Goal: Task Accomplishment & Management: Use online tool/utility

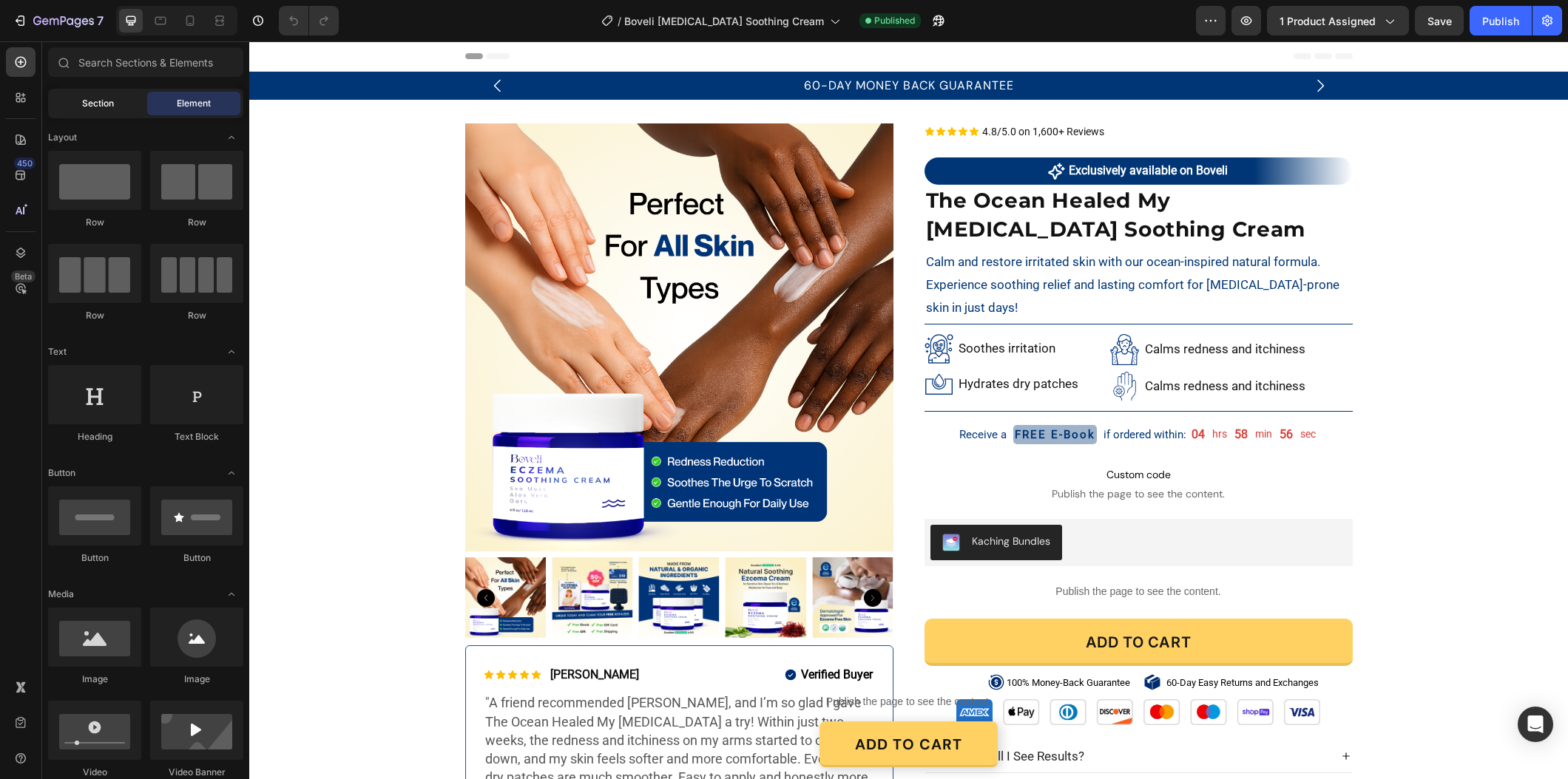
click at [80, 114] on div "Section" at bounding box center [97, 103] width 93 height 24
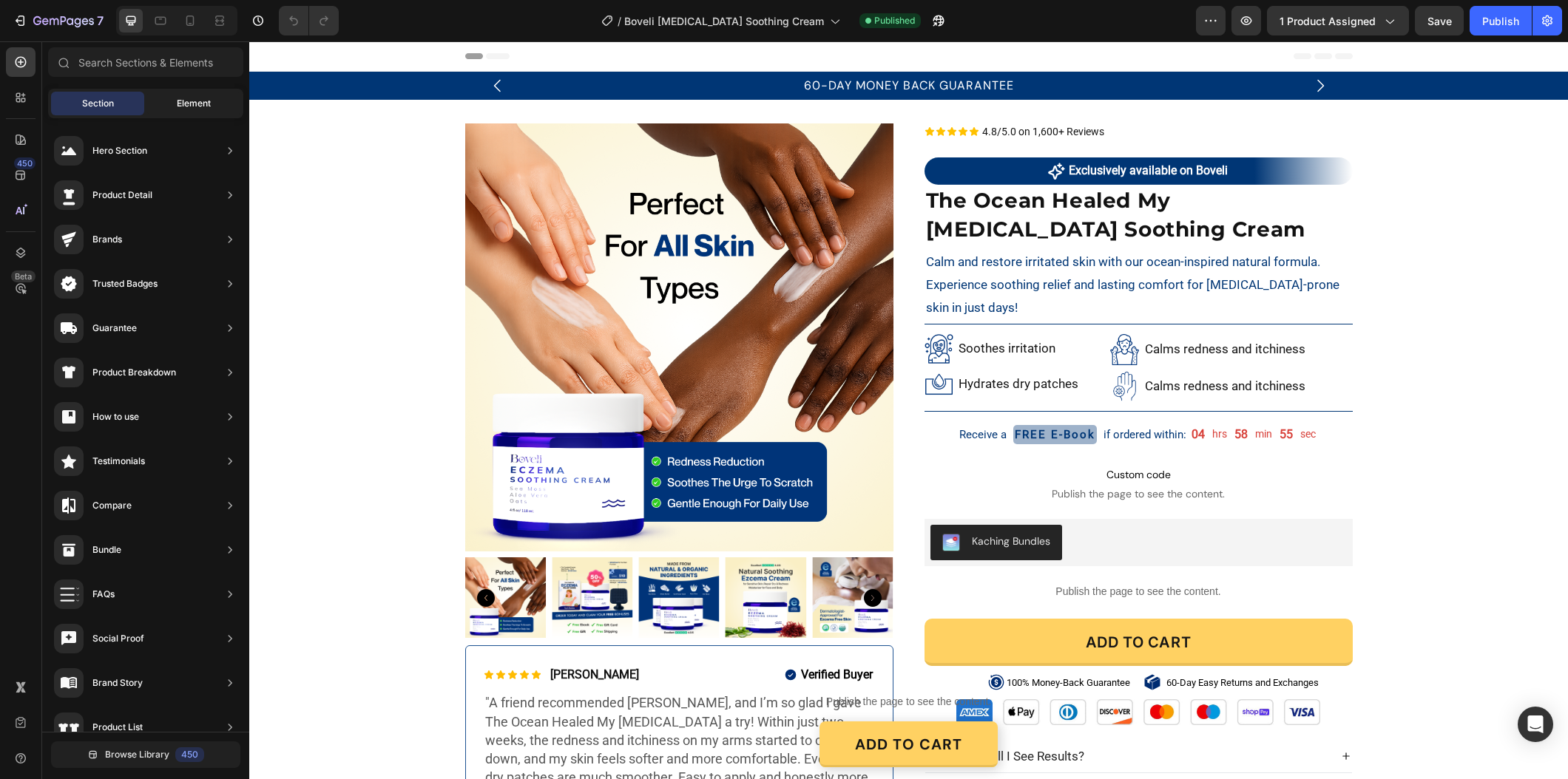
click at [202, 113] on div "Element" at bounding box center [194, 103] width 93 height 24
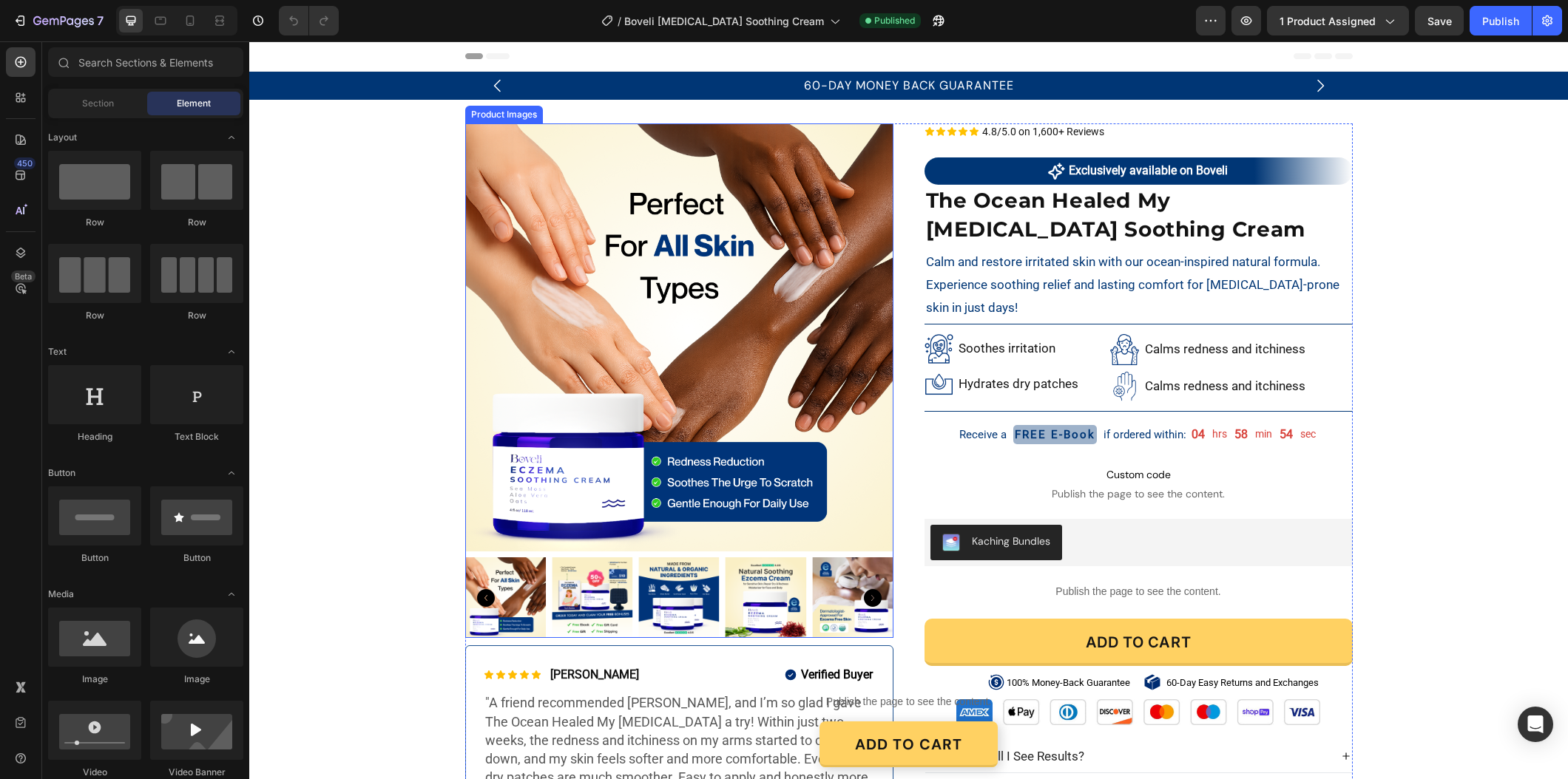
click at [587, 364] on img at bounding box center [679, 337] width 428 height 428
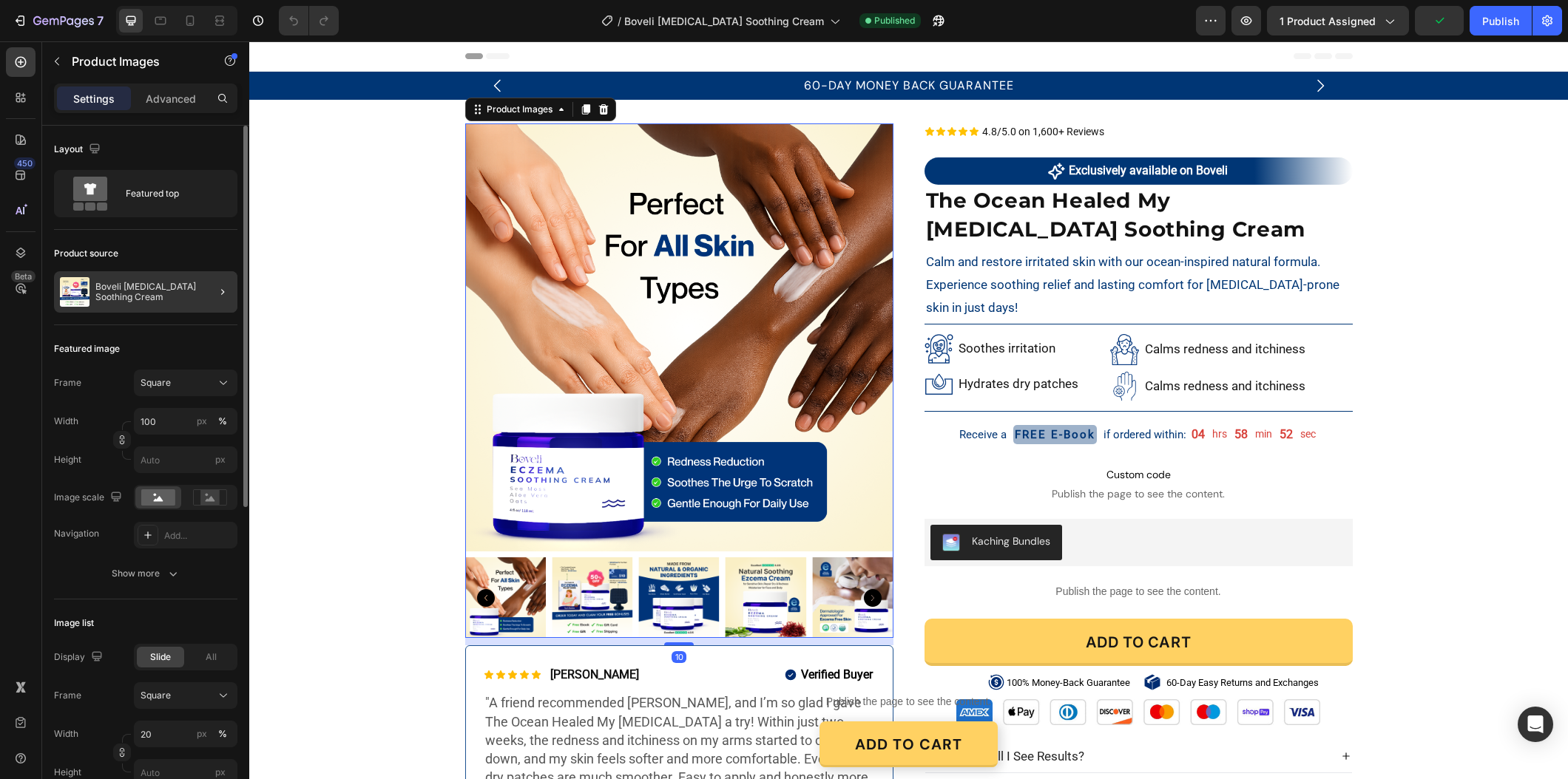
click at [204, 296] on div at bounding box center [216, 292] width 42 height 42
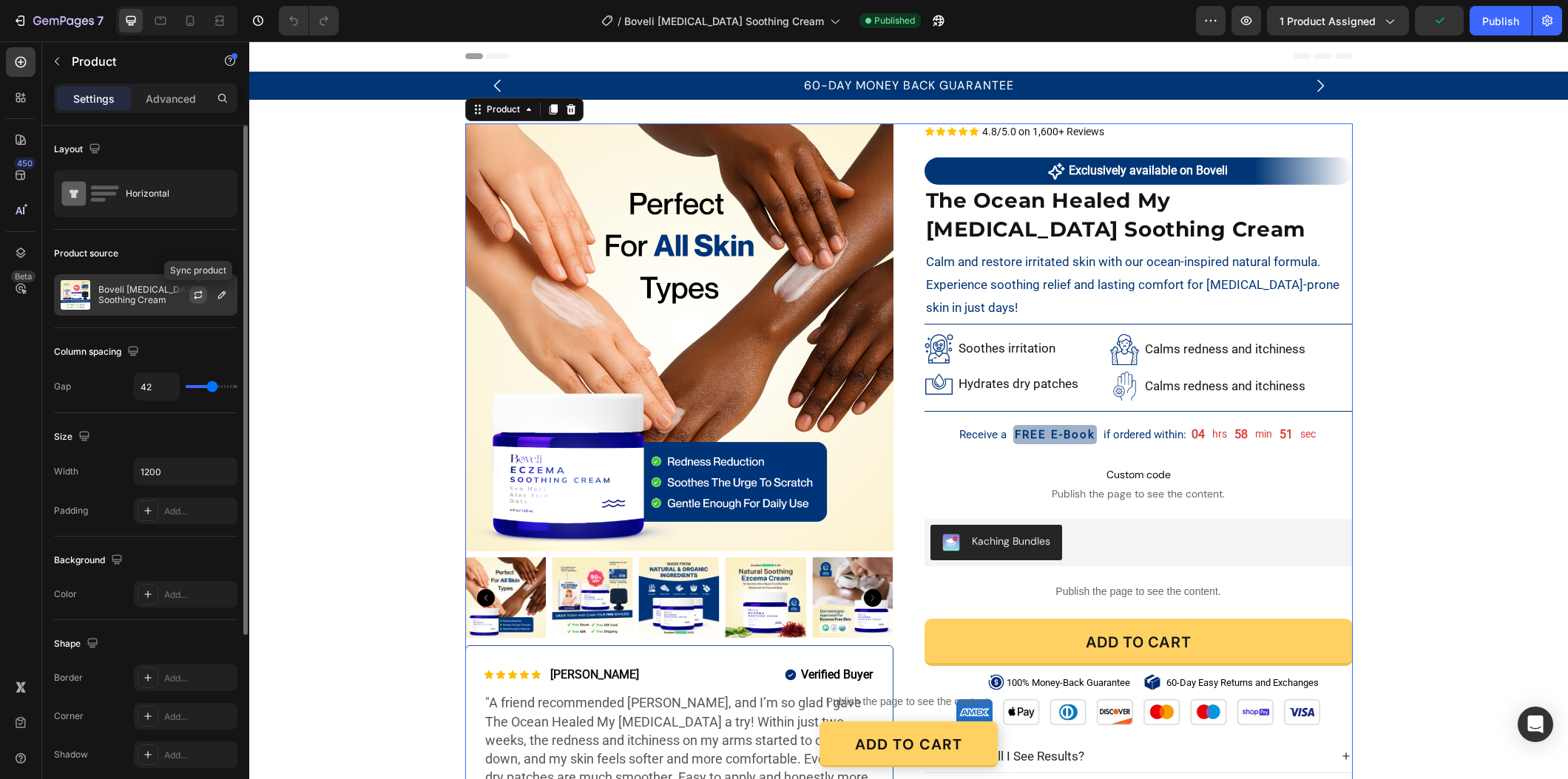
drag, startPoint x: 199, startPoint y: 293, endPoint x: 111, endPoint y: 308, distance: 89.3
click at [199, 293] on icon "button" at bounding box center [197, 294] width 12 height 12
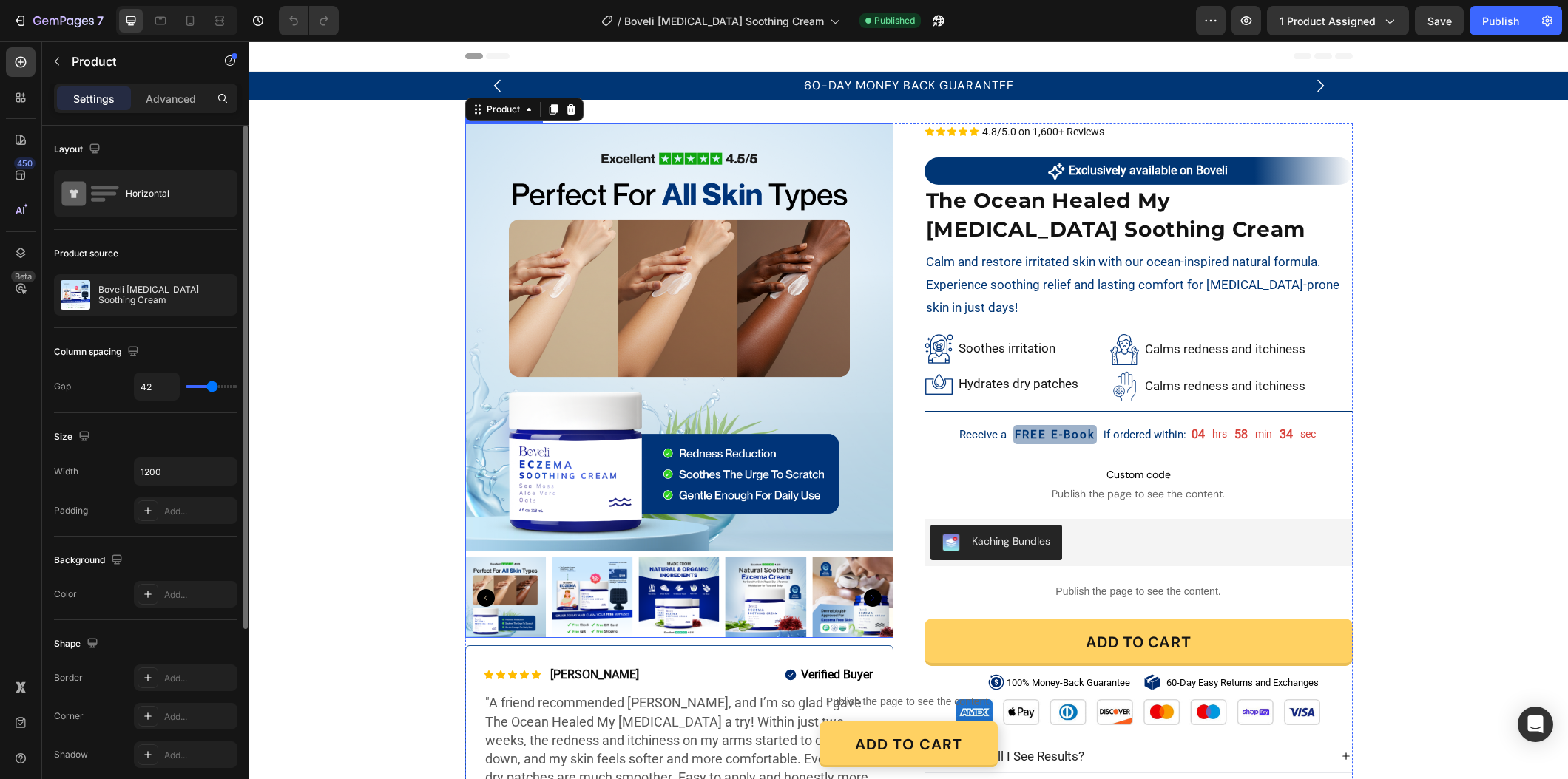
click at [605, 588] on img at bounding box center [591, 597] width 81 height 81
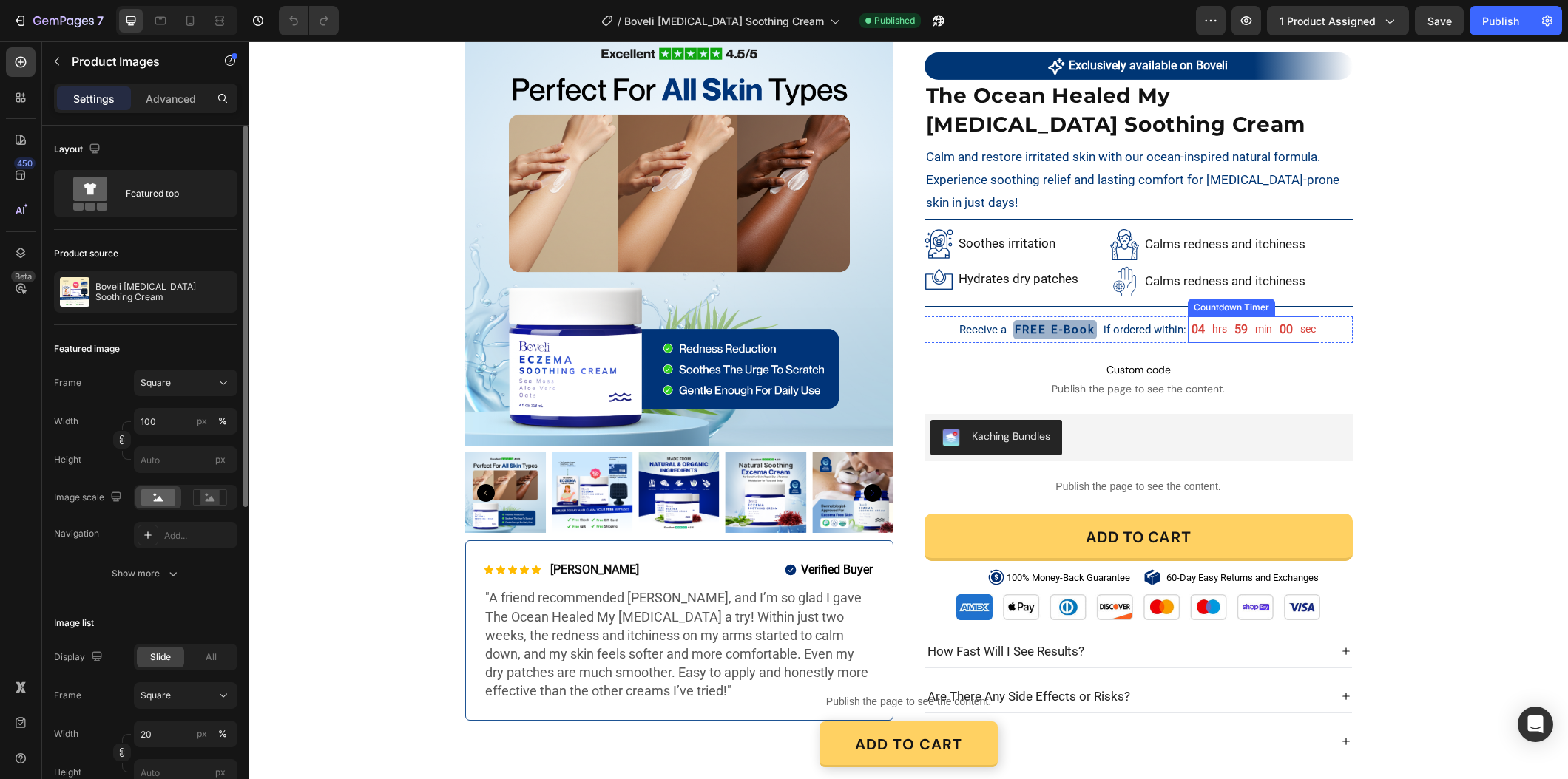
scroll to position [138, 0]
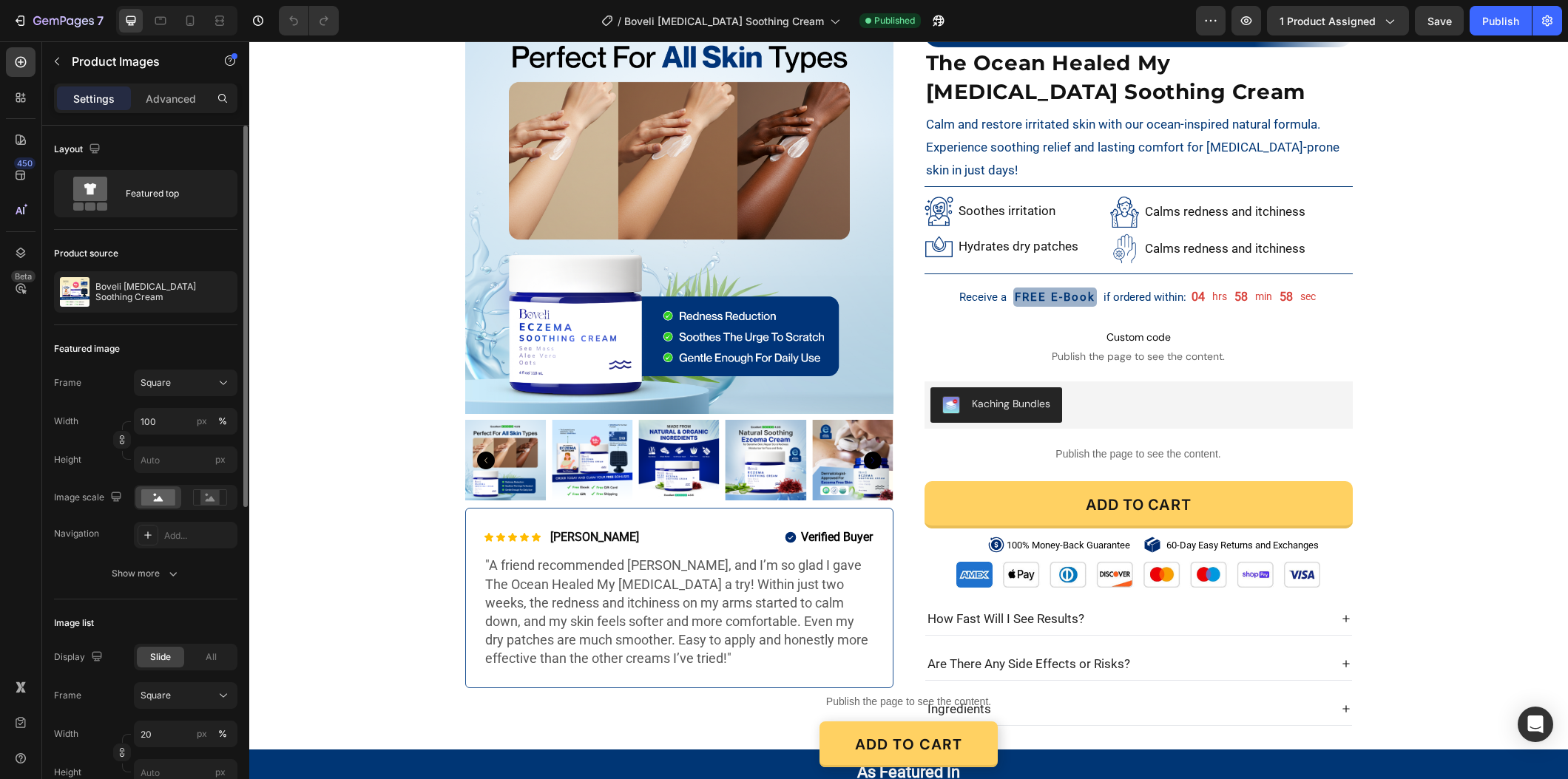
click at [679, 463] on img at bounding box center [678, 460] width 81 height 81
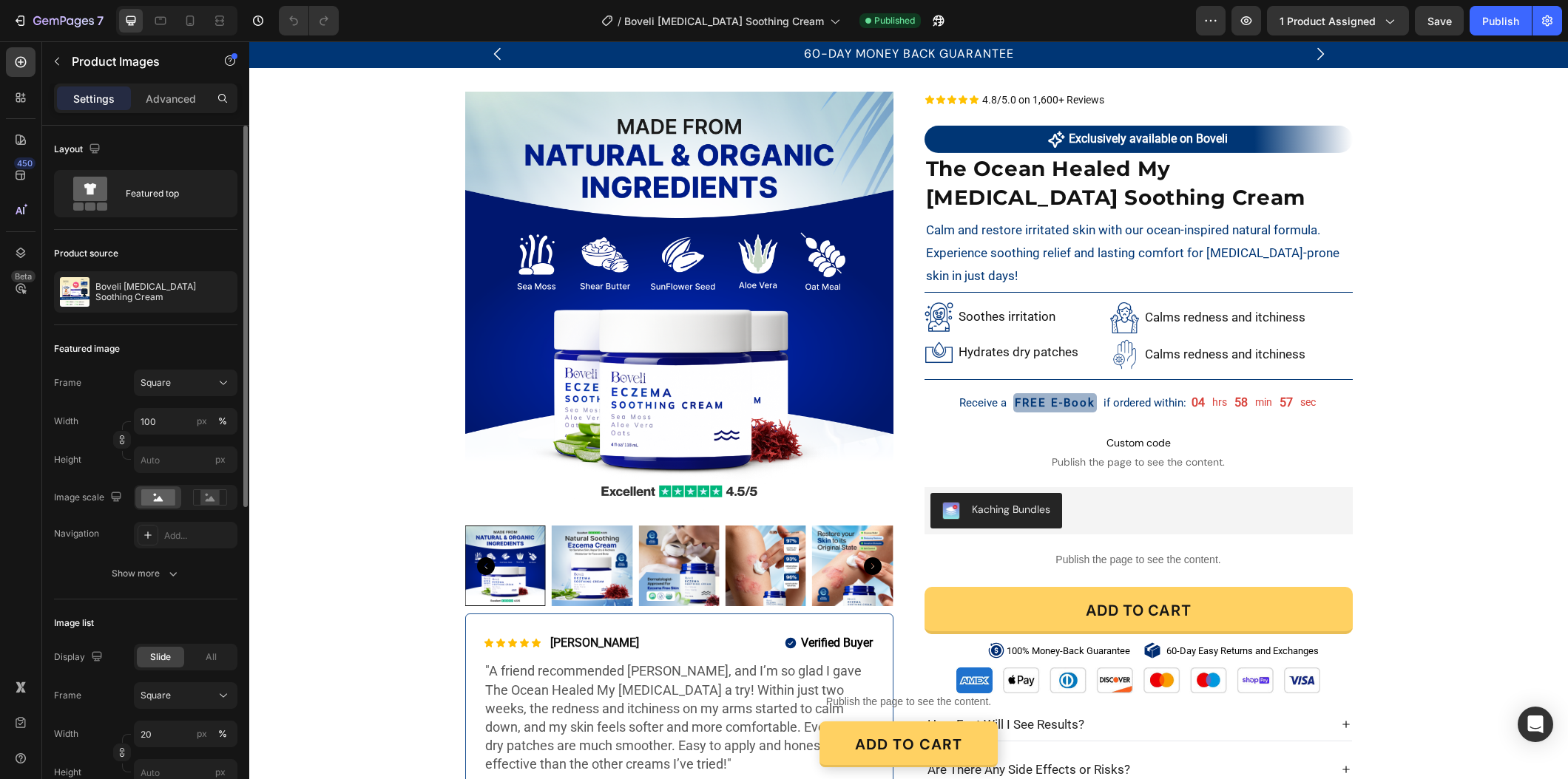
scroll to position [0, 0]
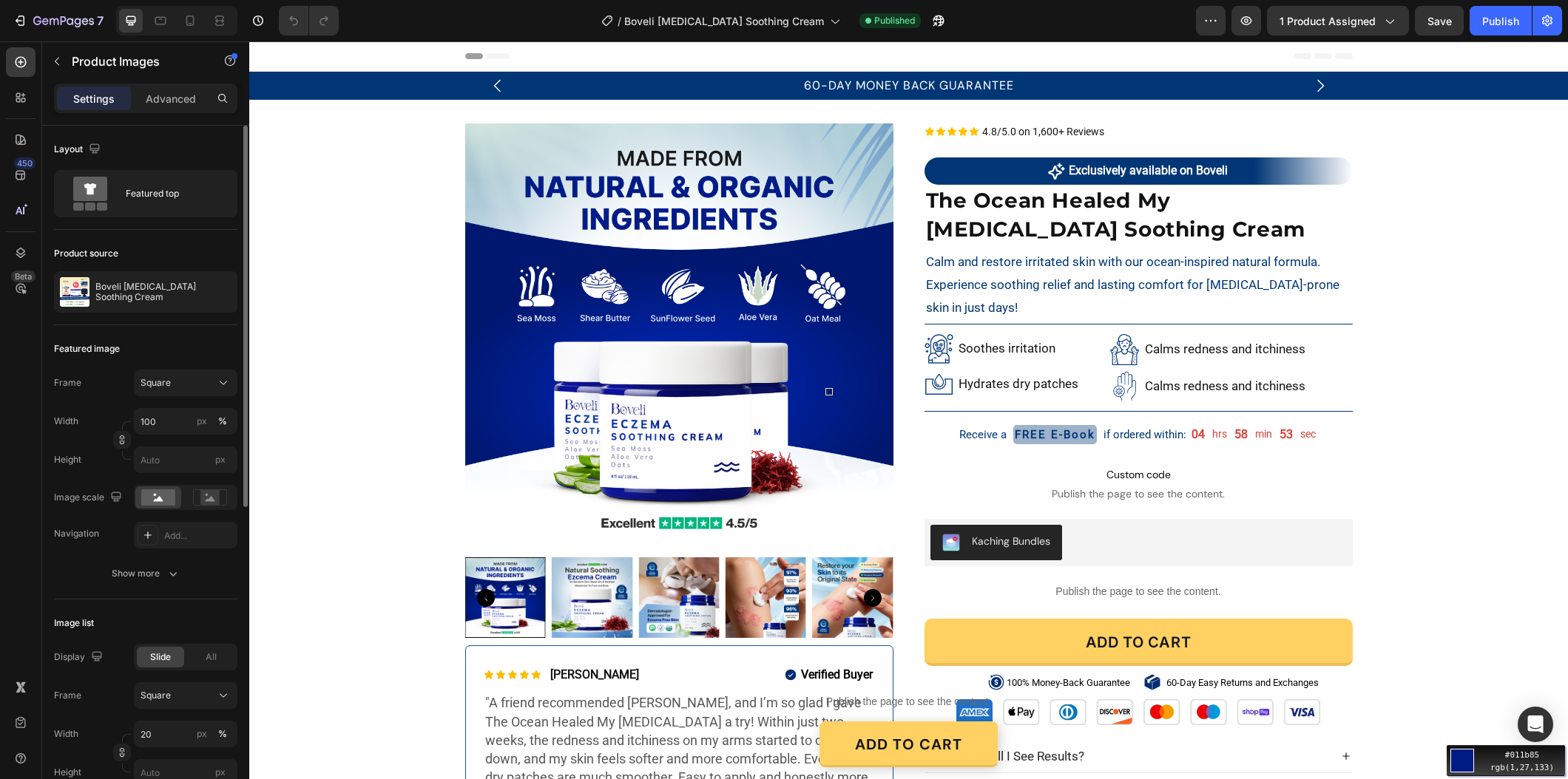
drag, startPoint x: 848, startPoint y: 372, endPoint x: 599, endPoint y: 330, distance: 252.5
click at [848, 372] on div "Move your 🖱️ to pick a color #011b85 rgb(1,27,133)" at bounding box center [784, 389] width 1568 height 779
click at [991, 172] on div "Exclusively available on Boveli" at bounding box center [1138, 171] width 428 height 20
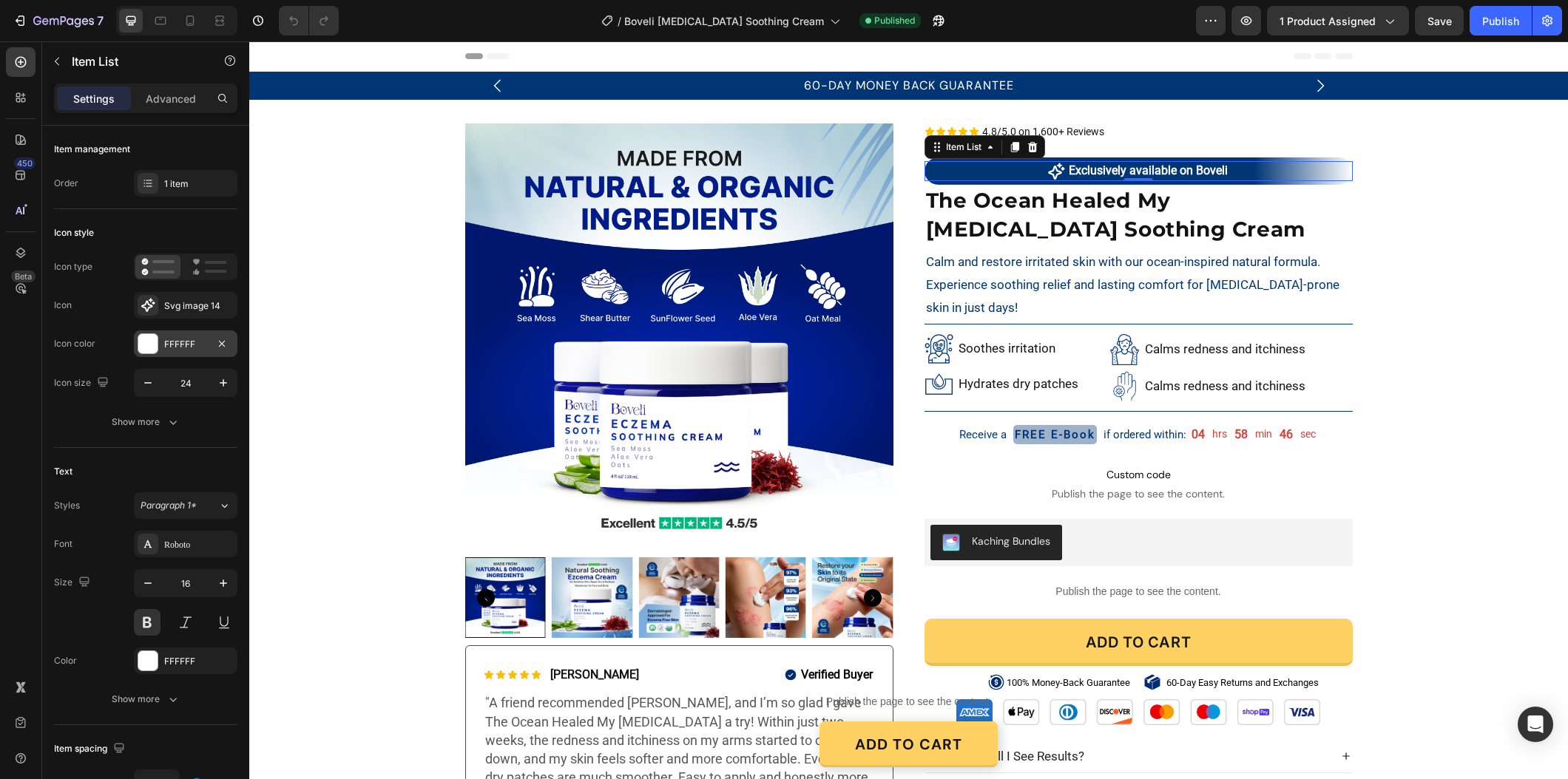
click at [190, 343] on div "FFFFFF" at bounding box center [185, 344] width 43 height 14
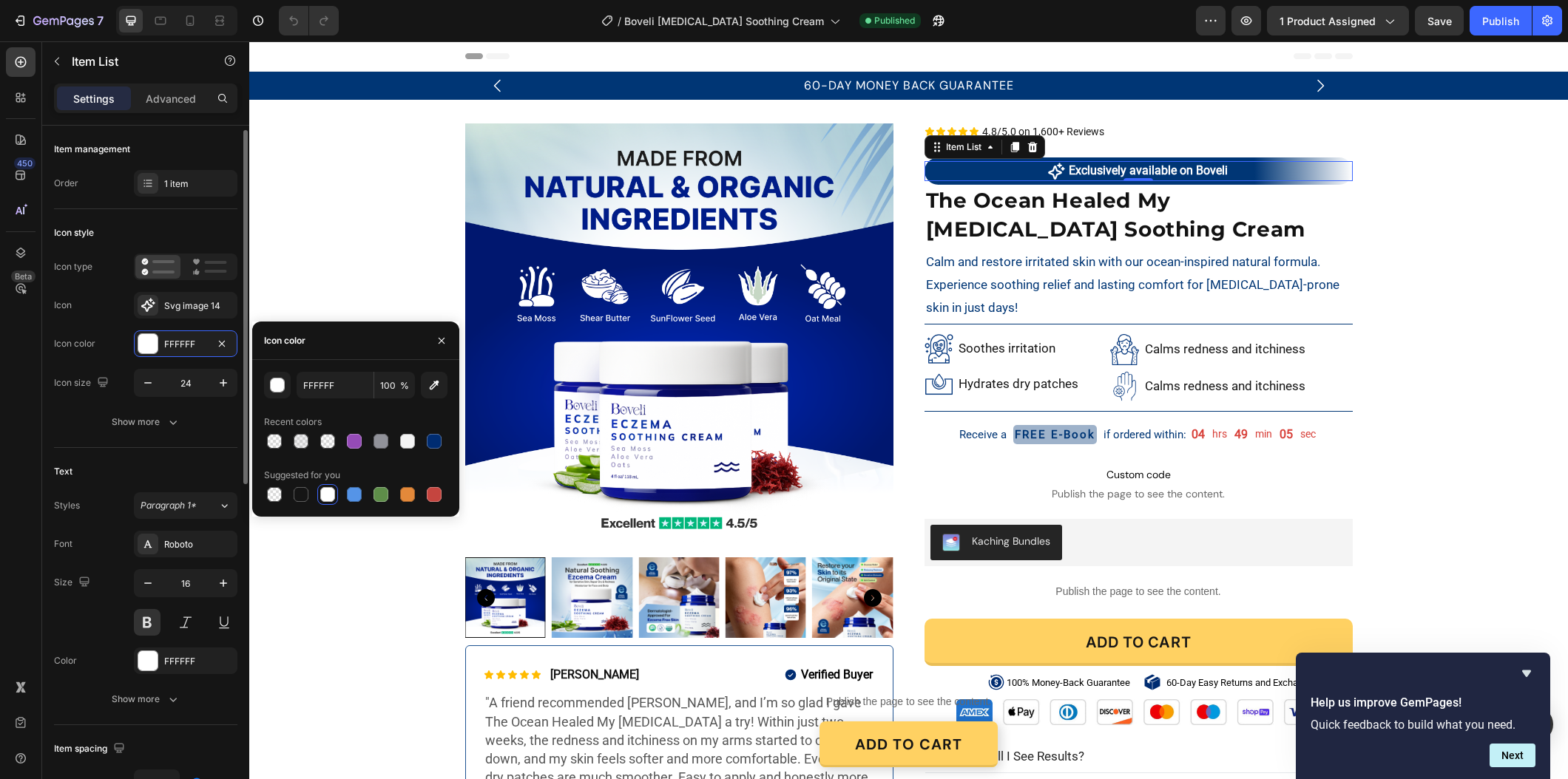
scroll to position [3, 0]
click at [175, 347] on div "FFFFFF" at bounding box center [185, 341] width 43 height 14
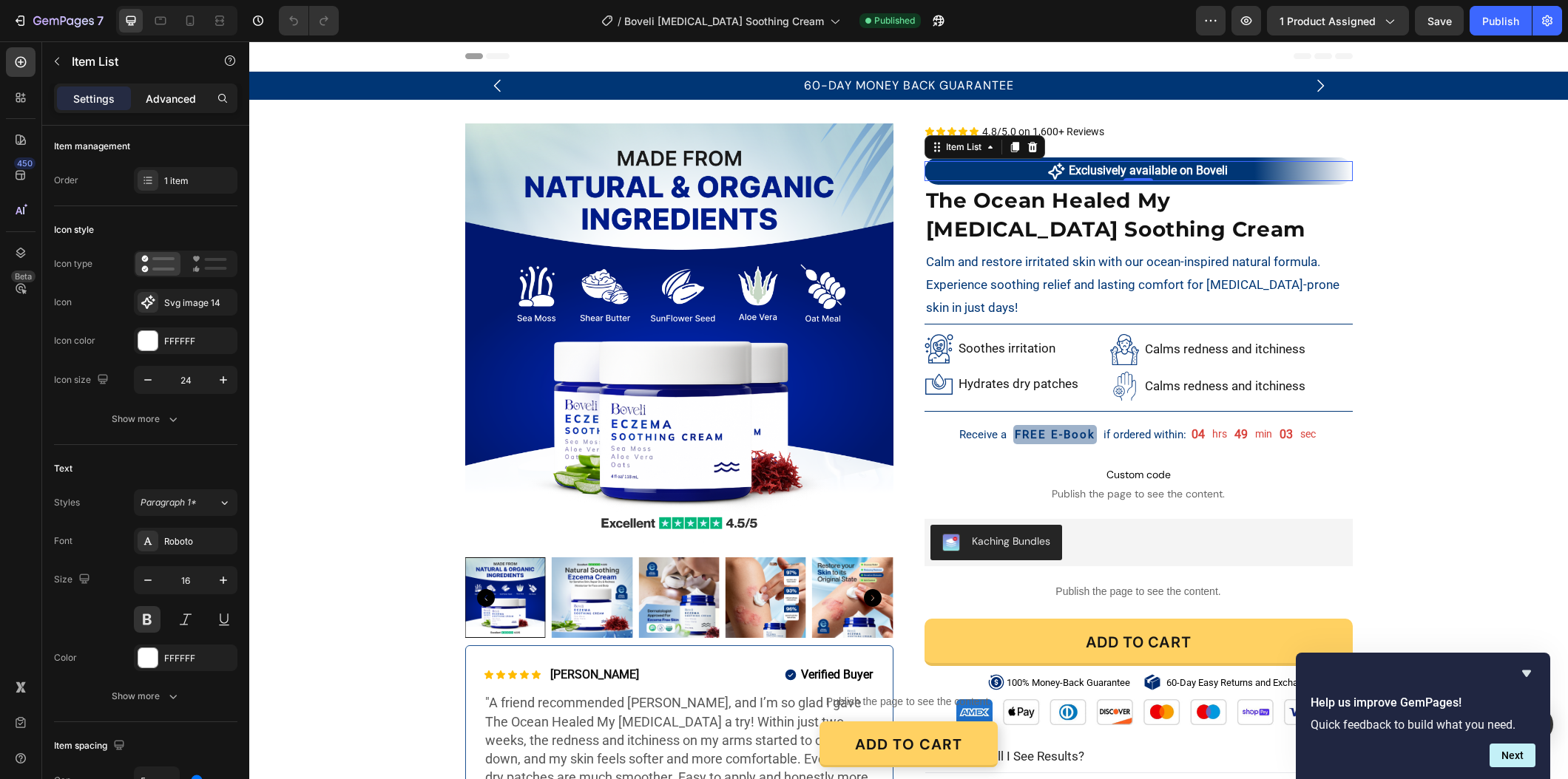
click at [153, 100] on p "Advanced" at bounding box center [171, 98] width 51 height 15
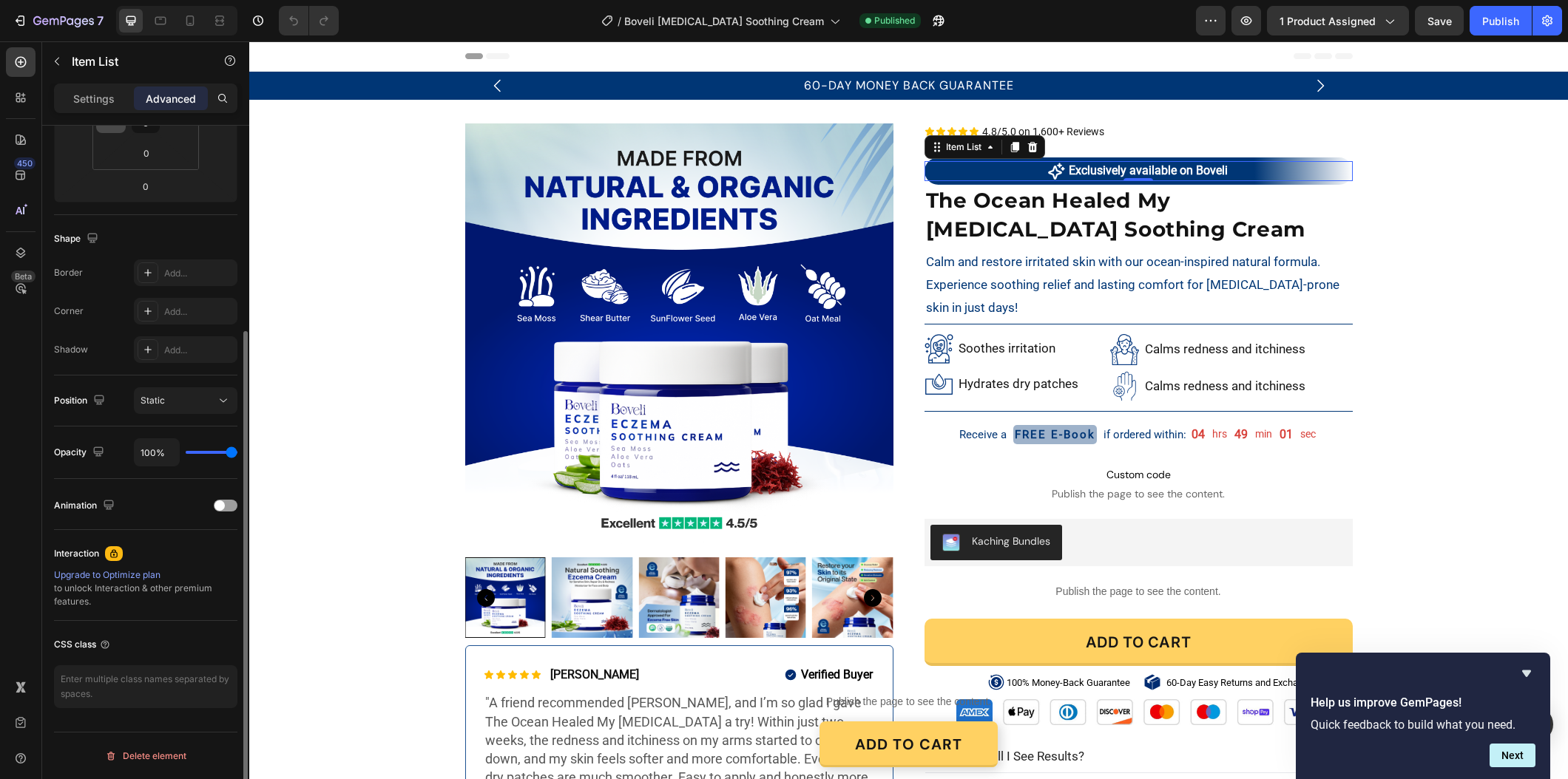
scroll to position [0, 0]
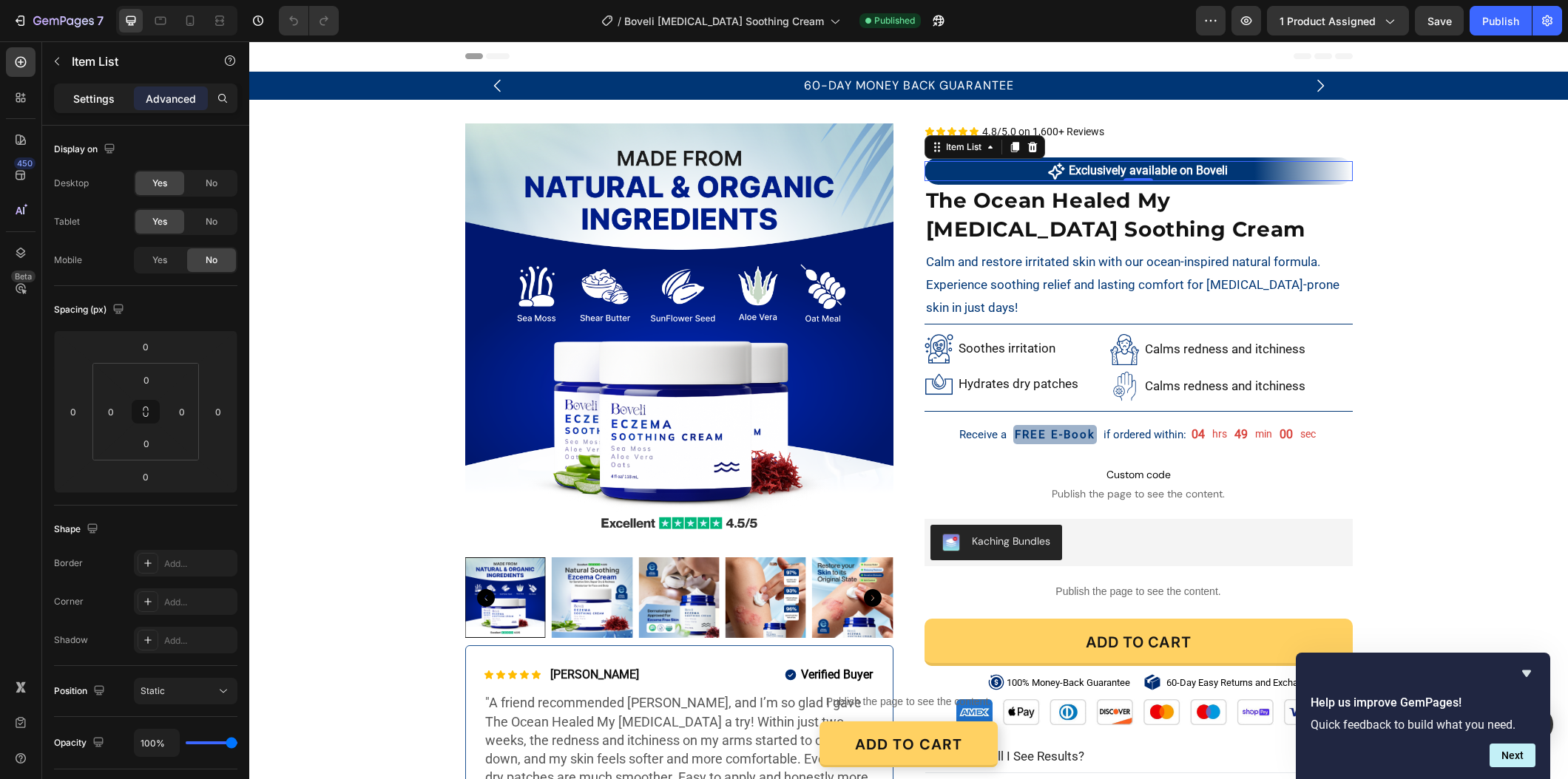
click at [81, 101] on p "Settings" at bounding box center [94, 98] width 42 height 15
type input "2"
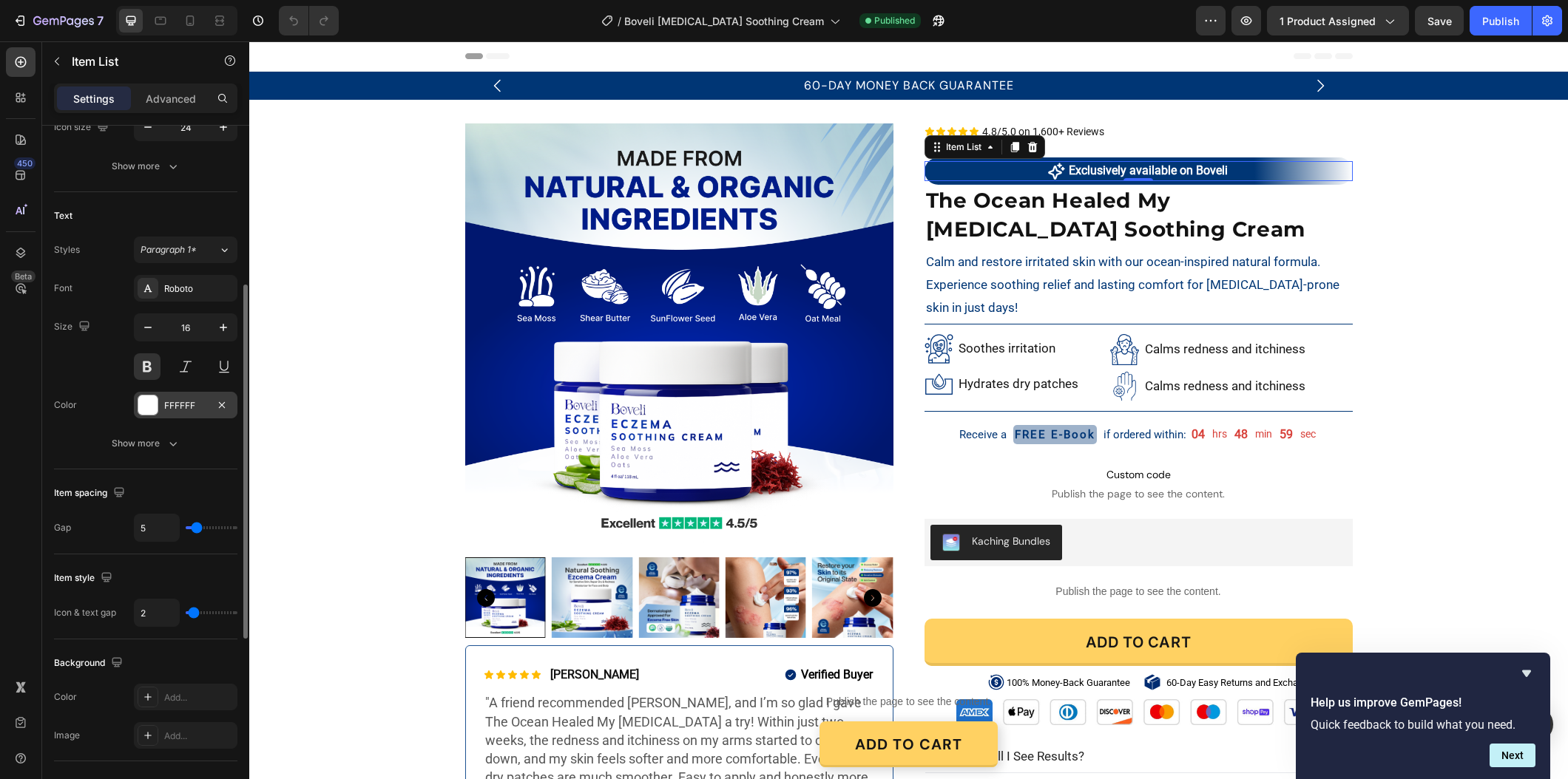
scroll to position [204, 0]
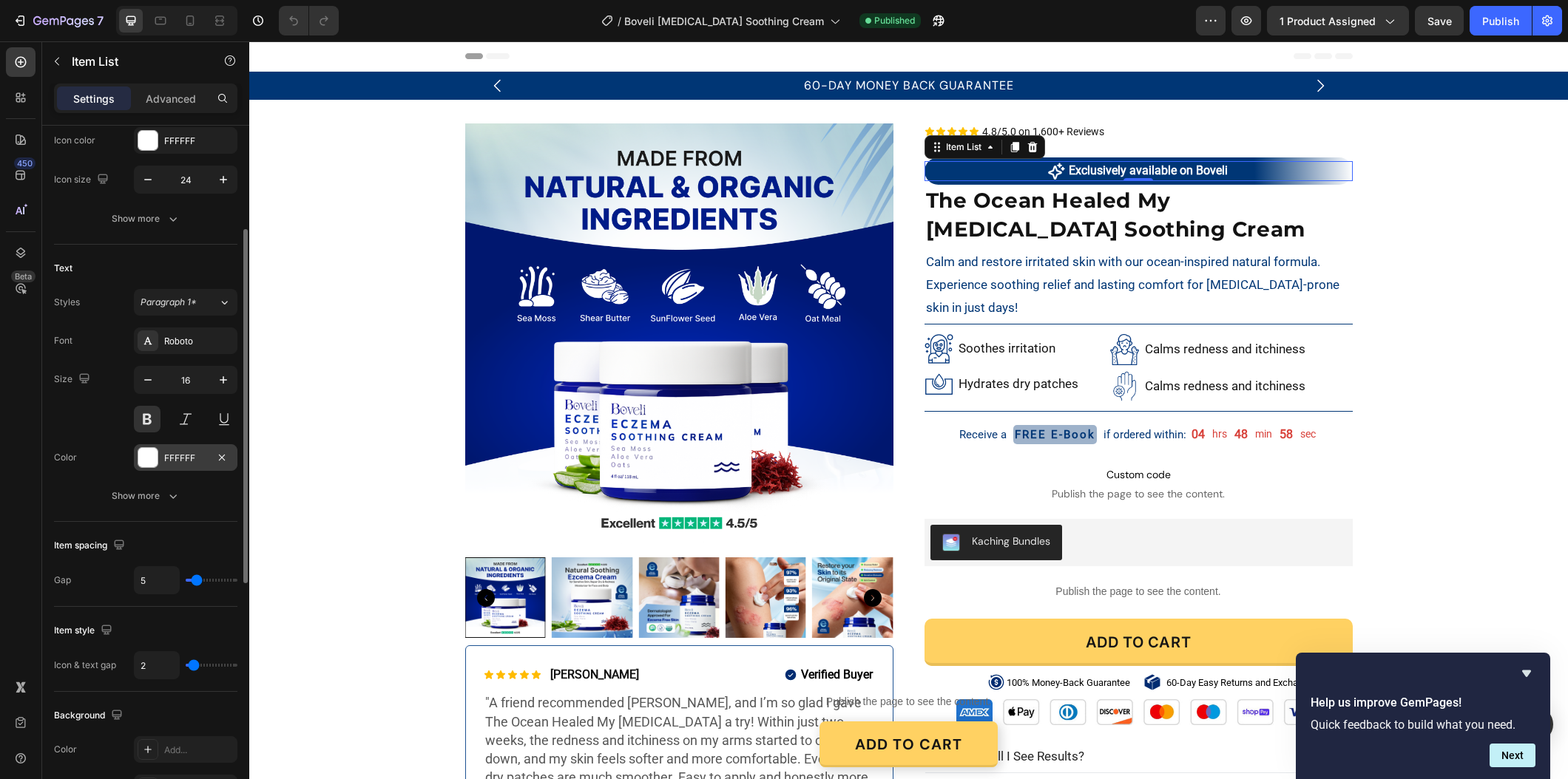
click at [161, 453] on div "FFFFFF" at bounding box center [186, 457] width 103 height 26
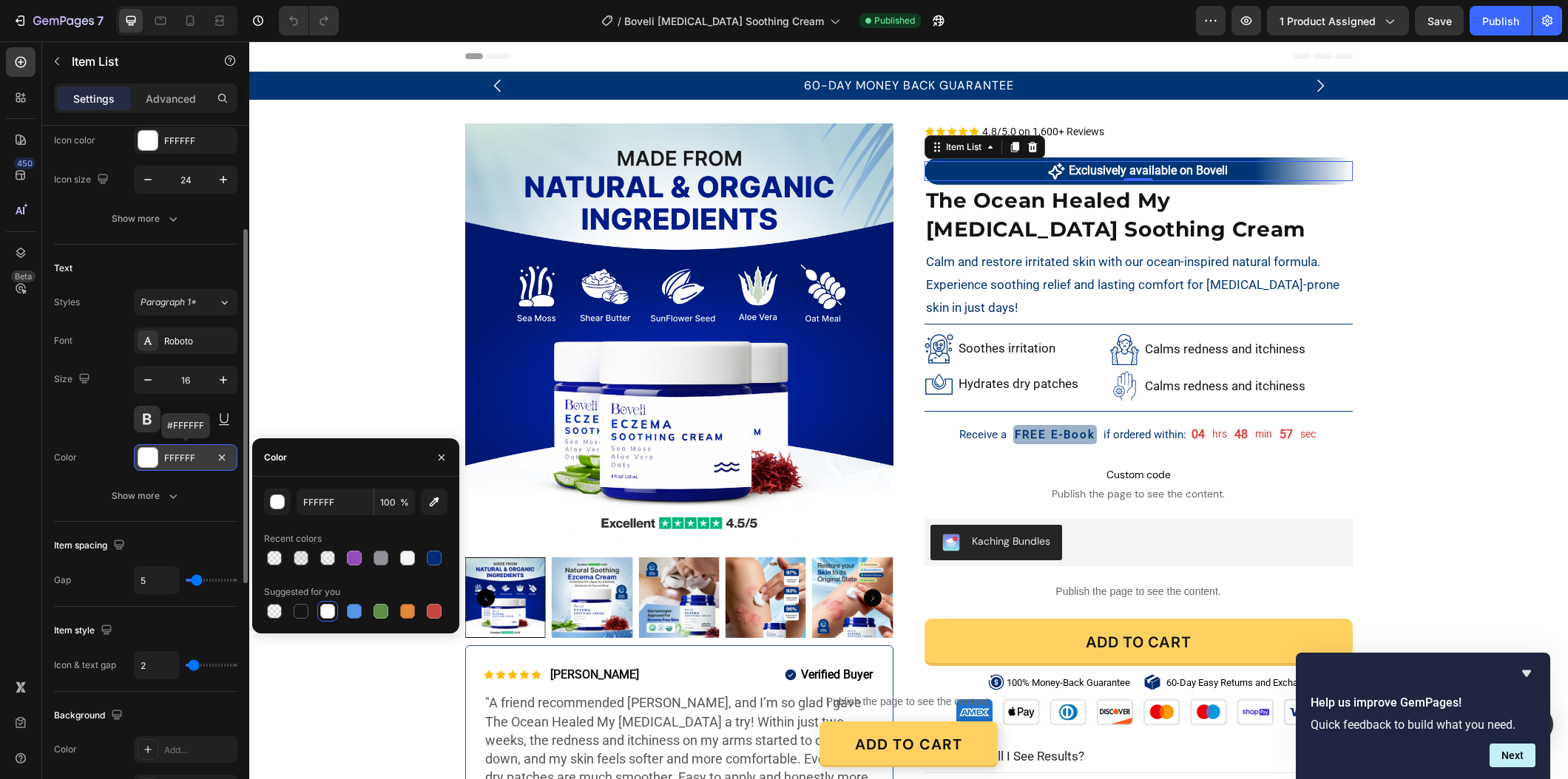
click at [164, 463] on div "FFFFFF" at bounding box center [185, 458] width 43 height 14
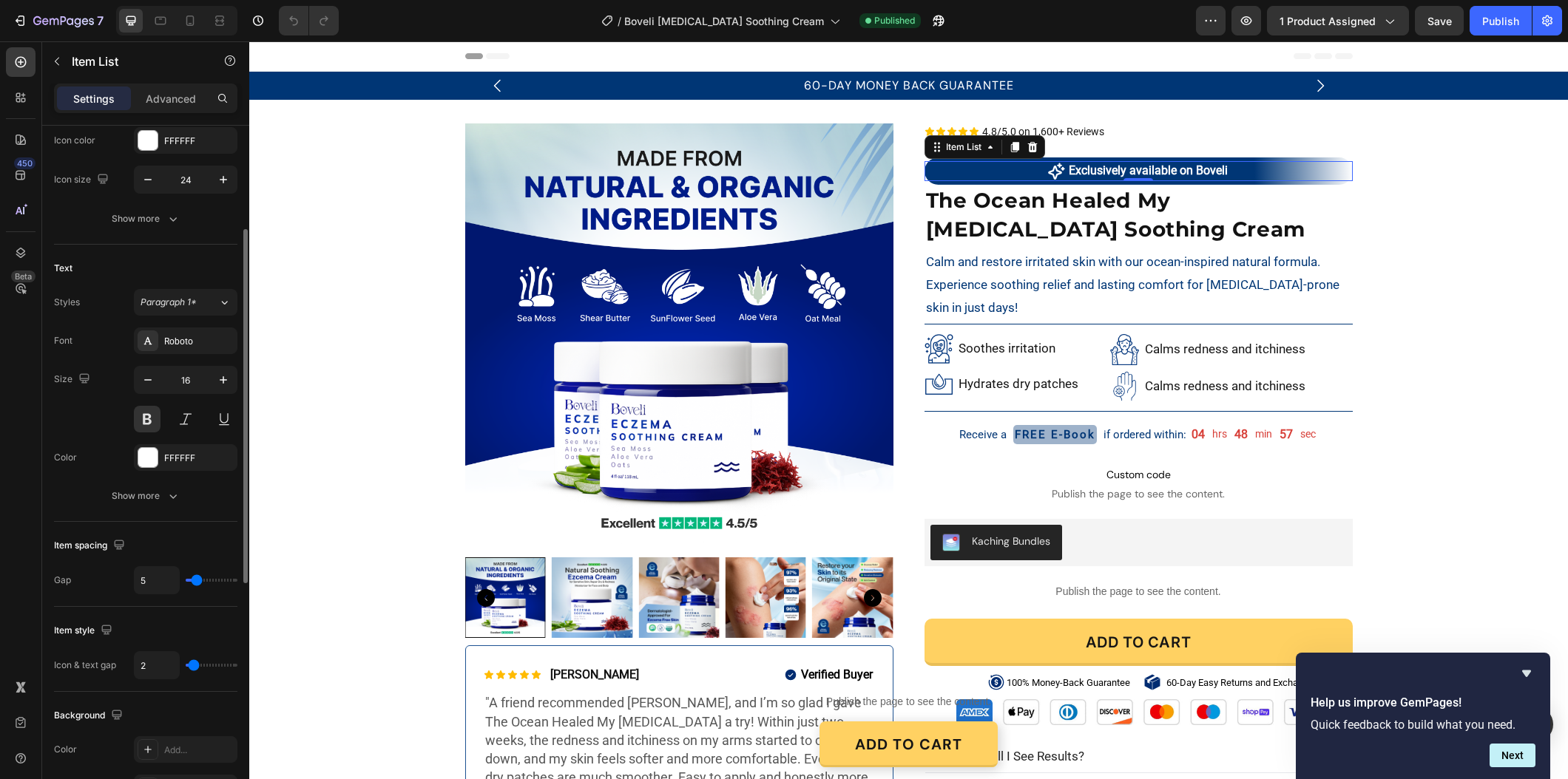
click at [144, 512] on div "Text Styles Paragraph 1* Font Roboto Size 16 Color FFFFFF Show more" at bounding box center [146, 383] width 184 height 277
click at [145, 506] on button "Show more" at bounding box center [146, 495] width 184 height 26
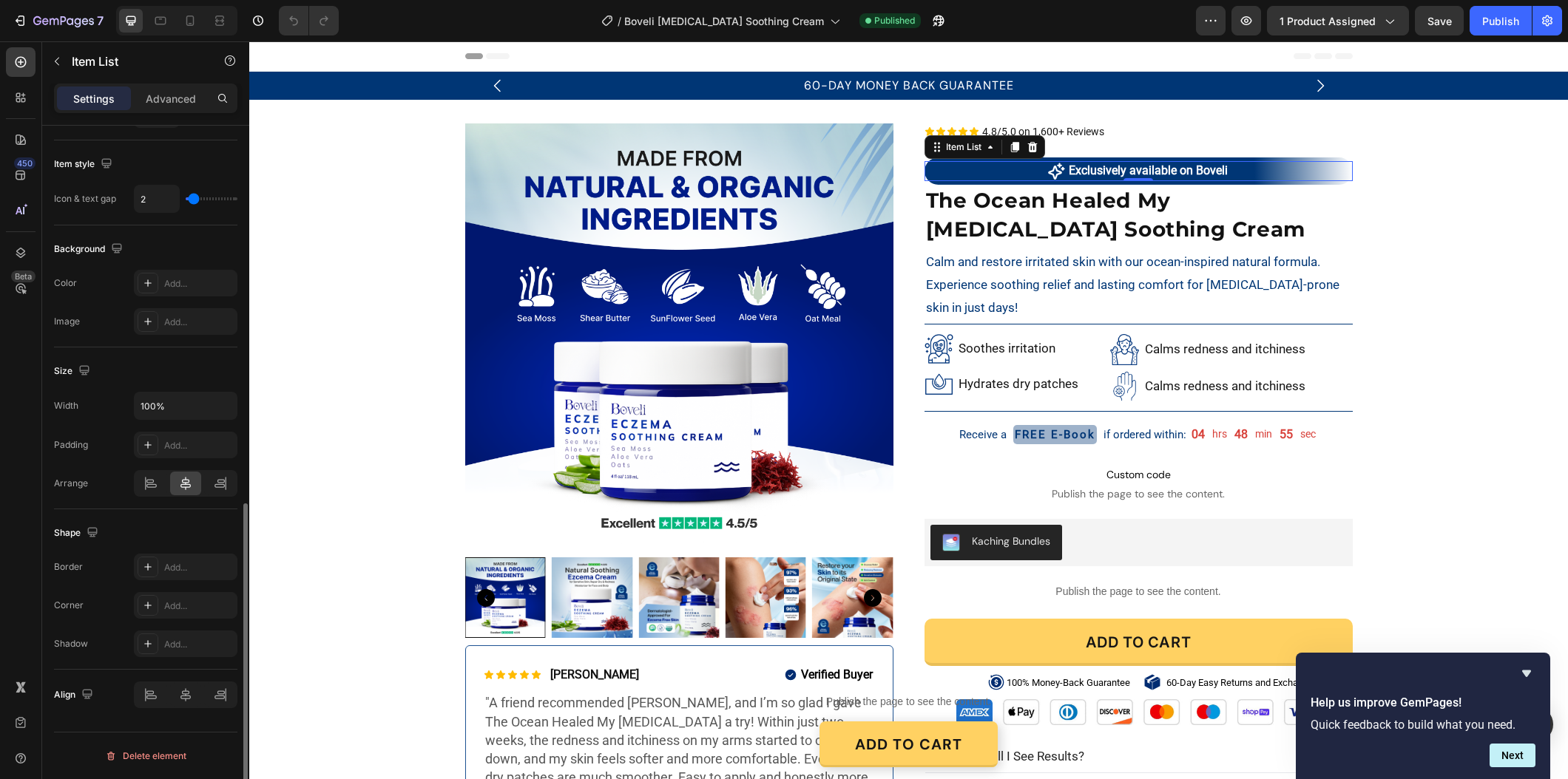
scroll to position [0, 0]
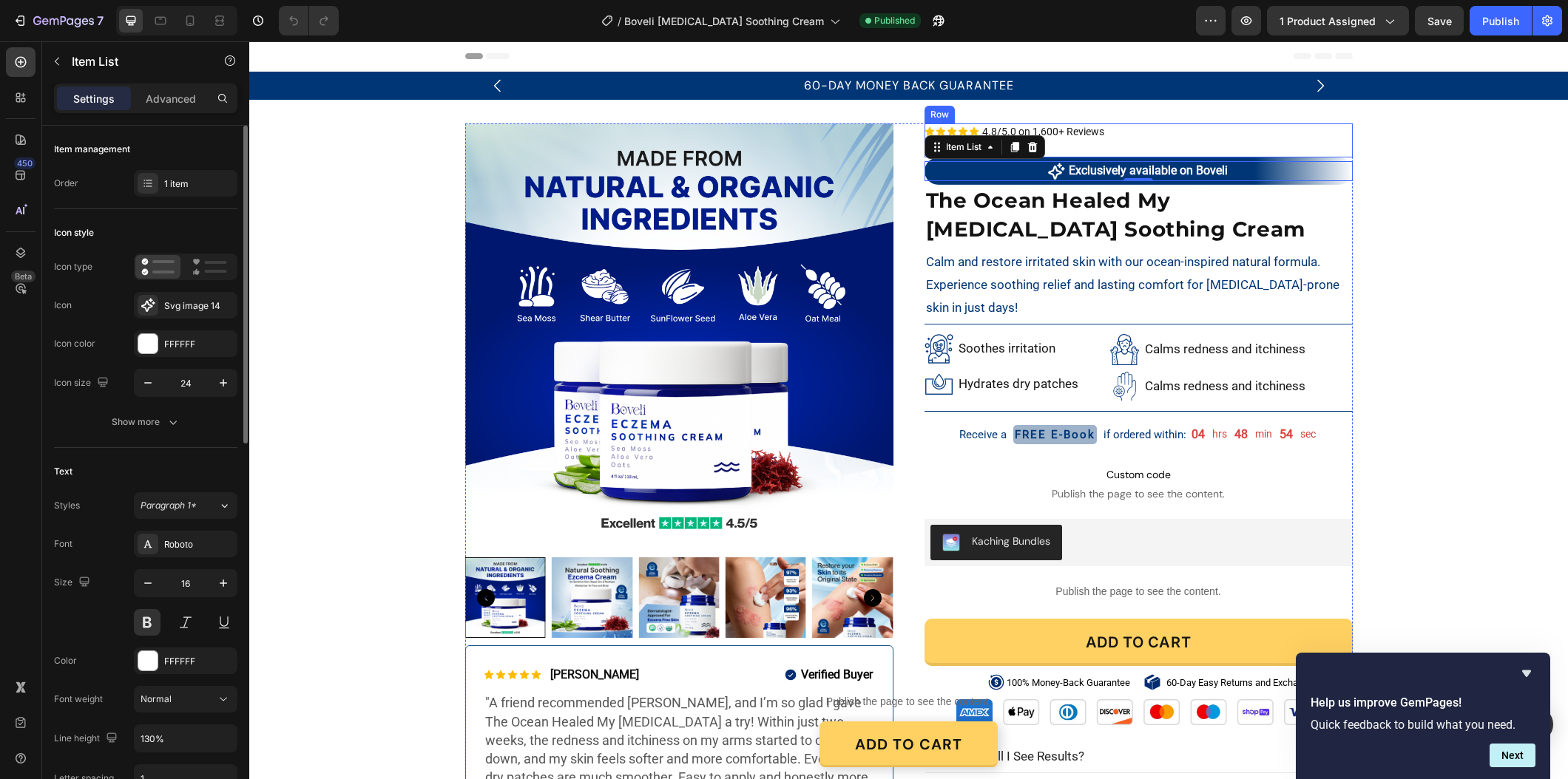
drag, startPoint x: 1153, startPoint y: 152, endPoint x: 1235, endPoint y: 163, distance: 82.7
click at [1153, 153] on div "Icon Icon Icon Icon Icon Icon List 4.8/5.0 on 1,600+ Reviews Text Block Row Row" at bounding box center [1138, 140] width 428 height 34
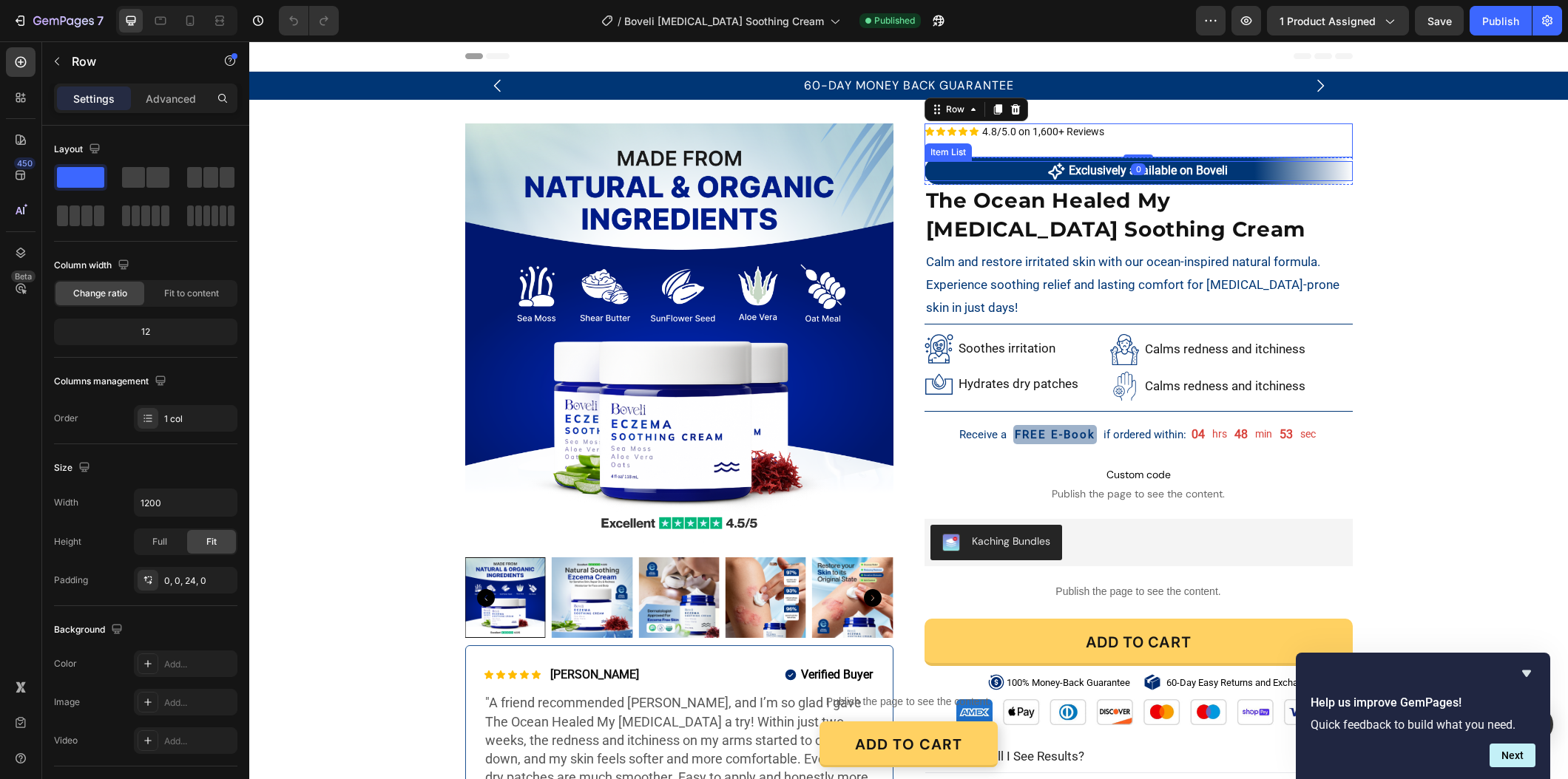
click at [1323, 176] on div "Exclusively available on Boveli" at bounding box center [1138, 171] width 428 height 20
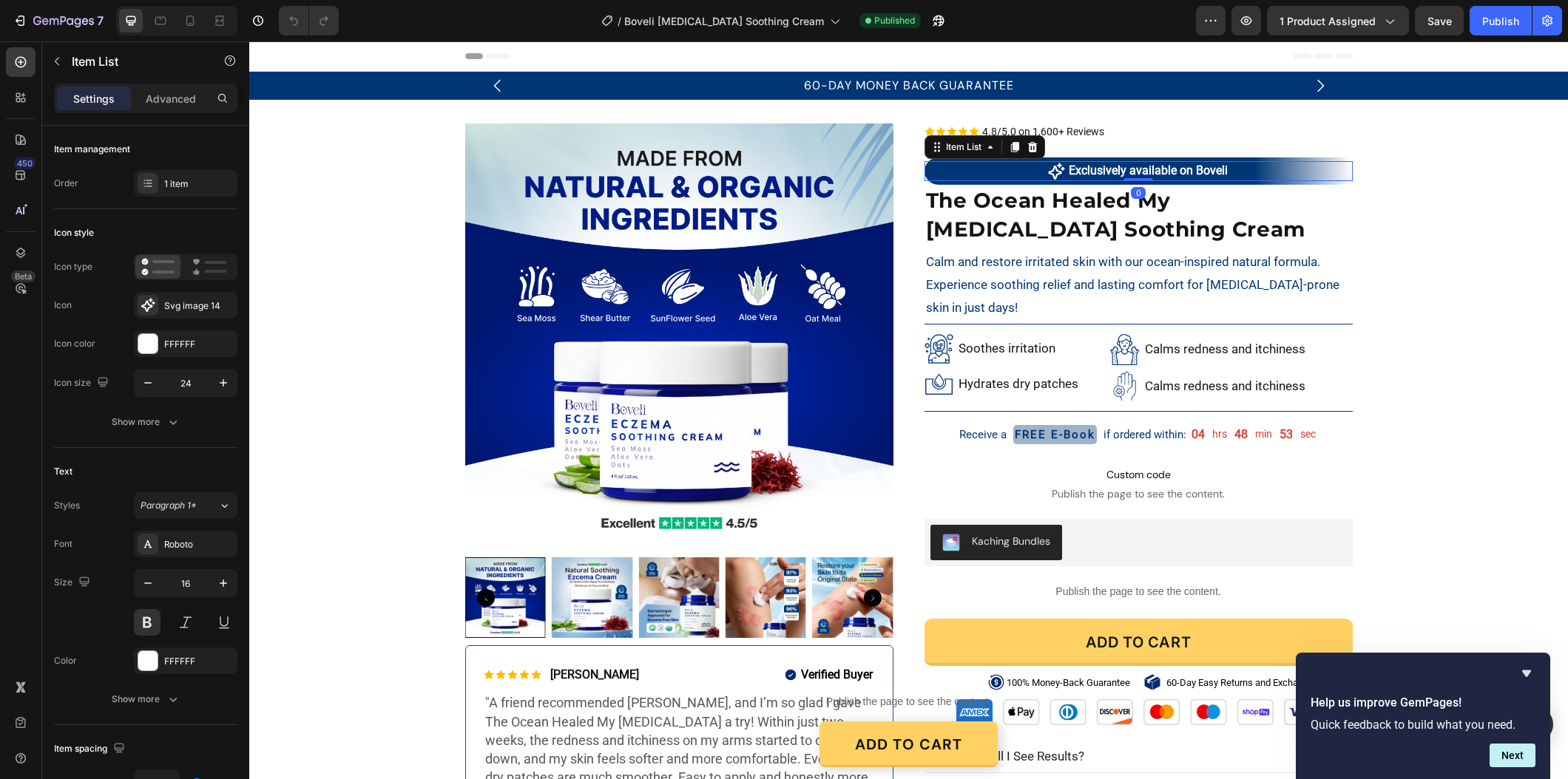
click at [1326, 180] on div "Exclusively available on Boveli" at bounding box center [1138, 171] width 428 height 20
click at [1323, 185] on h2 "The Ocean Healed My [MEDICAL_DATA] Soothing Cream" at bounding box center [1138, 214] width 428 height 61
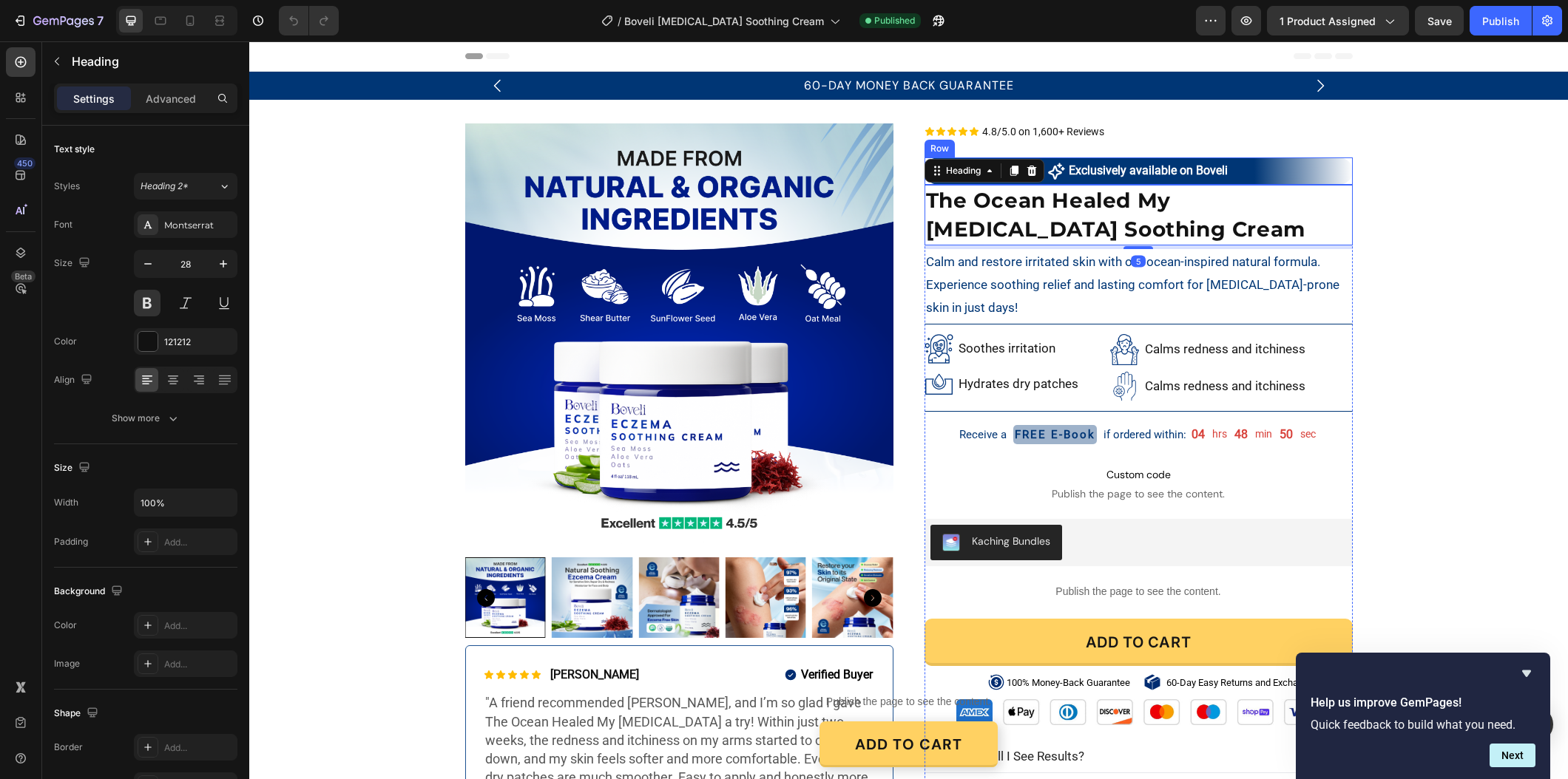
click at [1323, 159] on div "Exclusively available on Boveli Item List ✦ Exclusively available on Boveli Tex…" at bounding box center [1138, 171] width 428 height 27
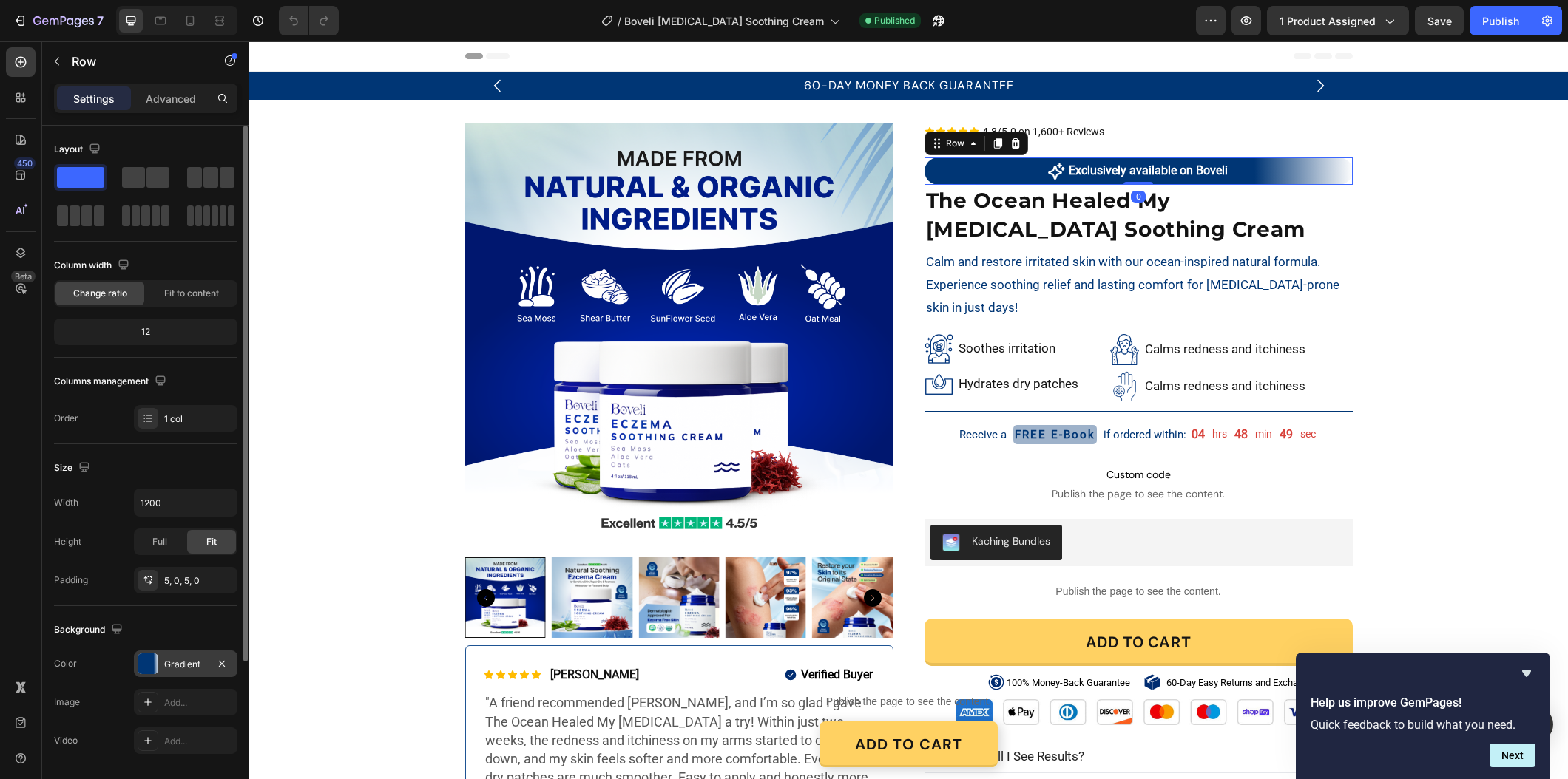
click at [172, 660] on div "Gradient" at bounding box center [185, 664] width 43 height 14
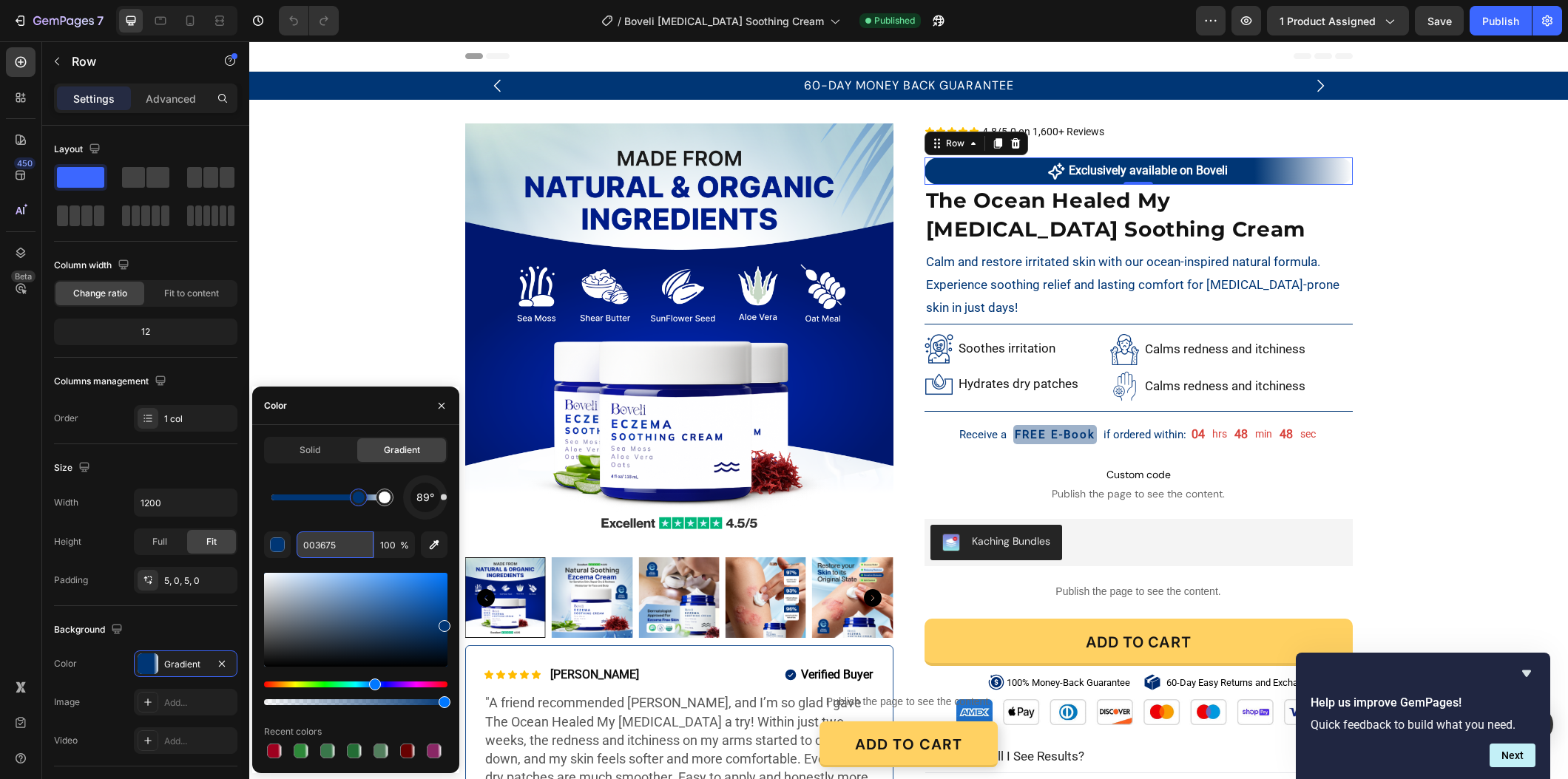
click at [322, 552] on input "003675" at bounding box center [335, 544] width 77 height 26
paste input "#011b84"
type input "#011b84"
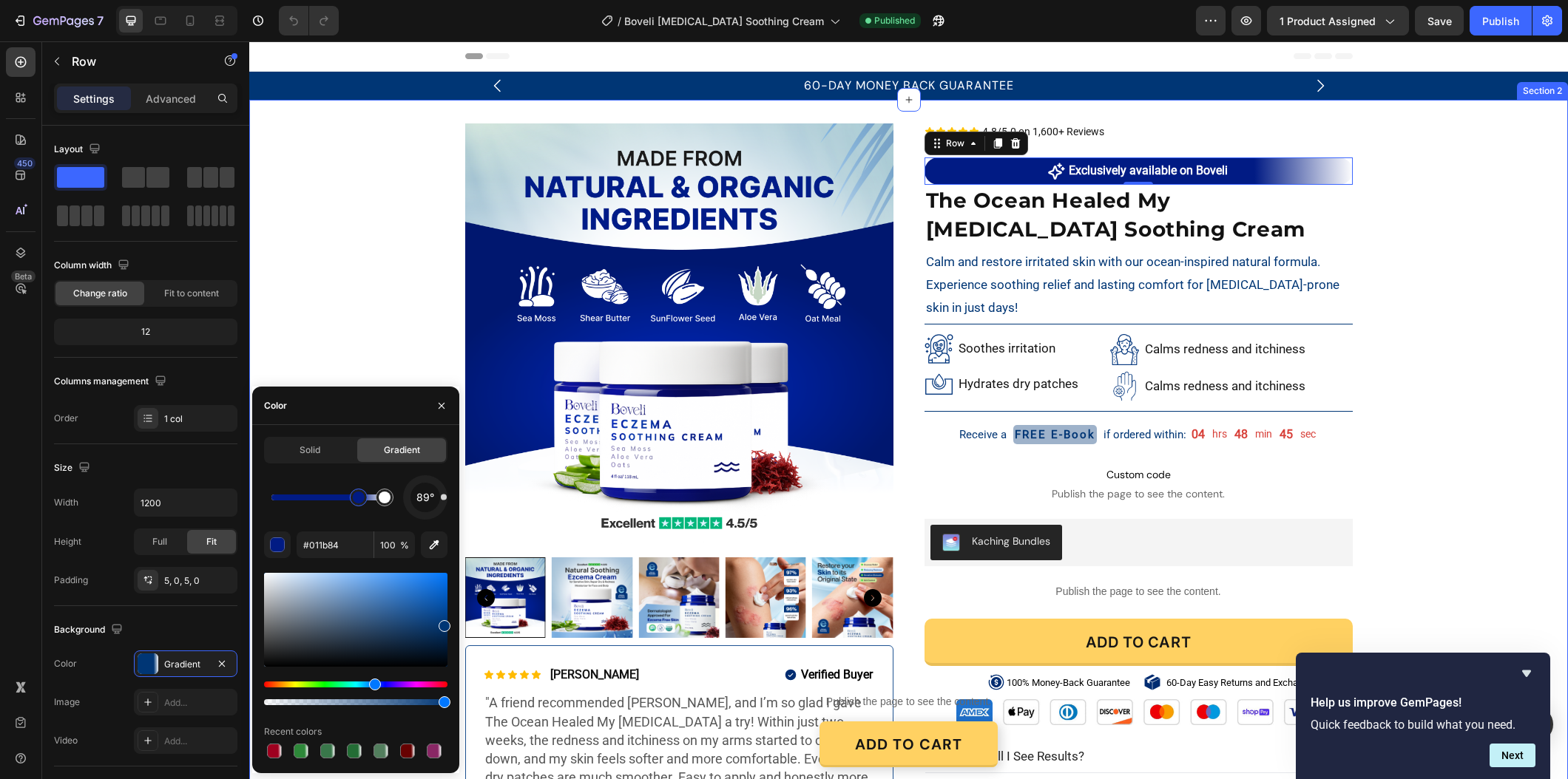
click at [329, 353] on div "Product Images Icon Icon Icon Icon Icon Icon List Maya S. Text Block Row Verifi…" at bounding box center [908, 493] width 1318 height 740
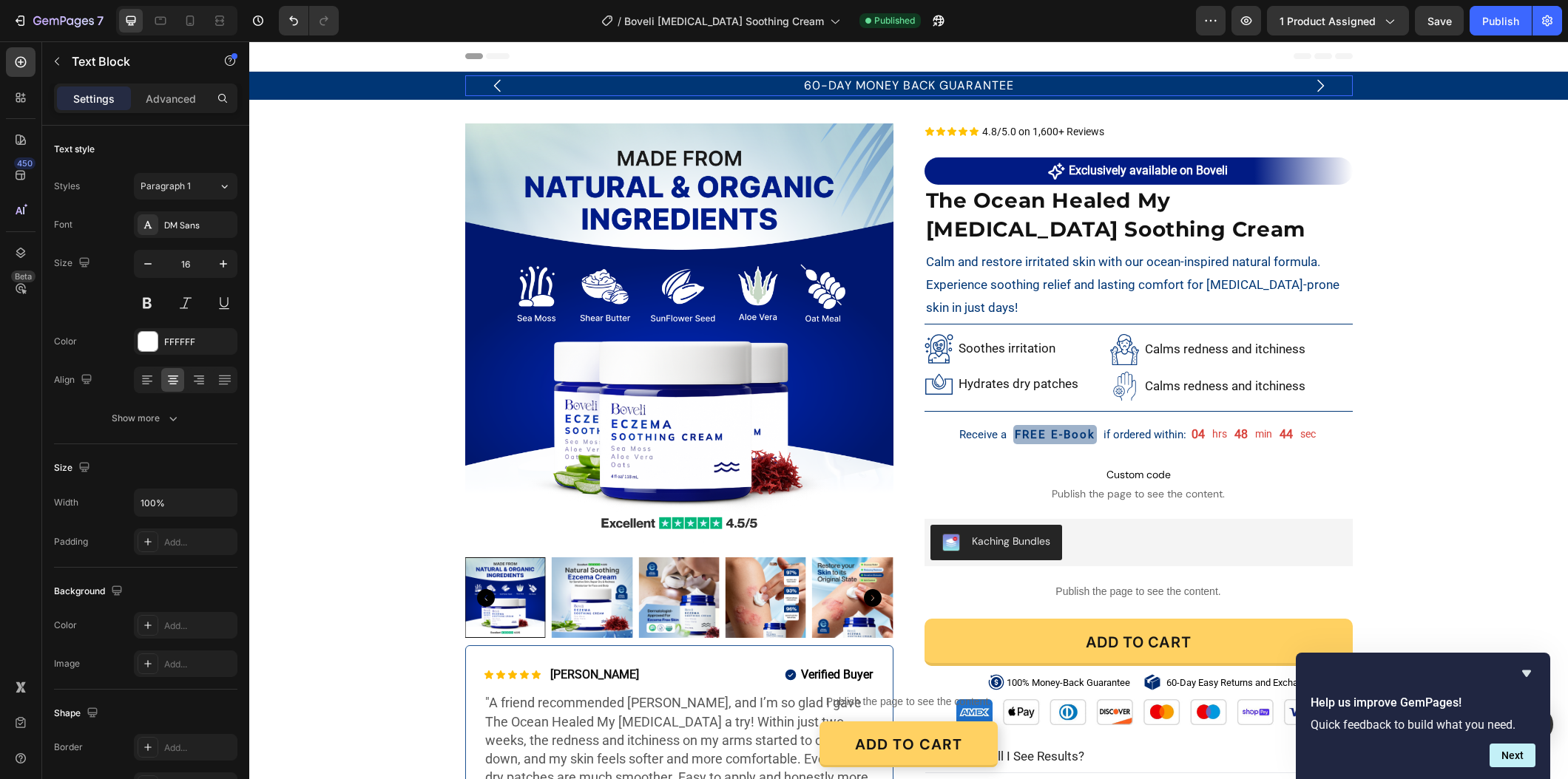
click at [1205, 91] on p "60-DAY MONEY BACK GUARANTEE" at bounding box center [908, 86] width 884 height 18
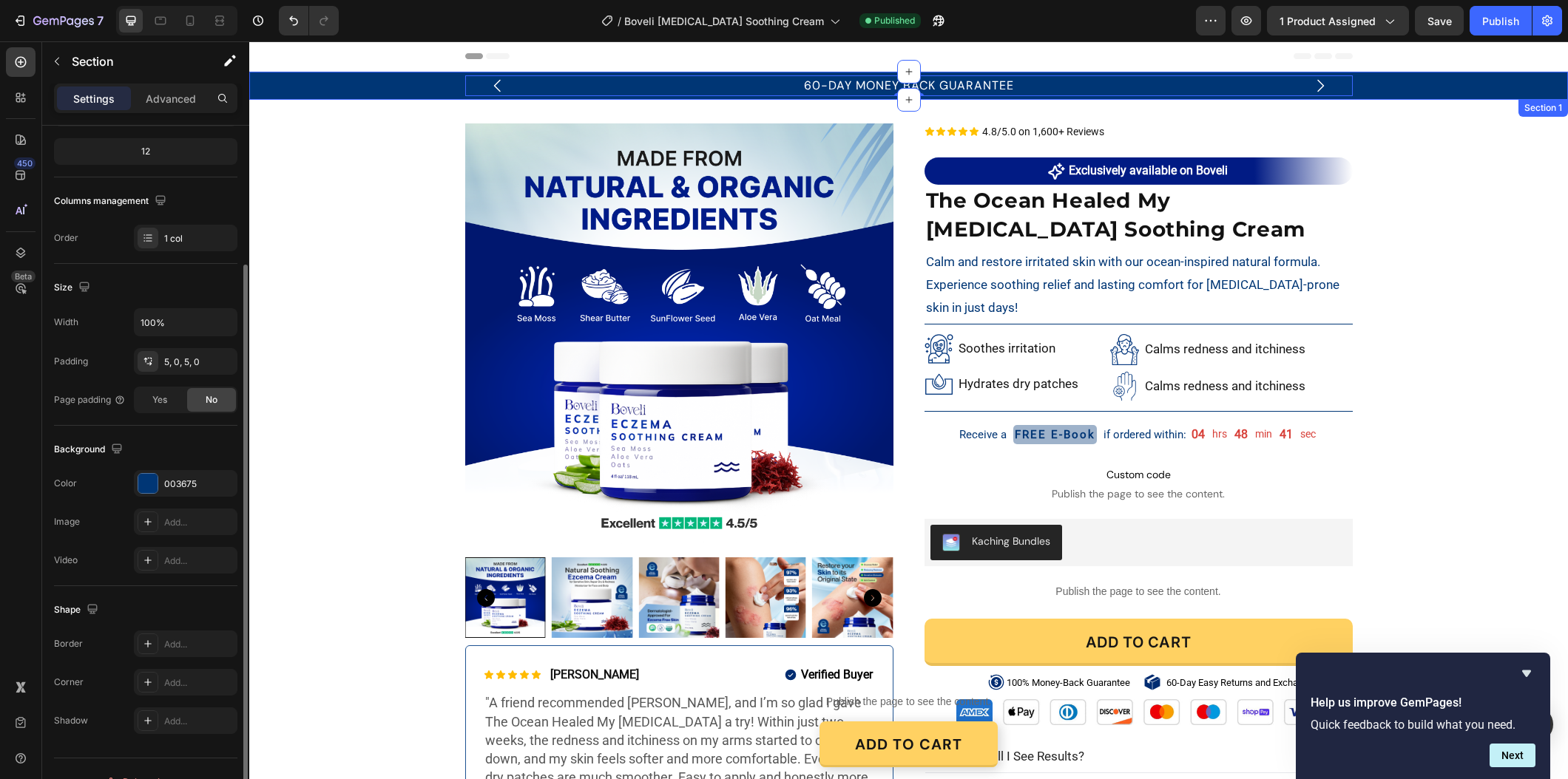
click at [375, 82] on div "60-DAY MONEY BACK GUARANTEE Text Block 0 FREE SHIPPING ON ALL THE ORDERS Text B…" at bounding box center [908, 85] width 1318 height 21
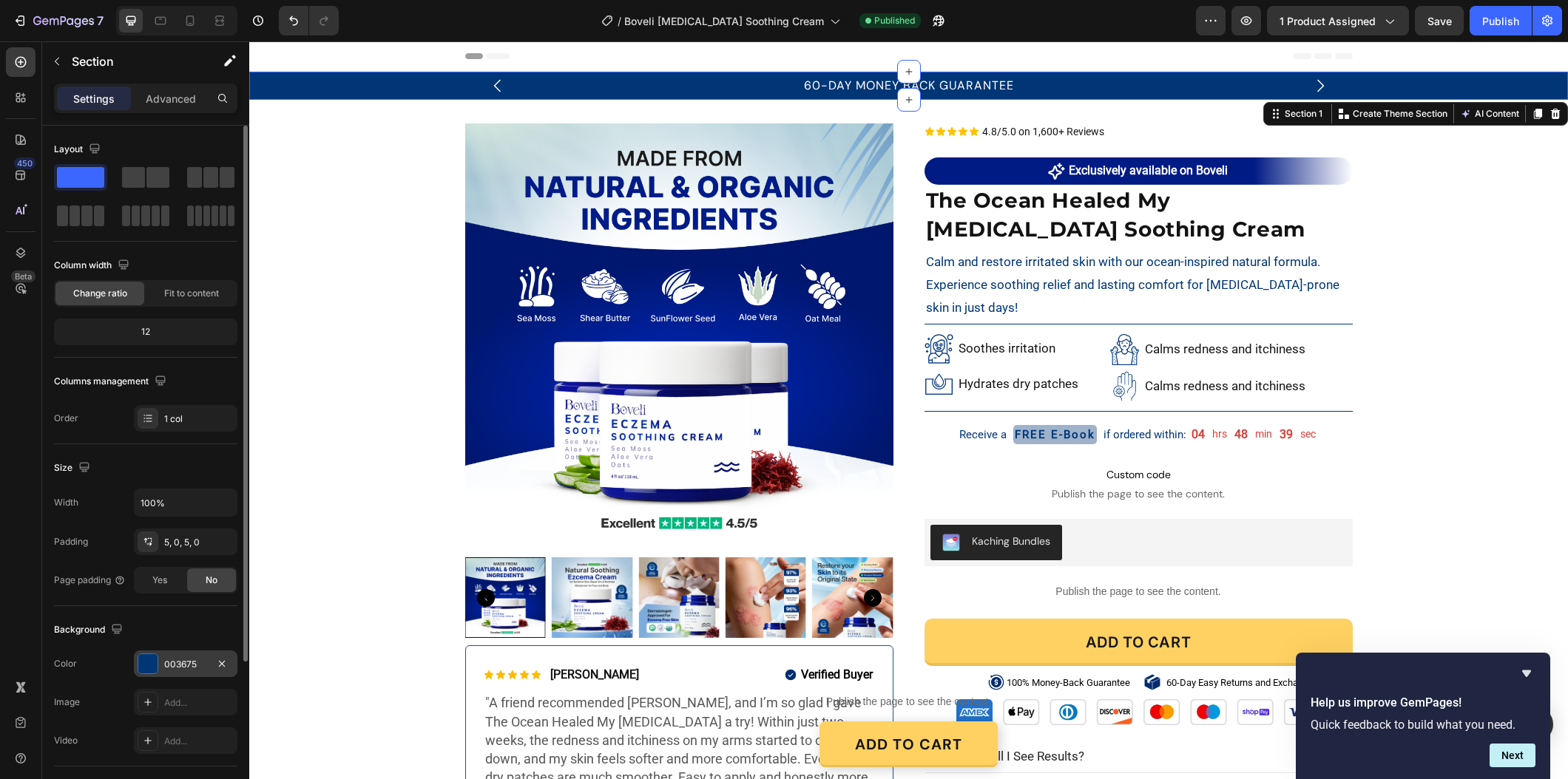
click at [172, 660] on div "003675" at bounding box center [185, 664] width 43 height 14
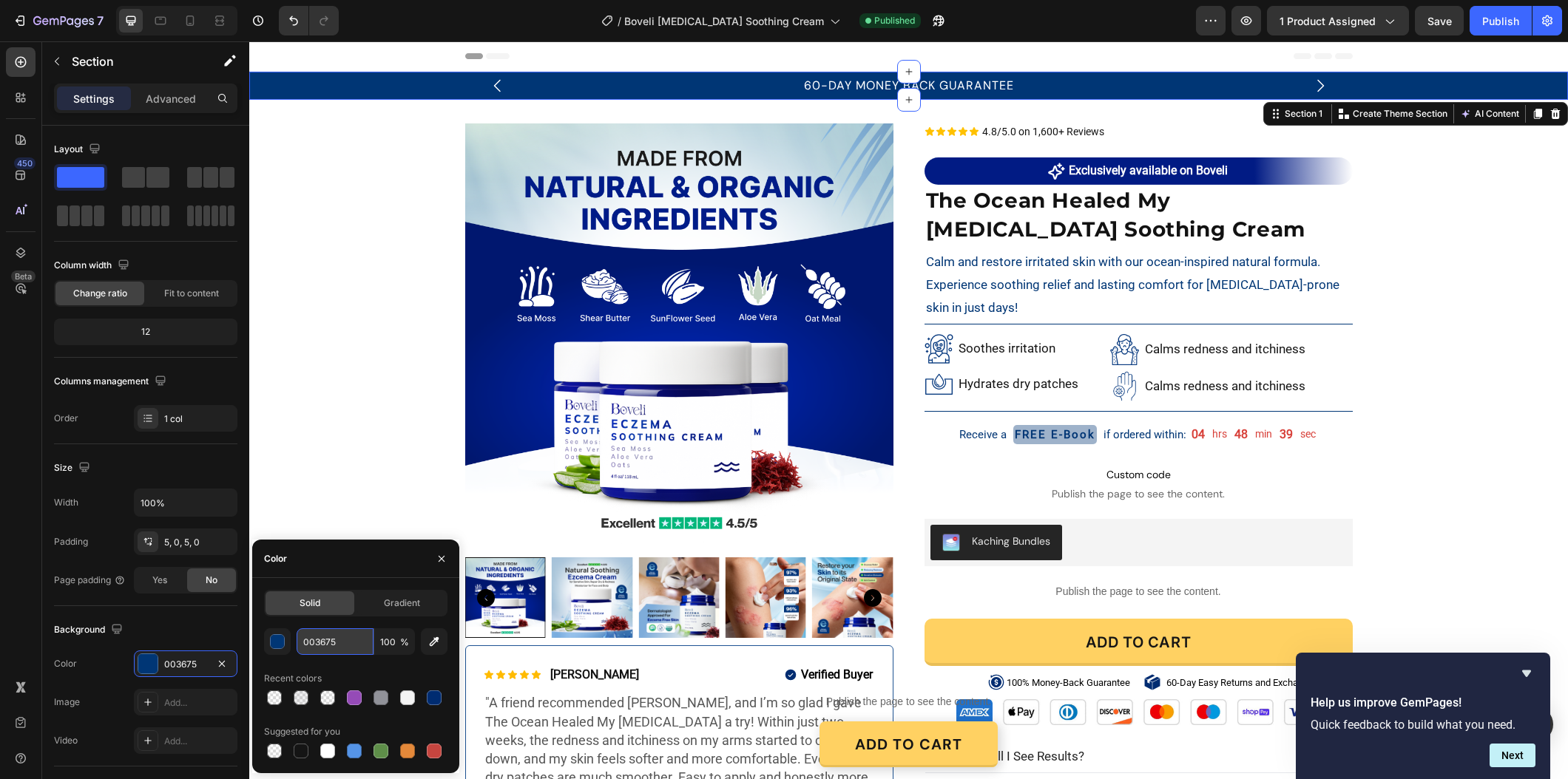
click at [329, 648] on input "003675" at bounding box center [335, 641] width 77 height 26
paste input "#011b84"
type input "#011b84"
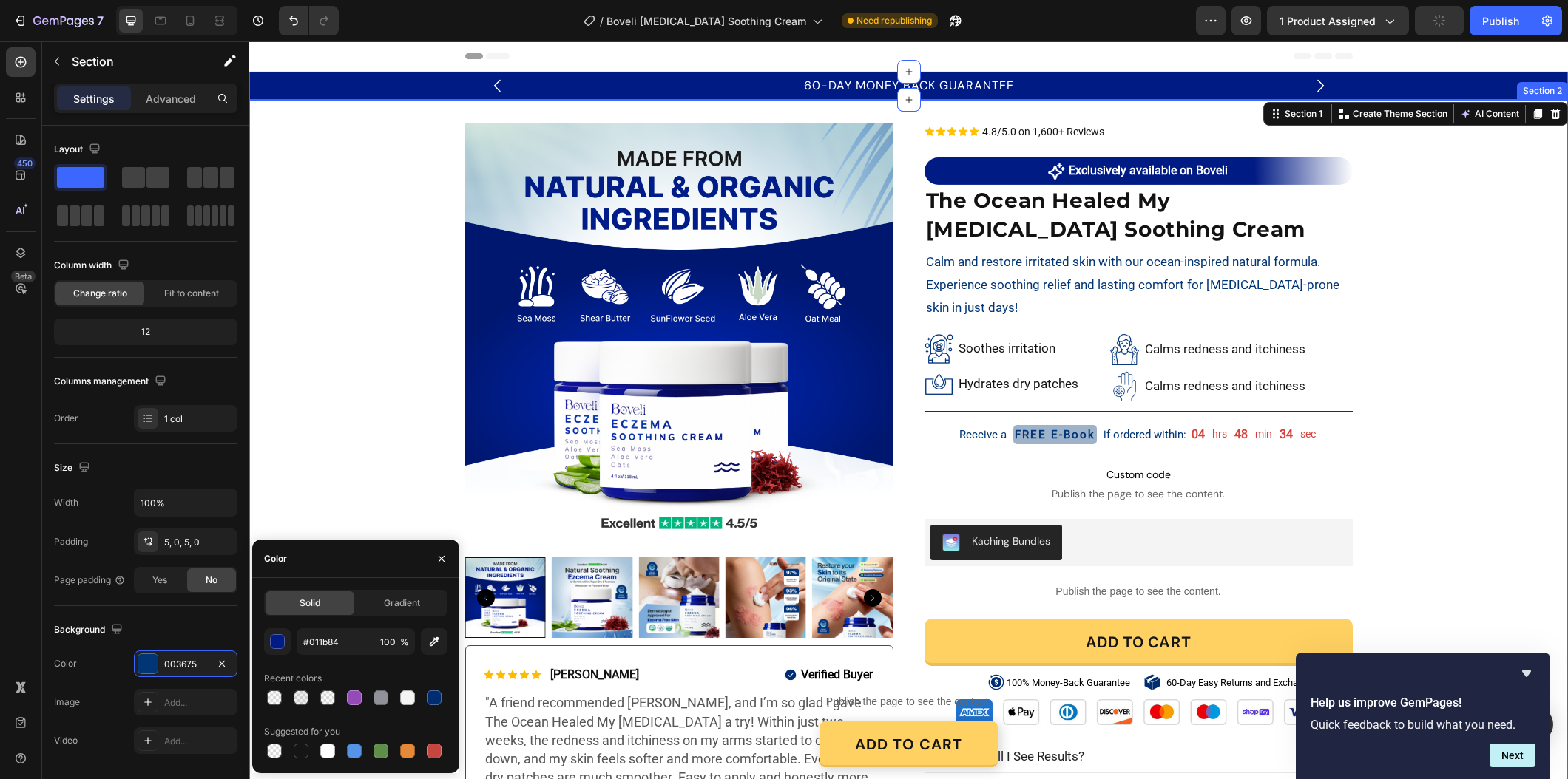
click at [410, 404] on div "Product Images Icon Icon Icon Icon Icon Icon List [PERSON_NAME] Text Block Row …" at bounding box center [908, 493] width 1318 height 740
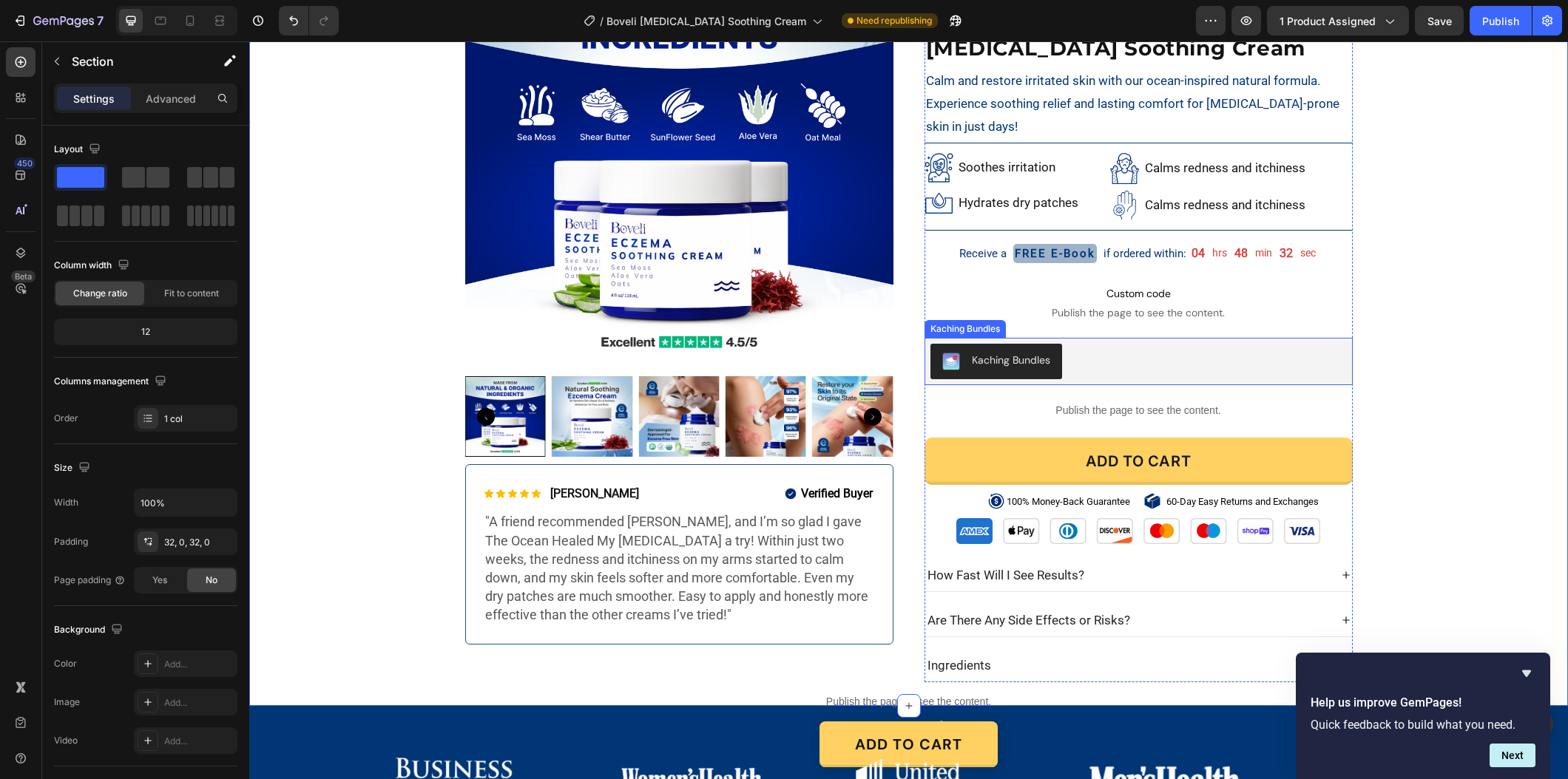
scroll to position [148, 0]
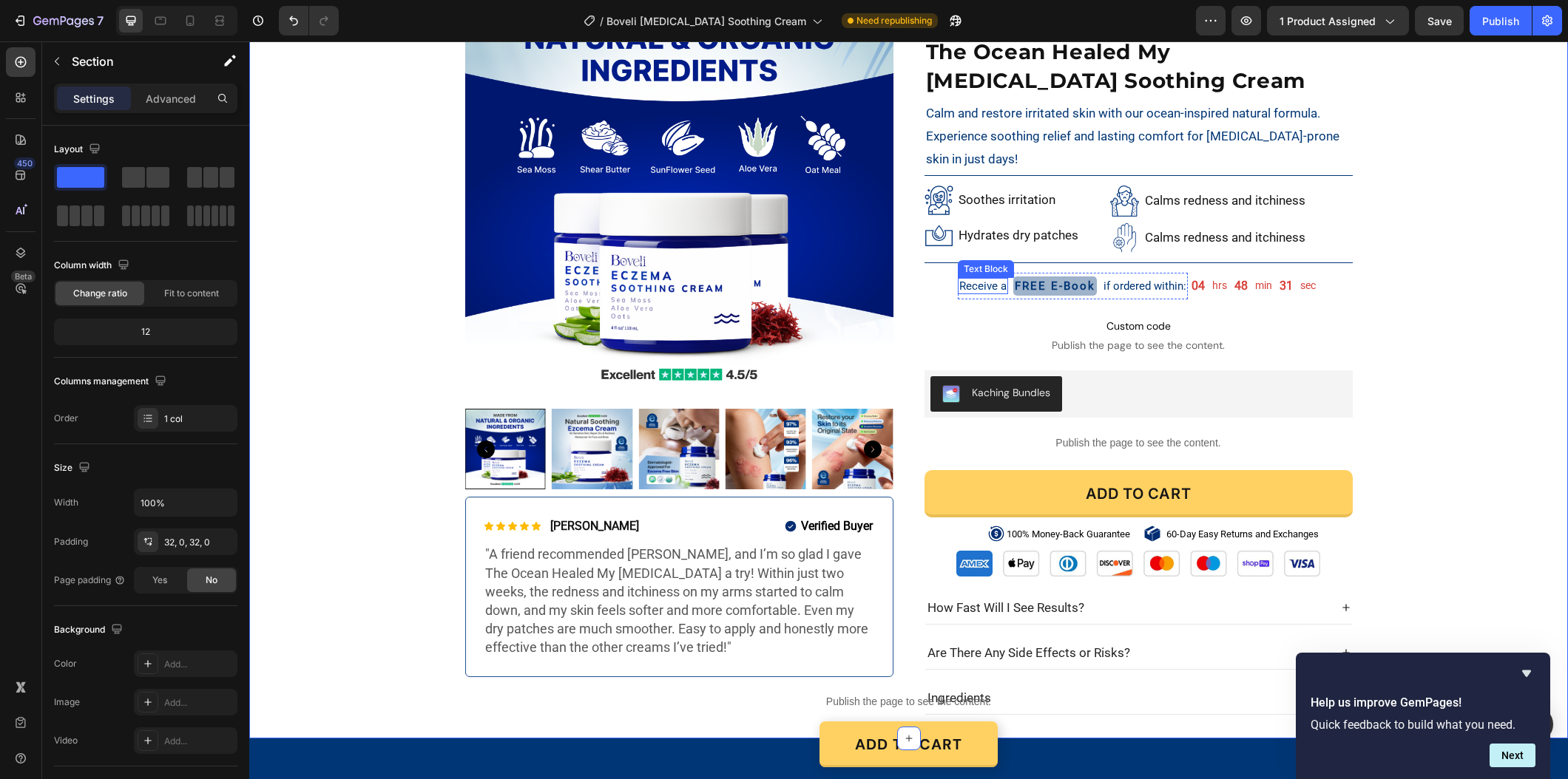
click at [980, 284] on p "Receive a" at bounding box center [982, 286] width 47 height 14
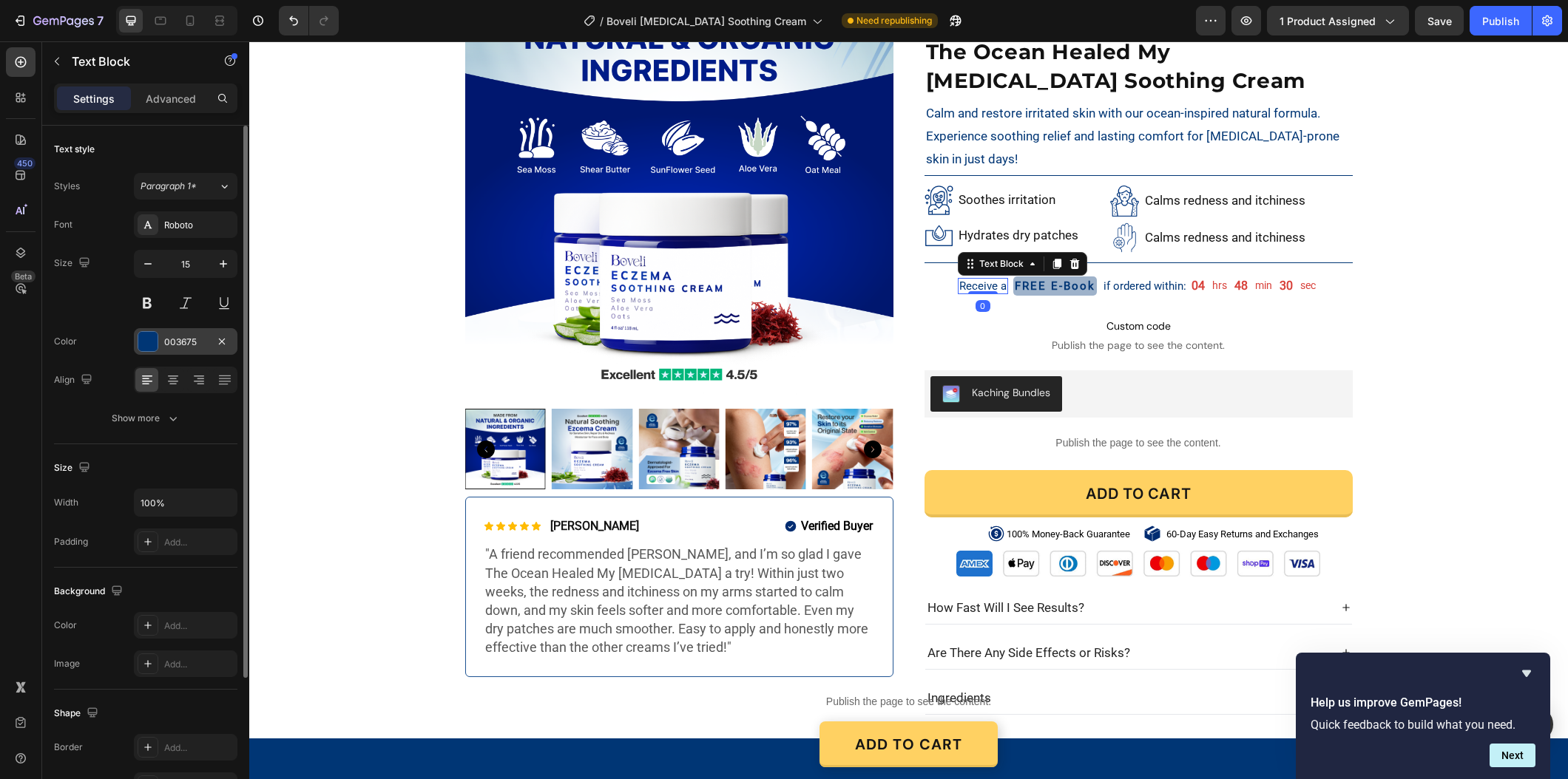
click at [203, 346] on div "003675" at bounding box center [185, 342] width 43 height 14
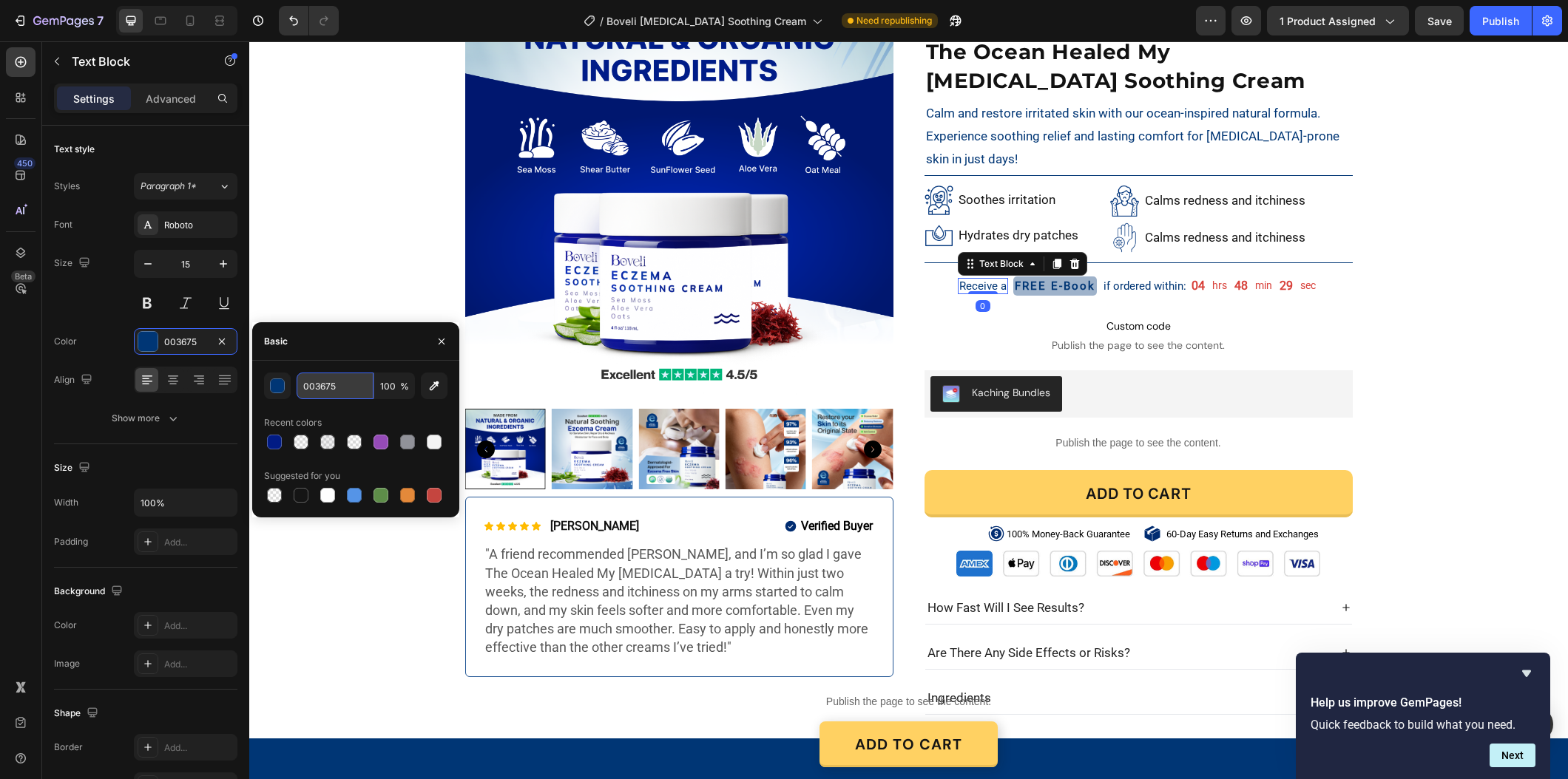
click at [305, 391] on input "003675" at bounding box center [335, 385] width 77 height 26
paste input "#011b84"
type input "#011b84"
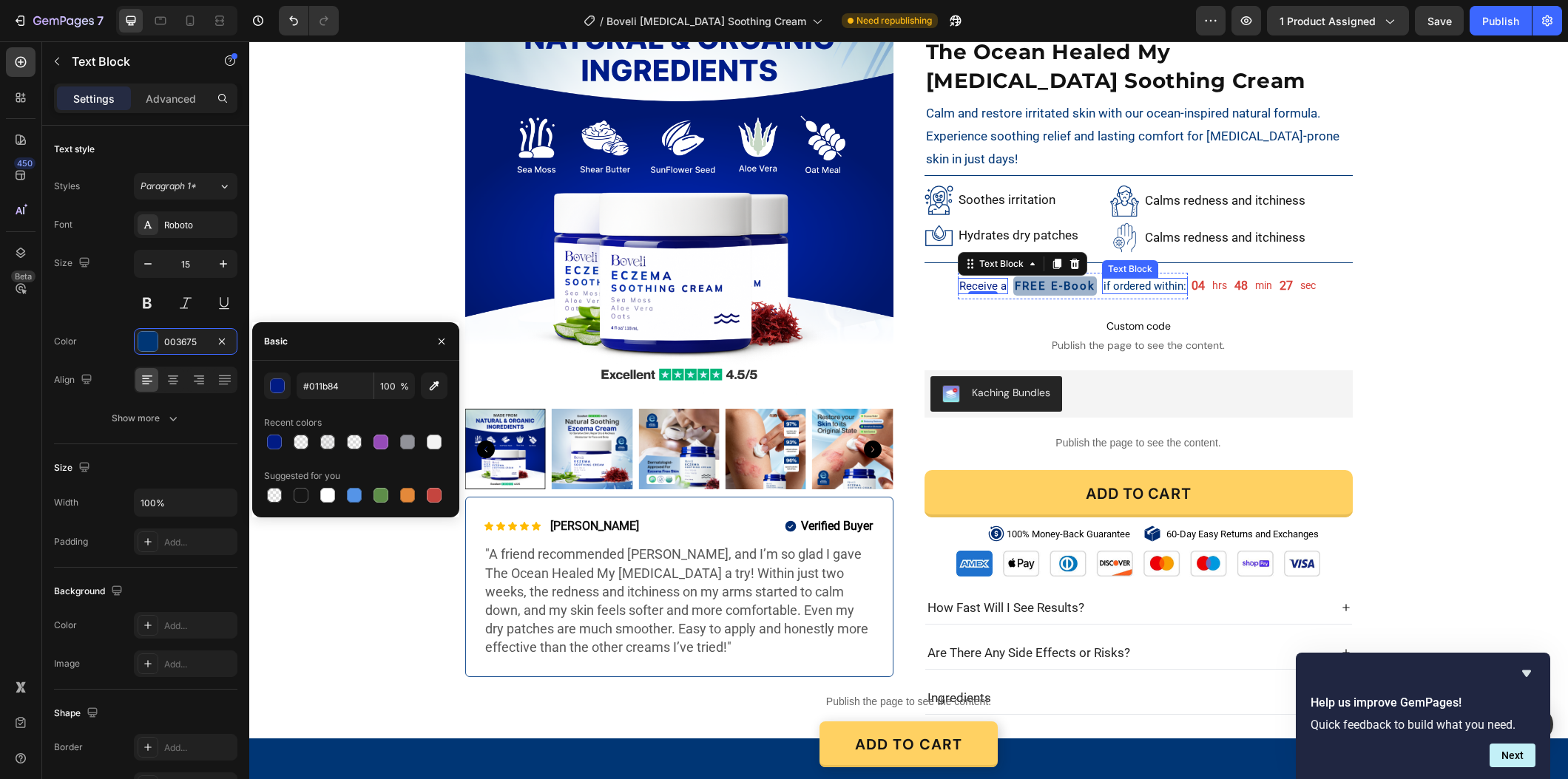
click at [1135, 284] on p "if ordered within:" at bounding box center [1144, 286] width 82 height 14
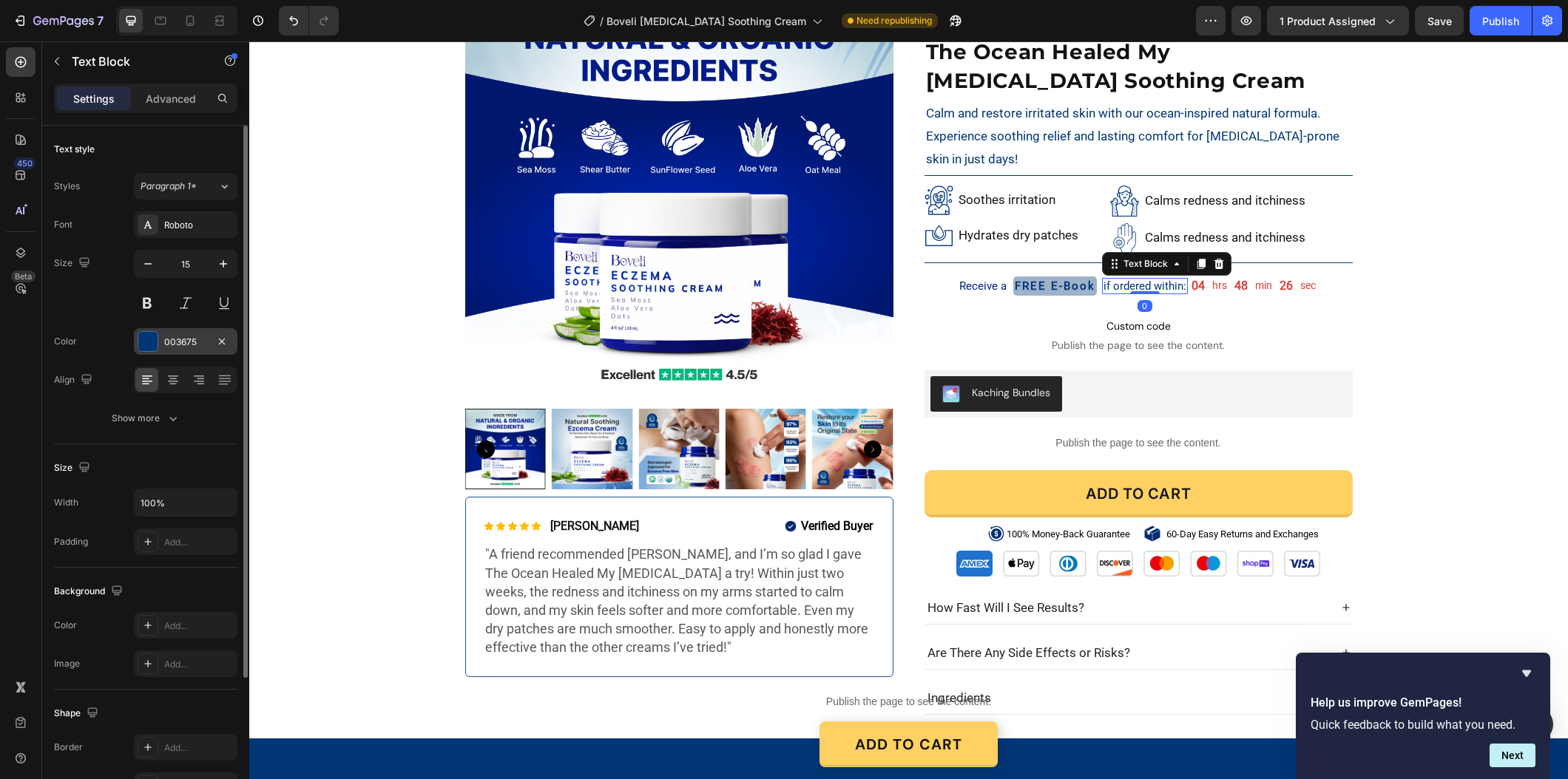
click at [185, 343] on div "003675" at bounding box center [185, 342] width 43 height 14
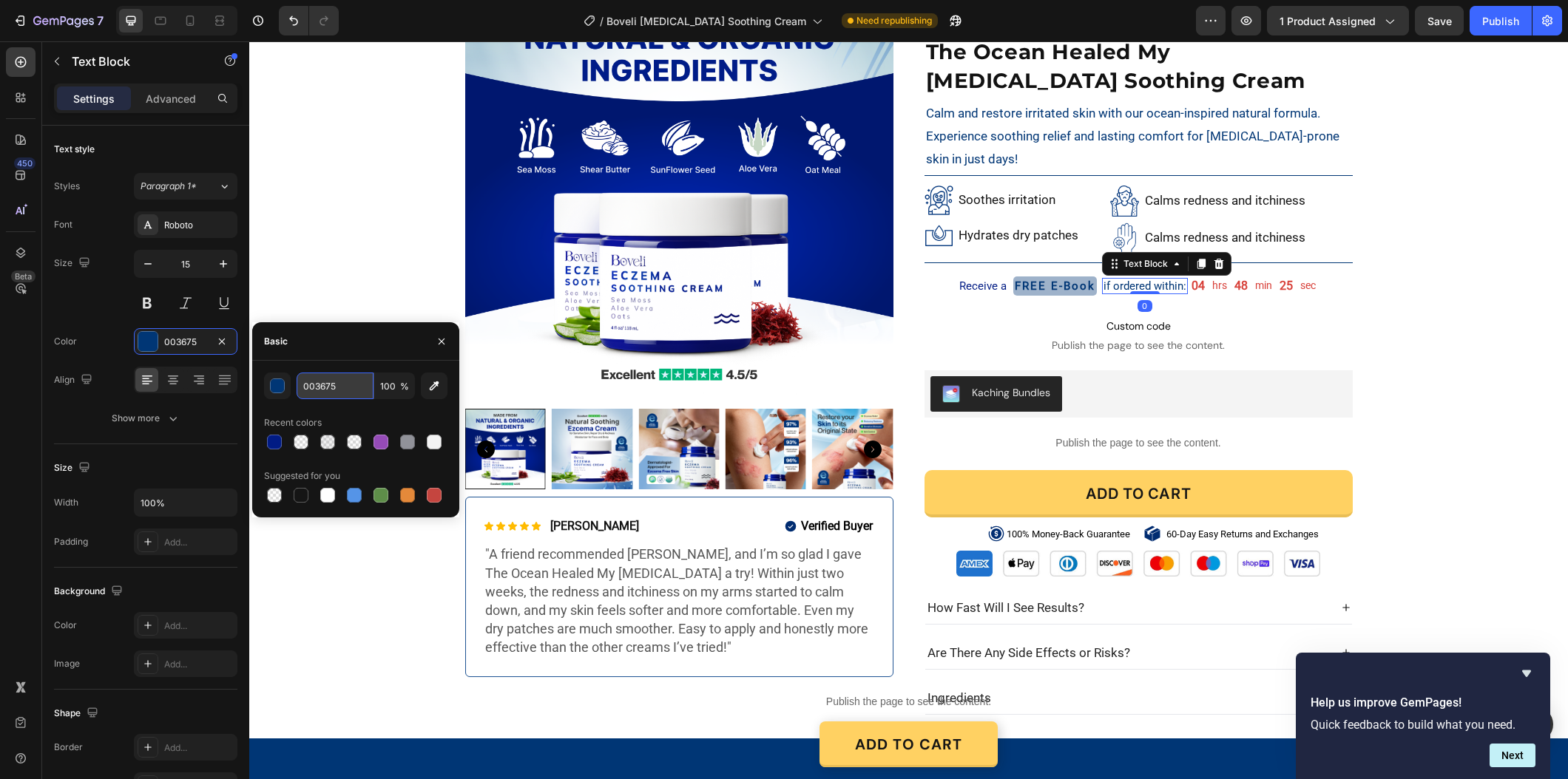
click at [337, 385] on input "003675" at bounding box center [335, 385] width 77 height 26
paste input "#011b84"
type input "#011b84"
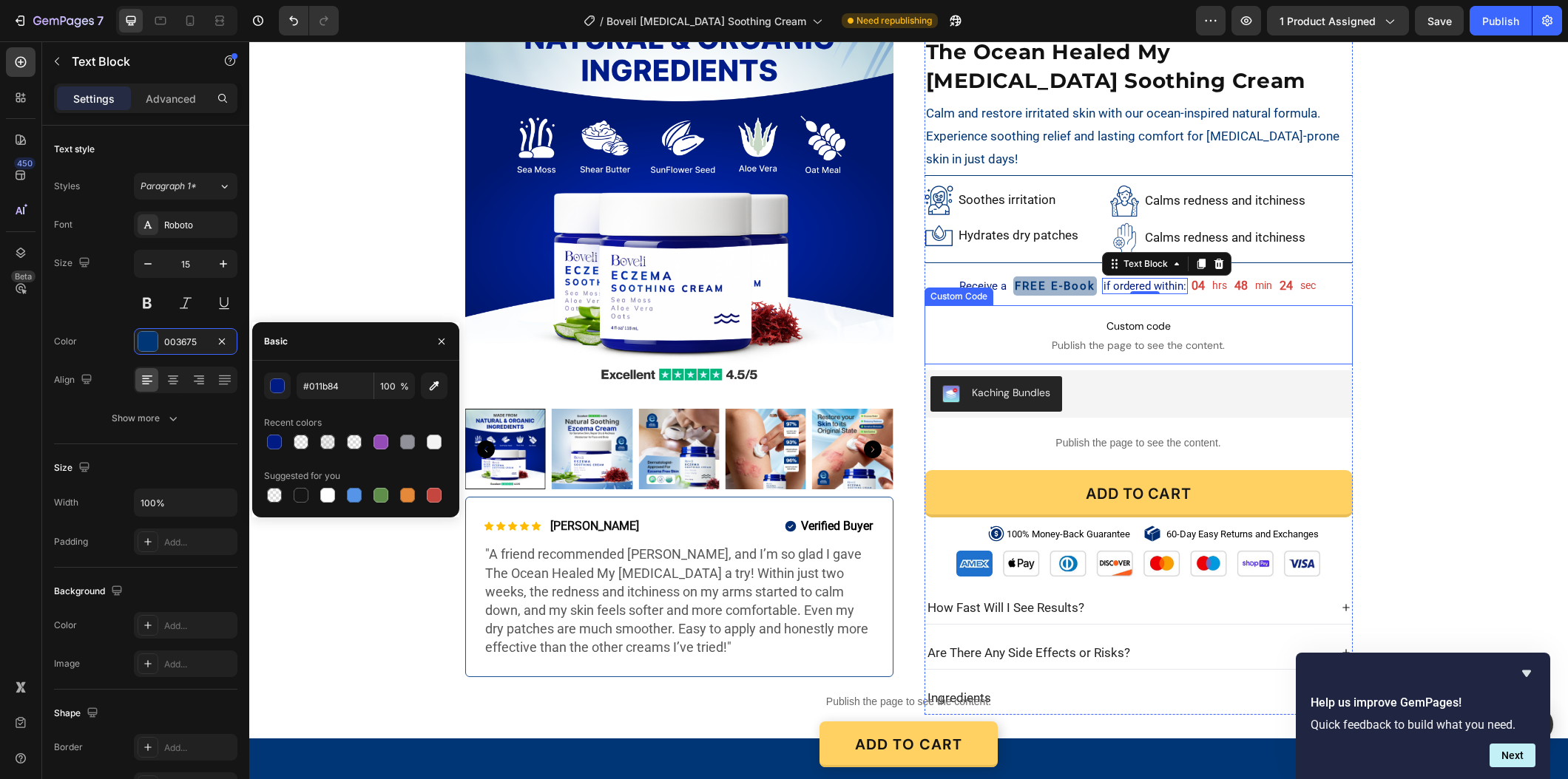
click at [1432, 333] on div "Product Images Icon Icon Icon Icon Icon Icon List [PERSON_NAME] Text Block Row …" at bounding box center [908, 345] width 1318 height 740
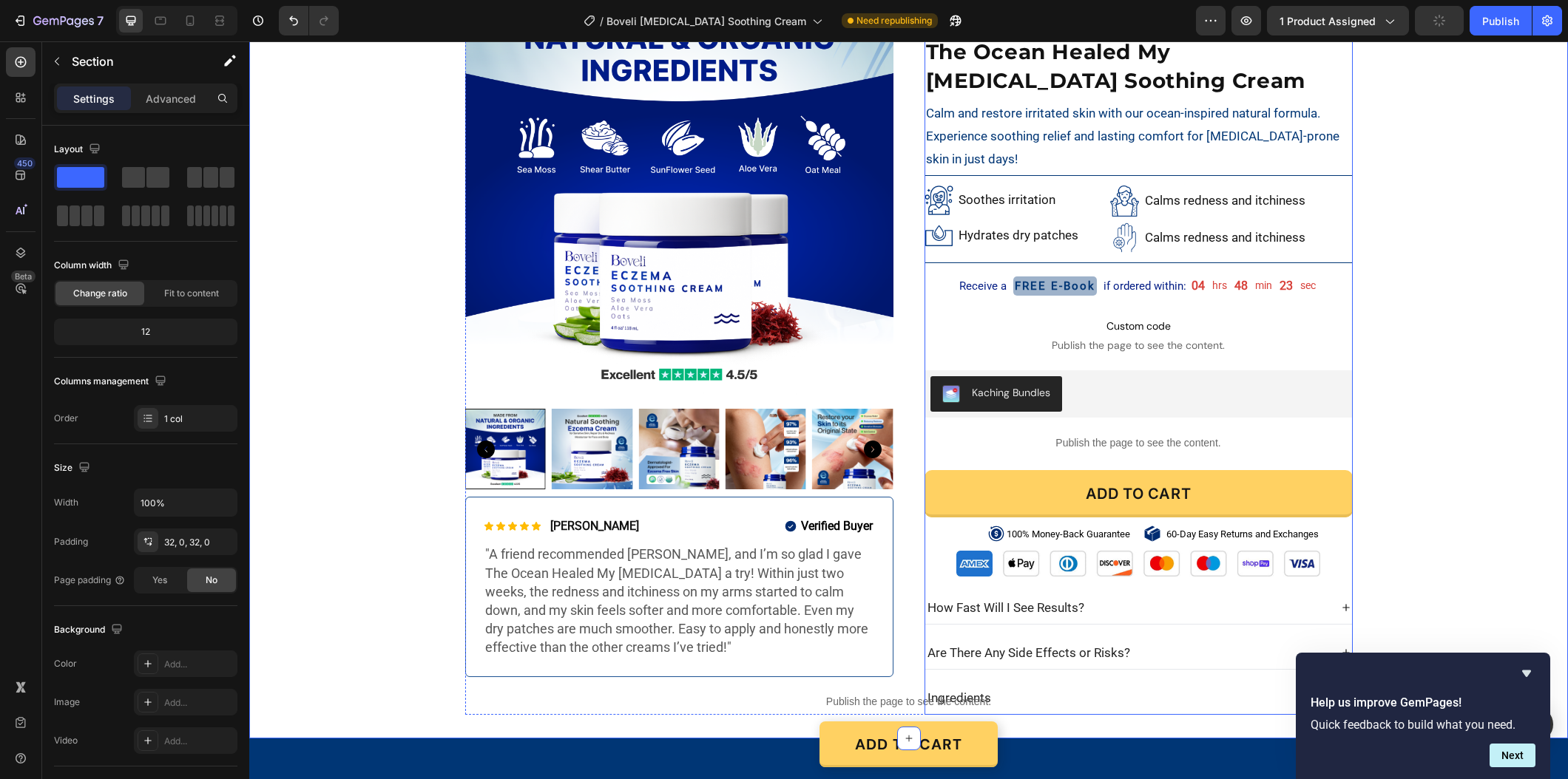
scroll to position [26, 0]
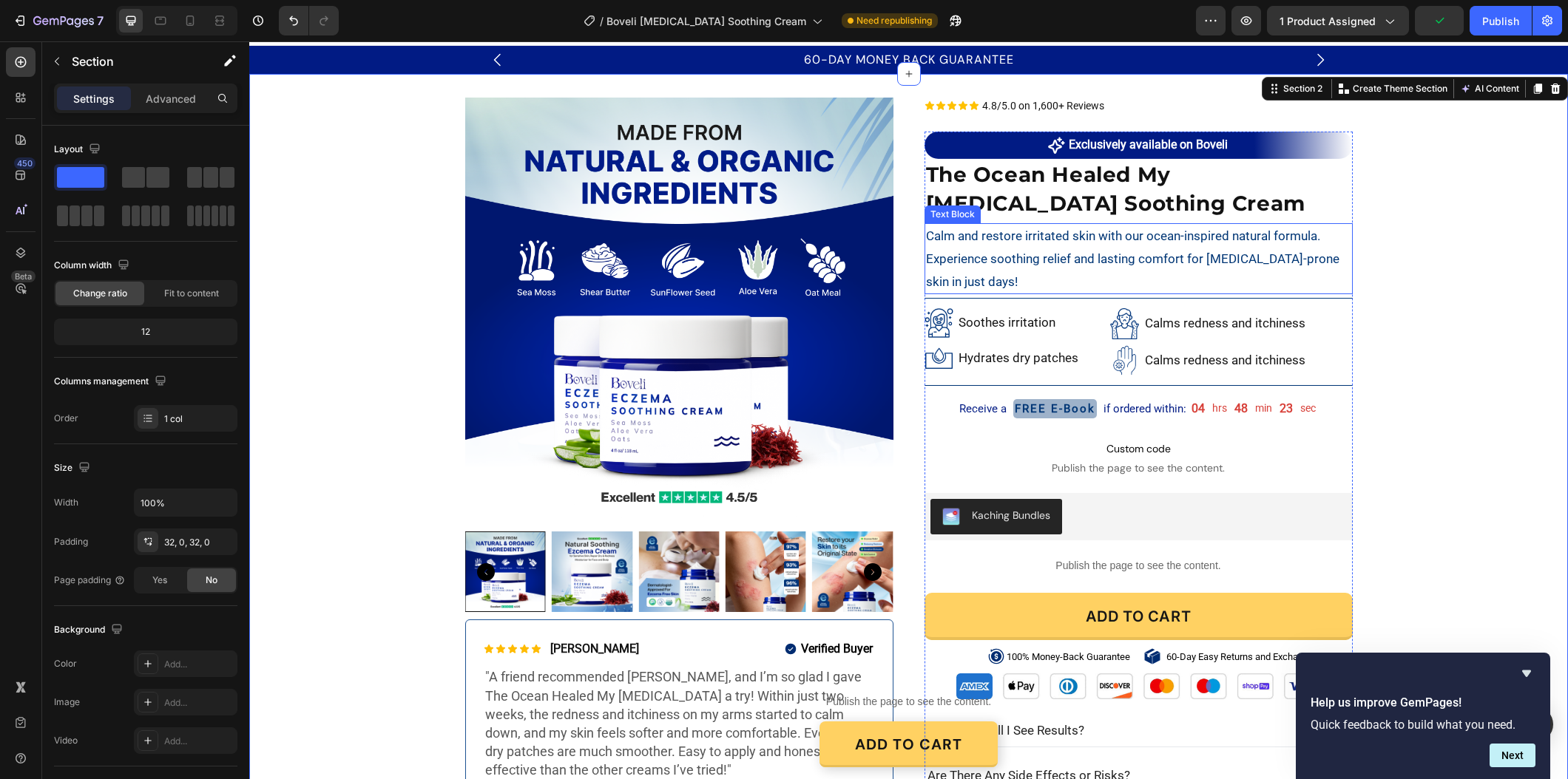
click at [1039, 256] on span "Calm and restore irritated skin with our ocean-inspired natural formula. Experi…" at bounding box center [1133, 258] width 414 height 60
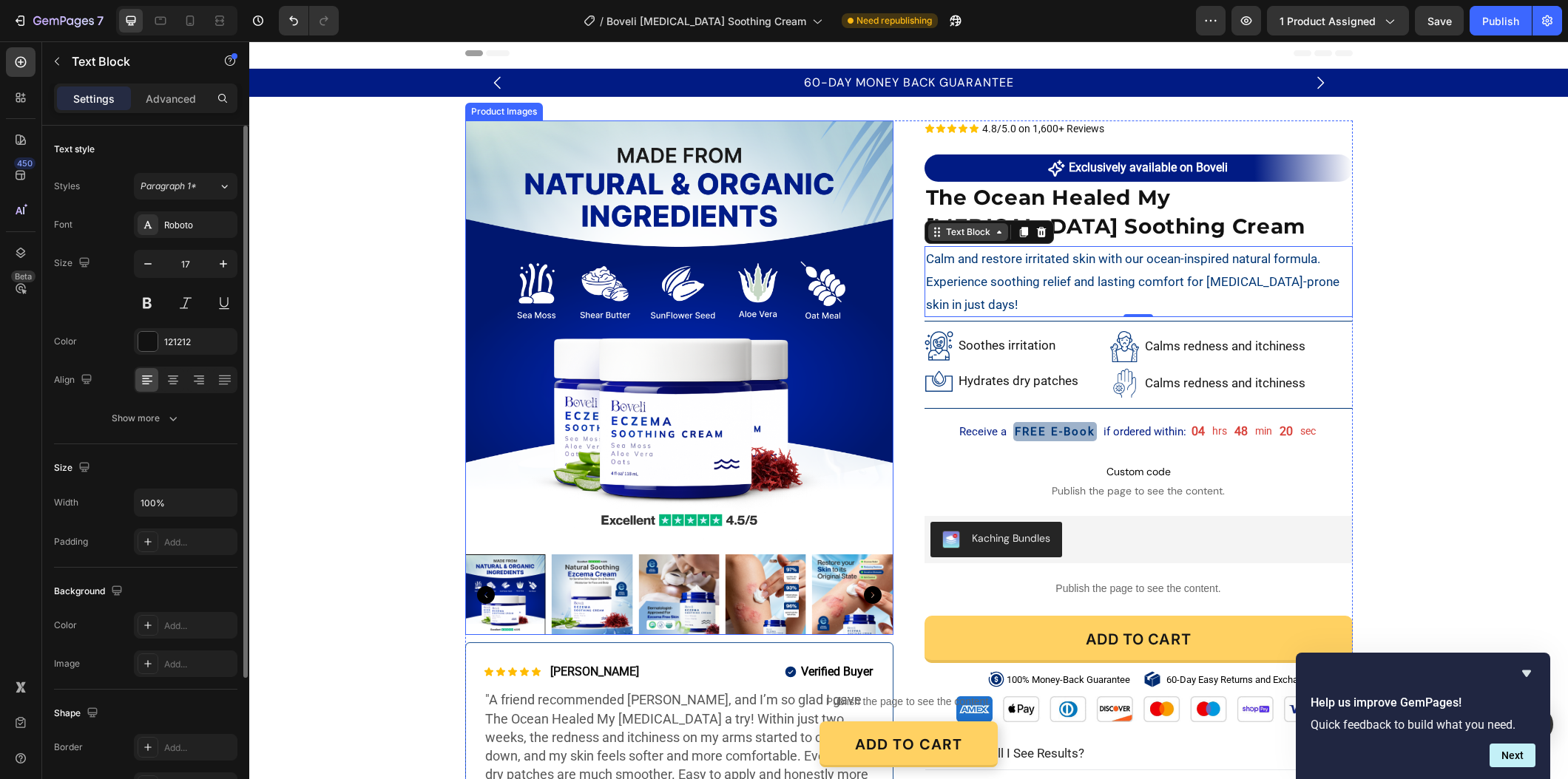
scroll to position [0, 0]
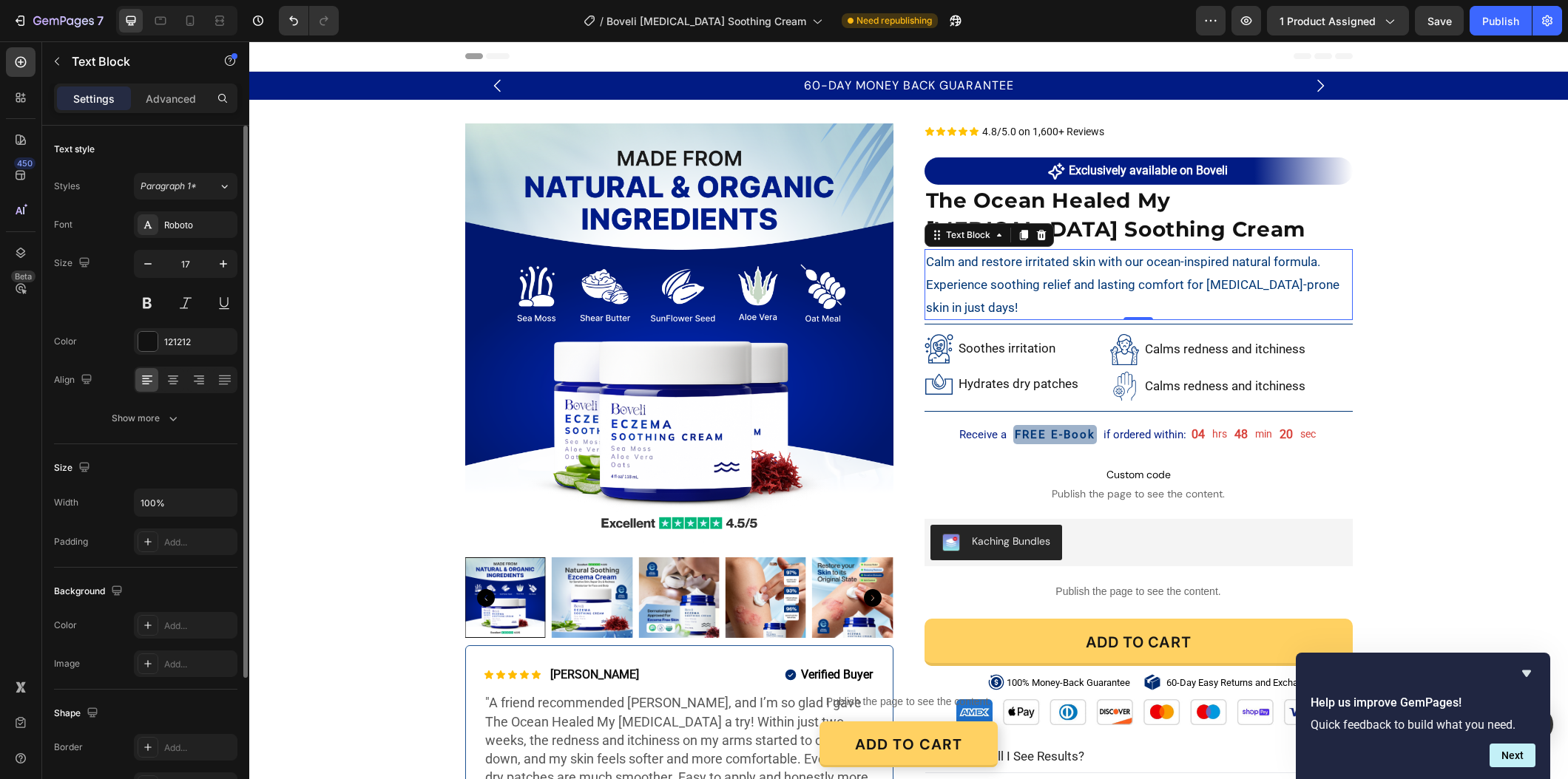
click at [995, 266] on span "Calm and restore irritated skin with our ocean-inspired natural formula. Experi…" at bounding box center [1133, 284] width 414 height 60
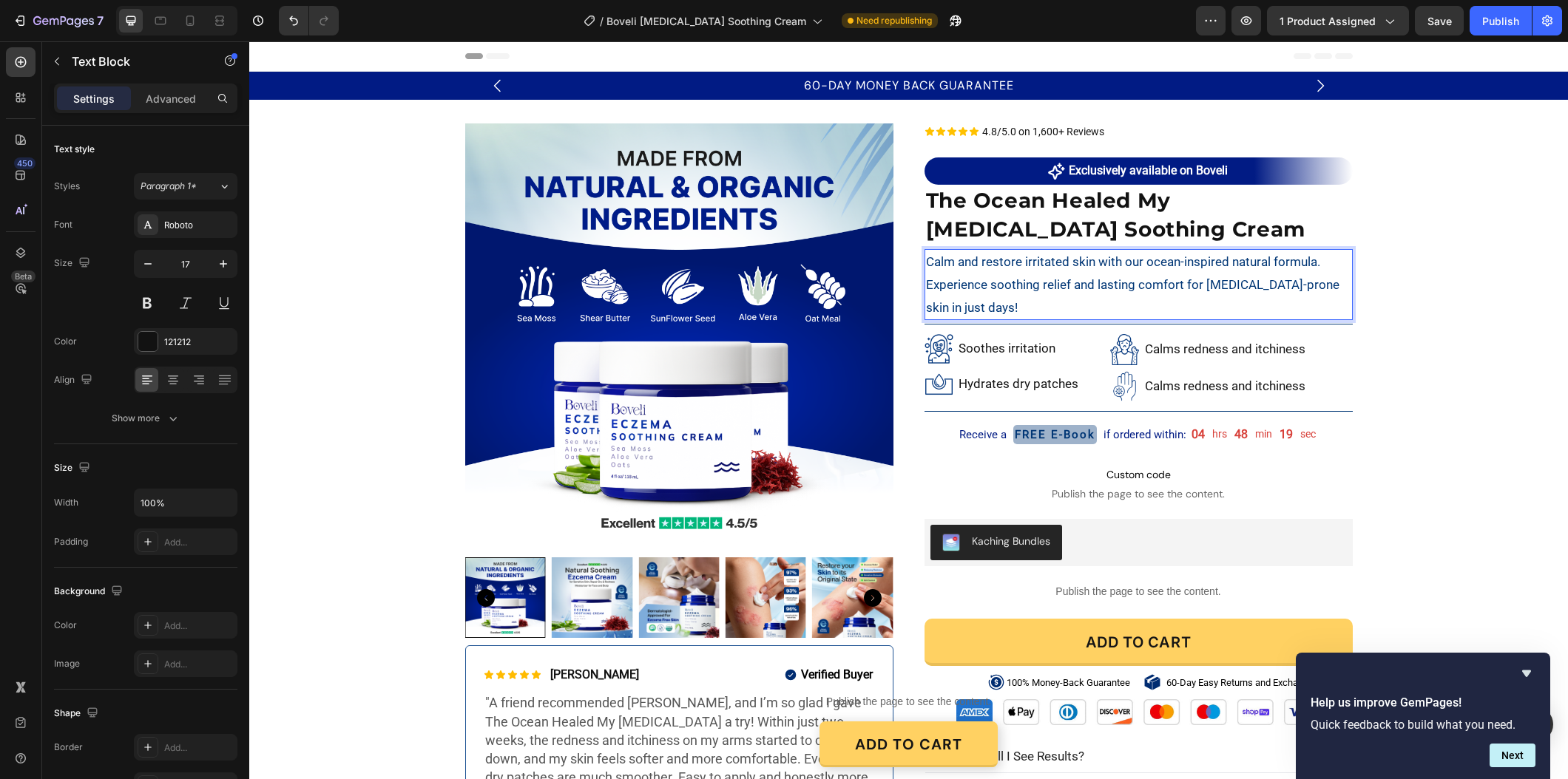
click at [1044, 284] on span "Calm and restore irritated skin with our ocean-inspired natural formula. Experi…" at bounding box center [1133, 284] width 414 height 60
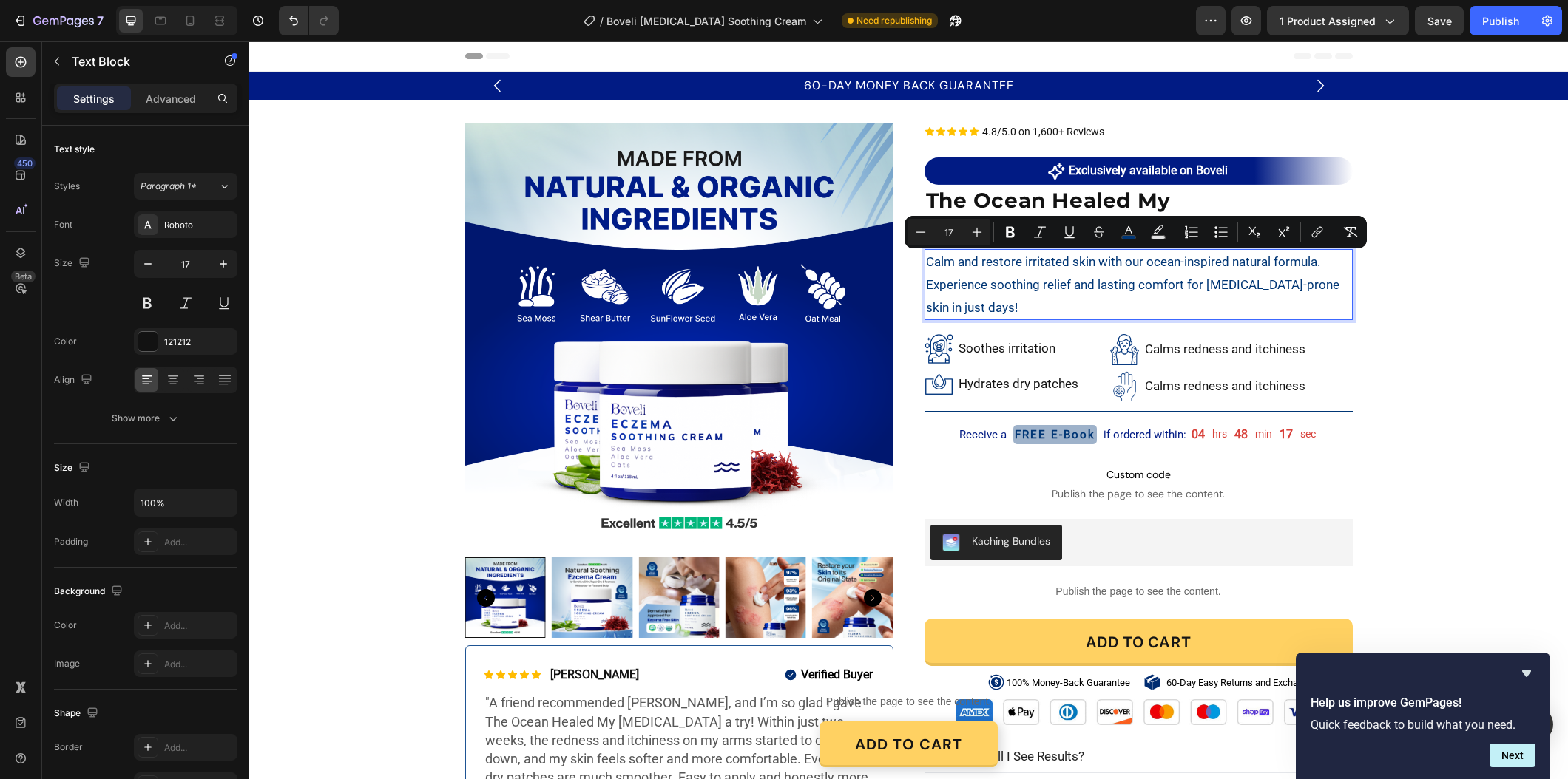
drag, startPoint x: 1127, startPoint y: 226, endPoint x: 1116, endPoint y: 245, distance: 22.0
click at [1127, 226] on icon "Editor contextual toolbar" at bounding box center [1128, 232] width 14 height 14
type input "003675"
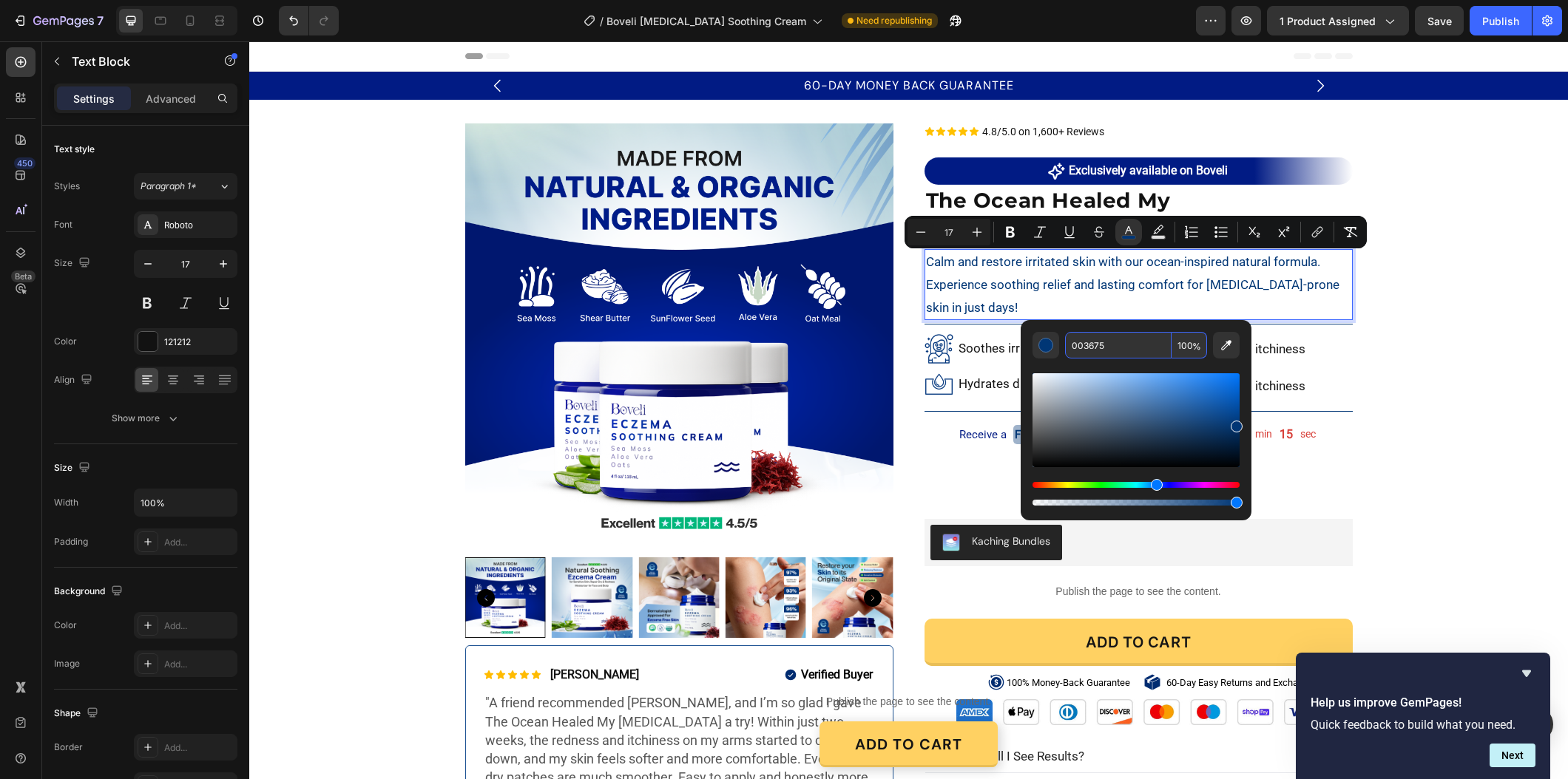
click at [1112, 347] on input "003675" at bounding box center [1118, 345] width 107 height 26
paste input "#011b84"
type input "011B84"
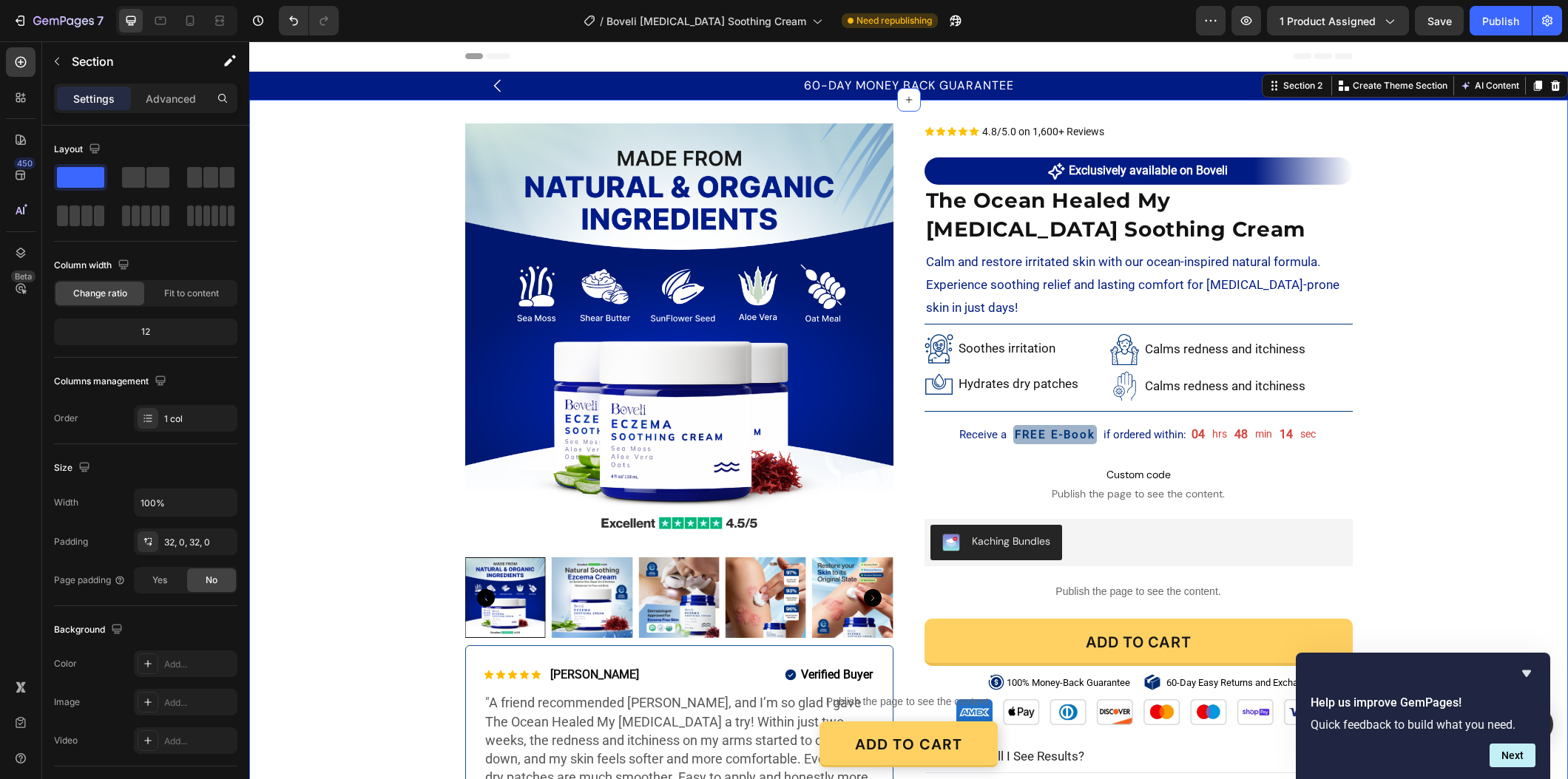
click at [1393, 381] on div "Product Images Icon Icon Icon Icon Icon Icon List [PERSON_NAME] Text Block Row …" at bounding box center [908, 493] width 1318 height 740
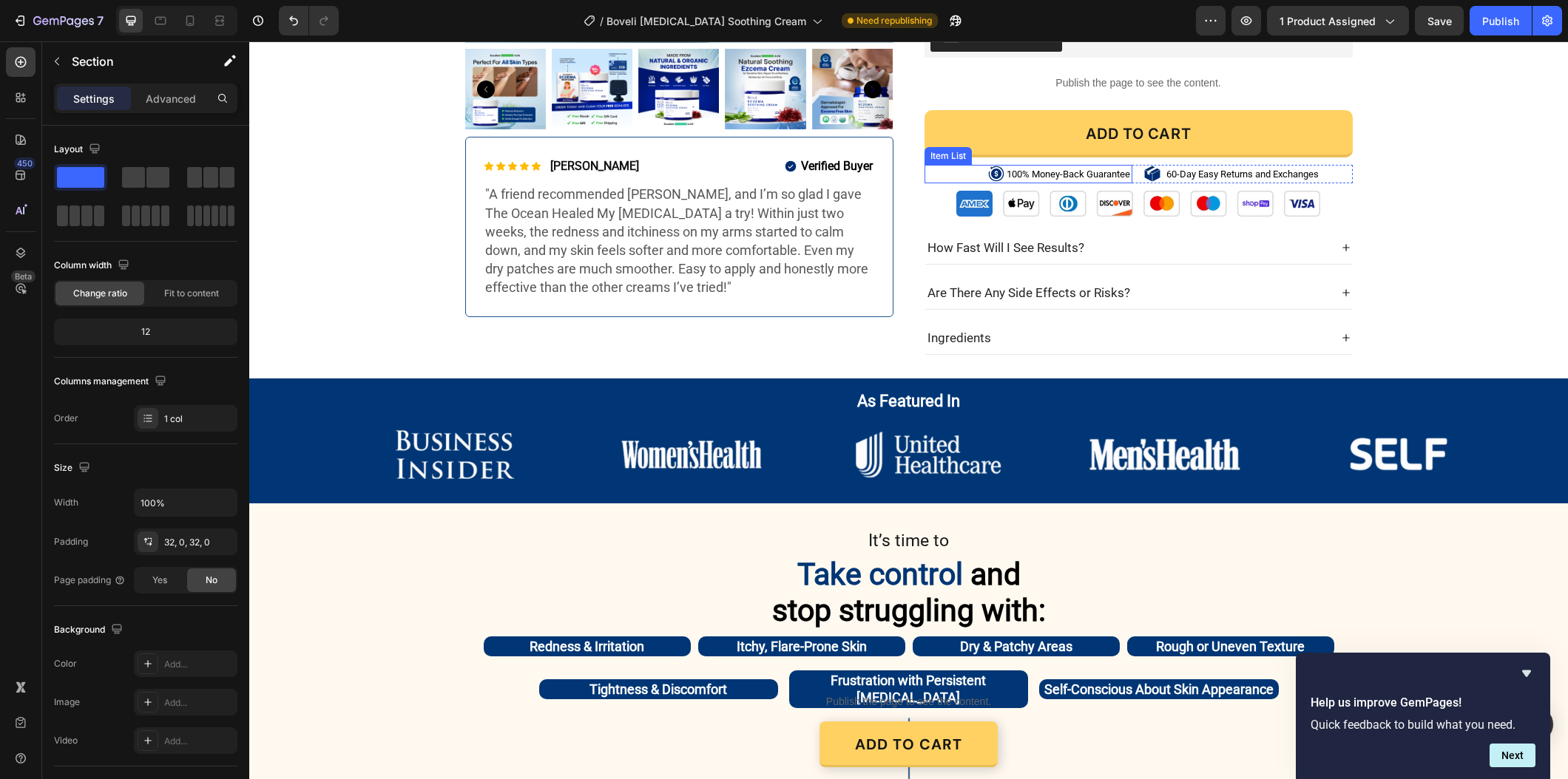
scroll to position [508, 0]
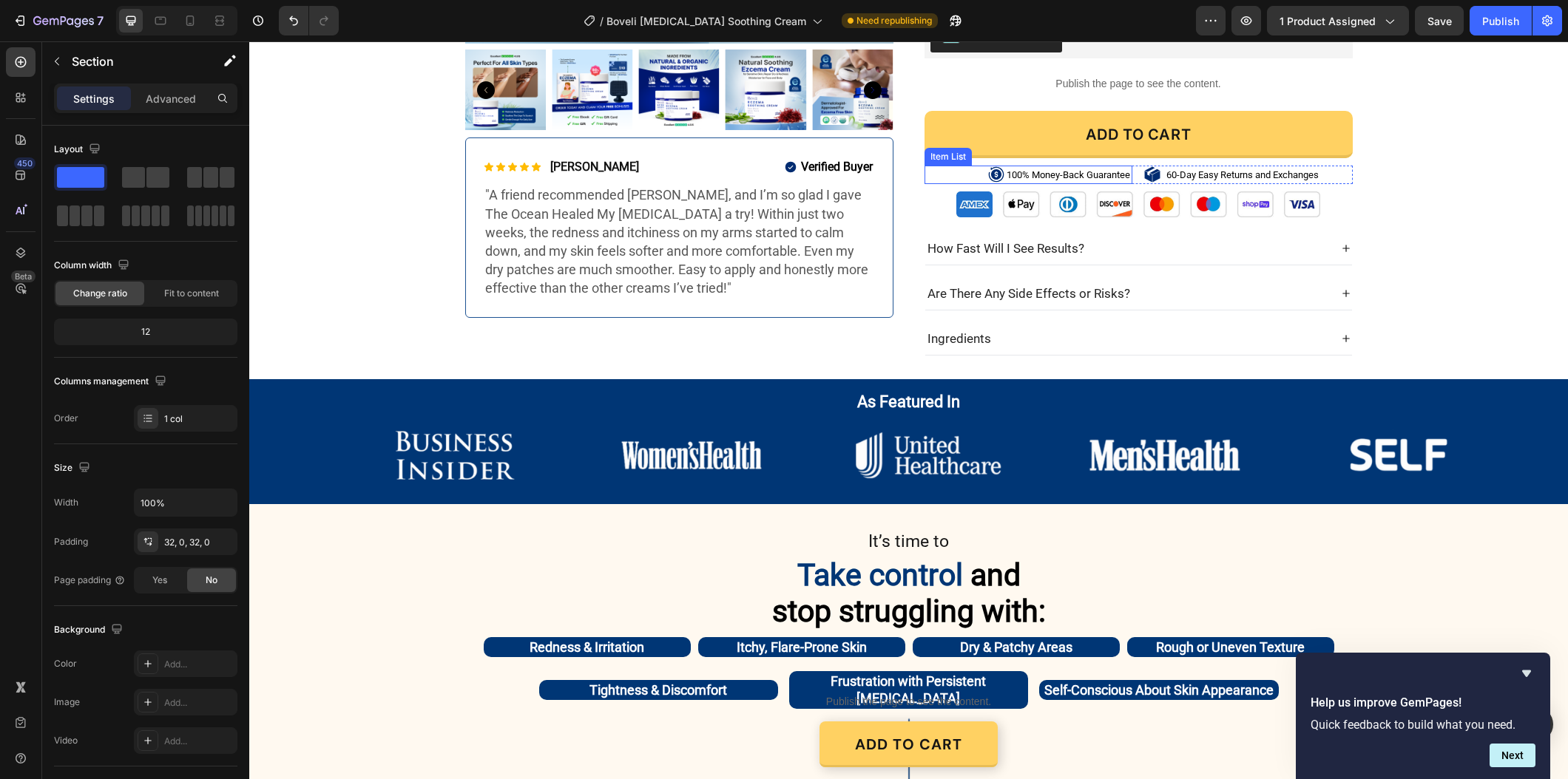
click at [999, 173] on icon at bounding box center [996, 175] width 15 height 15
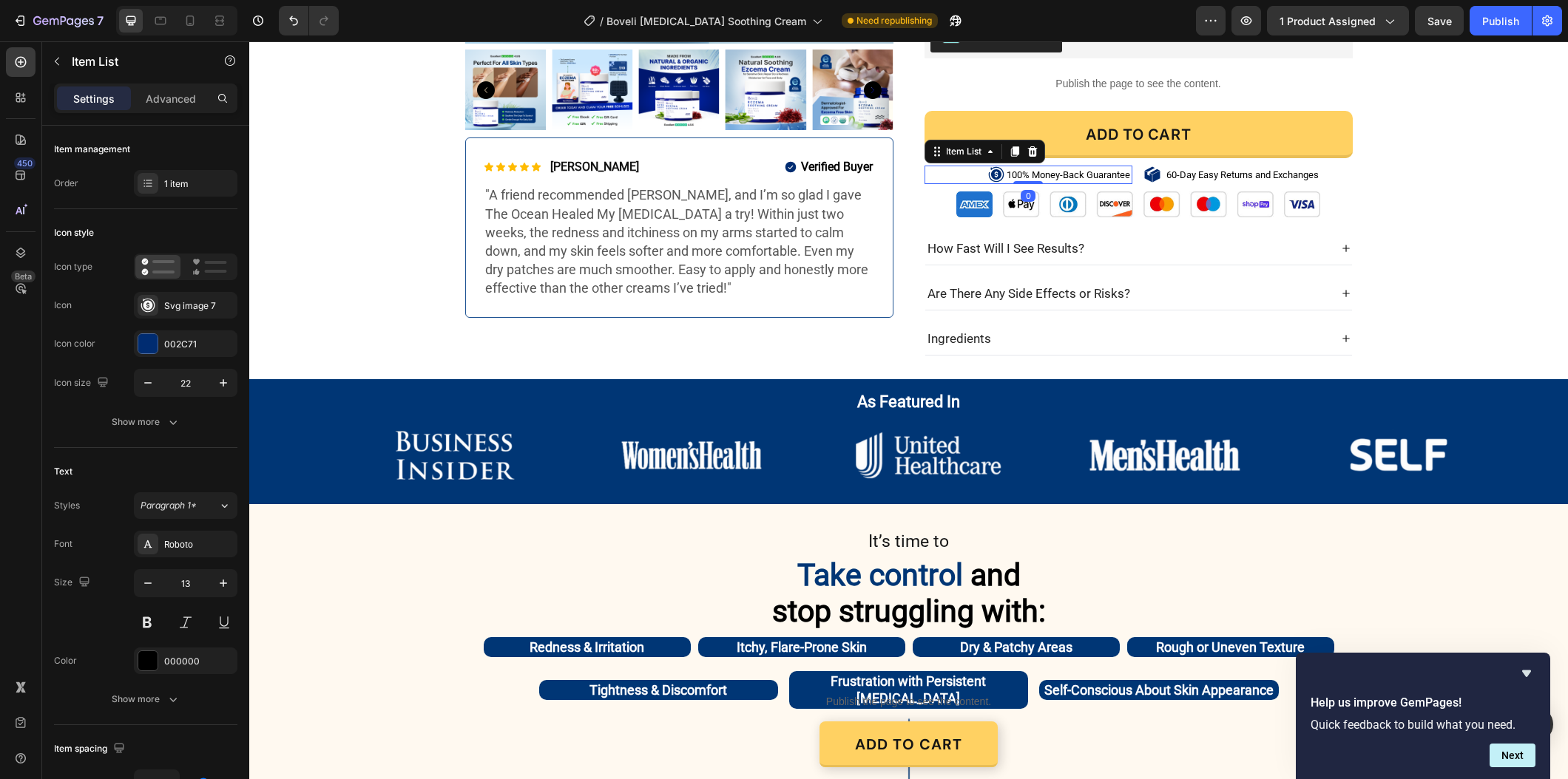
click at [995, 176] on icon at bounding box center [996, 175] width 16 height 16
click at [170, 351] on div "002C71" at bounding box center [186, 343] width 103 height 26
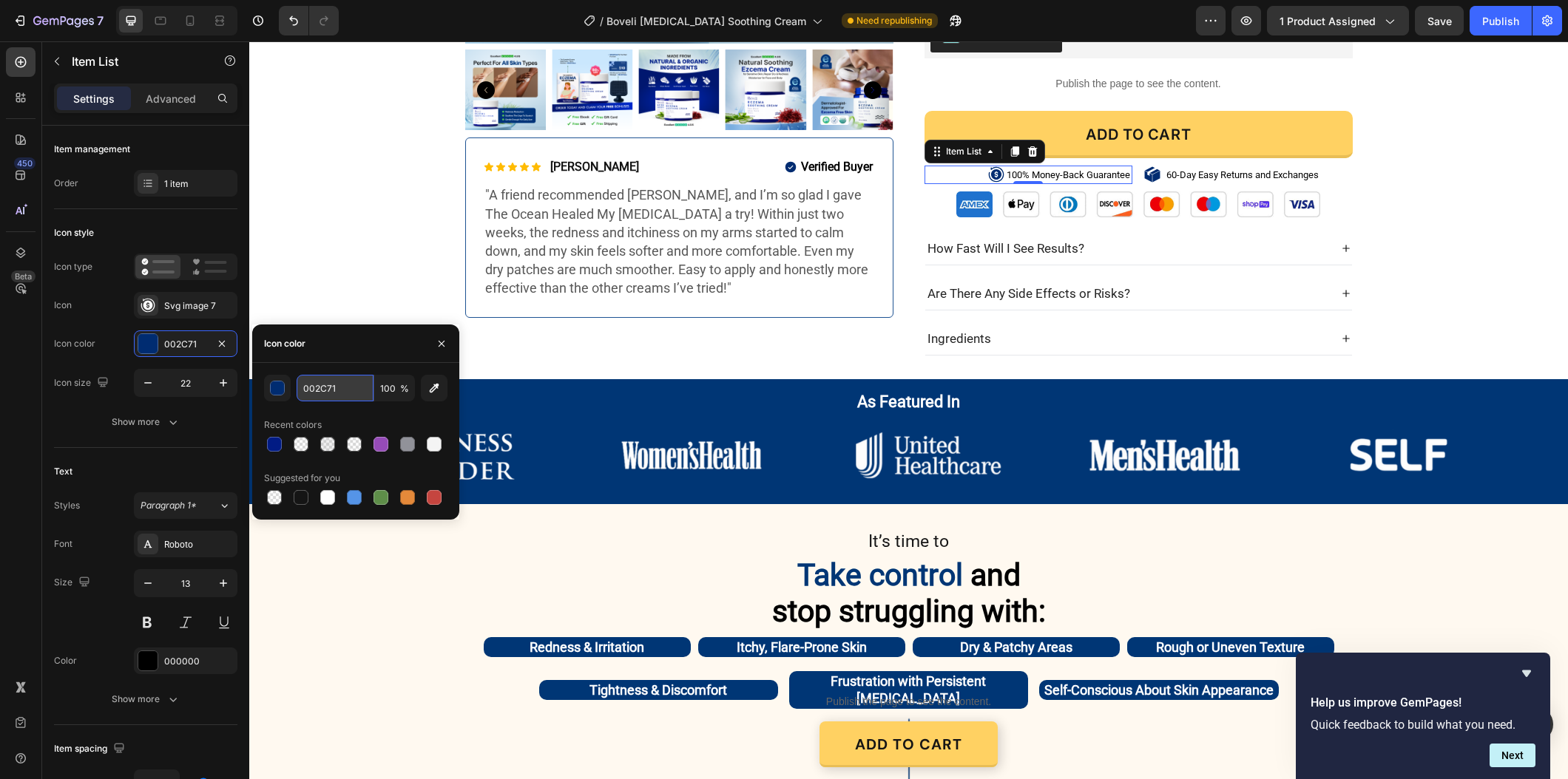
click at [342, 392] on input "002C71" at bounding box center [335, 387] width 77 height 26
paste input "#011b84"
type input "#011b84"
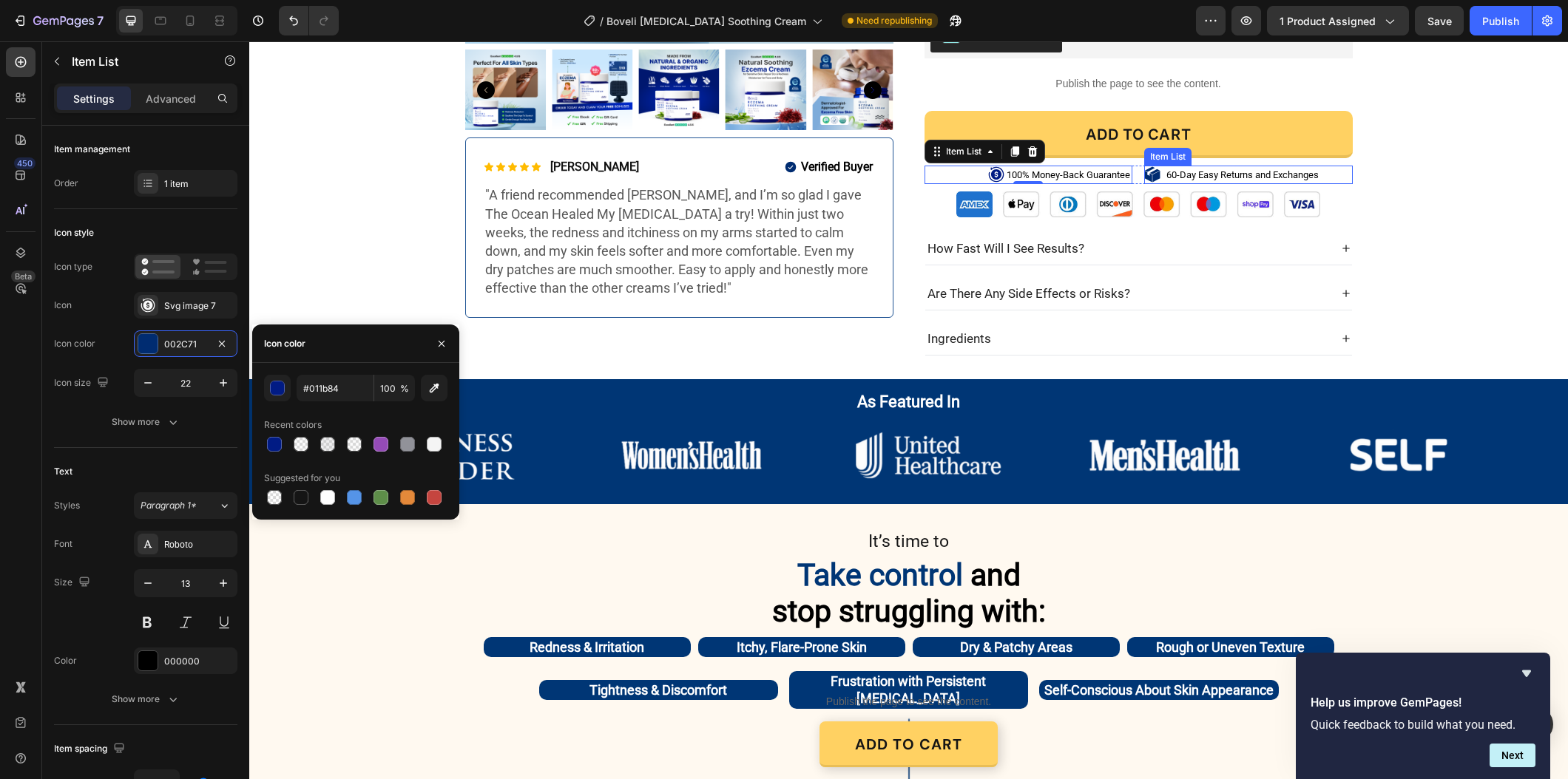
click at [1149, 168] on icon at bounding box center [1152, 175] width 16 height 16
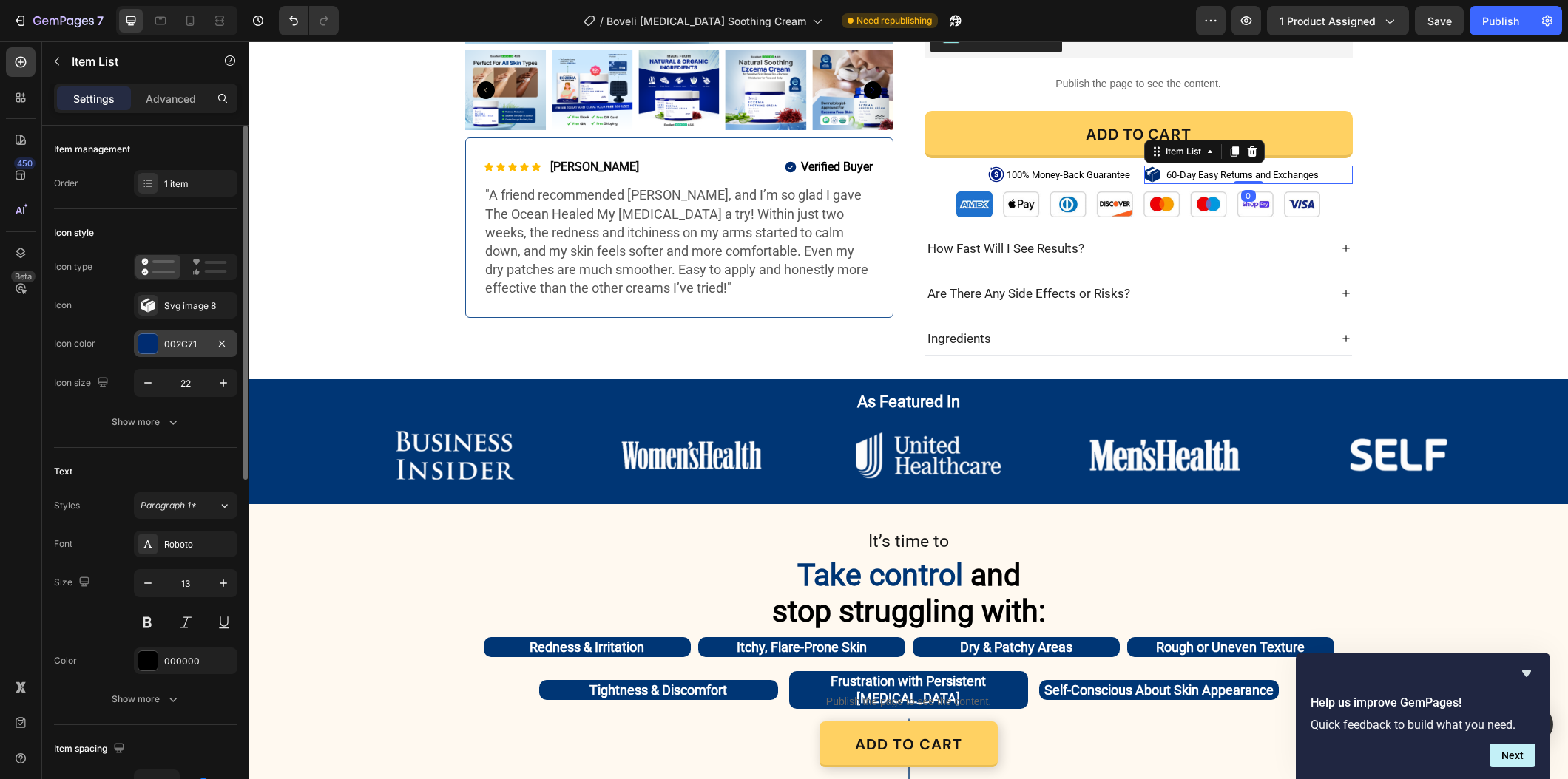
click at [178, 356] on div "002C71" at bounding box center [186, 343] width 103 height 26
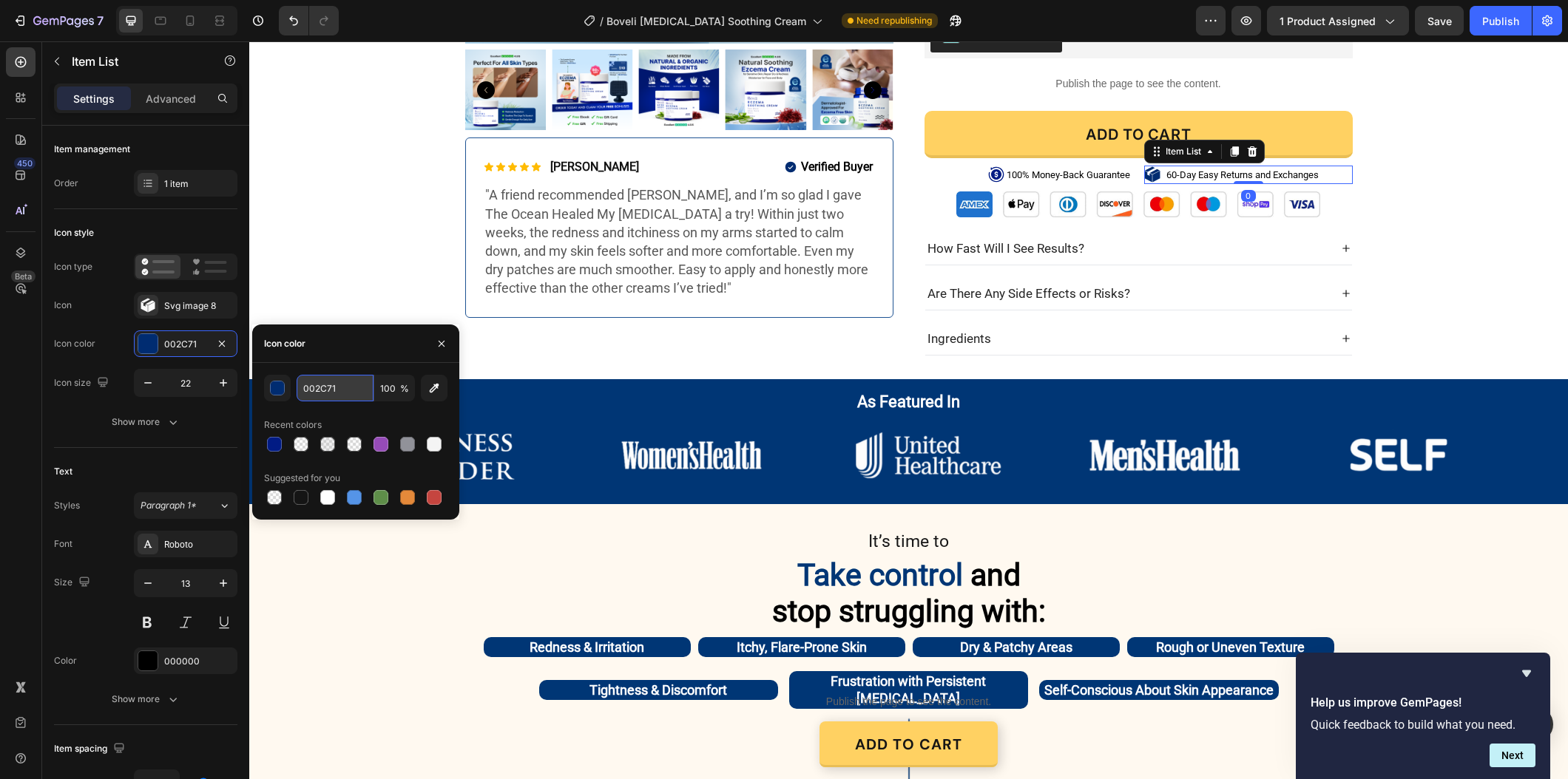
click at [351, 389] on input "002C71" at bounding box center [335, 387] width 77 height 26
paste input "#011b84"
type input "#011b84"
click at [693, 414] on div "Image Image Image Image Image Image Image Image Image Image Image Image Marquee" at bounding box center [909, 454] width 1146 height 82
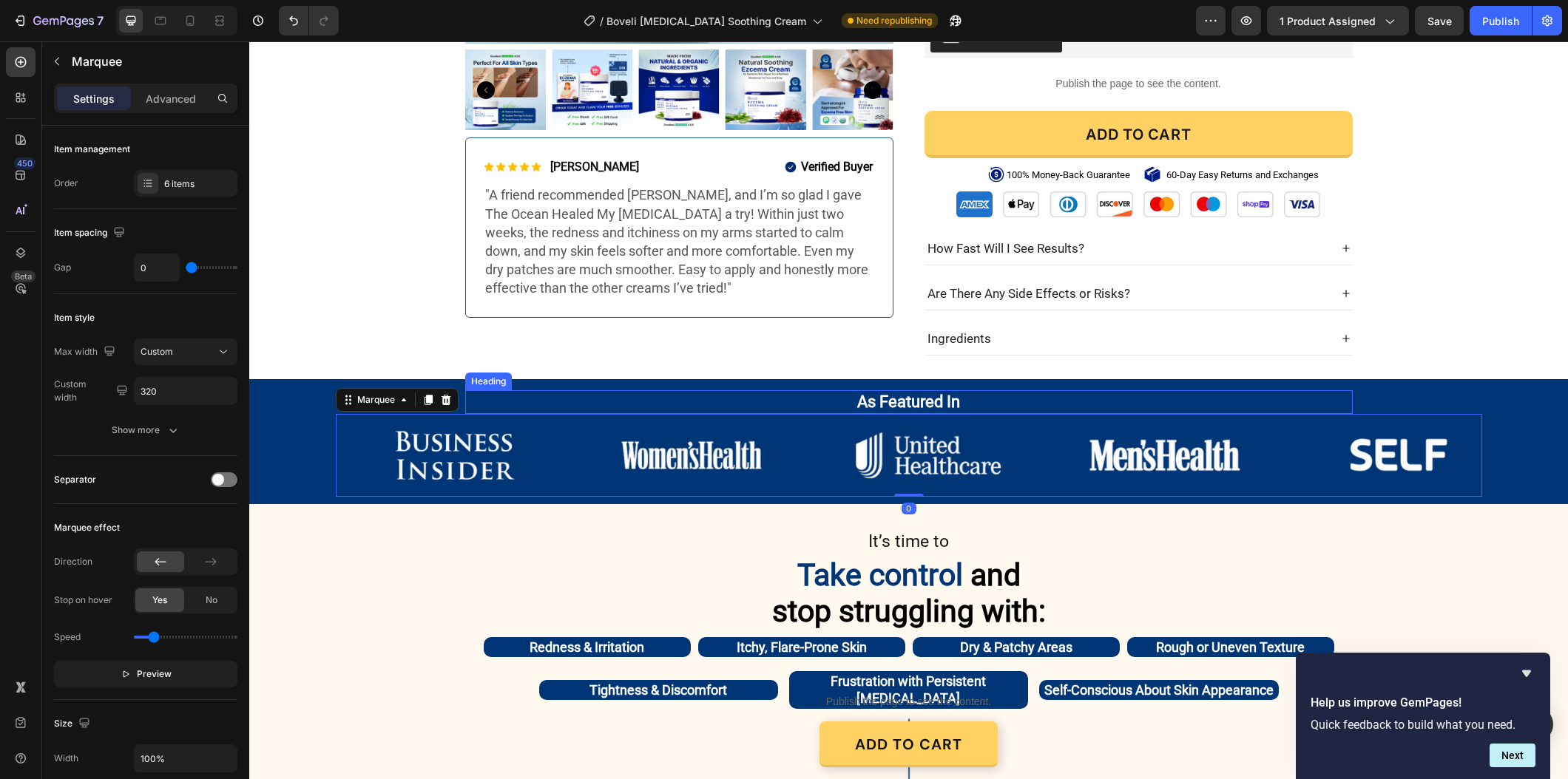
click at [636, 401] on h2 "As Featured In" at bounding box center [909, 402] width 887 height 24
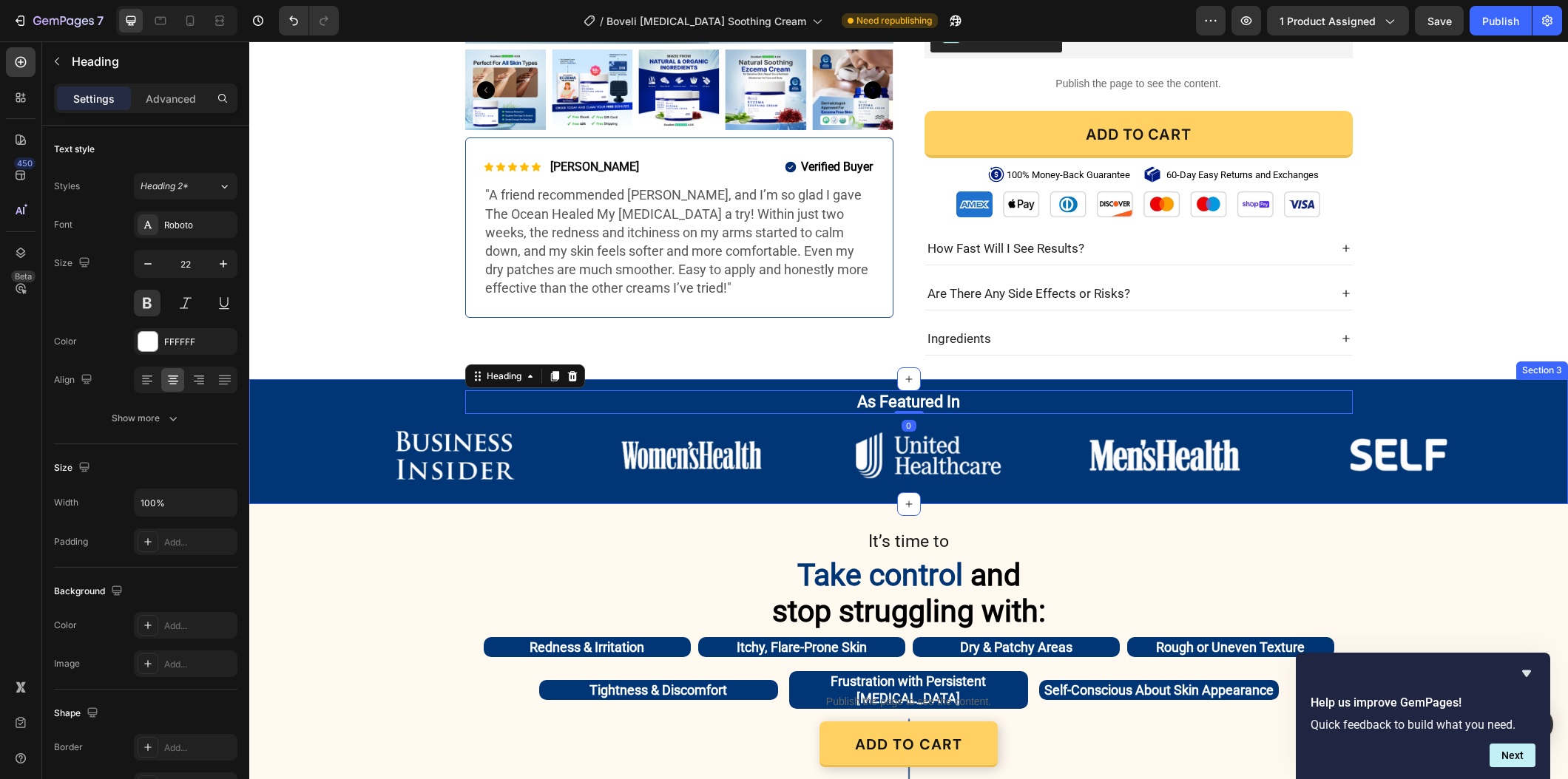
click at [305, 410] on div "As Featured In Heading 0 Row Image Image Image Image Image Image Carousel Image…" at bounding box center [908, 443] width 1318 height 107
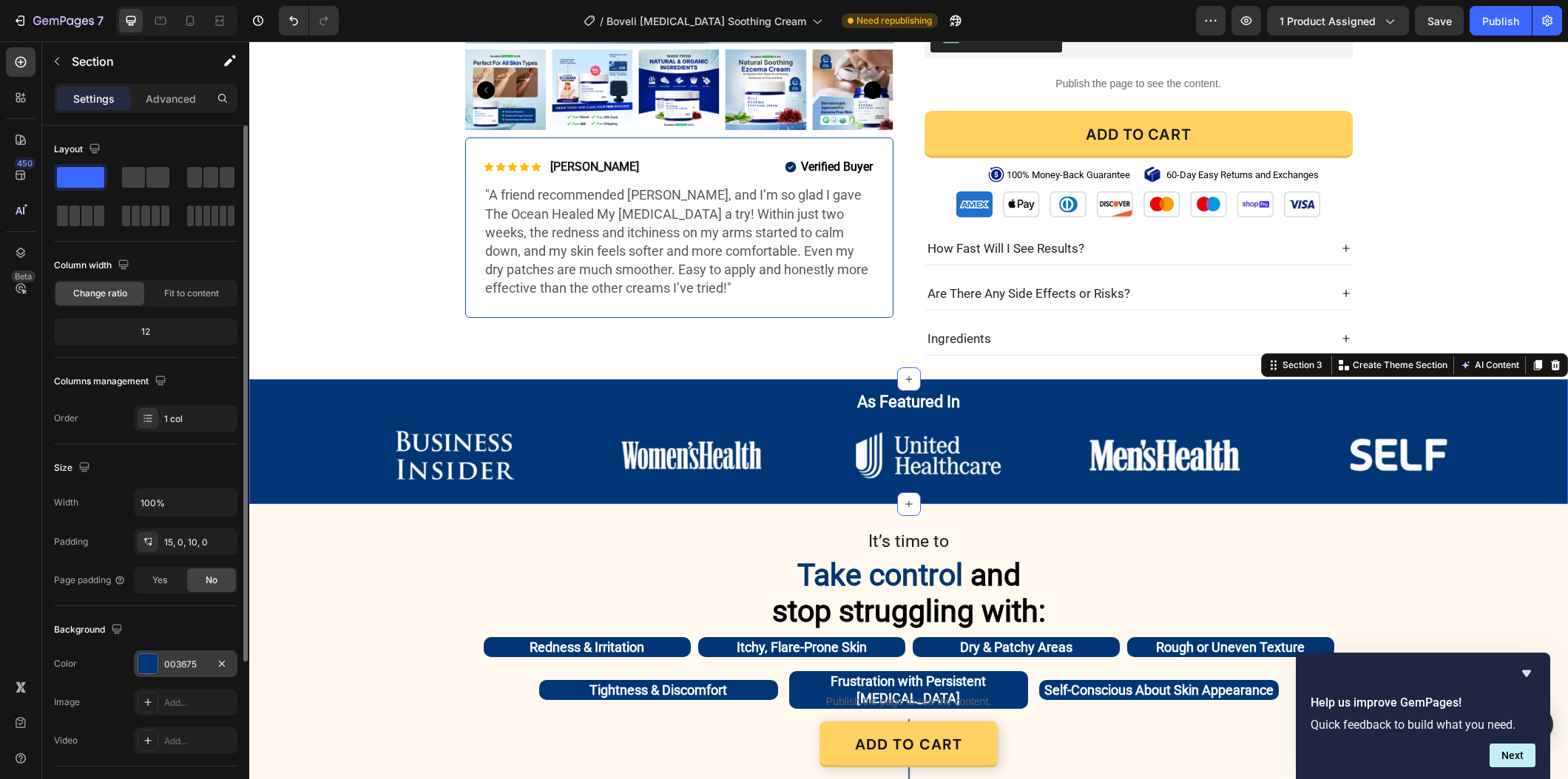
click at [177, 658] on div "003675" at bounding box center [185, 664] width 43 height 14
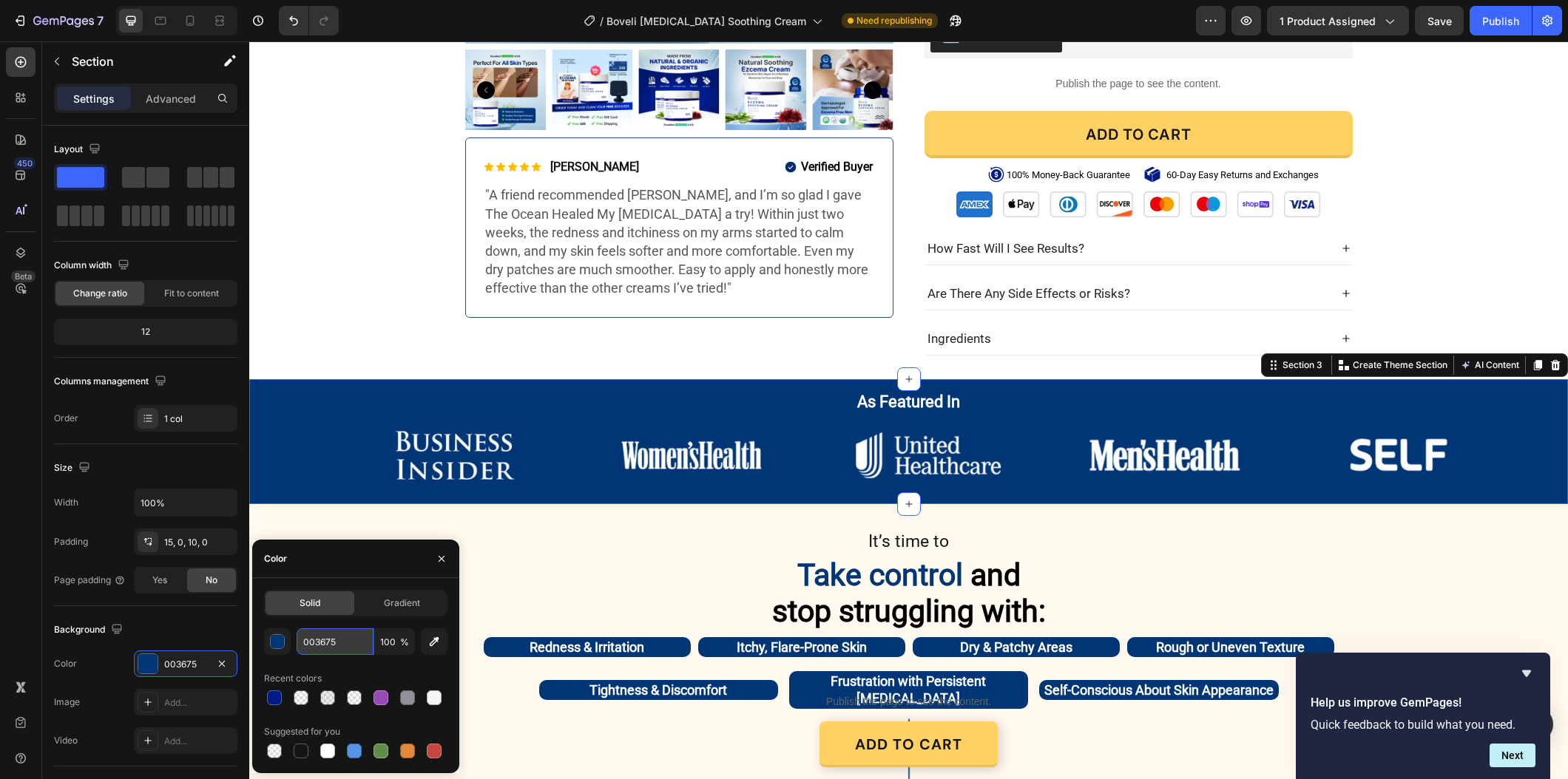
click at [301, 635] on input "003675" at bounding box center [335, 641] width 77 height 26
paste input "#011b84"
type input "#011b84"
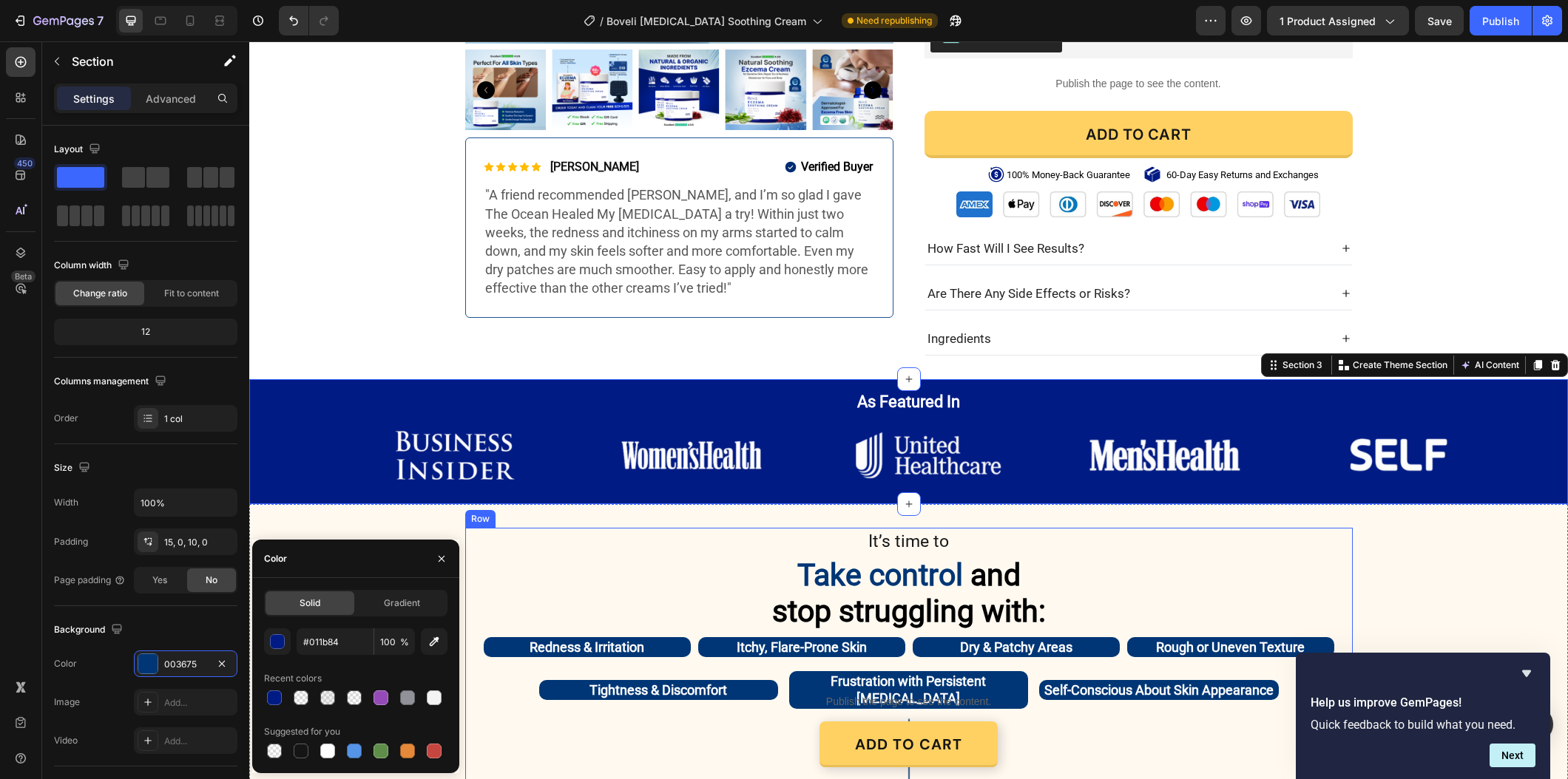
click at [602, 599] on h2 "Take control and stop struggling with:" at bounding box center [908, 593] width 850 height 75
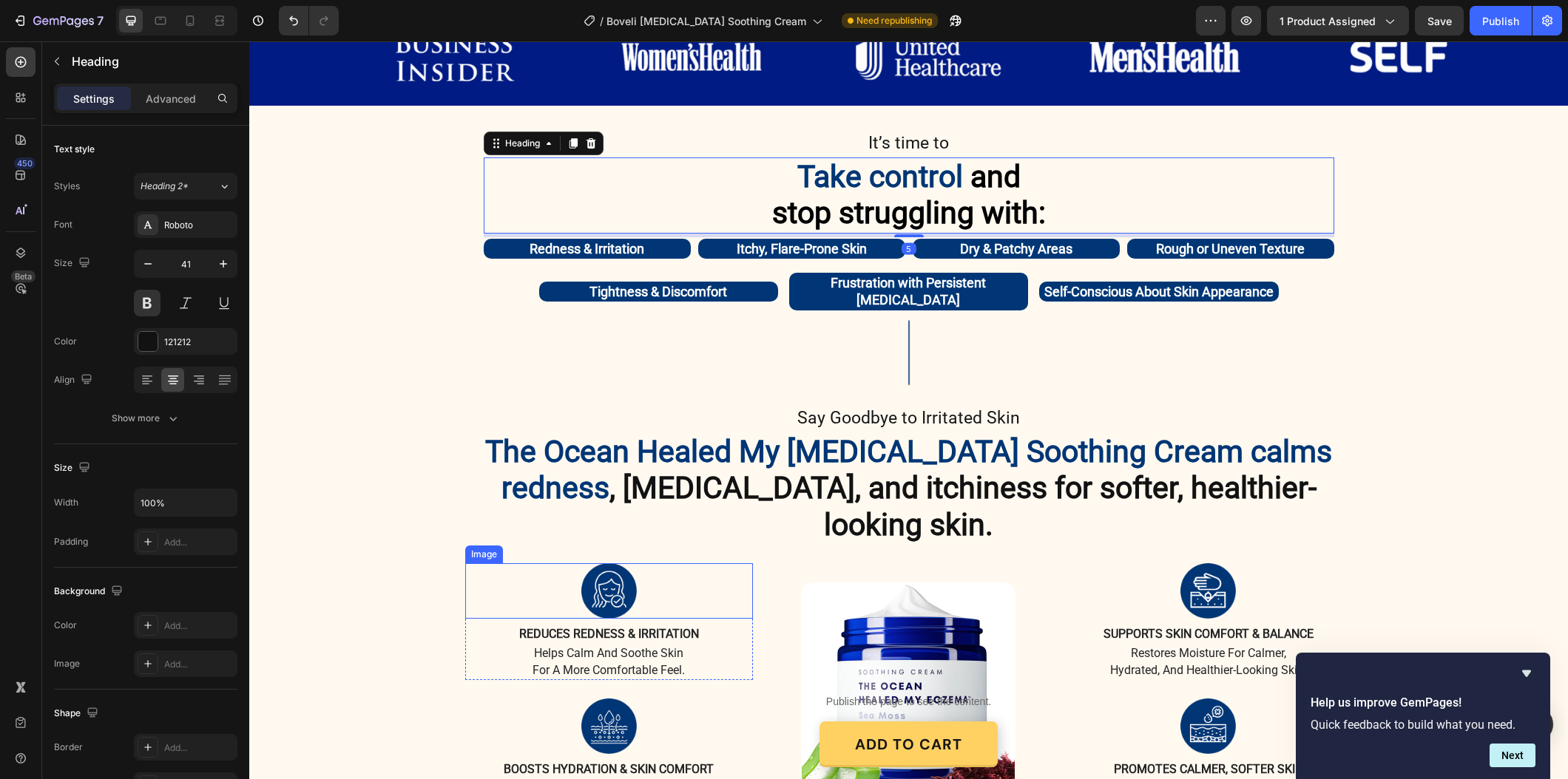
scroll to position [906, 0]
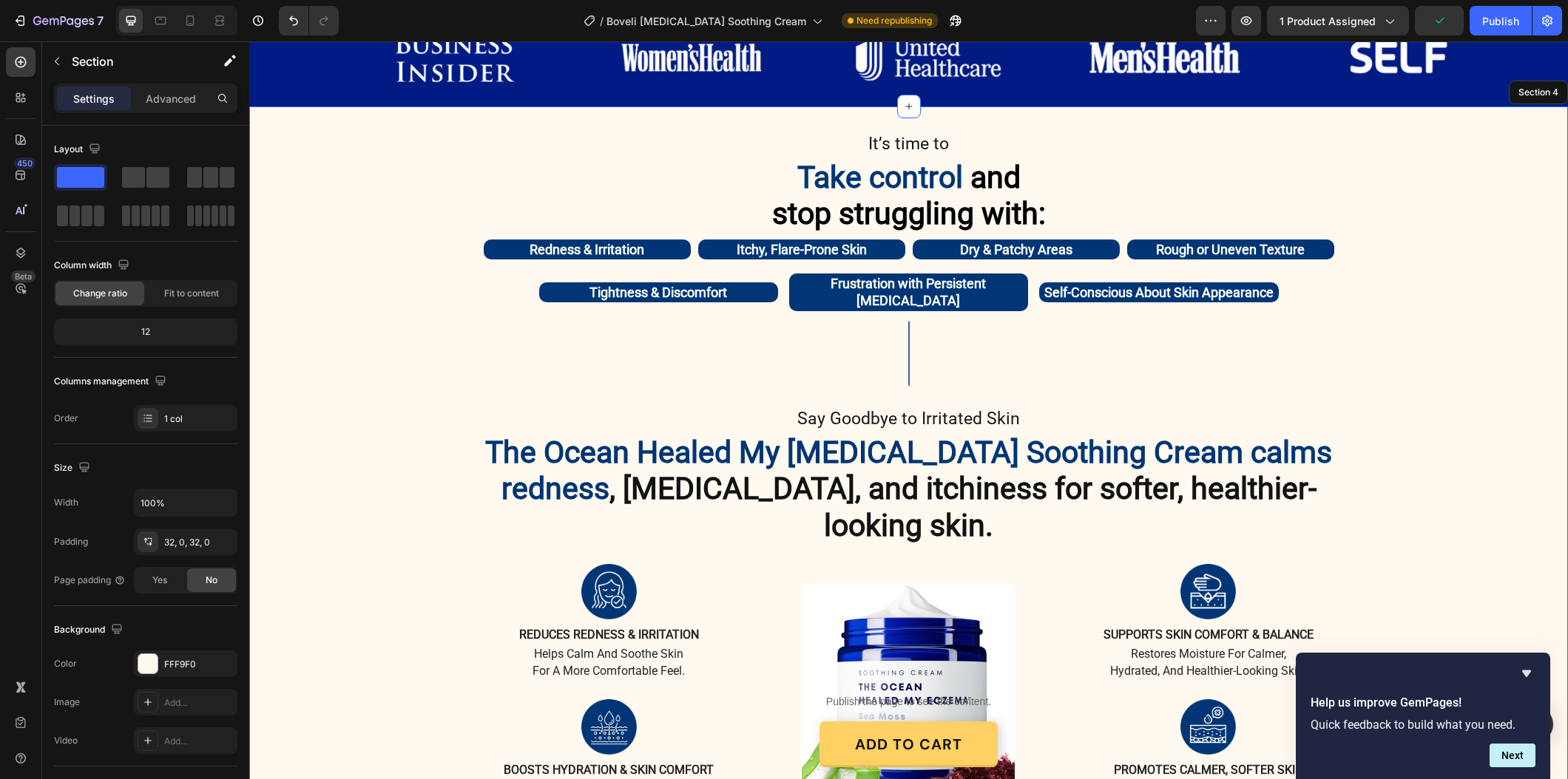
click at [431, 286] on div "It’s time to Text Block Take control and stop struggling with: Heading 5 Rednes…" at bounding box center [908, 473] width 1318 height 687
click at [888, 177] on span "Take control" at bounding box center [880, 176] width 166 height 35
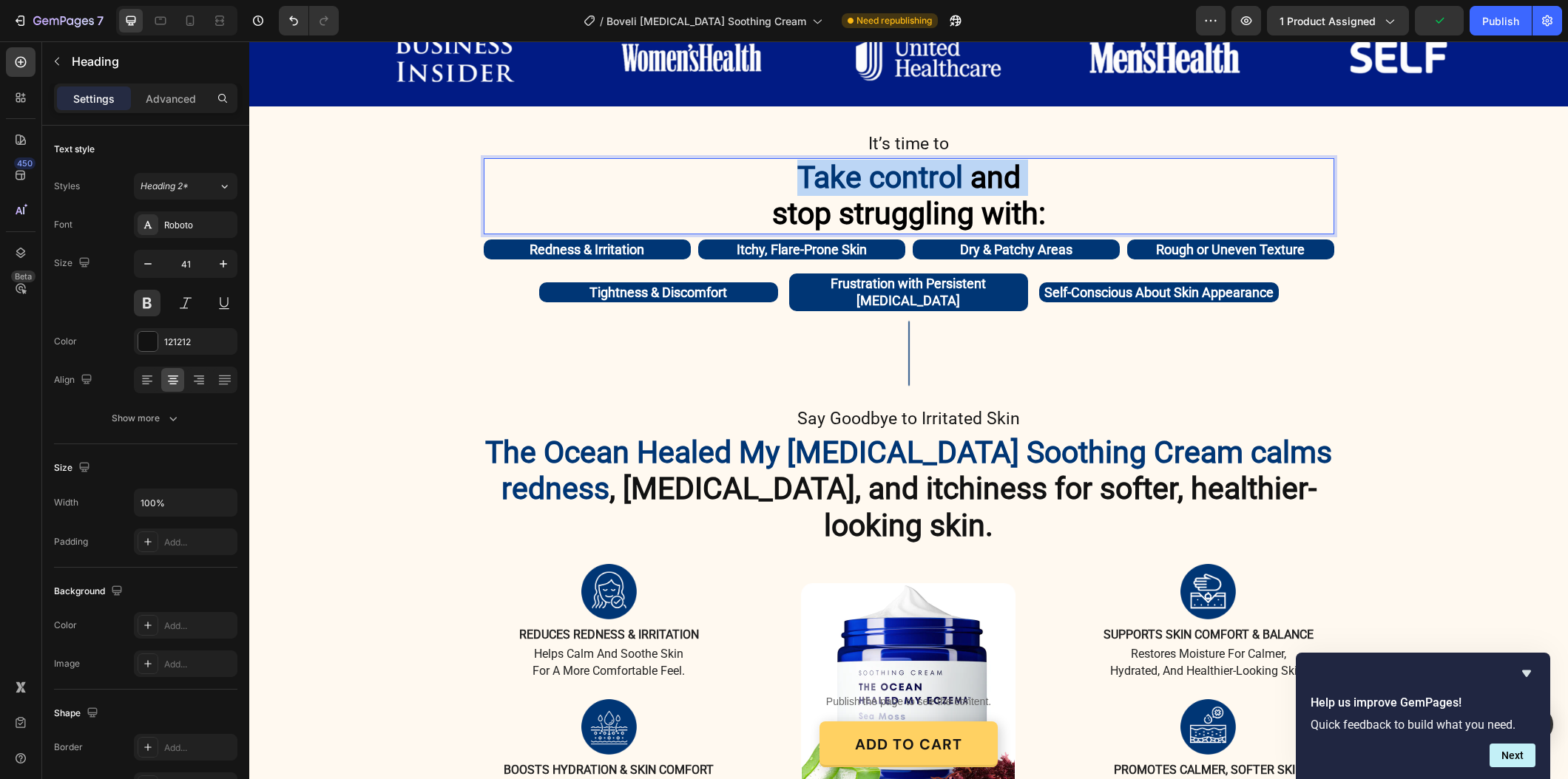
click at [888, 177] on span "Take control" at bounding box center [880, 176] width 166 height 35
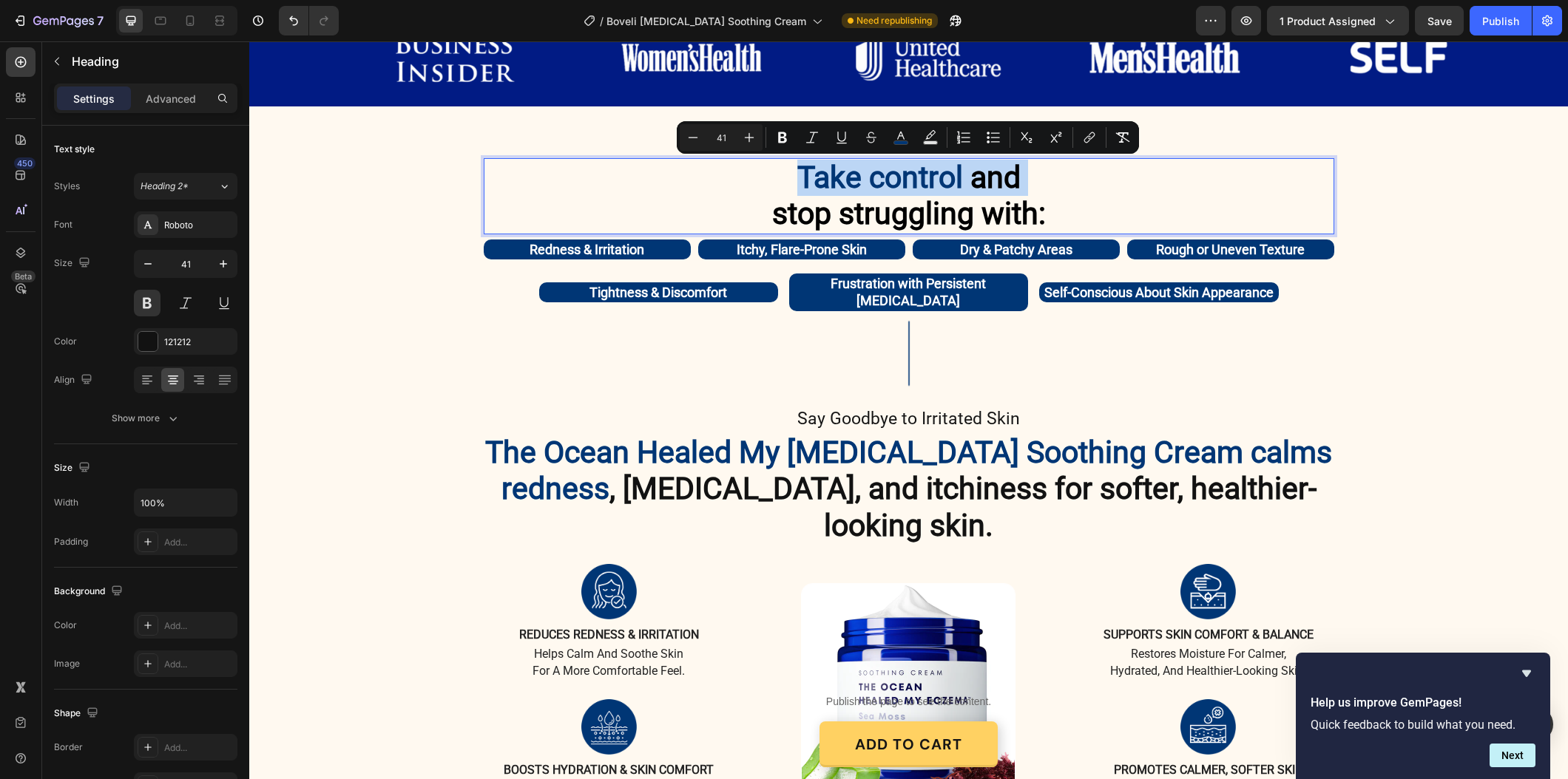
click at [891, 180] on span "Take control" at bounding box center [880, 176] width 166 height 35
drag, startPoint x: 961, startPoint y: 179, endPoint x: 803, endPoint y: 184, distance: 158.1
click at [803, 184] on span "Take control" at bounding box center [880, 176] width 166 height 35
click at [877, 133] on icon "Editor contextual toolbar" at bounding box center [872, 138] width 14 height 14
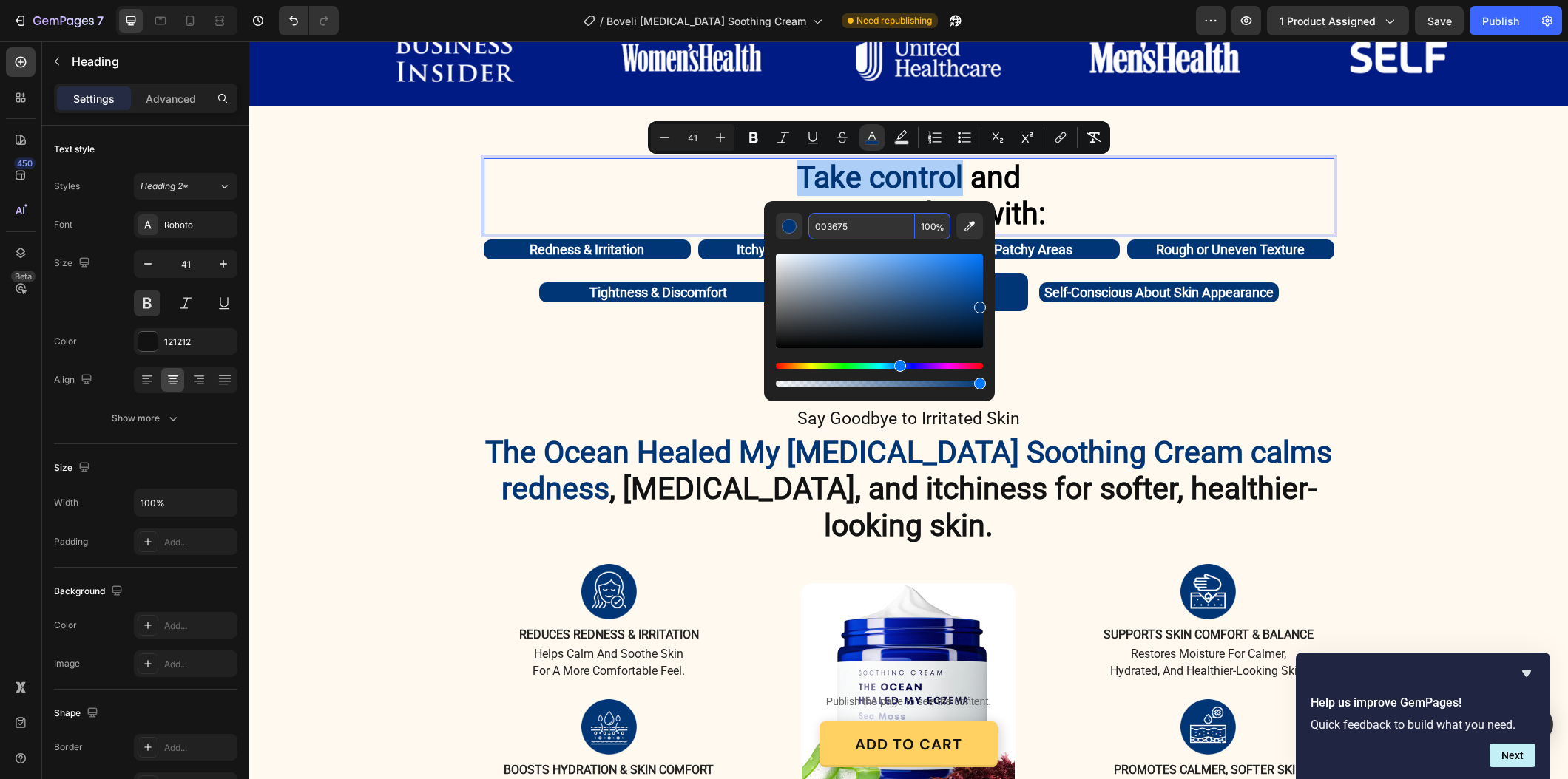
click at [861, 229] on input "003675" at bounding box center [862, 225] width 107 height 26
paste input "#011b84"
type input "011B84"
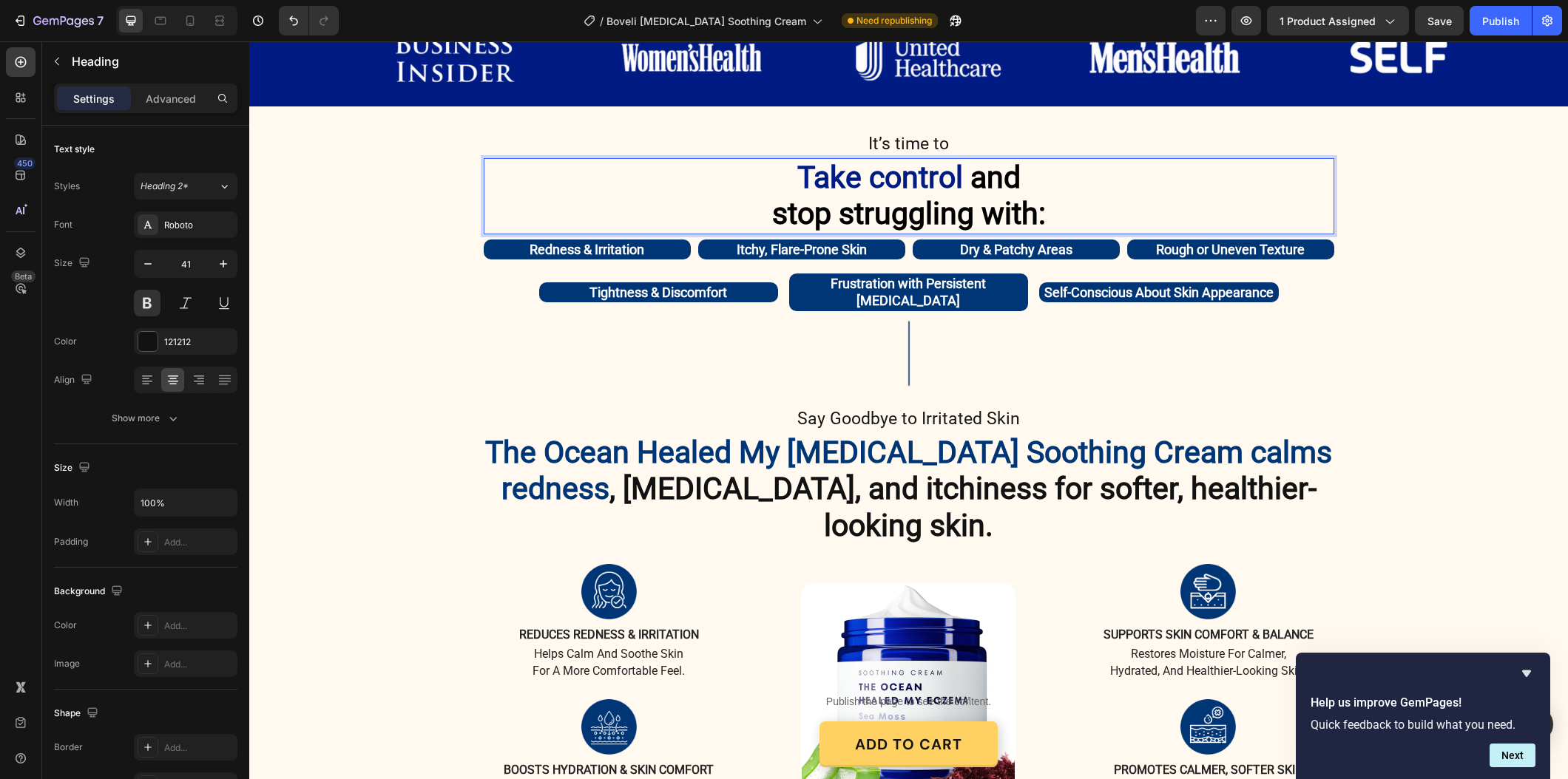
click at [1087, 197] on p "Take control and stop struggling with:" at bounding box center [909, 195] width 847 height 72
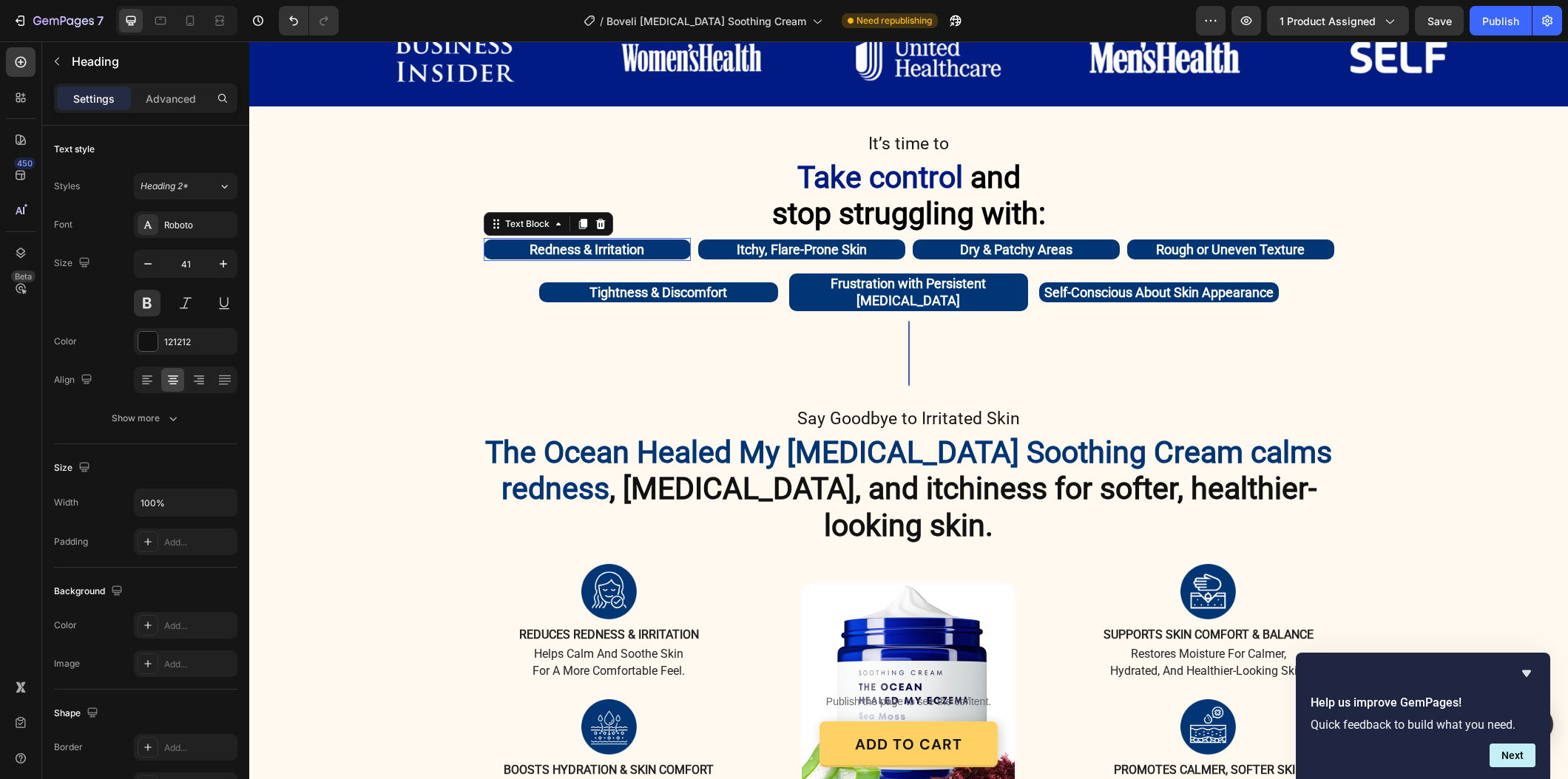
click at [670, 252] on p "Redness & Irritation" at bounding box center [587, 249] width 204 height 17
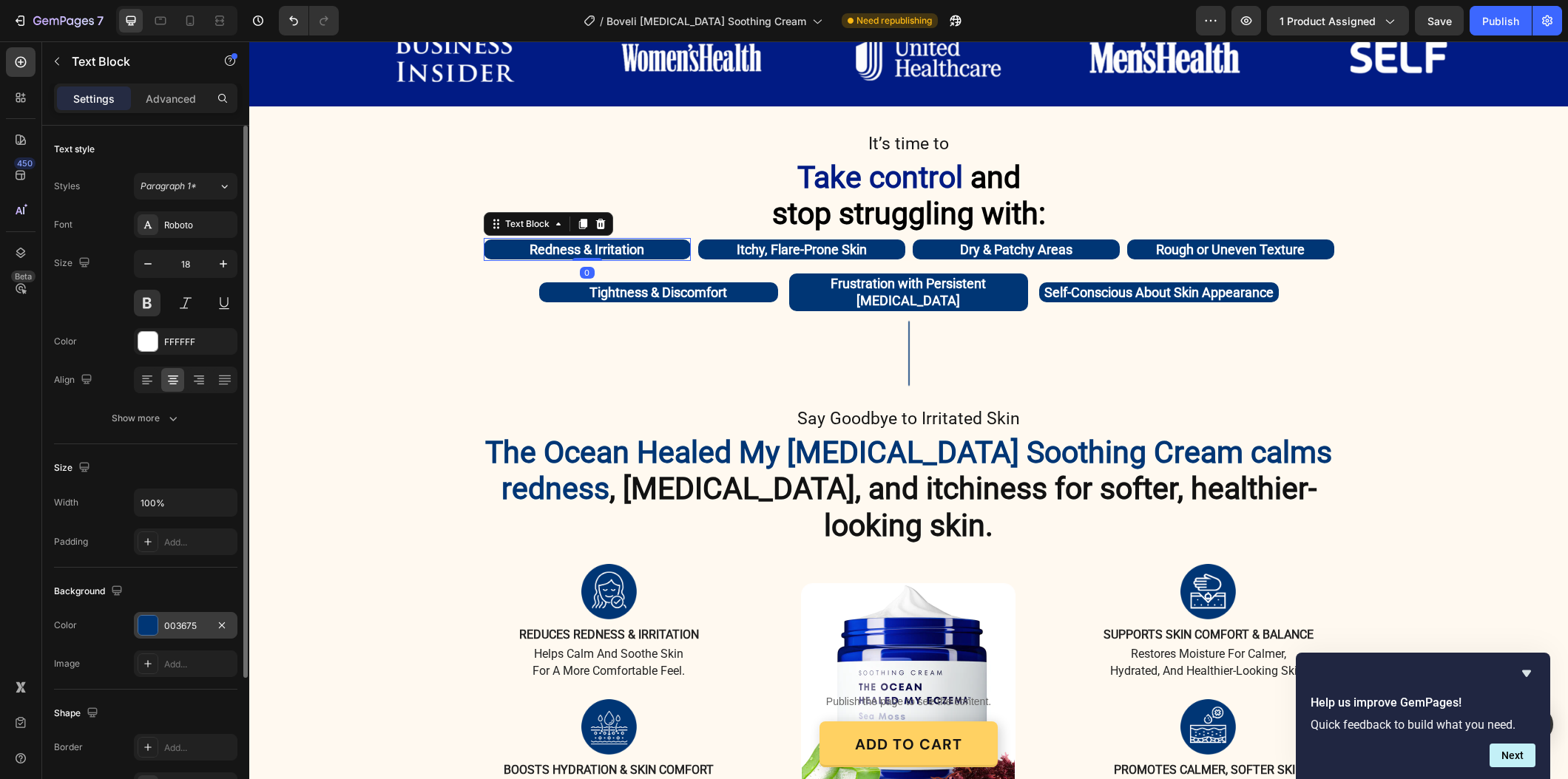
click at [169, 613] on div "003675" at bounding box center [186, 624] width 103 height 26
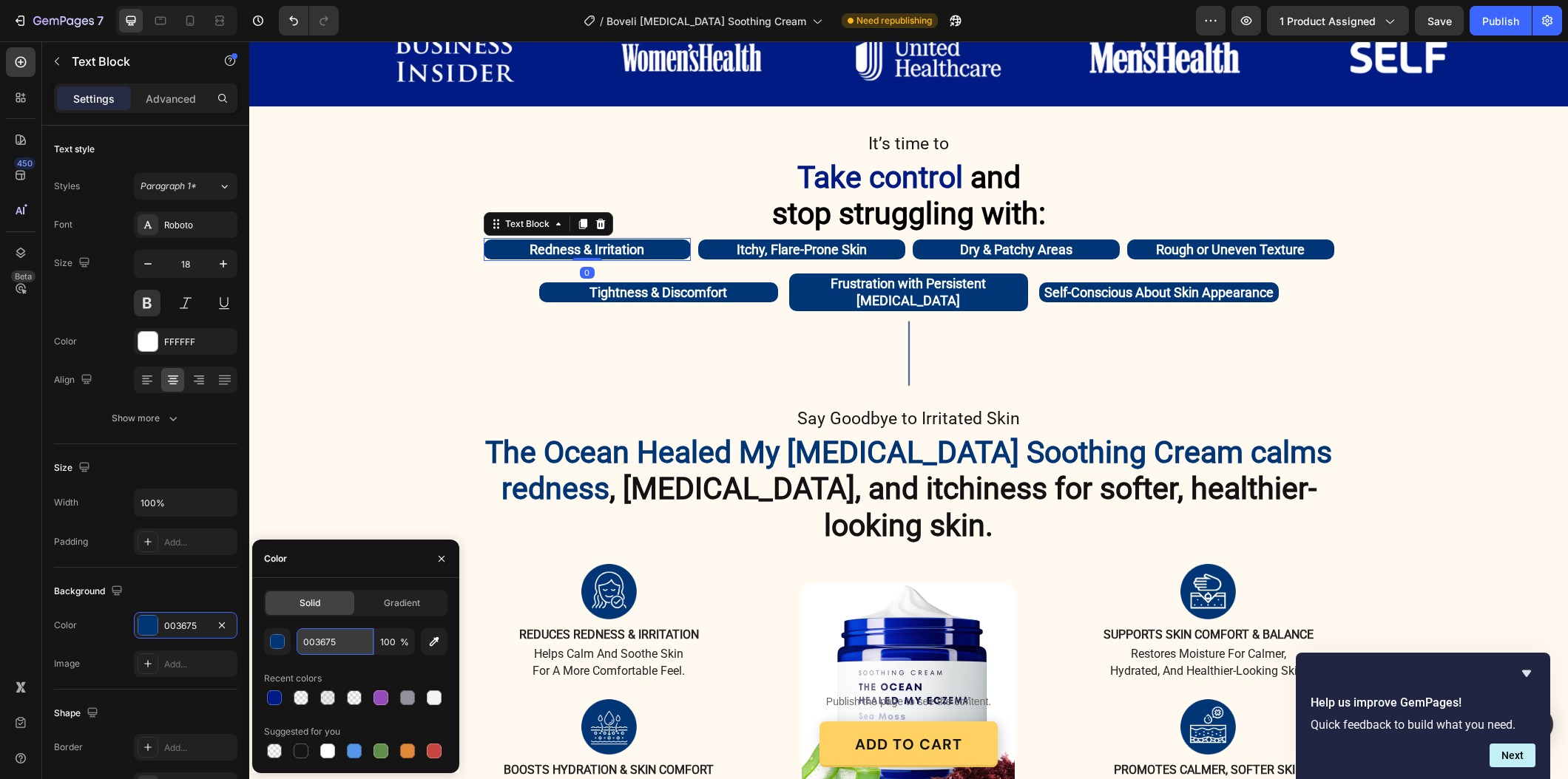
click at [353, 631] on input "003675" at bounding box center [335, 641] width 77 height 26
click at [351, 631] on input "003675" at bounding box center [335, 641] width 77 height 26
click at [272, 697] on div at bounding box center [274, 698] width 14 height 14
type input "011B84"
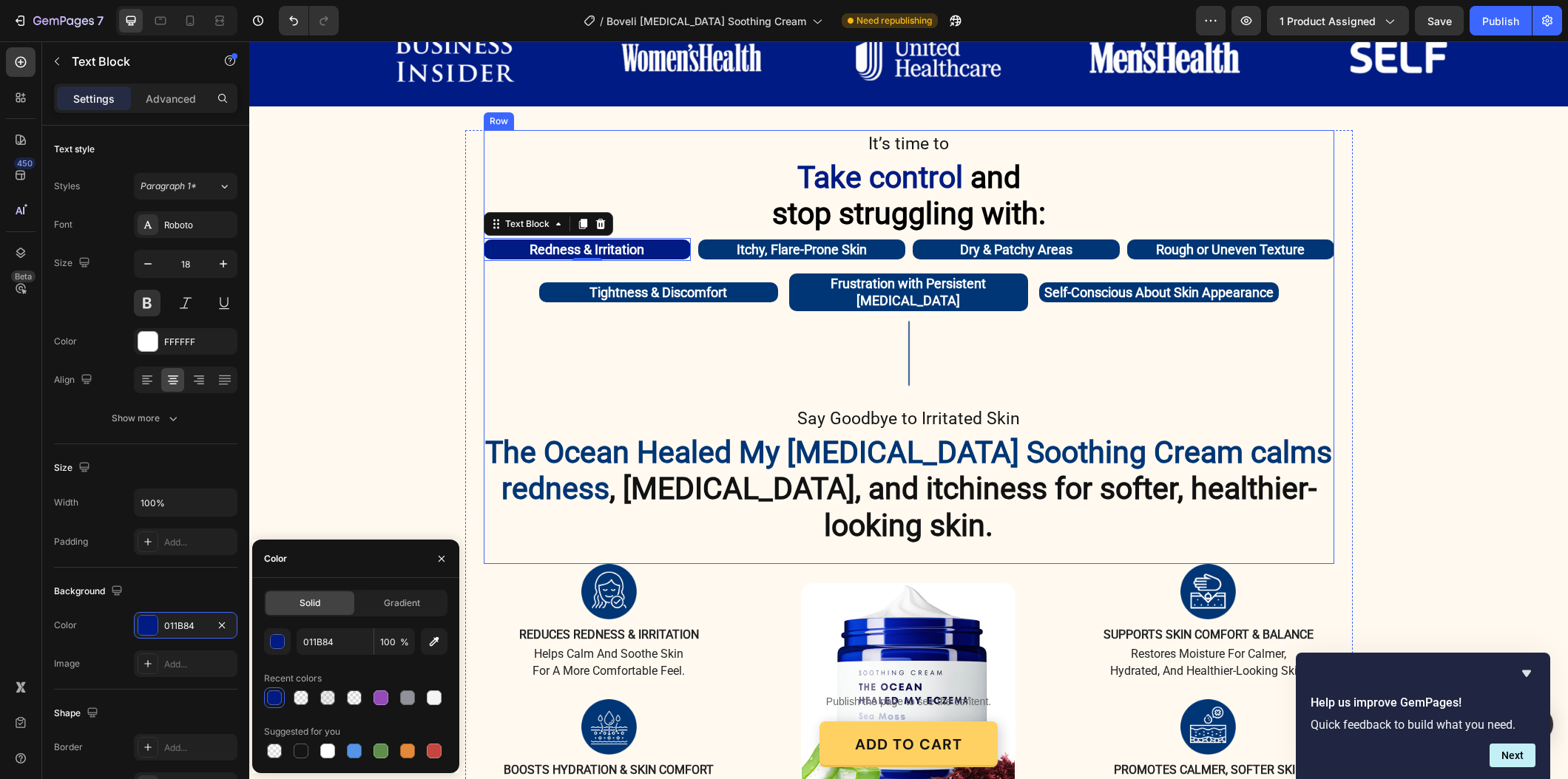
click at [721, 256] on p "Itchy, Flare-Prone Skin" at bounding box center [801, 249] width 204 height 17
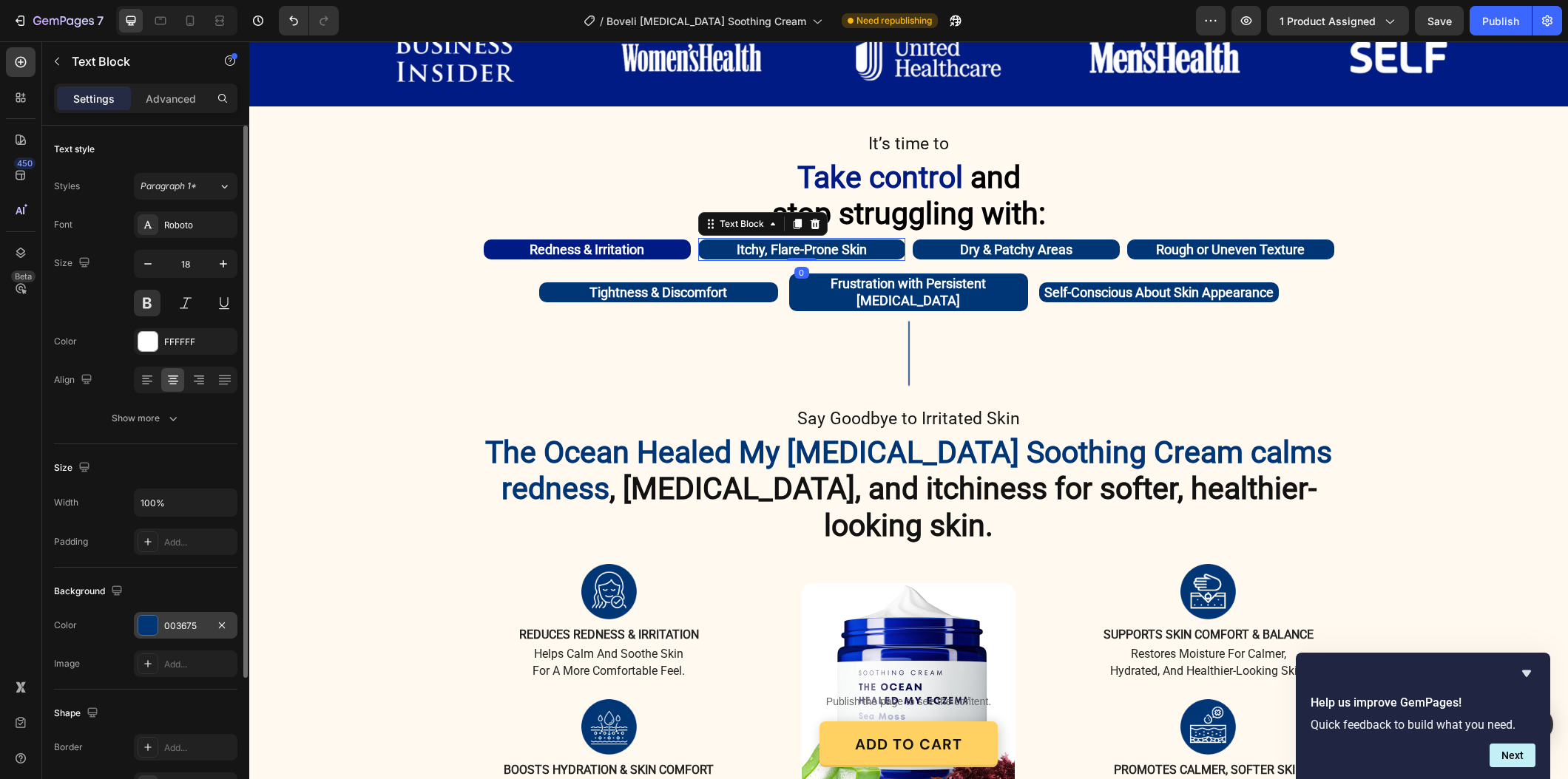
click at [182, 624] on div "003675" at bounding box center [185, 625] width 43 height 14
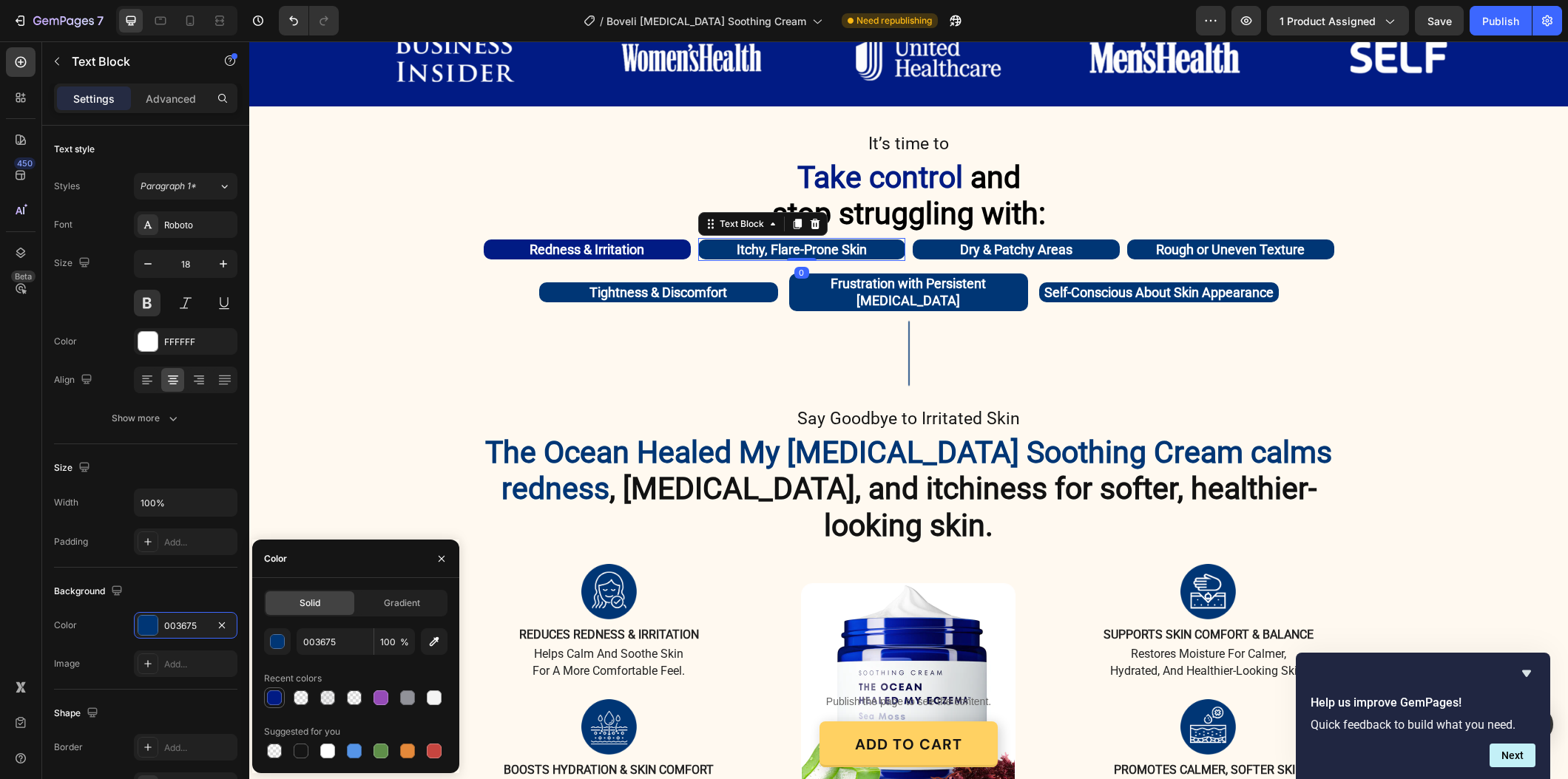
click at [278, 696] on div at bounding box center [274, 698] width 14 height 14
type input "011B84"
click at [926, 250] on p "Dry & Patchy Areas" at bounding box center [1016, 249] width 204 height 17
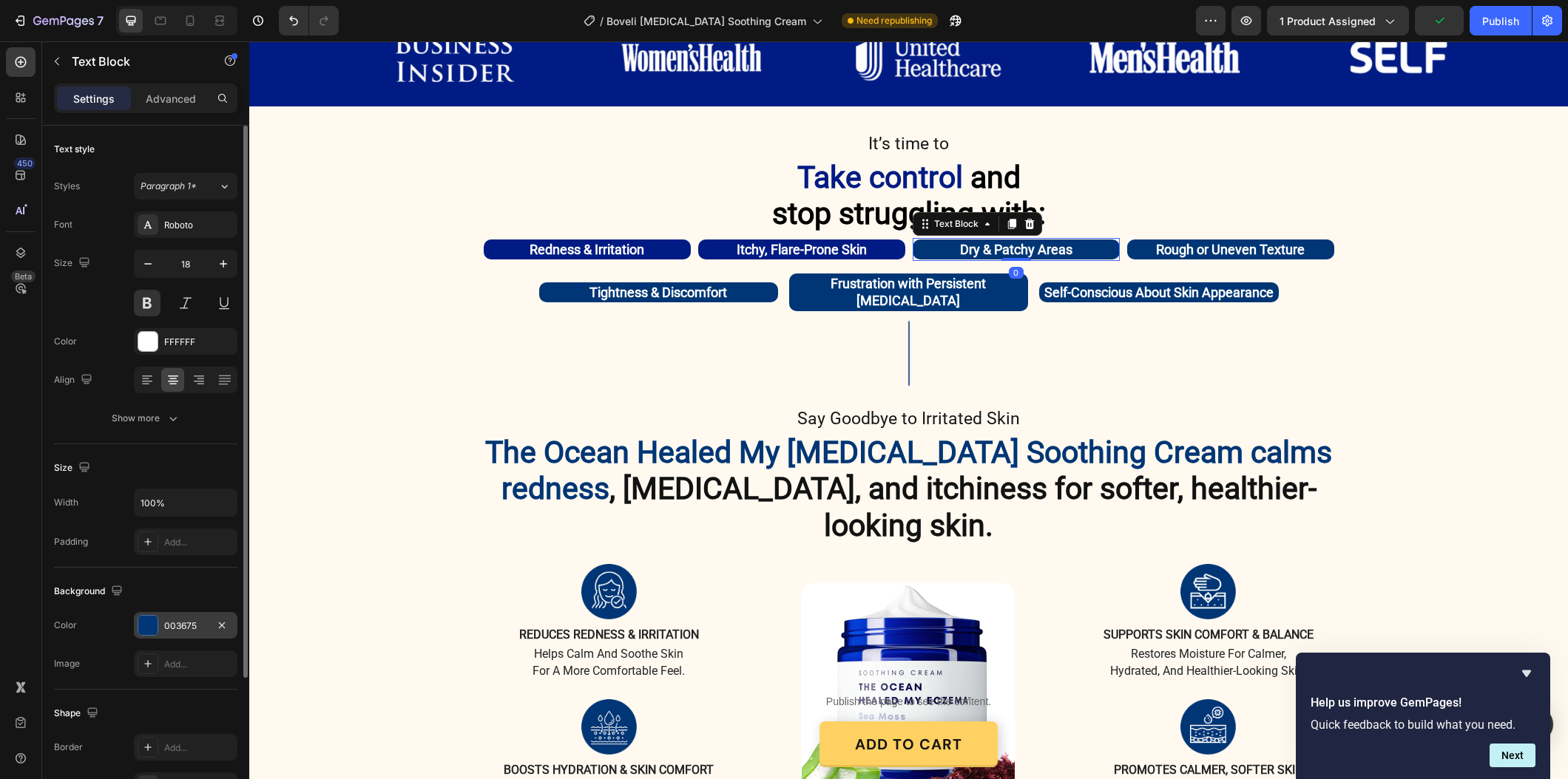
click at [167, 619] on div "003675" at bounding box center [185, 625] width 43 height 14
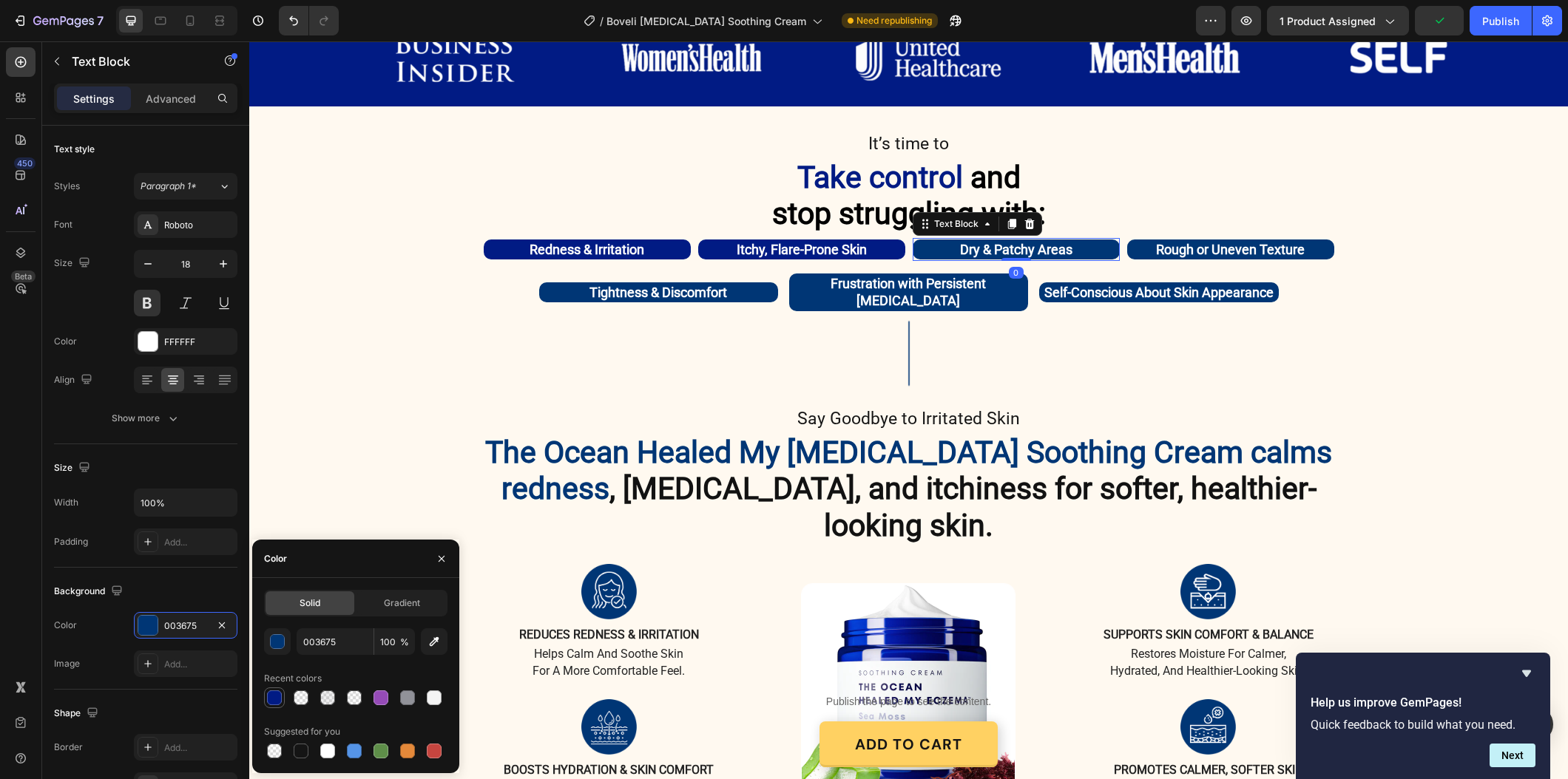
click at [274, 690] on div at bounding box center [274, 698] width 14 height 14
type input "011B84"
click at [1131, 249] on p "Rough or Uneven Texture" at bounding box center [1229, 249] width 204 height 17
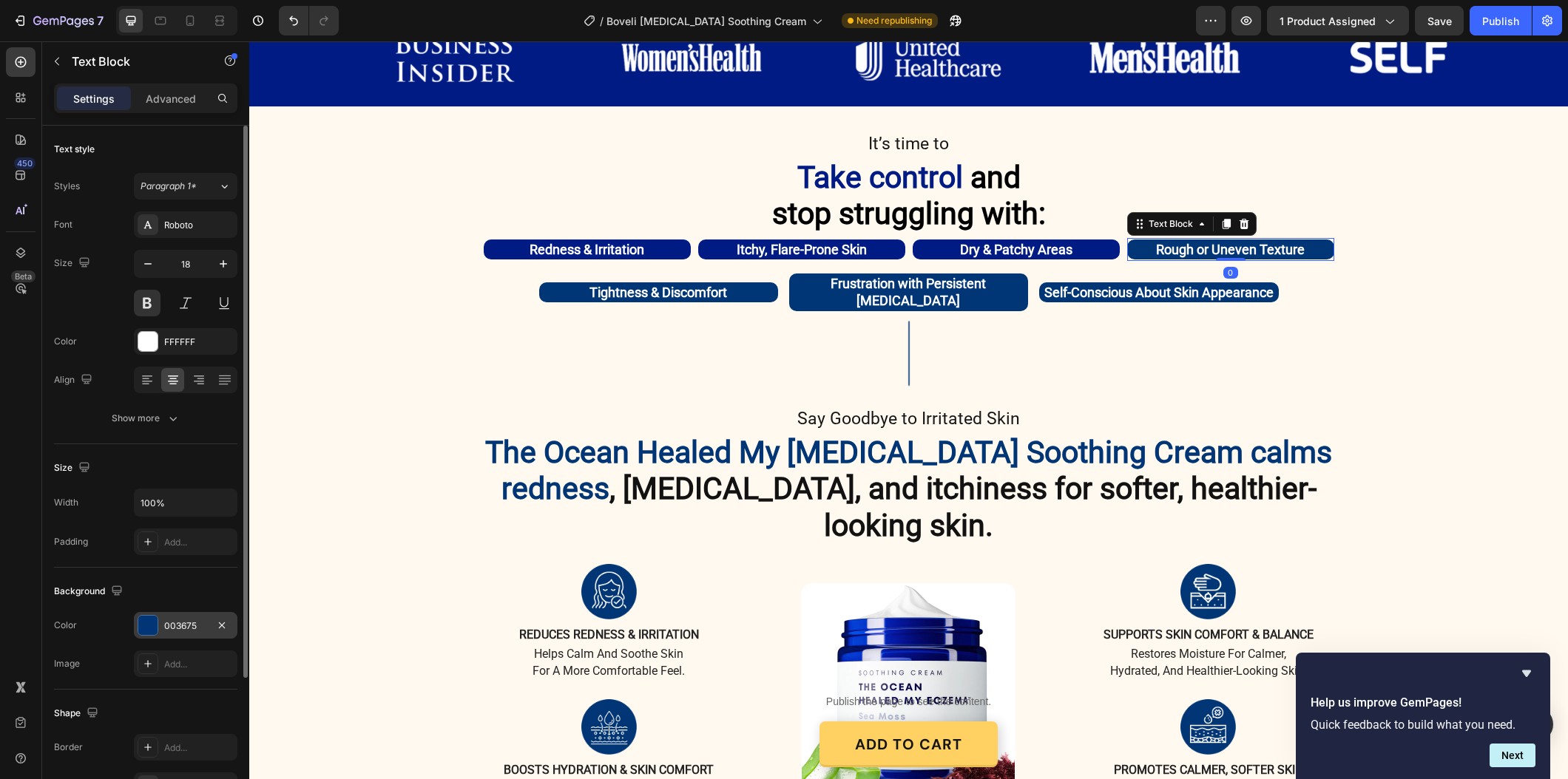
click at [167, 637] on div "003675" at bounding box center [186, 624] width 103 height 26
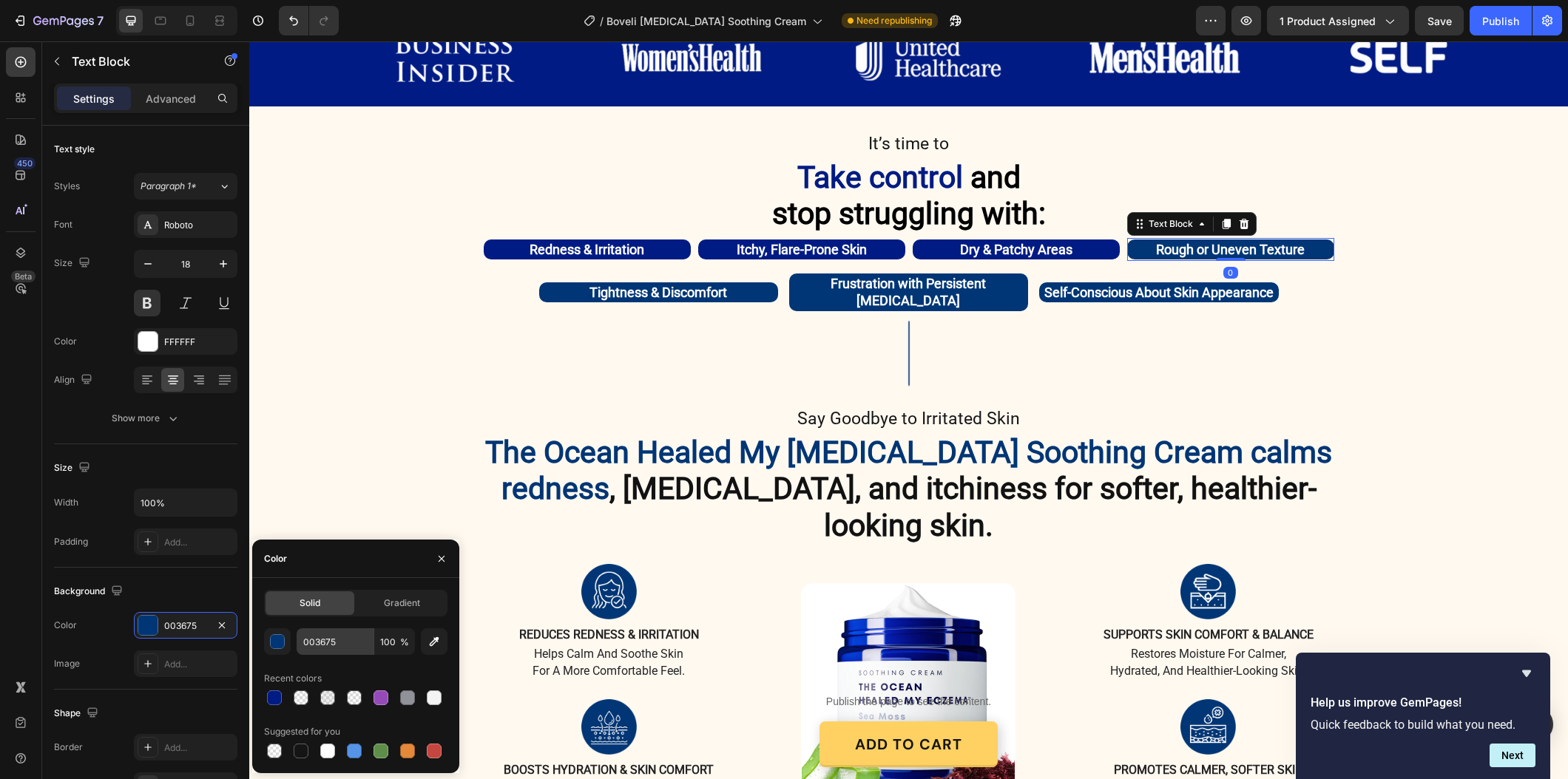
drag, startPoint x: 278, startPoint y: 699, endPoint x: 321, endPoint y: 635, distance: 77.1
click at [278, 699] on div at bounding box center [274, 698] width 14 height 14
type input "011B84"
click at [583, 289] on p "Tightness & Discomfort" at bounding box center [658, 292] width 236 height 17
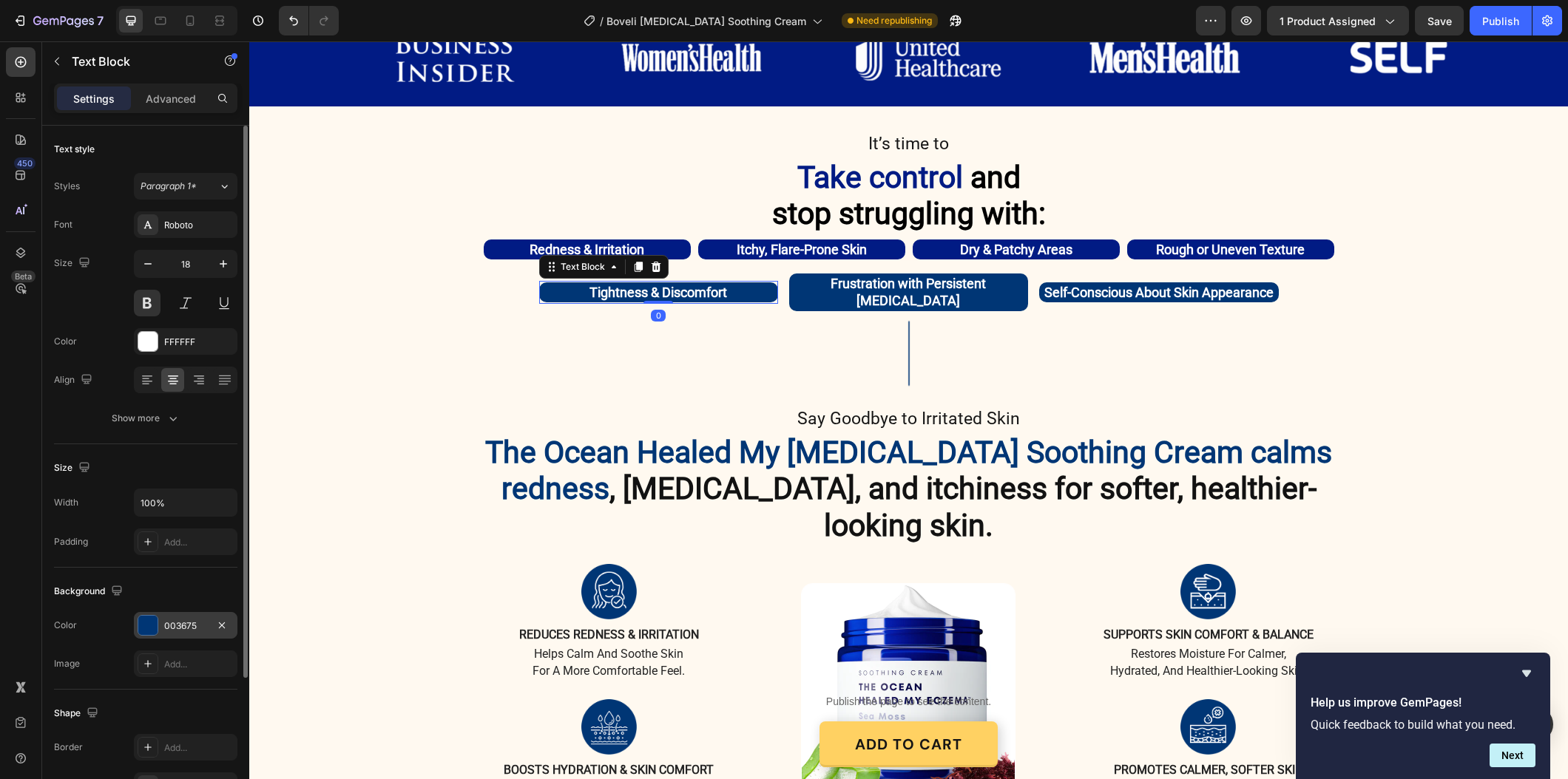
drag, startPoint x: 163, startPoint y: 627, endPoint x: 180, endPoint y: 632, distance: 17.7
click at [163, 627] on div "003675" at bounding box center [186, 624] width 103 height 26
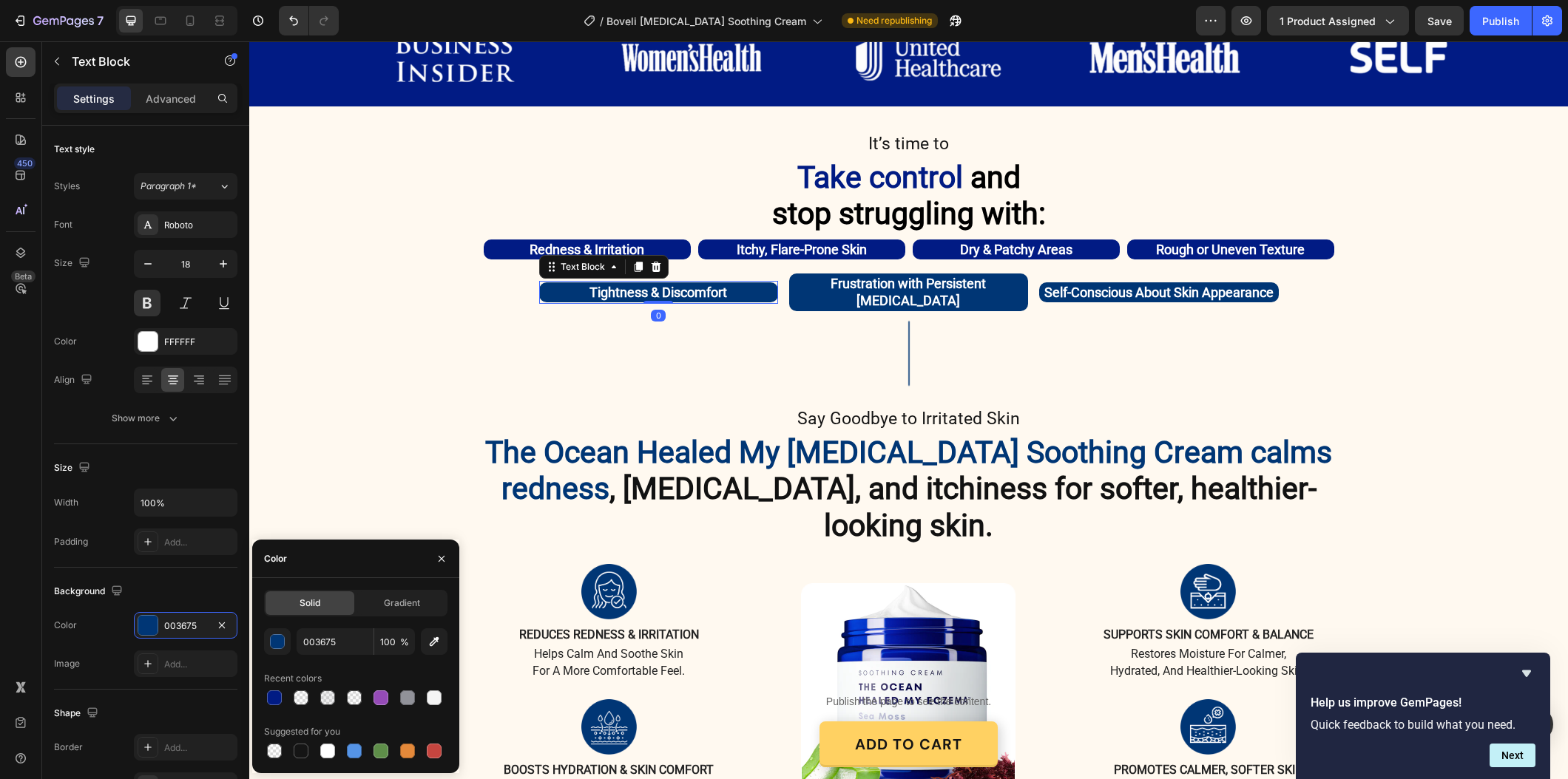
drag, startPoint x: 277, startPoint y: 696, endPoint x: 372, endPoint y: 571, distance: 157.0
click at [277, 696] on div at bounding box center [274, 698] width 14 height 14
type input "011B84"
click at [794, 280] on p "Frustration with Persistent [MEDICAL_DATA]" at bounding box center [908, 292] width 236 height 34
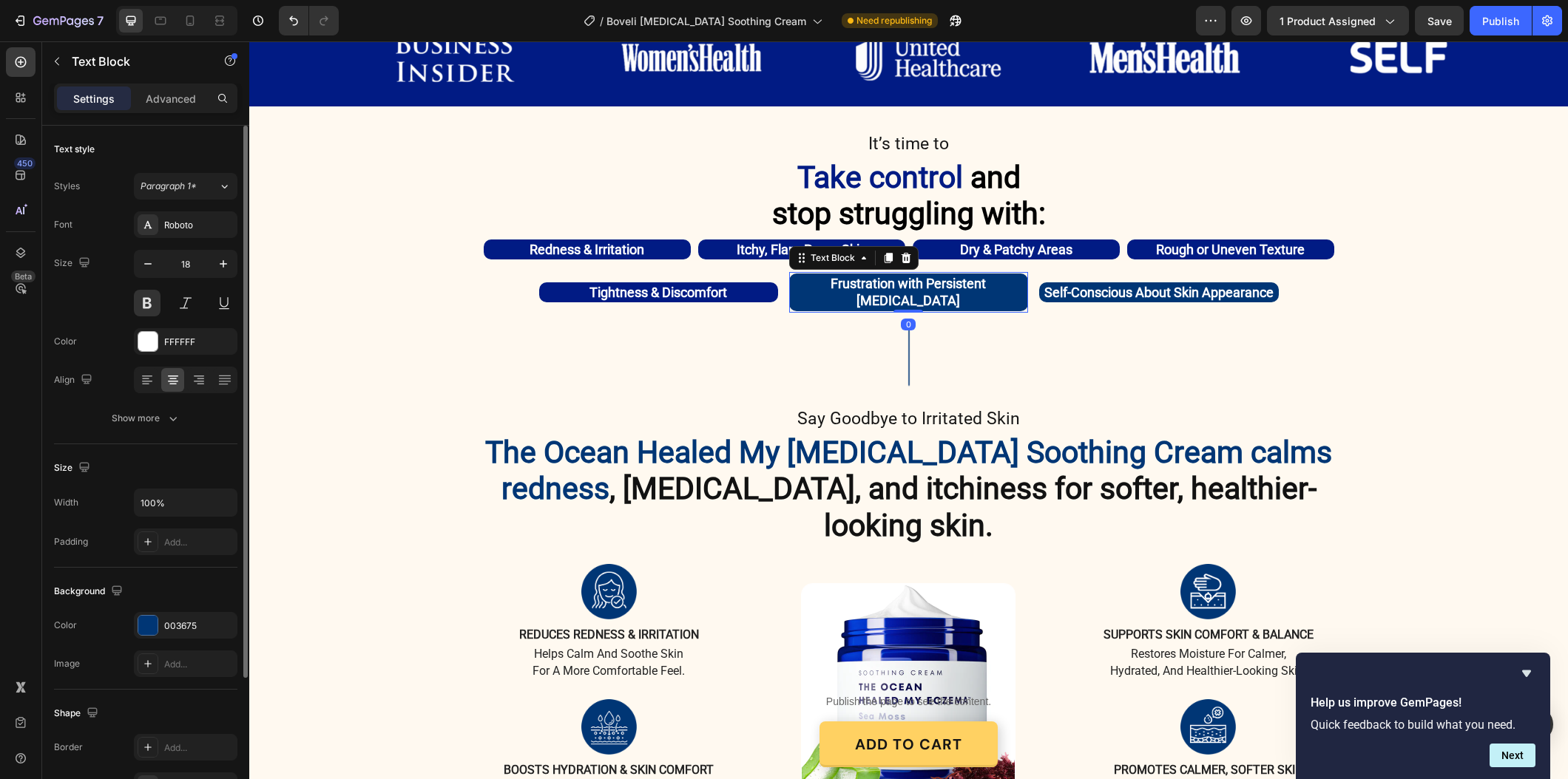
click at [172, 610] on div "Background The changes might be hidden by the video. Color 003675 Image Add..." at bounding box center [146, 628] width 184 height 122
click at [174, 619] on div "003675" at bounding box center [185, 625] width 43 height 14
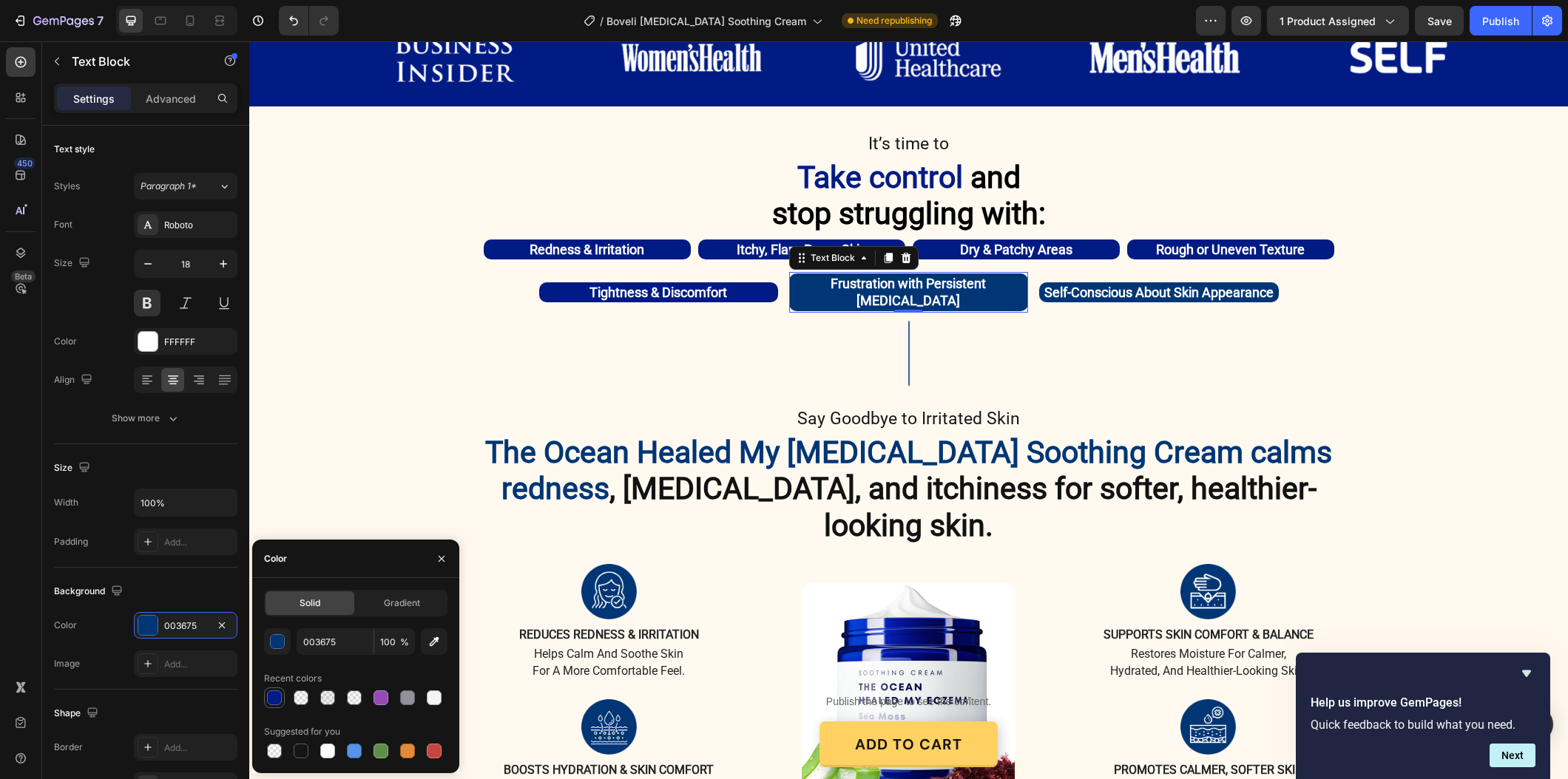
drag, startPoint x: 282, startPoint y: 697, endPoint x: 354, endPoint y: 551, distance: 162.8
click at [282, 697] on div at bounding box center [274, 698] width 18 height 18
type input "011B84"
click at [1048, 284] on p "Self-Conscious About Skin Appearance" at bounding box center [1158, 292] width 236 height 17
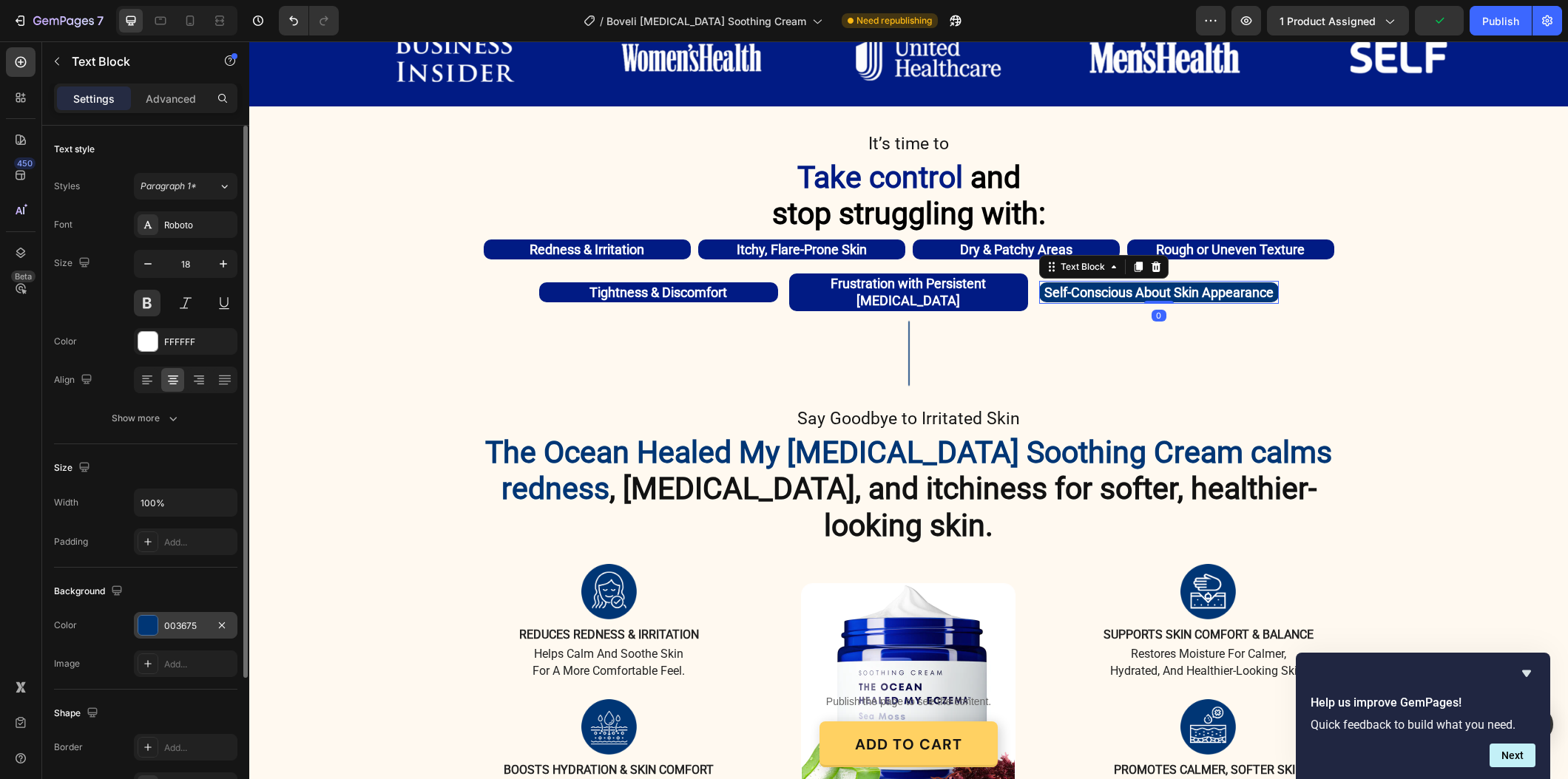
click at [164, 636] on div "003675" at bounding box center [186, 624] width 103 height 26
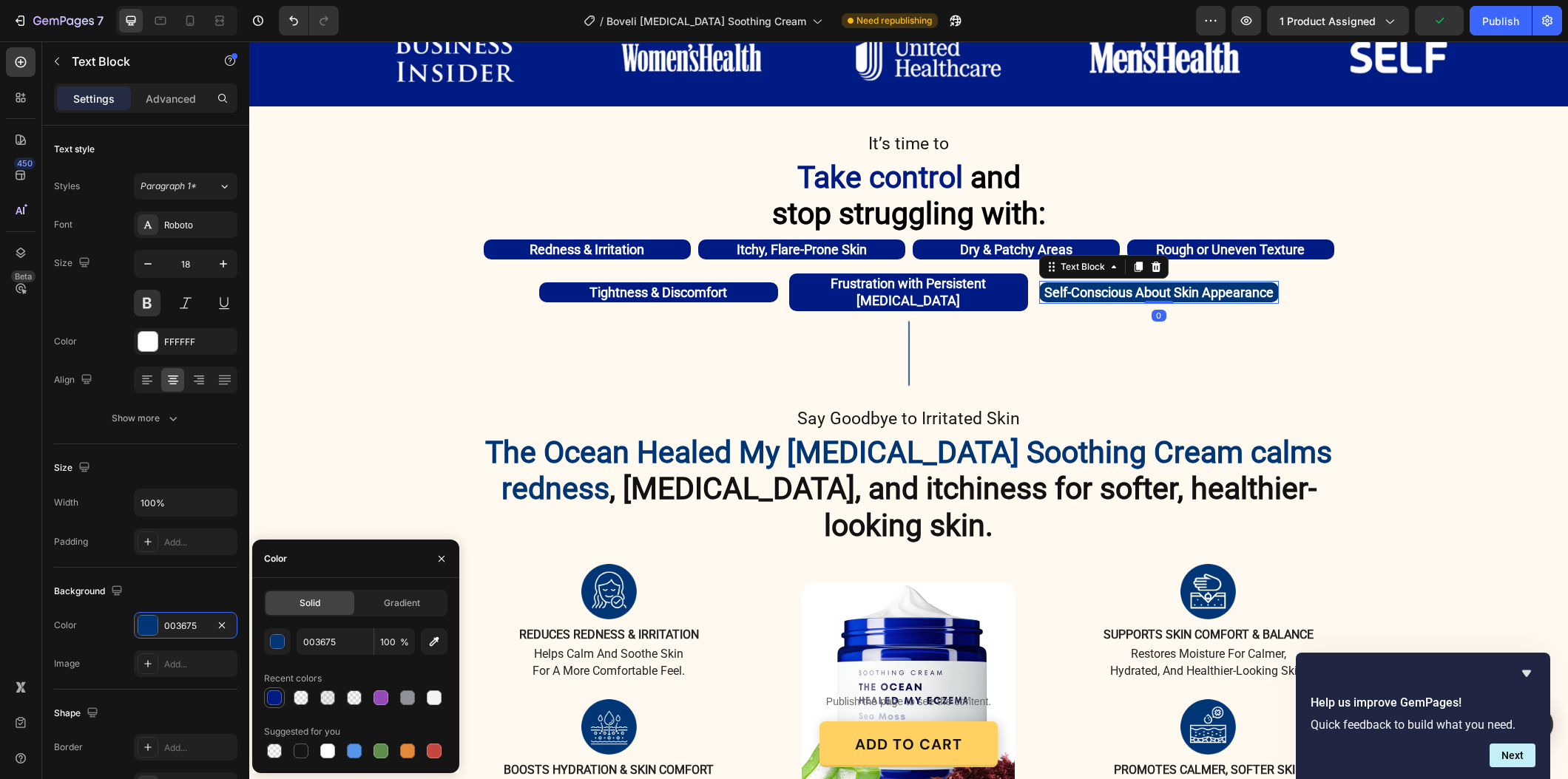
drag, startPoint x: 264, startPoint y: 697, endPoint x: 284, endPoint y: 463, distance: 234.9
click at [265, 697] on div at bounding box center [274, 698] width 18 height 18
type input "011B84"
click at [693, 385] on div "Image Say Goodbye to Irritated Skin Text Block The Ocean Healed My Eczema Sooth…" at bounding box center [908, 439] width 850 height 244
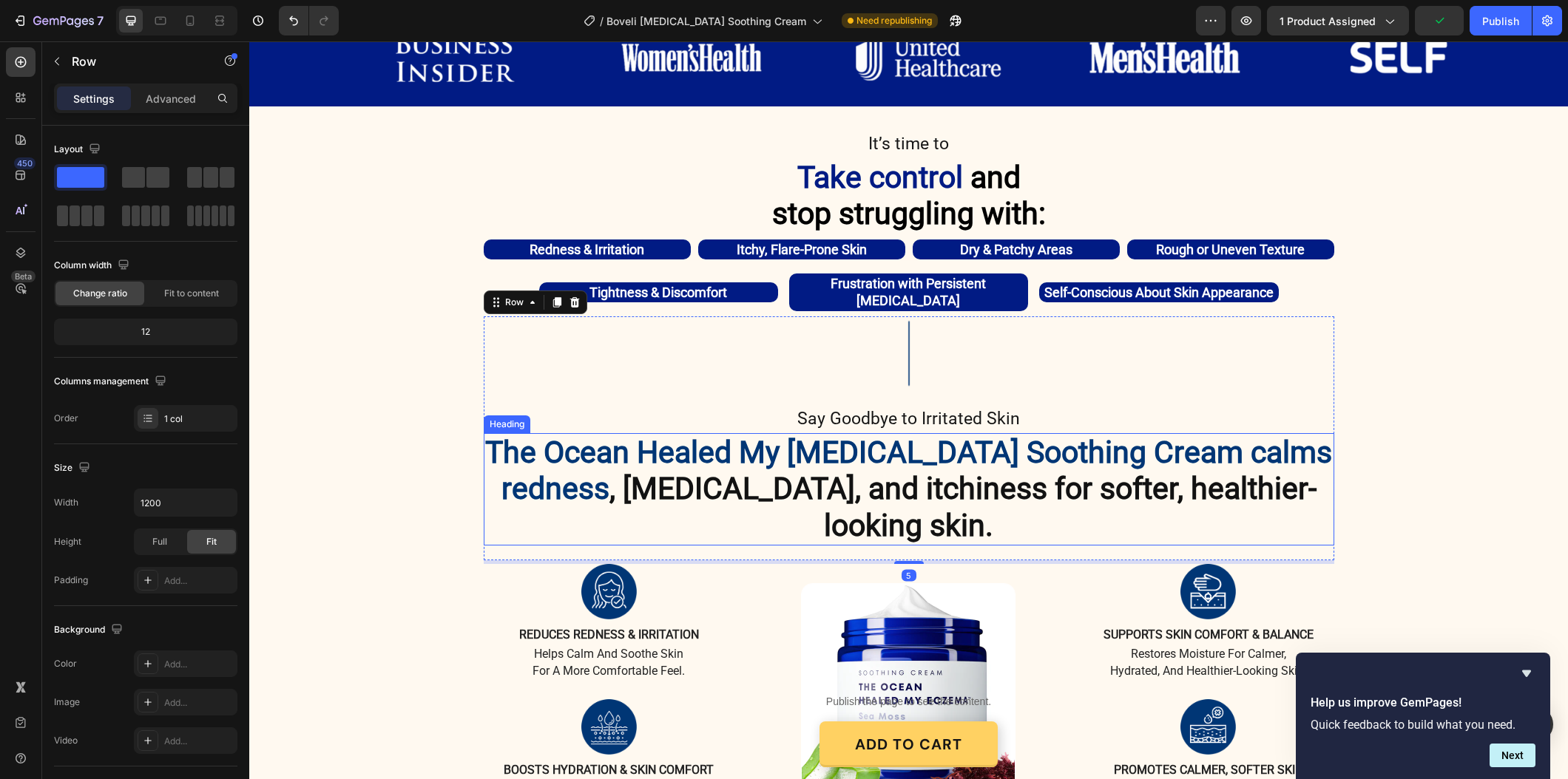
click at [709, 434] on span "The Ocean Healed My [MEDICAL_DATA] Soothing Cream calms redness" at bounding box center [908, 470] width 846 height 71
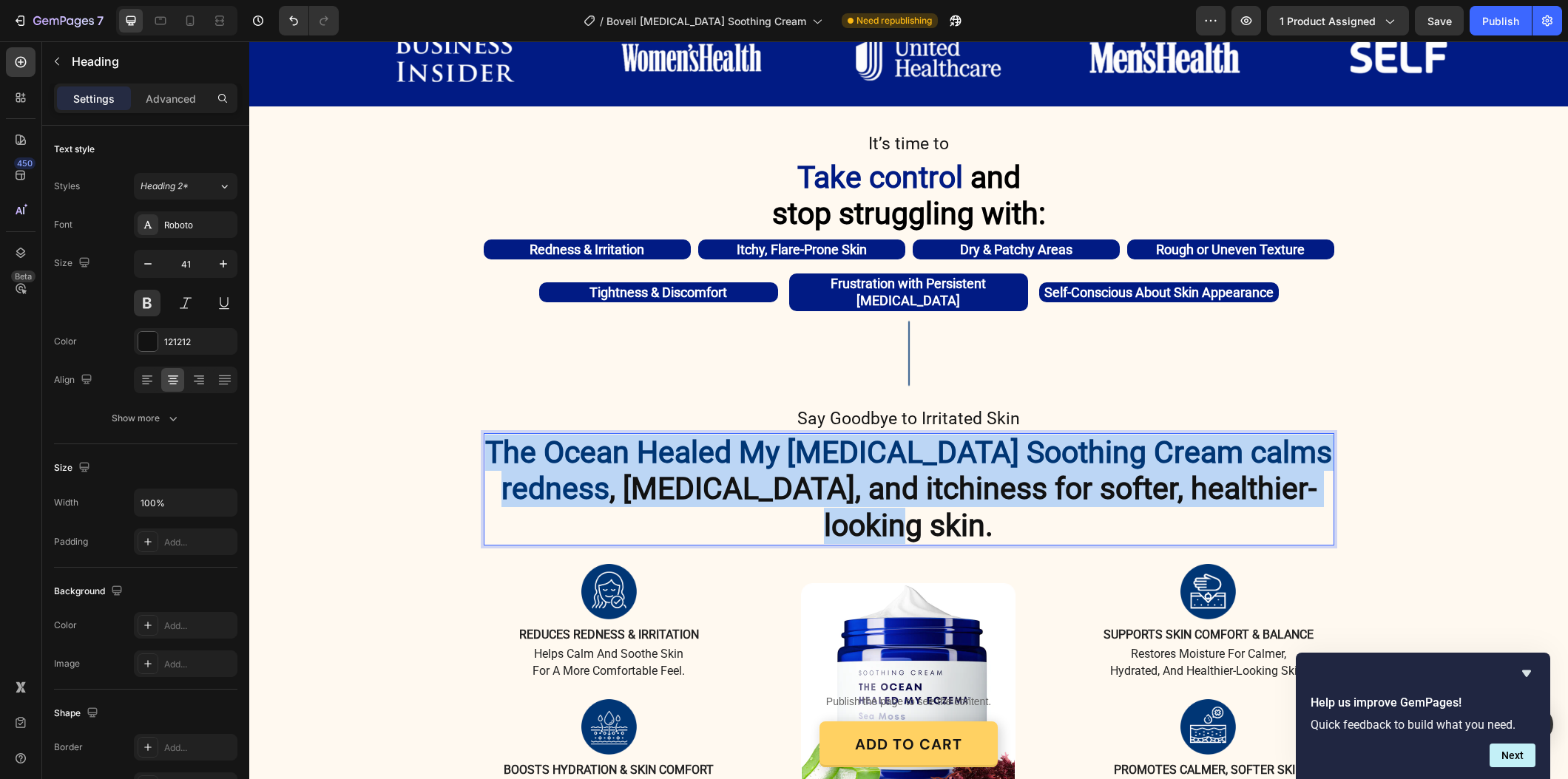
click at [709, 434] on span "The Ocean Healed My [MEDICAL_DATA] Soothing Cream calms redness" at bounding box center [908, 470] width 846 height 71
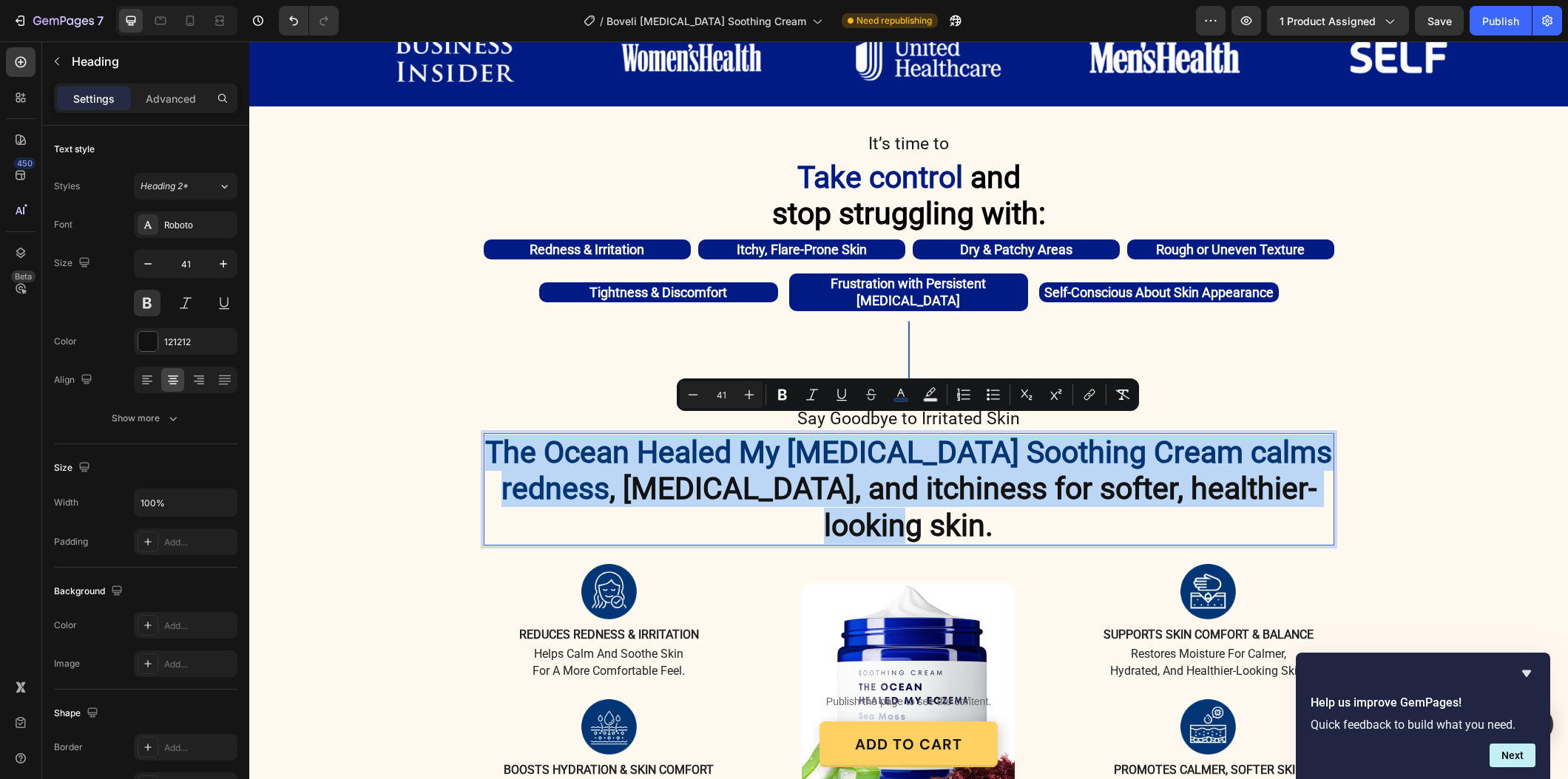
click at [970, 409] on div "Minus 41 Plus Bold Italic Underline Strikethrough color Text Background Color N…" at bounding box center [907, 394] width 463 height 33
click at [1127, 434] on span "The Ocean Healed My [MEDICAL_DATA] Soothing Cream calms redness" at bounding box center [908, 470] width 846 height 71
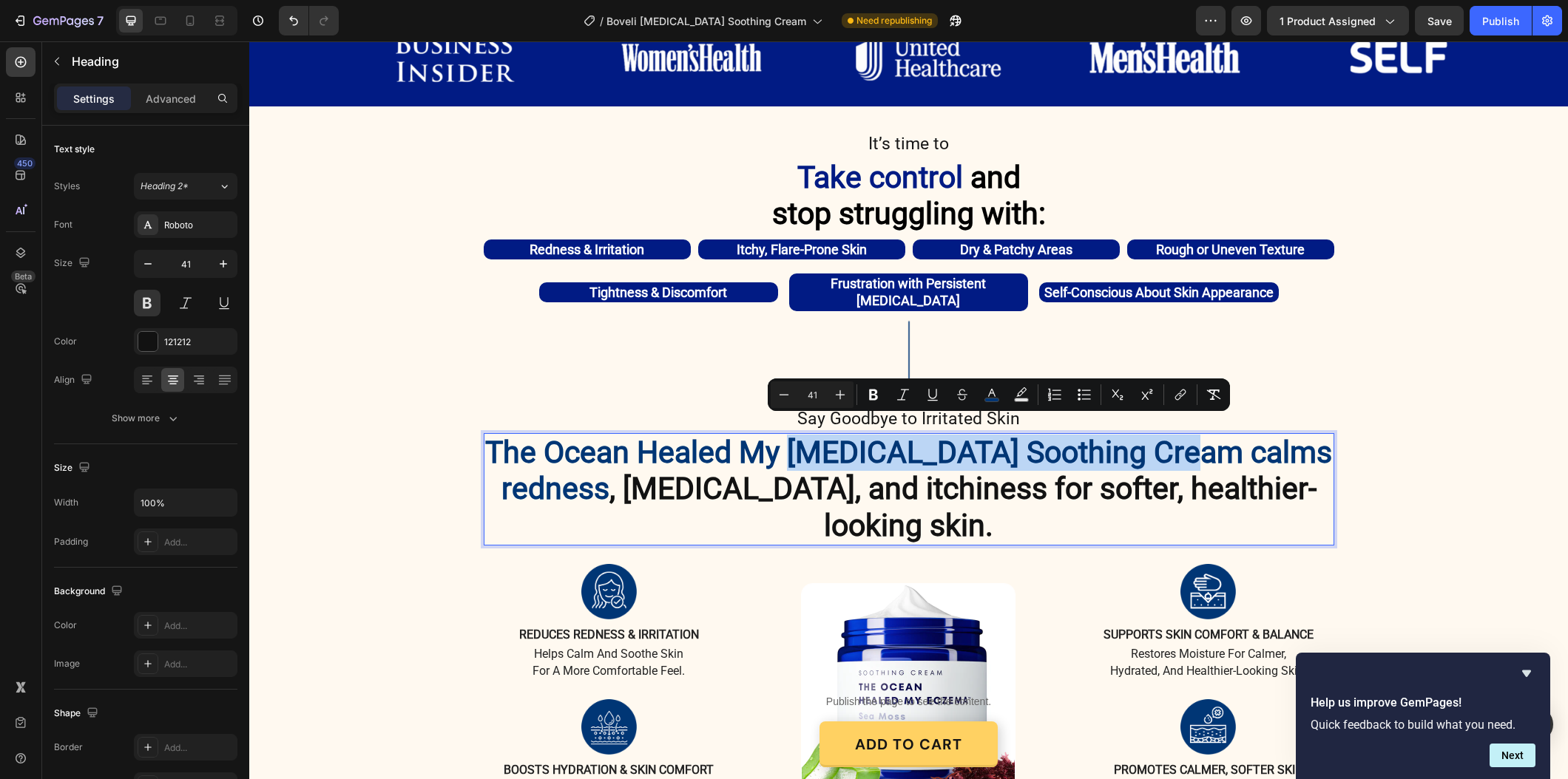
drag, startPoint x: 1208, startPoint y: 437, endPoint x: 578, endPoint y: 444, distance: 630.0
click at [789, 450] on span "The Ocean Healed My [MEDICAL_DATA] Soothing Cream calms redness" at bounding box center [908, 470] width 846 height 71
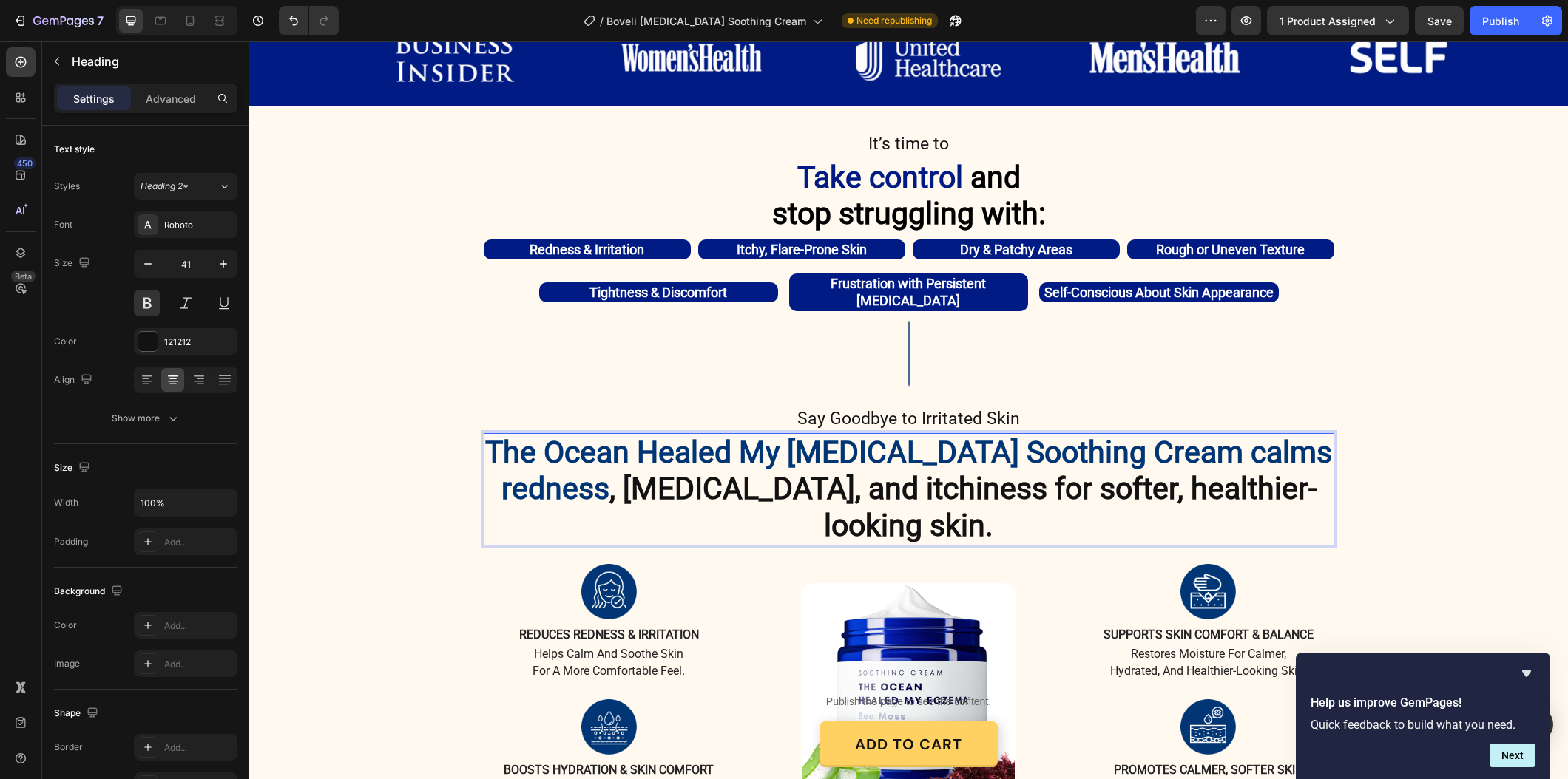
click at [522, 451] on span "The Ocean Healed My [MEDICAL_DATA] Soothing Cream calms redness" at bounding box center [908, 470] width 846 height 71
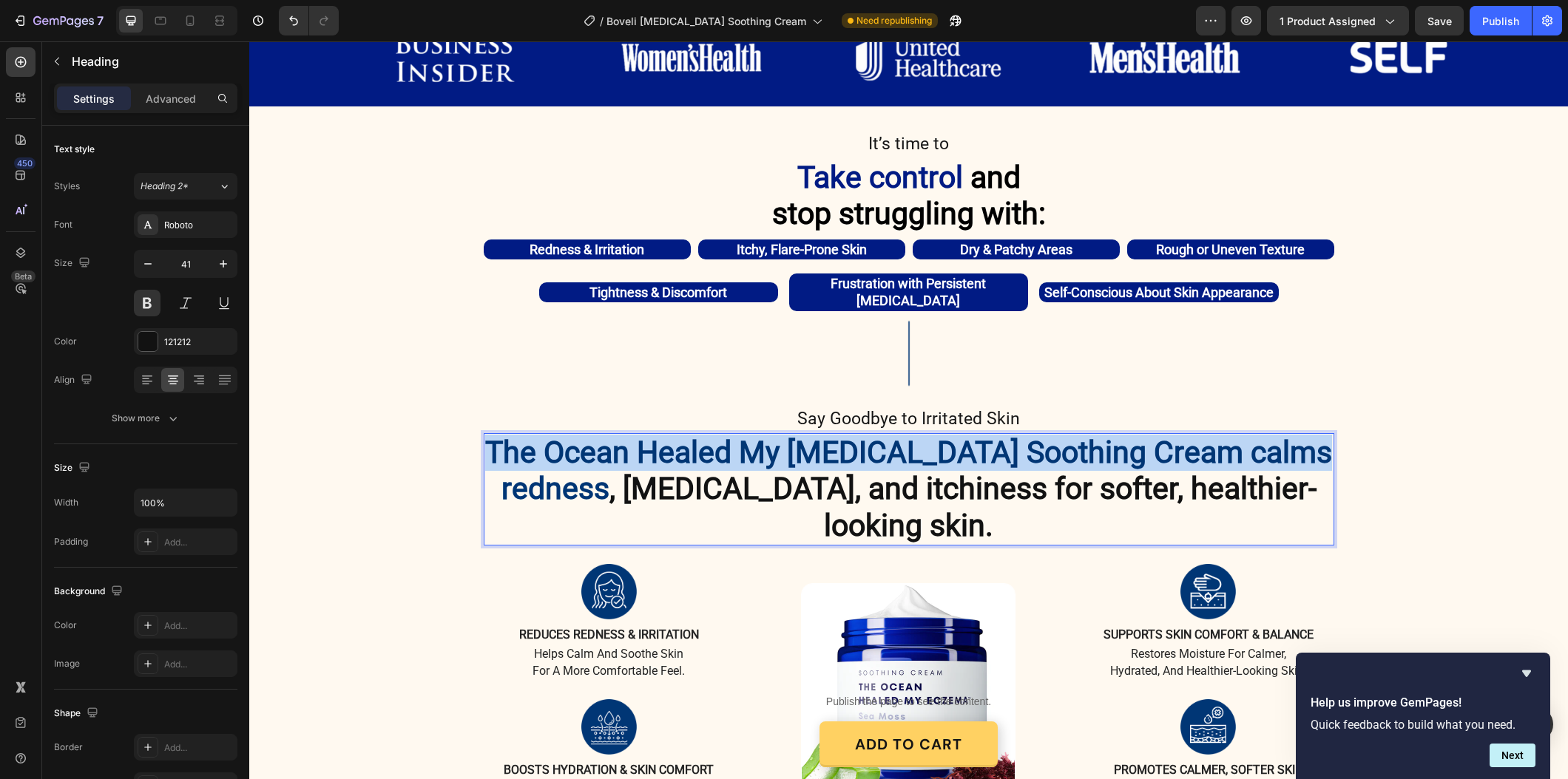
drag, startPoint x: 491, startPoint y: 441, endPoint x: 1320, endPoint y: 430, distance: 829.1
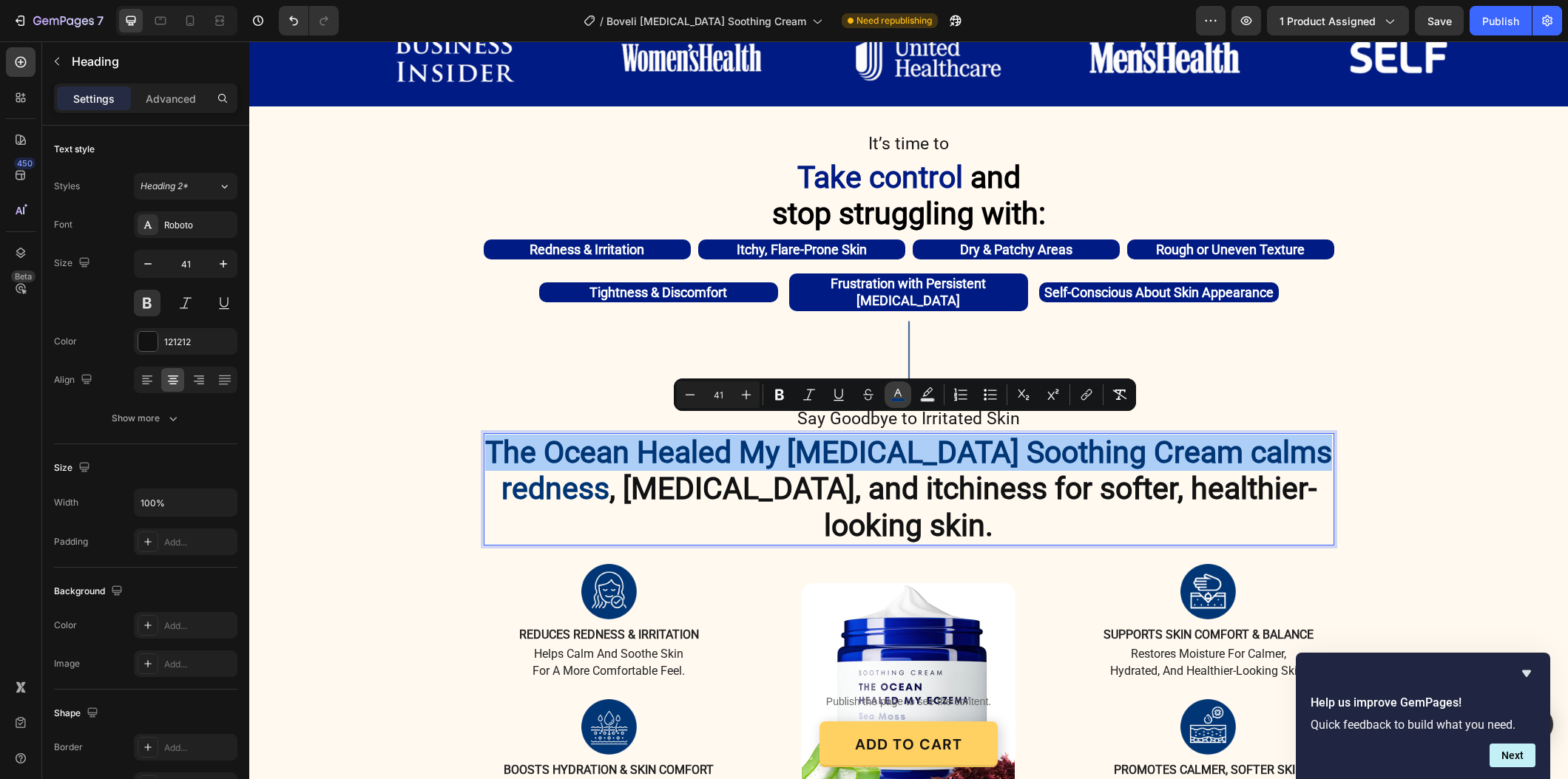
click at [894, 394] on icon "Editor contextual toolbar" at bounding box center [898, 393] width 7 height 8
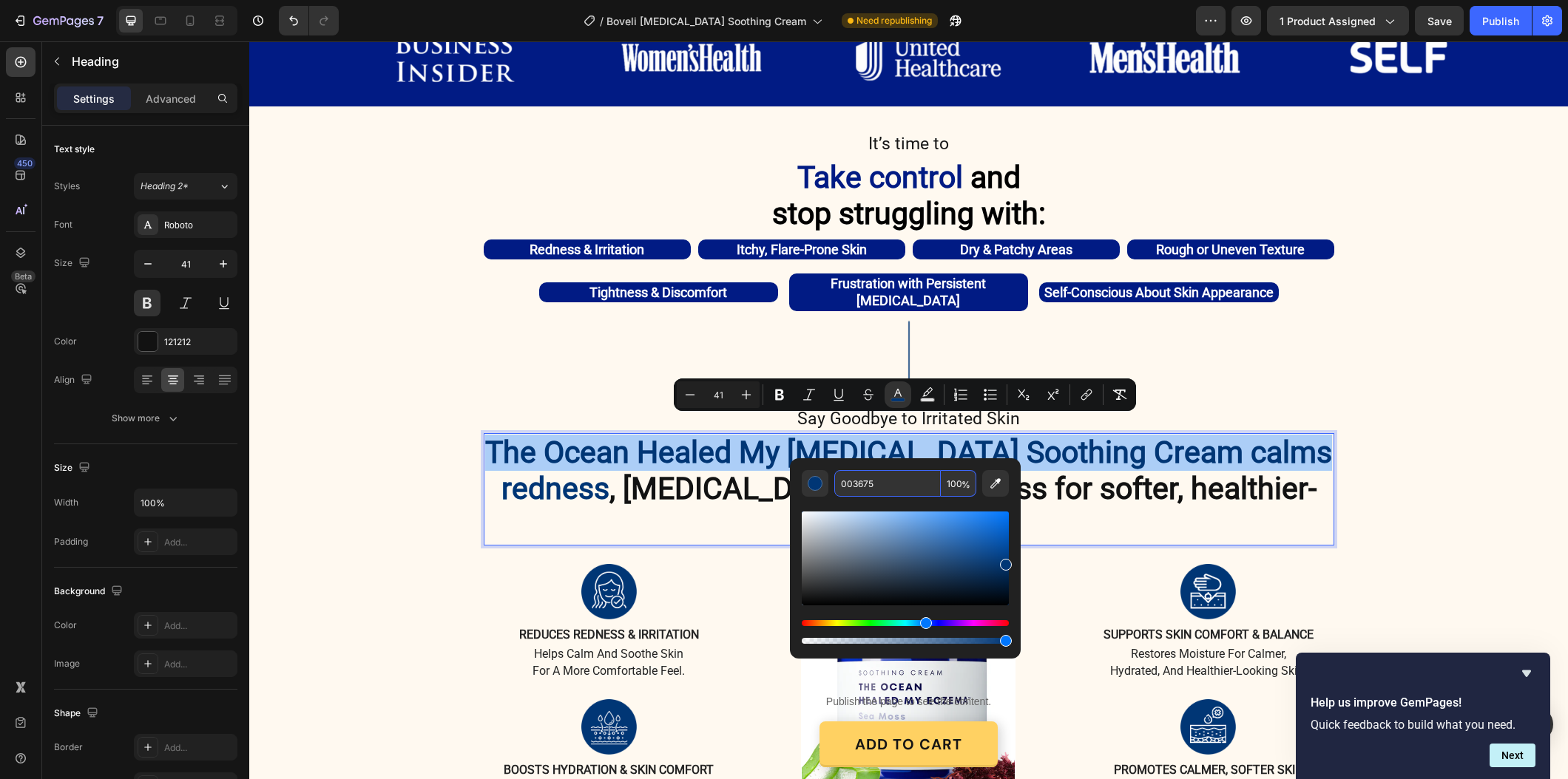
click at [869, 478] on input "003675" at bounding box center [887, 483] width 107 height 26
paste input "#011b84"
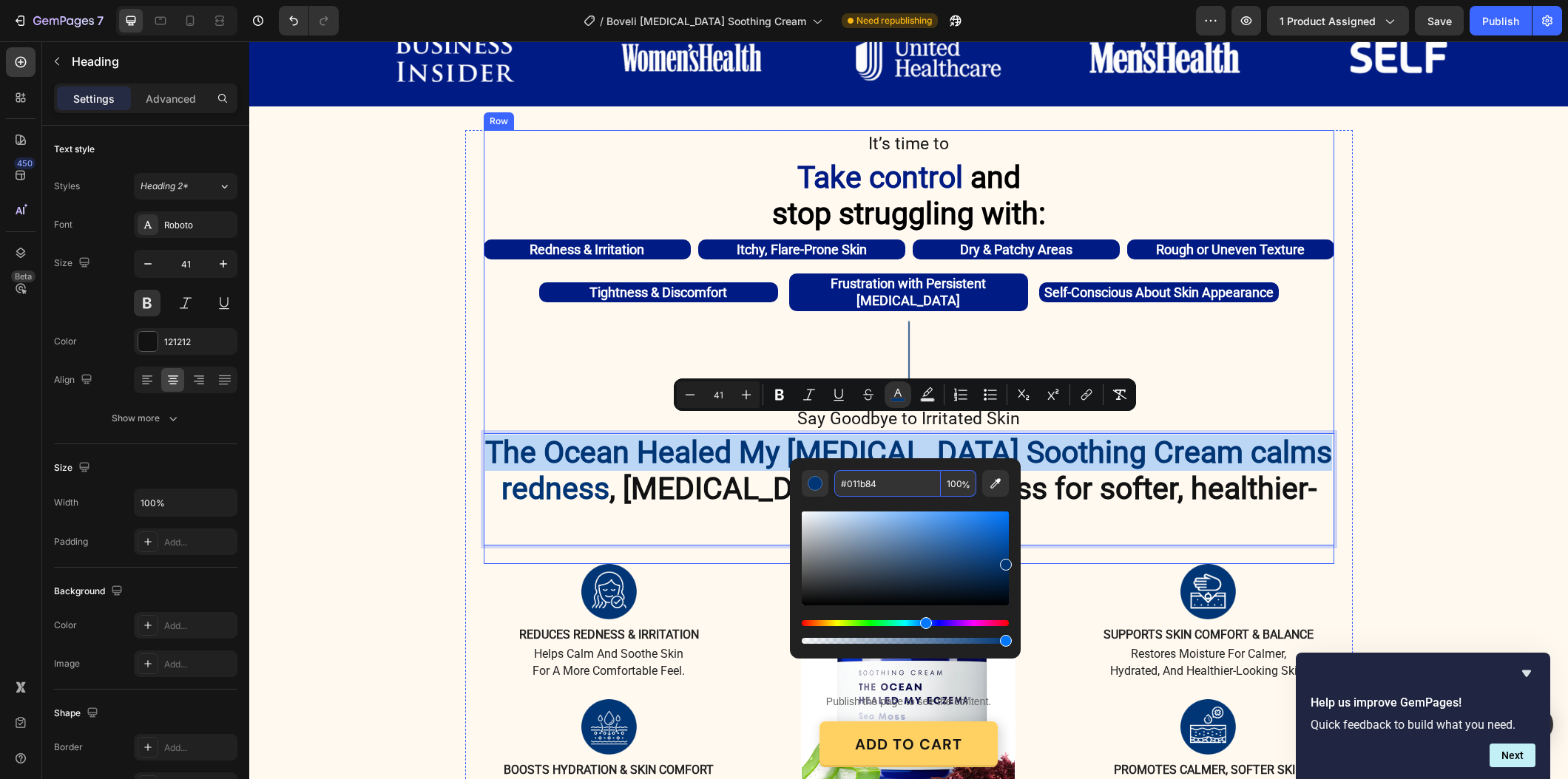
type input "011B84"
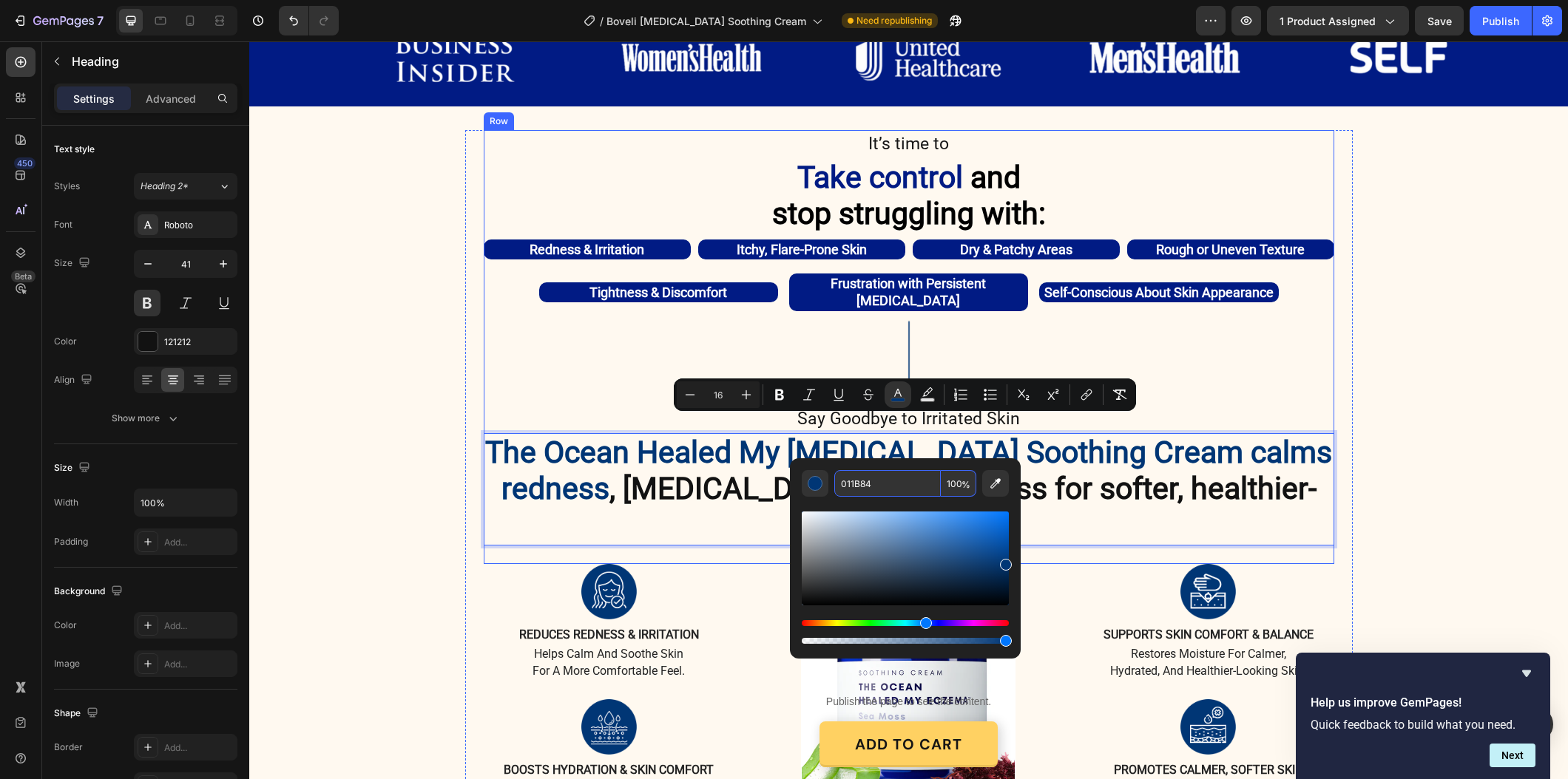
click at [1387, 474] on div "It’s time to Text Block ⁠⁠⁠⁠⁠⁠⁠ Take control and stop struggling with: Heading …" at bounding box center [908, 473] width 1318 height 687
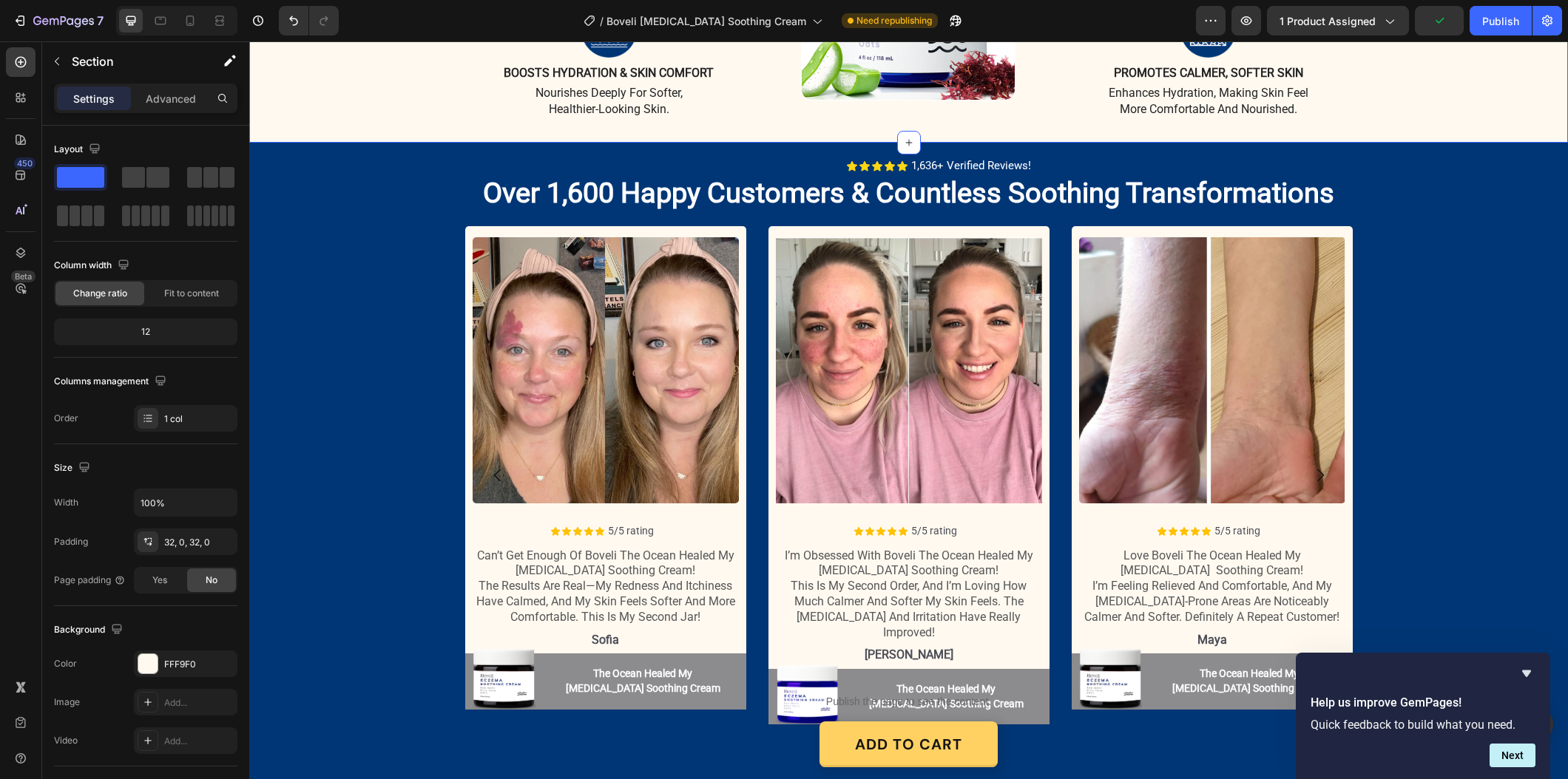
scroll to position [1623, 0]
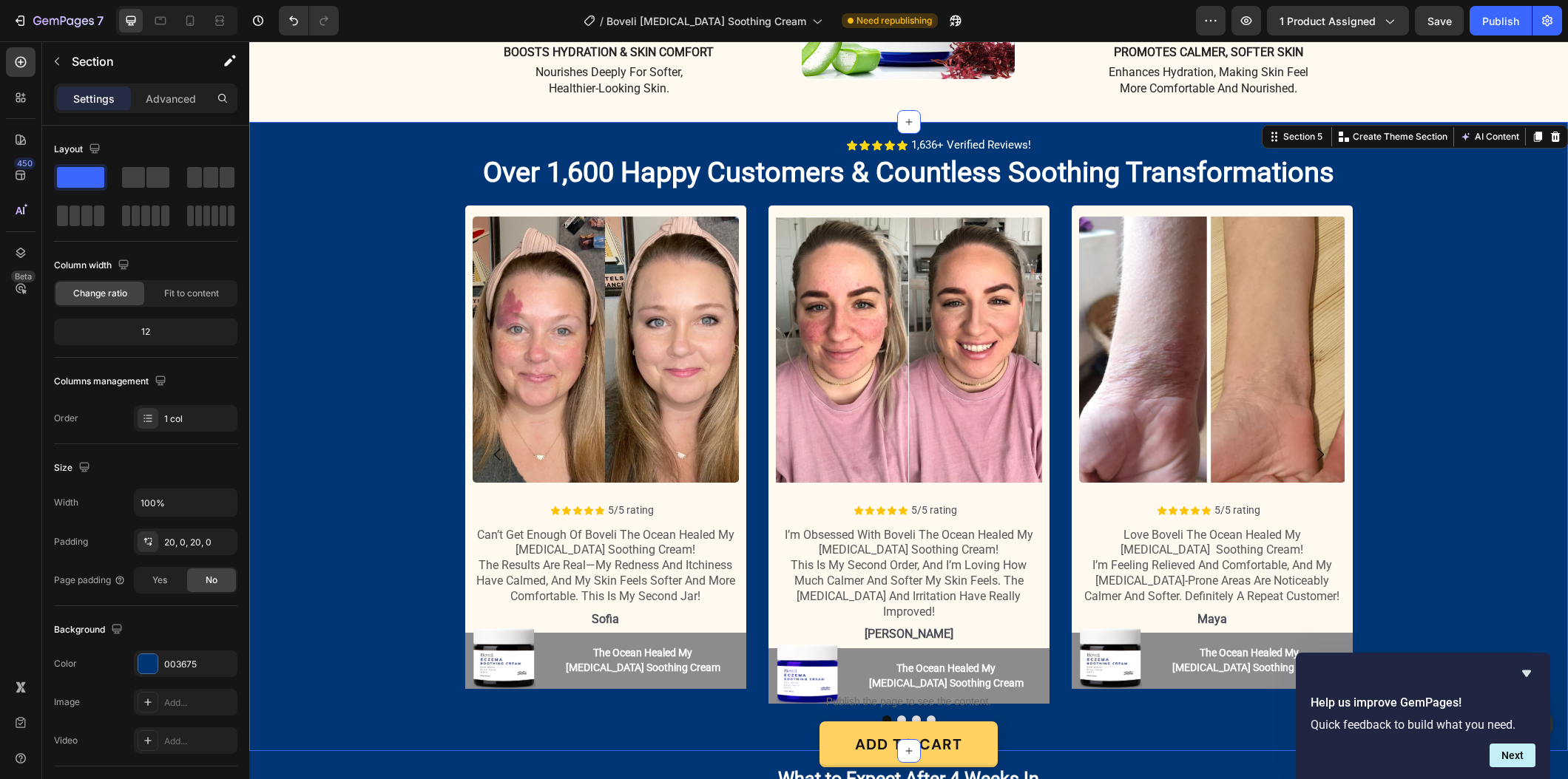
click at [378, 232] on div "Icon Icon Icon Icon Icon Icon List 1,636+ Verified Reviews! Text Block Row Over…" at bounding box center [908, 436] width 1318 height 599
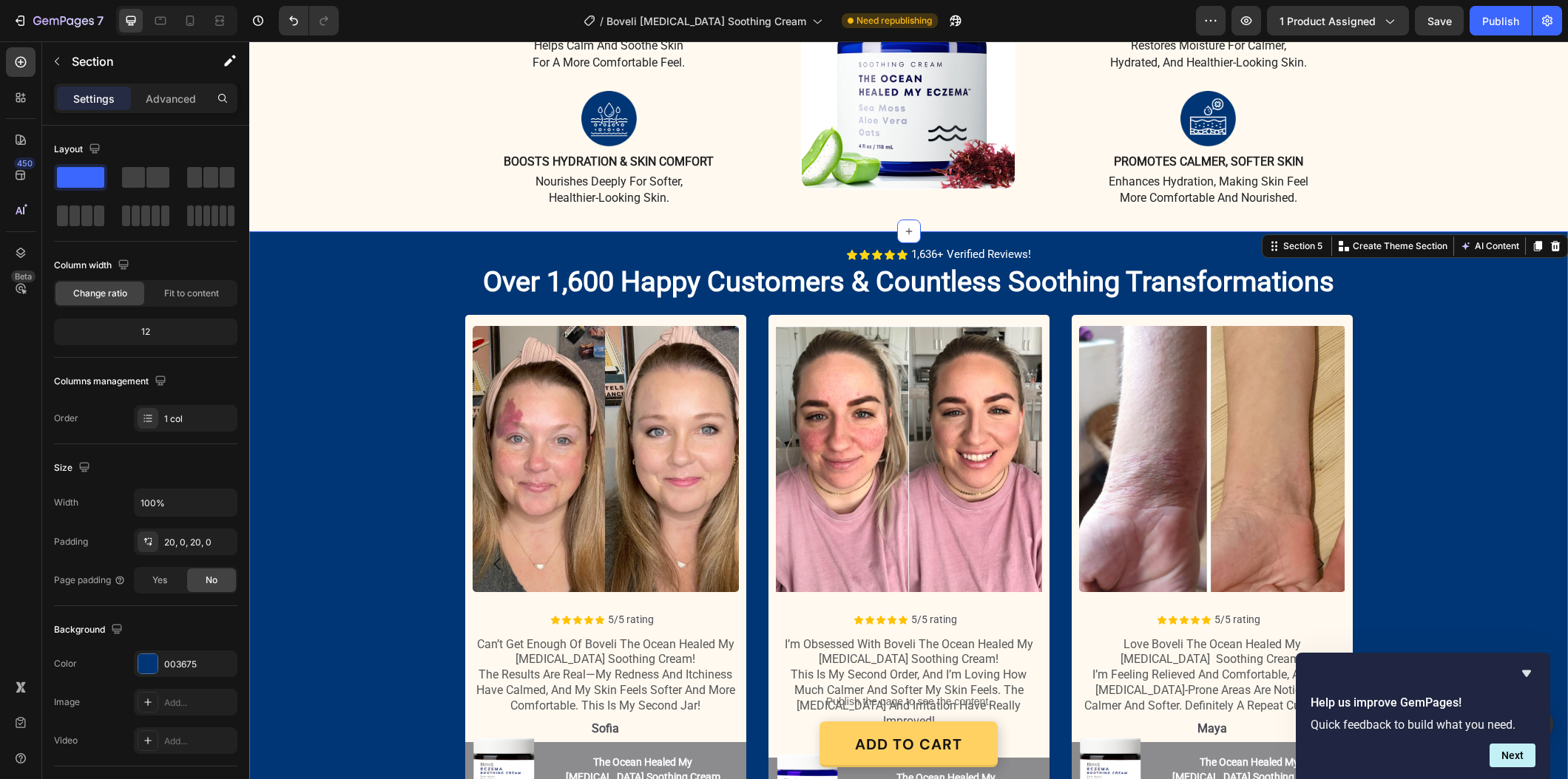
scroll to position [1411, 0]
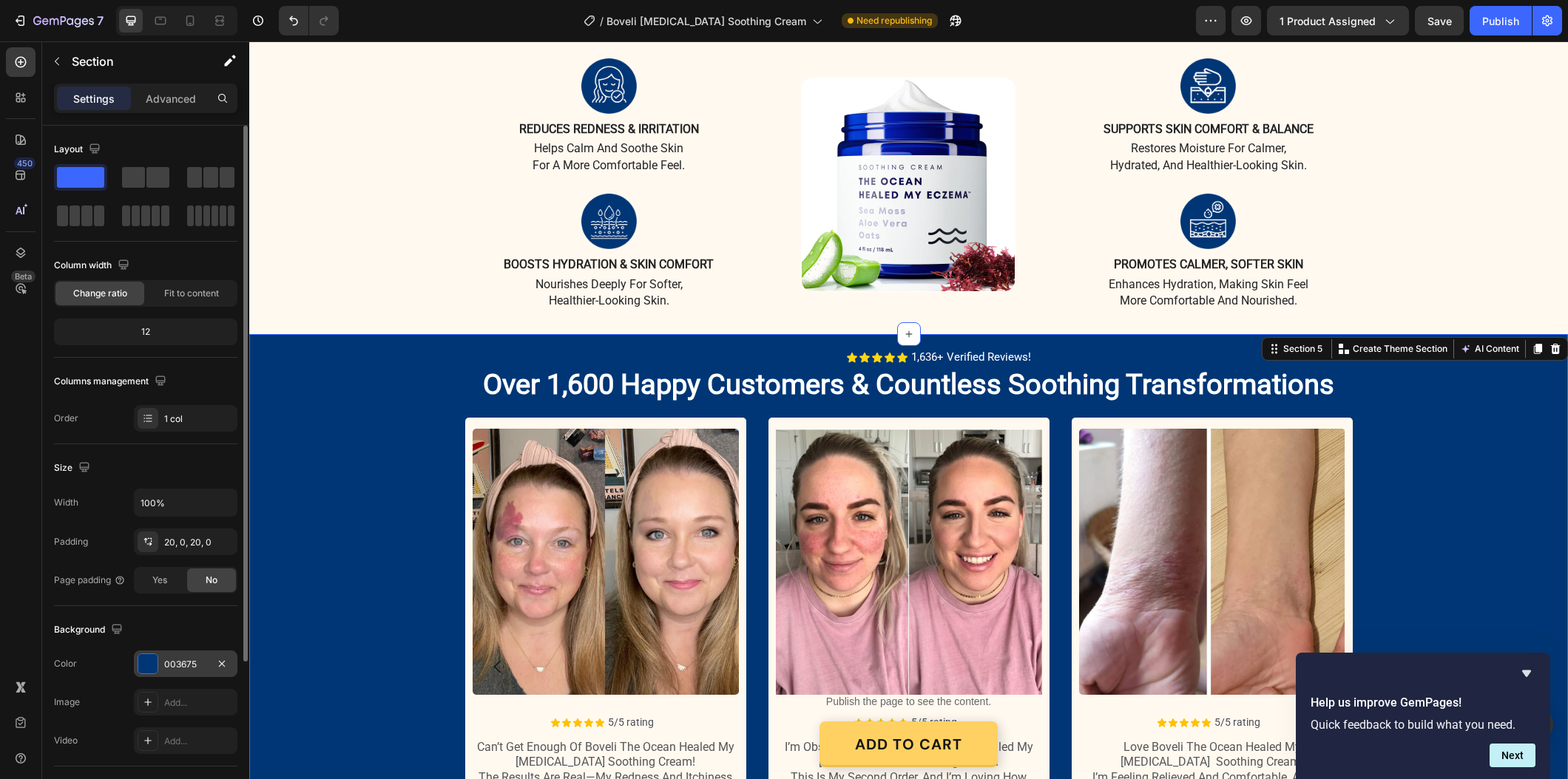
click at [172, 667] on div "003675" at bounding box center [185, 664] width 43 height 14
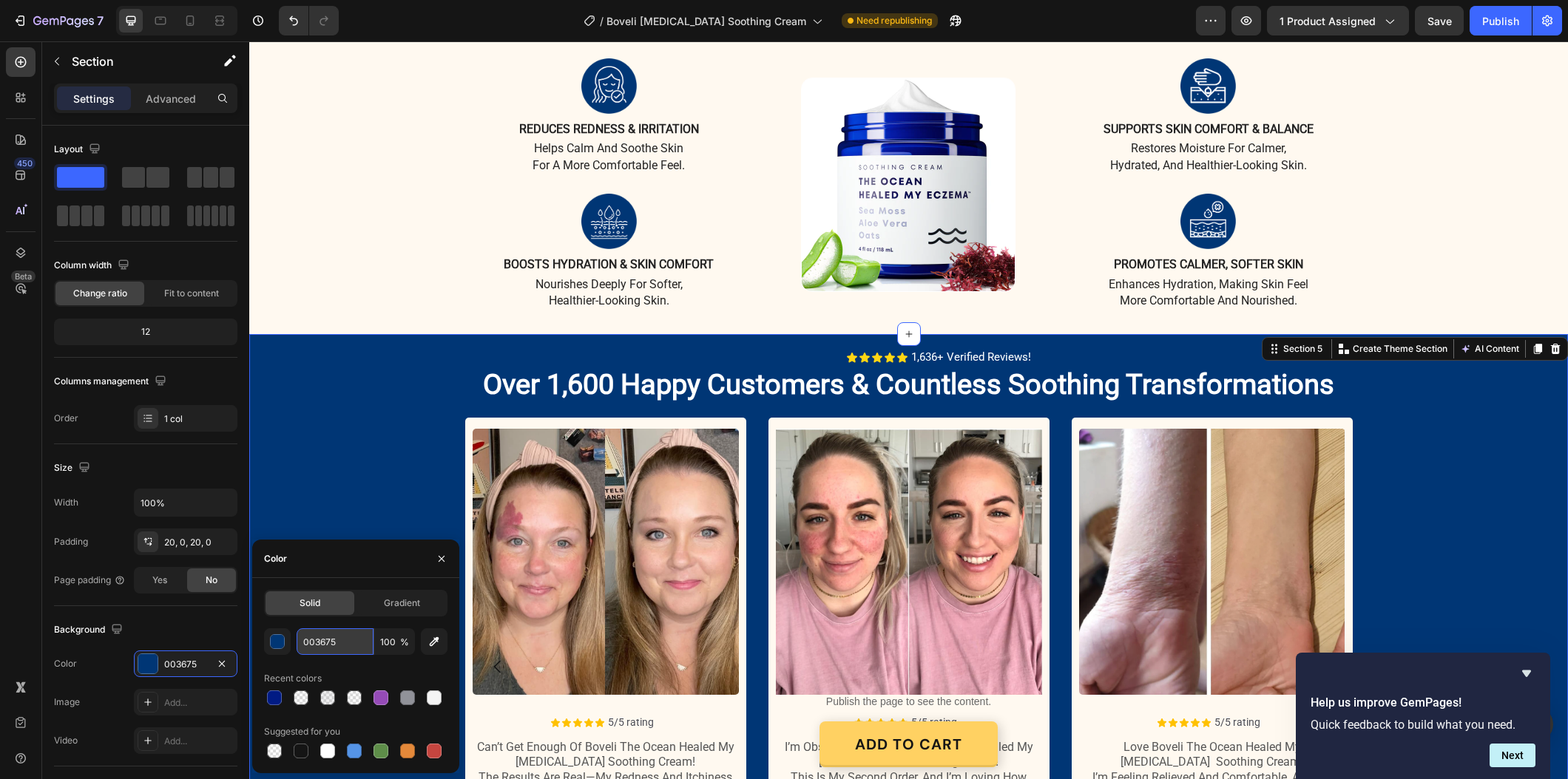
click at [318, 651] on input "003675" at bounding box center [335, 641] width 77 height 26
paste input "#011b84"
type input "#011b84"
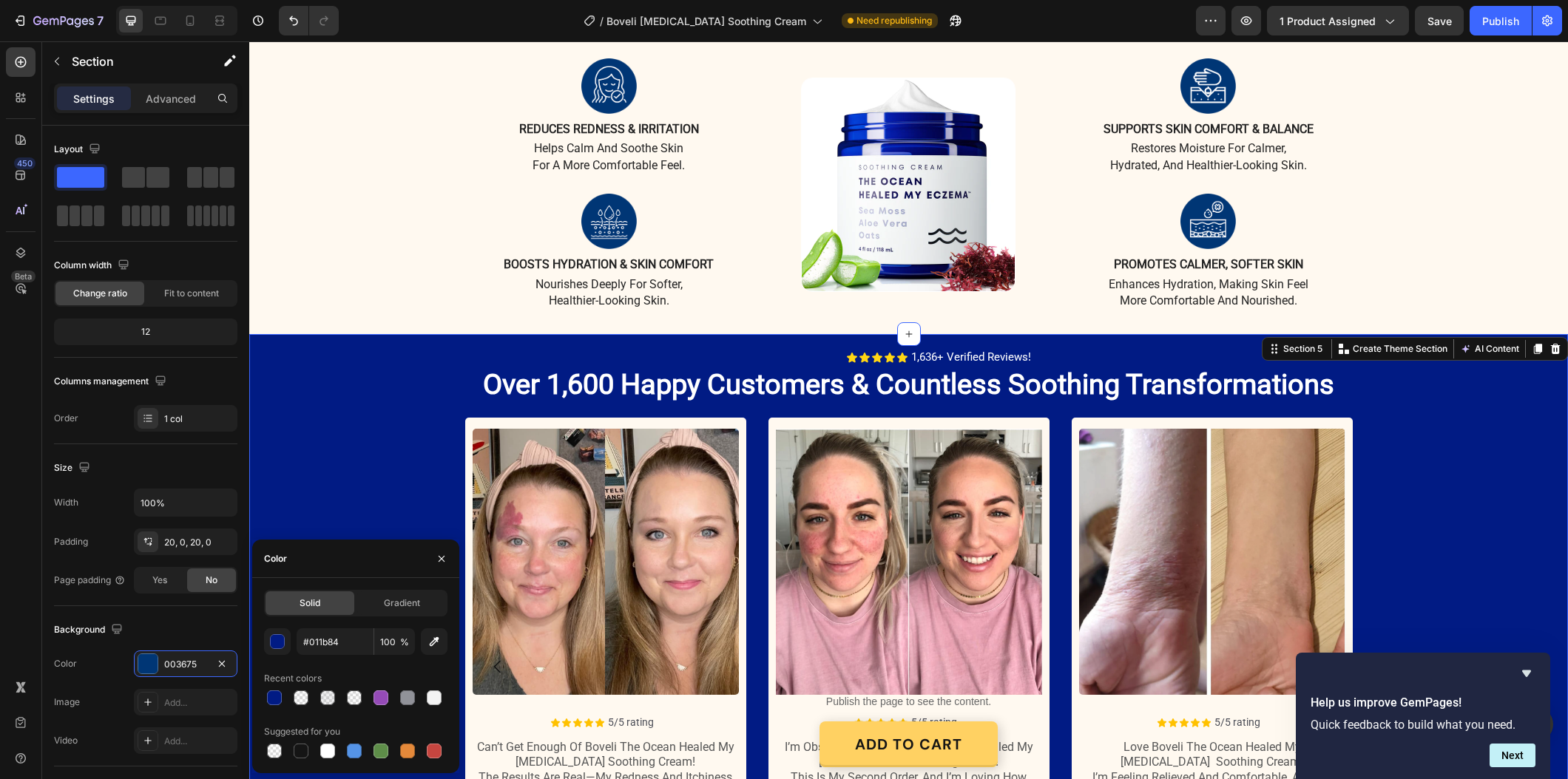
click at [360, 454] on div "Icon Icon Icon Icon Icon Icon List 1,636+ Verified Reviews! Text Block Row Over…" at bounding box center [908, 649] width 1318 height 599
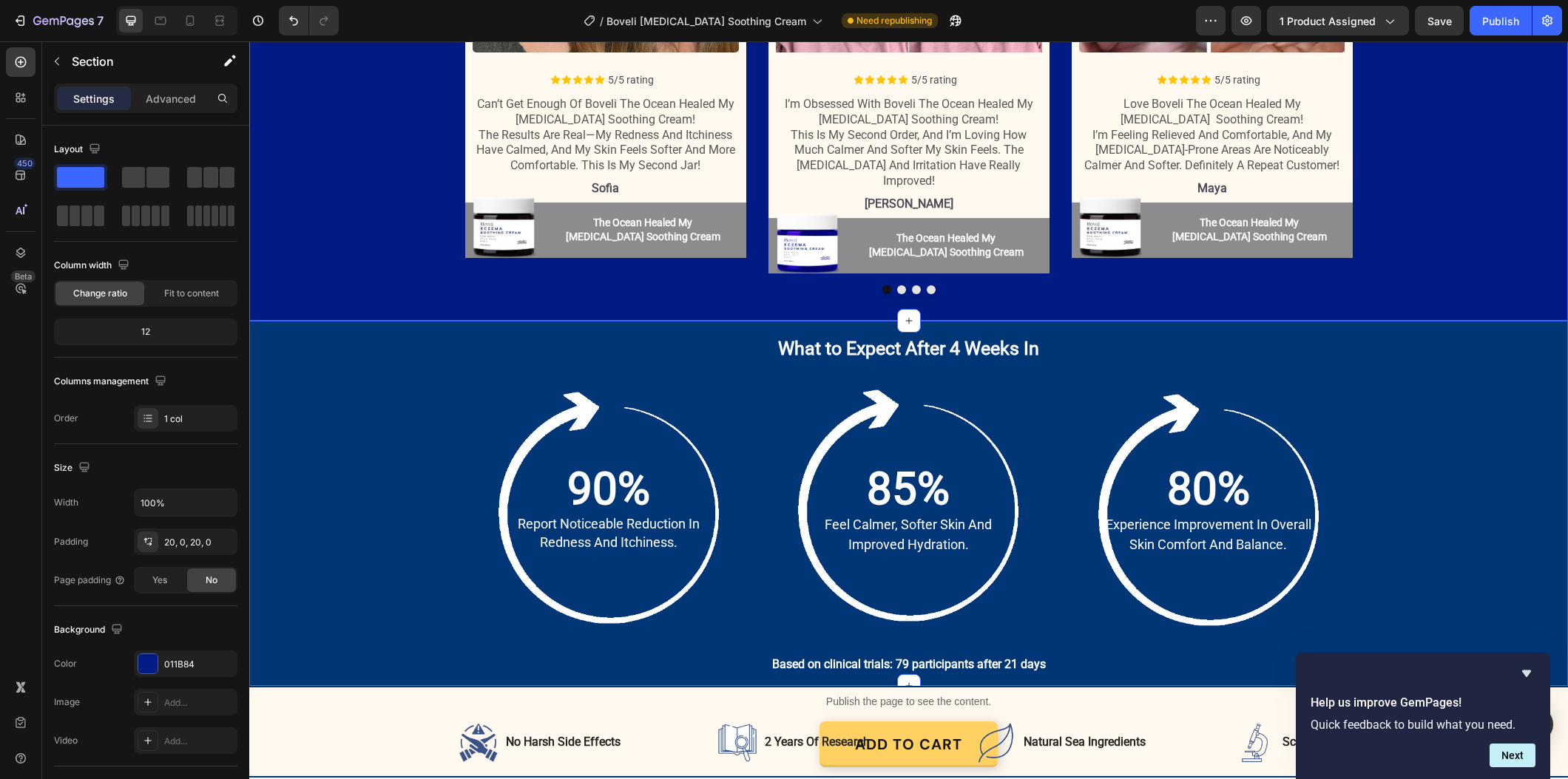
scroll to position [2192, 0]
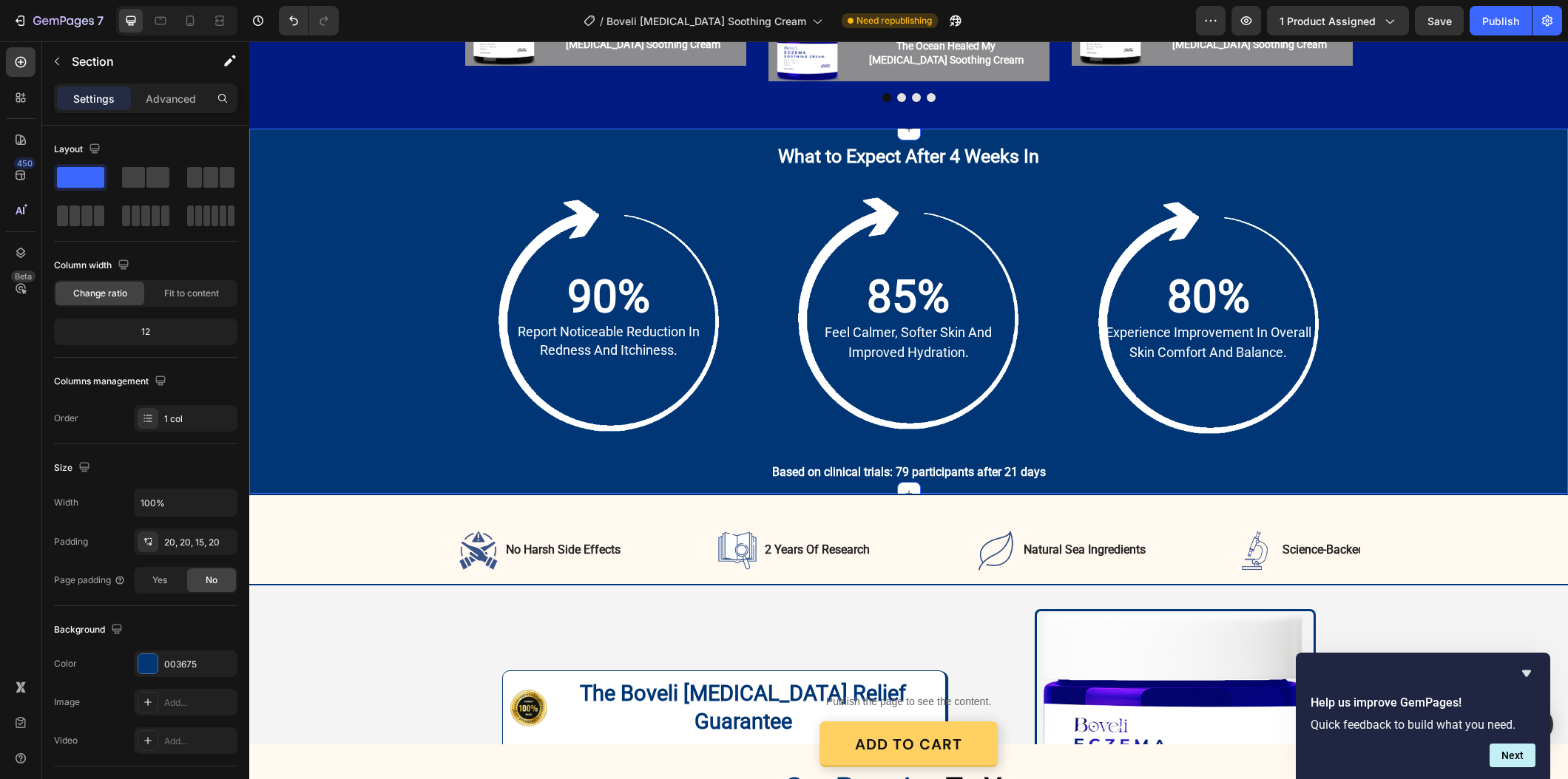
click at [366, 318] on div "What to Expect After 4 Weeks In Heading Row 90% Text Block report noticeable re…" at bounding box center [909, 312] width 1289 height 339
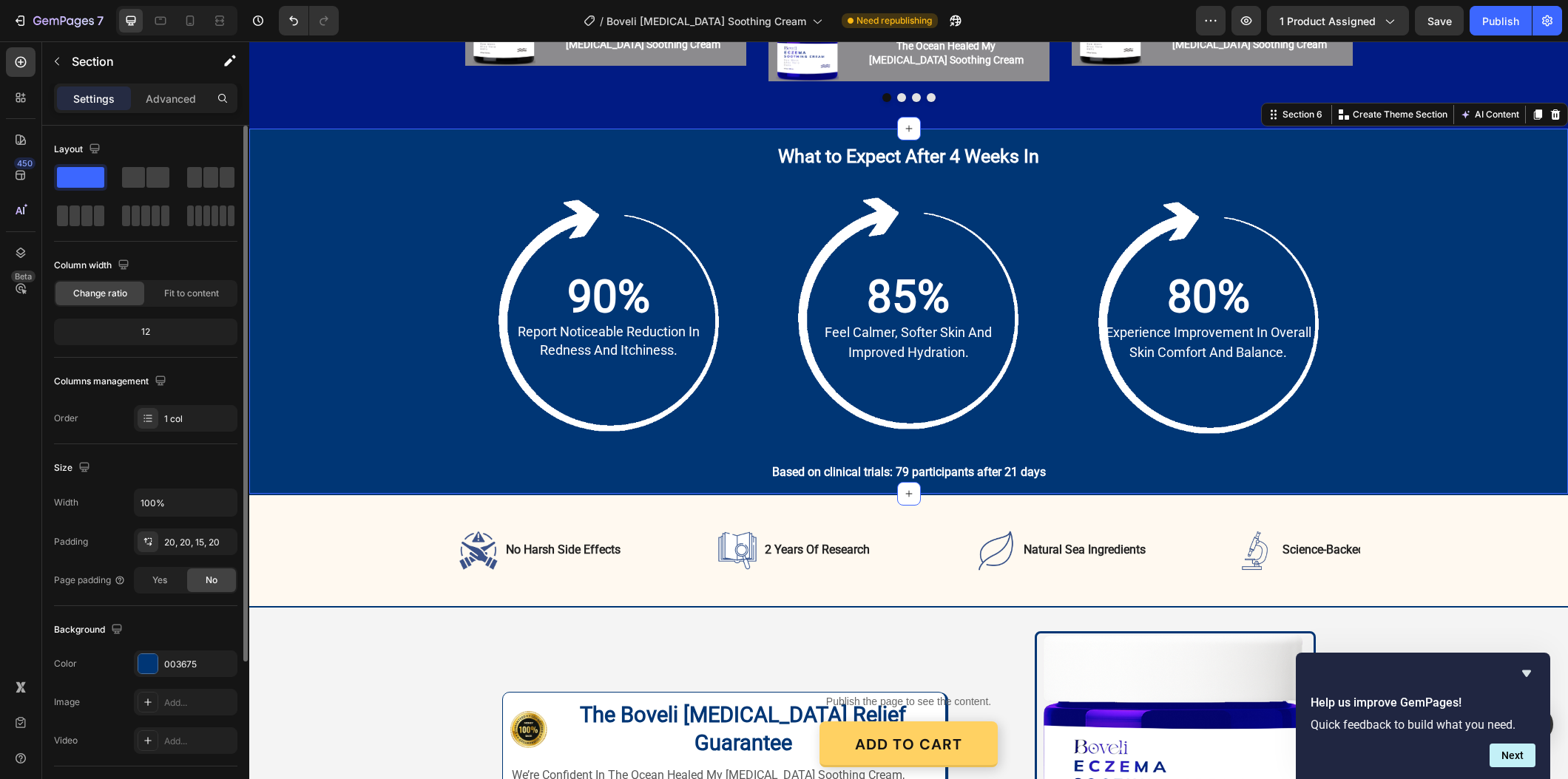
click at [172, 648] on div "Background The changes might be hidden by the video. Color 003675 Image Add... …" at bounding box center [146, 686] width 184 height 160
click at [182, 676] on div "003675" at bounding box center [186, 663] width 103 height 26
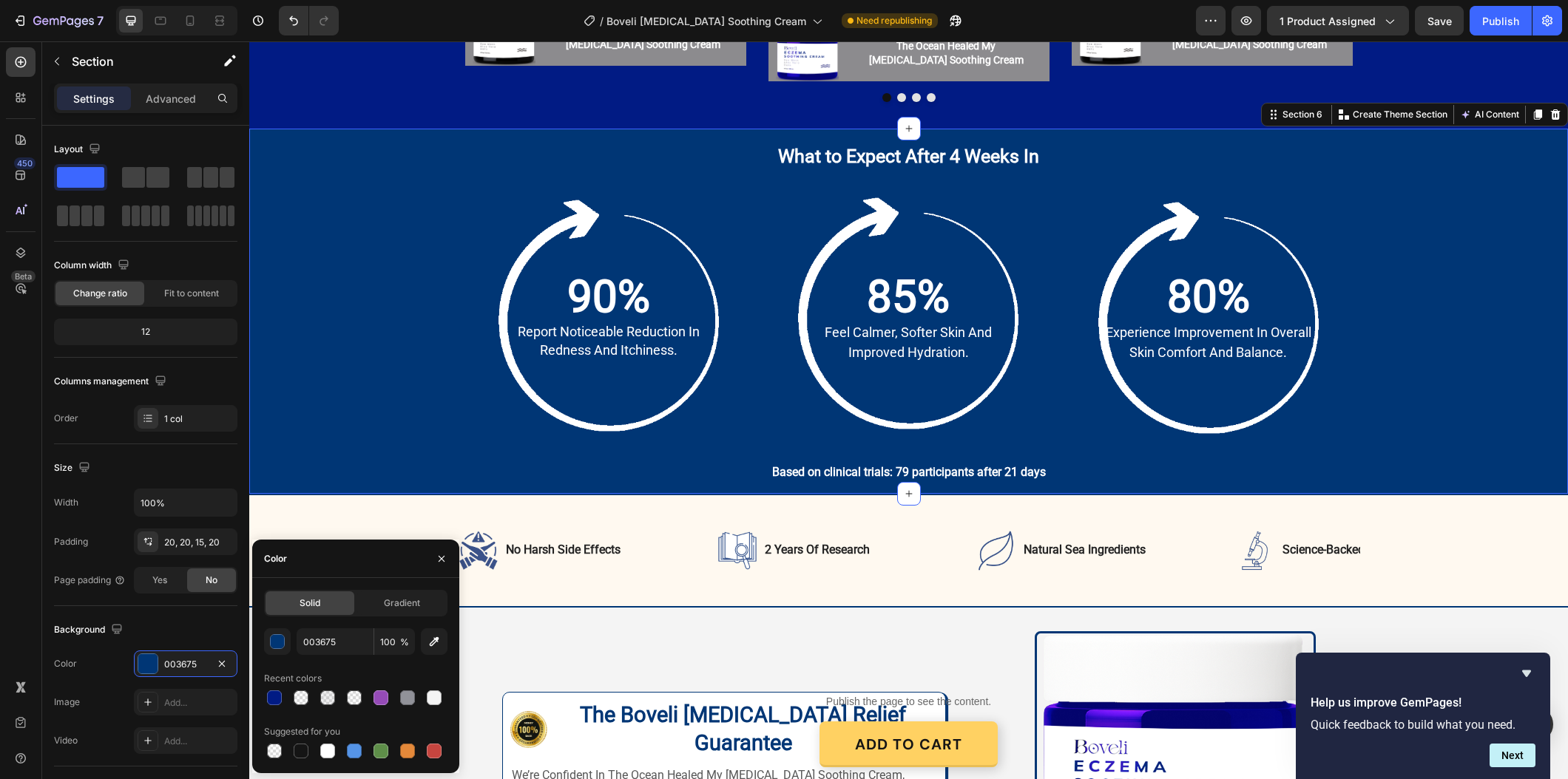
click at [292, 631] on div "003675 100 %" at bounding box center [356, 641] width 184 height 26
click at [304, 642] on input "003675" at bounding box center [335, 641] width 77 height 26
paste input "#011b84"
type input "#011b84"
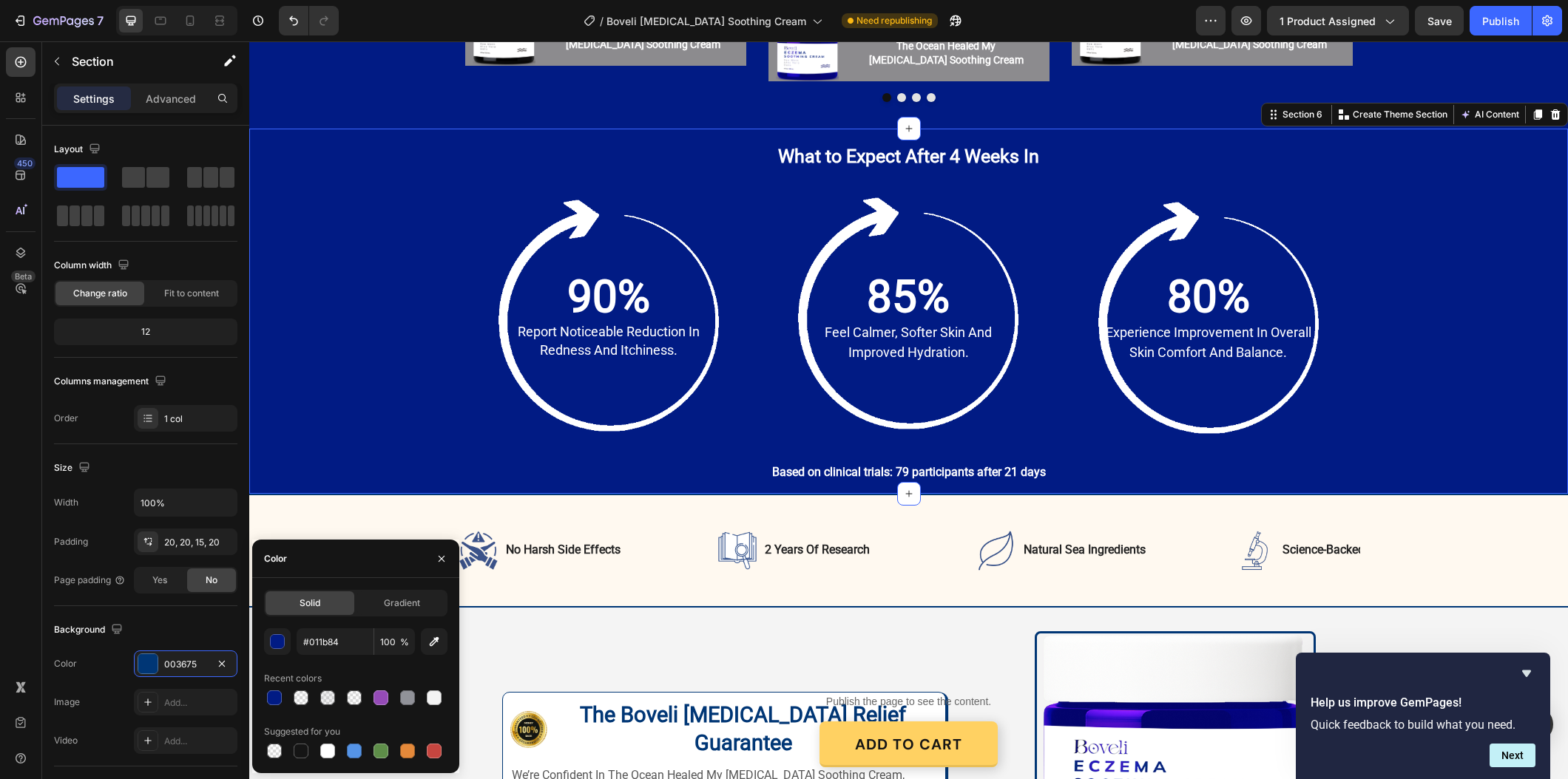
click at [366, 422] on div "What to Expect After 4 Weeks In Heading Row 90% Text Block report noticeable re…" at bounding box center [909, 312] width 1289 height 339
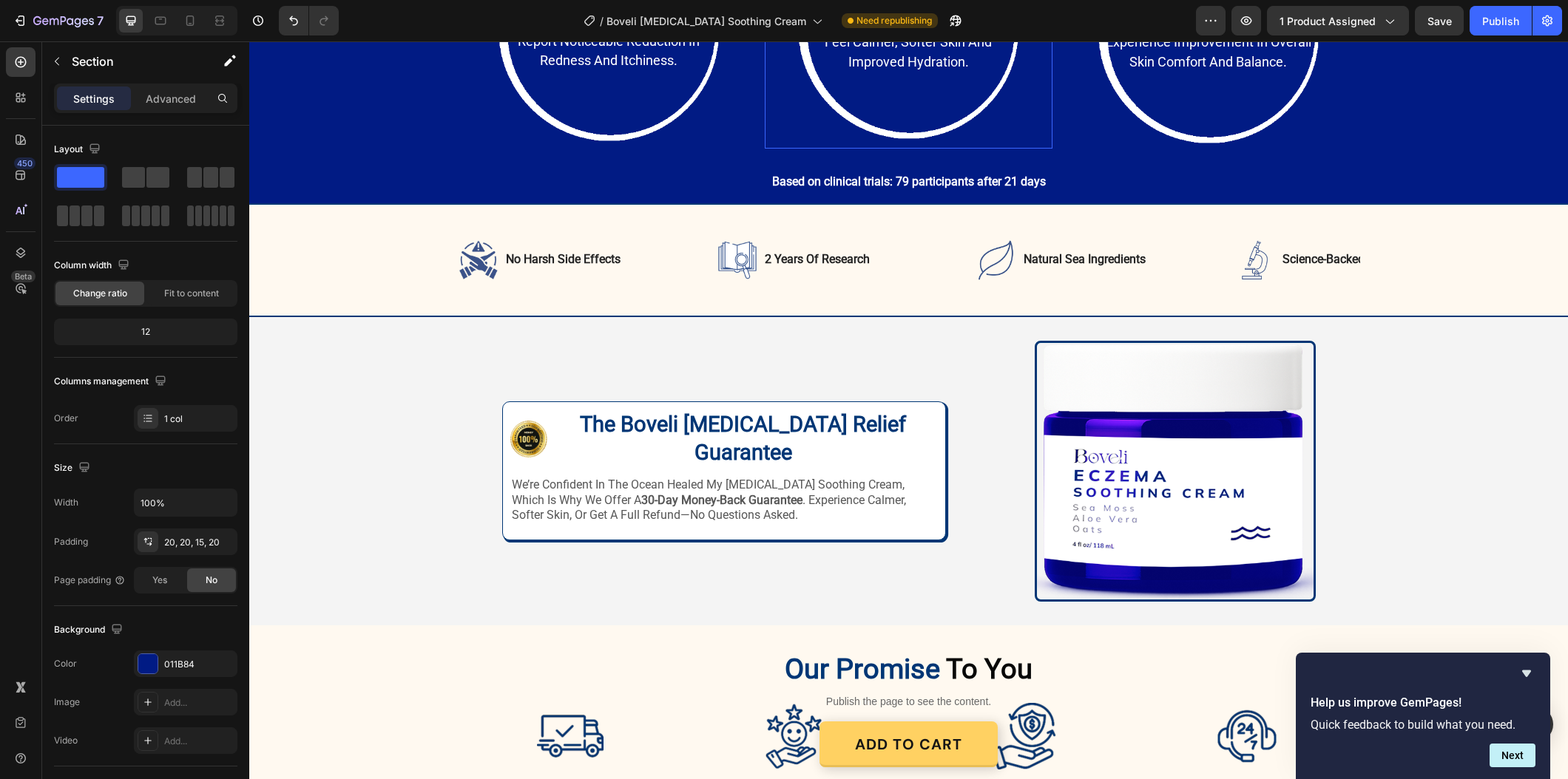
scroll to position [2467, 0]
click at [617, 298] on div "Image no harsh side effects Text Block Row Image 2 years of research Text Block…" at bounding box center [908, 260] width 1318 height 114
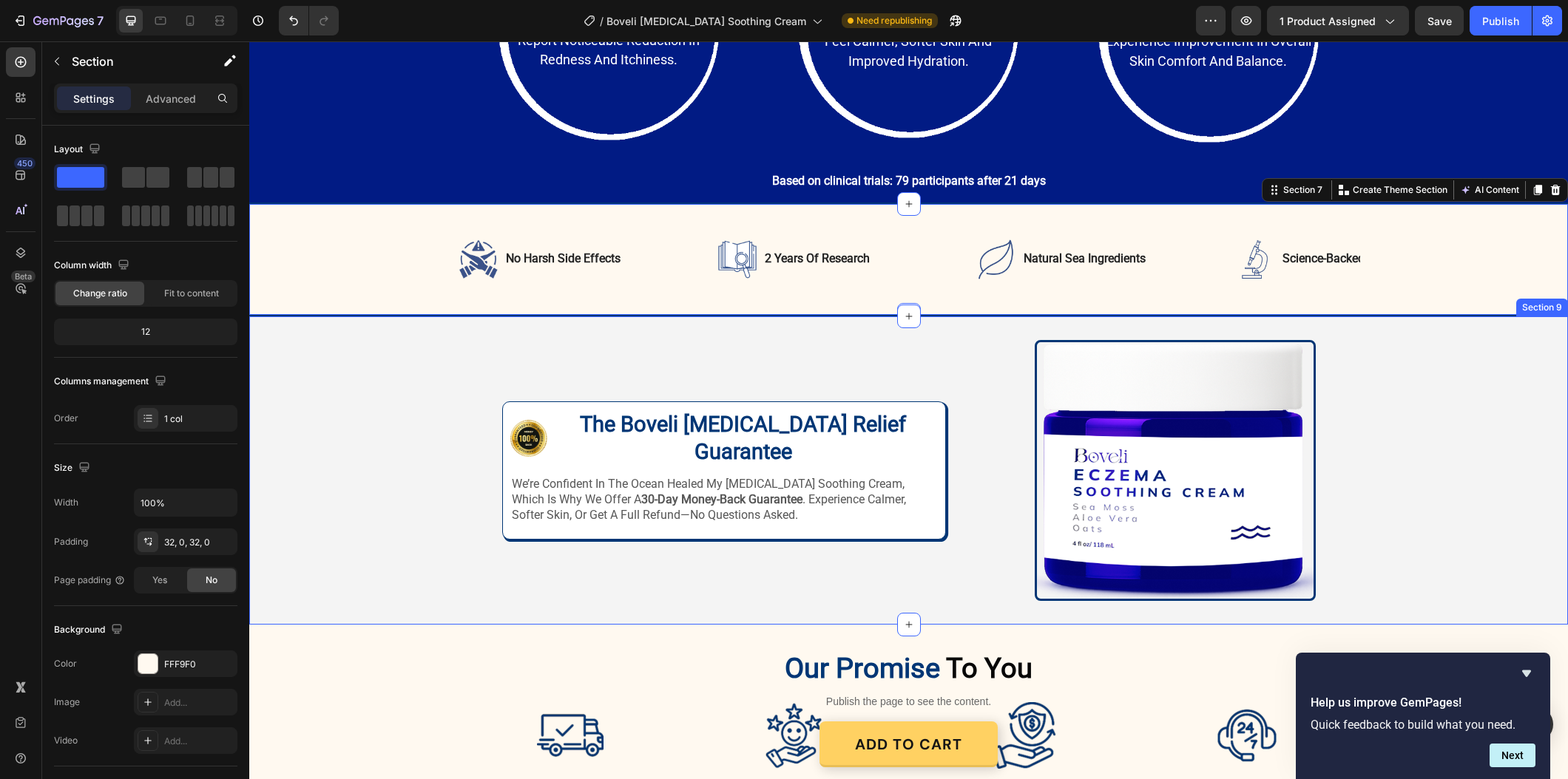
click at [458, 418] on div "Image Image The Boveli Eczema Relief Guarantee Heading Row we’re confident in t…" at bounding box center [908, 470] width 1318 height 261
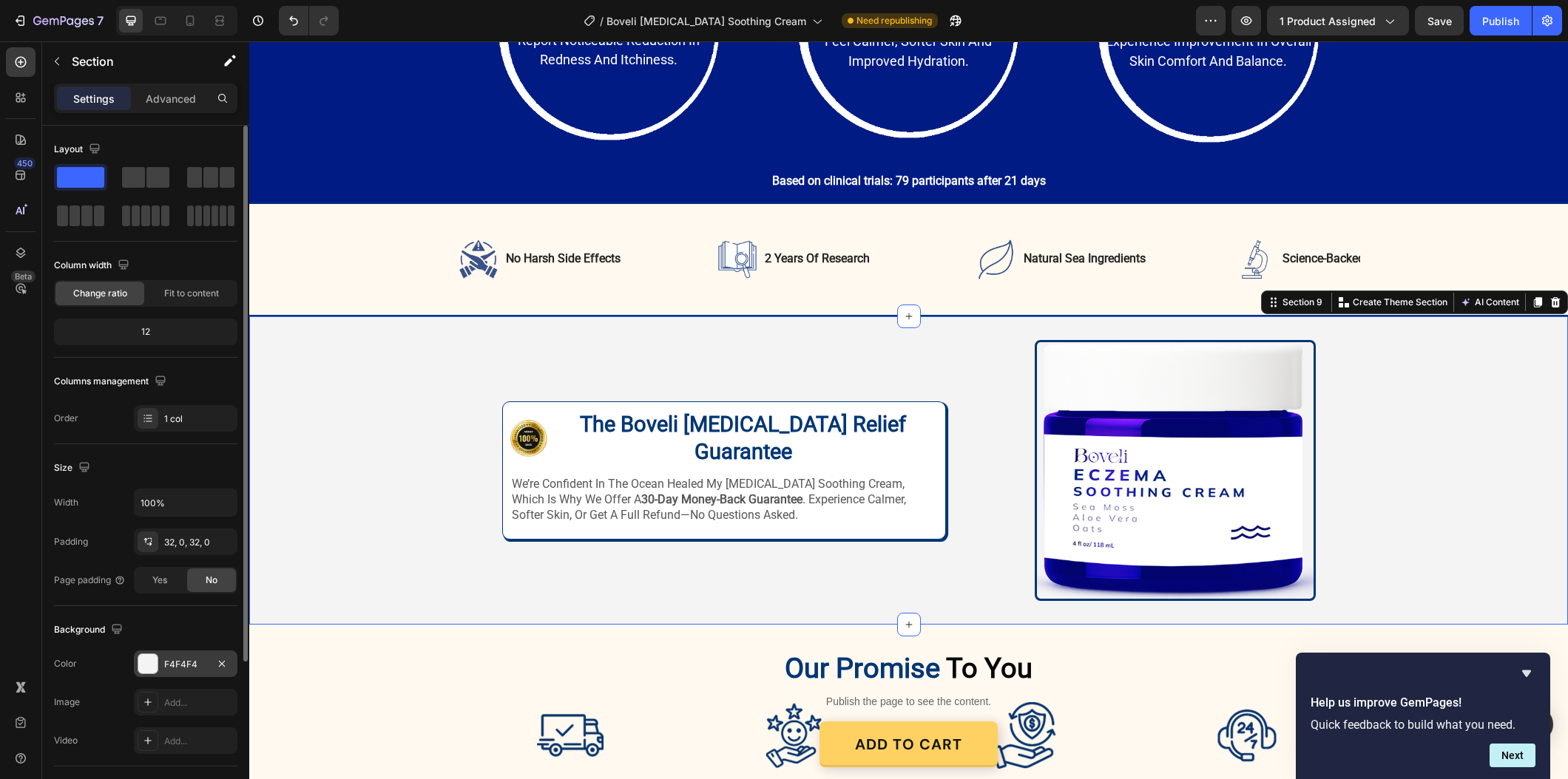
click at [186, 658] on div "F4F4F4" at bounding box center [185, 664] width 43 height 14
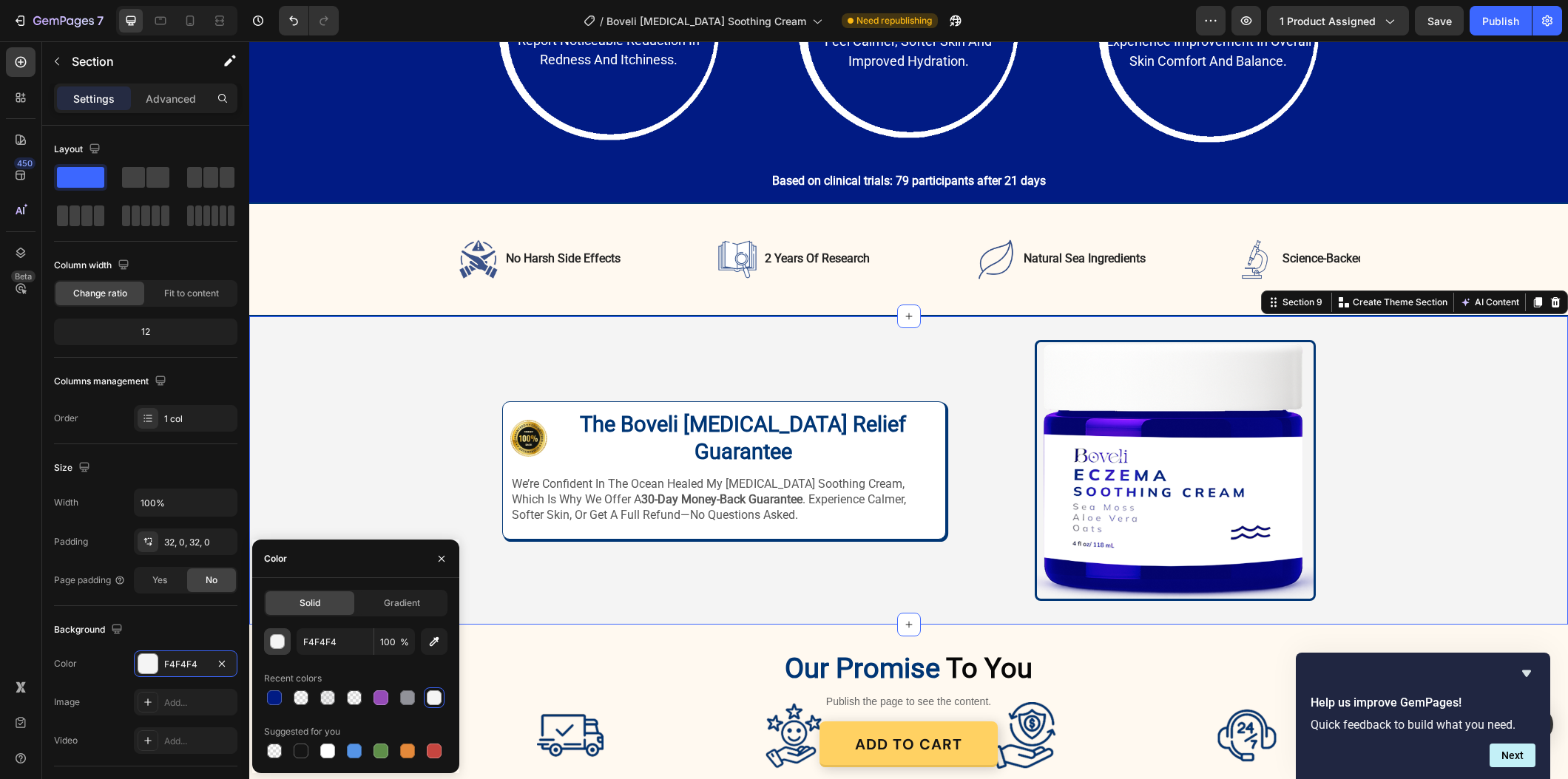
click at [272, 643] on div "button" at bounding box center [278, 642] width 14 height 14
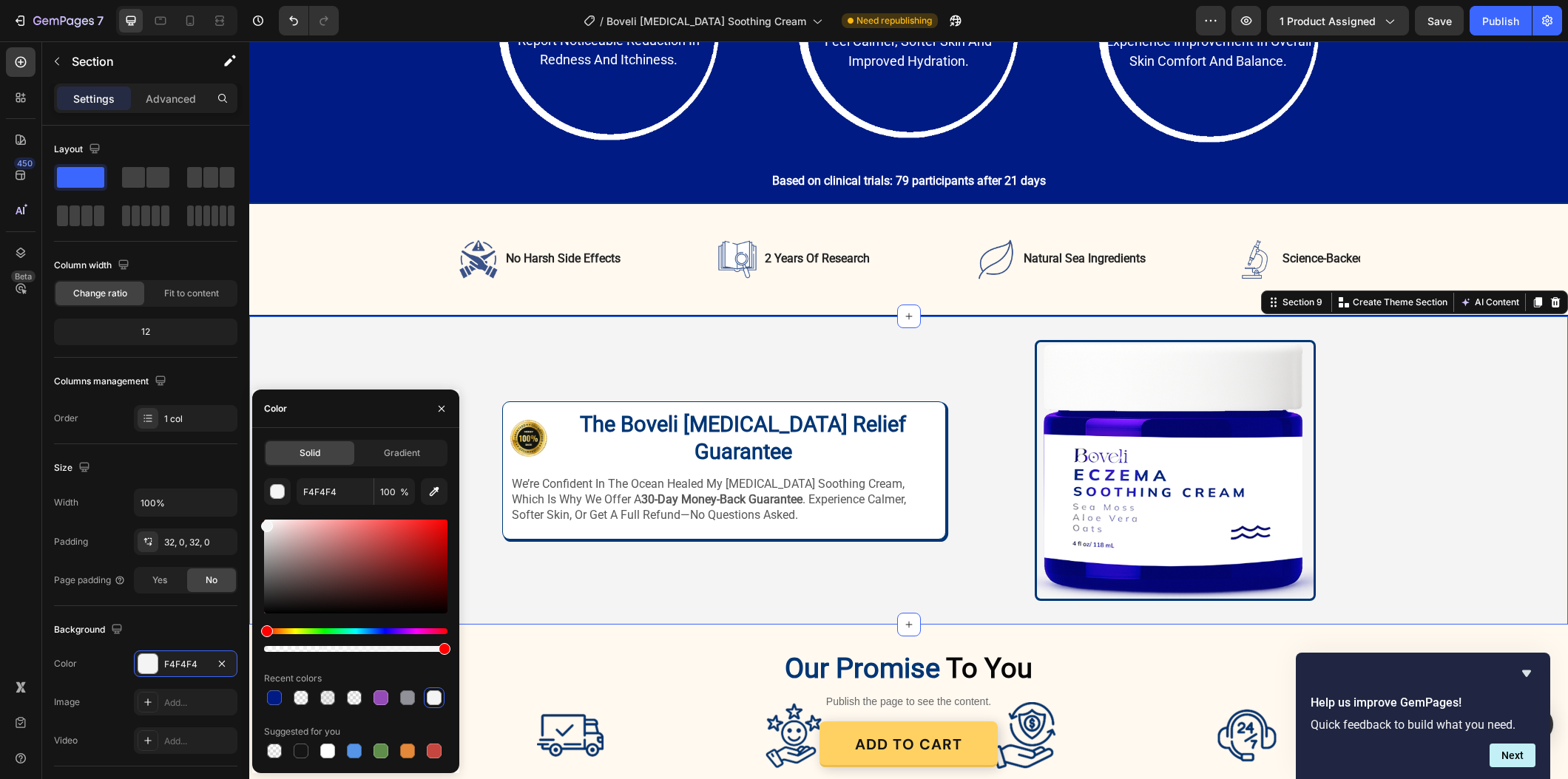
click at [271, 644] on div at bounding box center [356, 640] width 184 height 24
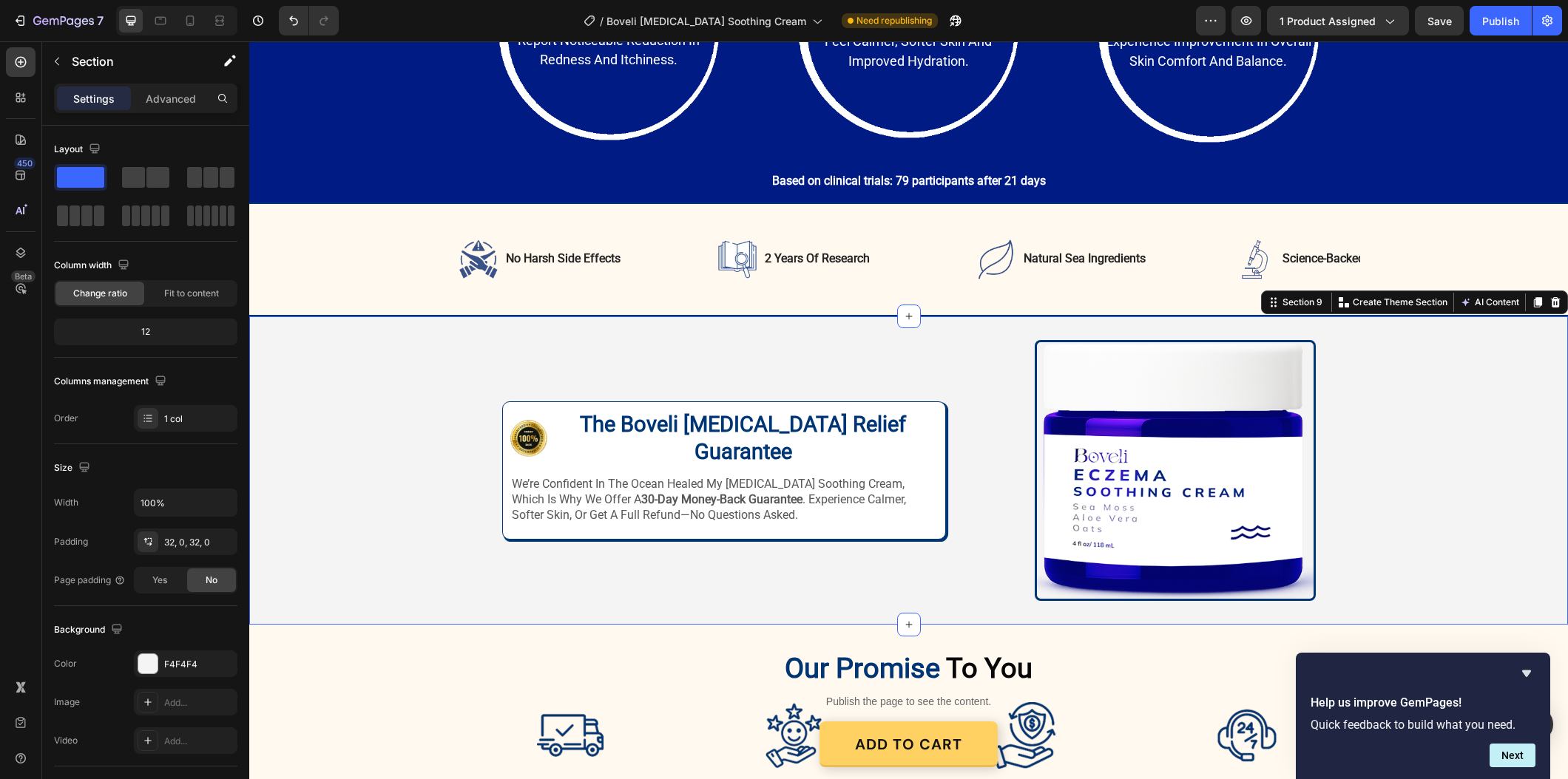
click at [592, 601] on div "Image Image The Boveli Eczema Relief Guarantee Heading Row we’re confident in t…" at bounding box center [908, 470] width 1318 height 309
click at [453, 564] on div "Image Image The Boveli Eczema Relief Guarantee Heading Row we’re confident in t…" at bounding box center [908, 470] width 1318 height 261
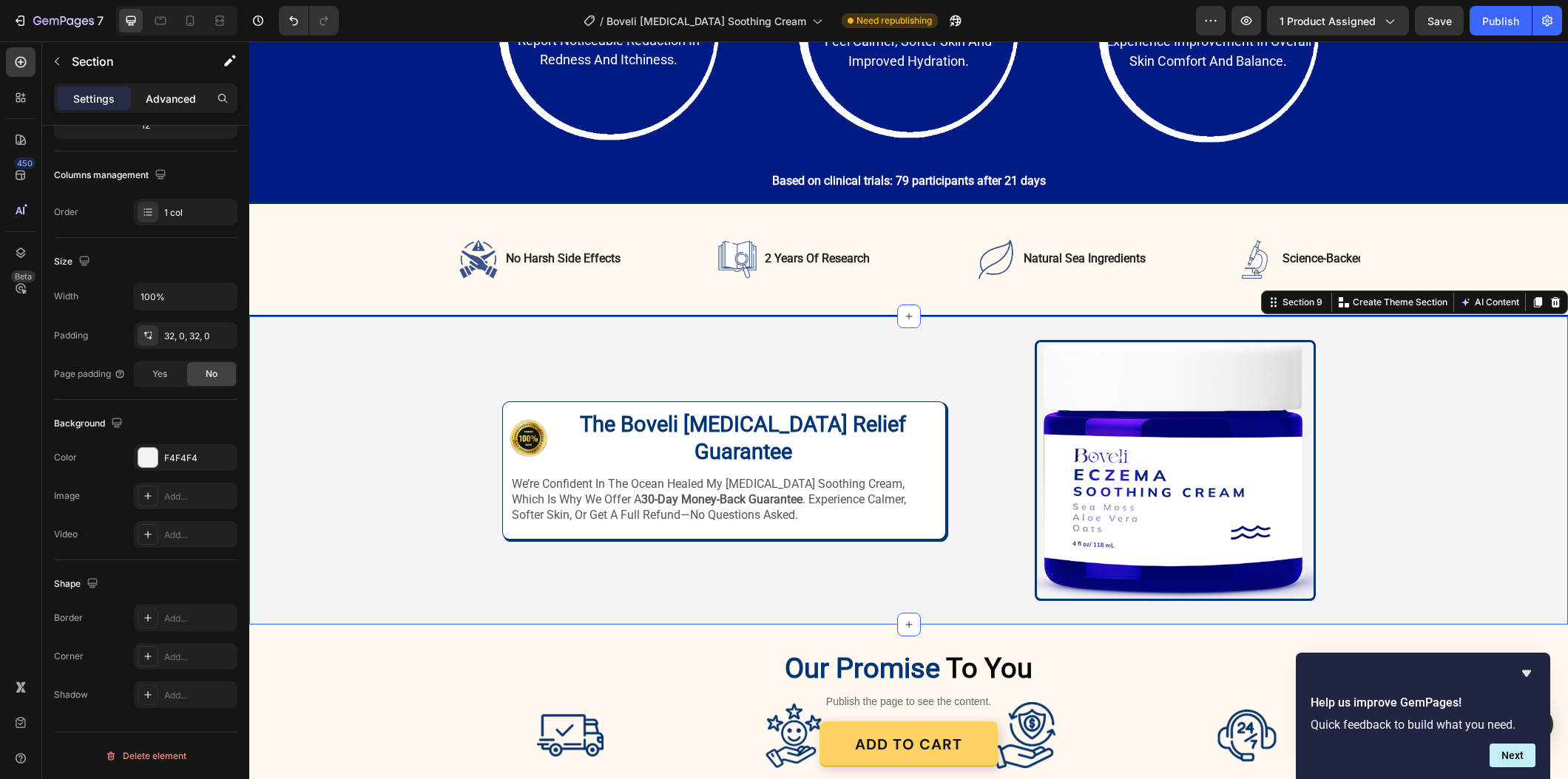
click at [175, 95] on p "Advanced" at bounding box center [171, 98] width 51 height 15
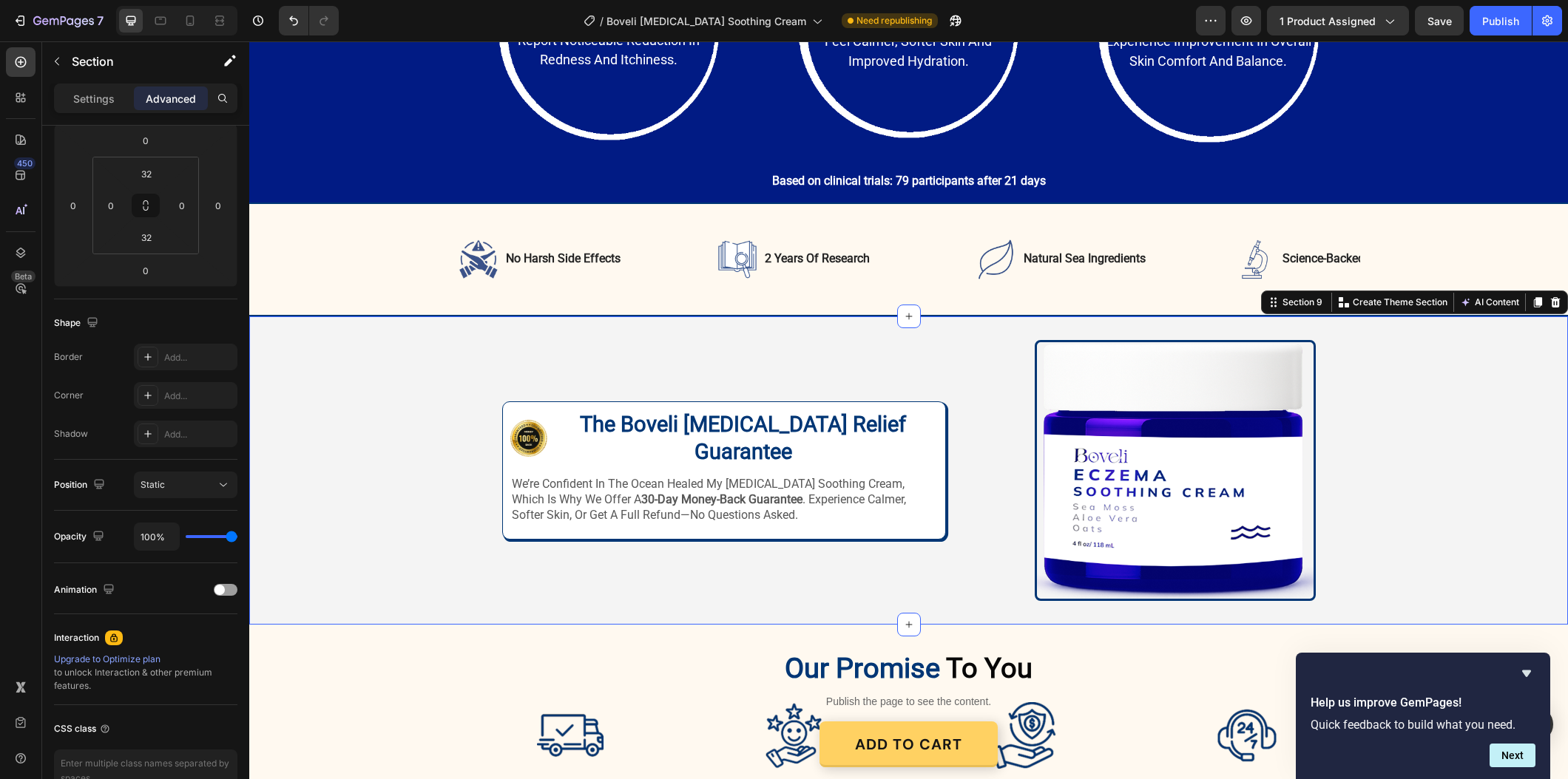
drag, startPoint x: 95, startPoint y: 102, endPoint x: 111, endPoint y: 112, distance: 18.9
click at [95, 102] on p "Settings" at bounding box center [94, 98] width 42 height 15
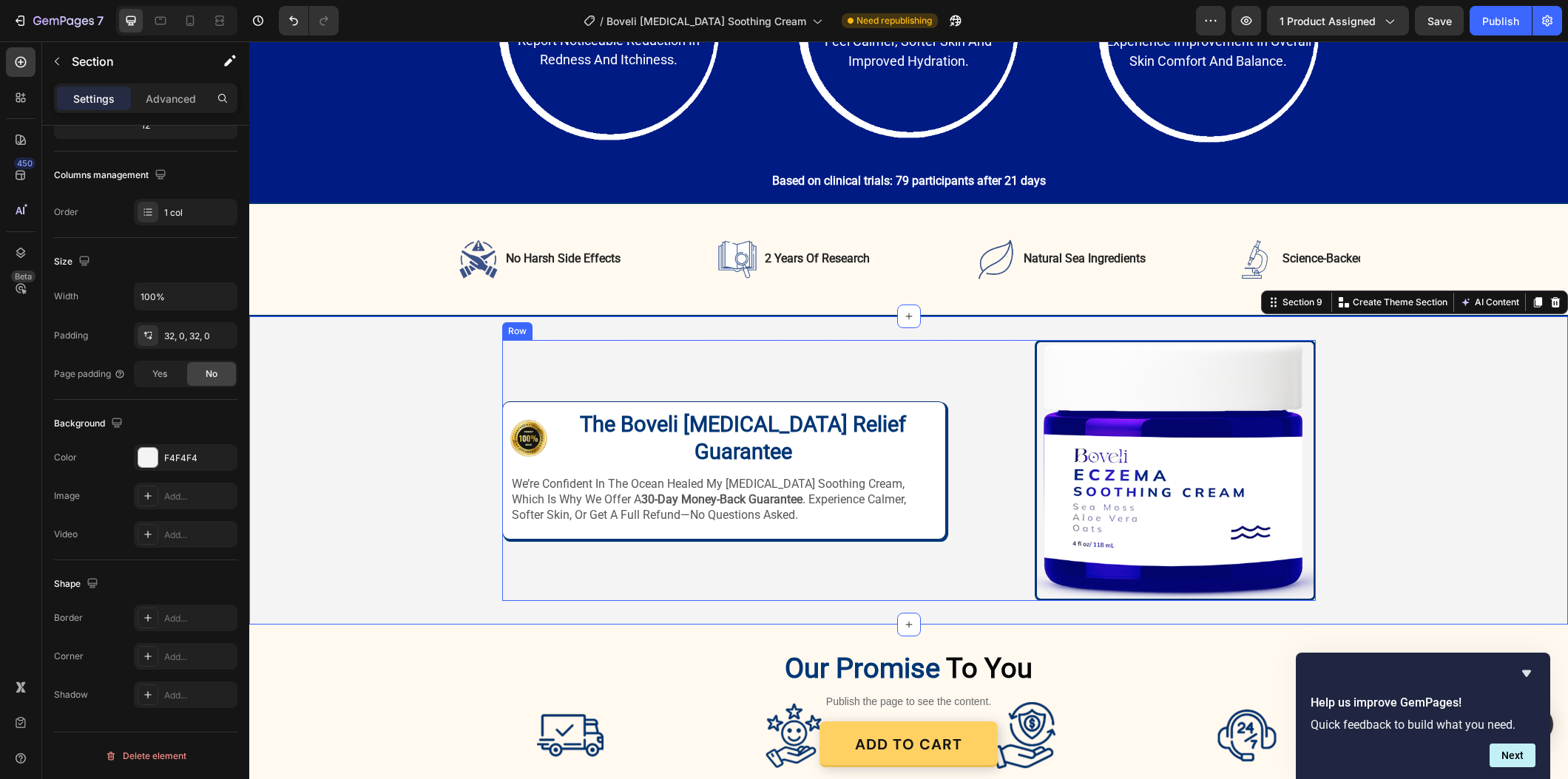
click at [583, 357] on div "Image Image The Boveli Eczema Relief Guarantee Heading Row we’re confident in t…" at bounding box center [724, 470] width 444 height 261
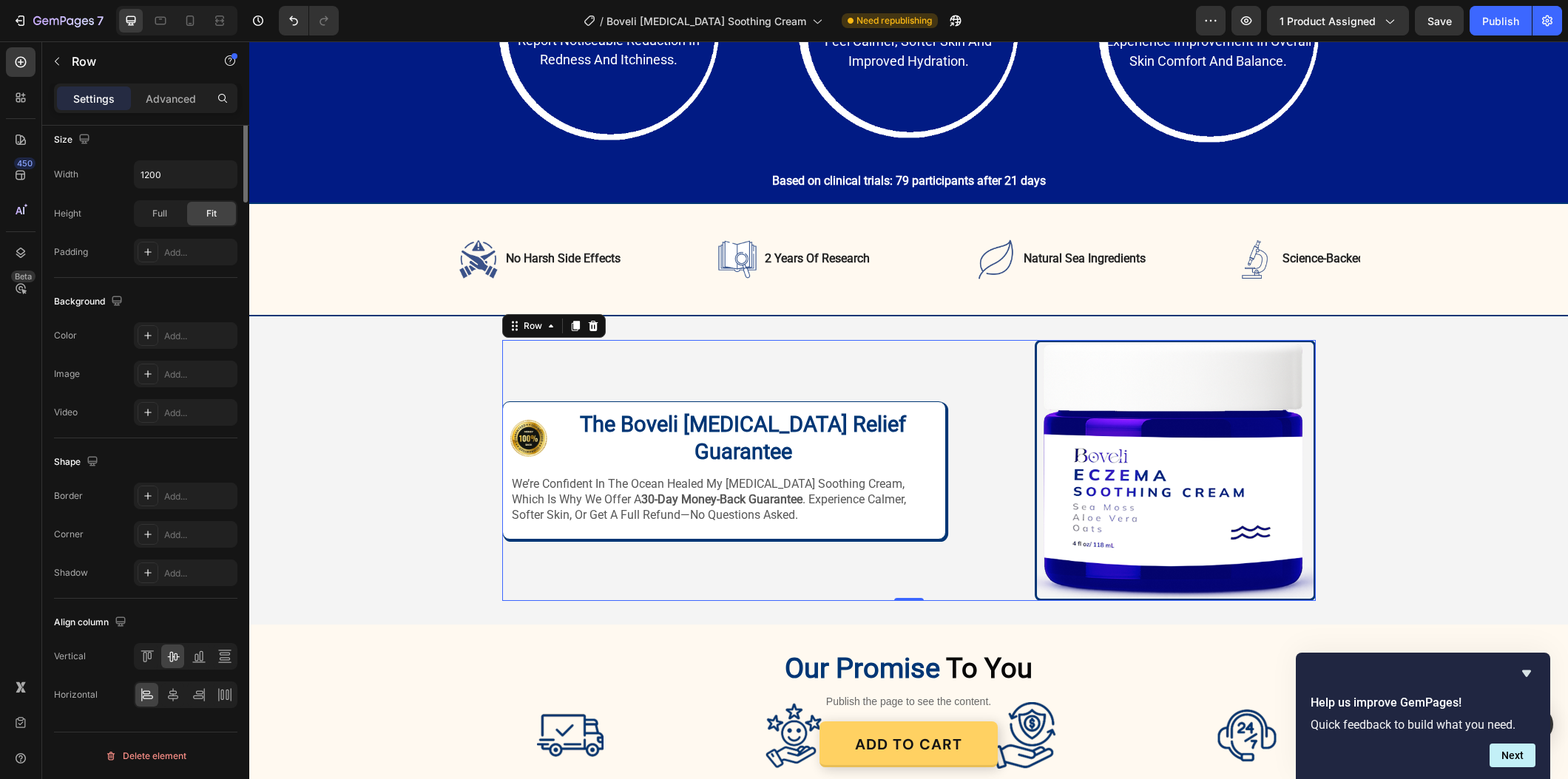
scroll to position [0, 0]
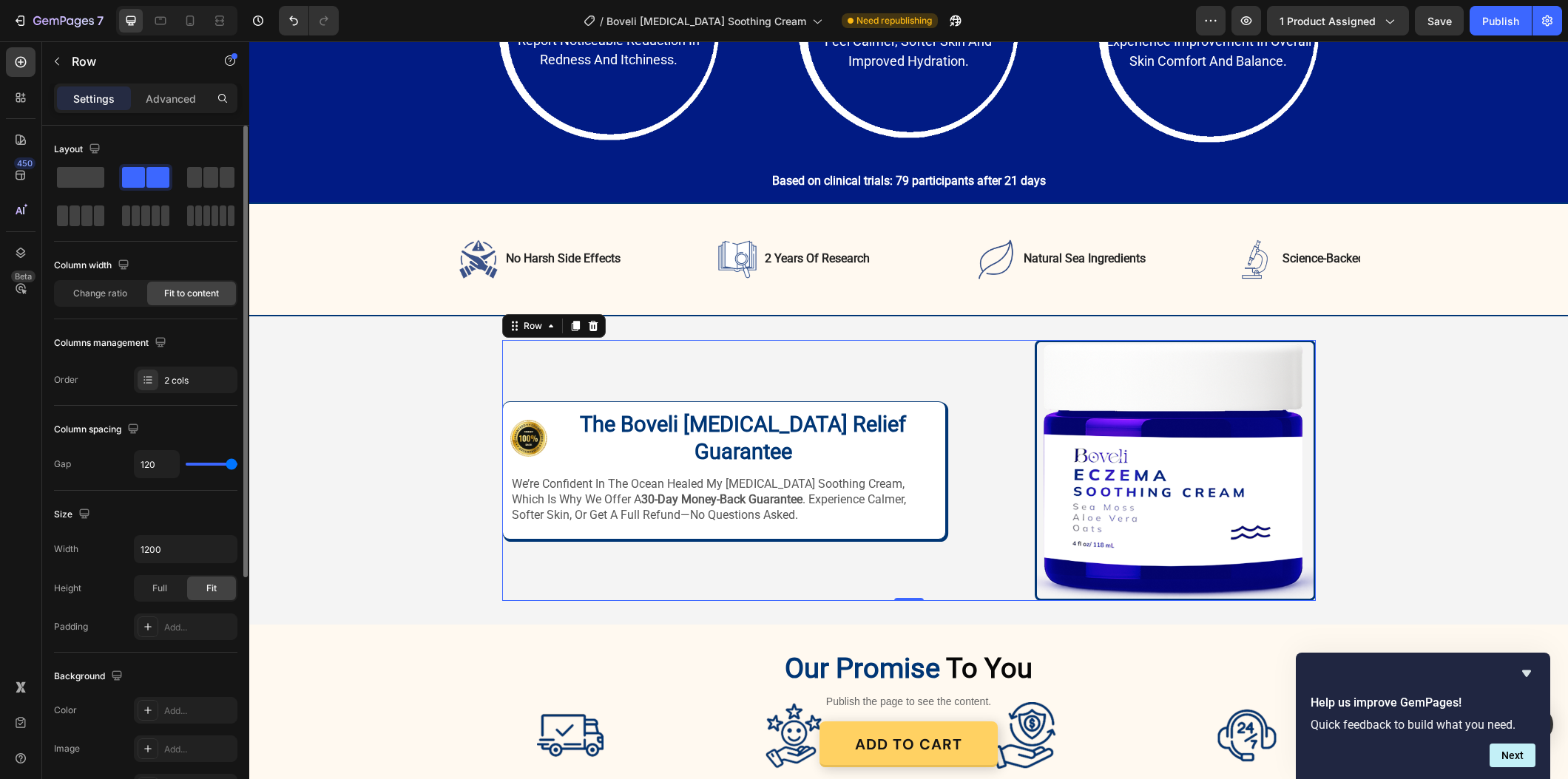
click at [182, 114] on div "Settings Advanced" at bounding box center [146, 104] width 207 height 43
click at [151, 98] on p "Advanced" at bounding box center [171, 98] width 51 height 15
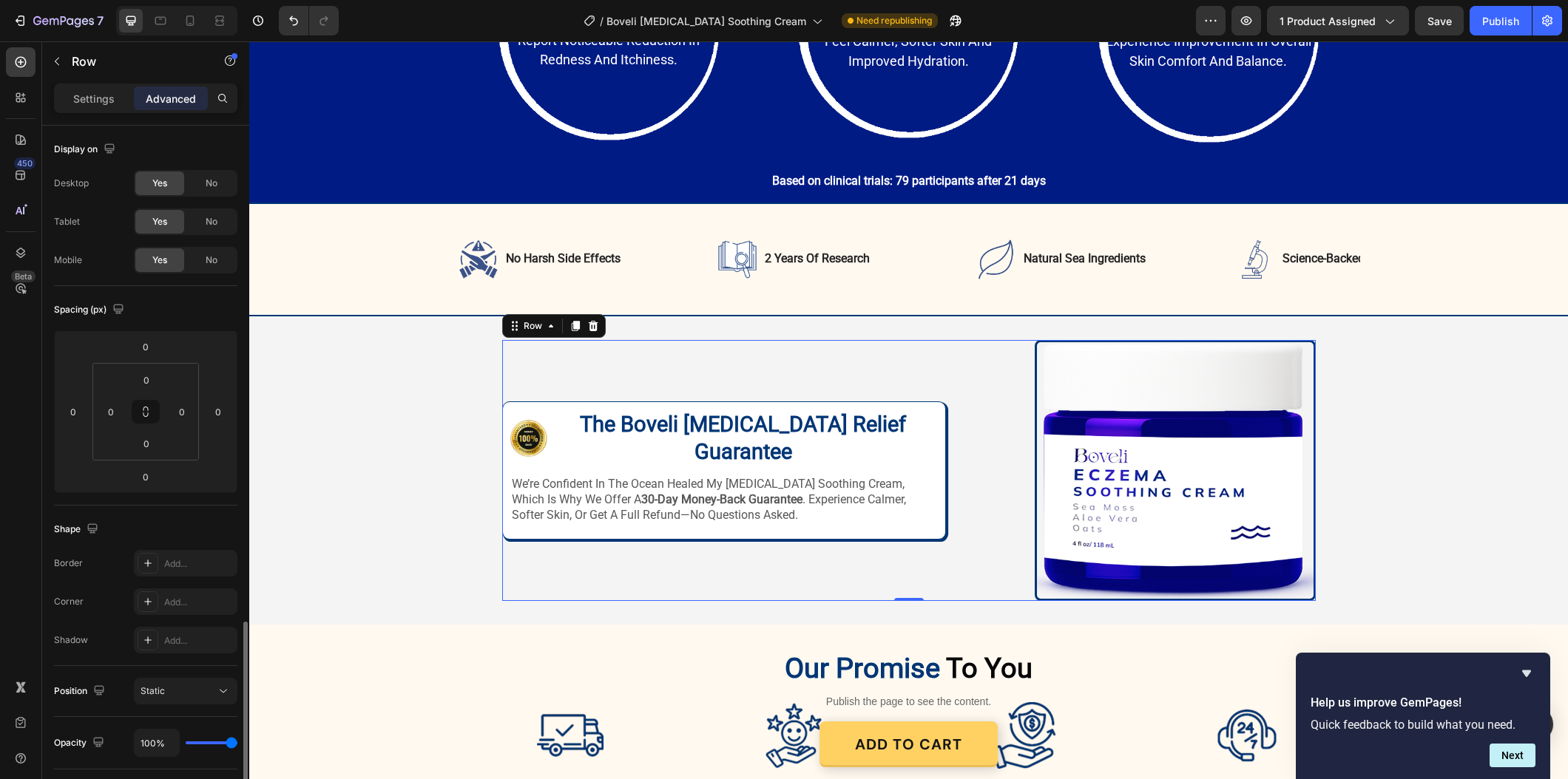
scroll to position [290, 0]
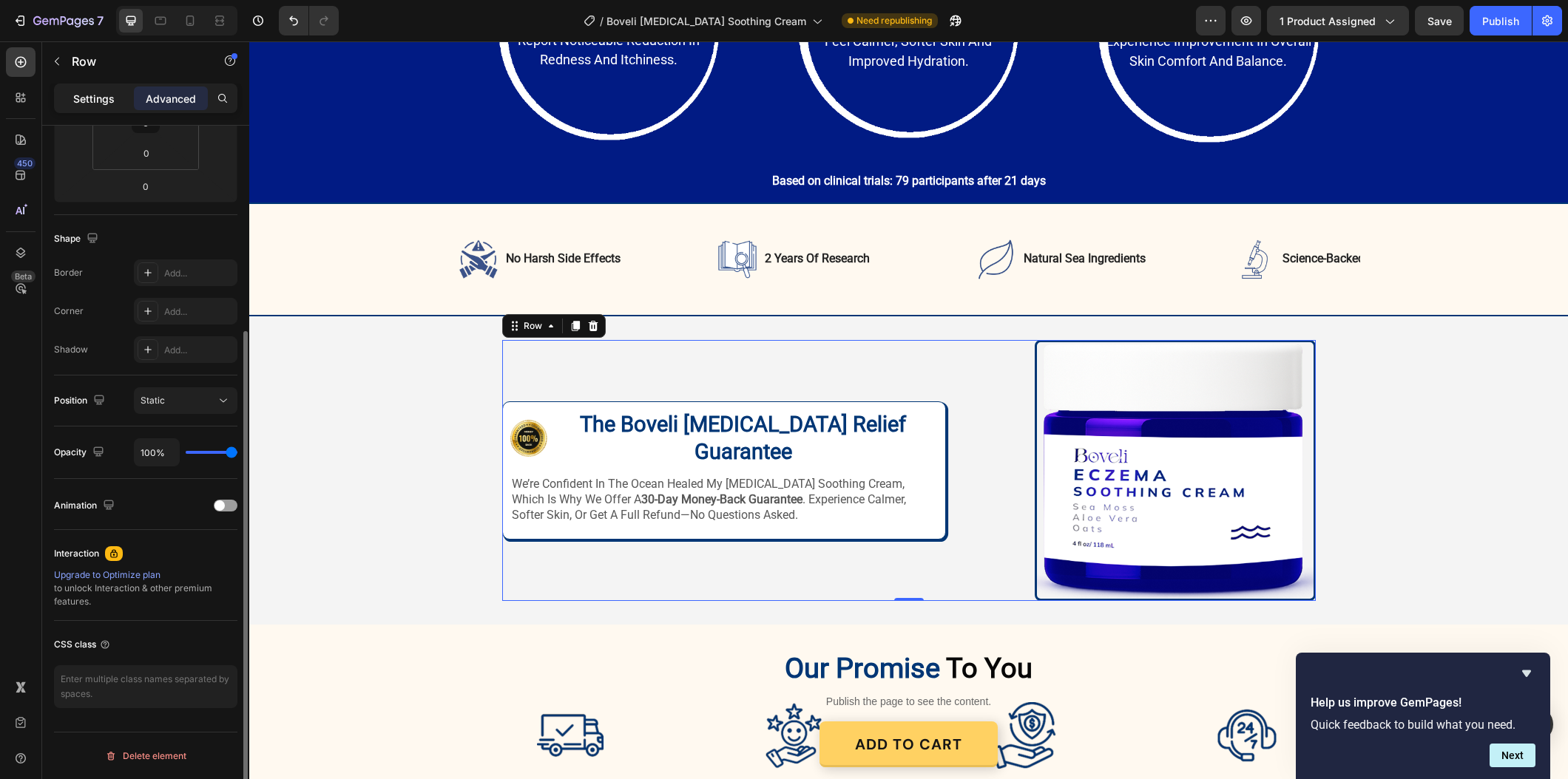
click at [95, 95] on p "Settings" at bounding box center [94, 98] width 42 height 15
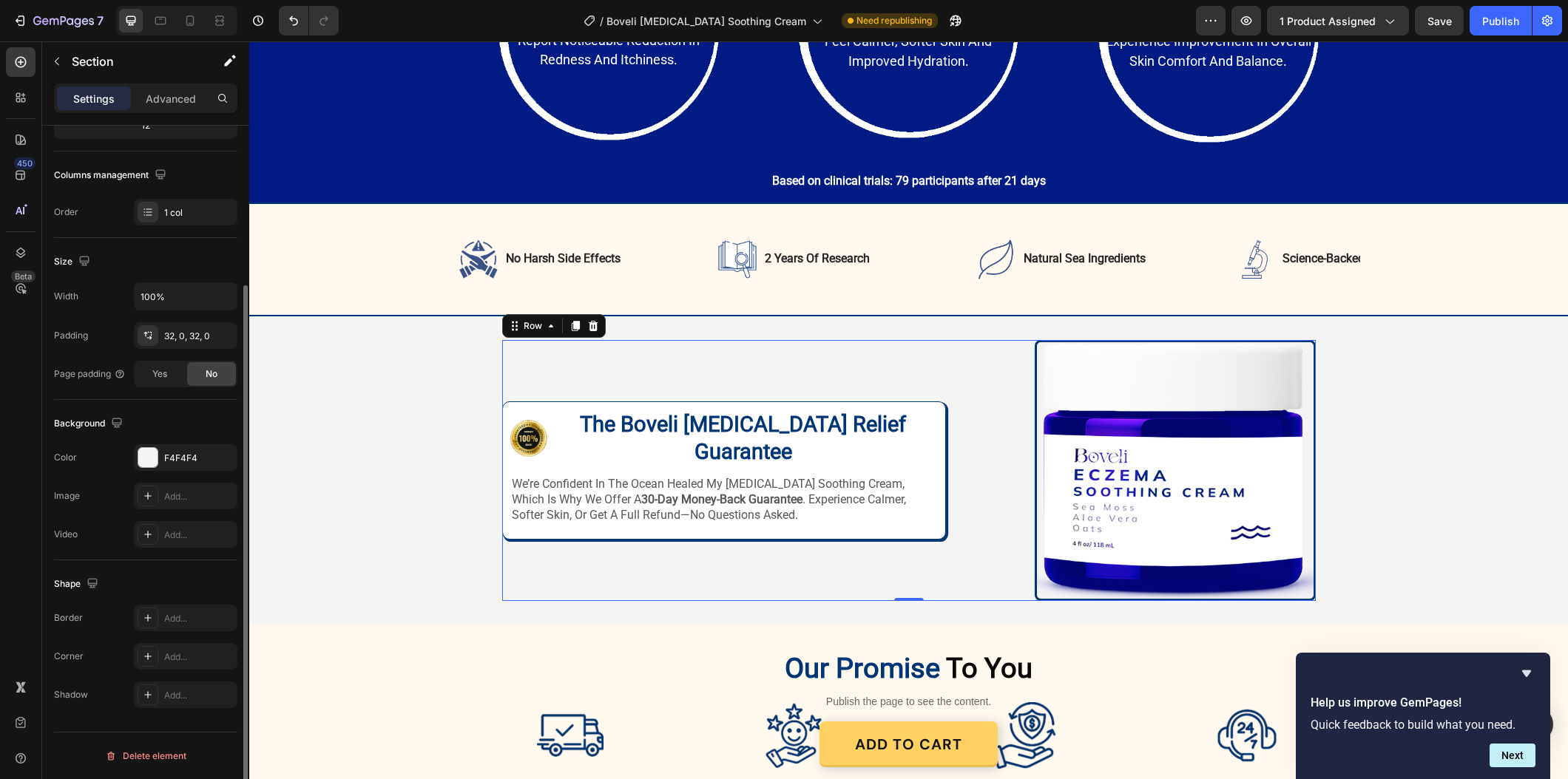
click at [358, 380] on div "Image Image The Boveli Eczema Relief Guarantee Heading Row we’re confident in t…" at bounding box center [908, 470] width 1318 height 261
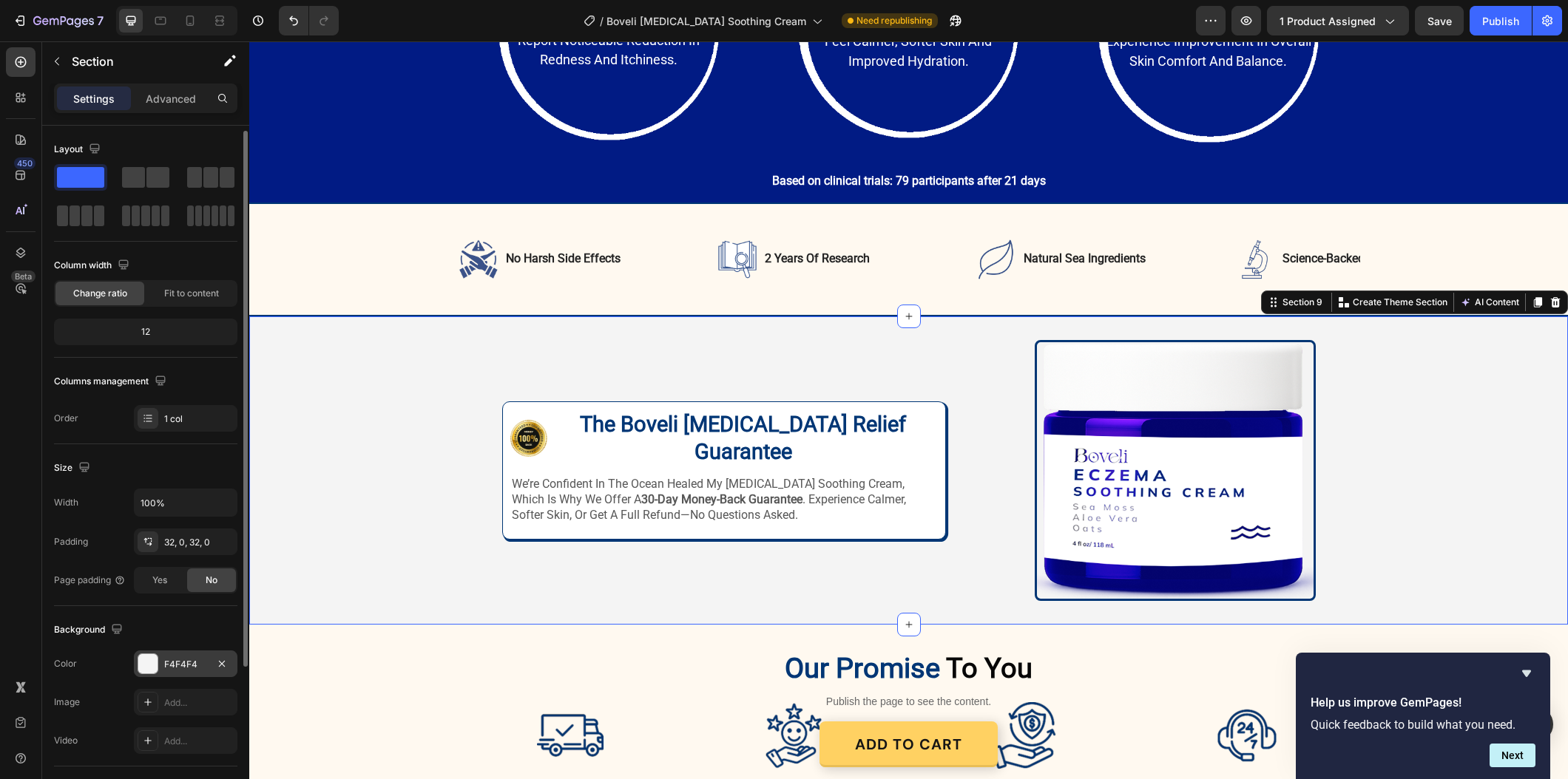
scroll to position [9, 0]
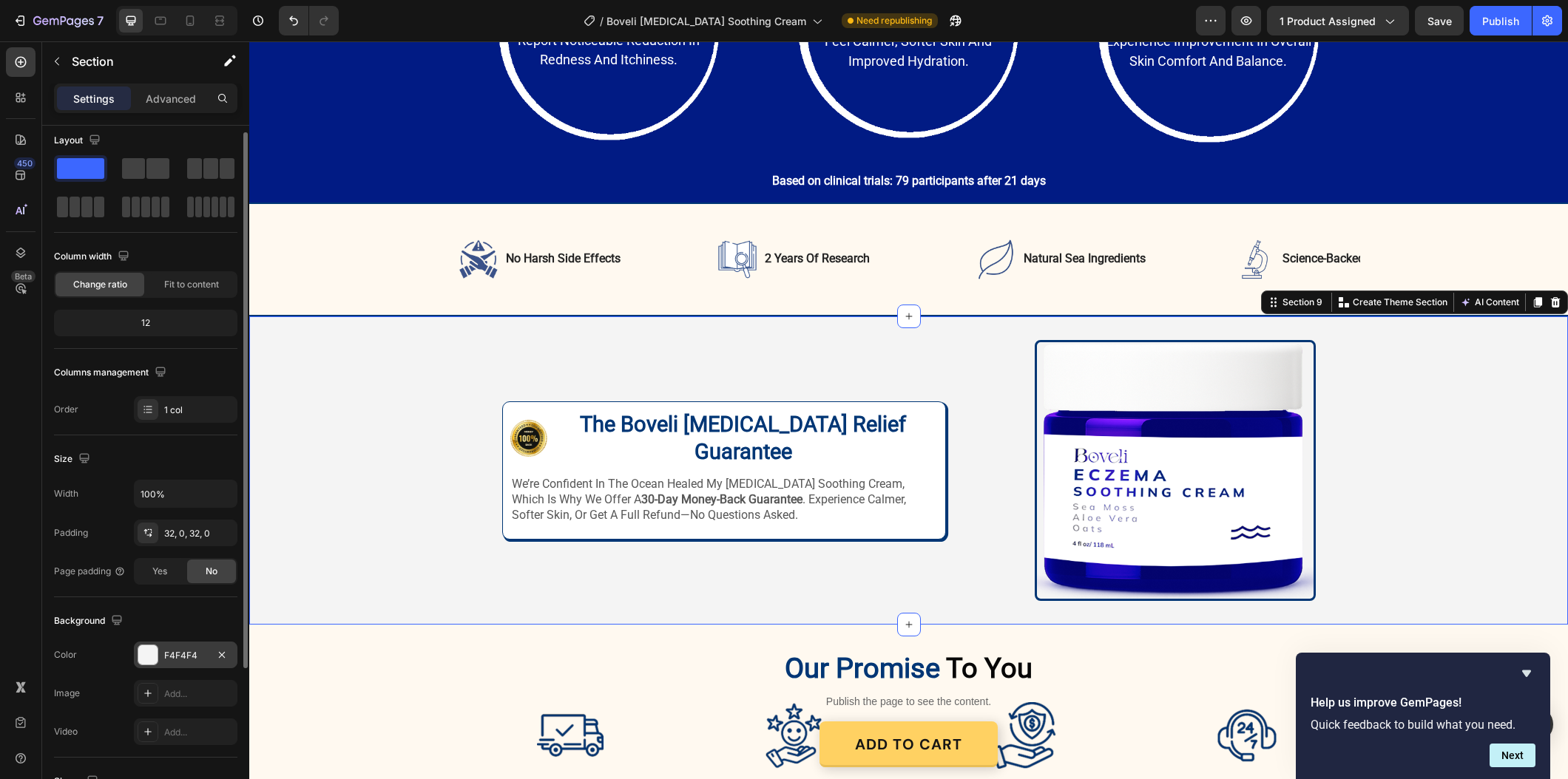
click at [189, 663] on div "F4F4F4" at bounding box center [186, 654] width 103 height 26
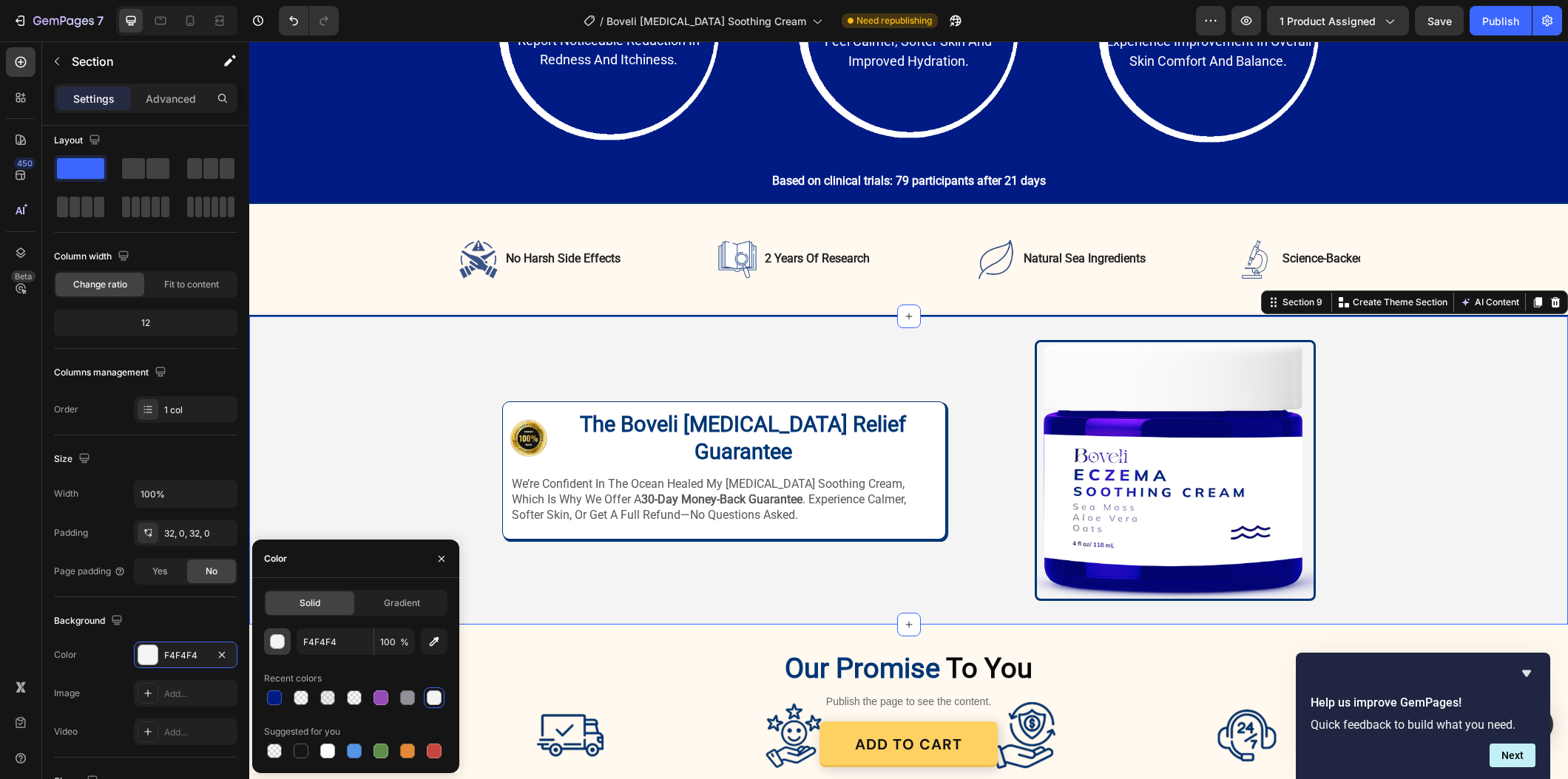
click at [274, 641] on div "button" at bounding box center [278, 642] width 14 height 14
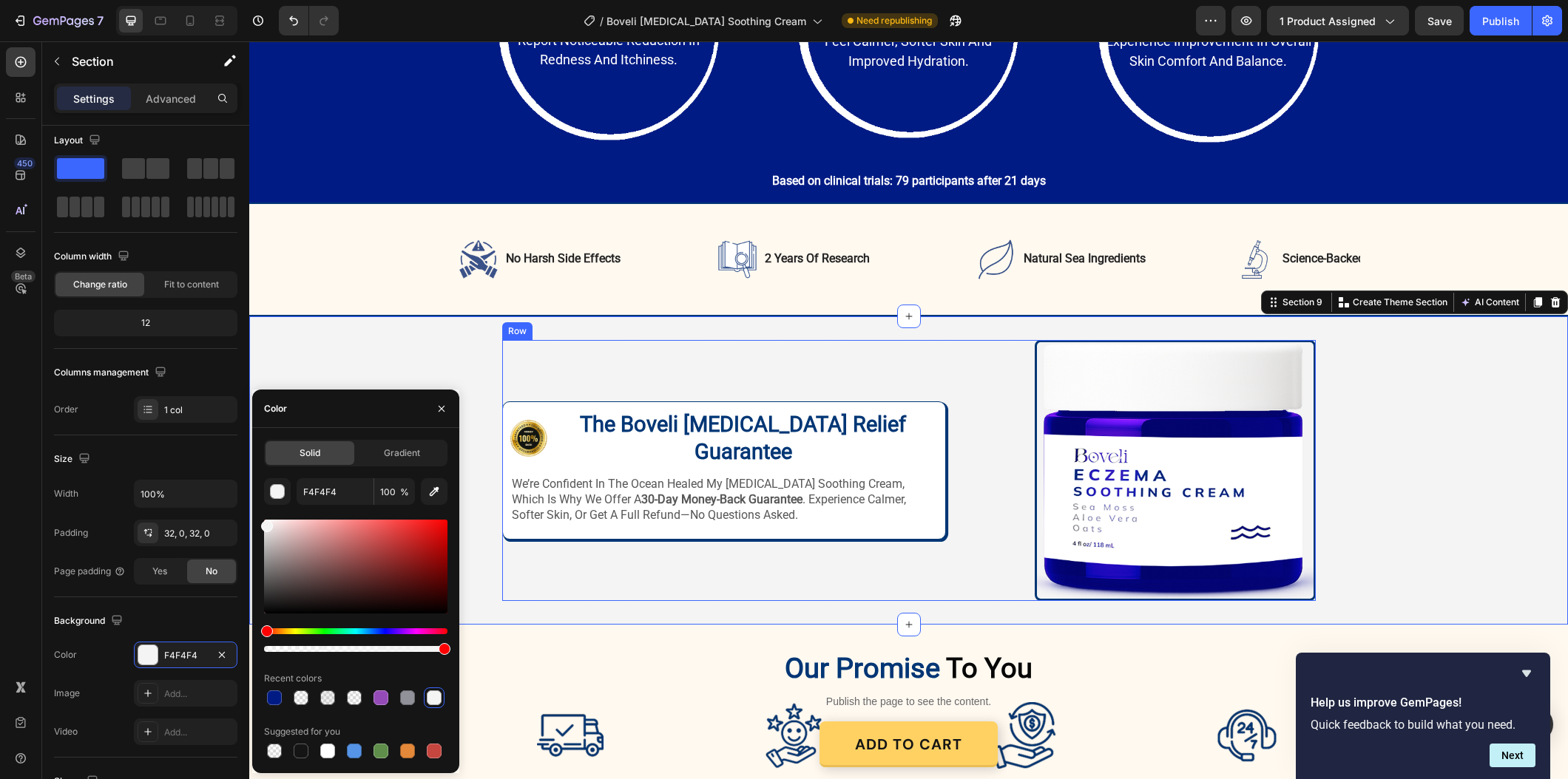
click at [889, 555] on div "Image Image The Boveli Eczema Relief Guarantee Heading Row we’re confident in t…" at bounding box center [724, 470] width 444 height 261
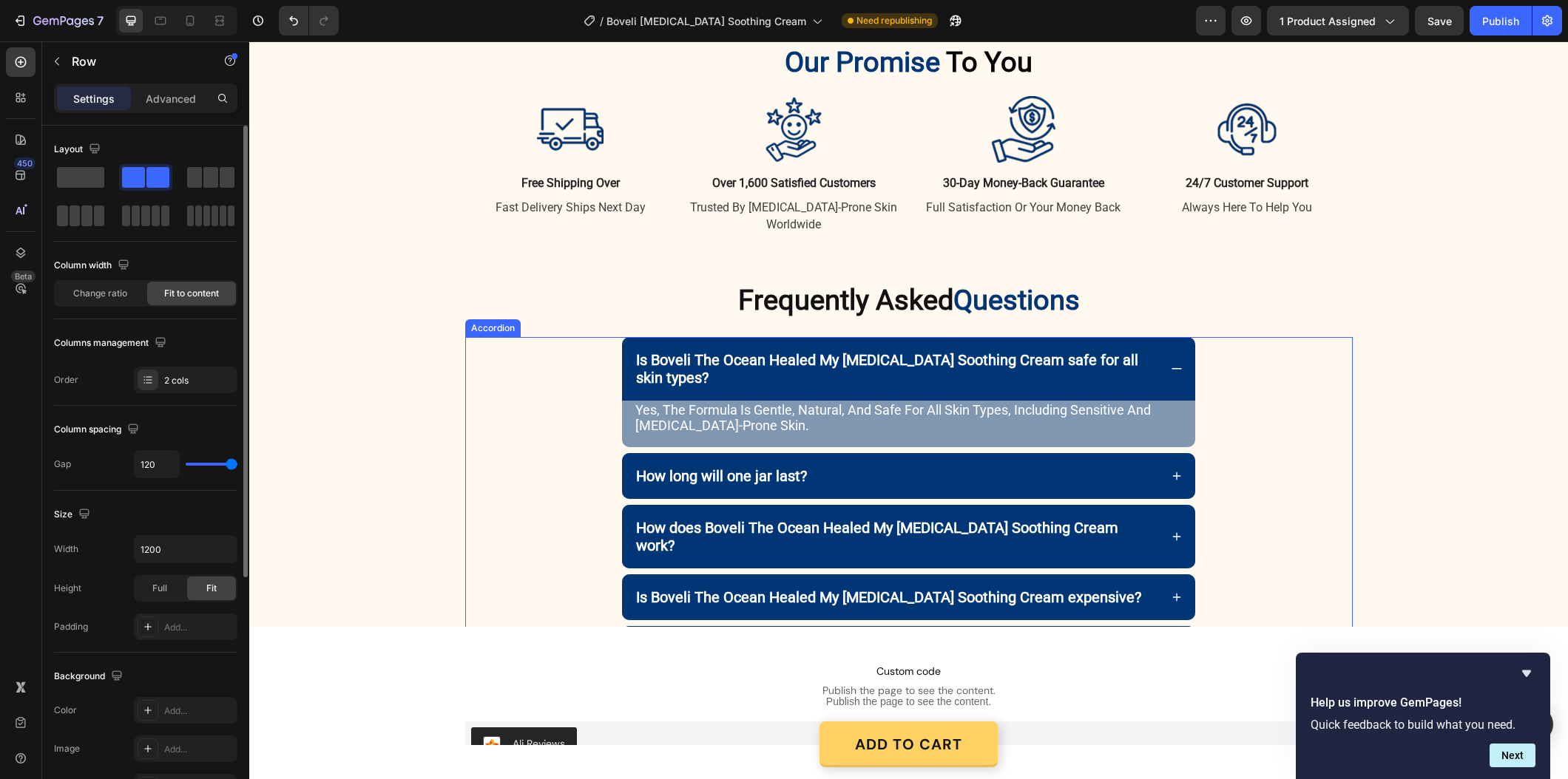
scroll to position [3083, 0]
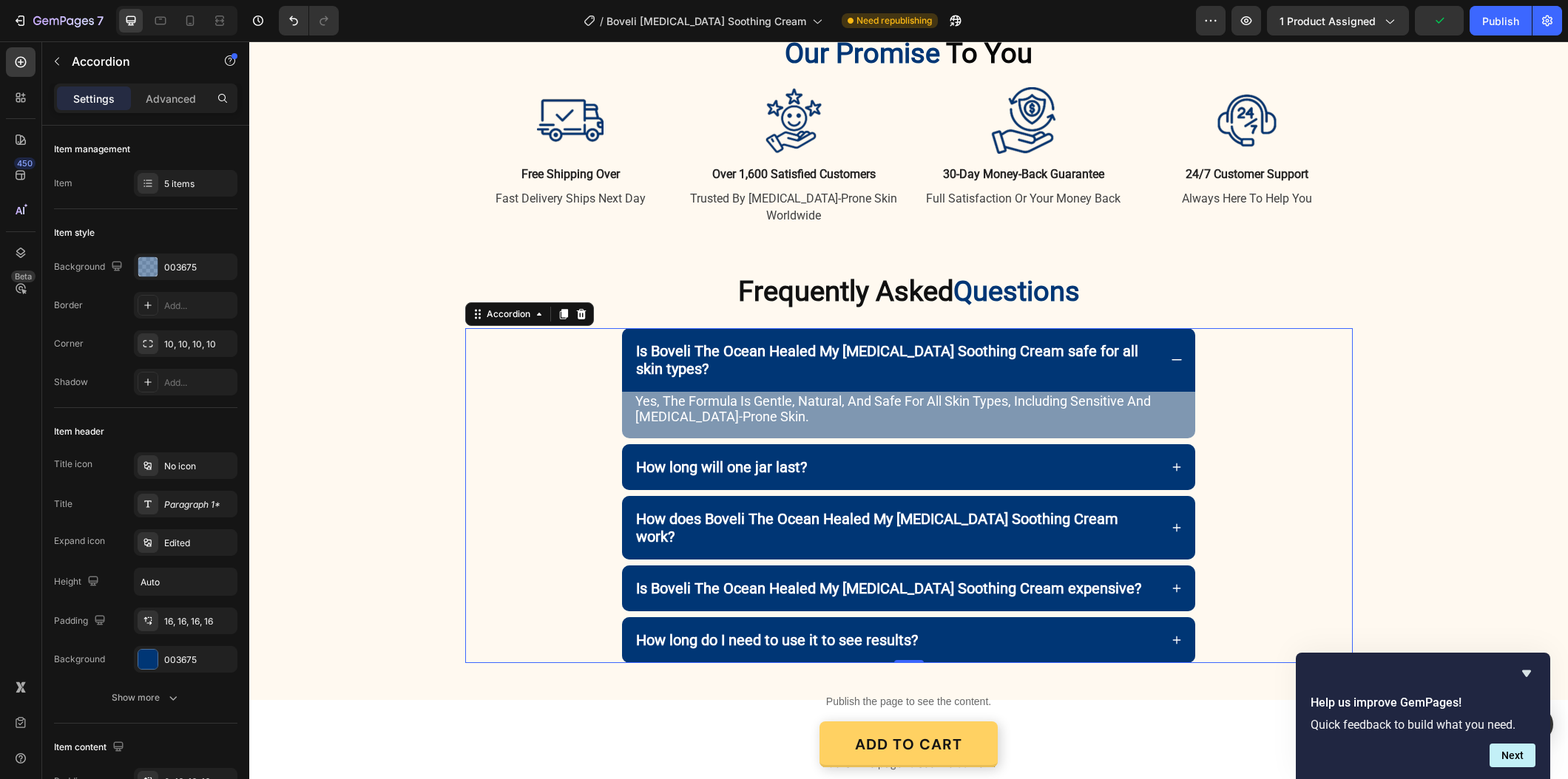
click at [722, 335] on div "Is Boveli The Ocean Healed My [MEDICAL_DATA] Soothing Cream safe for all skin t…" at bounding box center [908, 360] width 573 height 63
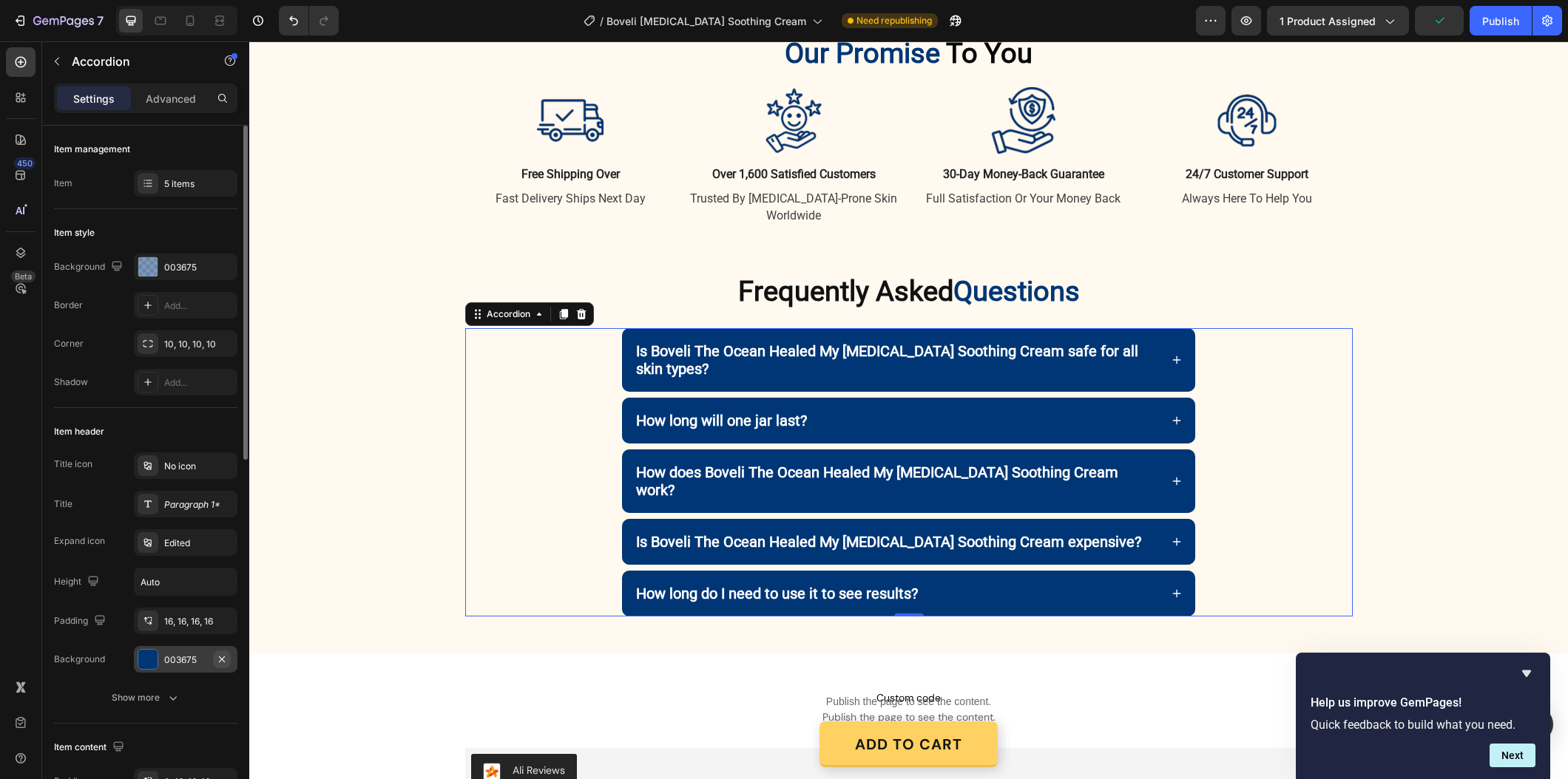
click at [223, 657] on icon "button" at bounding box center [222, 659] width 6 height 6
click at [180, 662] on div "003675" at bounding box center [185, 660] width 43 height 14
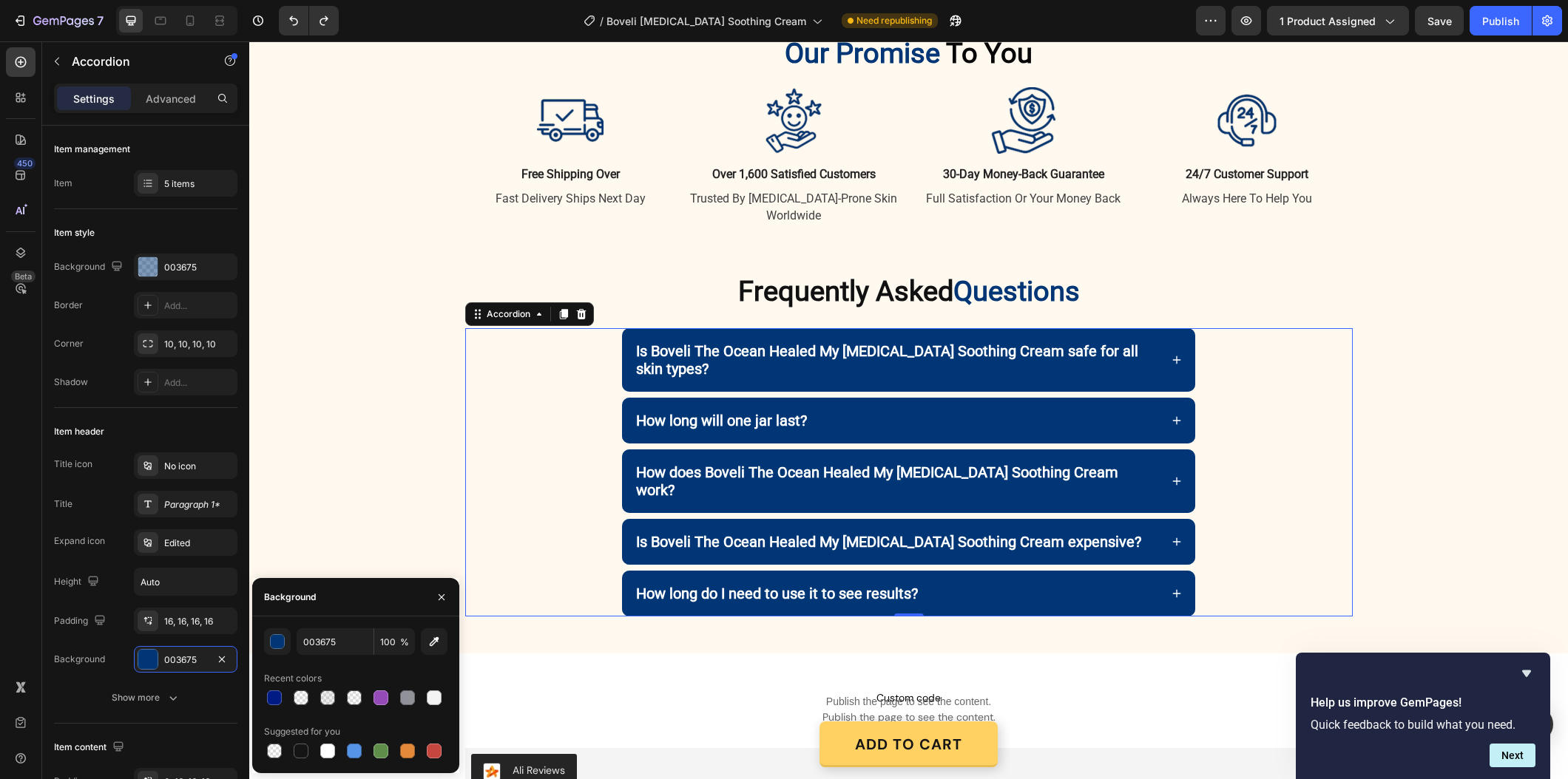
drag, startPoint x: 272, startPoint y: 695, endPoint x: 276, endPoint y: 677, distance: 18.4
click at [272, 695] on div at bounding box center [274, 698] width 14 height 14
type input "011B84"
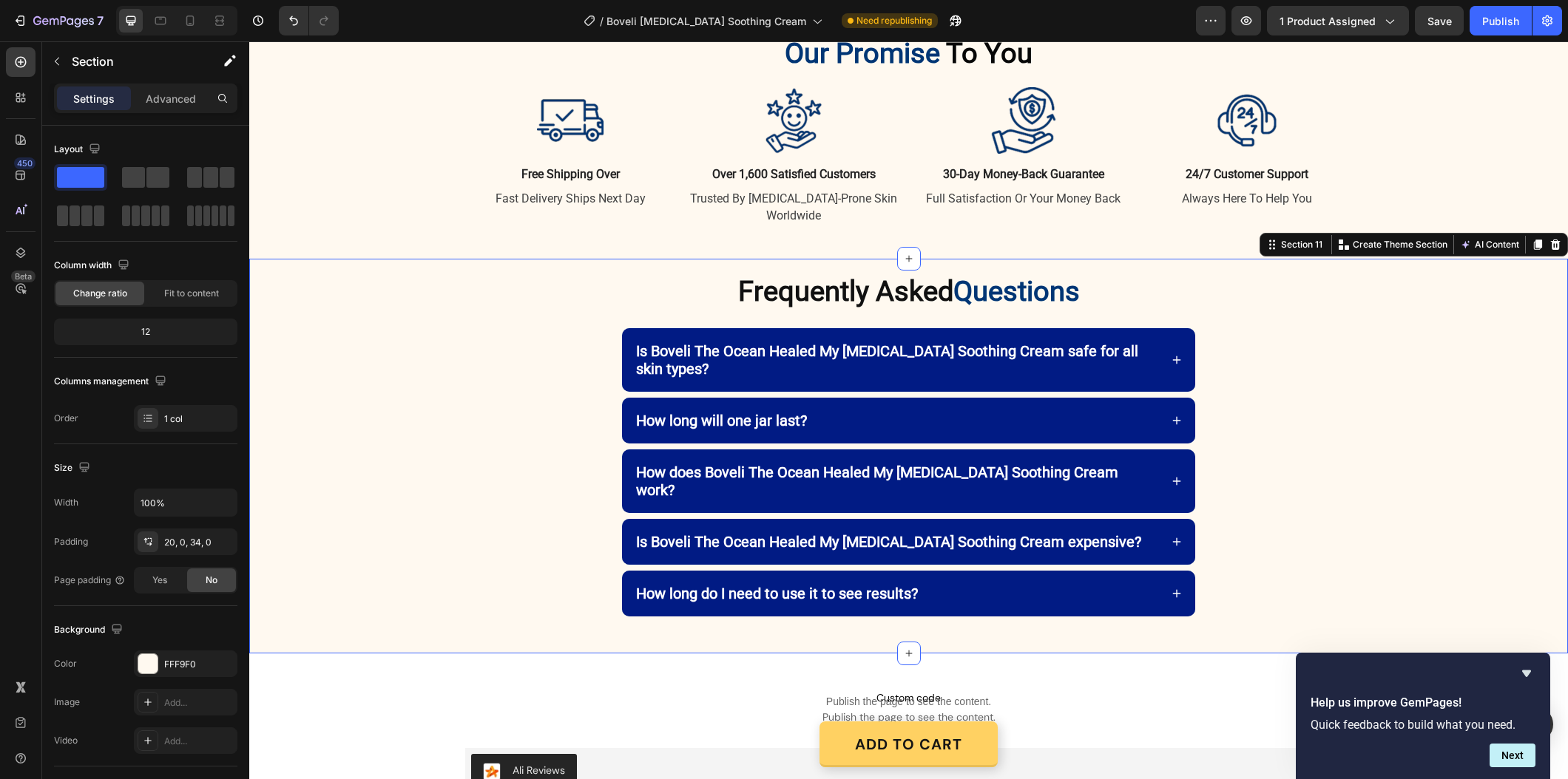
click at [378, 454] on div "Frequently Asked Questions Heading Row Is Boveli The Ocean Healed My Eczema Soo…" at bounding box center [908, 451] width 1318 height 355
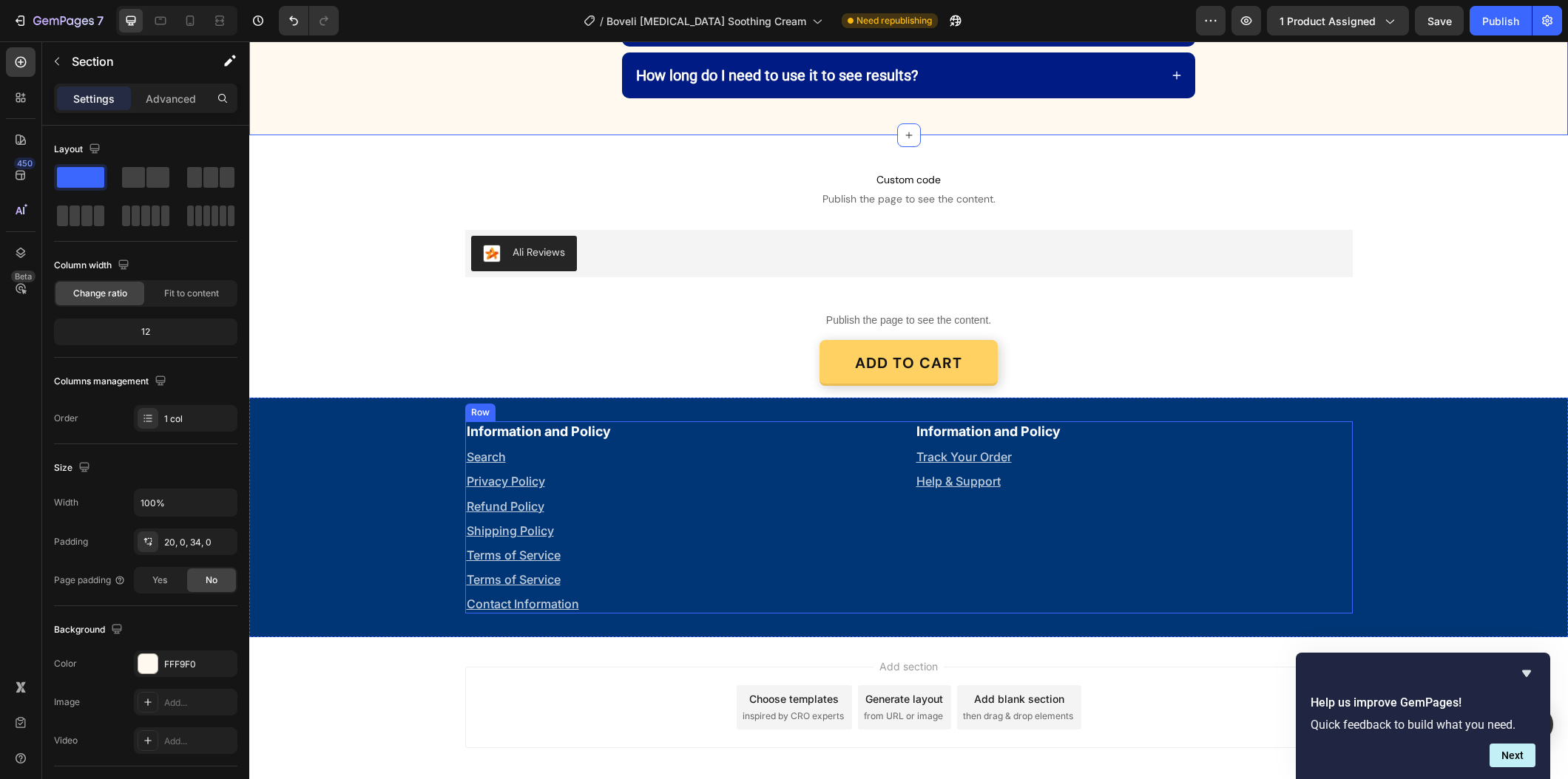
scroll to position [3597, 0]
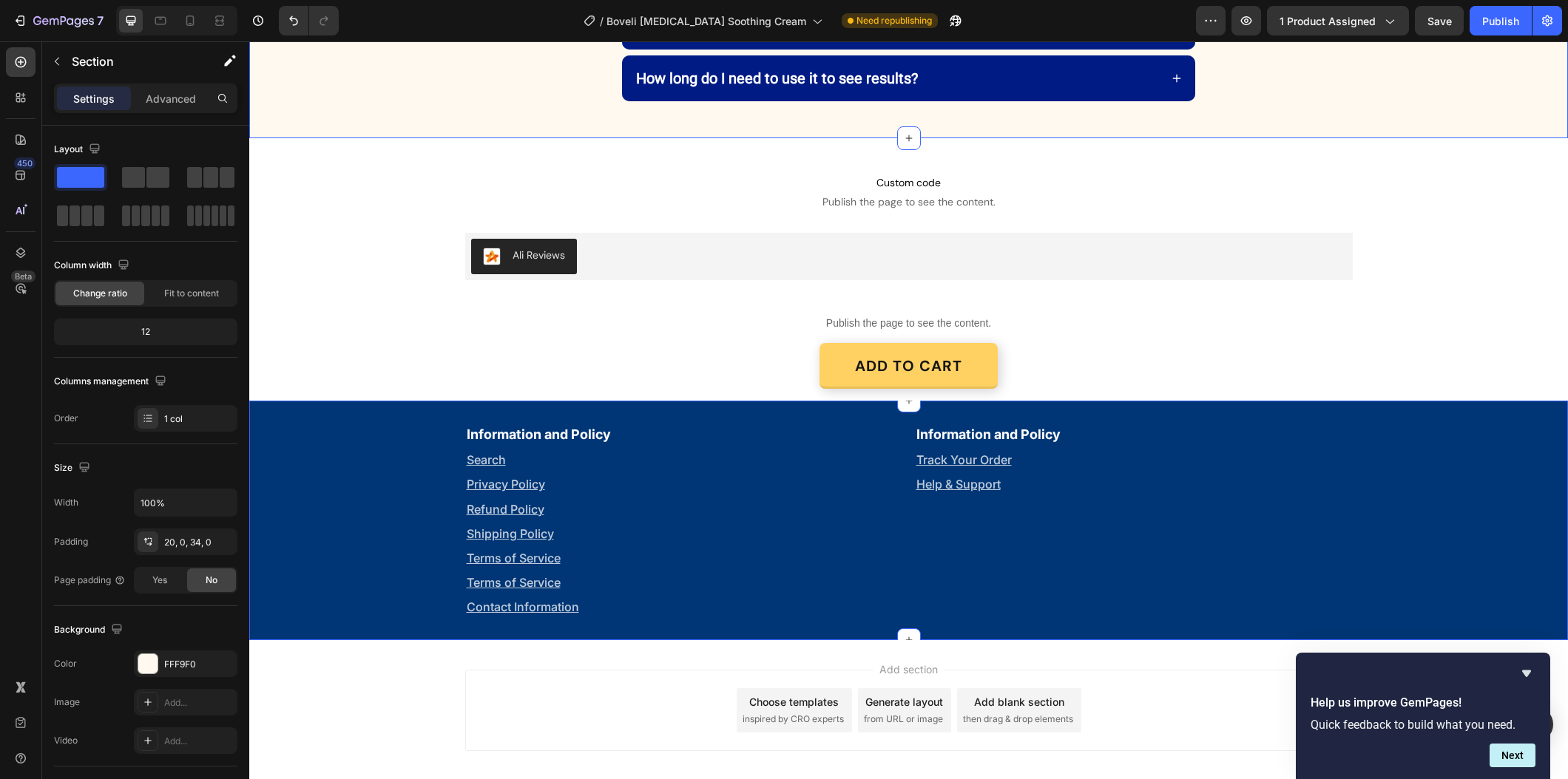
click at [1504, 438] on div "Information and Policy Text Block Search Text Block Privacy Policy Text Block R…" at bounding box center [908, 520] width 1318 height 192
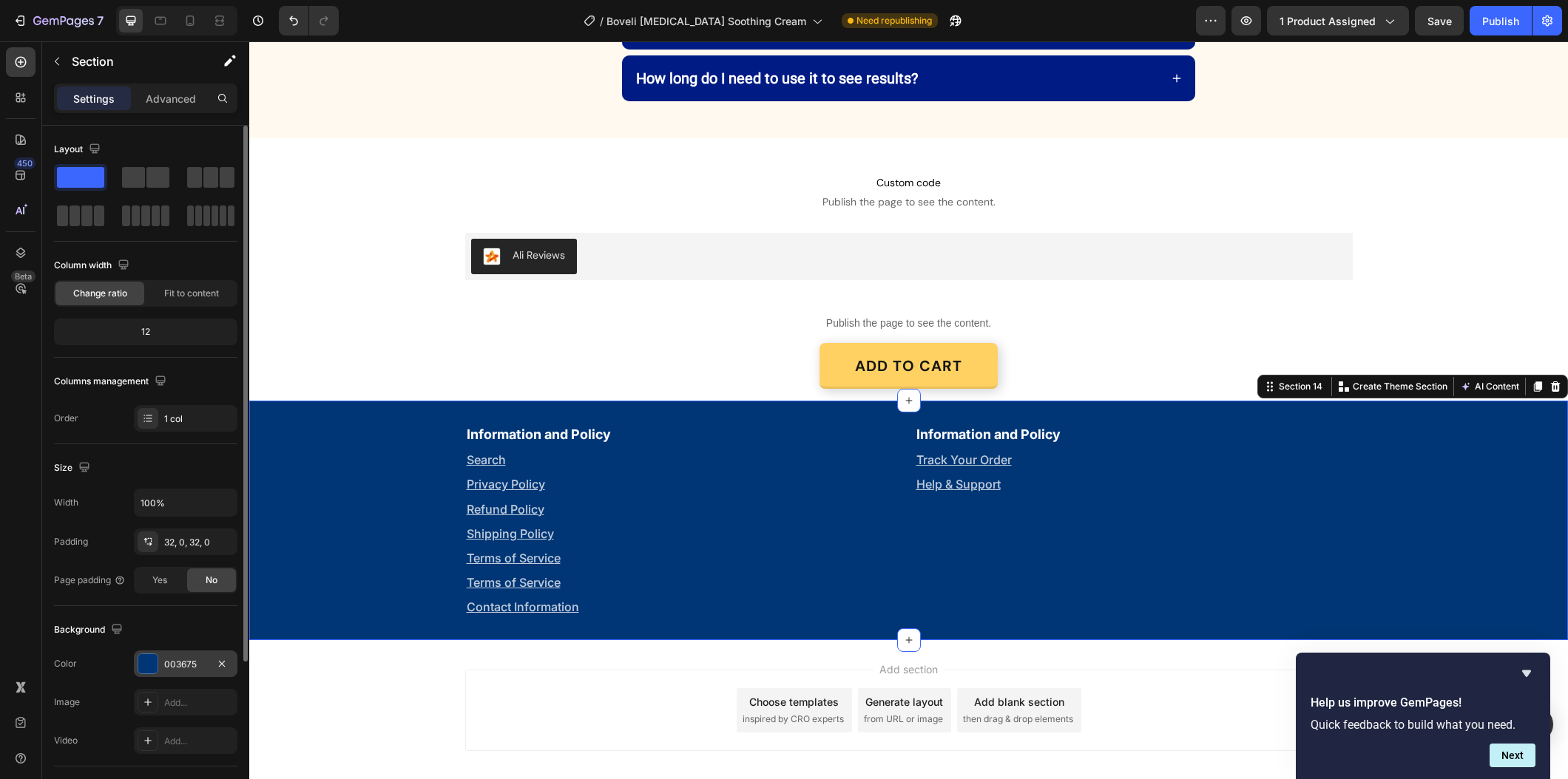
click at [177, 663] on div "003675" at bounding box center [185, 664] width 43 height 14
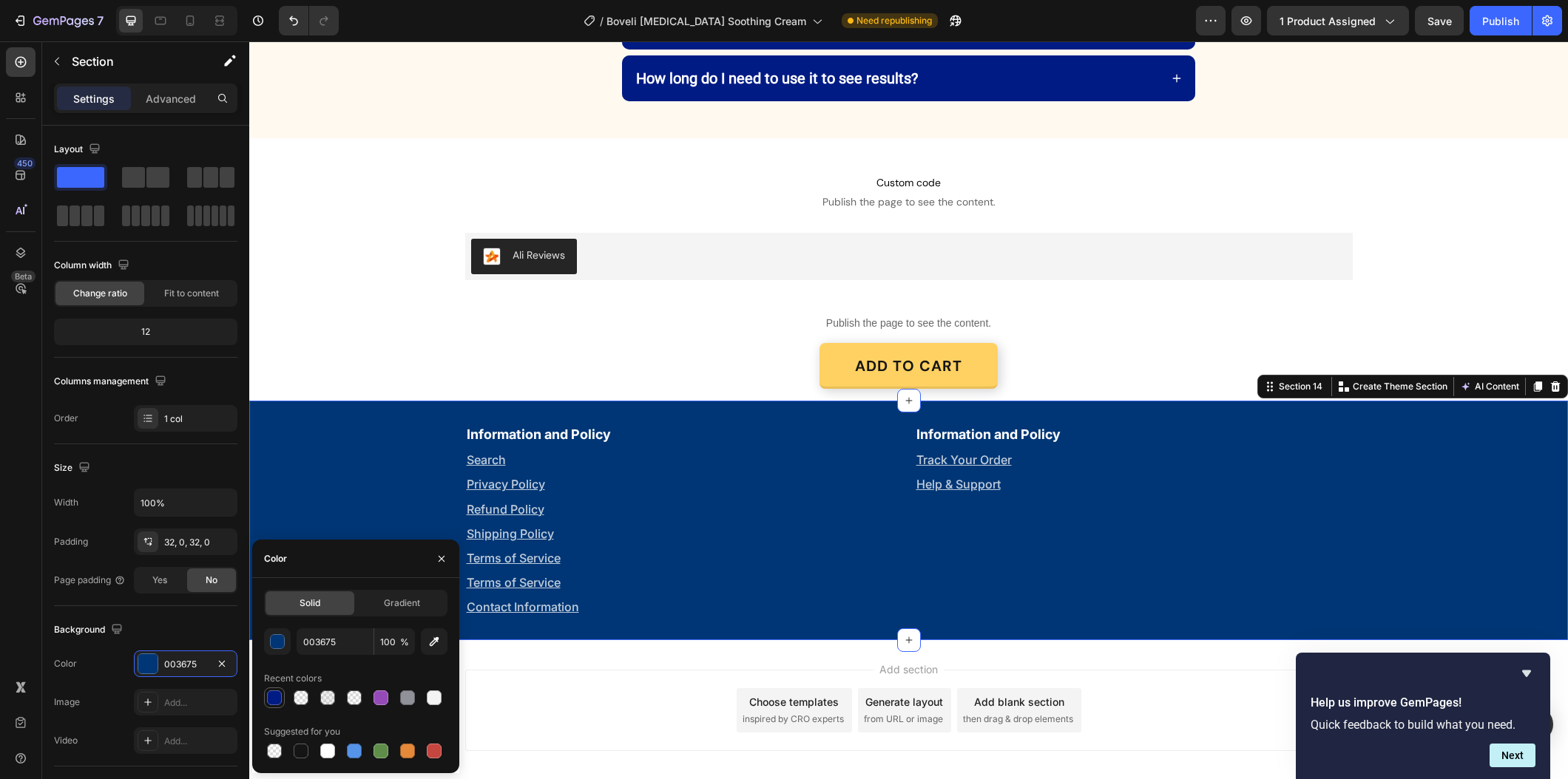
click at [276, 698] on div at bounding box center [274, 698] width 14 height 14
type input "011B84"
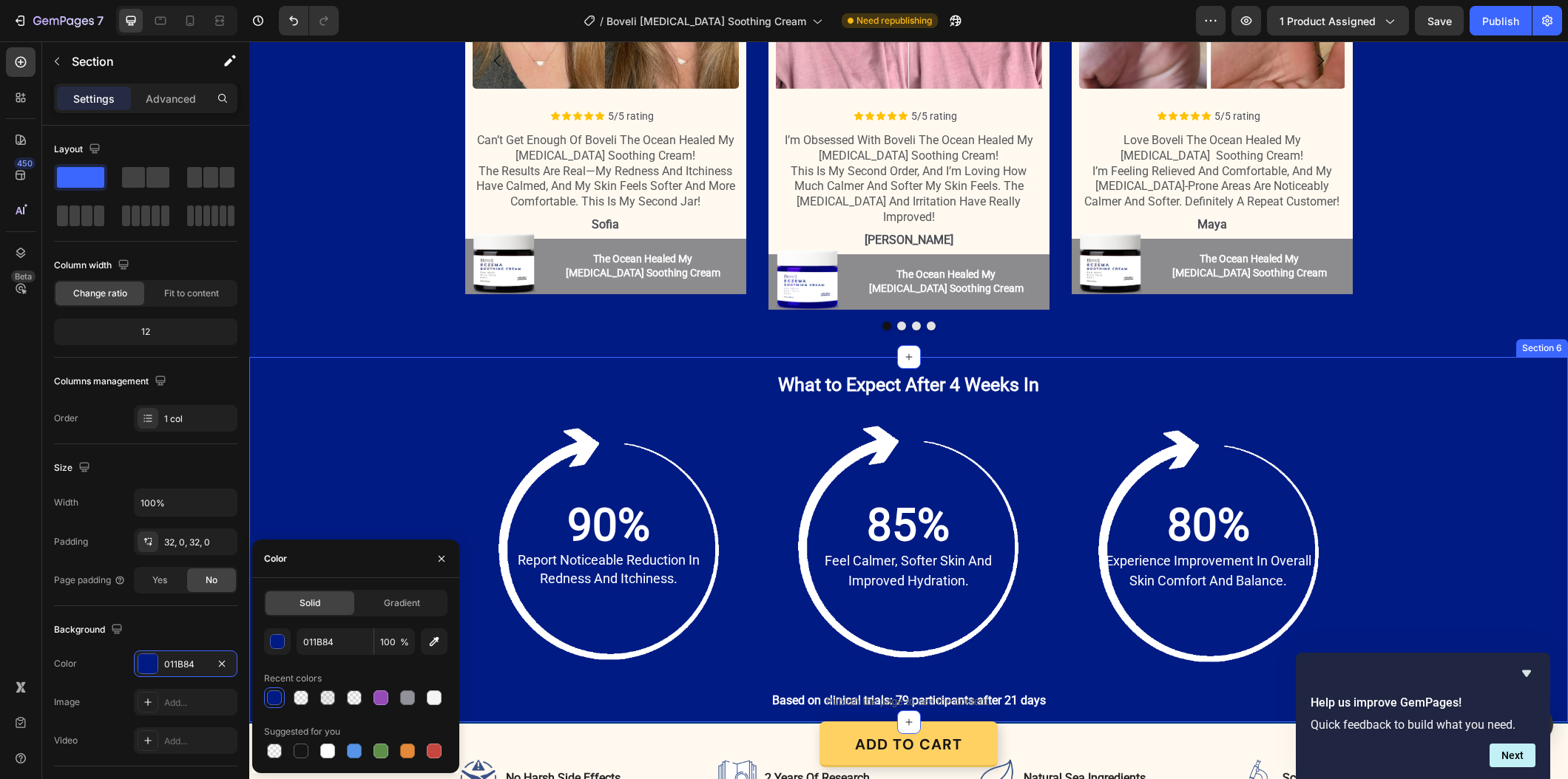
scroll to position [1958, 0]
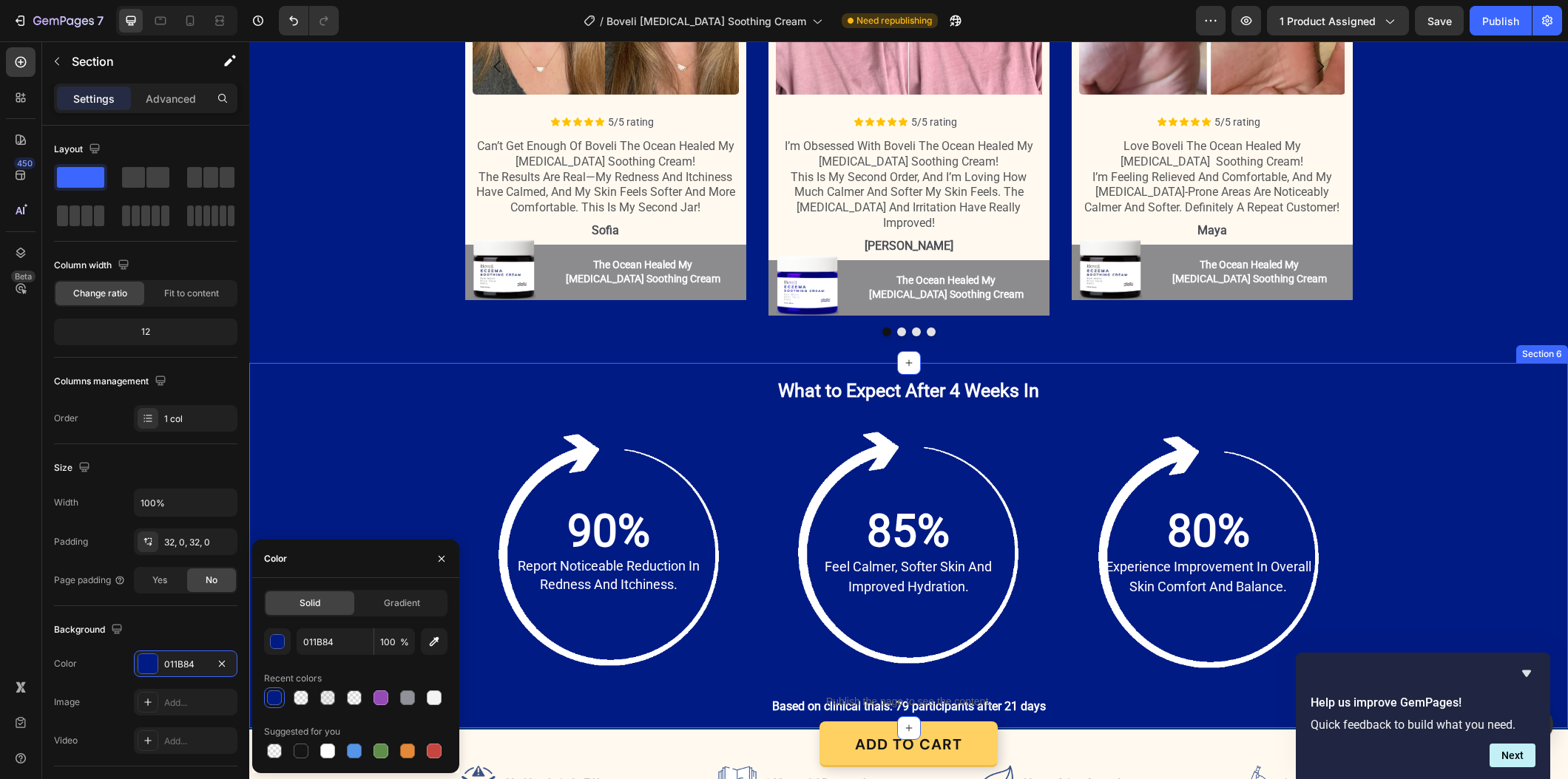
click at [1468, 388] on div "What to Expect After 4 Weeks In Heading Row 90% Text Block report noticeable re…" at bounding box center [909, 546] width 1289 height 339
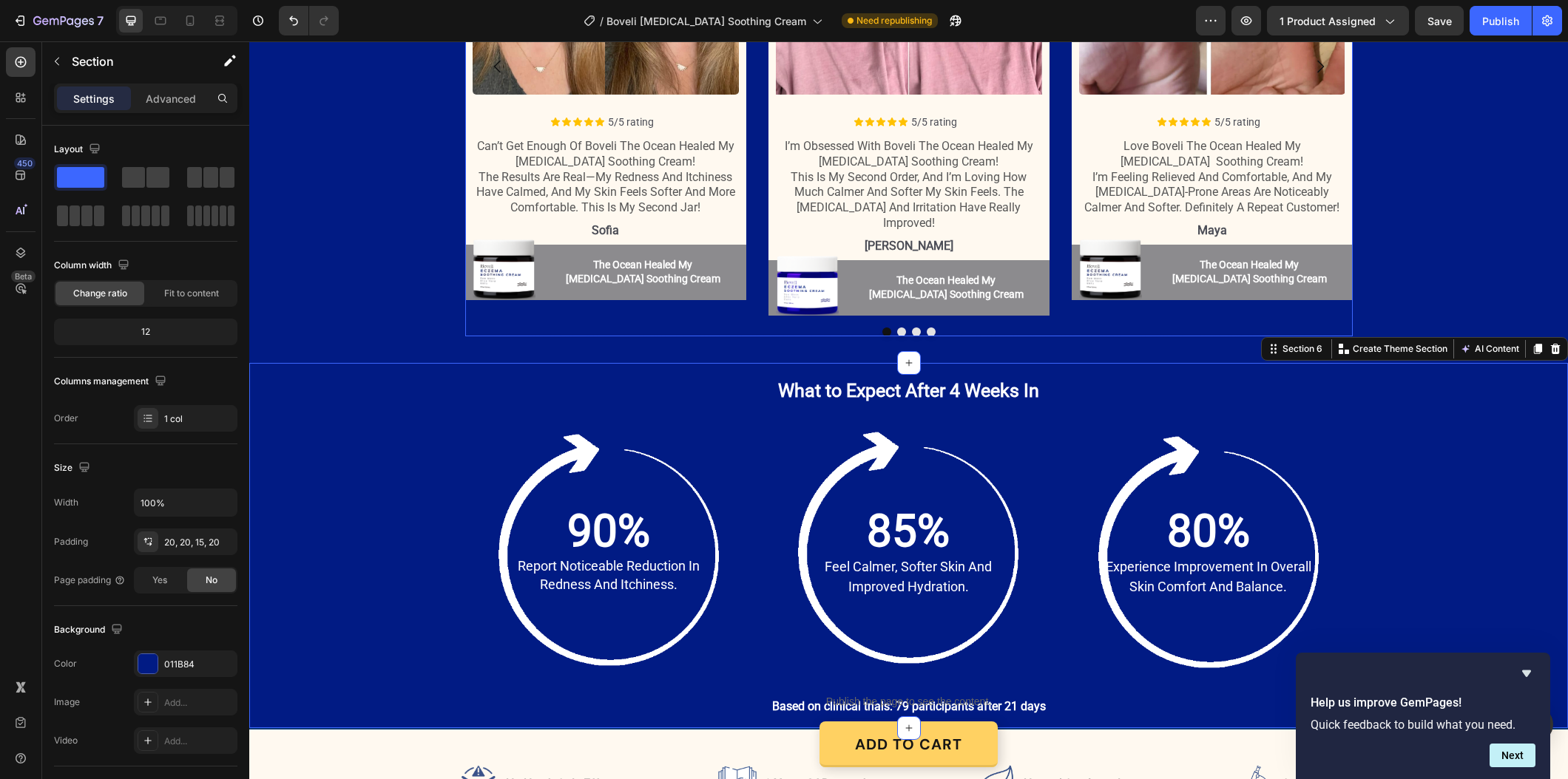
click at [740, 298] on button "The Ocean Healed My [MEDICAL_DATA] Soothing Cream" at bounding box center [643, 271] width 206 height 55
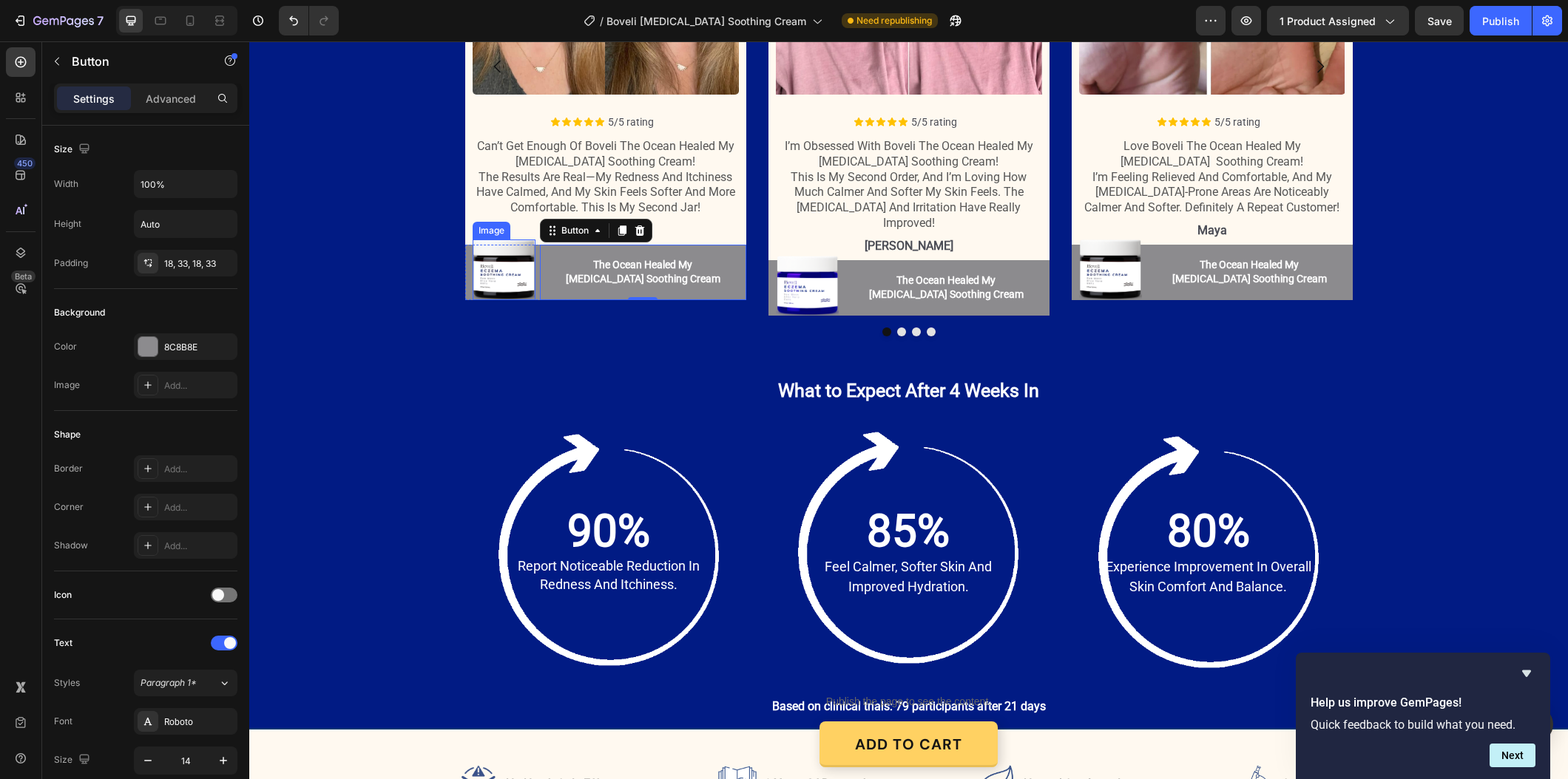
click at [514, 276] on img at bounding box center [503, 270] width 62 height 61
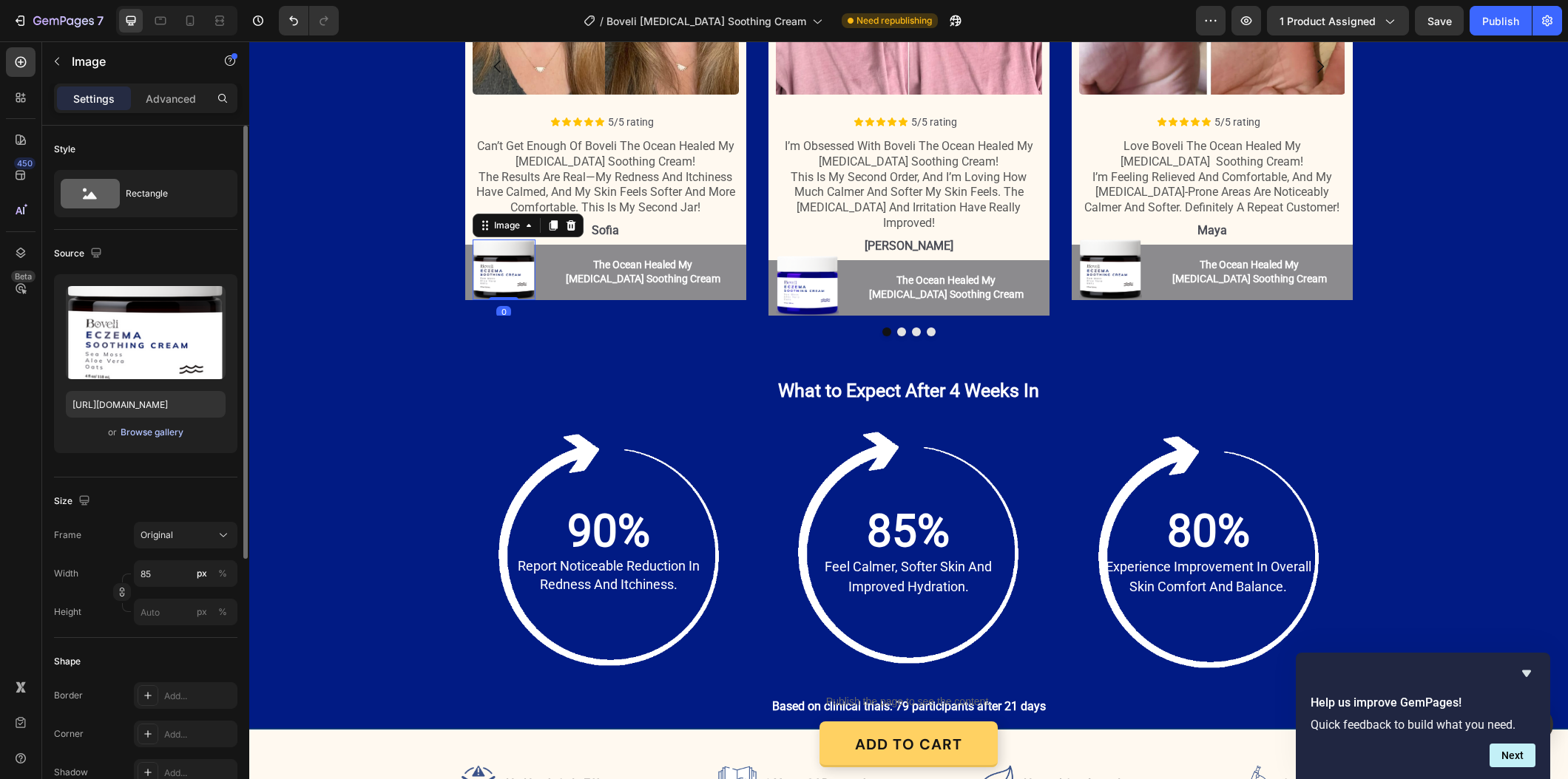
click at [172, 433] on div "Browse gallery" at bounding box center [151, 432] width 62 height 14
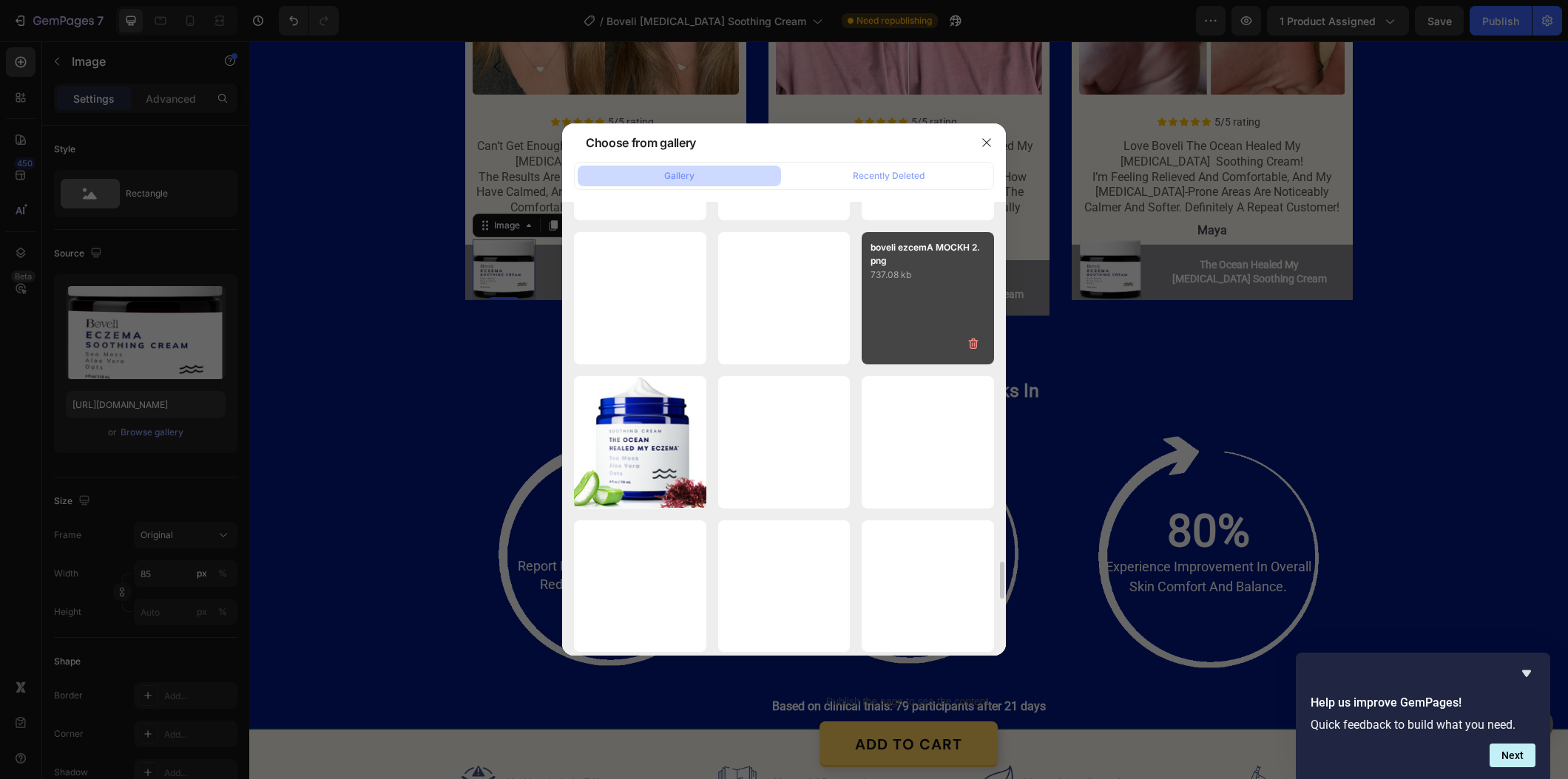
scroll to position [4290, 0]
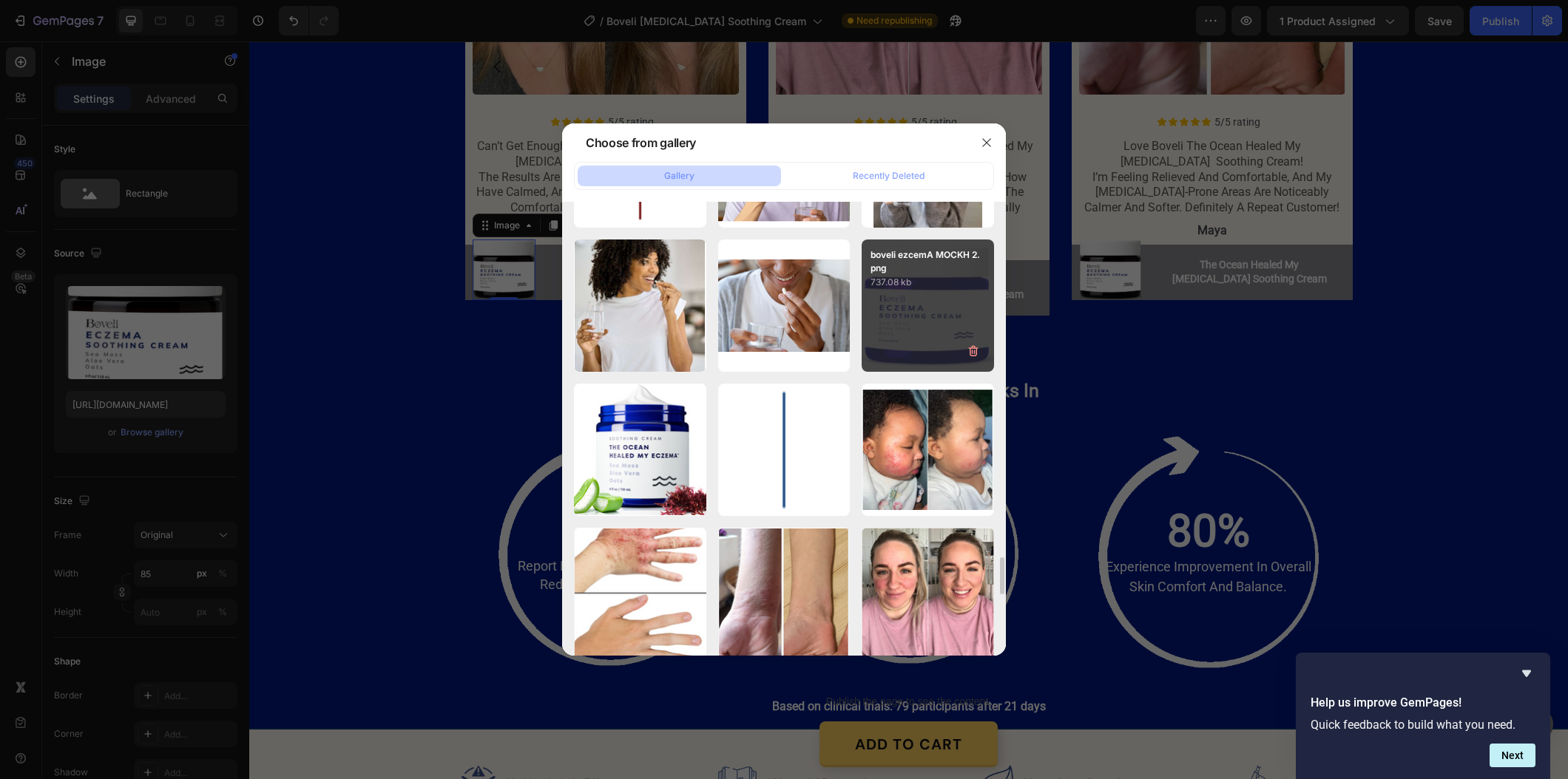
click at [911, 366] on div "boveli ezcemA MOCKH 2.png 737.08 kb" at bounding box center [928, 306] width 132 height 132
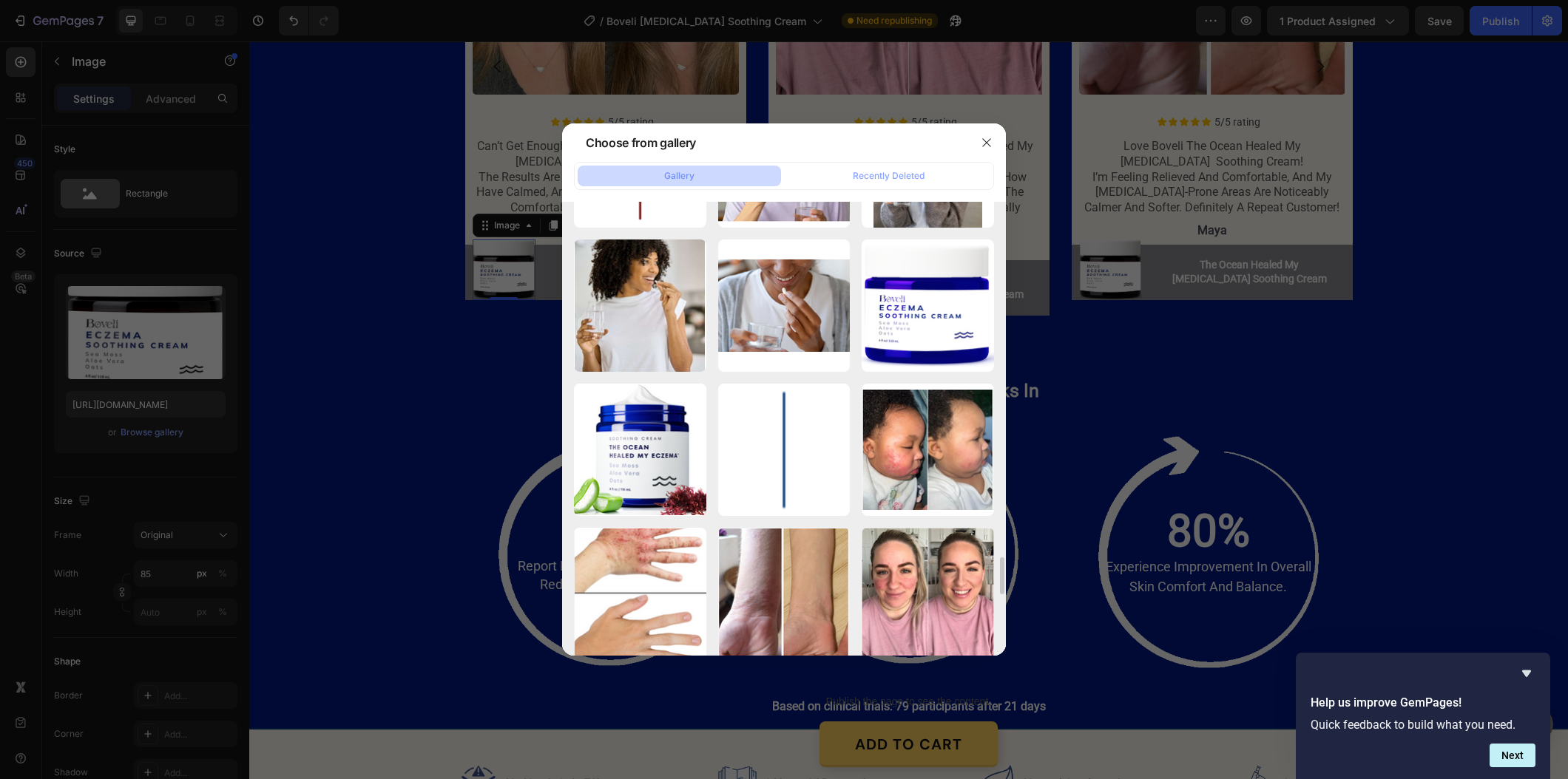
type input "https://cdn.shopify.com/s/files/1/0887/9213/8077/files/gempages_580466417665573…"
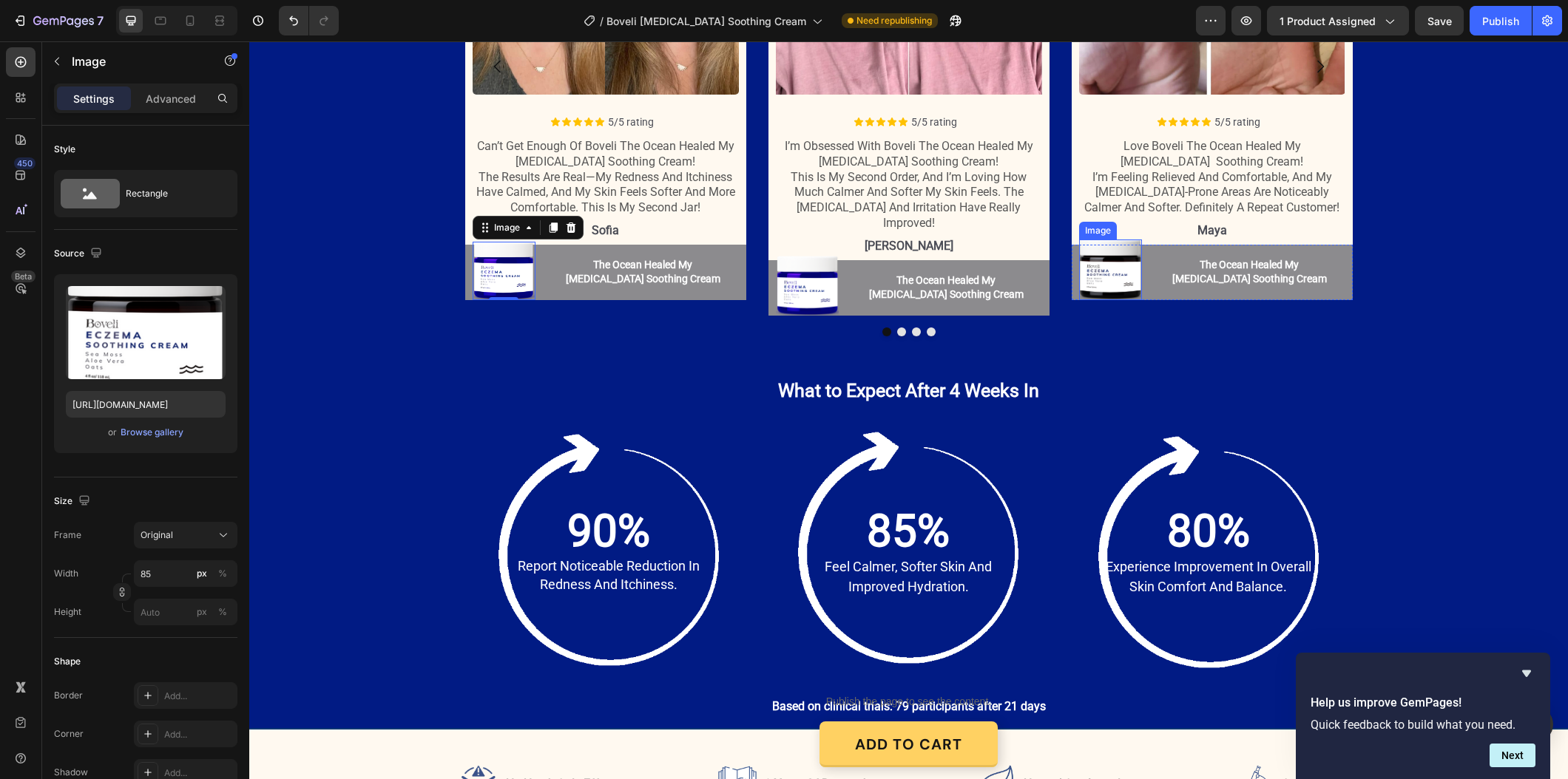
click at [1099, 285] on img at bounding box center [1110, 270] width 62 height 61
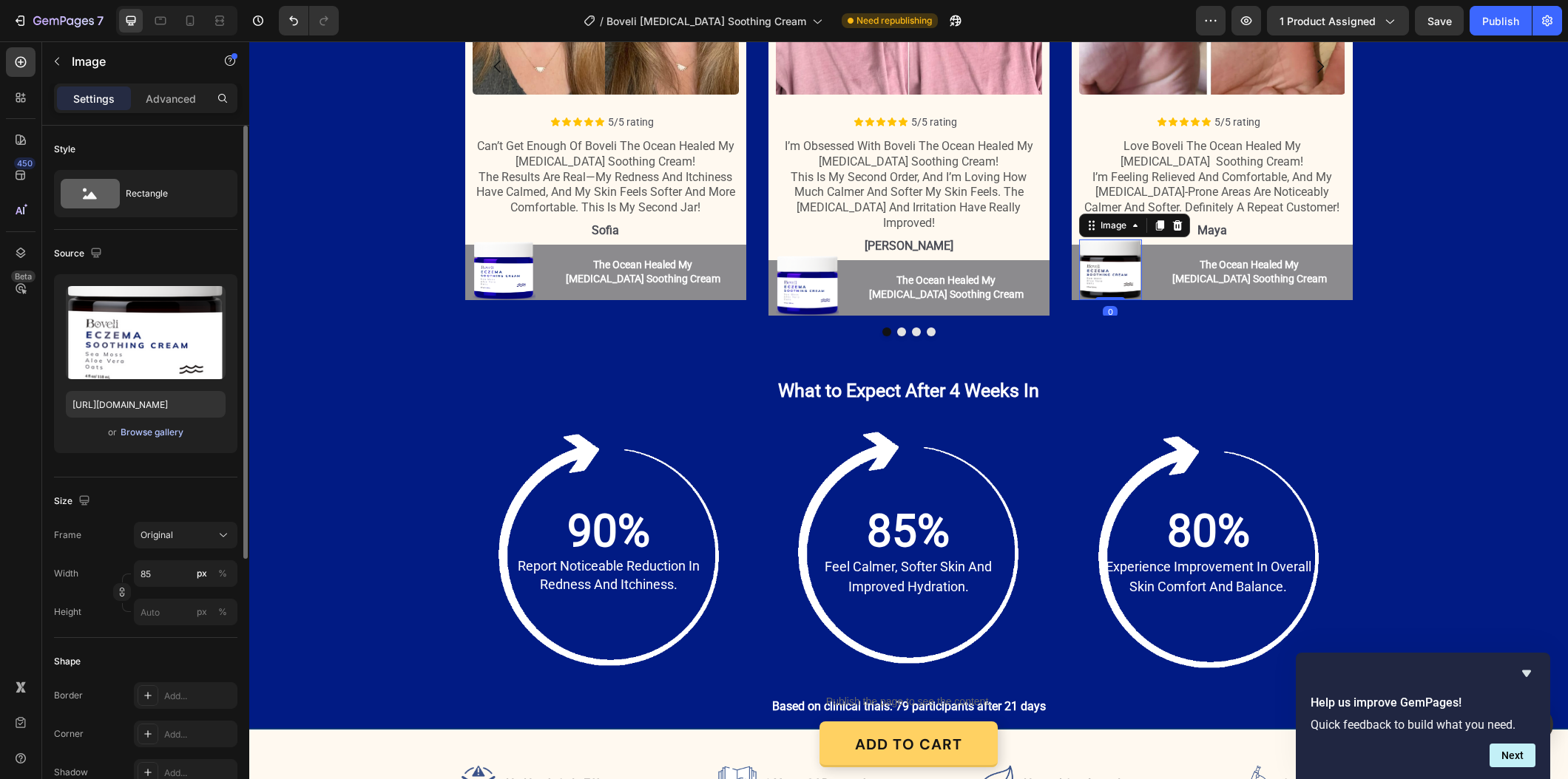
click at [148, 436] on div "Browse gallery" at bounding box center [151, 432] width 62 height 14
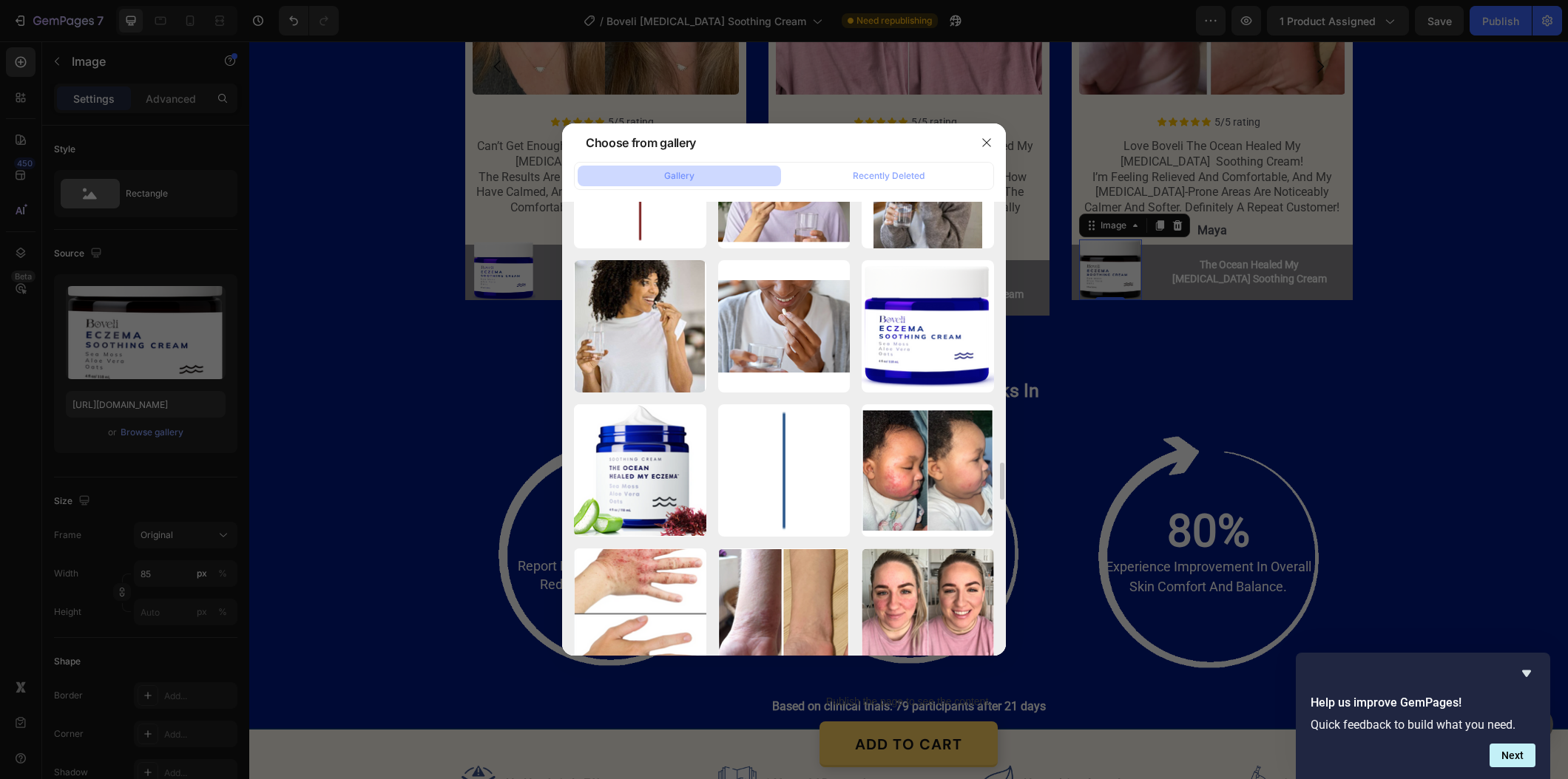
scroll to position [4169, 0]
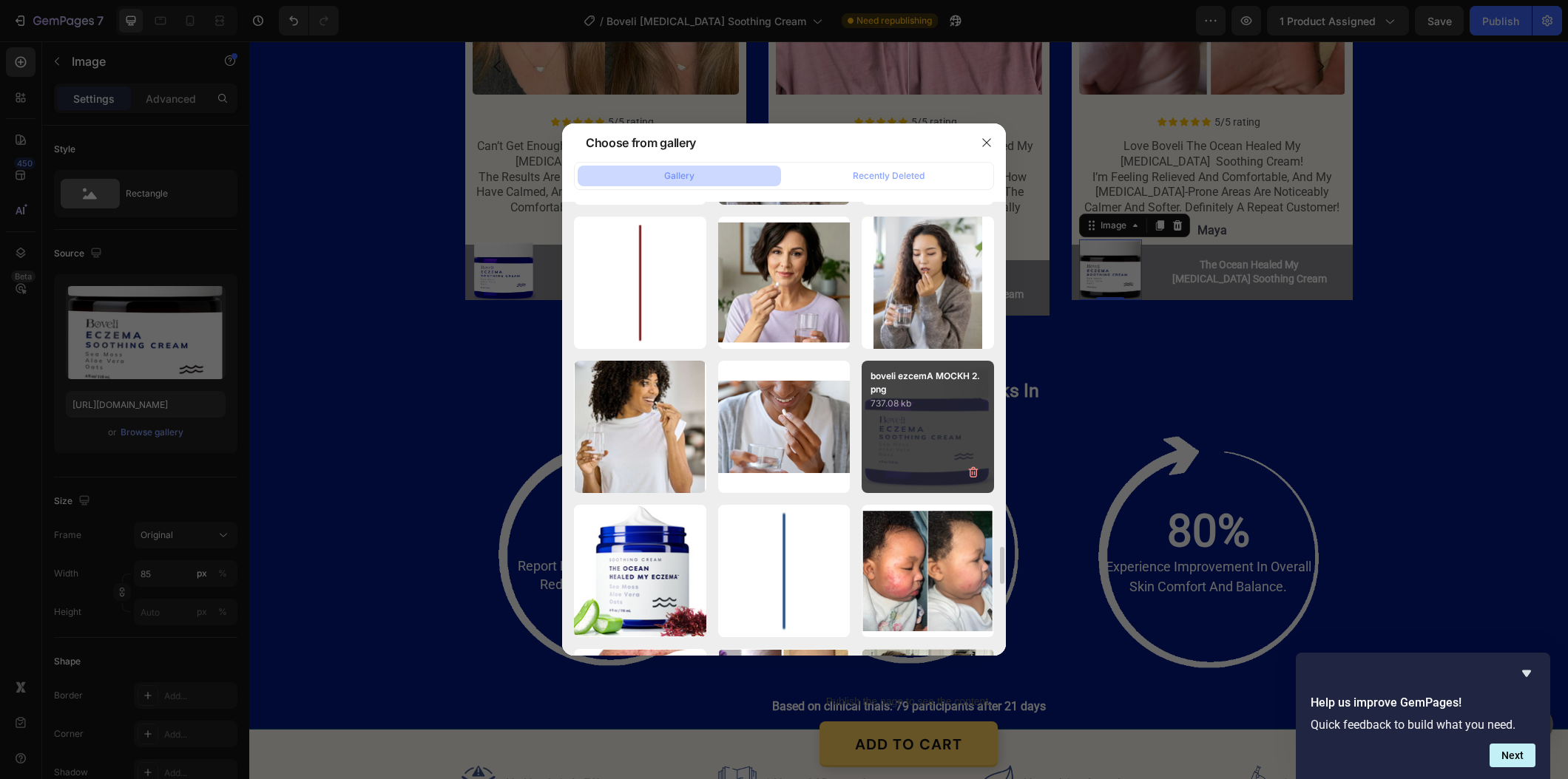
click at [898, 446] on div "boveli ezcemA MOCKH 2.png 737.08 kb" at bounding box center [928, 427] width 132 height 132
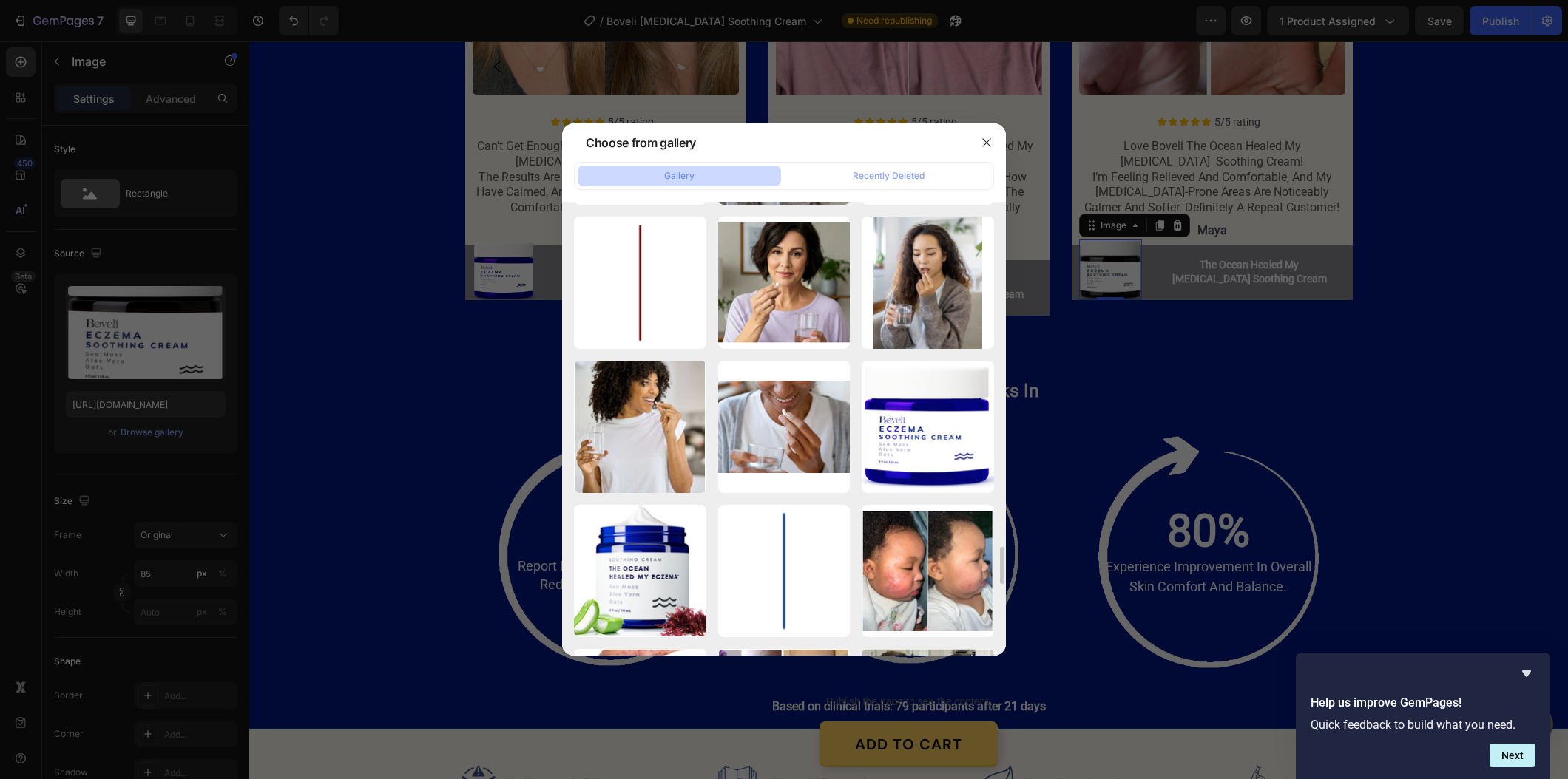
type input "https://cdn.shopify.com/s/files/1/0887/9213/8077/files/gempages_580466417665573…"
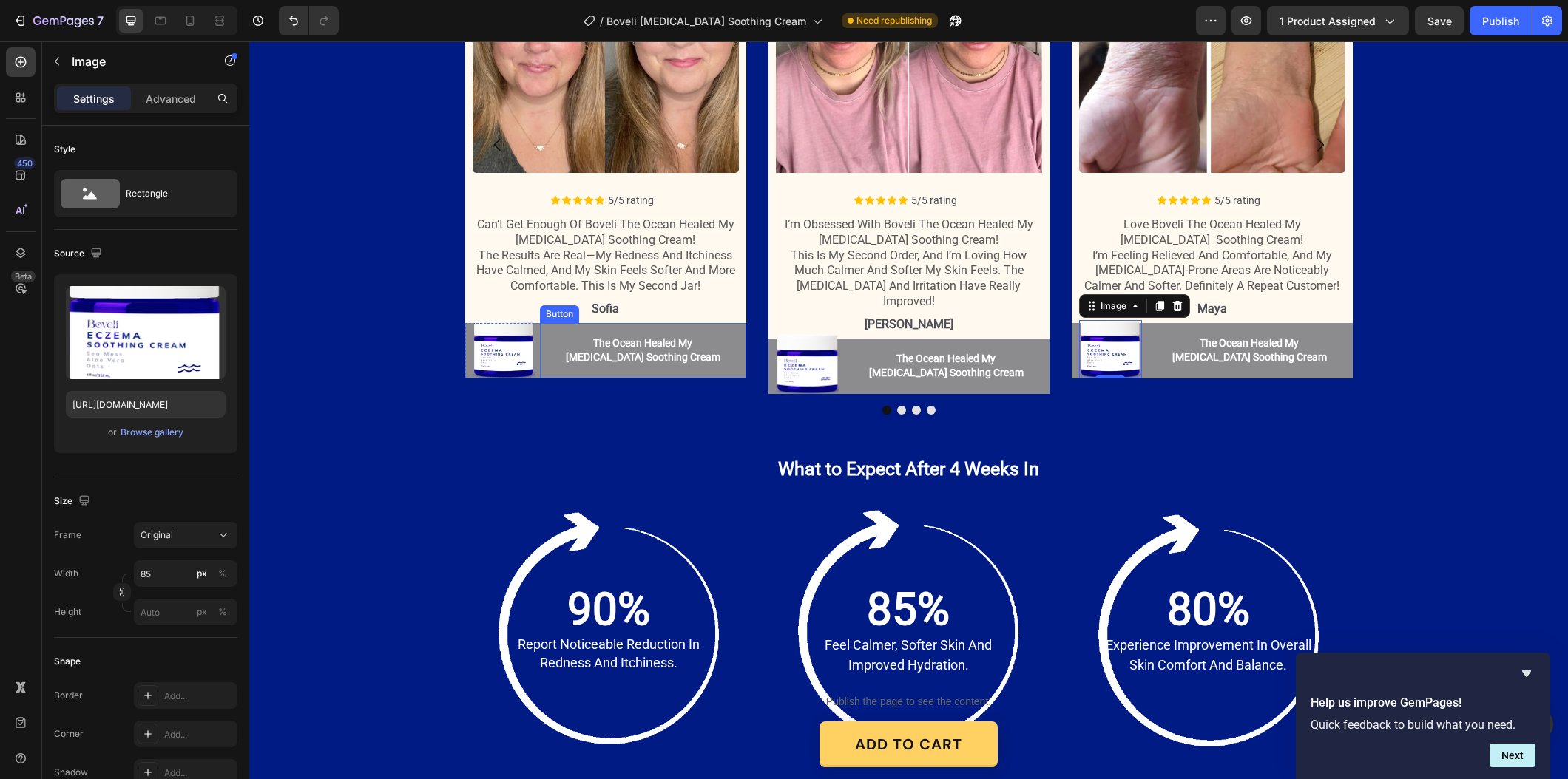
scroll to position [1790, 0]
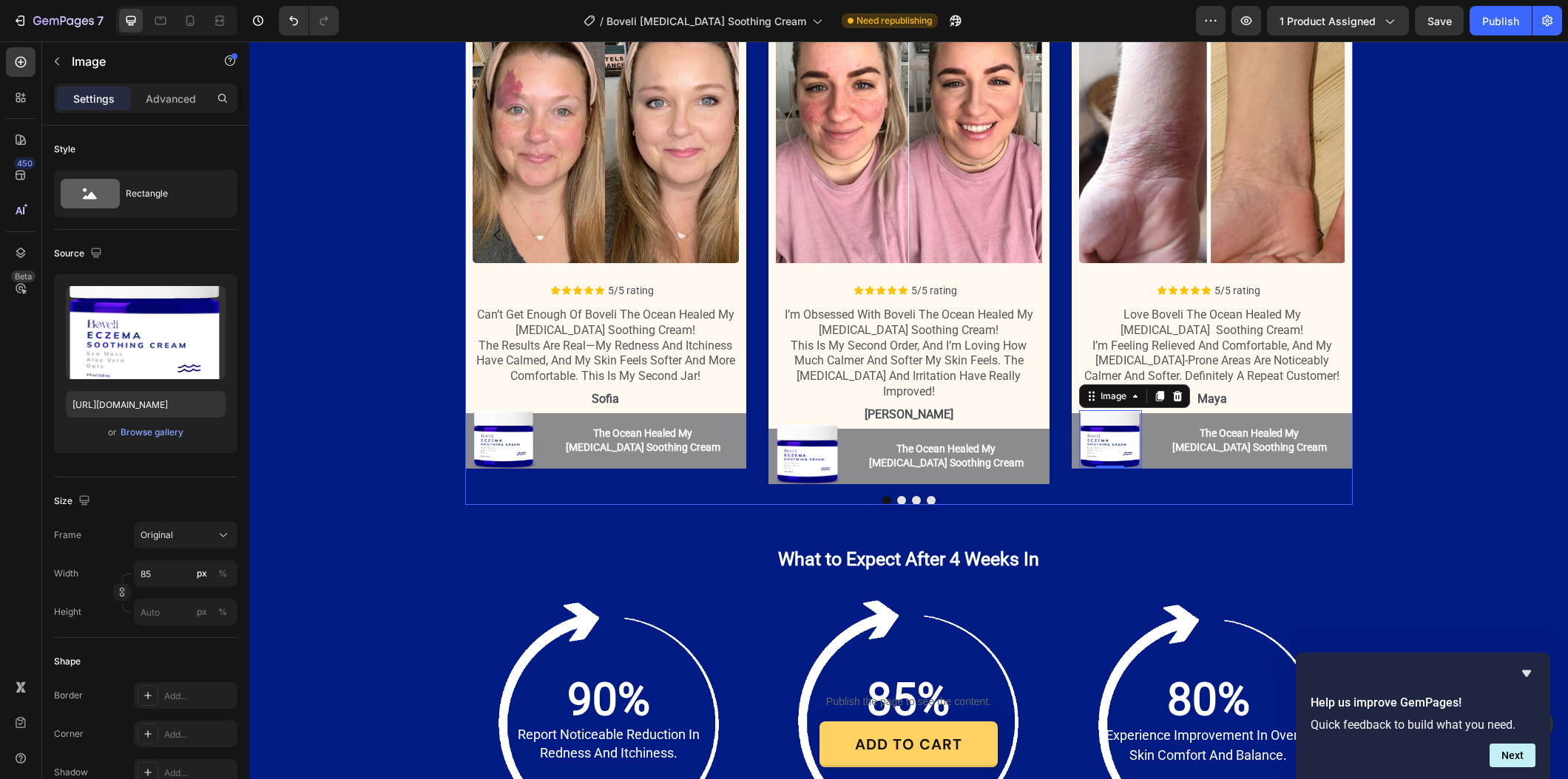
click at [903, 496] on button "Dot" at bounding box center [902, 500] width 9 height 9
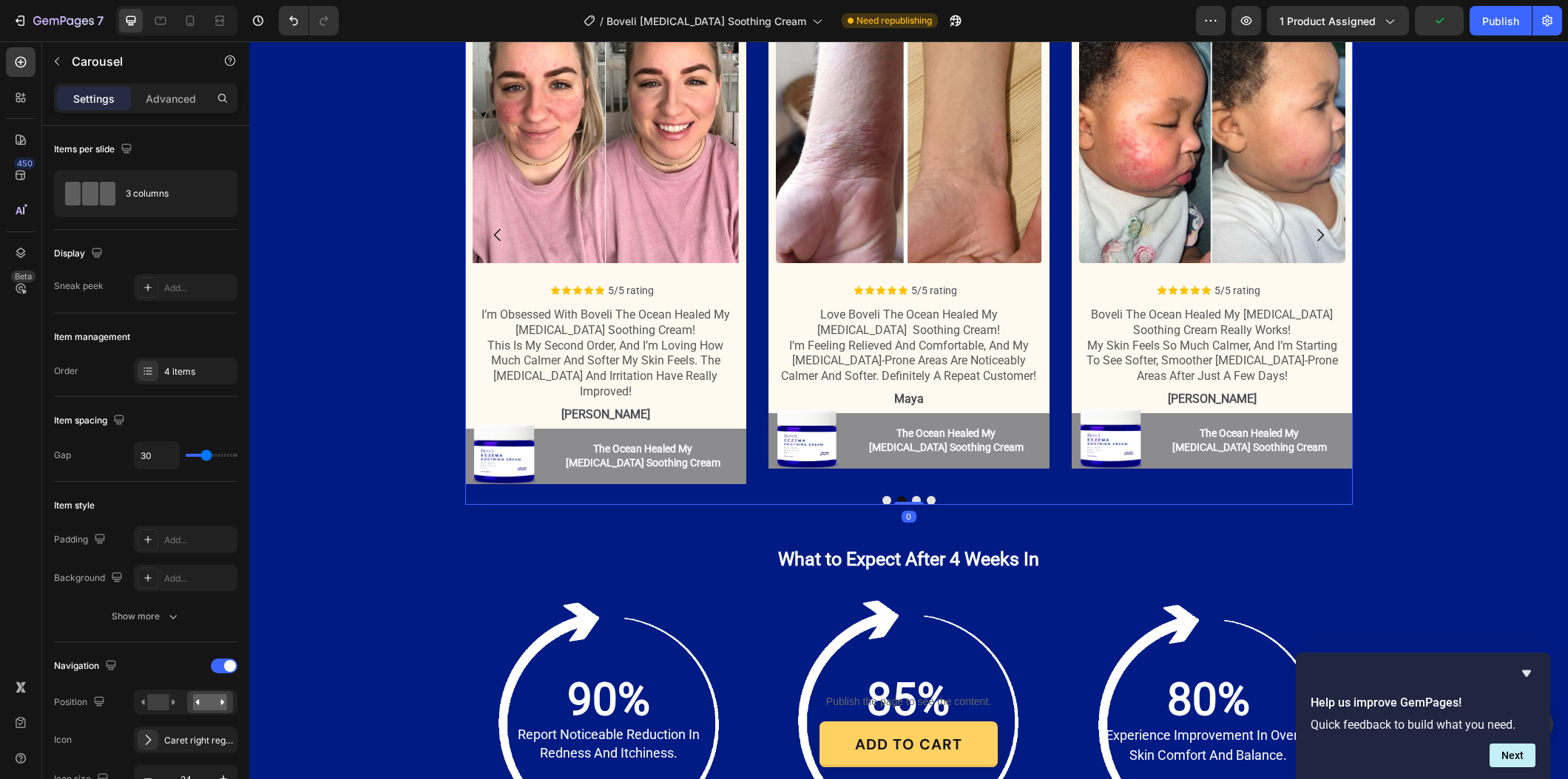
click at [903, 502] on div at bounding box center [909, 503] width 30 height 3
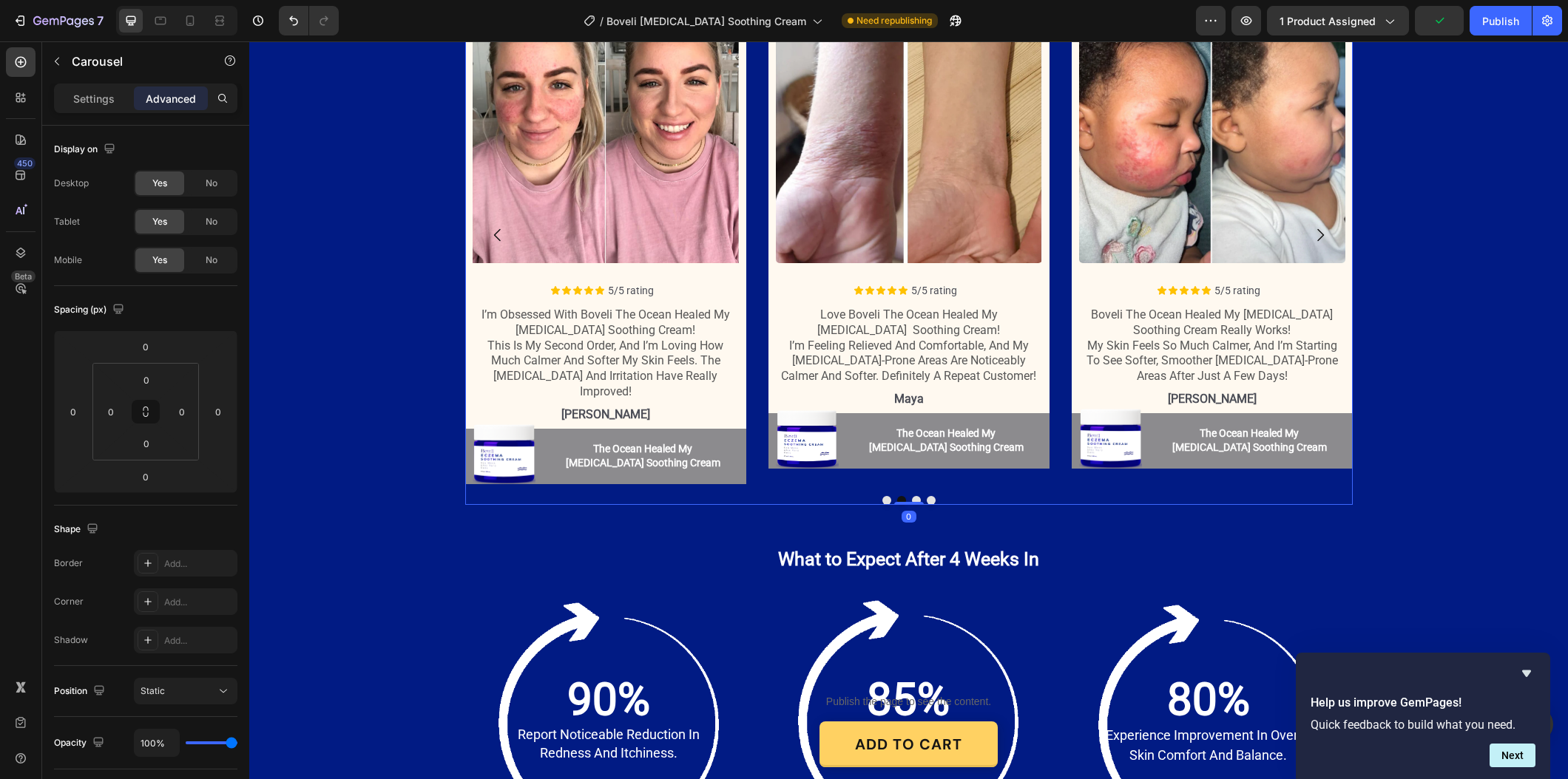
click at [916, 496] on button "Dot" at bounding box center [916, 500] width 9 height 9
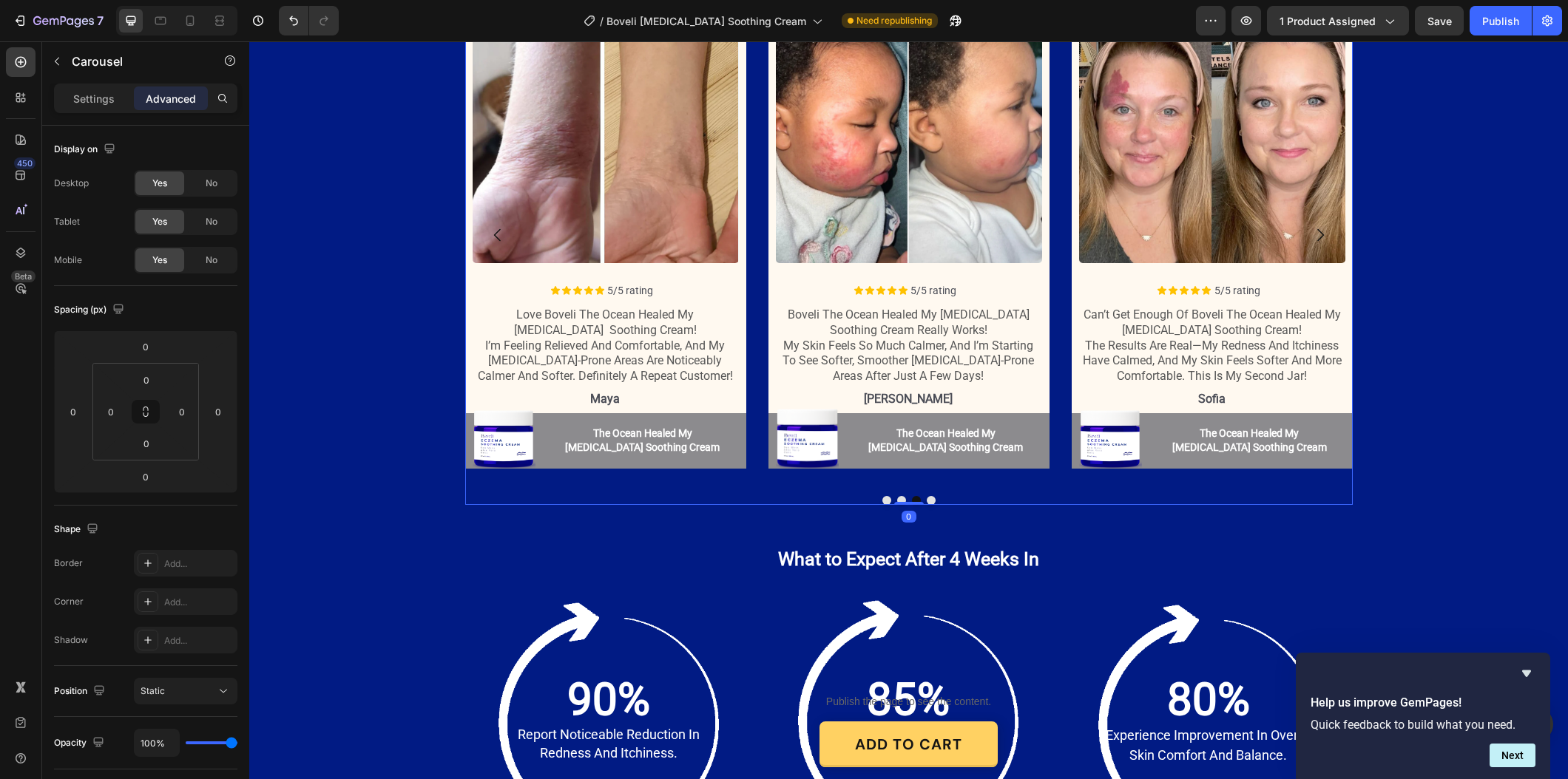
click at [932, 496] on button "Dot" at bounding box center [931, 500] width 9 height 9
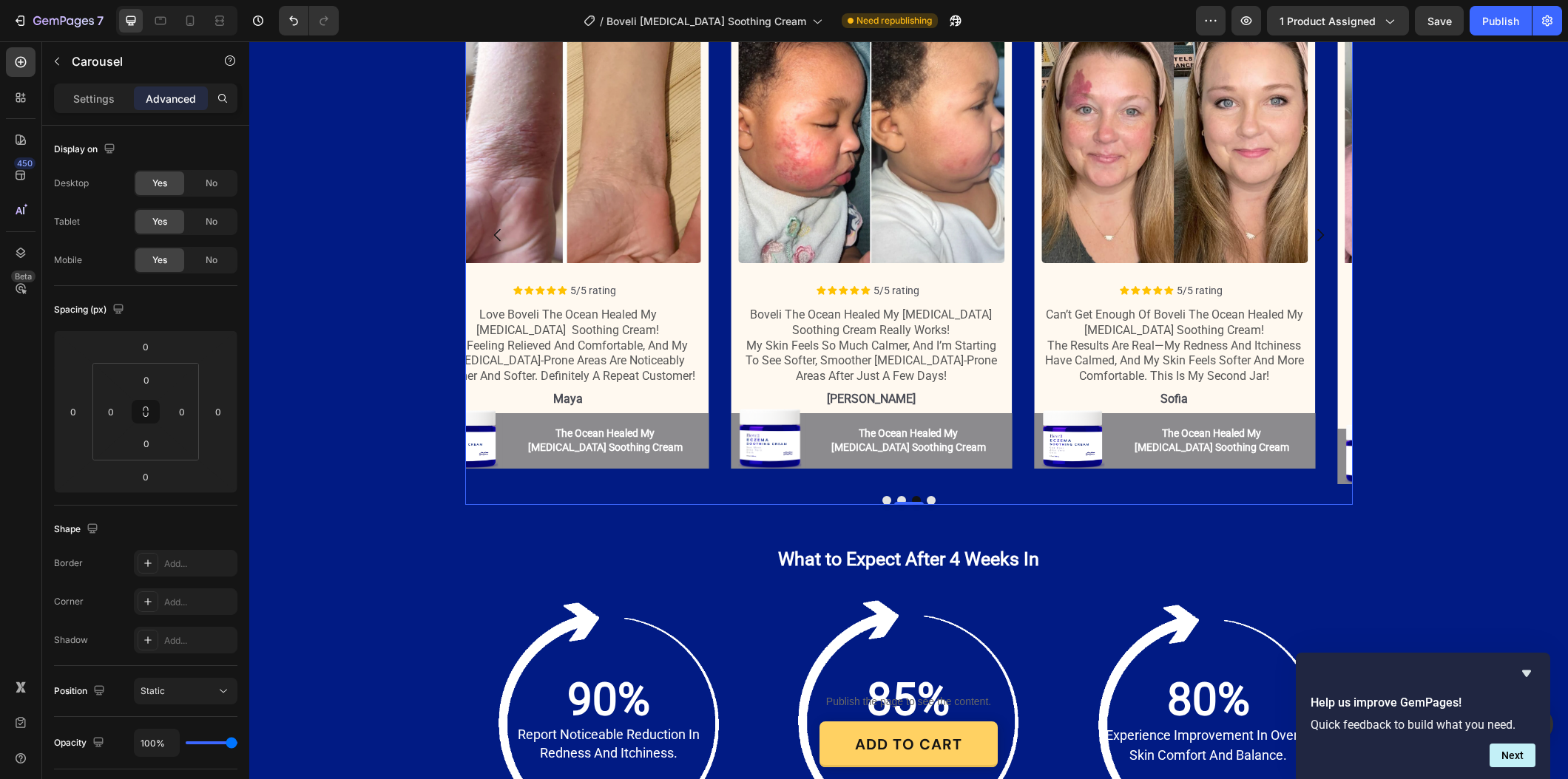
click at [932, 496] on button "Dot" at bounding box center [931, 500] width 9 height 9
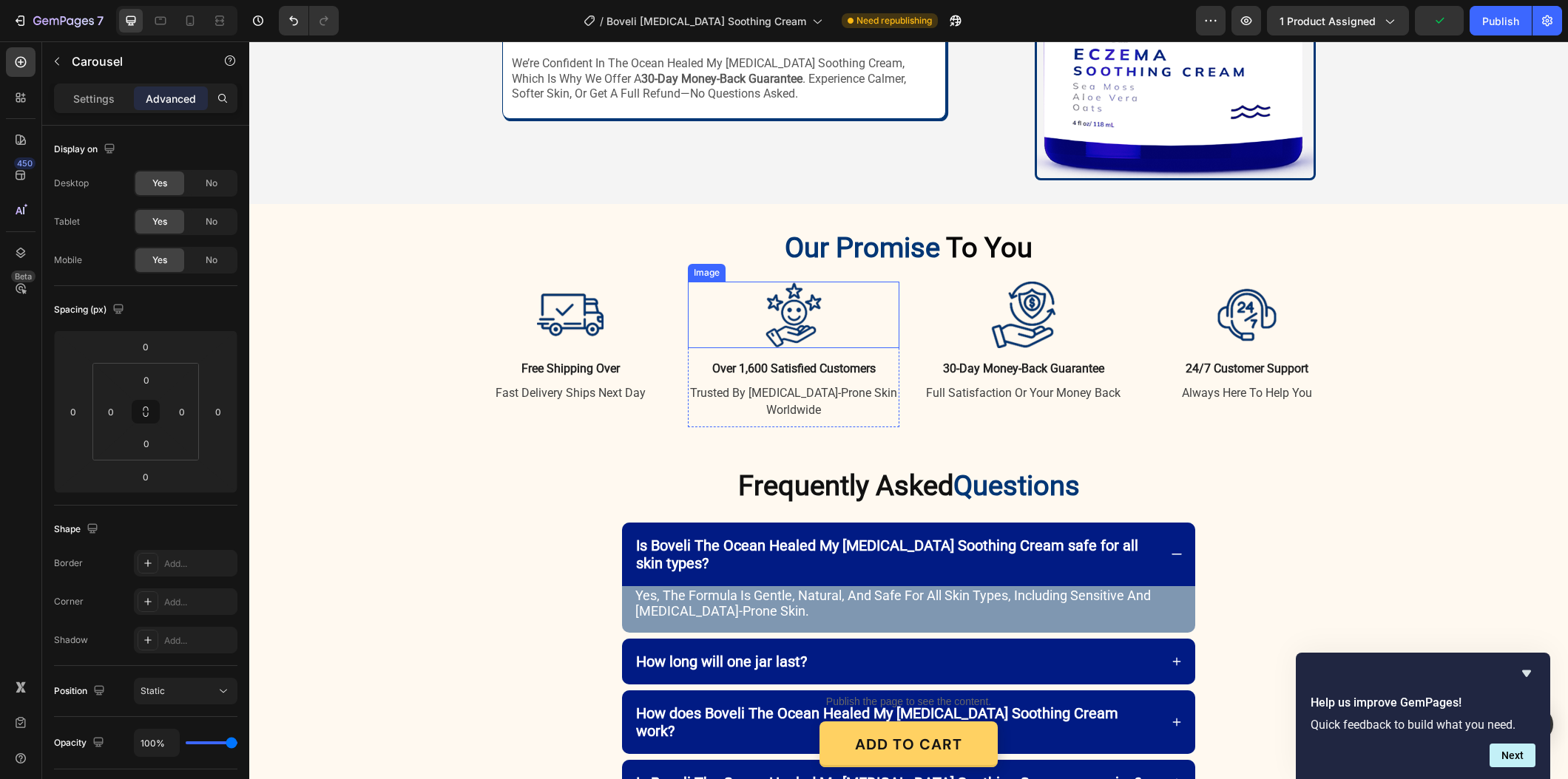
scroll to position [2878, 0]
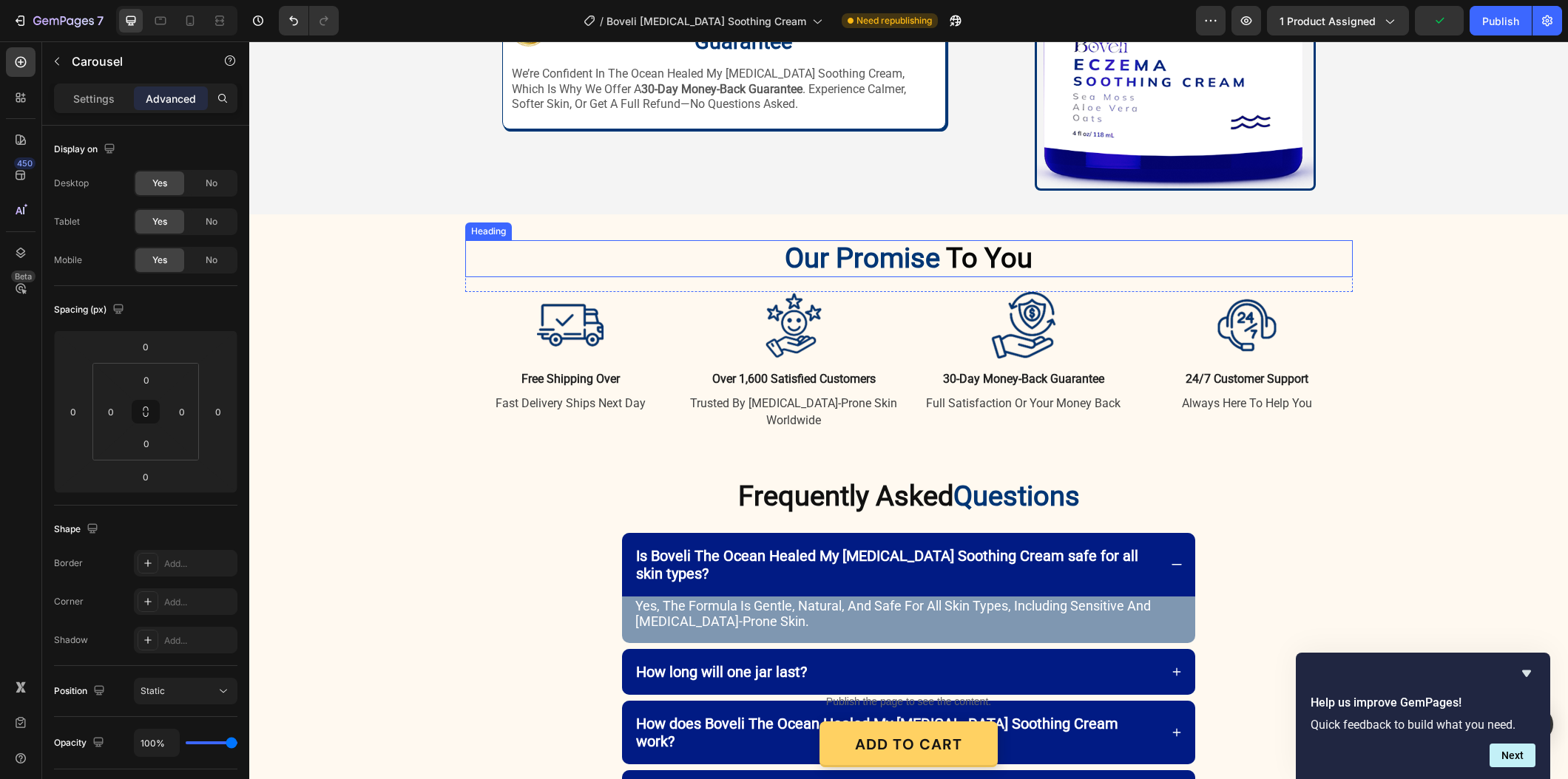
click at [875, 256] on span "Our Promise" at bounding box center [863, 258] width 156 height 33
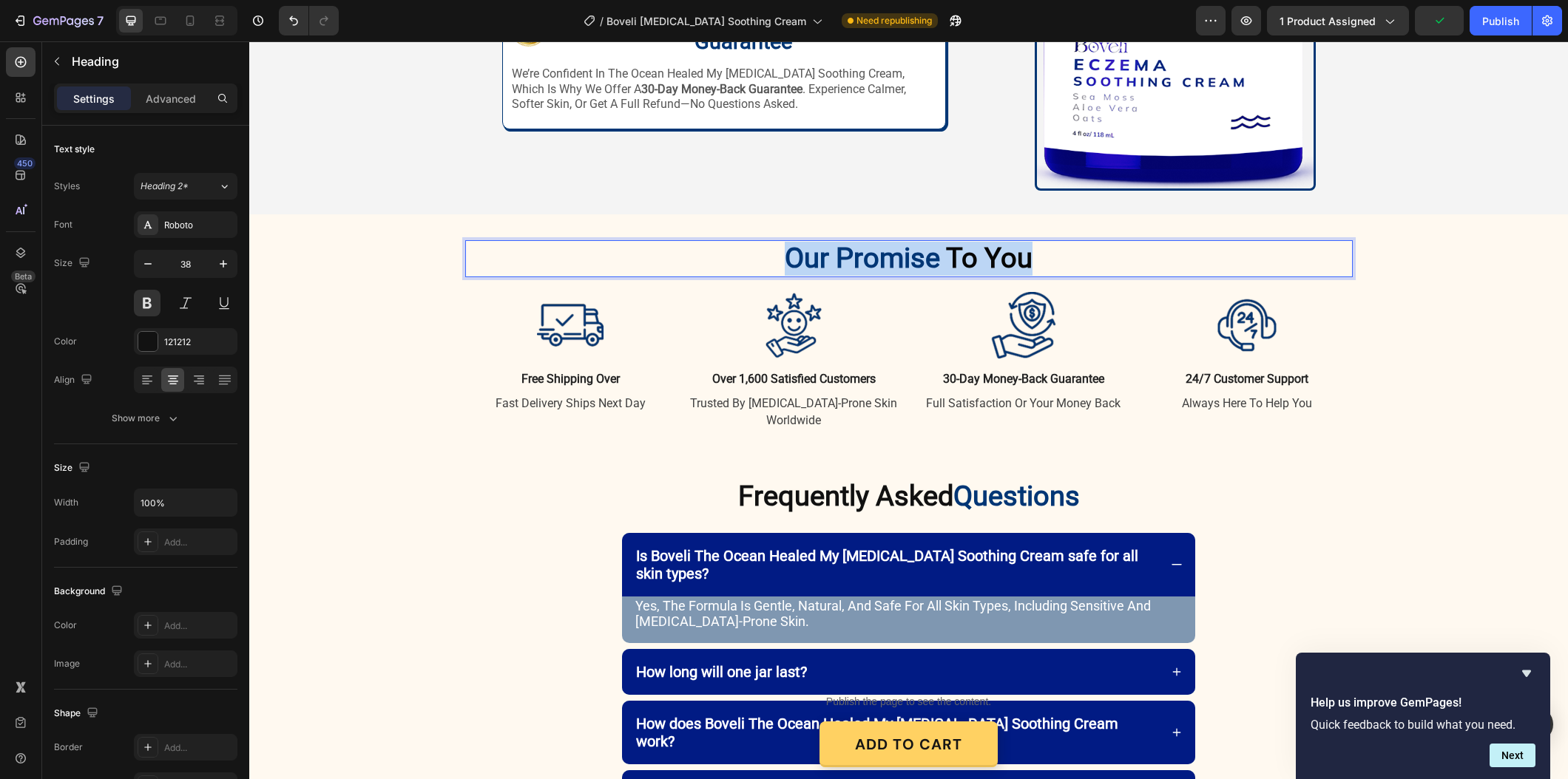
click at [875, 256] on span "Our Promise" at bounding box center [863, 258] width 156 height 33
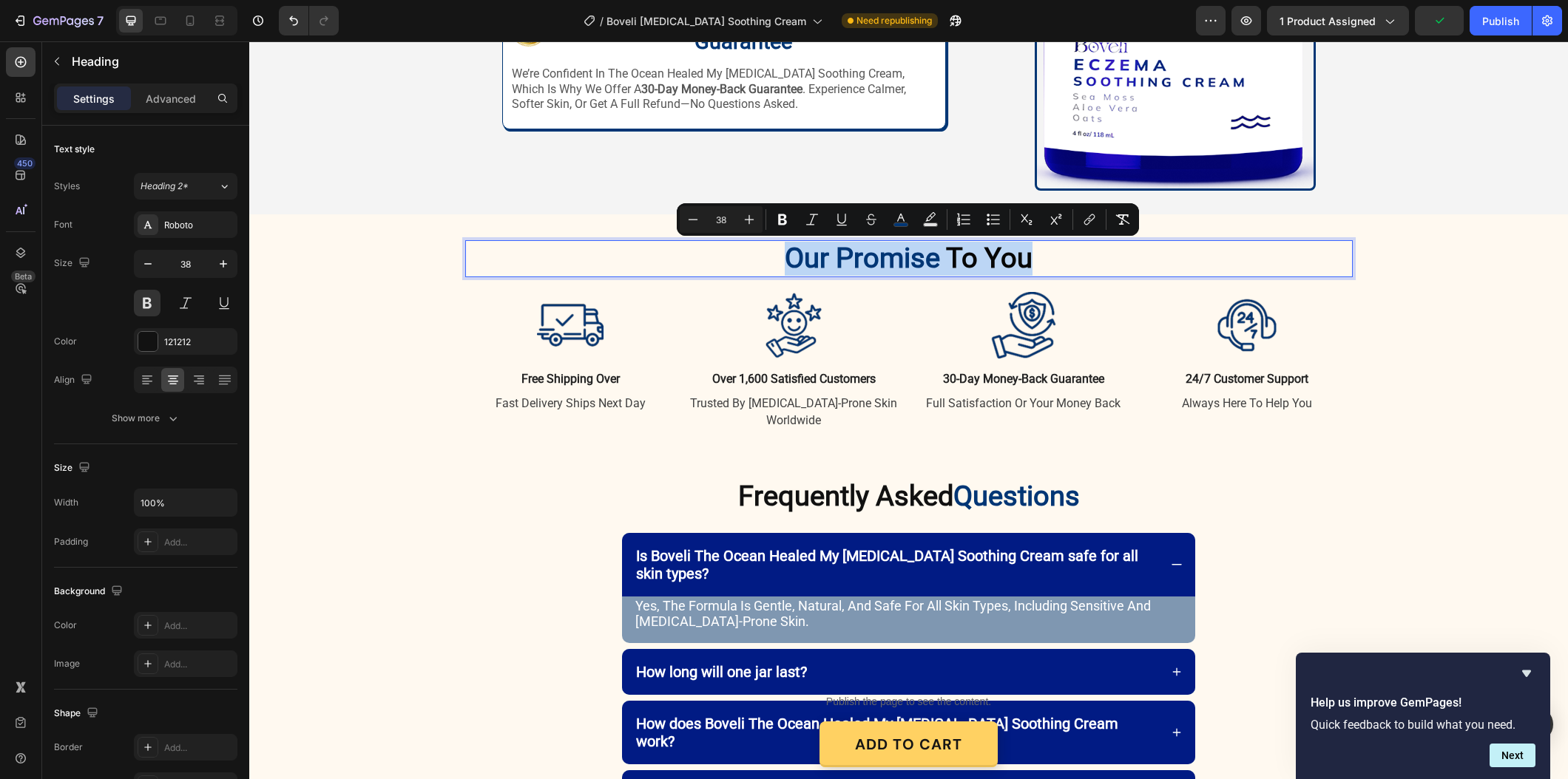
click at [918, 258] on span "Our Promise" at bounding box center [863, 258] width 156 height 33
click at [940, 259] on span "Rich Text Editor. Editing area: main" at bounding box center [942, 258] width 6 height 33
drag, startPoint x: 941, startPoint y: 261, endPoint x: 791, endPoint y: 261, distance: 150.0
click at [791, 261] on p "Our Promise To You" at bounding box center [908, 259] width 884 height 34
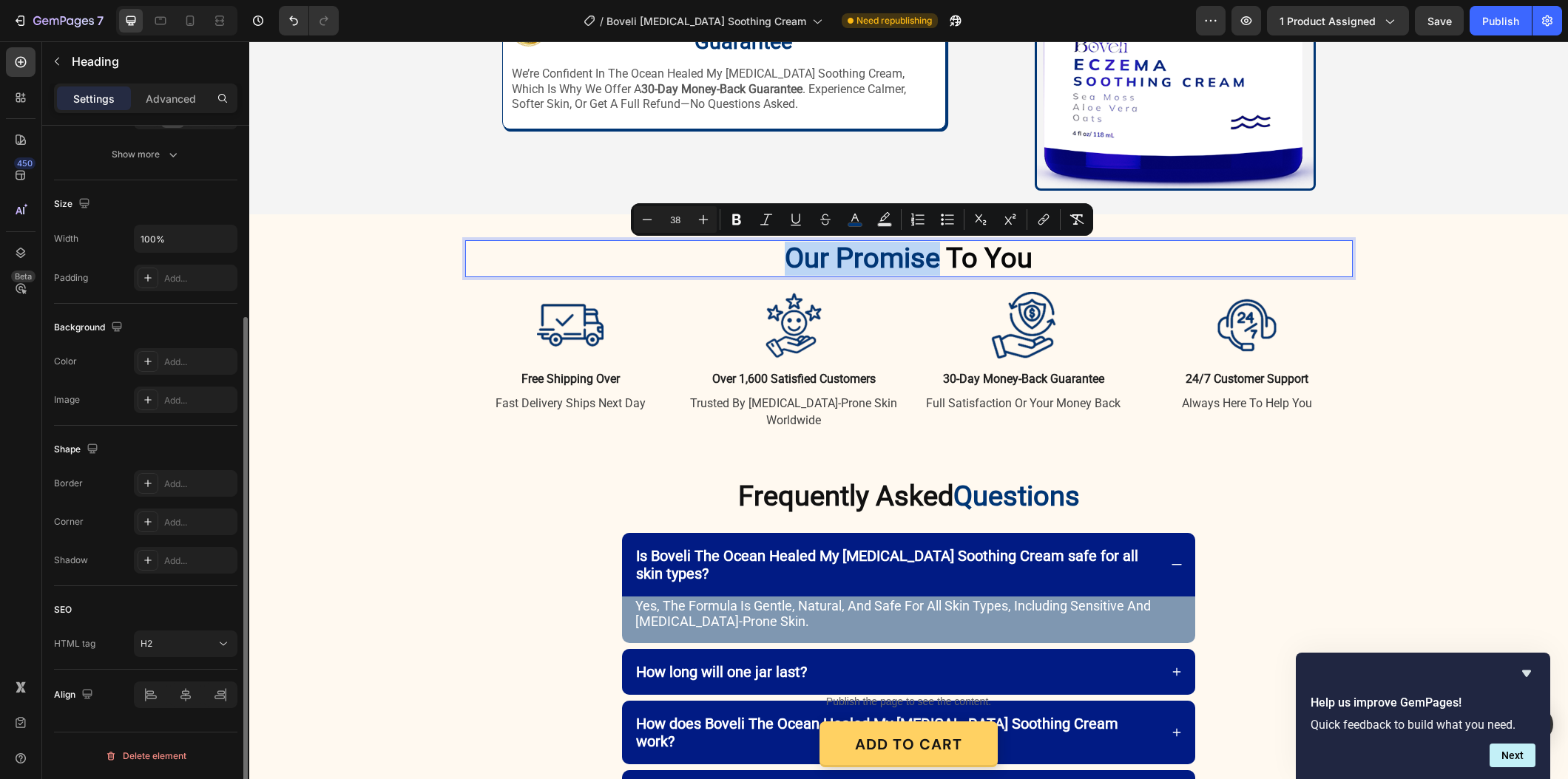
scroll to position [0, 0]
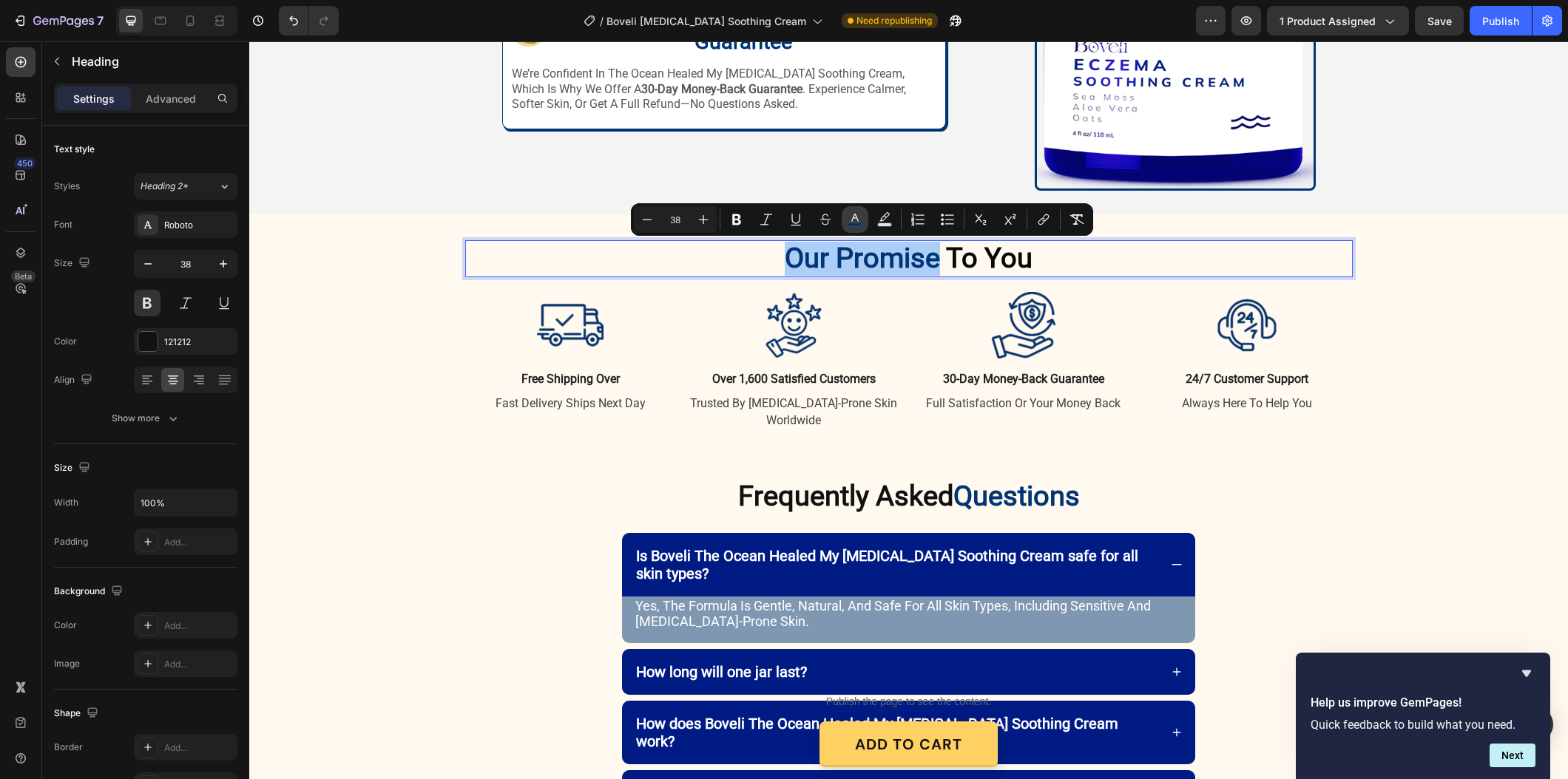
click at [858, 228] on button "color" at bounding box center [855, 219] width 26 height 26
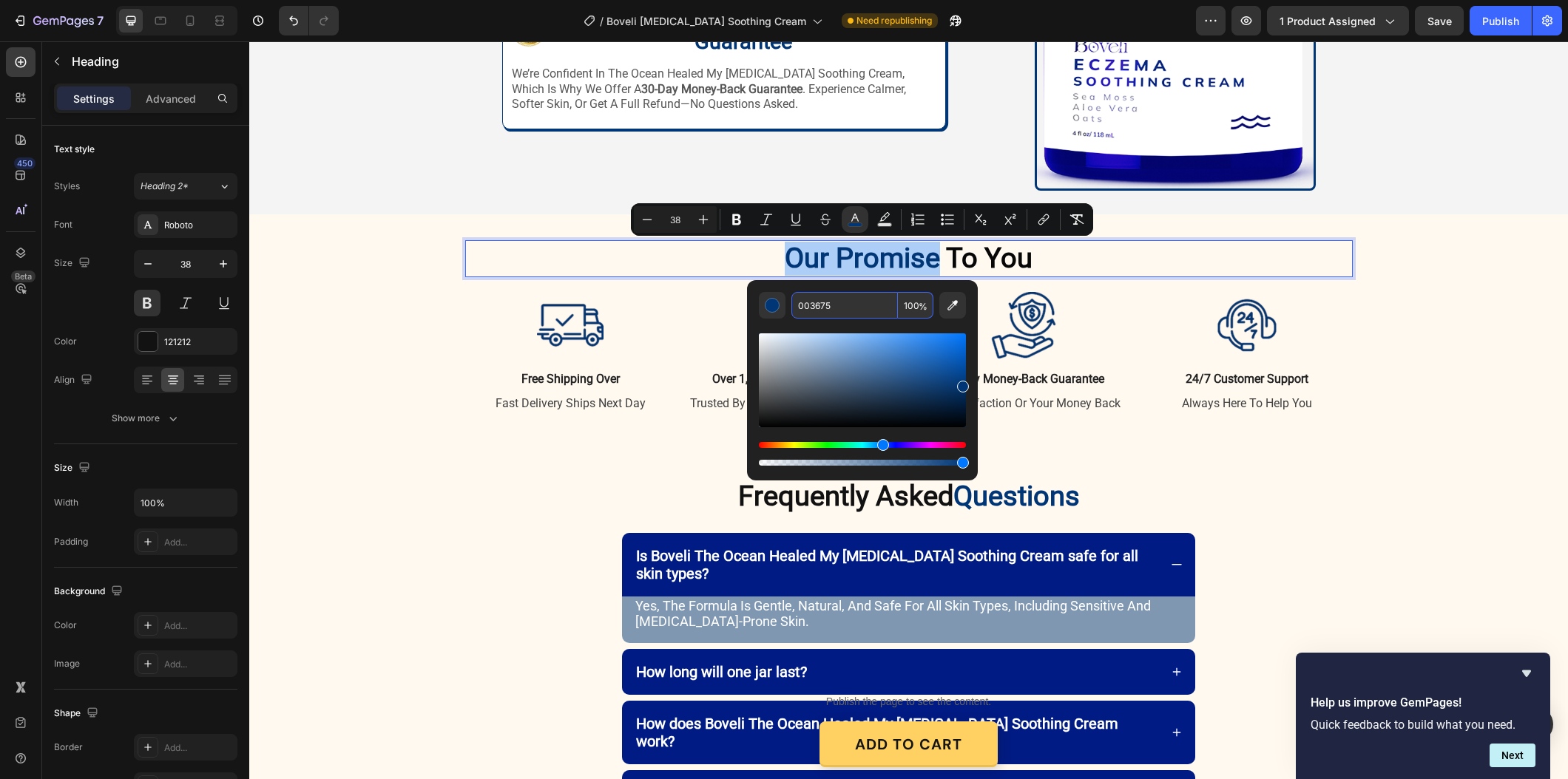
click at [819, 305] on input "003675" at bounding box center [845, 305] width 107 height 26
paste input "#011b84"
type input "011B84"
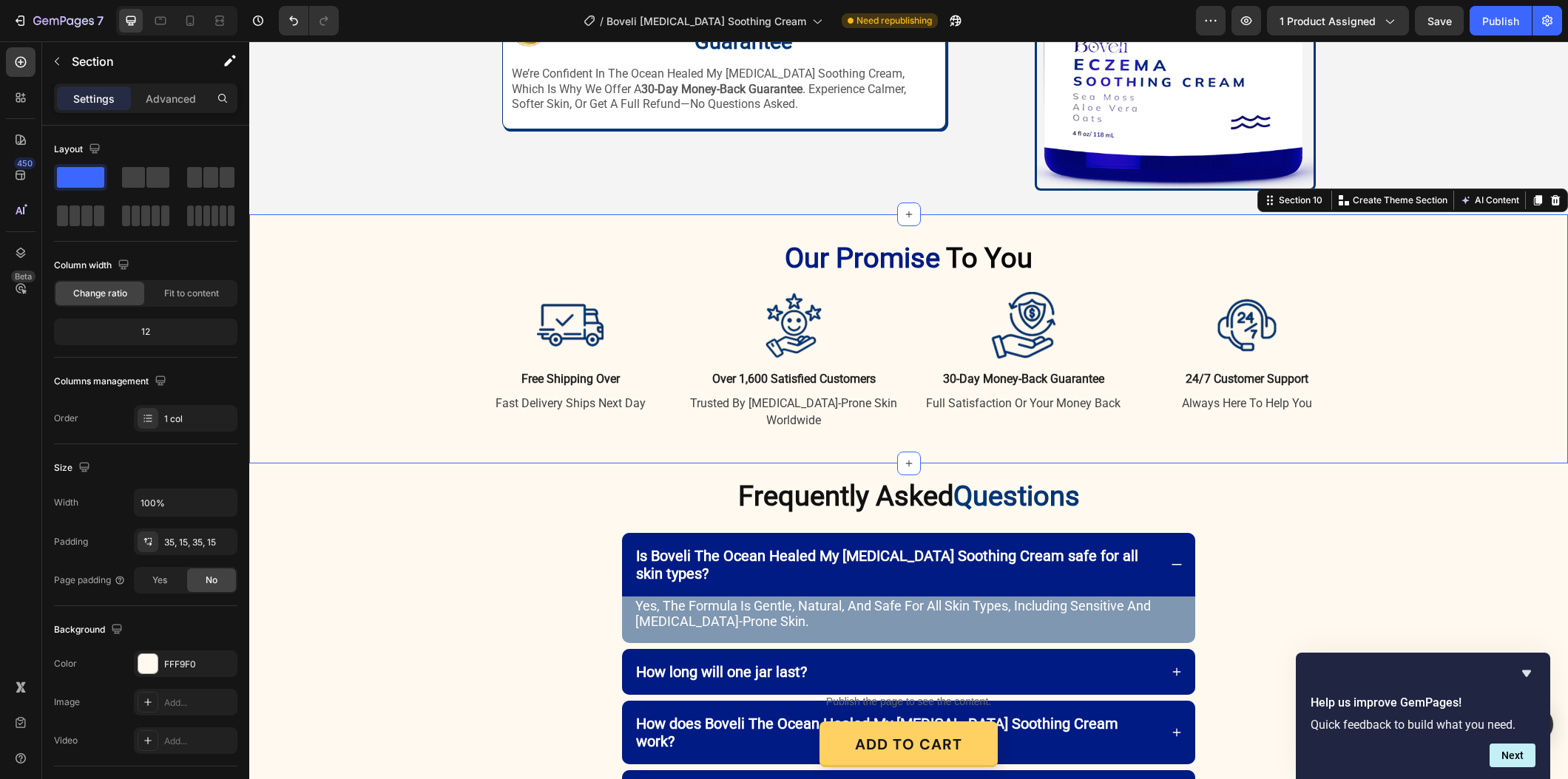
click at [1371, 452] on div "⁠⁠⁠⁠⁠⁠⁠ Our Promise To You Heading Row Image free shipping over Text Block fast…" at bounding box center [908, 338] width 1318 height 249
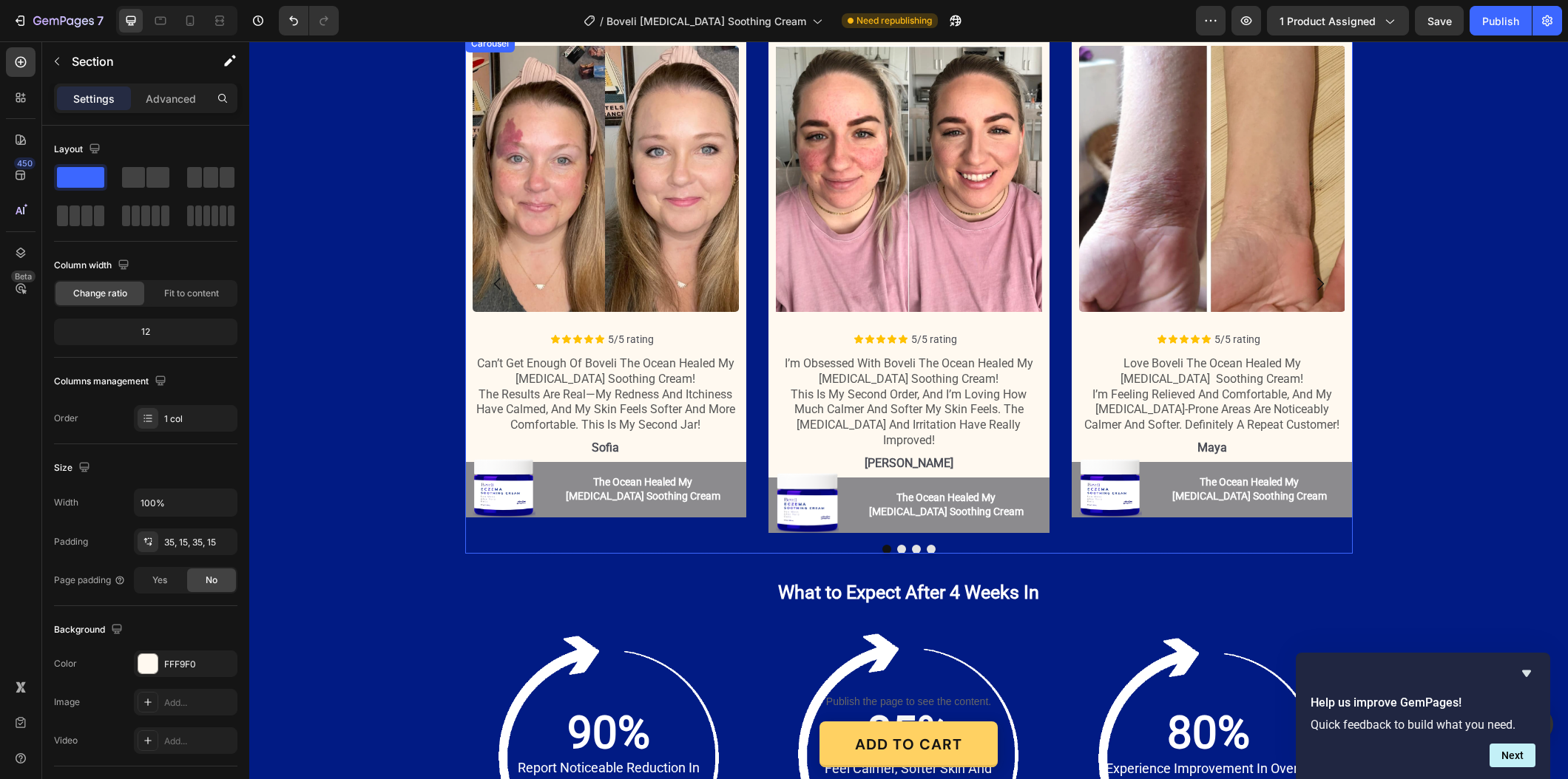
scroll to position [1739, 0]
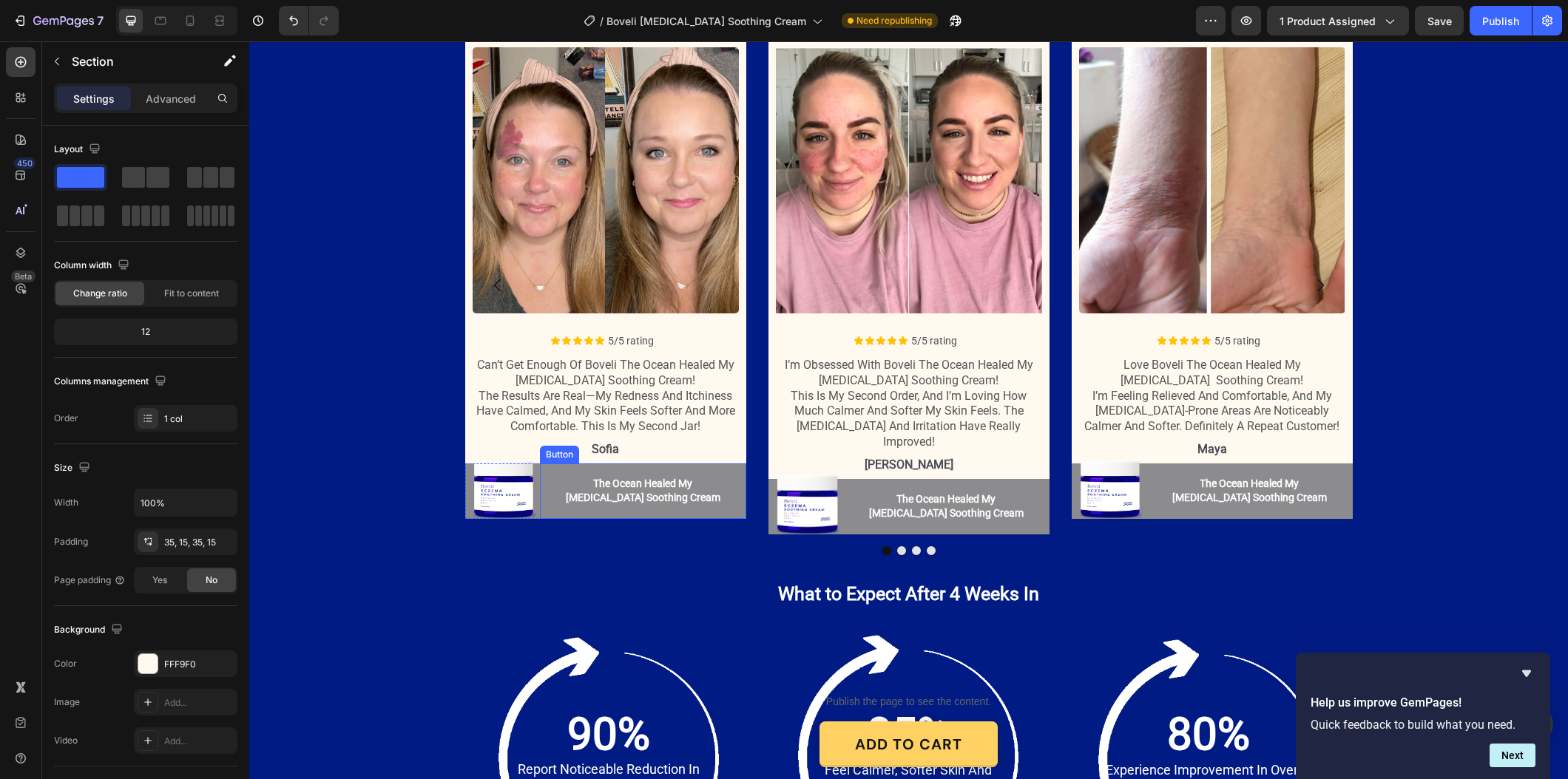
click at [724, 505] on button "The Ocean Healed My [MEDICAL_DATA] Soothing Cream" at bounding box center [643, 490] width 206 height 55
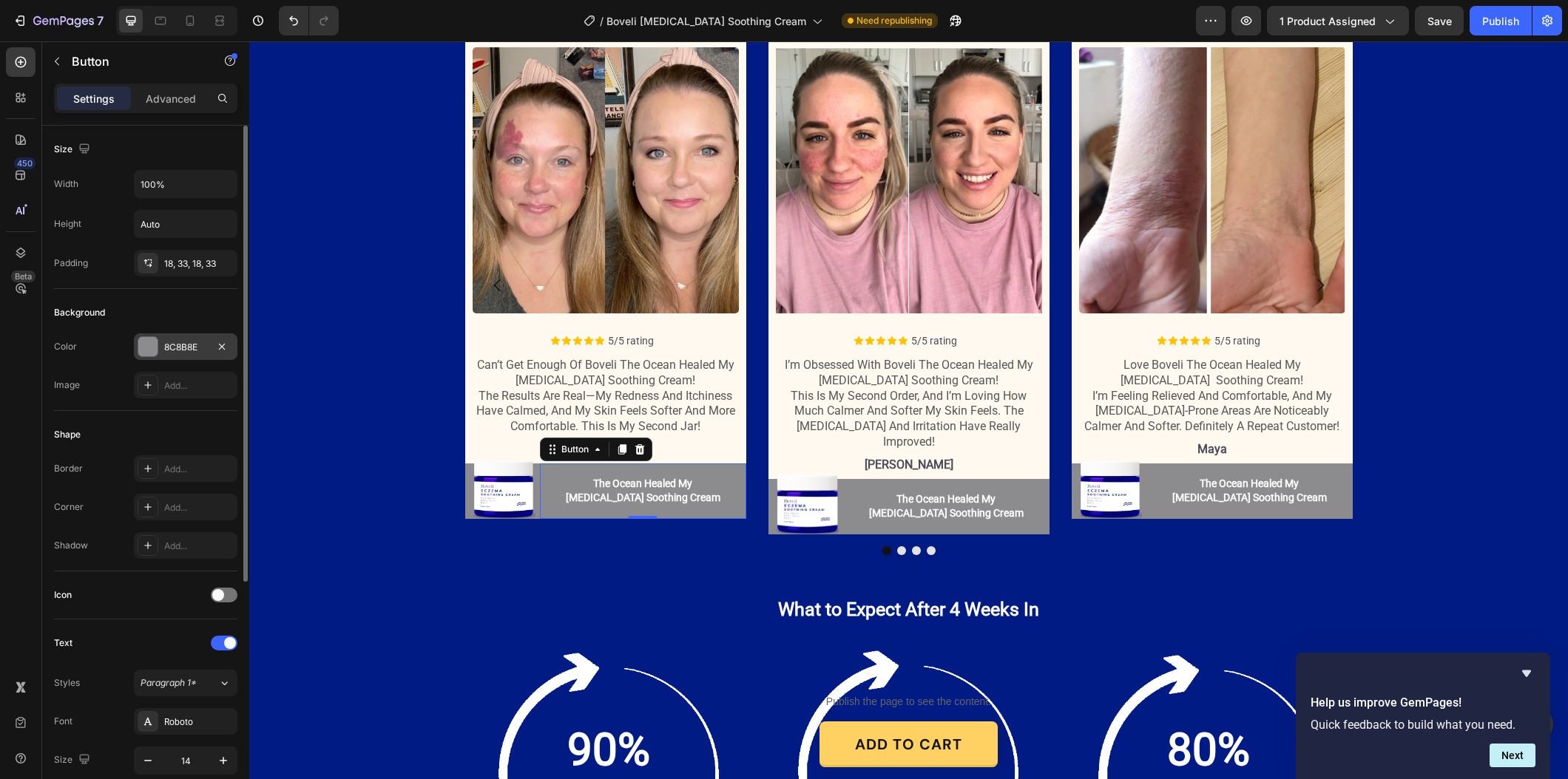
click at [194, 350] on div "8C8B8E" at bounding box center [185, 347] width 43 height 14
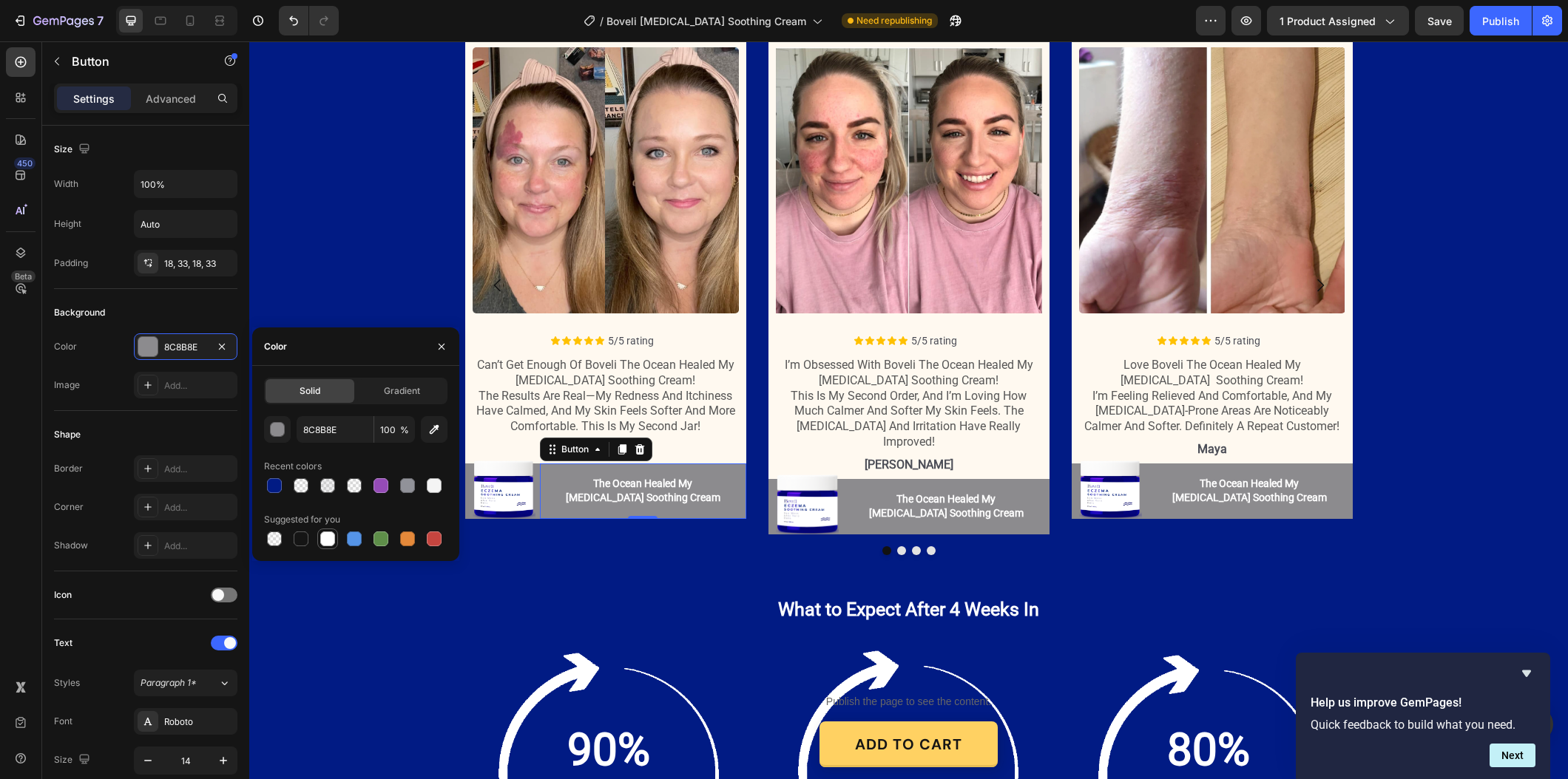
click at [317, 535] on div at bounding box center [327, 538] width 21 height 21
type input "FFFFFF"
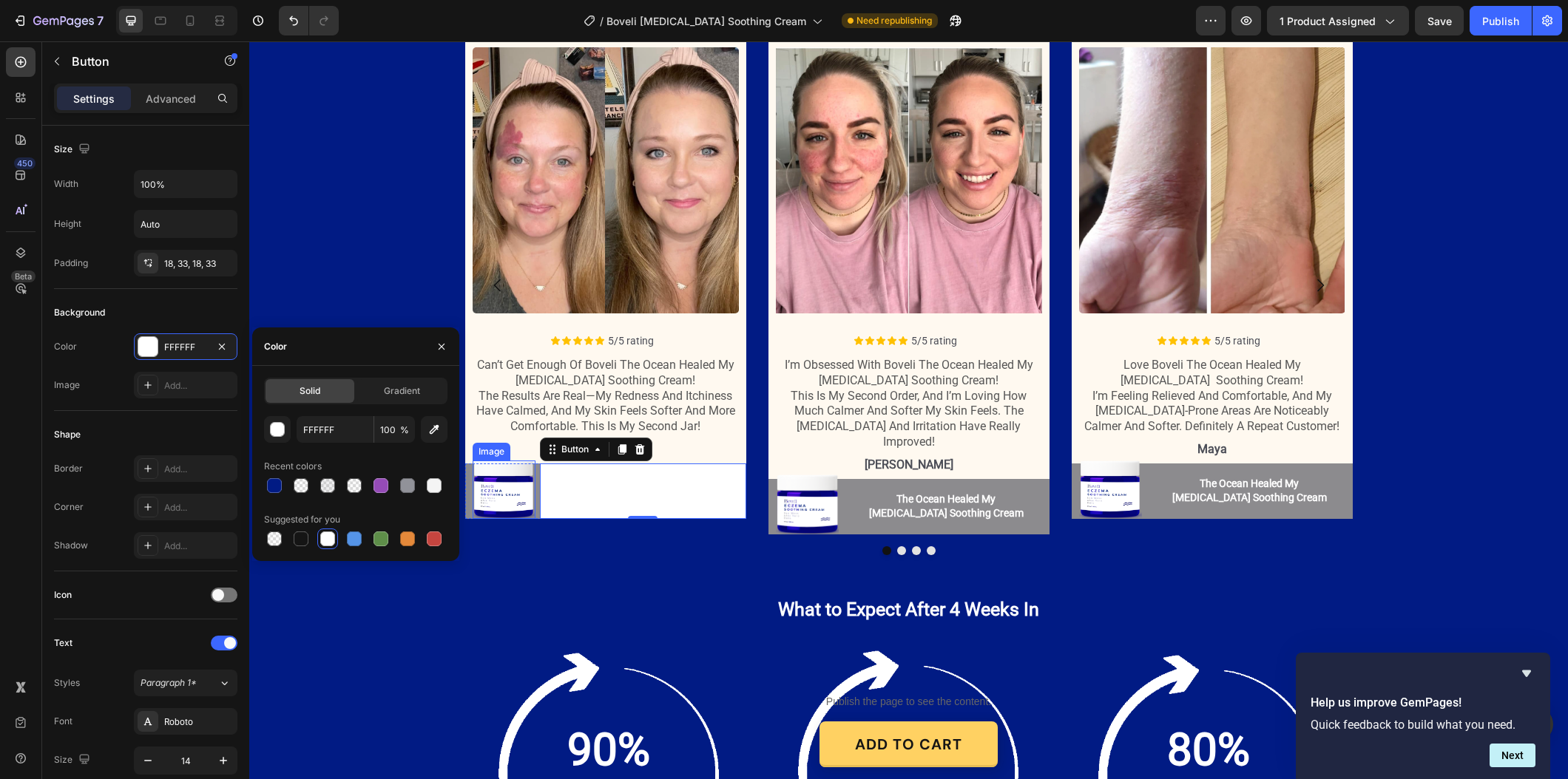
click at [473, 508] on img at bounding box center [503, 489] width 62 height 59
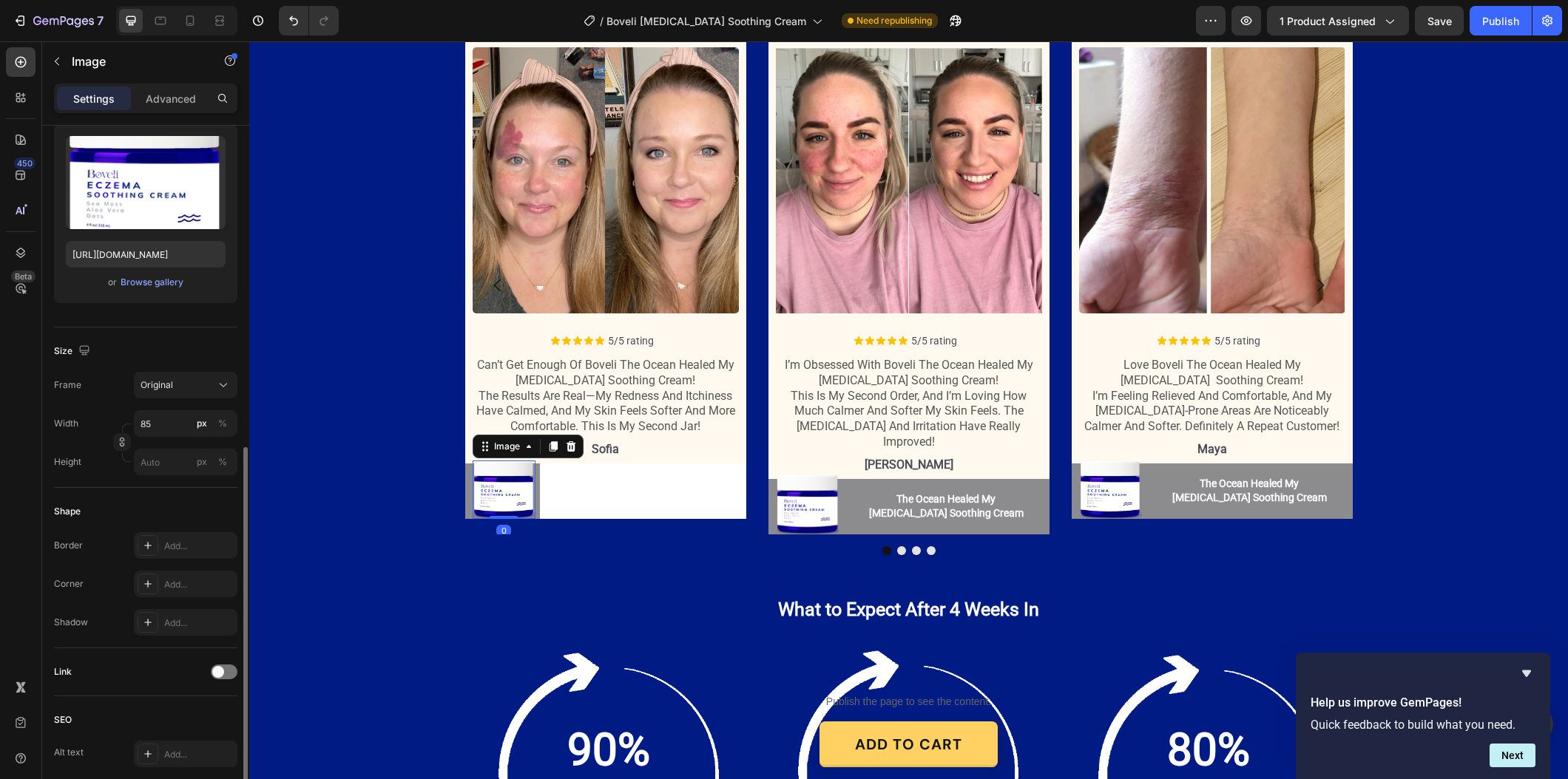
scroll to position [290, 0]
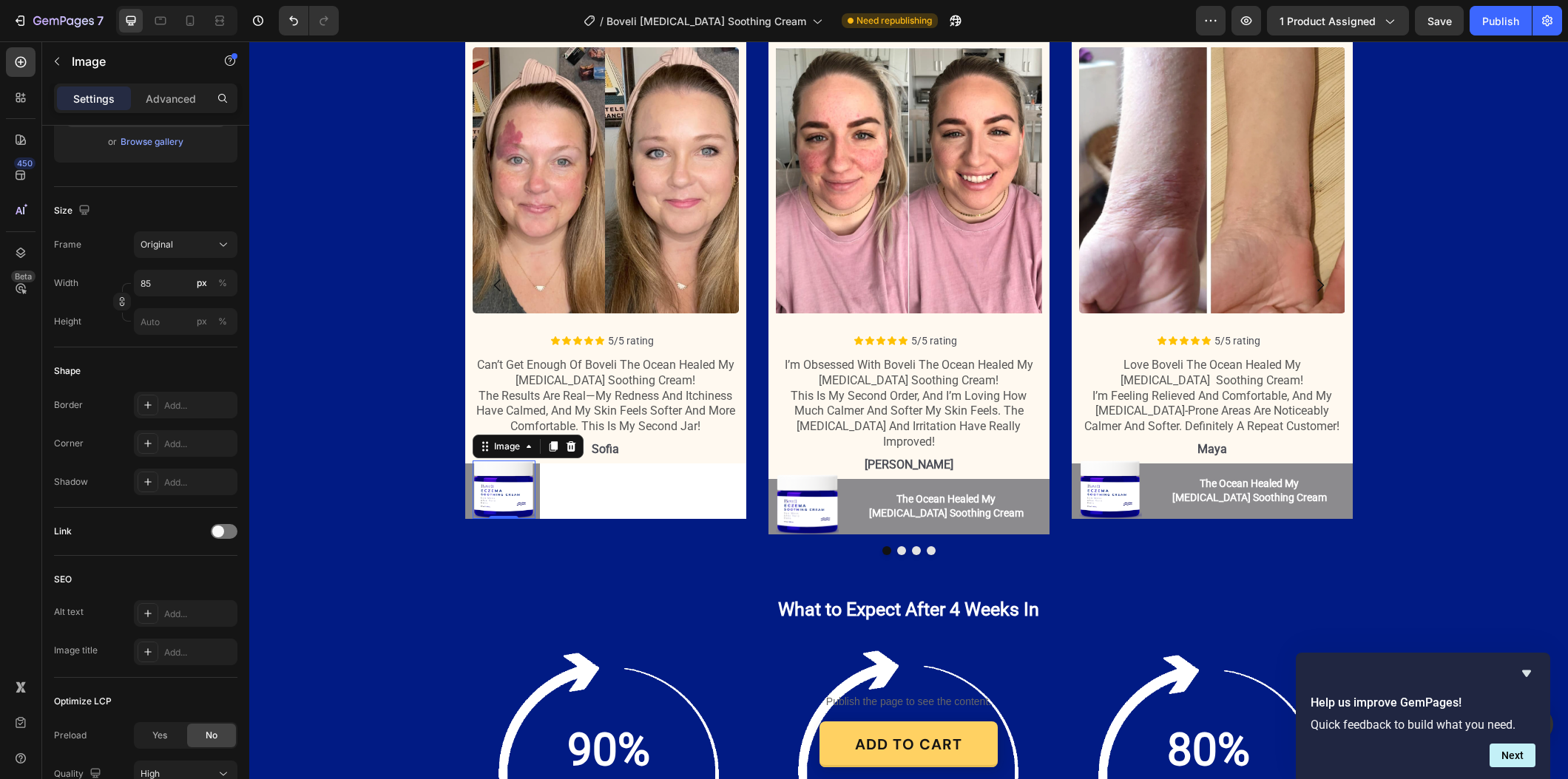
click at [473, 475] on img at bounding box center [503, 489] width 62 height 59
click at [466, 478] on div "Image The Ocean Healed My Eczema Soothing Cream Button The Ocean Healed My Ecze…" at bounding box center [606, 490] width 281 height 55
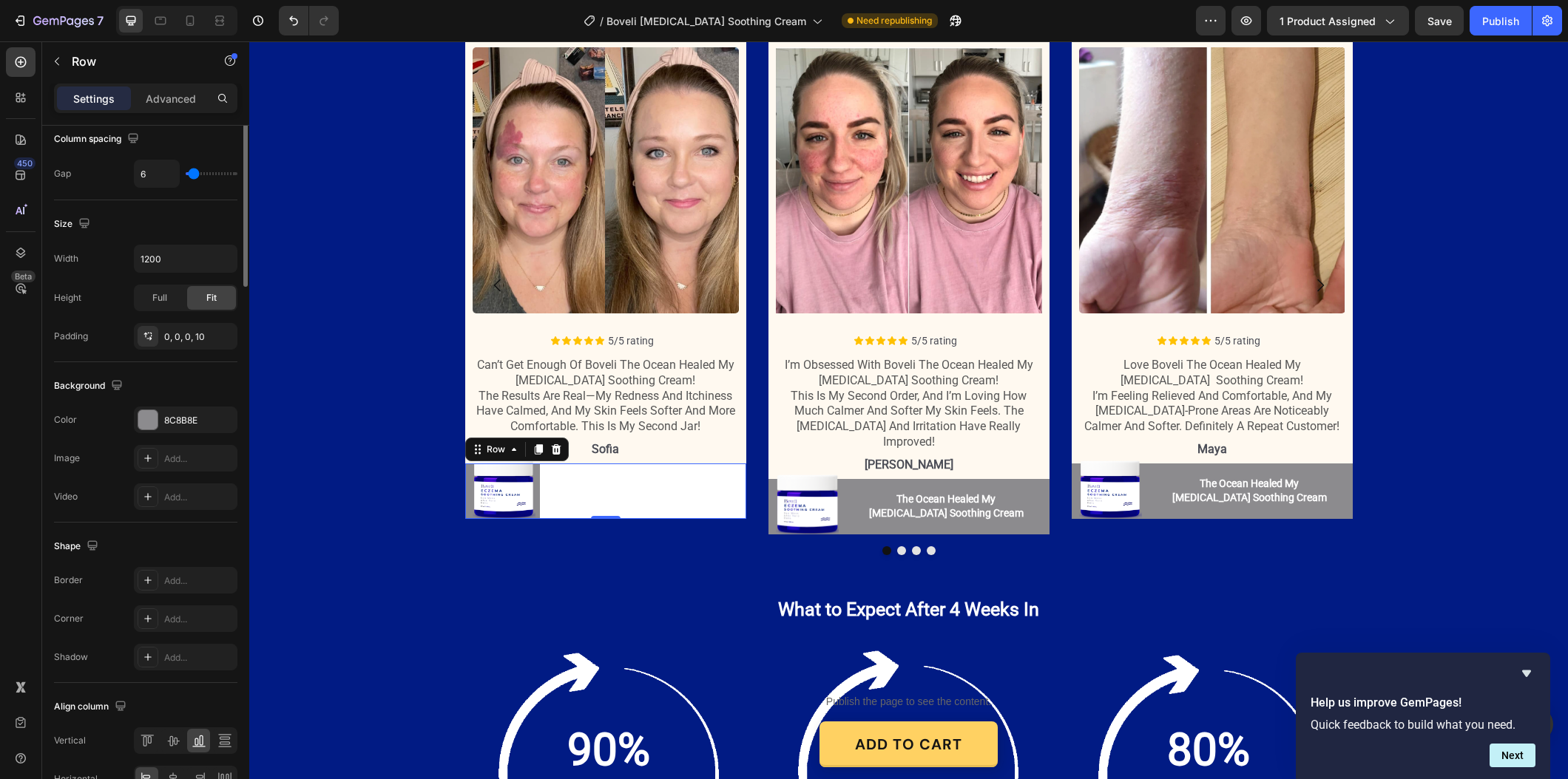
scroll to position [0, 0]
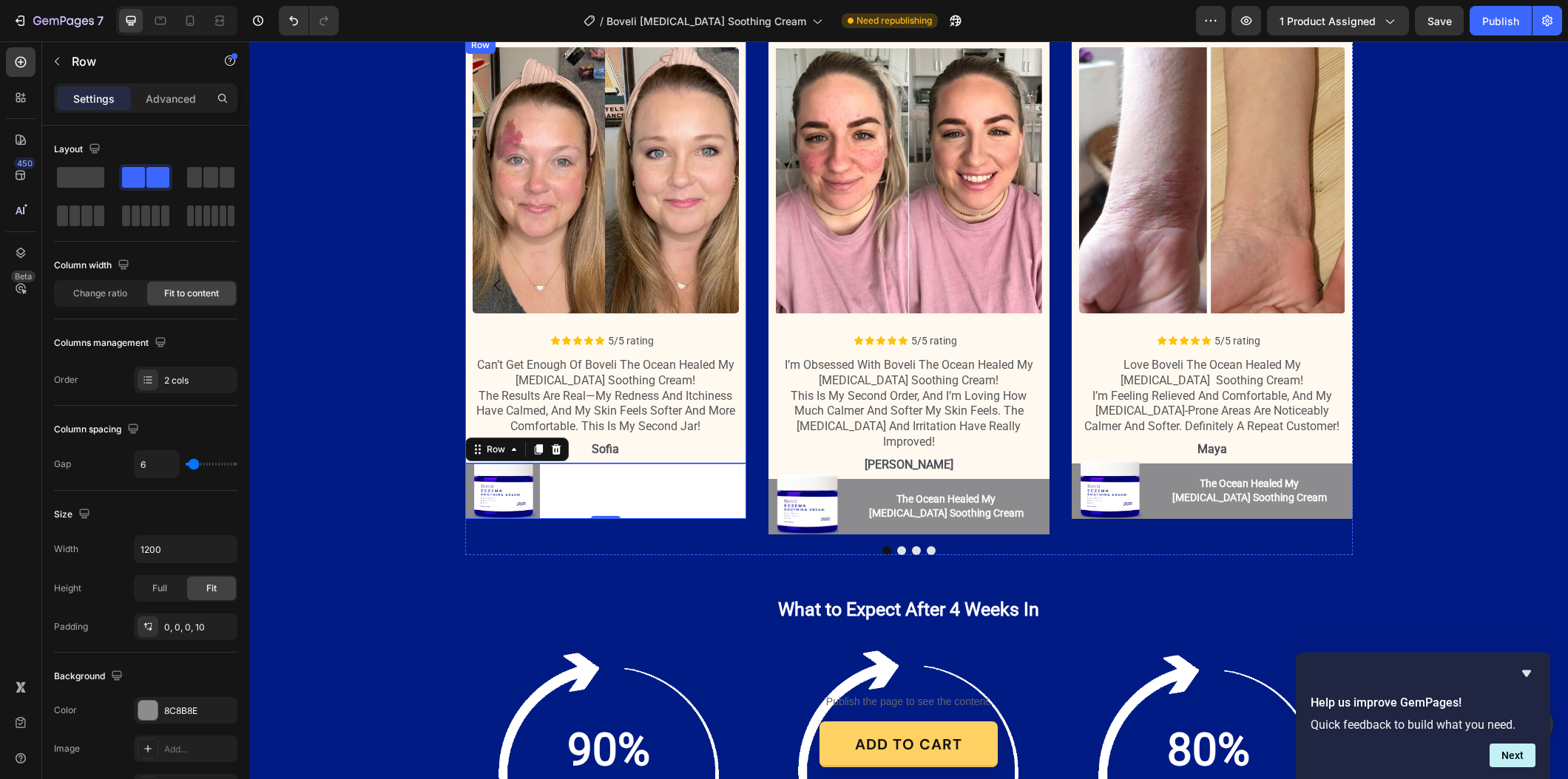
click at [470, 402] on div "Image Icon Icon Icon Icon Icon Icon List 5/5 rating Text Block Row can’t get en…" at bounding box center [606, 250] width 281 height 427
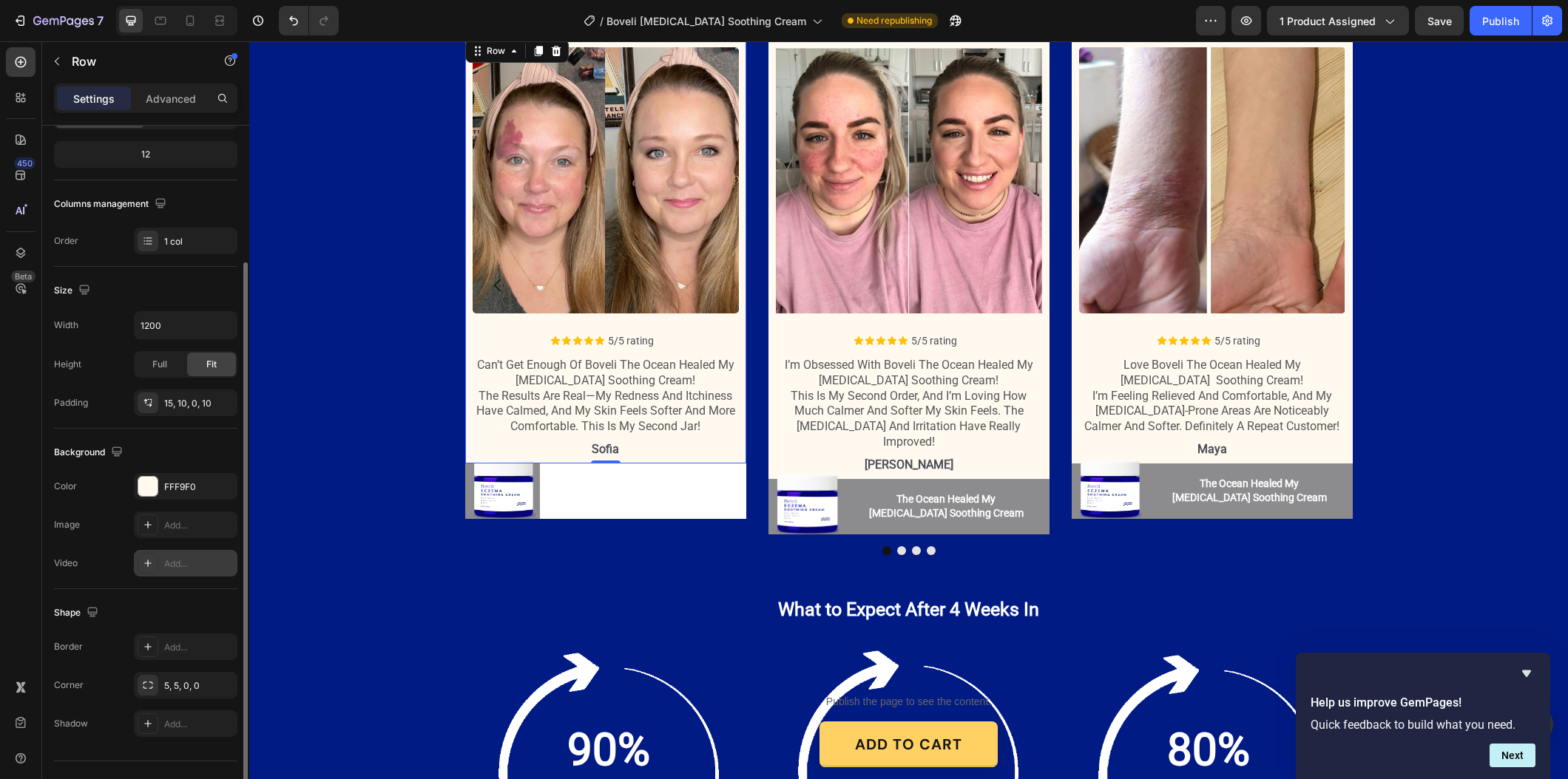
scroll to position [206, 0]
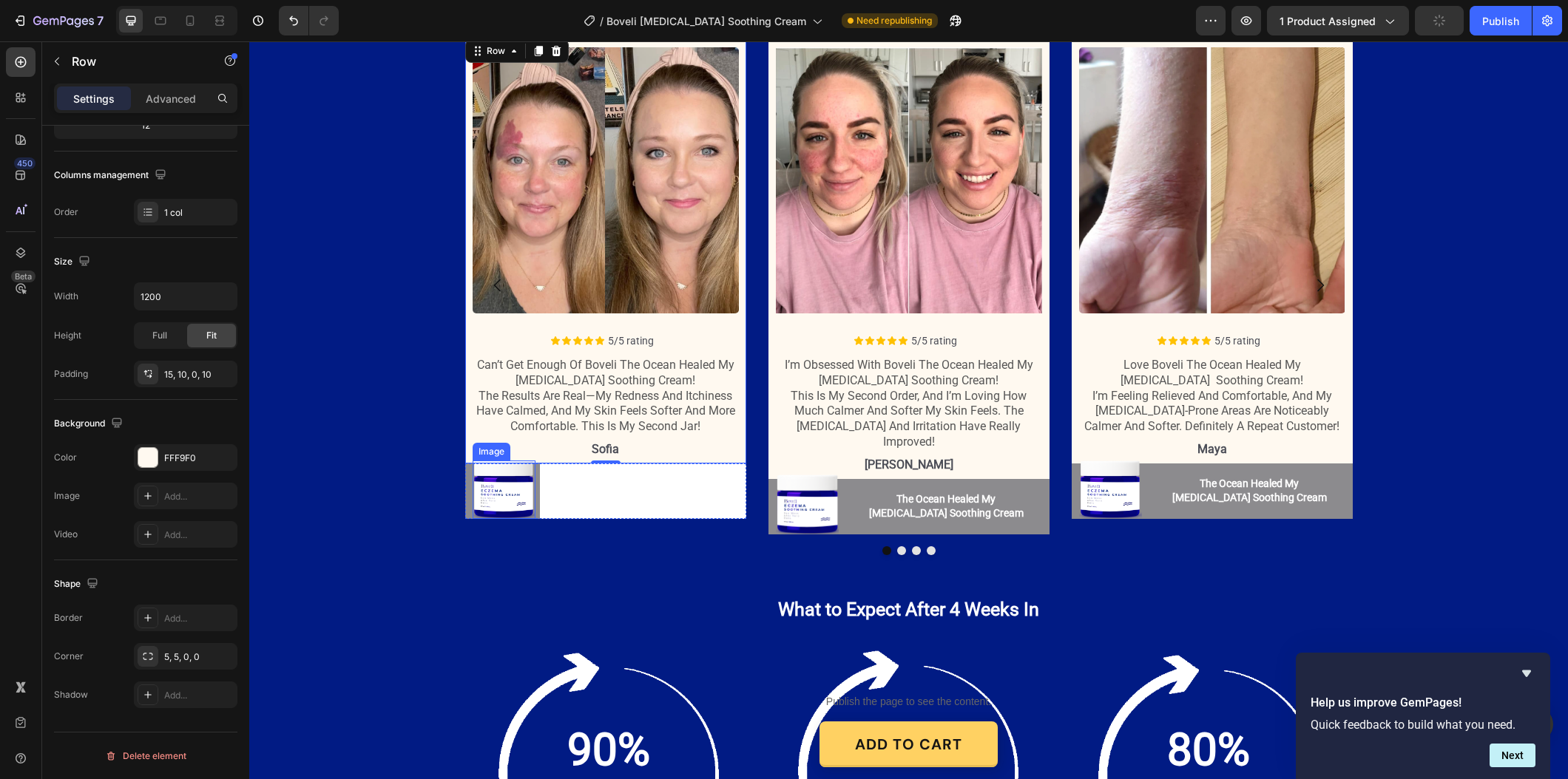
click at [473, 514] on img at bounding box center [503, 489] width 62 height 59
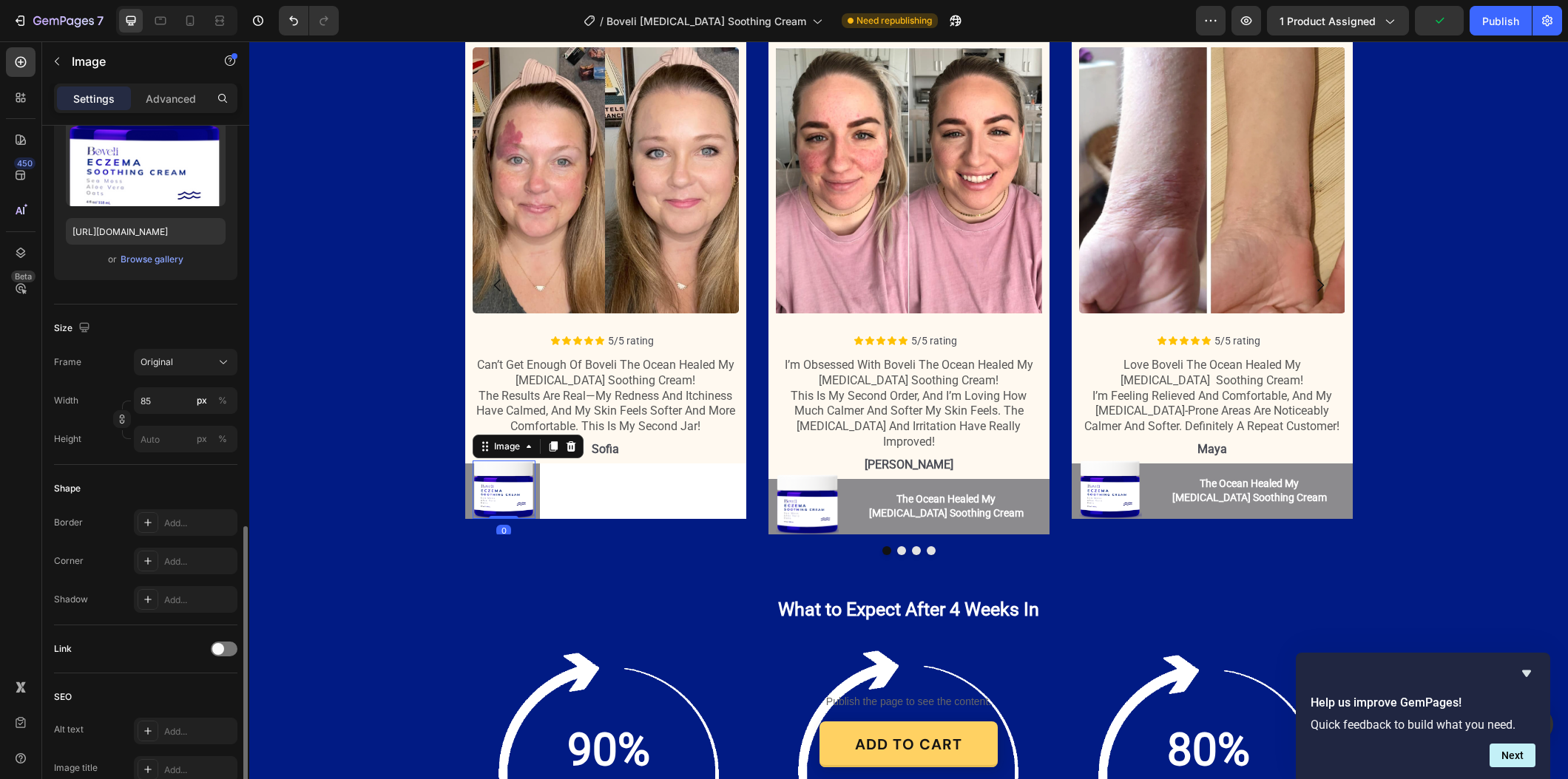
scroll to position [353, 0]
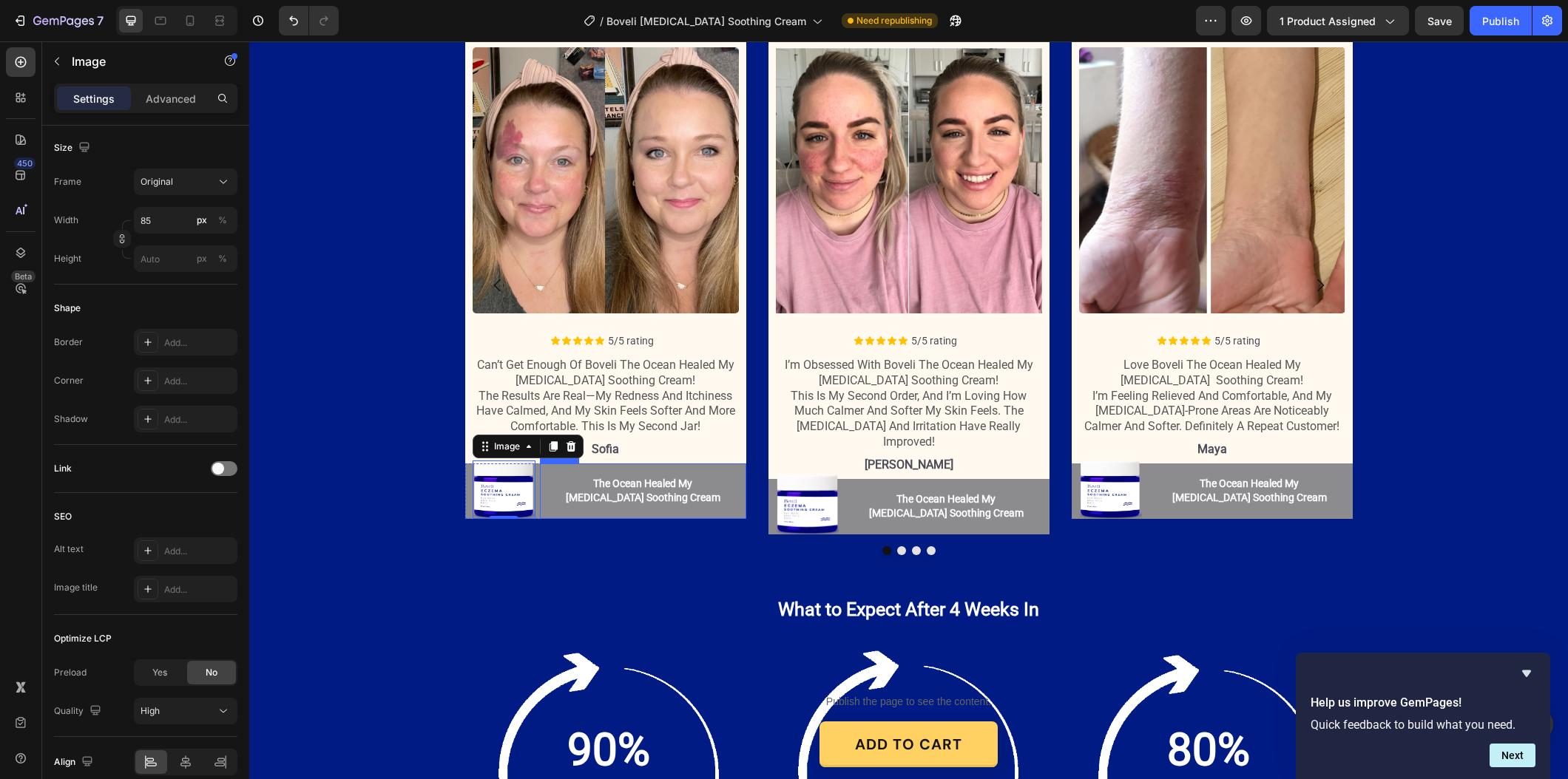
click at [541, 488] on button "The Ocean Healed My [MEDICAL_DATA] Soothing Cream" at bounding box center [643, 490] width 206 height 55
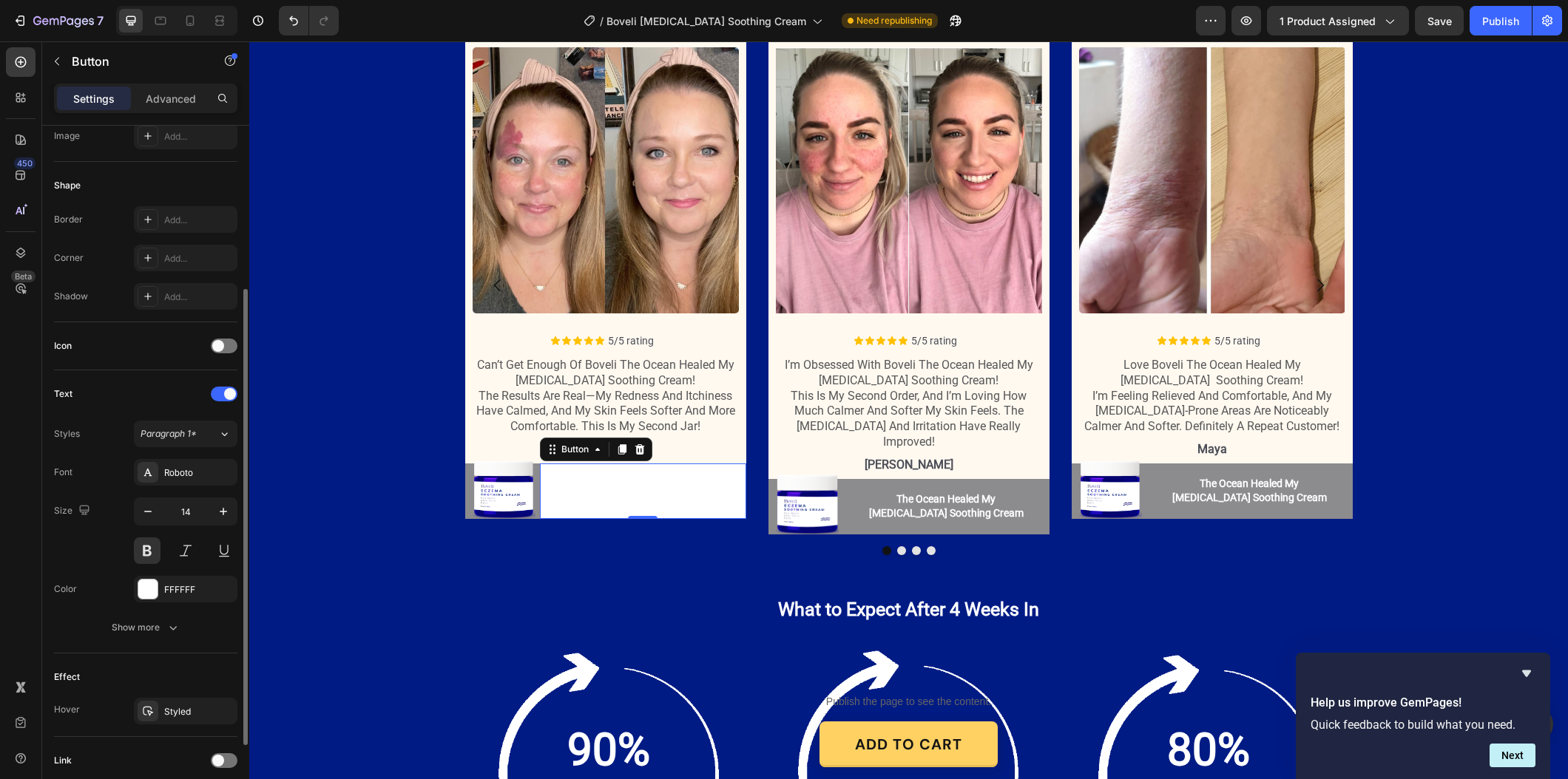
scroll to position [0, 0]
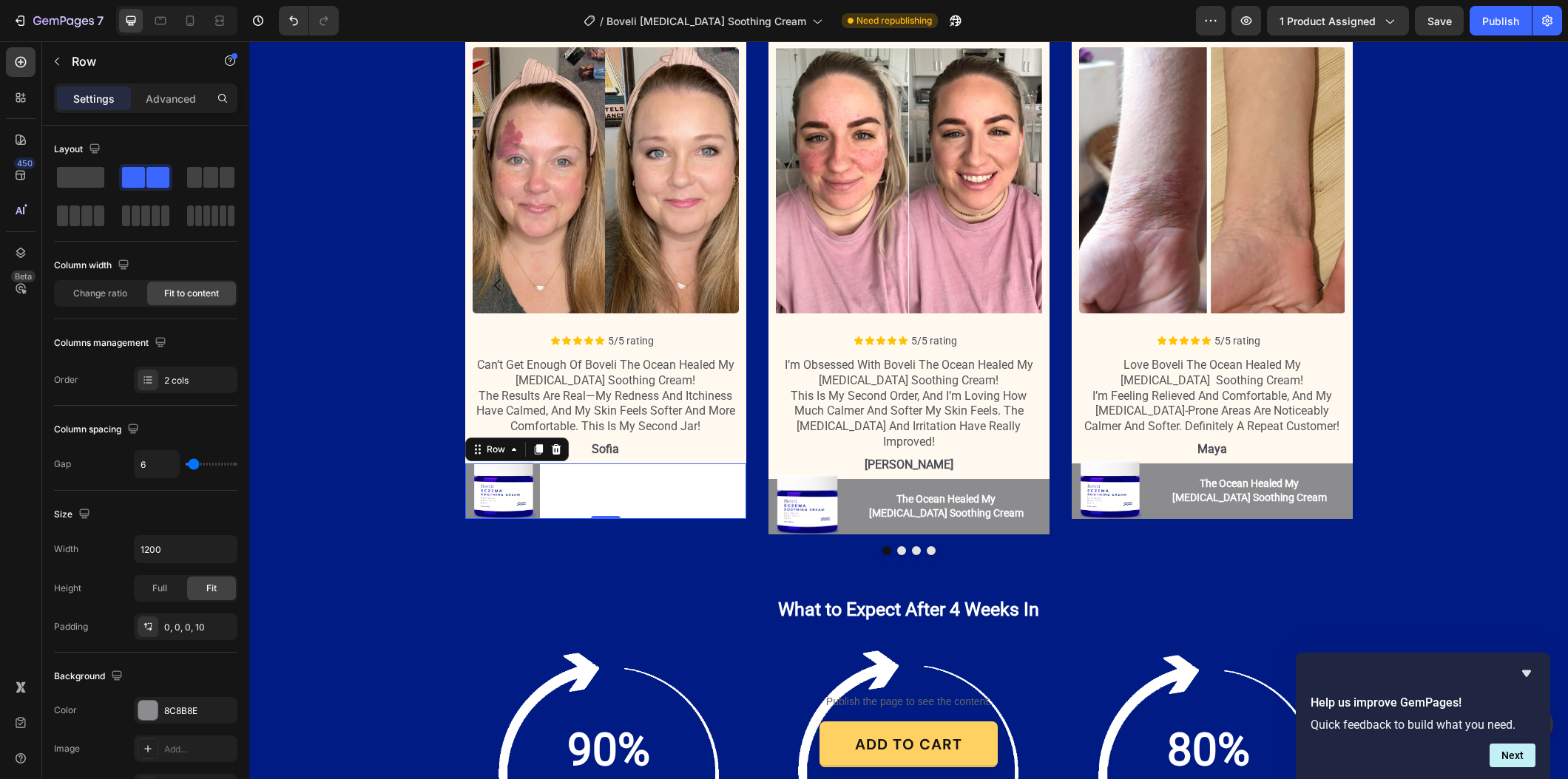
click at [471, 478] on div "Image The Ocean Healed My Eczema Soothing Cream Button The Ocean Healed My Ecze…" at bounding box center [606, 490] width 281 height 55
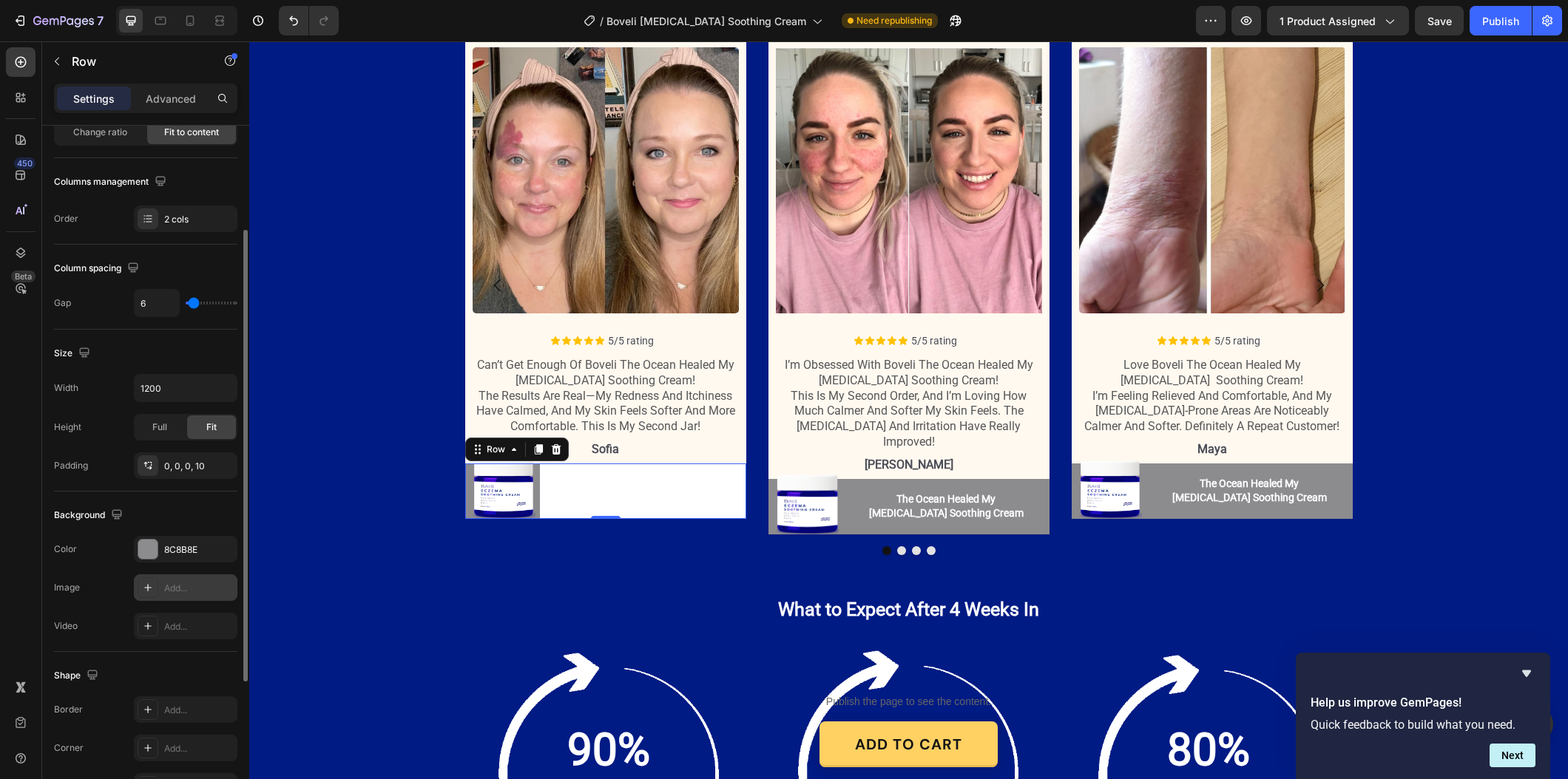
scroll to position [158, 0]
click at [182, 556] on div "8C8B8E" at bounding box center [185, 553] width 43 height 14
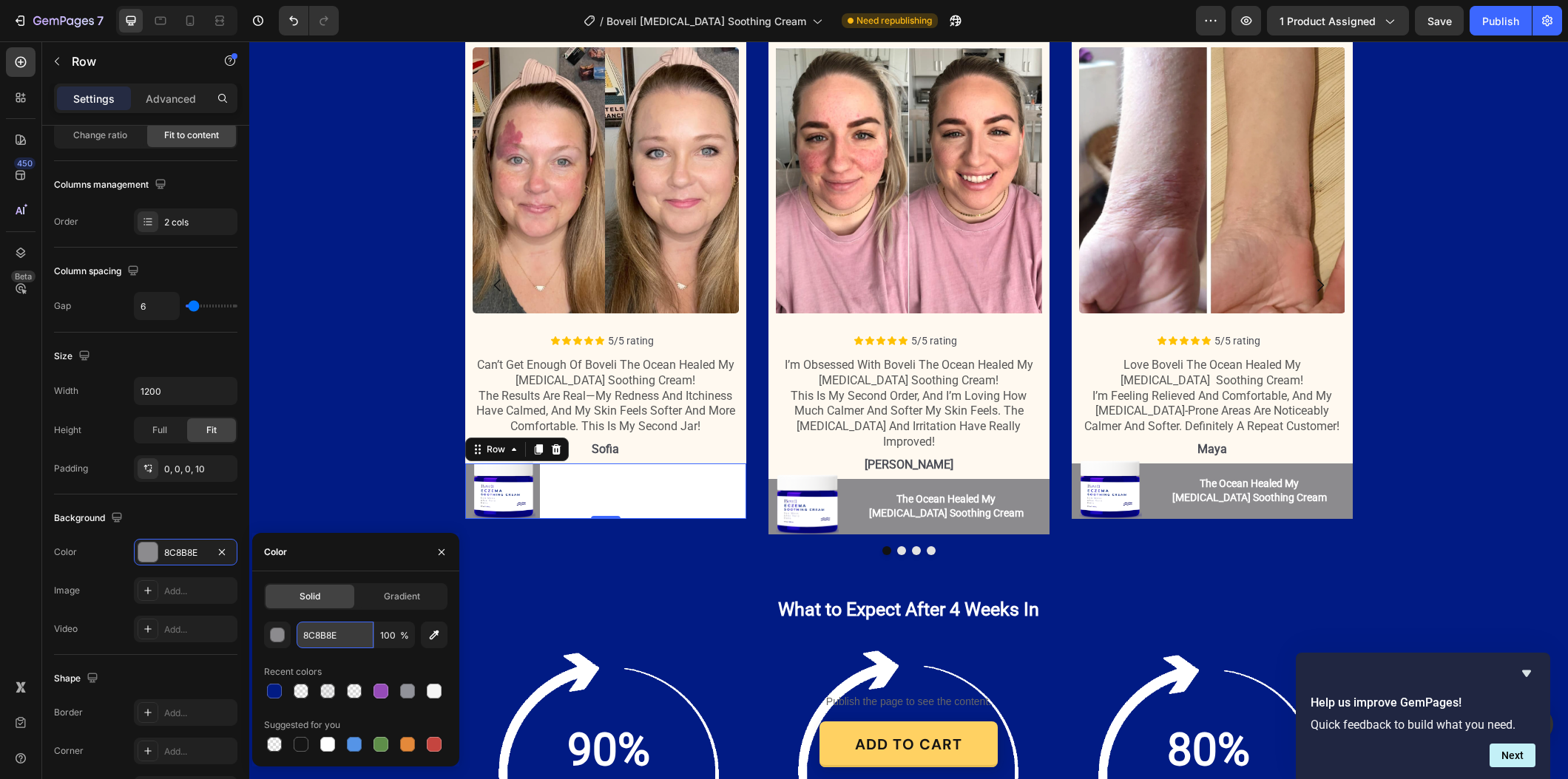
click at [301, 623] on input "8C8B8E" at bounding box center [335, 634] width 77 height 26
drag, startPoint x: 425, startPoint y: 692, endPoint x: 420, endPoint y: 555, distance: 137.1
click at [426, 692] on div at bounding box center [434, 691] width 14 height 14
type input "F4F4F4"
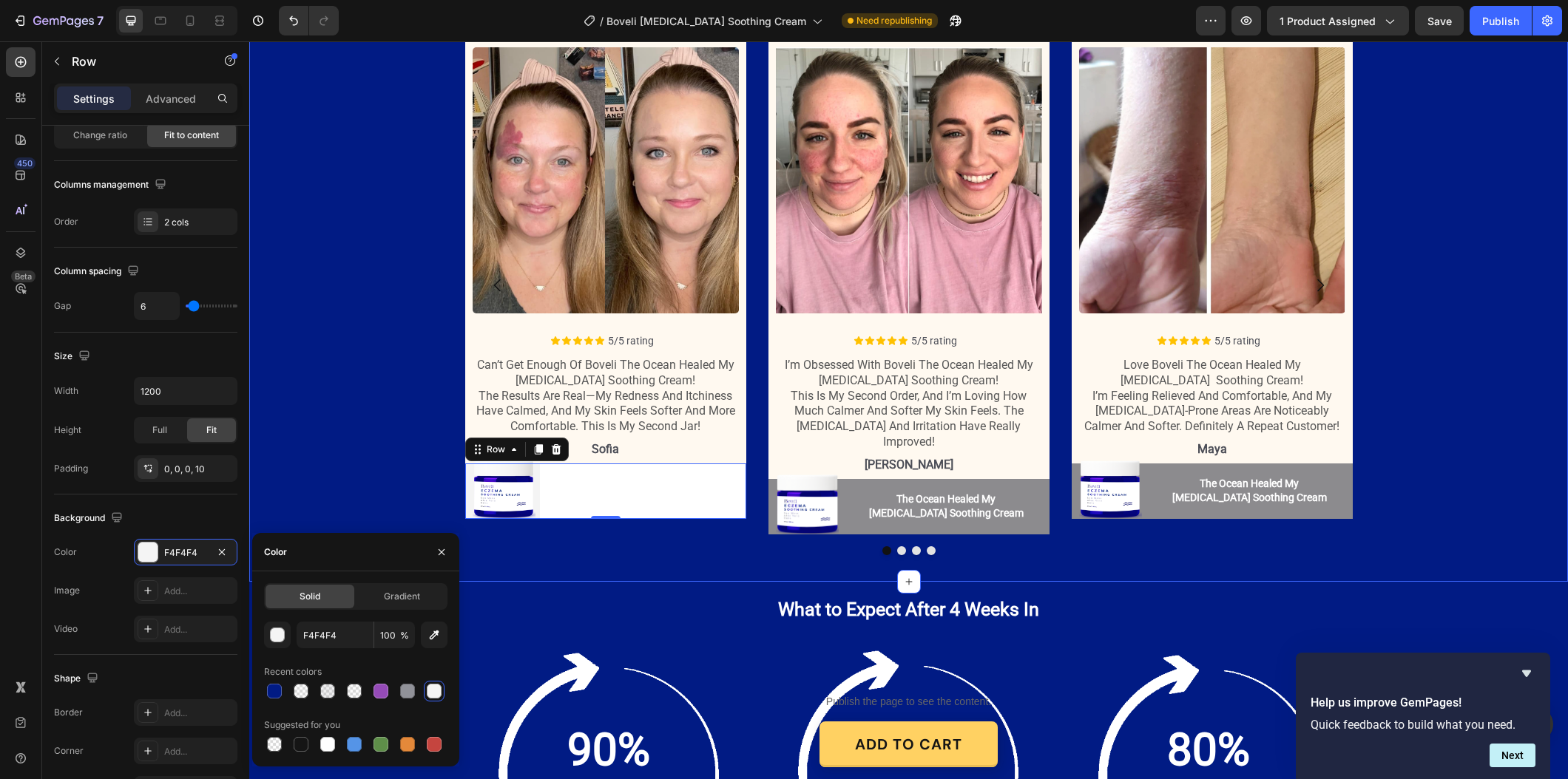
click at [1443, 451] on div "Icon Icon Icon Icon Icon Icon List 1,636+ Verified Reviews! Text Block Row Over…" at bounding box center [908, 267] width 1318 height 599
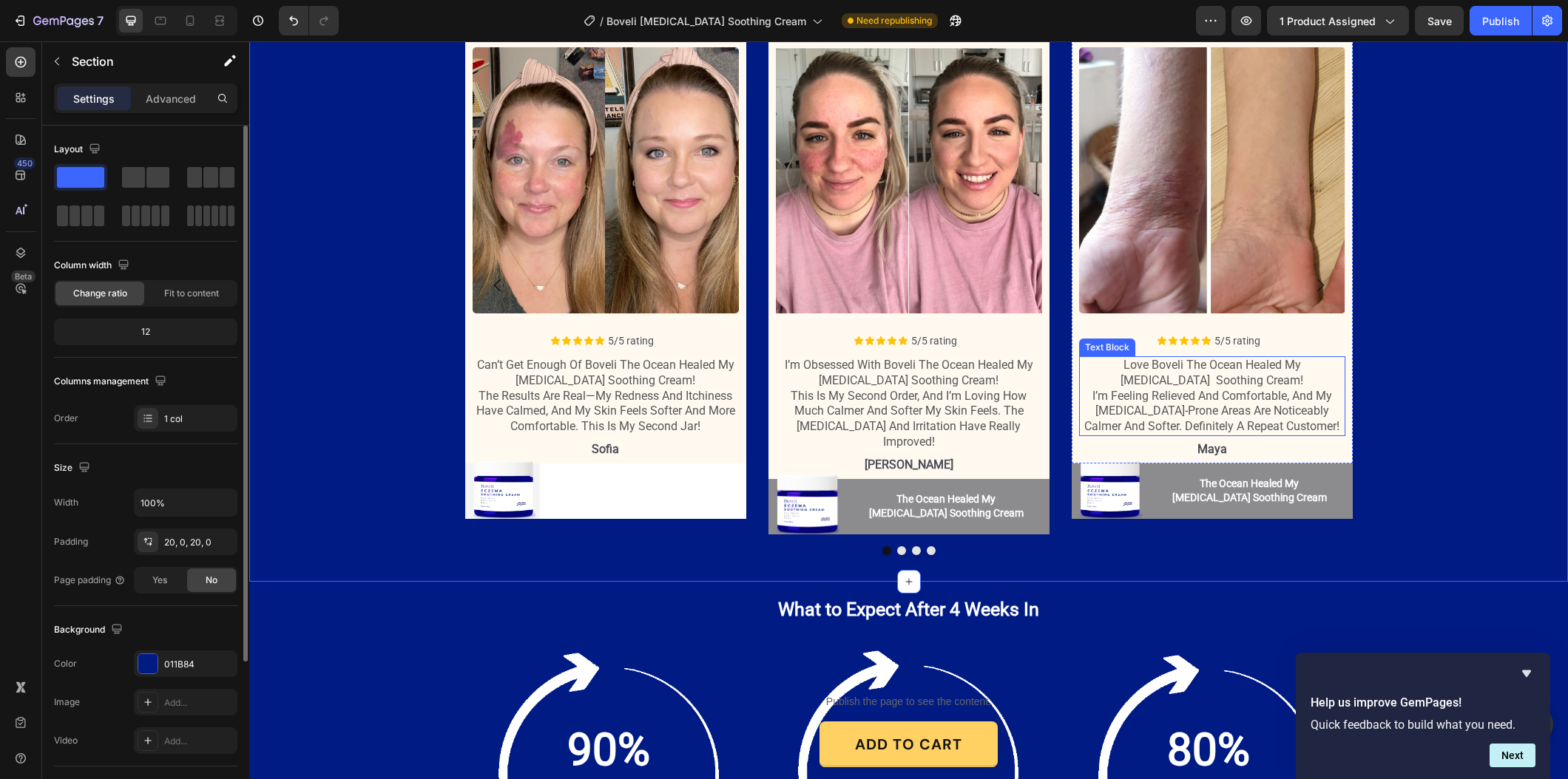
scroll to position [1588, 0]
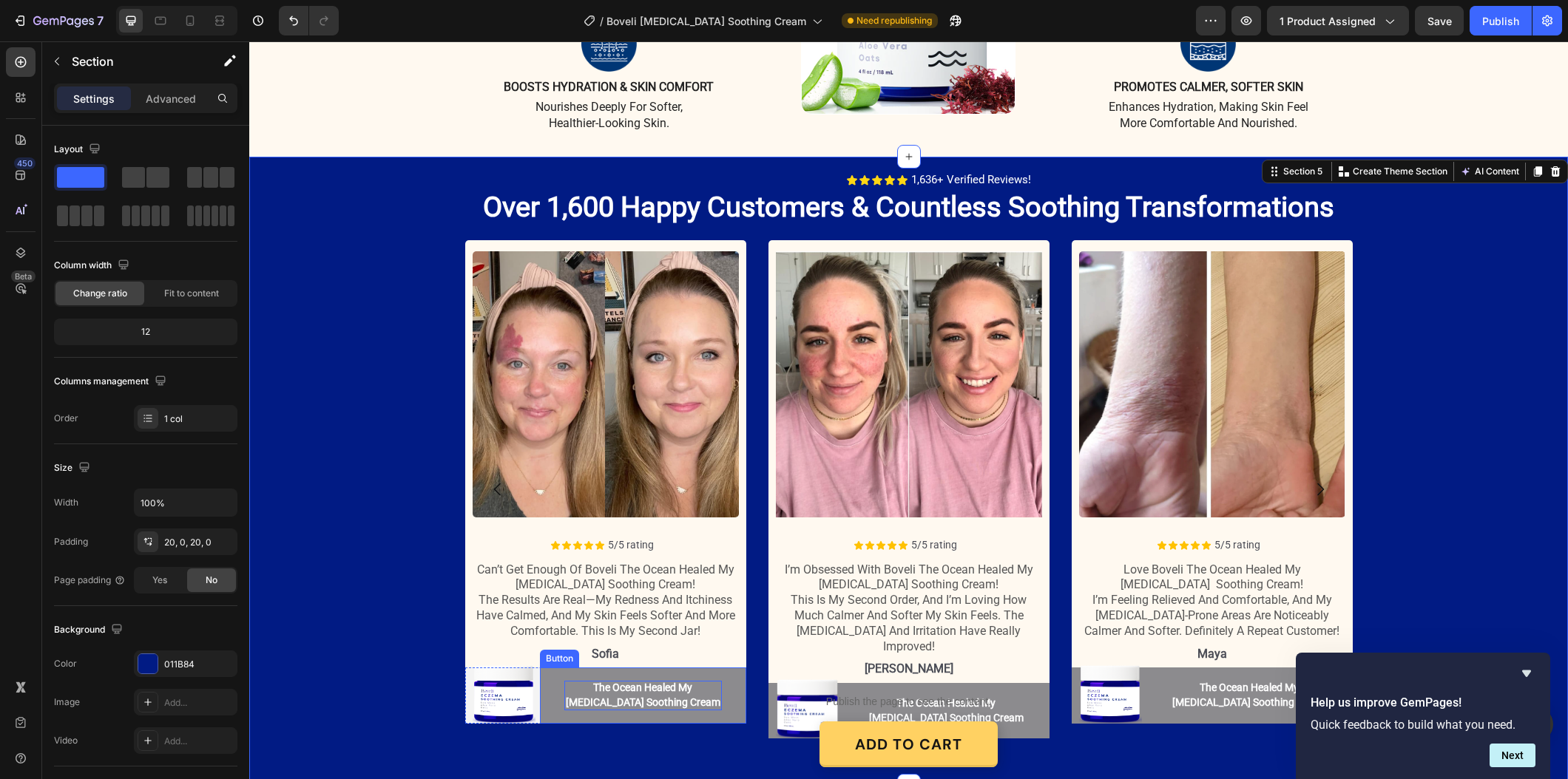
click at [607, 680] on p "The Ocean Healed My [MEDICAL_DATA] Soothing Cream" at bounding box center [643, 695] width 158 height 29
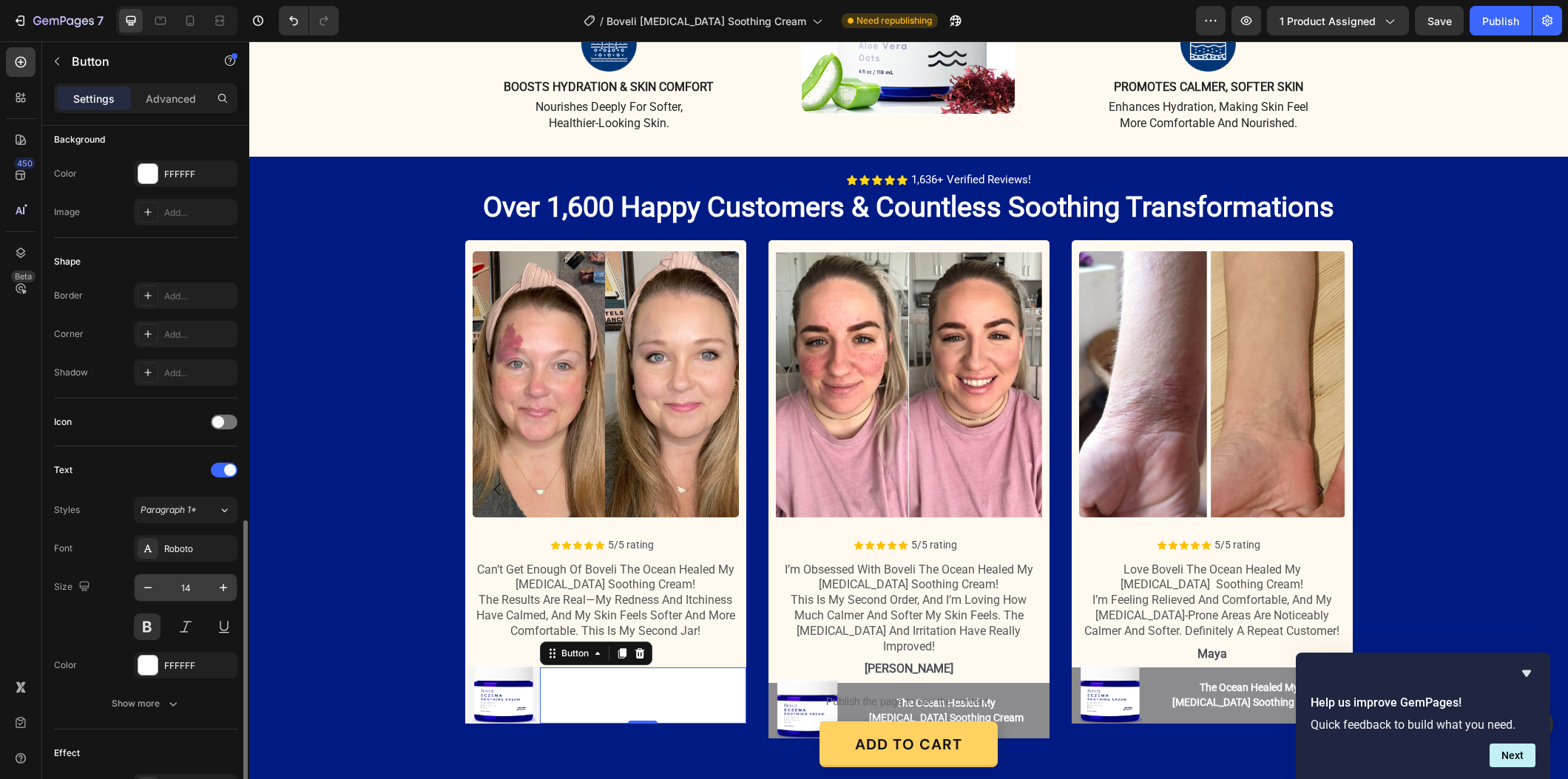
scroll to position [343, 0]
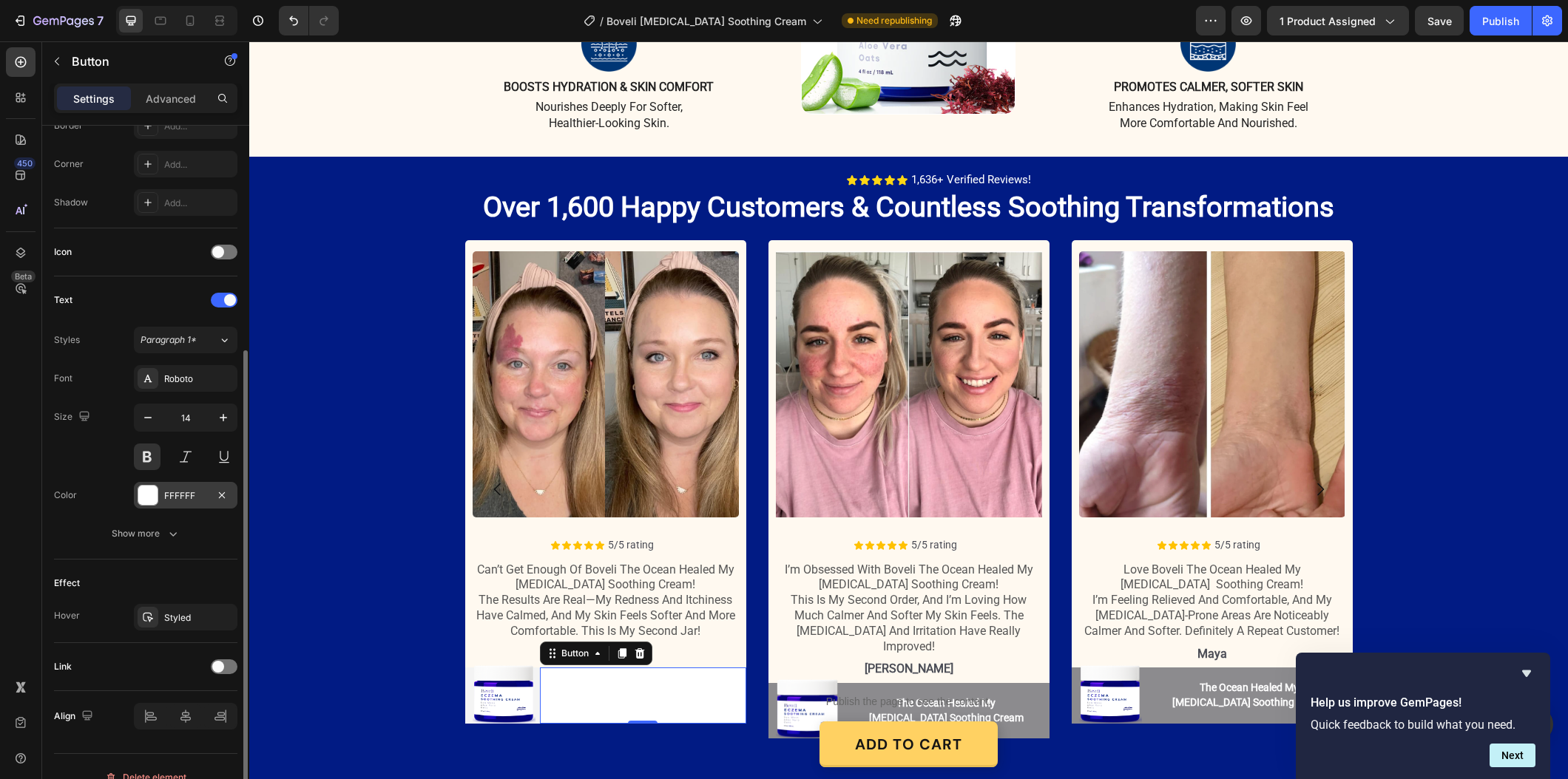
click at [179, 498] on div "FFFFFF" at bounding box center [185, 496] width 43 height 14
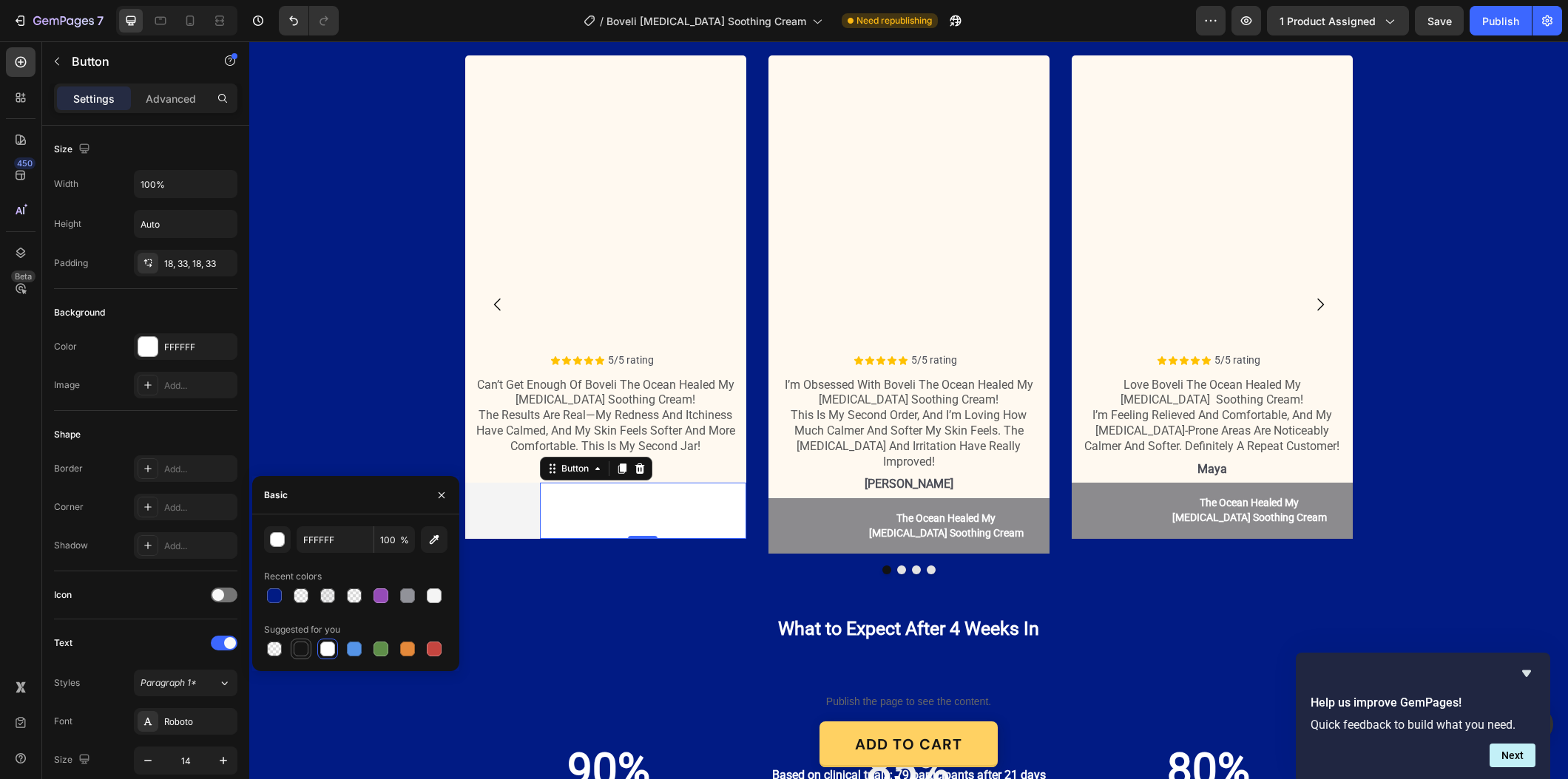
scroll to position [343, 0]
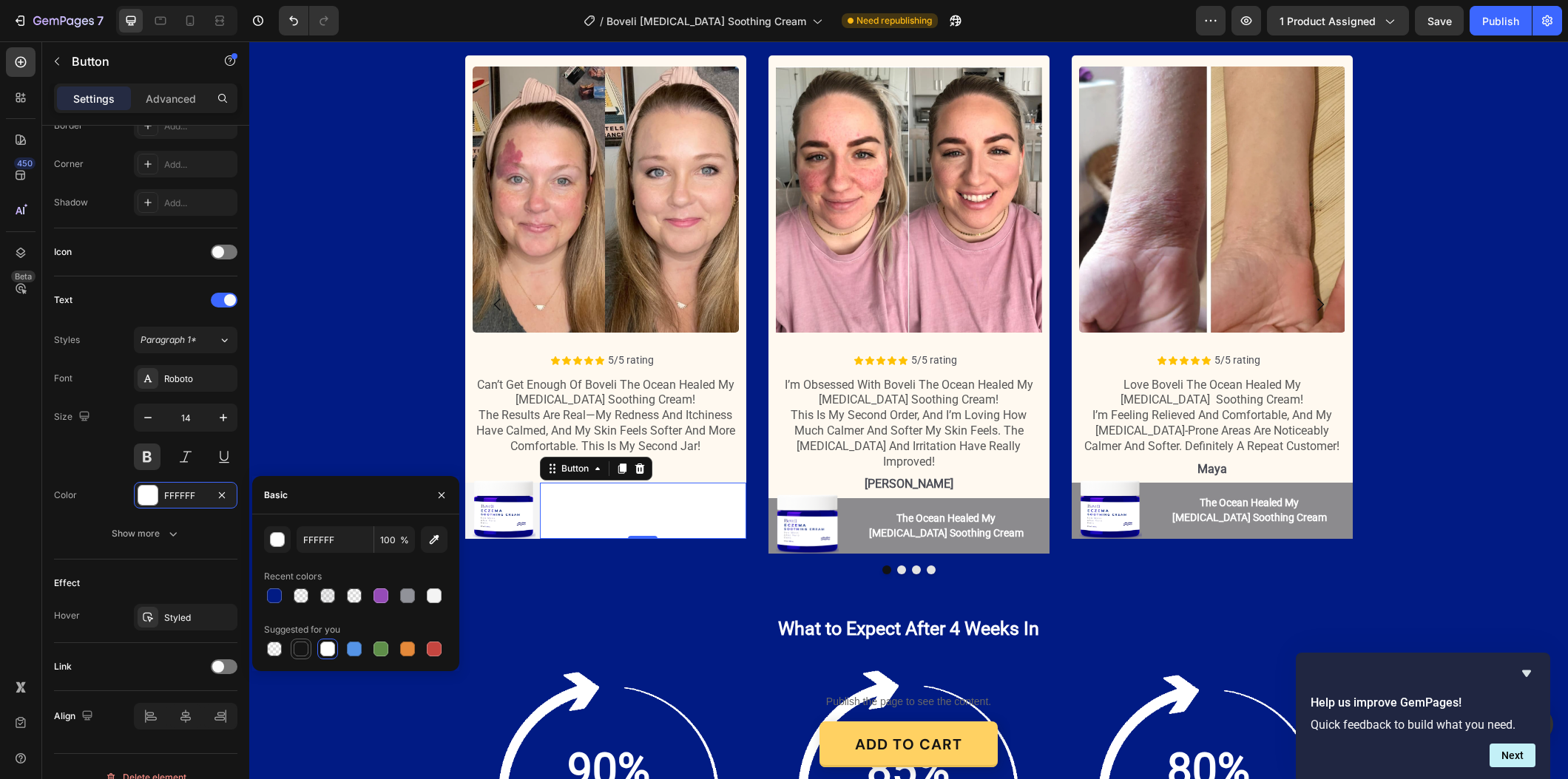
click at [301, 648] on div at bounding box center [301, 649] width 14 height 14
type input "151515"
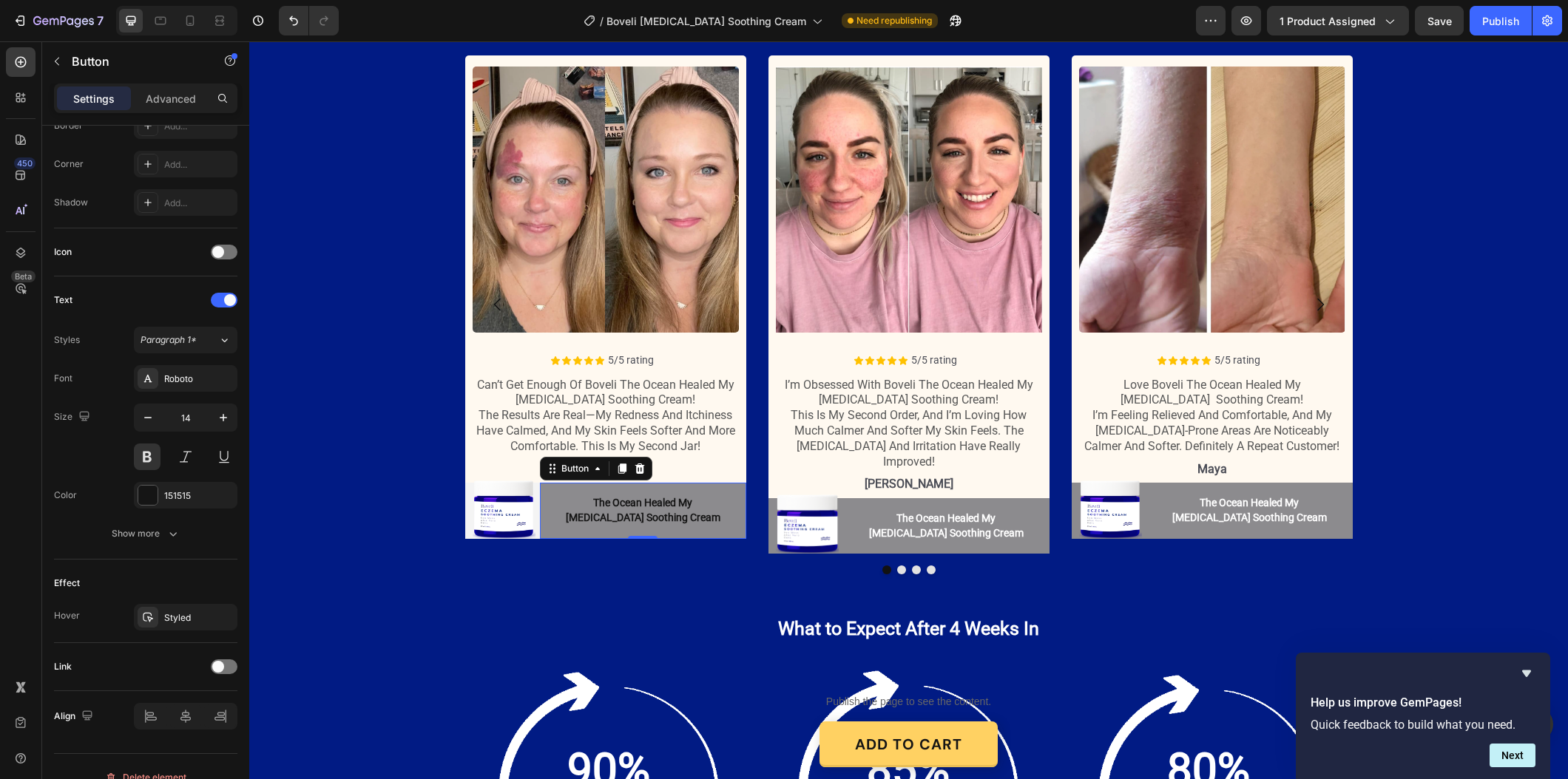
click at [543, 538] on button "The Ocean Healed My [MEDICAL_DATA] Soothing Cream" at bounding box center [643, 509] width 206 height 55
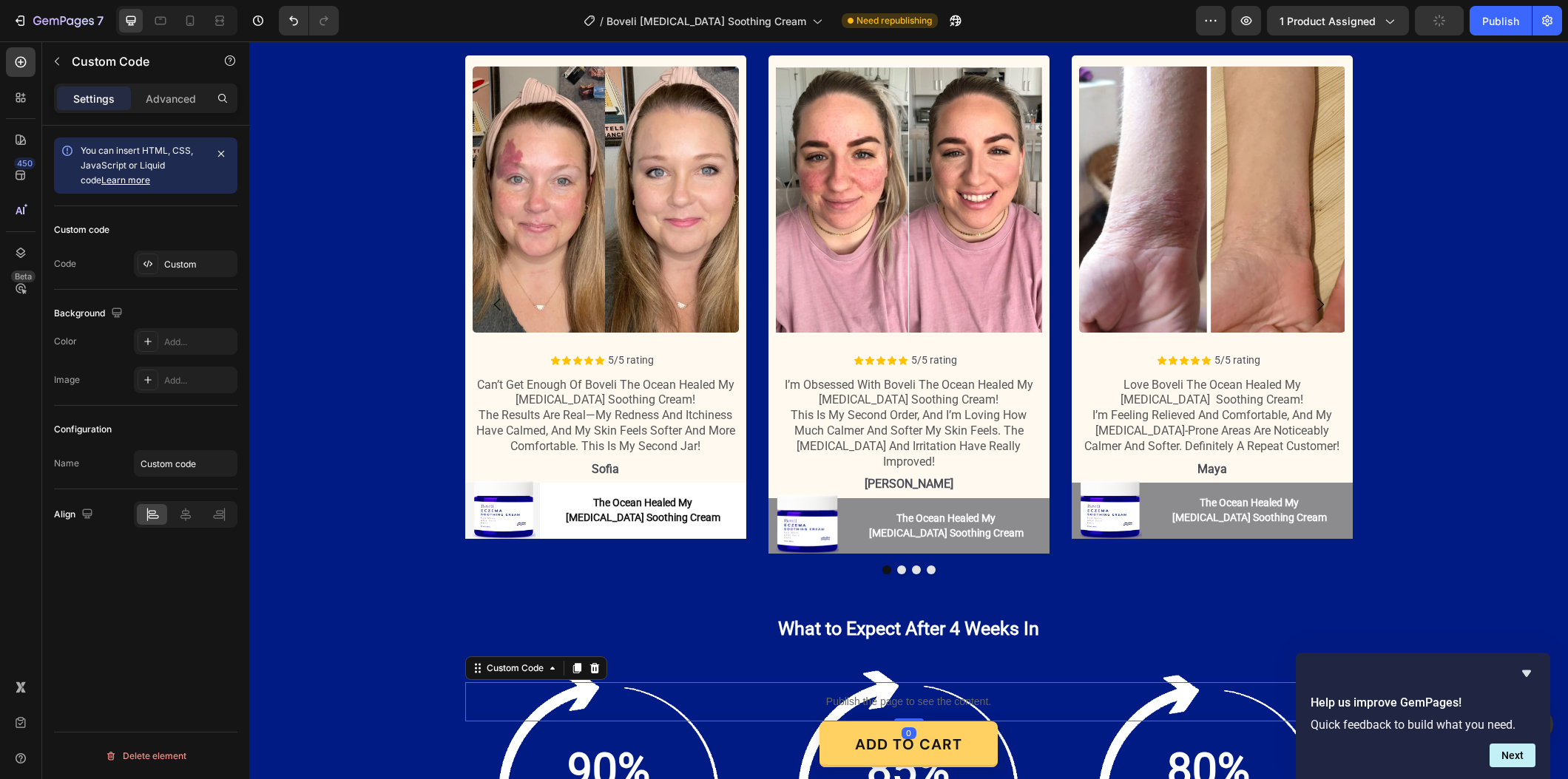
click at [632, 712] on div "Publish the page to see the content." at bounding box center [909, 701] width 887 height 39
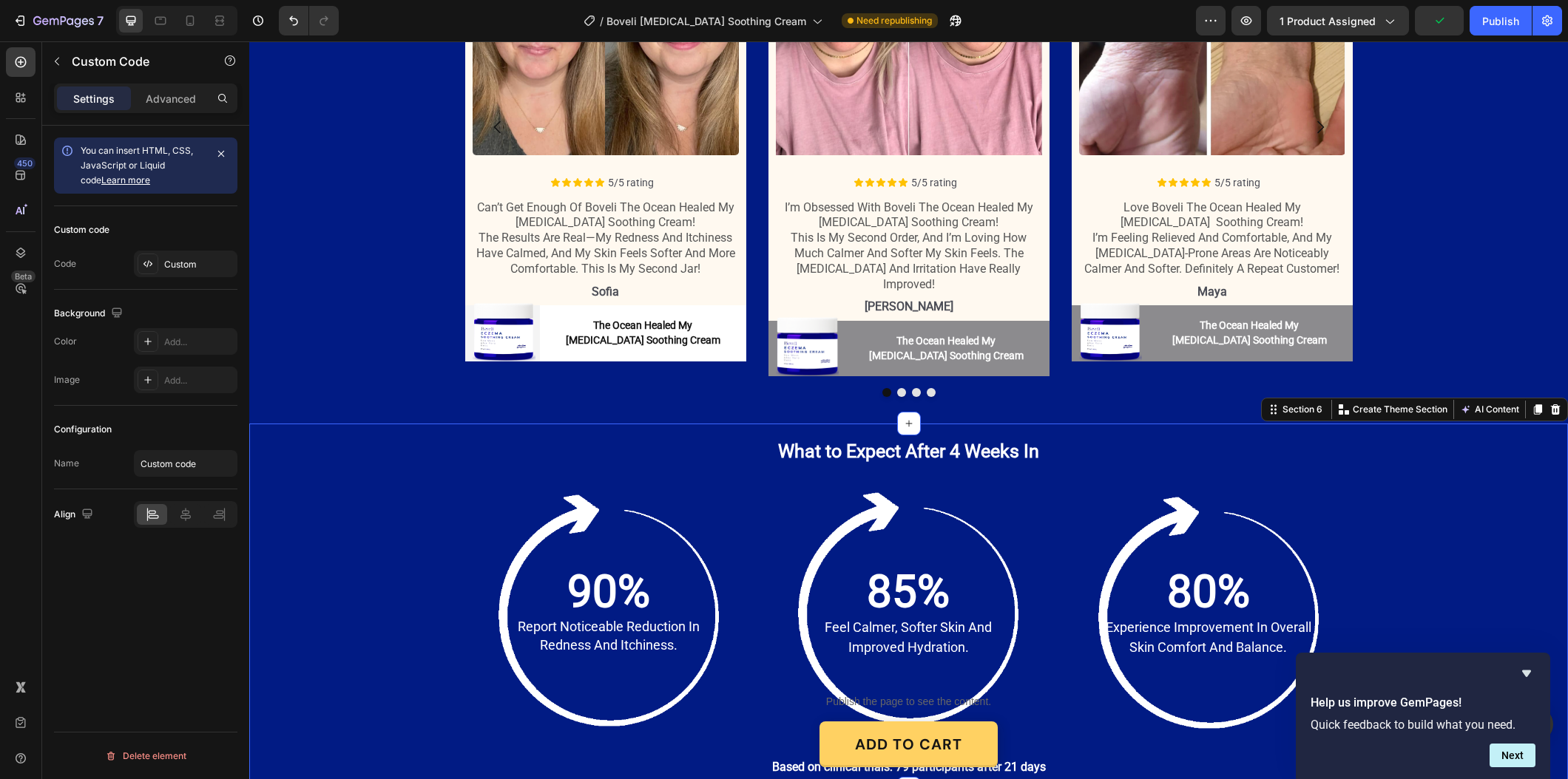
click at [284, 527] on div "What to Expect After 4 Weeks In Heading Row 90% Text Block report noticeable re…" at bounding box center [909, 607] width 1289 height 339
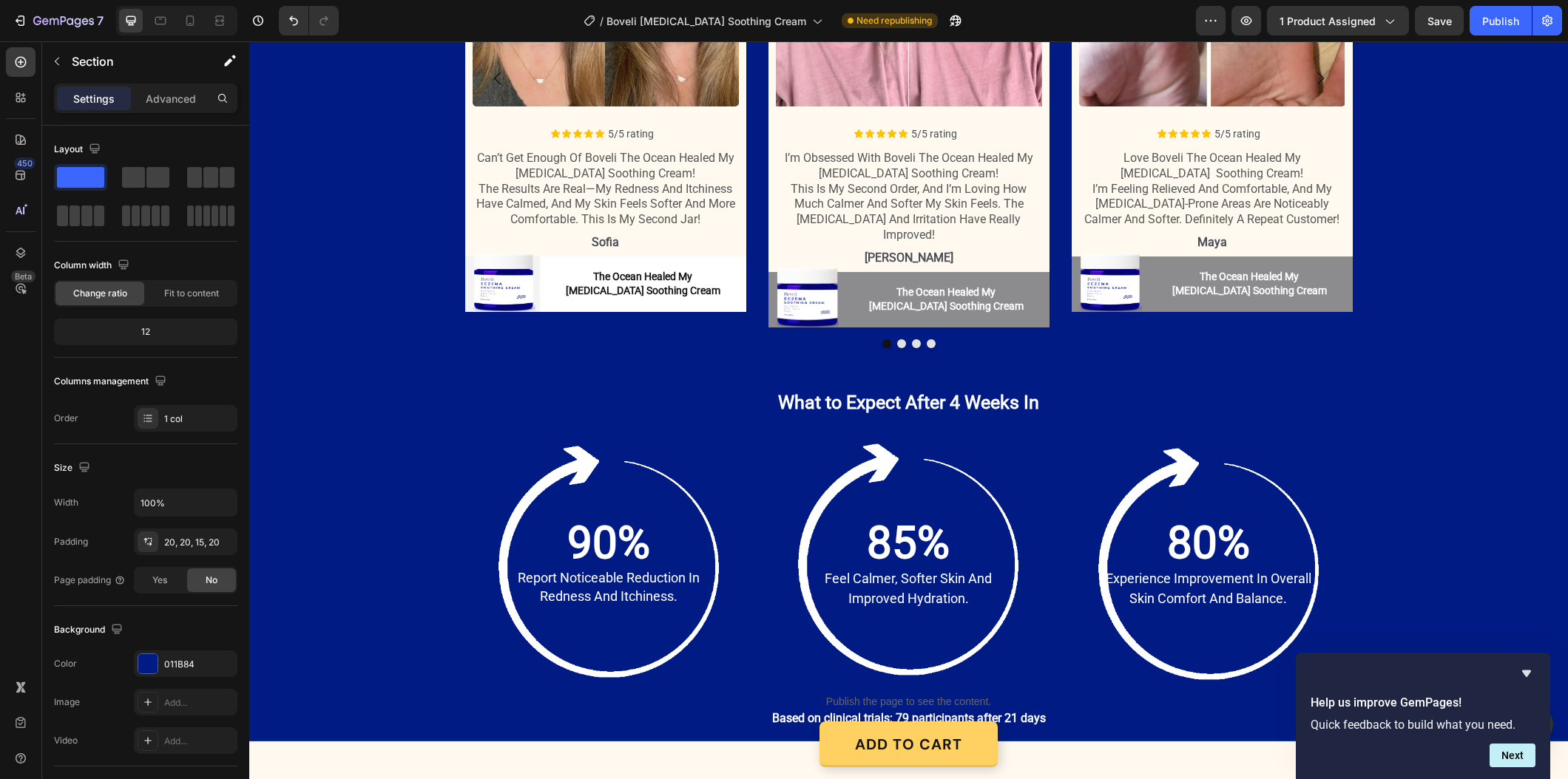
scroll to position [1949, 0]
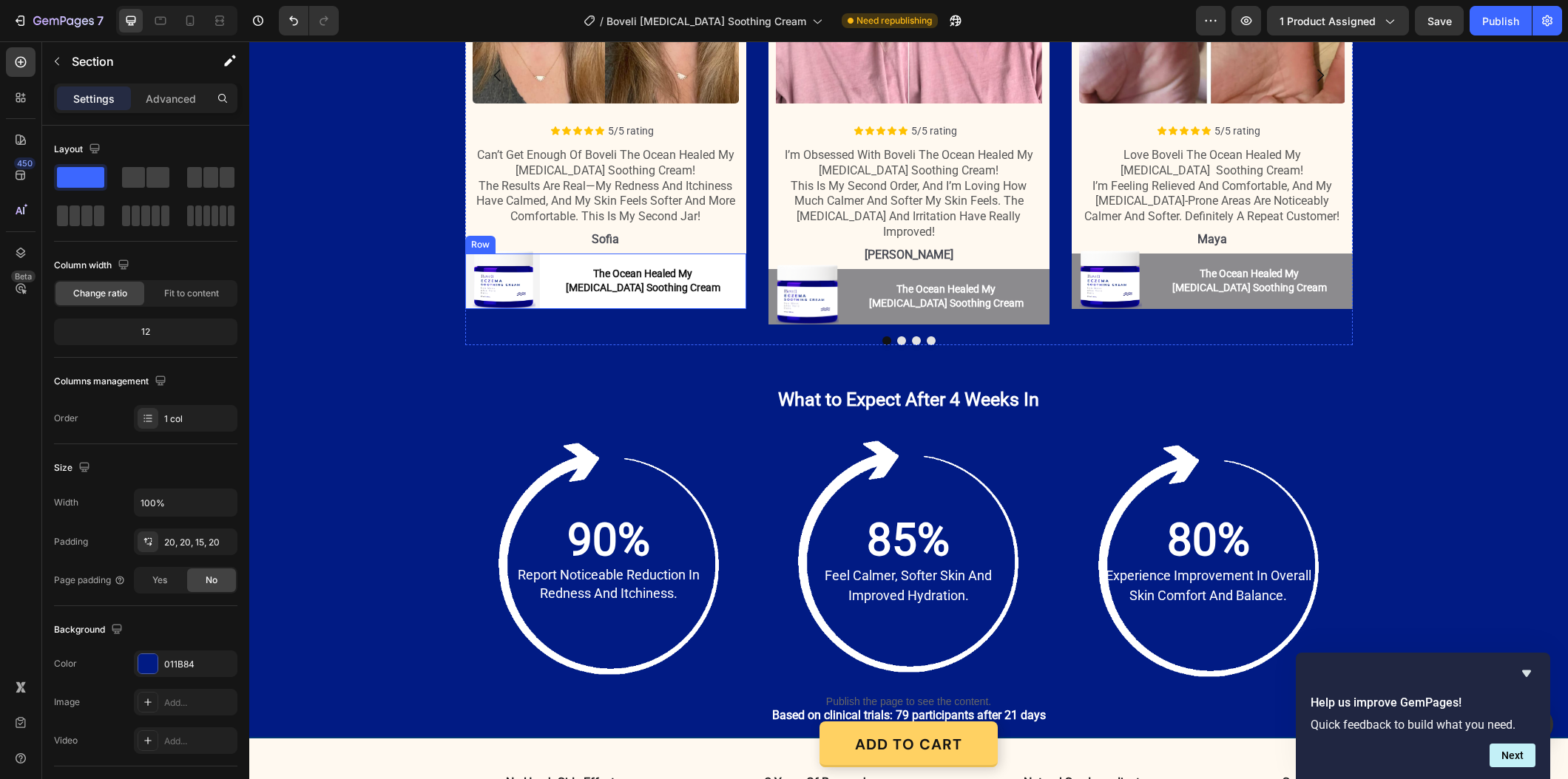
click at [467, 289] on div "Image The Ocean Healed My Eczema Soothing Cream Button The Ocean Healed My Ecze…" at bounding box center [606, 280] width 281 height 55
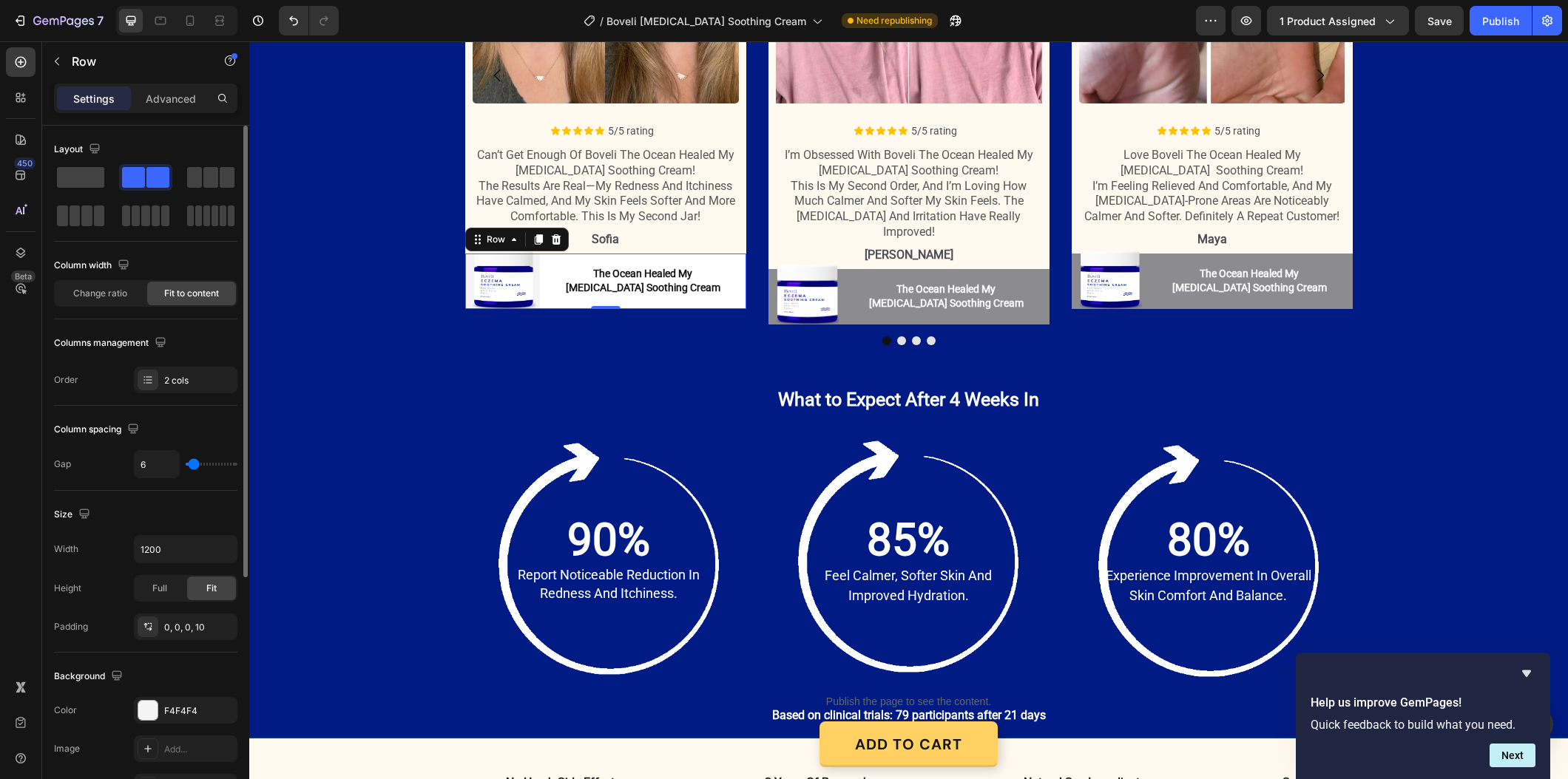
click at [177, 690] on div "Background The changes might be hidden by the video. Color F4F4F4 Image Add... …" at bounding box center [146, 732] width 184 height 160
click at [181, 708] on div "F4F4F4" at bounding box center [185, 710] width 43 height 14
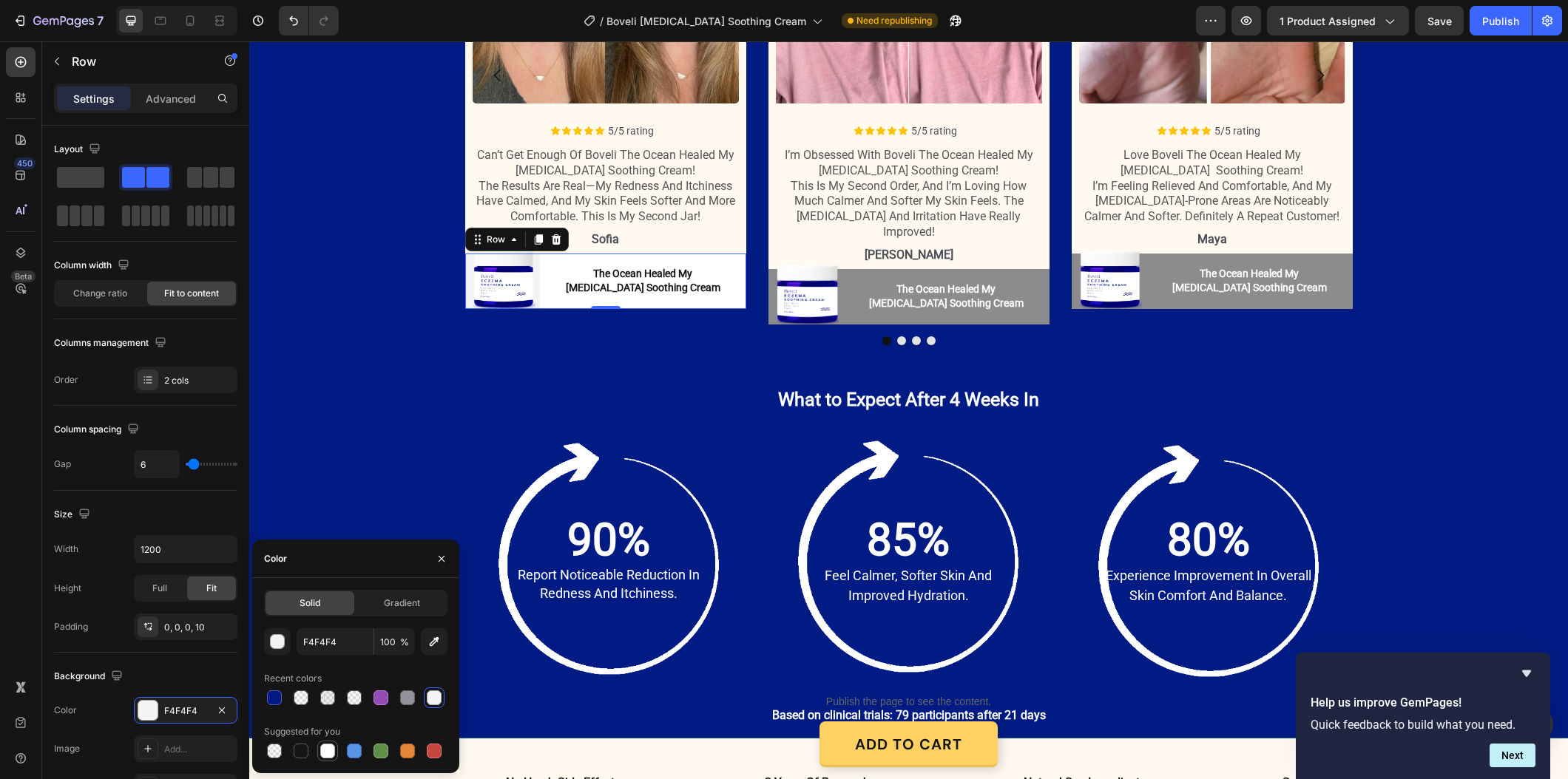
click at [330, 753] on div at bounding box center [328, 751] width 14 height 14
type input "FFFFFF"
click at [352, 394] on div "What to Expect After 4 Weeks In Heading Row 90% Text Block report noticeable re…" at bounding box center [909, 556] width 1289 height 339
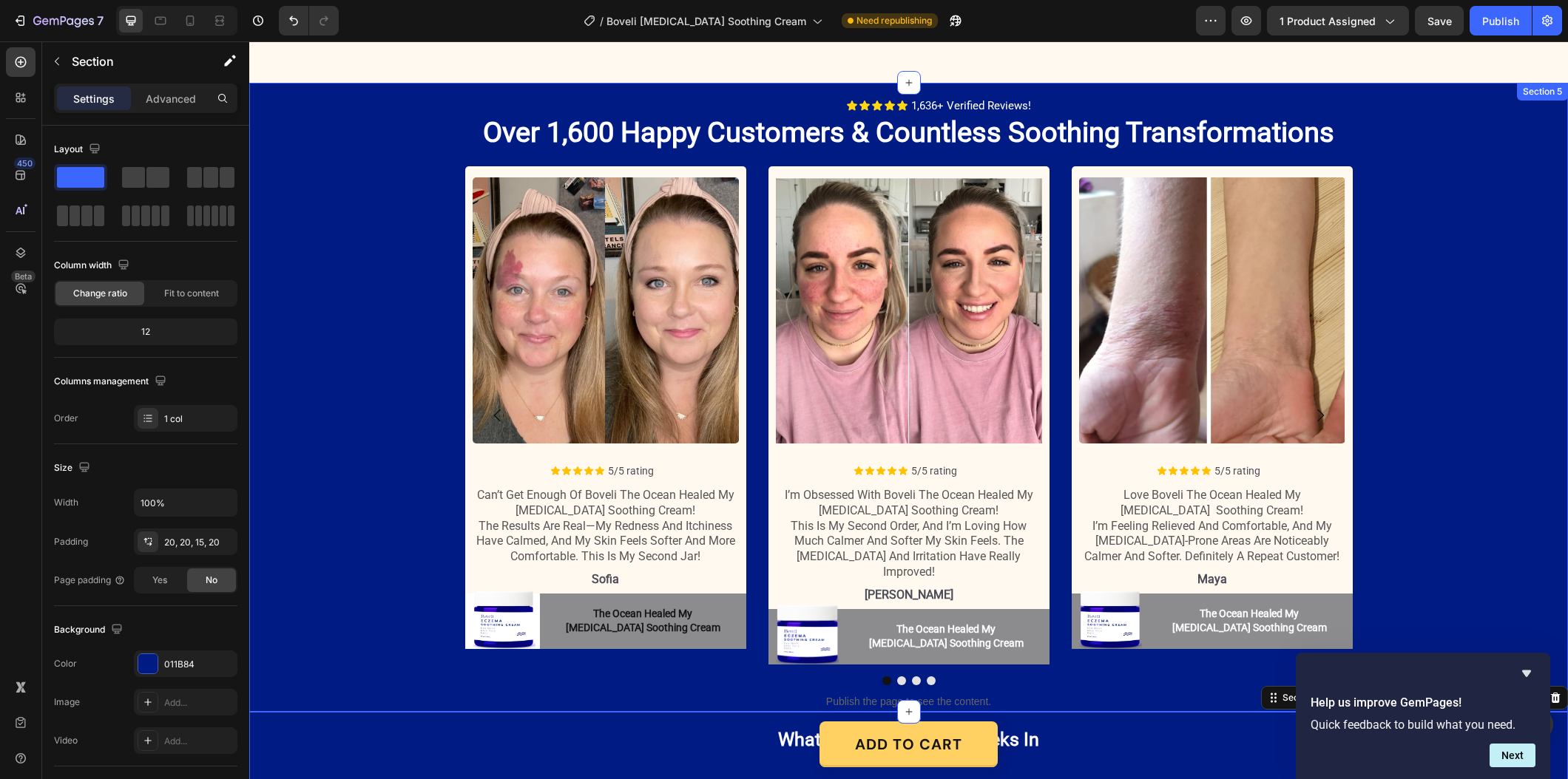
scroll to position [1610, 0]
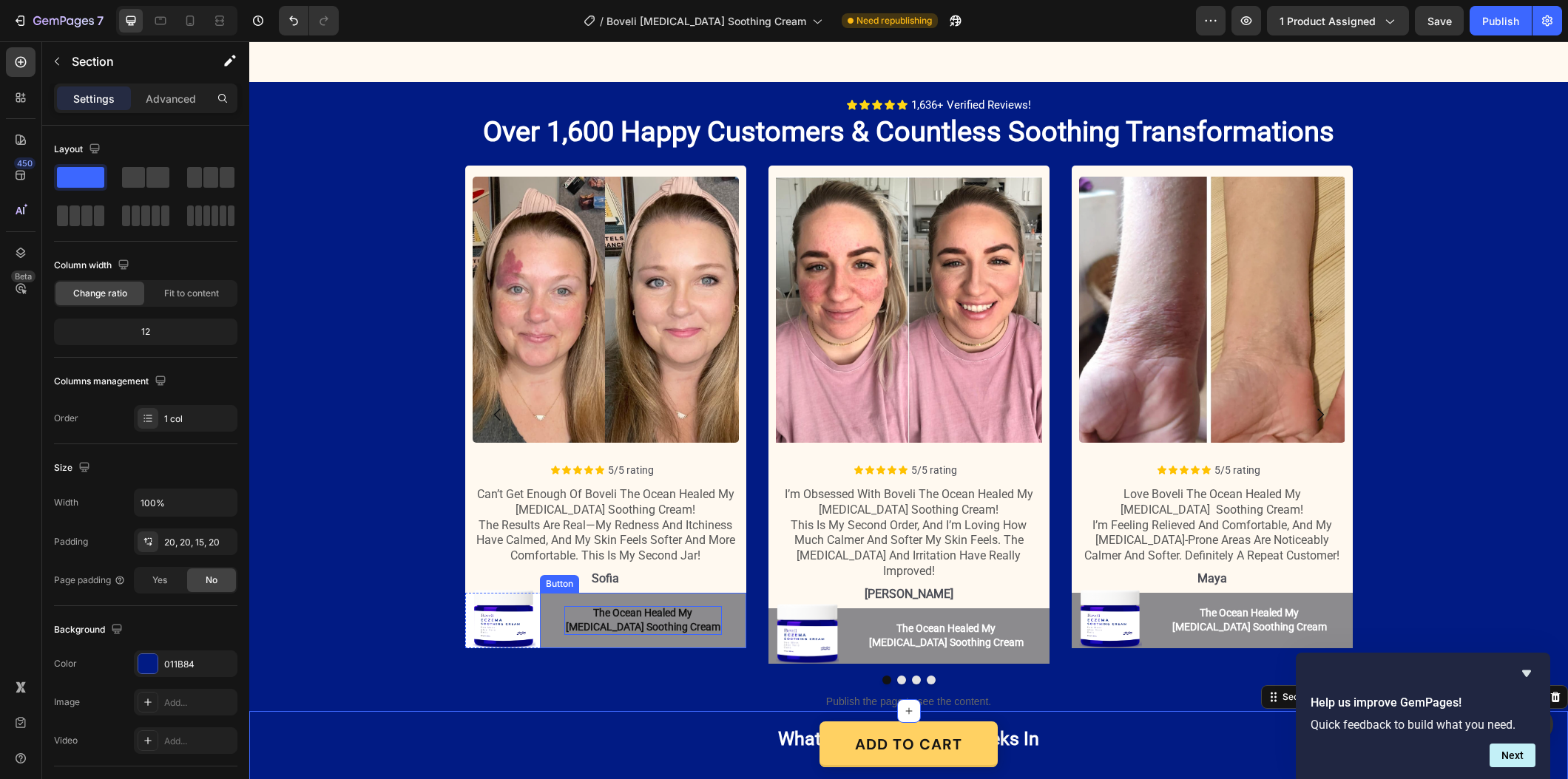
click at [645, 622] on p "The Ocean Healed My [MEDICAL_DATA] Soothing Cream" at bounding box center [643, 621] width 158 height 29
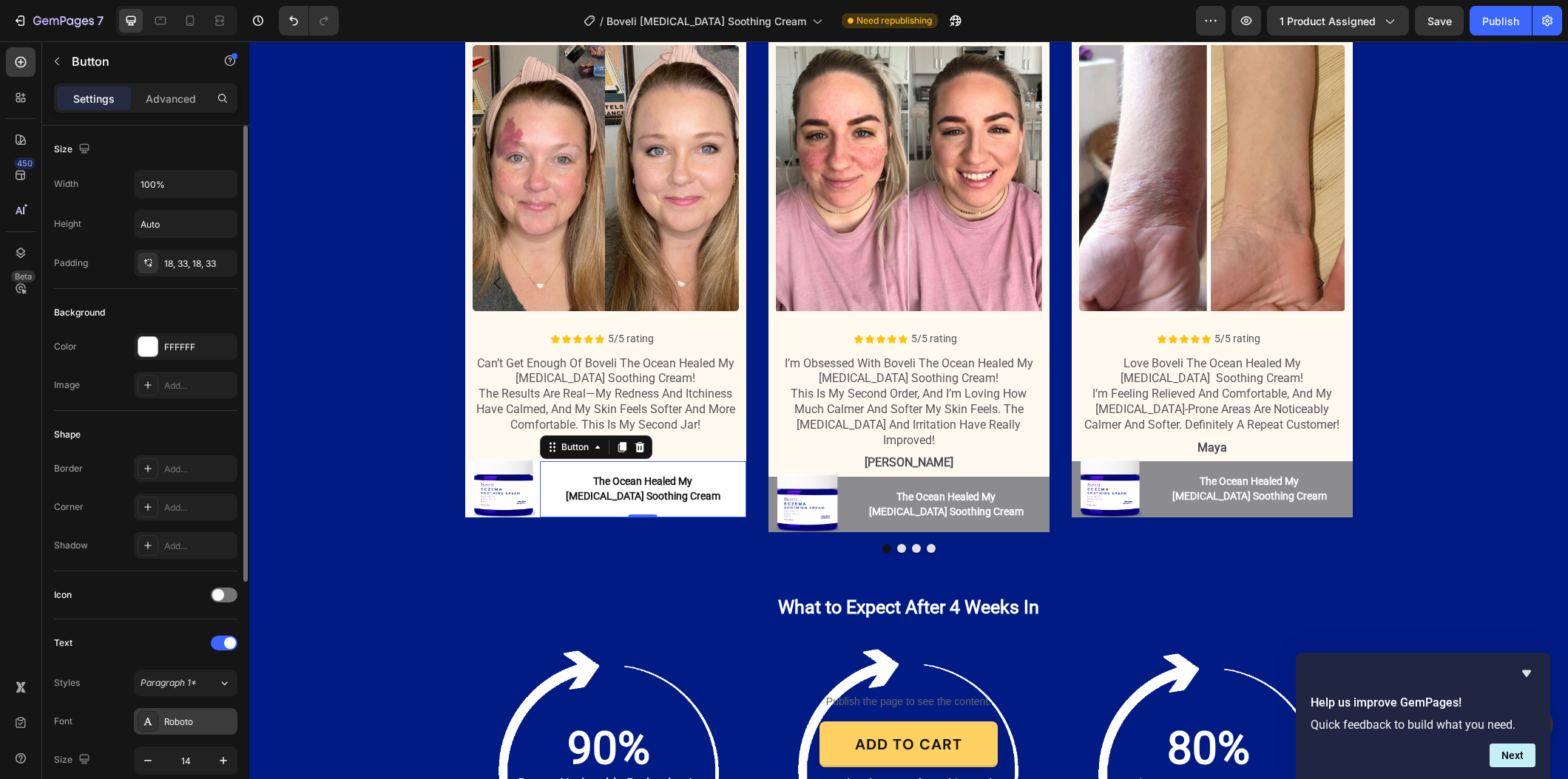
scroll to position [178, 0]
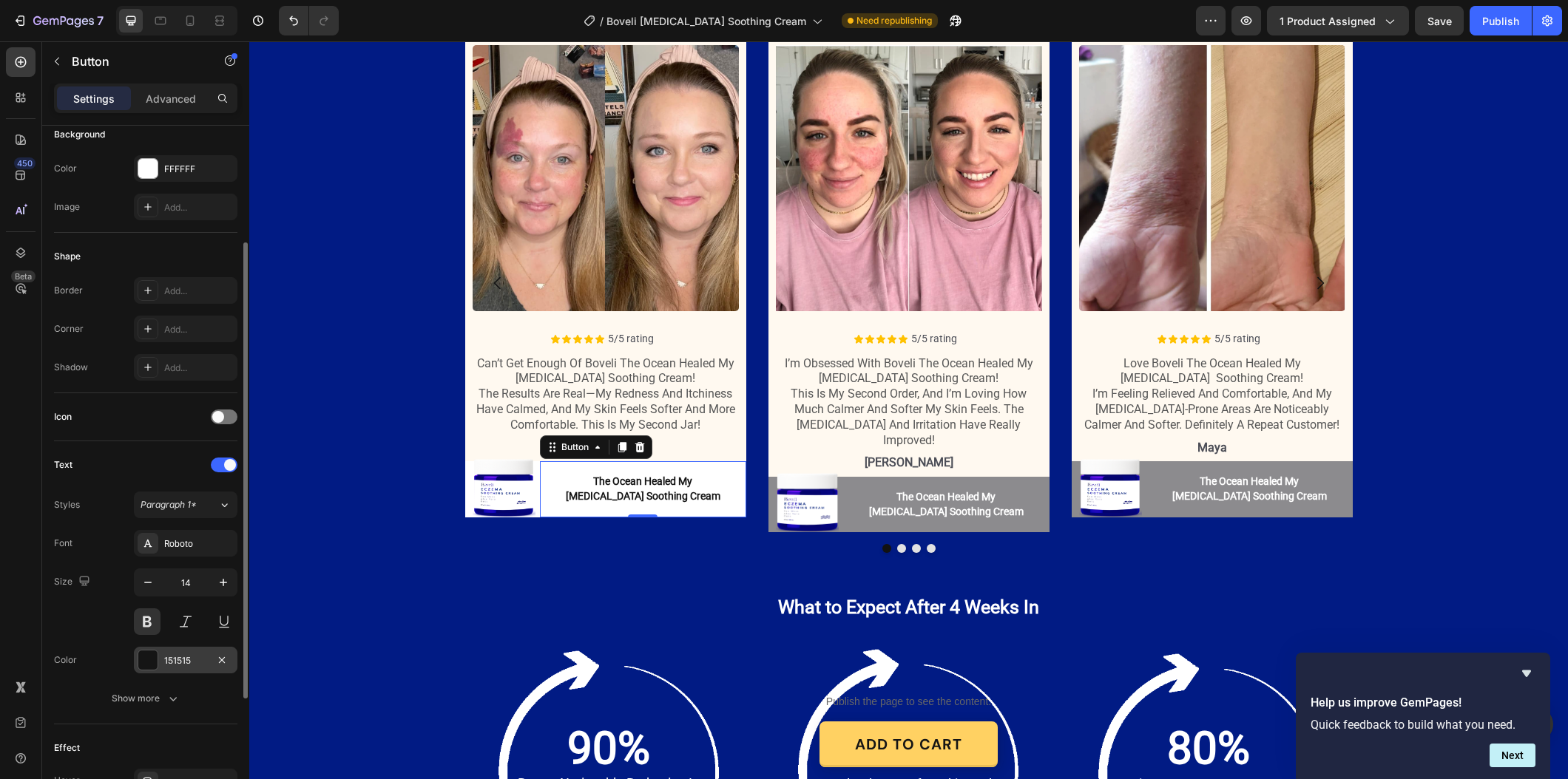
click at [184, 672] on div "151515" at bounding box center [186, 660] width 103 height 26
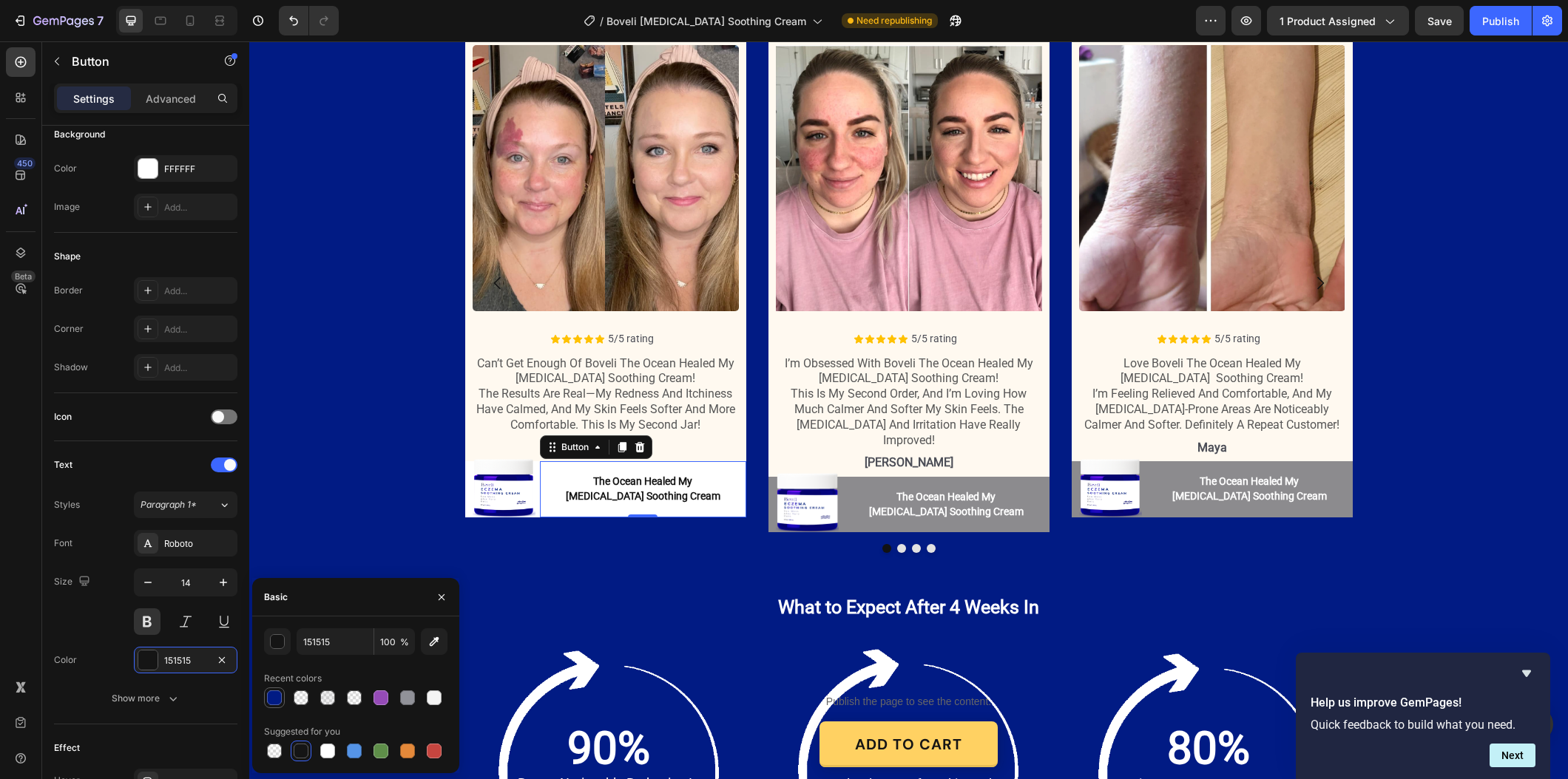
click at [270, 700] on div at bounding box center [274, 698] width 14 height 14
type input "011B84"
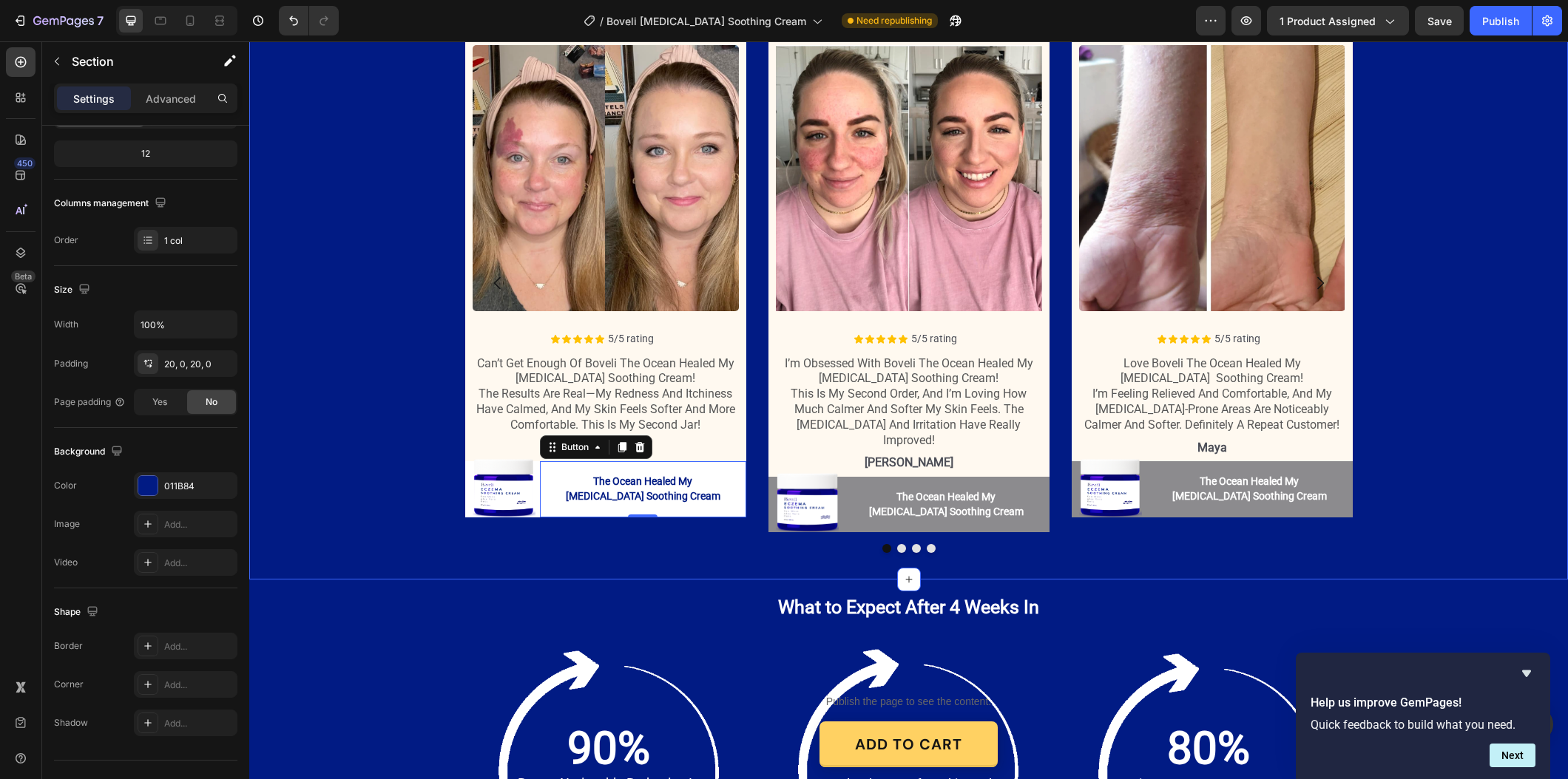
click at [323, 541] on div "Icon Icon Icon Icon Icon Icon List 1,636+ Verified Reviews! Text Block Row Over…" at bounding box center [908, 265] width 1318 height 599
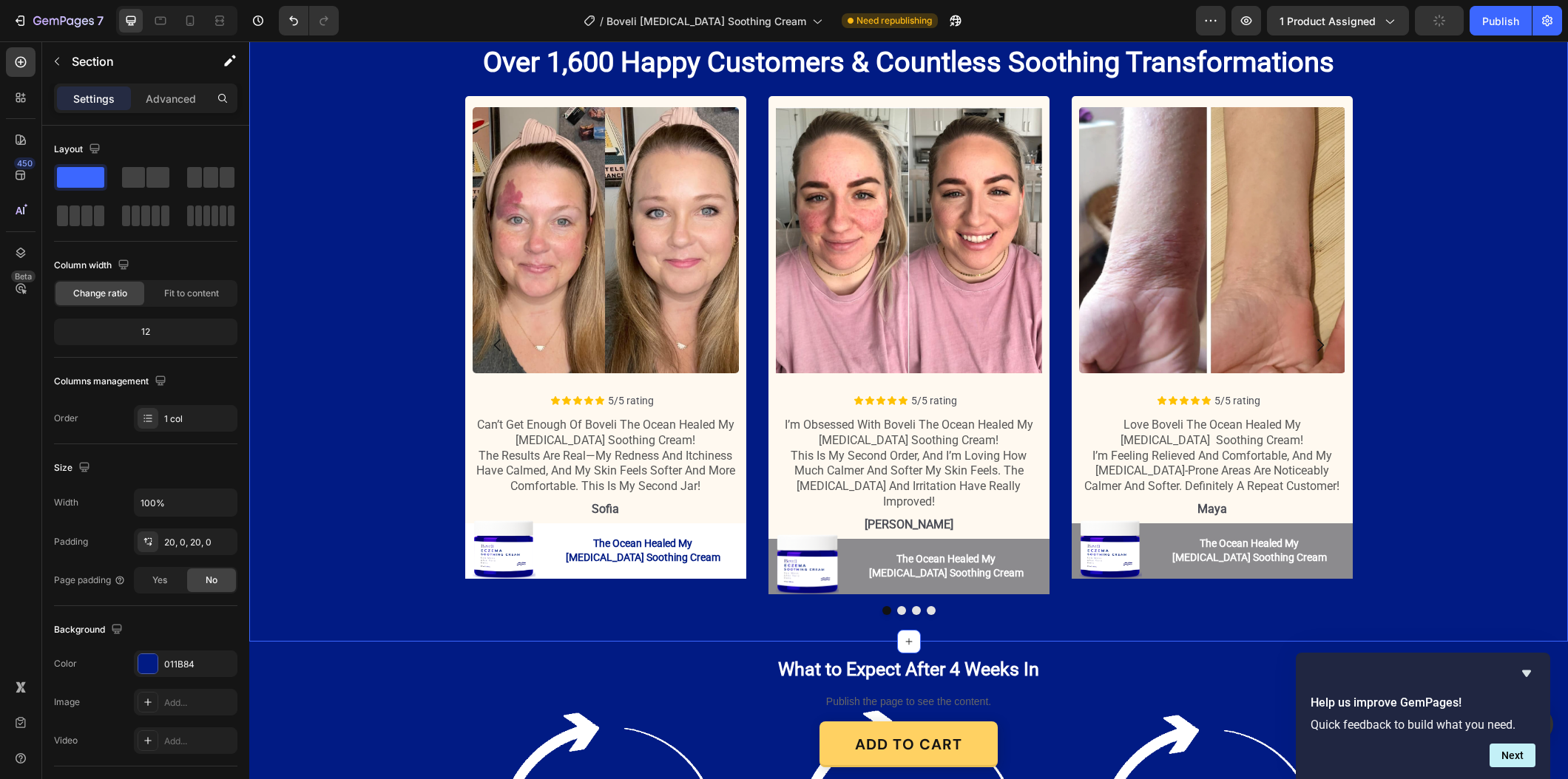
scroll to position [1826, 0]
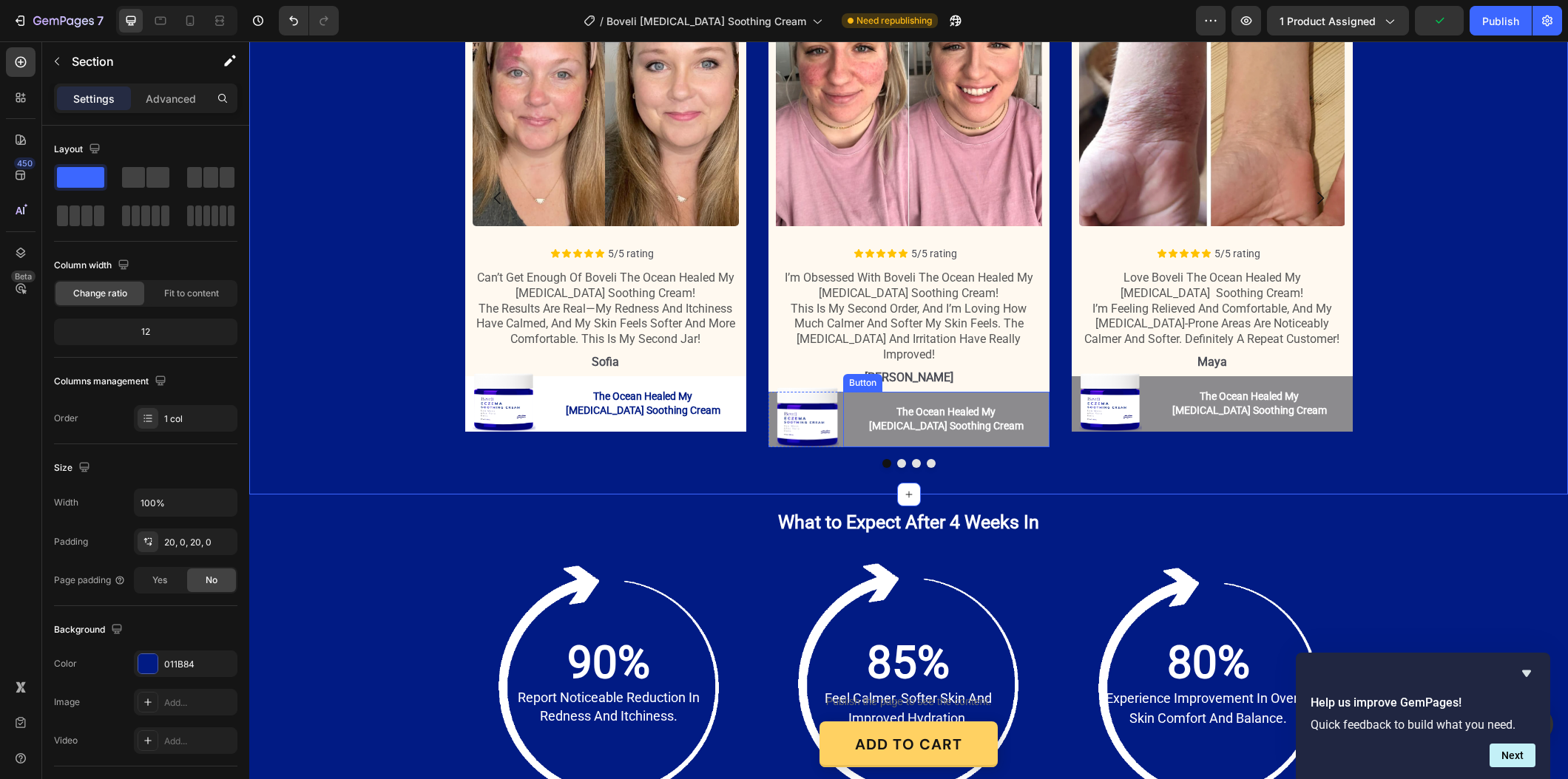
click at [866, 423] on button "The Ocean Healed My [MEDICAL_DATA] Soothing Cream" at bounding box center [946, 419] width 206 height 55
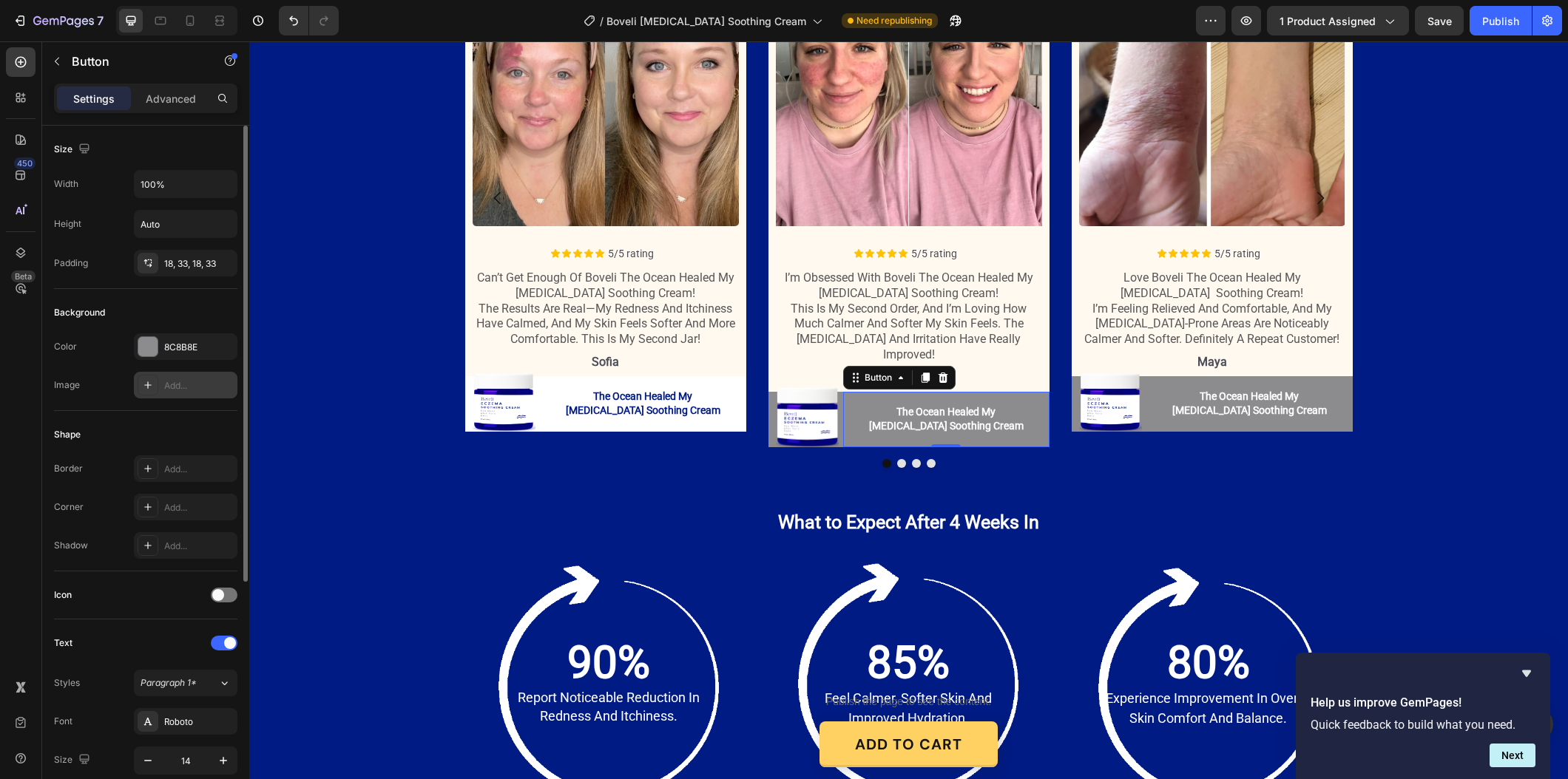
drag, startPoint x: 188, startPoint y: 358, endPoint x: 182, endPoint y: 371, distance: 14.3
click at [188, 357] on div "8C8B8E" at bounding box center [186, 346] width 103 height 26
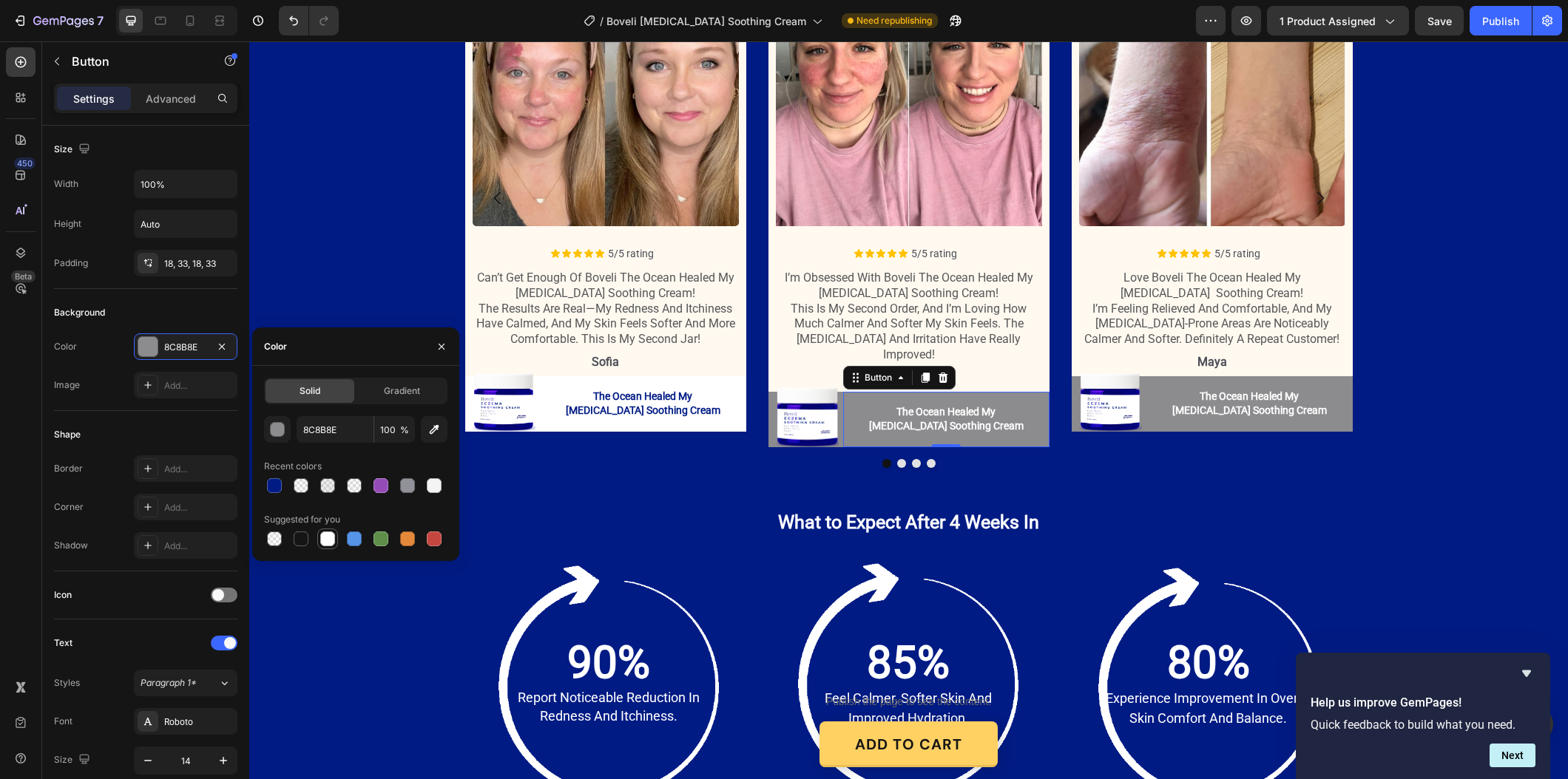
click at [337, 535] on div at bounding box center [327, 538] width 21 height 21
type input "FFFFFF"
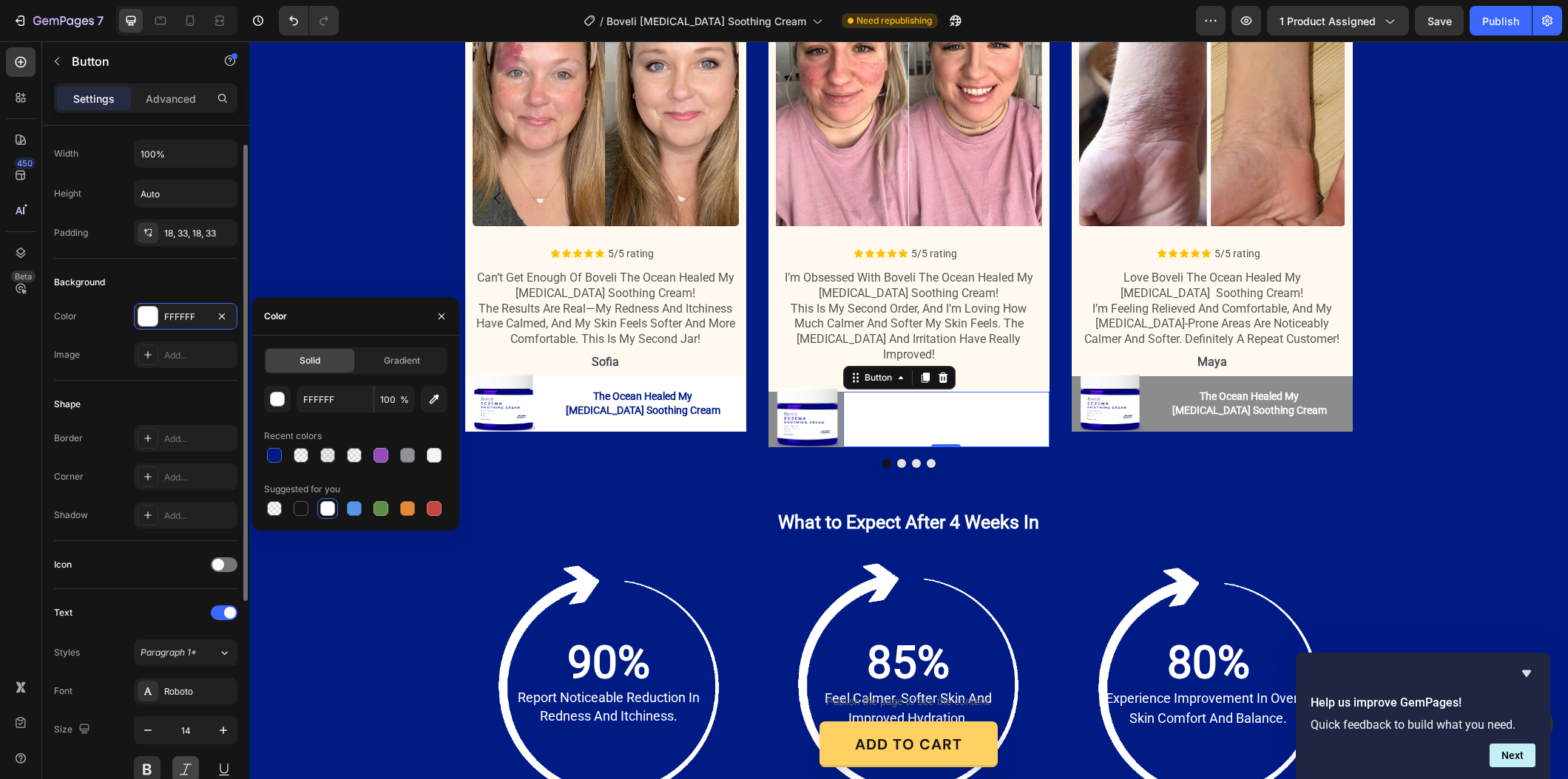
scroll to position [73, 0]
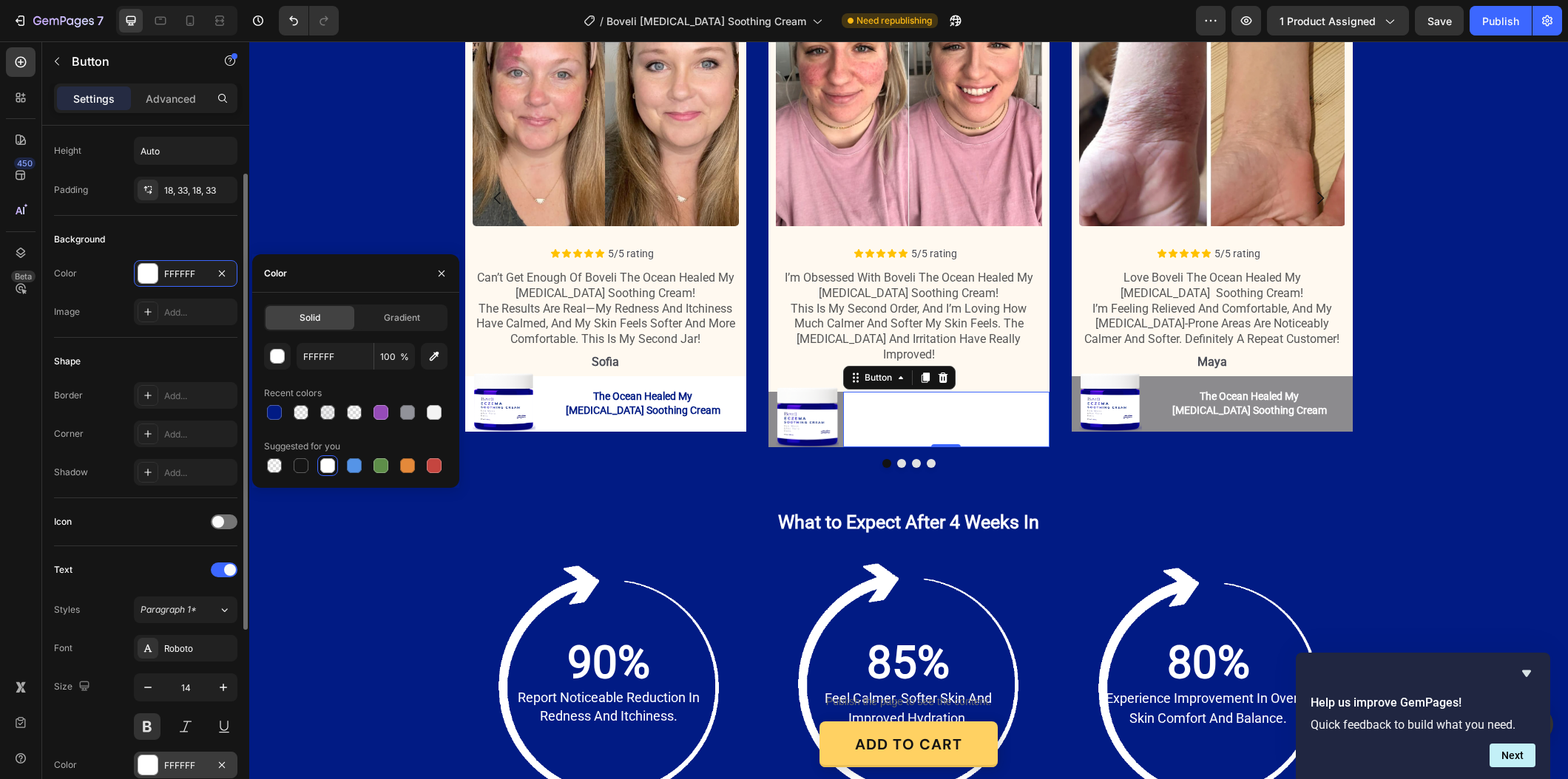
click at [178, 767] on div "FFFFFF" at bounding box center [185, 765] width 43 height 14
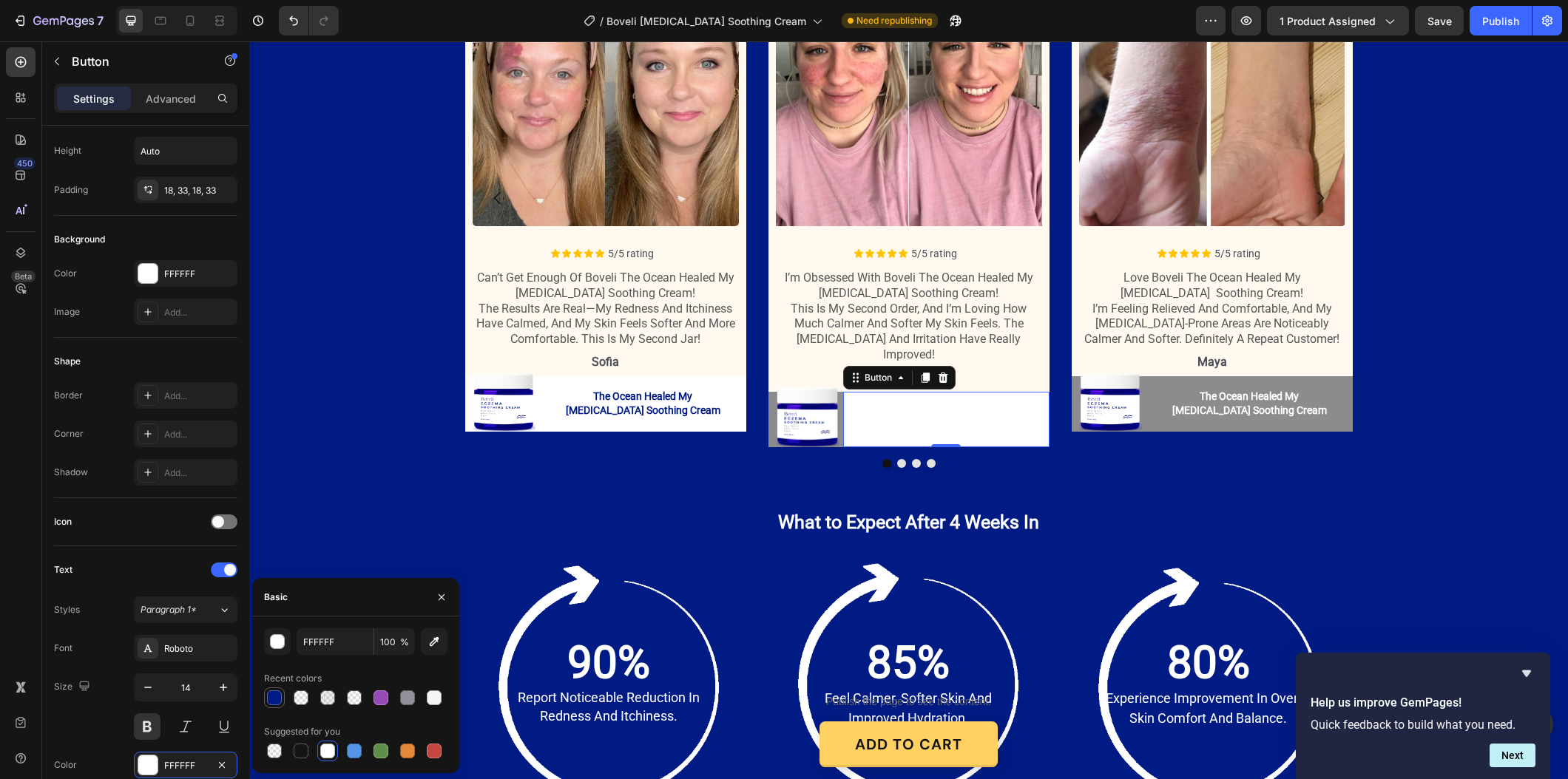
click at [267, 703] on div at bounding box center [274, 698] width 18 height 18
type input "011B84"
click at [772, 418] on div "Image The Ocean Healed My Eczema Soothing Cream Button 0 The Ocean Healed My Ec…" at bounding box center [909, 419] width 281 height 55
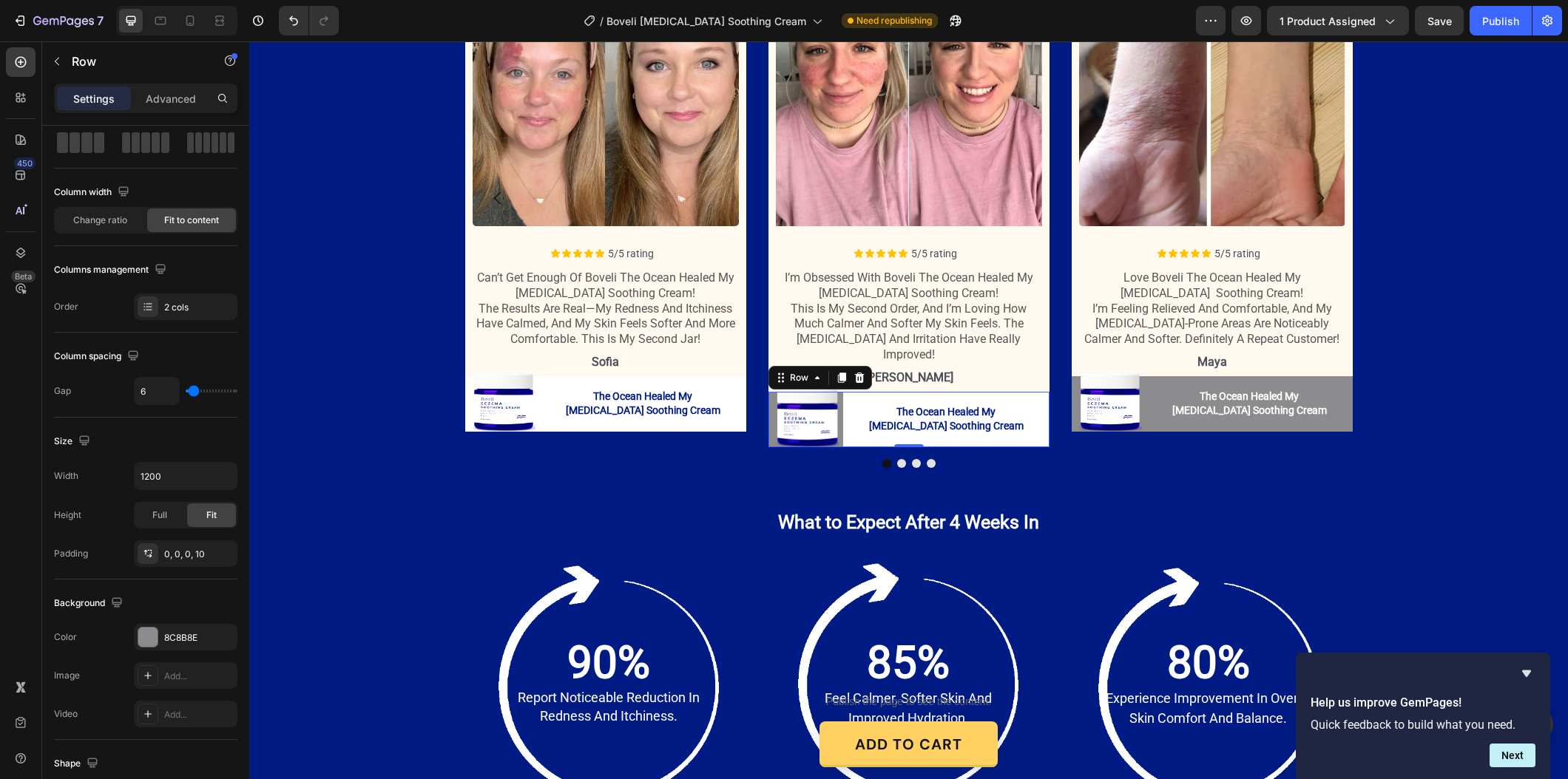
scroll to position [0, 0]
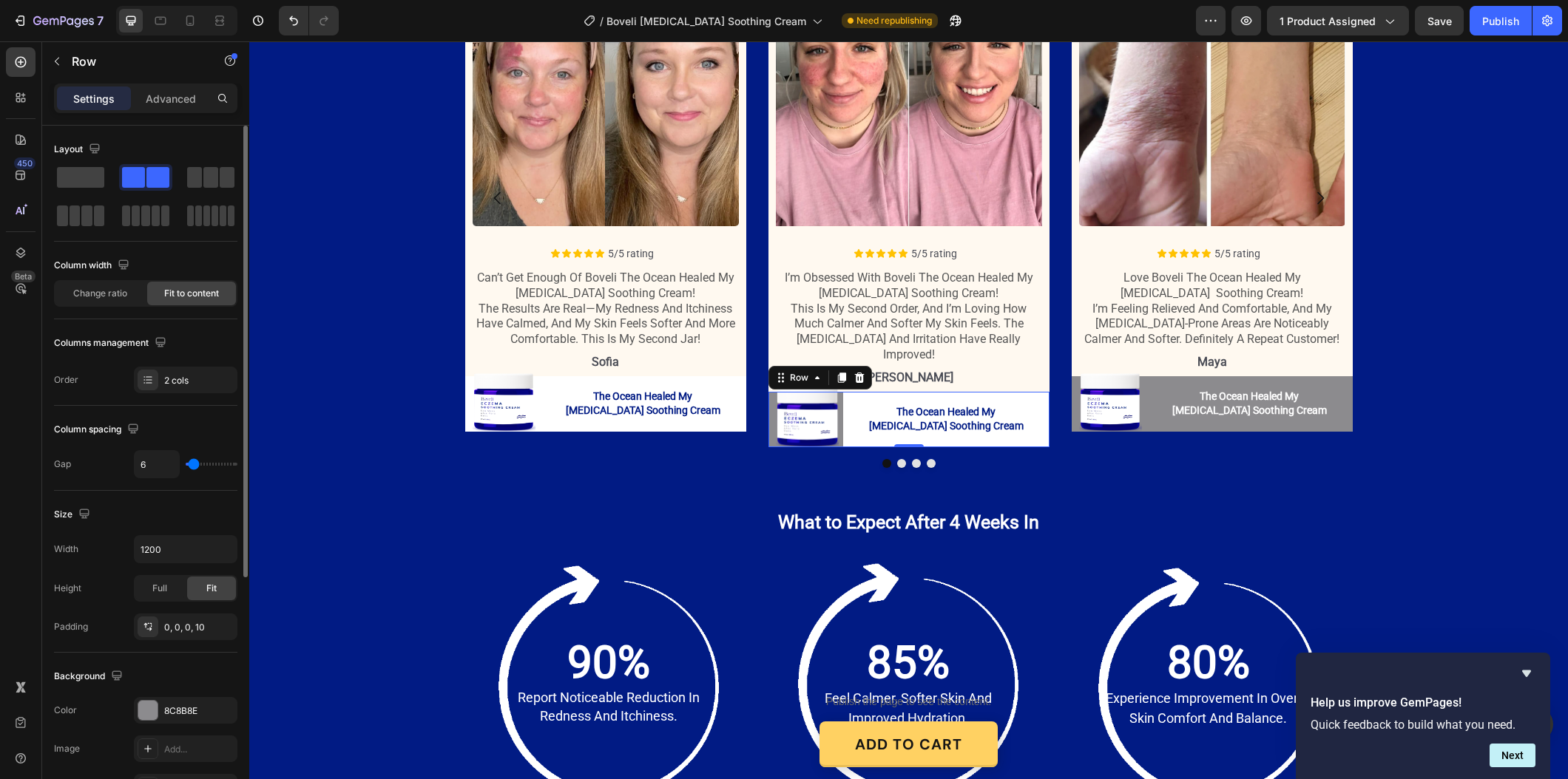
click at [196, 727] on div "The changes might be hidden by the video. Color 8C8B8E Image Add... Video Add..." at bounding box center [146, 748] width 184 height 103
click at [194, 720] on div "8C8B8E" at bounding box center [186, 709] width 103 height 26
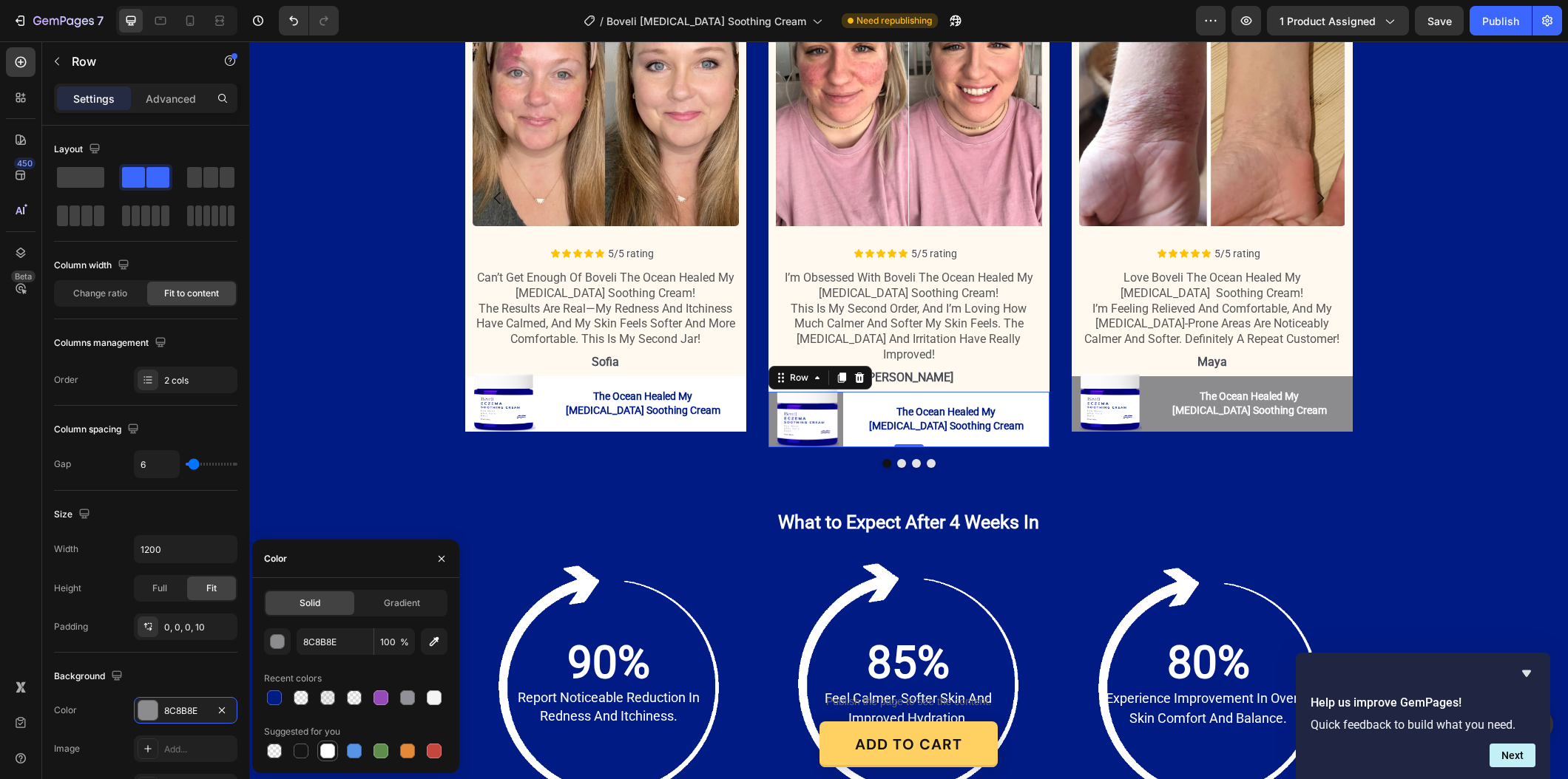
click at [332, 753] on div at bounding box center [328, 751] width 14 height 14
type input "FFFFFF"
click at [1179, 418] on p "The Ocean Healed My [MEDICAL_DATA] Soothing Cream" at bounding box center [1249, 404] width 158 height 29
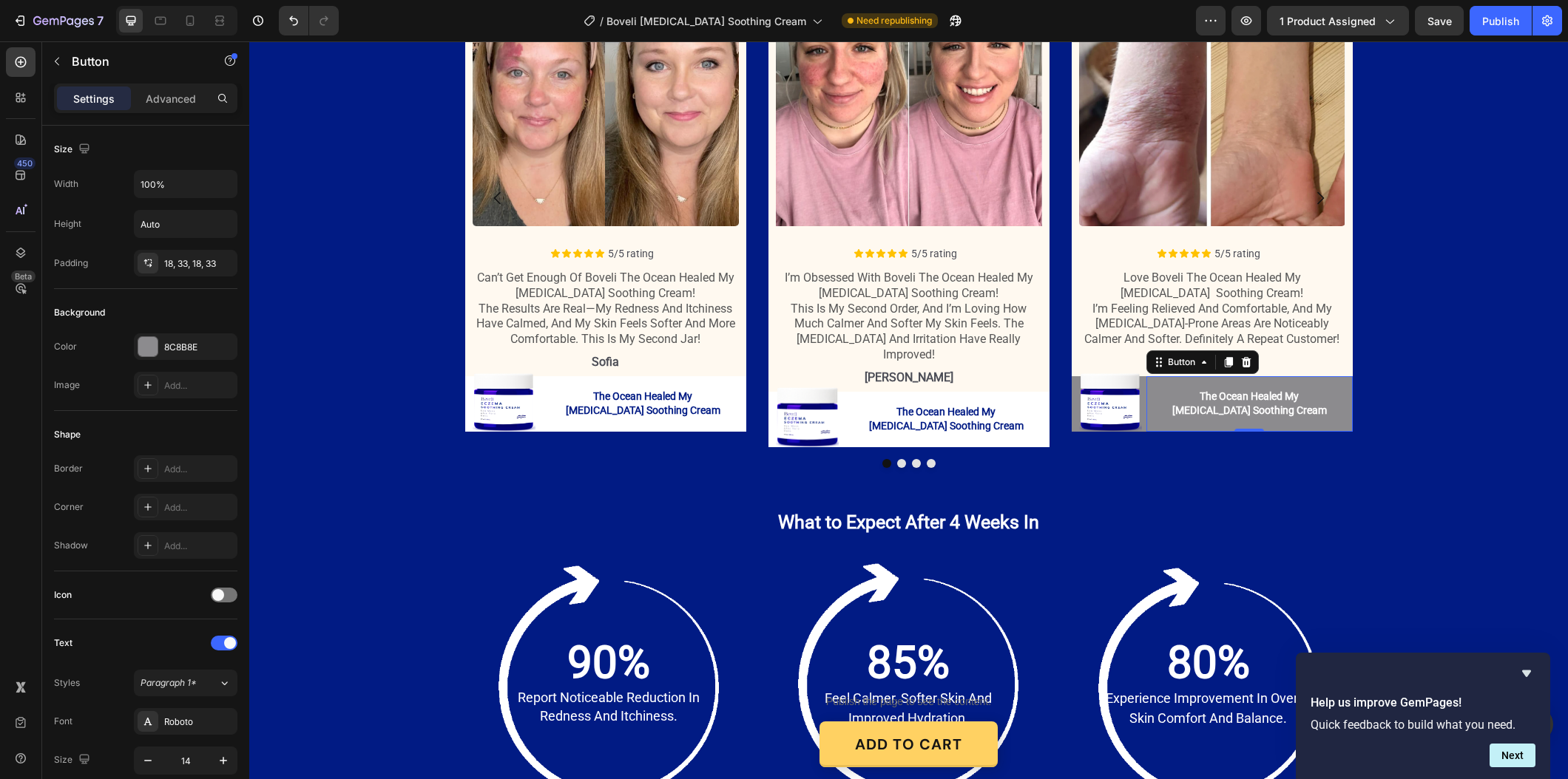
click at [1209, 423] on button "The Ocean Healed My [MEDICAL_DATA] Soothing Cream" at bounding box center [1249, 404] width 206 height 55
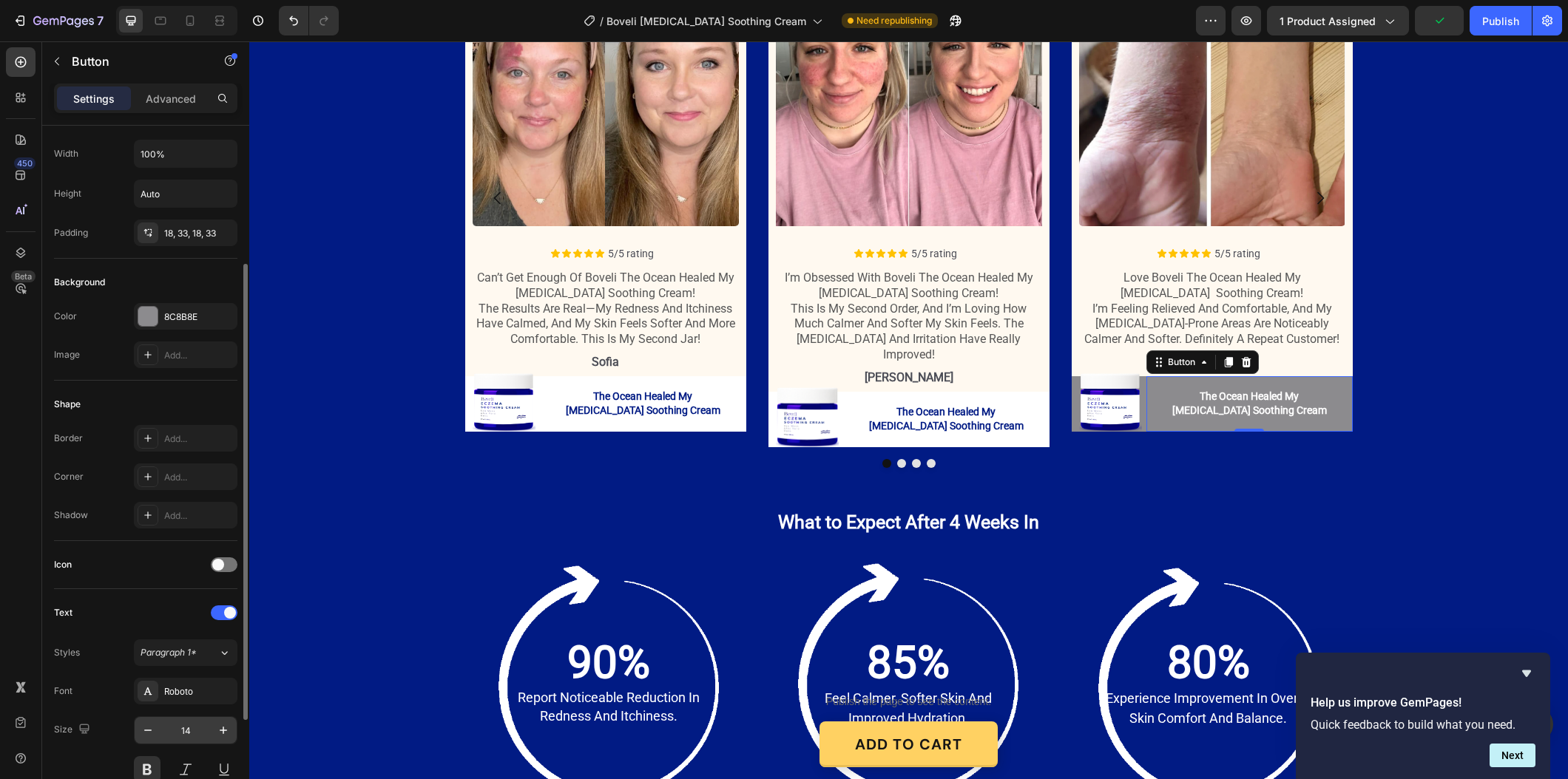
scroll to position [102, 0]
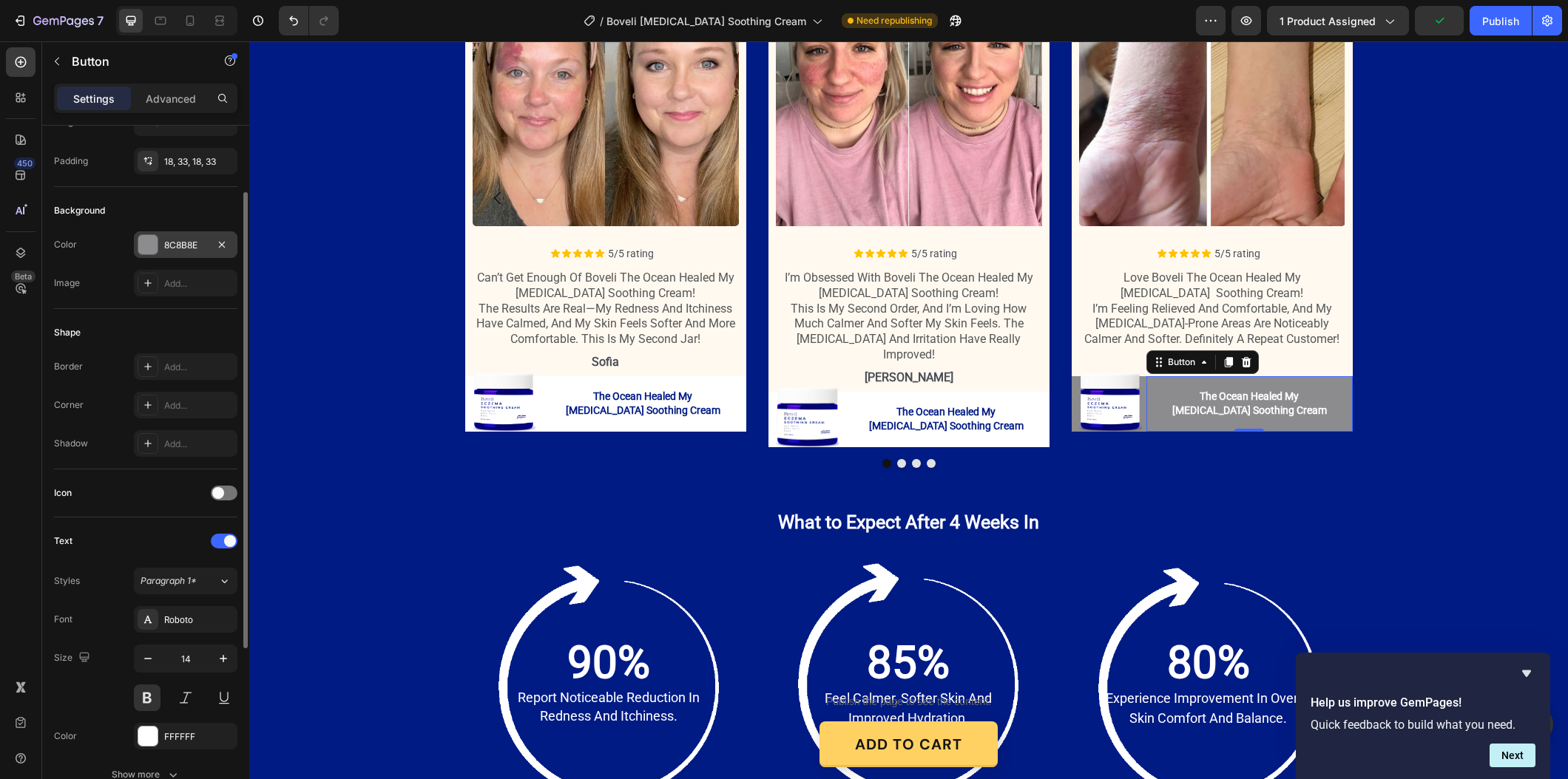
click at [187, 252] on div "8C8B8E" at bounding box center [186, 244] width 103 height 26
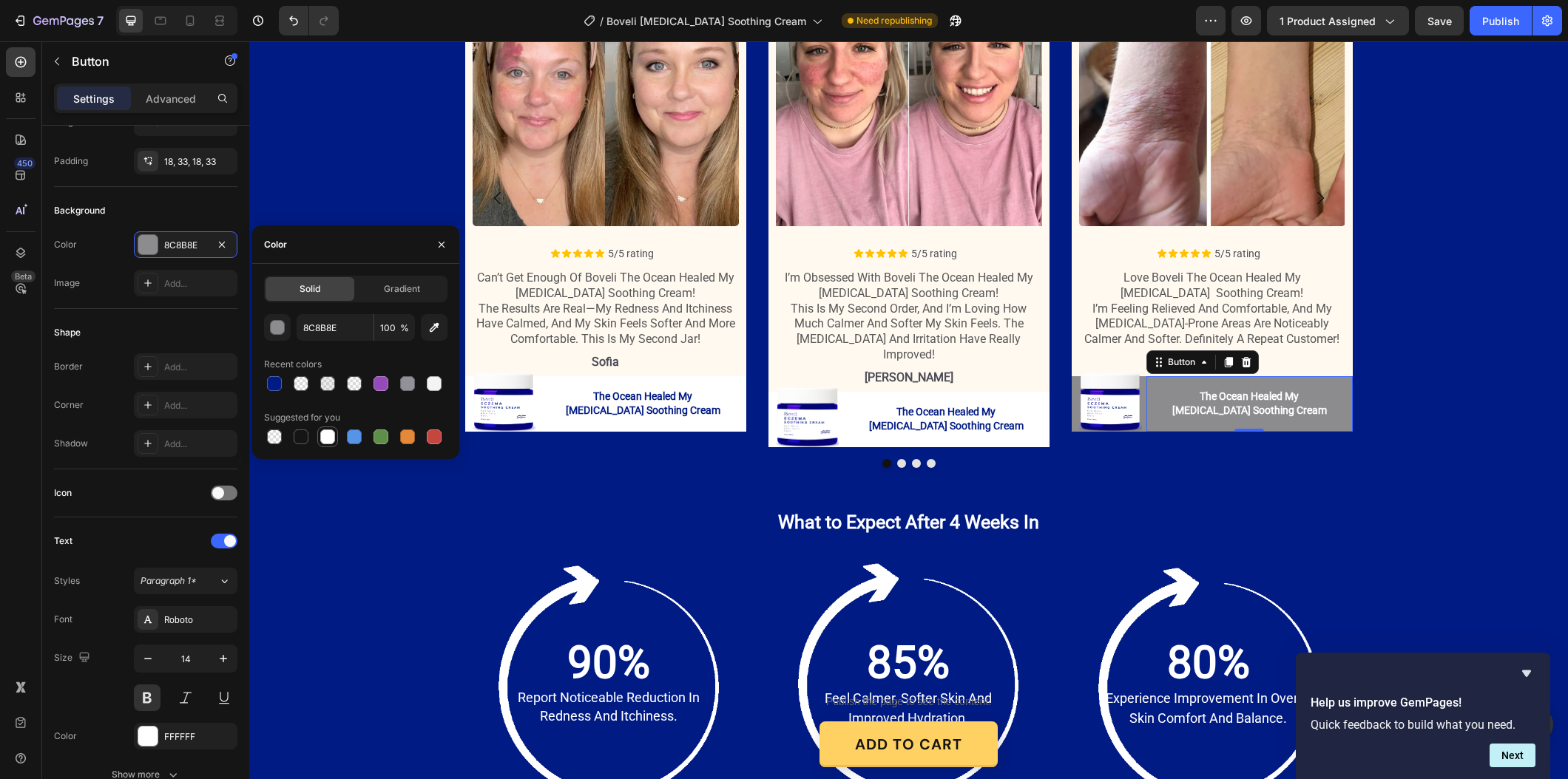
click at [324, 433] on div at bounding box center [328, 437] width 14 height 14
type input "FFFFFF"
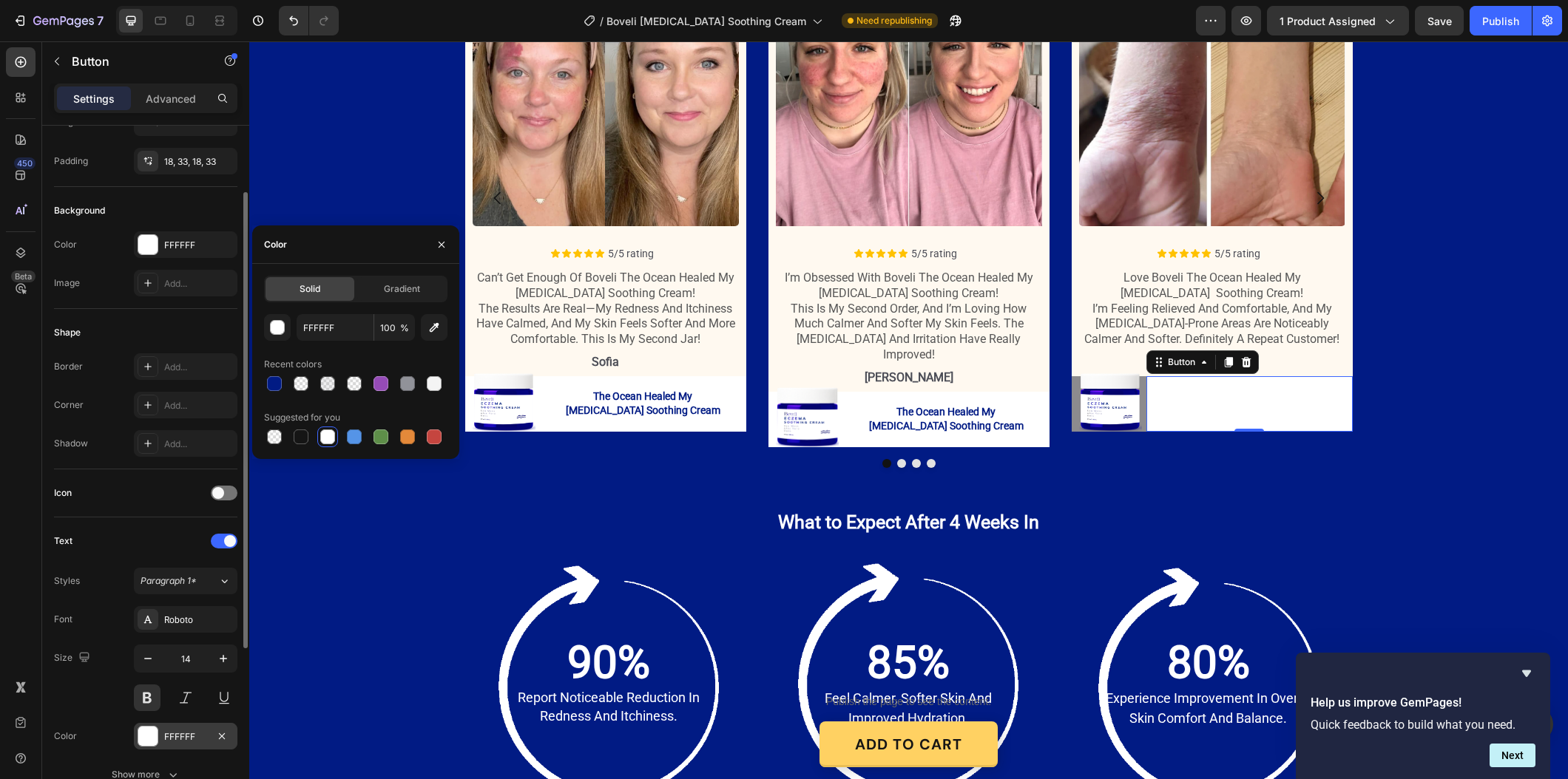
click at [174, 744] on div "FFFFFF" at bounding box center [186, 736] width 103 height 26
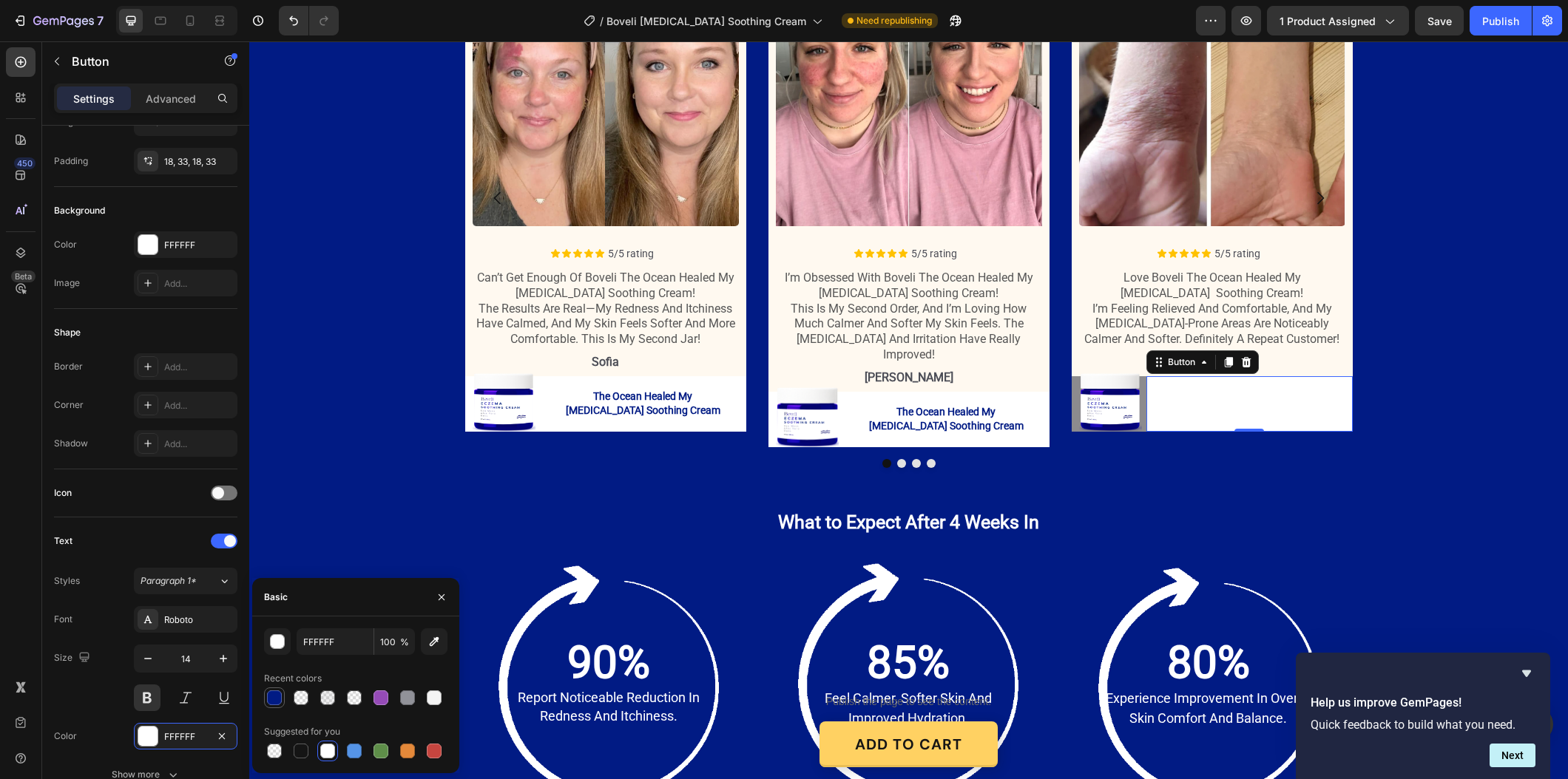
click at [275, 698] on div at bounding box center [274, 698] width 14 height 14
type input "011B84"
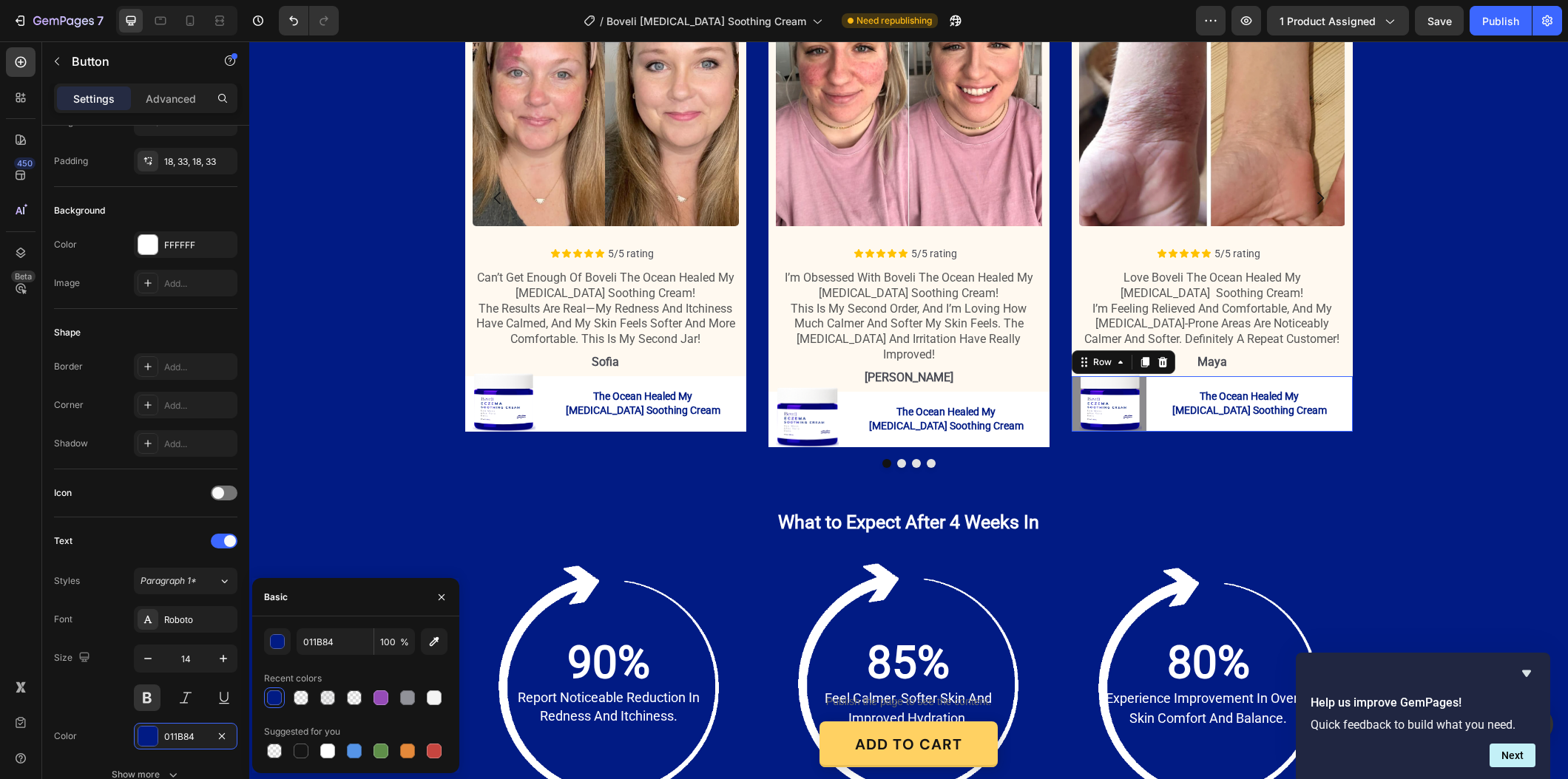
click at [1076, 418] on div "Image The Ocean Healed My Eczema Soothing Cream Button The Ocean Healed My Ecze…" at bounding box center [1212, 404] width 281 height 55
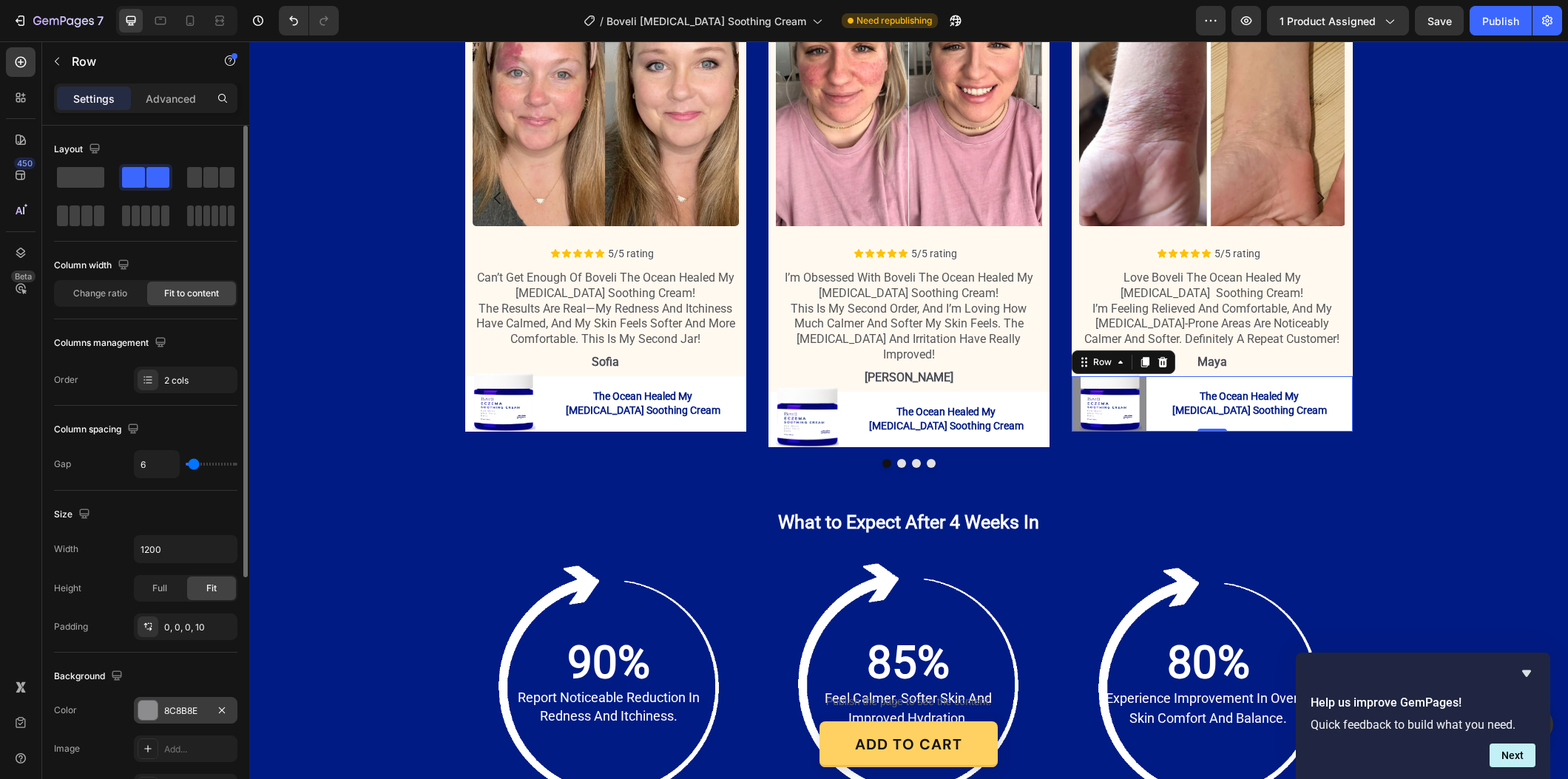
click at [172, 714] on div "8C8B8E" at bounding box center [185, 710] width 43 height 14
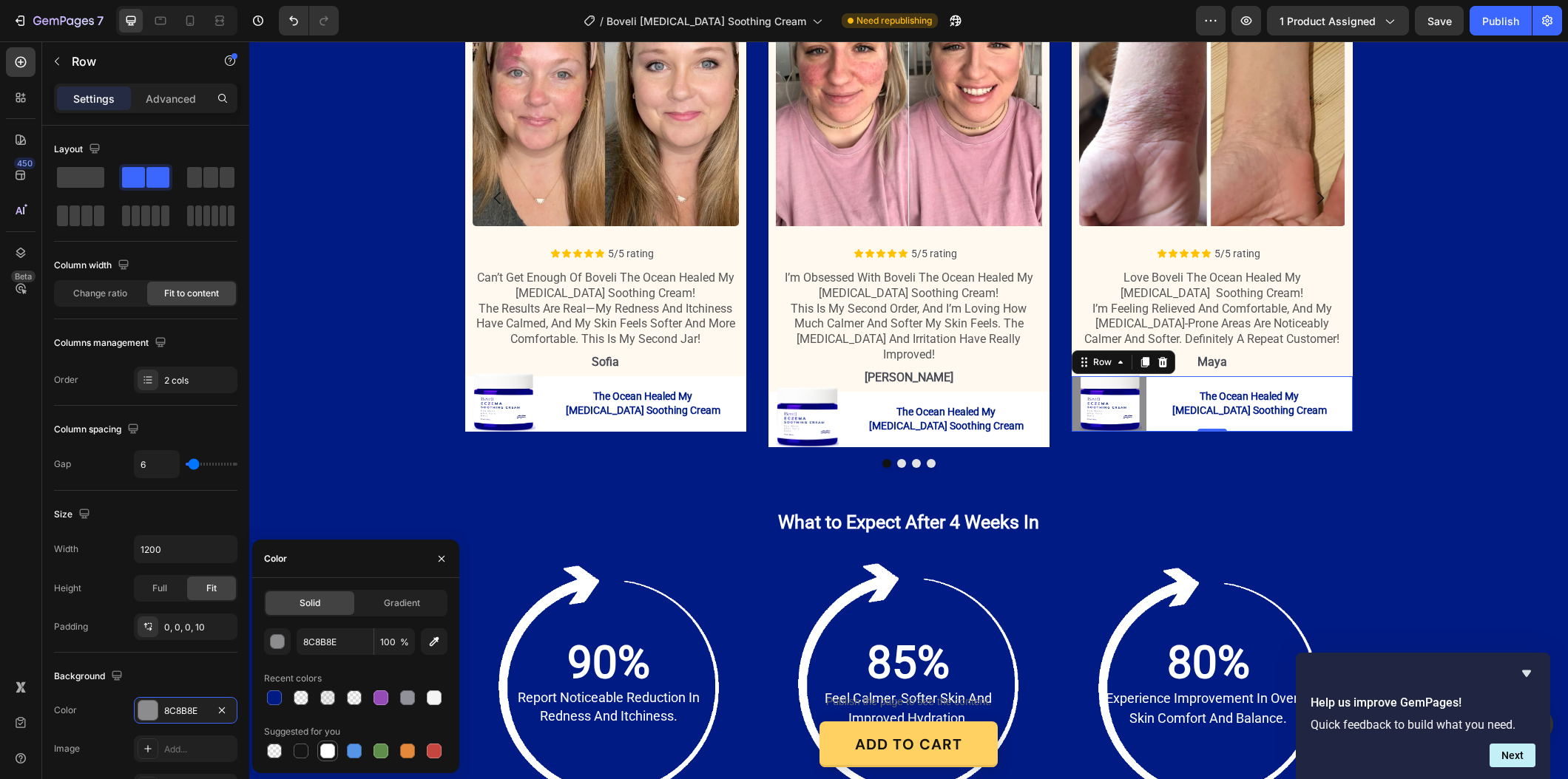
click at [333, 755] on div at bounding box center [328, 751] width 14 height 14
type input "FFFFFF"
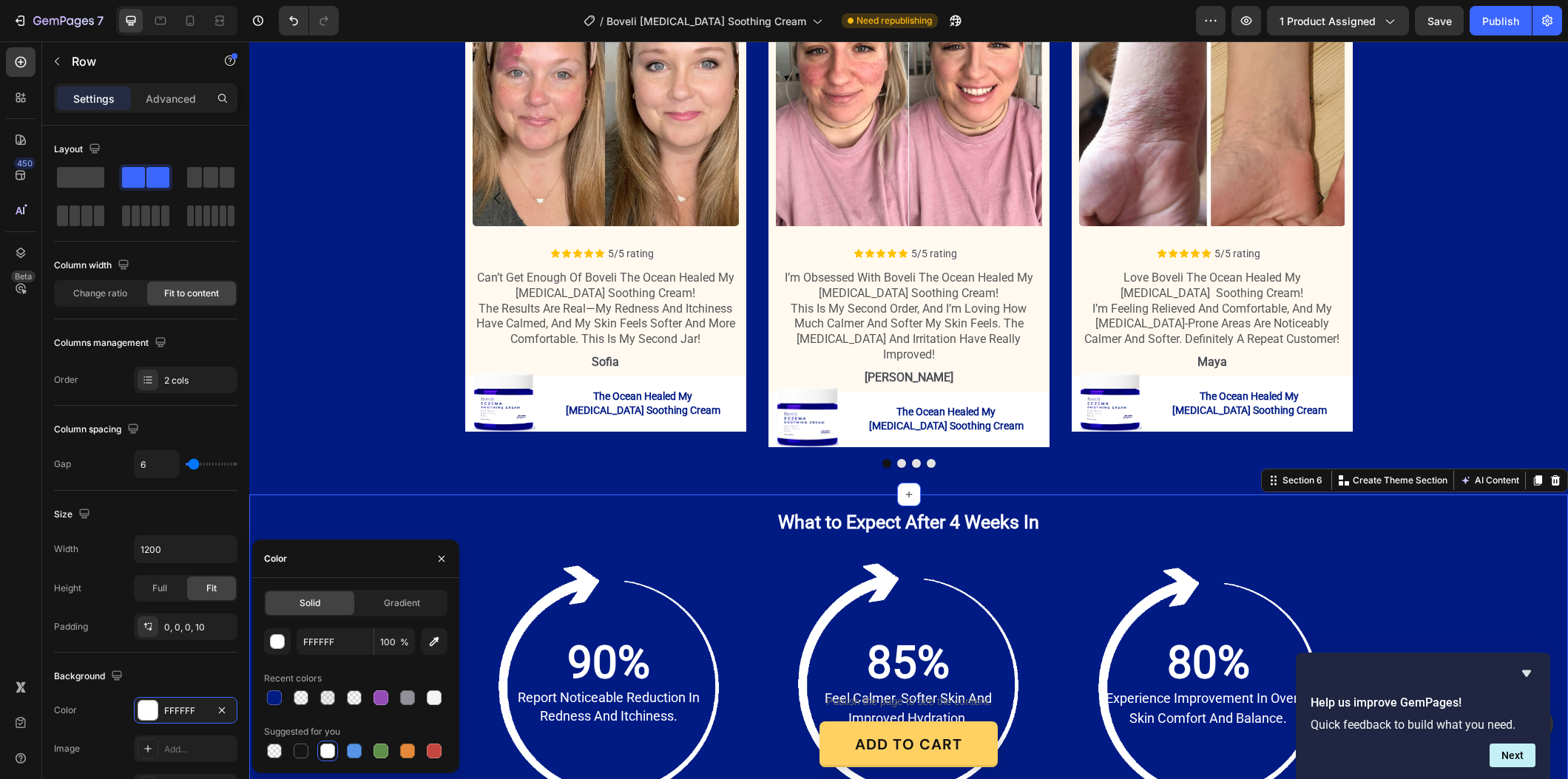
click at [1340, 494] on div "What to Expect After 4 Weeks In Heading Row 90% Text Block report noticeable re…" at bounding box center [908, 677] width 1318 height 366
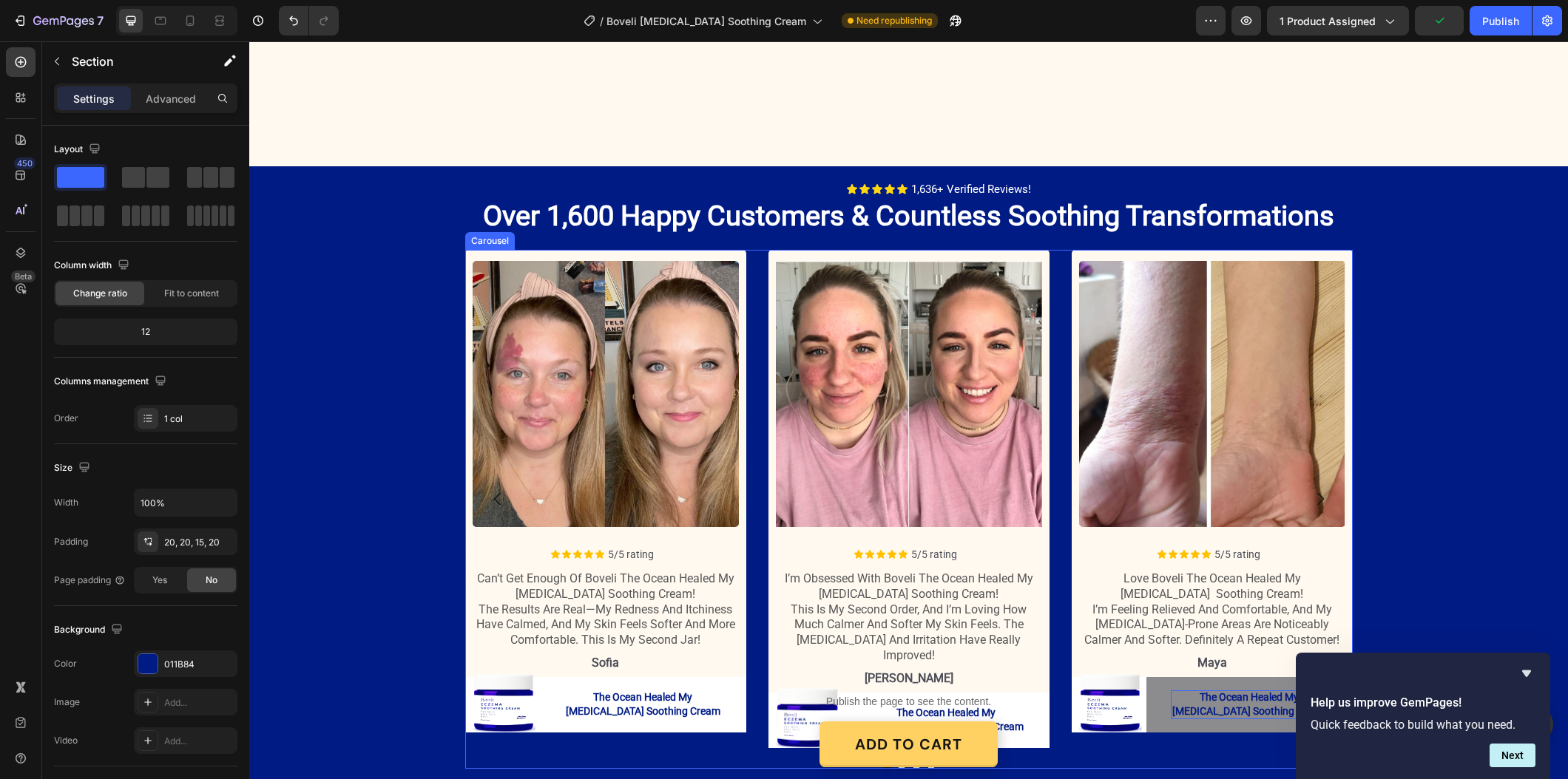
scroll to position [1718, 0]
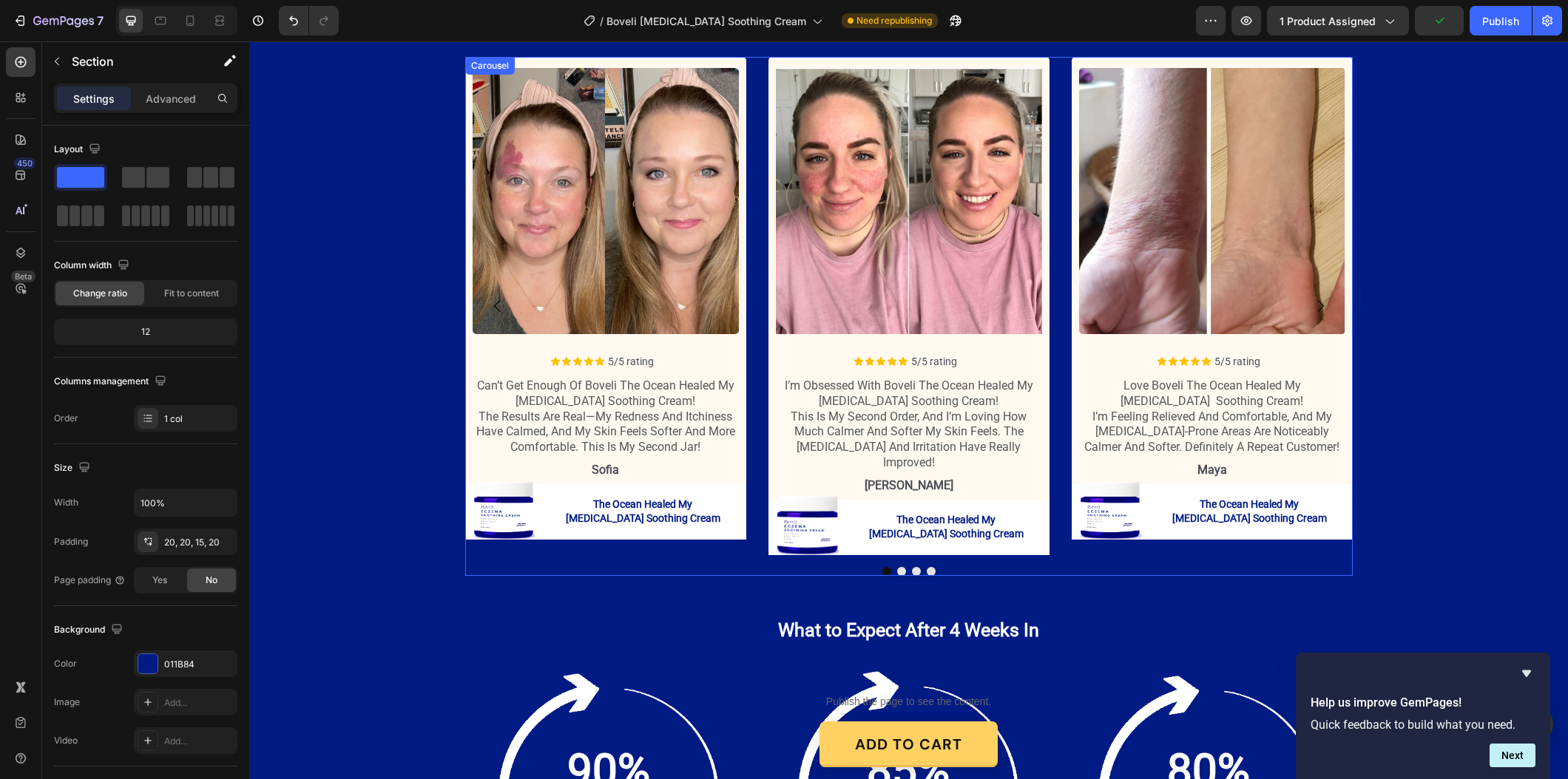
click at [902, 567] on button "Dot" at bounding box center [902, 572] width 9 height 9
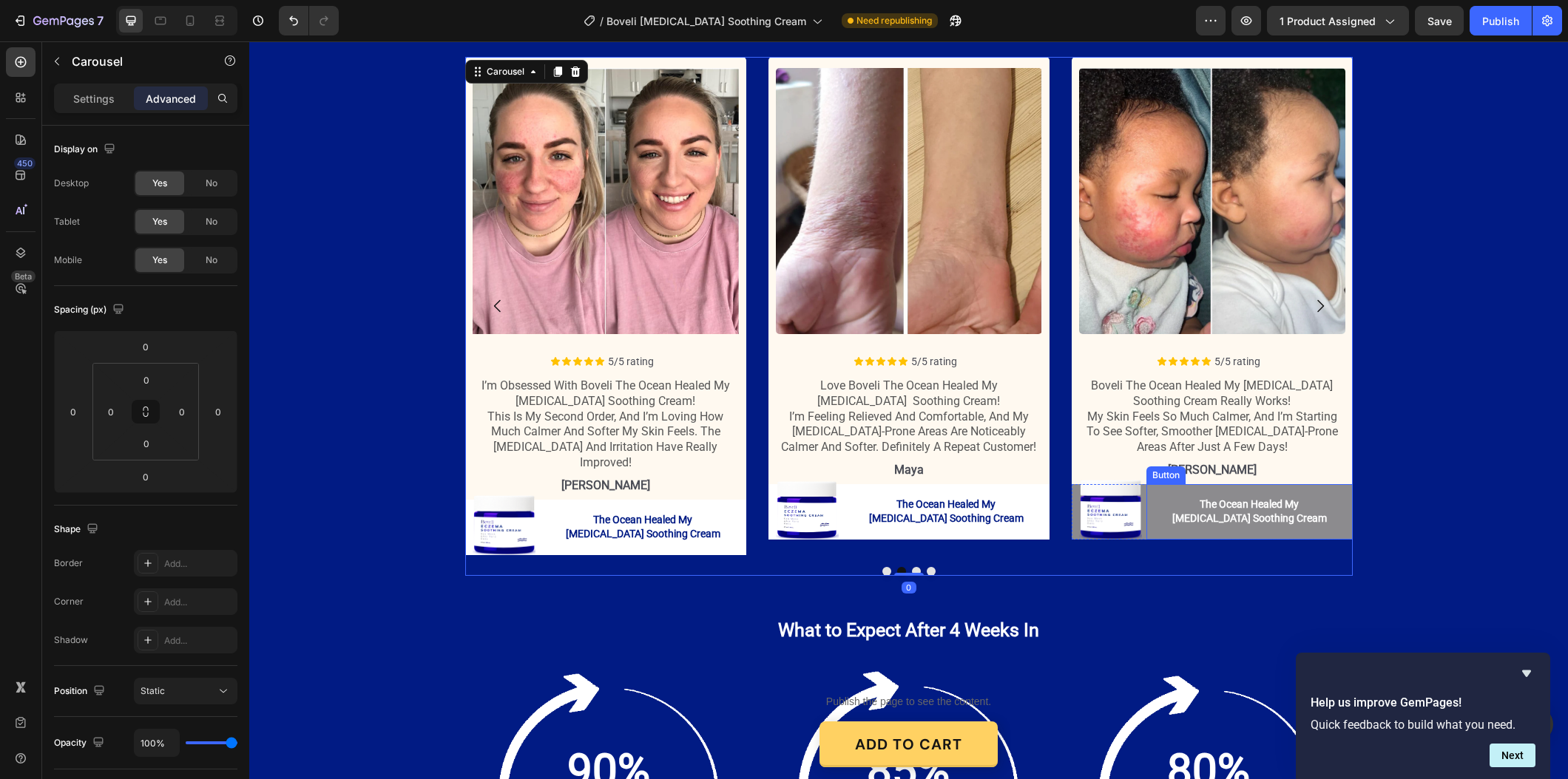
click at [1329, 529] on button "The Ocean Healed My [MEDICAL_DATA] Soothing Cream" at bounding box center [1249, 511] width 206 height 55
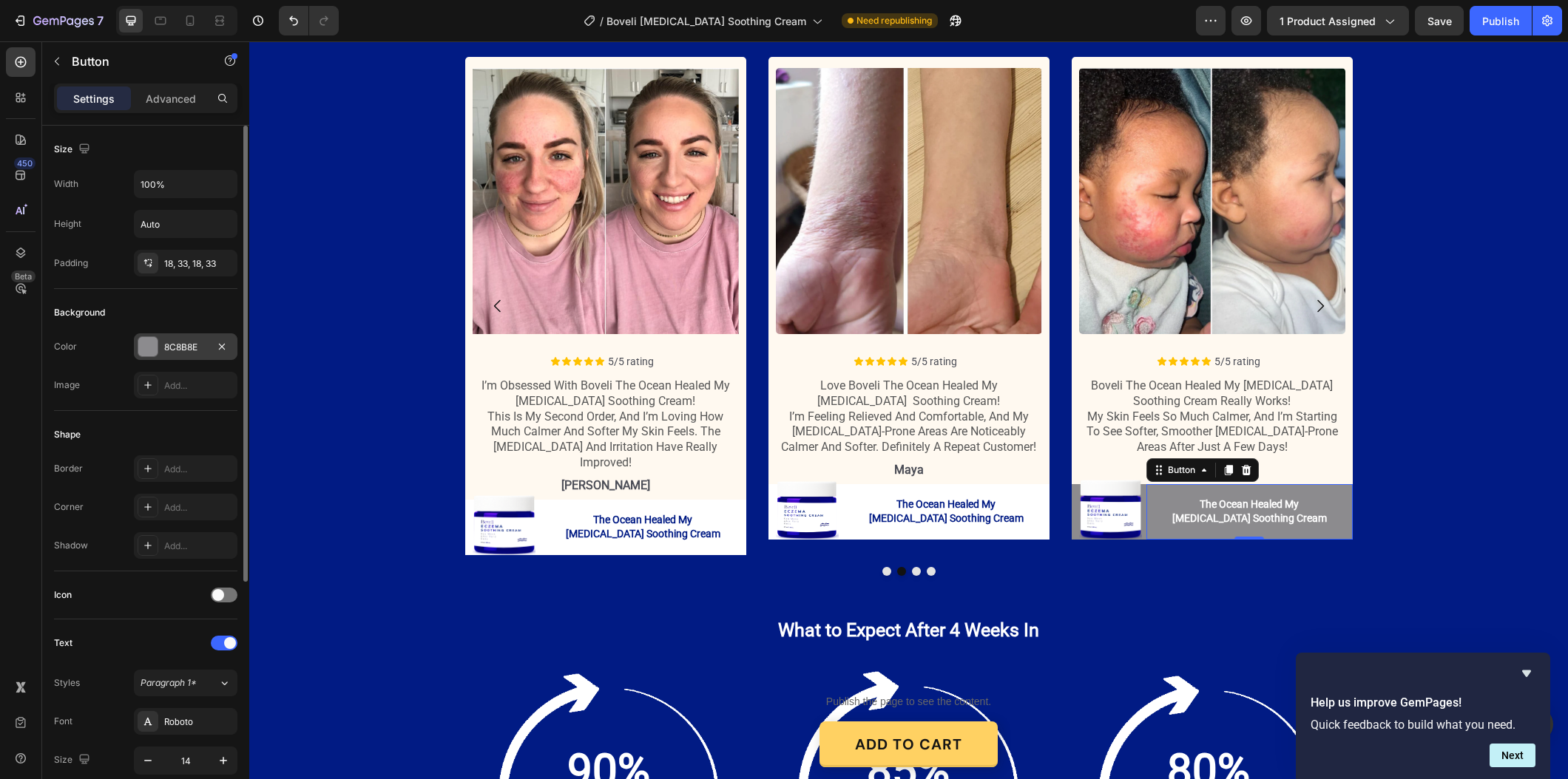
click at [196, 355] on div "8C8B8E" at bounding box center [186, 346] width 103 height 26
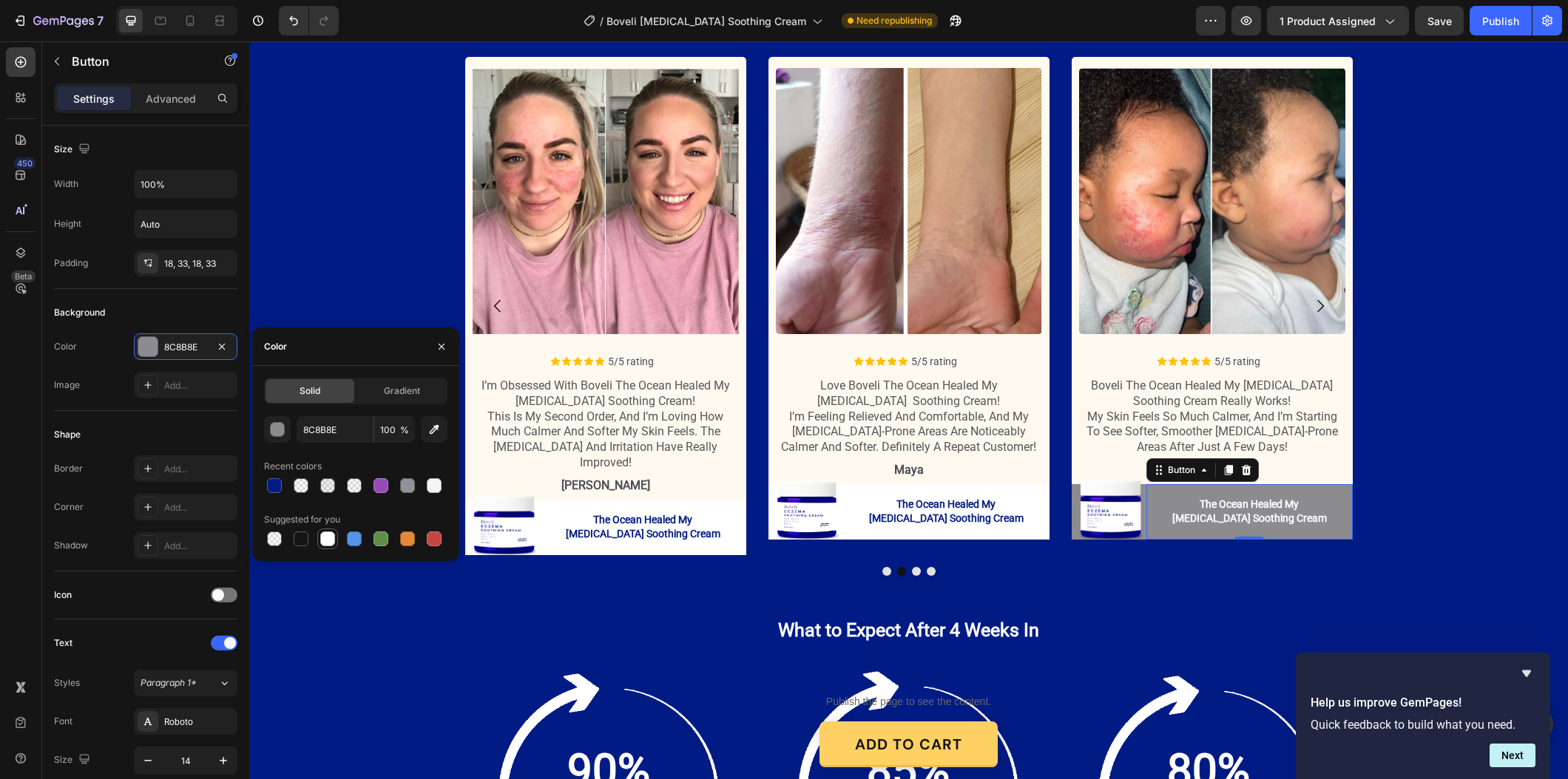
click at [320, 538] on div at bounding box center [328, 538] width 14 height 14
type input "FFFFFF"
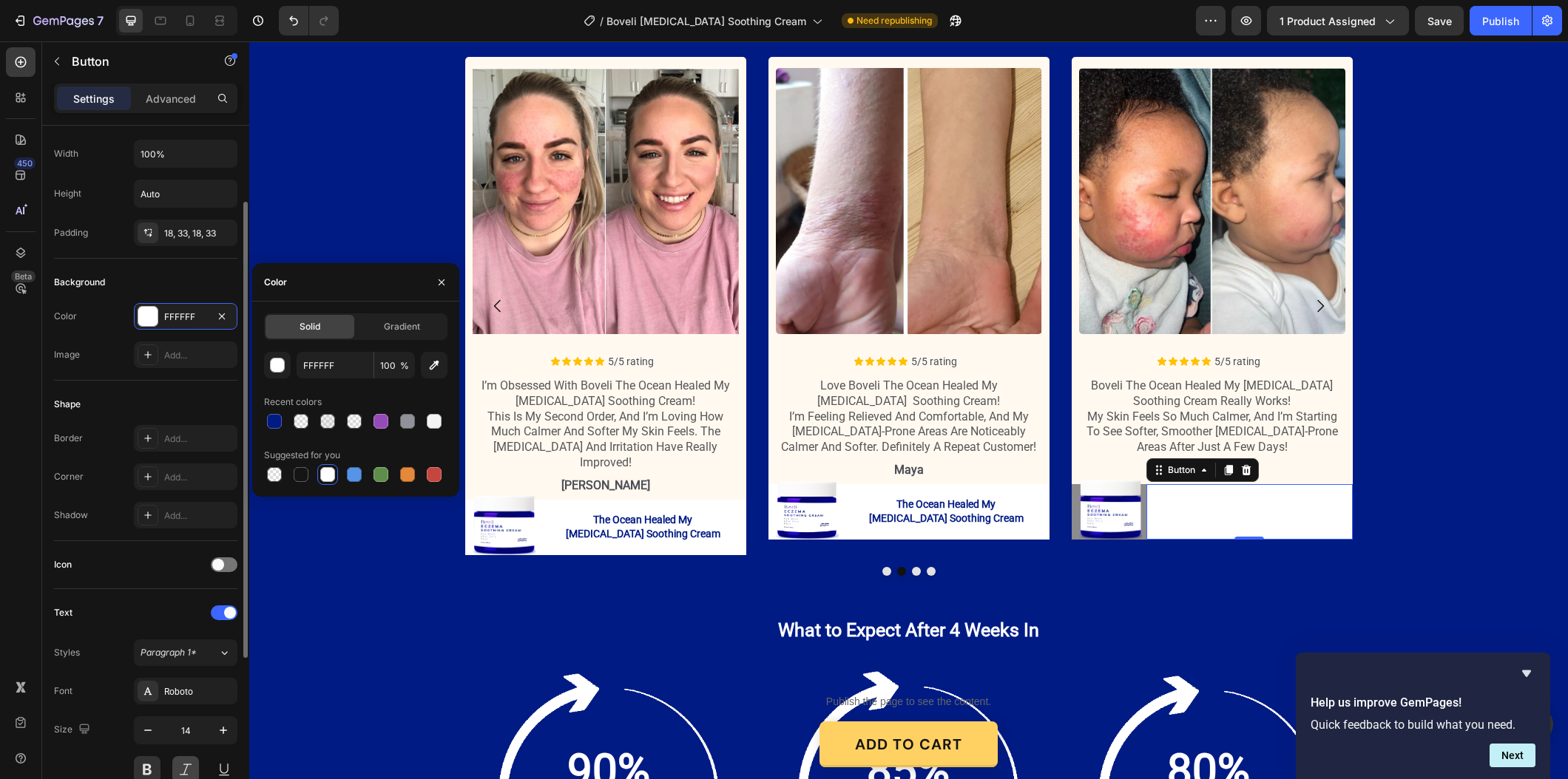
scroll to position [180, 0]
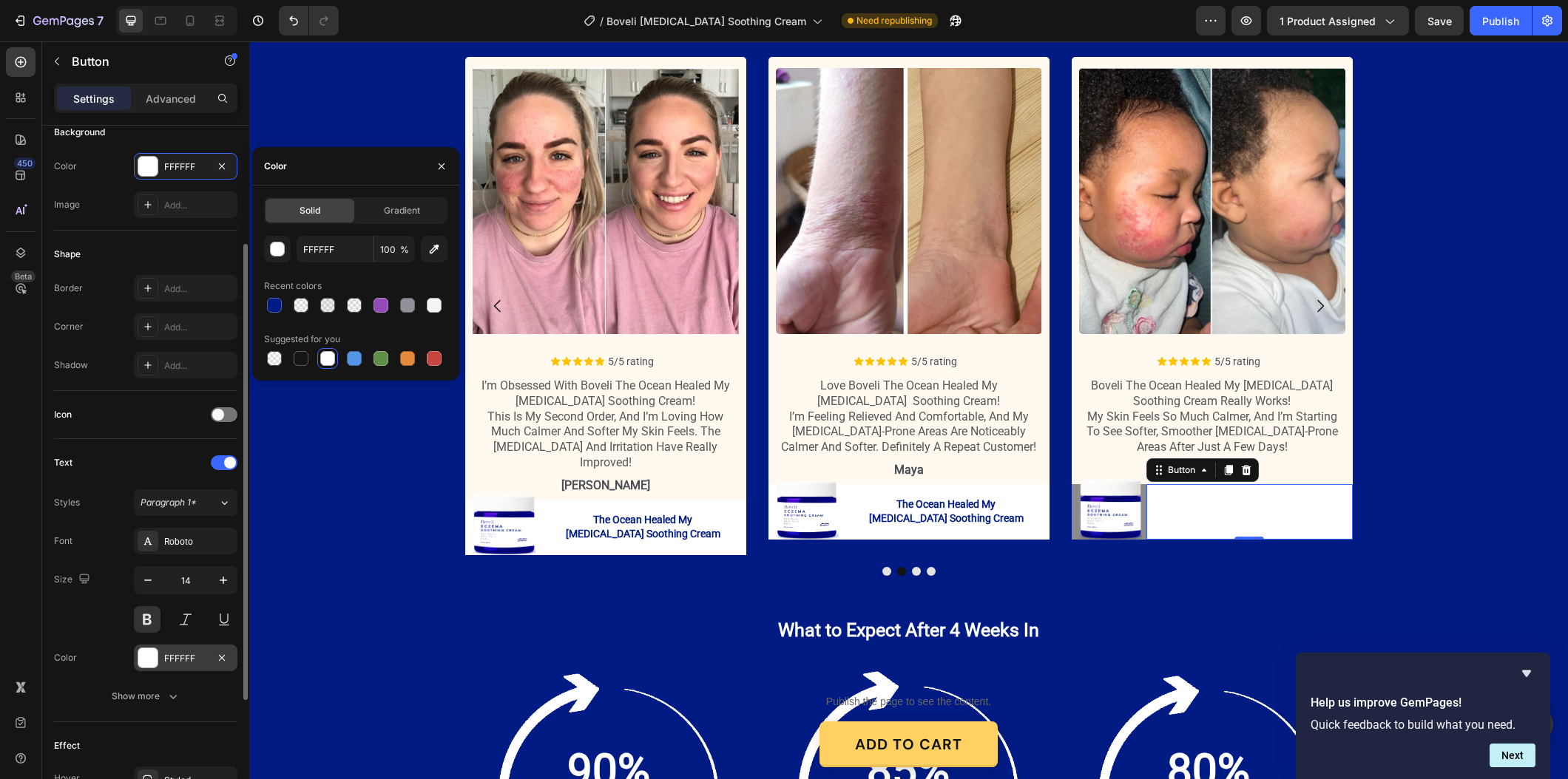
click at [196, 658] on div "FFFFFF" at bounding box center [185, 658] width 43 height 14
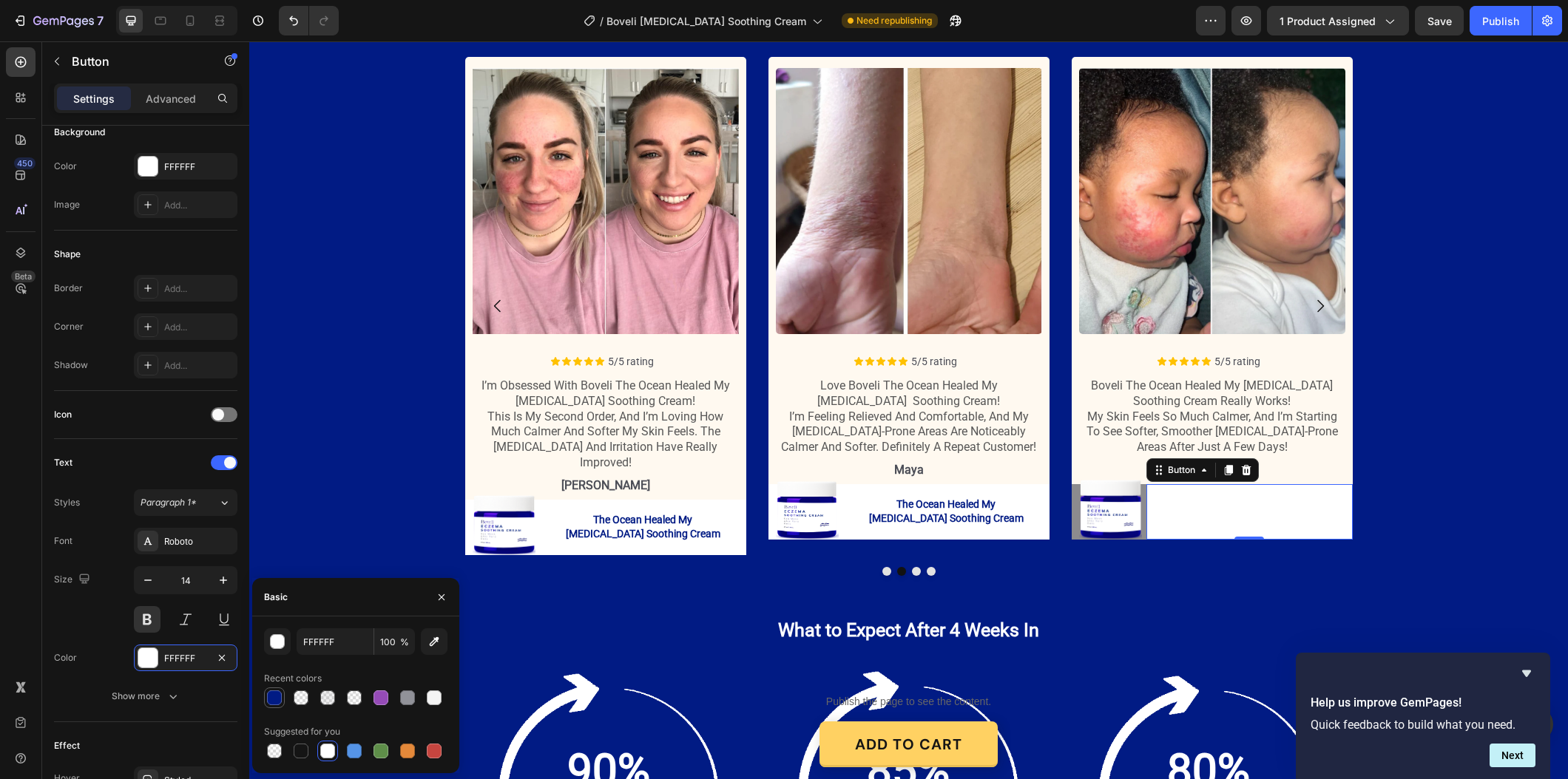
click at [273, 691] on div at bounding box center [274, 698] width 14 height 14
type input "011B84"
click at [1079, 513] on img at bounding box center [1110, 509] width 62 height 60
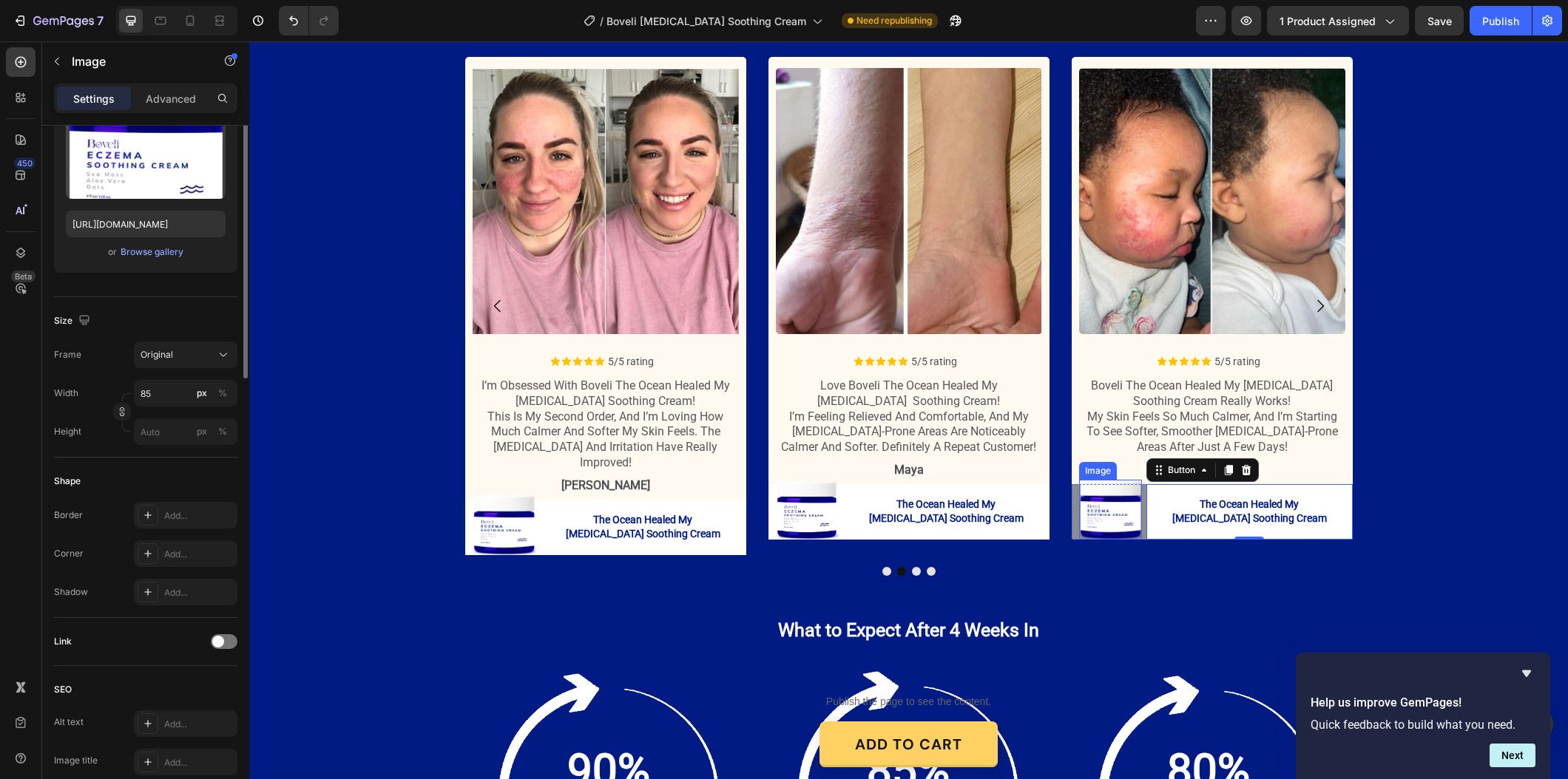
scroll to position [0, 0]
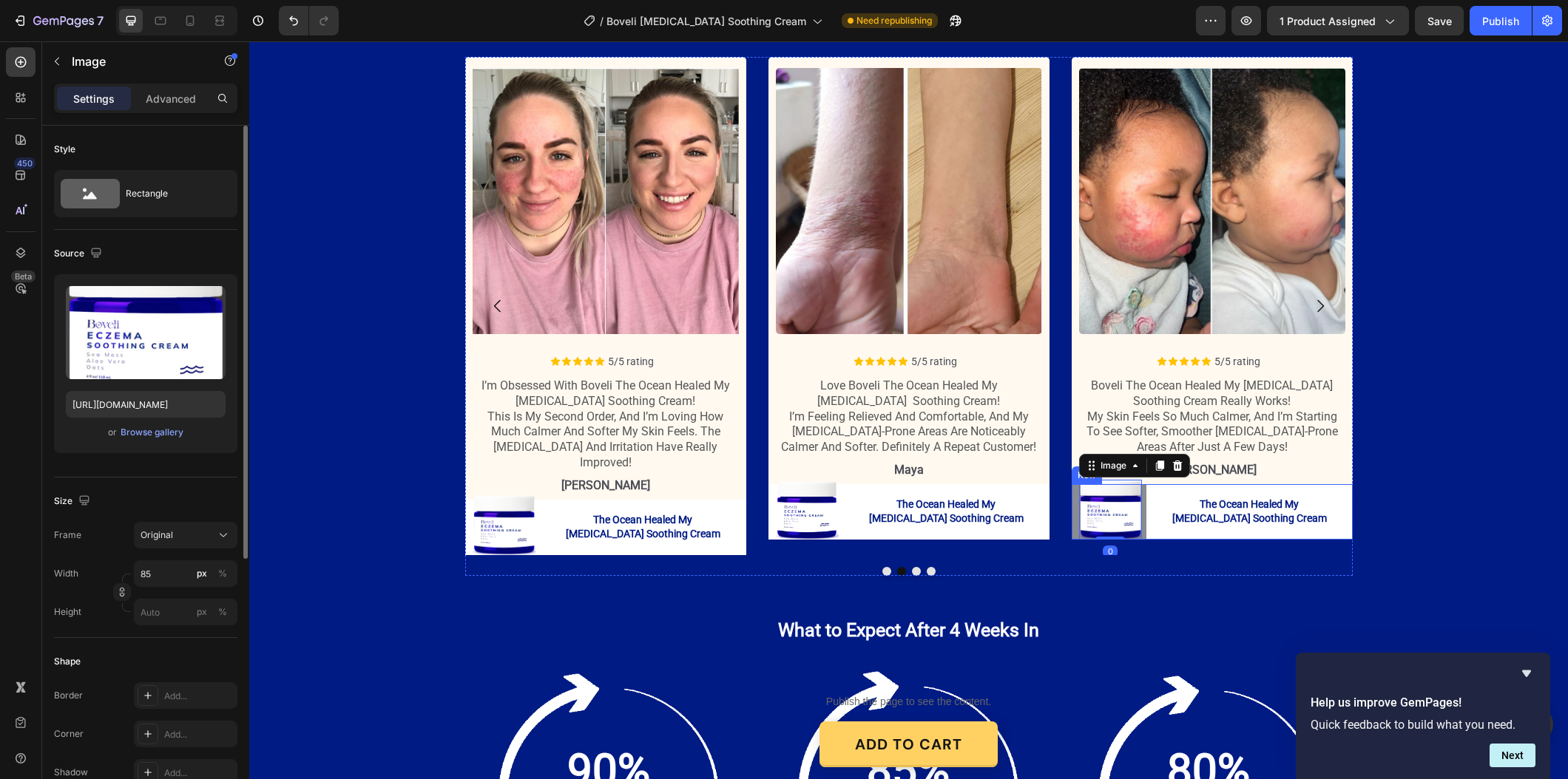
click at [1076, 508] on div "Image 0 The Ocean Healed My Eczema Soothing Cream Button The Ocean Healed My Ec…" at bounding box center [1212, 511] width 281 height 55
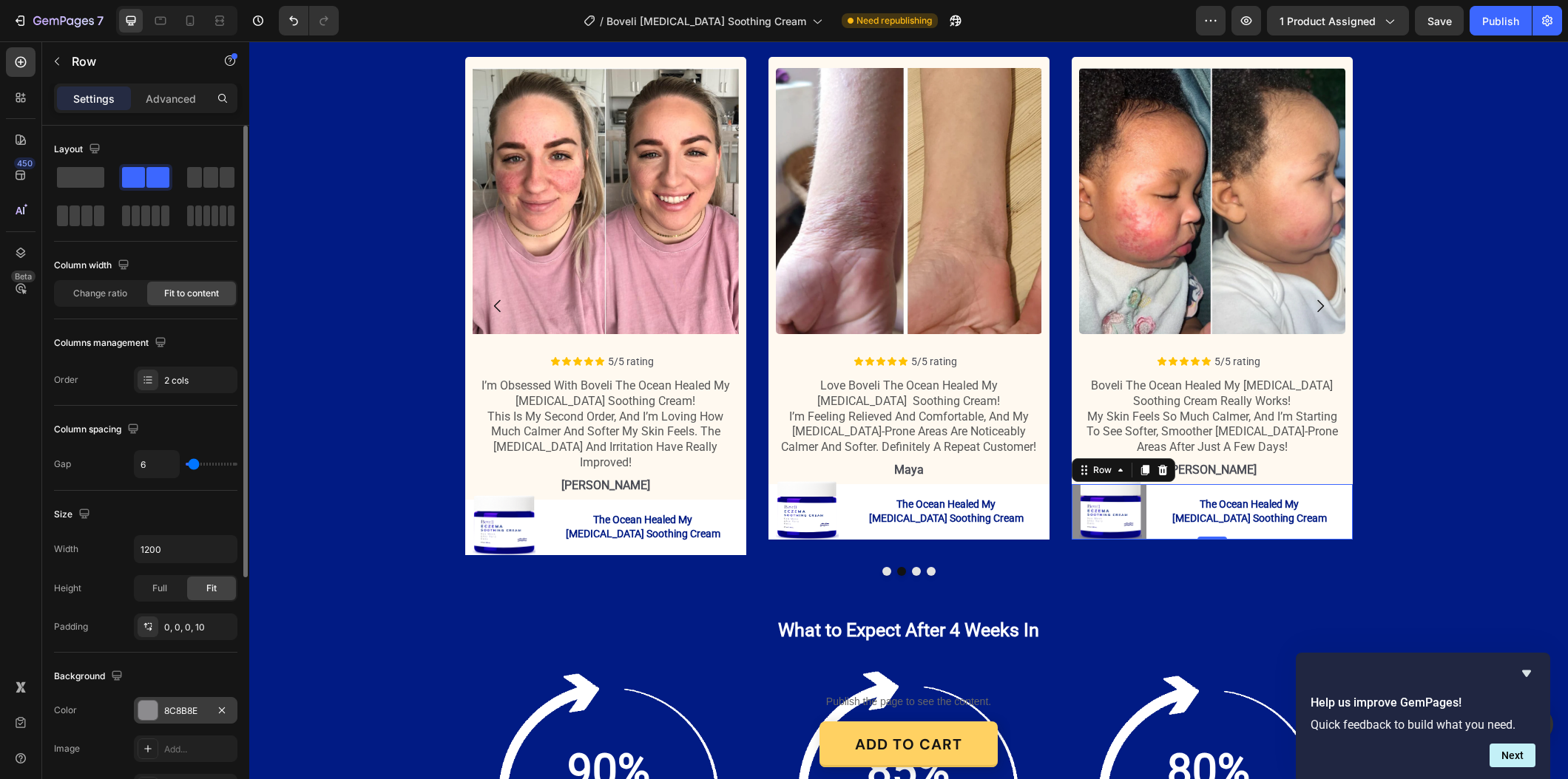
click at [182, 711] on div "8C8B8E" at bounding box center [185, 710] width 43 height 14
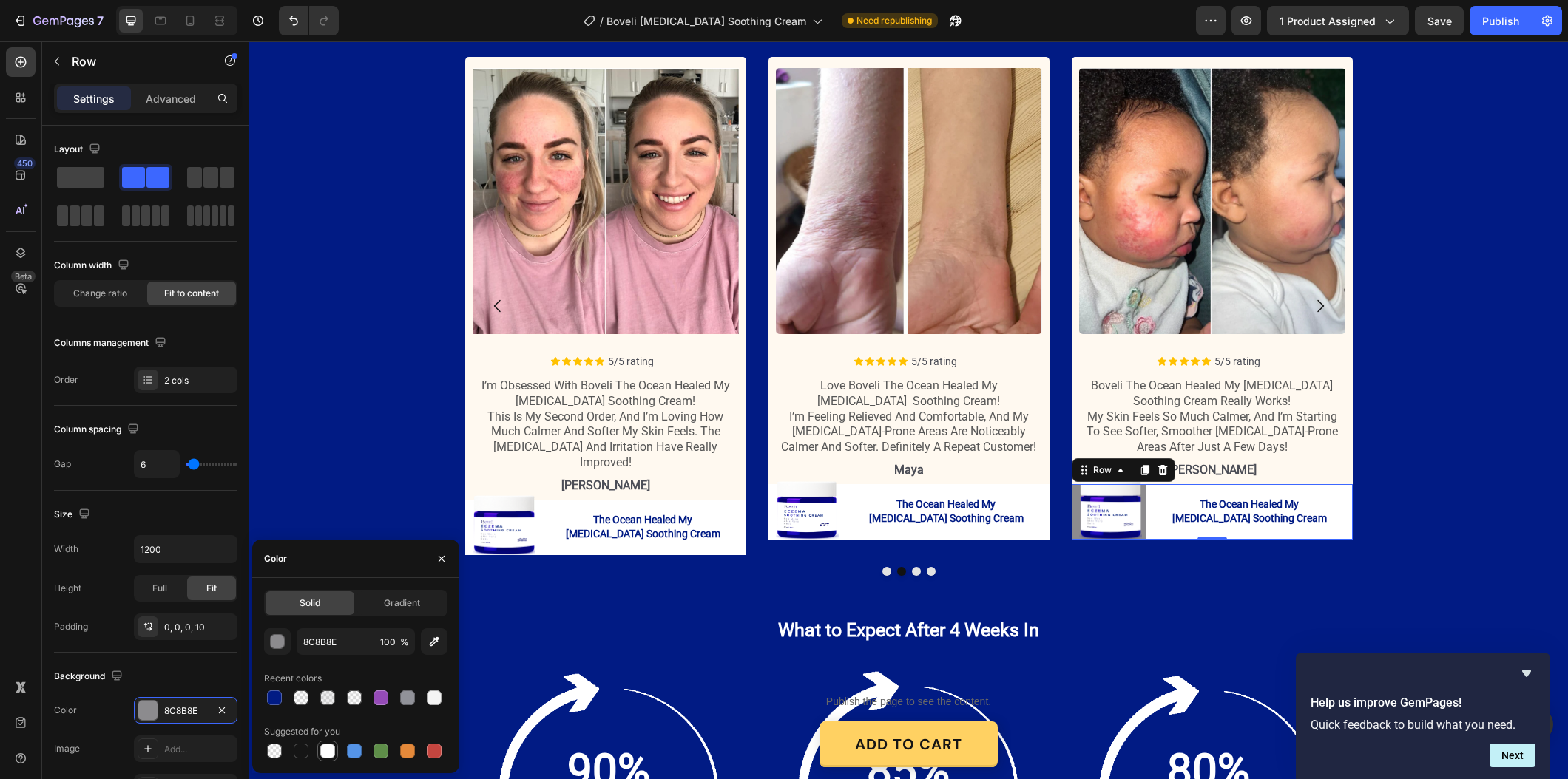
click at [336, 754] on div at bounding box center [328, 751] width 18 height 18
type input "FFFFFF"
click at [918, 567] on button "Dot" at bounding box center [916, 572] width 9 height 9
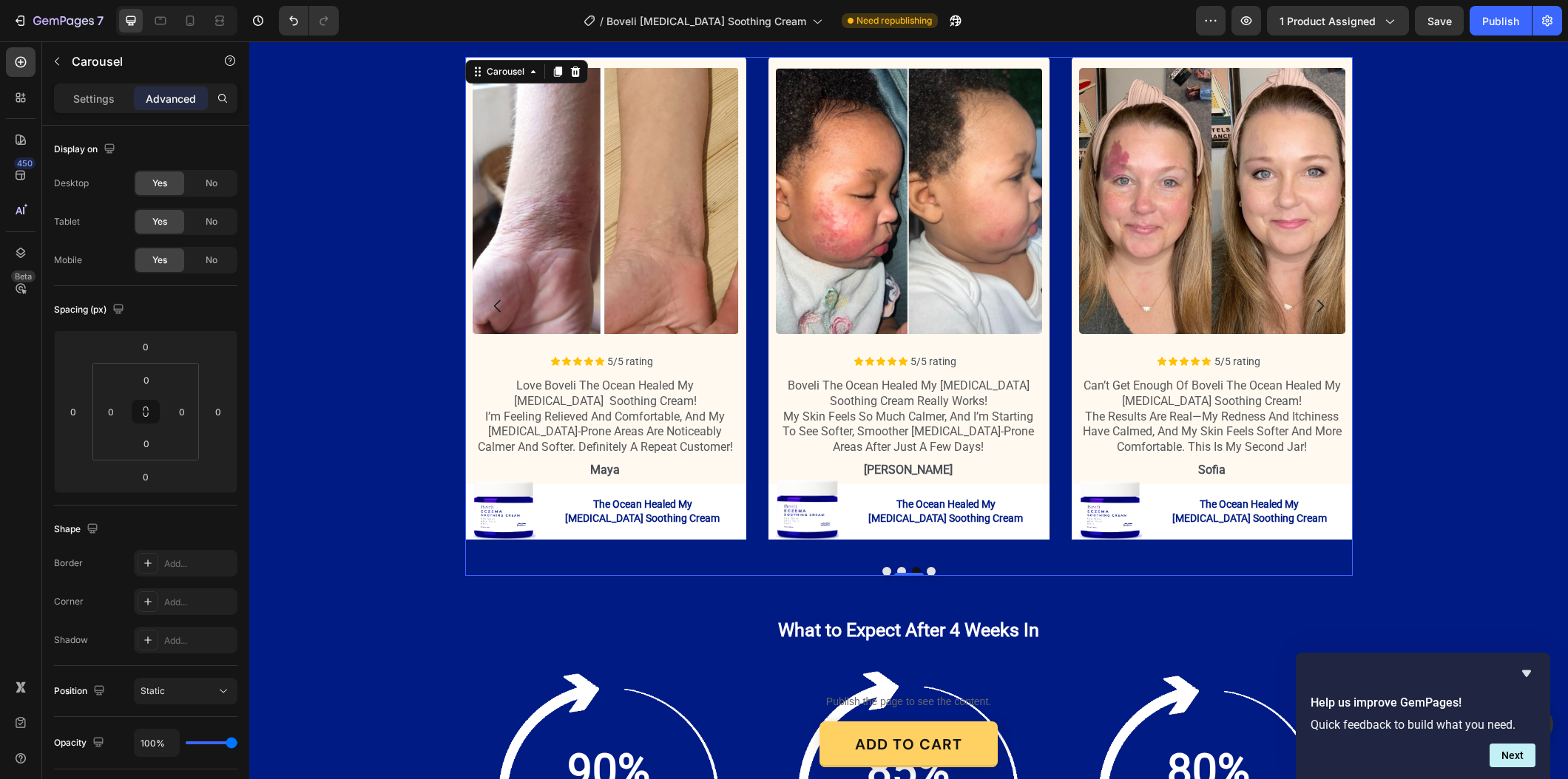
click at [931, 567] on button "Dot" at bounding box center [931, 572] width 9 height 9
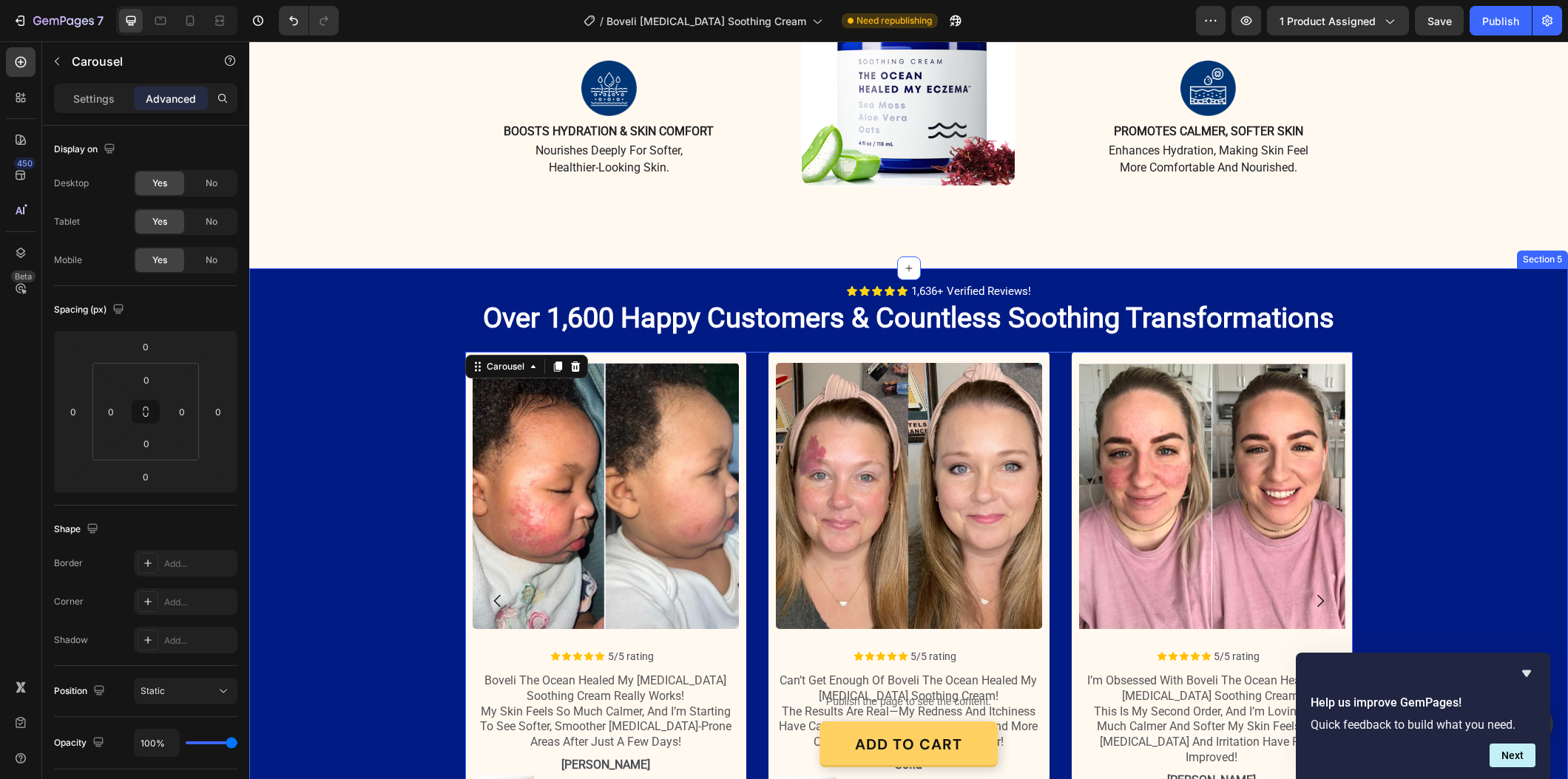
click at [1510, 431] on div "Icon Icon Icon Icon Icon Icon List 1,636+ Verified Reviews! Text Block Row Over…" at bounding box center [908, 583] width 1318 height 599
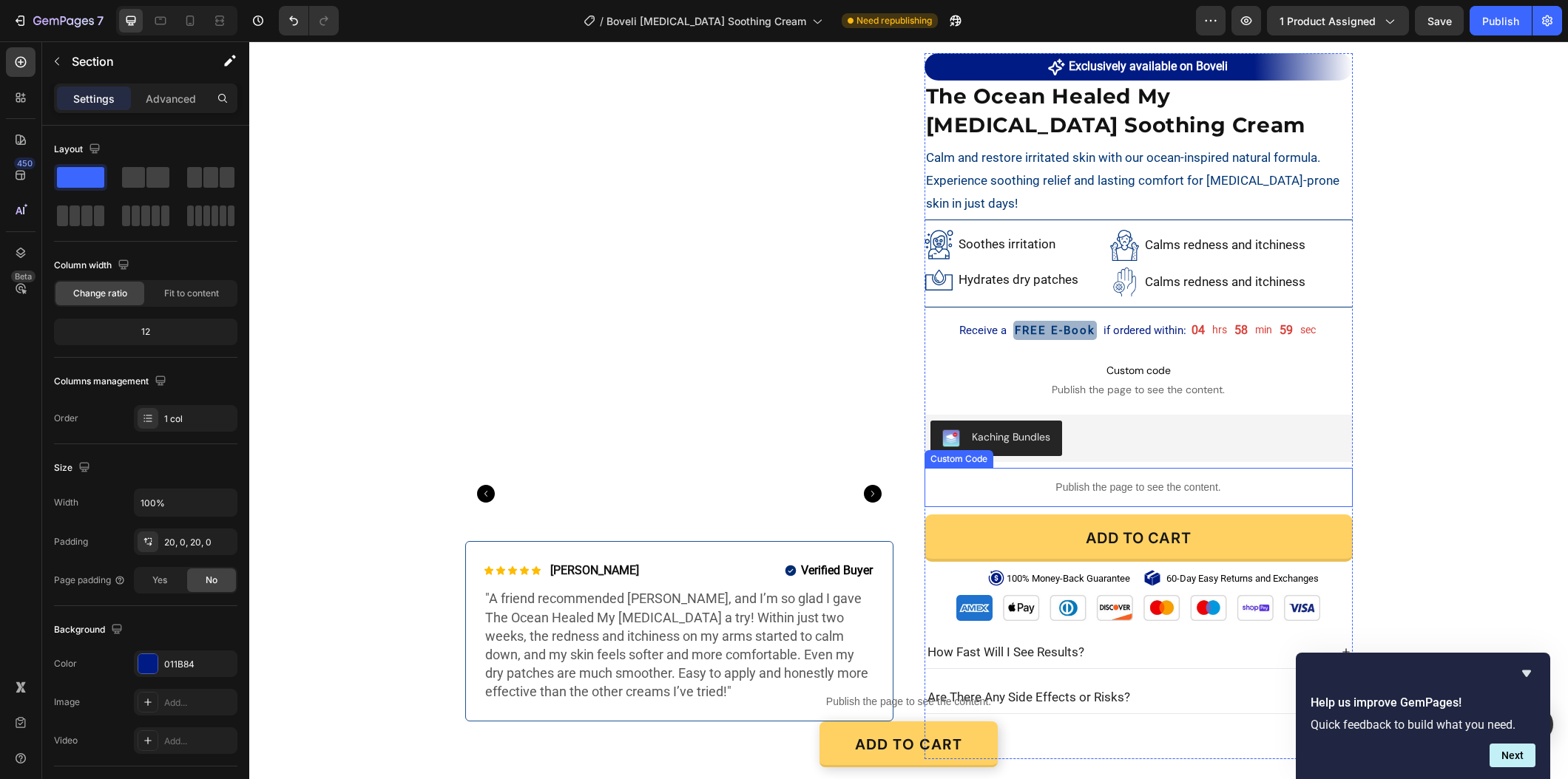
scroll to position [2, 0]
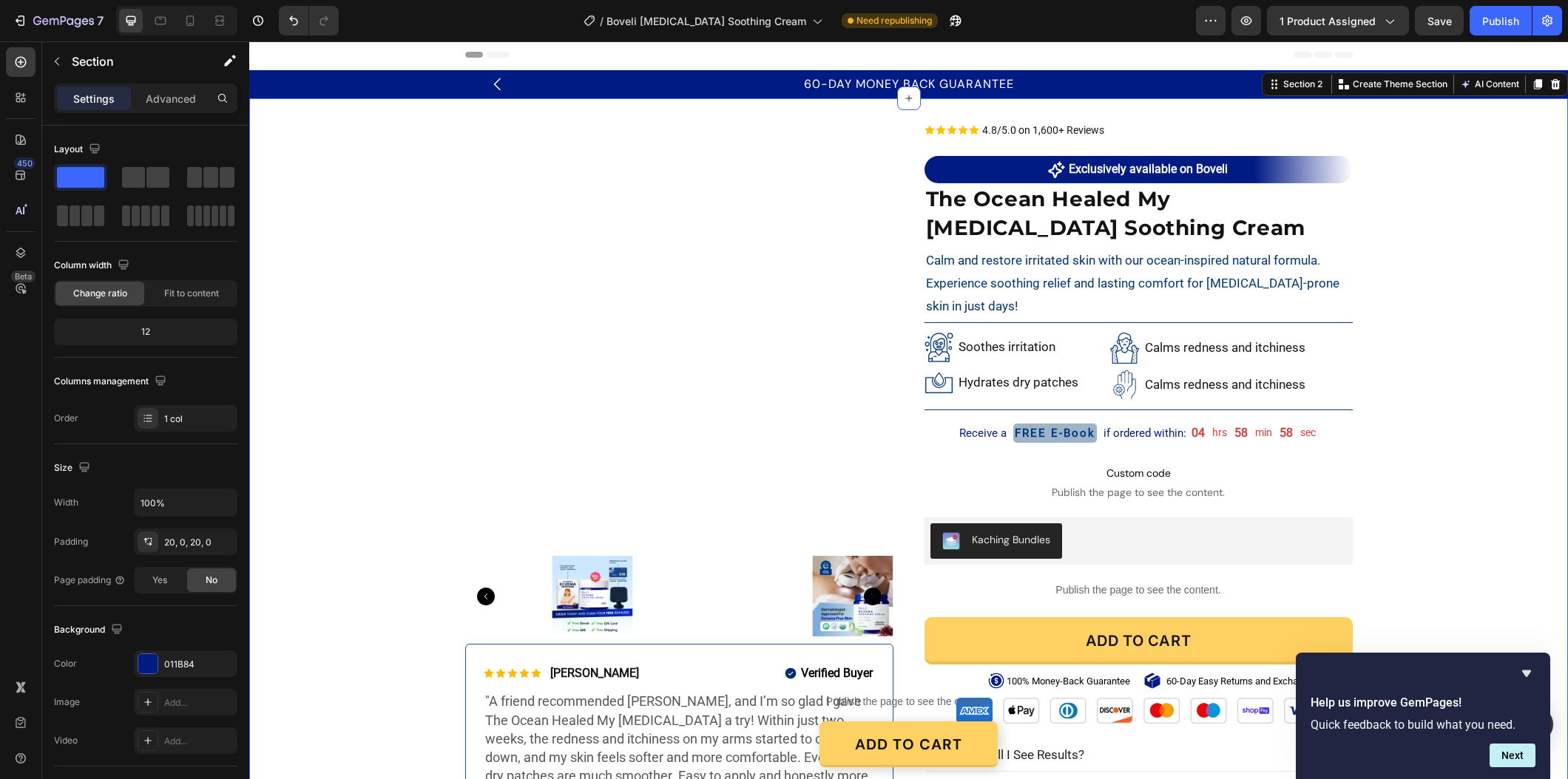
click at [1431, 445] on div "Product Images Icon Icon Icon Icon Icon Icon List Maya S. Text Block Row Verifi…" at bounding box center [908, 492] width 1318 height 740
click at [1058, 441] on p "FREE E-Book" at bounding box center [1055, 433] width 81 height 17
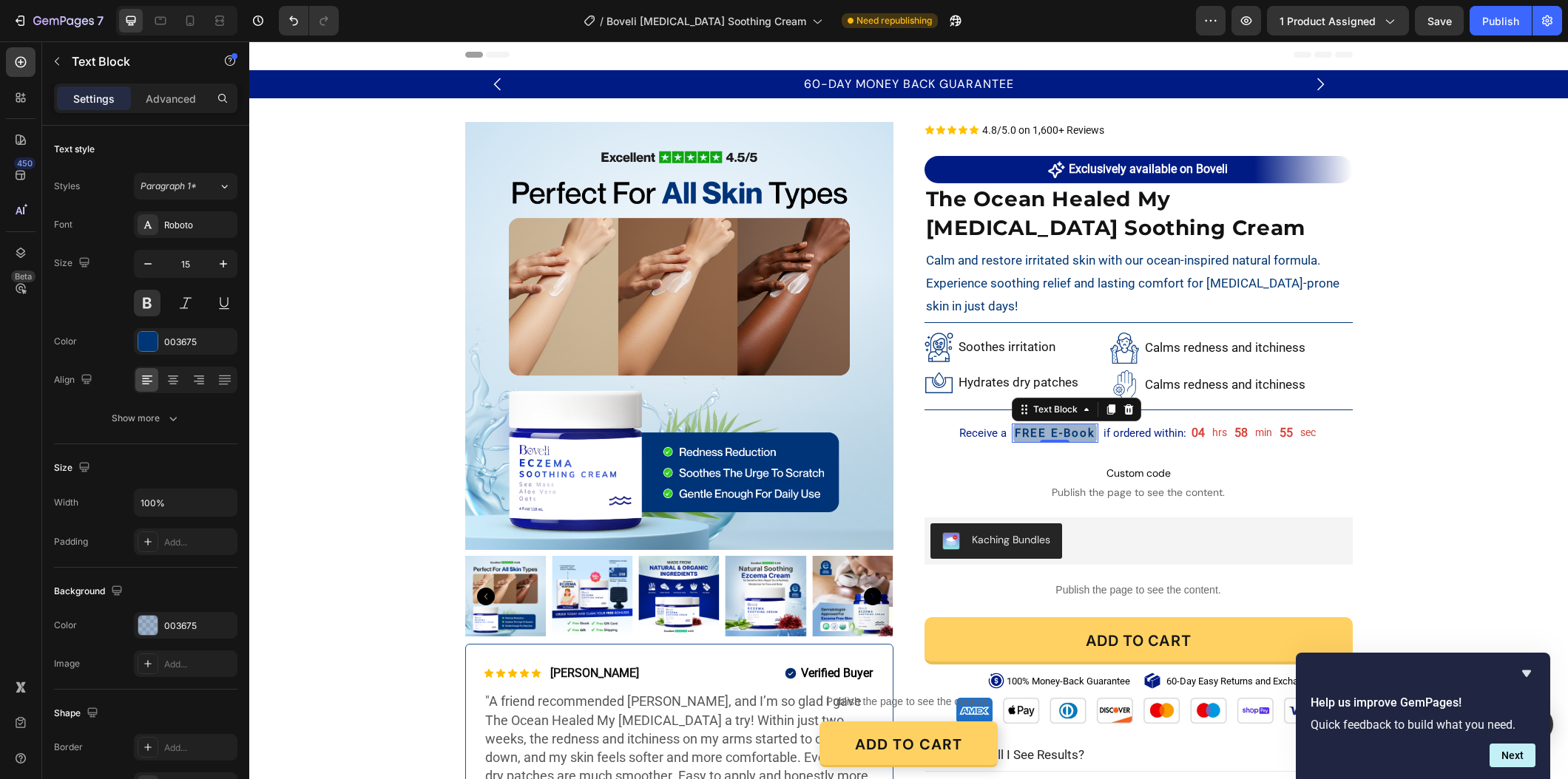
click at [1043, 433] on p "FREE E-Book" at bounding box center [1055, 433] width 81 height 17
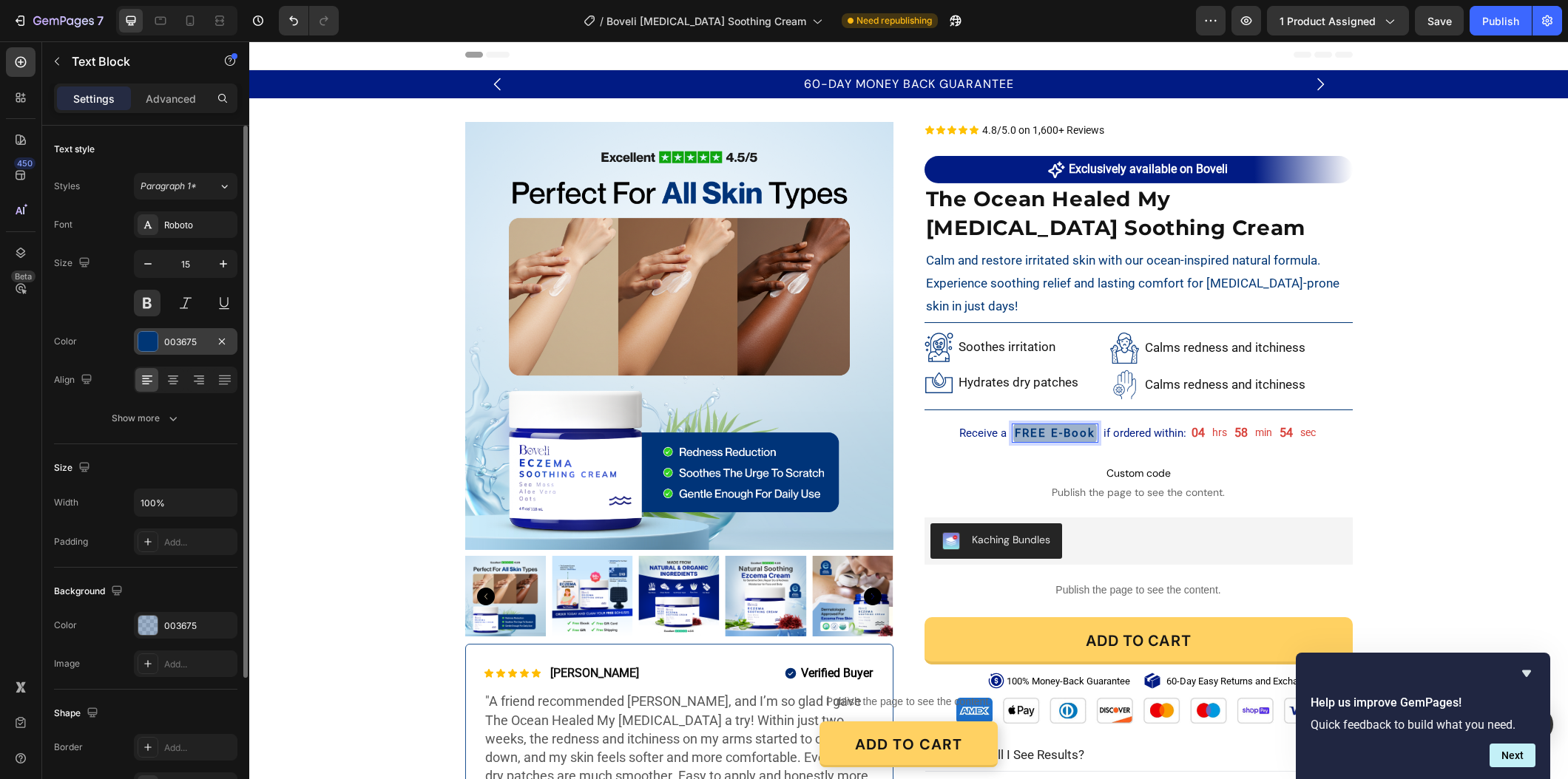
click at [195, 339] on div "003675" at bounding box center [185, 342] width 43 height 14
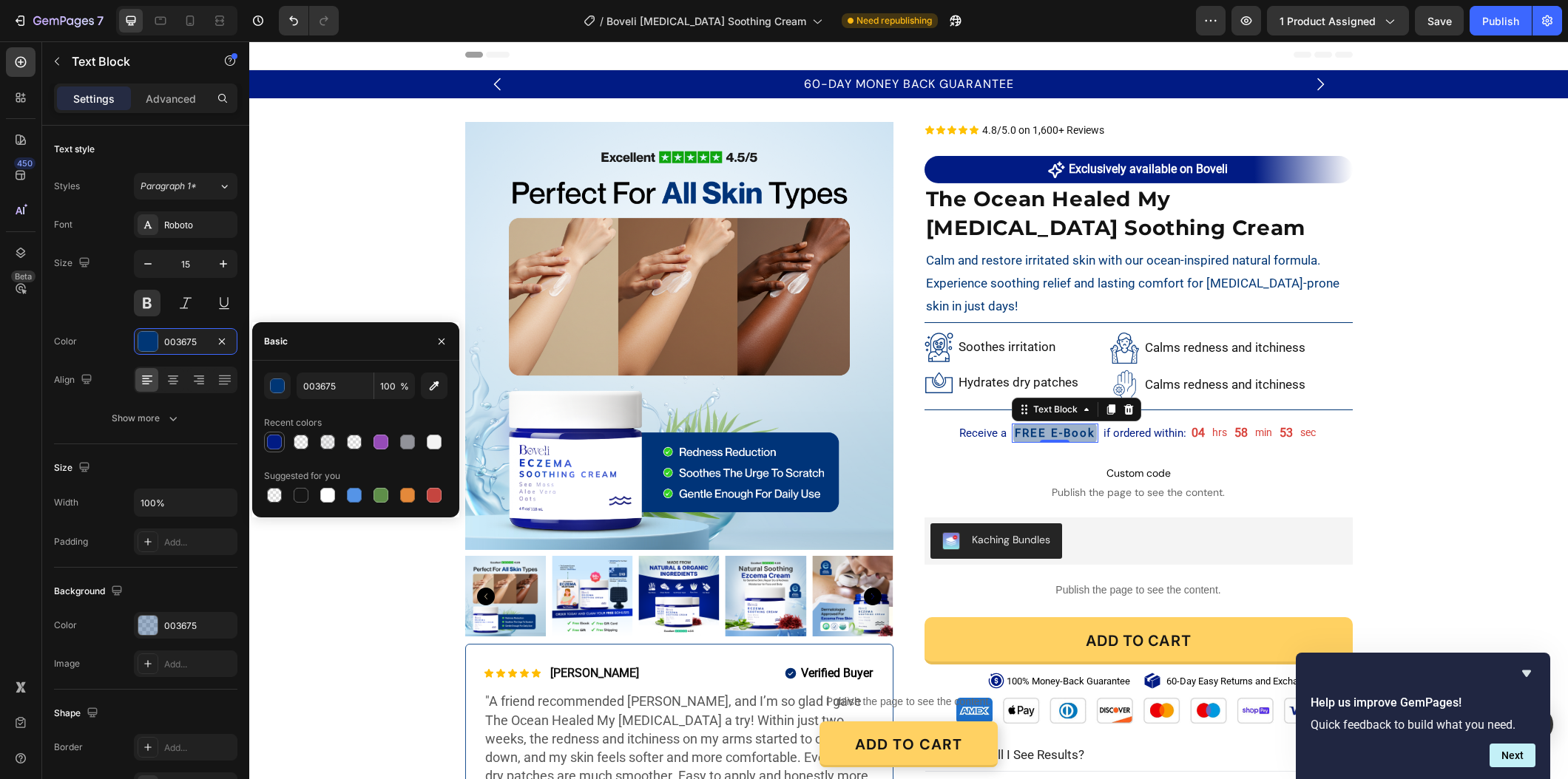
click at [266, 447] on div at bounding box center [274, 442] width 18 height 18
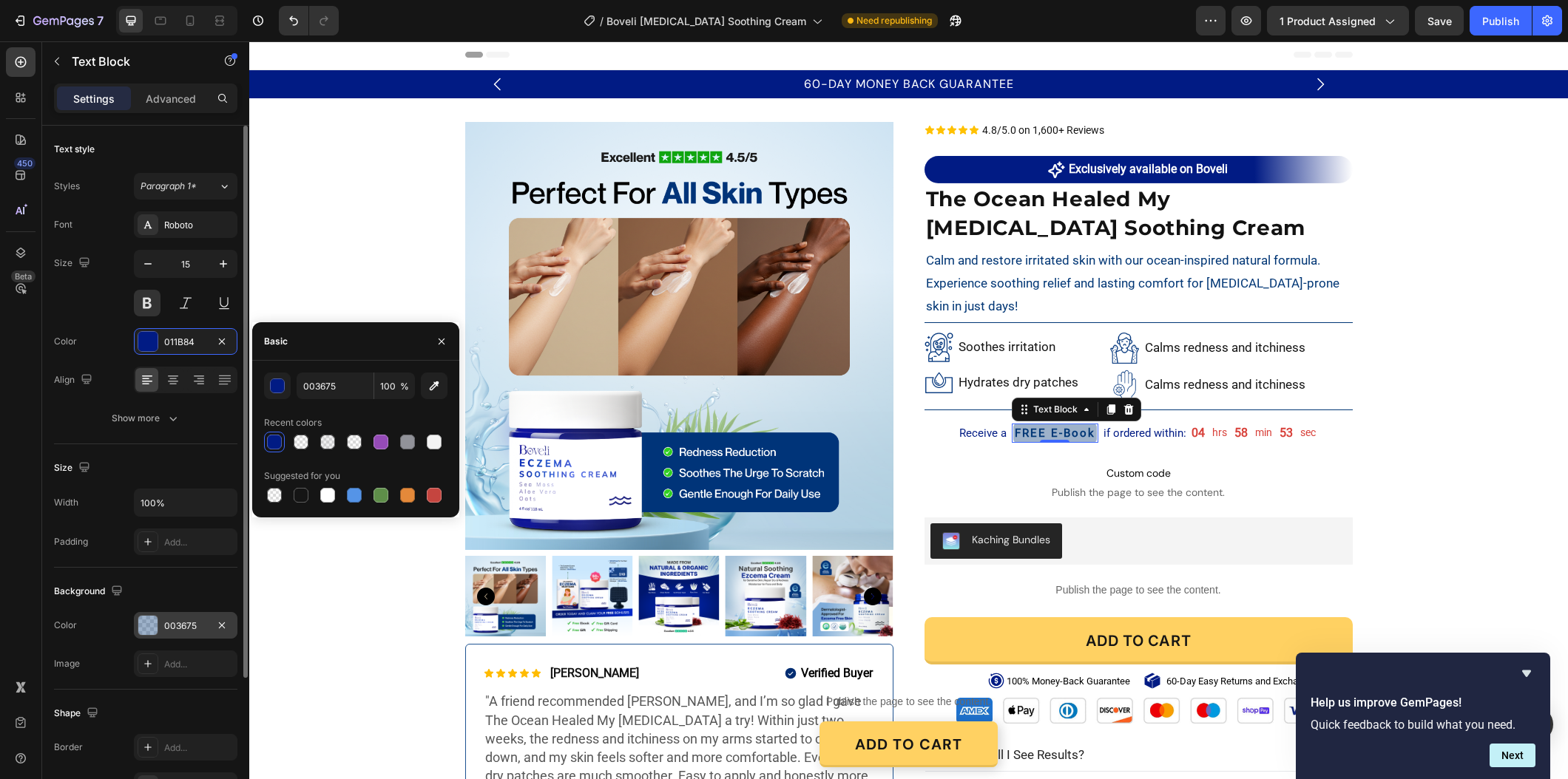
type input "011B84"
click at [167, 614] on div "003675" at bounding box center [186, 624] width 103 height 26
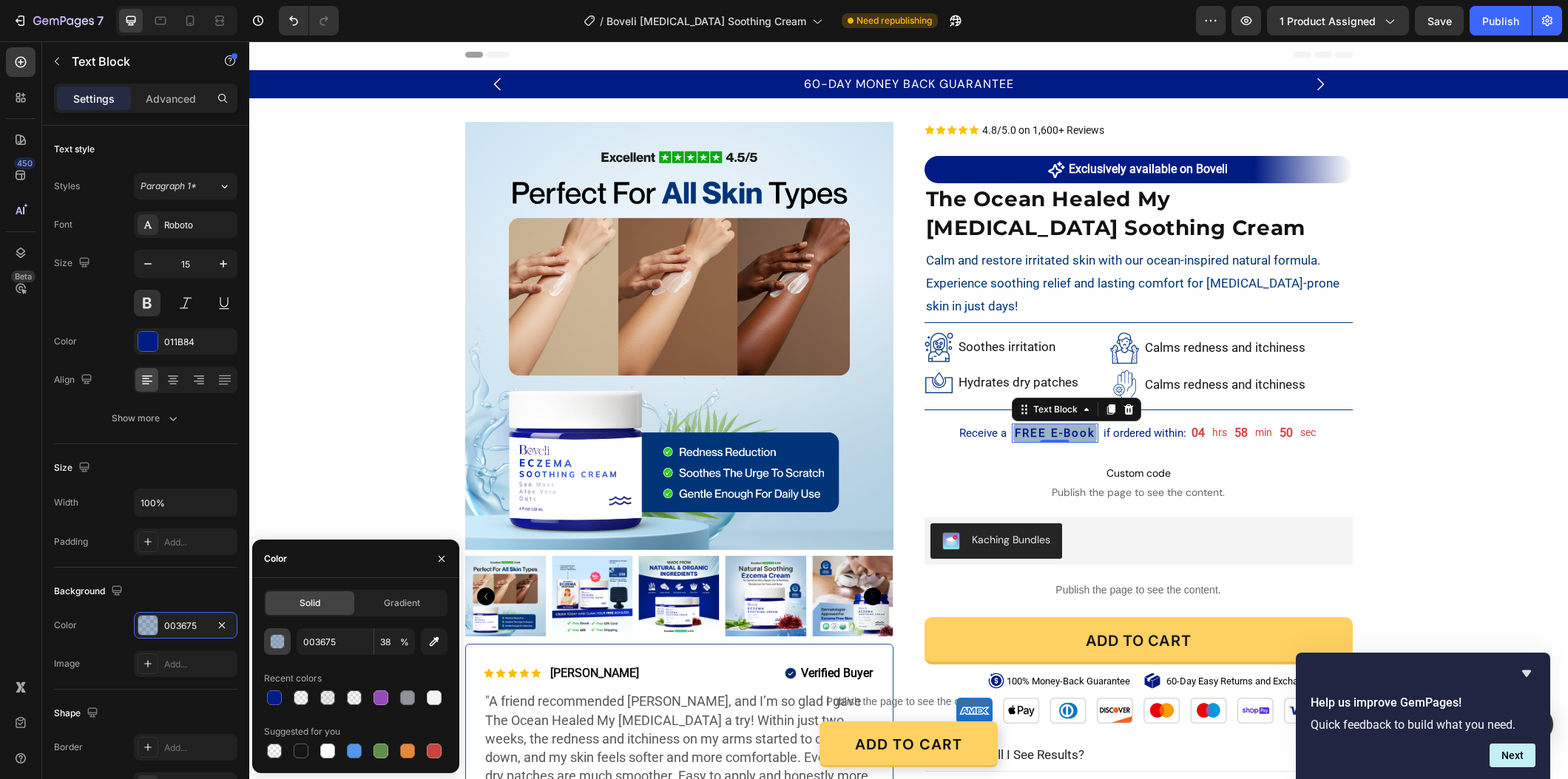
click at [277, 641] on div "button" at bounding box center [278, 642] width 14 height 14
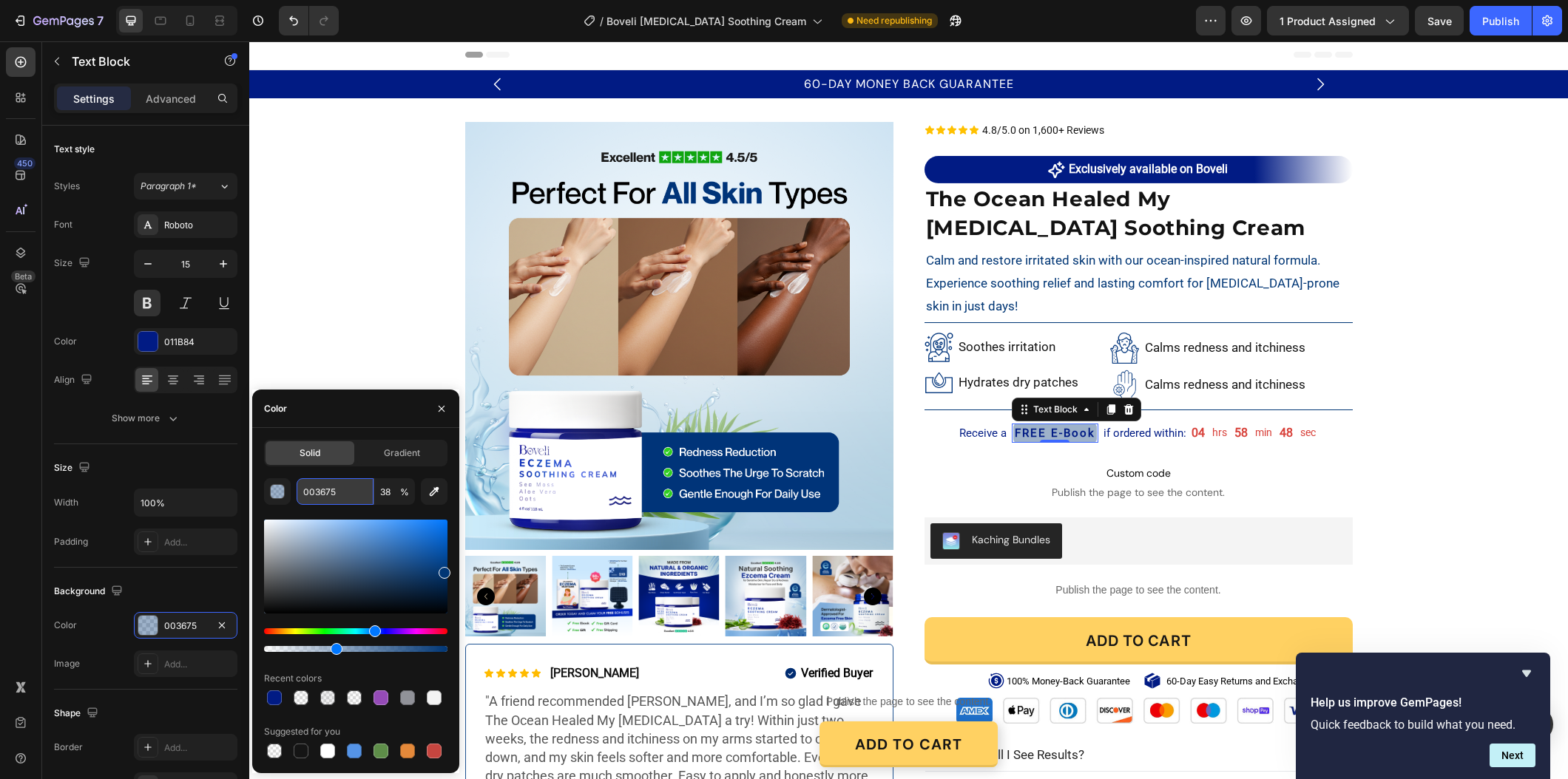
click at [336, 499] on input "003675" at bounding box center [335, 490] width 77 height 26
paste input "#011b84"
type input "#011b84"
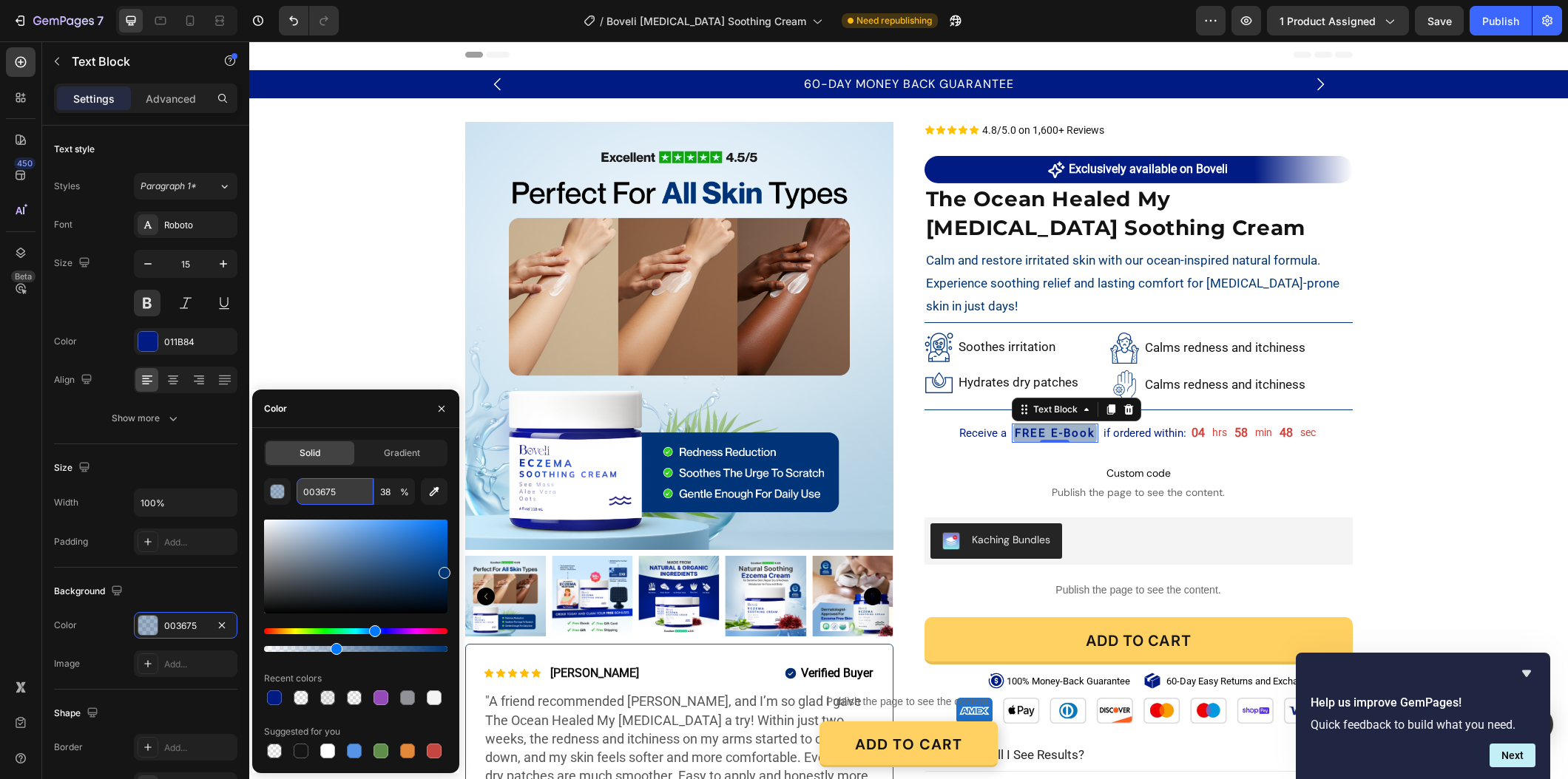
type input "100"
type input "011B84"
click at [398, 423] on div "Color" at bounding box center [356, 408] width 207 height 38
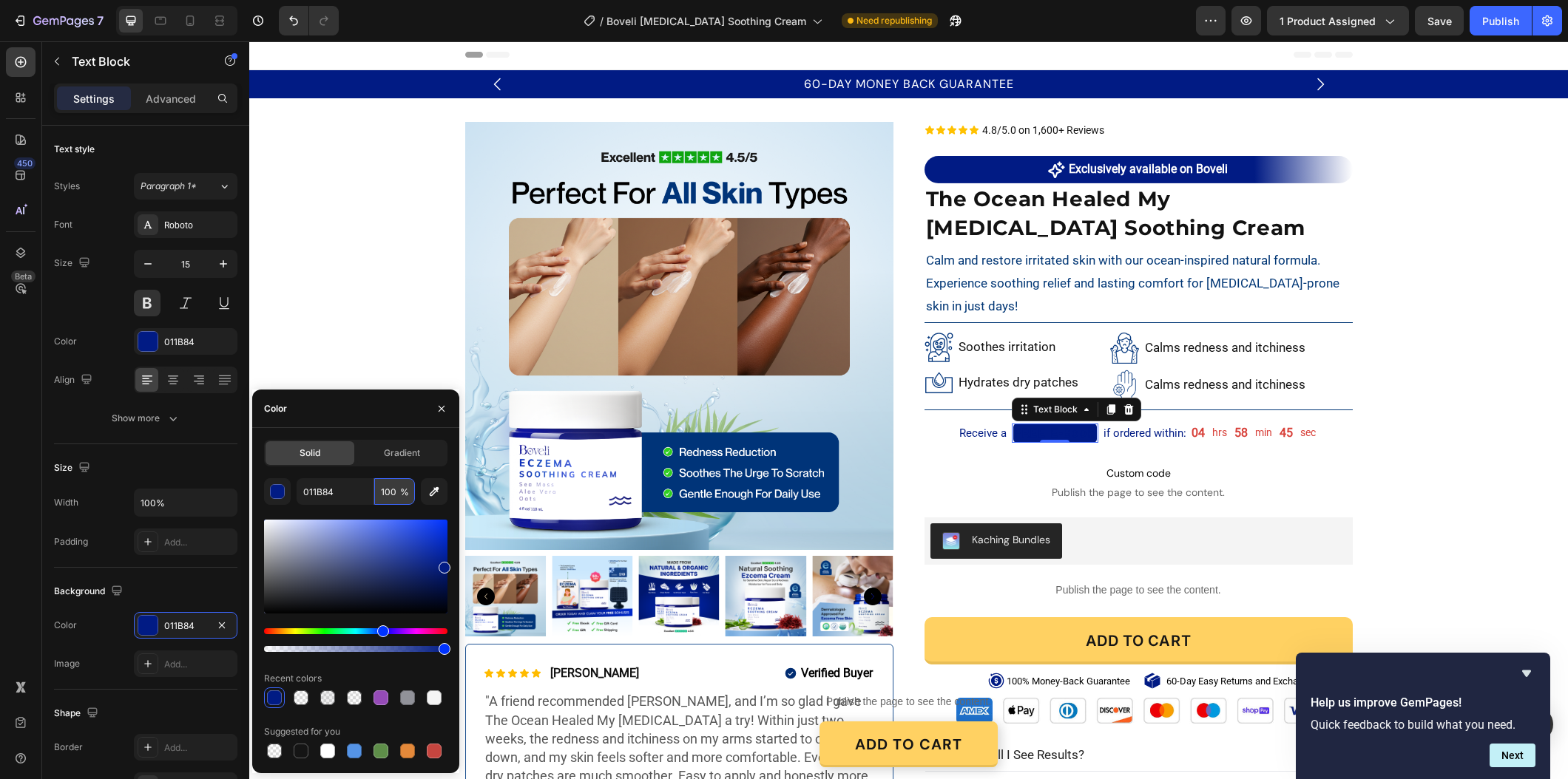
click at [399, 499] on input "100" at bounding box center [394, 490] width 41 height 26
type input "3"
type input "20"
click at [1388, 476] on div "Product Images Icon Icon Icon Icon Icon Icon List Maya S. Text Block Row Verifi…" at bounding box center [908, 492] width 1318 height 740
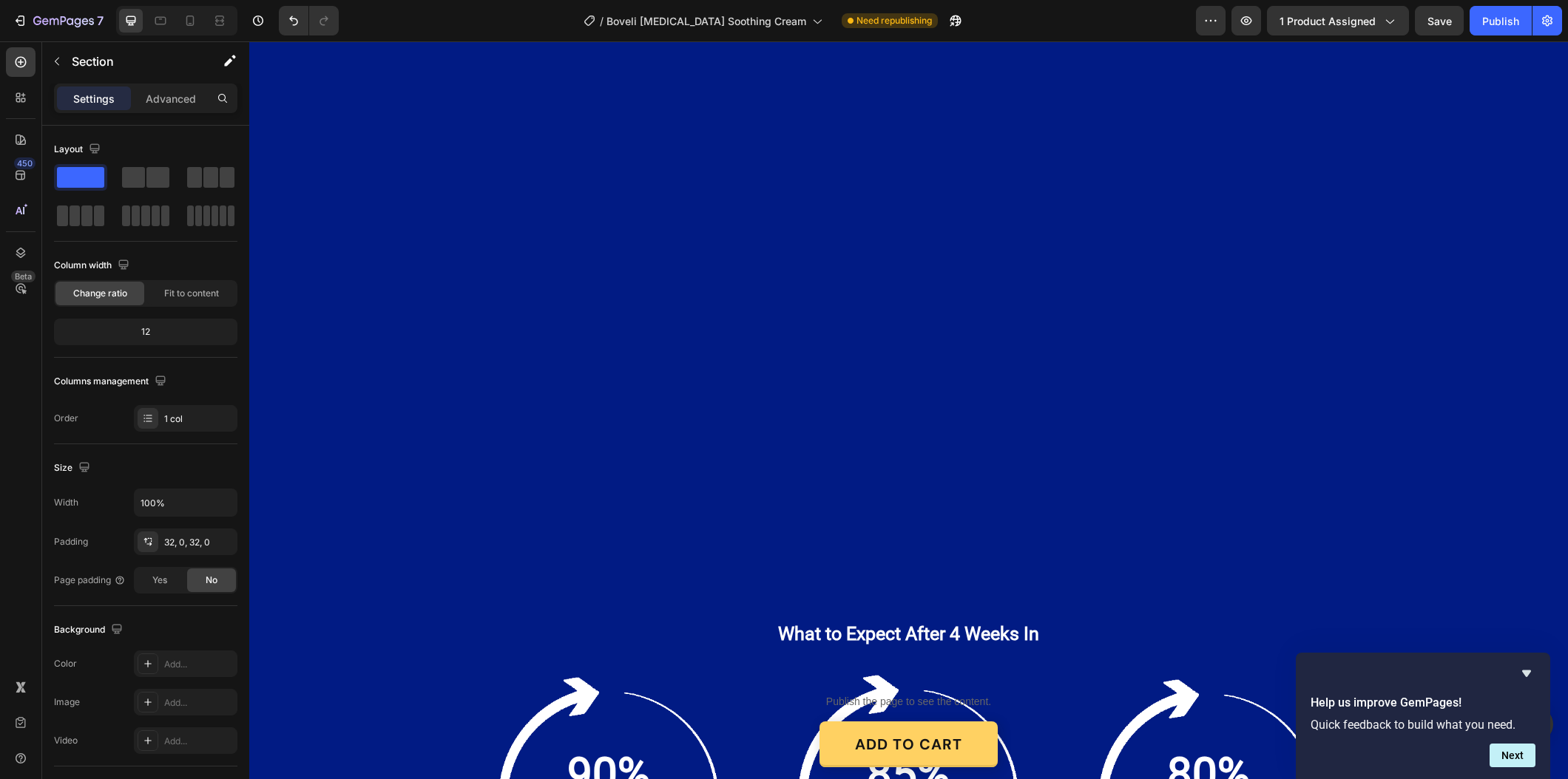
scroll to position [2665, 0]
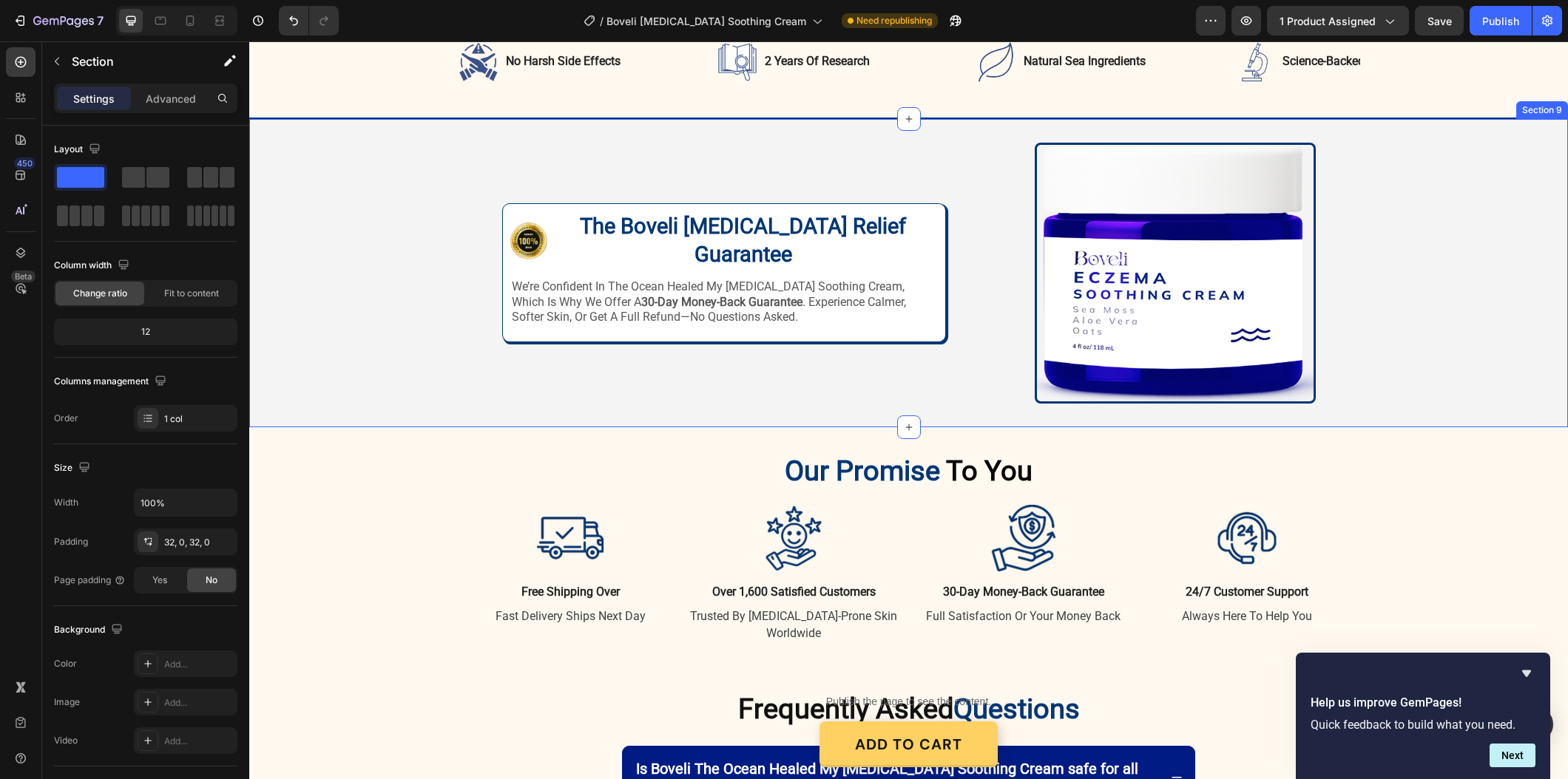
click at [1291, 415] on div "Image Image The Boveli Eczema Relief Guarantee Heading Row we’re confident in t…" at bounding box center [908, 273] width 1318 height 309
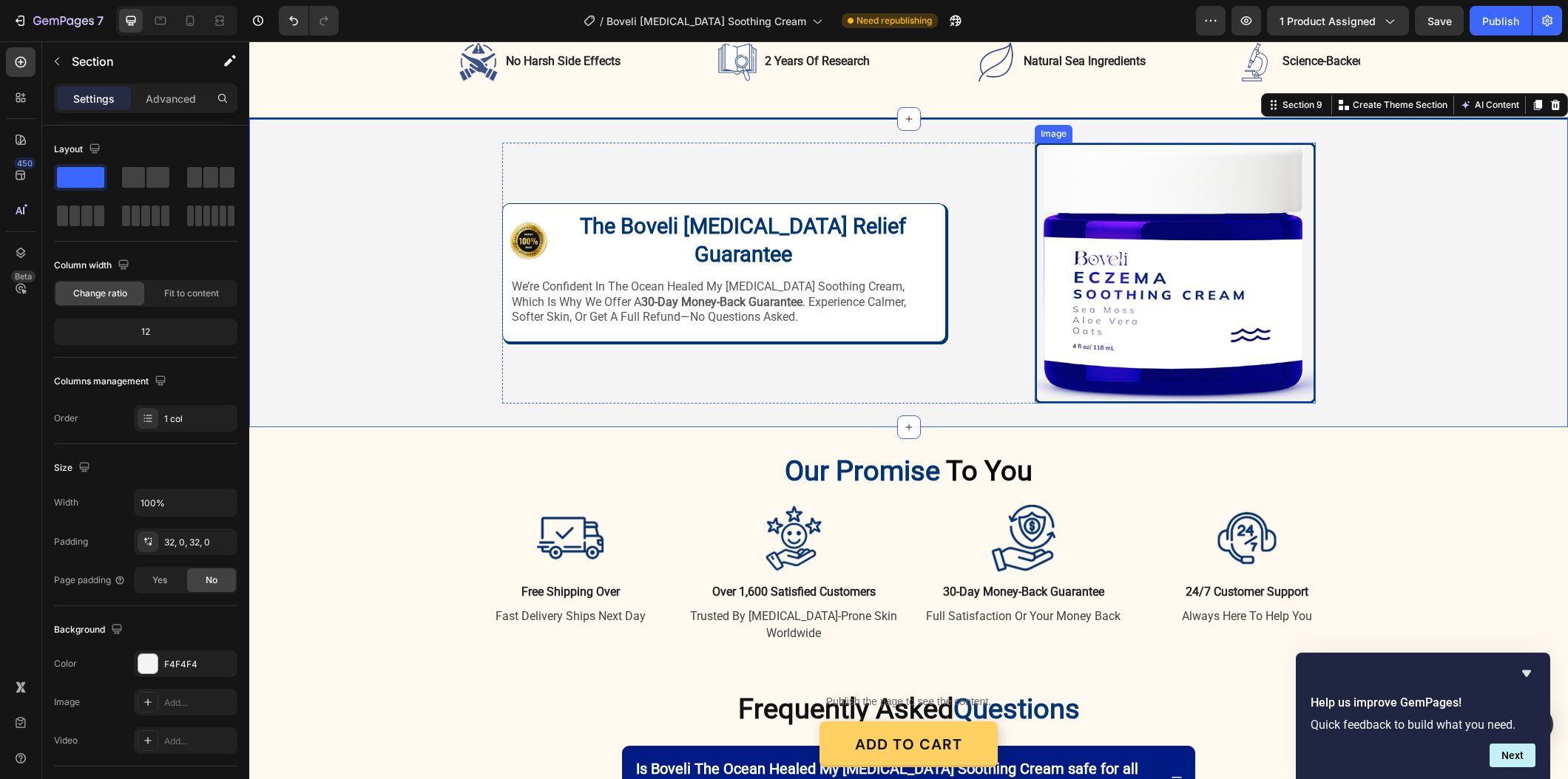
click at [1292, 399] on img at bounding box center [1175, 273] width 281 height 261
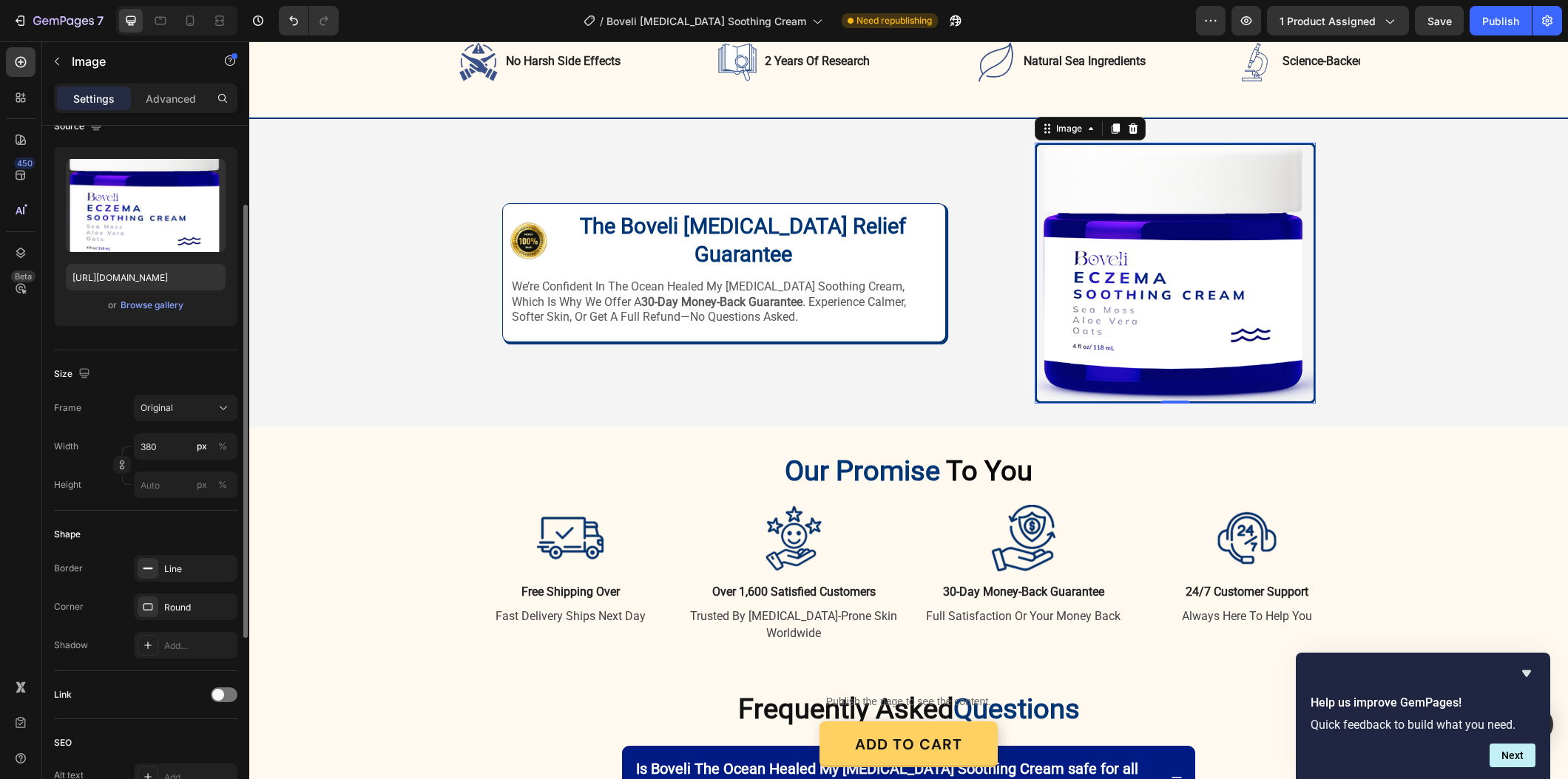
scroll to position [421, 0]
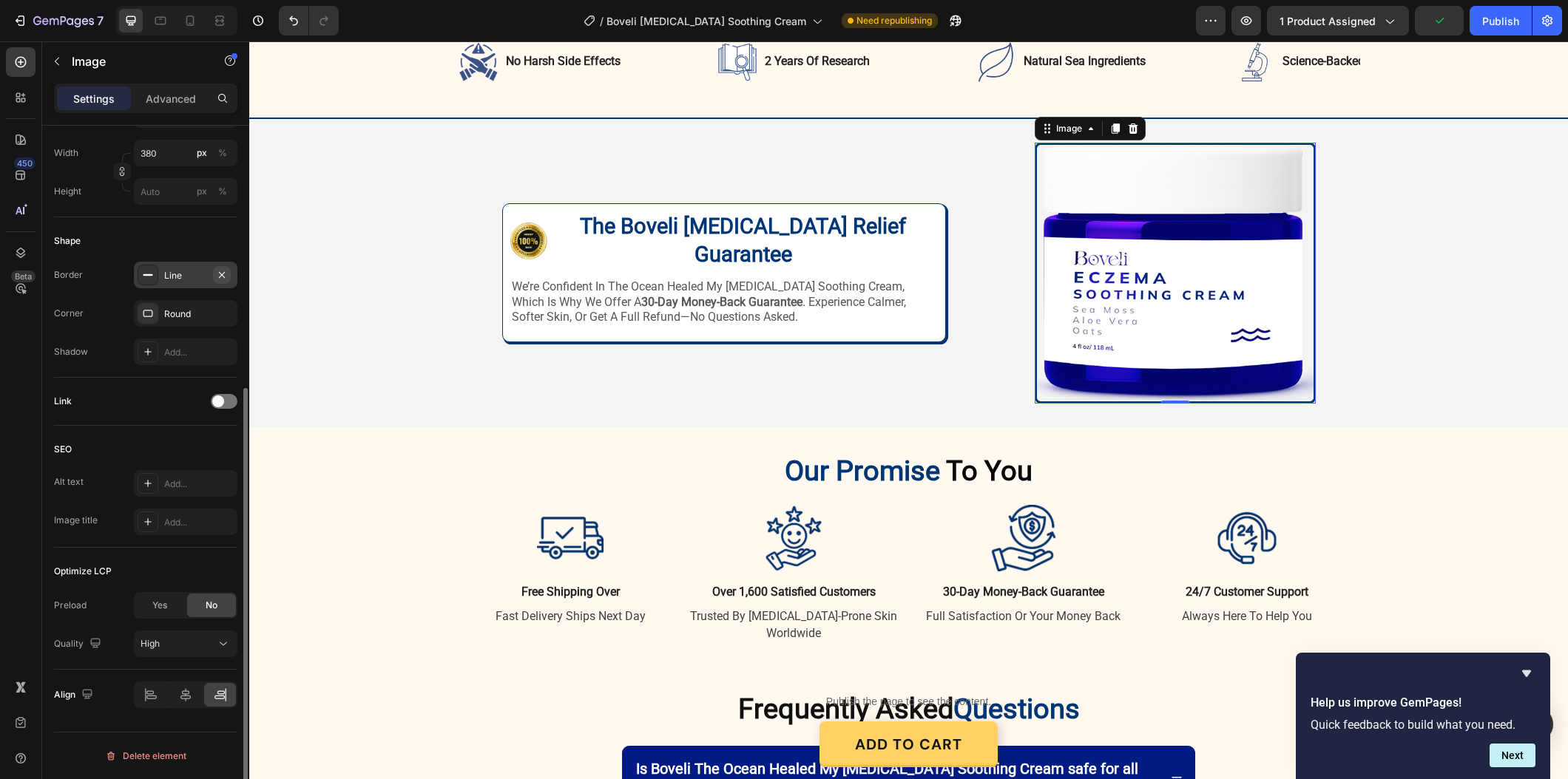
click at [216, 272] on icon "button" at bounding box center [222, 274] width 12 height 12
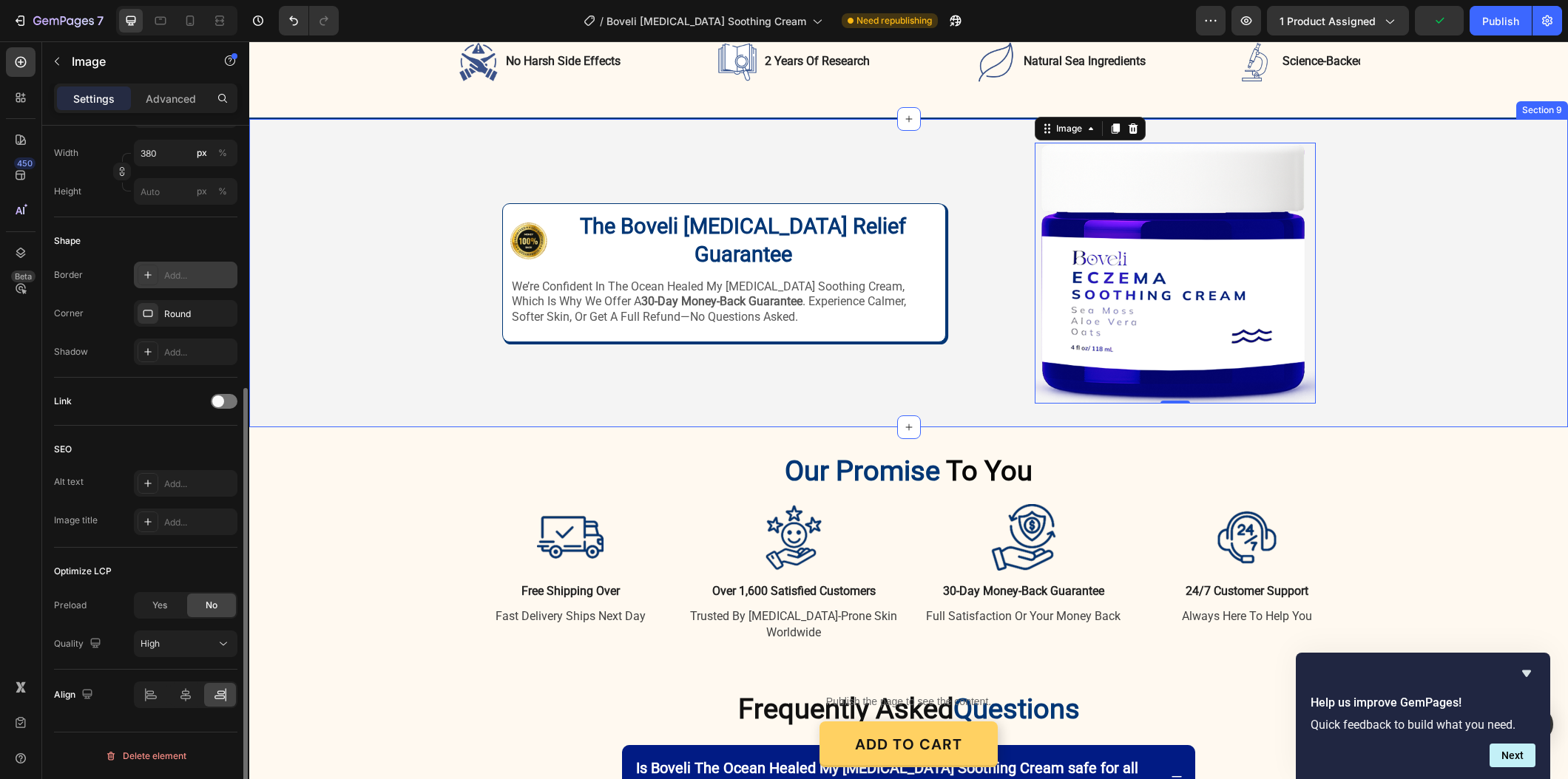
click at [465, 289] on div "Image Image The Boveli Eczema Relief Guarantee Heading Row we’re confident in t…" at bounding box center [908, 273] width 1318 height 261
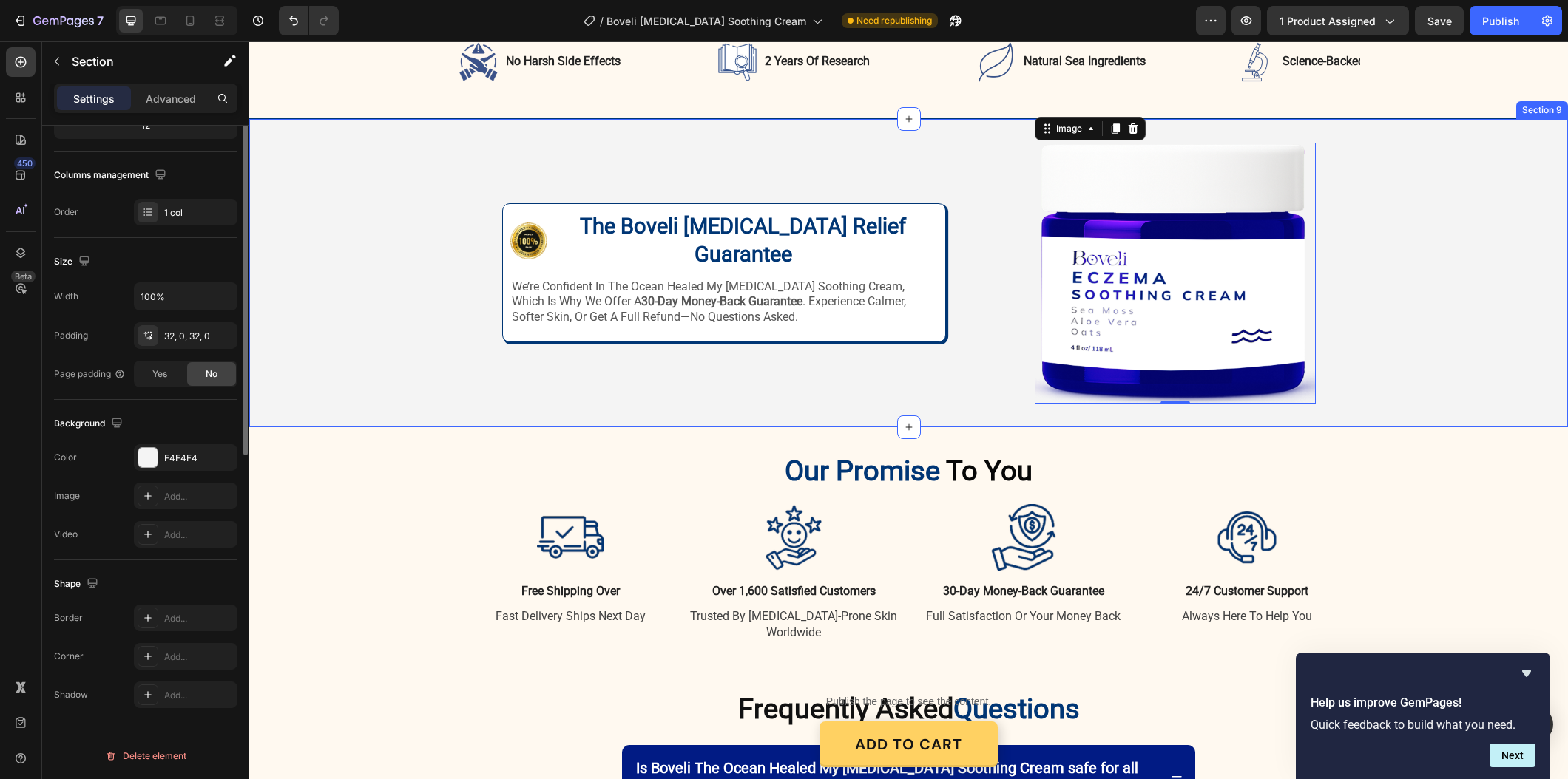
scroll to position [0, 0]
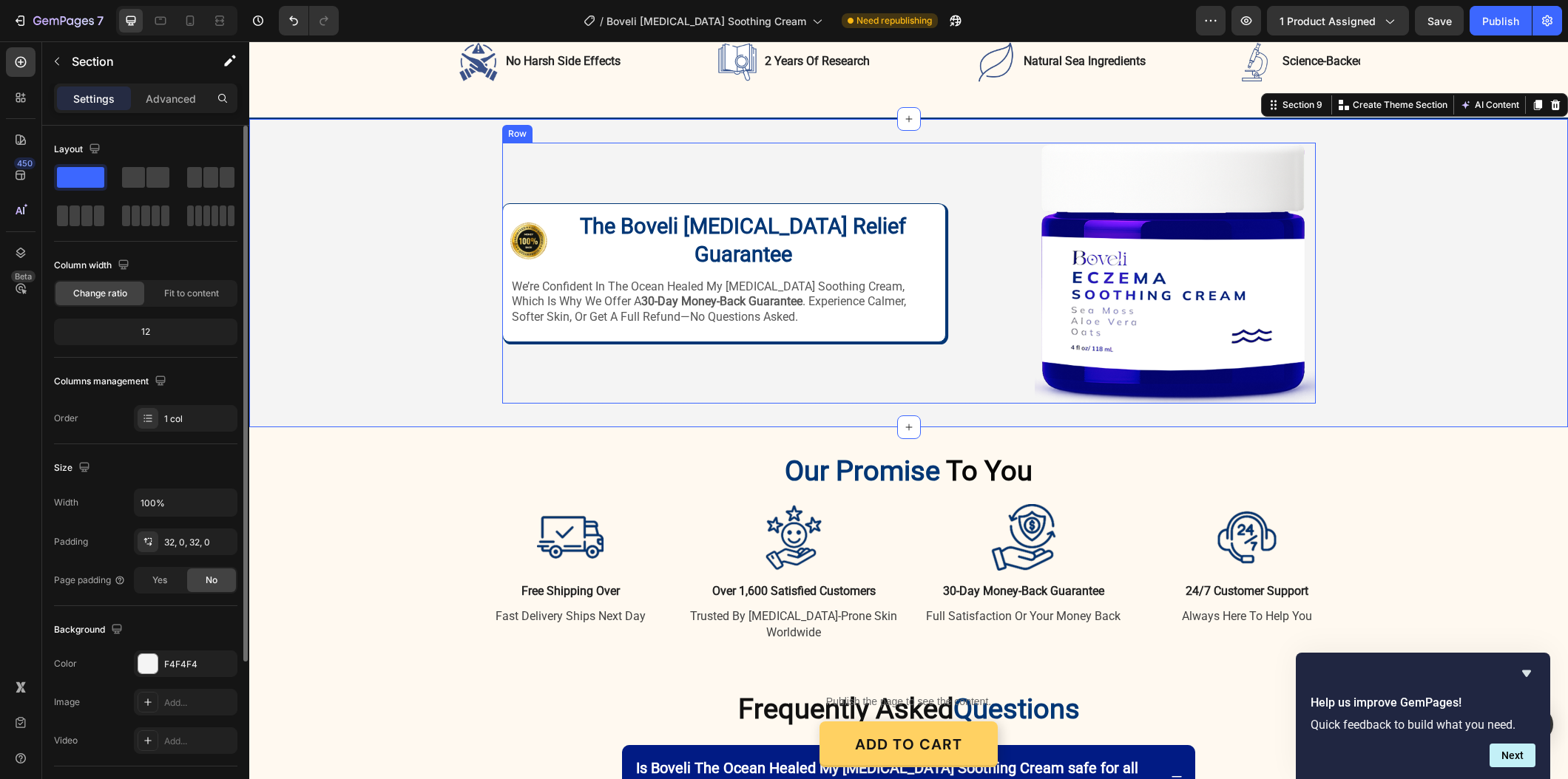
click at [1116, 313] on img at bounding box center [1175, 273] width 281 height 261
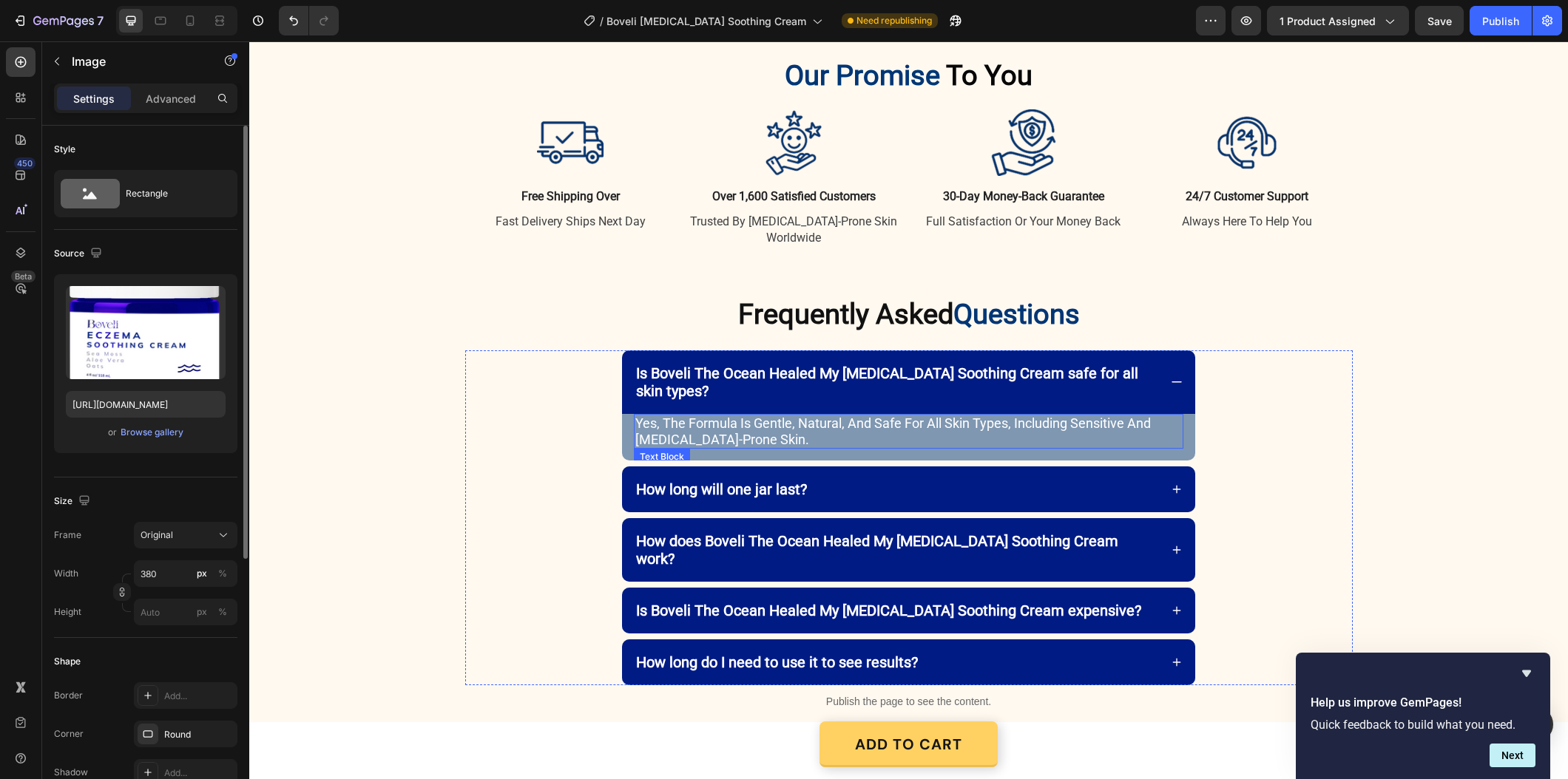
scroll to position [2927, 0]
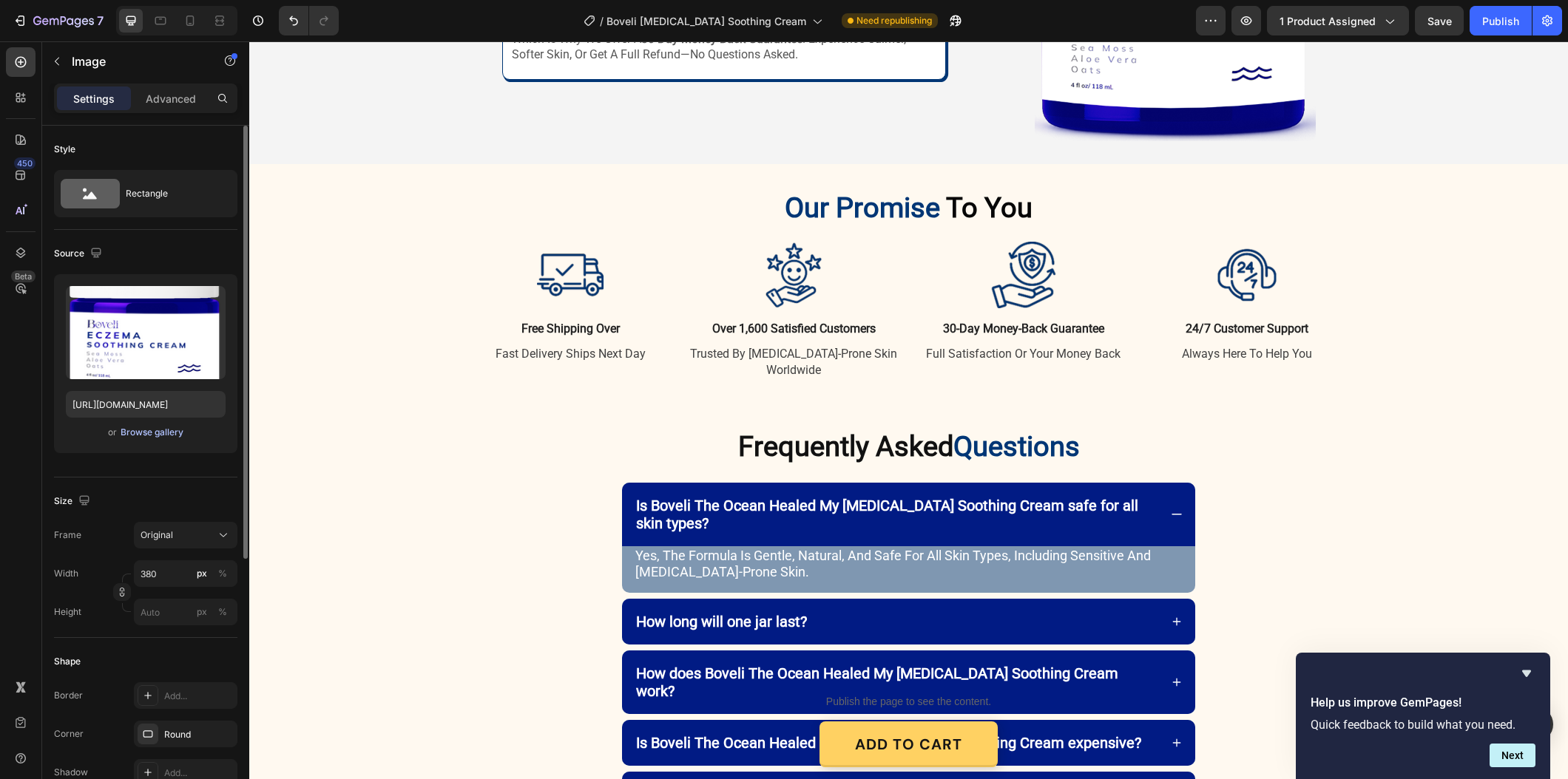
click at [143, 430] on div "Browse gallery" at bounding box center [151, 432] width 62 height 14
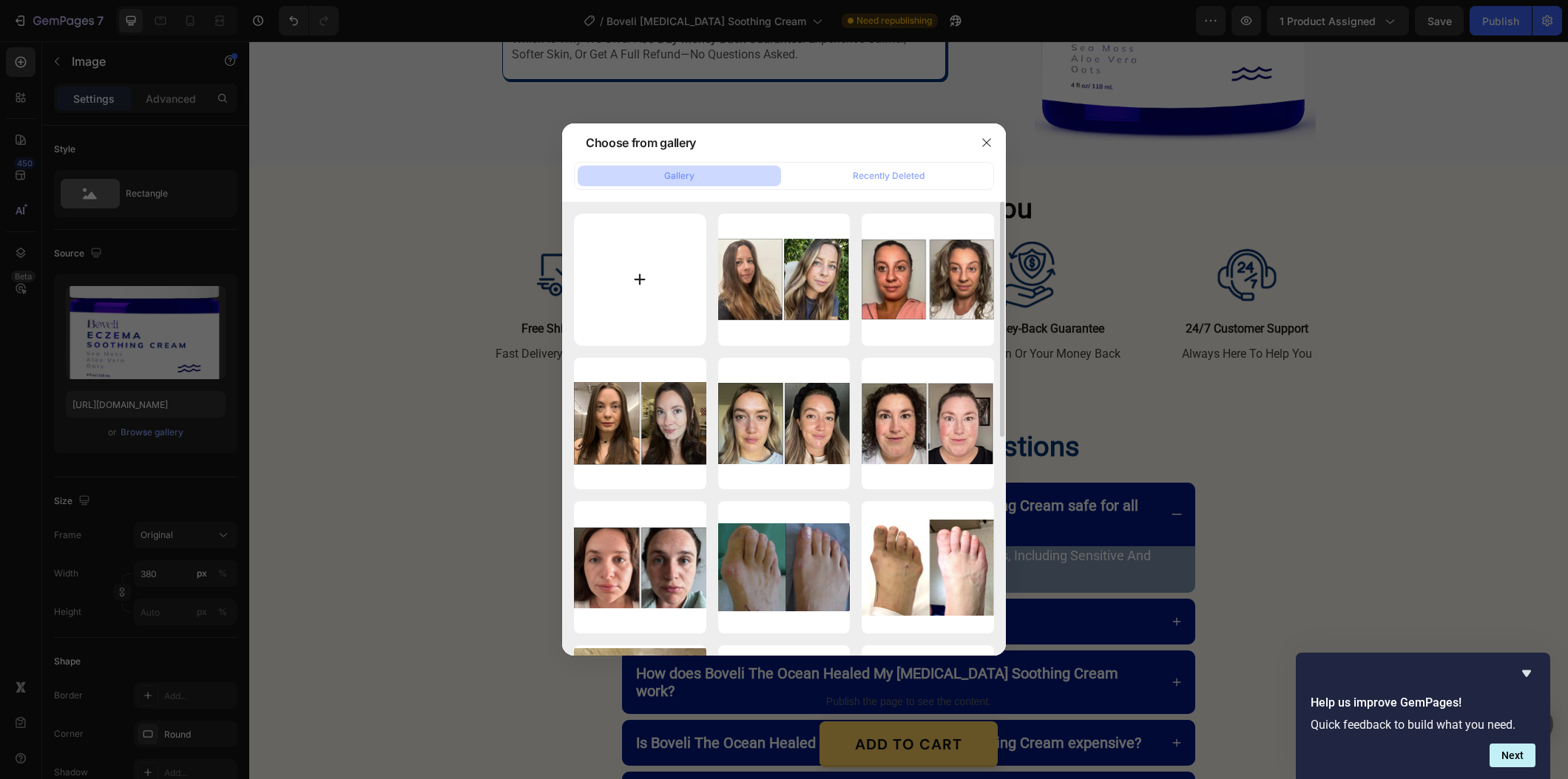
click at [641, 268] on input "file" at bounding box center [640, 280] width 132 height 132
type input "C:\fakepath\Gemini_Generated_Image_mm04dzmm04dzmm04 (1).png"
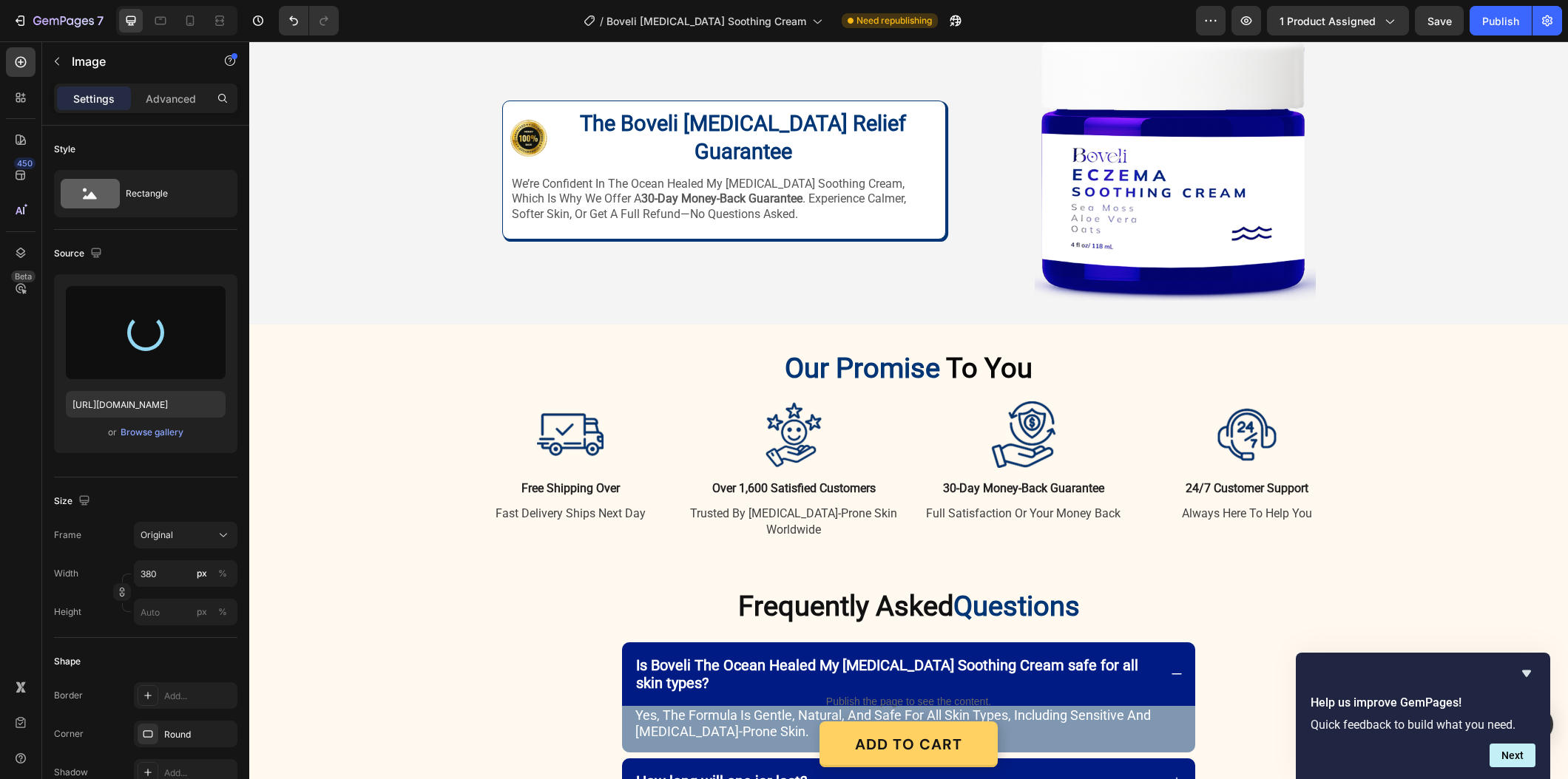
scroll to position [2605, 0]
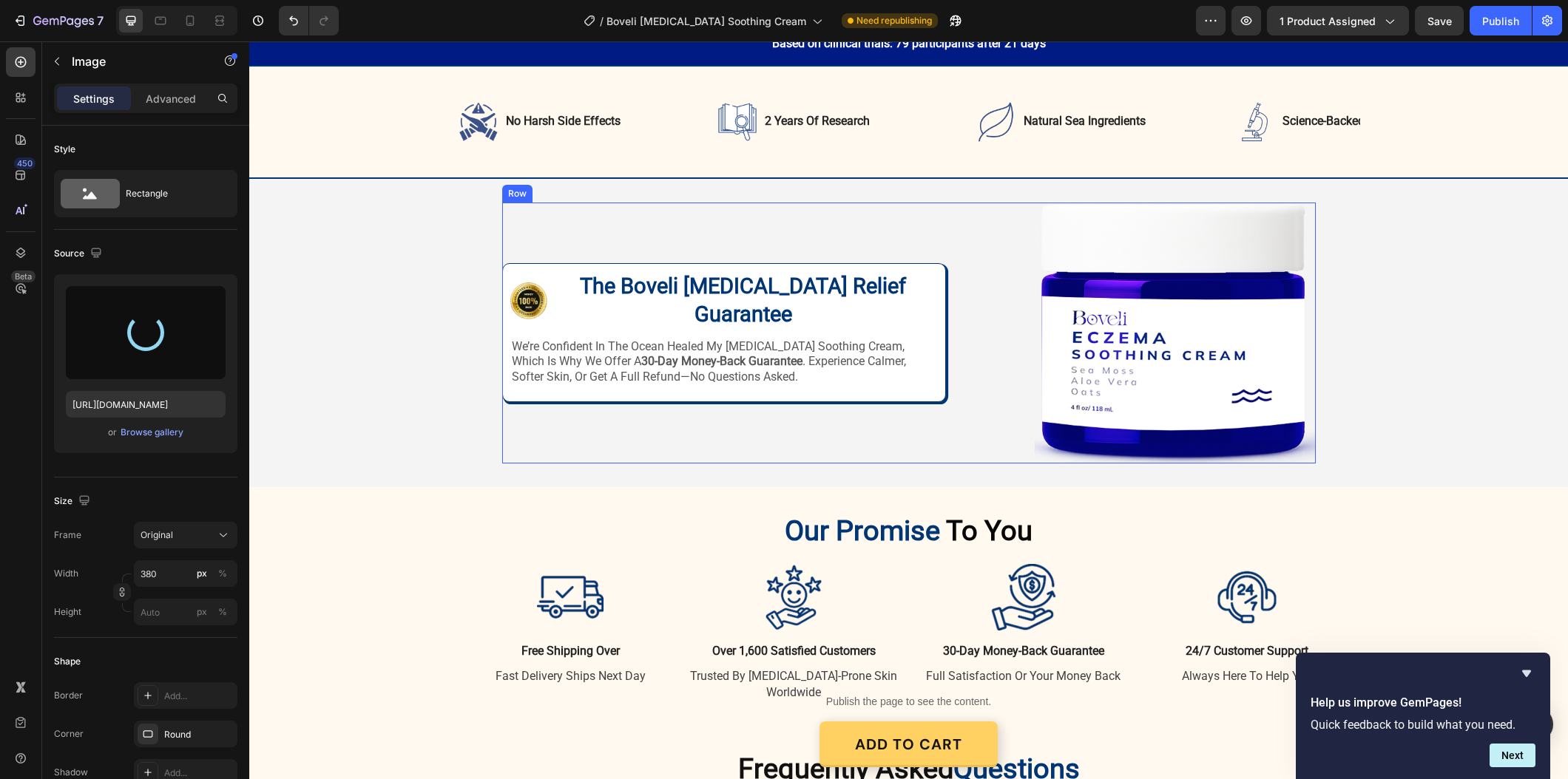
type input "https://cdn.shopify.com/s/files/1/0887/9213/8077/files/gempages_580466417665573…"
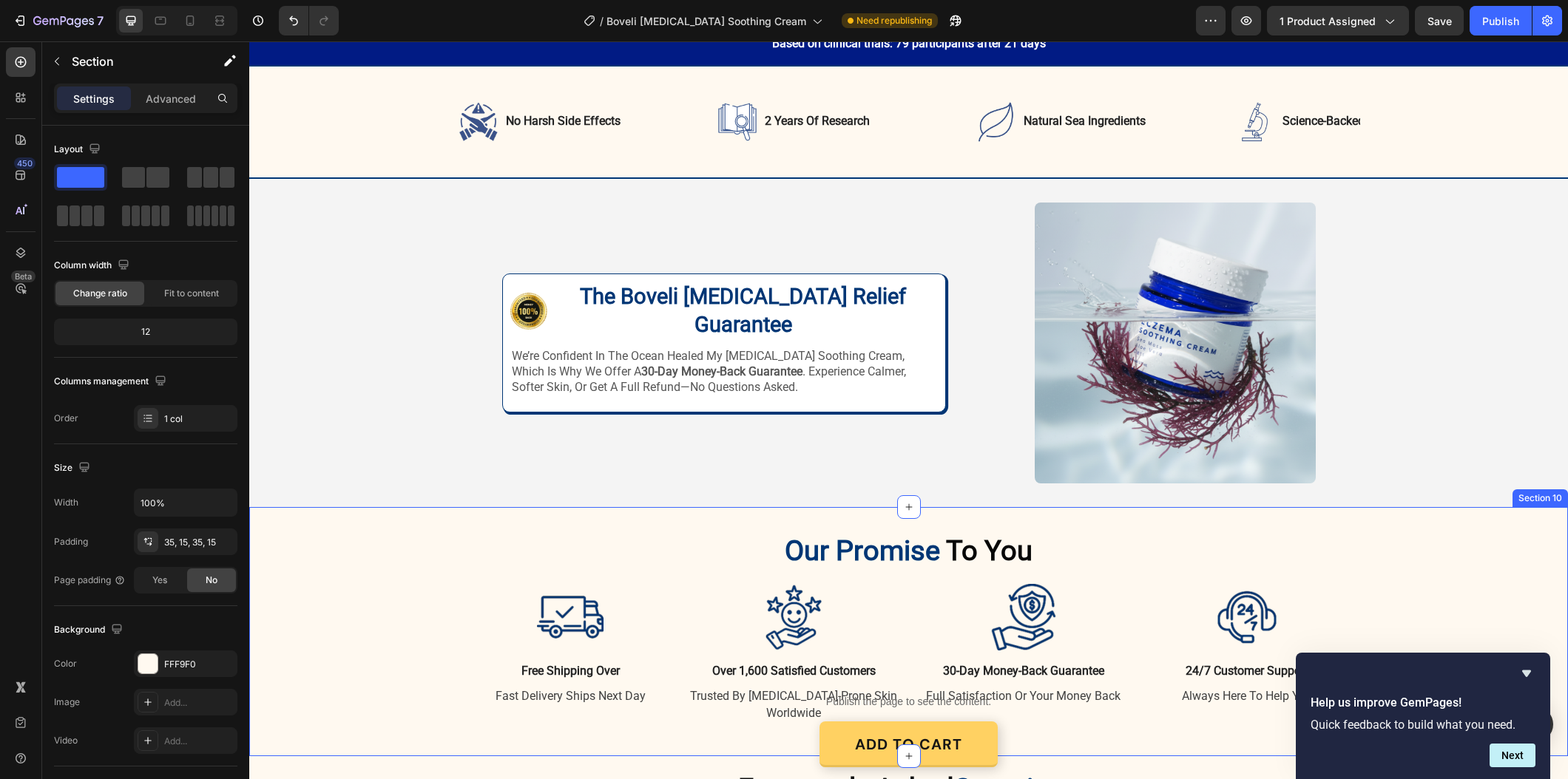
click at [1358, 540] on div "Our Promise To You Heading Row Image free shipping over Text Block fast deliver…" at bounding box center [909, 632] width 1296 height 197
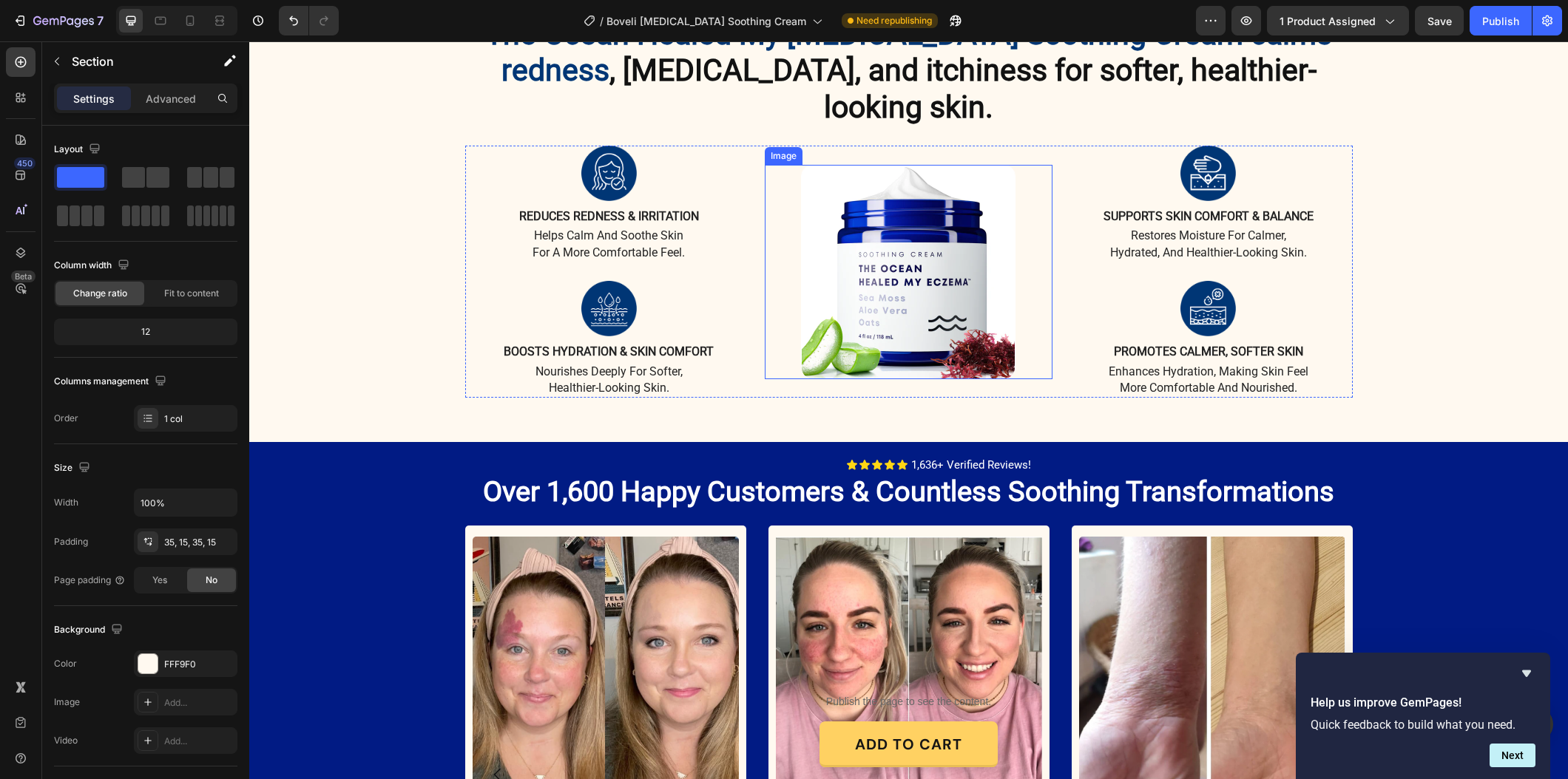
scroll to position [1249, 0]
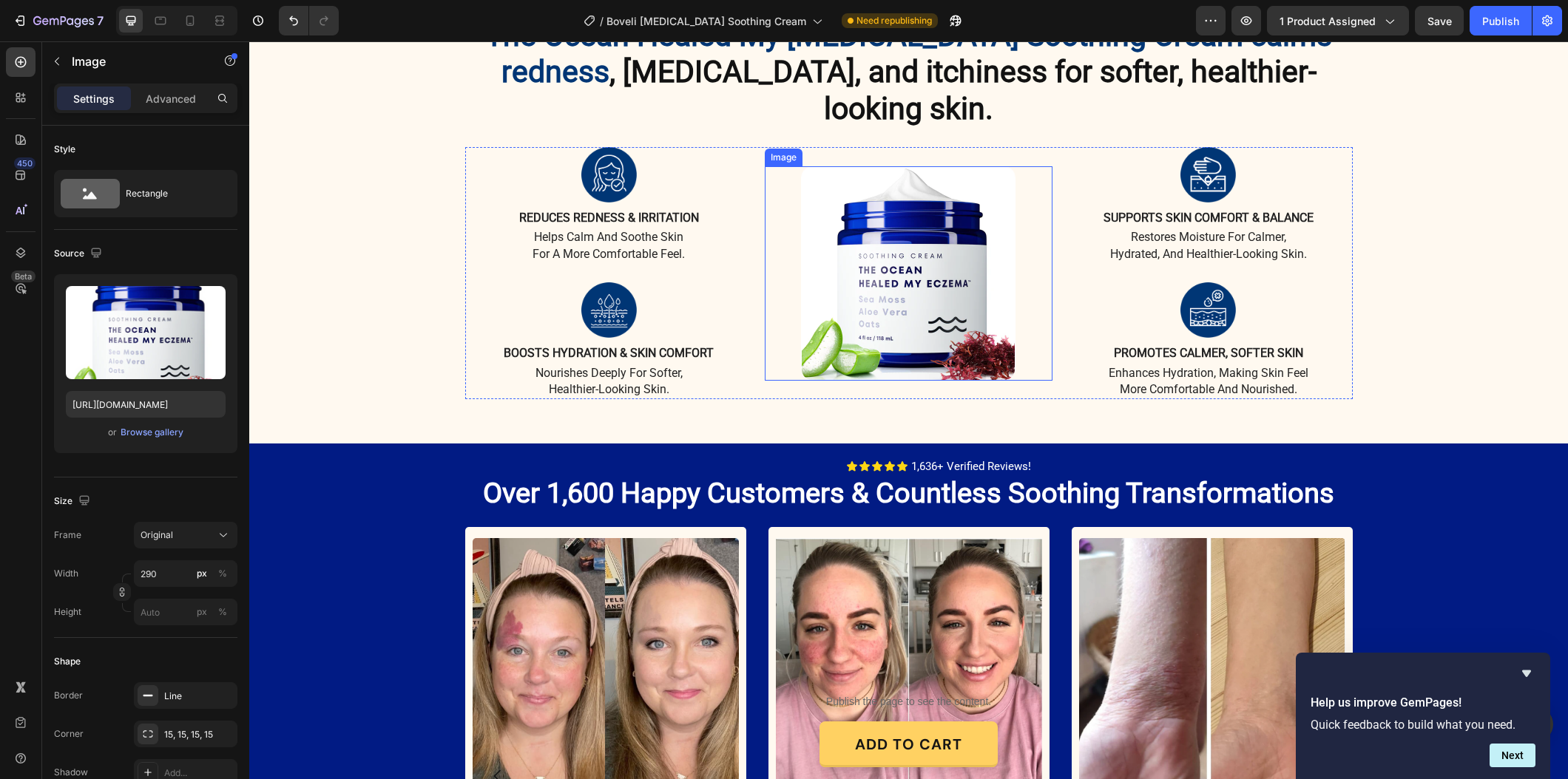
click at [942, 366] on img at bounding box center [908, 273] width 215 height 214
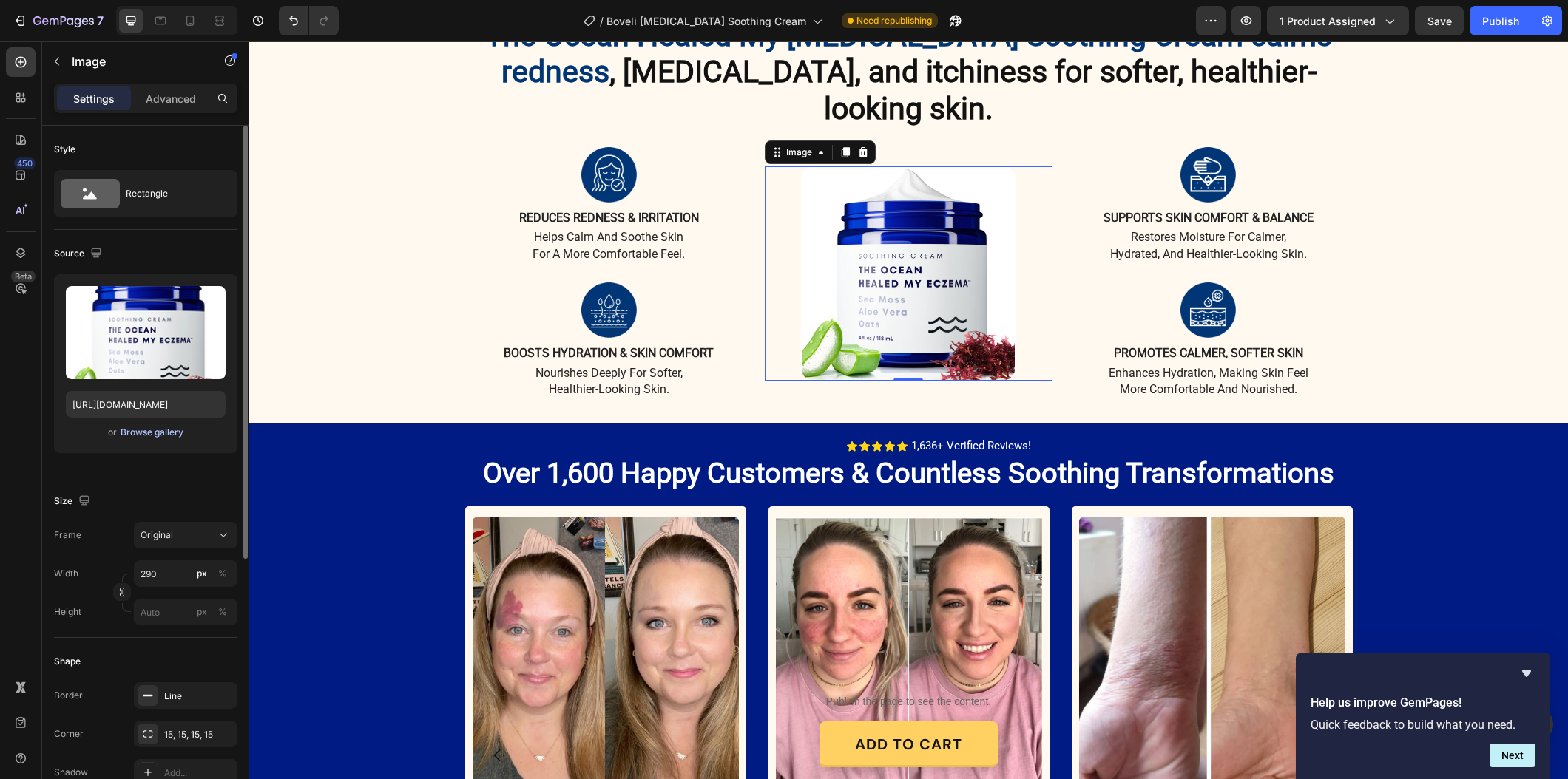
click at [154, 430] on div "Browse gallery" at bounding box center [151, 432] width 62 height 14
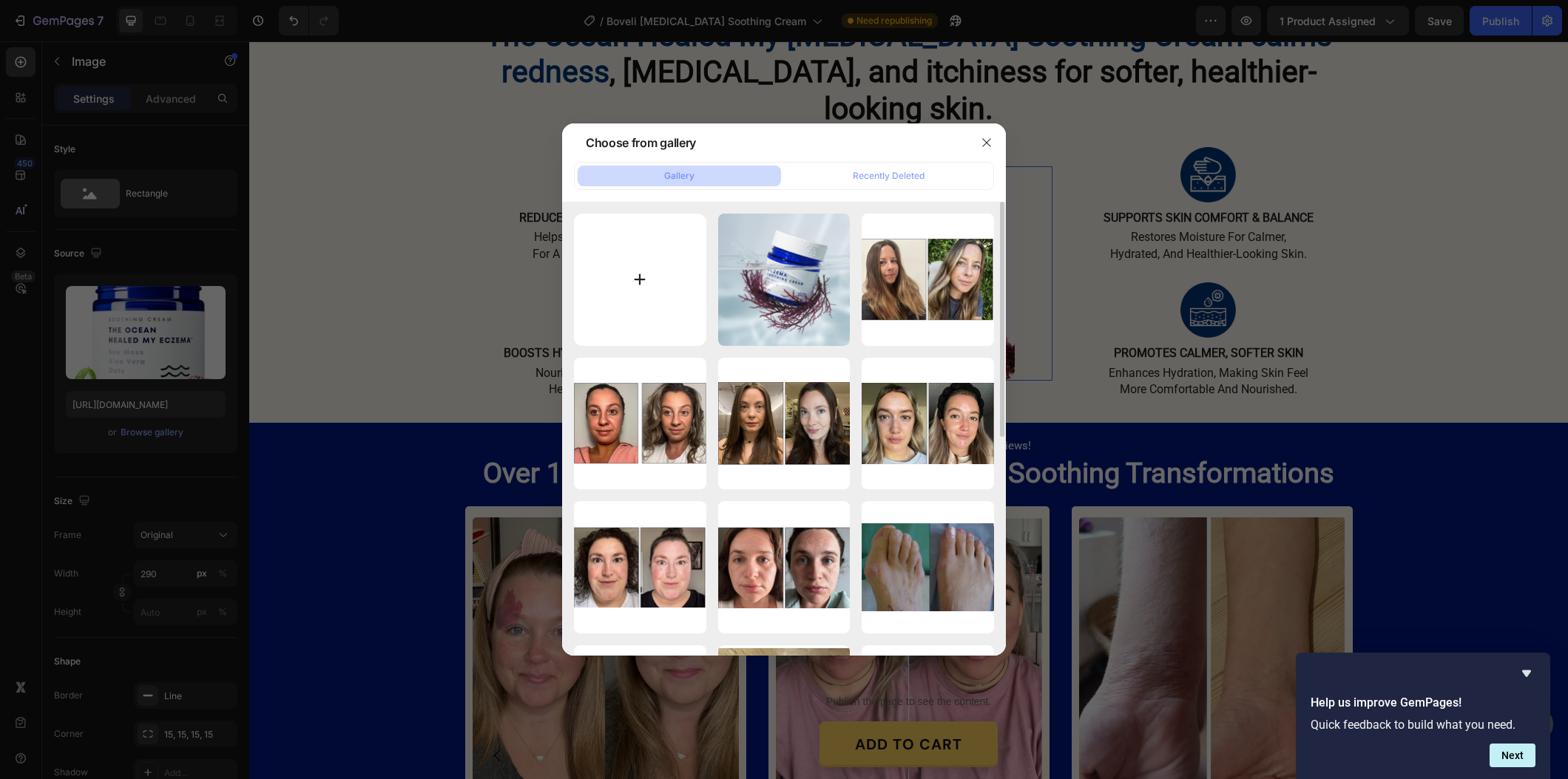
click at [608, 299] on input "file" at bounding box center [640, 280] width 132 height 132
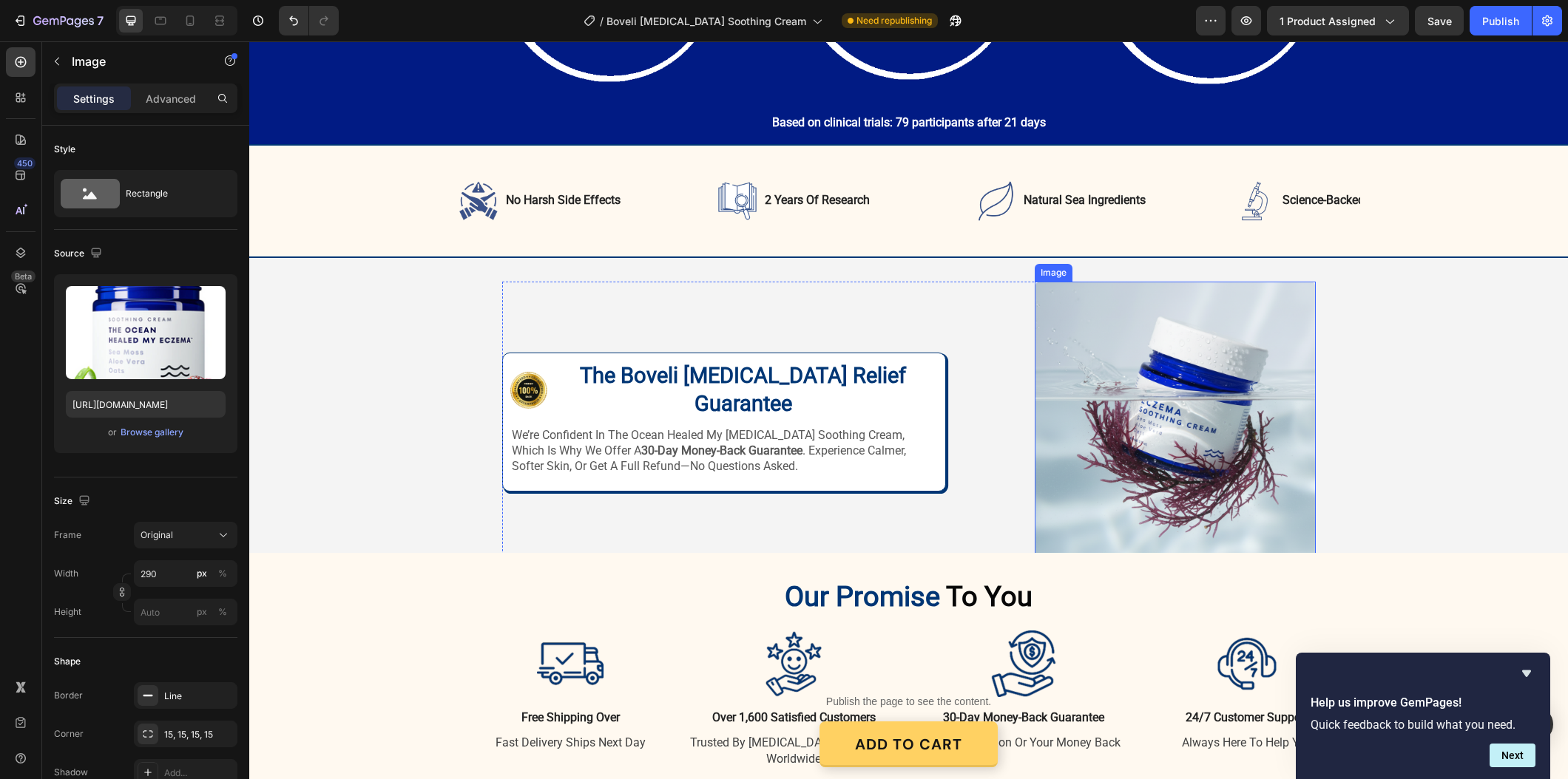
scroll to position [2527, 0]
click at [1398, 393] on div "Image Image The Boveli Eczema Relief Guarantee Heading Row we’re confident in t…" at bounding box center [908, 421] width 1318 height 280
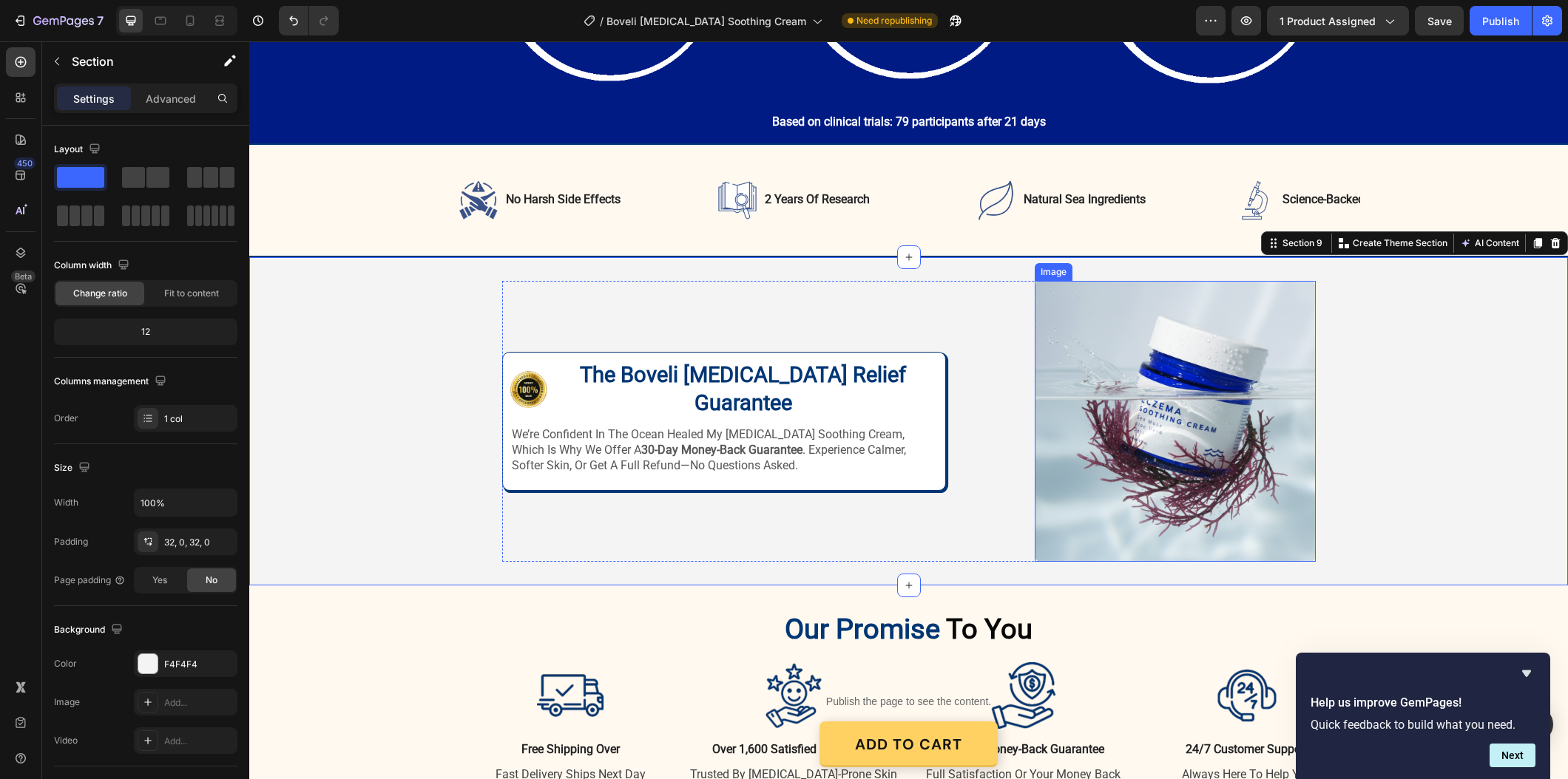
click at [1209, 452] on img at bounding box center [1175, 421] width 281 height 280
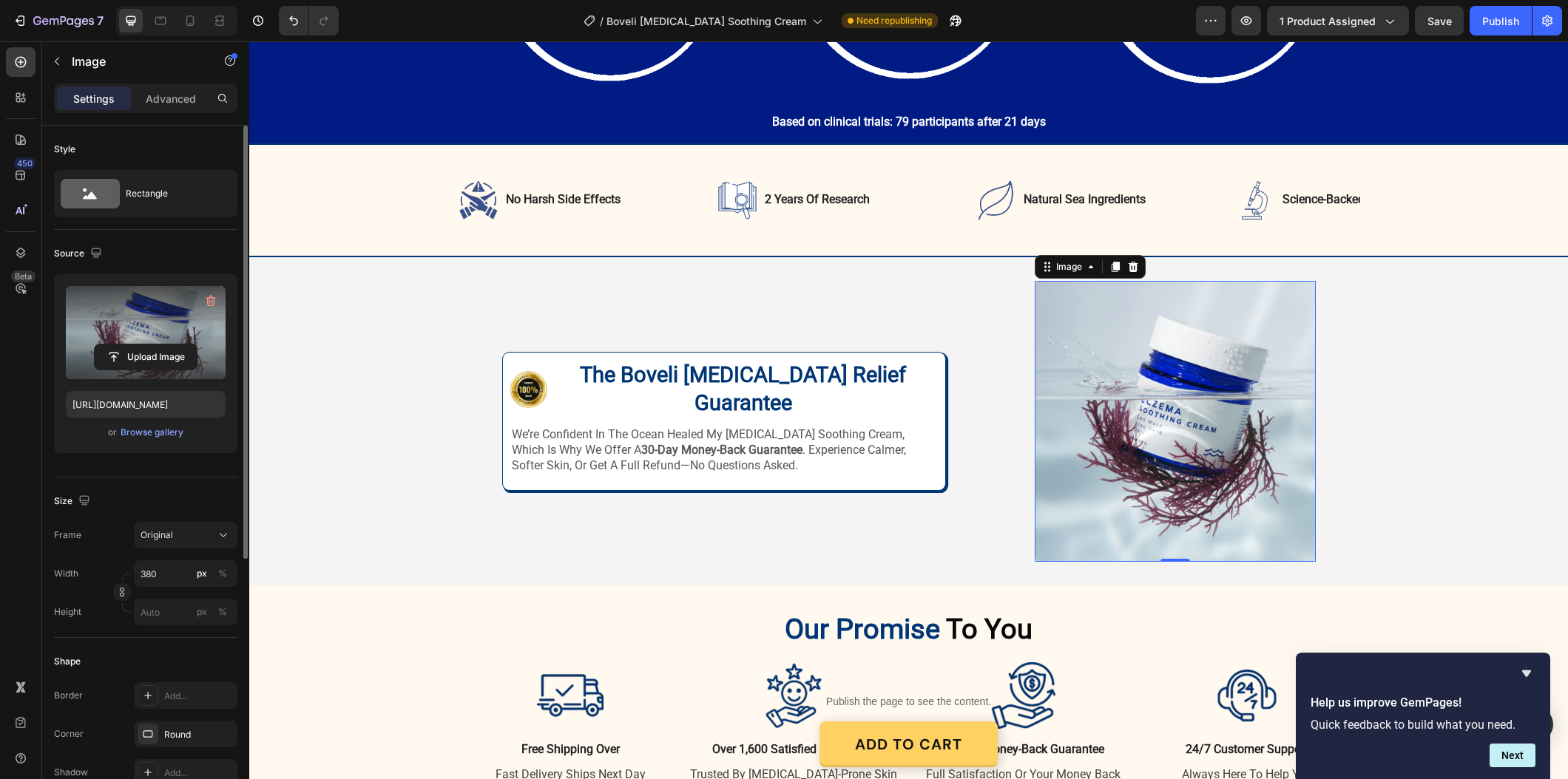
click at [185, 331] on label at bounding box center [146, 332] width 159 height 93
click at [185, 345] on input "file" at bounding box center [146, 357] width 102 height 25
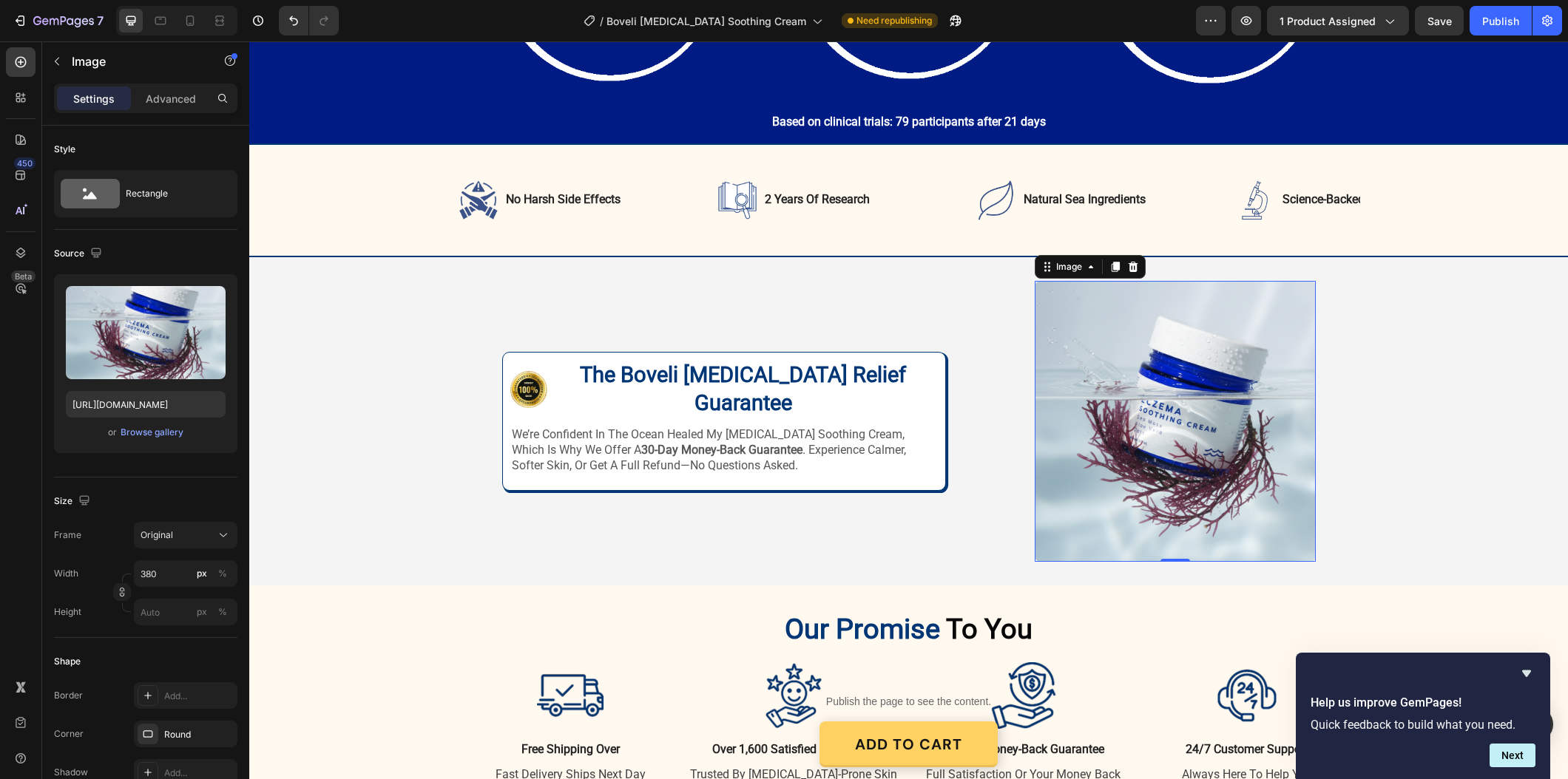
click at [1207, 450] on img at bounding box center [1175, 421] width 281 height 280
click at [151, 433] on div "Browse gallery" at bounding box center [151, 432] width 62 height 14
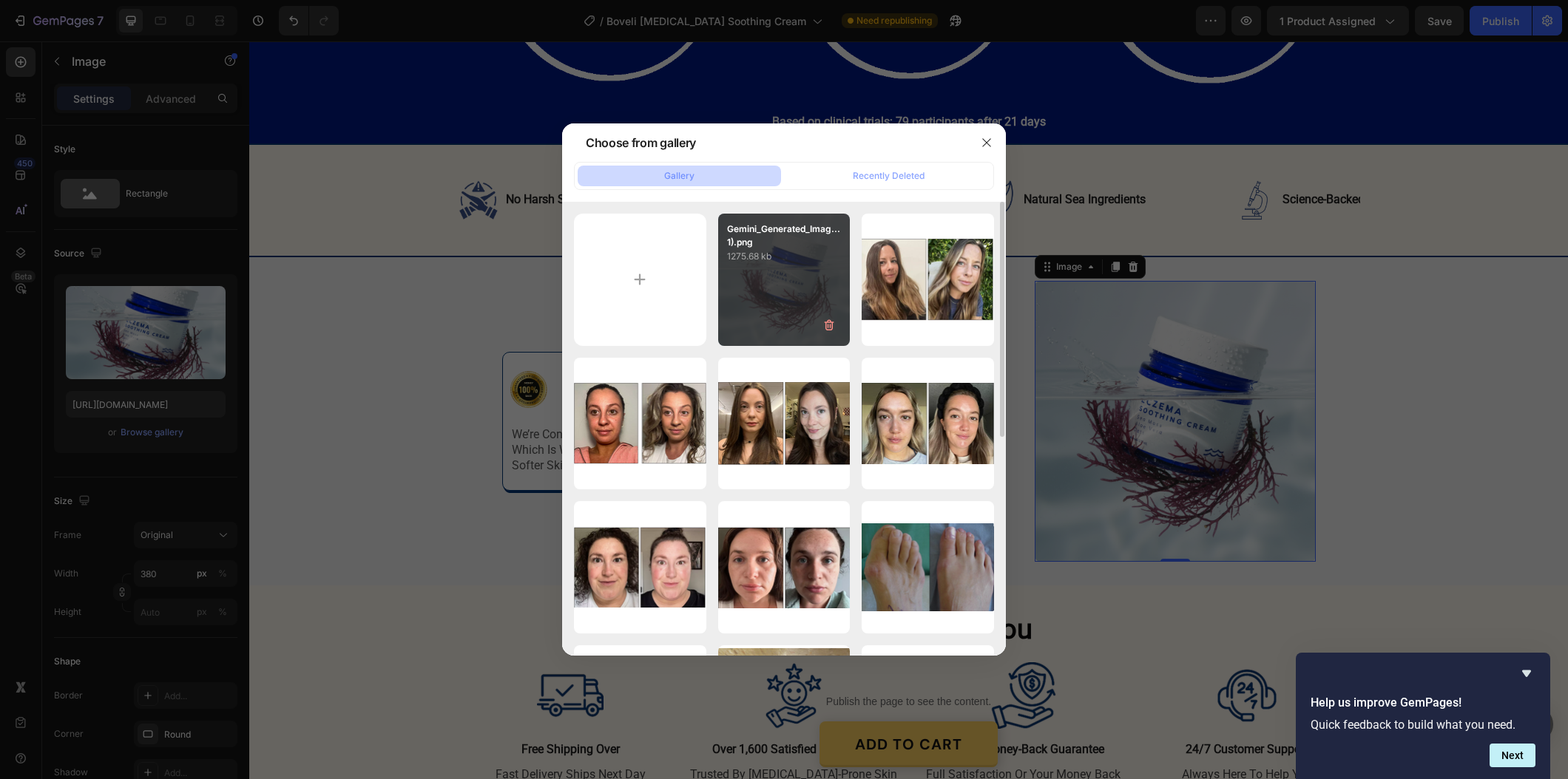
click at [753, 300] on div "Gemini_Generated_Imag...1).png 1275.68 kb" at bounding box center [784, 280] width 132 height 132
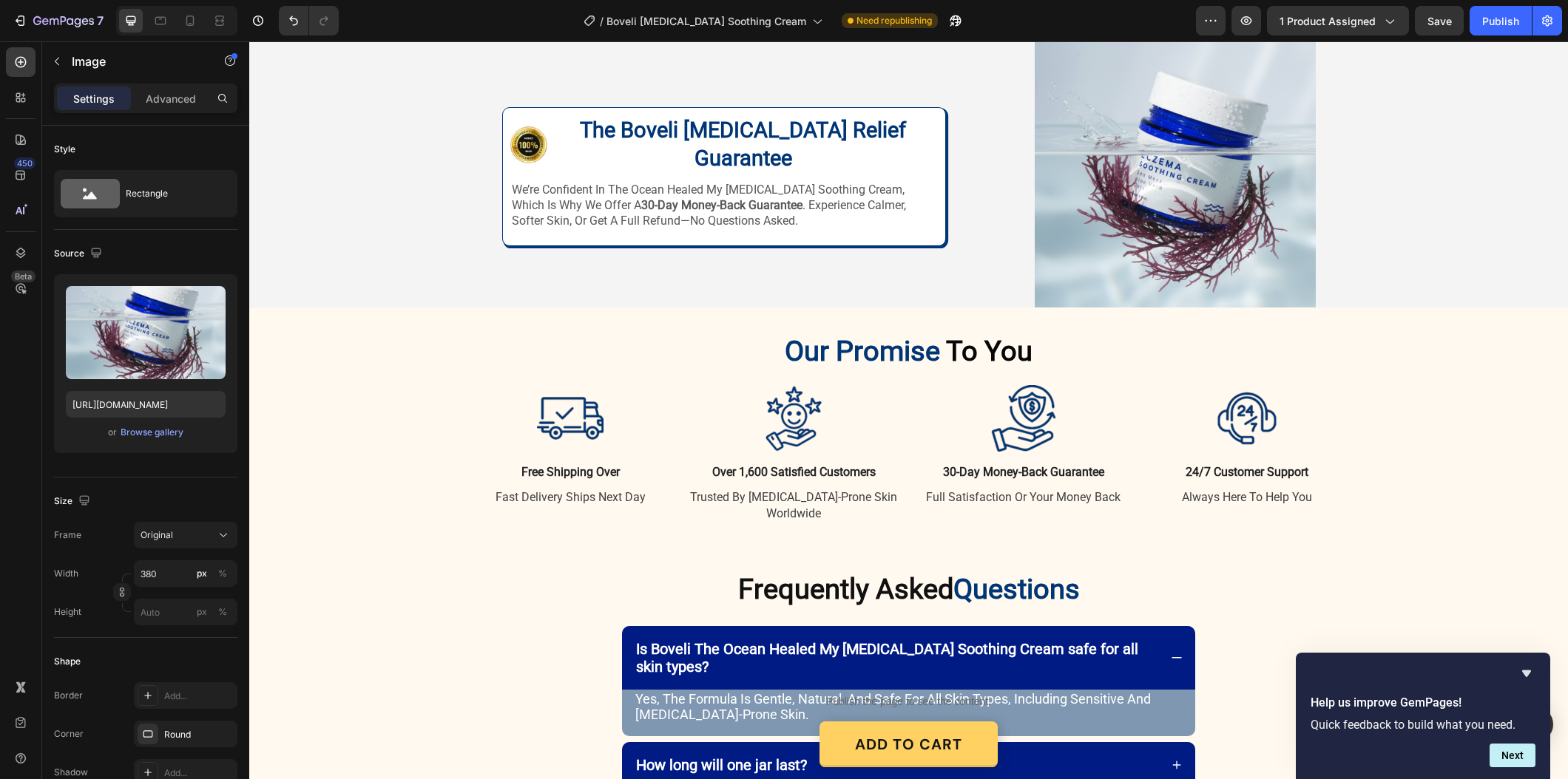
scroll to position [2770, 0]
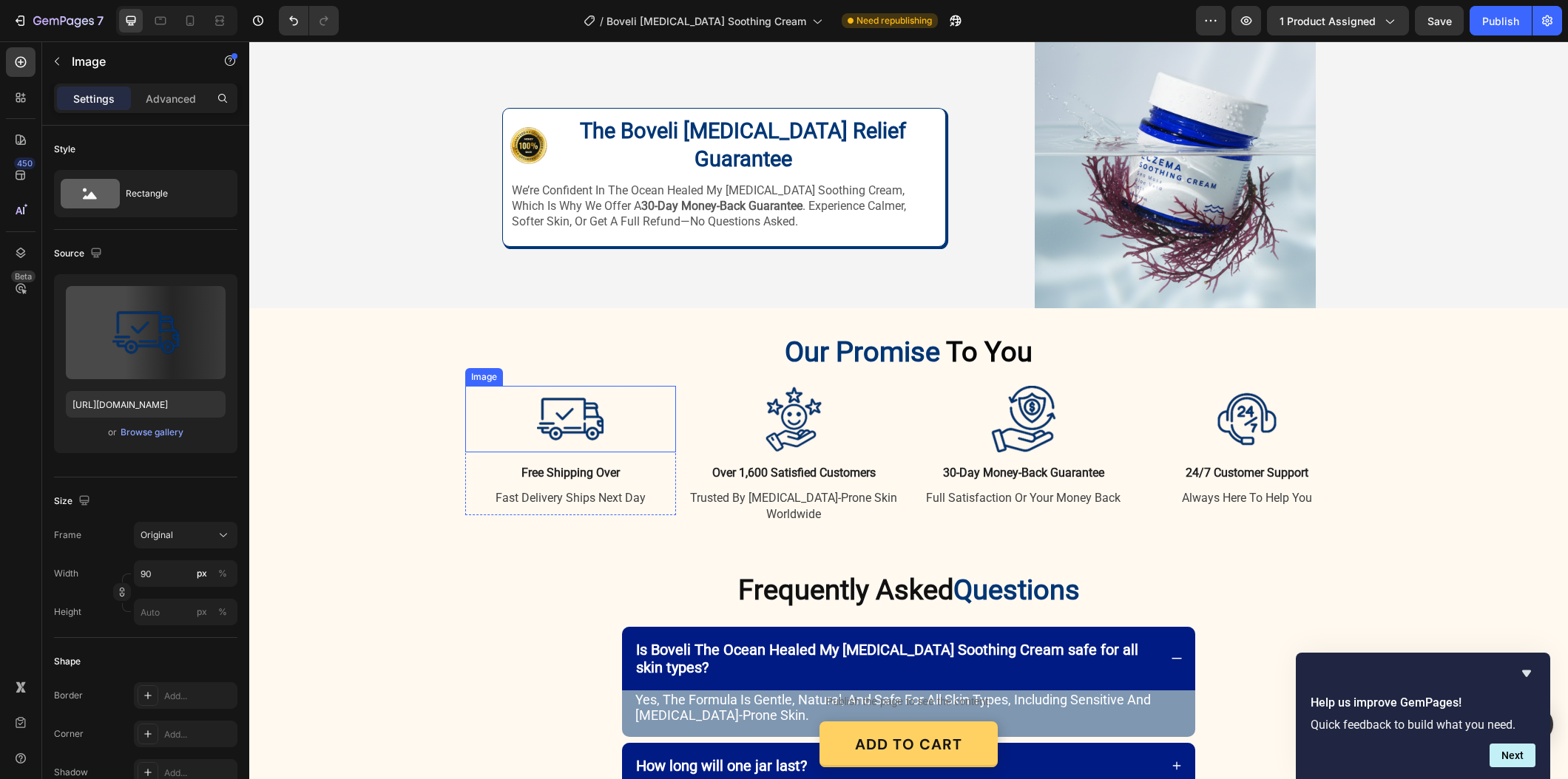
click at [586, 419] on img at bounding box center [570, 419] width 67 height 67
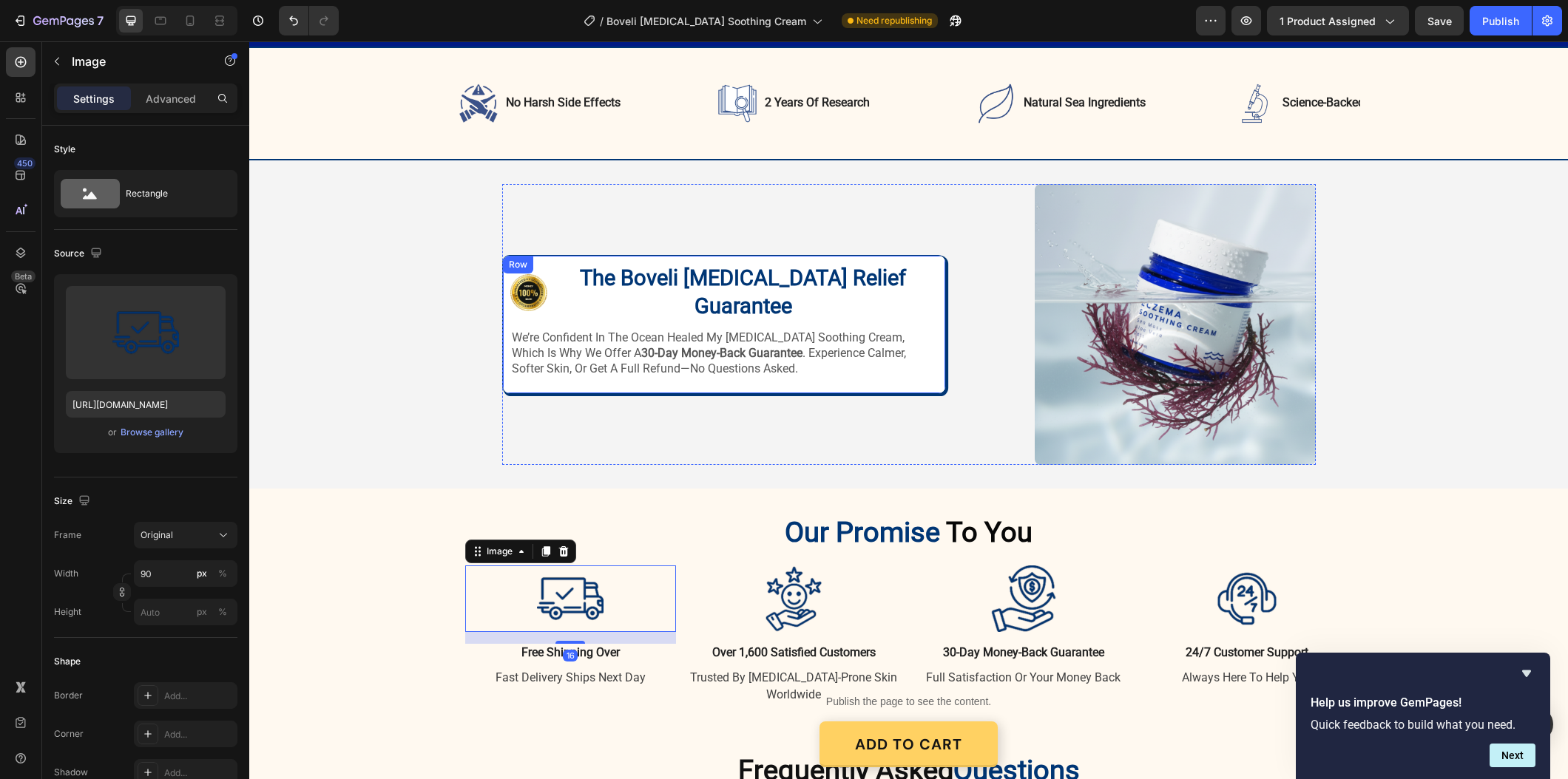
scroll to position [2621, 0]
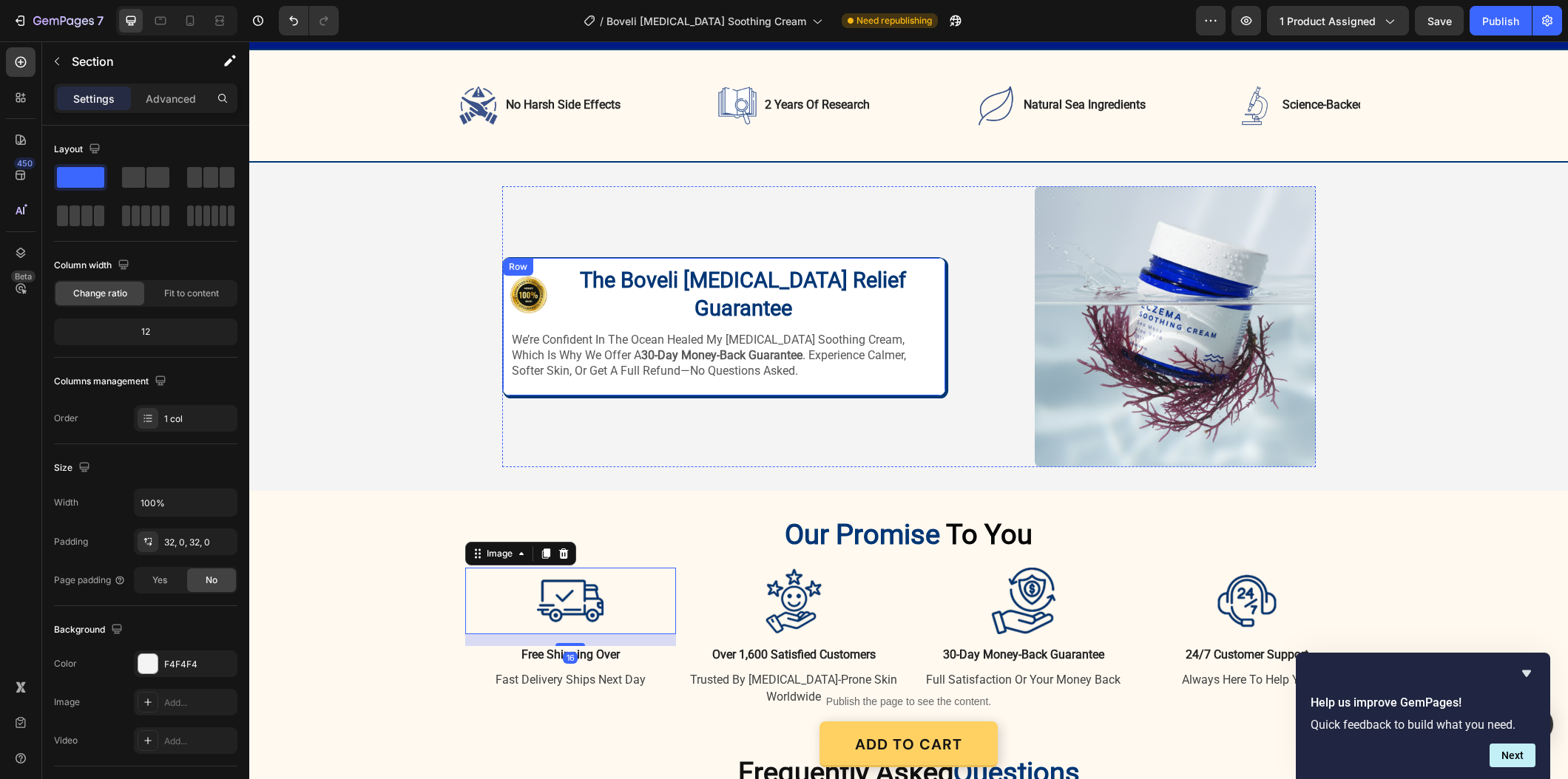
click at [416, 321] on div "Image Image The Boveli Eczema Relief Guarantee Heading Row we’re confident in t…" at bounding box center [908, 327] width 1318 height 280
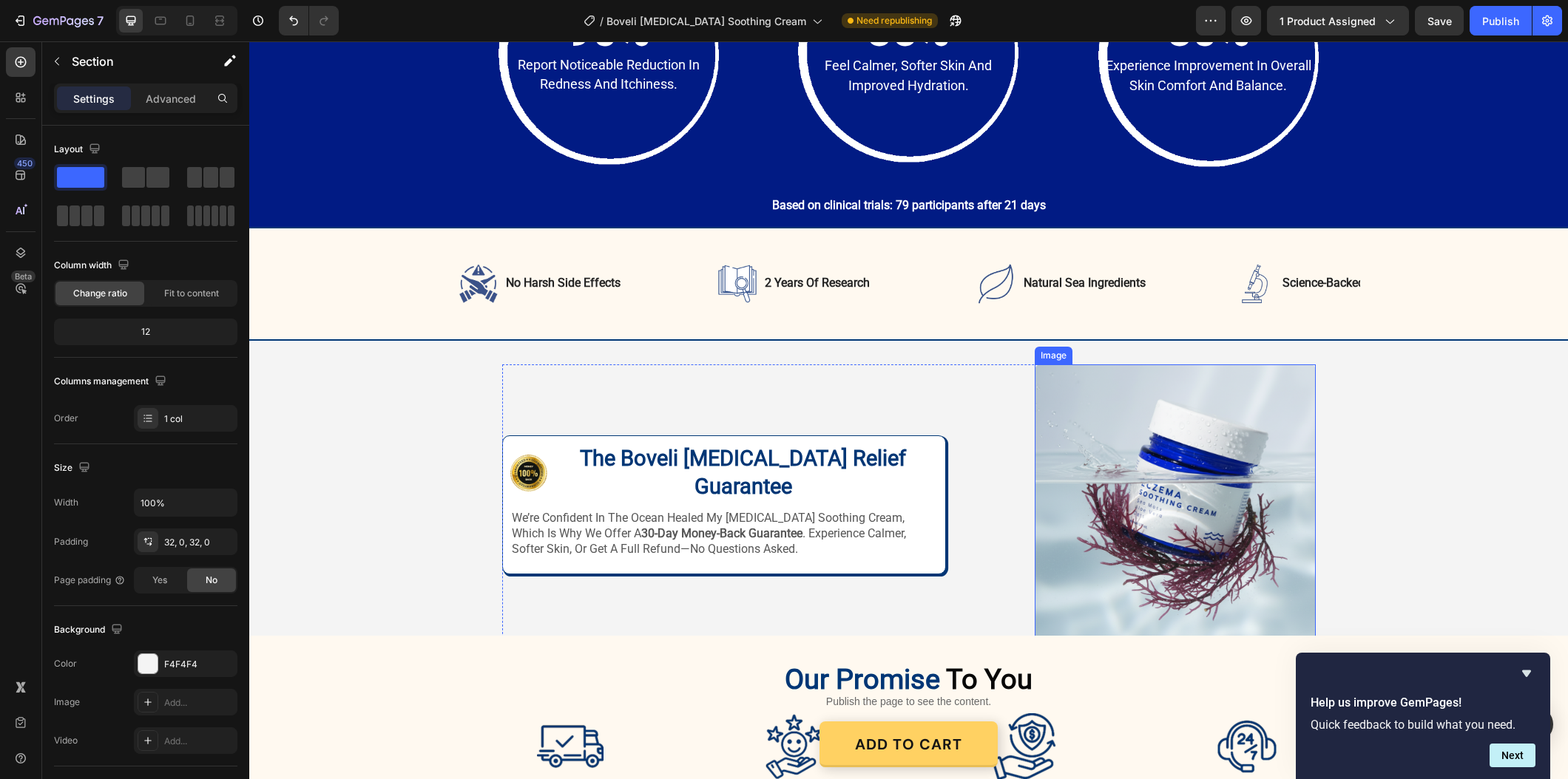
scroll to position [2451, 0]
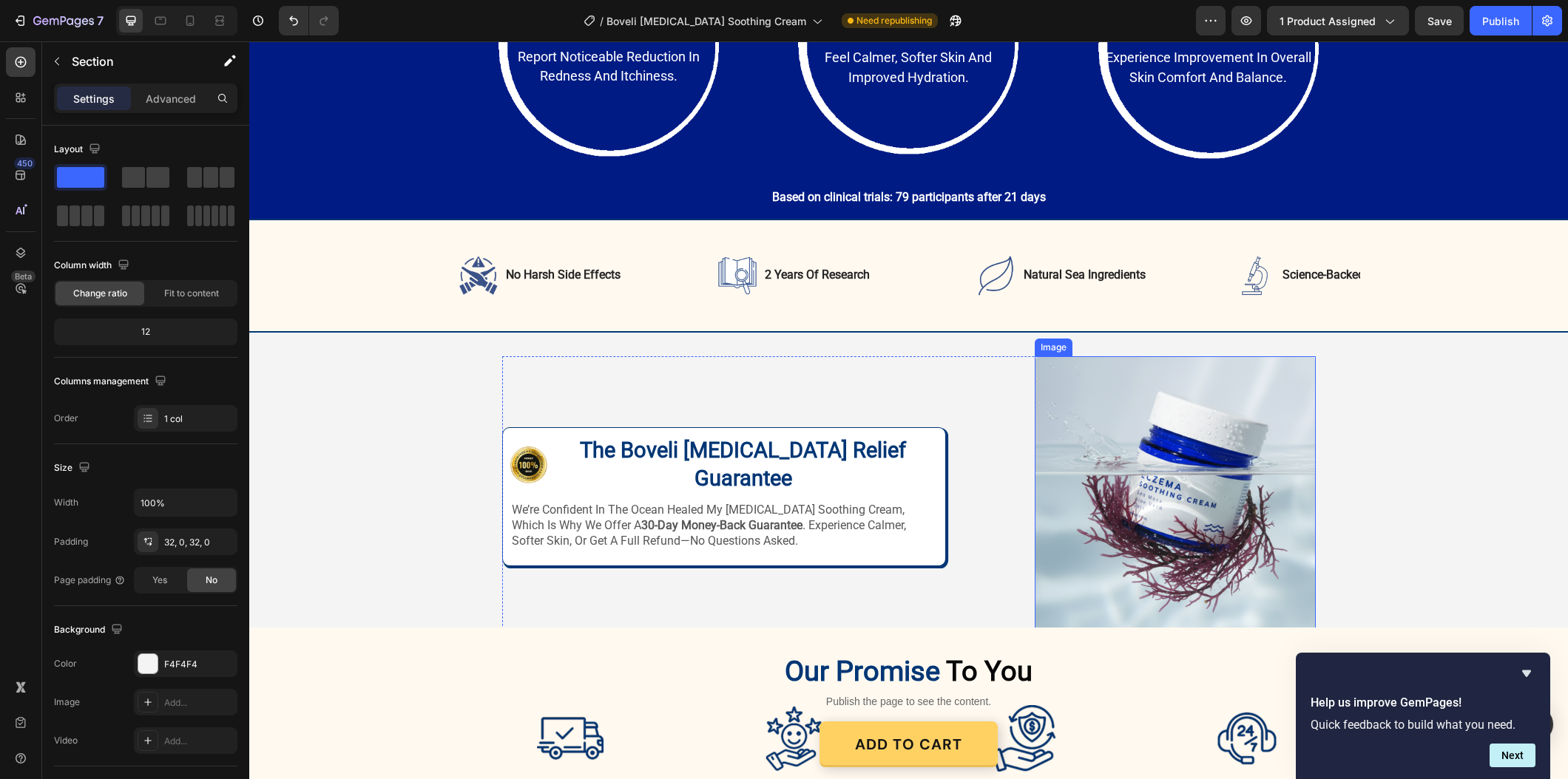
click at [1192, 523] on img at bounding box center [1175, 497] width 281 height 280
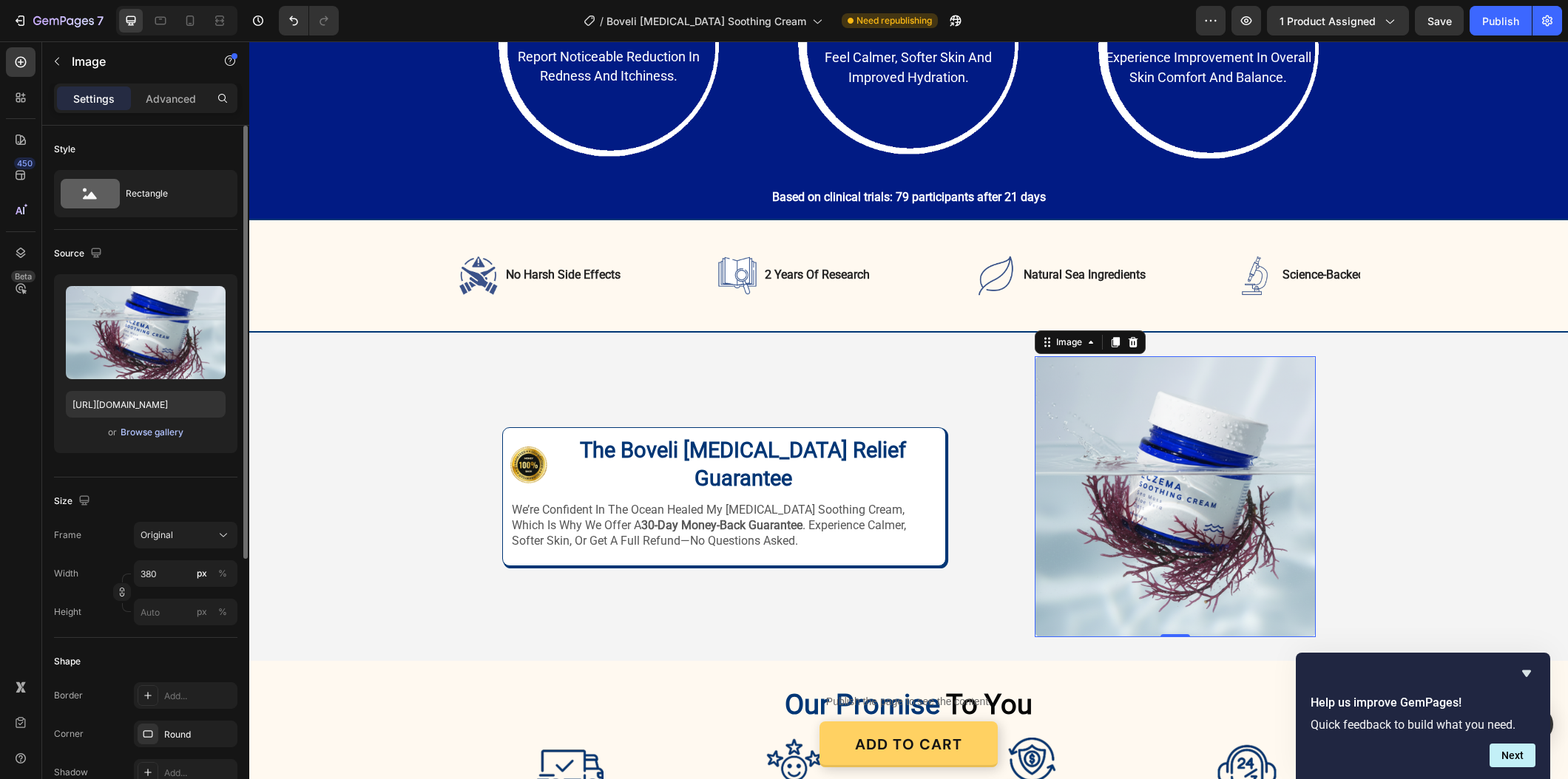
click at [130, 433] on div "Browse gallery" at bounding box center [151, 432] width 62 height 14
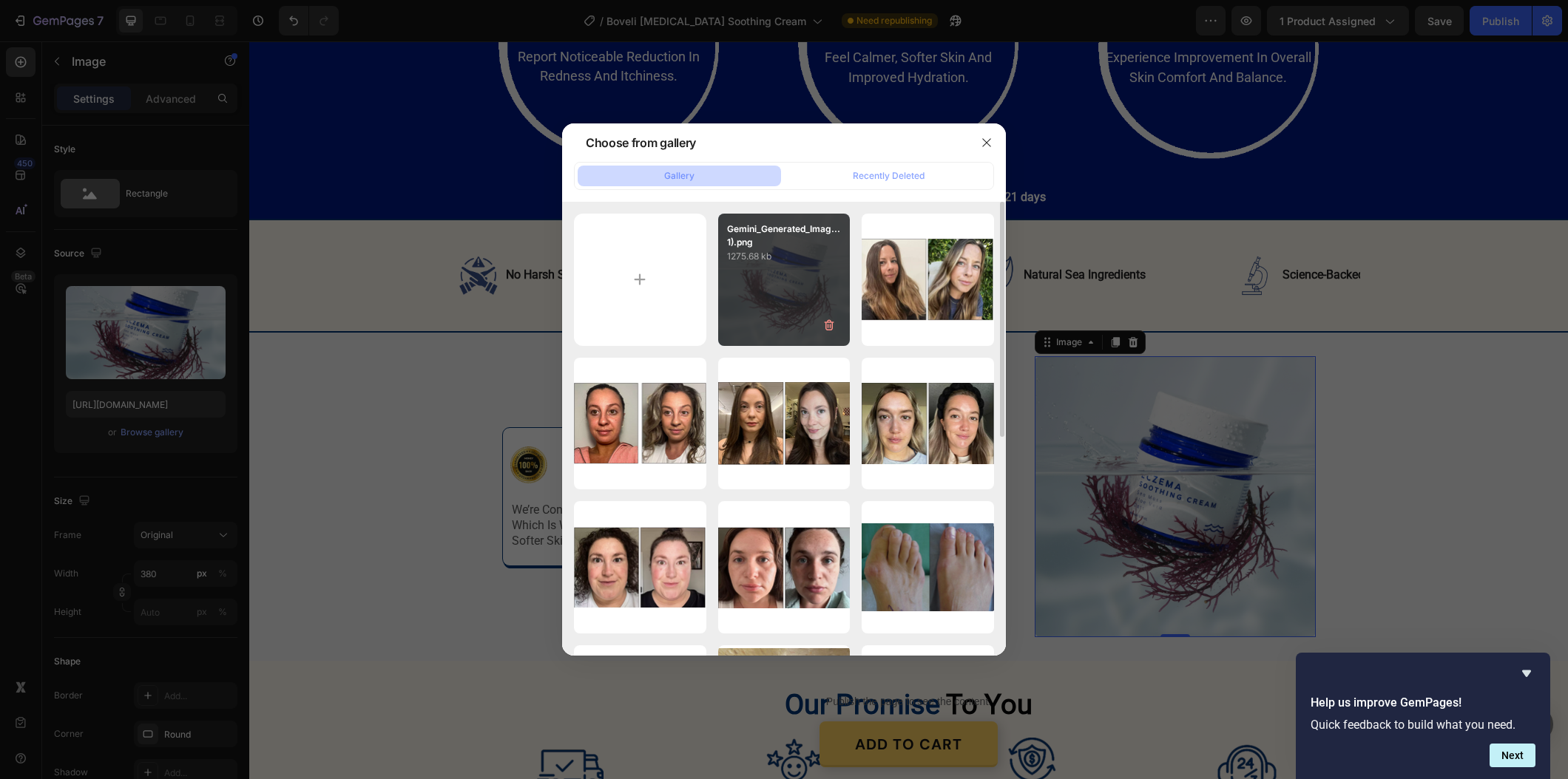
click at [758, 316] on div "Gemini_Generated_Imag...1).png 1275.68 kb" at bounding box center [784, 280] width 132 height 132
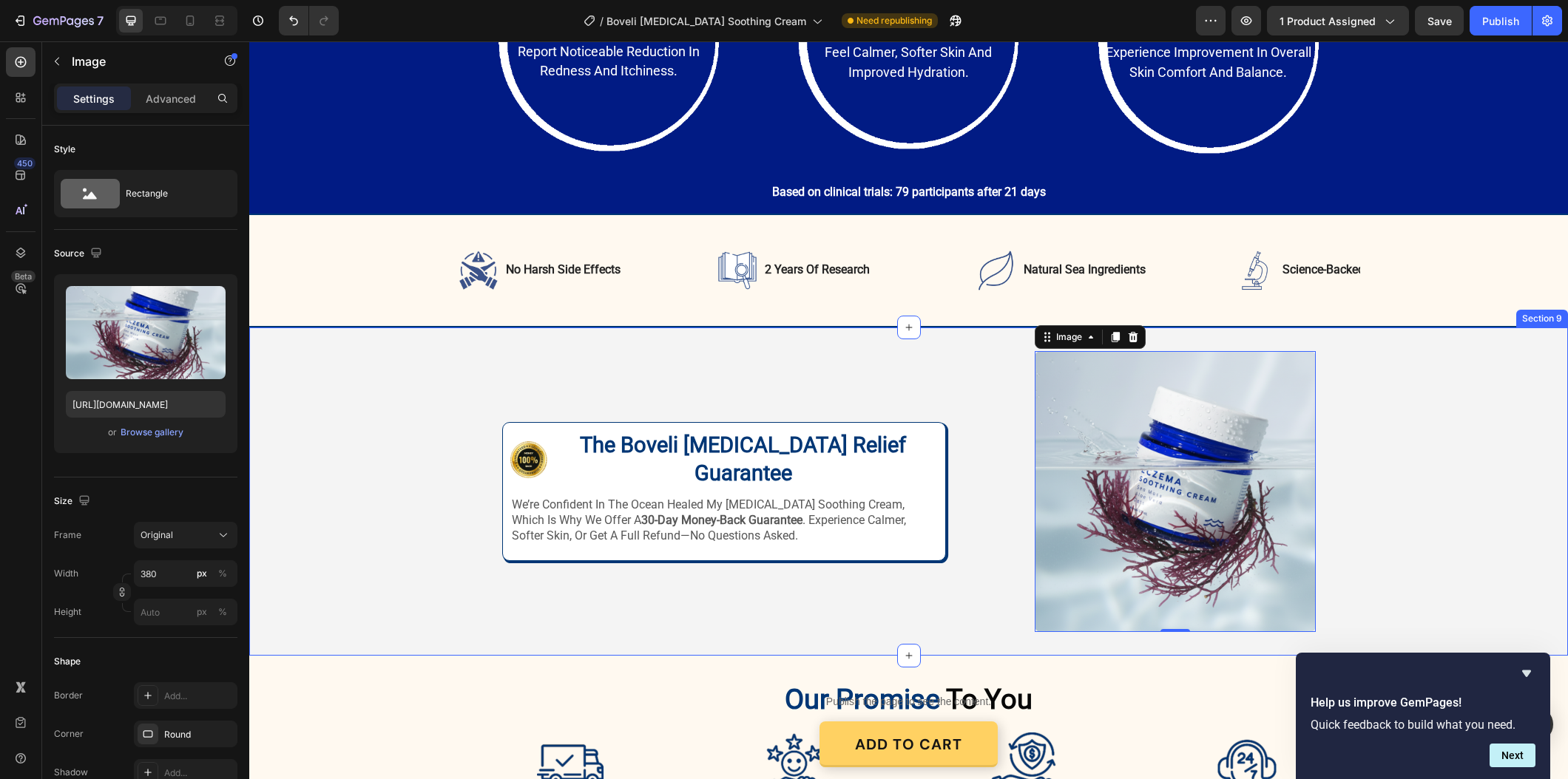
scroll to position [2506, 0]
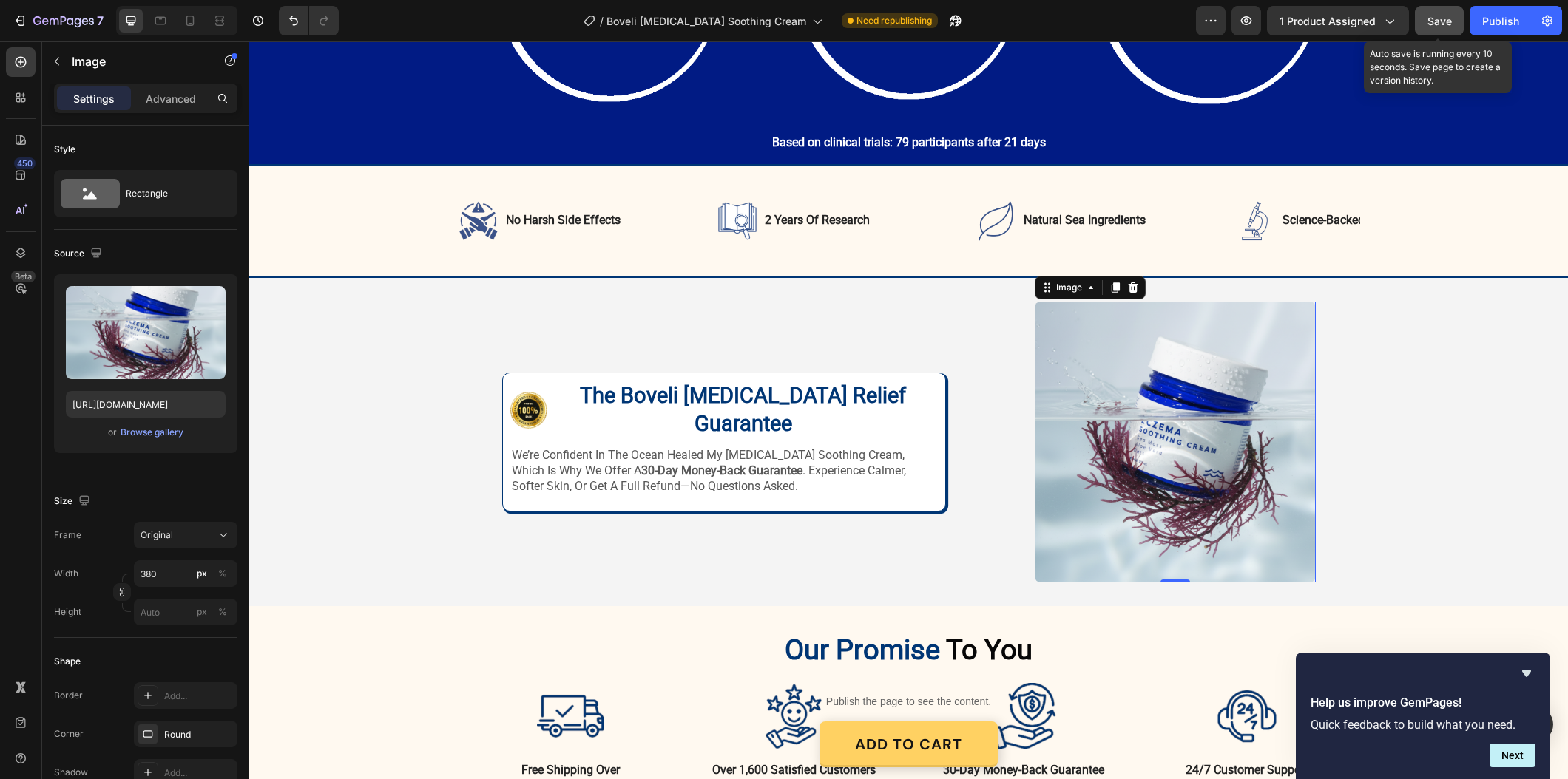
click at [1444, 21] on span "Save" at bounding box center [1439, 21] width 24 height 13
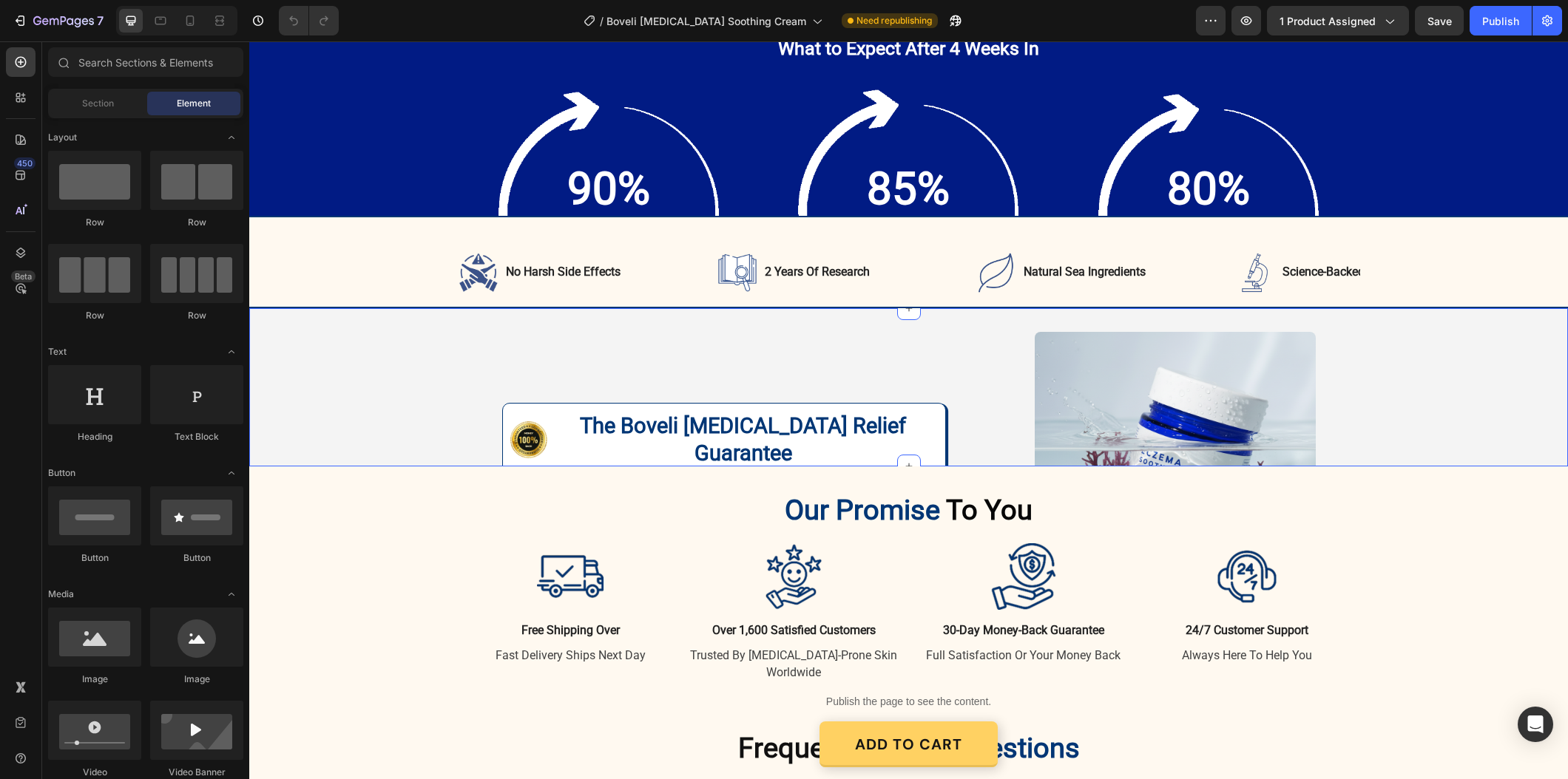
scroll to position [2307, 0]
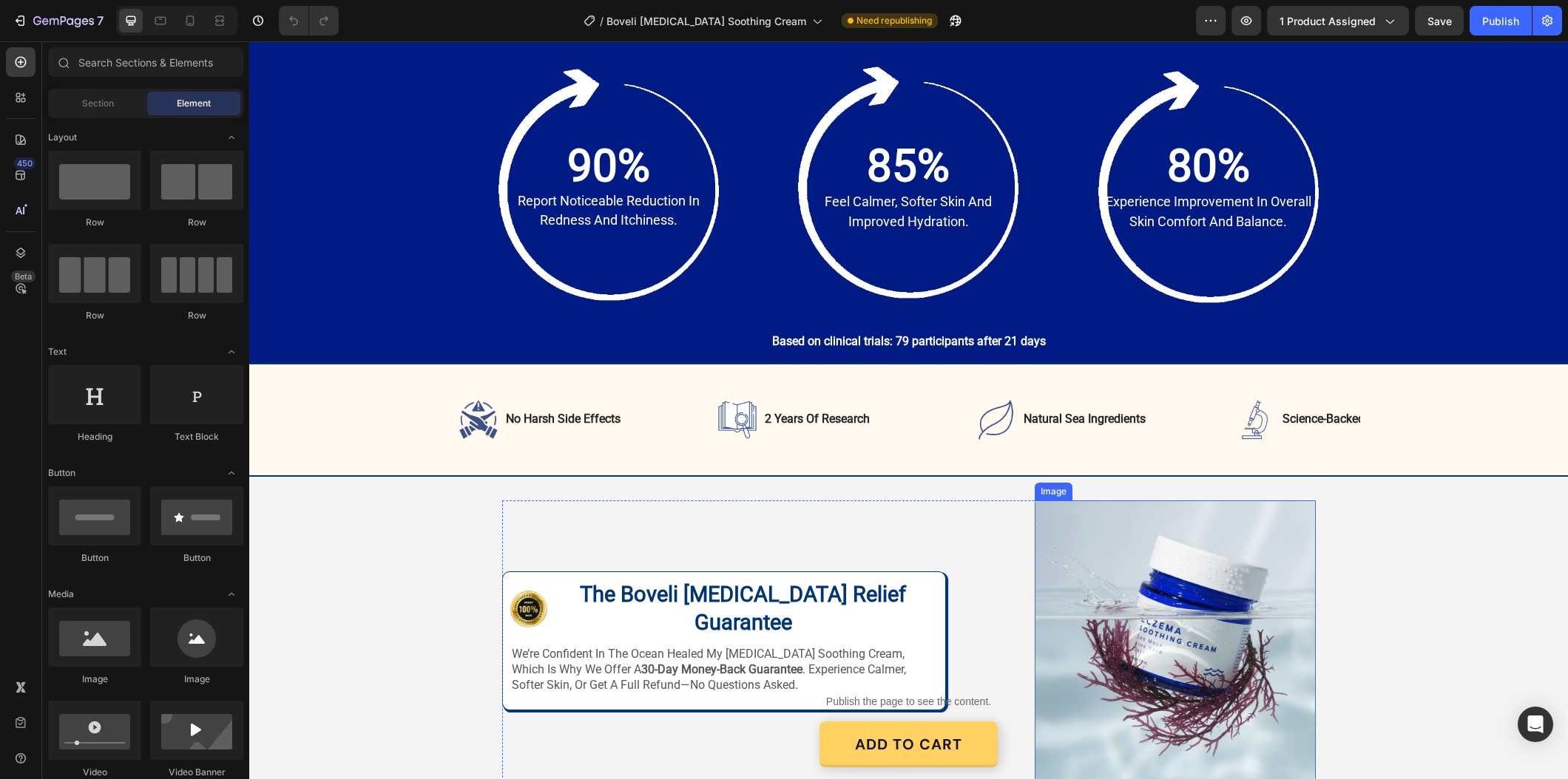
click at [1263, 556] on img at bounding box center [1175, 641] width 281 height 280
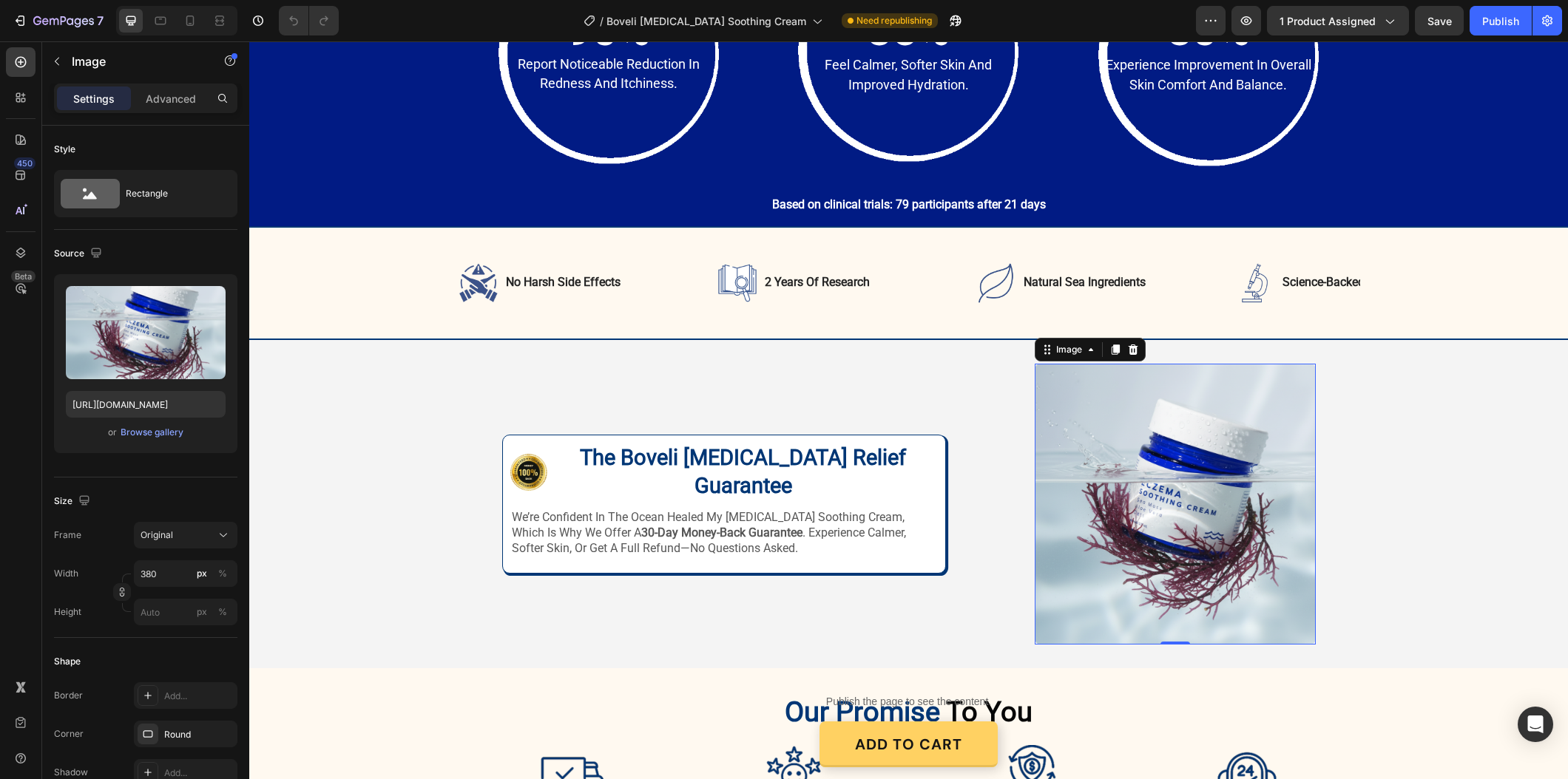
scroll to position [2446, 0]
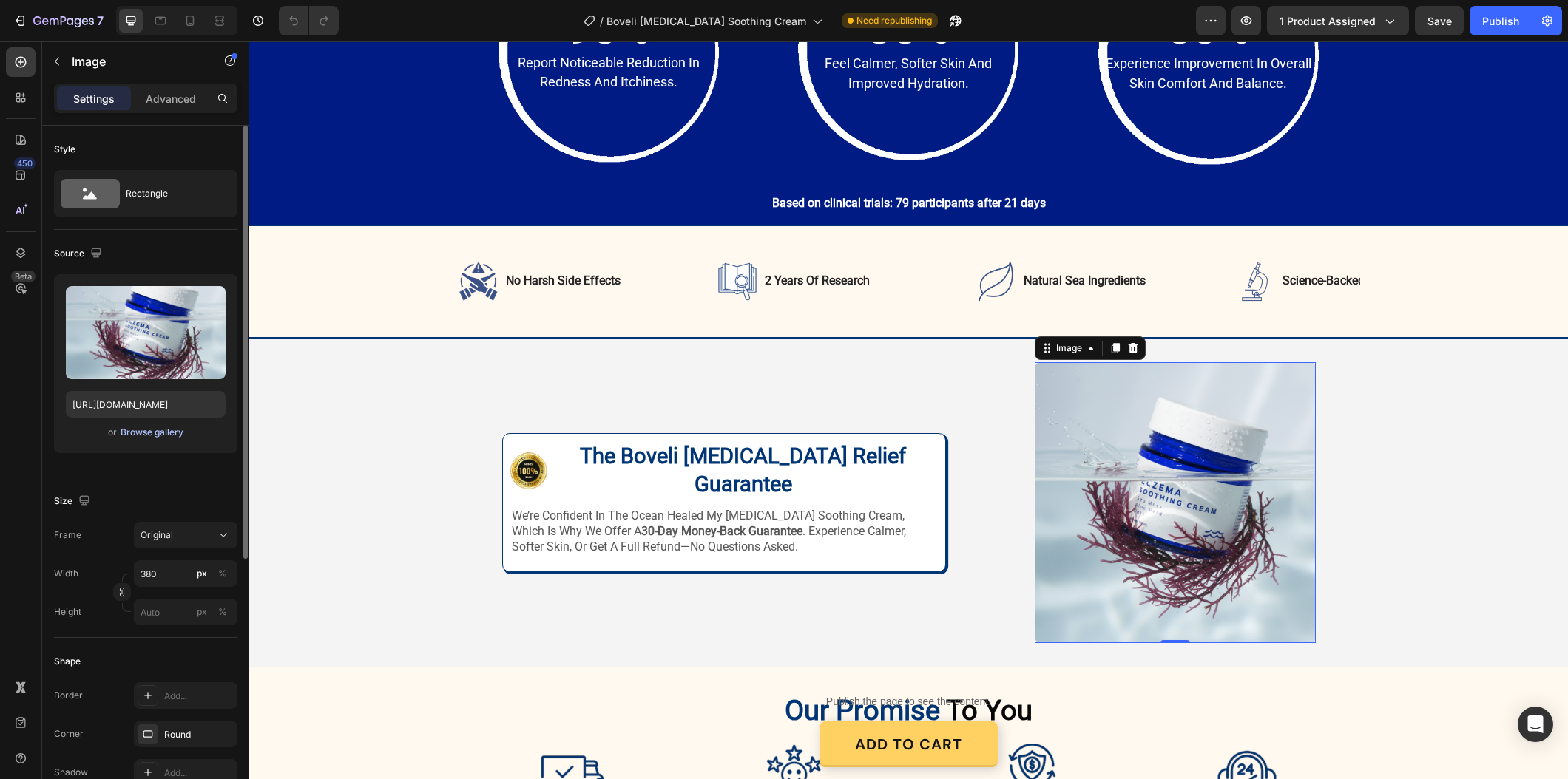
click at [151, 425] on div "Browse gallery" at bounding box center [151, 432] width 62 height 14
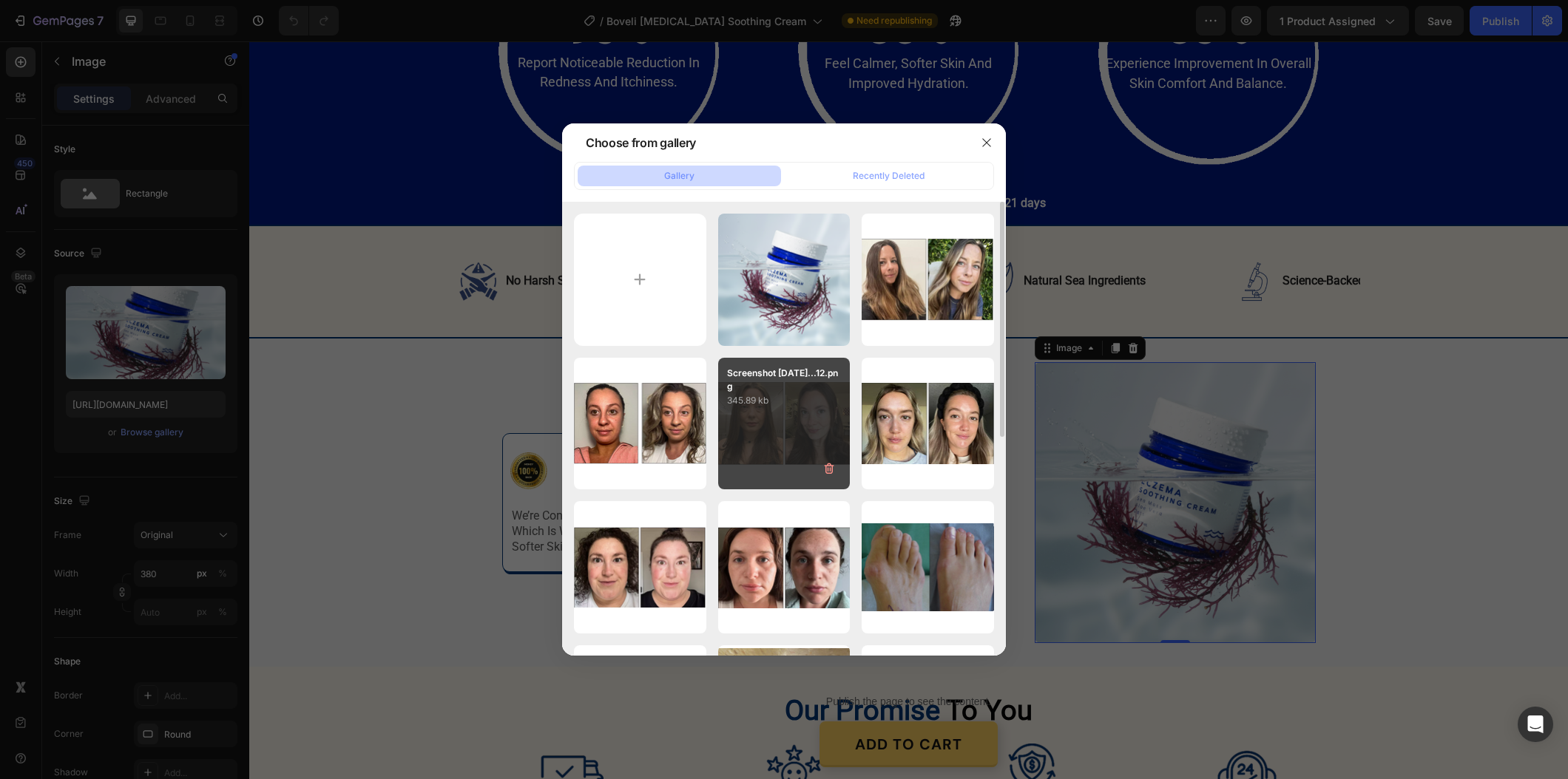
drag, startPoint x: 775, startPoint y: 285, endPoint x: 825, endPoint y: 371, distance: 99.5
click at [0, 0] on div "Gemini_Generated_Imag...1).png 1275.68 kb" at bounding box center [0, 0] width 0 height 0
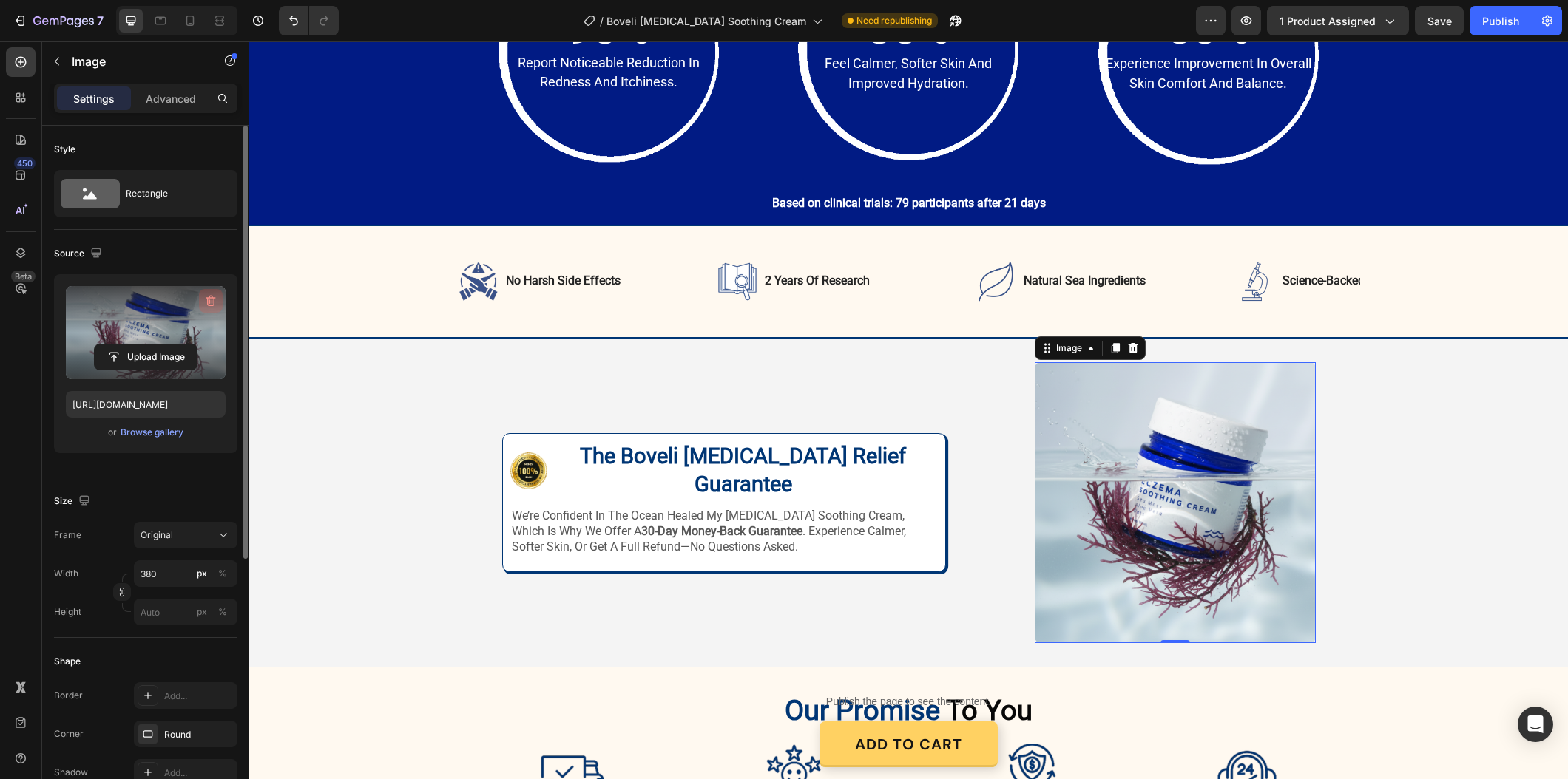
click at [205, 300] on icon "button" at bounding box center [211, 300] width 14 height 14
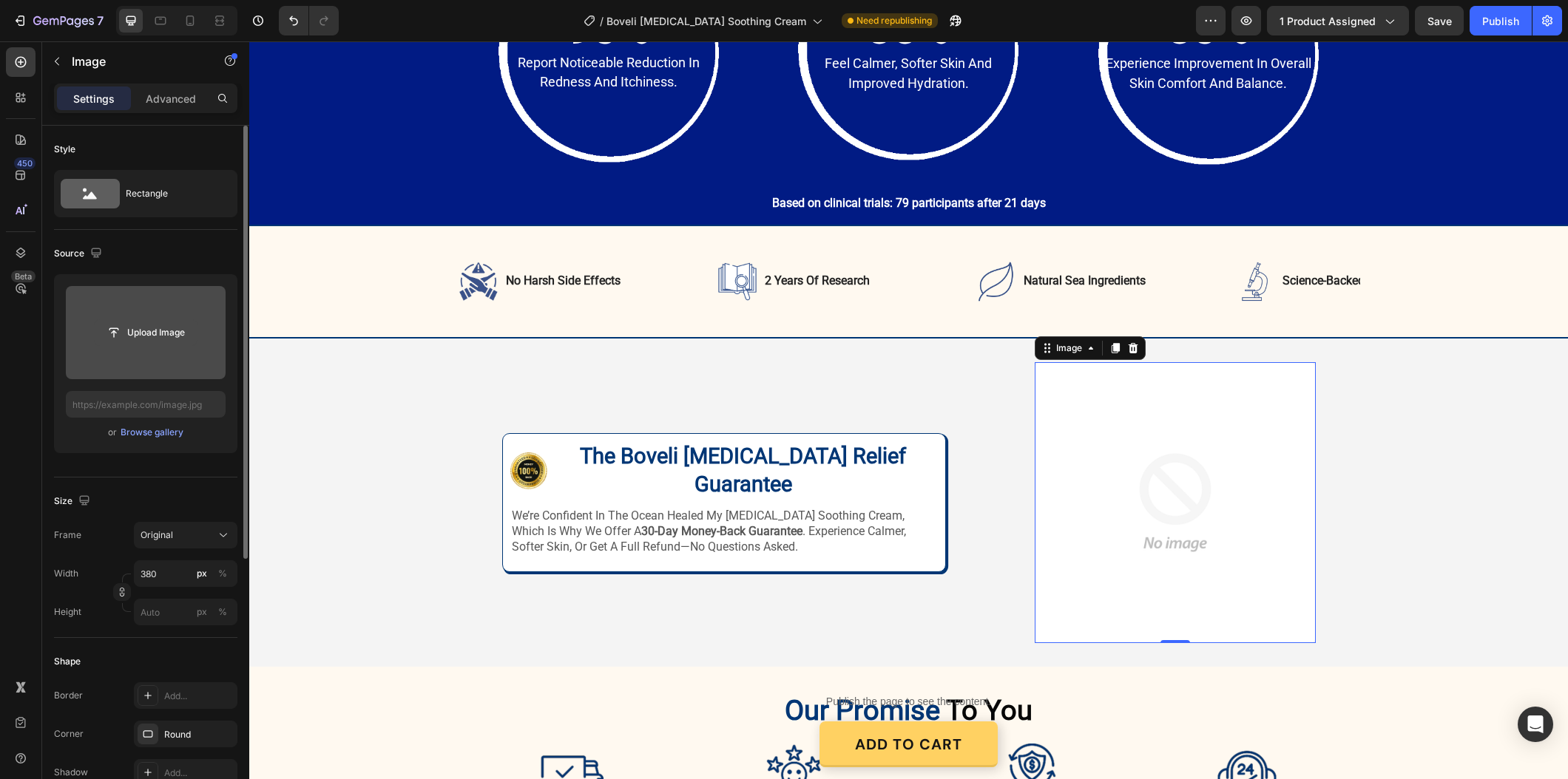
click at [144, 334] on input "file" at bounding box center [146, 333] width 102 height 25
click at [158, 429] on div "Browse gallery" at bounding box center [151, 432] width 62 height 14
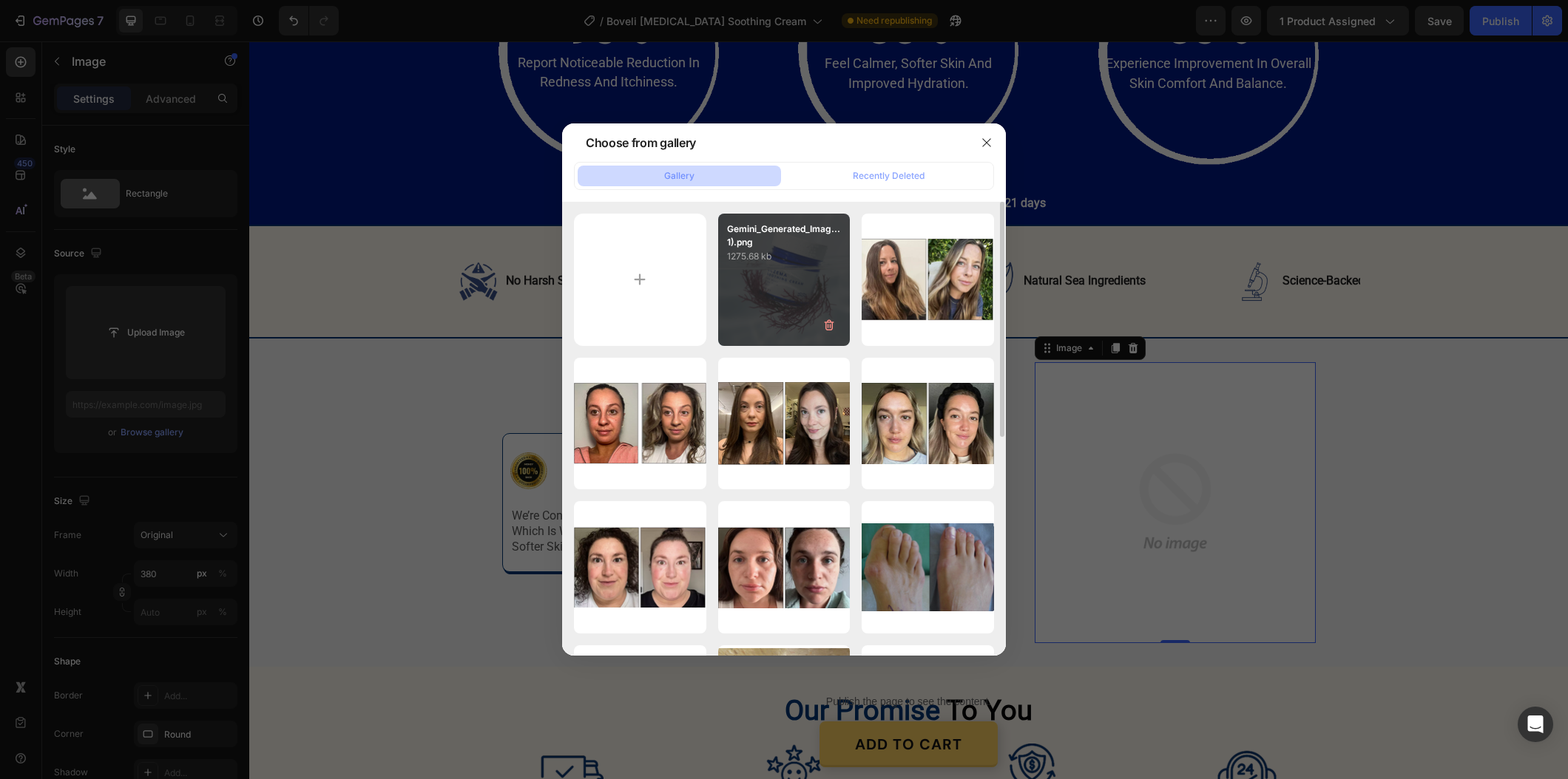
click at [790, 295] on div "Gemini_Generated_Imag...1).png 1275.68 kb" at bounding box center [784, 280] width 132 height 132
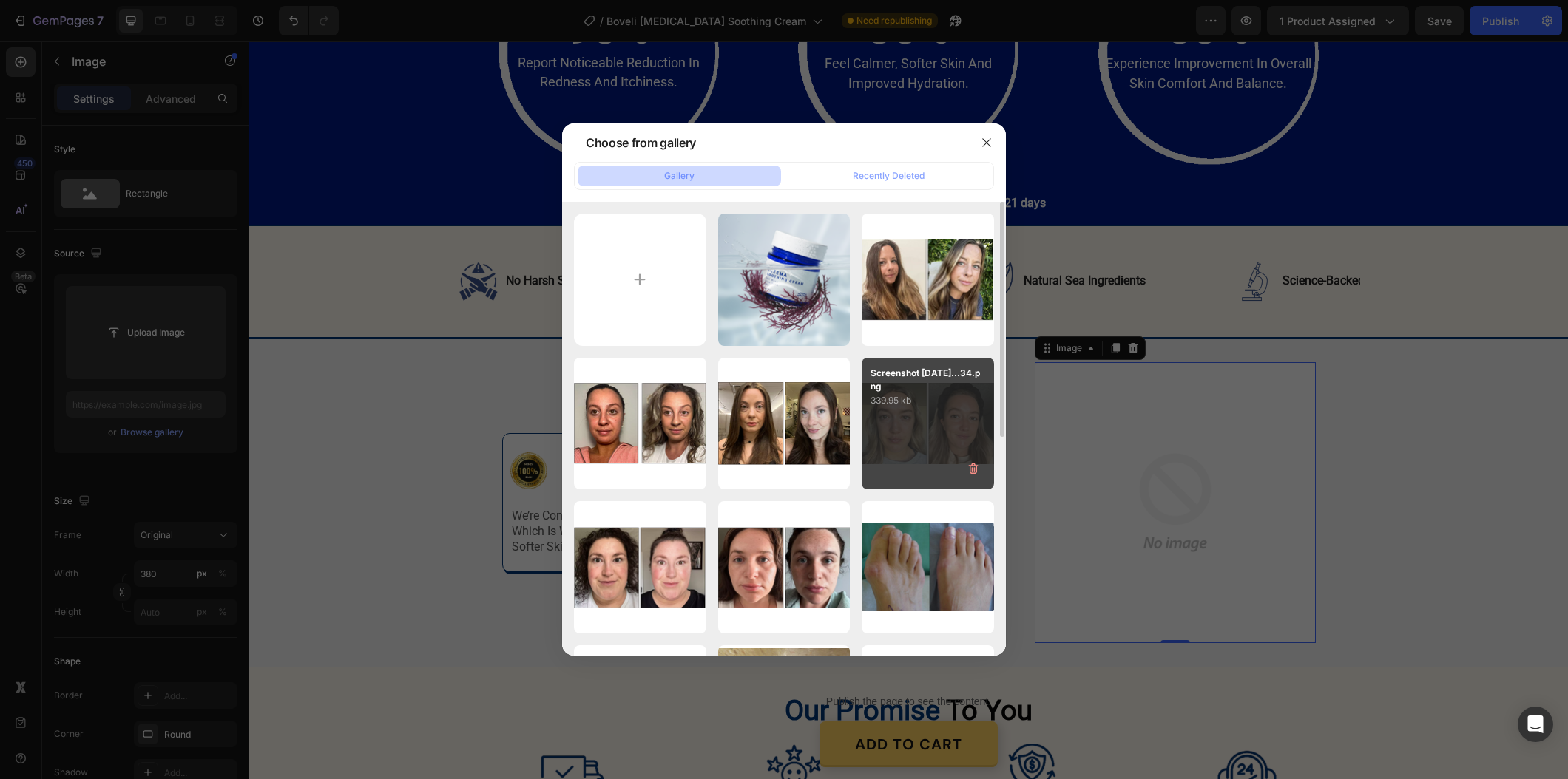
type input "https://cdn.shopify.com/s/files/1/0887/9213/8077/files/gempages_580466417665573…"
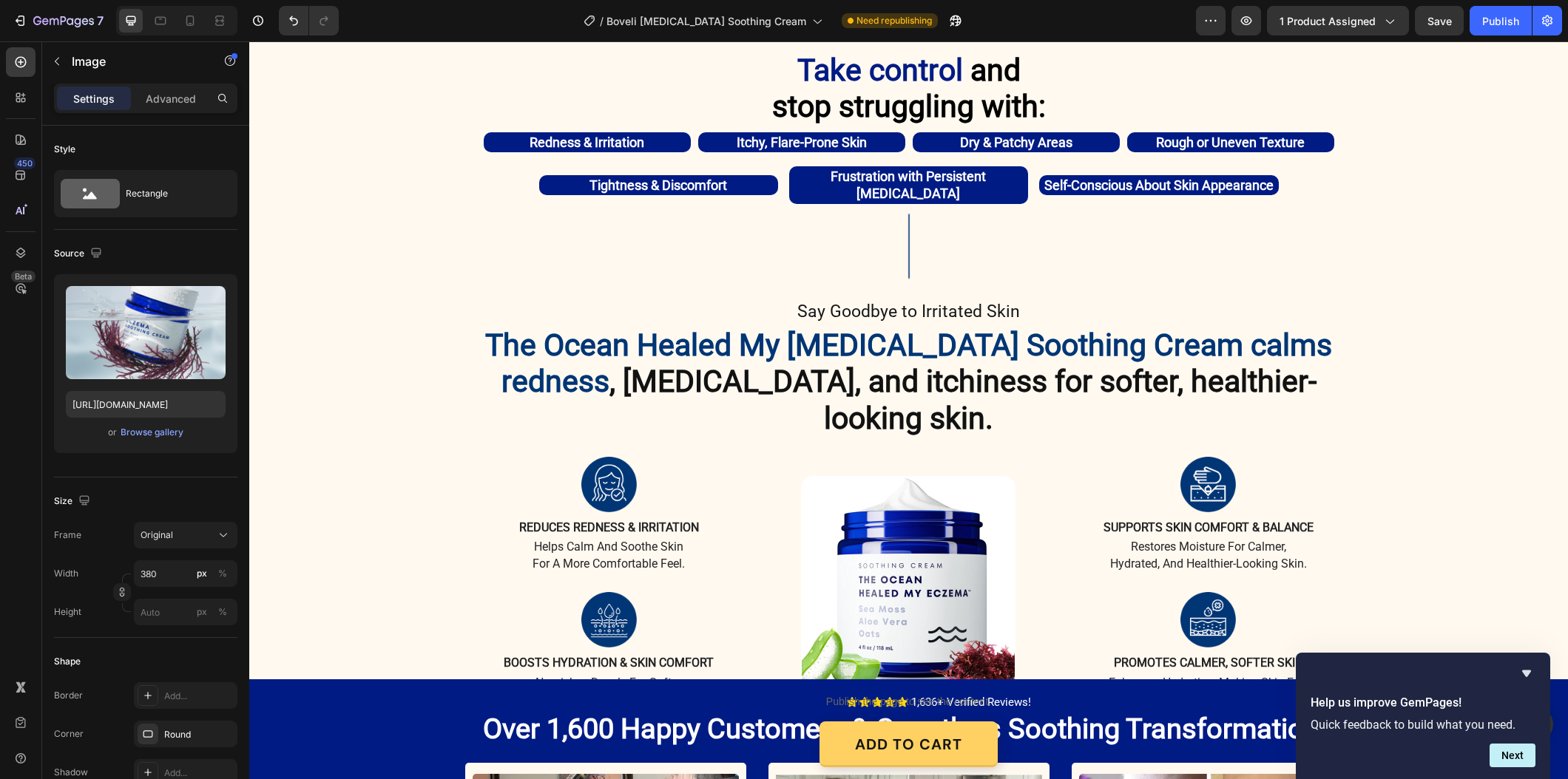
scroll to position [1524, 0]
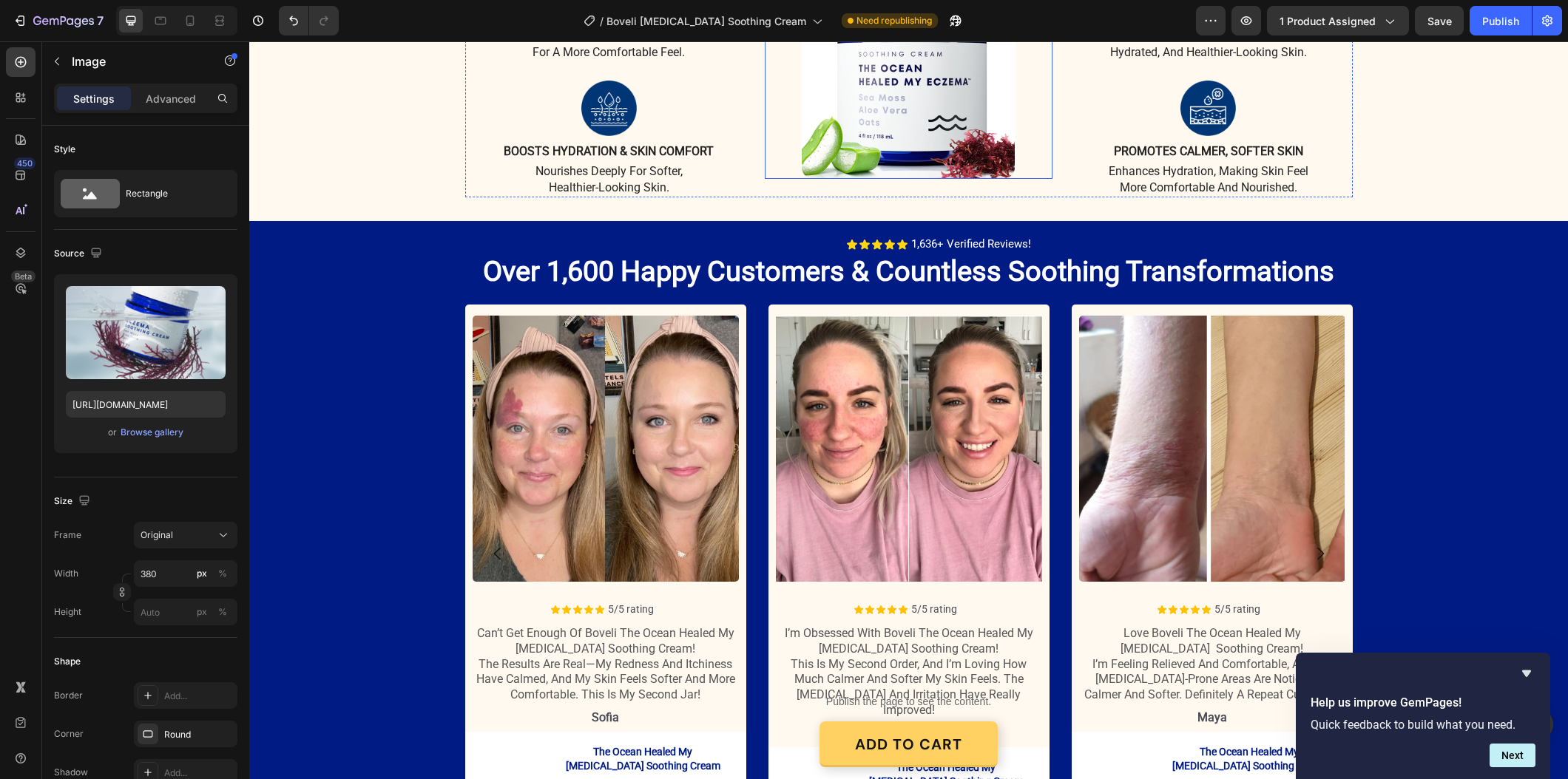
click at [862, 85] on img at bounding box center [908, 71] width 215 height 214
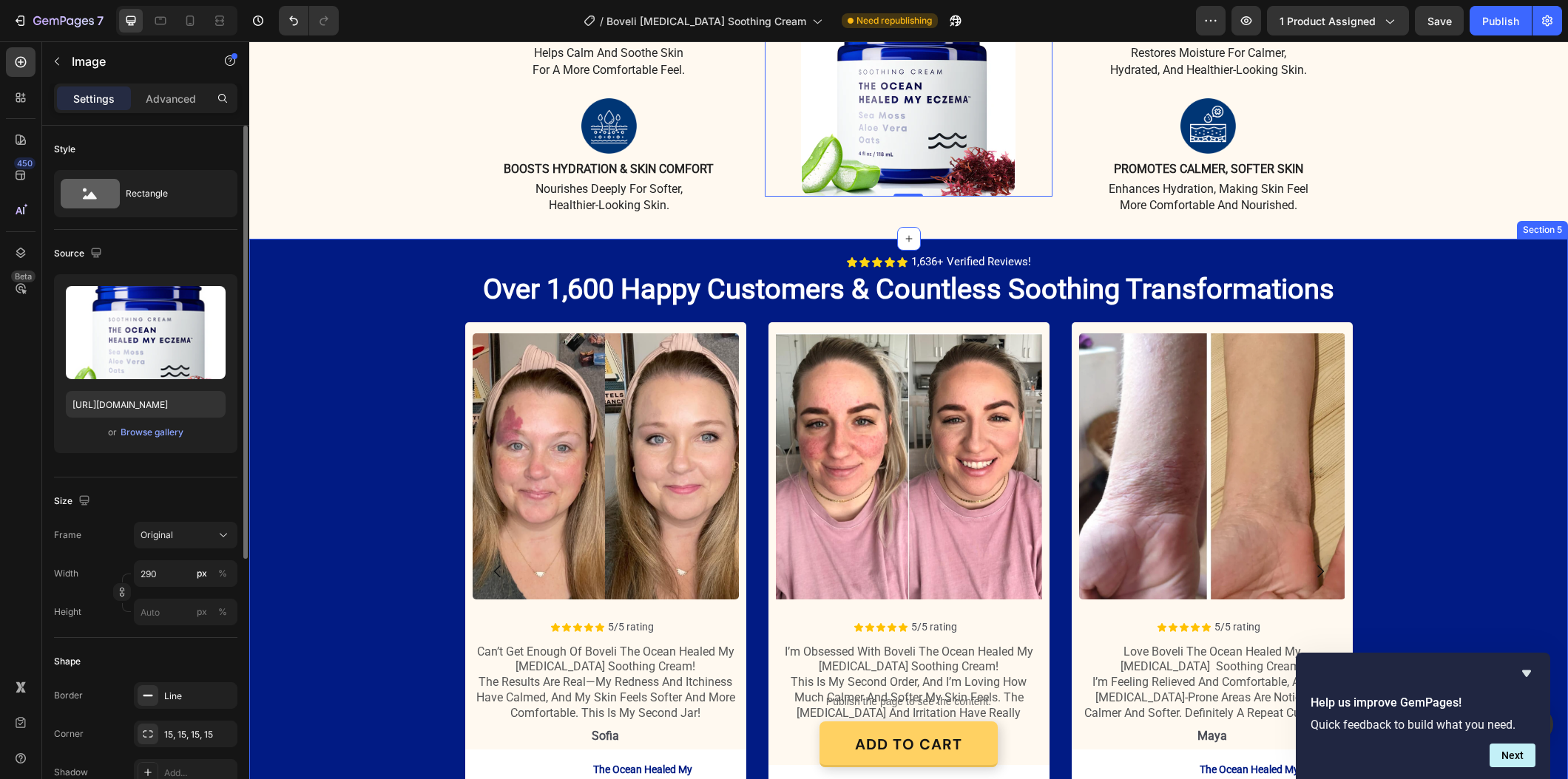
scroll to position [1506, 0]
click at [148, 440] on div "or Browse gallery" at bounding box center [146, 432] width 159 height 18
click at [148, 438] on div "Browse gallery" at bounding box center [151, 432] width 62 height 14
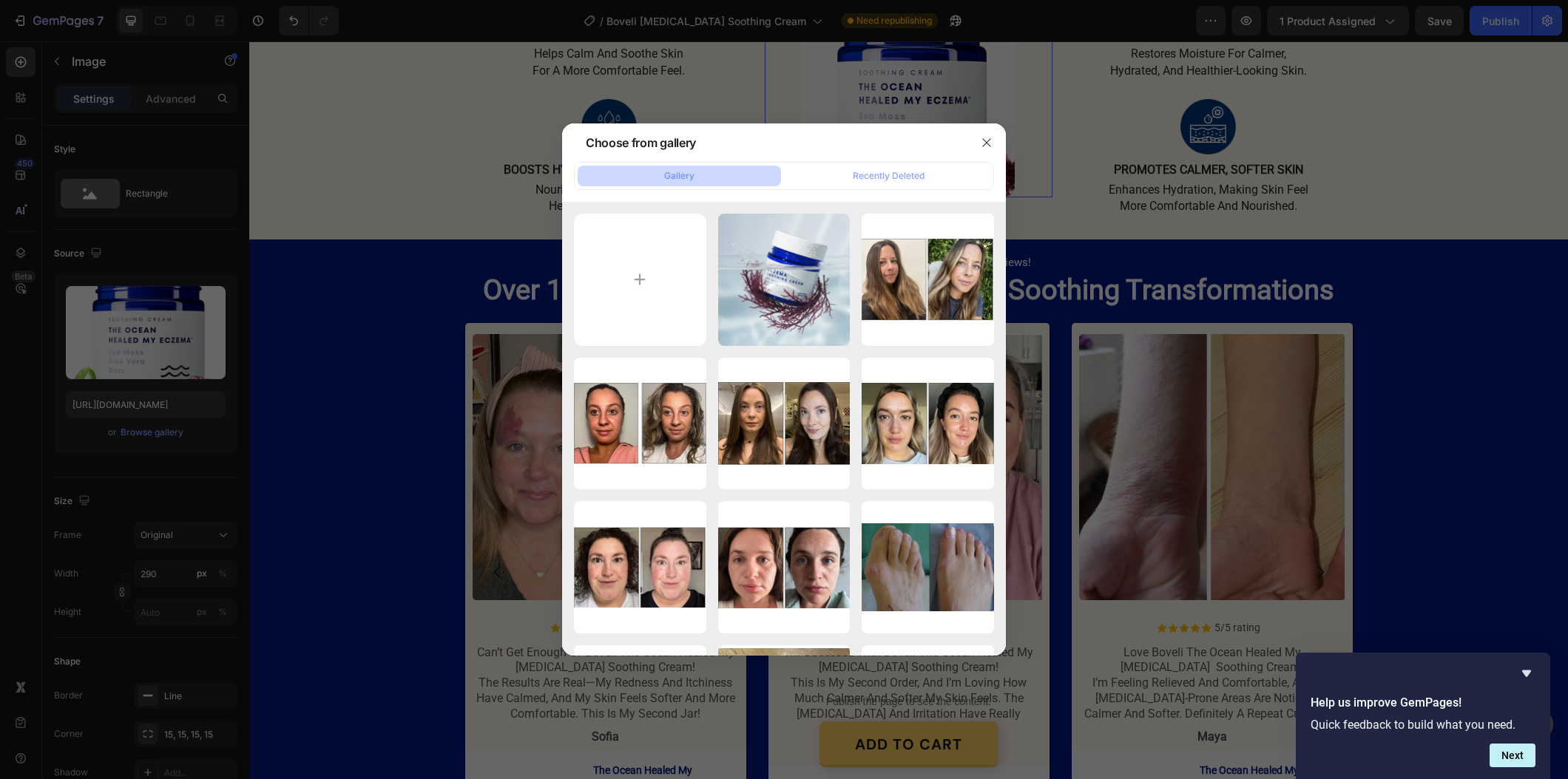
click at [412, 111] on div at bounding box center [784, 389] width 1568 height 779
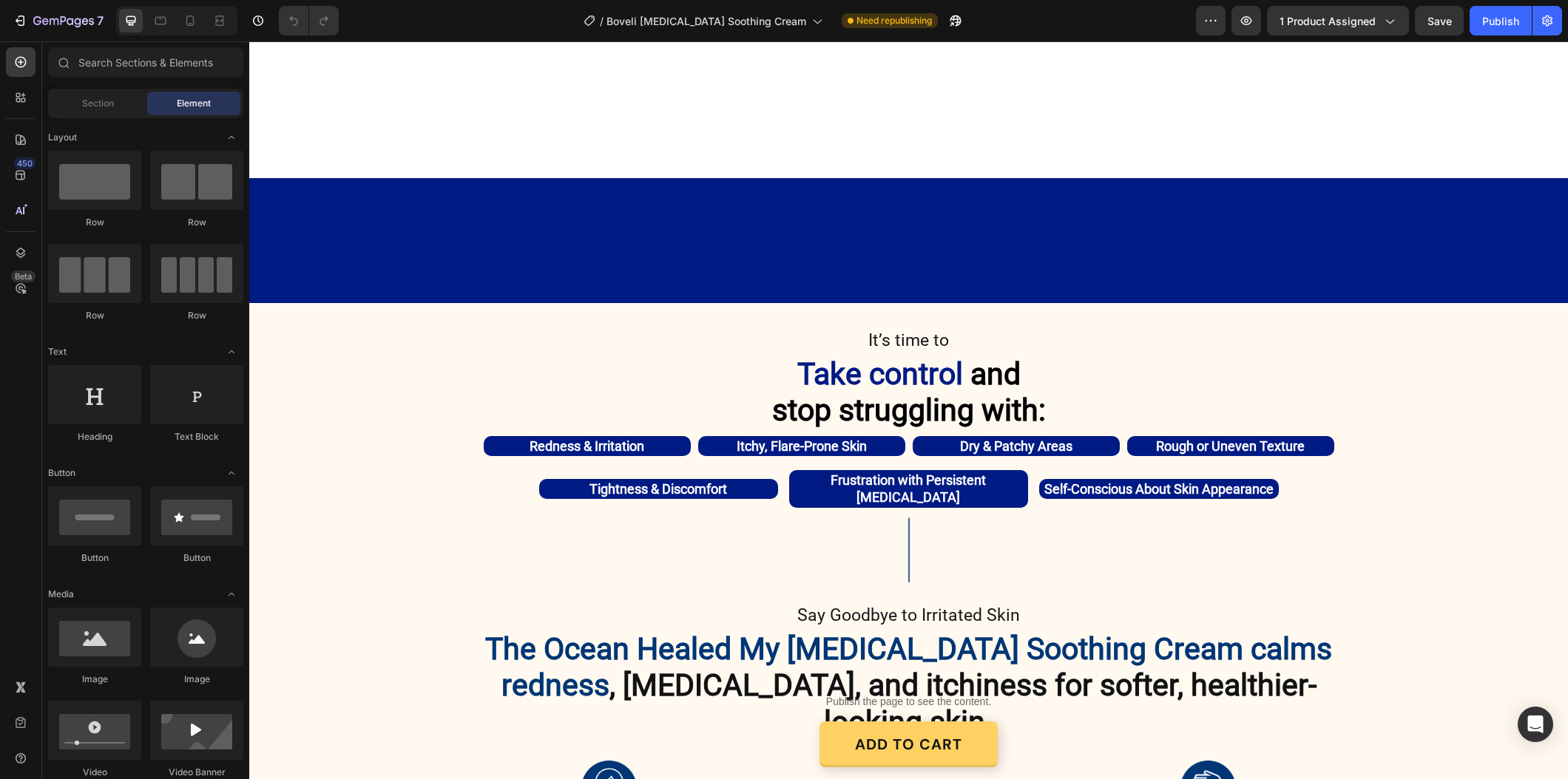
scroll to position [1218, 0]
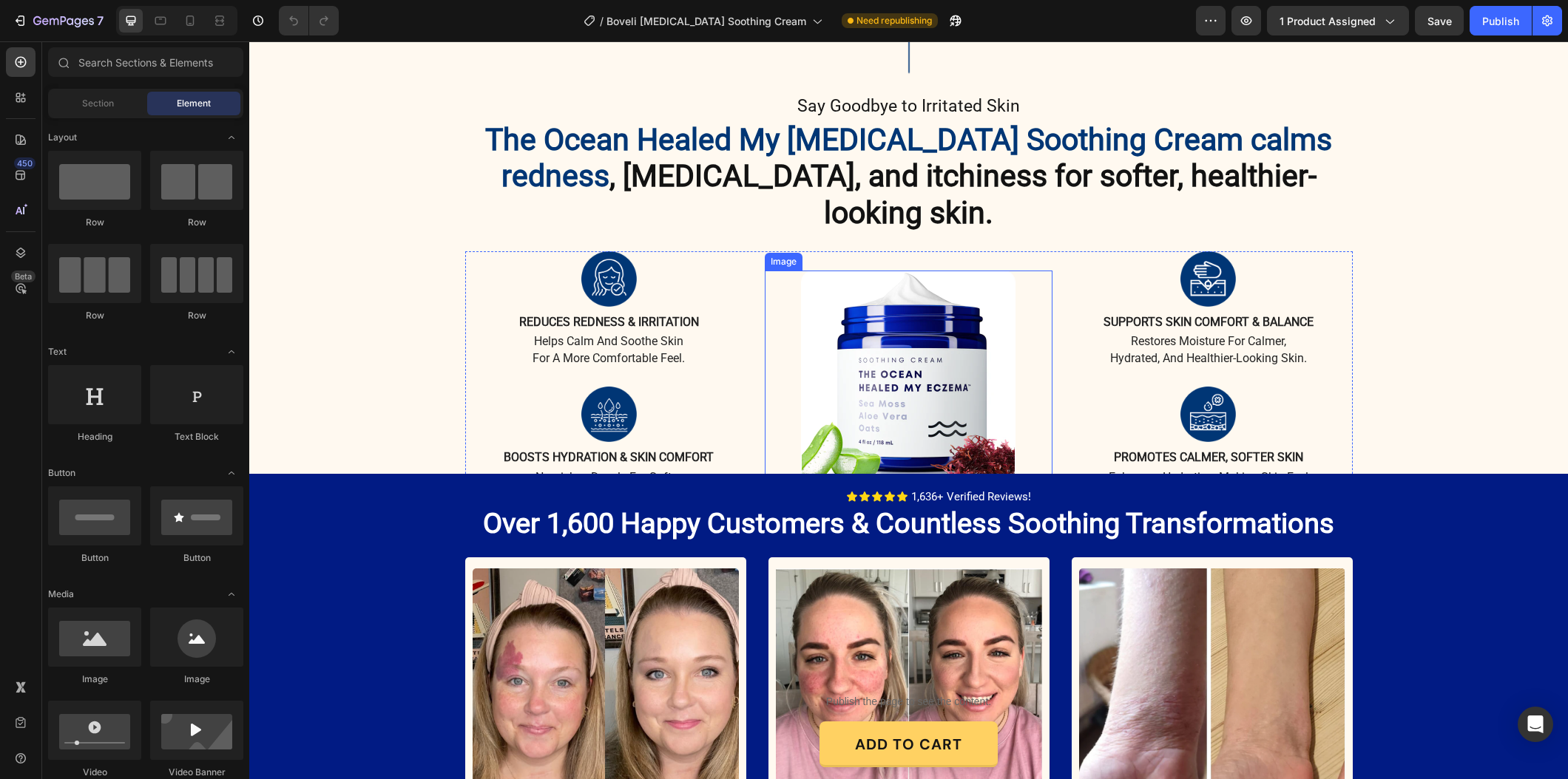
click at [892, 369] on img at bounding box center [908, 377] width 215 height 214
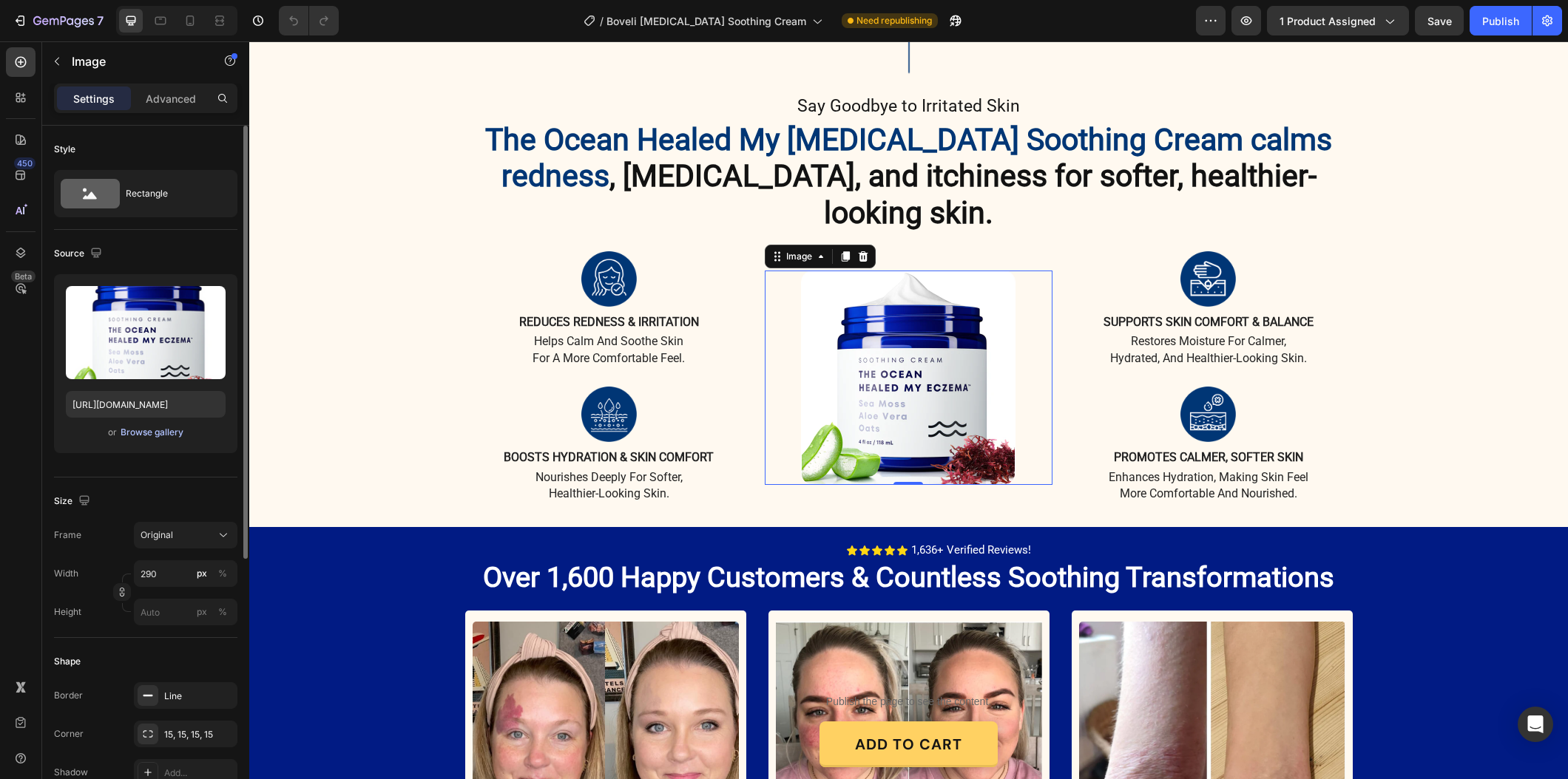
click at [135, 438] on div "Browse gallery" at bounding box center [151, 432] width 62 height 14
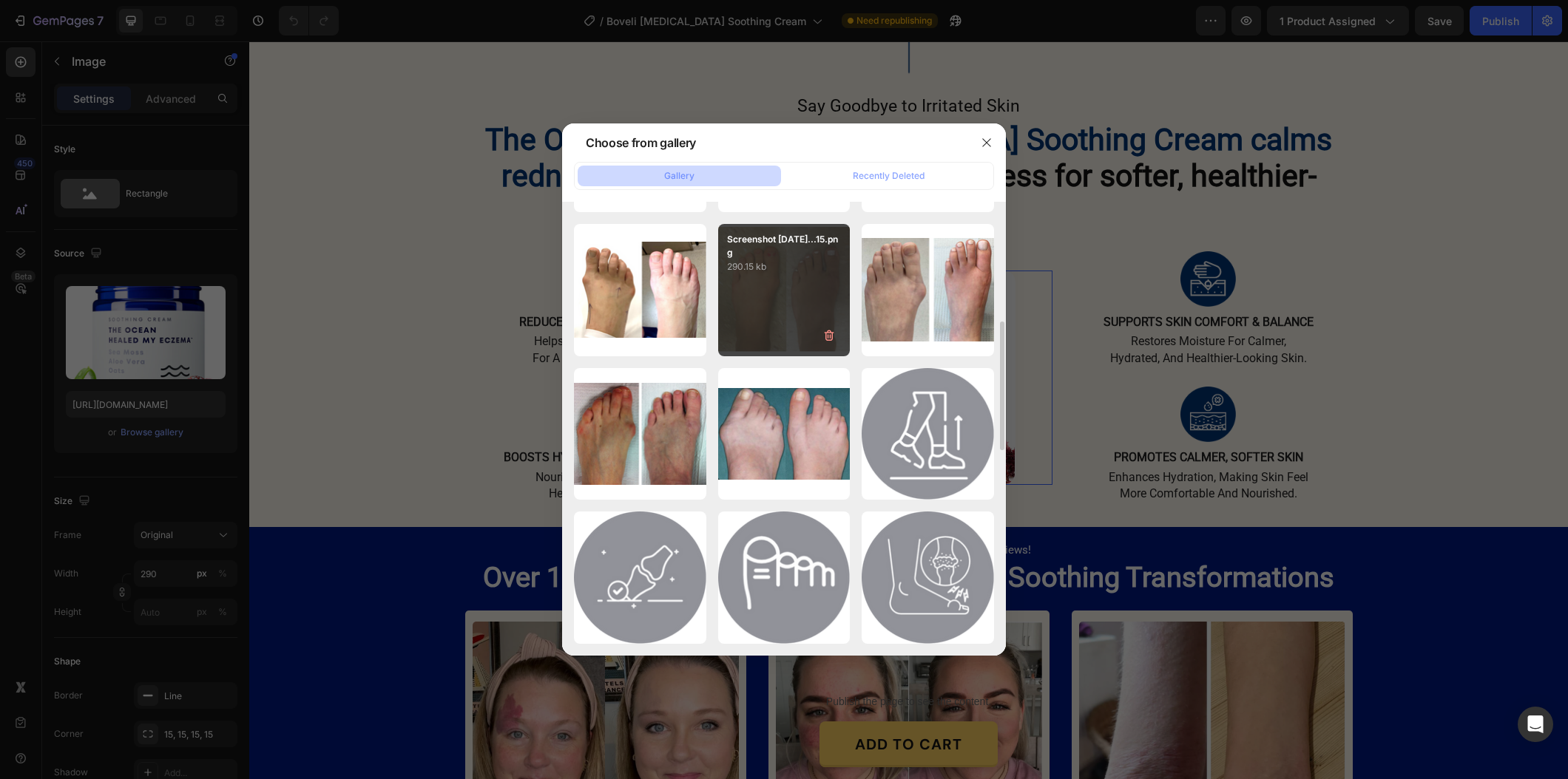
scroll to position [0, 0]
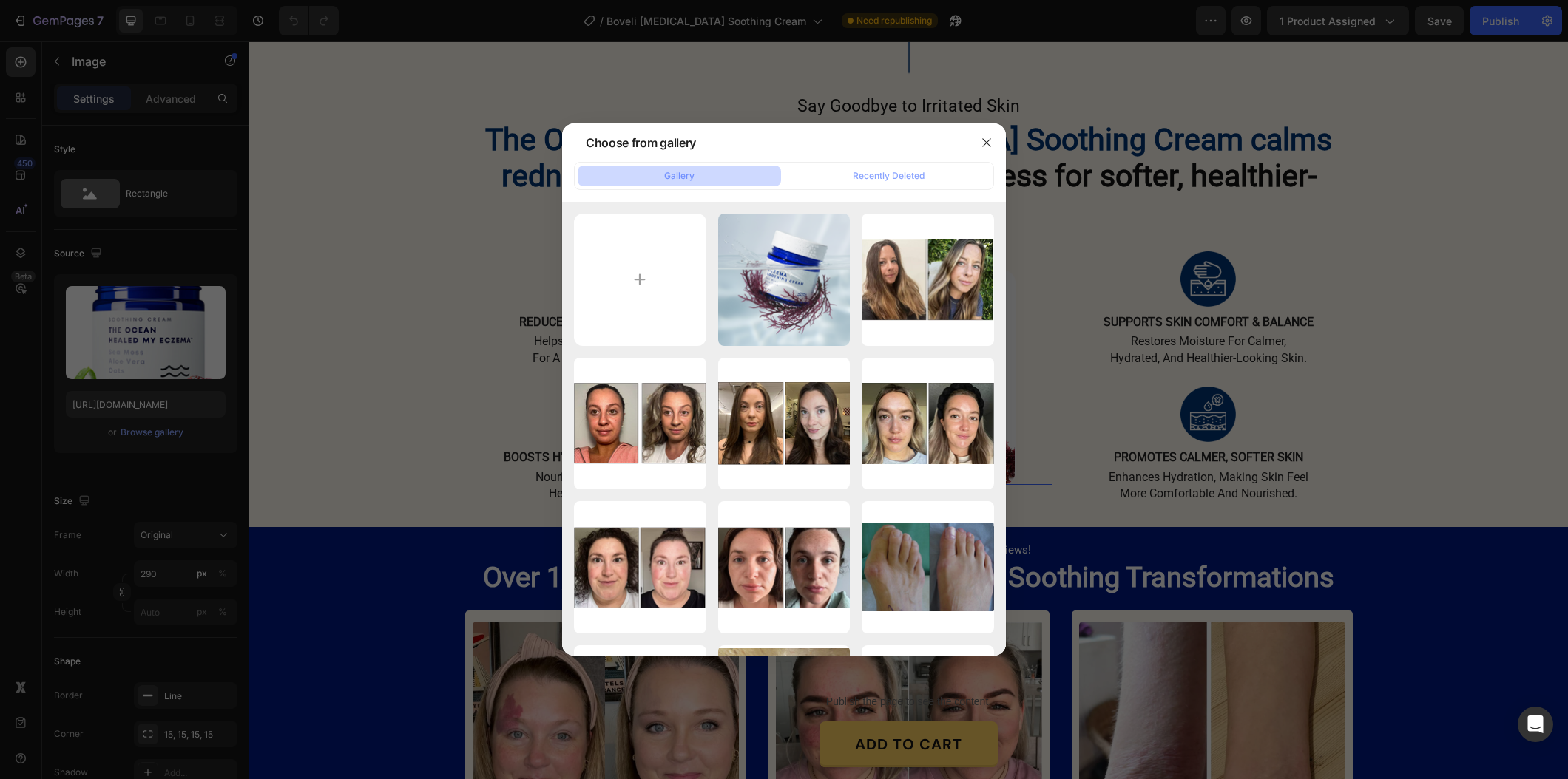
click at [891, 161] on div "Choose from gallery" at bounding box center [765, 142] width 406 height 38
drag, startPoint x: 883, startPoint y: 168, endPoint x: 855, endPoint y: 184, distance: 32.2
click at [883, 168] on button "Recently Deleted" at bounding box center [888, 176] width 204 height 21
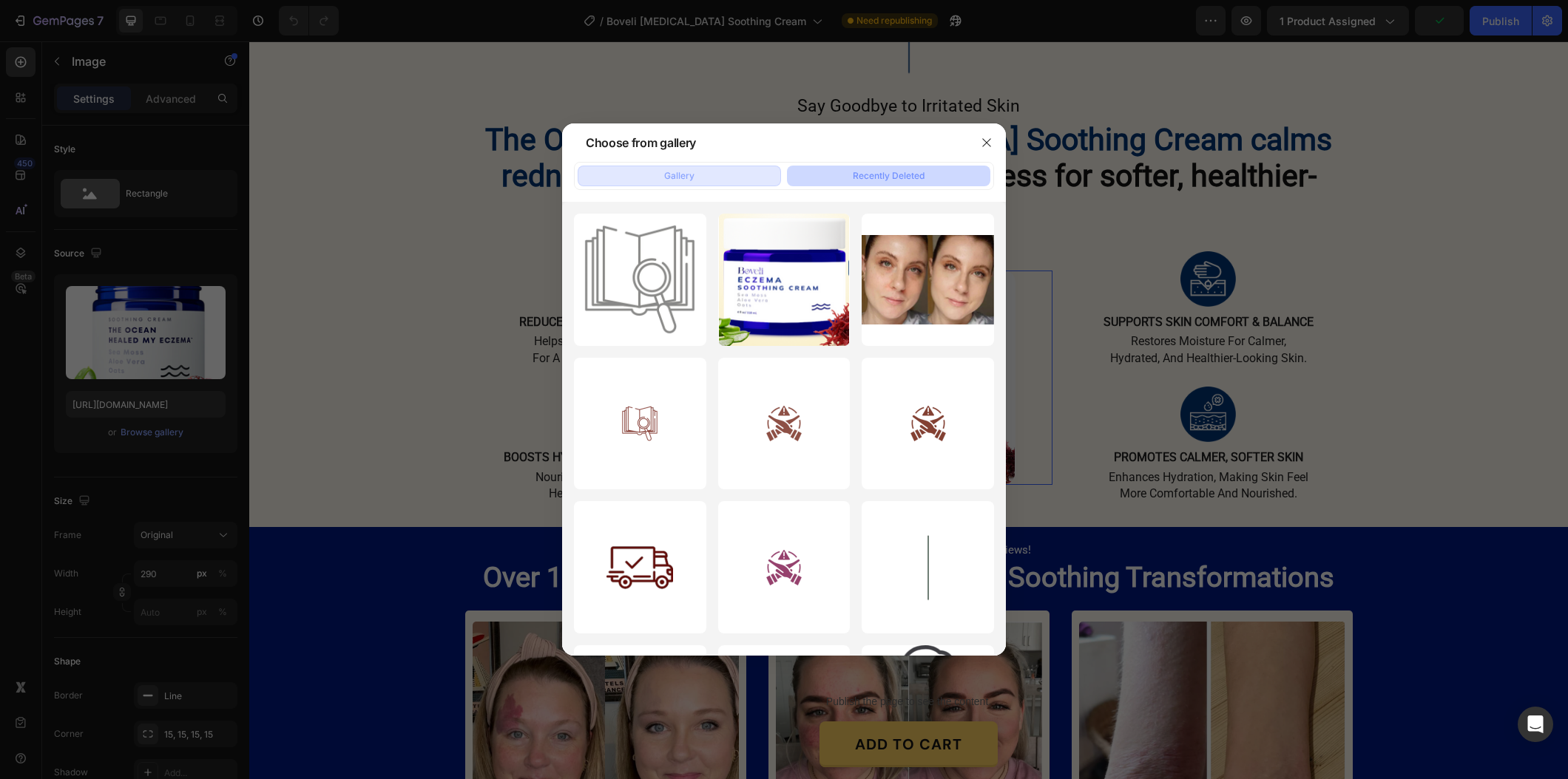
click at [684, 181] on div "Gallery" at bounding box center [679, 176] width 30 height 14
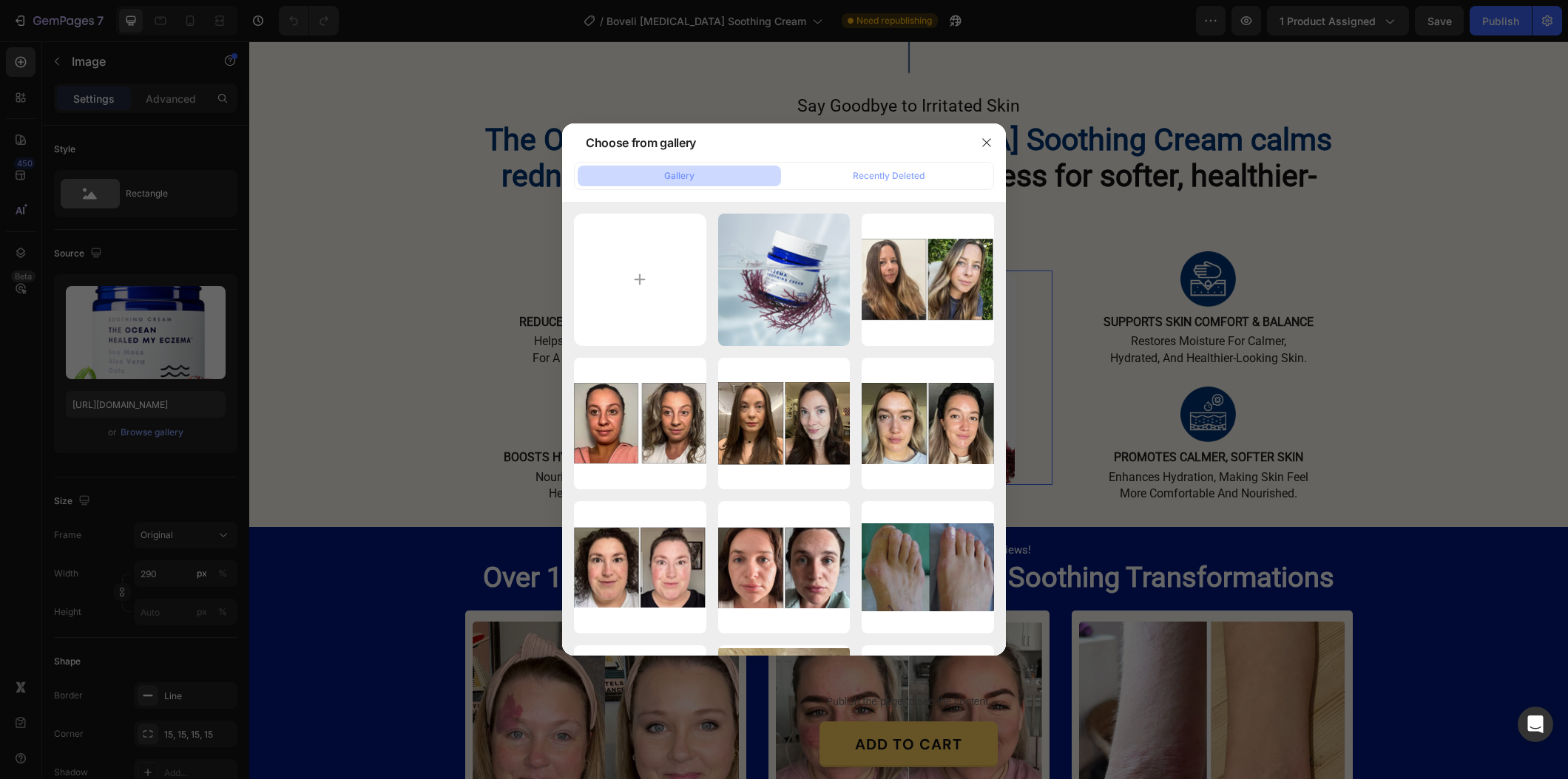
click at [1372, 389] on div at bounding box center [784, 389] width 1568 height 779
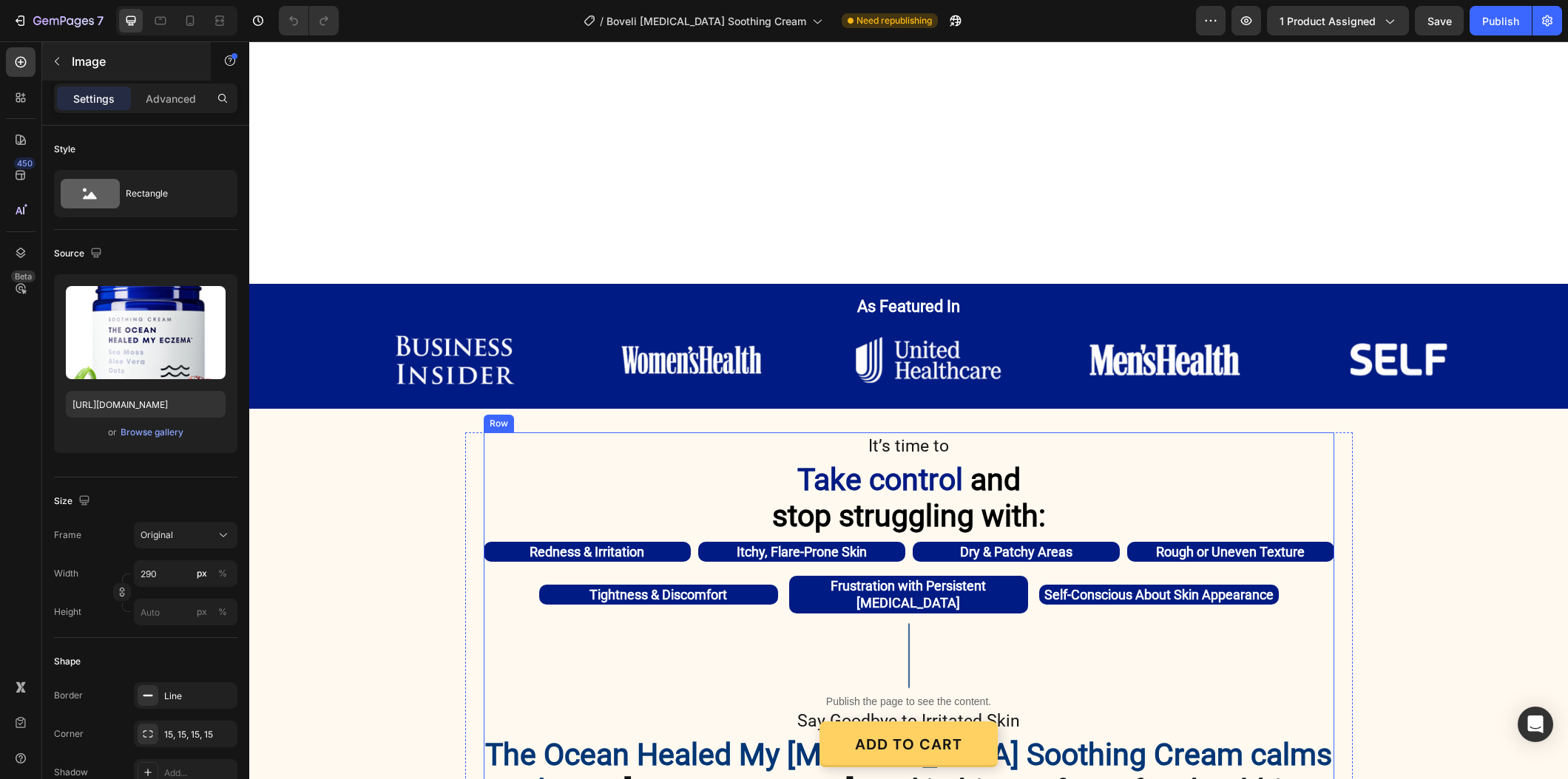
scroll to position [868, 0]
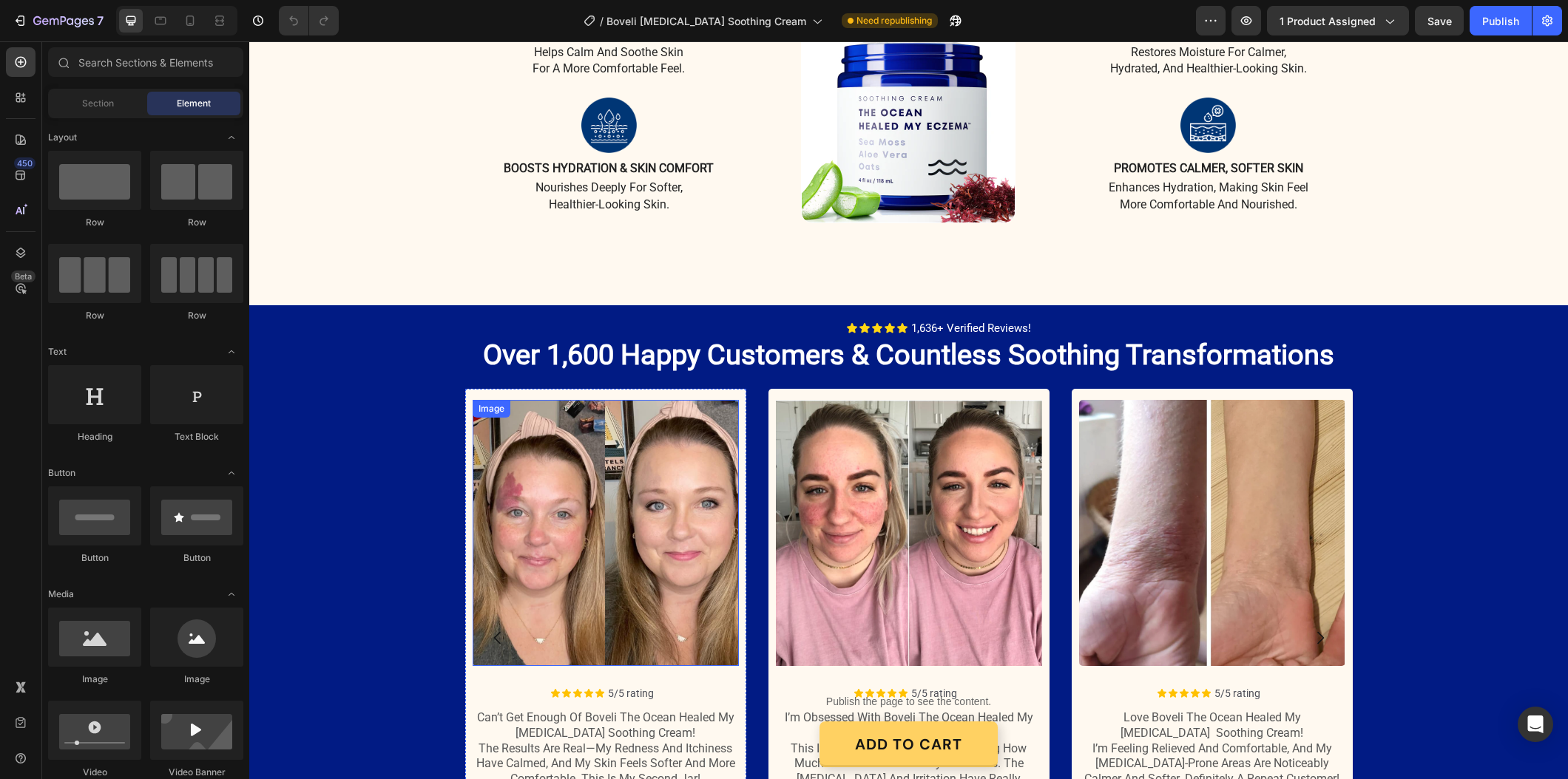
scroll to position [1149, 0]
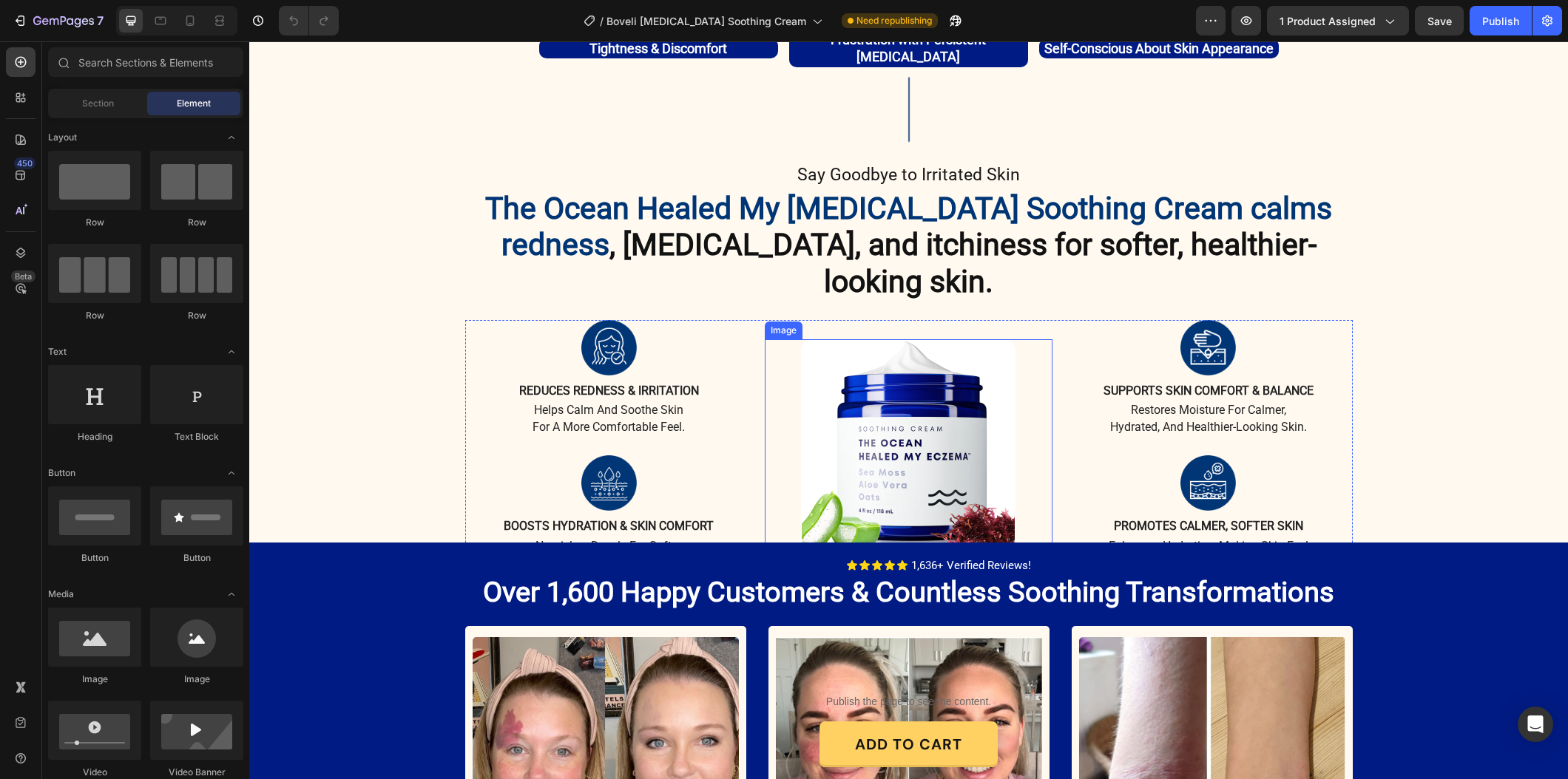
click at [892, 404] on img at bounding box center [908, 446] width 215 height 214
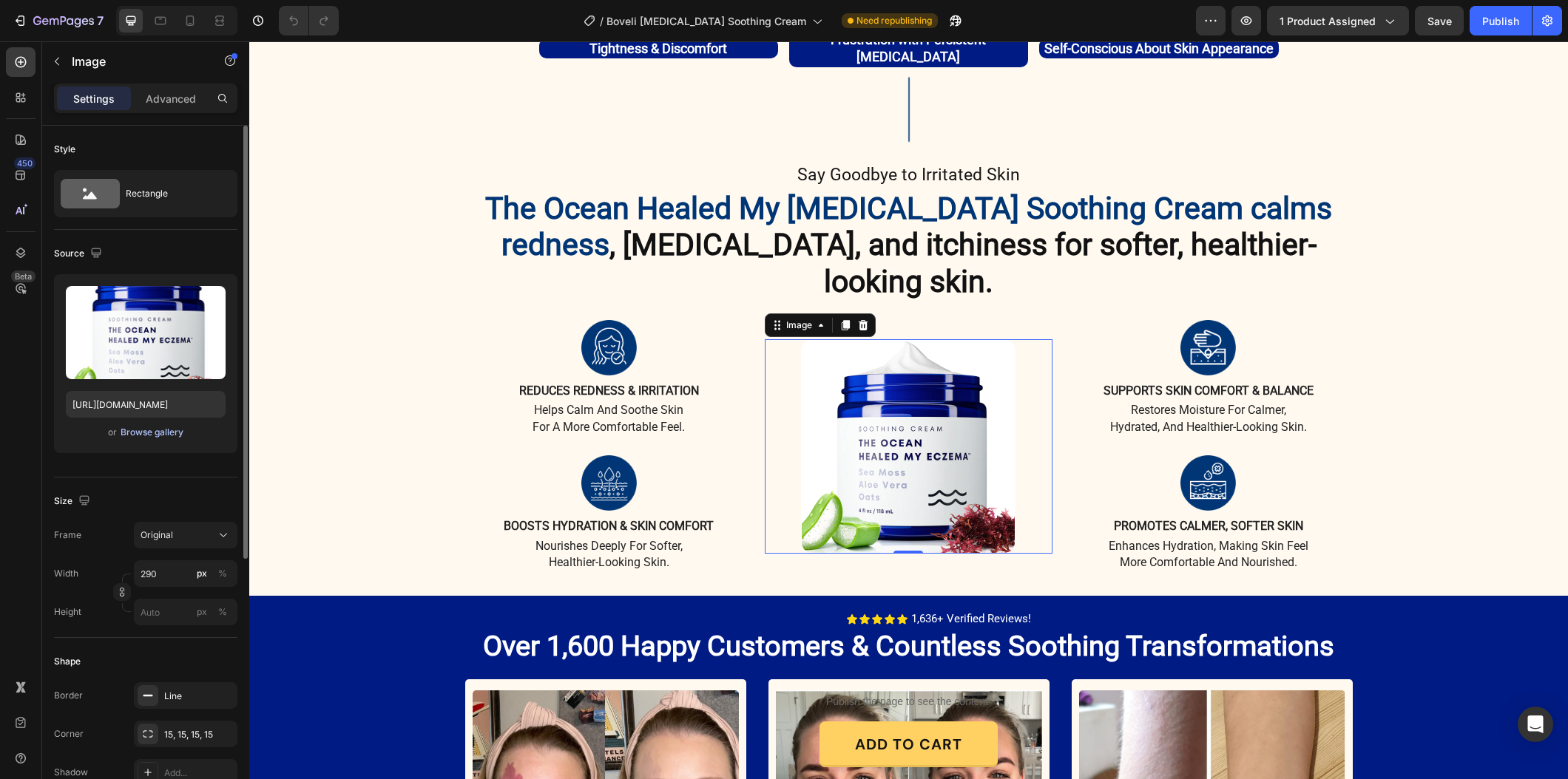
click at [137, 423] on div "or Browse gallery" at bounding box center [146, 432] width 159 height 18
click at [140, 431] on div "Browse gallery" at bounding box center [151, 432] width 62 height 14
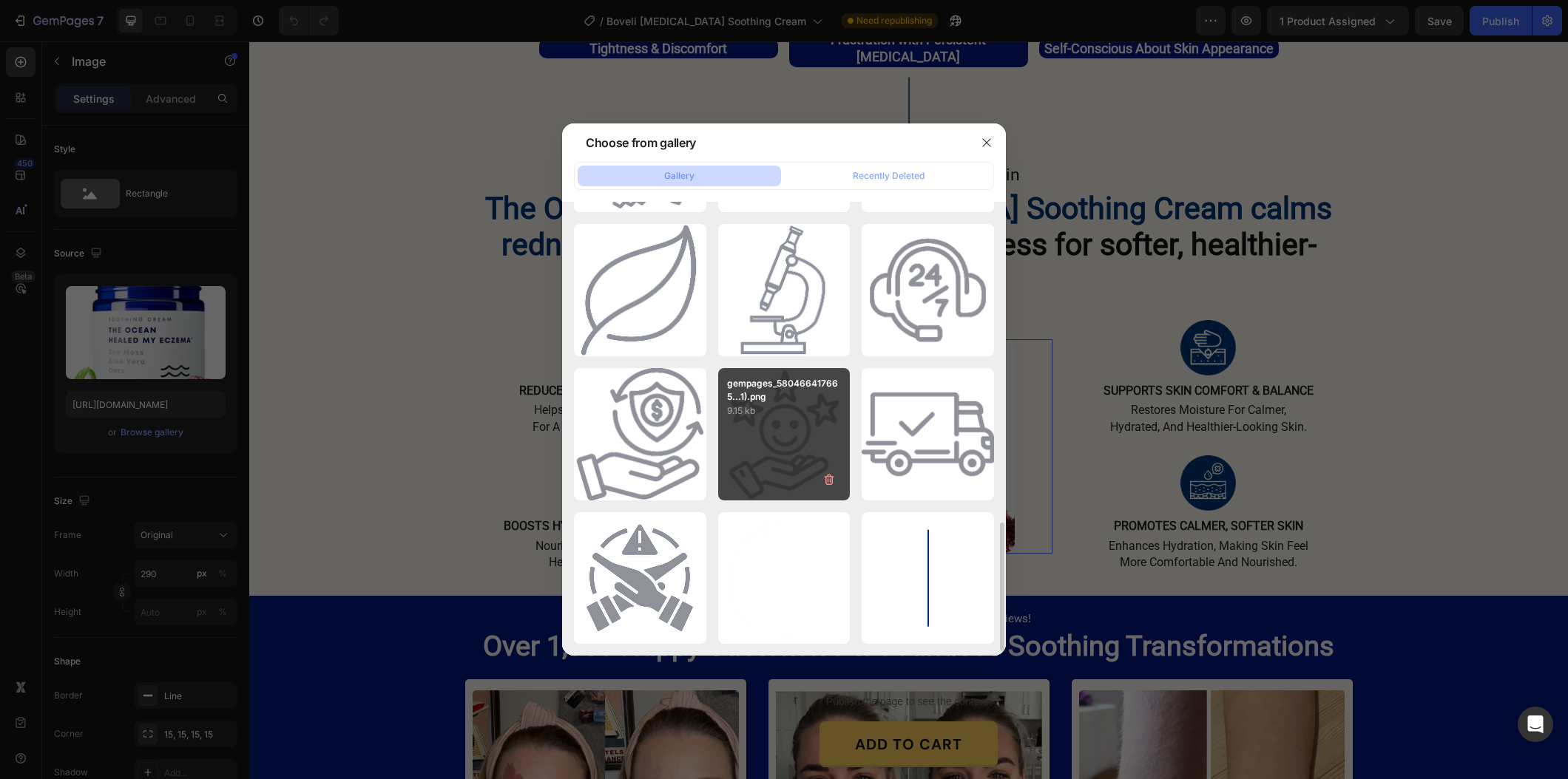
scroll to position [0, 0]
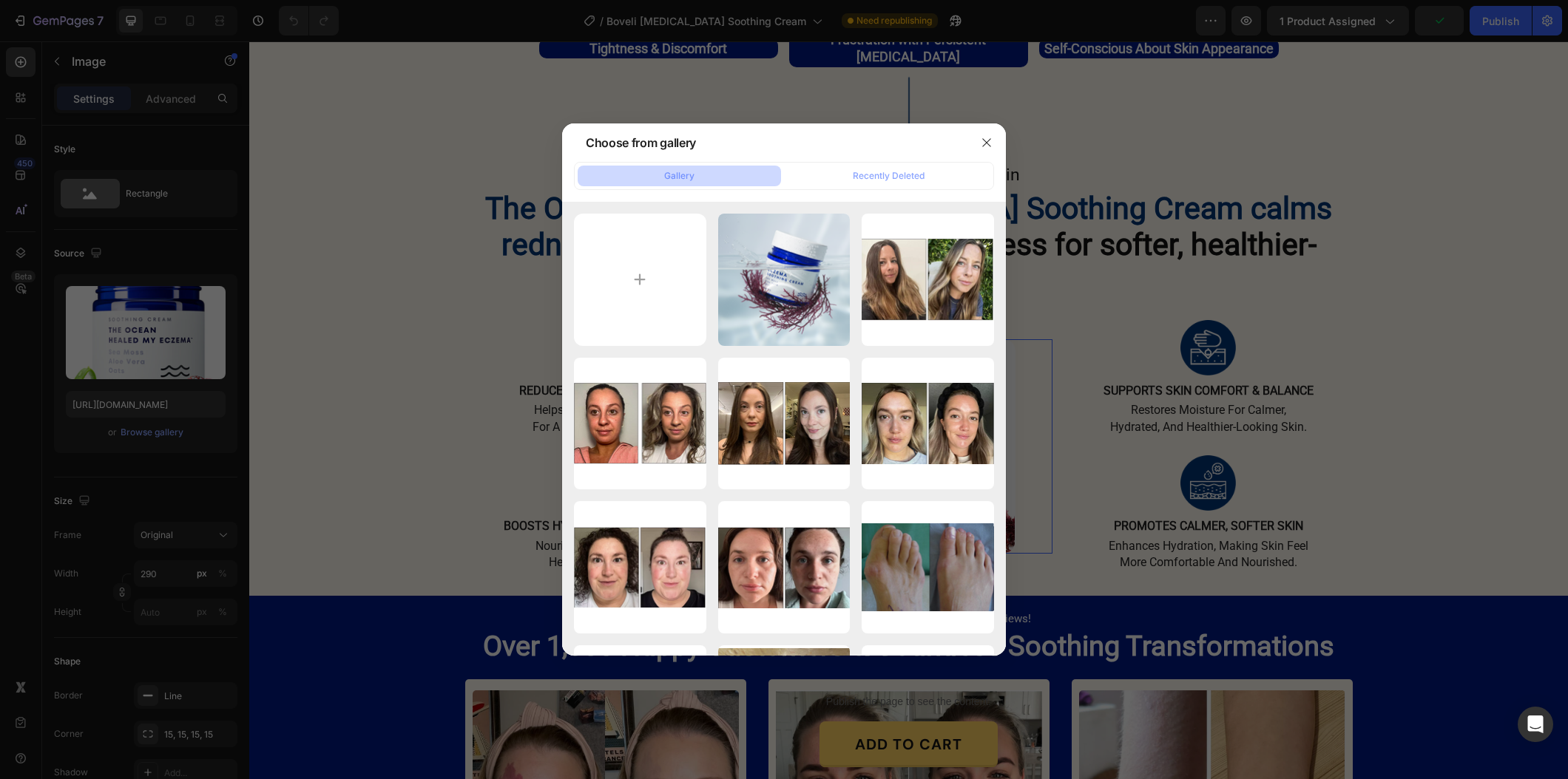
click at [912, 163] on div "Gallery Recently Deleted" at bounding box center [784, 176] width 420 height 28
click at [647, 266] on input "file" at bounding box center [640, 280] width 132 height 132
click at [1283, 498] on div at bounding box center [784, 389] width 1568 height 779
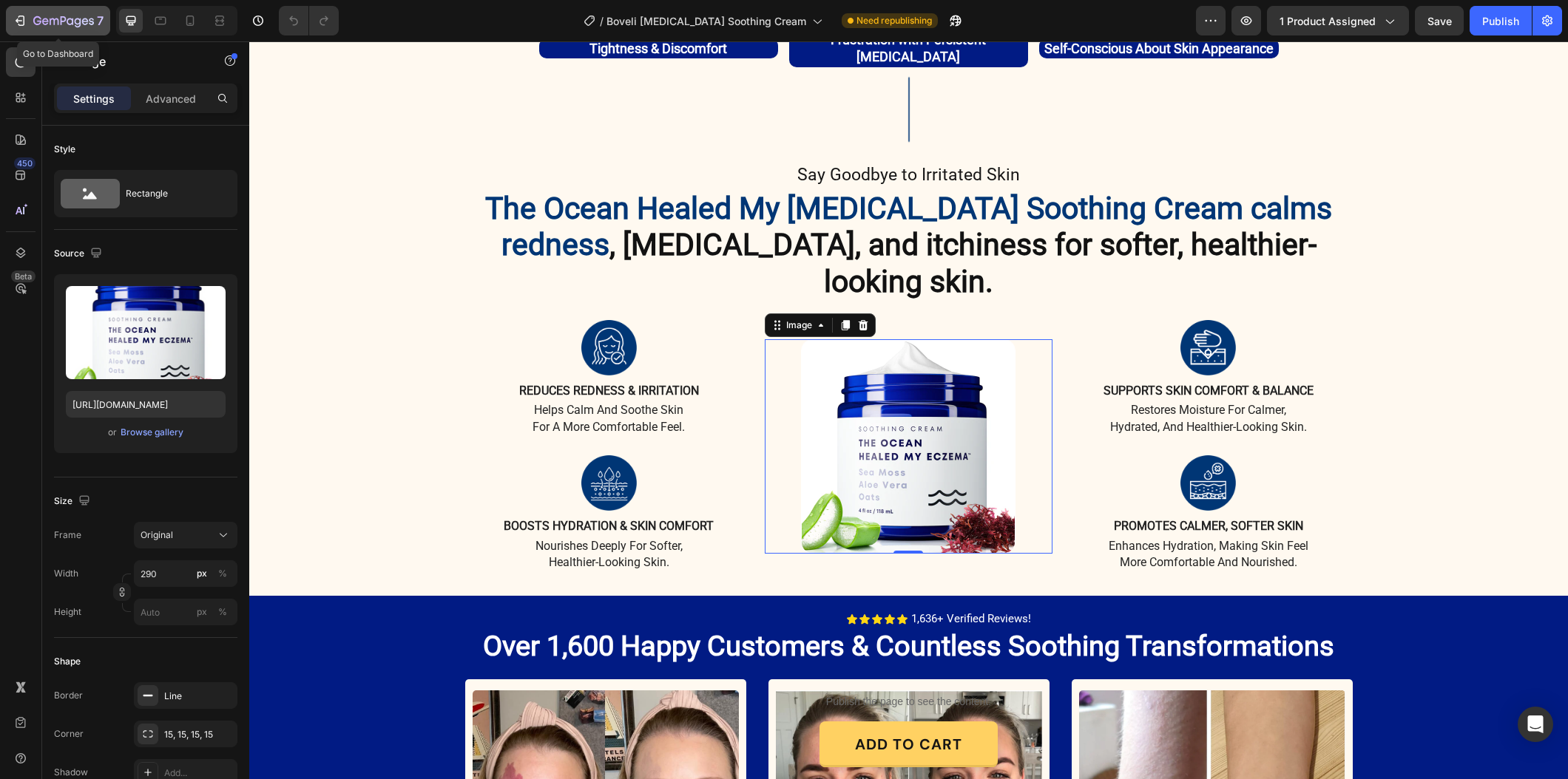
click at [33, 19] on icon "button" at bounding box center [37, 21] width 8 height 9
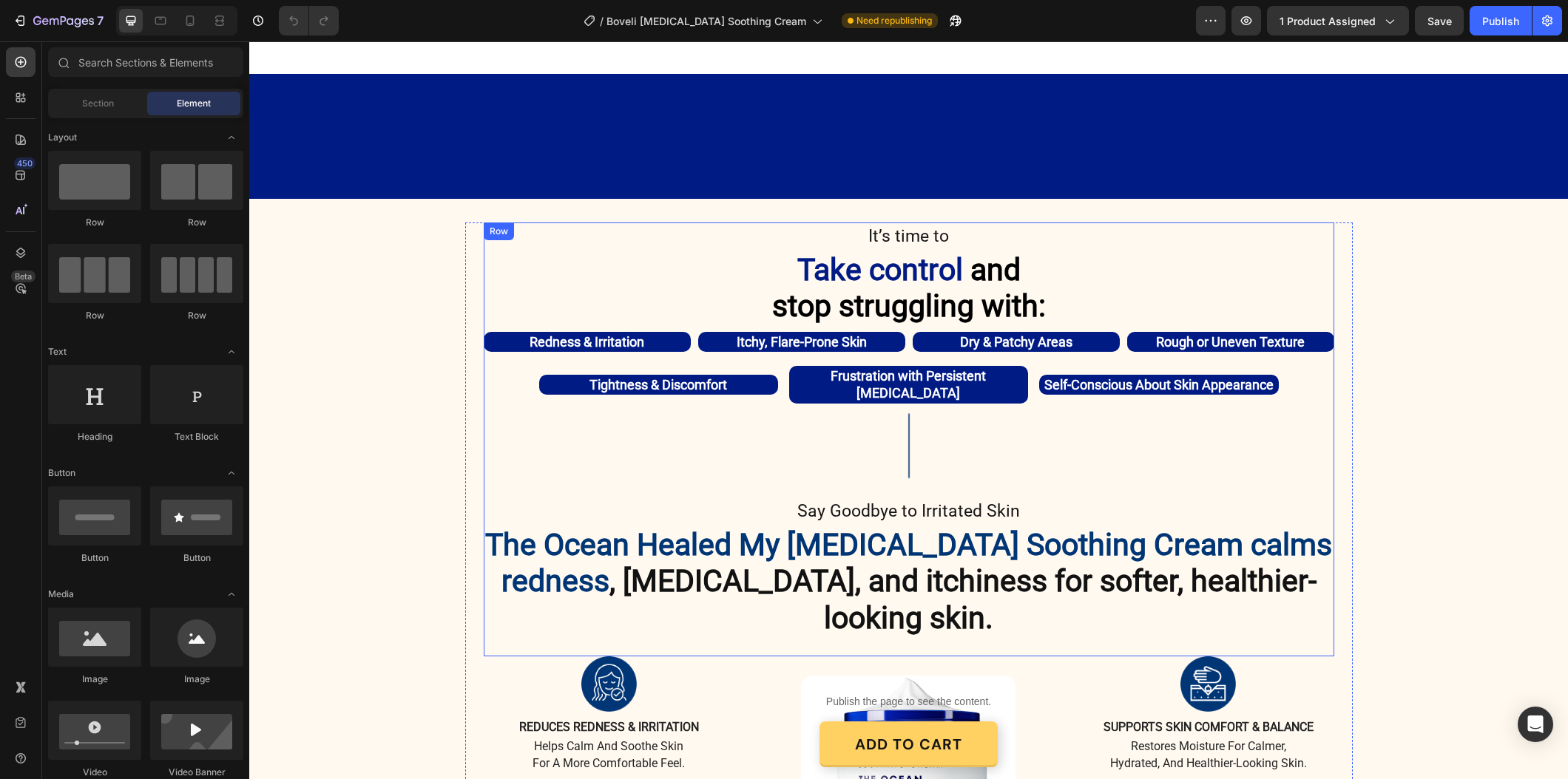
scroll to position [1166, 0]
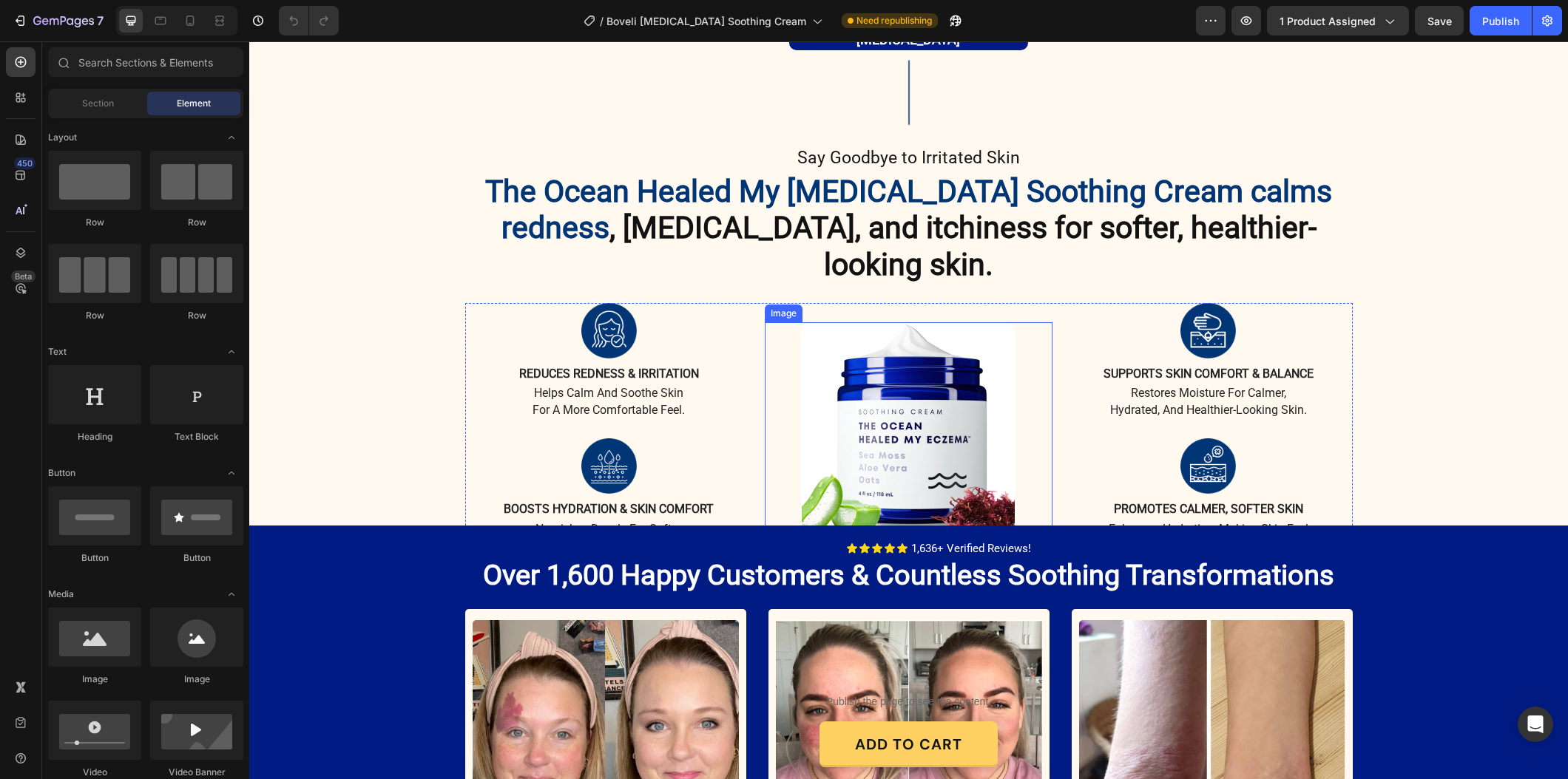
click at [907, 384] on img at bounding box center [908, 429] width 215 height 214
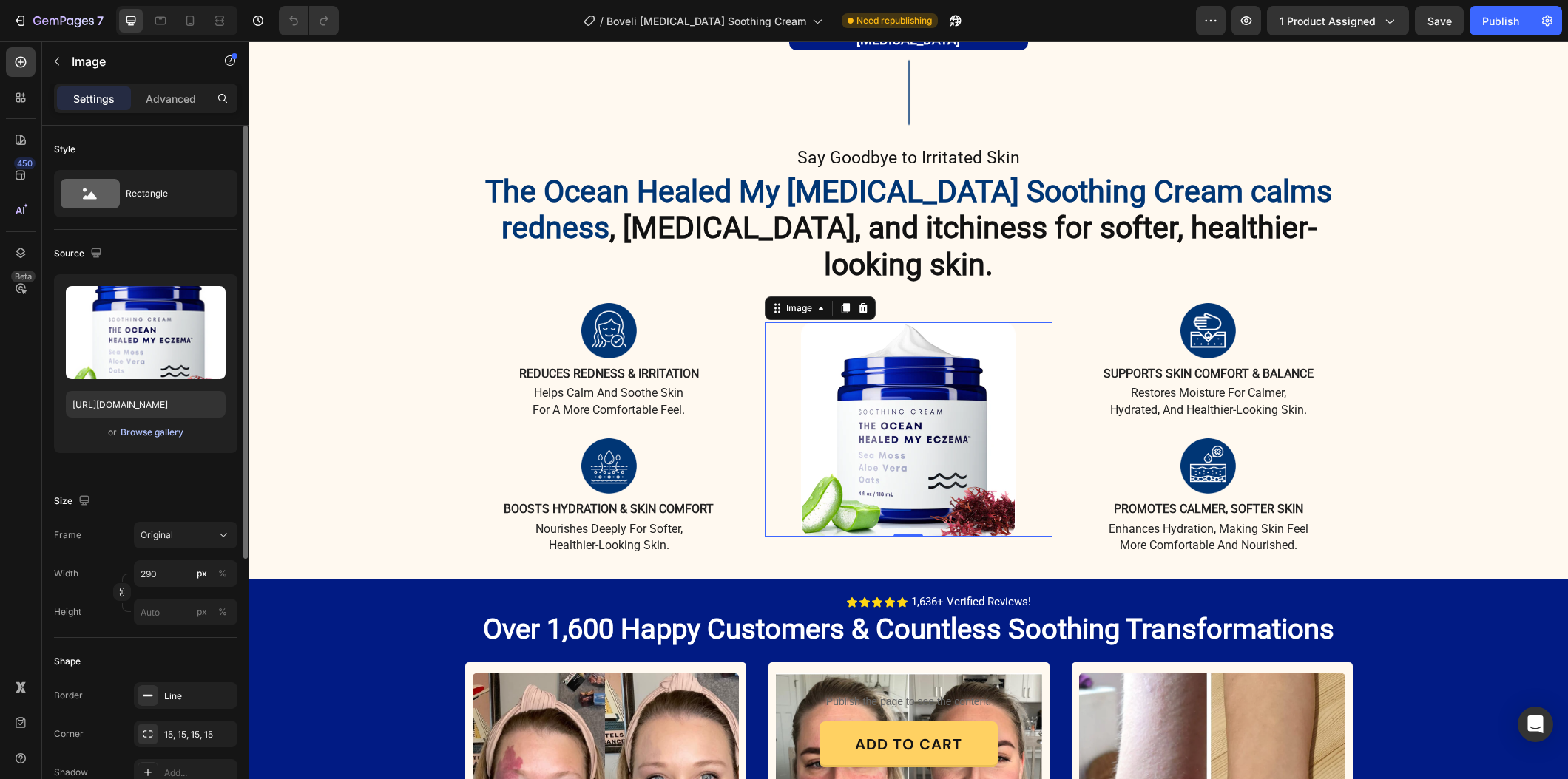
click at [164, 432] on div "Browse gallery" at bounding box center [151, 432] width 62 height 14
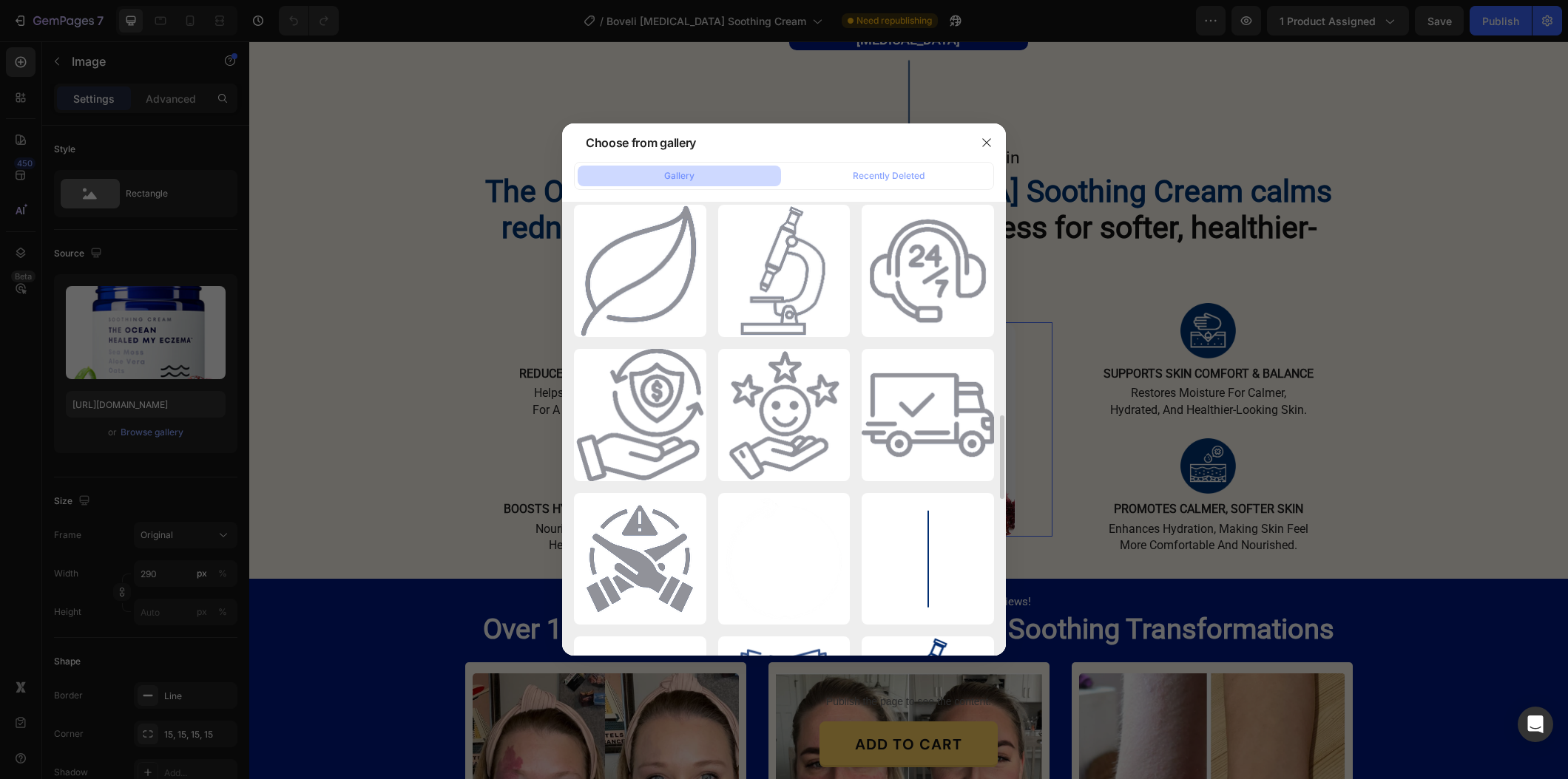
scroll to position [0, 0]
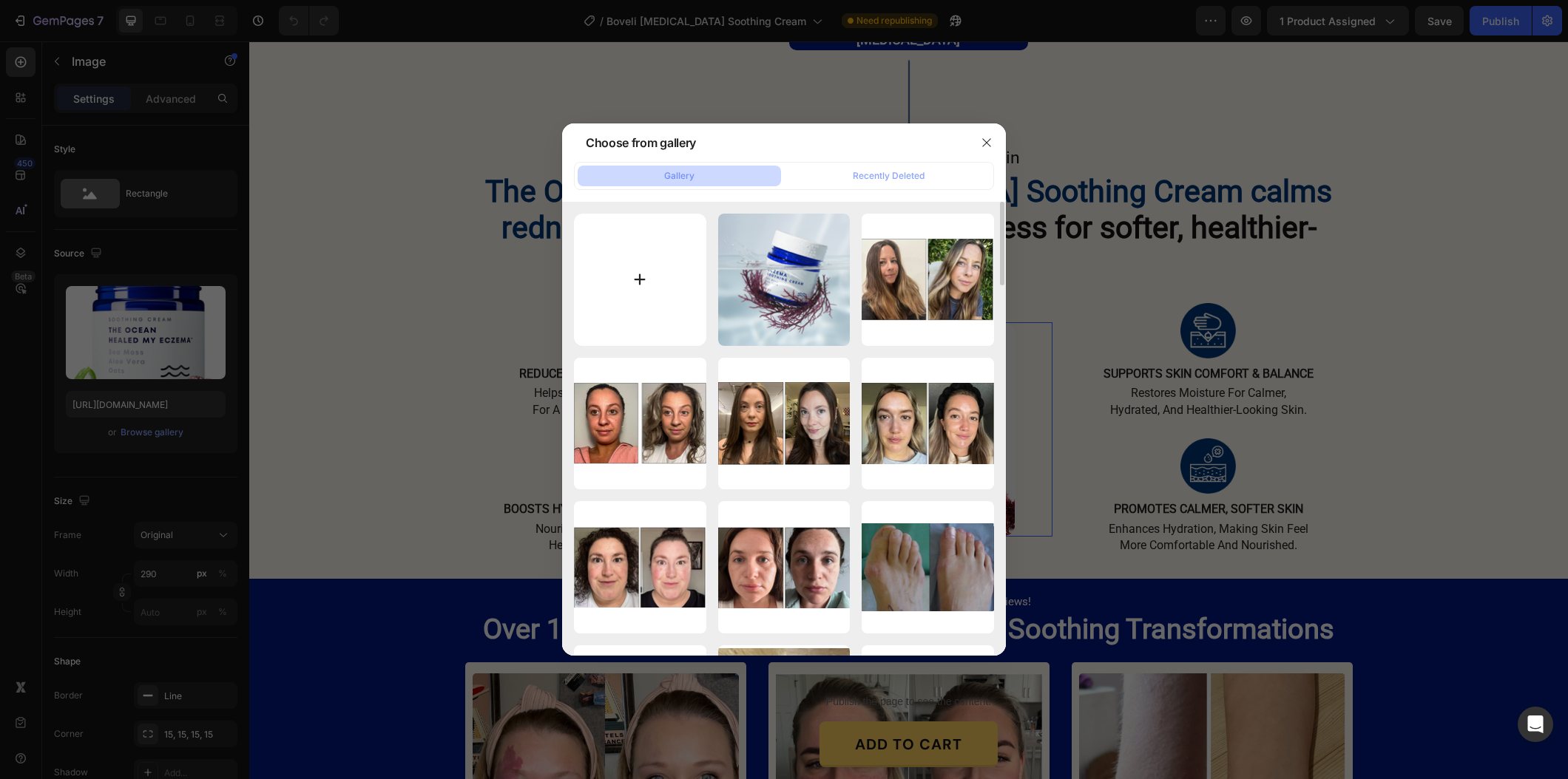
click at [632, 286] on input "file" at bounding box center [640, 280] width 132 height 132
click at [980, 144] on icon "button" at bounding box center [986, 142] width 12 height 12
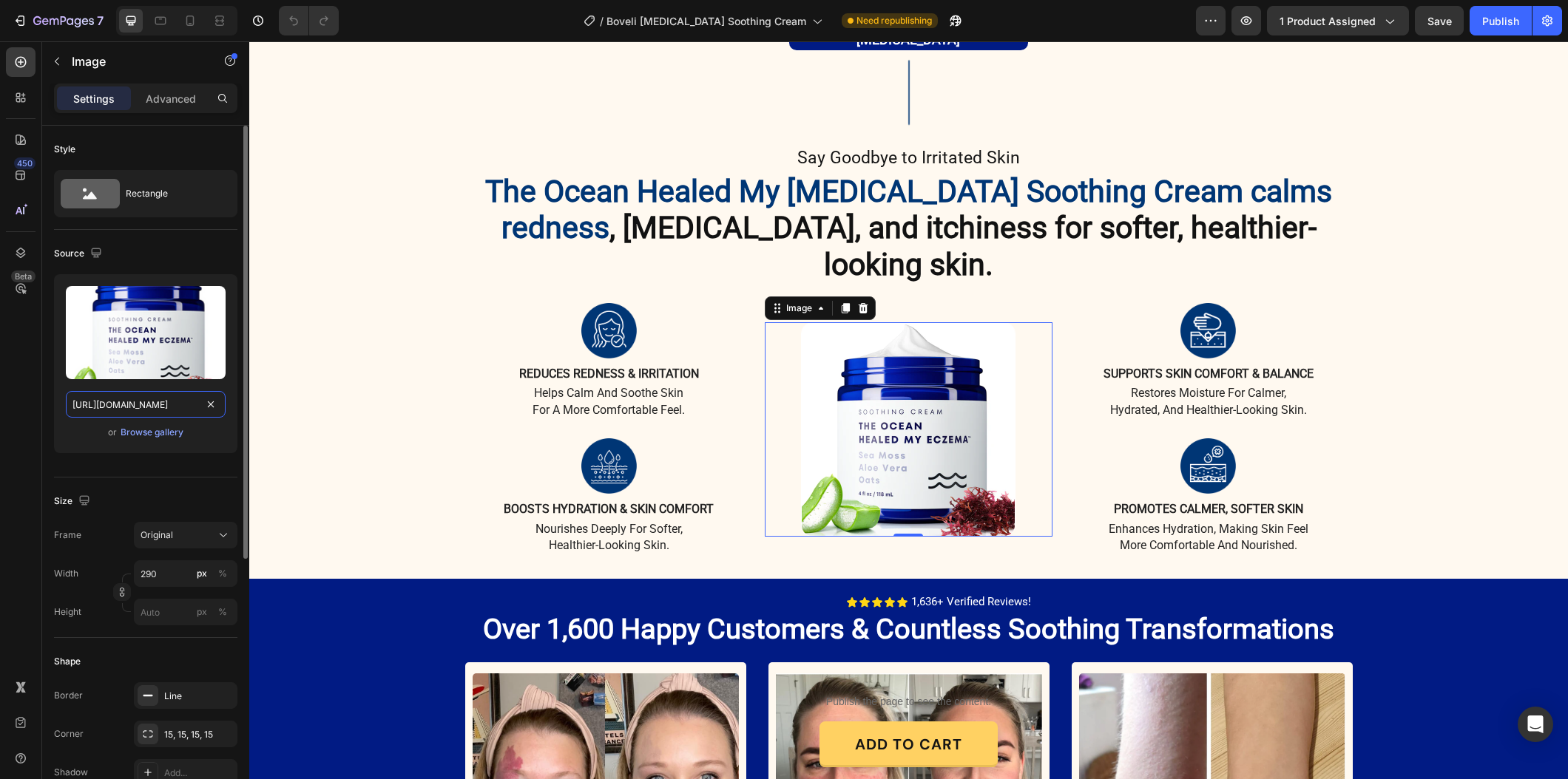
click at [129, 407] on input "[URL][DOMAIN_NAME]" at bounding box center [146, 404] width 159 height 26
paste input "Gemini_Generated_Image_x2m8k6x2m8k6x2m8.png?v=1759130272"
type input "[URL][DOMAIN_NAME]"
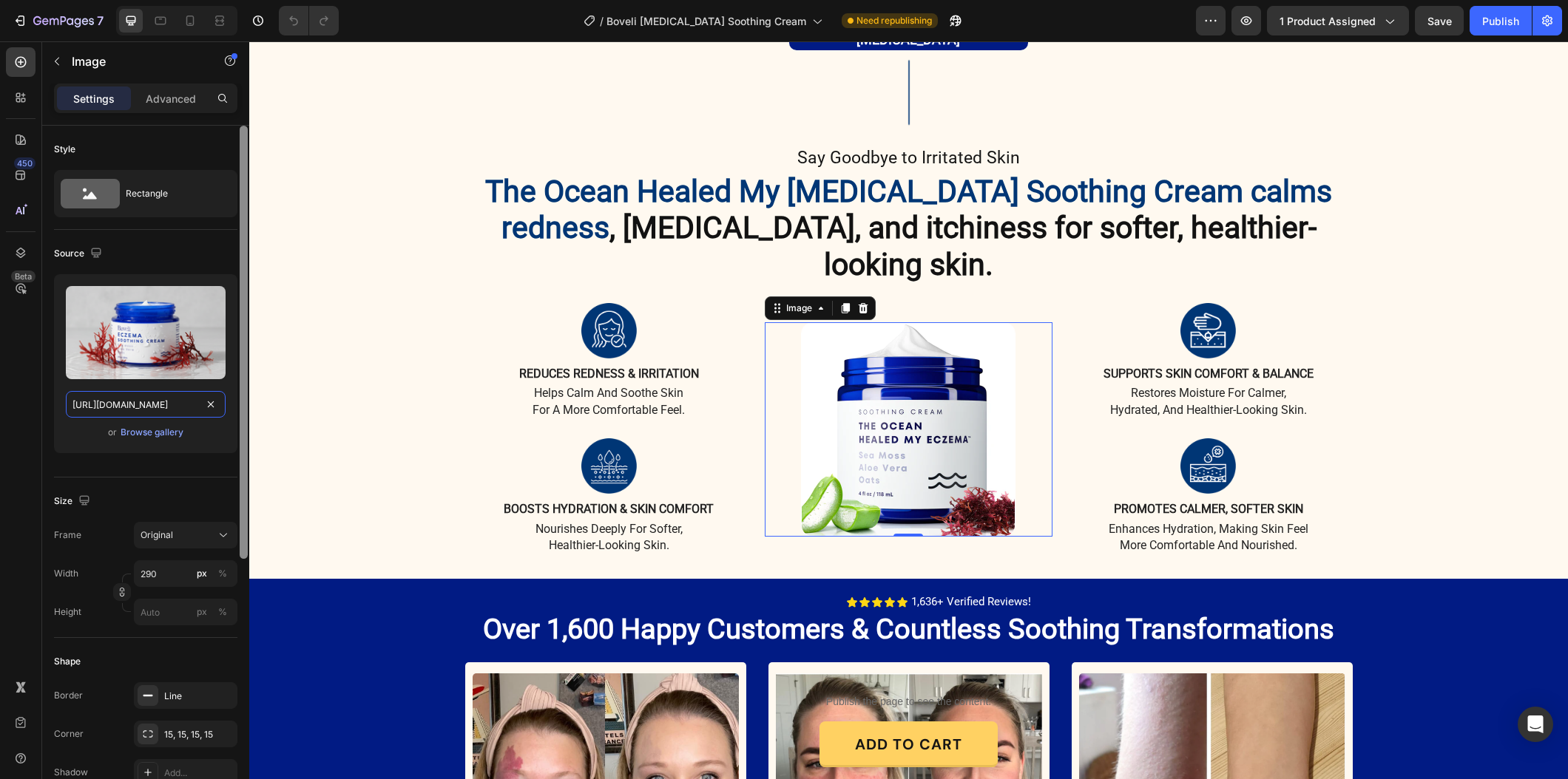
scroll to position [0, 396]
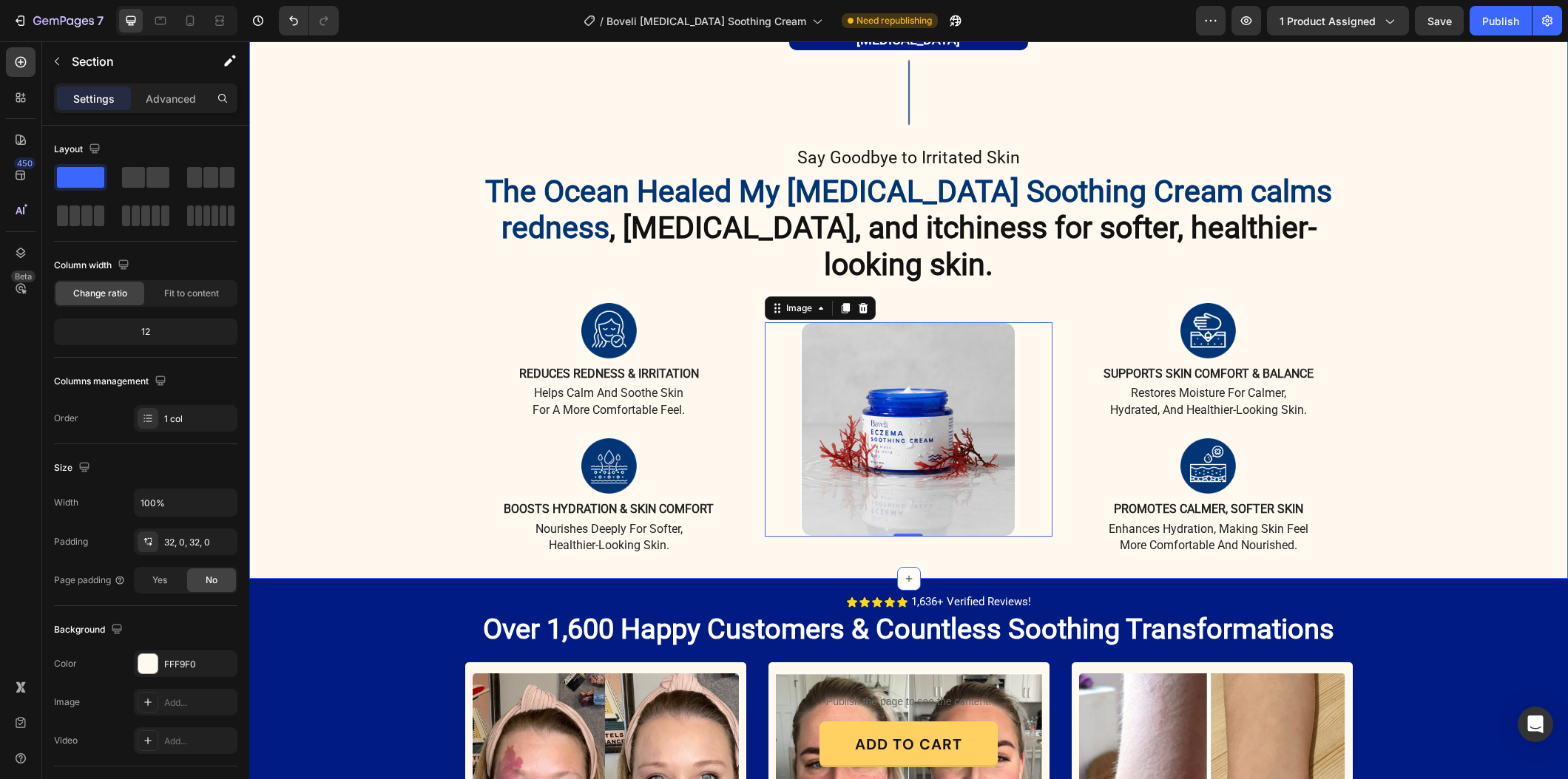
click at [379, 438] on div "It’s time to Text Block Take control and stop struggling with: Heading Redness …" at bounding box center [908, 212] width 1318 height 687
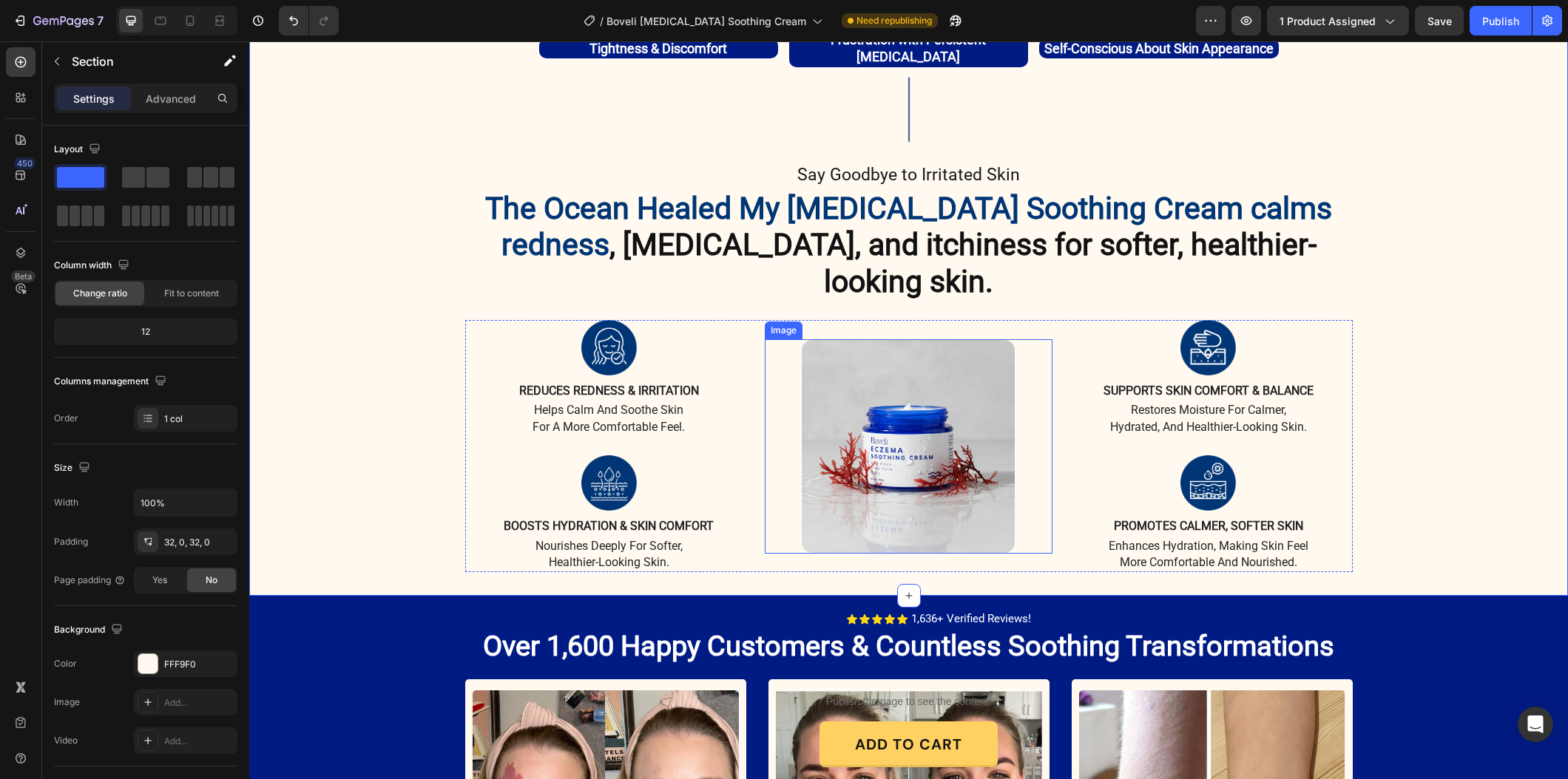
scroll to position [1142, 0]
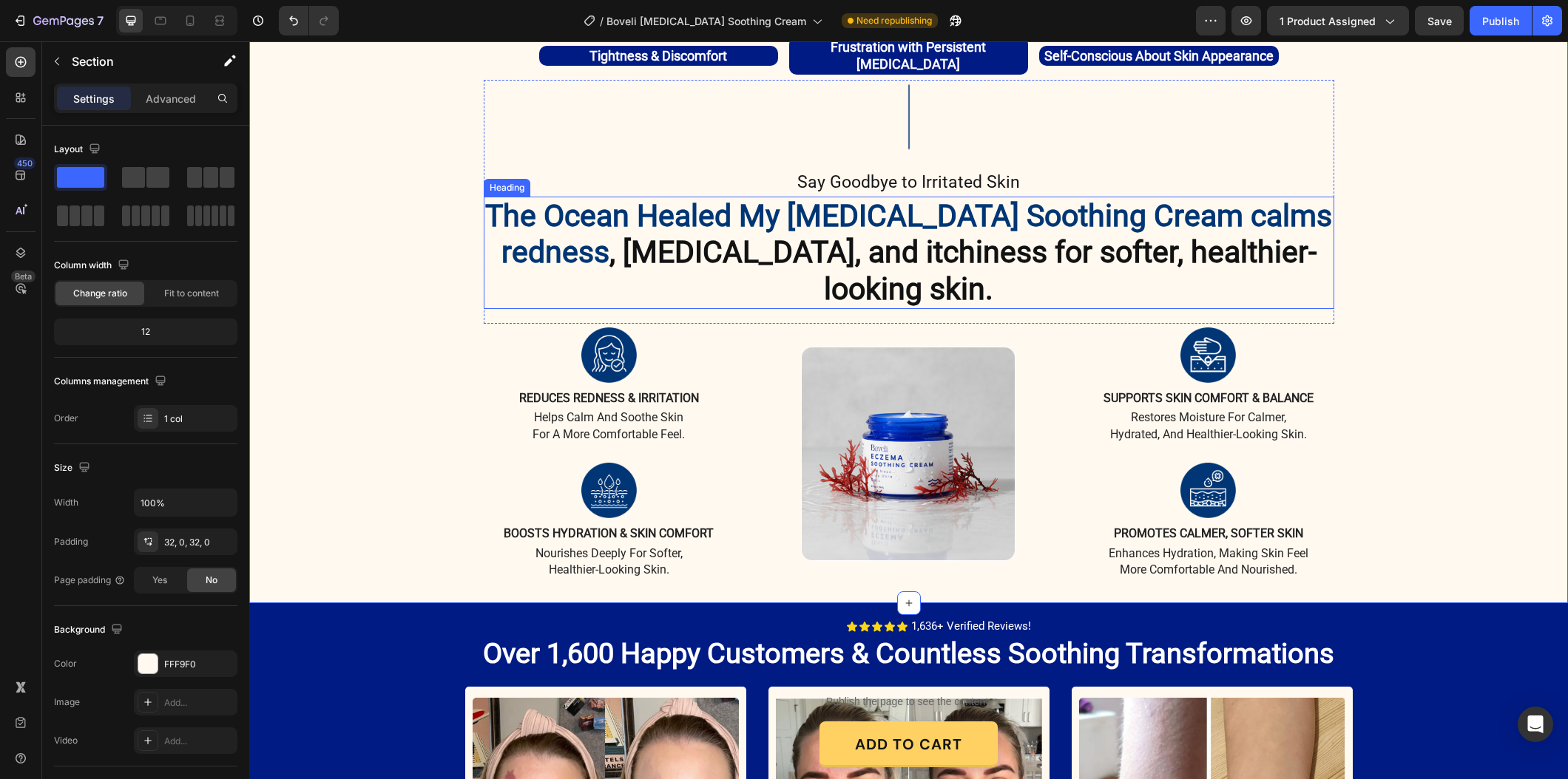
click at [769, 203] on span "The Ocean Healed My [MEDICAL_DATA] Soothing Cream calms redness" at bounding box center [908, 233] width 846 height 71
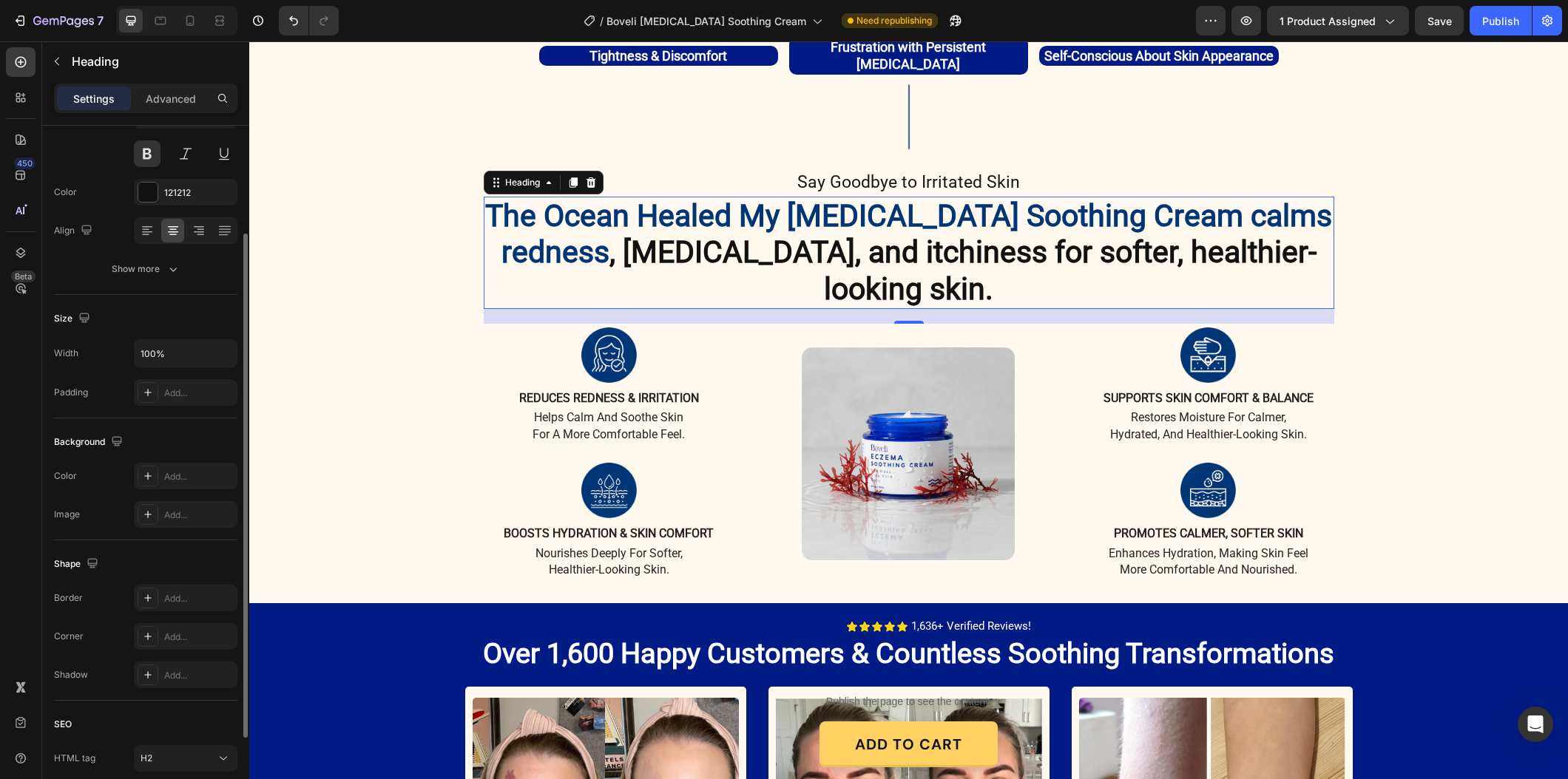
scroll to position [264, 0]
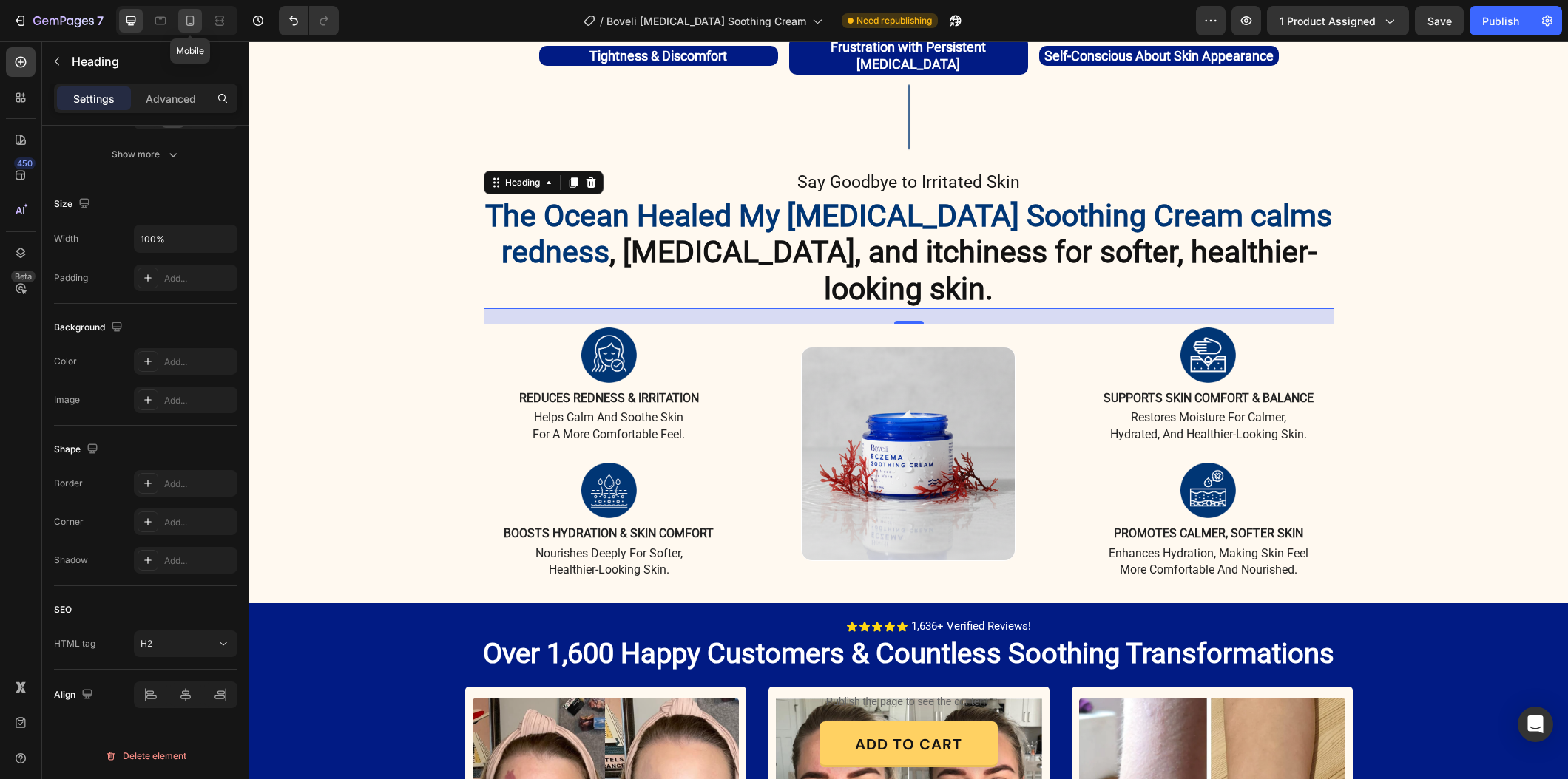
click at [190, 26] on icon at bounding box center [190, 21] width 14 height 14
type input "22"
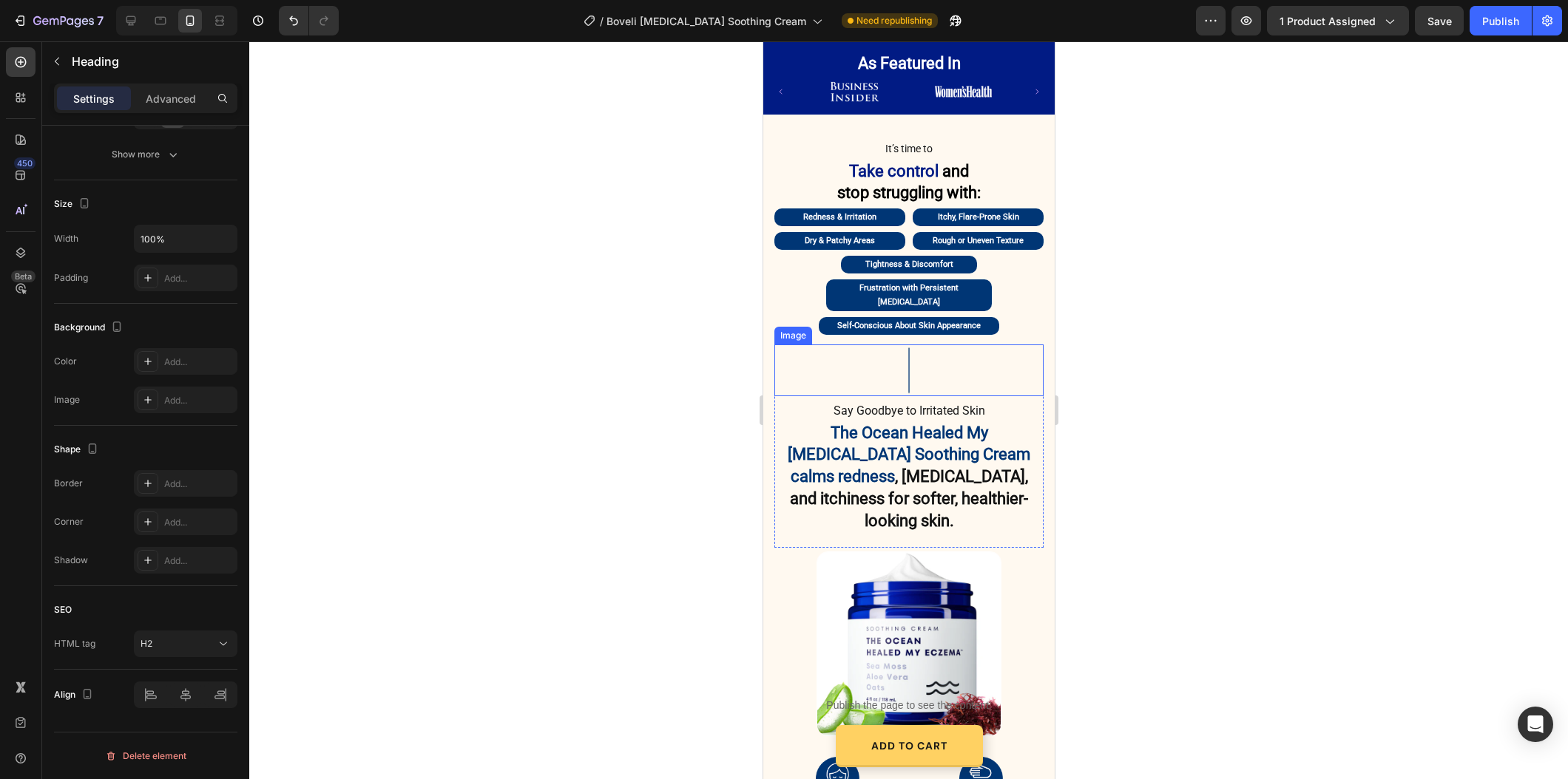
scroll to position [1100, 0]
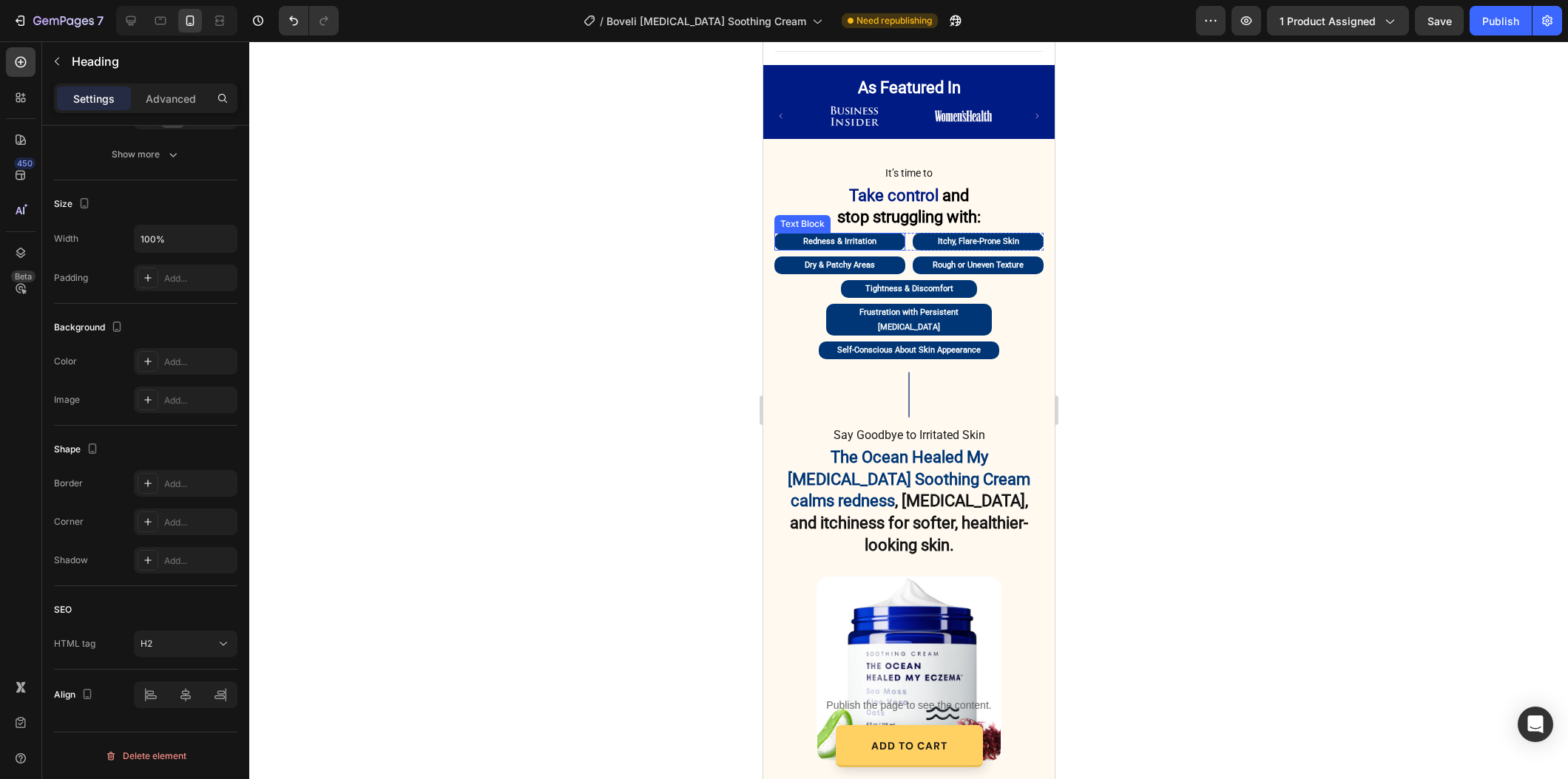
click at [789, 234] on p "Redness & Irritation" at bounding box center [838, 242] width 128 height 14
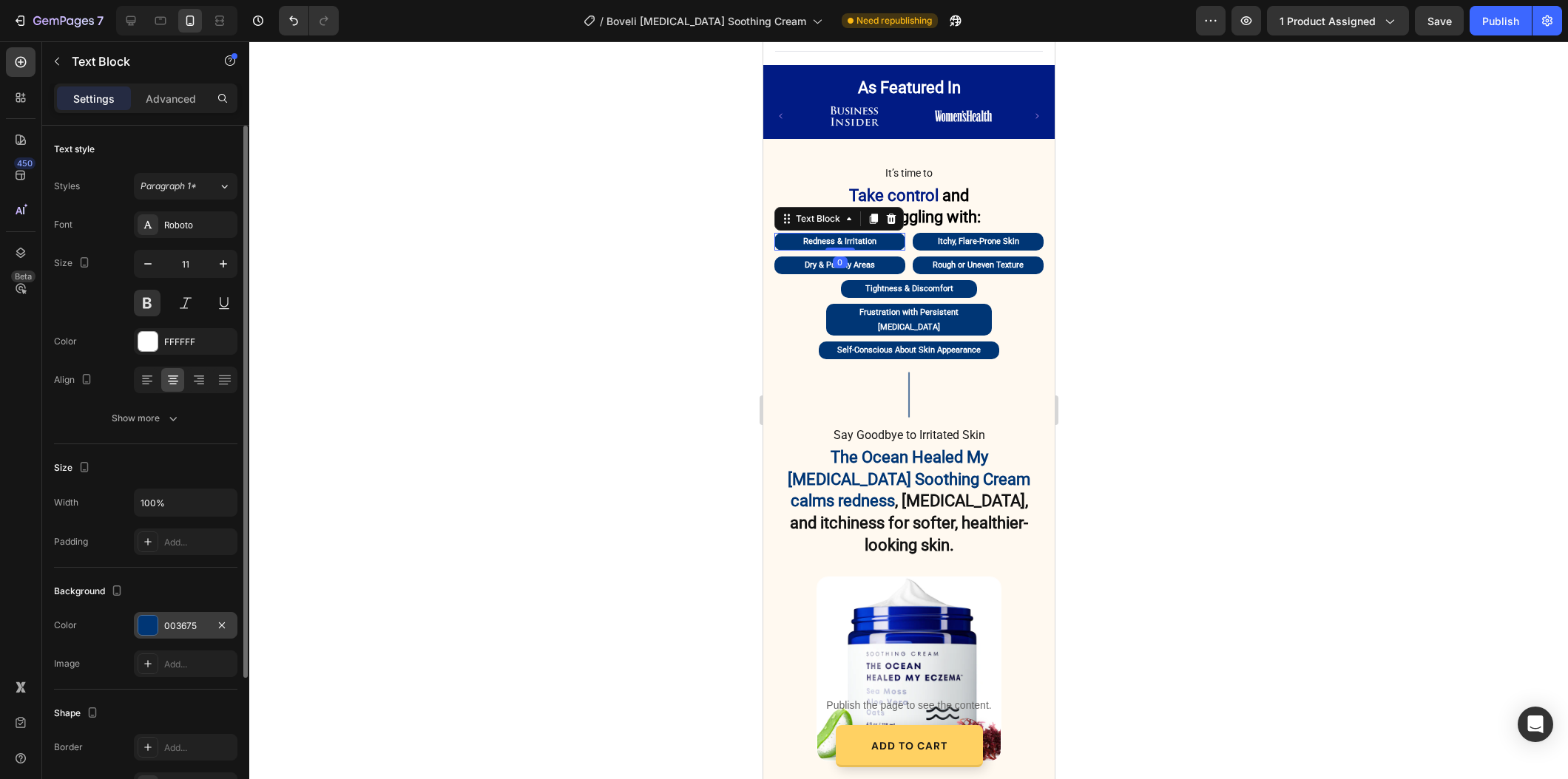
click at [202, 619] on div "003675" at bounding box center [185, 625] width 43 height 14
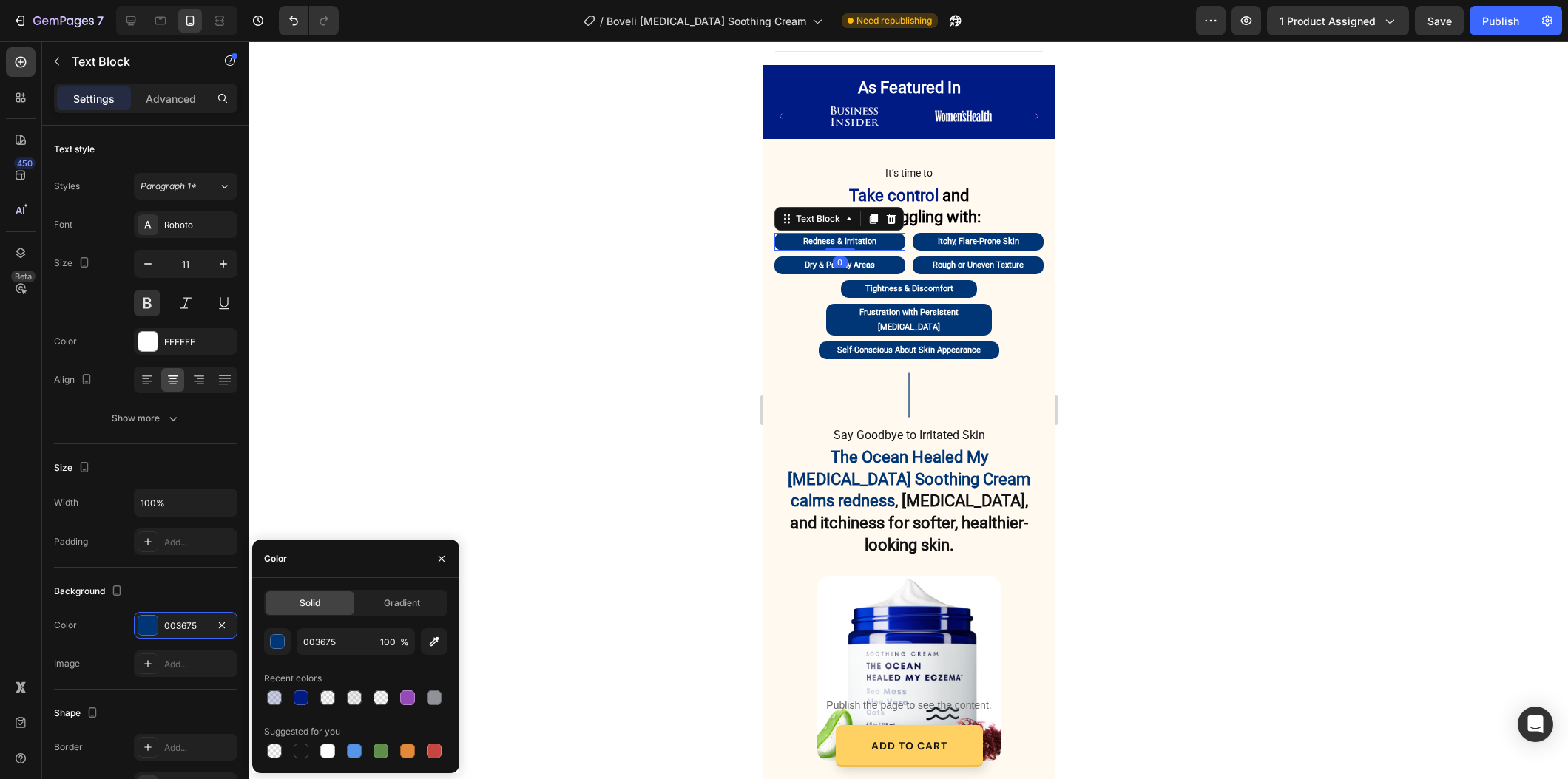
click at [305, 698] on div at bounding box center [301, 698] width 14 height 14
type input "011B84"
click at [920, 234] on p "Itchy, Flare-Prone Skin" at bounding box center [977, 242] width 128 height 14
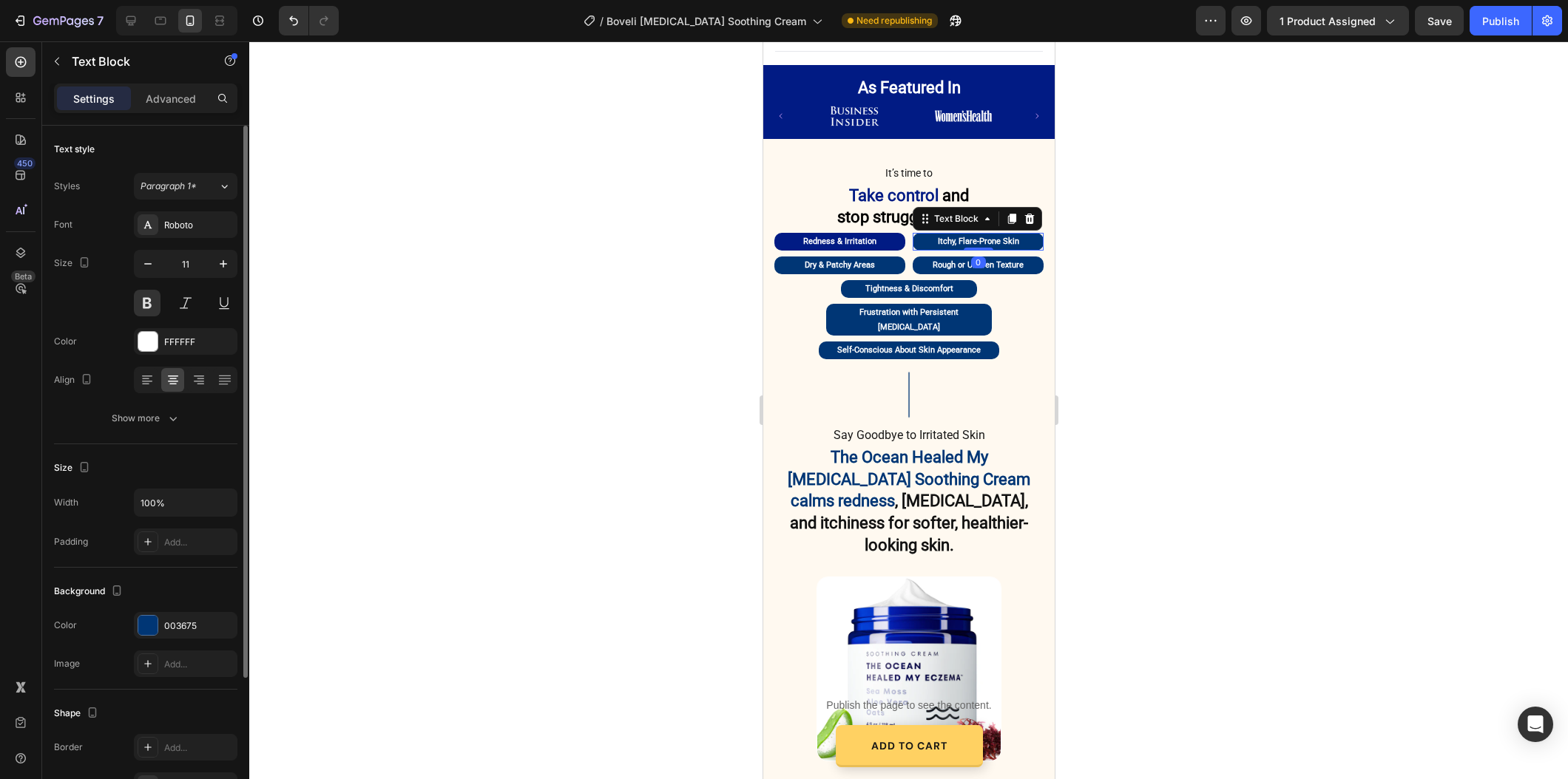
click at [177, 607] on div "Background The changes might be hidden by the video. Color 003675 Image Add..." at bounding box center [146, 628] width 184 height 122
click at [206, 630] on div "003675" at bounding box center [185, 625] width 43 height 14
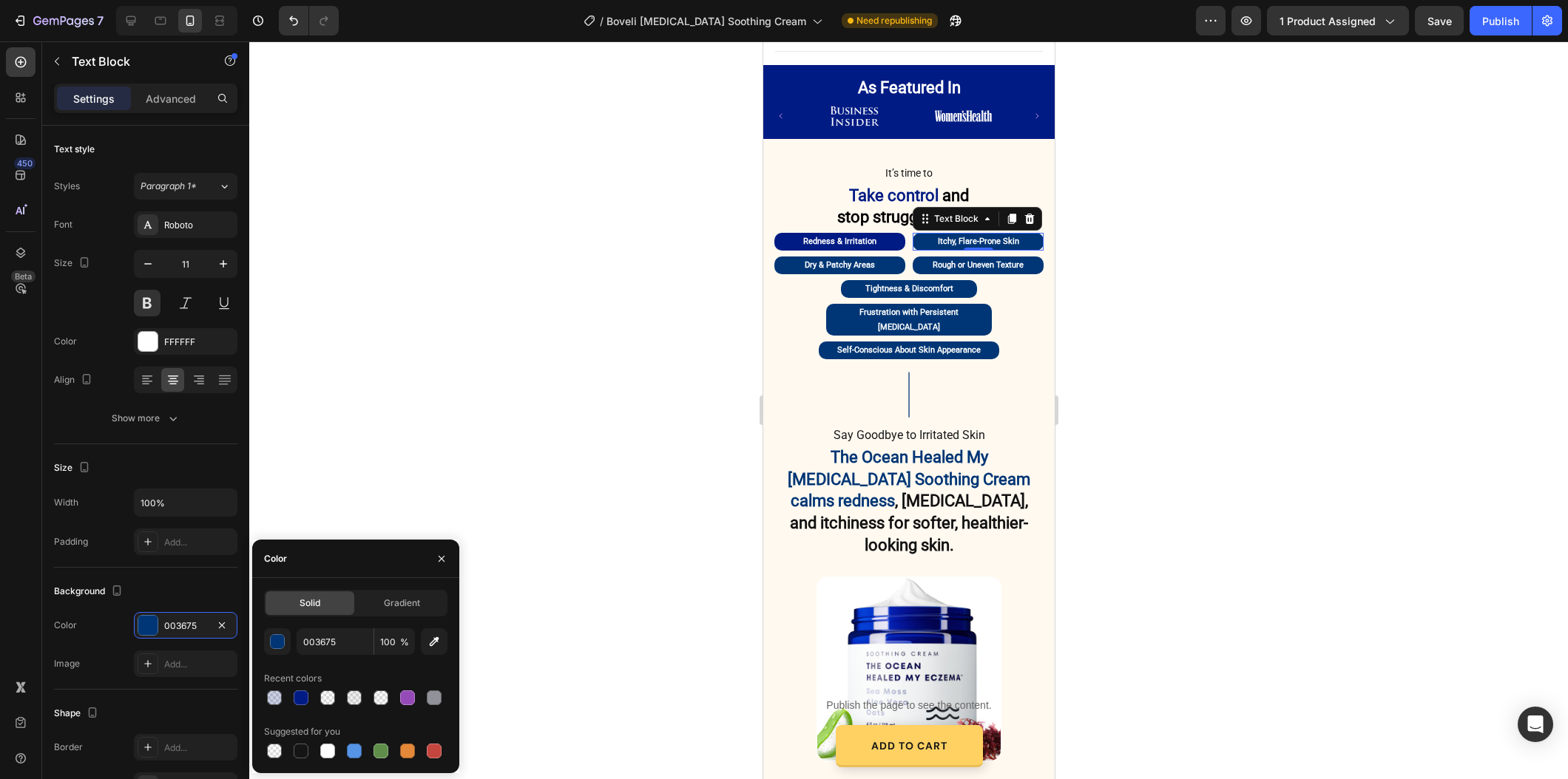
click at [297, 698] on div at bounding box center [301, 698] width 14 height 14
type input "011B84"
click at [787, 264] on div "Text Block" at bounding box center [802, 271] width 51 height 14
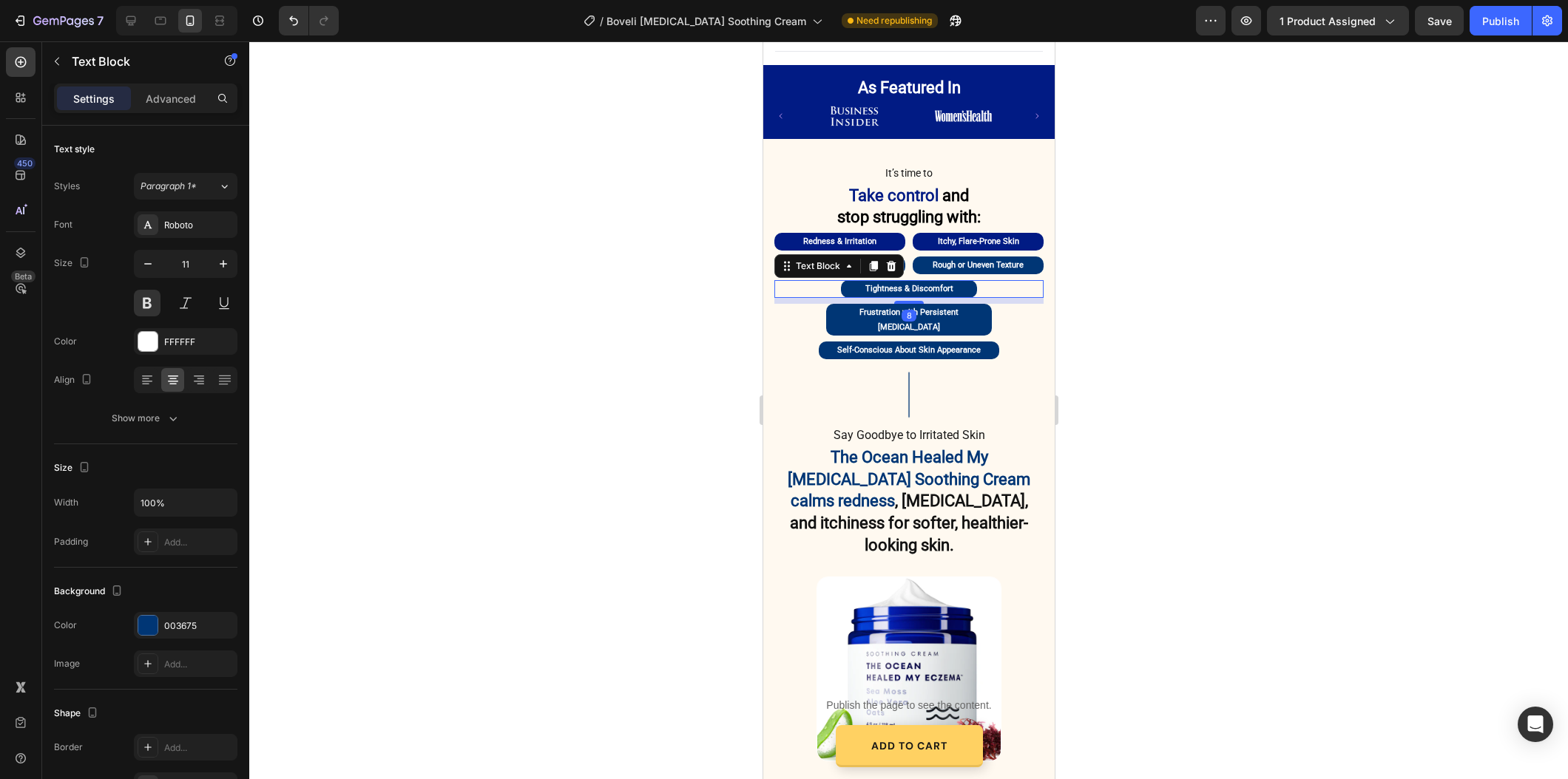
click at [644, 297] on div at bounding box center [908, 410] width 1318 height 737
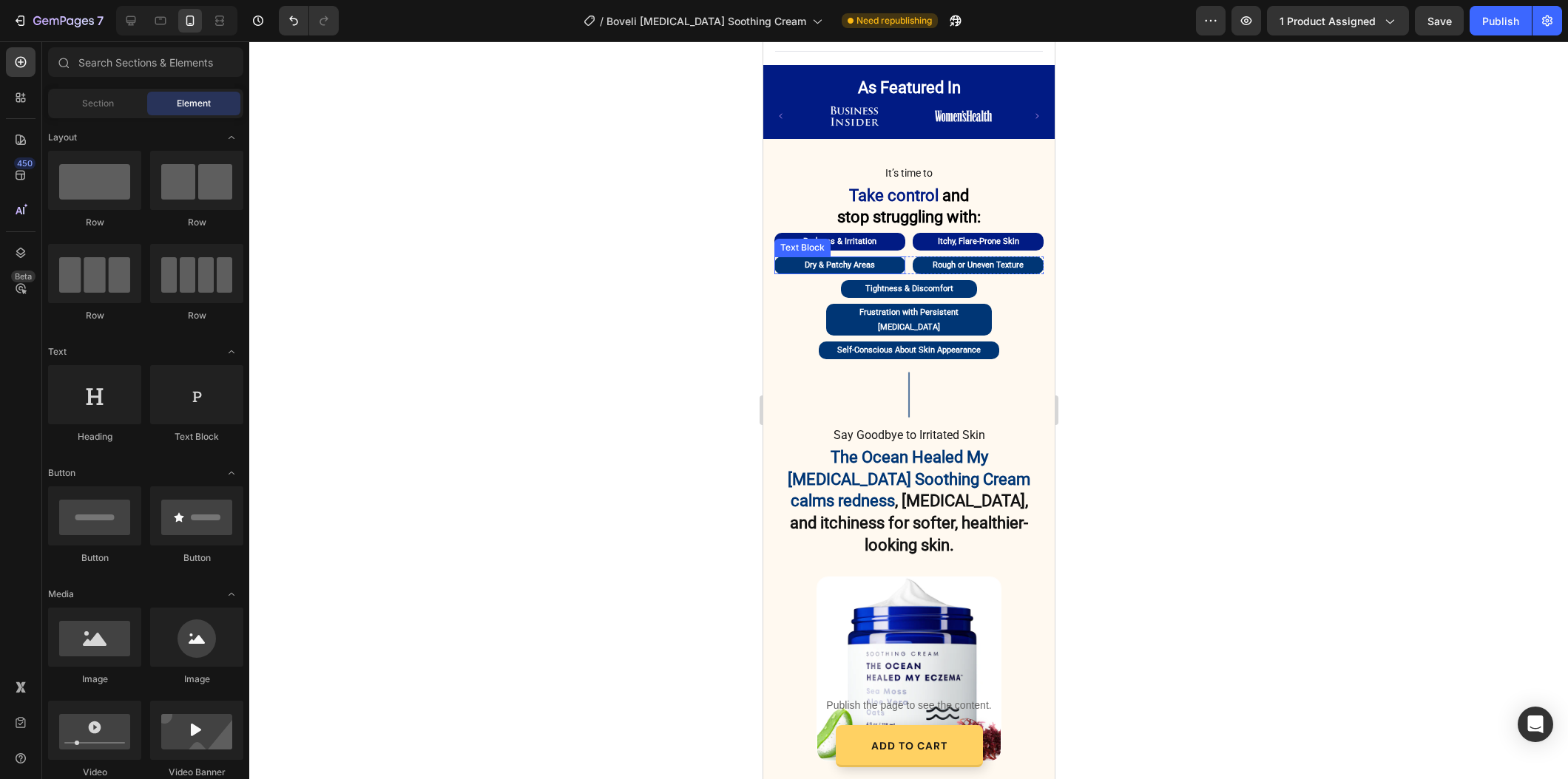
click at [780, 258] on p "Dry & Patchy Areas" at bounding box center [838, 265] width 128 height 14
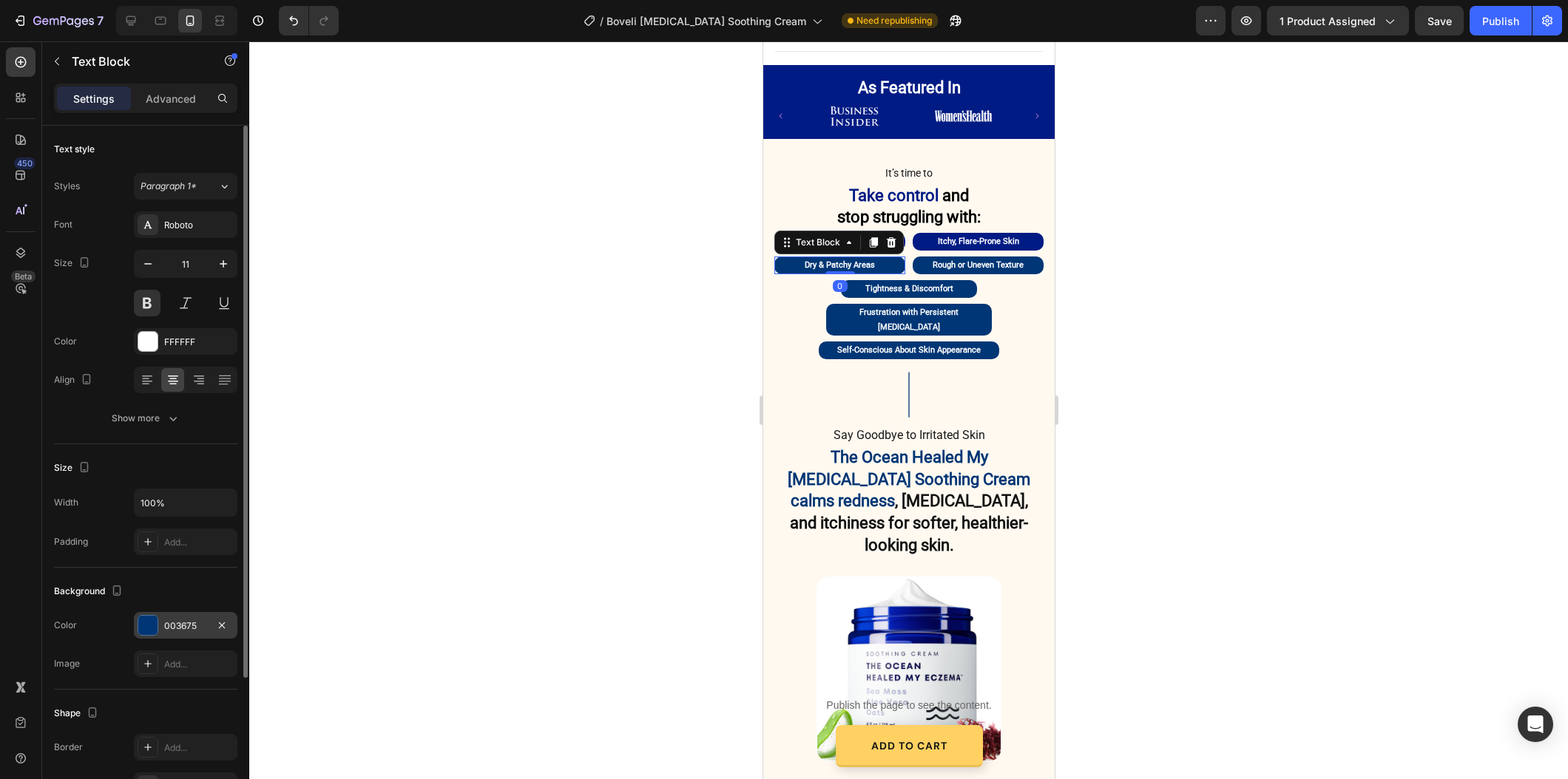
click at [149, 635] on div "003675" at bounding box center [186, 624] width 103 height 26
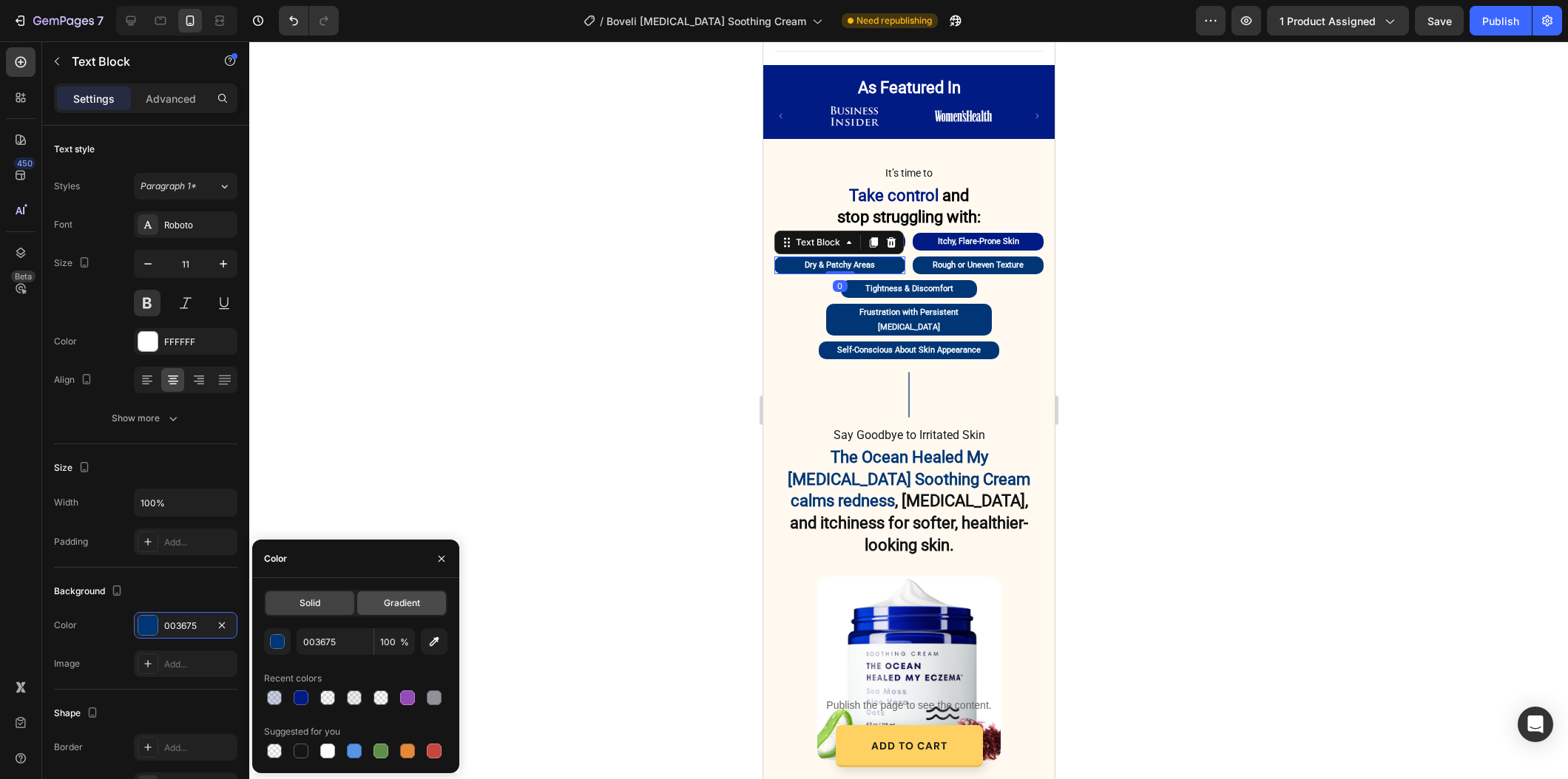
click at [297, 692] on div at bounding box center [301, 698] width 14 height 14
type input "011B84"
drag, startPoint x: 922, startPoint y: 243, endPoint x: 792, endPoint y: 319, distance: 150.6
click at [922, 258] on p "Rough or Uneven Texture" at bounding box center [977, 265] width 128 height 14
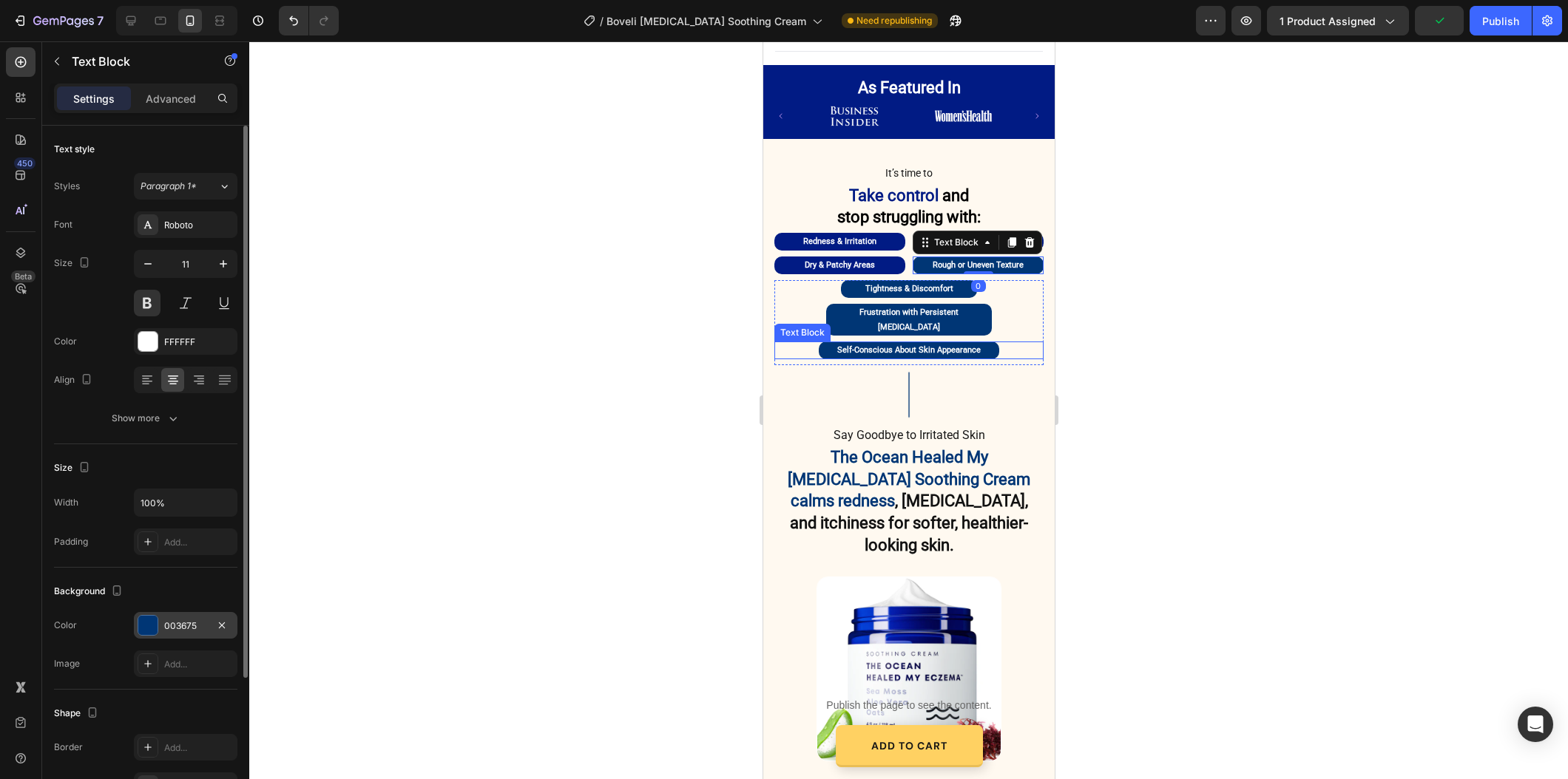
click at [200, 620] on div "003675" at bounding box center [185, 625] width 43 height 14
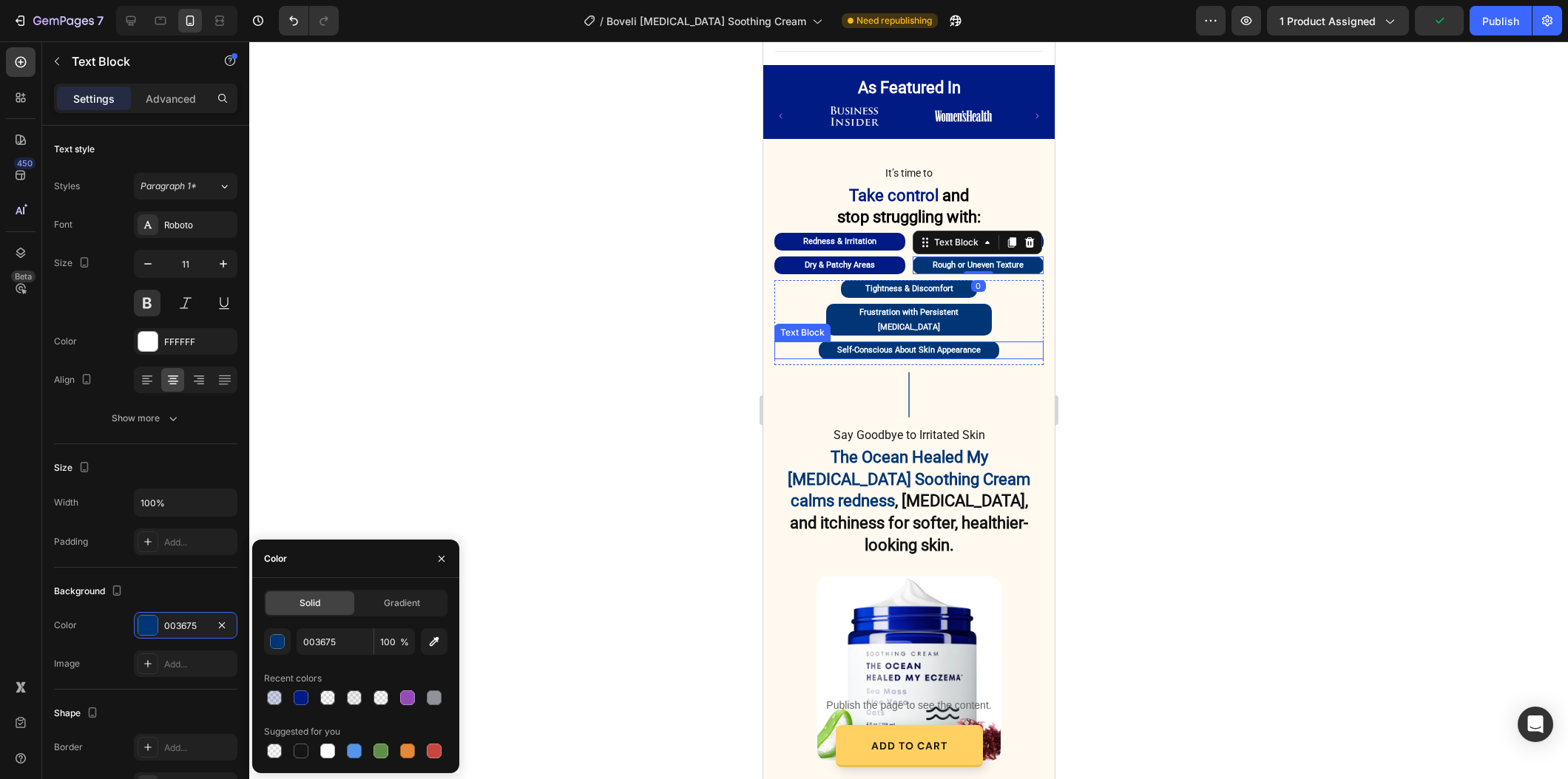
drag, startPoint x: 305, startPoint y: 696, endPoint x: 646, endPoint y: 294, distance: 527.1
click at [306, 696] on div at bounding box center [301, 698] width 14 height 14
type input "011B84"
click at [862, 281] on p "Tightness & Discomfort" at bounding box center [908, 289] width 133 height 14
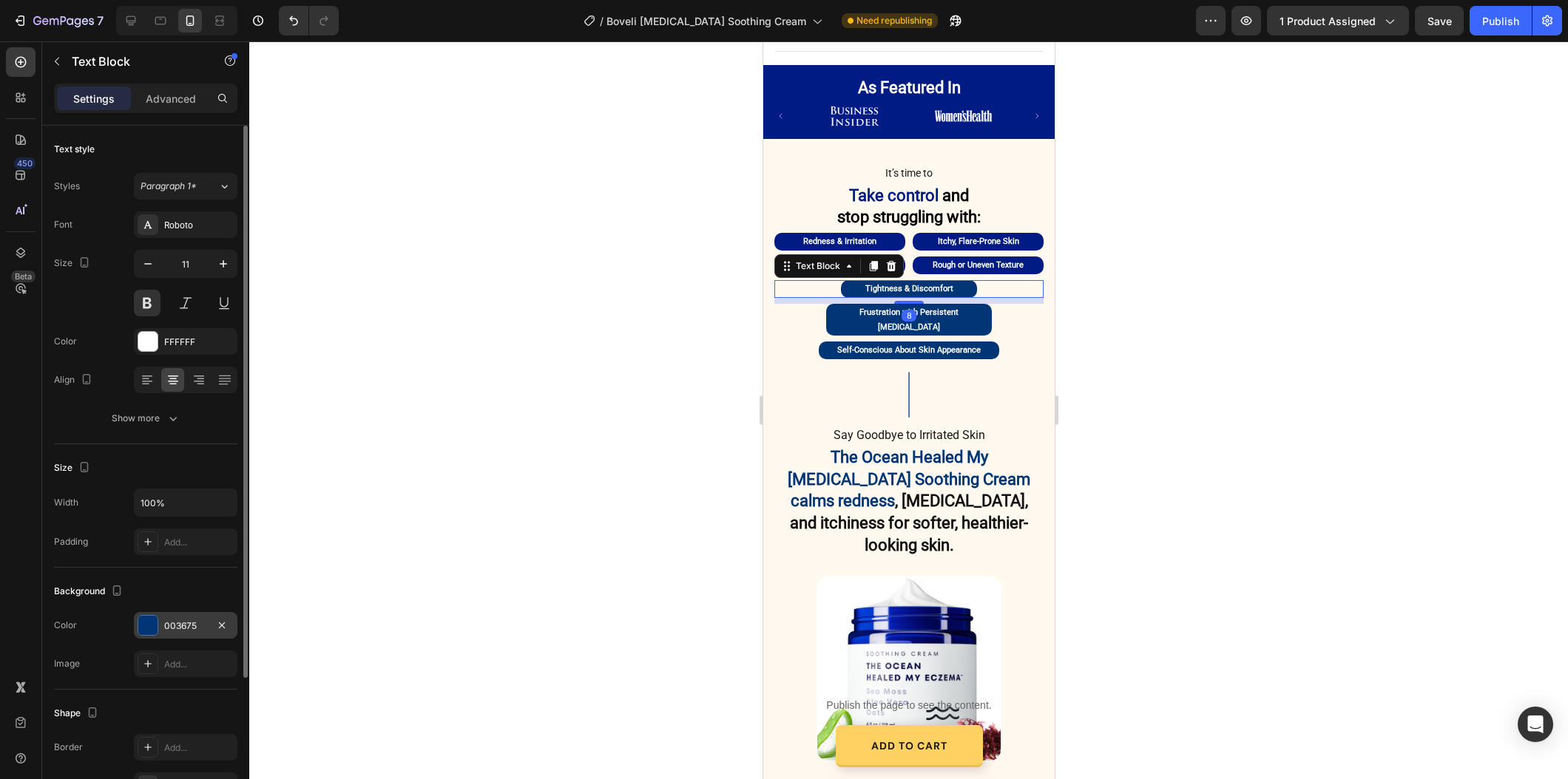
drag, startPoint x: 172, startPoint y: 635, endPoint x: 180, endPoint y: 633, distance: 8.2
click at [172, 635] on div "003675" at bounding box center [186, 624] width 103 height 26
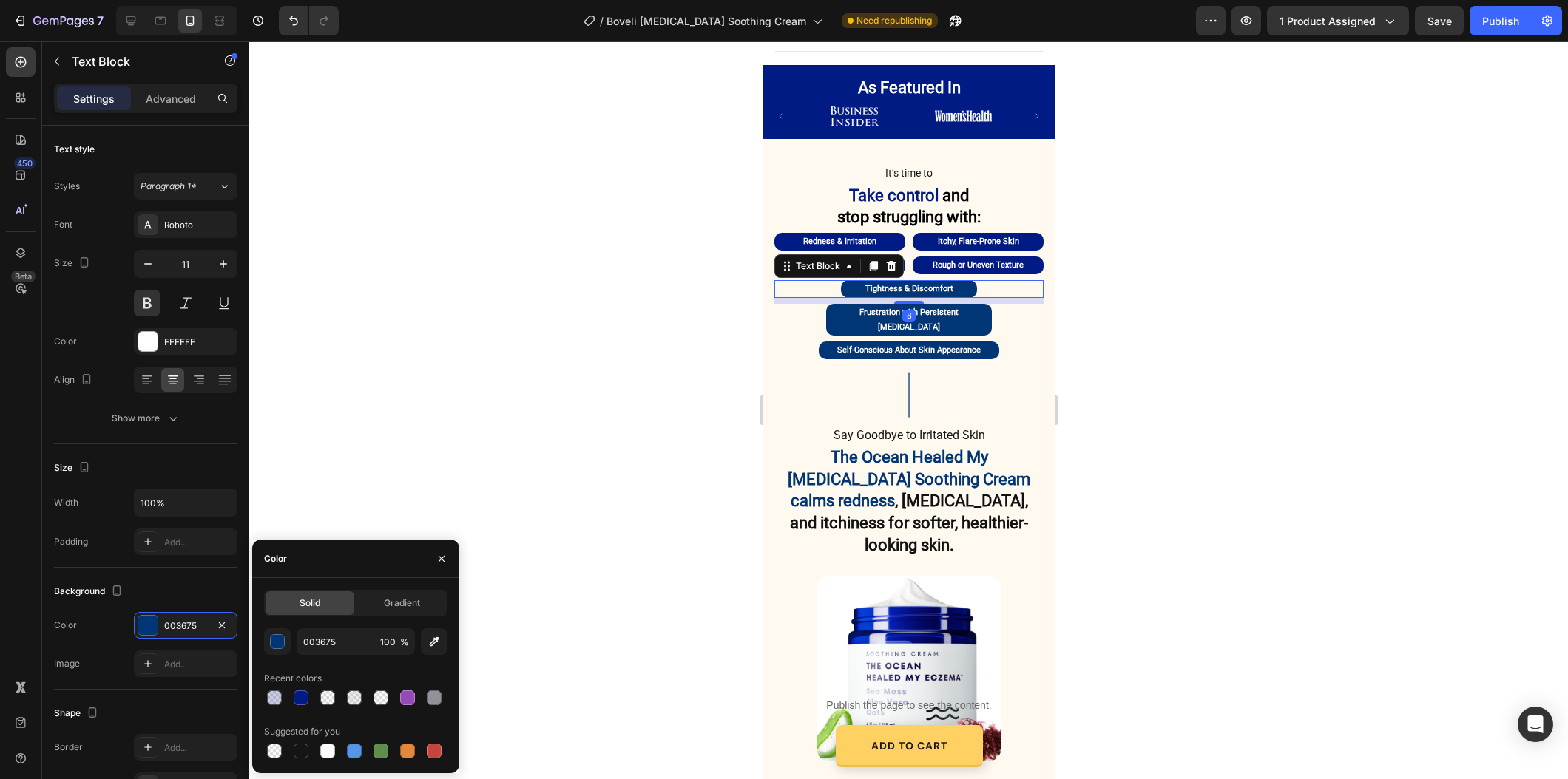
drag, startPoint x: 290, startPoint y: 692, endPoint x: 311, endPoint y: 677, distance: 25.8
click at [291, 692] on div at bounding box center [301, 698] width 21 height 21
type input "011B84"
click at [837, 305] on p "Frustration with Persistent [MEDICAL_DATA]" at bounding box center [908, 319] width 163 height 30
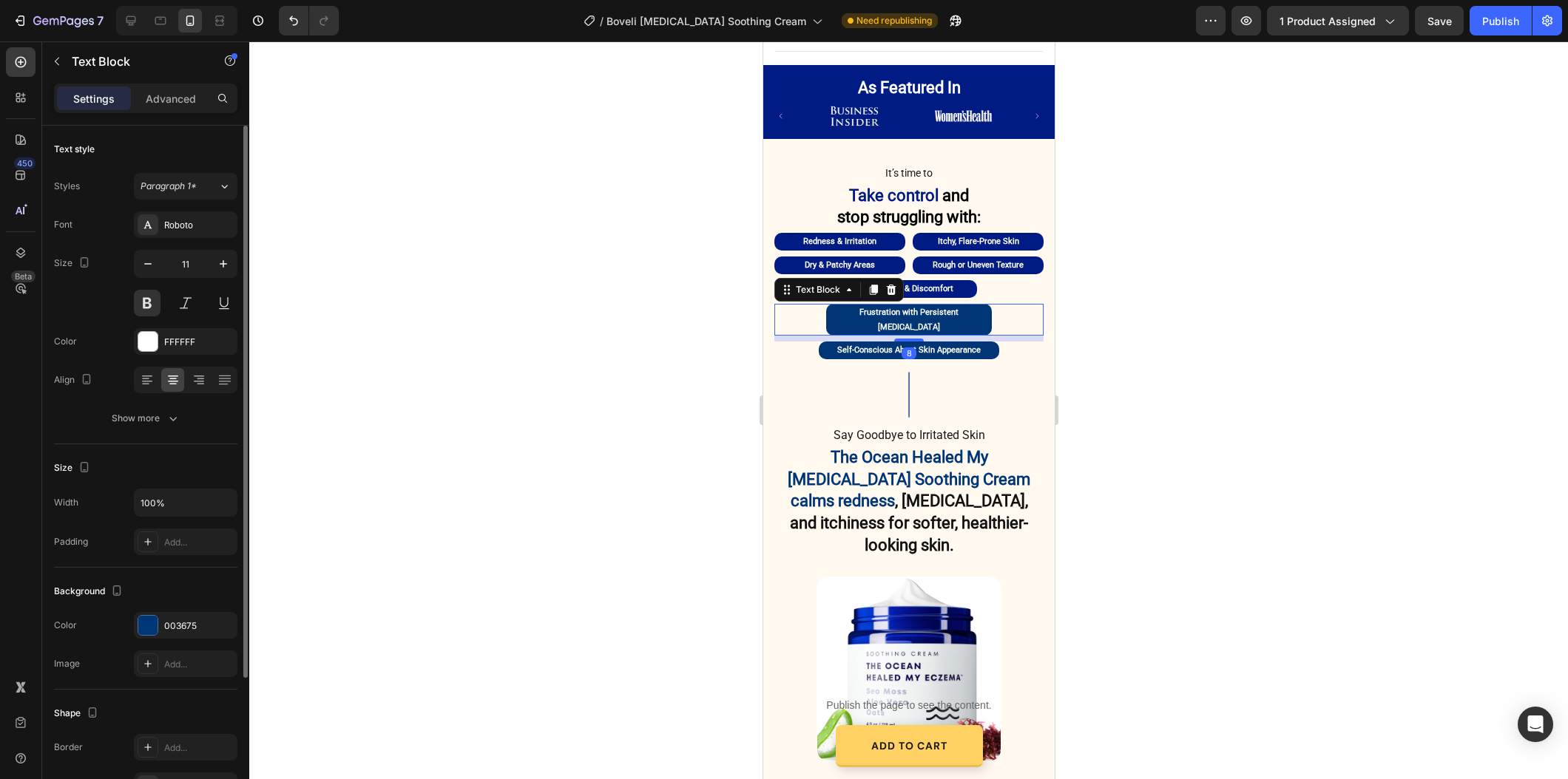
drag, startPoint x: 166, startPoint y: 586, endPoint x: 177, endPoint y: 605, distance: 22.0
click at [166, 587] on div "Background" at bounding box center [146, 591] width 184 height 24
drag, startPoint x: 182, startPoint y: 622, endPoint x: 198, endPoint y: 651, distance: 33.1
click at [182, 622] on div "003675" at bounding box center [185, 625] width 43 height 14
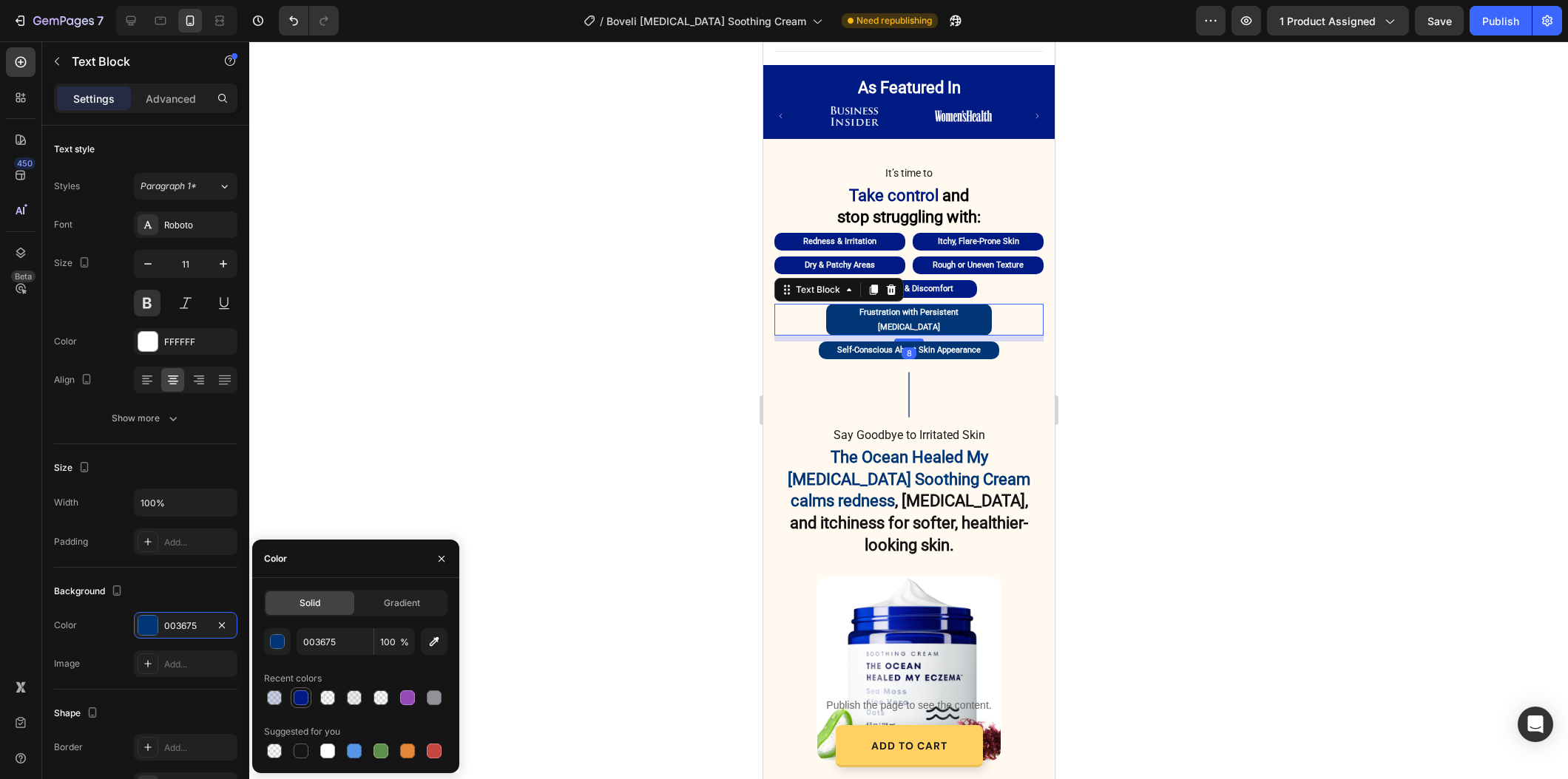
click at [306, 692] on div at bounding box center [301, 698] width 14 height 14
type input "011B84"
click at [300, 694] on div at bounding box center [301, 698] width 14 height 14
click at [845, 343] on p "Self-Conscious About Skin Appearance" at bounding box center [908, 350] width 177 height 14
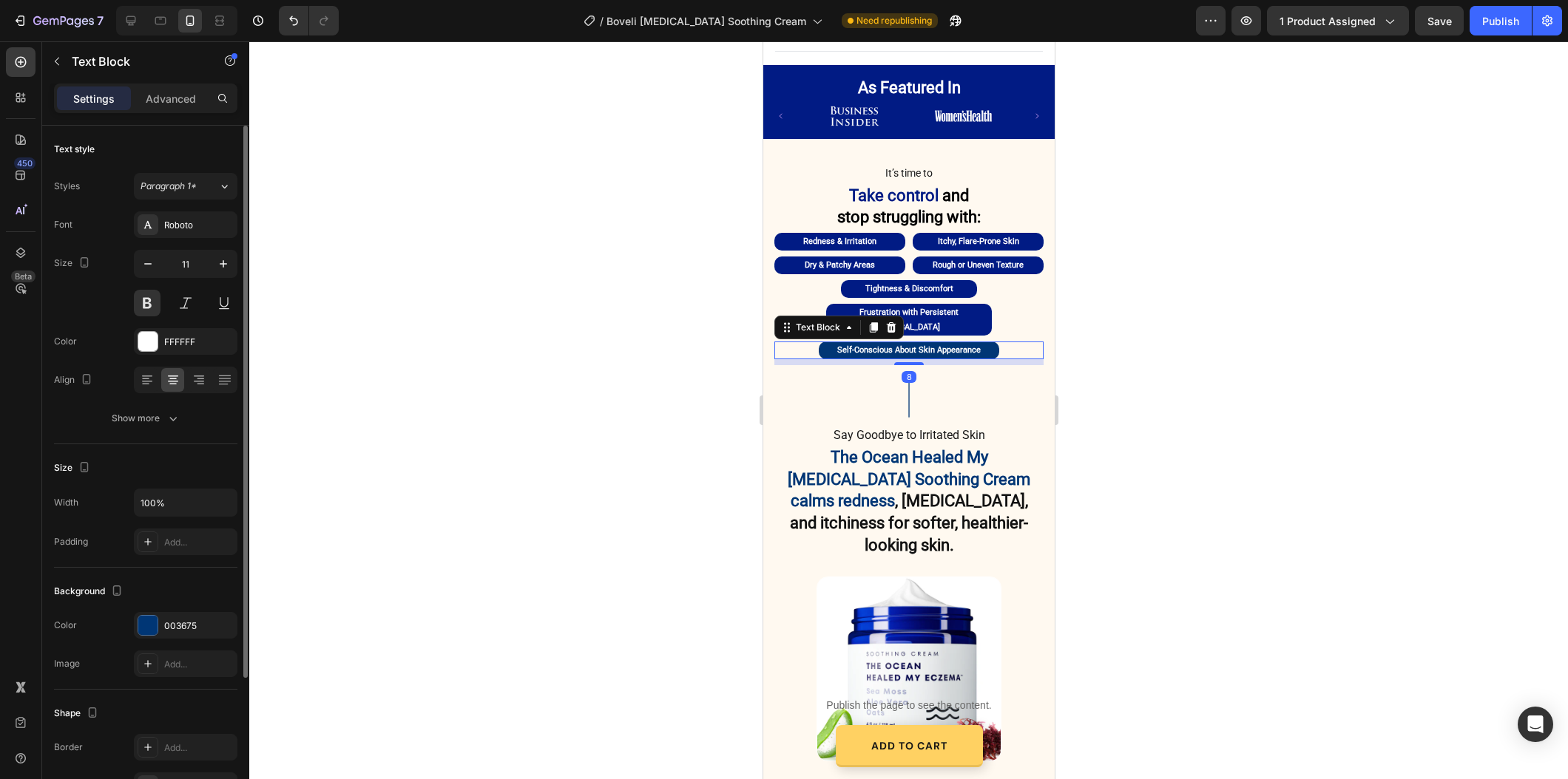
drag, startPoint x: 161, startPoint y: 611, endPoint x: 209, endPoint y: 648, distance: 60.6
click at [161, 611] on div "Background The changes might be hidden by the video. Color 003675 Image Add..." at bounding box center [146, 628] width 184 height 122
click at [188, 623] on div "003675" at bounding box center [185, 625] width 43 height 14
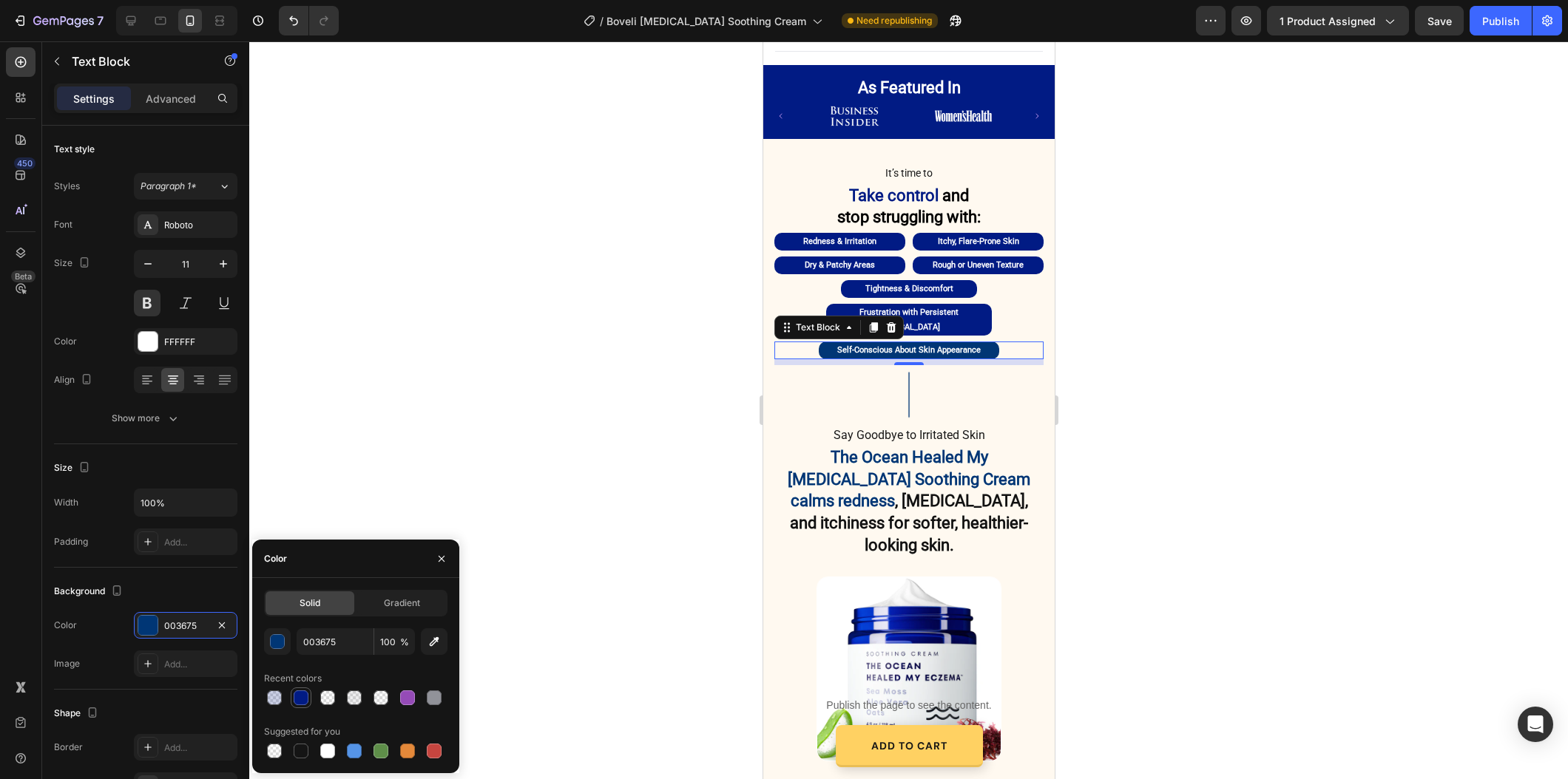
click at [301, 697] on div at bounding box center [301, 698] width 14 height 14
type input "011B84"
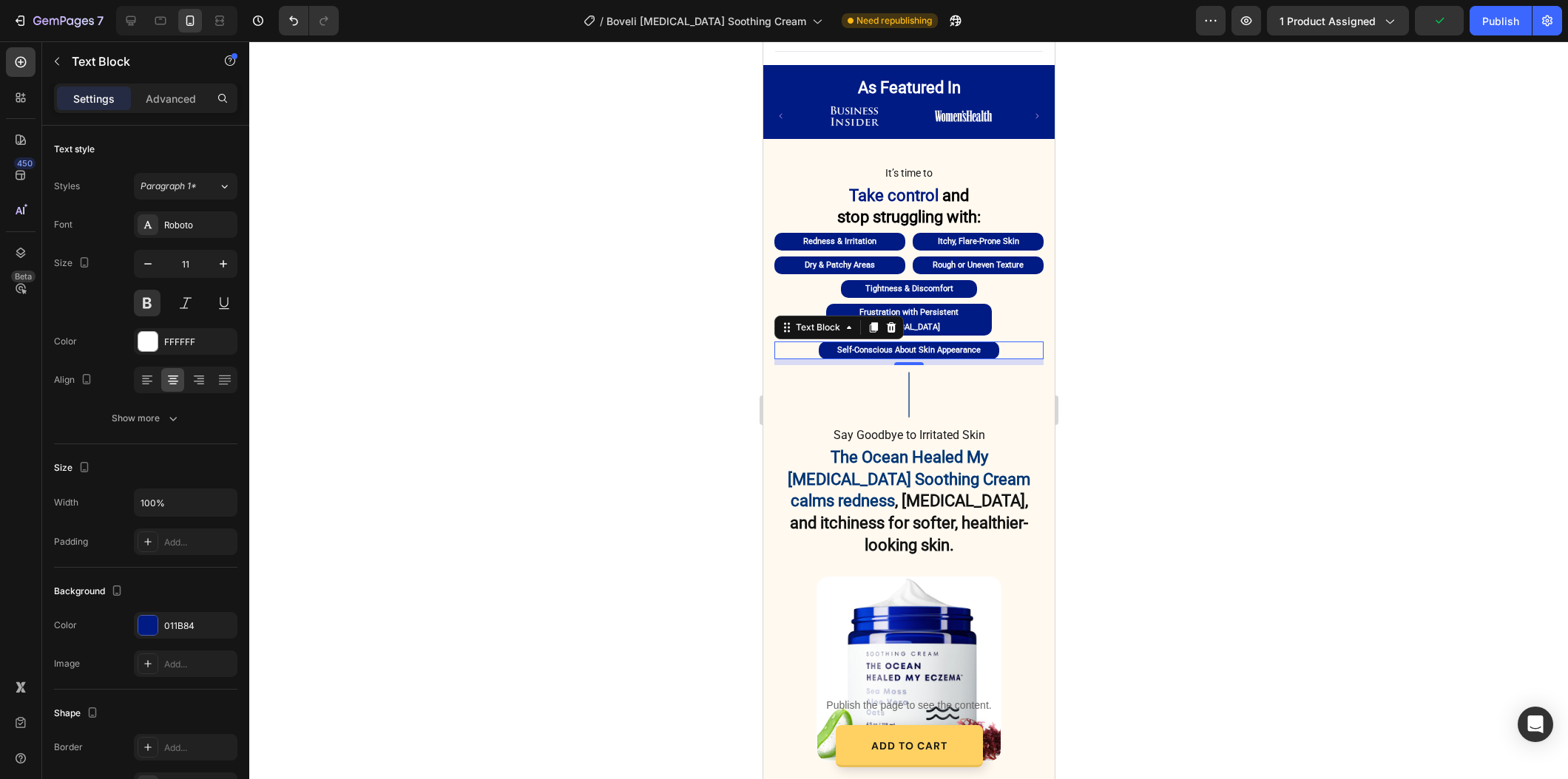
drag, startPoint x: 748, startPoint y: 457, endPoint x: 16, endPoint y: 413, distance: 733.3
click at [748, 457] on div at bounding box center [908, 410] width 1318 height 737
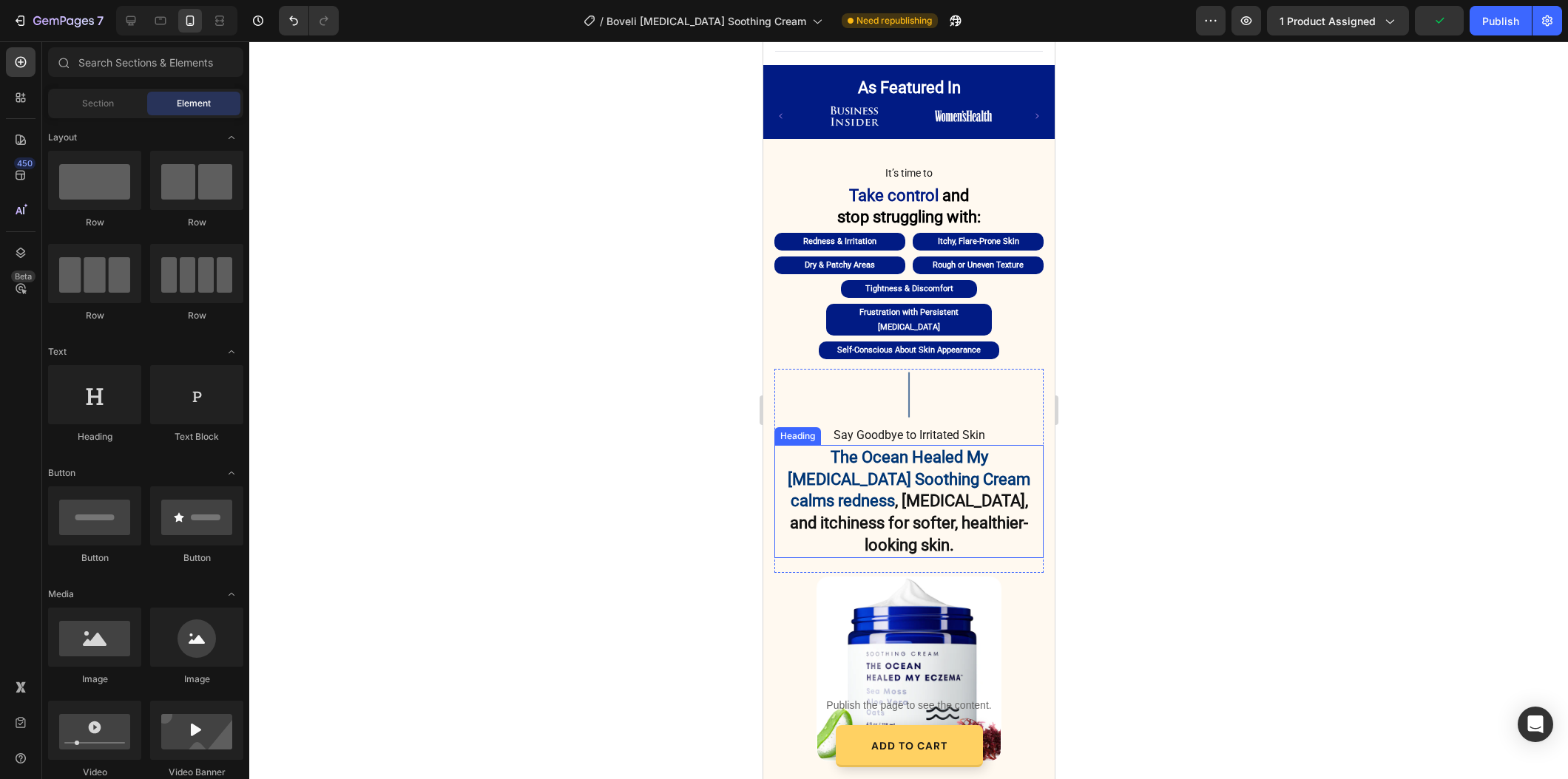
click at [890, 448] on span "The Ocean Healed My [MEDICAL_DATA] Soothing Cream calms redness" at bounding box center [908, 479] width 243 height 62
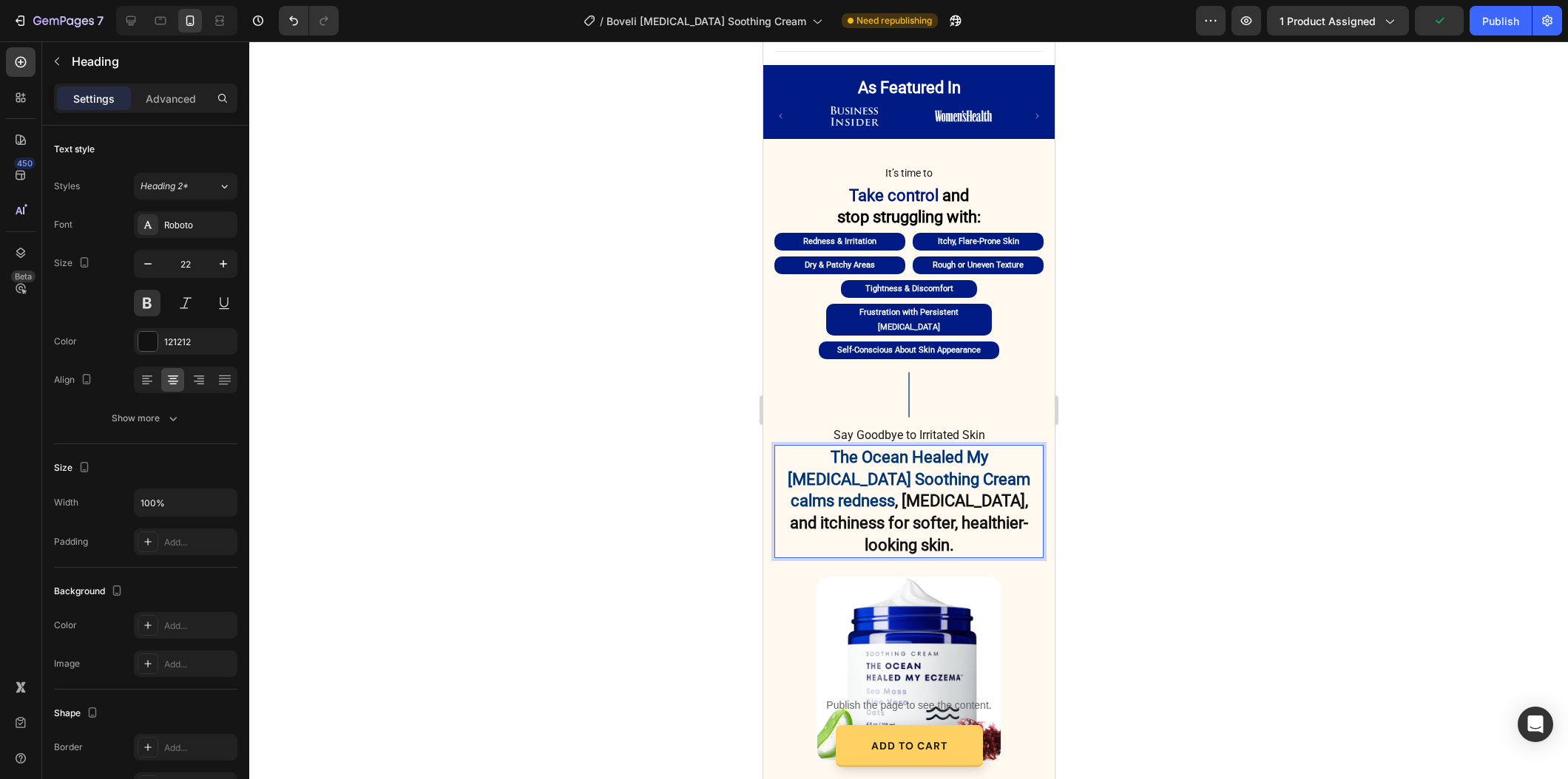
click at [936, 445] on h2 "The Ocean Healed My [MEDICAL_DATA] Soothing Cream calms redness , [MEDICAL_DATA…" at bounding box center [907, 501] width 269 height 113
click at [937, 446] on p "The Ocean Healed My [MEDICAL_DATA] Soothing Cream calms redness , [MEDICAL_DATA…" at bounding box center [908, 501] width 266 height 110
click at [1004, 448] on span "The Ocean Healed My [MEDICAL_DATA] Soothing Cream calms redness" at bounding box center [908, 479] width 243 height 62
drag, startPoint x: 1018, startPoint y: 447, endPoint x: 785, endPoint y: 421, distance: 234.4
click at [785, 446] on p "The Ocean Healed My [MEDICAL_DATA] Soothing Cream calms redness , [MEDICAL_DATA…" at bounding box center [908, 501] width 266 height 110
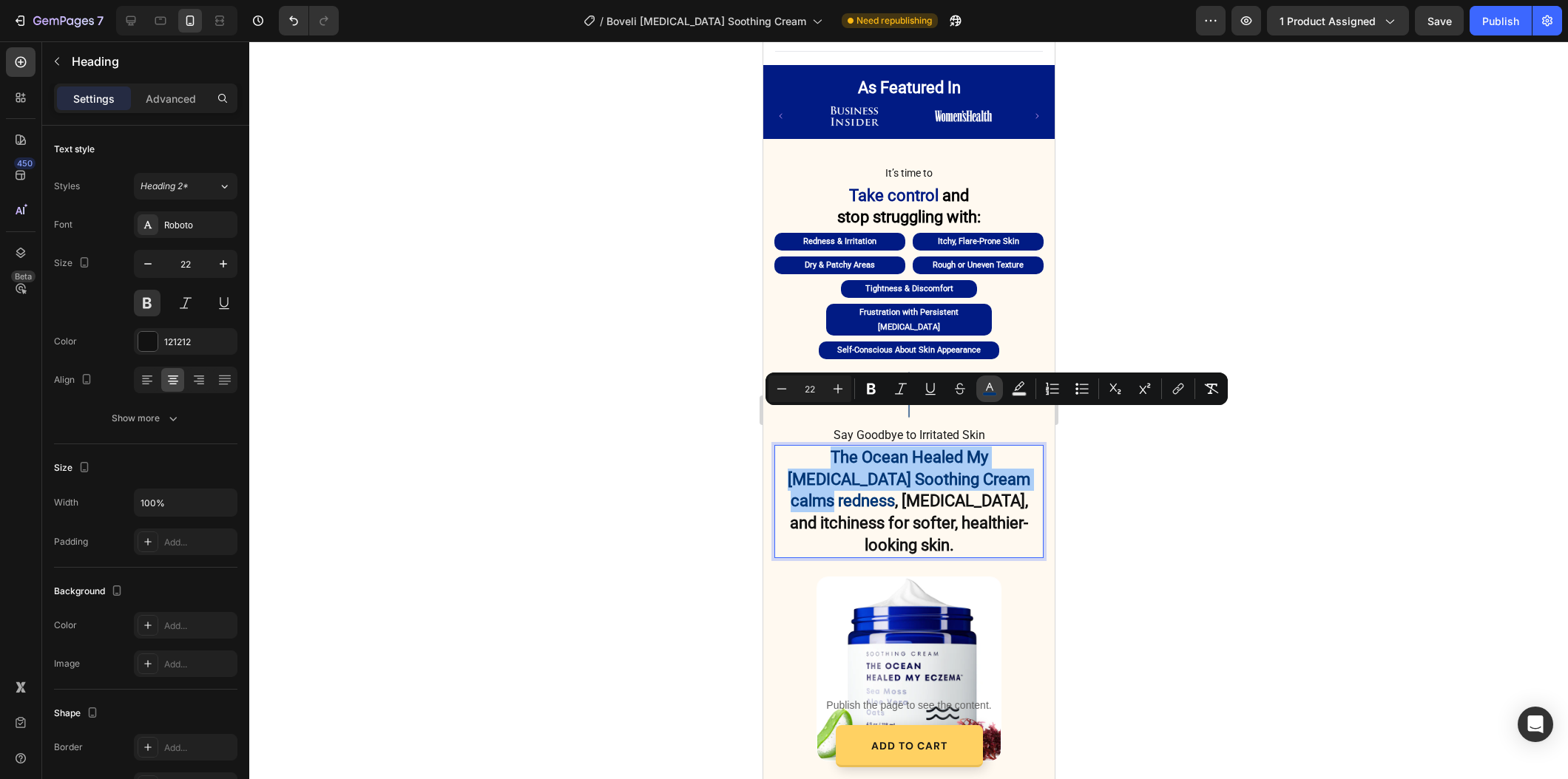
click at [980, 385] on button "color" at bounding box center [989, 388] width 26 height 26
type input "003675"
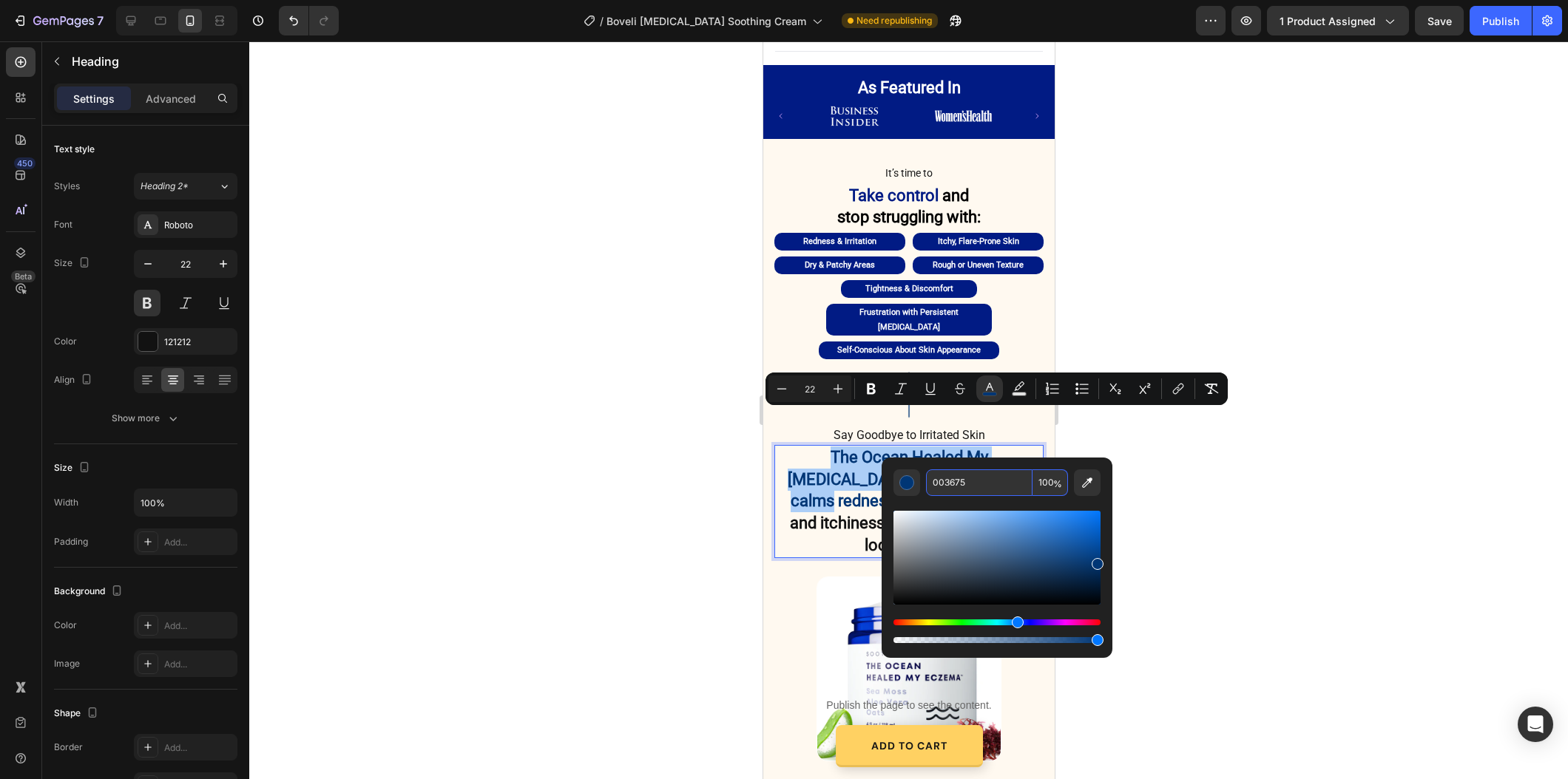
click at [981, 487] on input "003675" at bounding box center [980, 482] width 107 height 26
paste input "#011b84"
type input "011B84"
click at [535, 595] on div at bounding box center [908, 410] width 1318 height 737
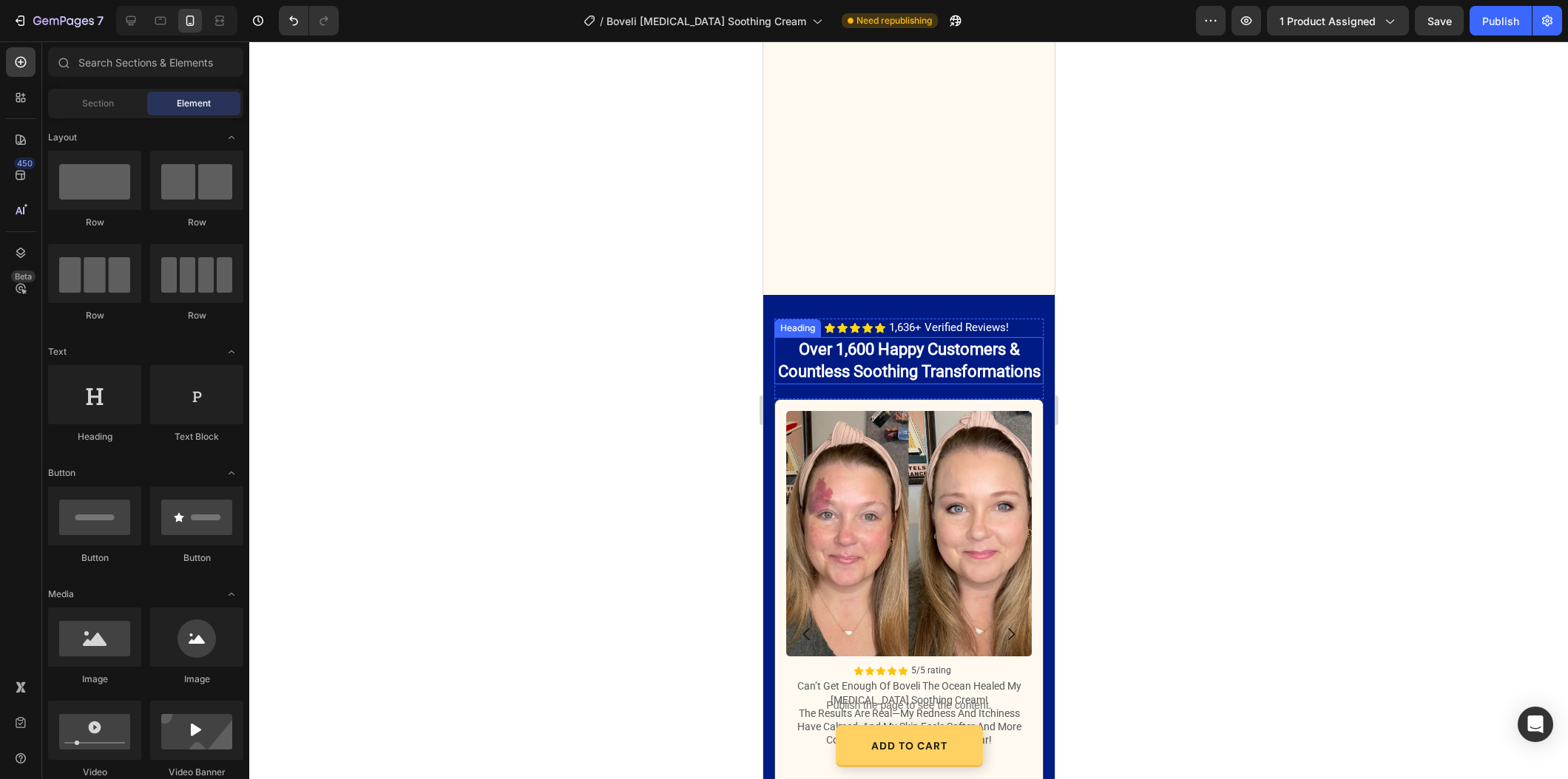
scroll to position [2120, 0]
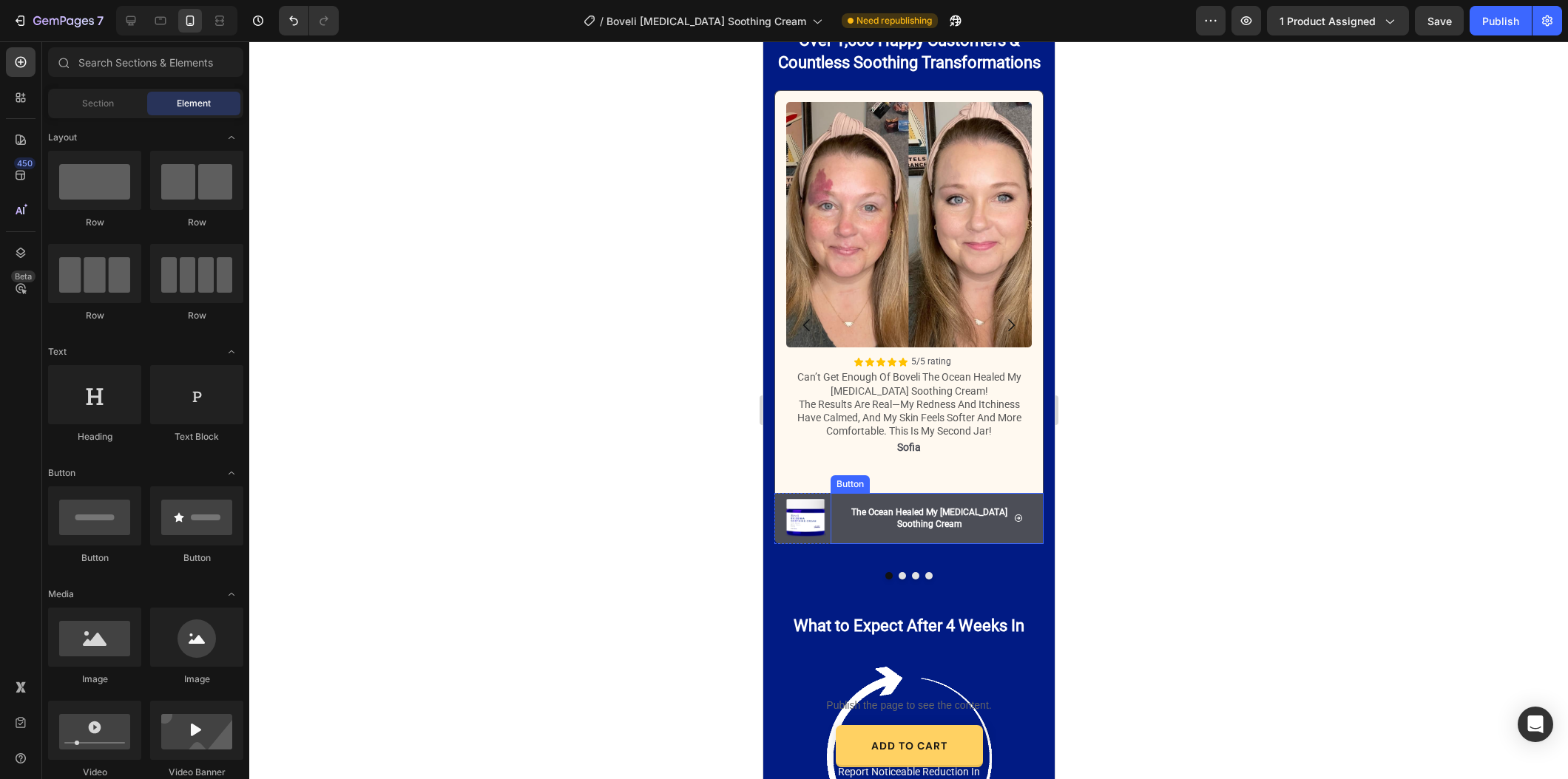
click at [842, 537] on button "The Ocean Healed My [MEDICAL_DATA] Soothing Cream" at bounding box center [935, 518] width 213 height 52
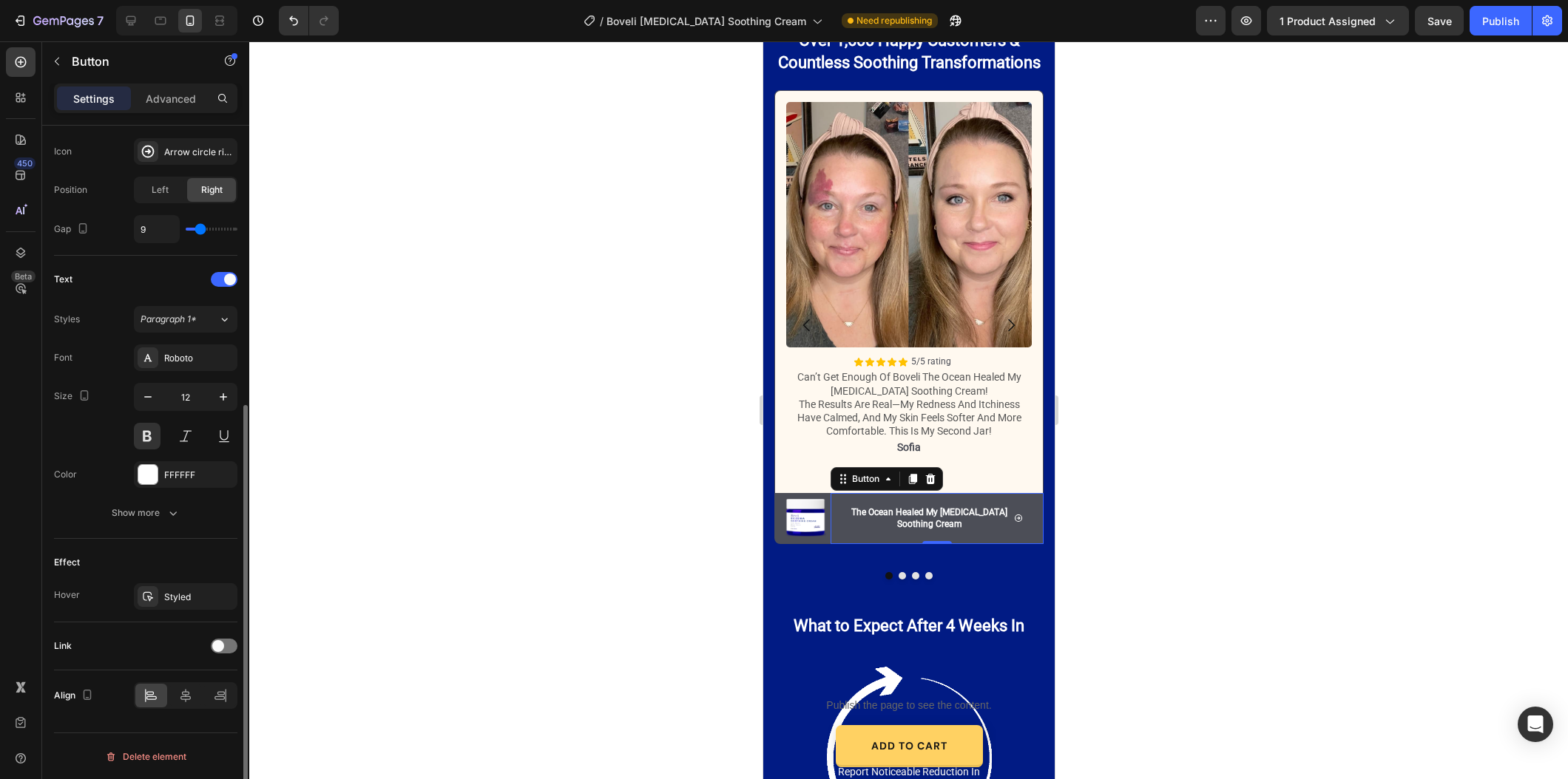
scroll to position [474, 0]
drag, startPoint x: 176, startPoint y: 495, endPoint x: 177, endPoint y: 478, distance: 17.0
click at [176, 495] on div "Font Roboto Size 12 Color FFFFFF Show more" at bounding box center [146, 441] width 184 height 182
click at [177, 478] on div "FFFFFF" at bounding box center [185, 480] width 43 height 14
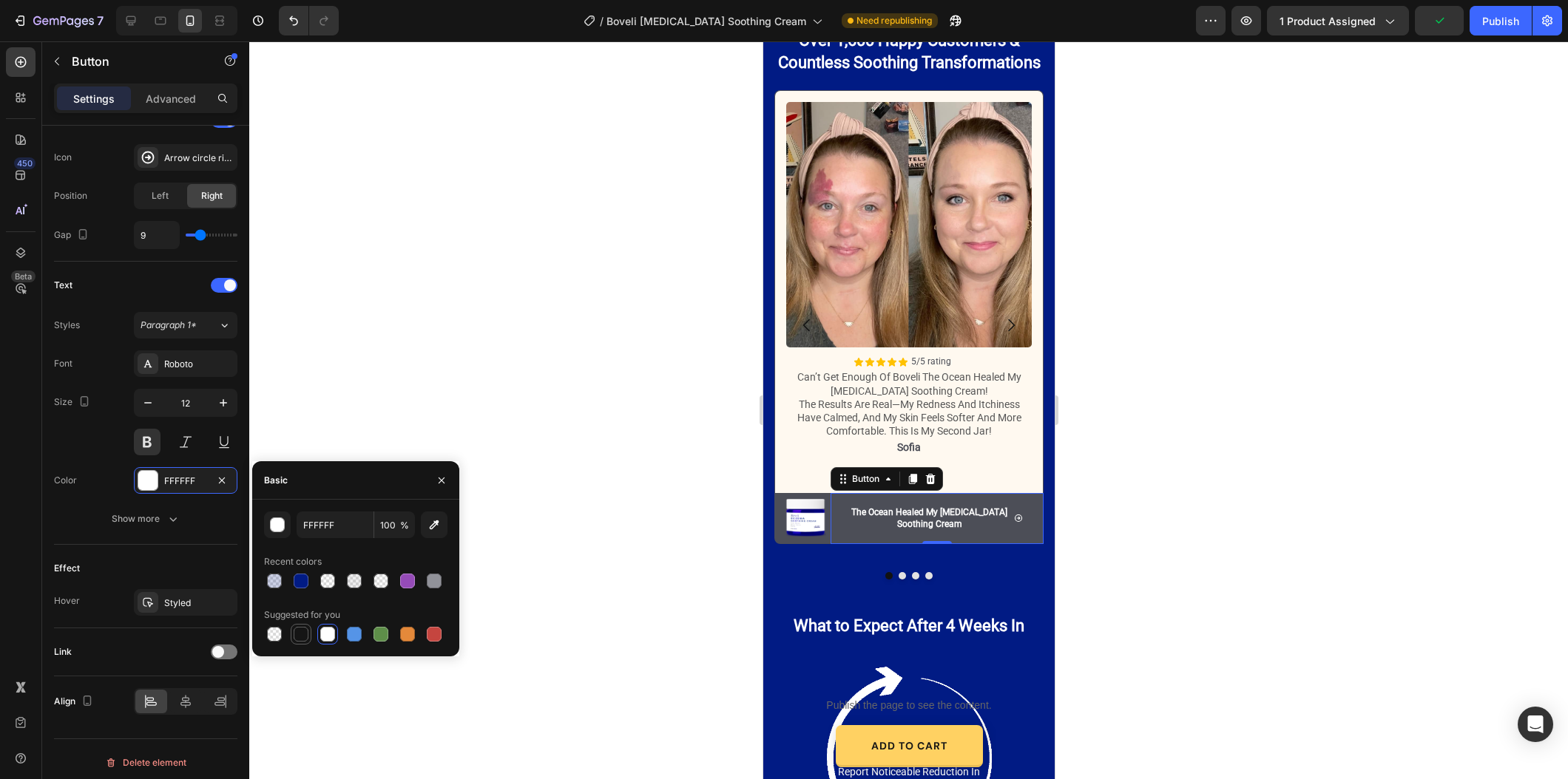
click at [298, 628] on div at bounding box center [301, 634] width 14 height 14
type input "151515"
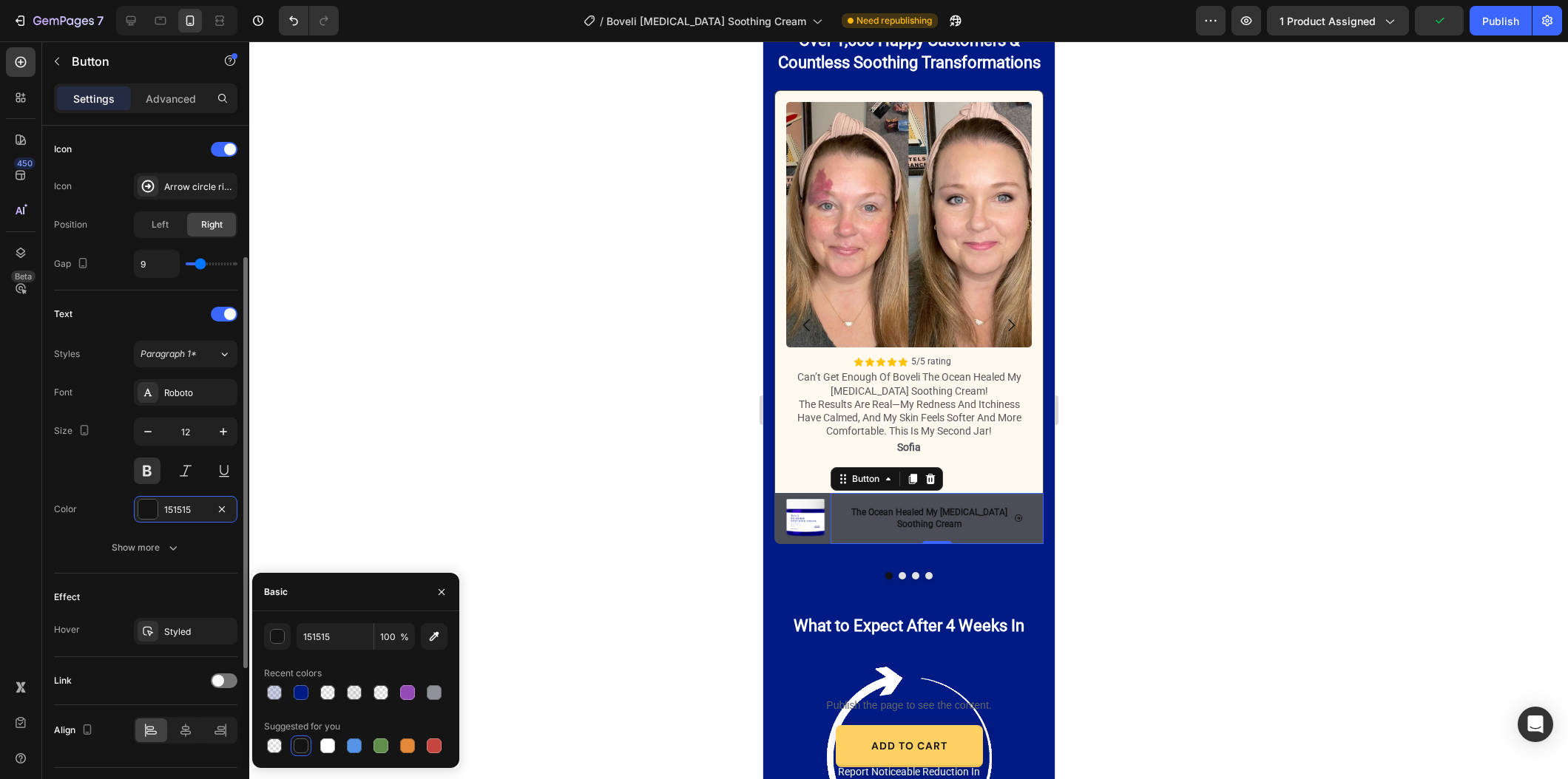
scroll to position [167, 0]
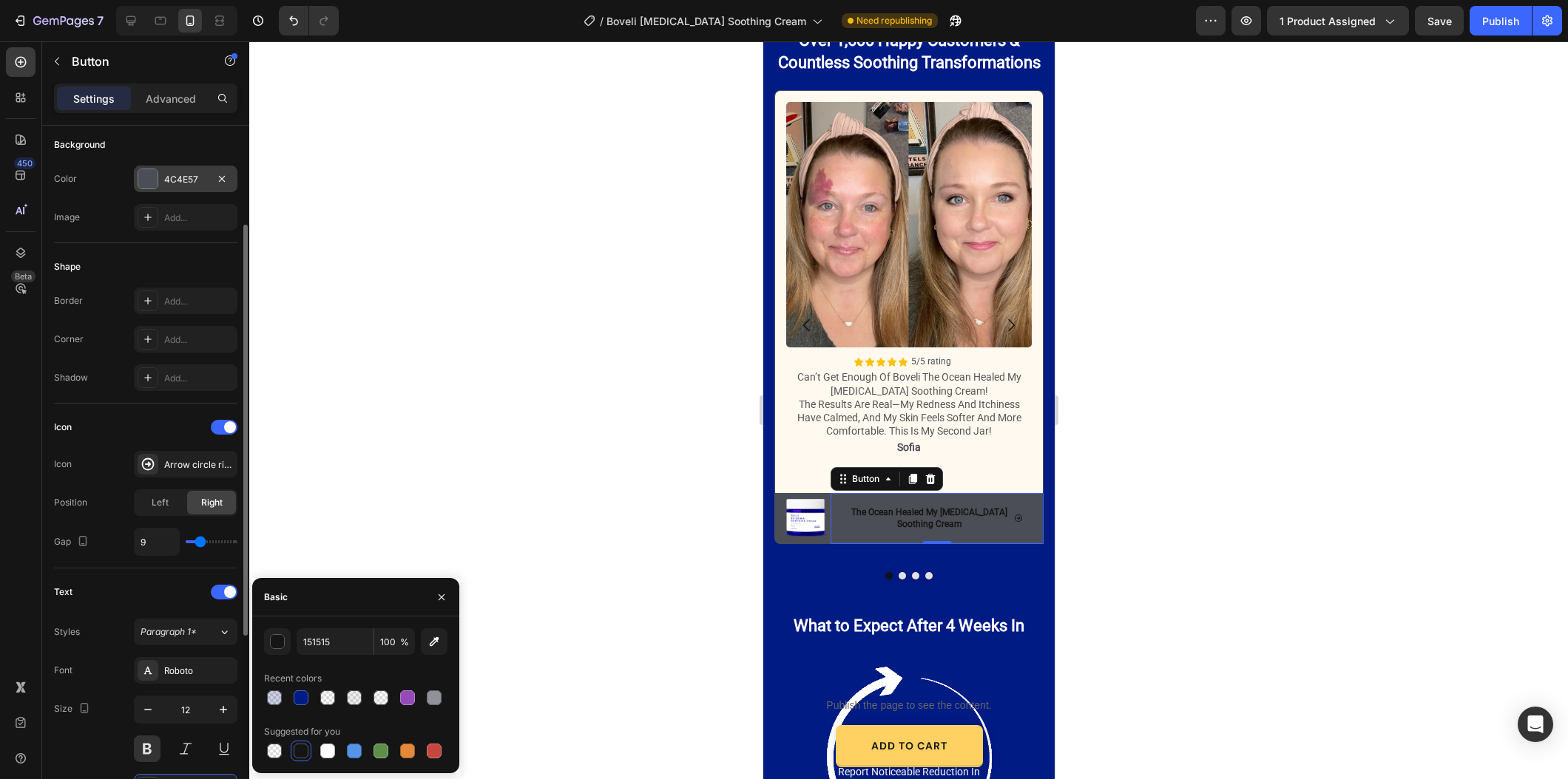
click at [158, 177] on div at bounding box center [148, 178] width 21 height 21
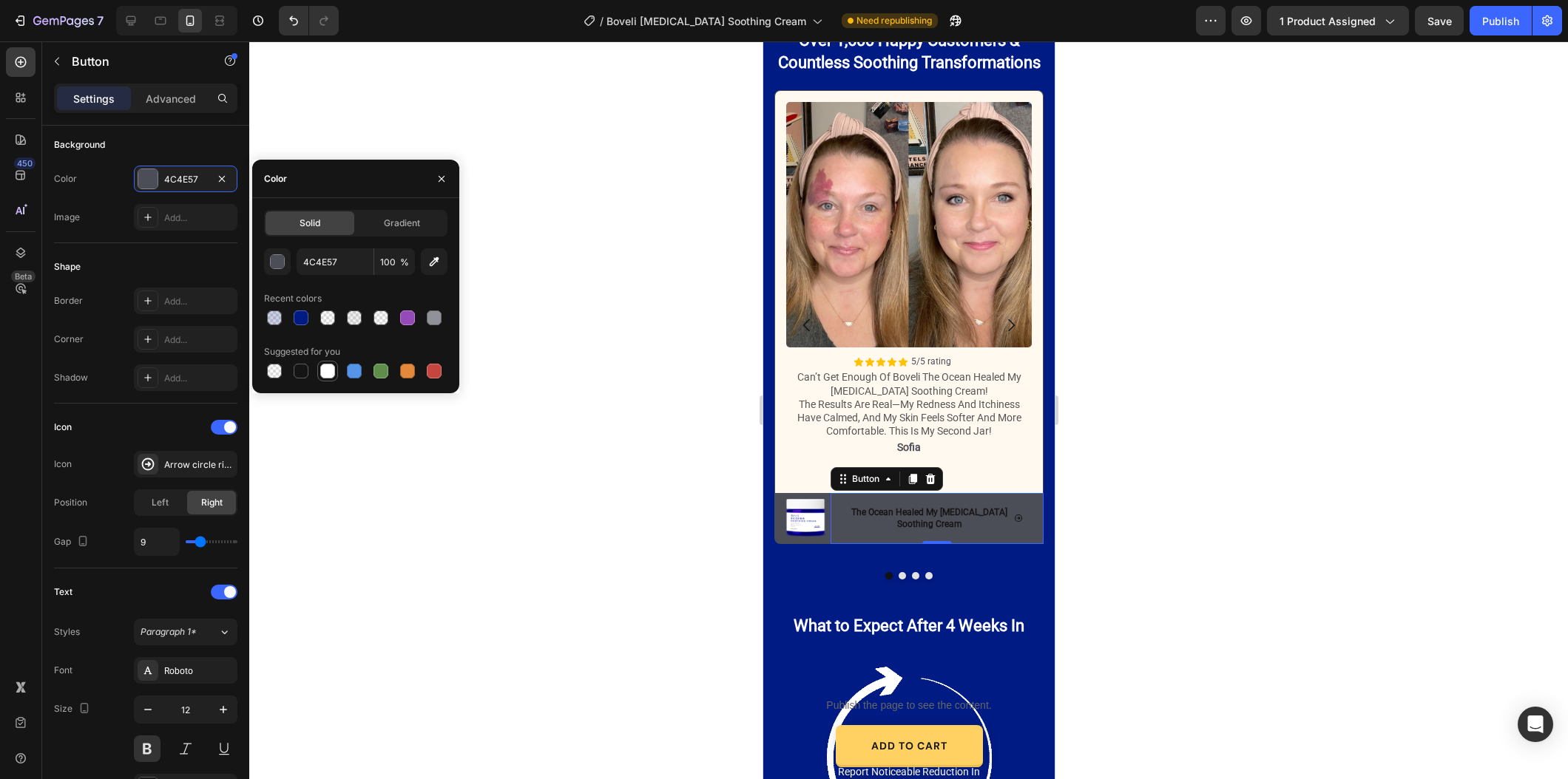
click at [325, 372] on div at bounding box center [328, 371] width 14 height 14
type input "FFFFFF"
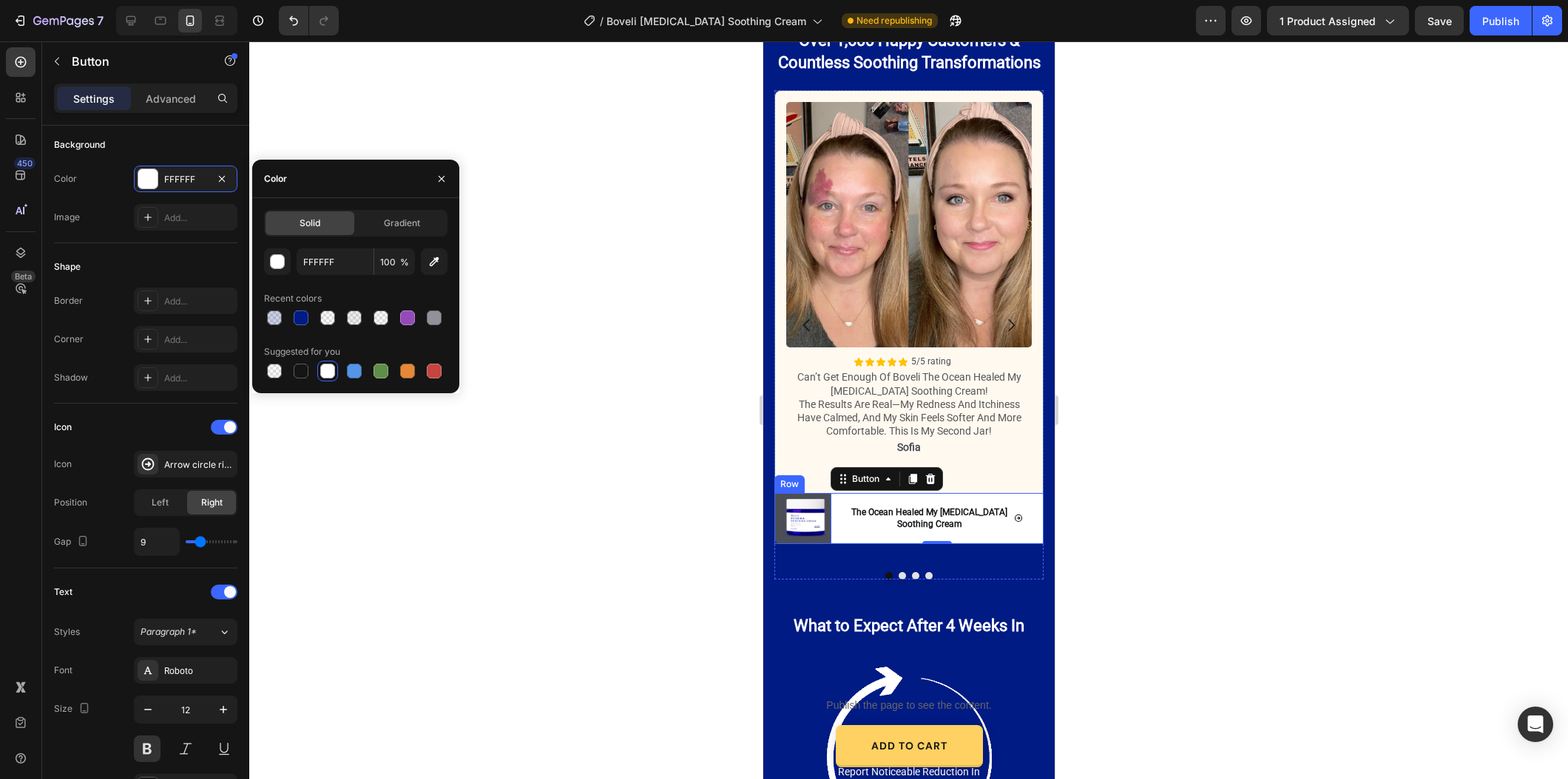
click at [782, 539] on div "Image The Ocean Healed My Eczema Soothing Cream Button The Ocean Healed My Ecze…" at bounding box center [907, 518] width 269 height 52
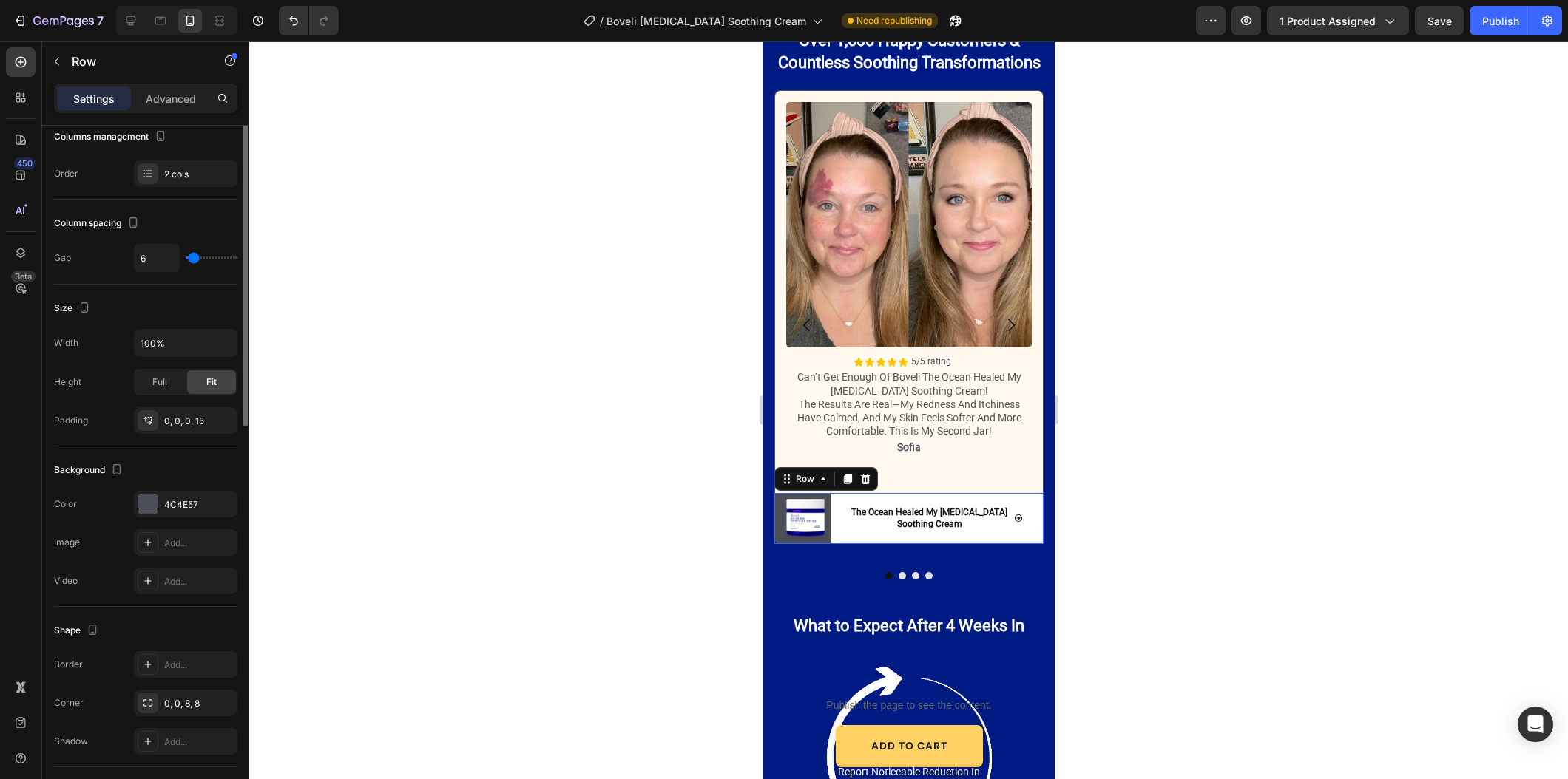
scroll to position [0, 0]
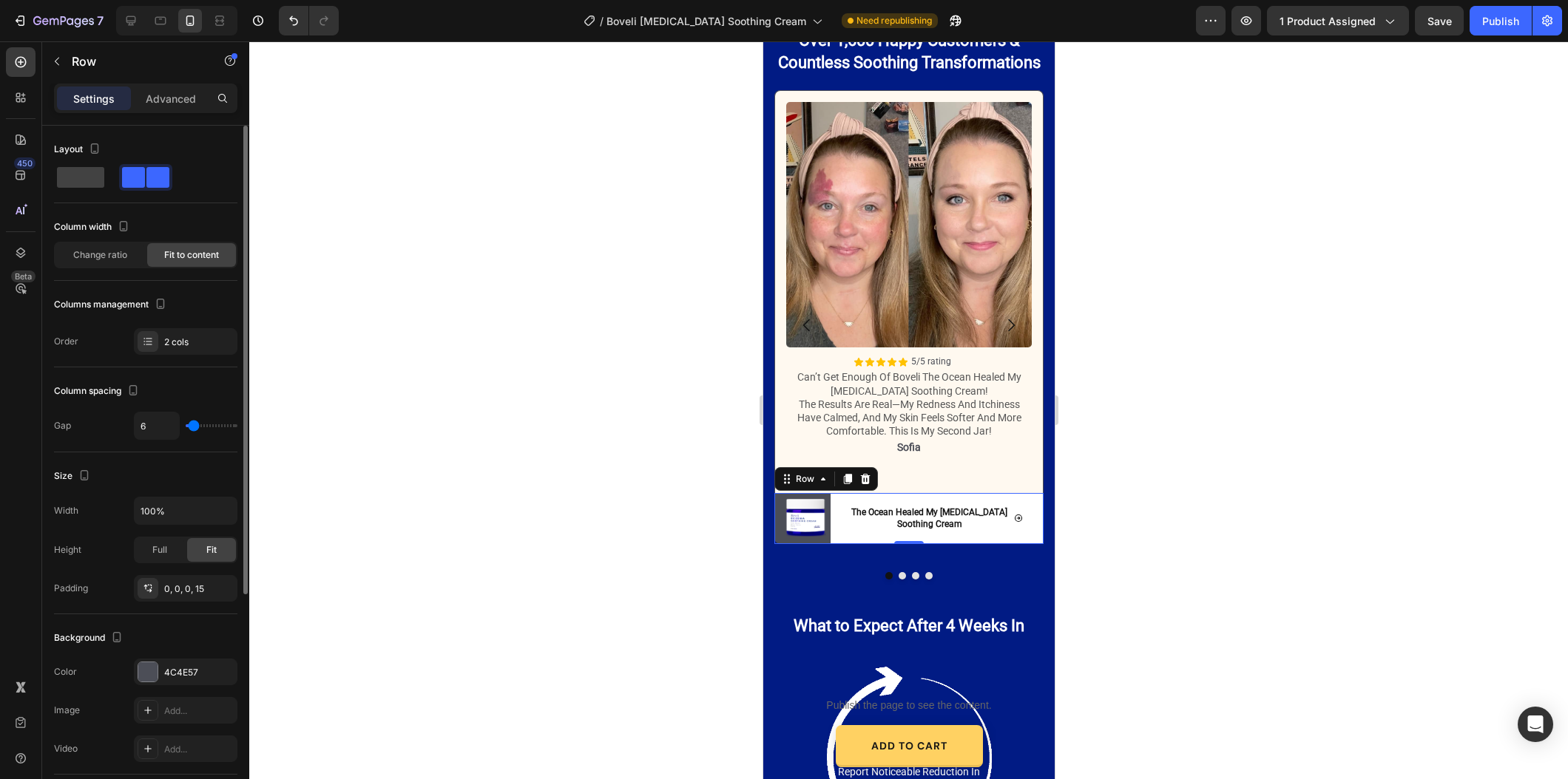
click at [186, 656] on div "Background The changes might be hidden by the video. Color 4C4E57 Image Add... …" at bounding box center [146, 694] width 184 height 160
click at [192, 674] on div "4C4E57" at bounding box center [185, 672] width 43 height 14
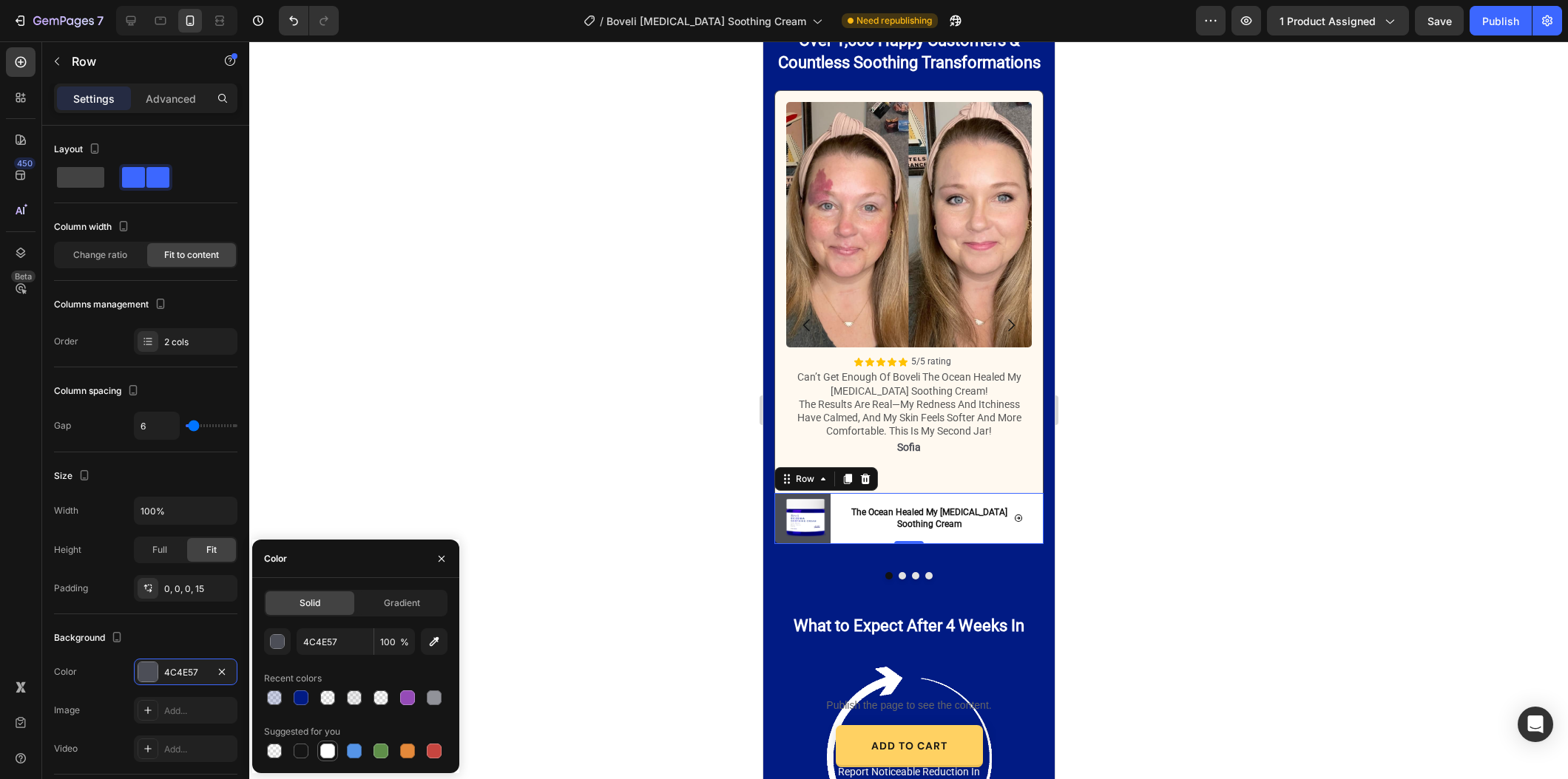
click at [325, 755] on div at bounding box center [328, 751] width 14 height 14
type input "FFFFFF"
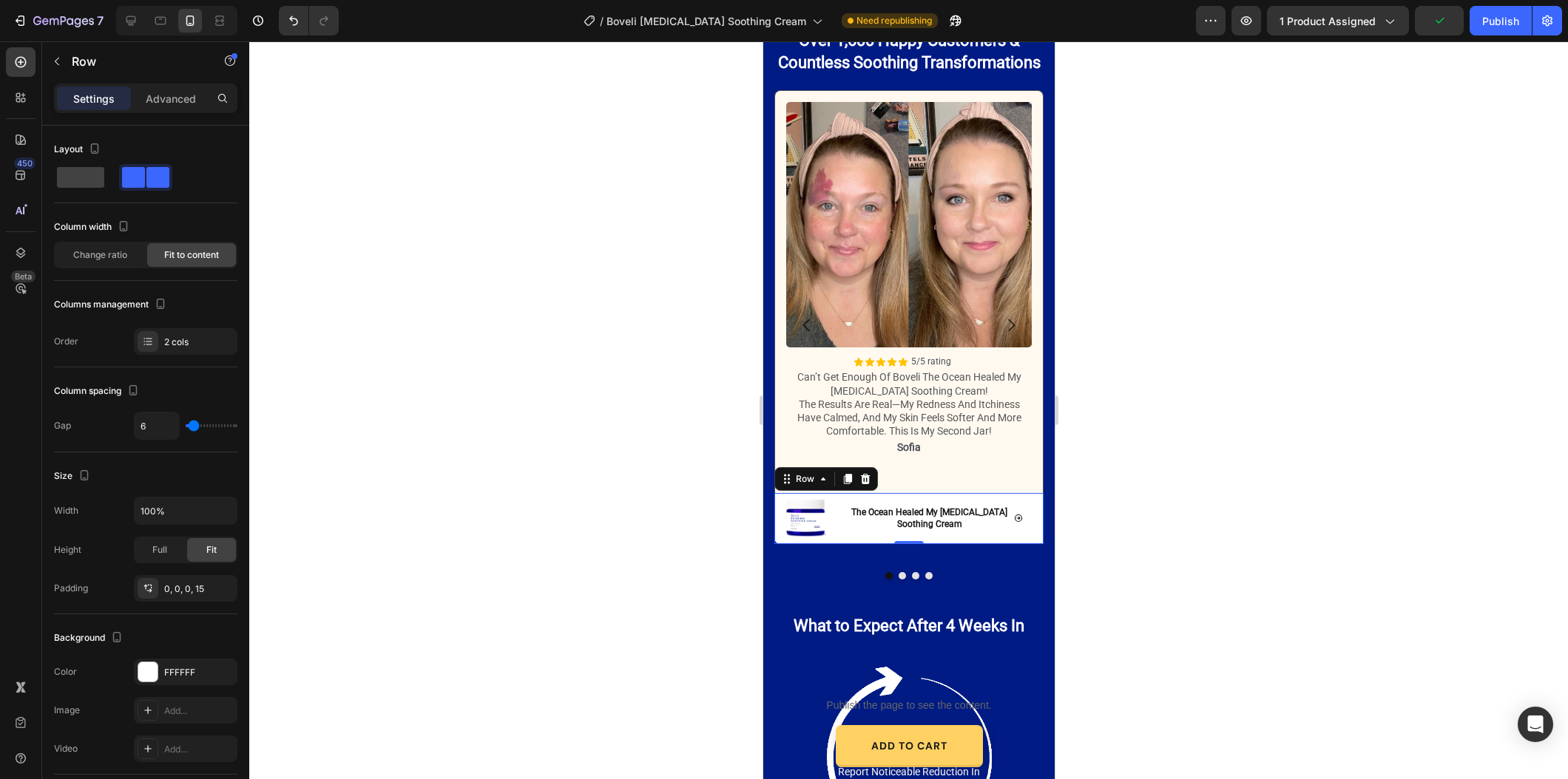
drag, startPoint x: 631, startPoint y: 613, endPoint x: 721, endPoint y: 588, distance: 93.4
click at [632, 613] on div at bounding box center [908, 410] width 1318 height 737
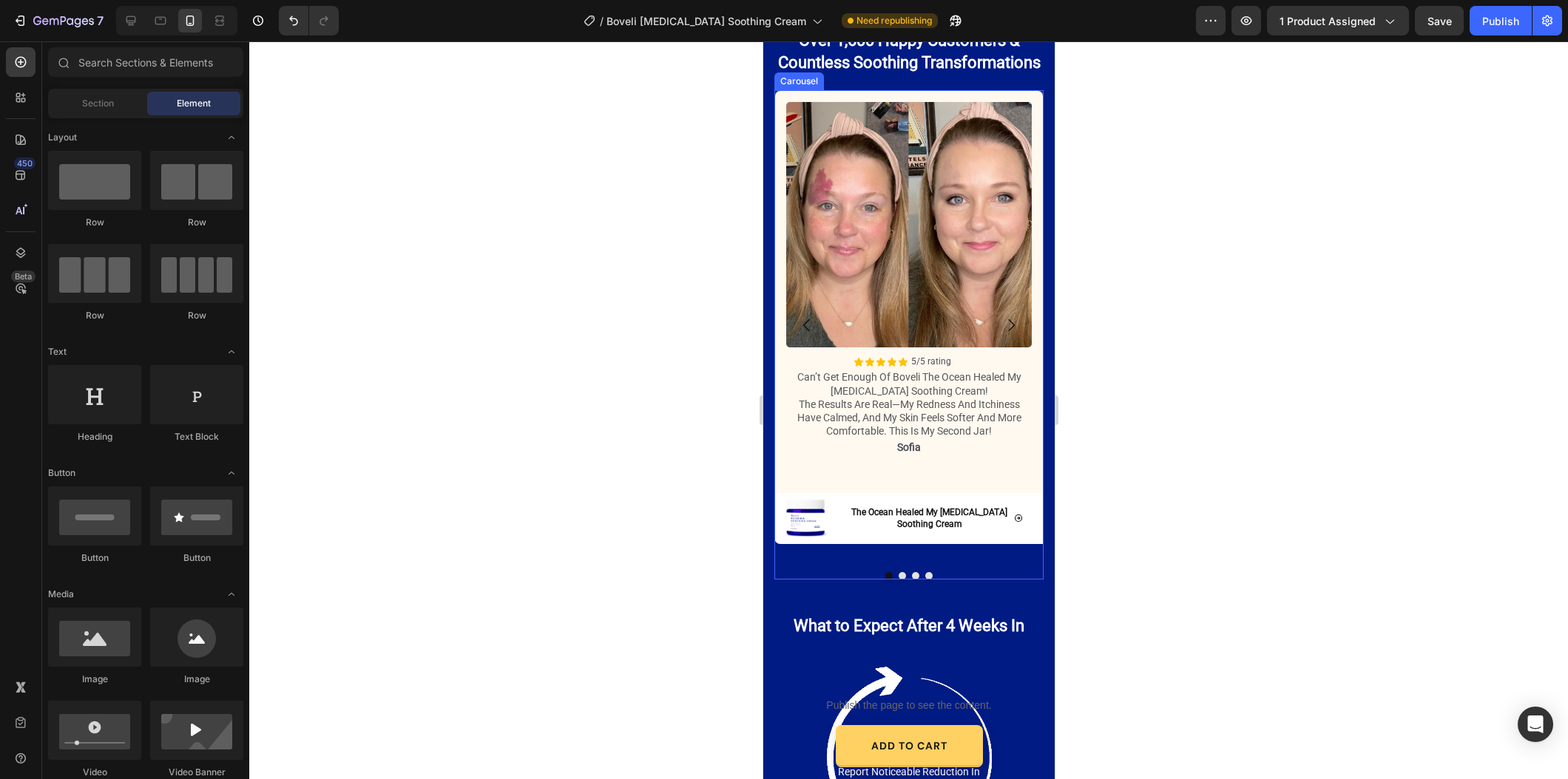
click at [904, 572] on button "Dot" at bounding box center [902, 575] width 7 height 7
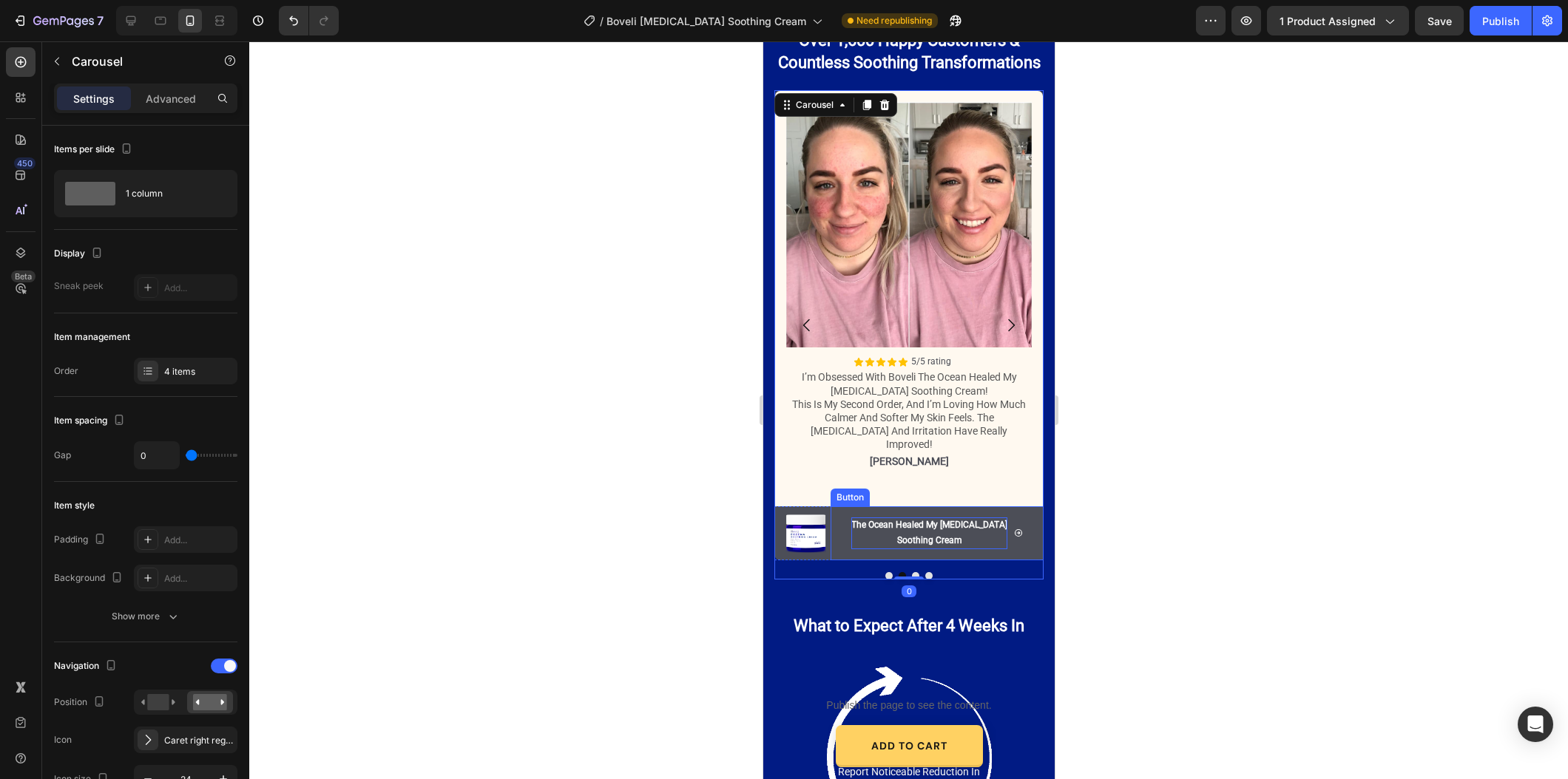
click at [876, 534] on p "The Ocean Healed My [MEDICAL_DATA] Soothing Cream" at bounding box center [928, 533] width 156 height 32
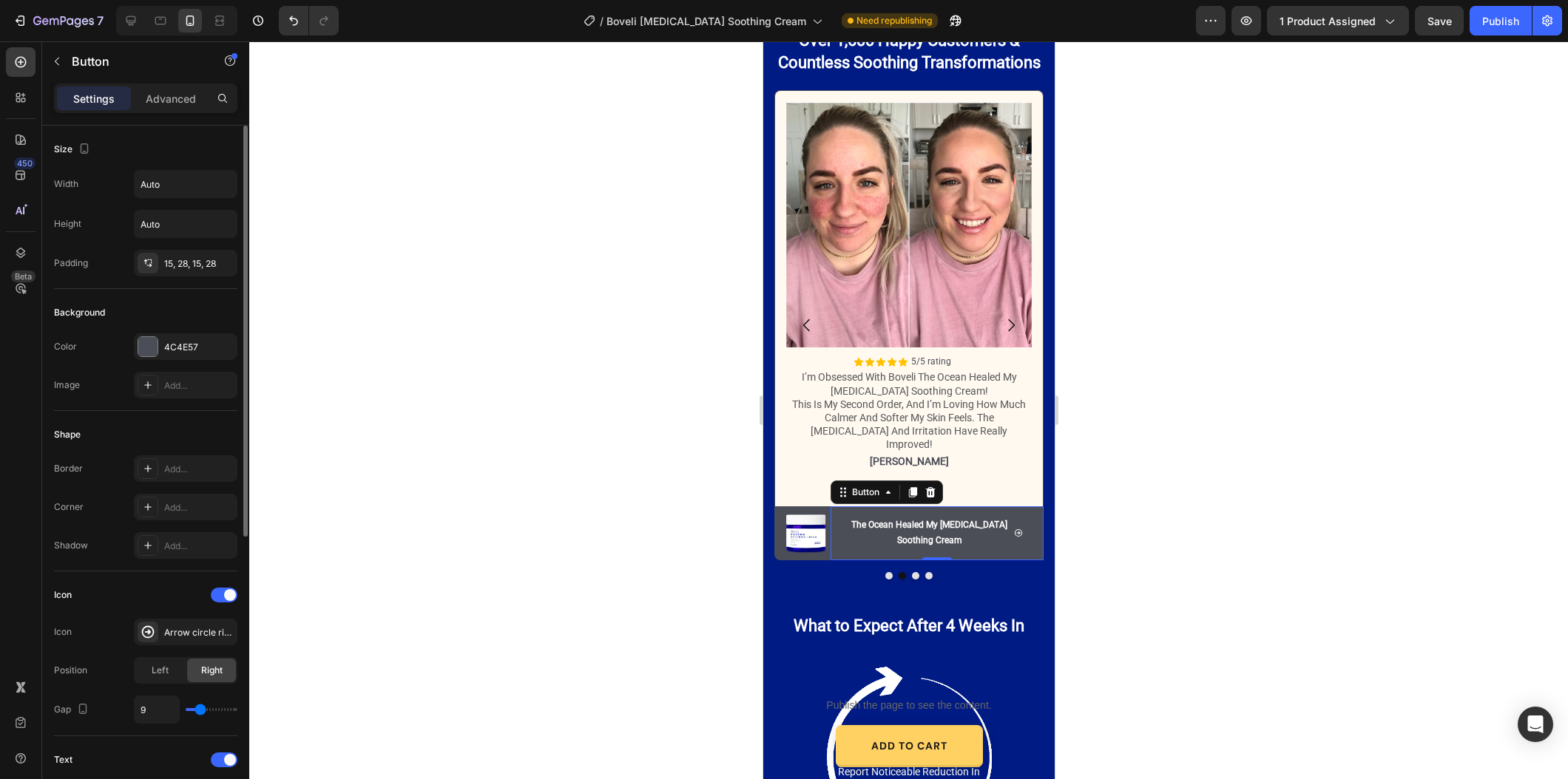
click at [180, 366] on div "Color 4C4E57 Image Add..." at bounding box center [146, 366] width 184 height 65
click at [179, 361] on div "Color 4C4E57 Image Add..." at bounding box center [146, 366] width 184 height 65
click at [175, 337] on div "4C4E57" at bounding box center [186, 346] width 103 height 26
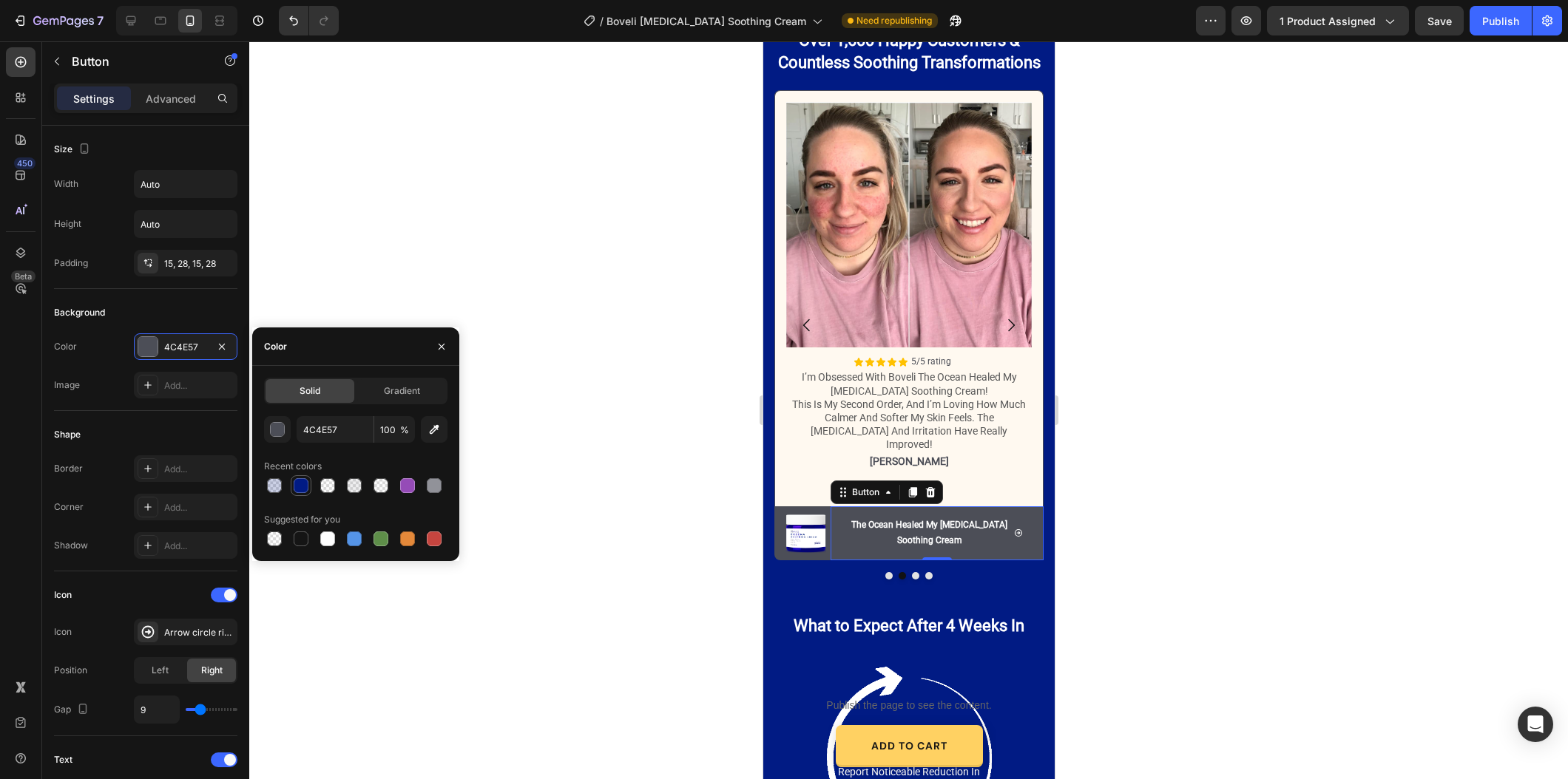
click at [292, 473] on div "Recent colors" at bounding box center [356, 466] width 184 height 24
click at [297, 479] on div at bounding box center [301, 485] width 14 height 14
click at [331, 542] on div at bounding box center [328, 538] width 14 height 14
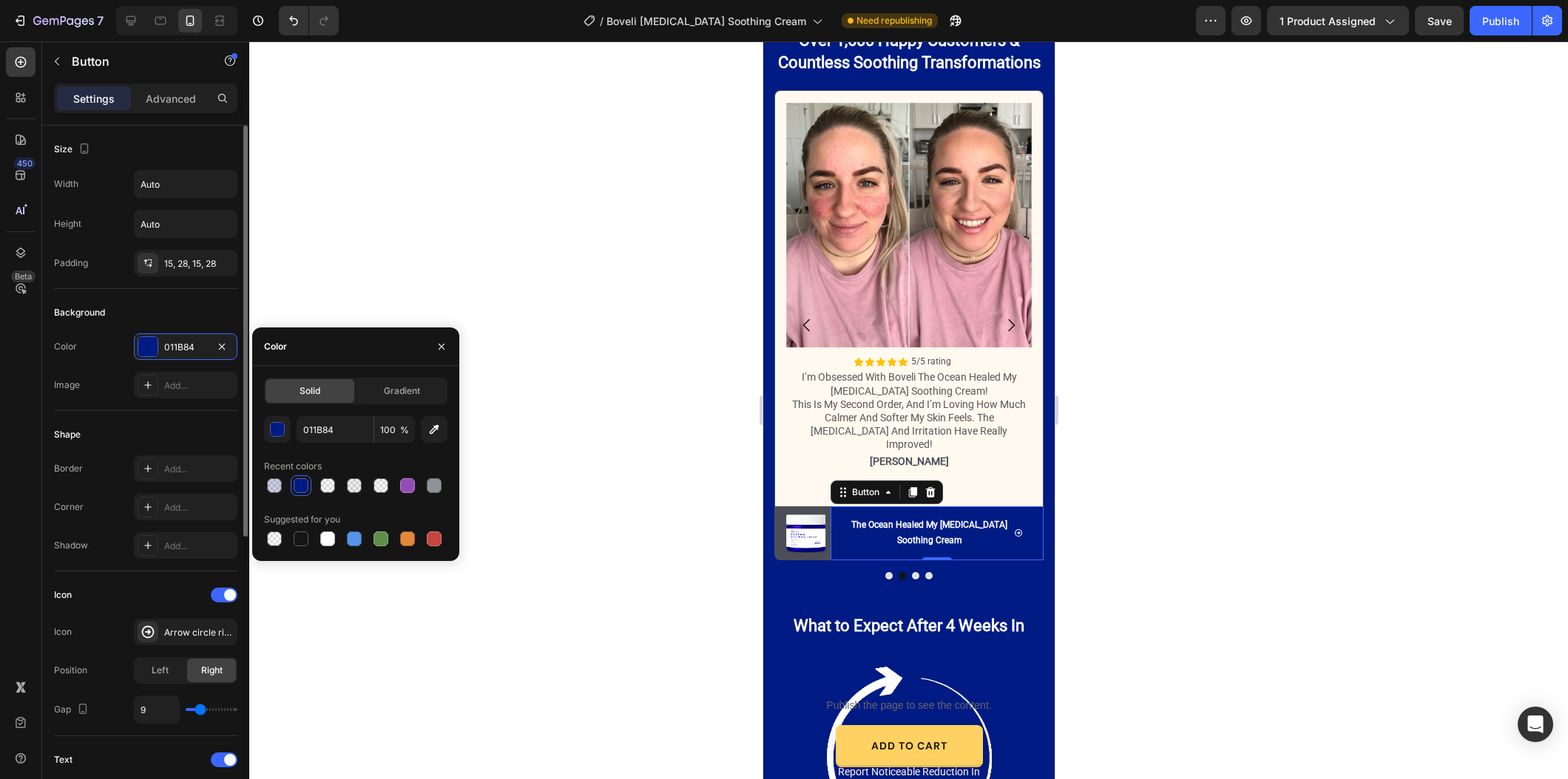
type input "FFFFFF"
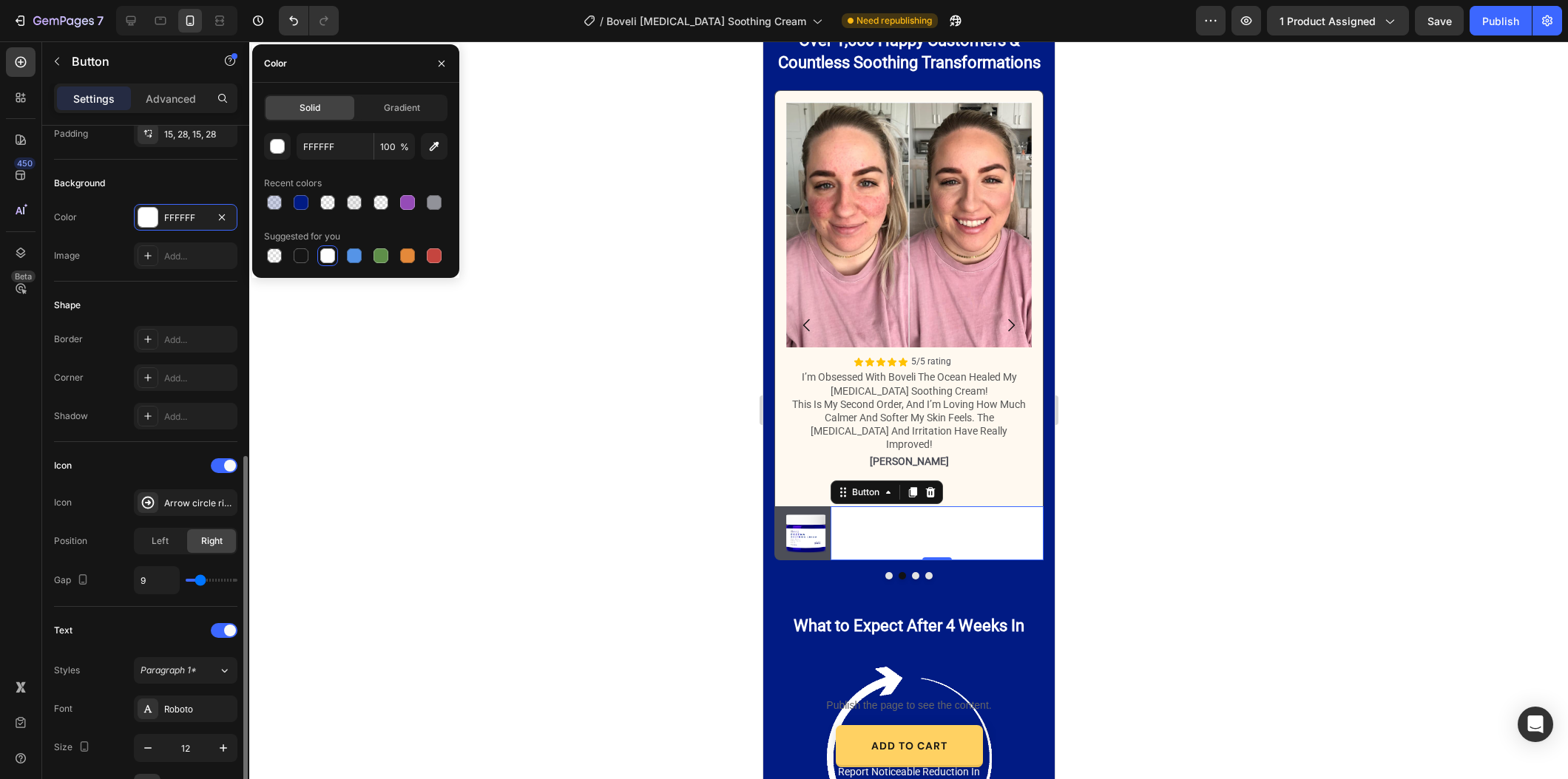
scroll to position [289, 0]
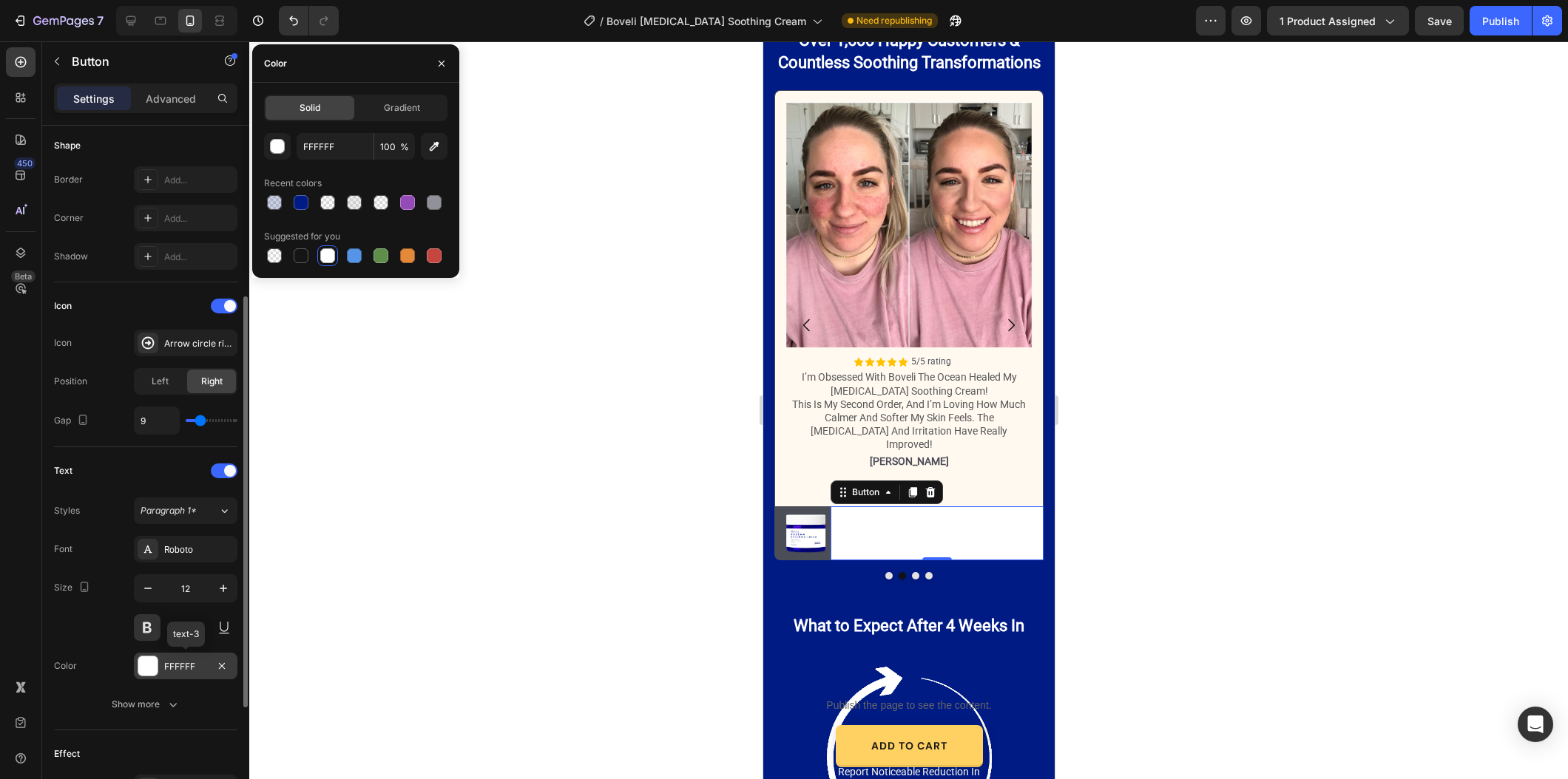
click at [179, 668] on div "FFFFFF" at bounding box center [185, 666] width 43 height 14
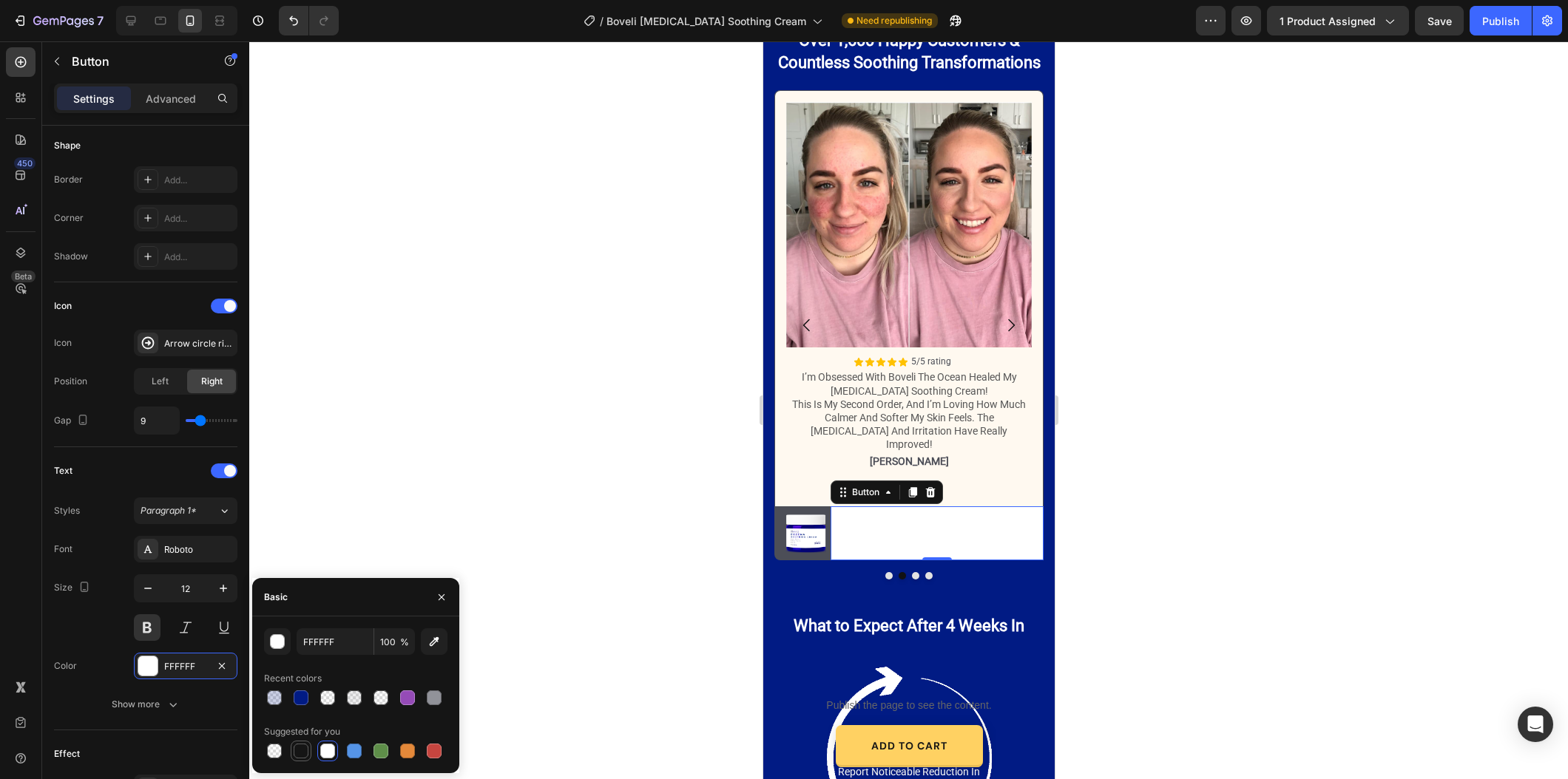
click at [298, 745] on div at bounding box center [301, 751] width 14 height 14
type input "151515"
click at [808, 543] on div "Image" at bounding box center [805, 534] width 41 height 54
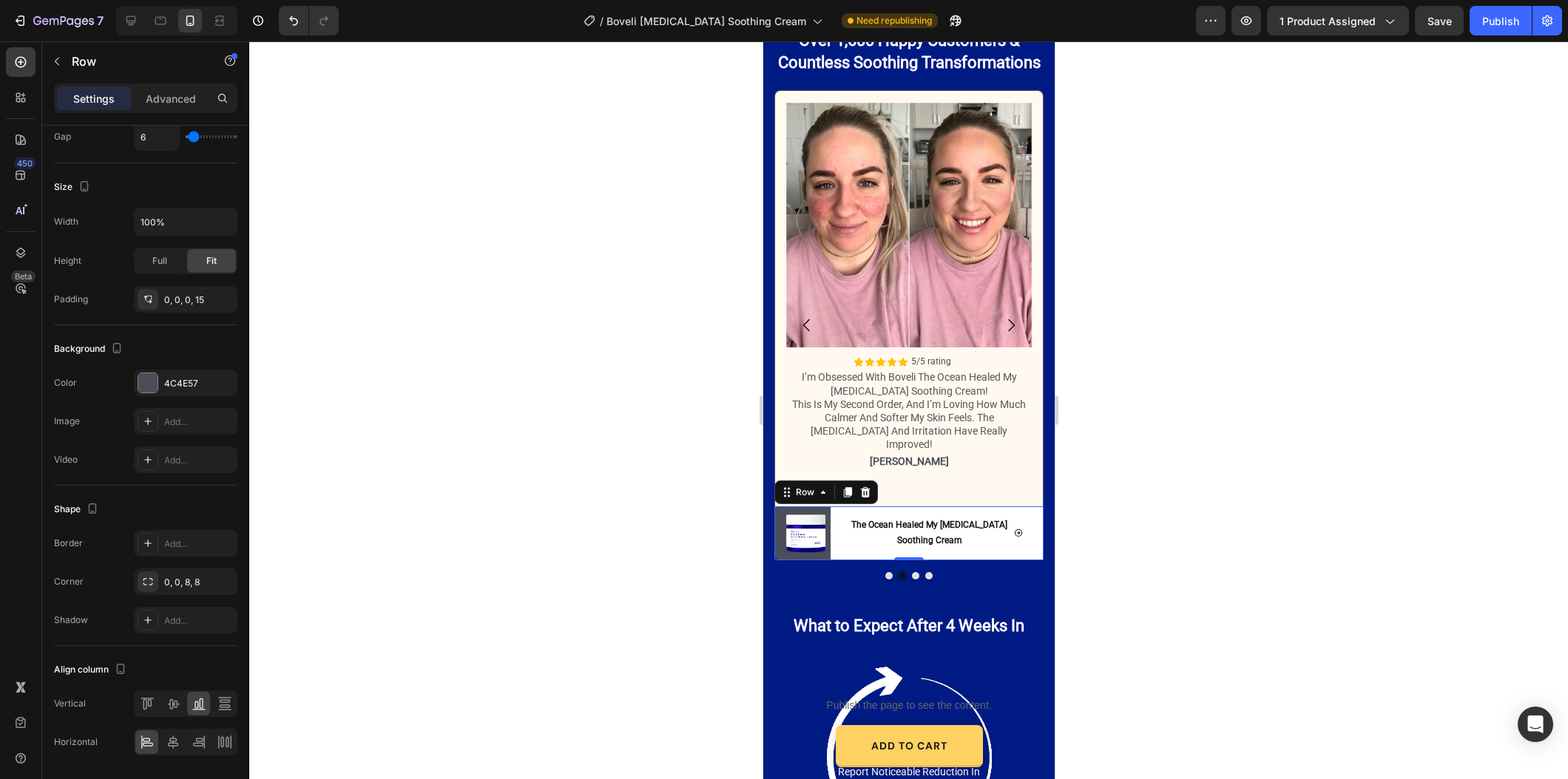
scroll to position [0, 0]
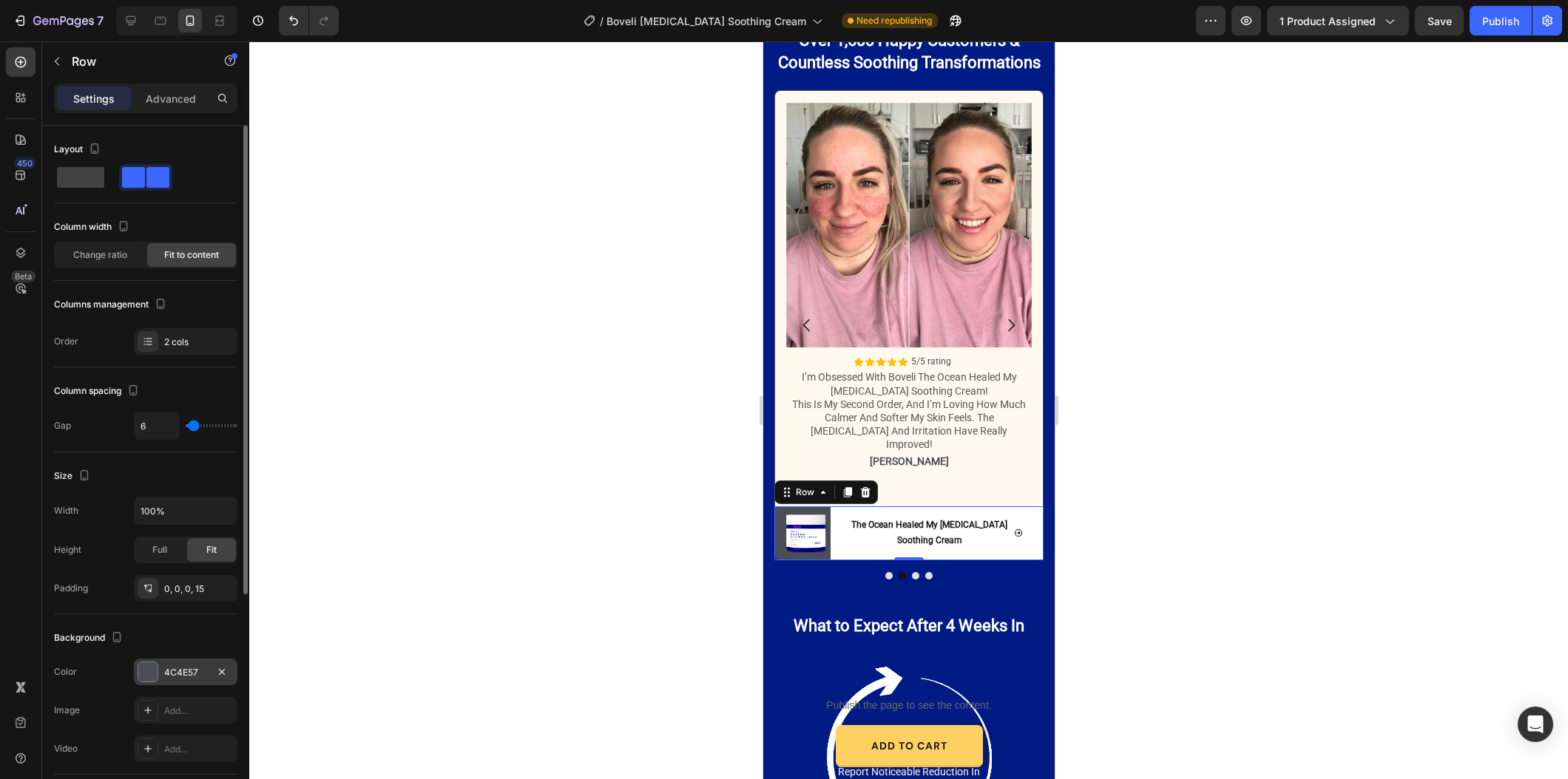
drag, startPoint x: 154, startPoint y: 665, endPoint x: 186, endPoint y: 694, distance: 43.2
click at [154, 665] on div at bounding box center [148, 671] width 19 height 19
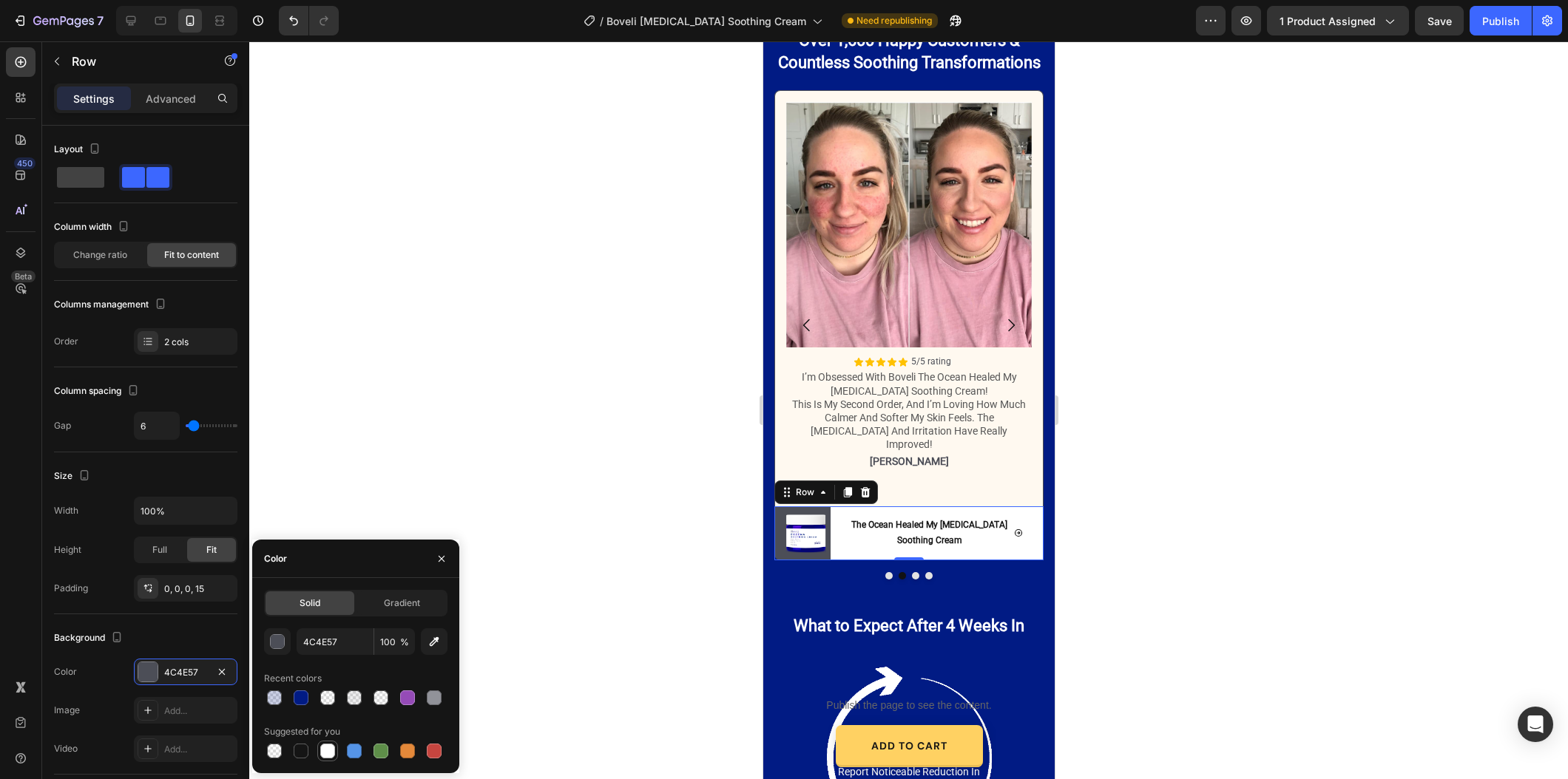
drag, startPoint x: 325, startPoint y: 752, endPoint x: 3, endPoint y: 640, distance: 340.9
click at [325, 752] on div at bounding box center [328, 751] width 14 height 14
type input "FFFFFF"
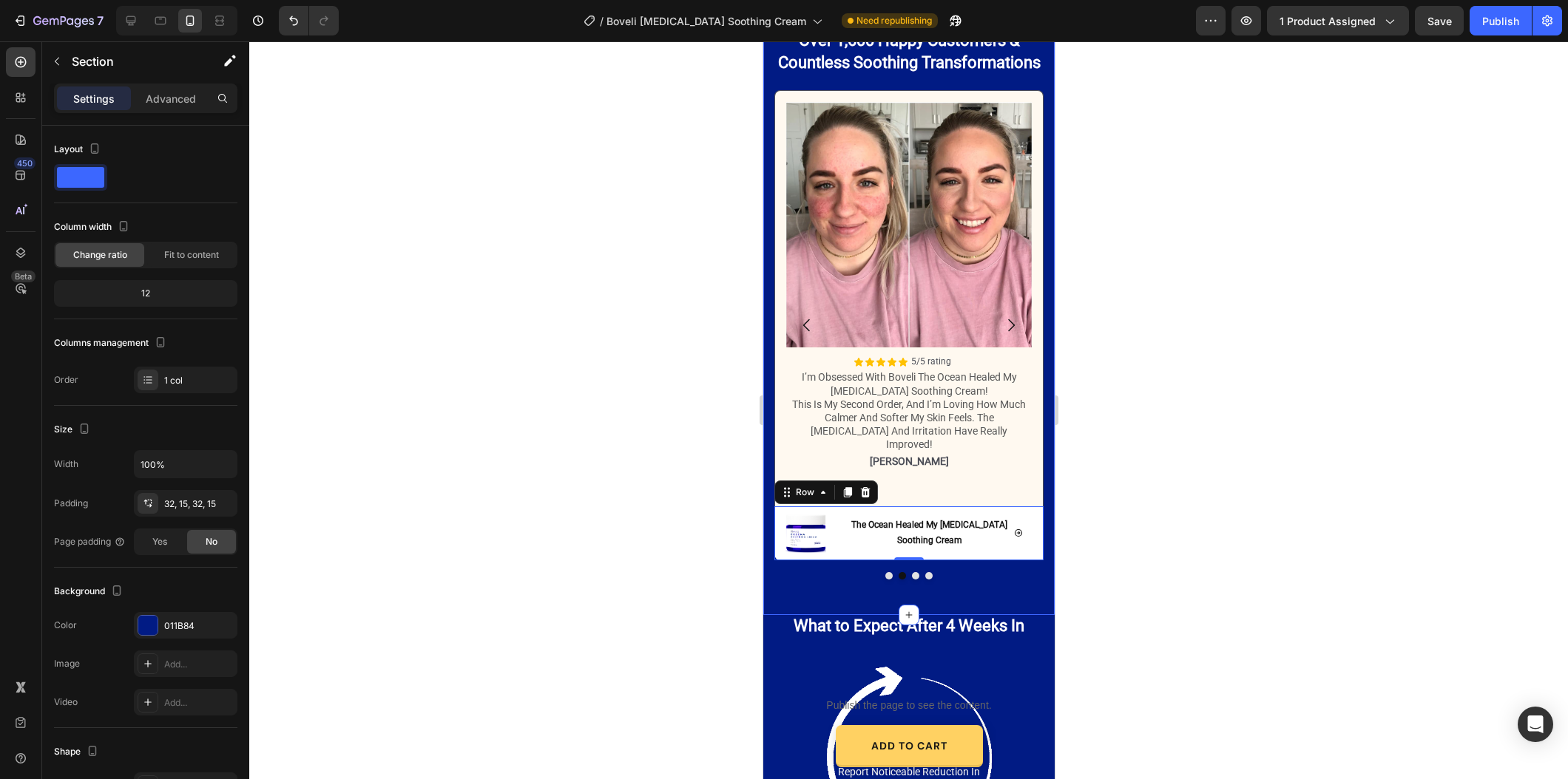
click at [918, 566] on div "Icon Icon Icon Icon Icon Icon List 1,636+ Verified Reviews! Text Block Row Over…" at bounding box center [907, 300] width 269 height 582
click at [918, 572] on div at bounding box center [907, 575] width 269 height 7
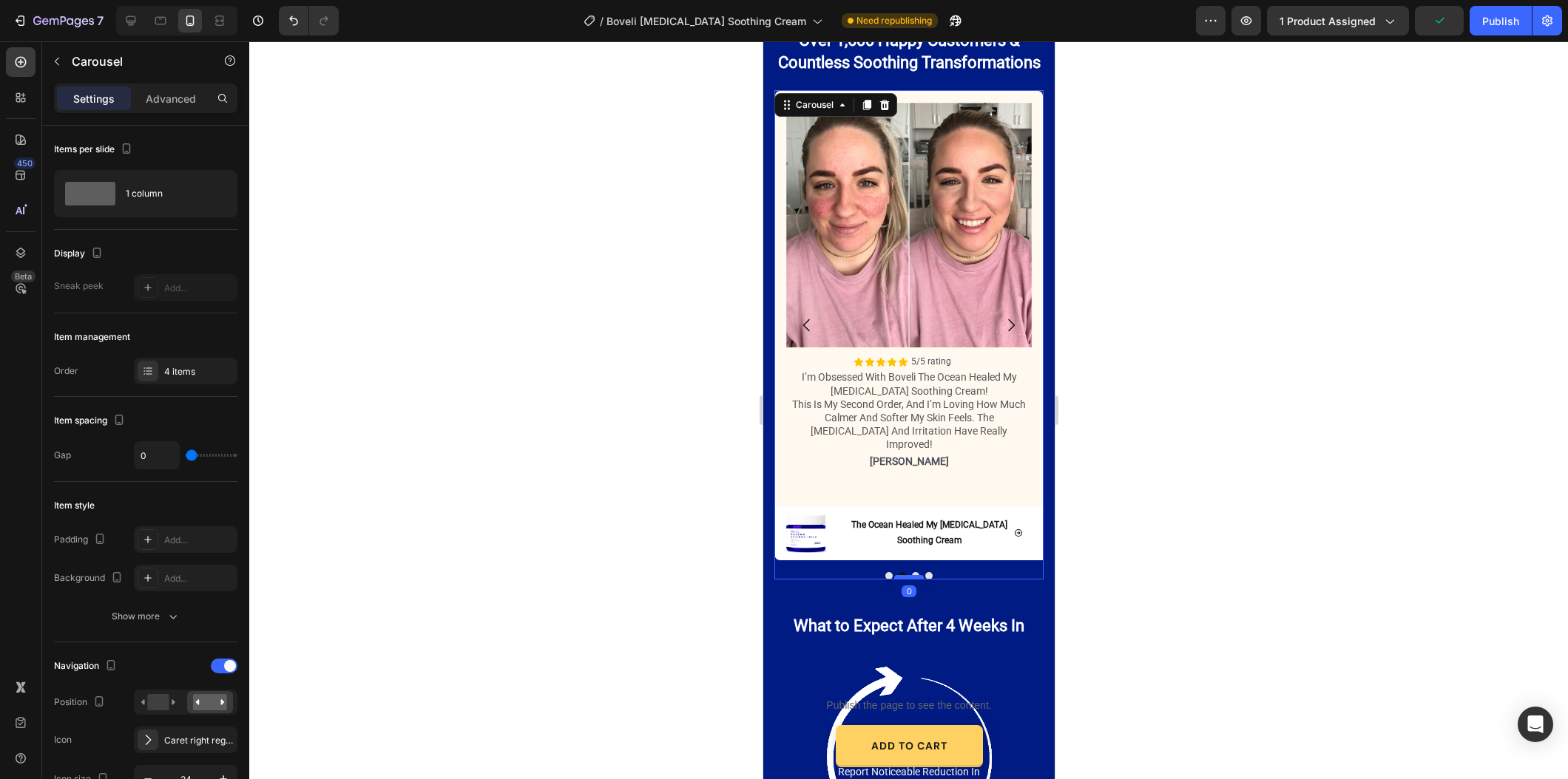
click at [917, 575] on div at bounding box center [908, 576] width 30 height 5
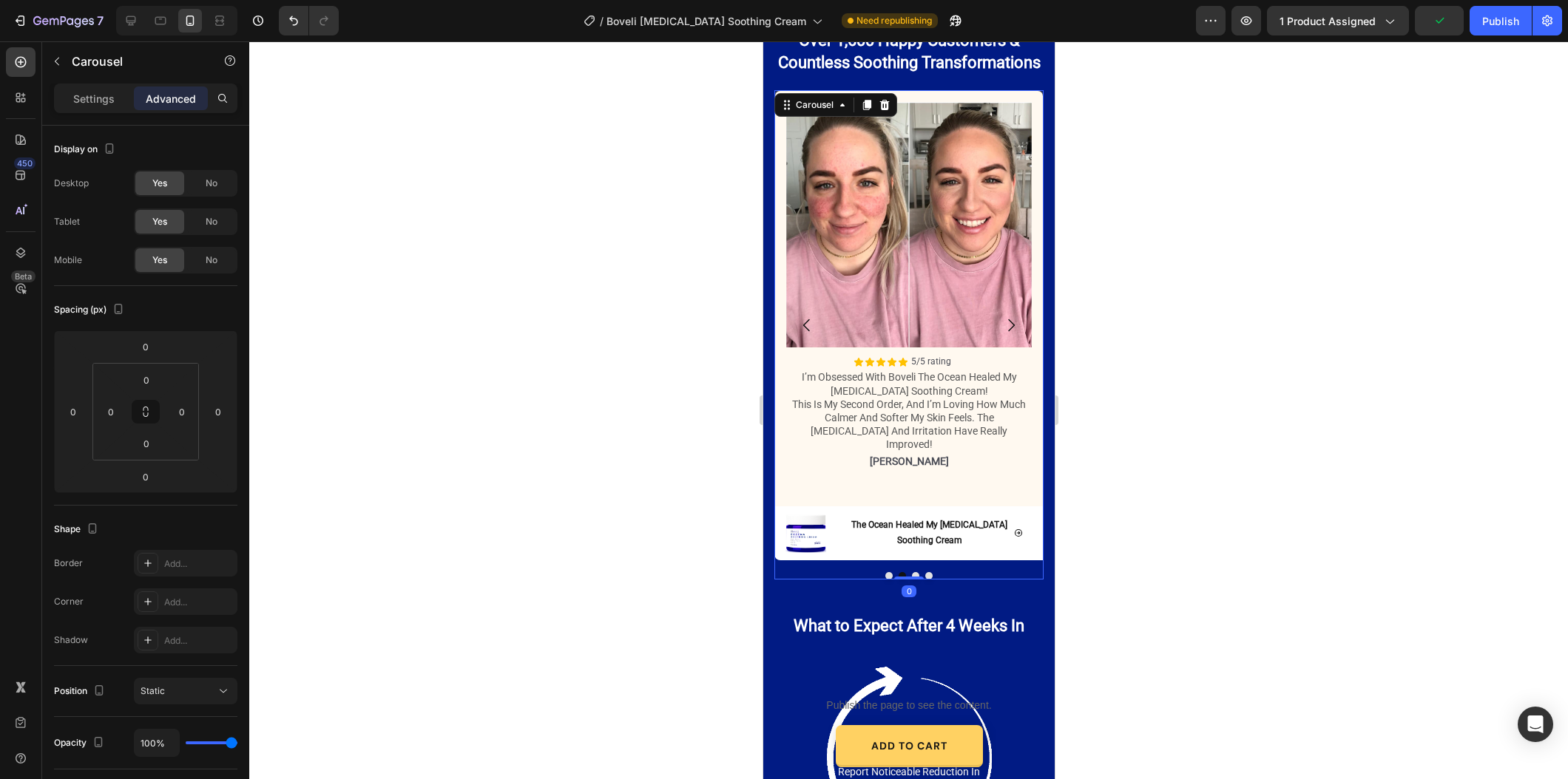
scroll to position [2123, 0]
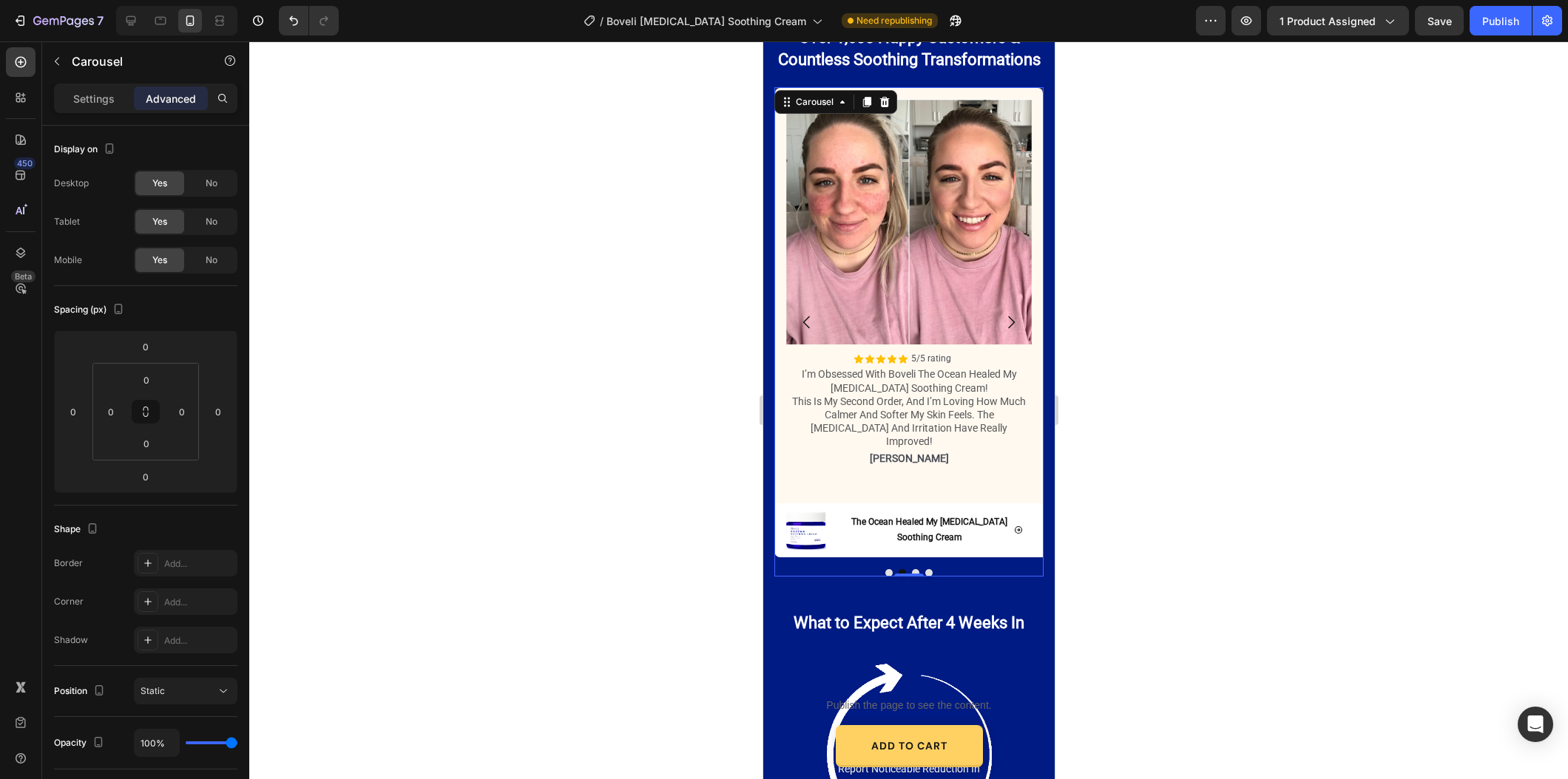
click at [914, 569] on button "Dot" at bounding box center [914, 573] width 7 height 7
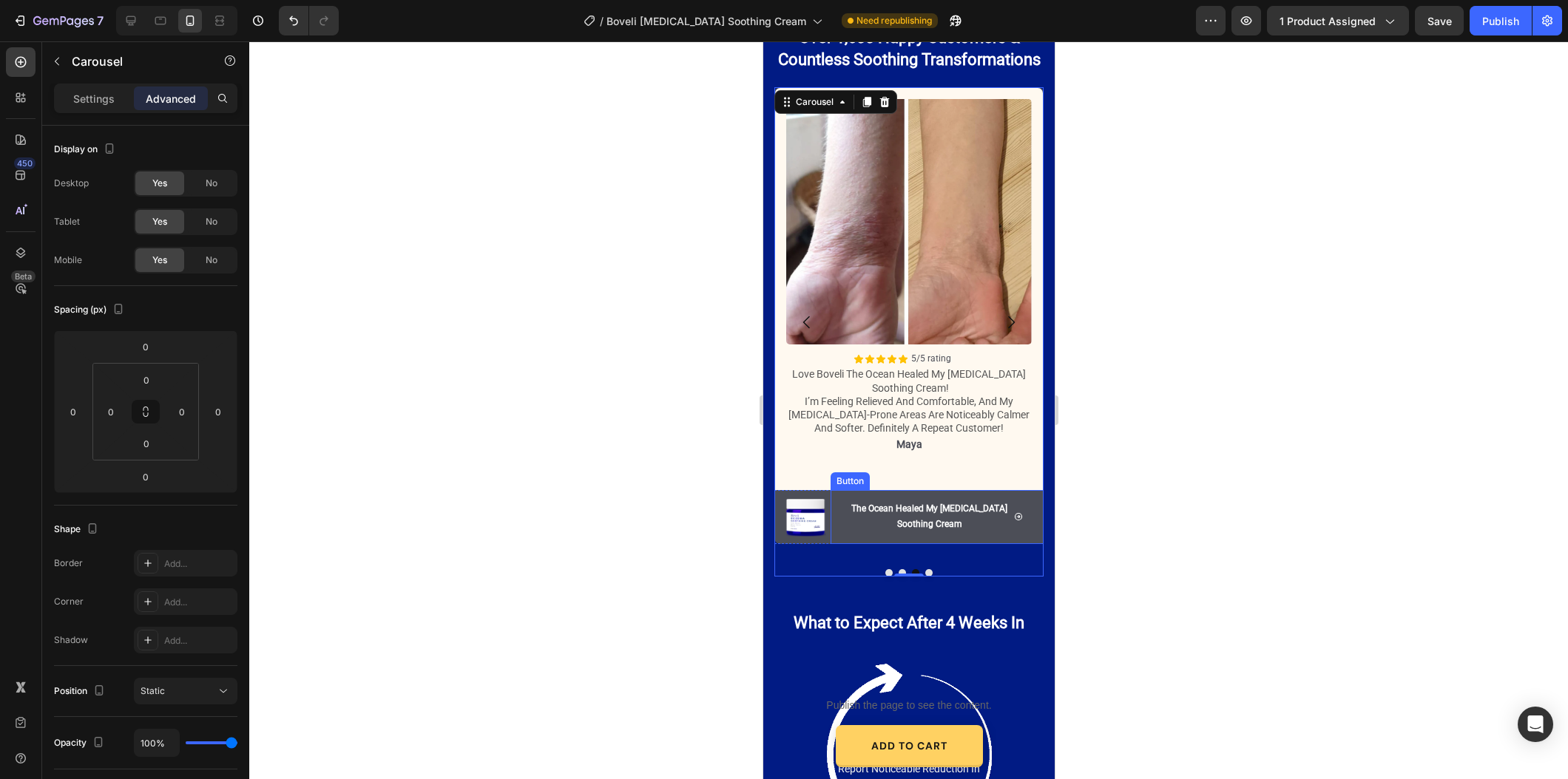
click at [914, 541] on button "The Ocean Healed My [MEDICAL_DATA] Soothing Cream" at bounding box center [935, 518] width 213 height 54
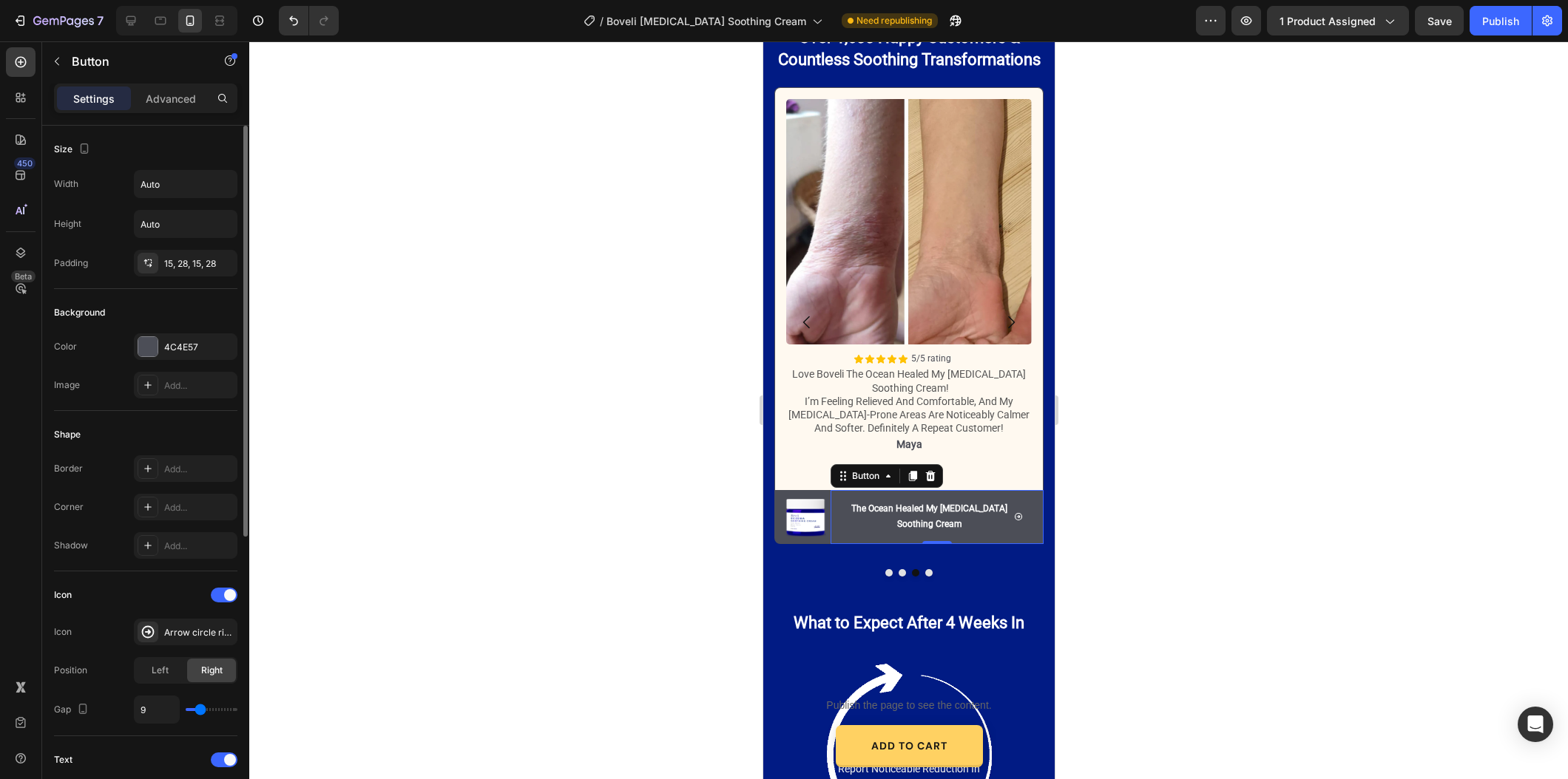
click at [174, 361] on div "Color 4C4E57 Image Add..." at bounding box center [146, 366] width 184 height 65
click at [176, 347] on div "4C4E57" at bounding box center [185, 347] width 43 height 14
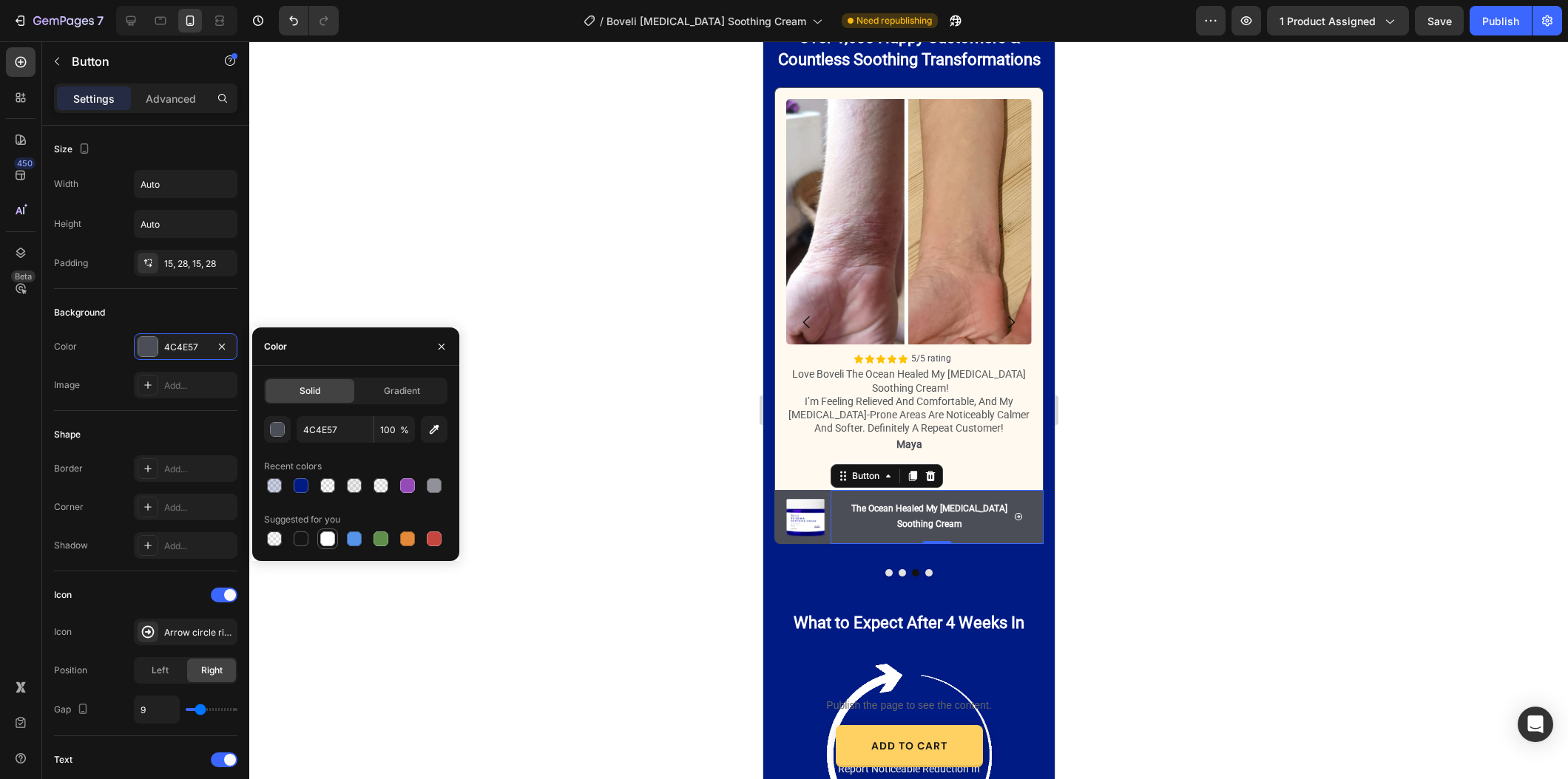
click at [320, 540] on div at bounding box center [328, 538] width 14 height 14
type input "FFFFFF"
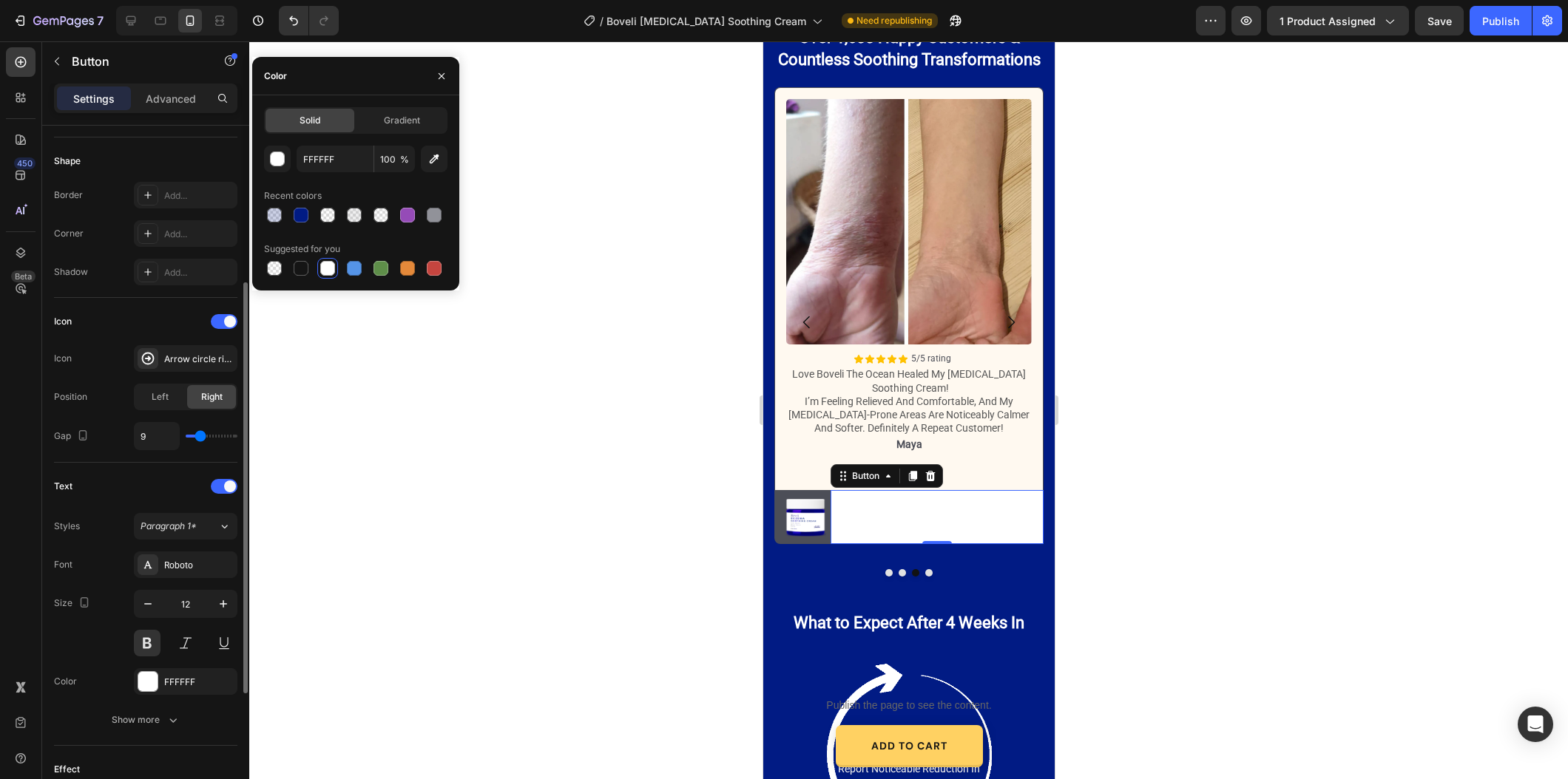
scroll to position [271, 0]
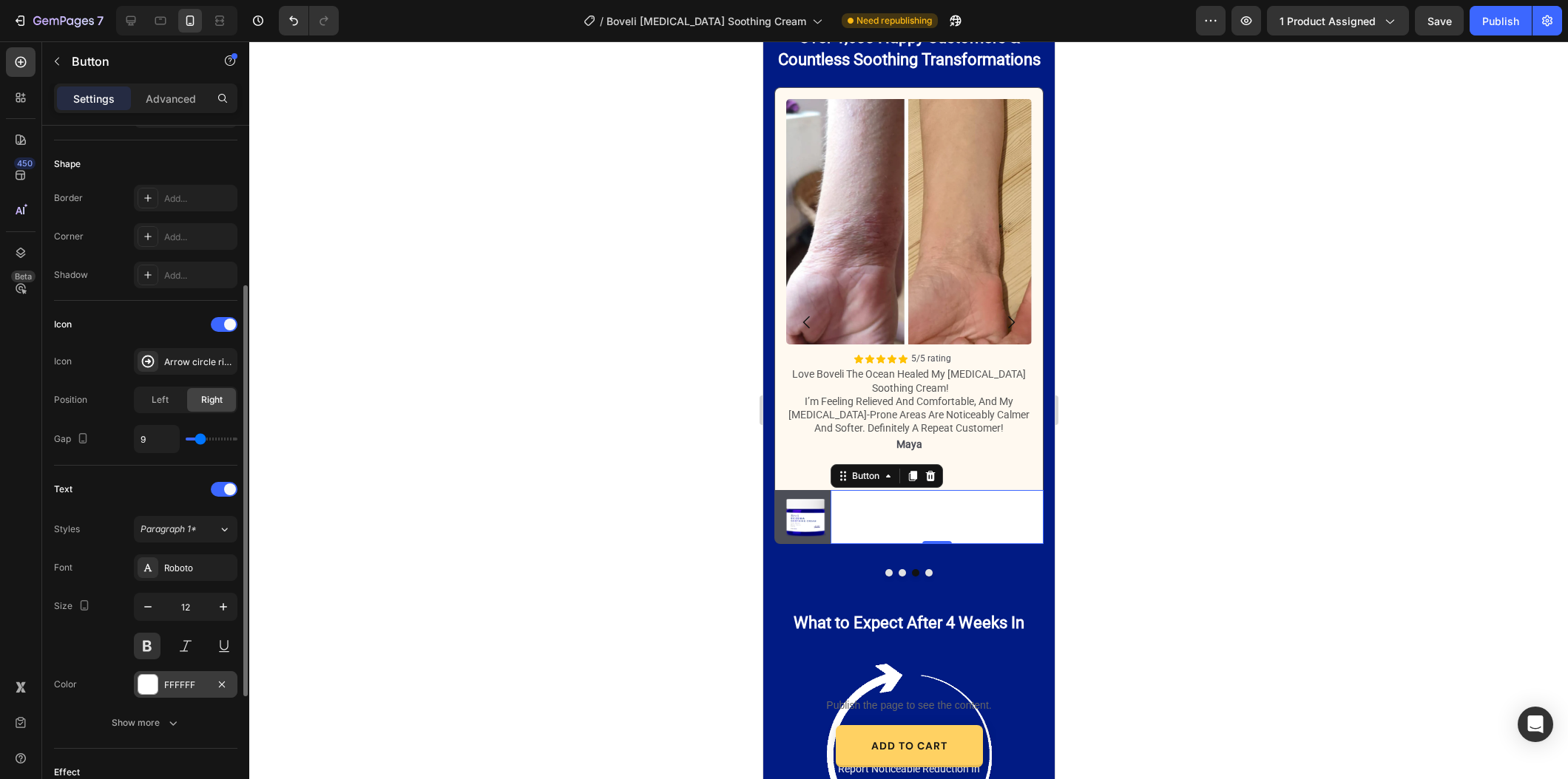
click at [165, 696] on div "FFFFFF" at bounding box center [186, 684] width 103 height 26
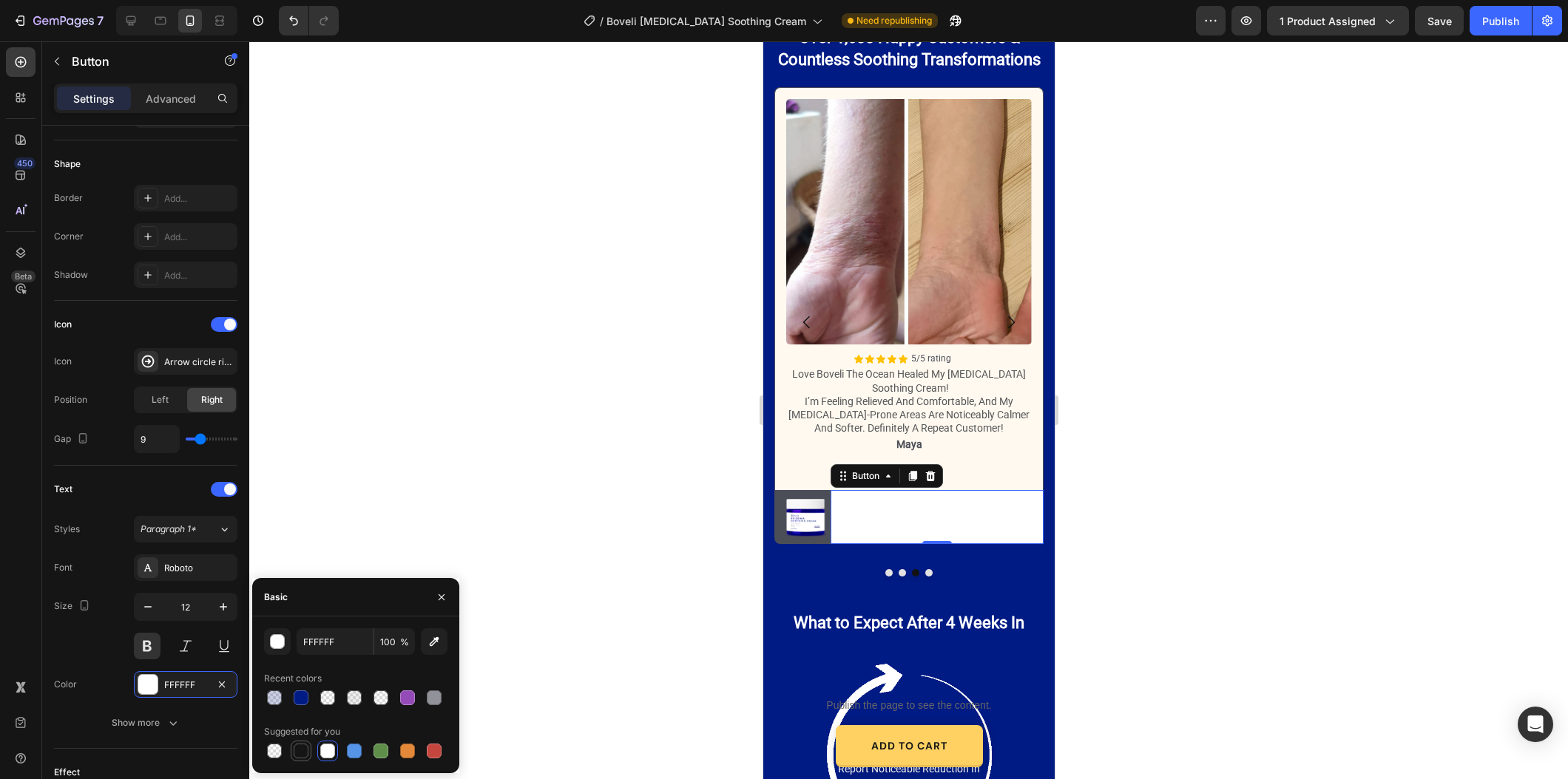
drag, startPoint x: 294, startPoint y: 753, endPoint x: 291, endPoint y: 744, distance: 9.5
click at [294, 753] on div at bounding box center [301, 751] width 14 height 14
type input "151515"
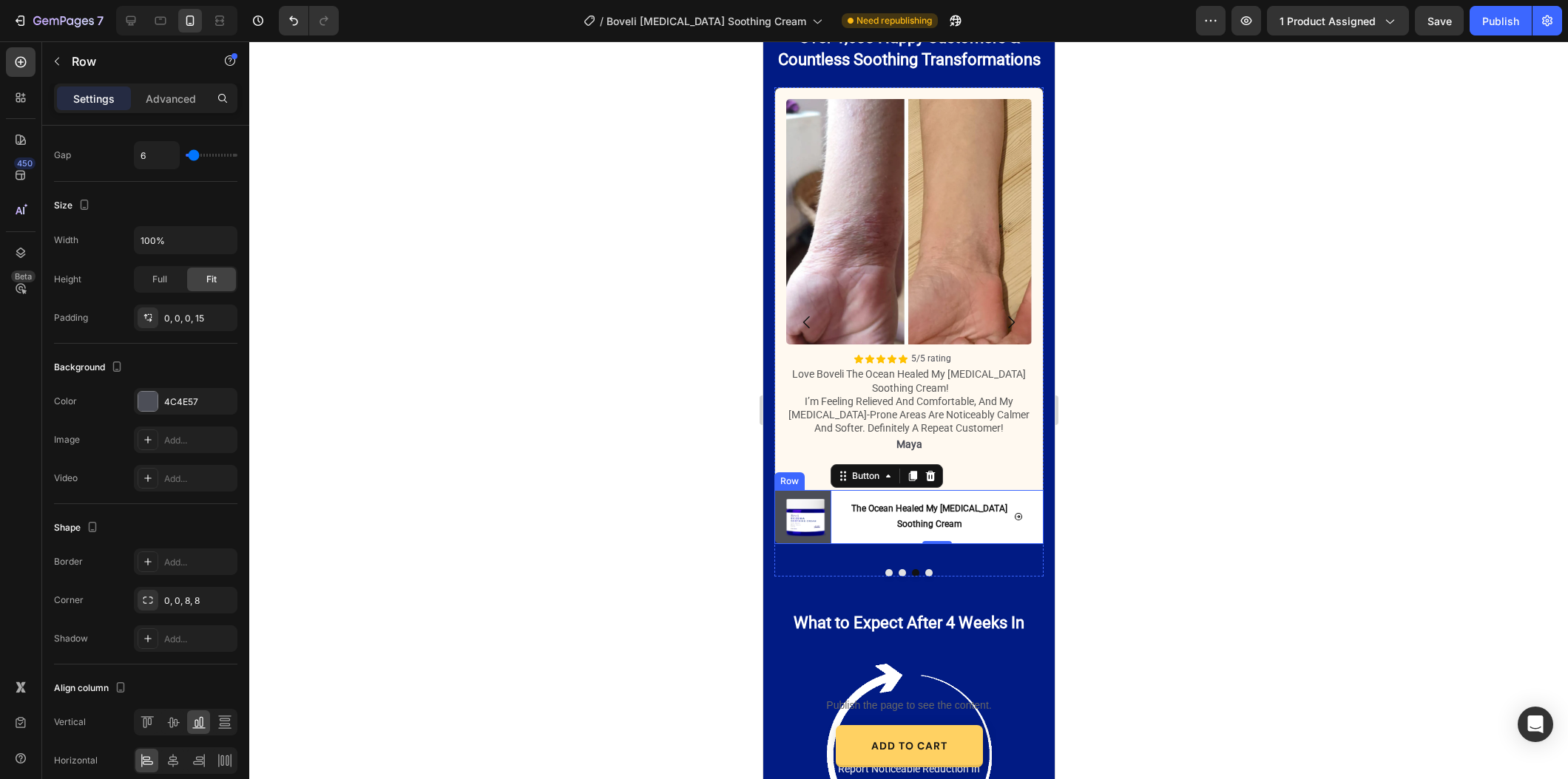
click at [789, 540] on div "Image" at bounding box center [805, 518] width 41 height 54
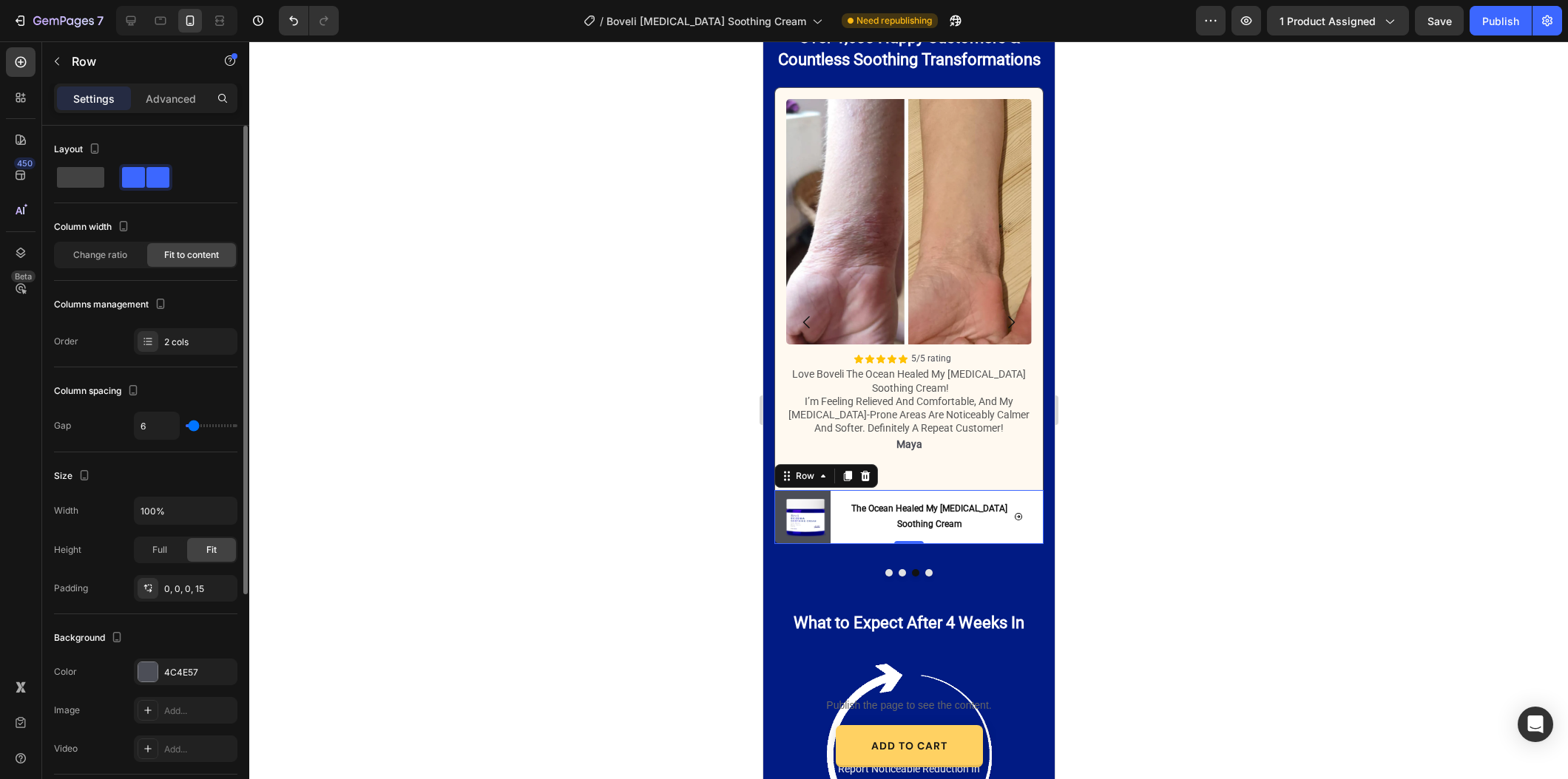
drag, startPoint x: 167, startPoint y: 676, endPoint x: 199, endPoint y: 690, distance: 34.9
click at [167, 676] on div "4C4E57" at bounding box center [198, 672] width 70 height 14
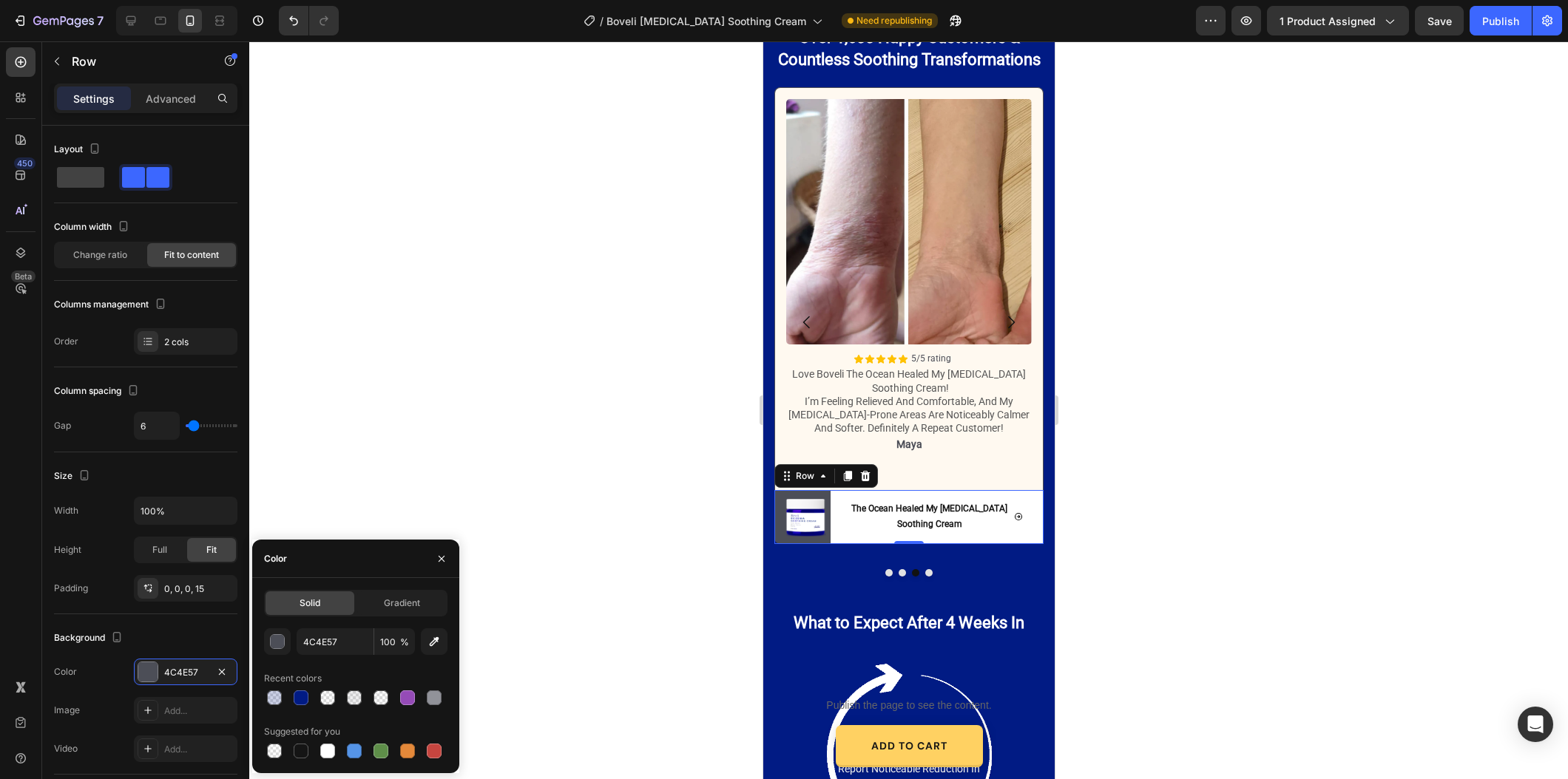
drag, startPoint x: 326, startPoint y: 746, endPoint x: 710, endPoint y: 546, distance: 433.0
click at [326, 746] on div at bounding box center [328, 751] width 14 height 14
type input "FFFFFF"
click at [705, 530] on div at bounding box center [908, 410] width 1318 height 737
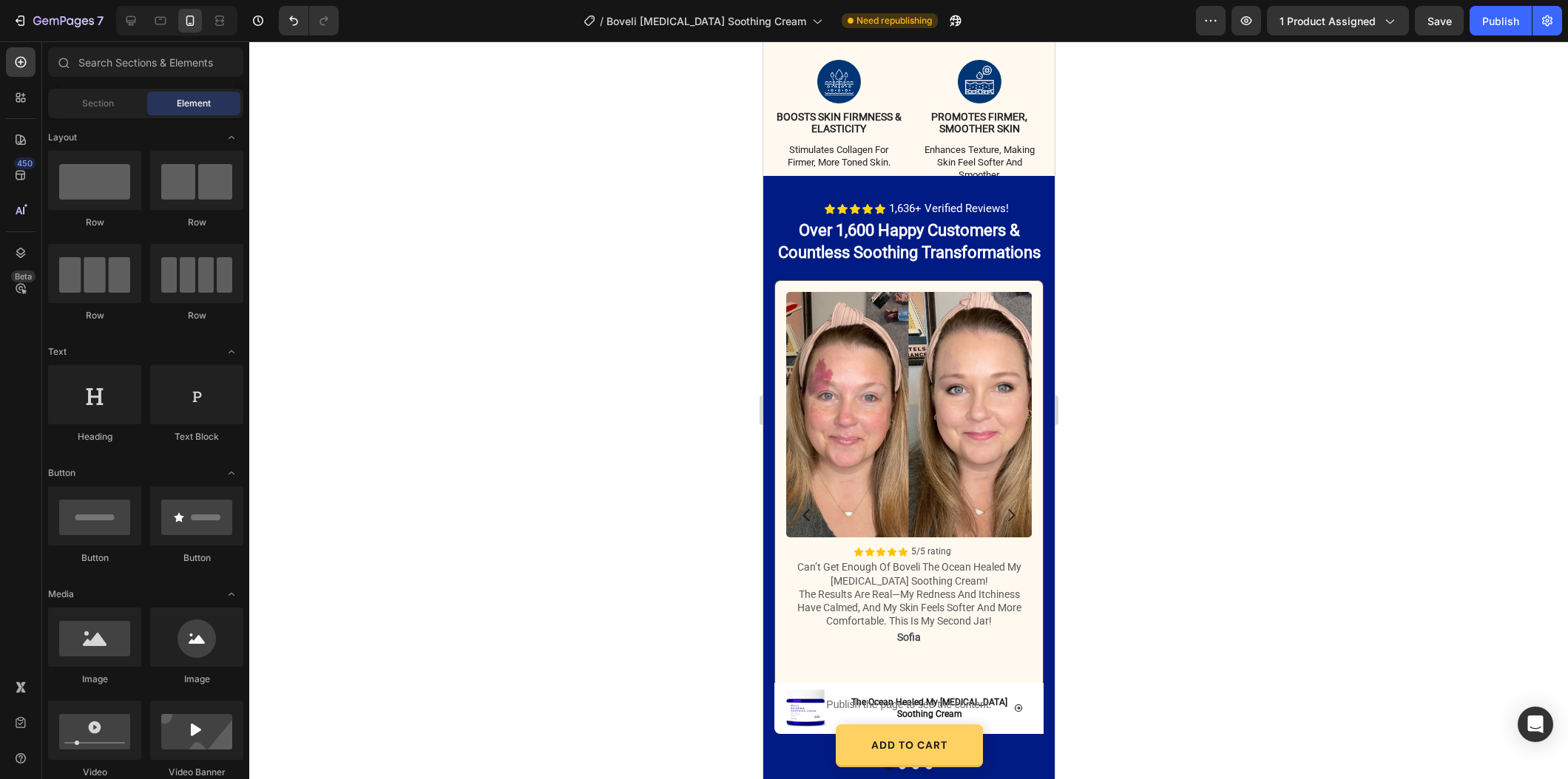
scroll to position [2080, 0]
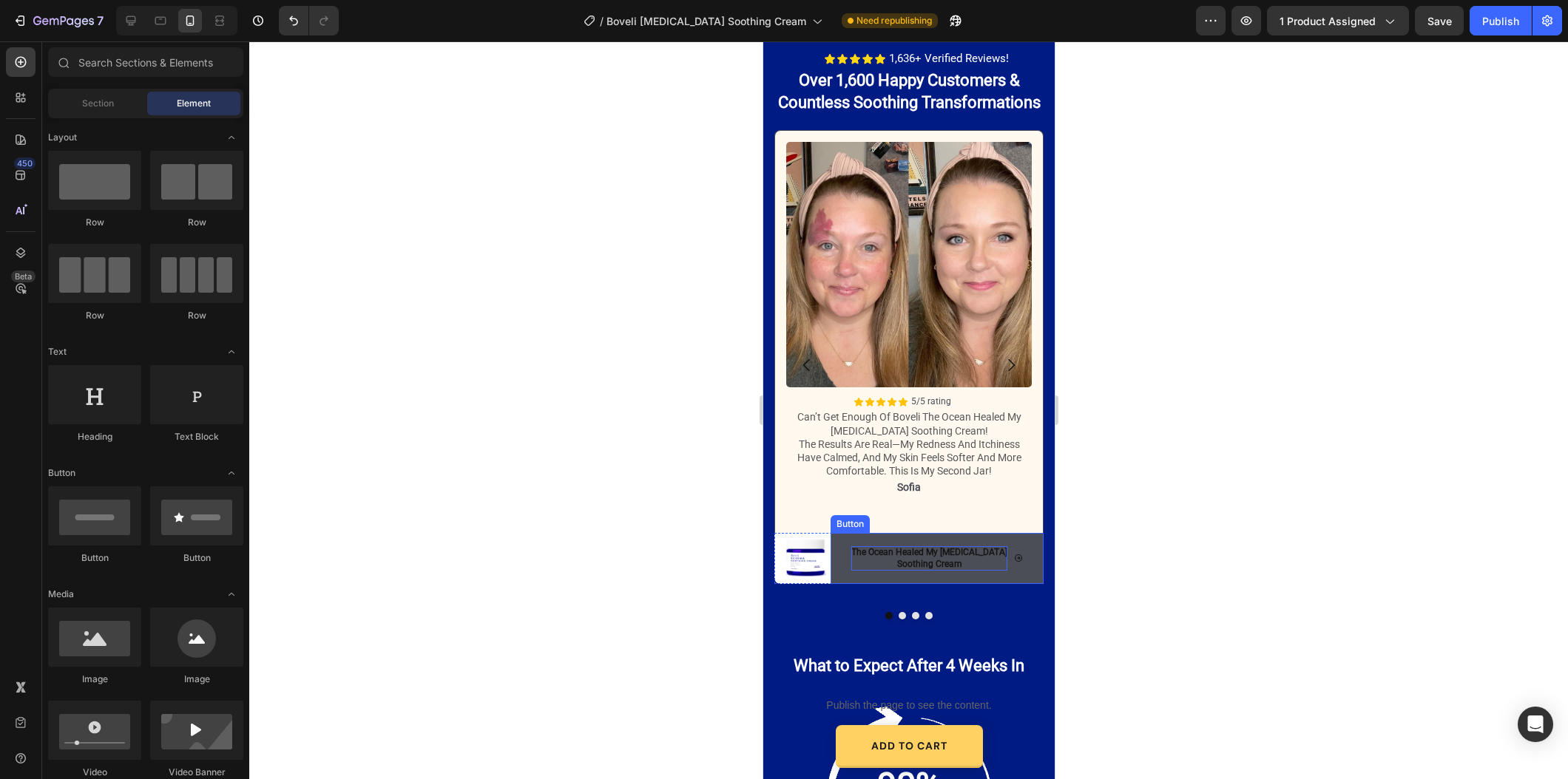
click at [915, 561] on p "The Ocean Healed My [MEDICAL_DATA] Soothing Cream" at bounding box center [928, 559] width 156 height 25
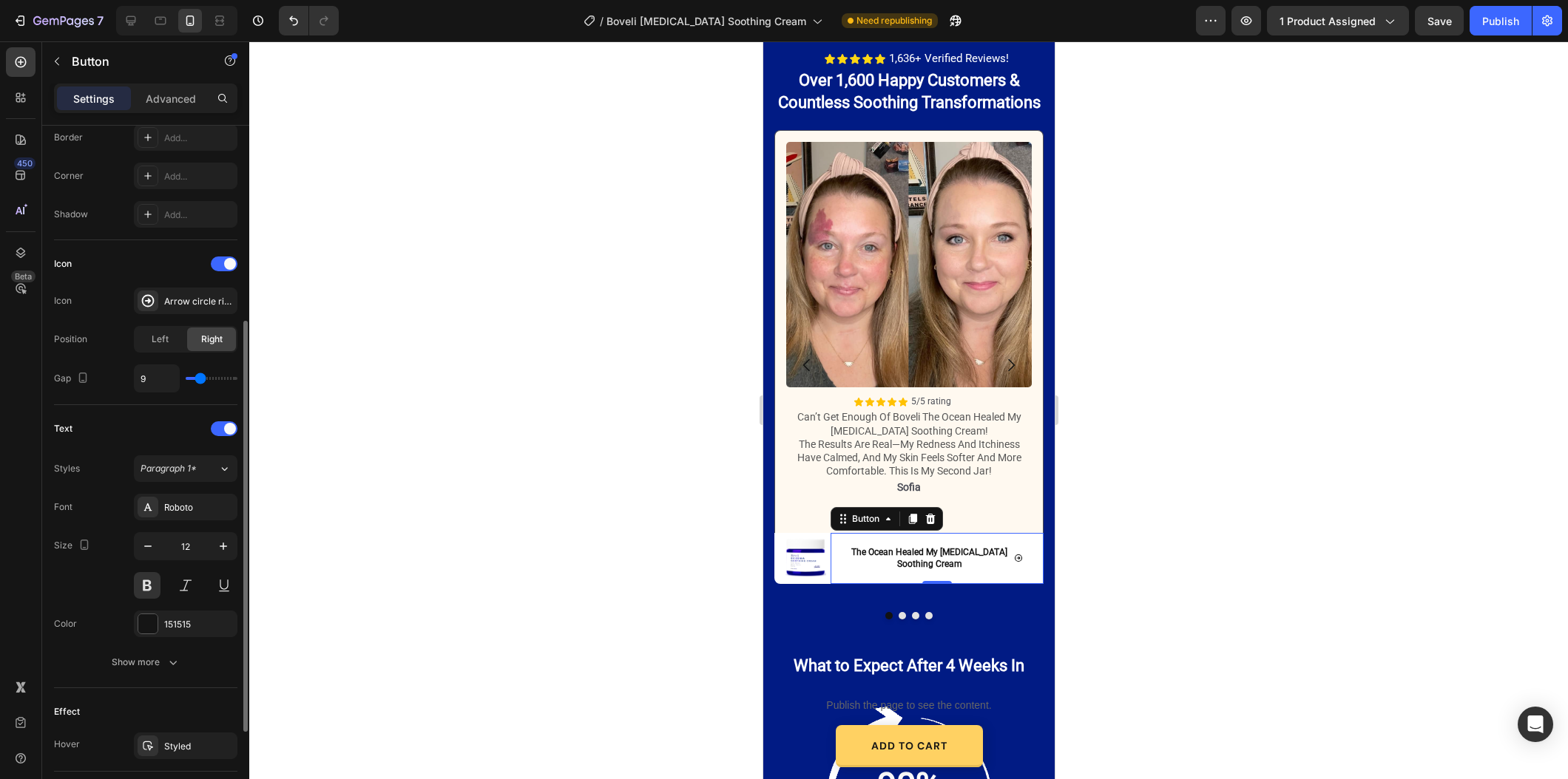
scroll to position [328, 0]
click at [186, 636] on div "151515" at bounding box center [186, 626] width 103 height 26
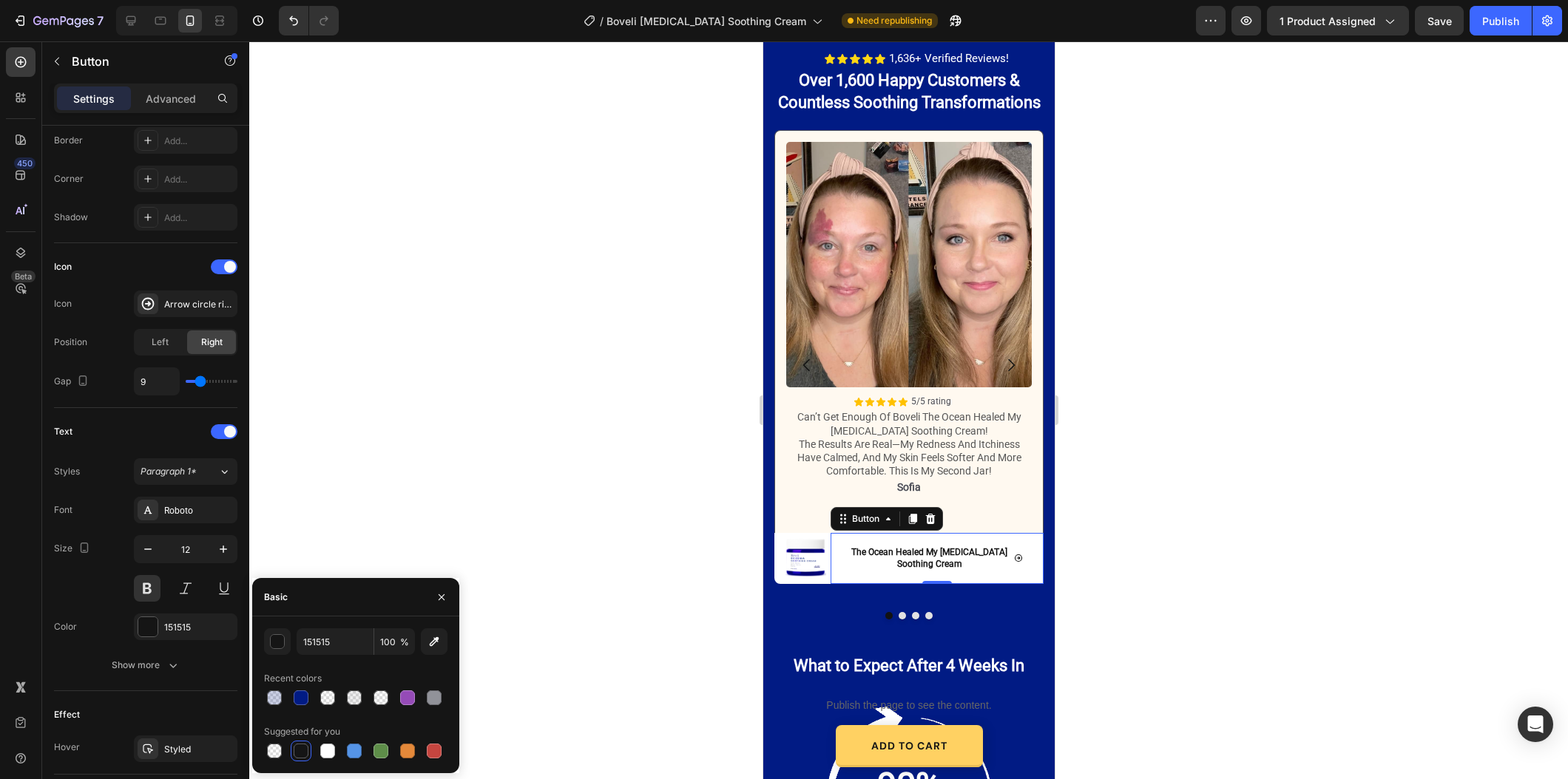
click at [410, 559] on div at bounding box center [908, 410] width 1318 height 737
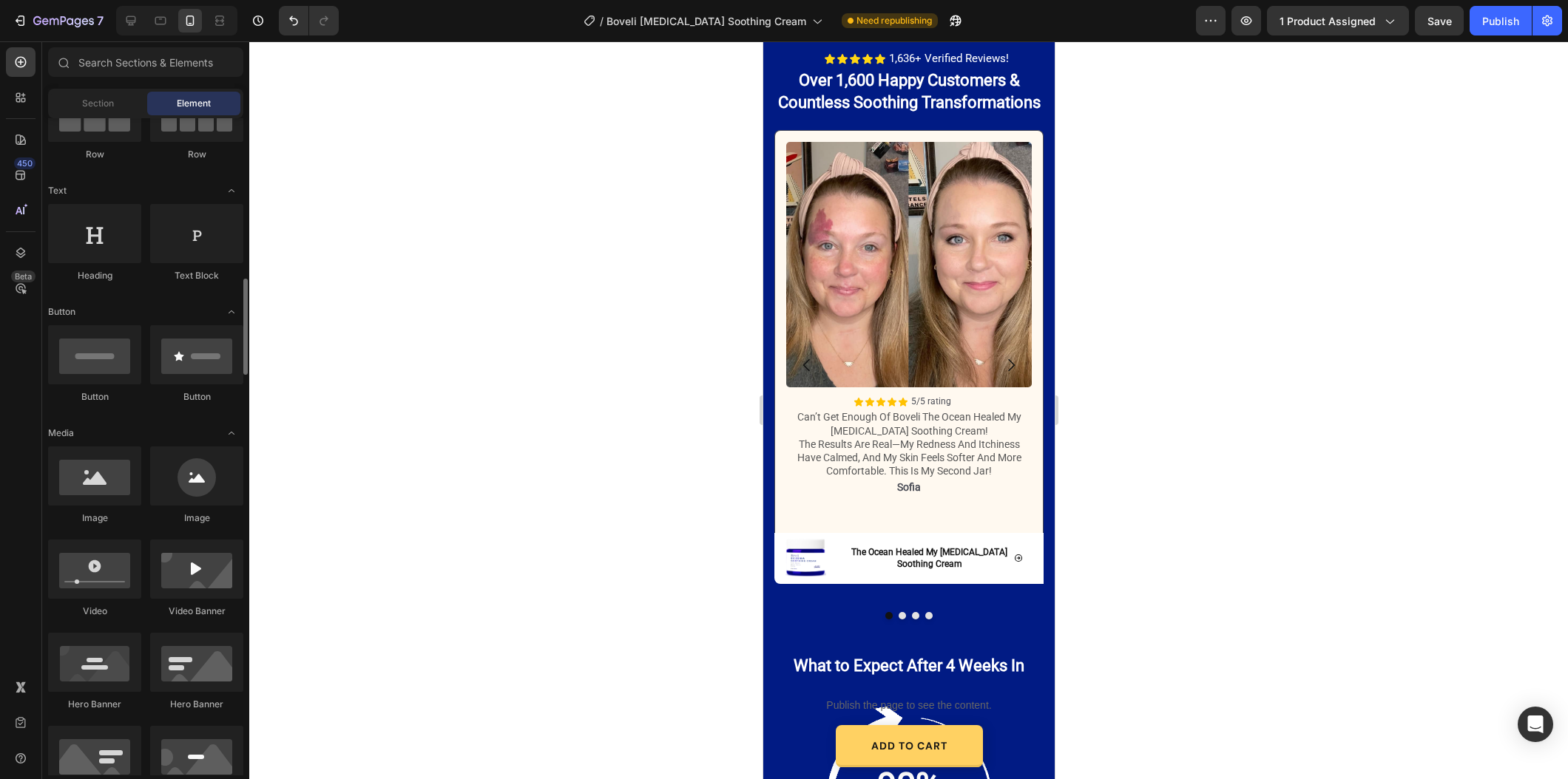
scroll to position [280, 0]
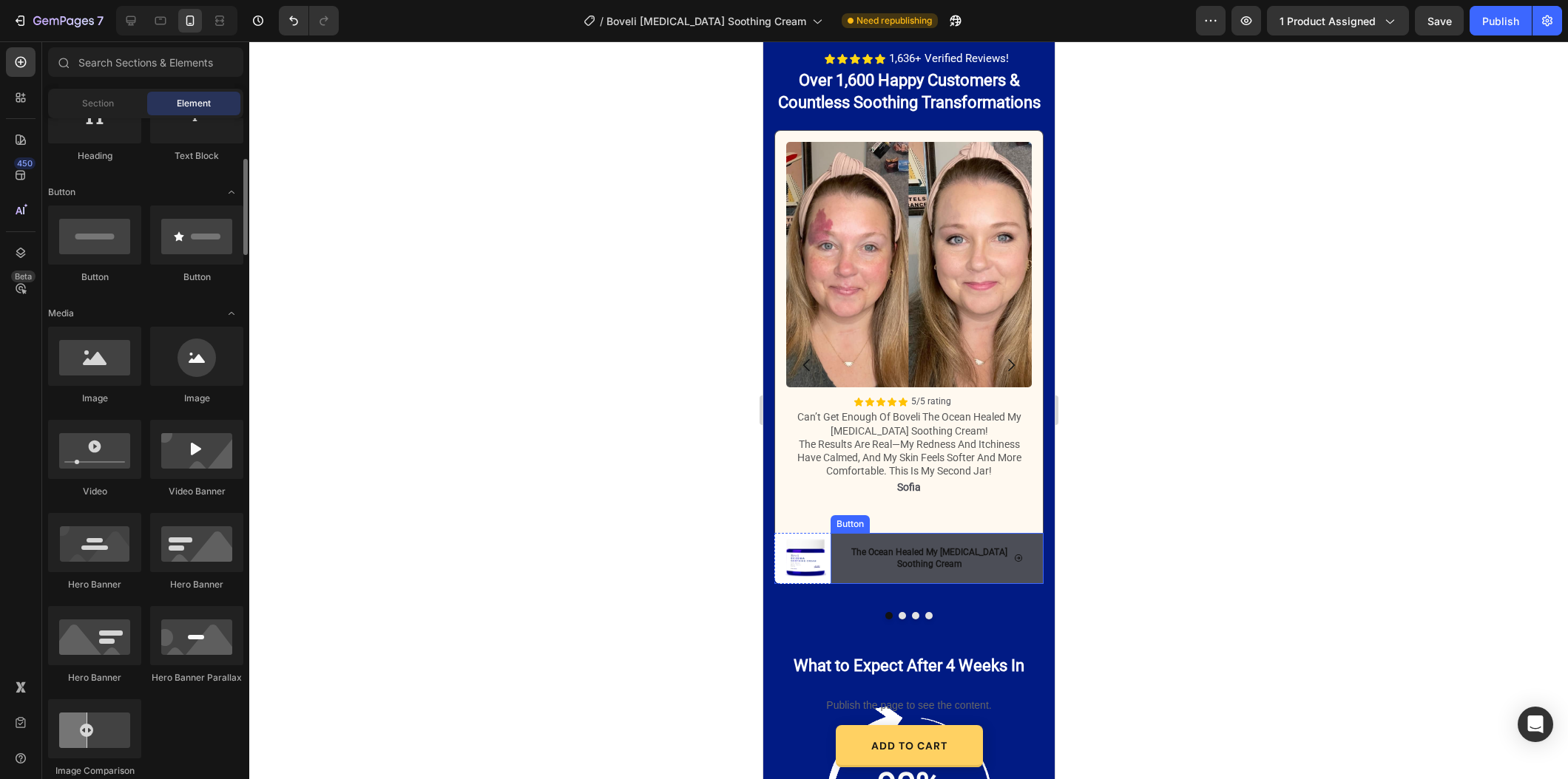
click at [889, 572] on button "The Ocean Healed My [MEDICAL_DATA] Soothing Cream" at bounding box center [935, 558] width 213 height 52
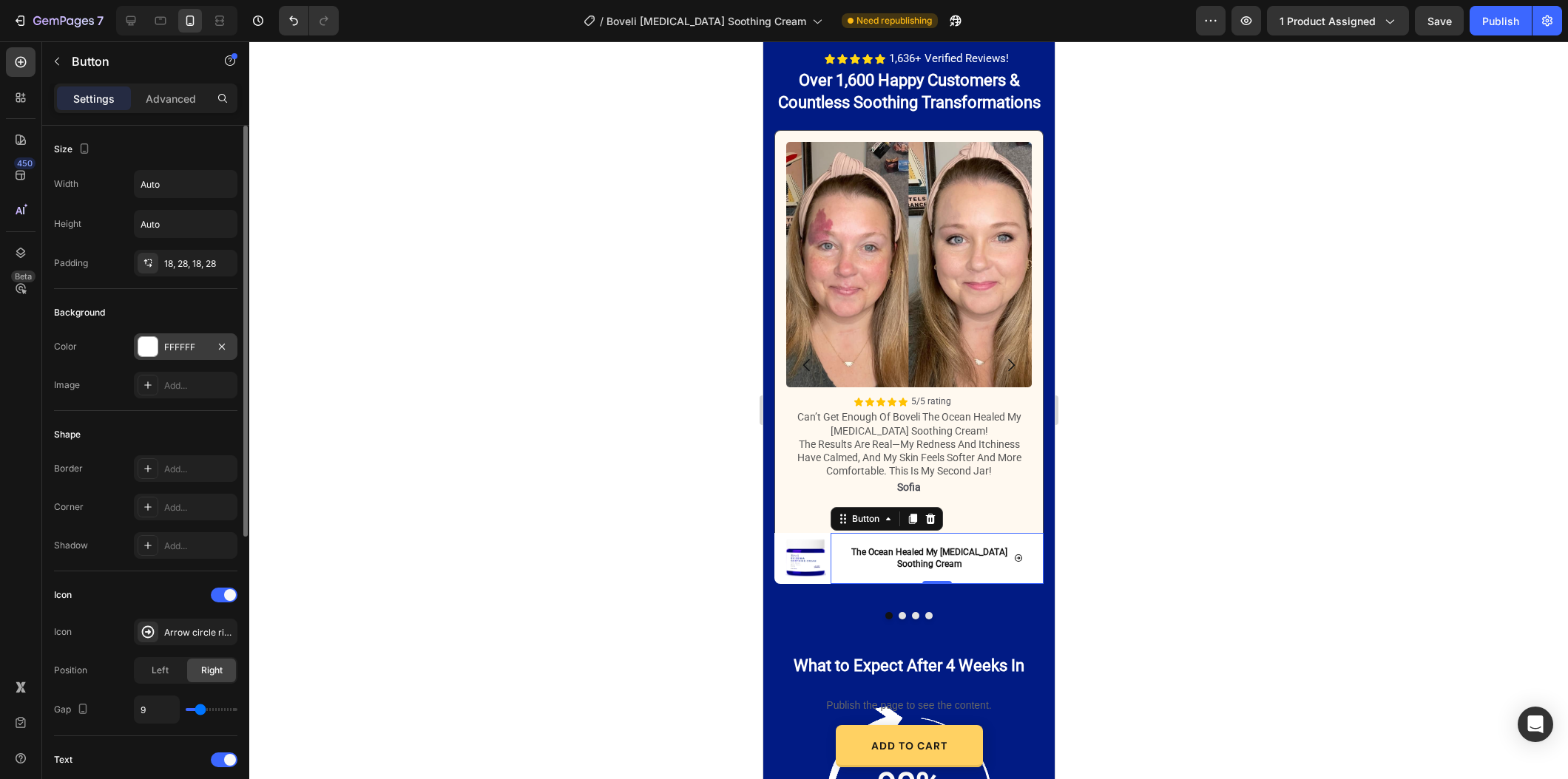
click at [171, 354] on div "FFFFFF" at bounding box center [186, 346] width 103 height 26
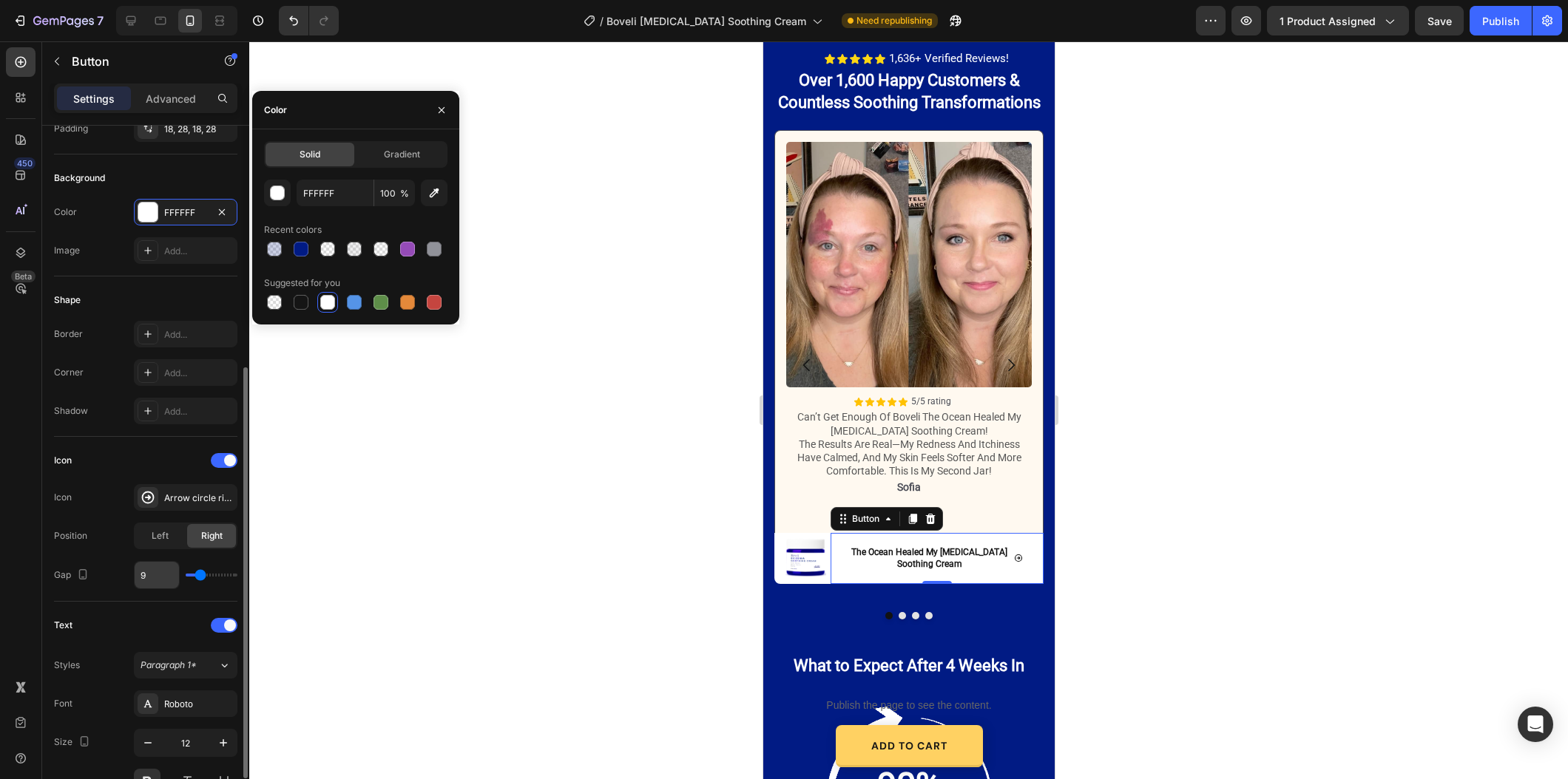
scroll to position [236, 0]
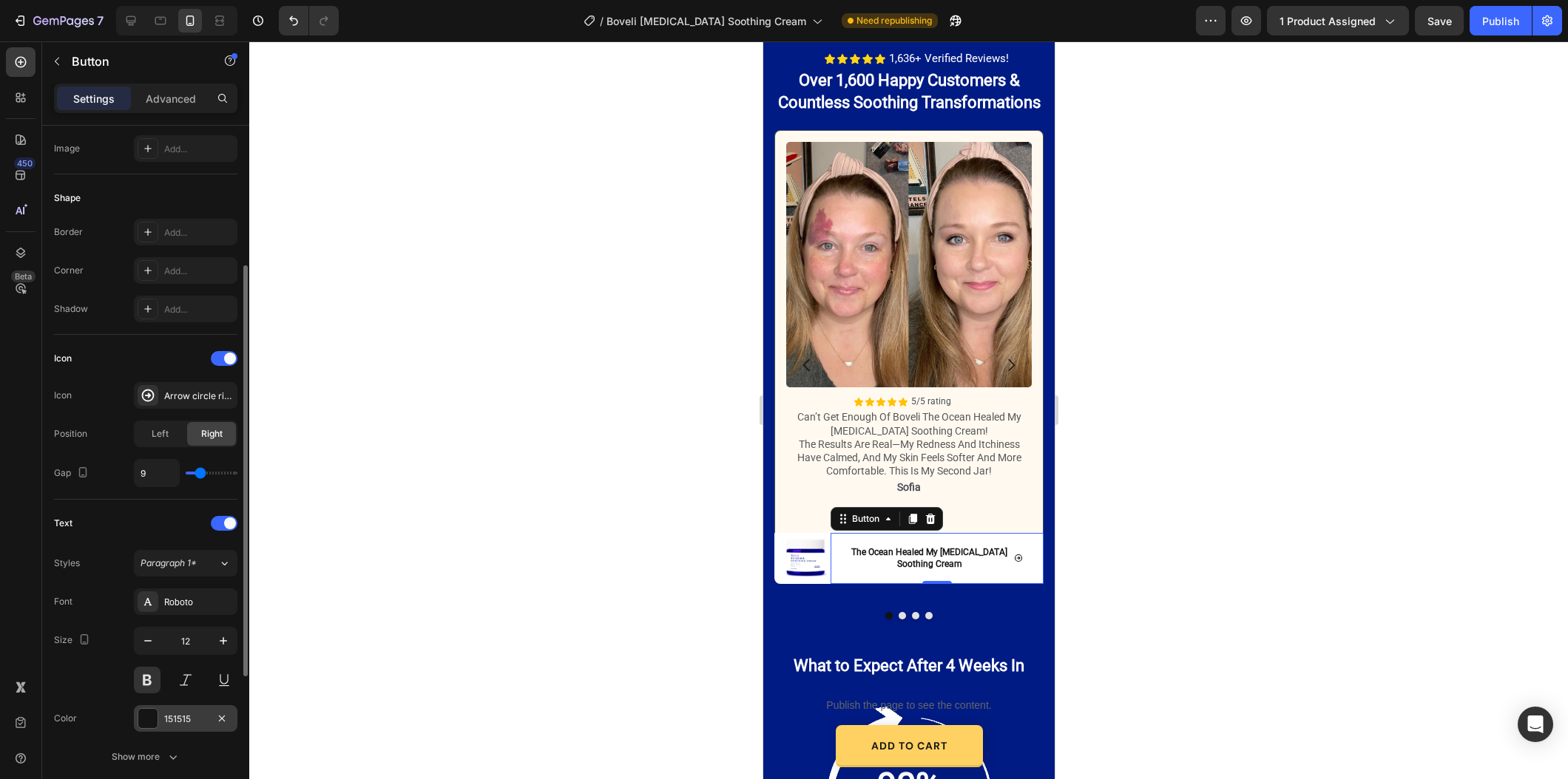
drag, startPoint x: 178, startPoint y: 705, endPoint x: 184, endPoint y: 711, distance: 8.5
click at [178, 706] on div "151515" at bounding box center [186, 717] width 103 height 26
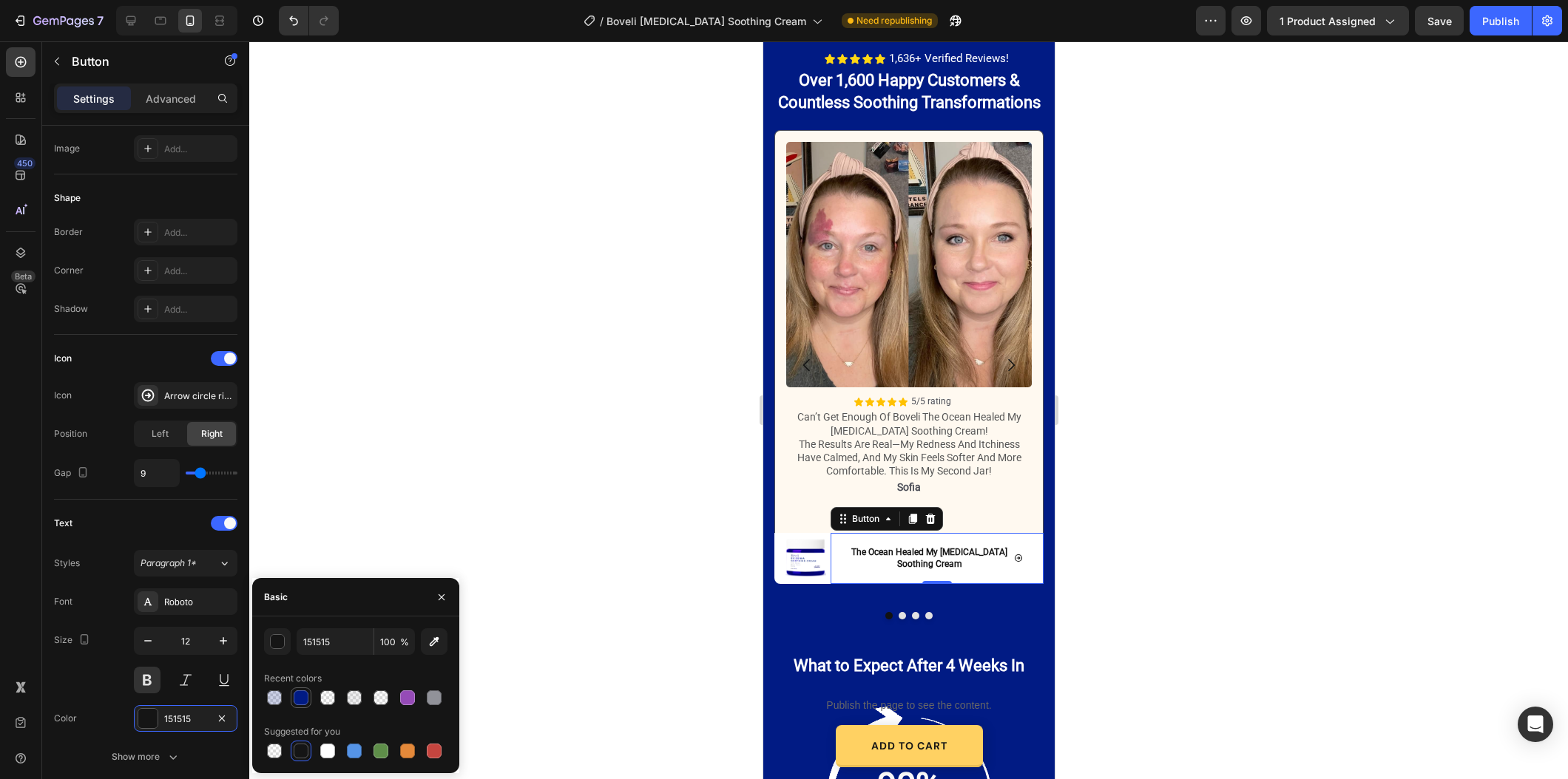
drag, startPoint x: 286, startPoint y: 692, endPoint x: 297, endPoint y: 696, distance: 11.7
click at [287, 692] on div at bounding box center [356, 698] width 184 height 21
click at [299, 698] on div at bounding box center [301, 698] width 14 height 14
type input "011B84"
click at [904, 612] on button "Dot" at bounding box center [902, 615] width 7 height 7
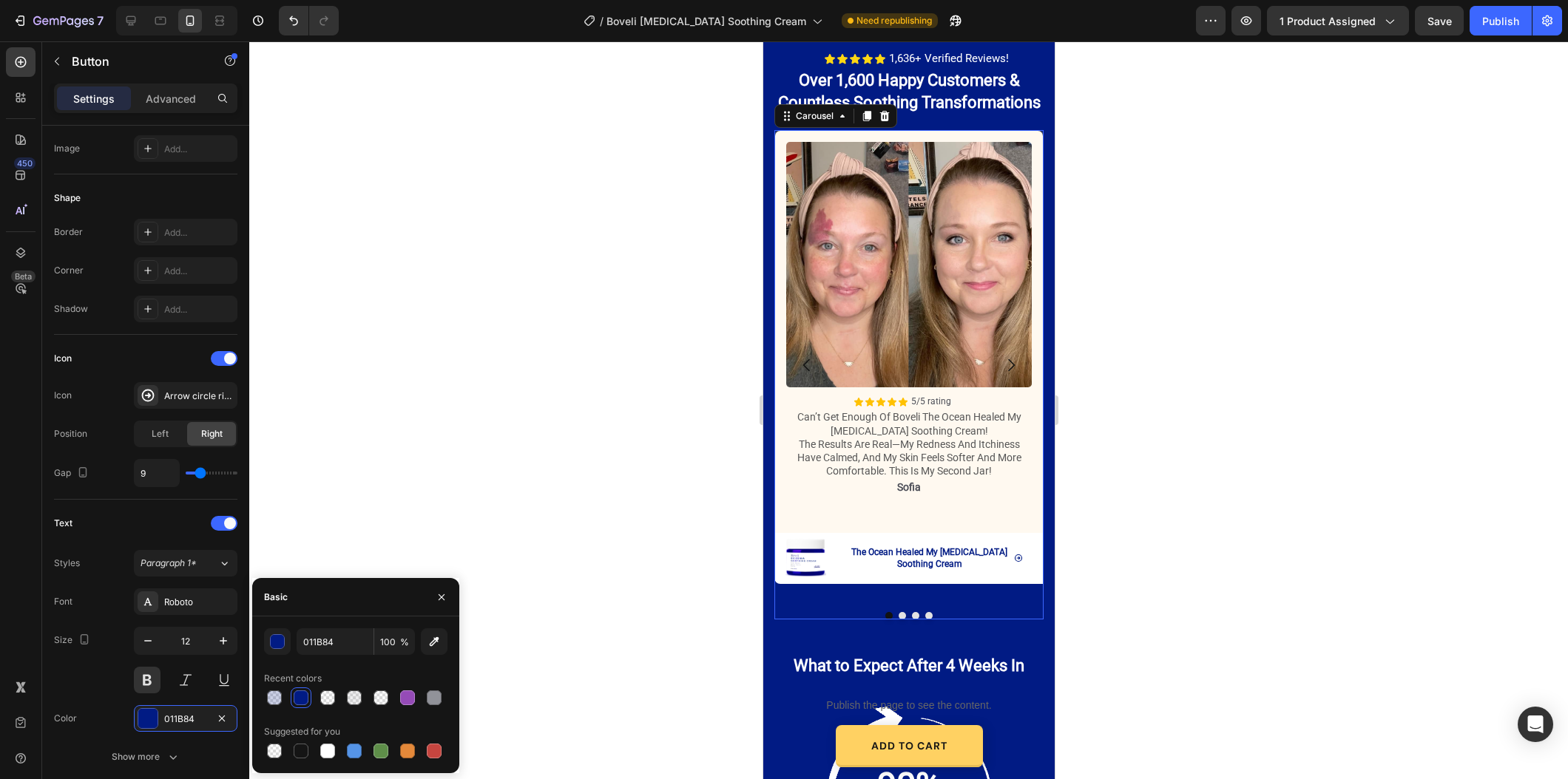
scroll to position [0, 0]
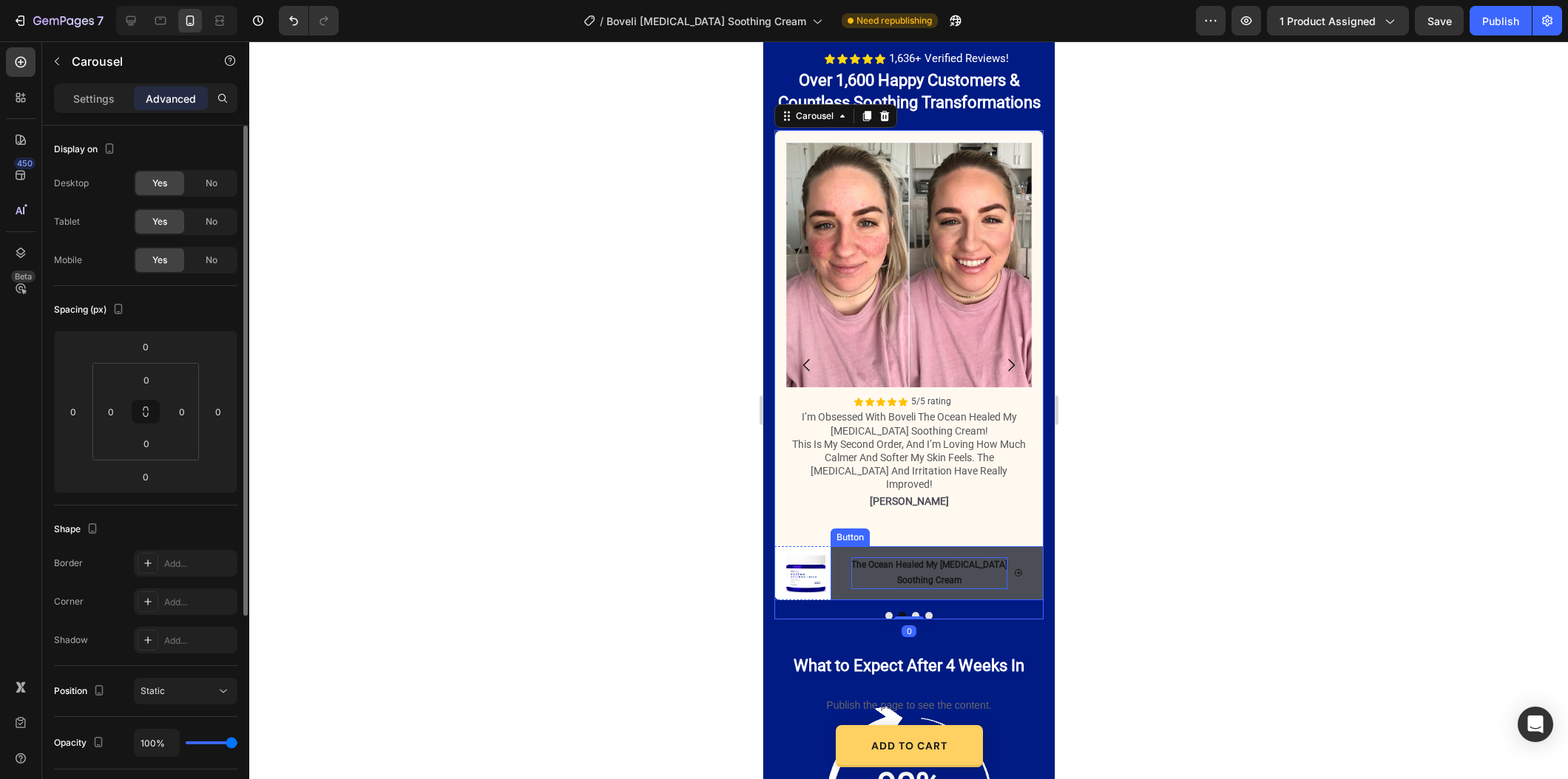
click at [934, 568] on p "The Ocean Healed My [MEDICAL_DATA] Soothing Cream" at bounding box center [928, 573] width 156 height 32
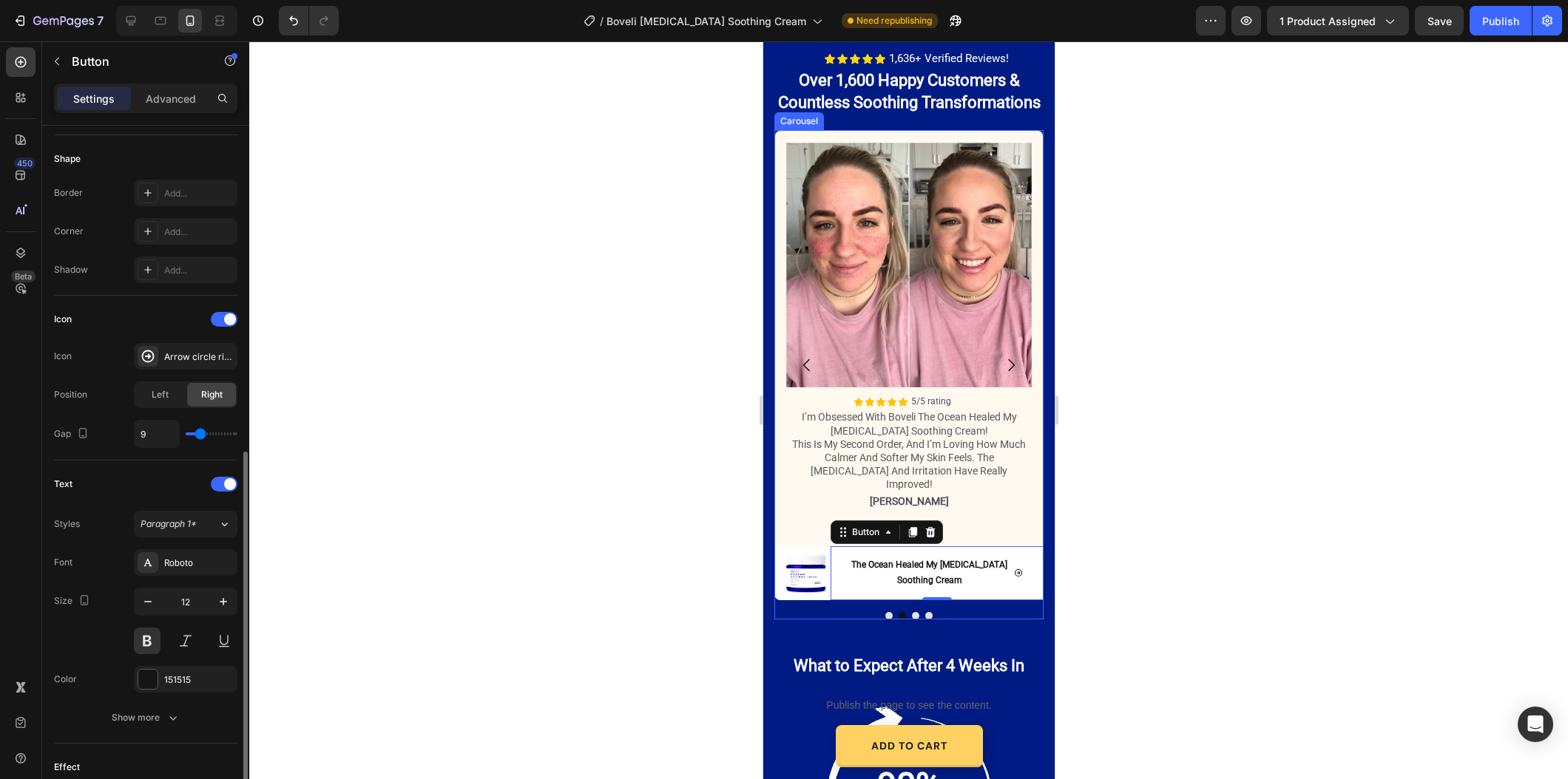
scroll to position [378, 0]
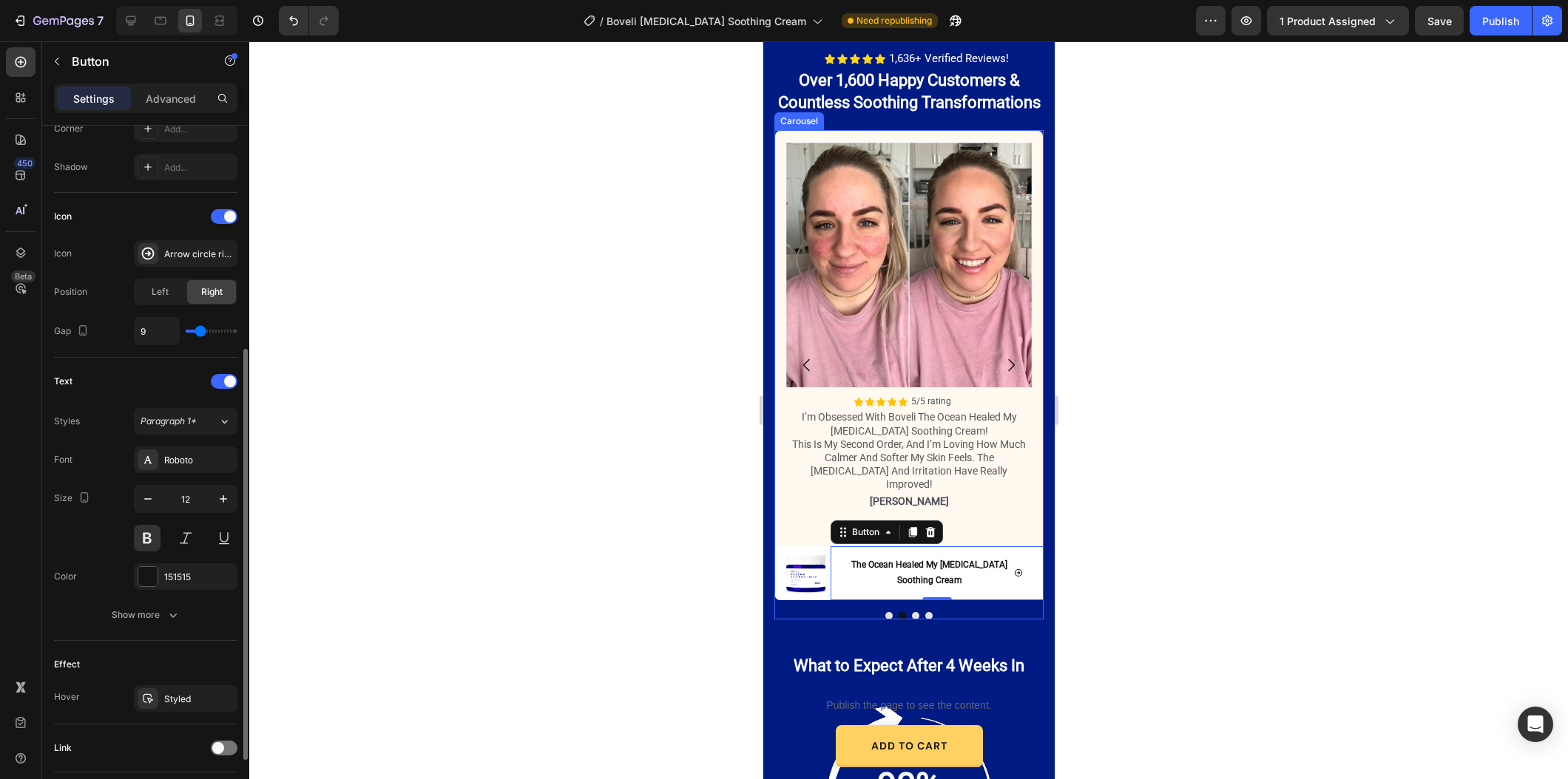
drag, startPoint x: 172, startPoint y: 584, endPoint x: 185, endPoint y: 651, distance: 68.2
click at [172, 584] on div "151515" at bounding box center [186, 575] width 103 height 26
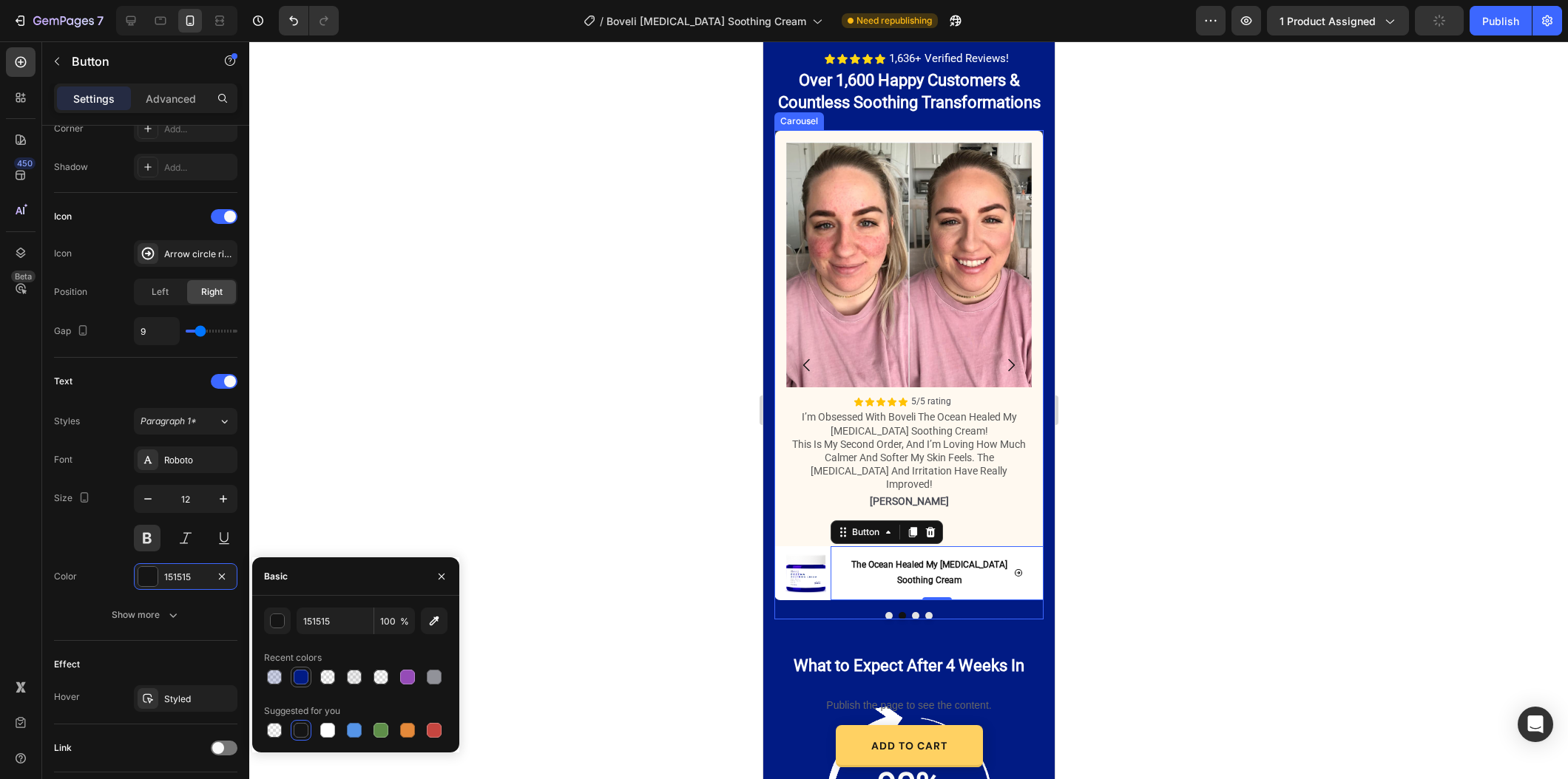
click at [301, 679] on div at bounding box center [301, 677] width 14 height 14
type input "011B84"
click at [916, 612] on button "Dot" at bounding box center [914, 615] width 7 height 7
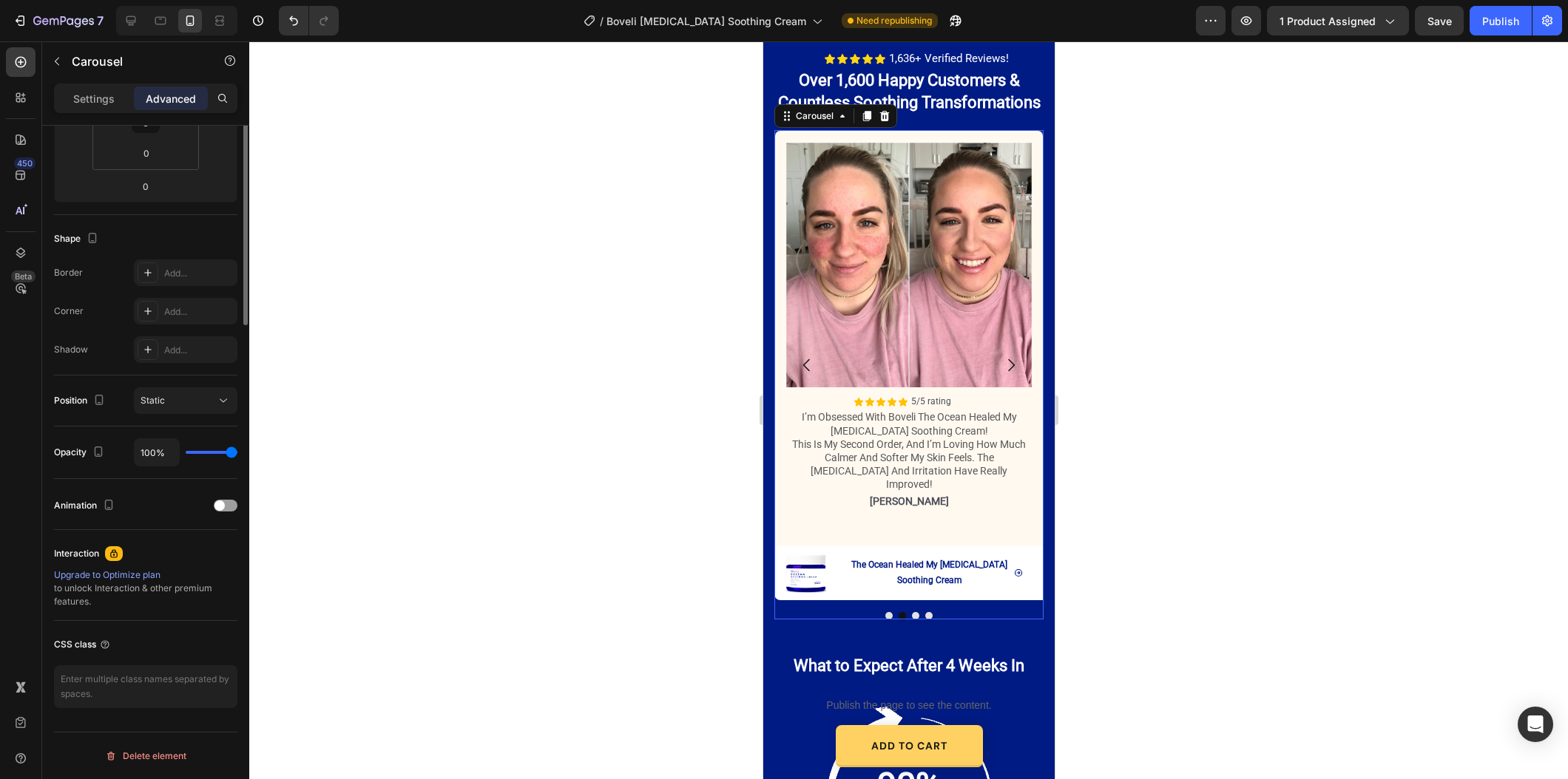
scroll to position [0, 0]
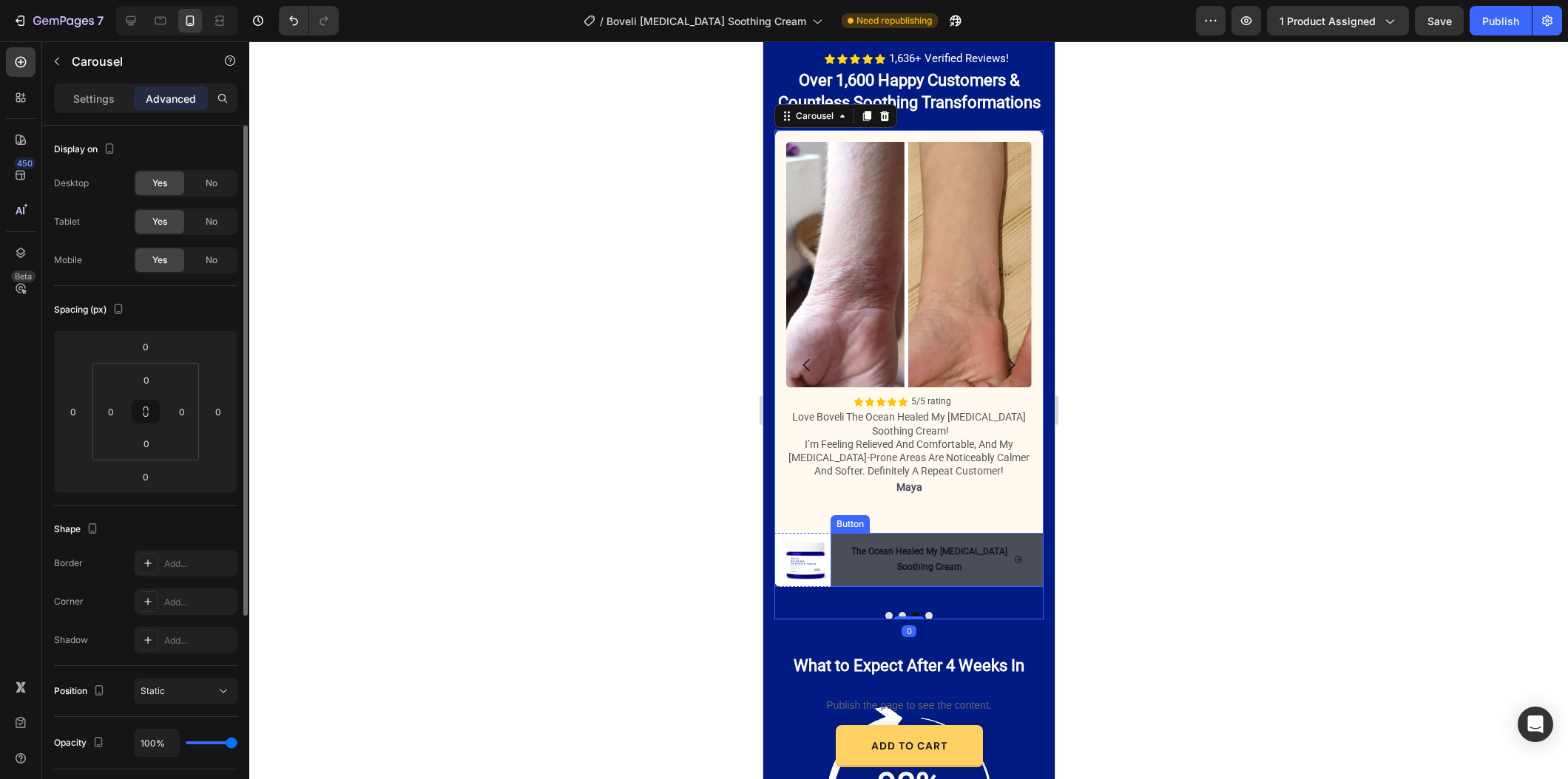
click at [961, 576] on button "The Ocean Healed My [MEDICAL_DATA] Soothing Cream" at bounding box center [935, 560] width 213 height 54
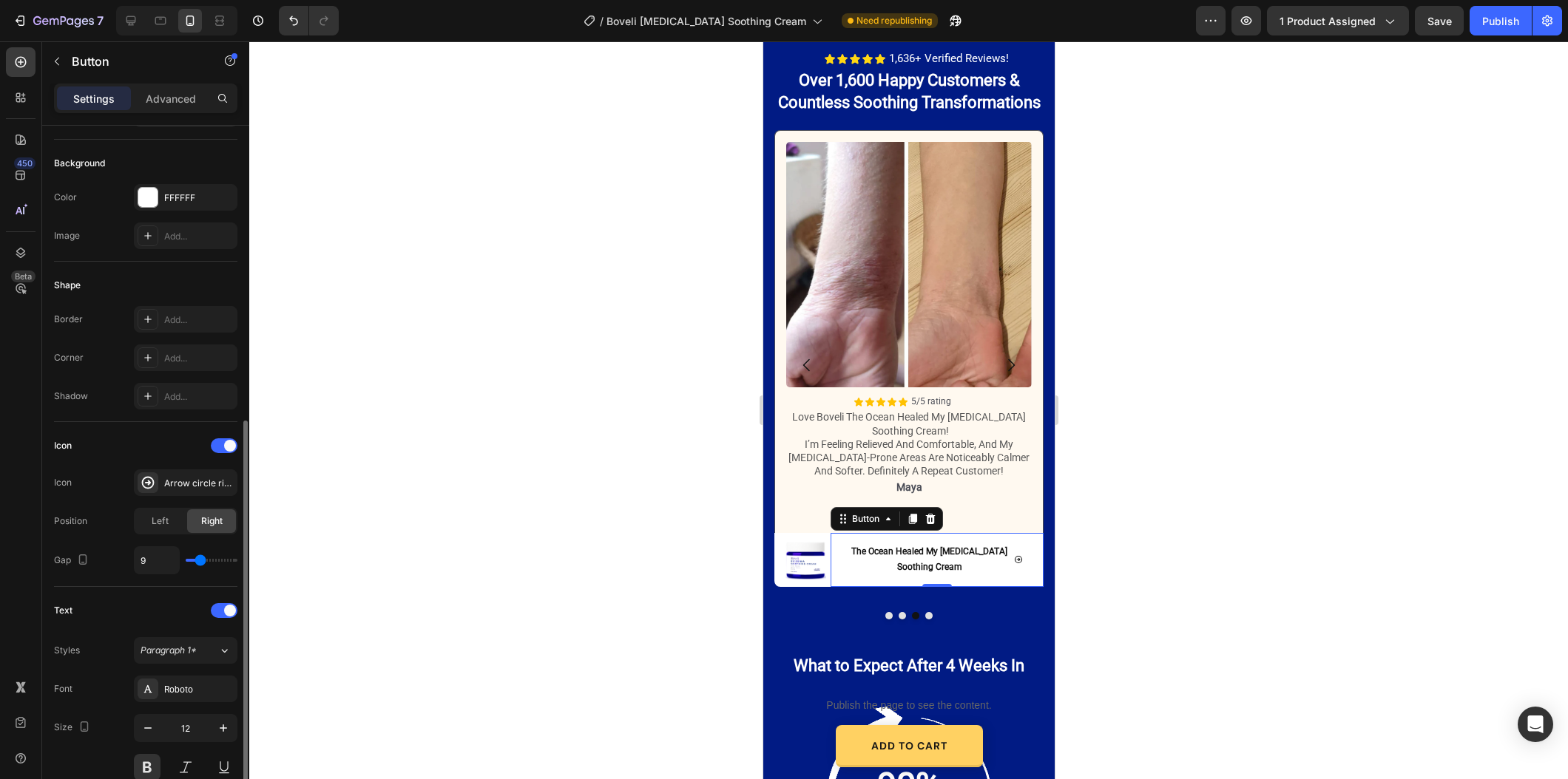
scroll to position [254, 0]
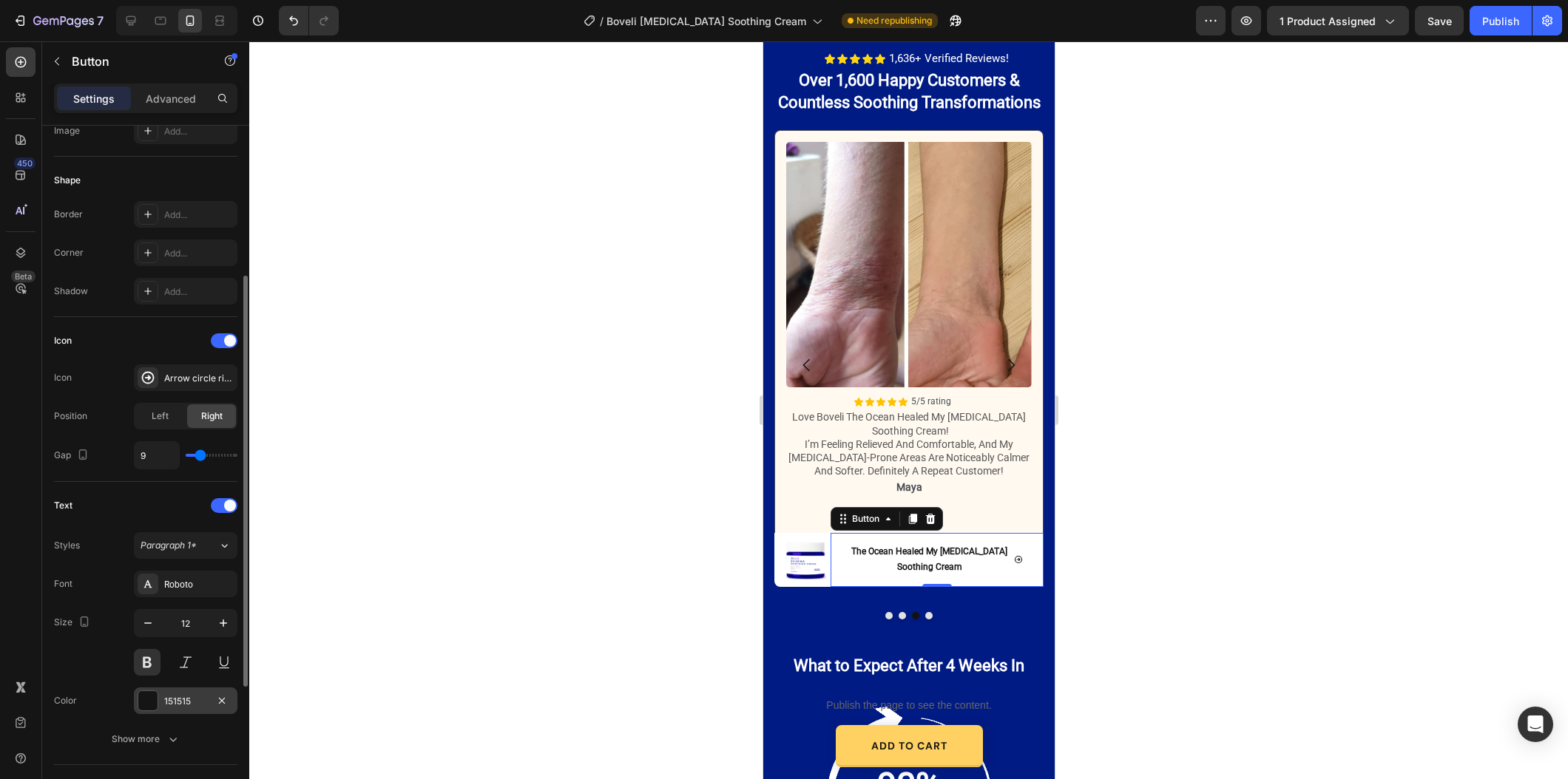
click at [186, 702] on div "151515" at bounding box center [185, 701] width 43 height 14
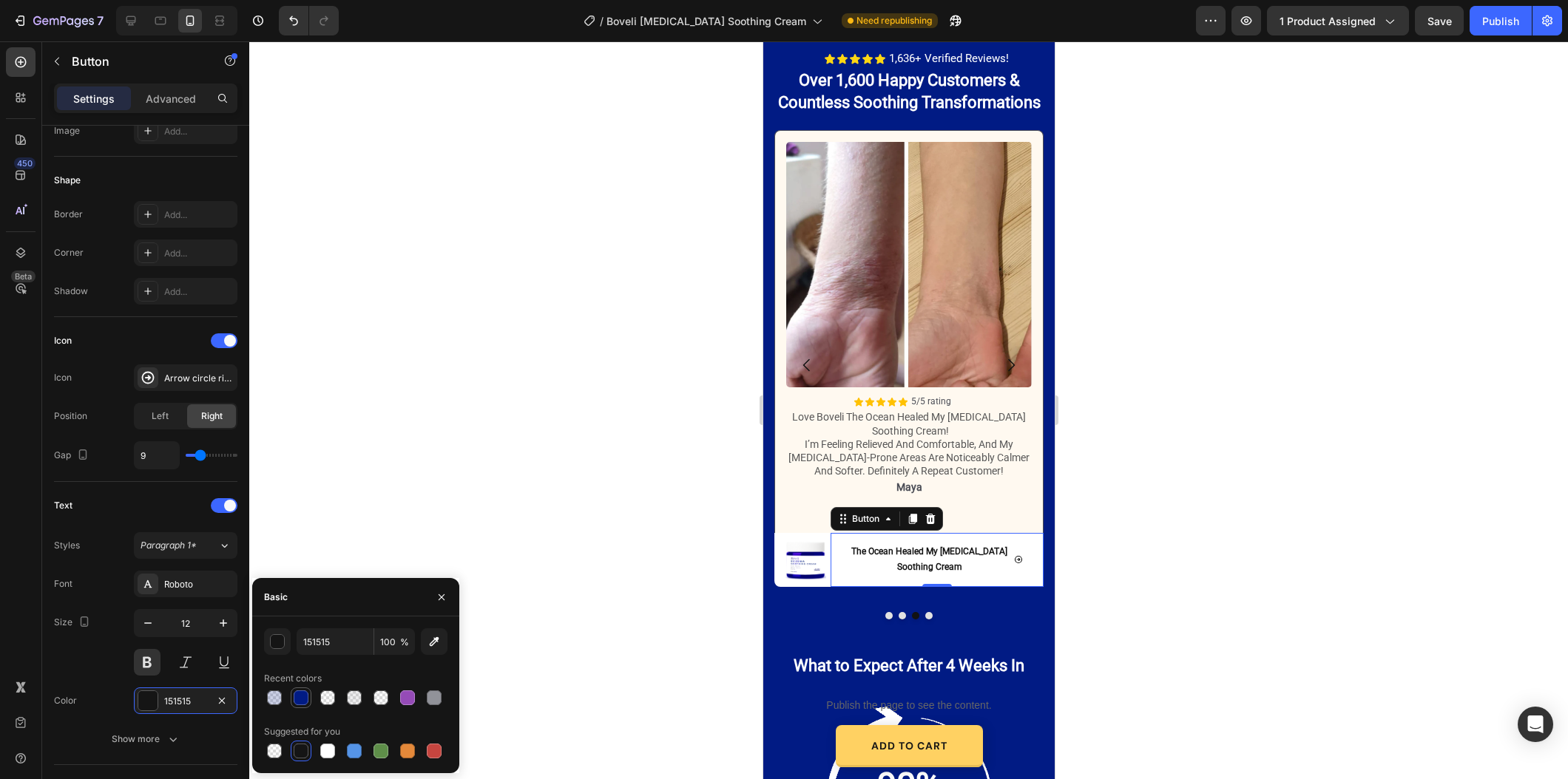
click at [298, 690] on div at bounding box center [301, 698] width 14 height 14
type input "011B84"
drag, startPoint x: 541, startPoint y: 516, endPoint x: 715, endPoint y: 553, distance: 177.9
click at [542, 517] on div at bounding box center [908, 410] width 1318 height 737
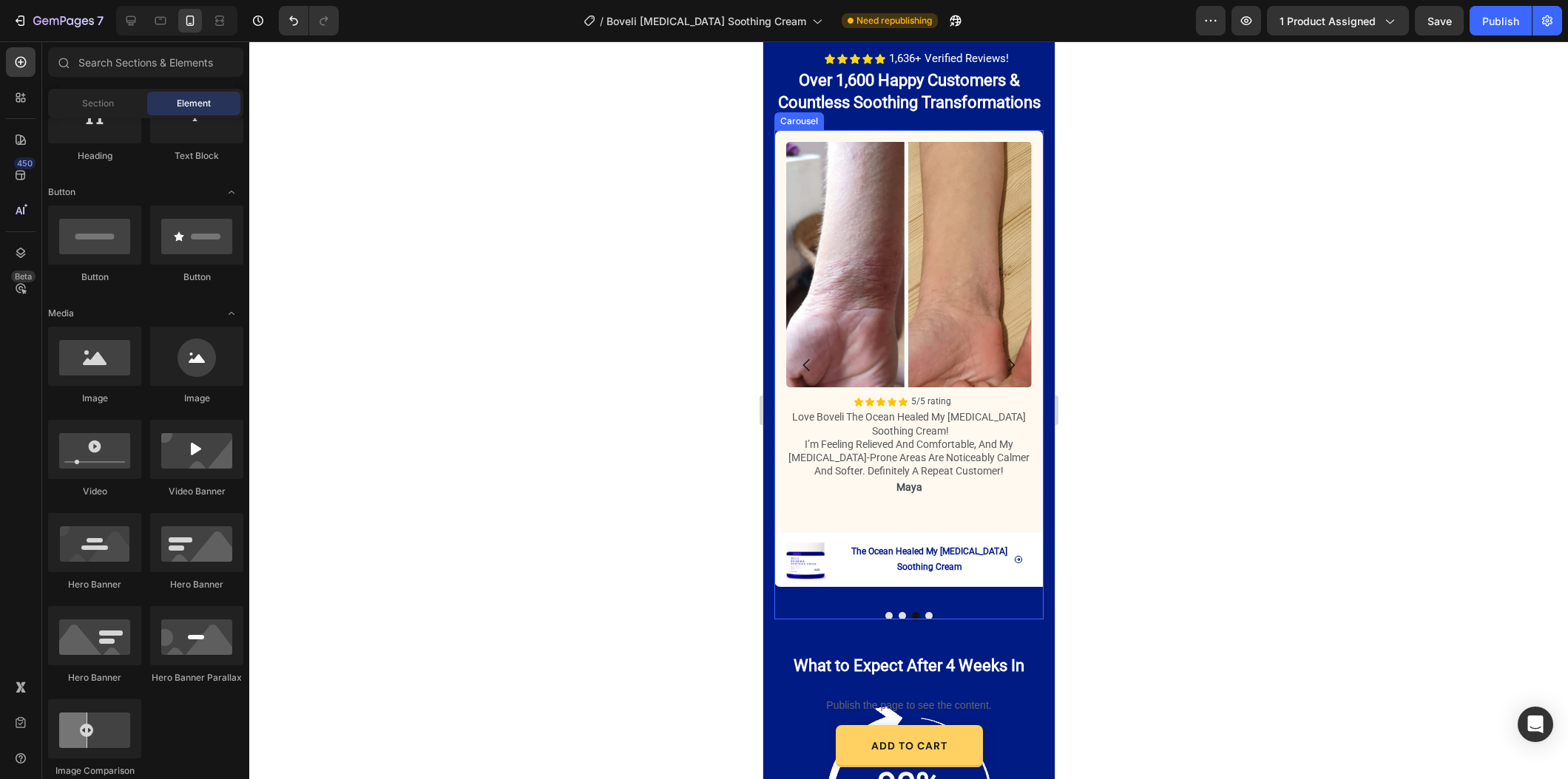
click at [932, 612] on div at bounding box center [907, 615] width 269 height 7
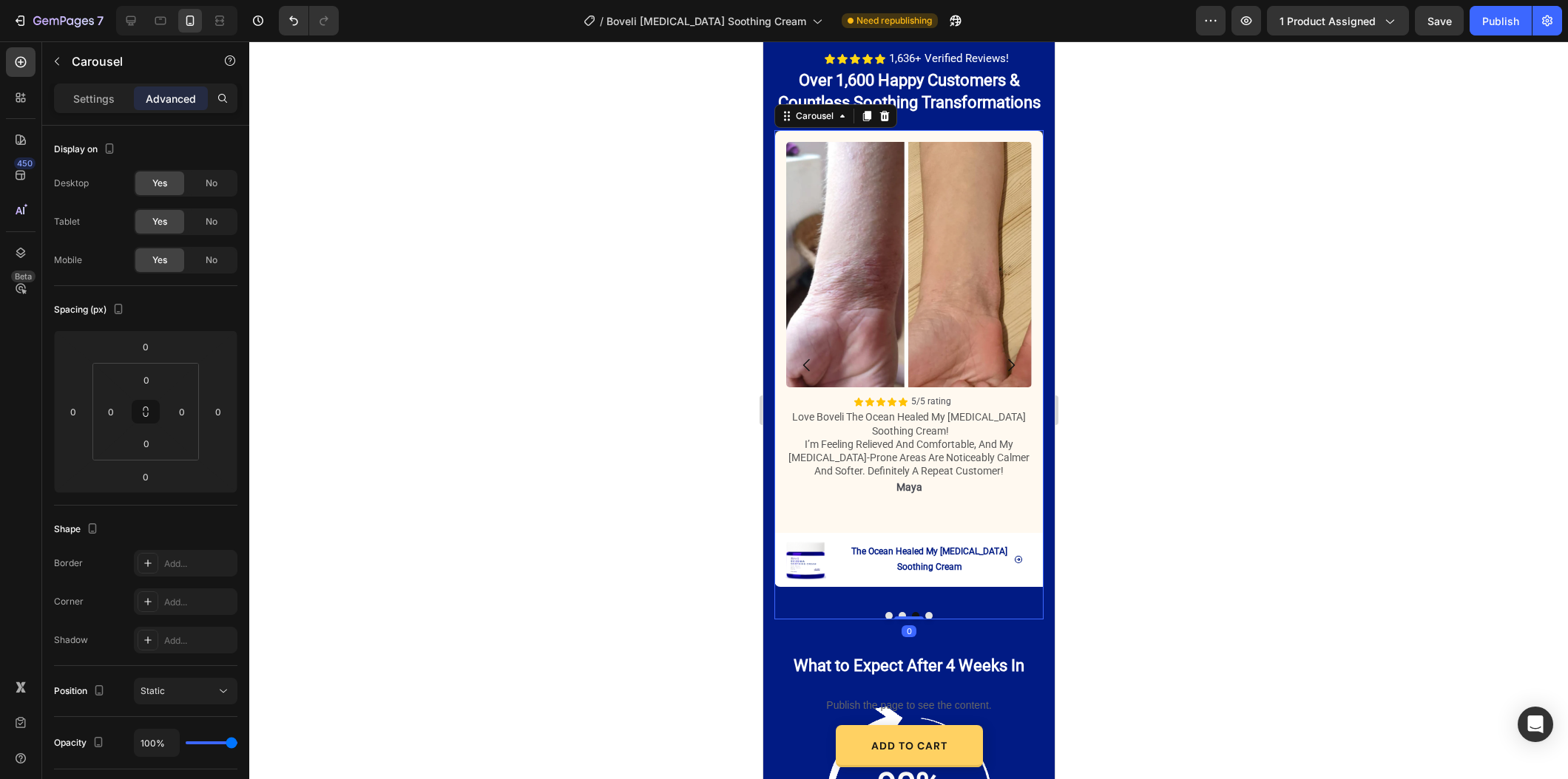
click at [930, 612] on button "Dot" at bounding box center [928, 615] width 7 height 7
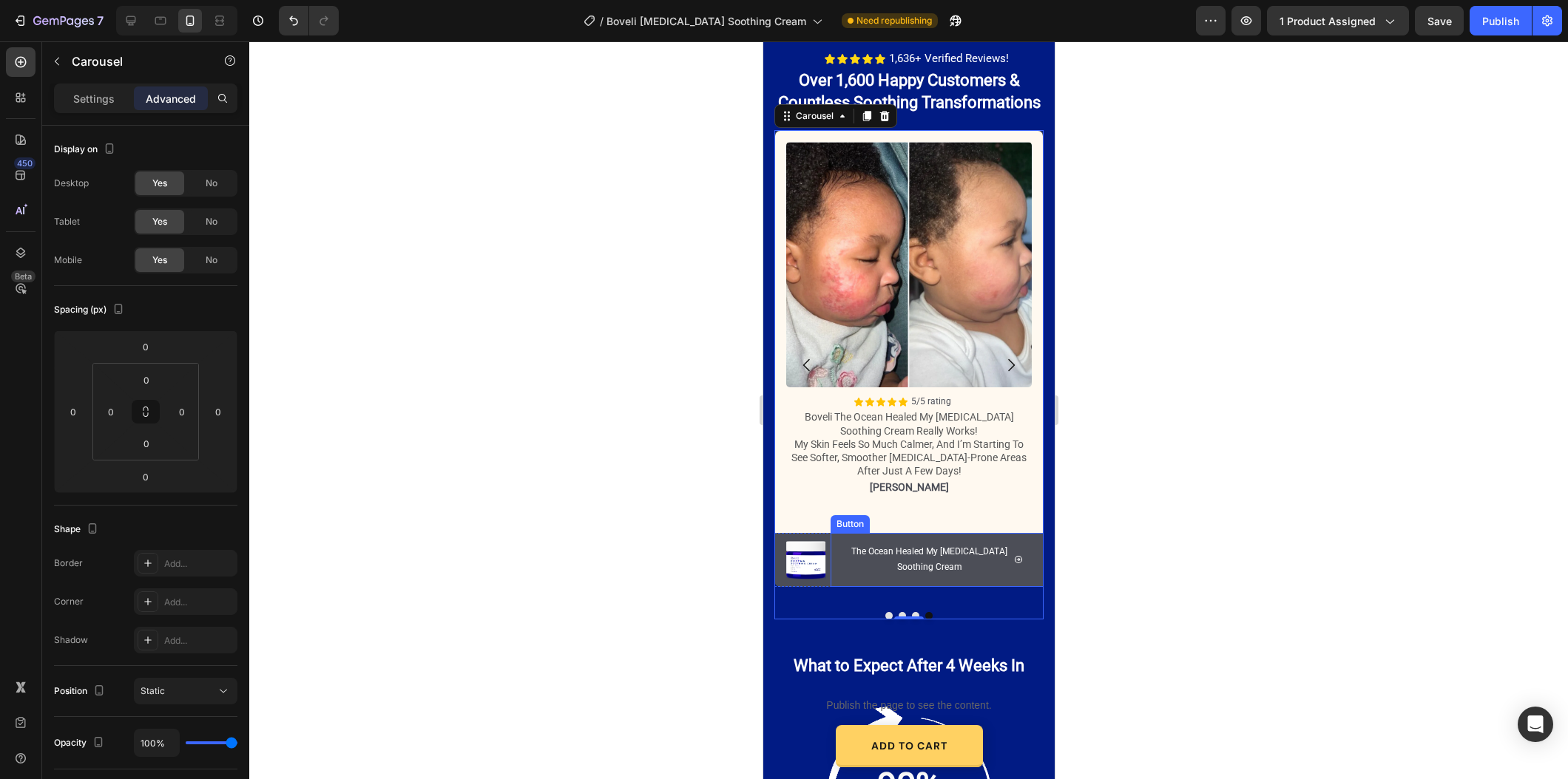
click at [999, 579] on button "The Ocean Healed My [MEDICAL_DATA] Soothing Cream" at bounding box center [935, 560] width 213 height 54
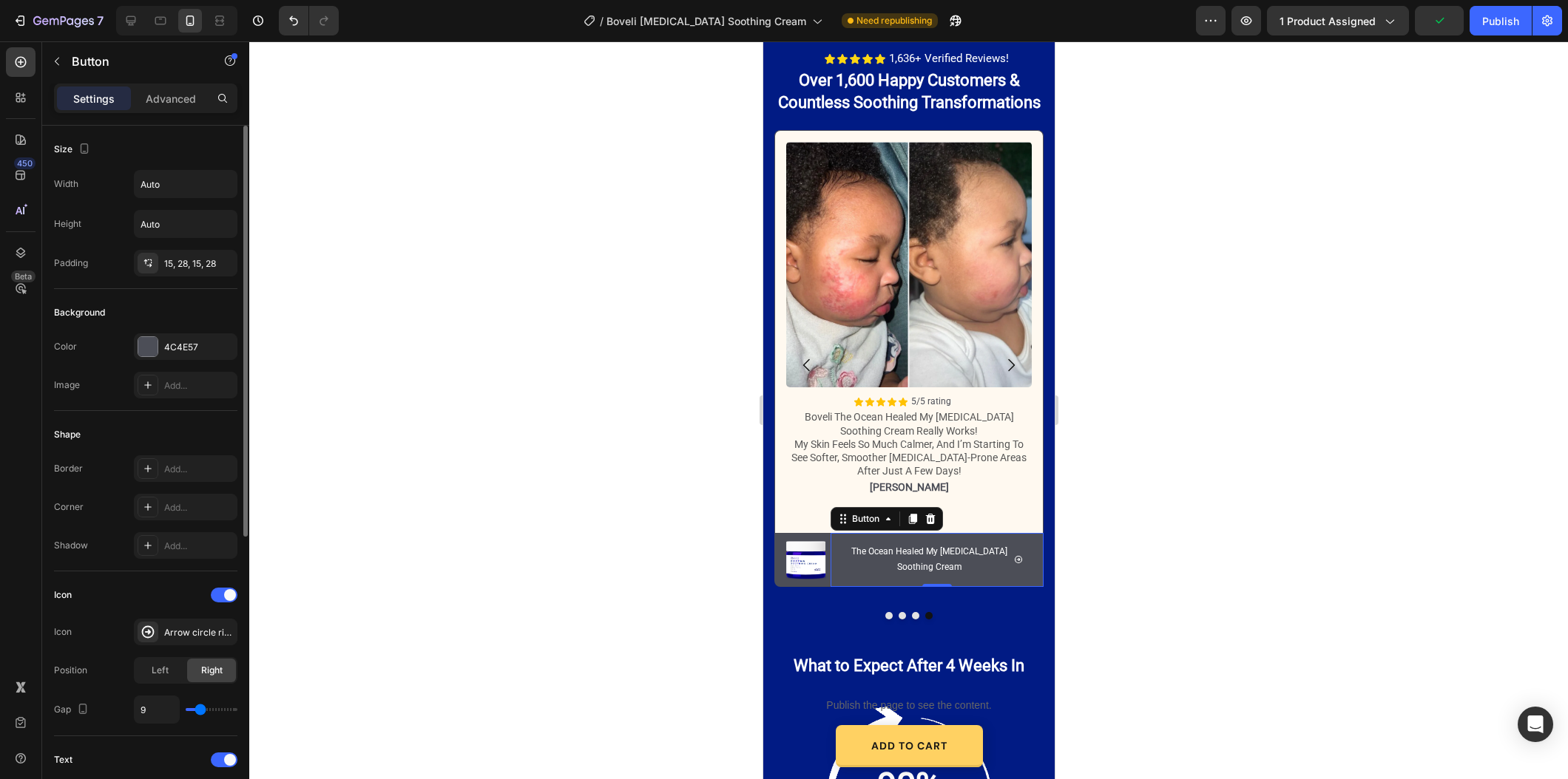
scroll to position [135, 0]
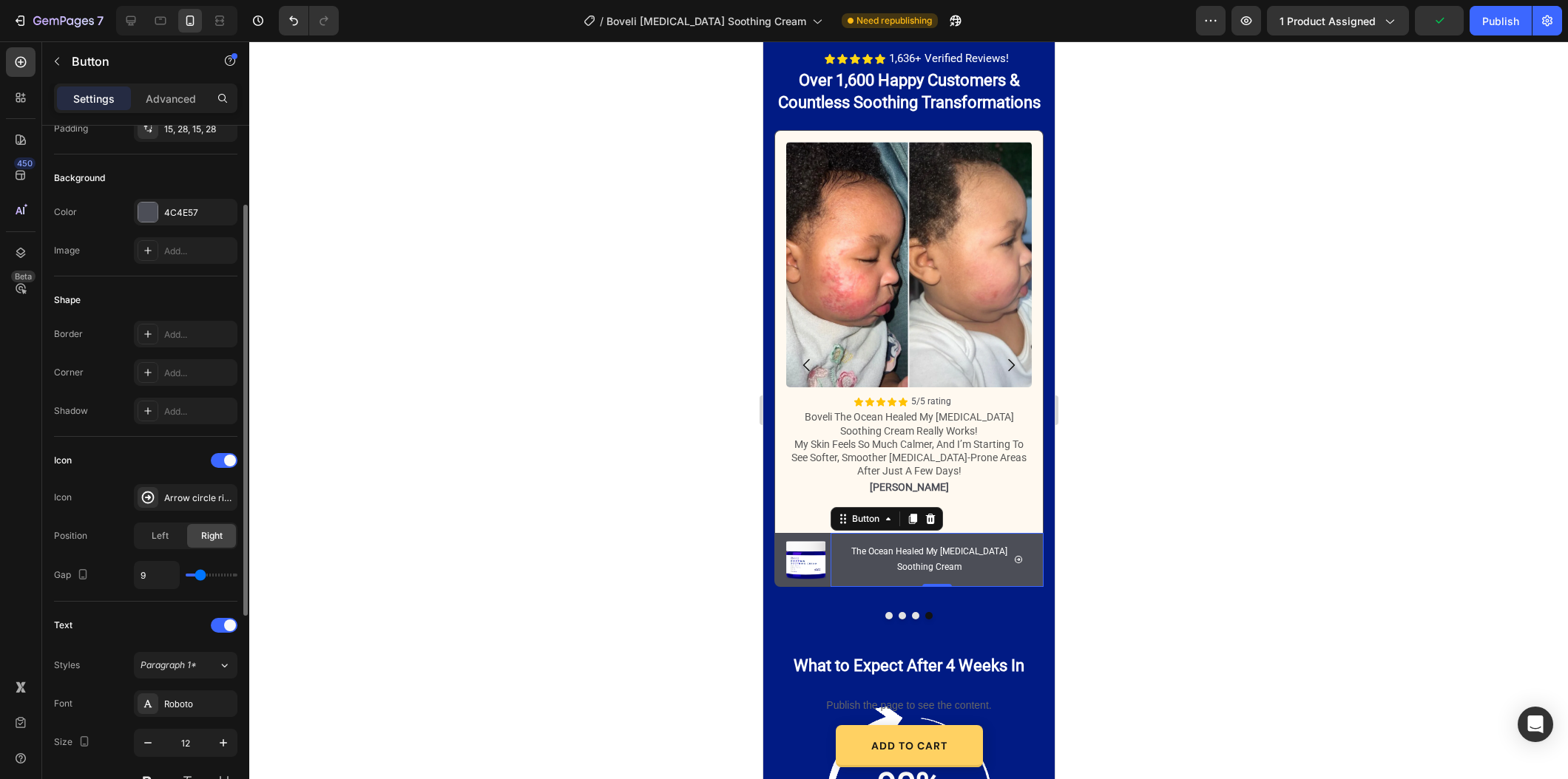
click at [178, 227] on div "Color 4C4E57 Image Add..." at bounding box center [146, 232] width 184 height 65
click at [178, 221] on div "4C4E57" at bounding box center [186, 212] width 103 height 26
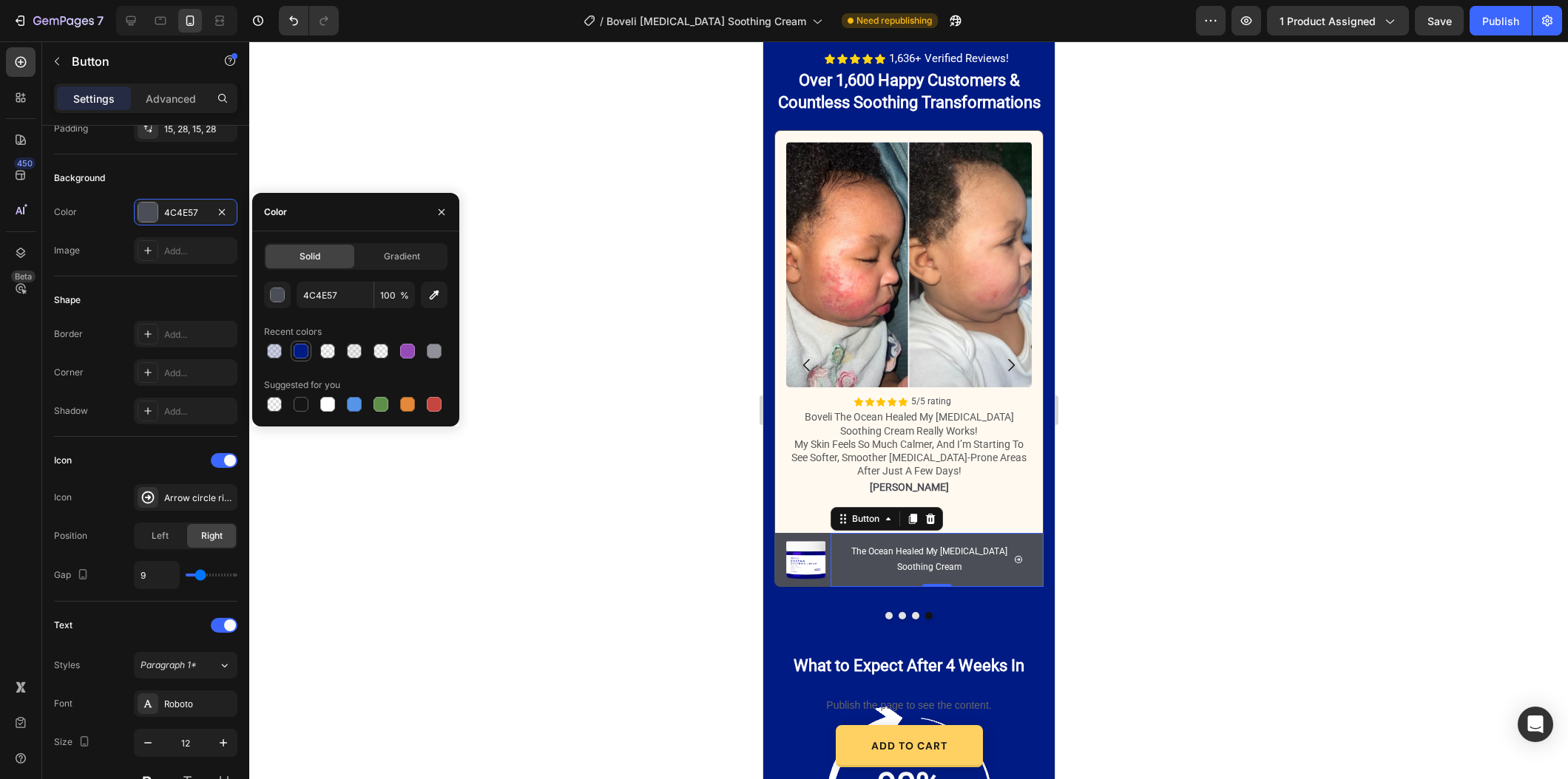
drag, startPoint x: 323, startPoint y: 399, endPoint x: 300, endPoint y: 360, distance: 45.3
click at [322, 399] on div at bounding box center [328, 404] width 14 height 14
type input "FFFFFF"
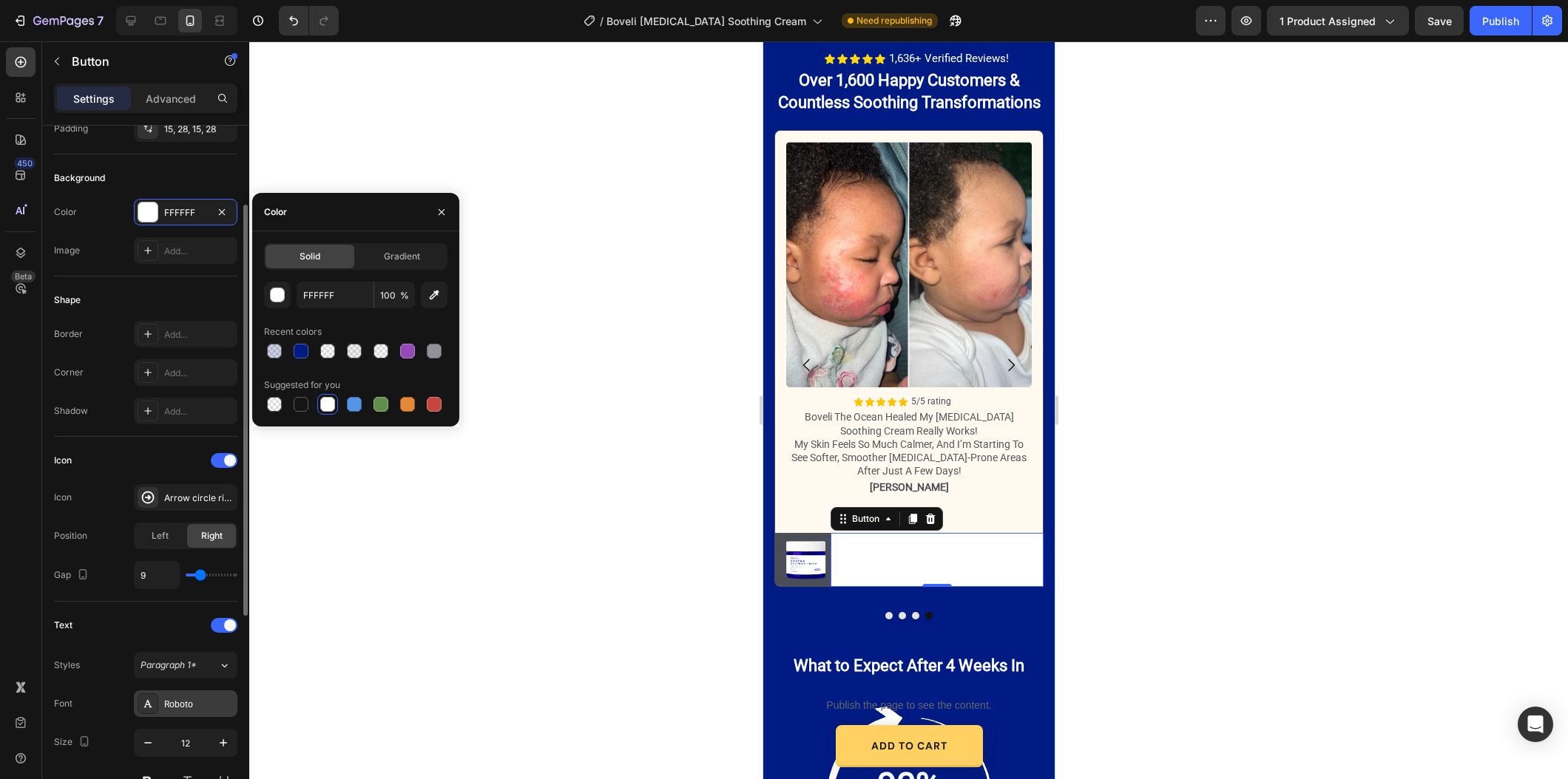
scroll to position [284, 0]
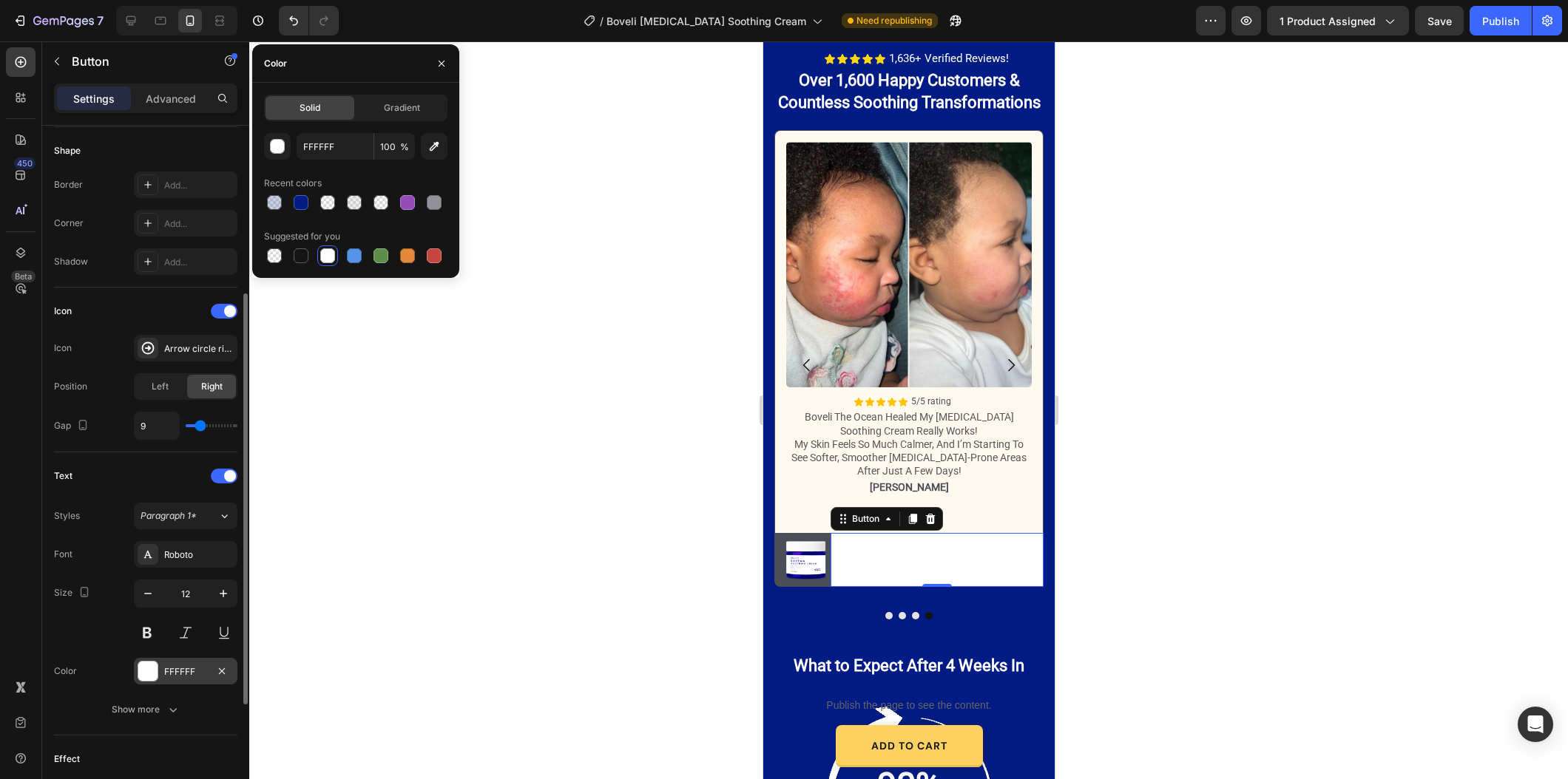
click at [184, 680] on div "FFFFFF" at bounding box center [186, 670] width 103 height 26
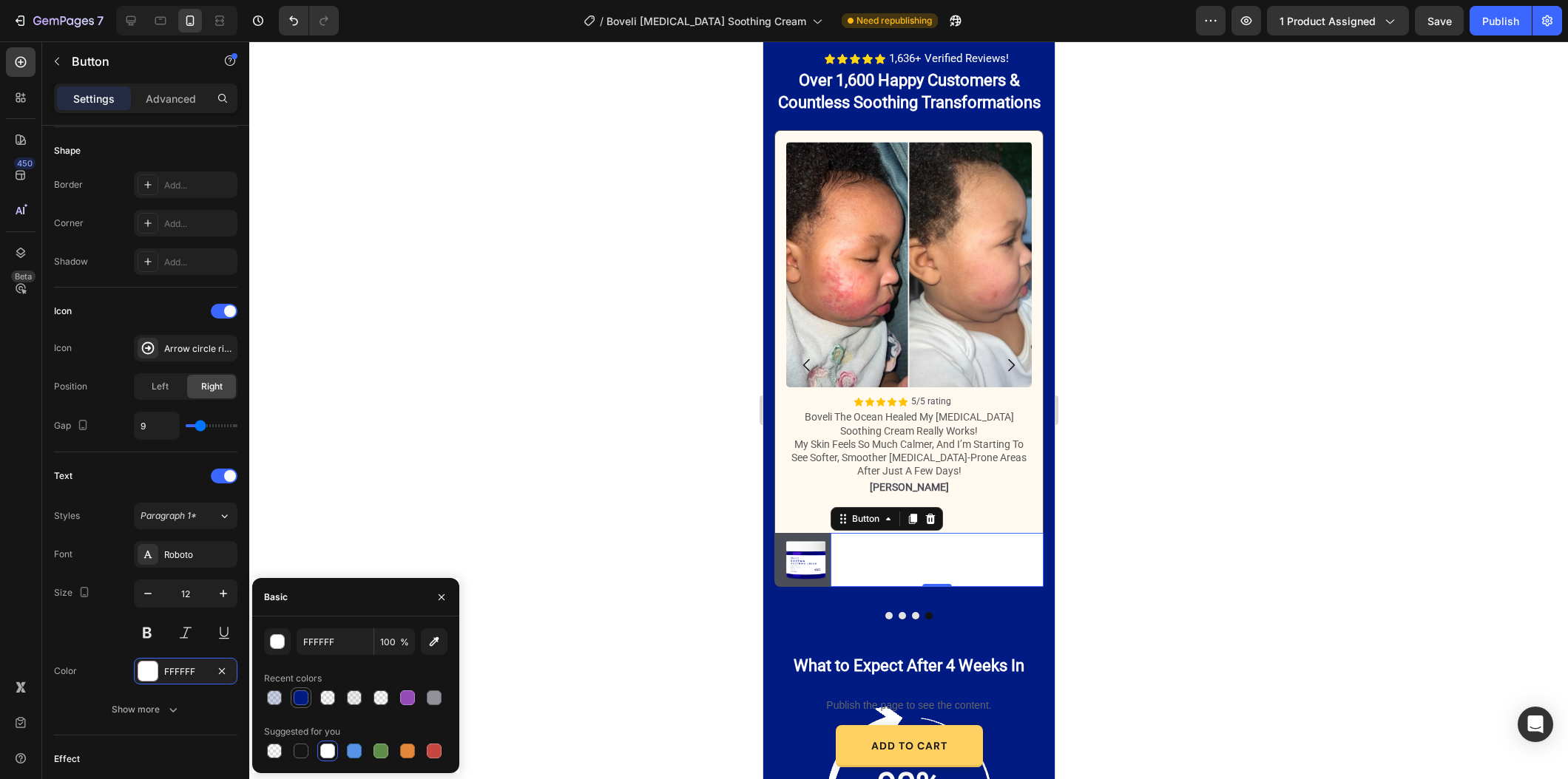
click at [301, 692] on div at bounding box center [301, 698] width 14 height 14
type input "011B84"
click at [804, 581] on div "Image" at bounding box center [805, 560] width 41 height 54
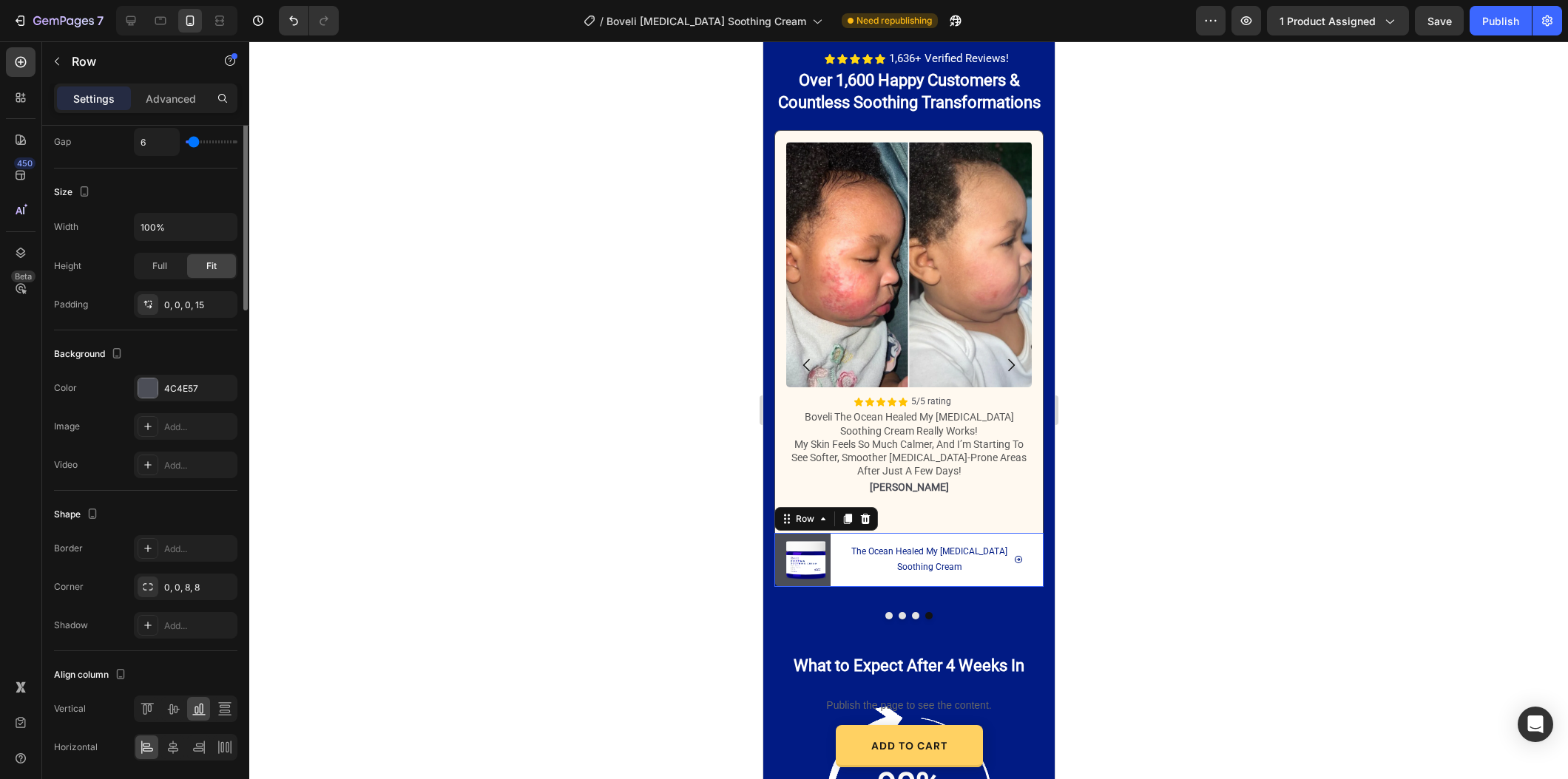
scroll to position [0, 0]
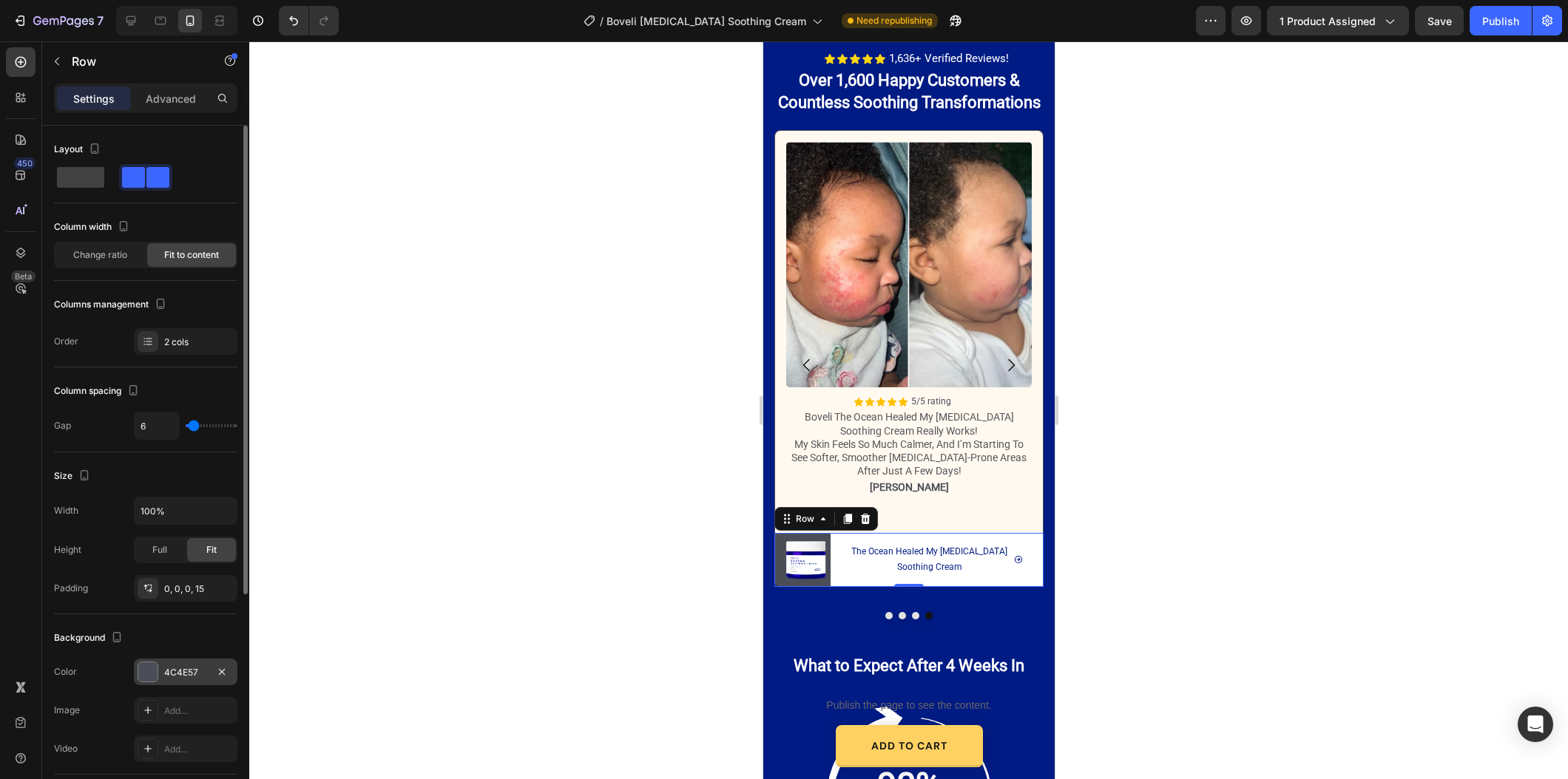
click at [166, 671] on div "4C4E57" at bounding box center [185, 672] width 43 height 14
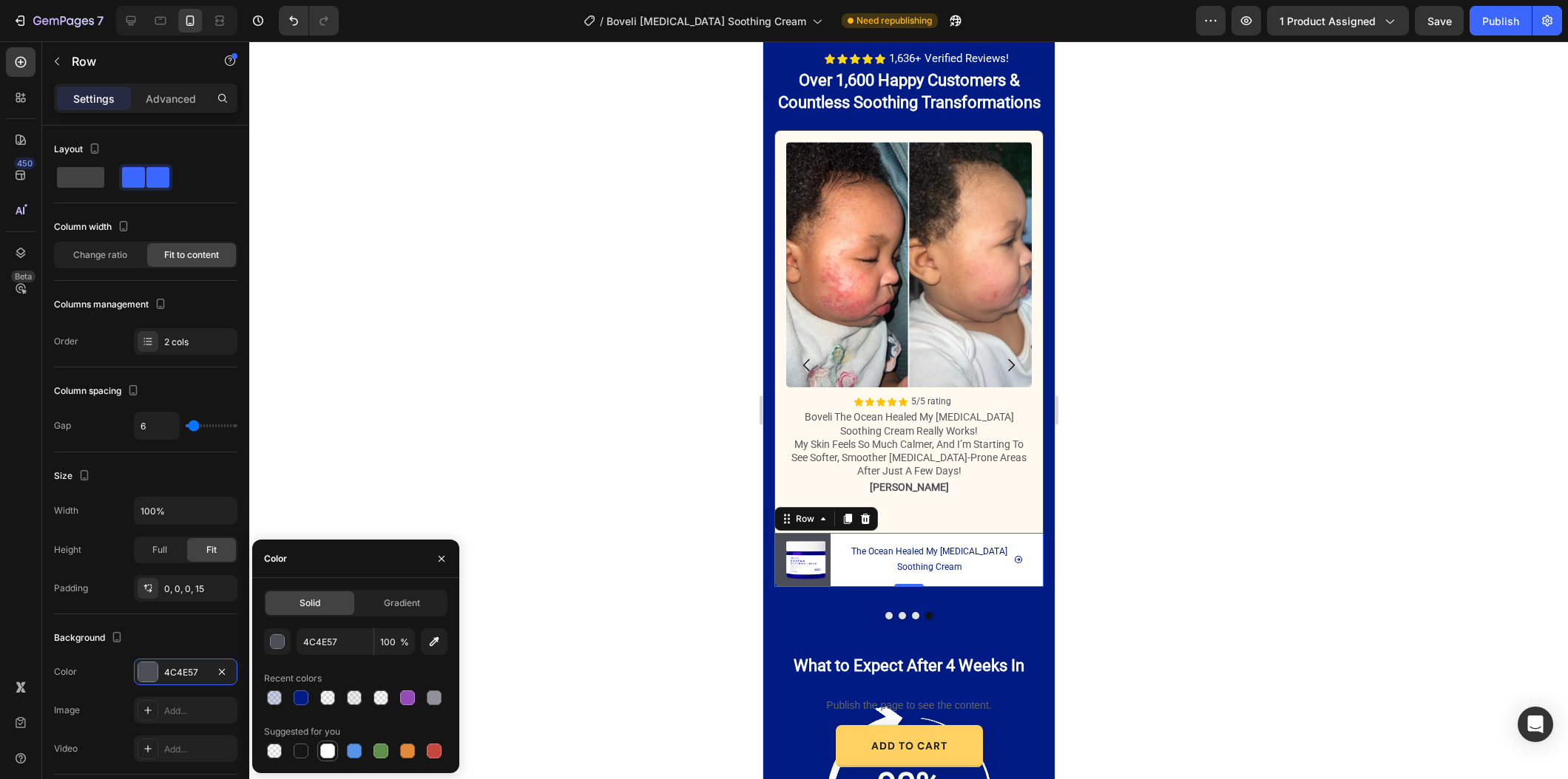
click at [329, 744] on div at bounding box center [328, 751] width 14 height 14
type input "FFFFFF"
click at [469, 405] on div at bounding box center [908, 410] width 1318 height 737
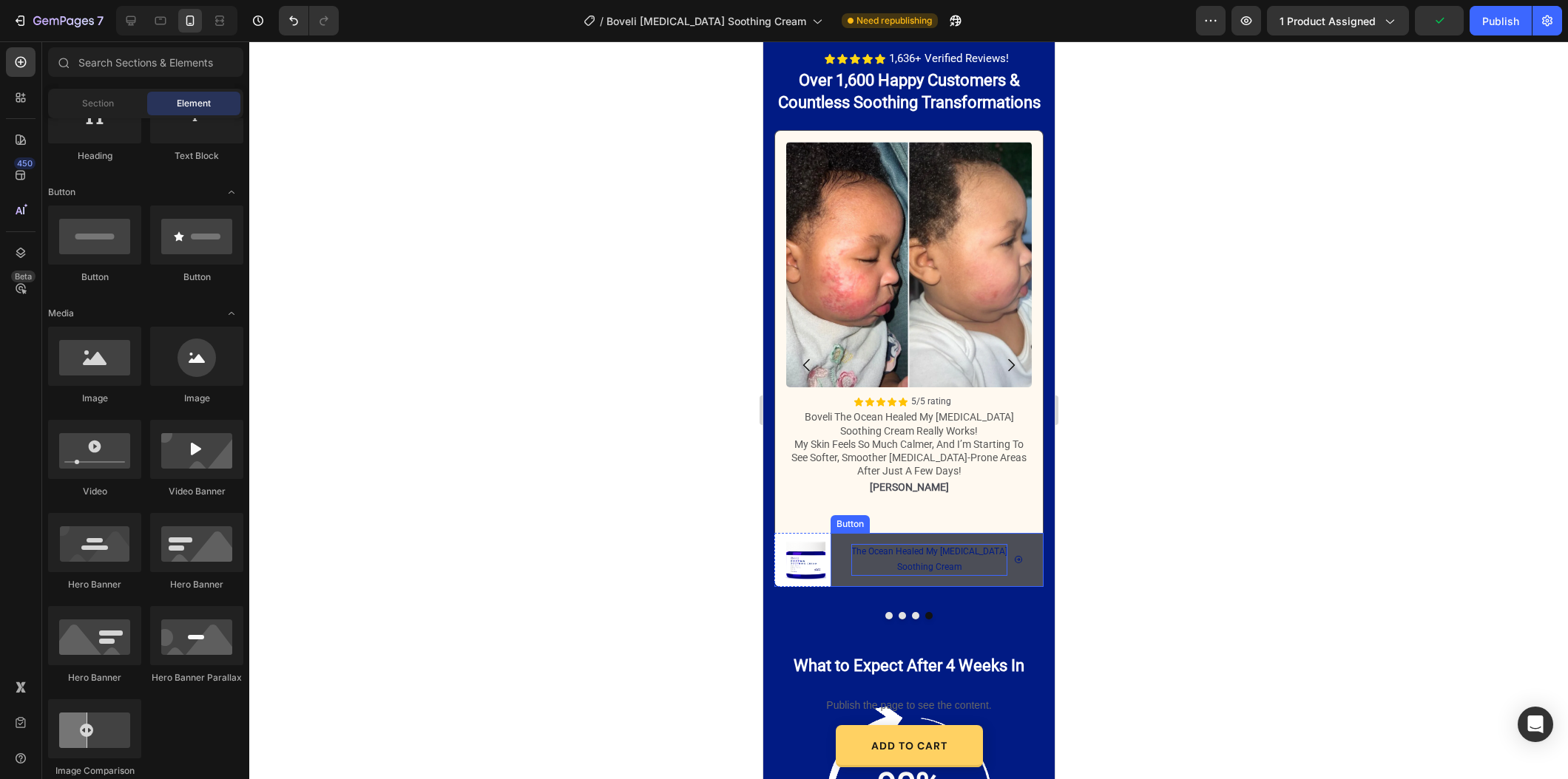
click at [896, 569] on p "The Ocean Healed My [MEDICAL_DATA] Soothing Cream" at bounding box center [928, 559] width 156 height 32
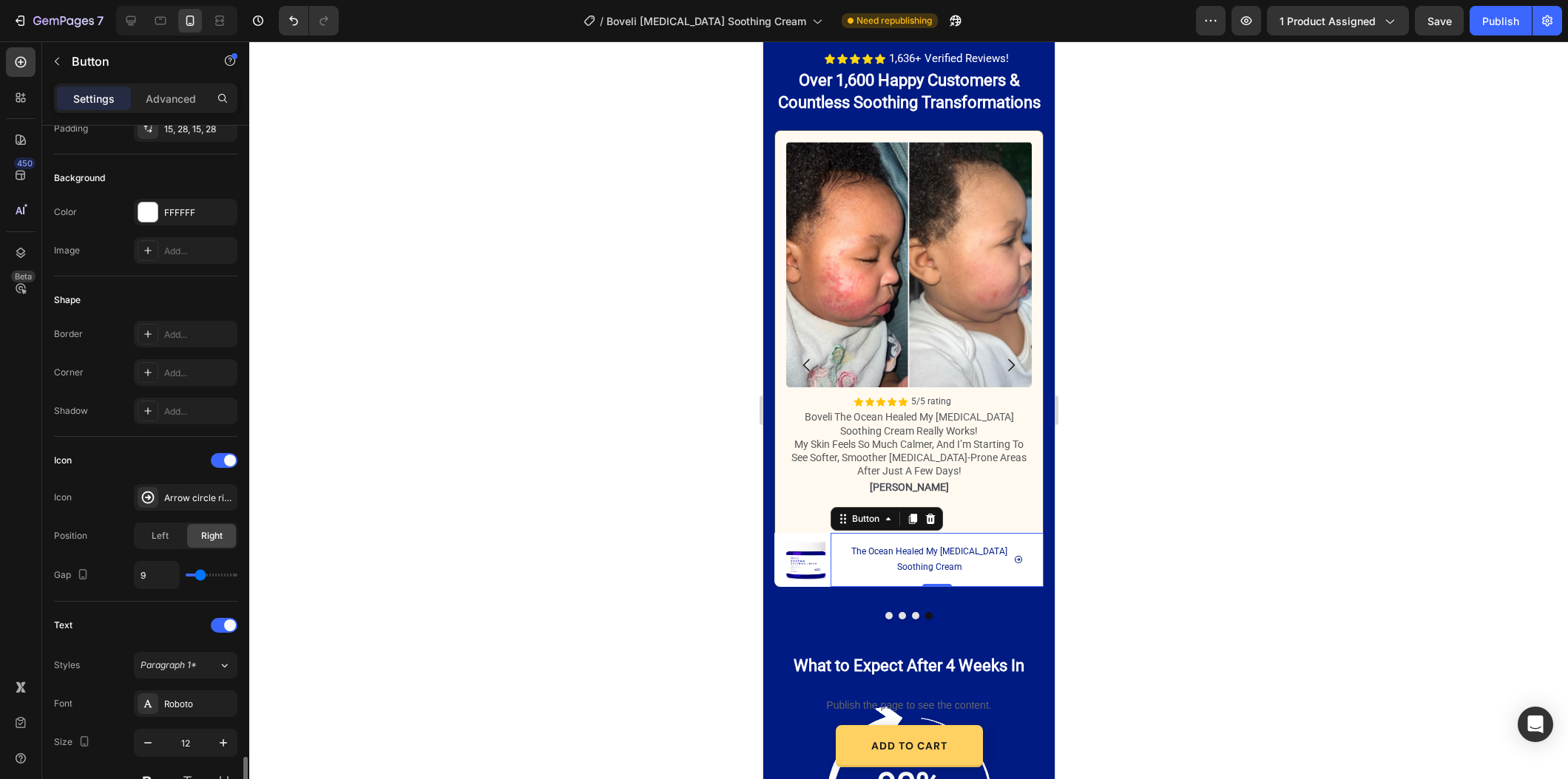
scroll to position [481, 0]
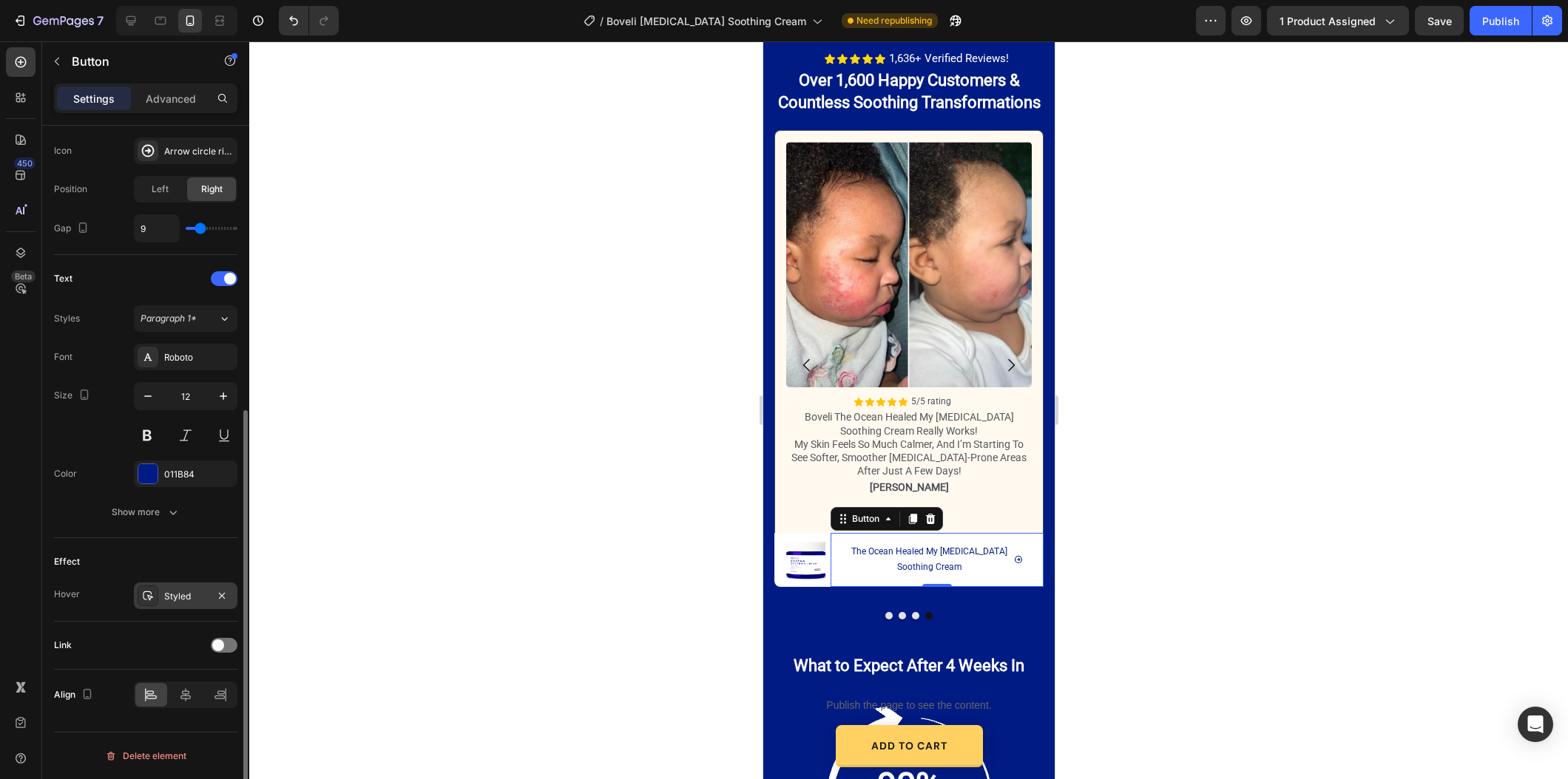
click at [171, 606] on div "Styled" at bounding box center [186, 595] width 103 height 26
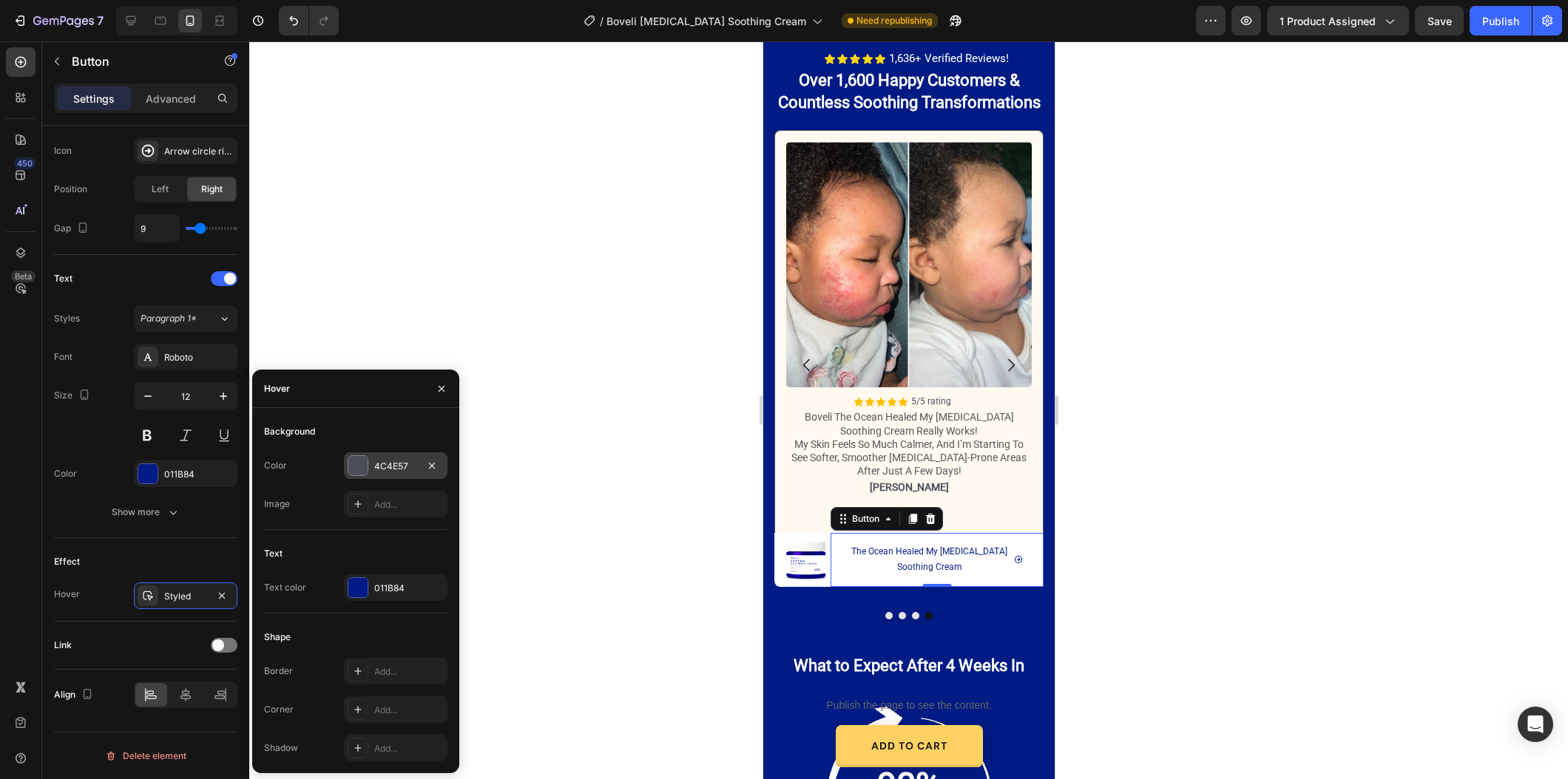
click at [401, 458] on div "4C4E57" at bounding box center [396, 465] width 103 height 26
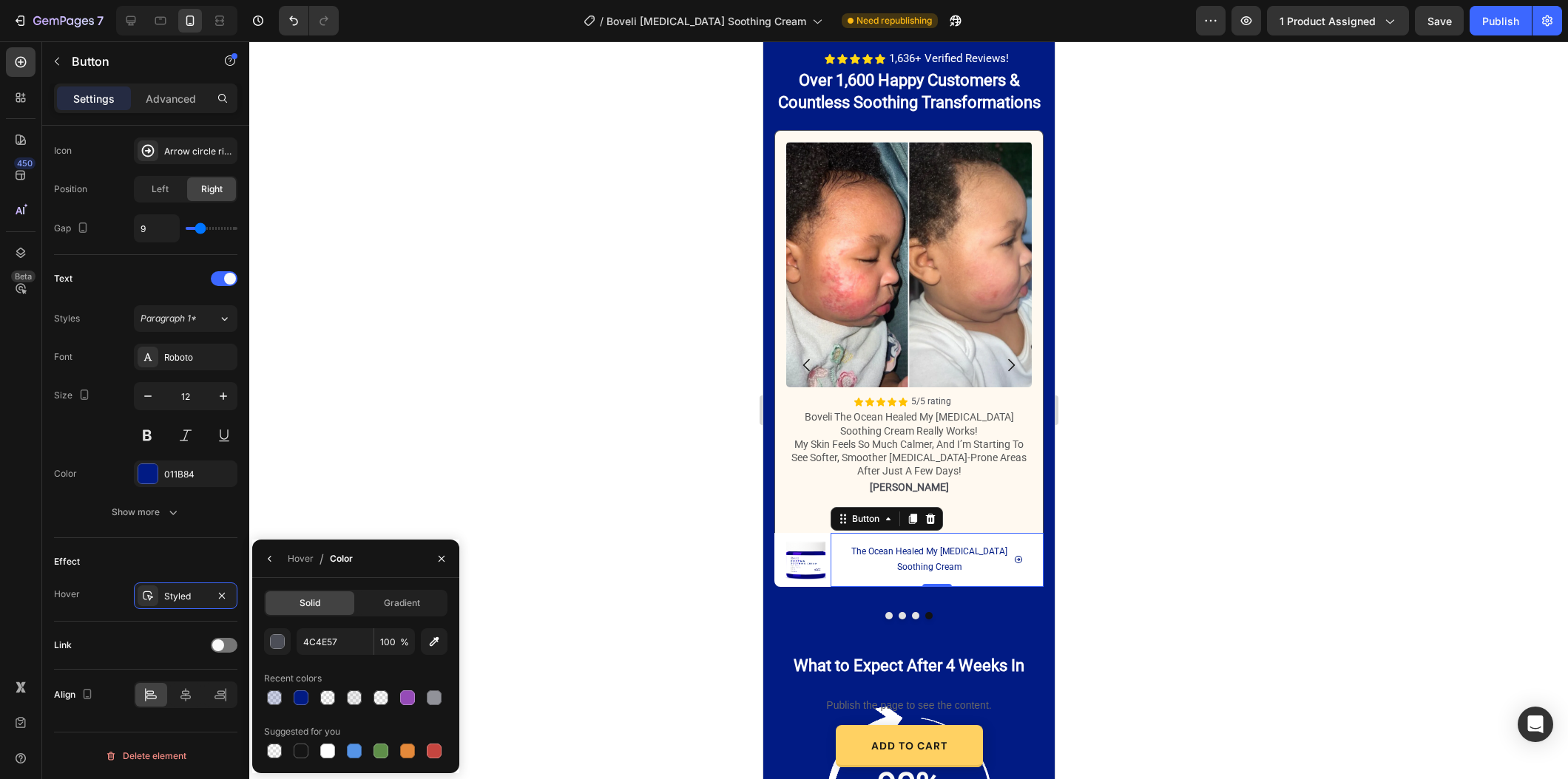
drag, startPoint x: 322, startPoint y: 749, endPoint x: 607, endPoint y: 666, distance: 296.8
click at [322, 749] on div at bounding box center [328, 751] width 14 height 14
type input "FFFFFF"
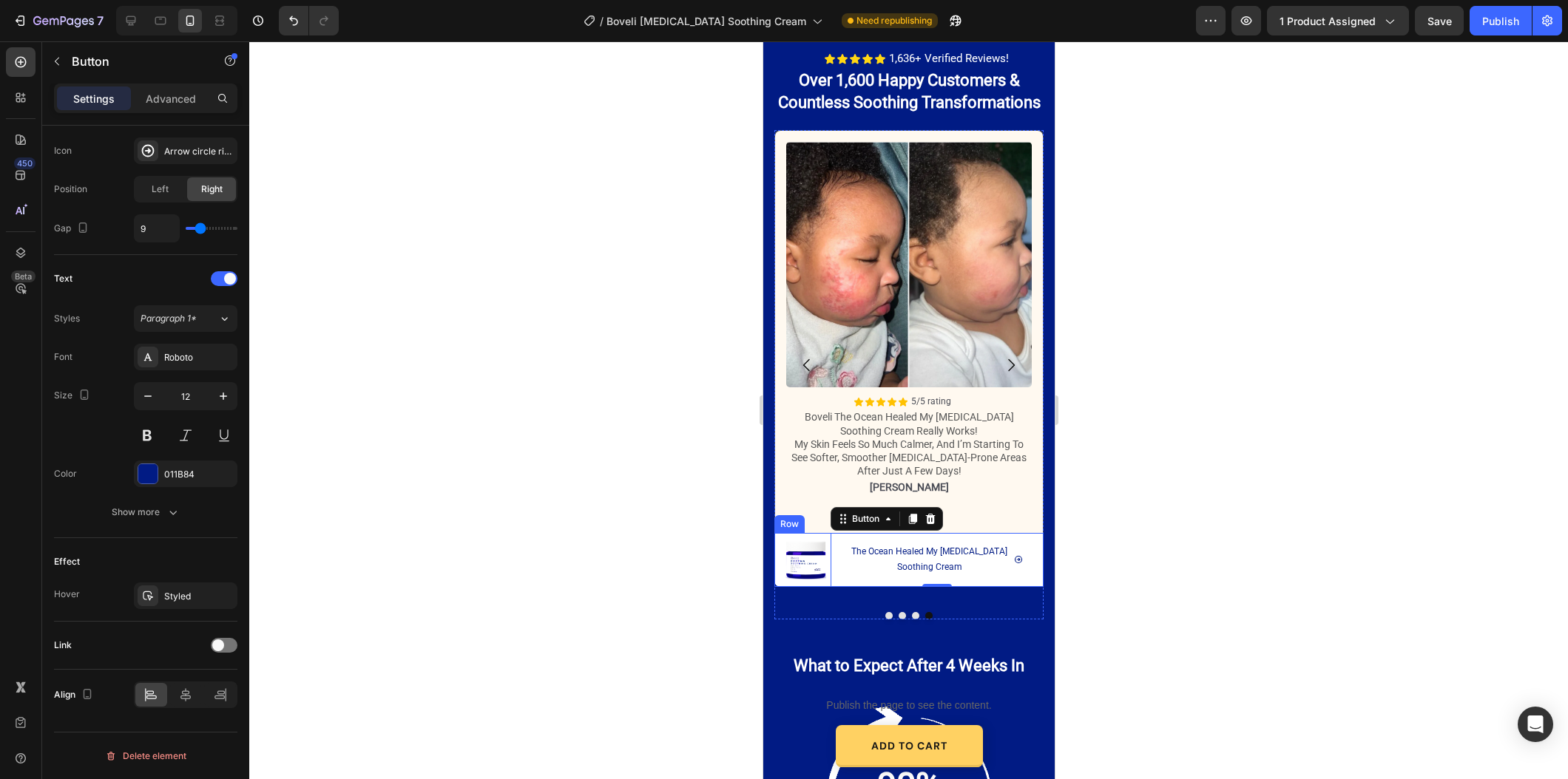
click at [777, 582] on div "Image The Ocean Healed My Eczema Soothing Cream Button The Ocean Healed My Ecze…" at bounding box center [907, 560] width 269 height 54
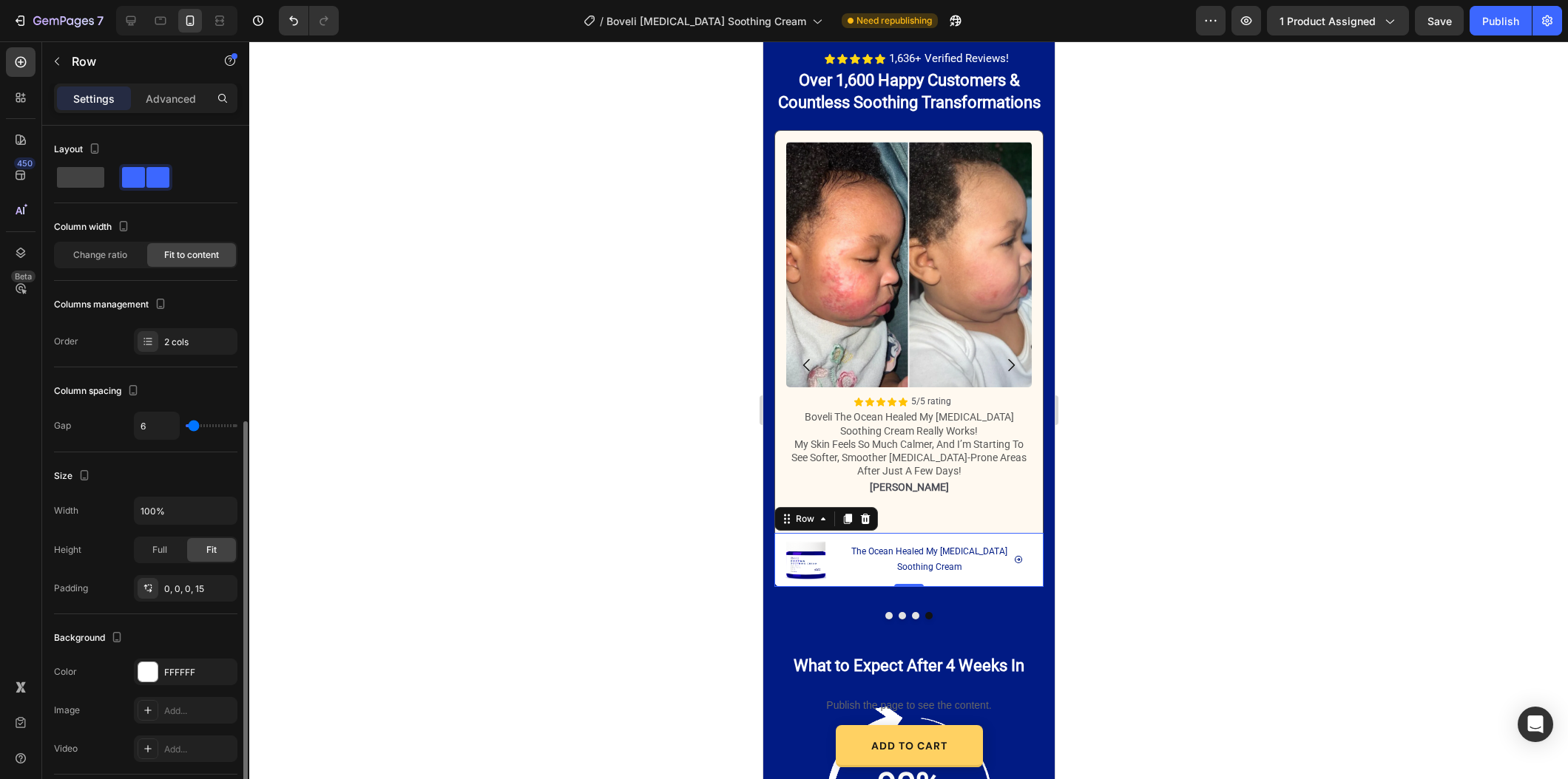
scroll to position [337, 0]
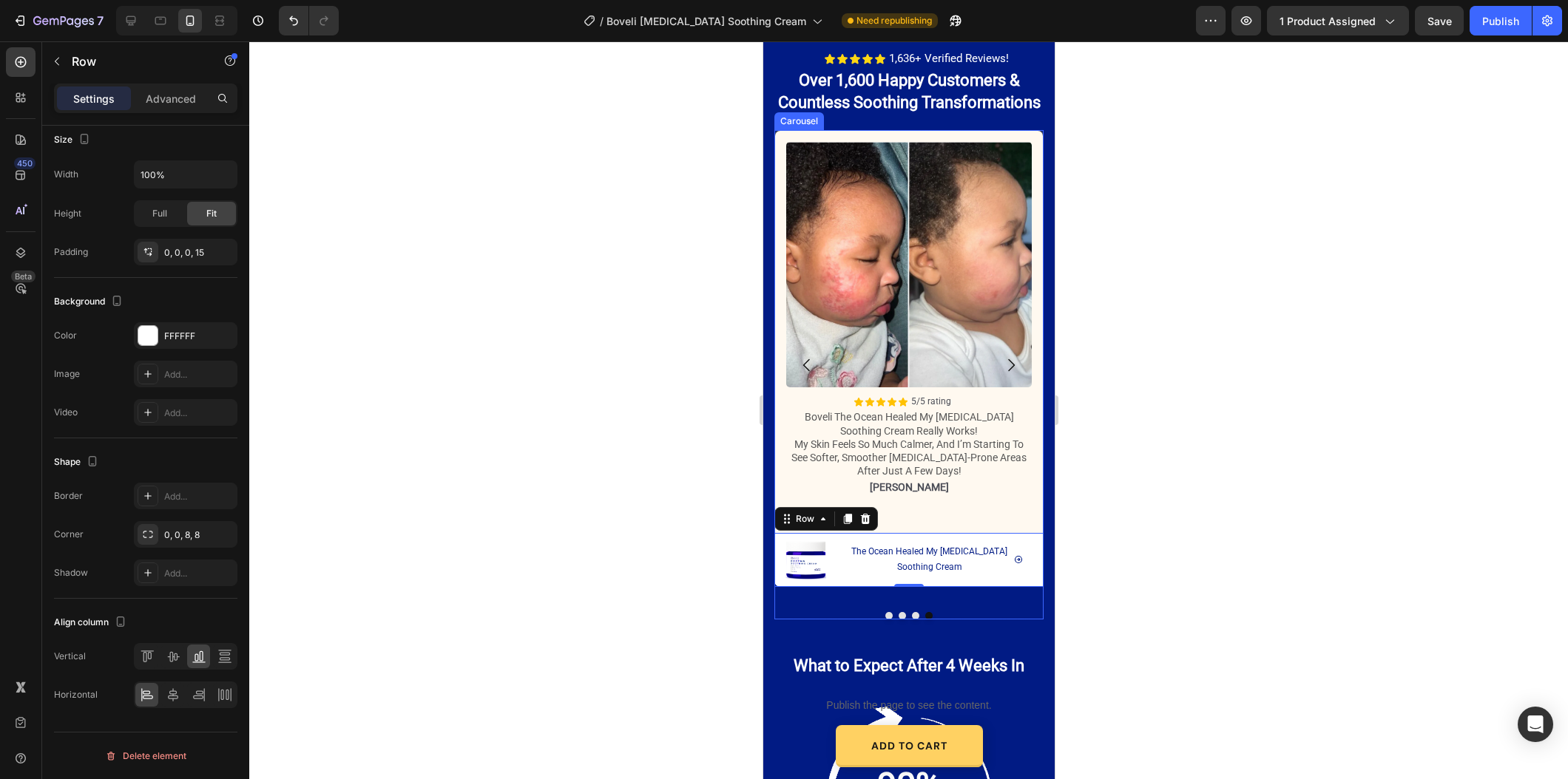
click at [901, 612] on button "Dot" at bounding box center [902, 615] width 7 height 7
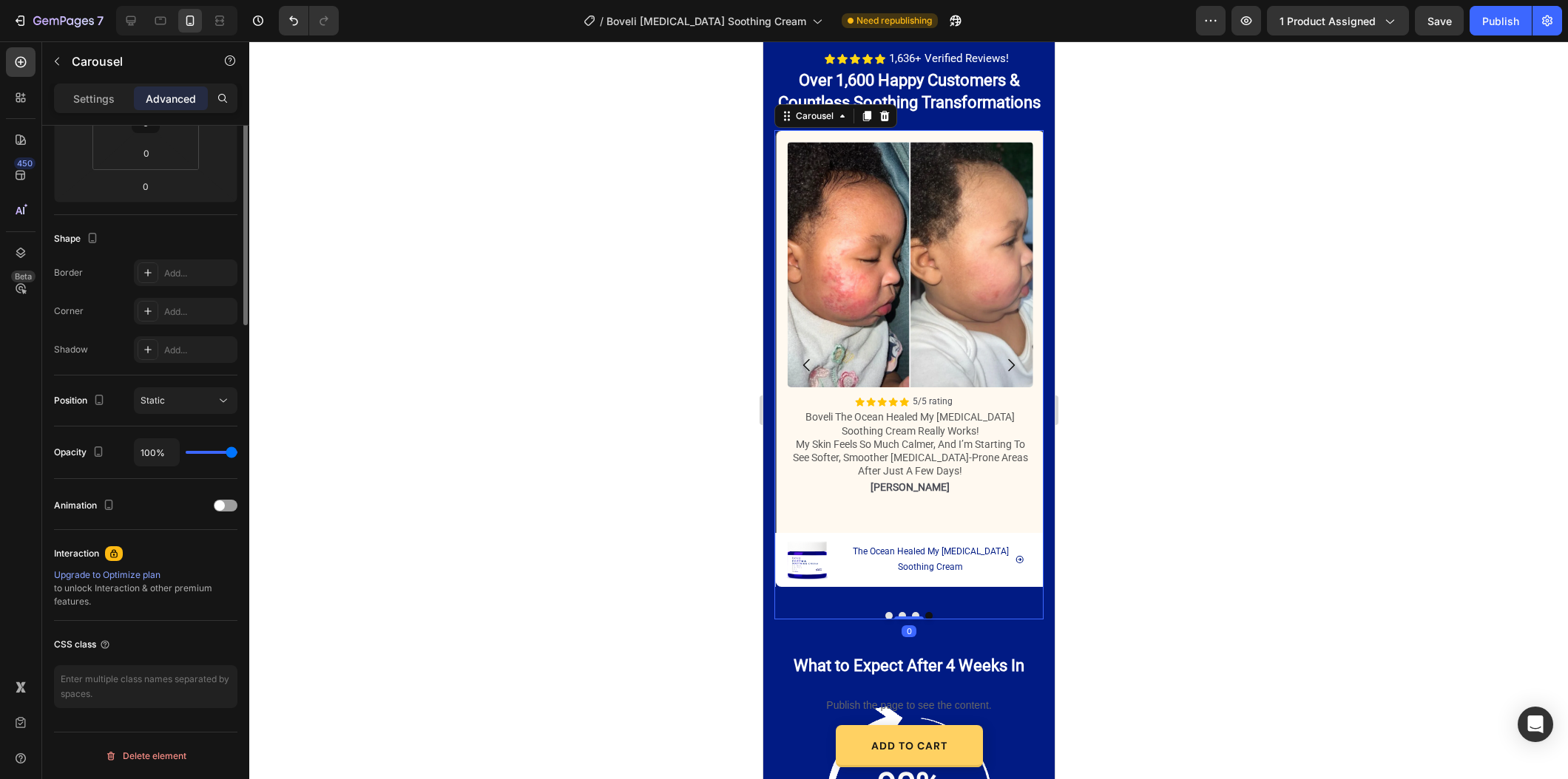
scroll to position [0, 0]
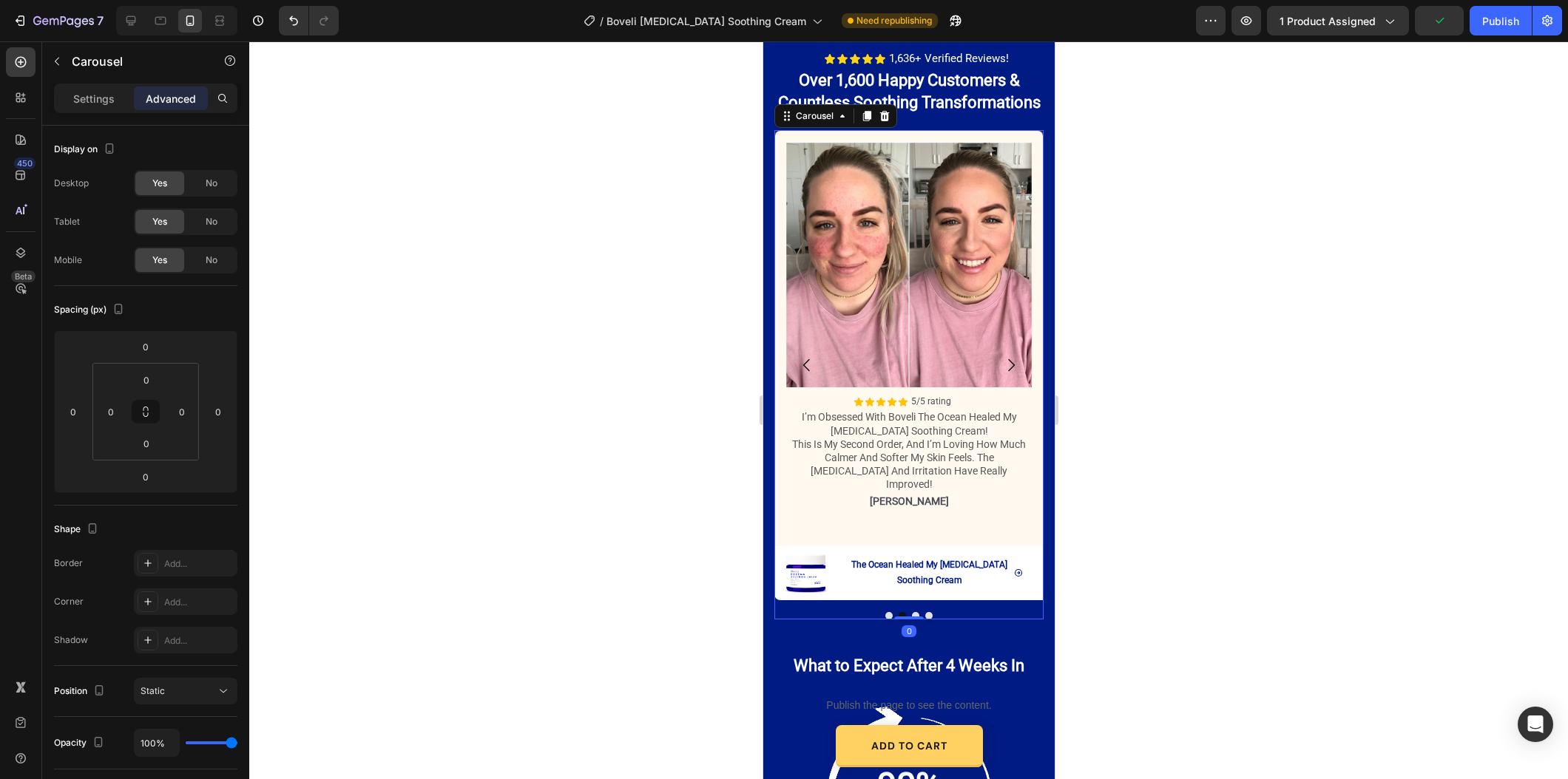
click at [914, 612] on button "Dot" at bounding box center [914, 615] width 7 height 7
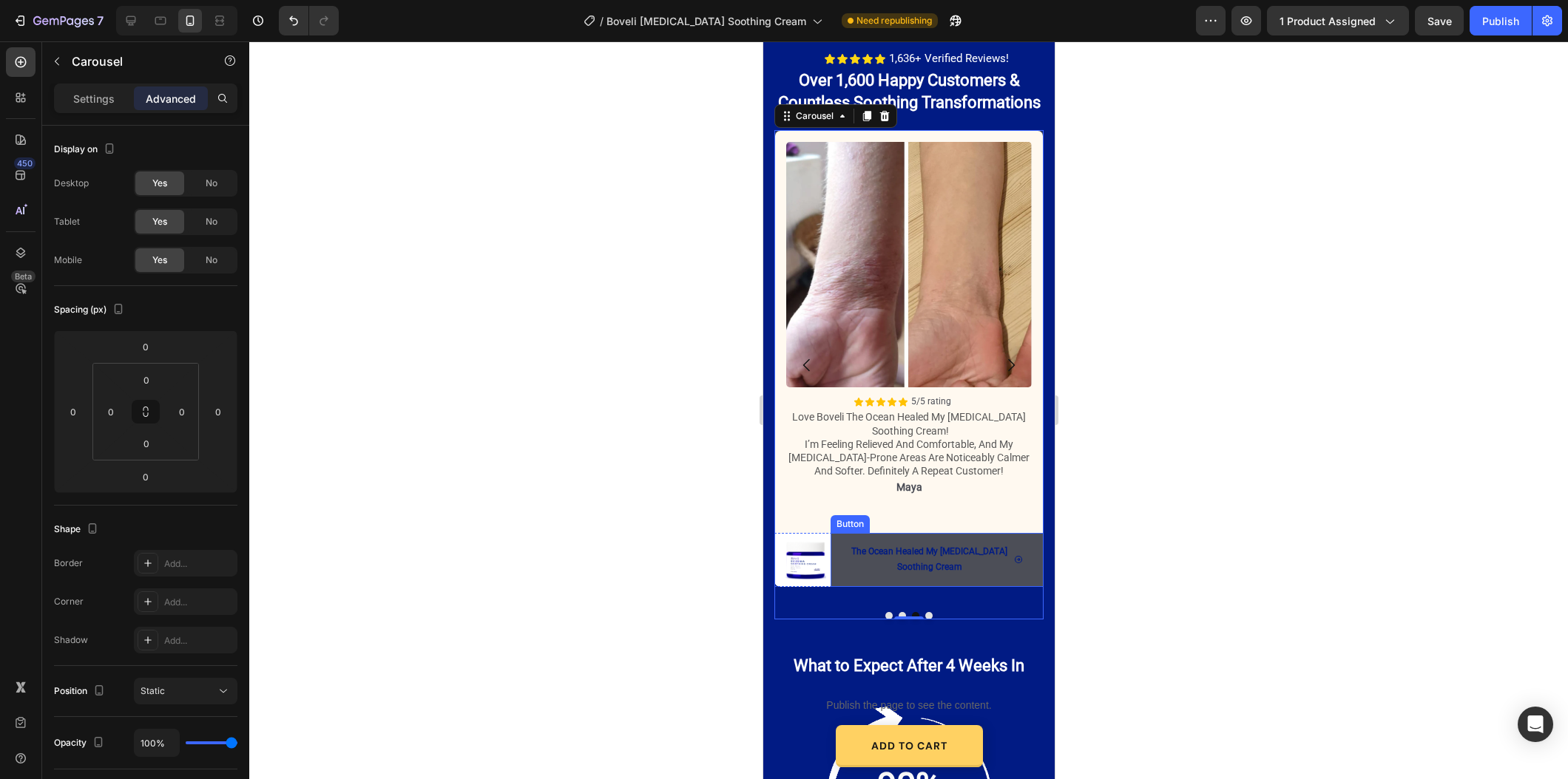
click at [990, 581] on button "The Ocean Healed My [MEDICAL_DATA] Soothing Cream" at bounding box center [935, 560] width 213 height 54
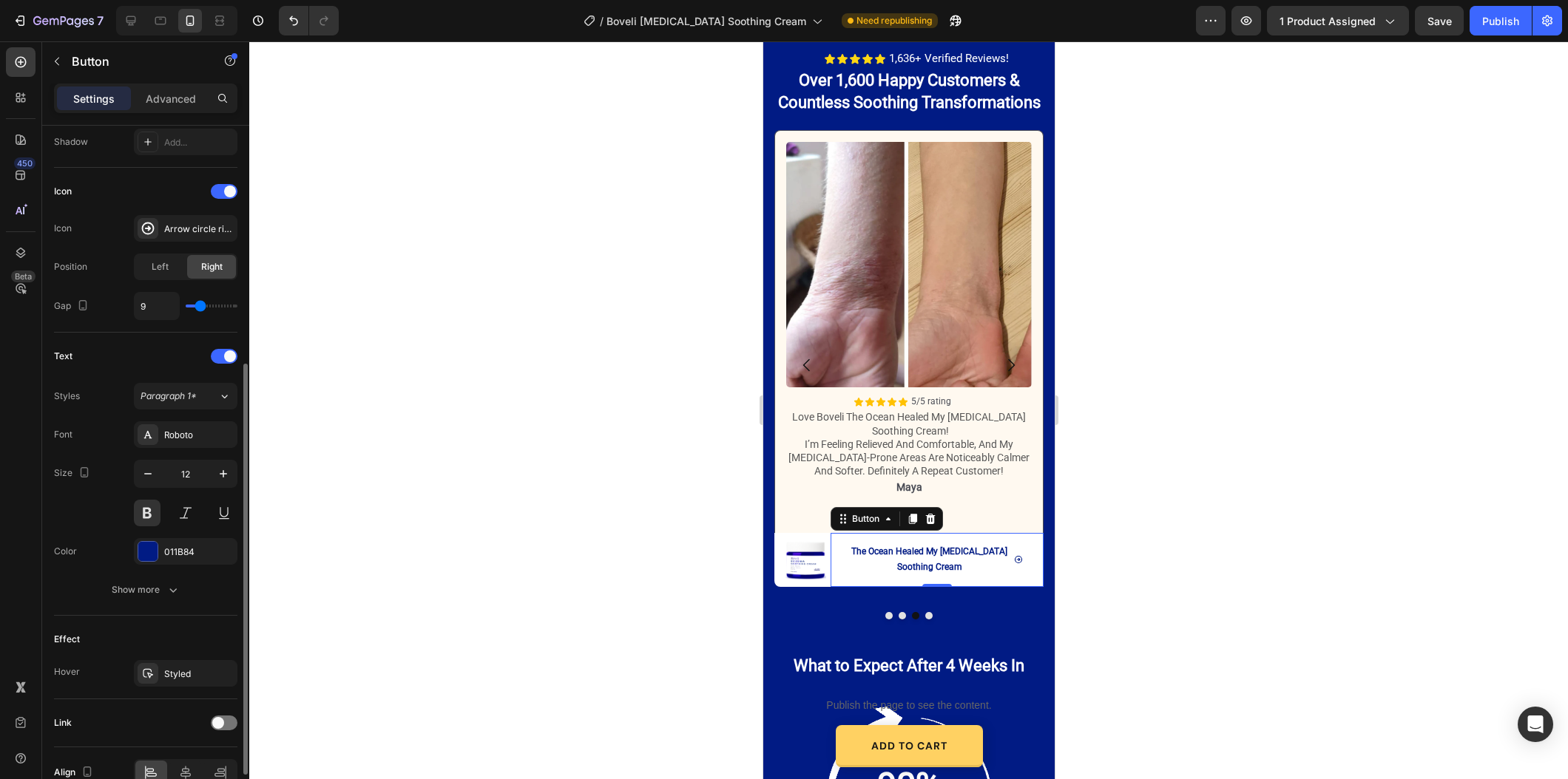
scroll to position [401, 0]
click at [183, 664] on div "Styled" at bounding box center [186, 676] width 103 height 26
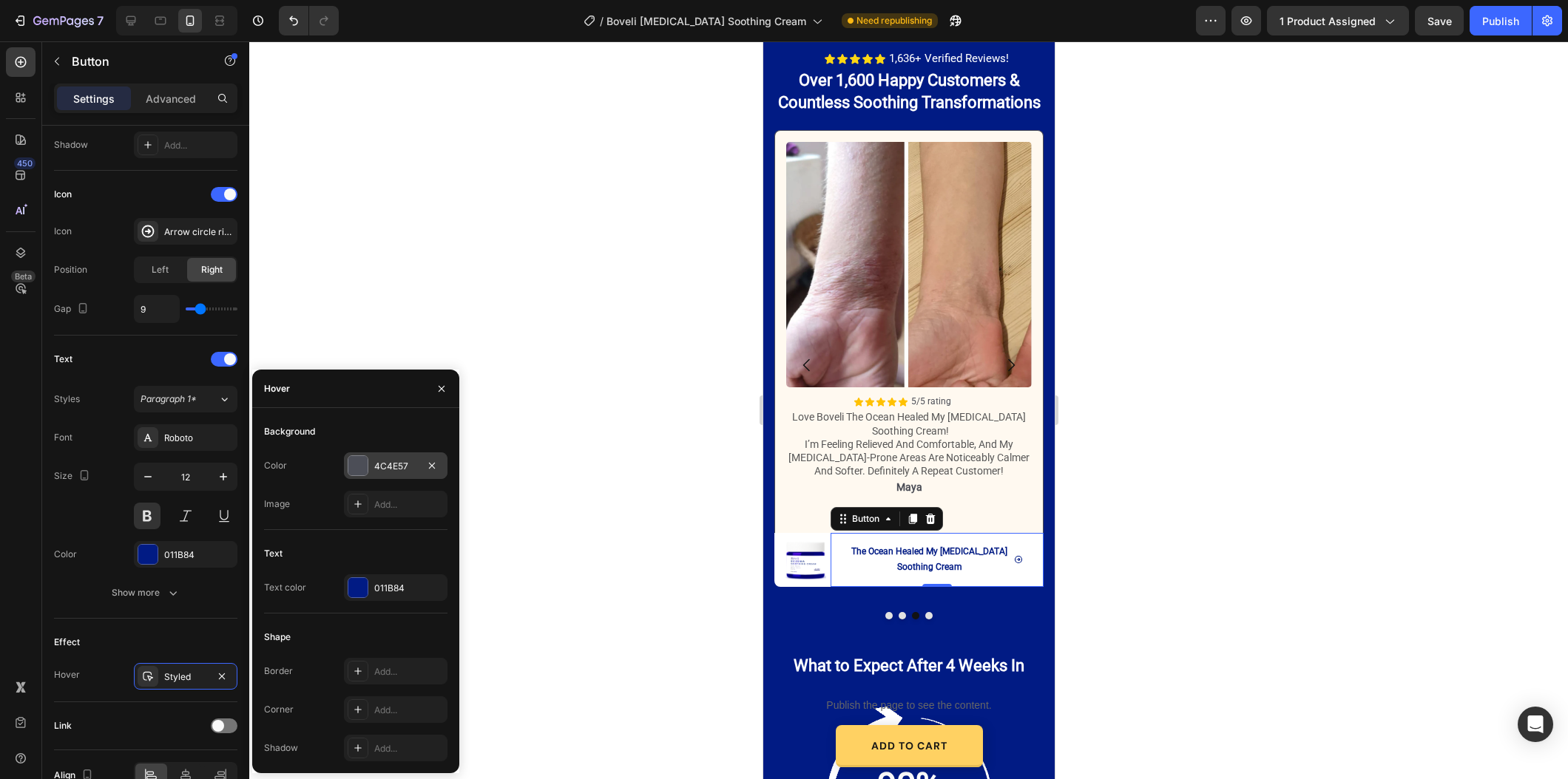
click at [399, 477] on div "4C4E57" at bounding box center [396, 465] width 103 height 26
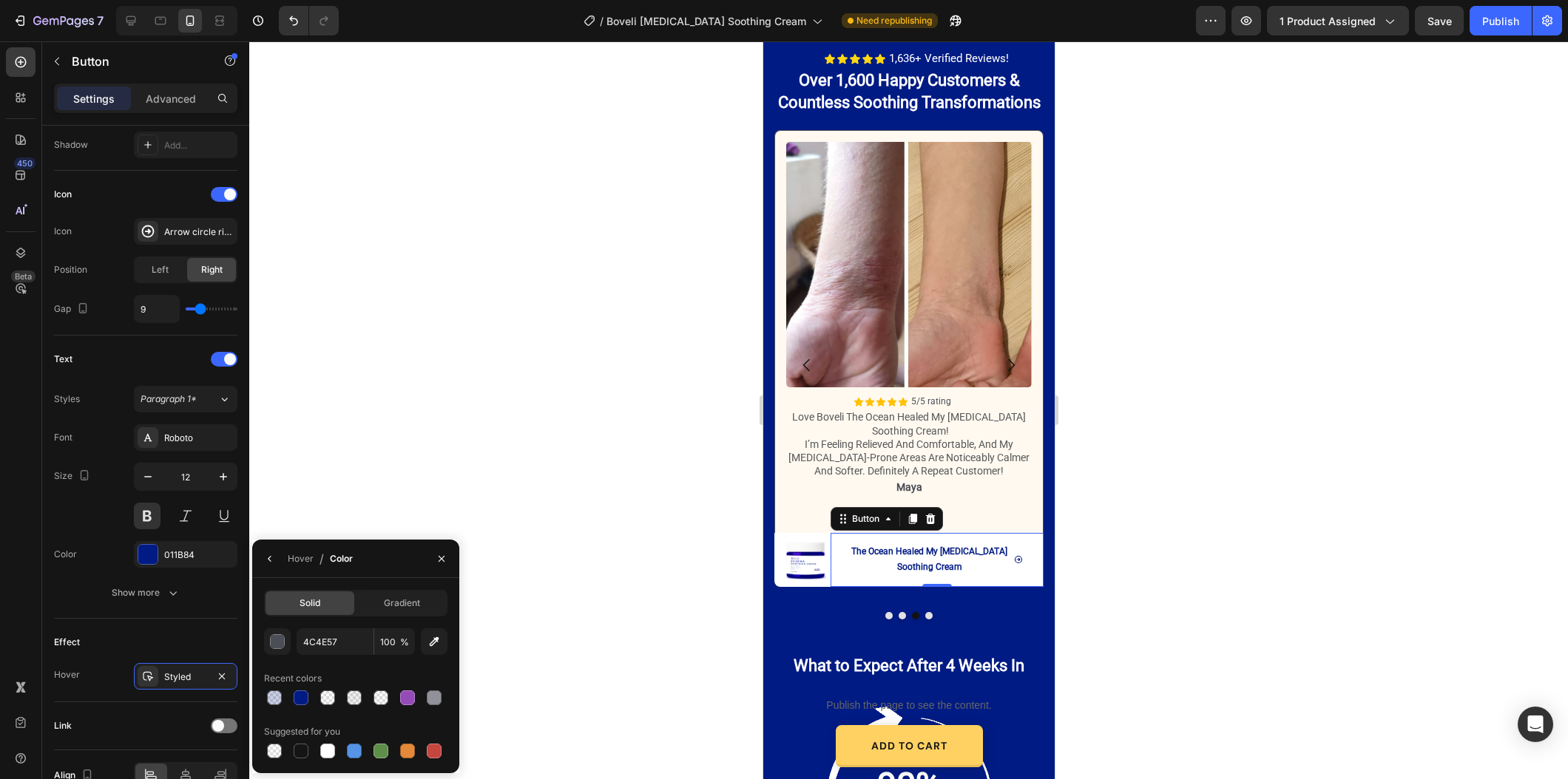
drag, startPoint x: 329, startPoint y: 753, endPoint x: 654, endPoint y: 576, distance: 370.1
click at [329, 753] on div at bounding box center [328, 751] width 14 height 14
type input "FFFFFF"
click at [903, 612] on button "Dot" at bounding box center [902, 615] width 7 height 7
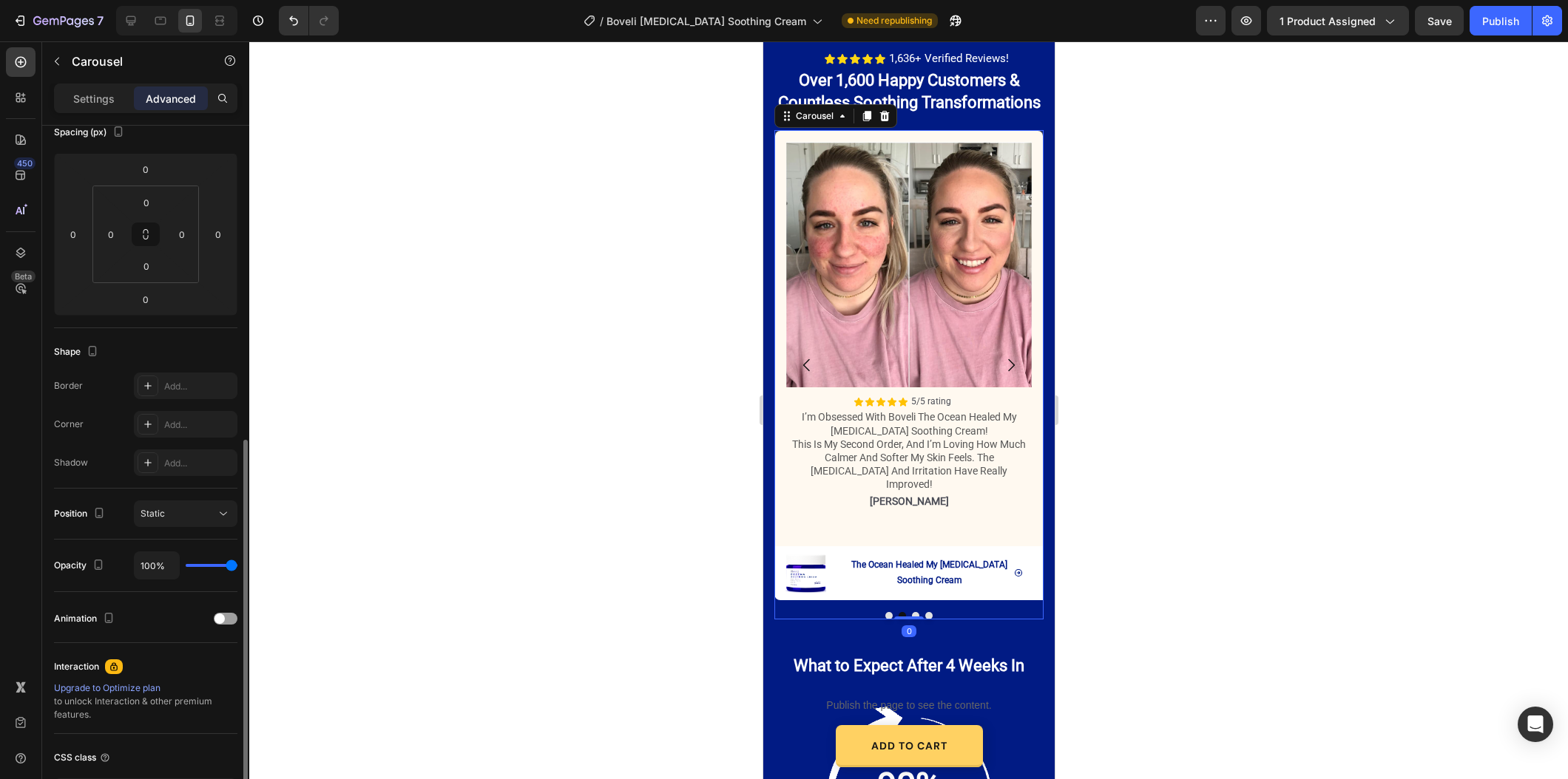
scroll to position [289, 0]
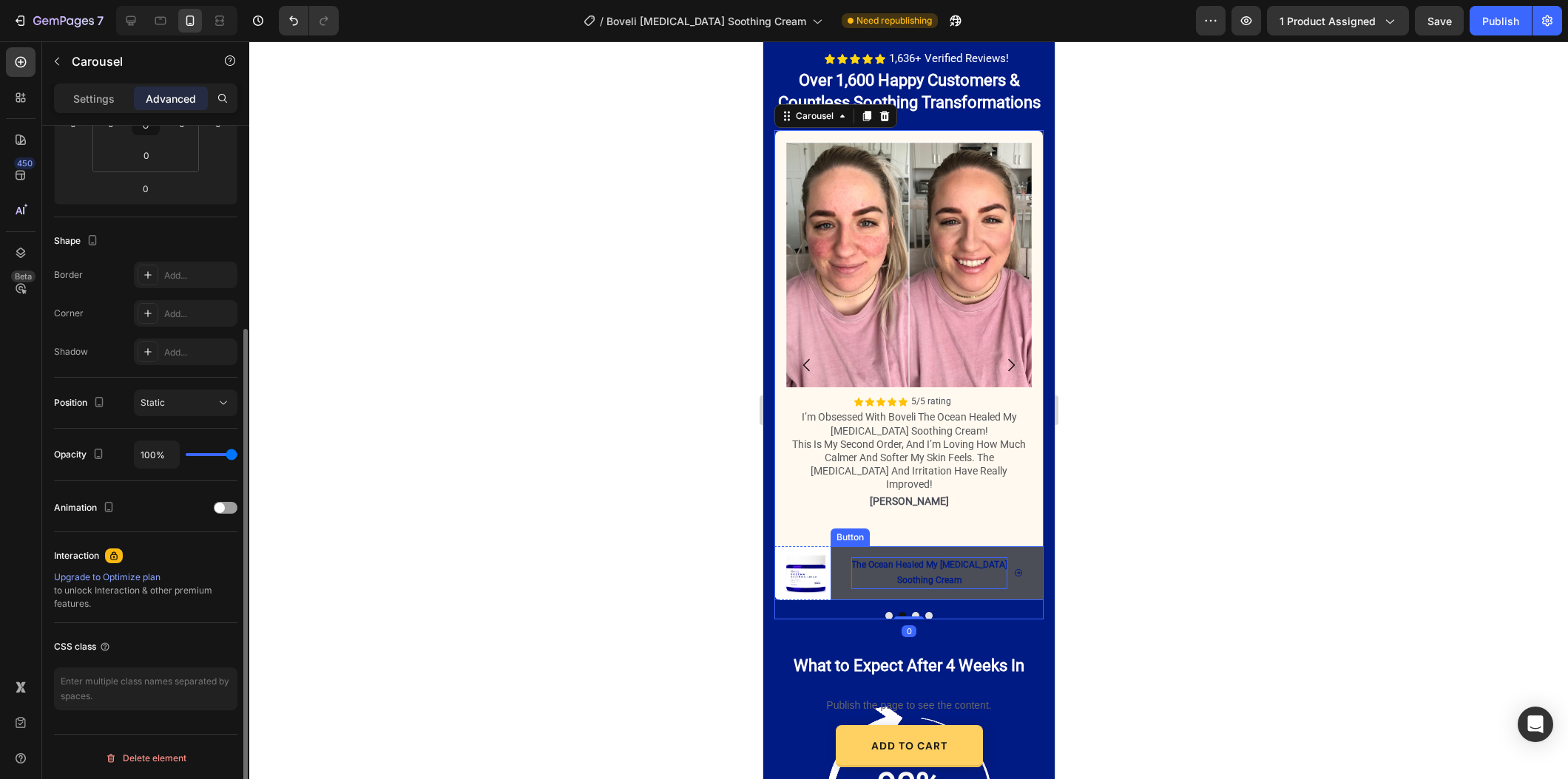
click at [880, 565] on p "The Ocean Healed My [MEDICAL_DATA] Soothing Cream" at bounding box center [928, 573] width 156 height 32
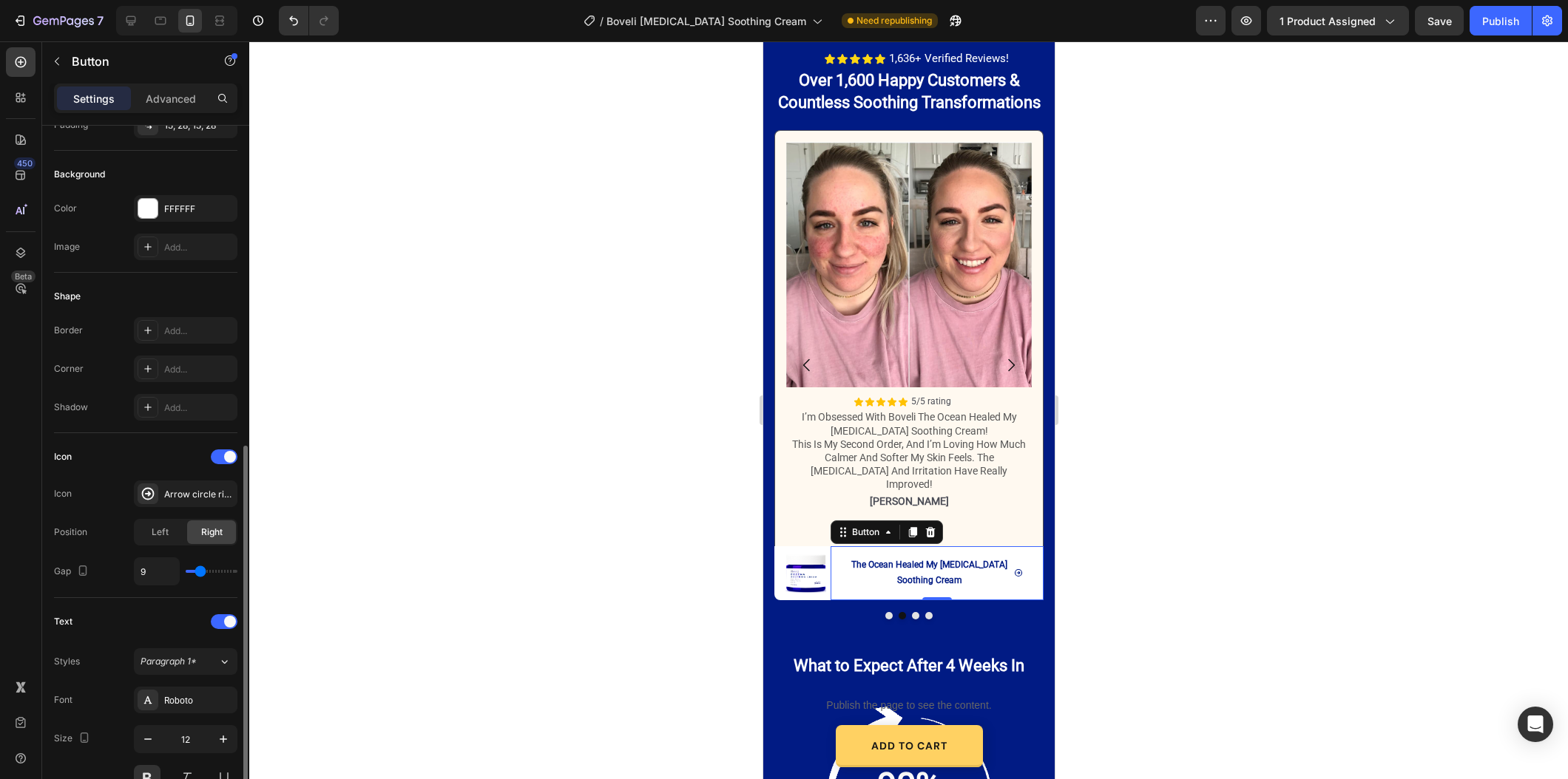
scroll to position [459, 0]
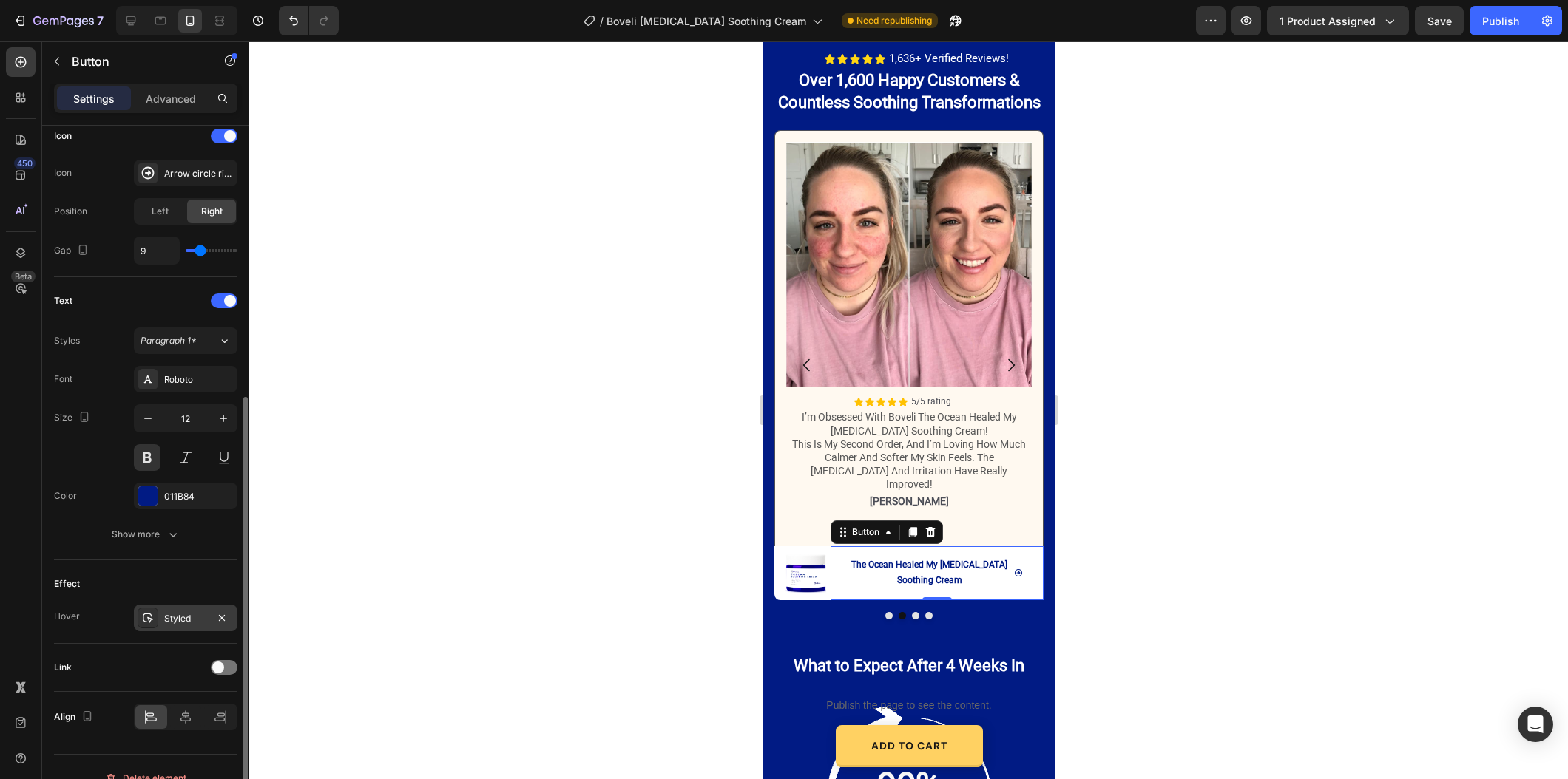
click at [175, 615] on div "Styled" at bounding box center [185, 618] width 43 height 14
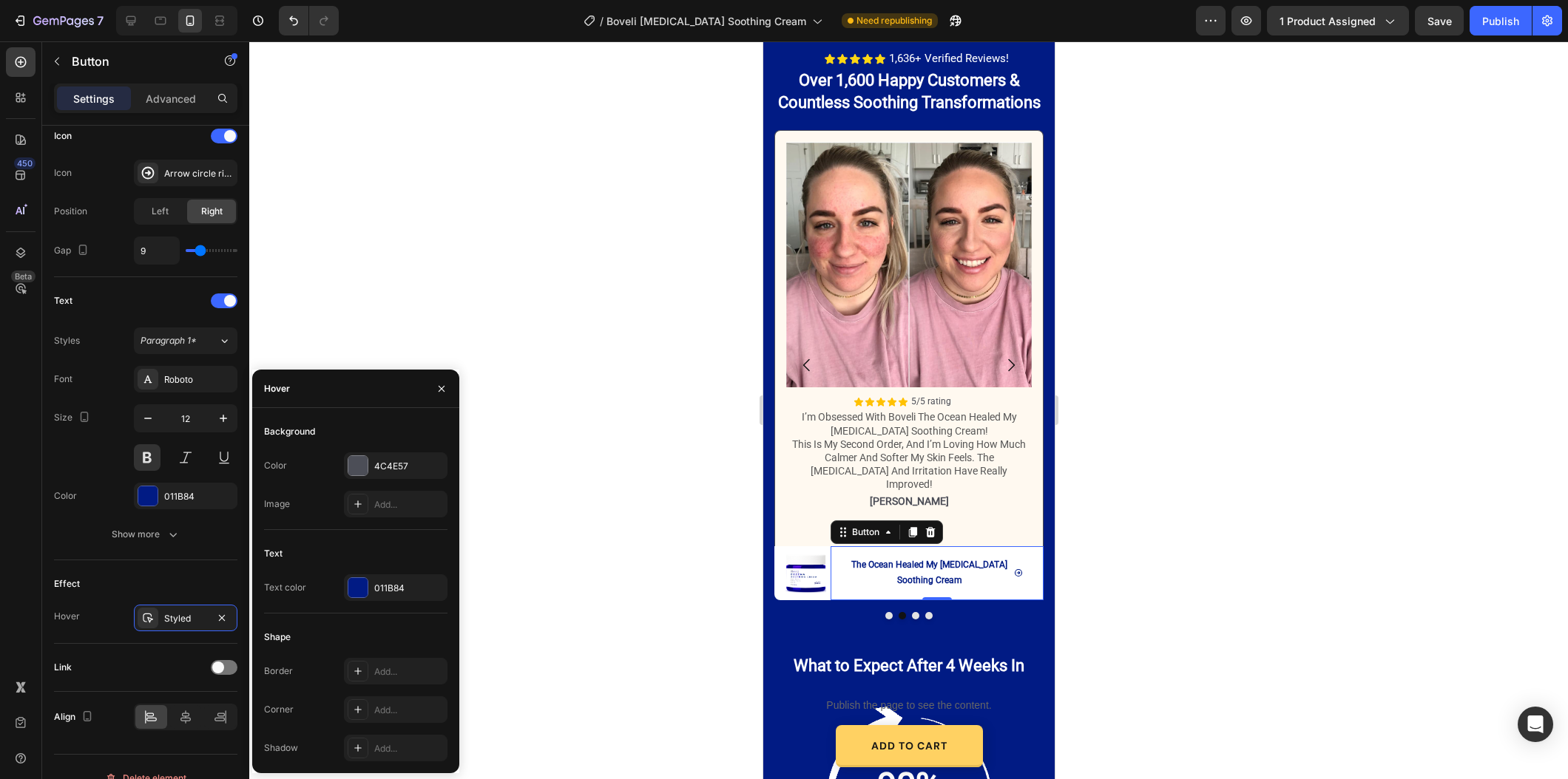
drag, startPoint x: 358, startPoint y: 474, endPoint x: 365, endPoint y: 471, distance: 7.6
click at [358, 474] on div "4C4E57" at bounding box center [396, 465] width 103 height 26
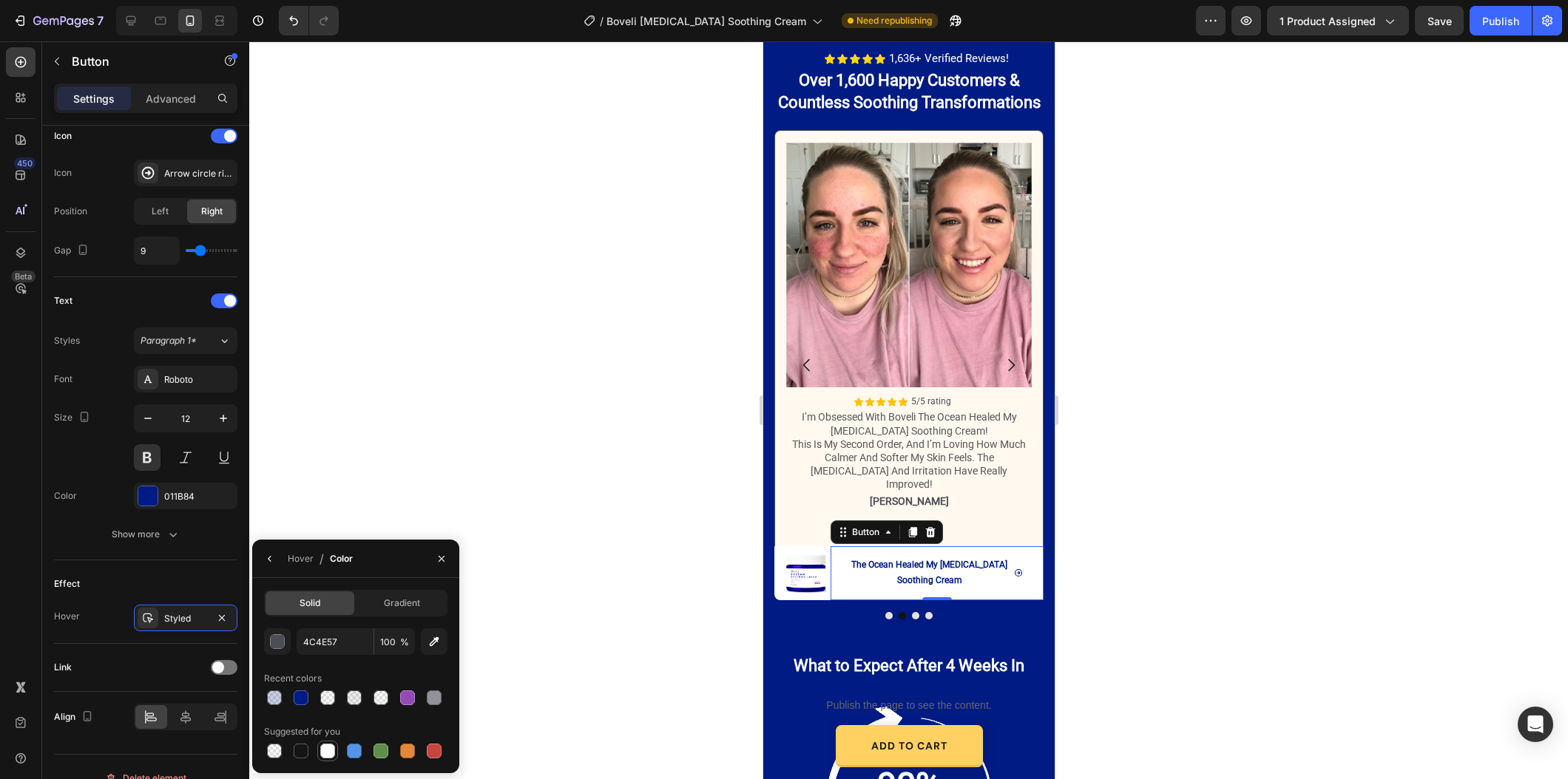
click at [325, 753] on div at bounding box center [328, 751] width 14 height 14
type input "FFFFFF"
click at [888, 612] on button "Dot" at bounding box center [888, 615] width 7 height 7
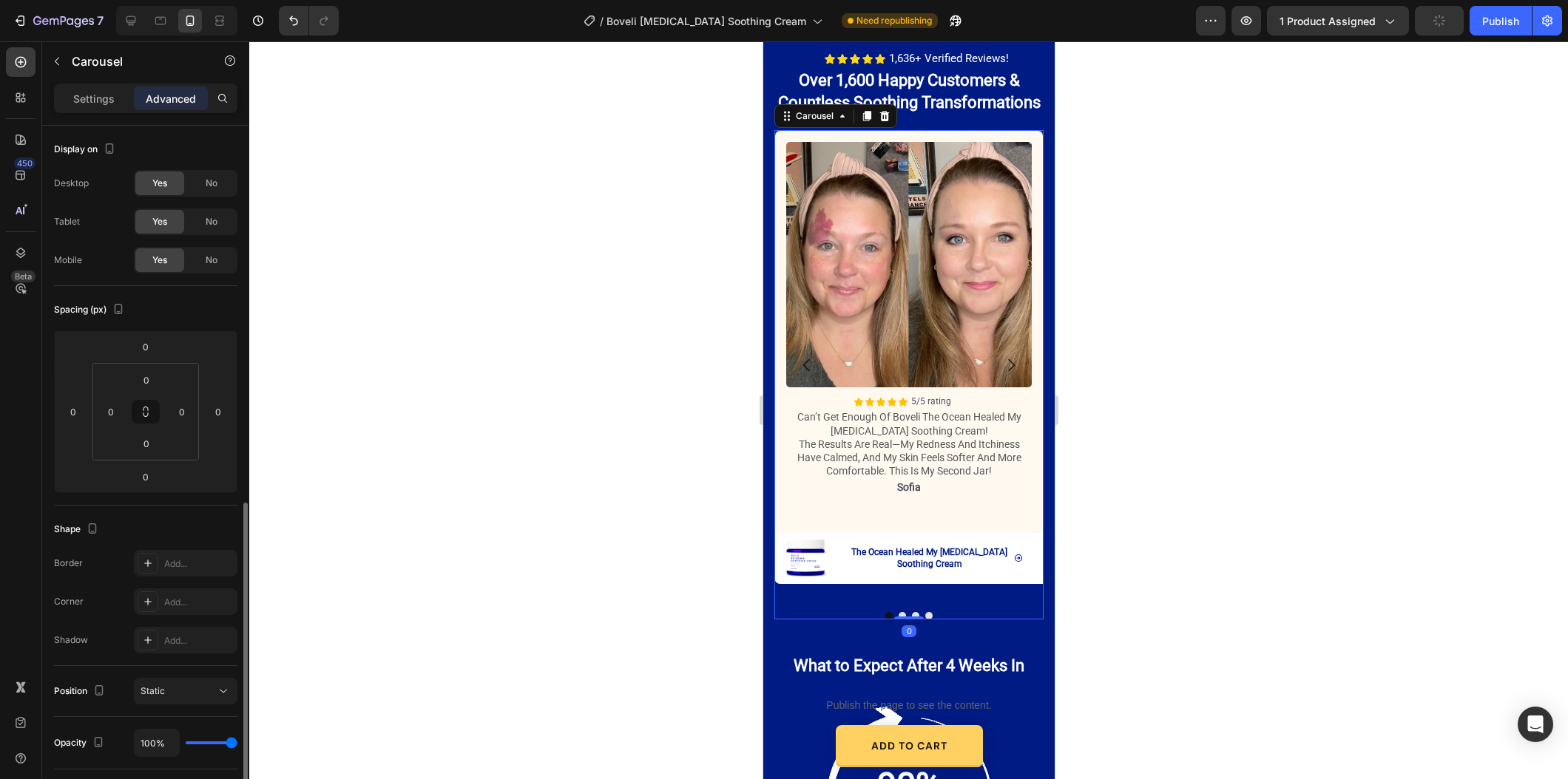
scroll to position [290, 0]
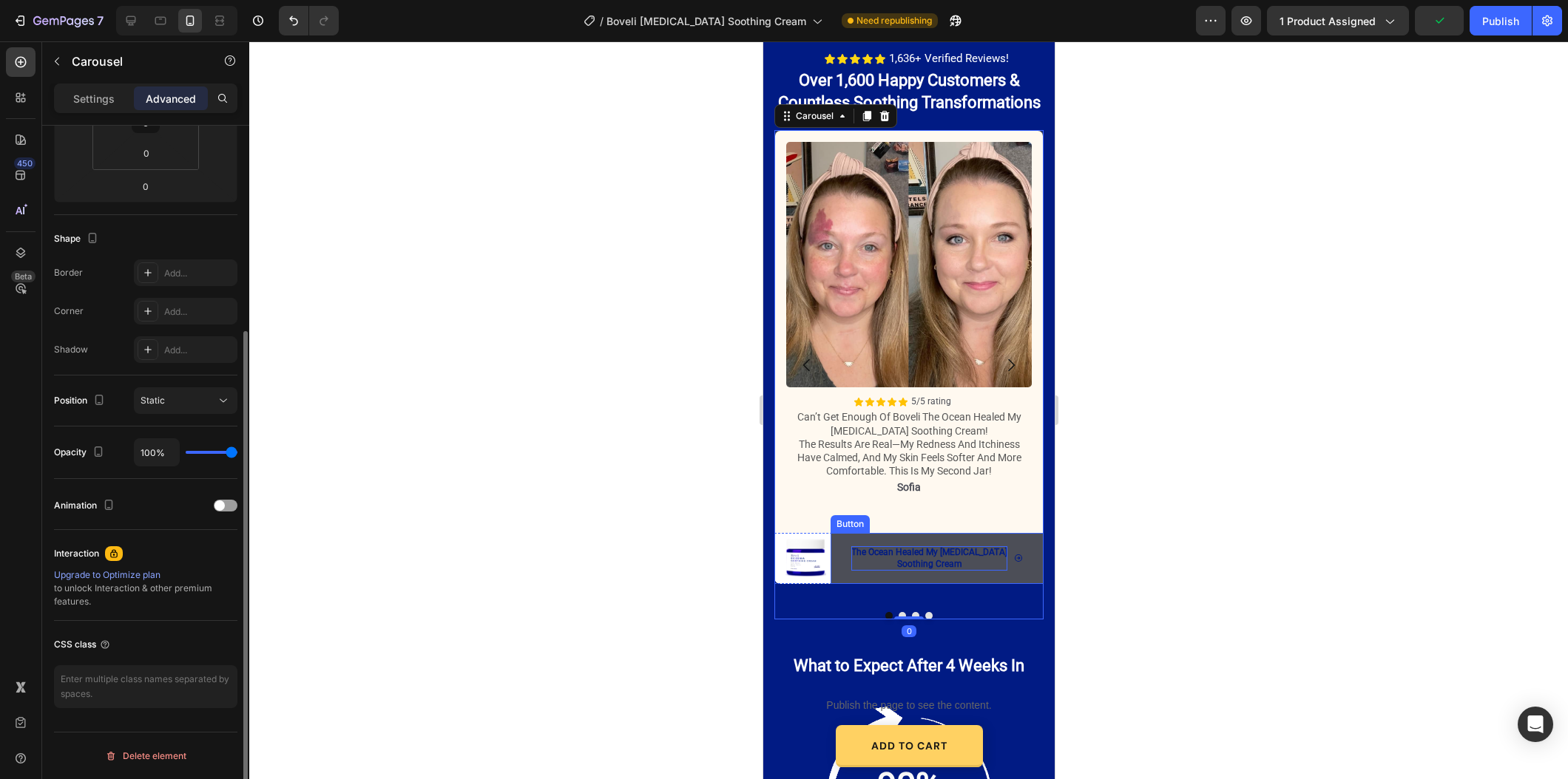
click at [890, 568] on p "The Ocean Healed My [MEDICAL_DATA] Soothing Cream" at bounding box center [928, 559] width 156 height 25
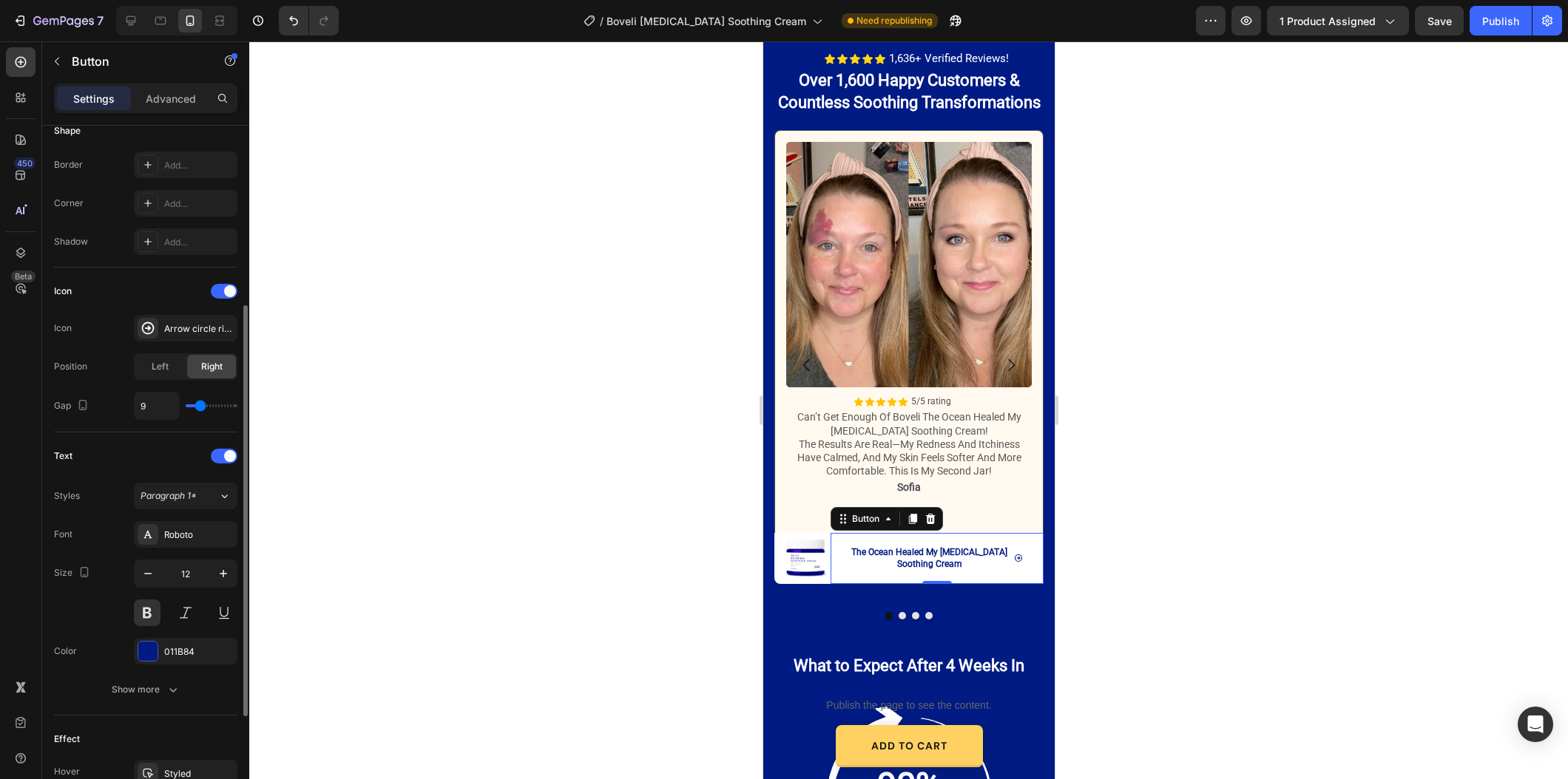
scroll to position [481, 0]
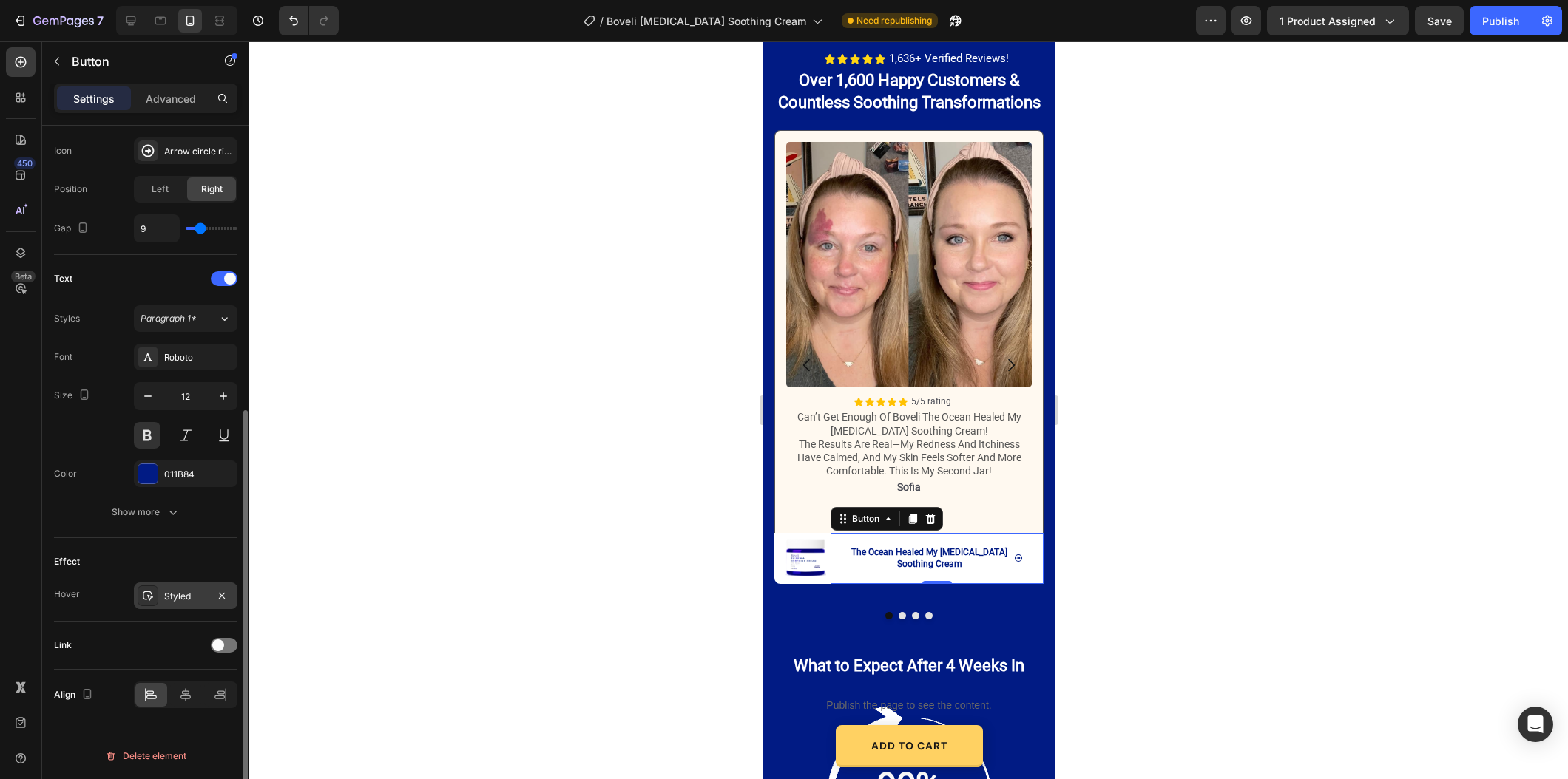
click at [185, 593] on div "Styled" at bounding box center [185, 596] width 43 height 14
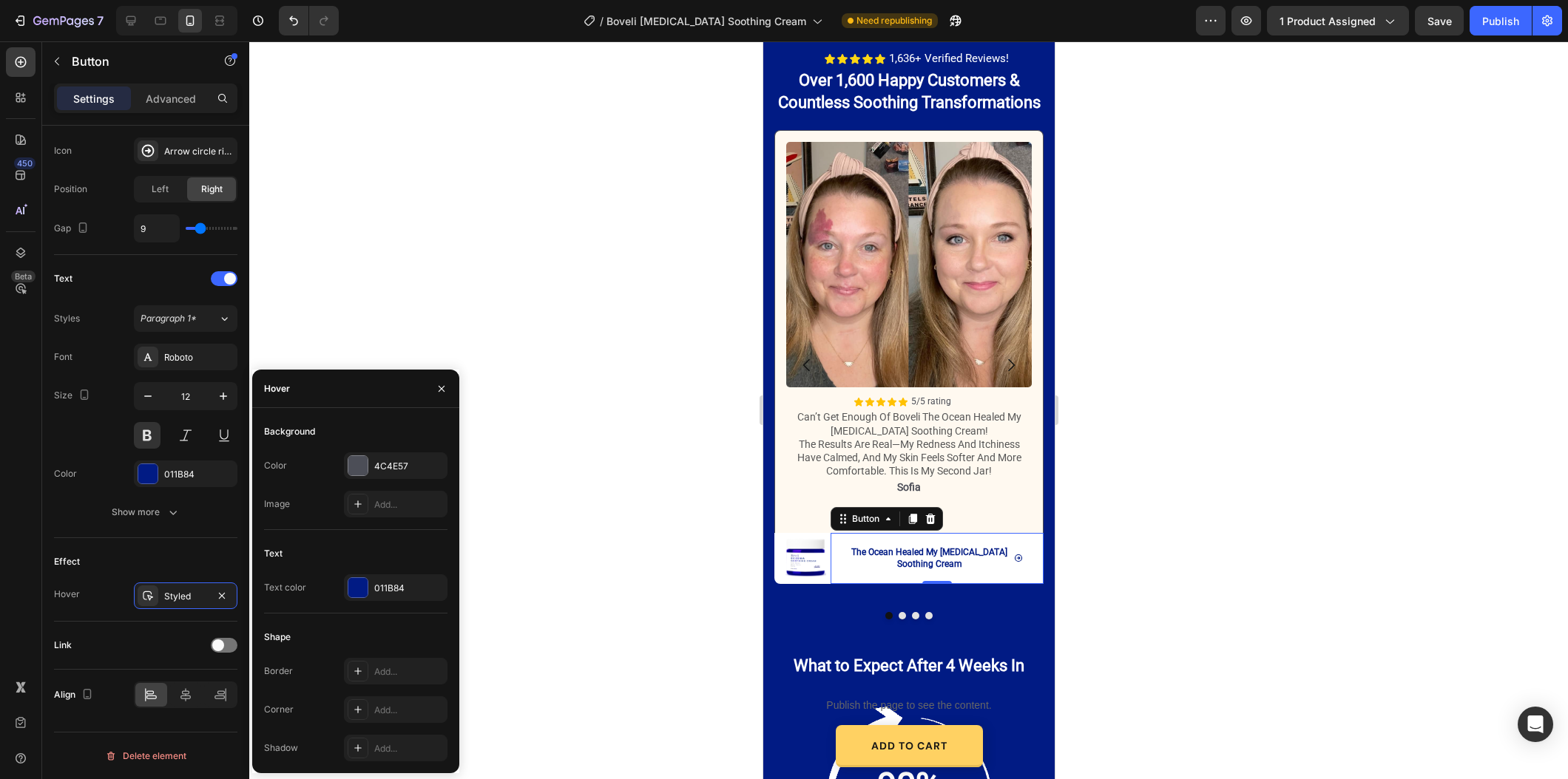
click at [378, 479] on div "Color 4C4E57 Image Add..." at bounding box center [356, 485] width 184 height 65
click at [379, 466] on div "4C4E57" at bounding box center [395, 466] width 43 height 14
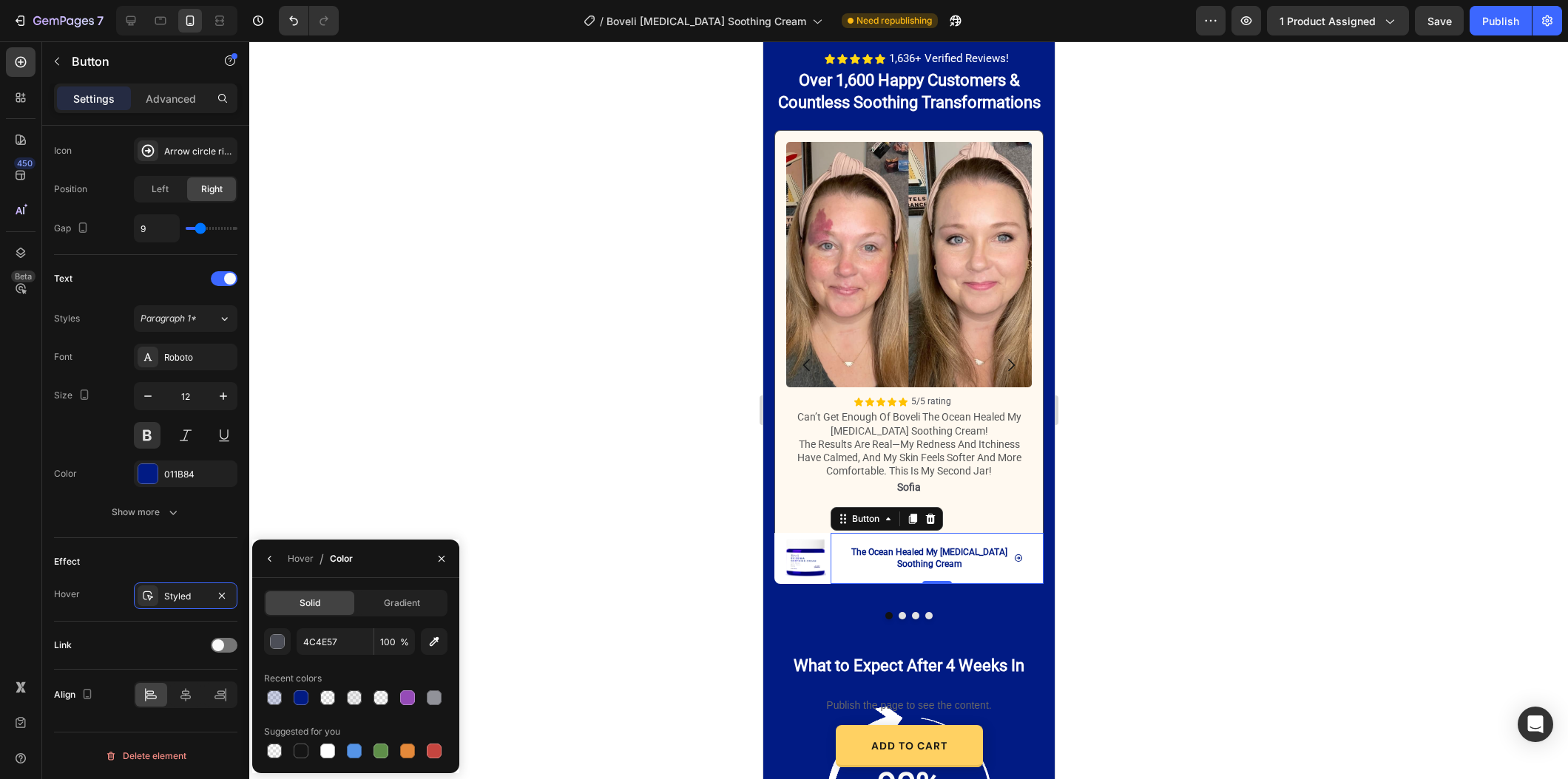
drag, startPoint x: 326, startPoint y: 755, endPoint x: 599, endPoint y: 685, distance: 281.8
click at [327, 755] on div at bounding box center [328, 751] width 14 height 14
type input "FFFFFF"
click at [905, 603] on div "Image Icon Icon Icon Icon Icon Icon List 5/5 rating Text Block Row can’t get en…" at bounding box center [907, 375] width 269 height 489
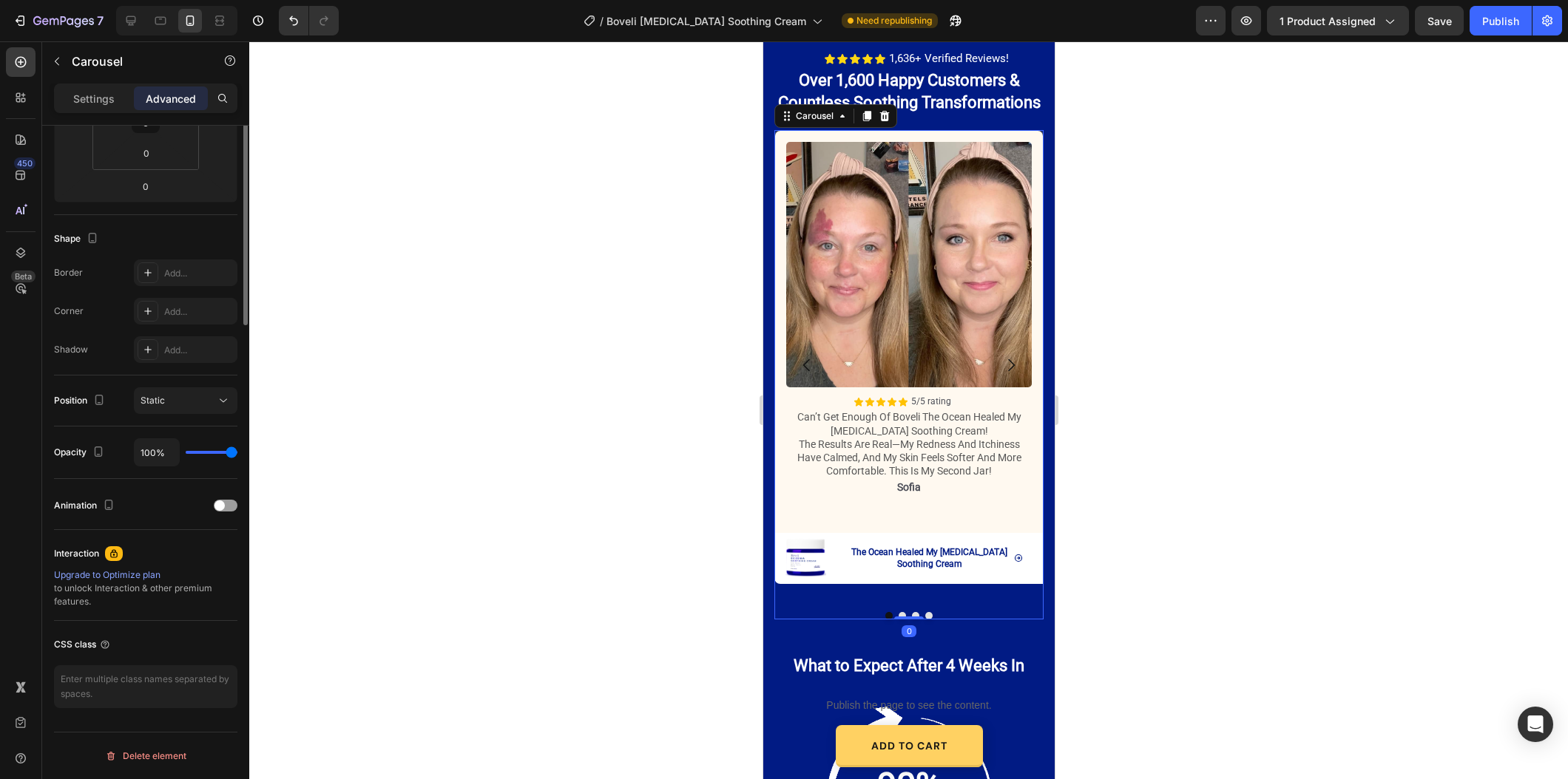
scroll to position [0, 0]
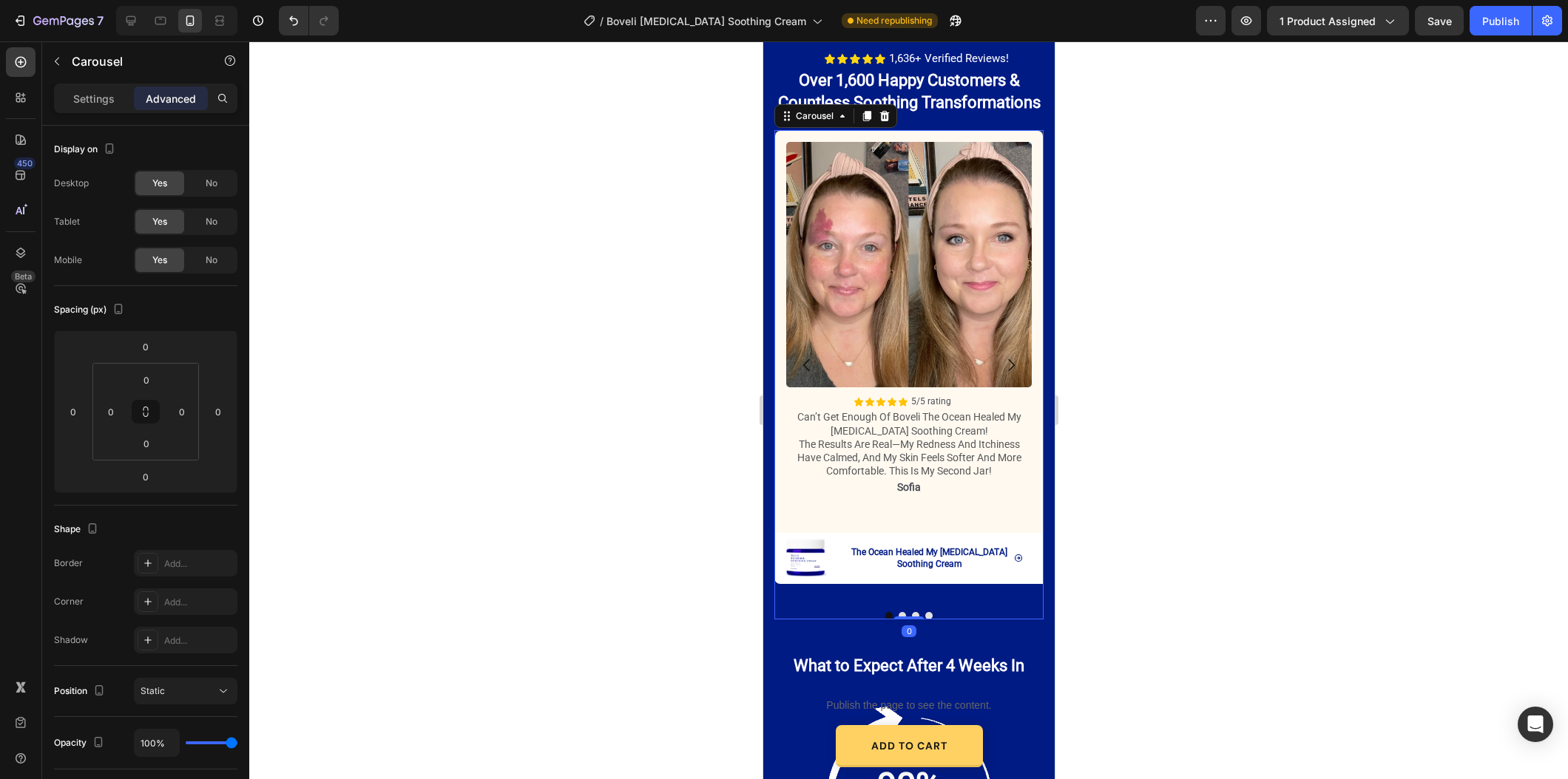
click at [903, 612] on button "Dot" at bounding box center [902, 615] width 7 height 7
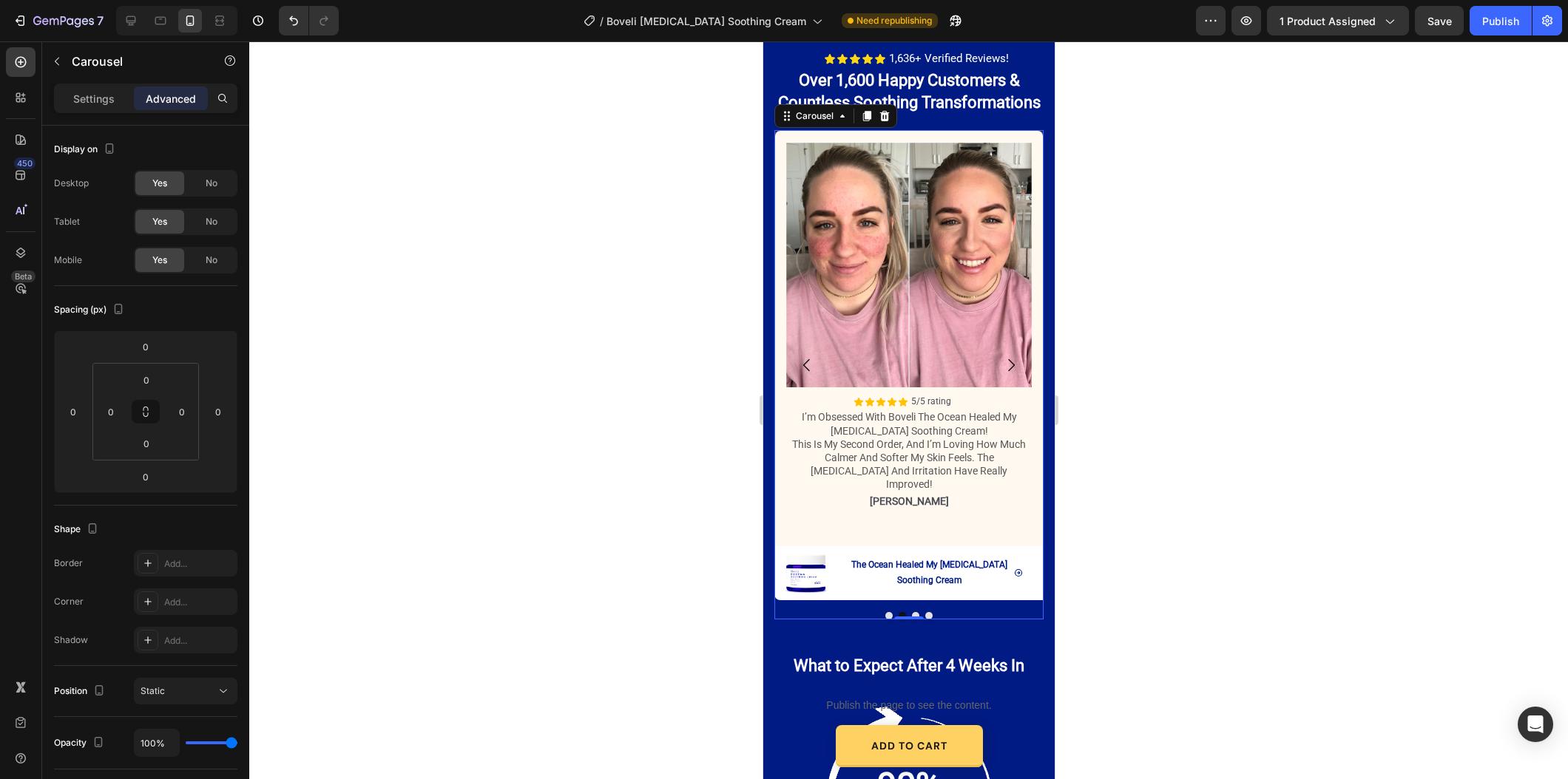
click at [1008, 576] on button "The Ocean Healed My [MEDICAL_DATA] Soothing Cream" at bounding box center [935, 574] width 213 height 54
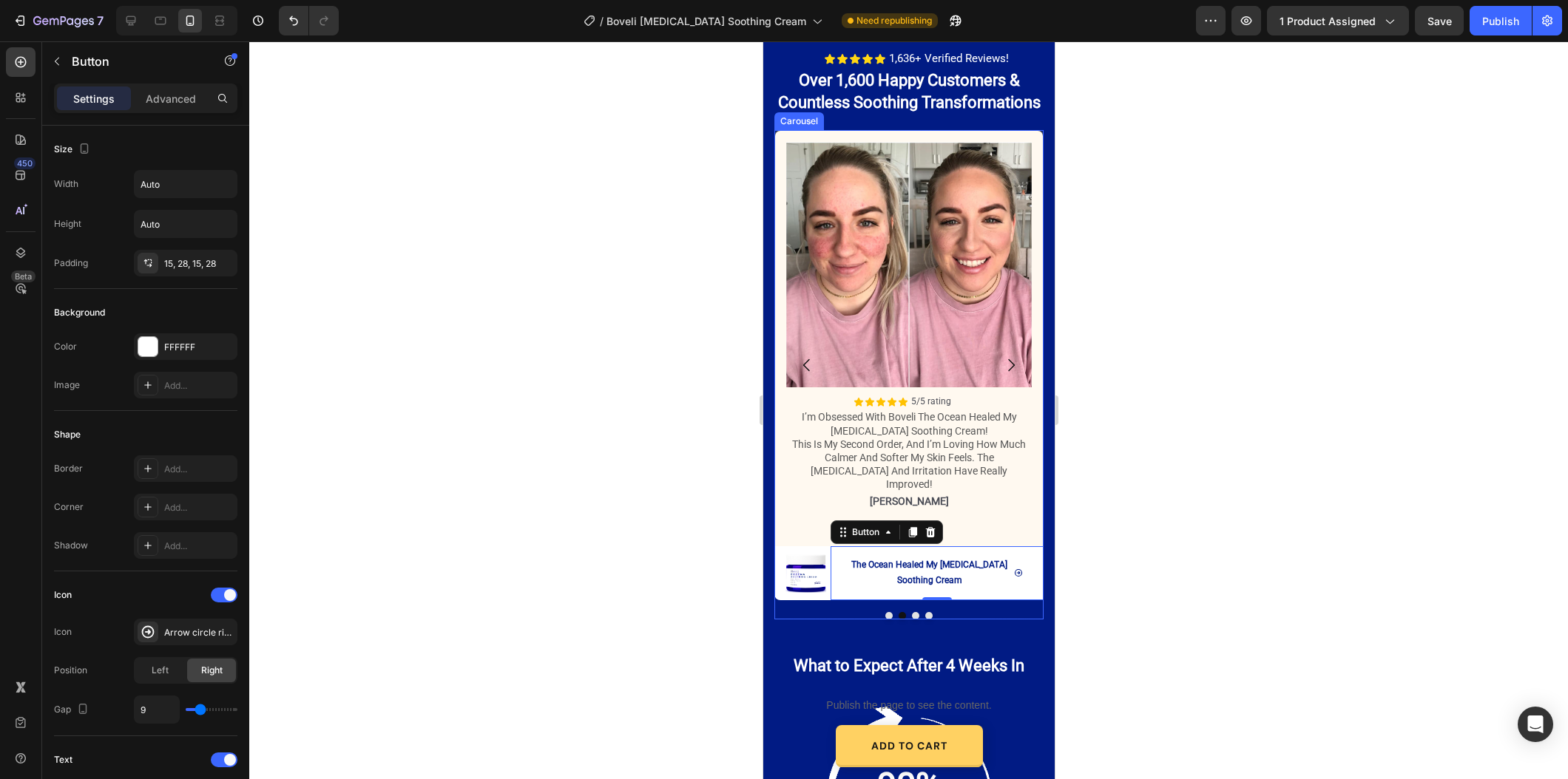
drag, startPoint x: 916, startPoint y: 600, endPoint x: 932, endPoint y: 599, distance: 16.0
click at [916, 612] on button "Dot" at bounding box center [914, 615] width 7 height 7
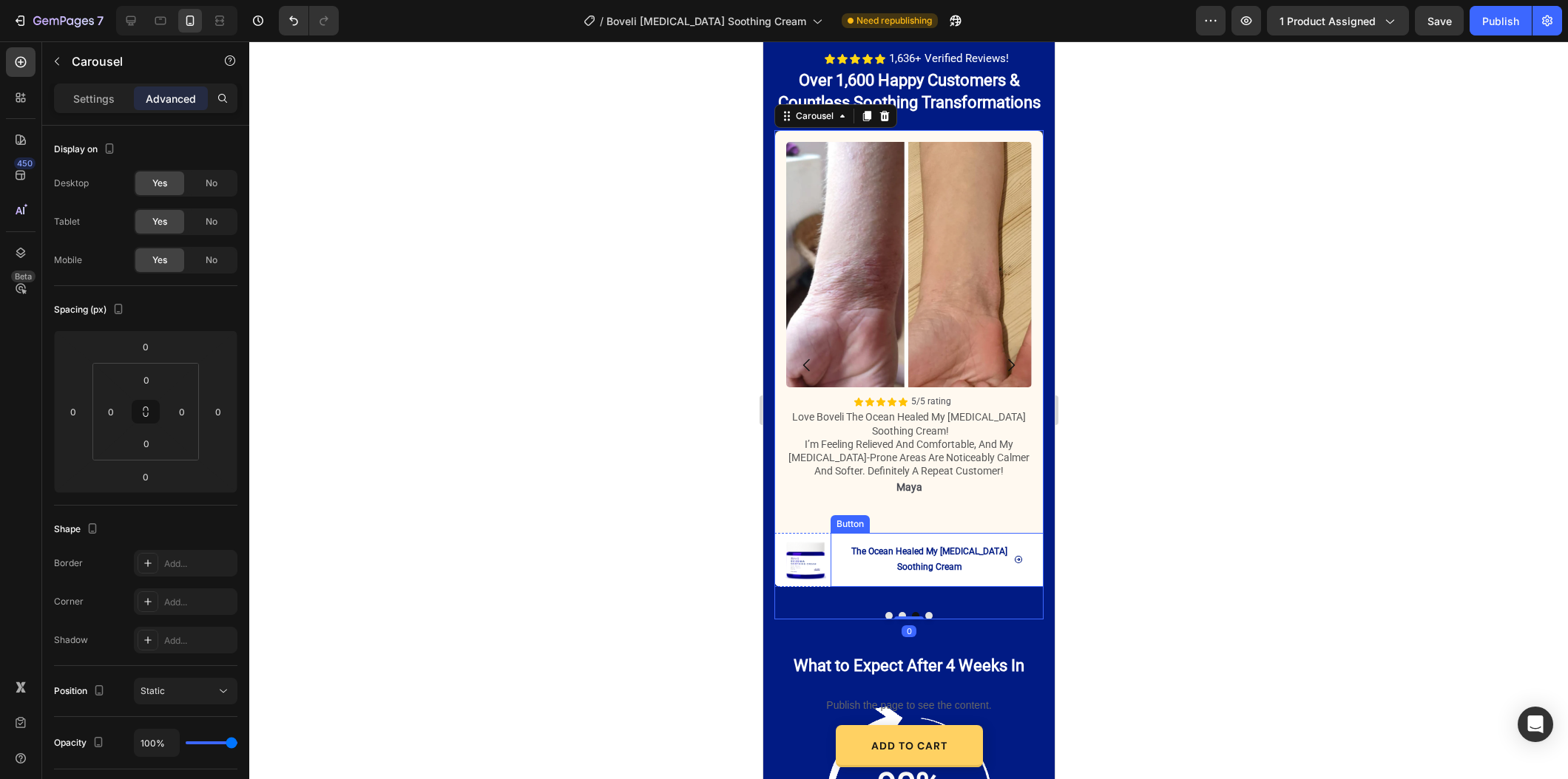
click at [983, 577] on button "The Ocean Healed My [MEDICAL_DATA] Soothing Cream" at bounding box center [935, 560] width 213 height 54
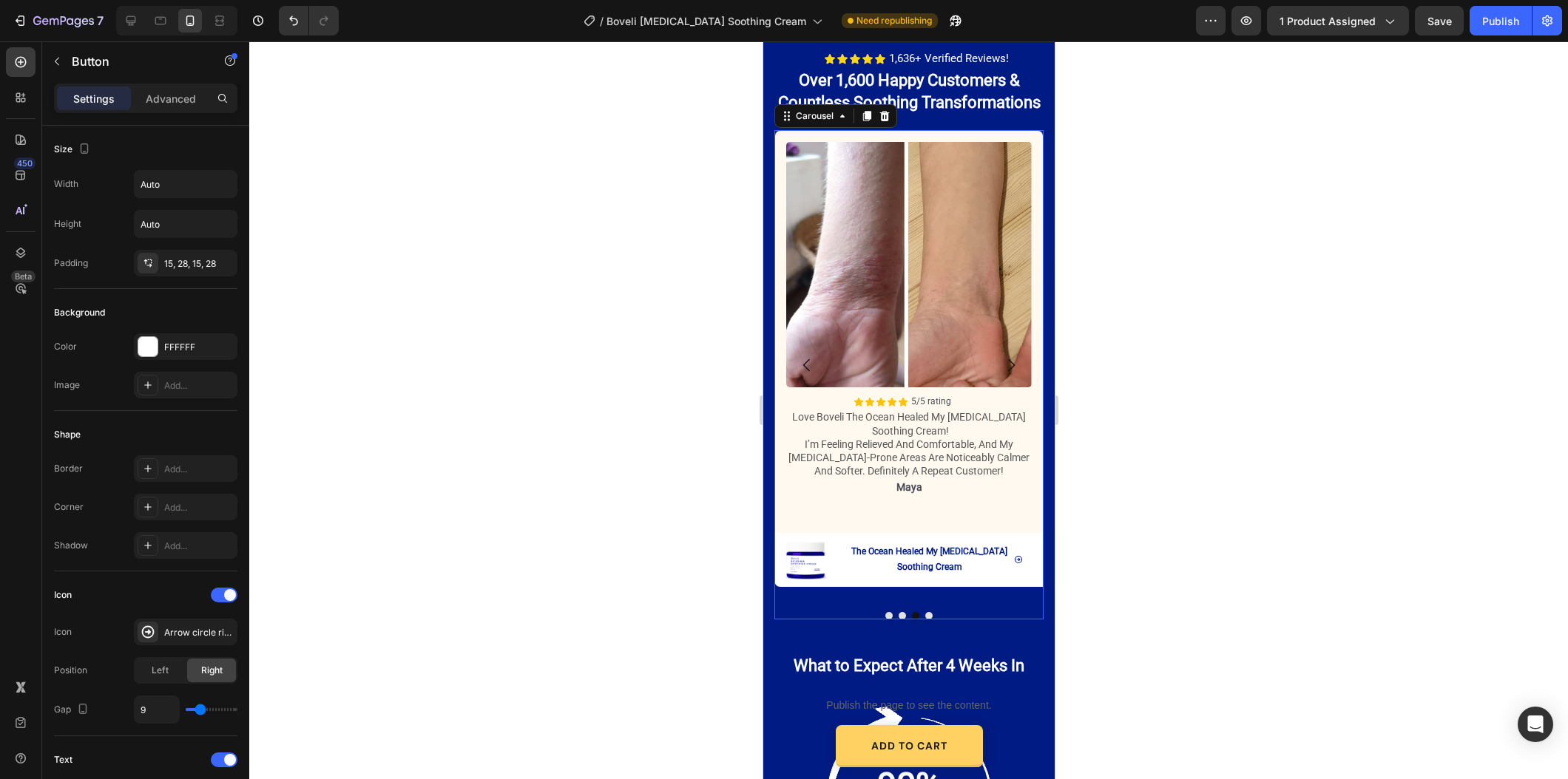
click at [926, 612] on button "Dot" at bounding box center [928, 615] width 7 height 7
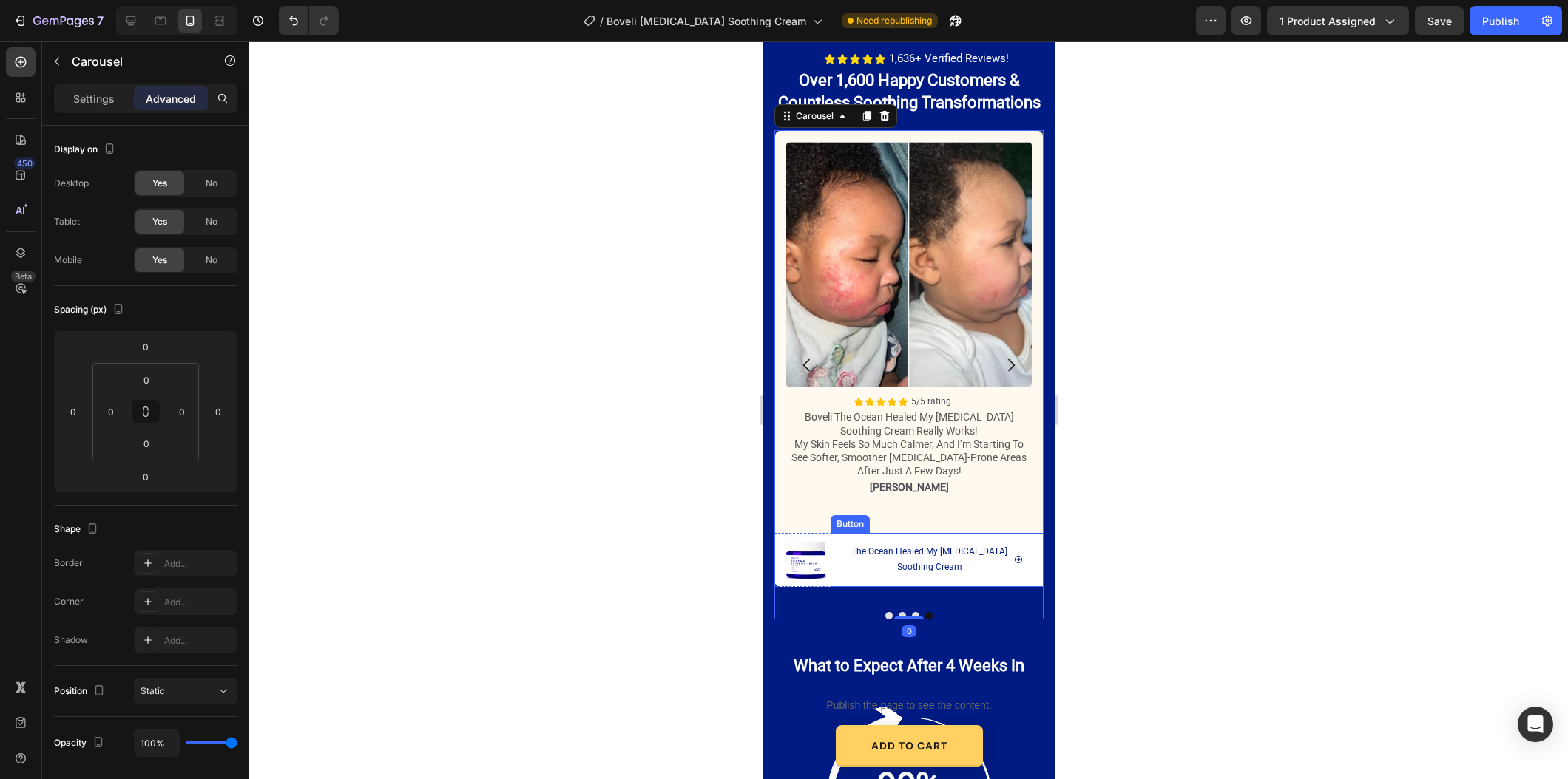
click at [999, 578] on button "The Ocean Healed My [MEDICAL_DATA] Soothing Cream" at bounding box center [935, 560] width 213 height 54
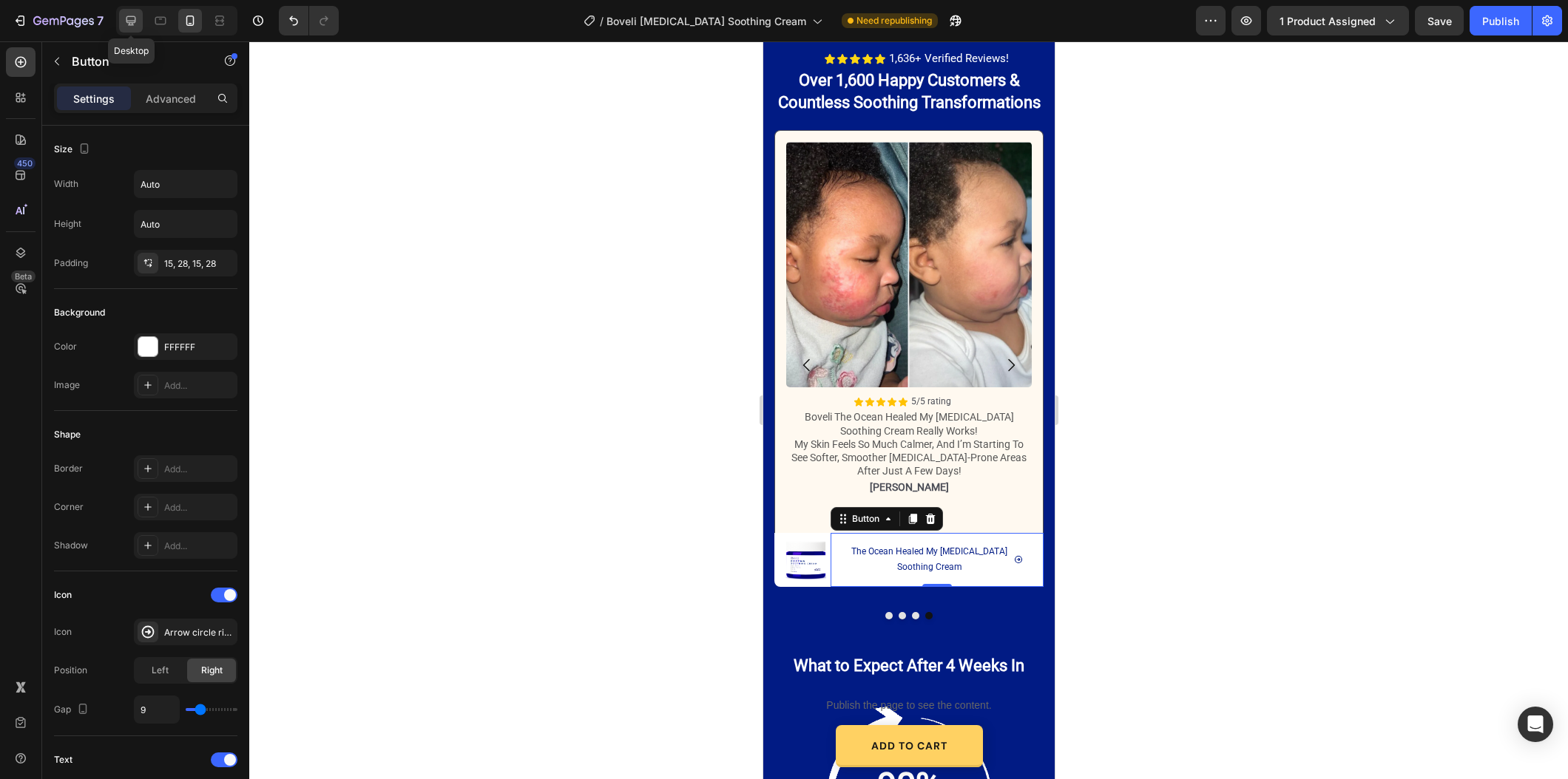
click at [138, 20] on icon at bounding box center [130, 21] width 14 height 14
type input "8"
type input "16"
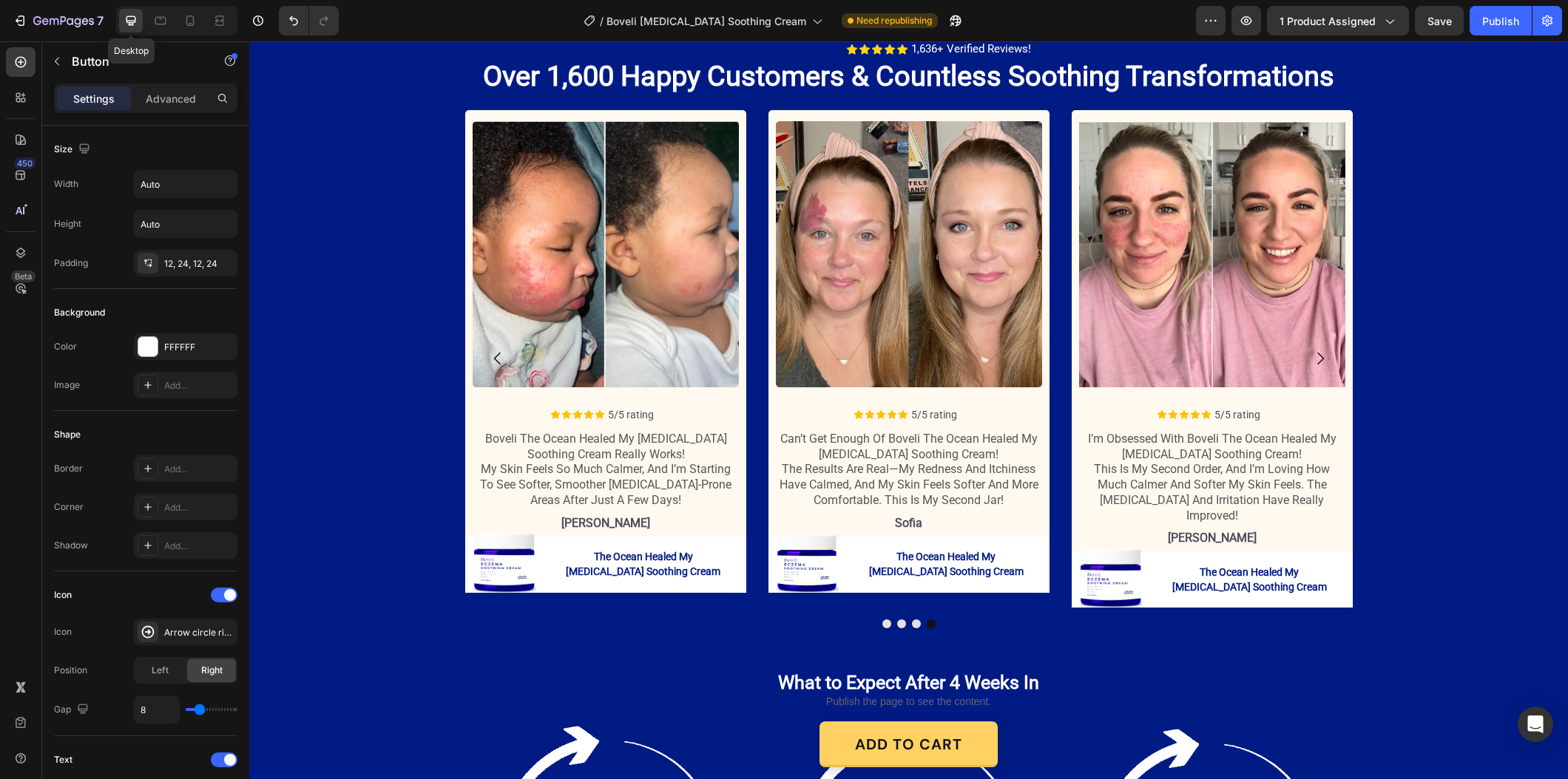
scroll to position [2028, 0]
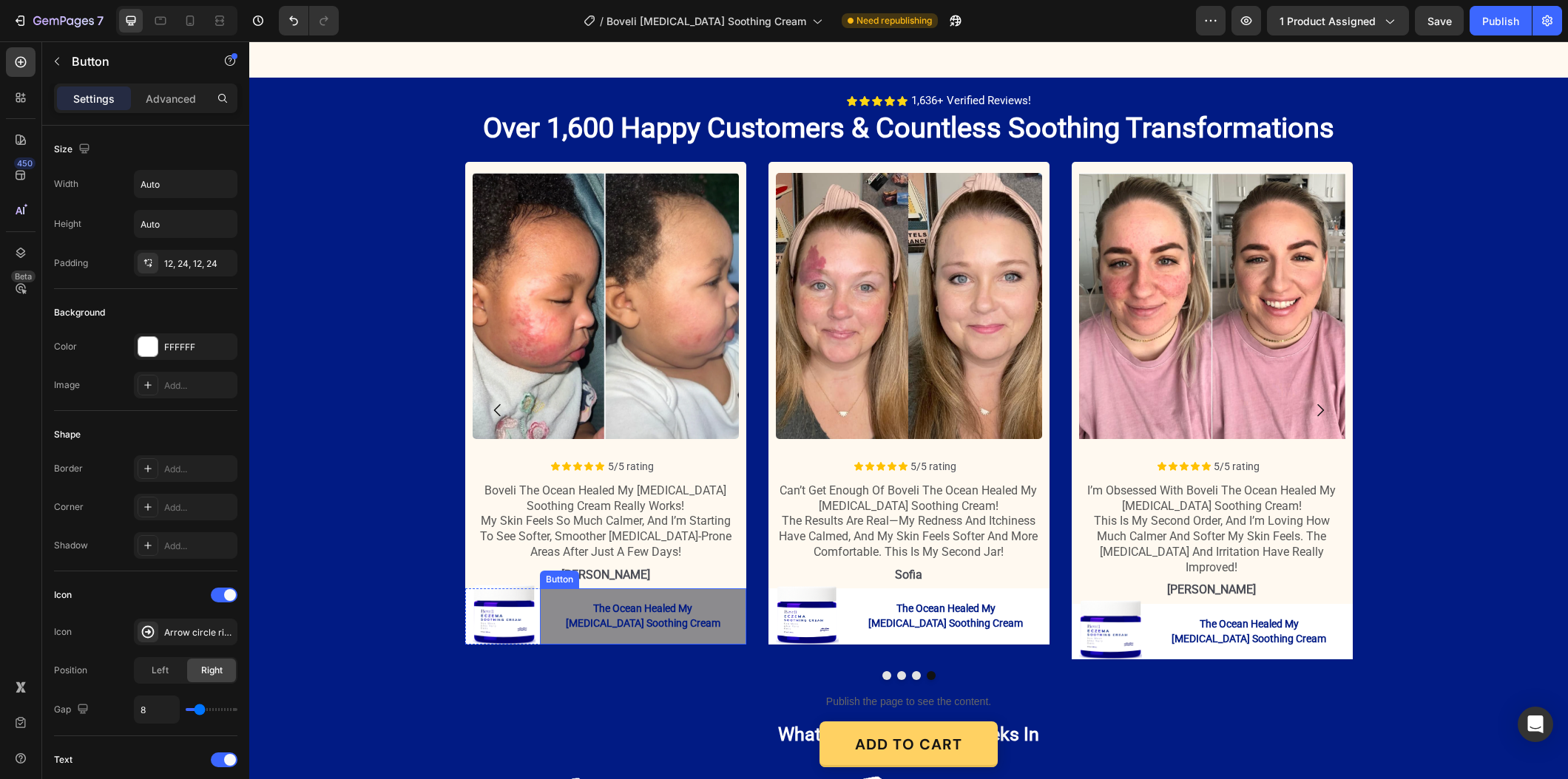
click at [557, 636] on button "The Ocean Healed My [MEDICAL_DATA] Soothing Cream" at bounding box center [643, 615] width 206 height 55
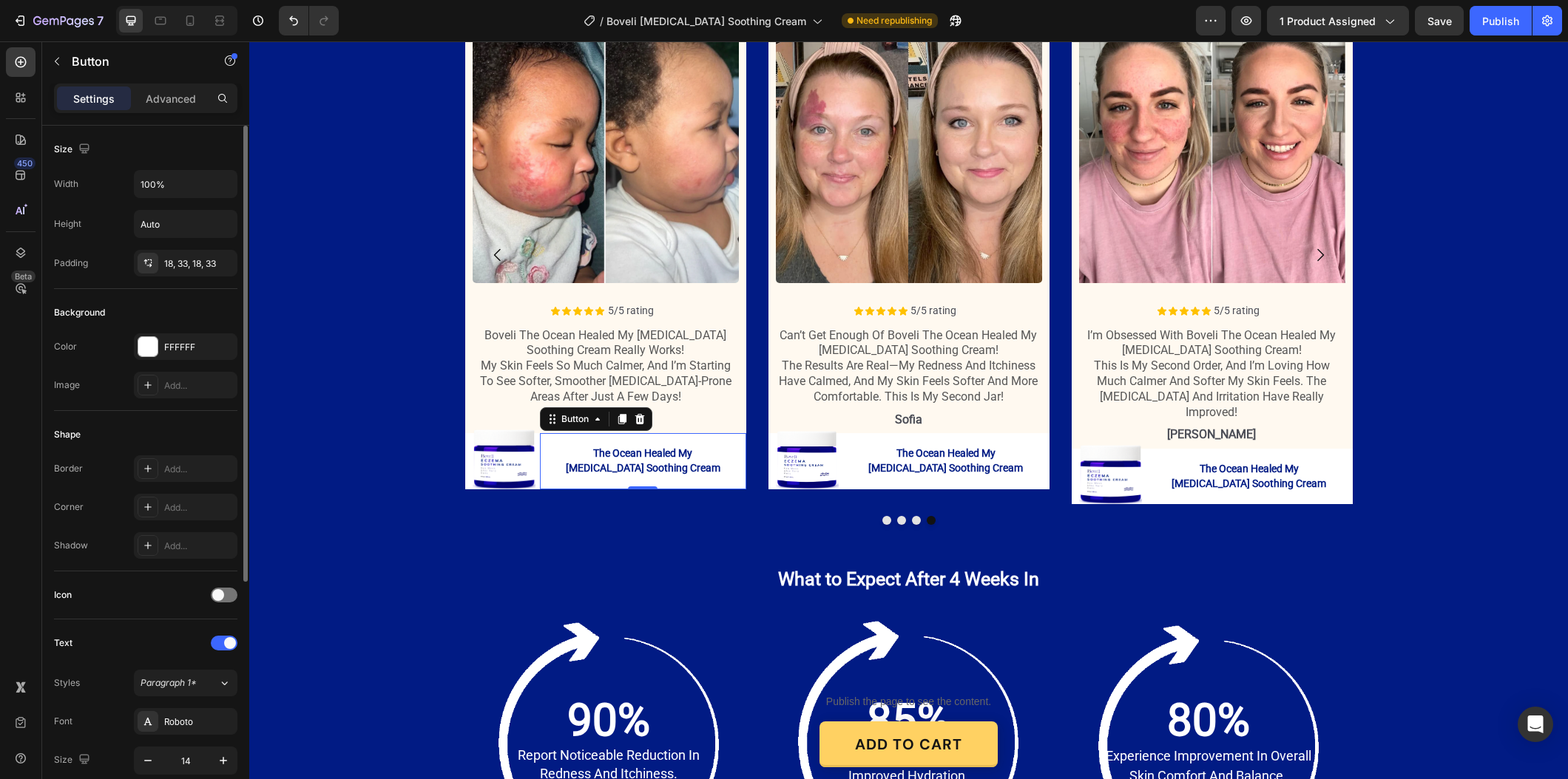
scroll to position [365, 0]
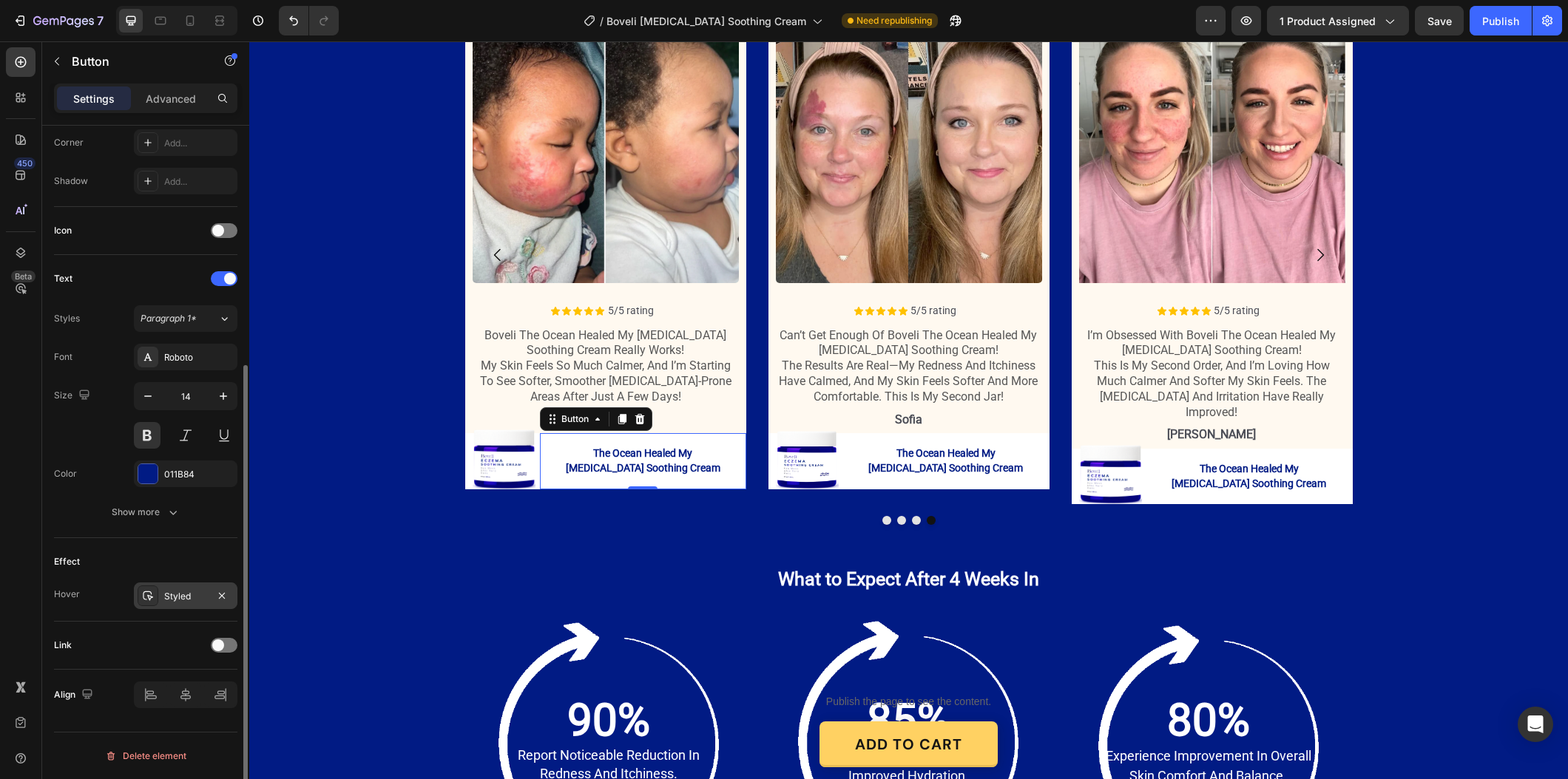
click at [167, 585] on div "Styled" at bounding box center [186, 595] width 103 height 26
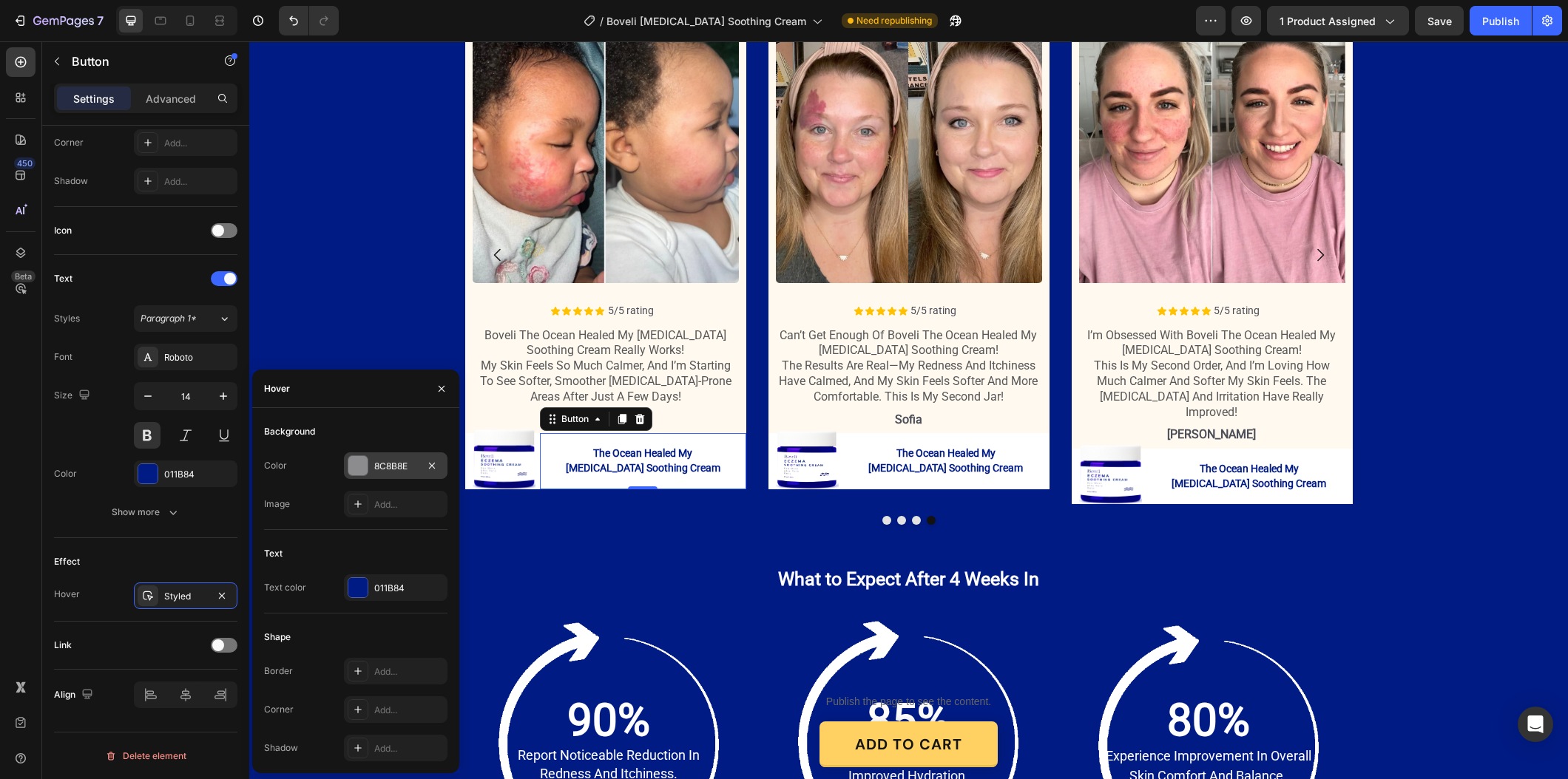
drag, startPoint x: 389, startPoint y: 458, endPoint x: 148, endPoint y: 470, distance: 241.3
click at [389, 458] on div "8C8B8E" at bounding box center [396, 465] width 103 height 26
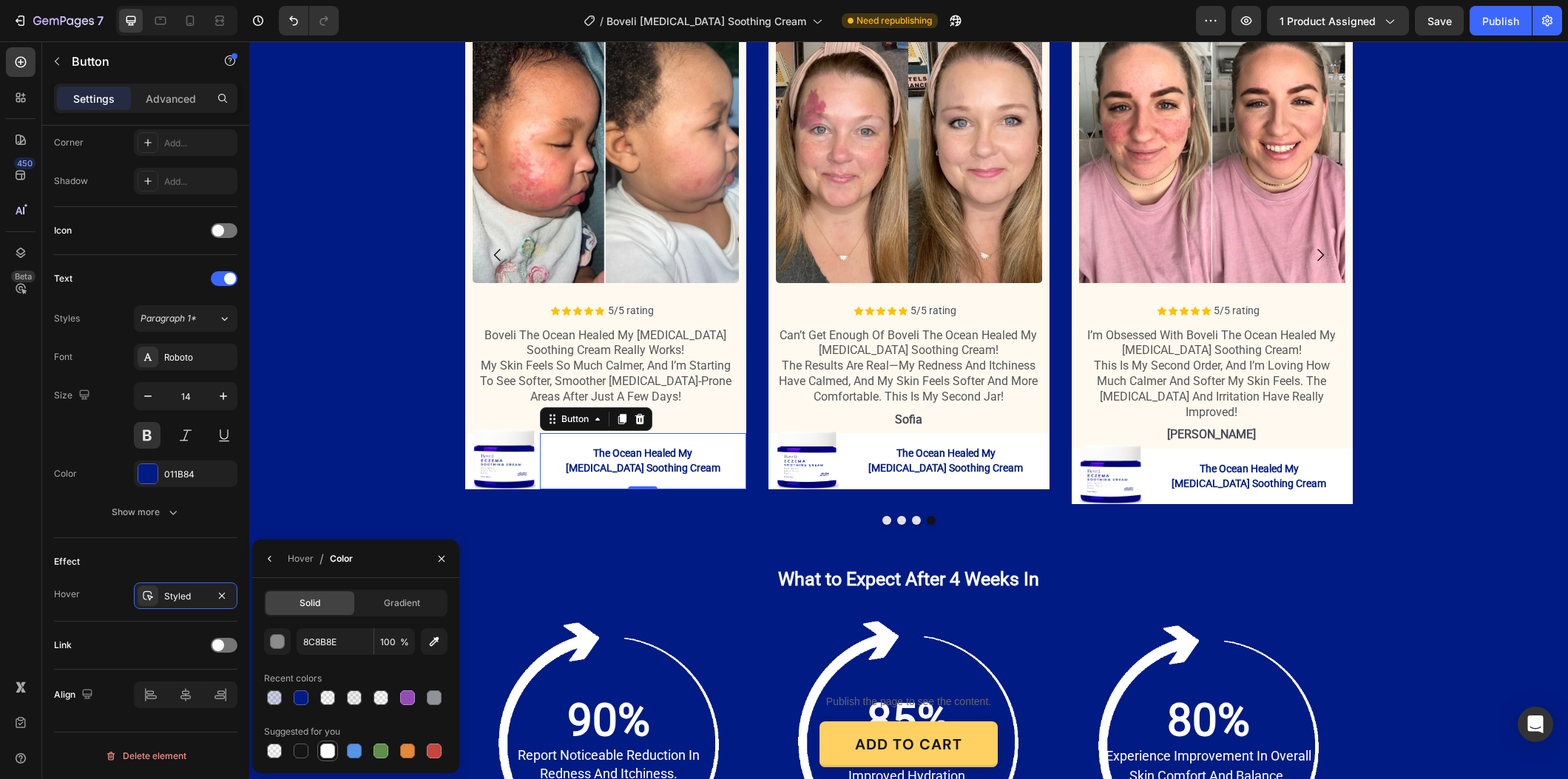
click at [325, 748] on div at bounding box center [328, 751] width 14 height 14
type input "FFFFFF"
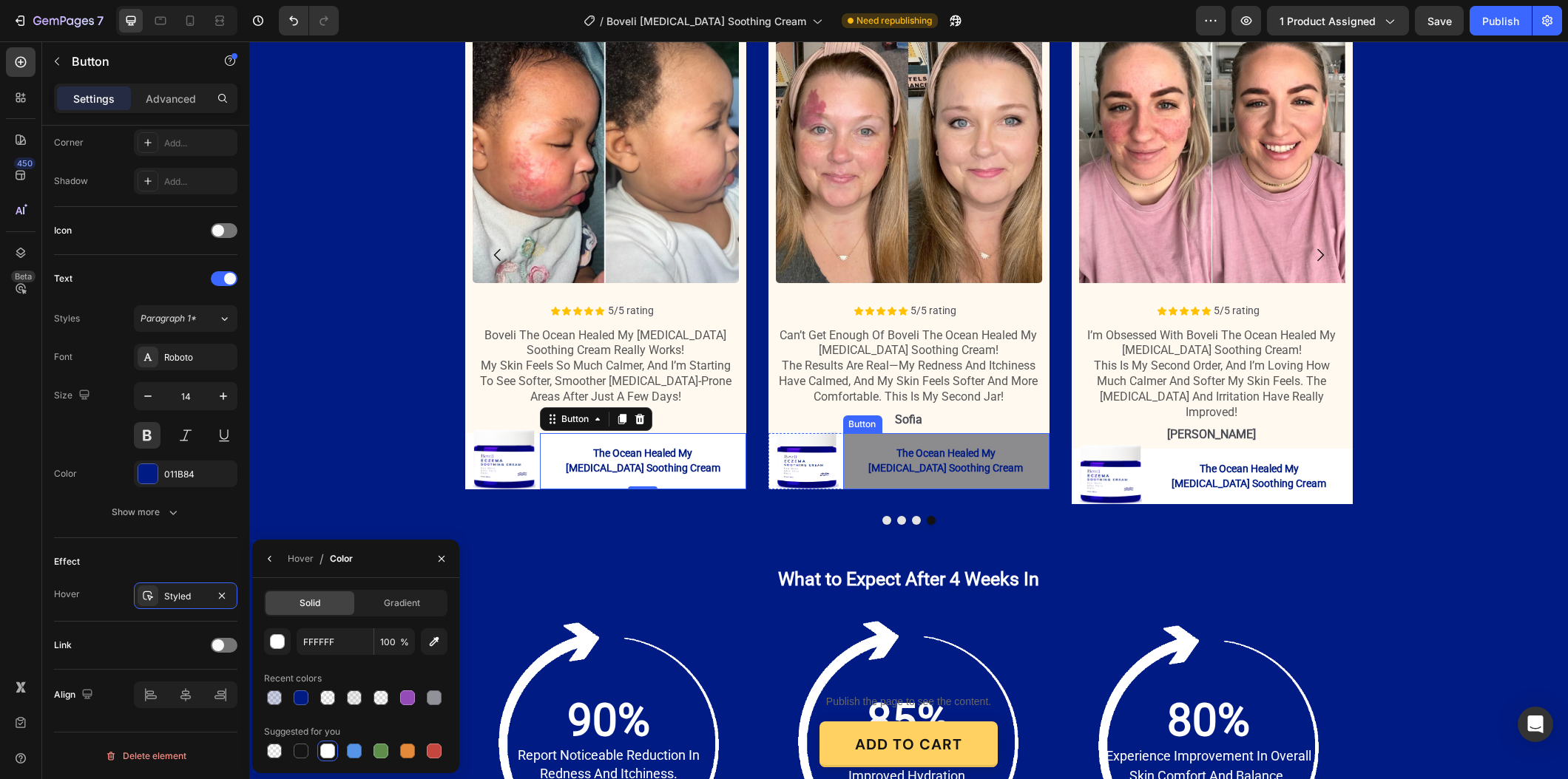
click at [886, 433] on button "The Ocean Healed My [MEDICAL_DATA] Soothing Cream" at bounding box center [945, 461] width 206 height 55
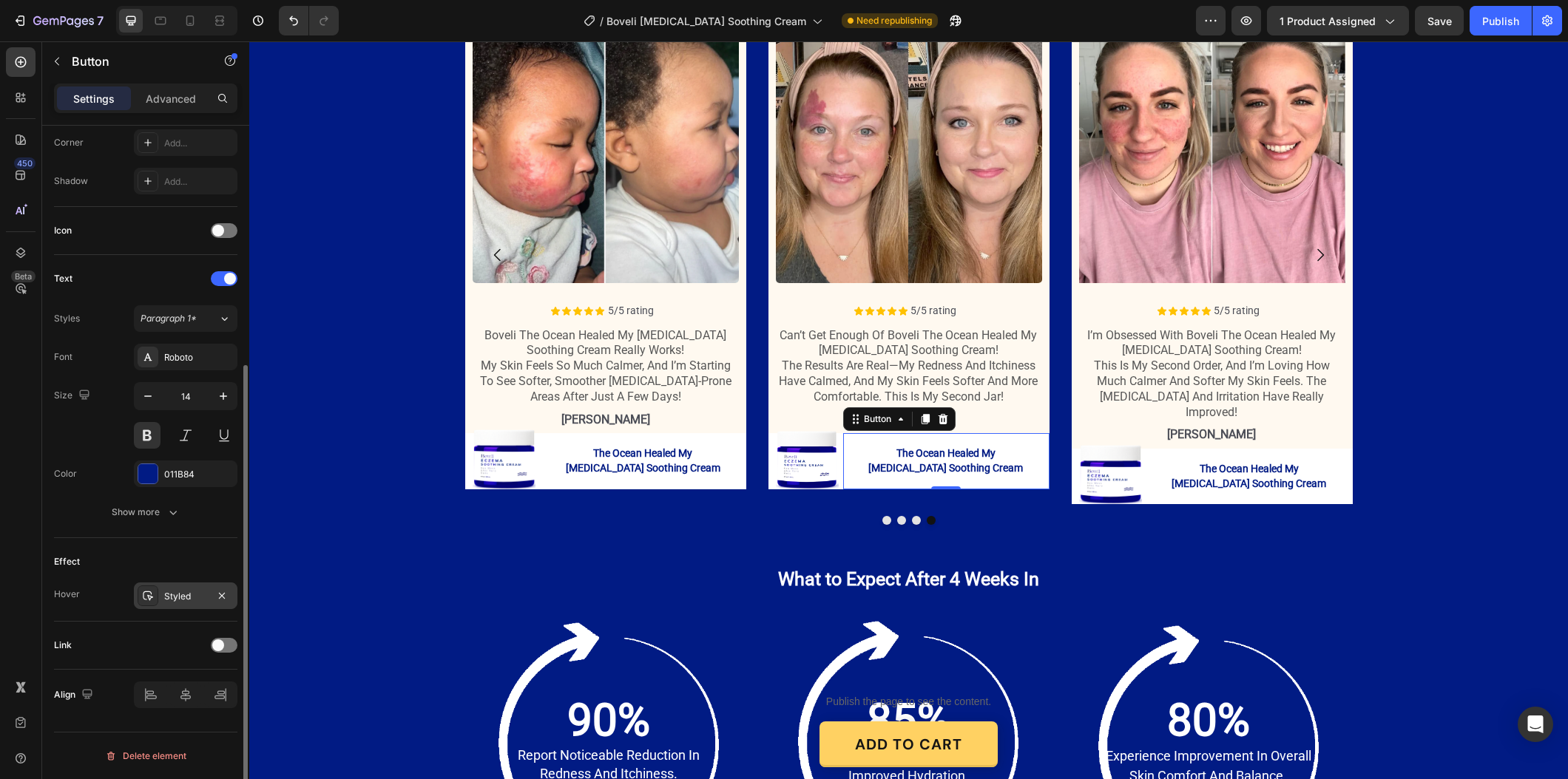
click at [184, 583] on div "Styled" at bounding box center [186, 595] width 103 height 26
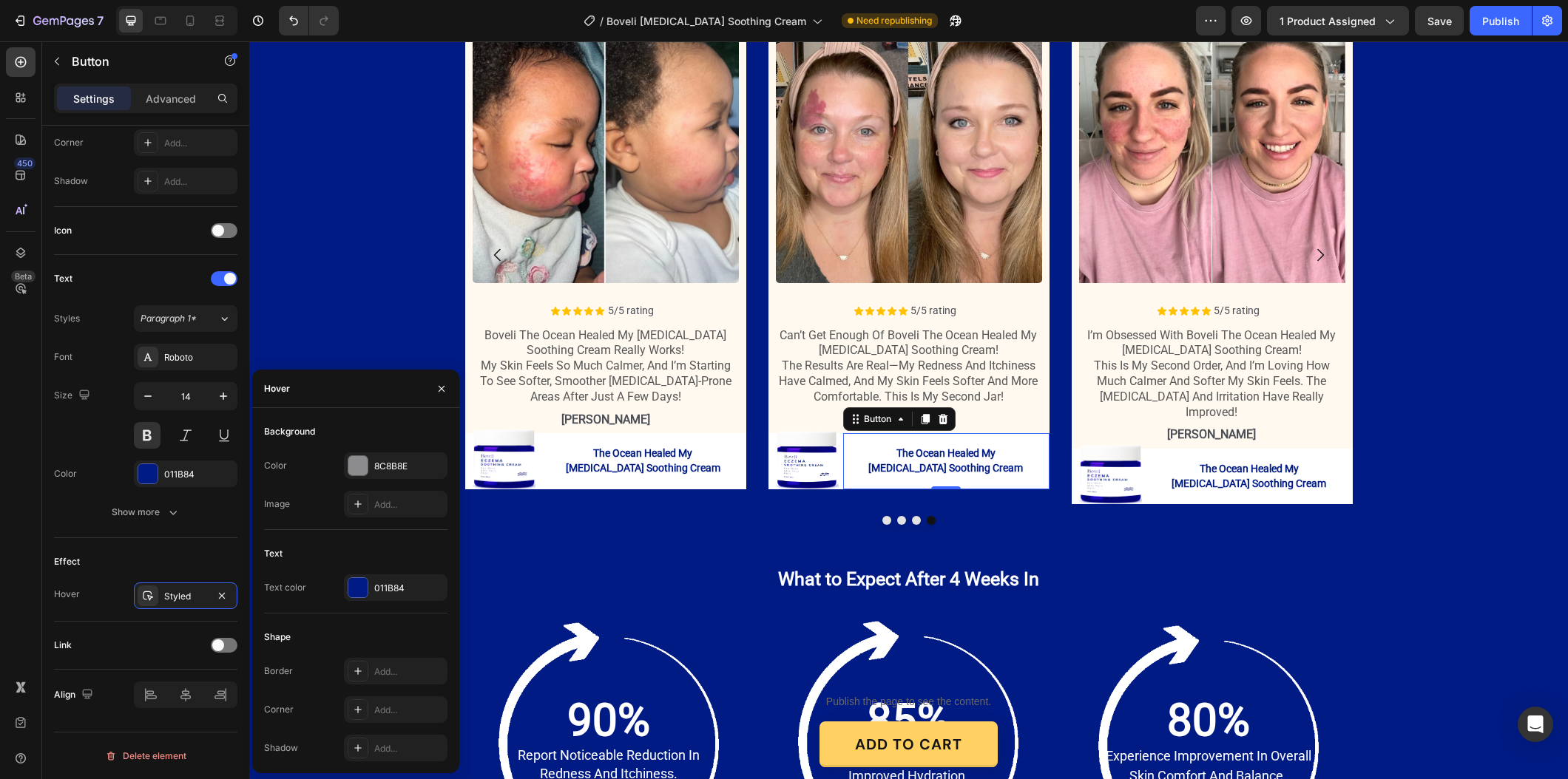
click at [398, 603] on div "Text Text color 011B84" at bounding box center [356, 577] width 184 height 71
drag, startPoint x: 397, startPoint y: 455, endPoint x: 397, endPoint y: 466, distance: 11.0
click at [397, 461] on div "8C8B8E" at bounding box center [396, 465] width 103 height 26
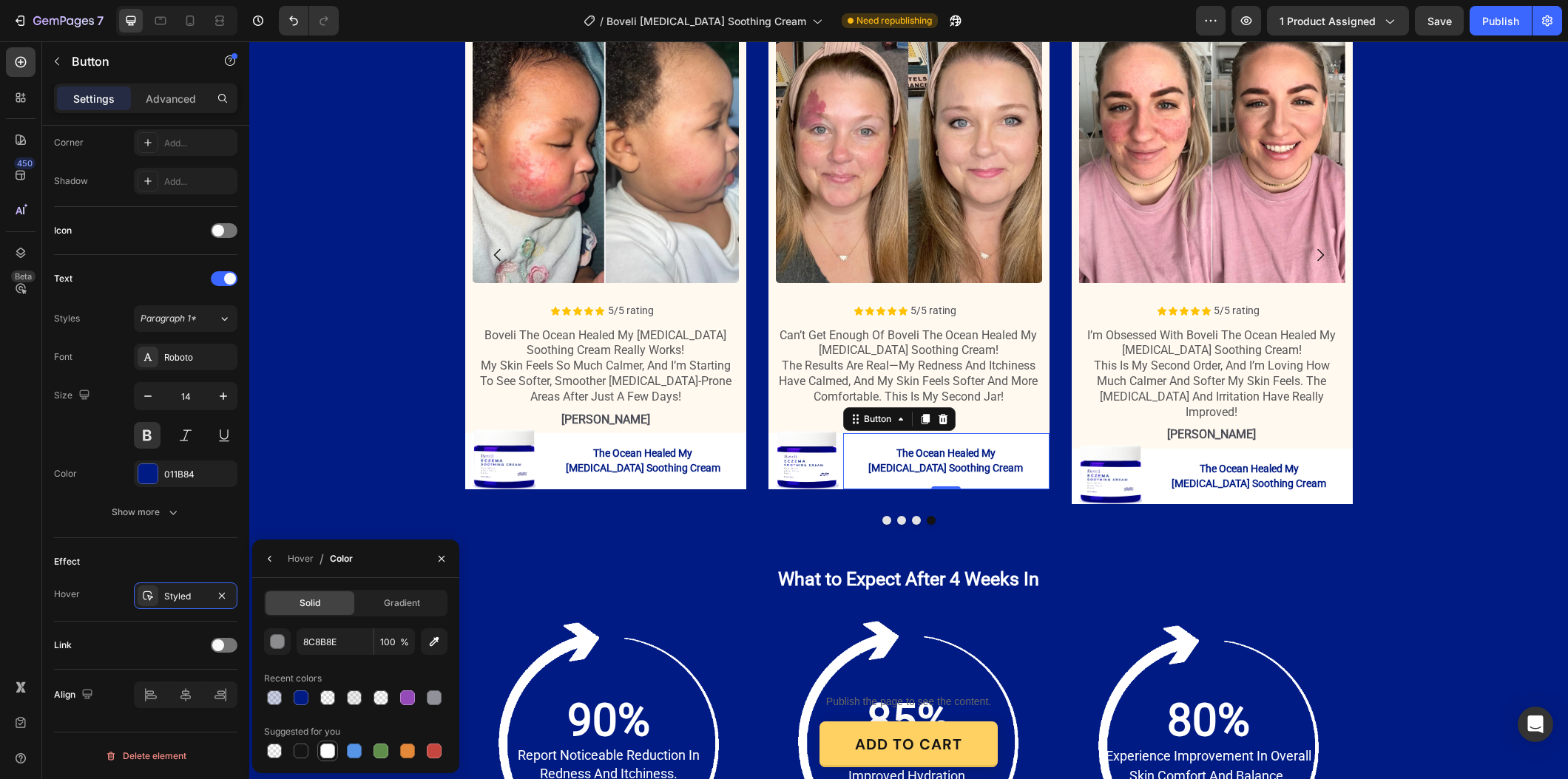
click at [329, 748] on div at bounding box center [328, 751] width 14 height 14
type input "FFFFFF"
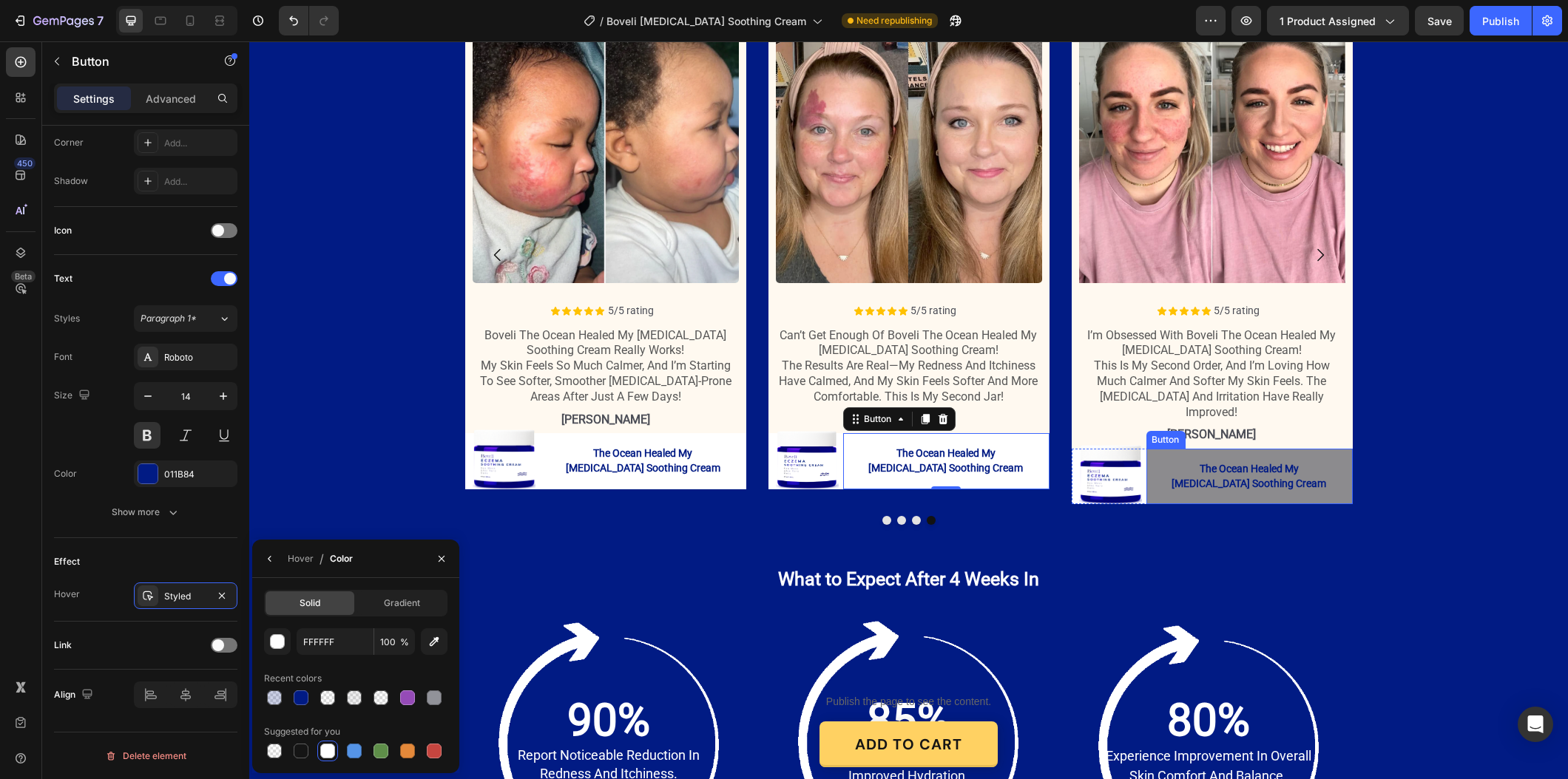
click at [1180, 449] on button "The Ocean Healed My [MEDICAL_DATA] Soothing Cream" at bounding box center [1248, 476] width 206 height 55
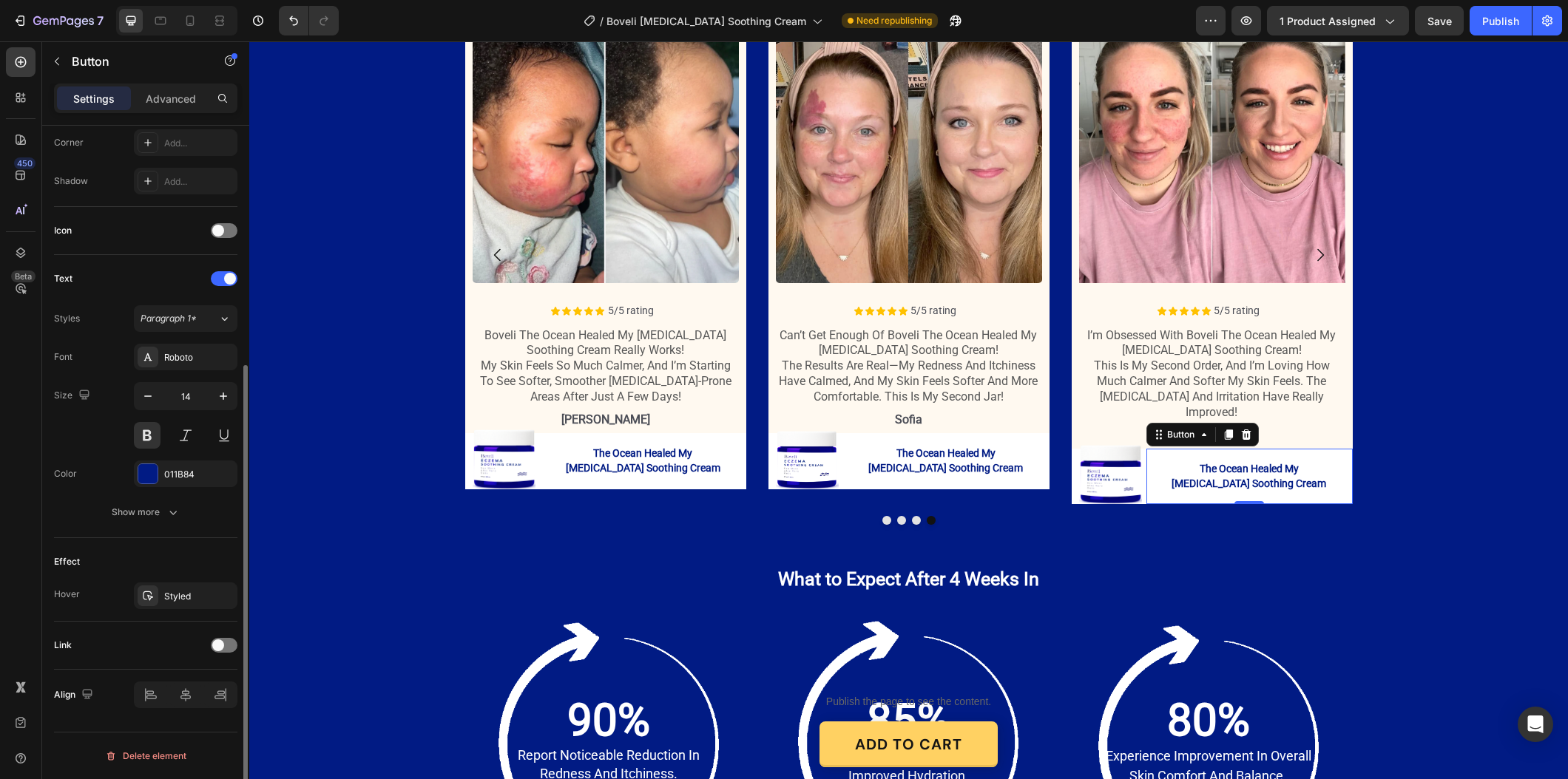
drag, startPoint x: 151, startPoint y: 587, endPoint x: 179, endPoint y: 622, distance: 44.8
click at [151, 587] on div at bounding box center [148, 595] width 21 height 21
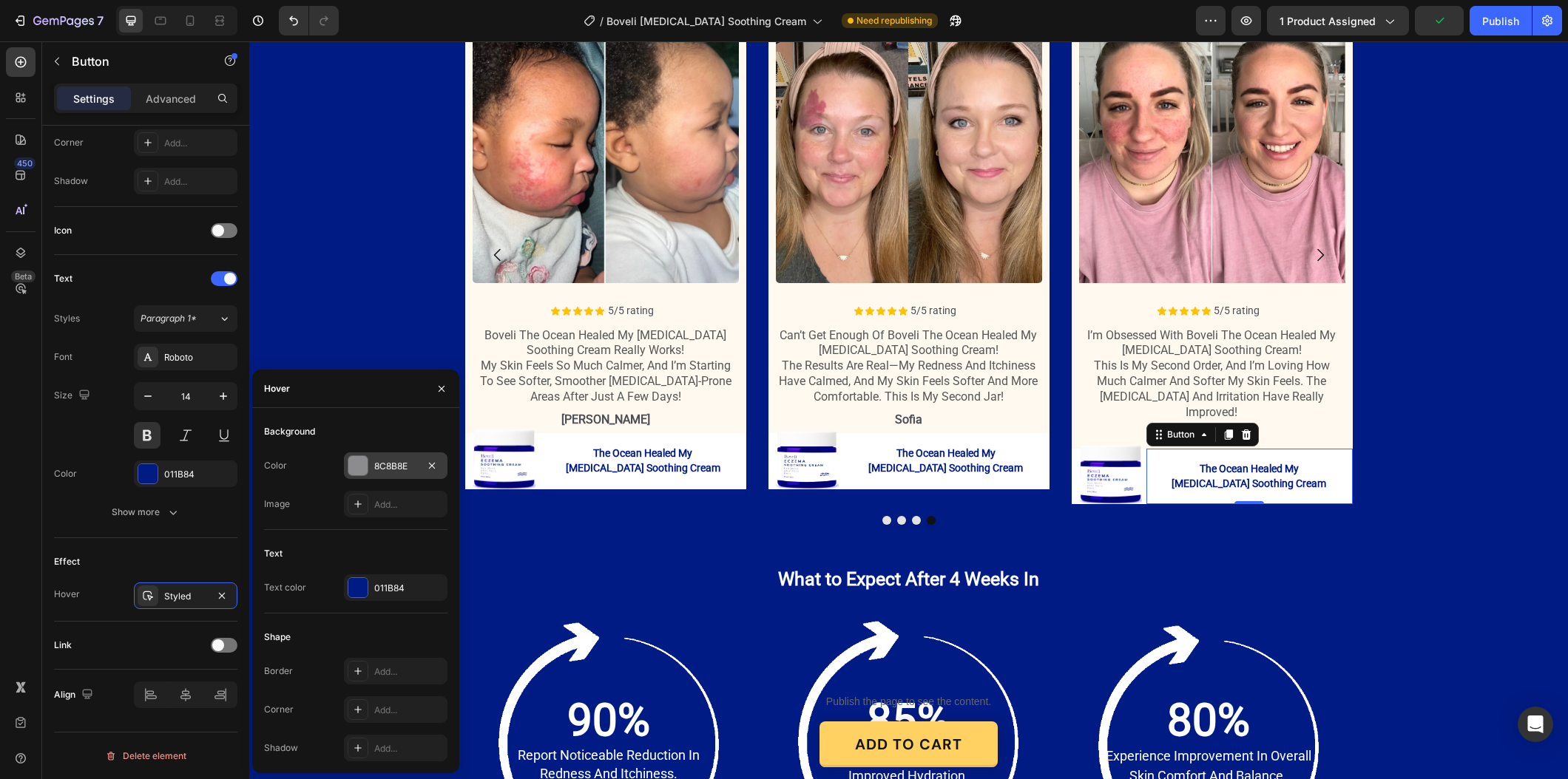
click at [397, 462] on div "8C8B8E" at bounding box center [395, 466] width 43 height 14
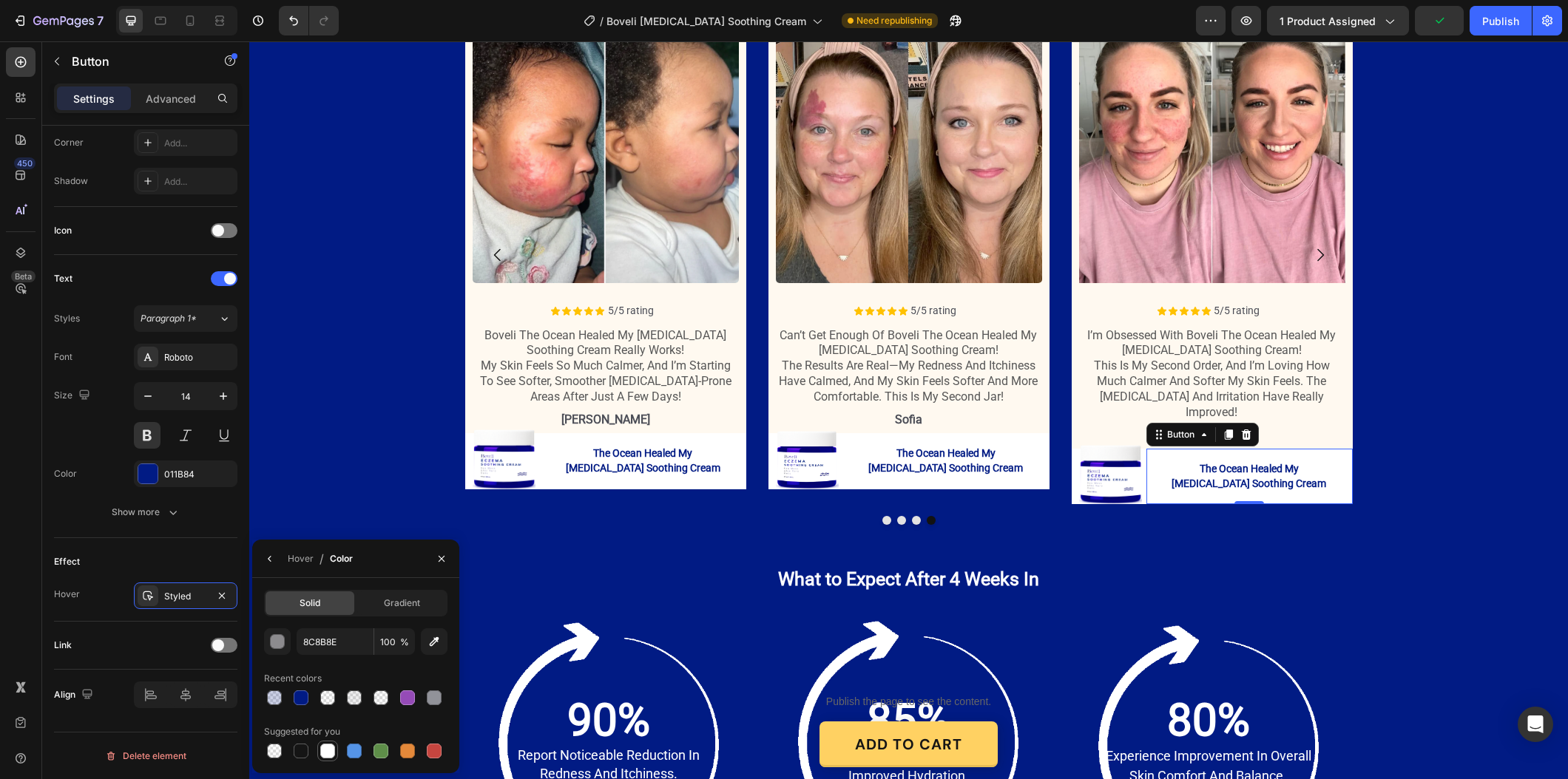
click at [328, 754] on div at bounding box center [328, 751] width 14 height 14
type input "FFFFFF"
click at [886, 516] on button "Dot" at bounding box center [886, 520] width 9 height 9
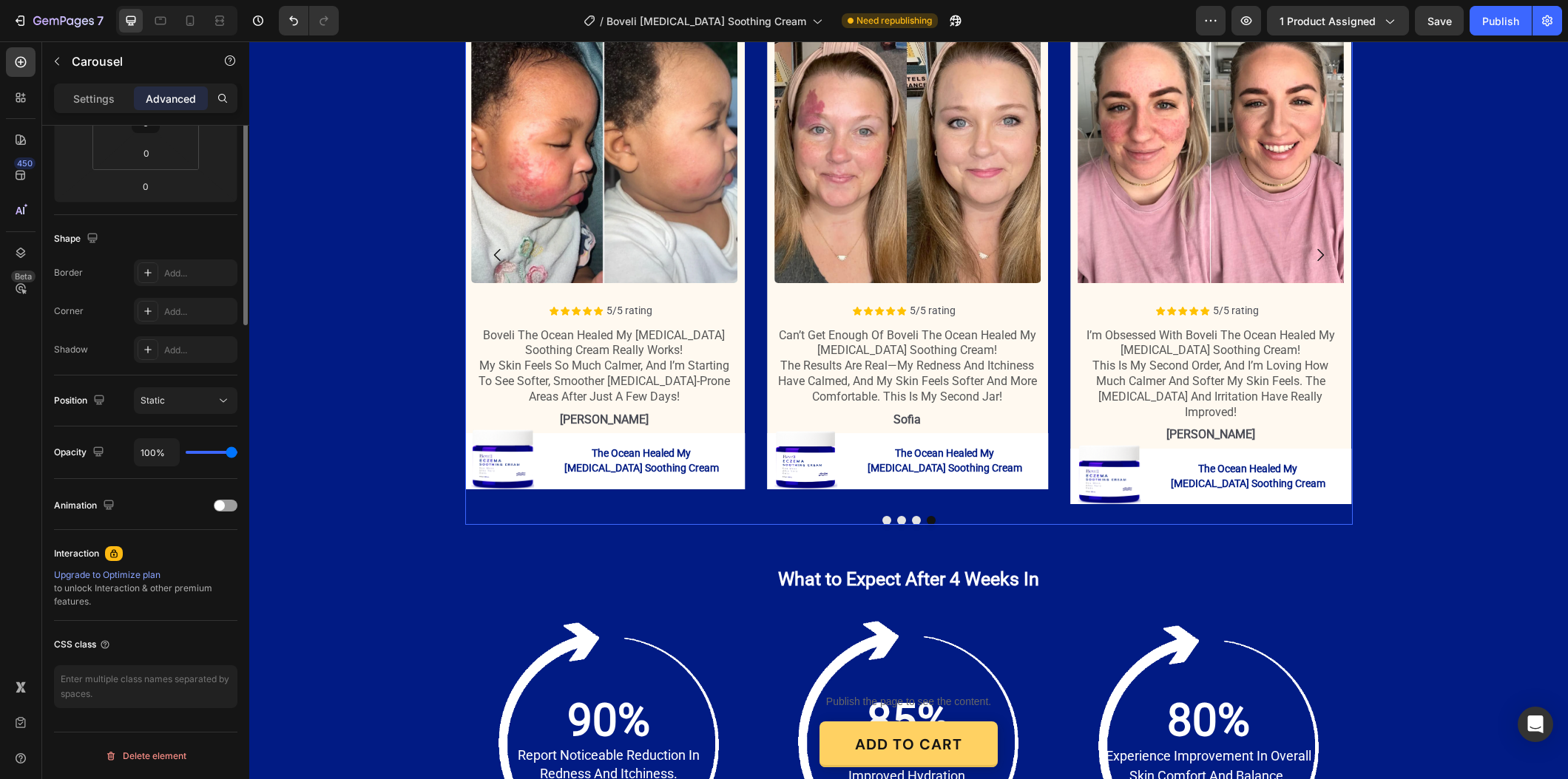
scroll to position [0, 0]
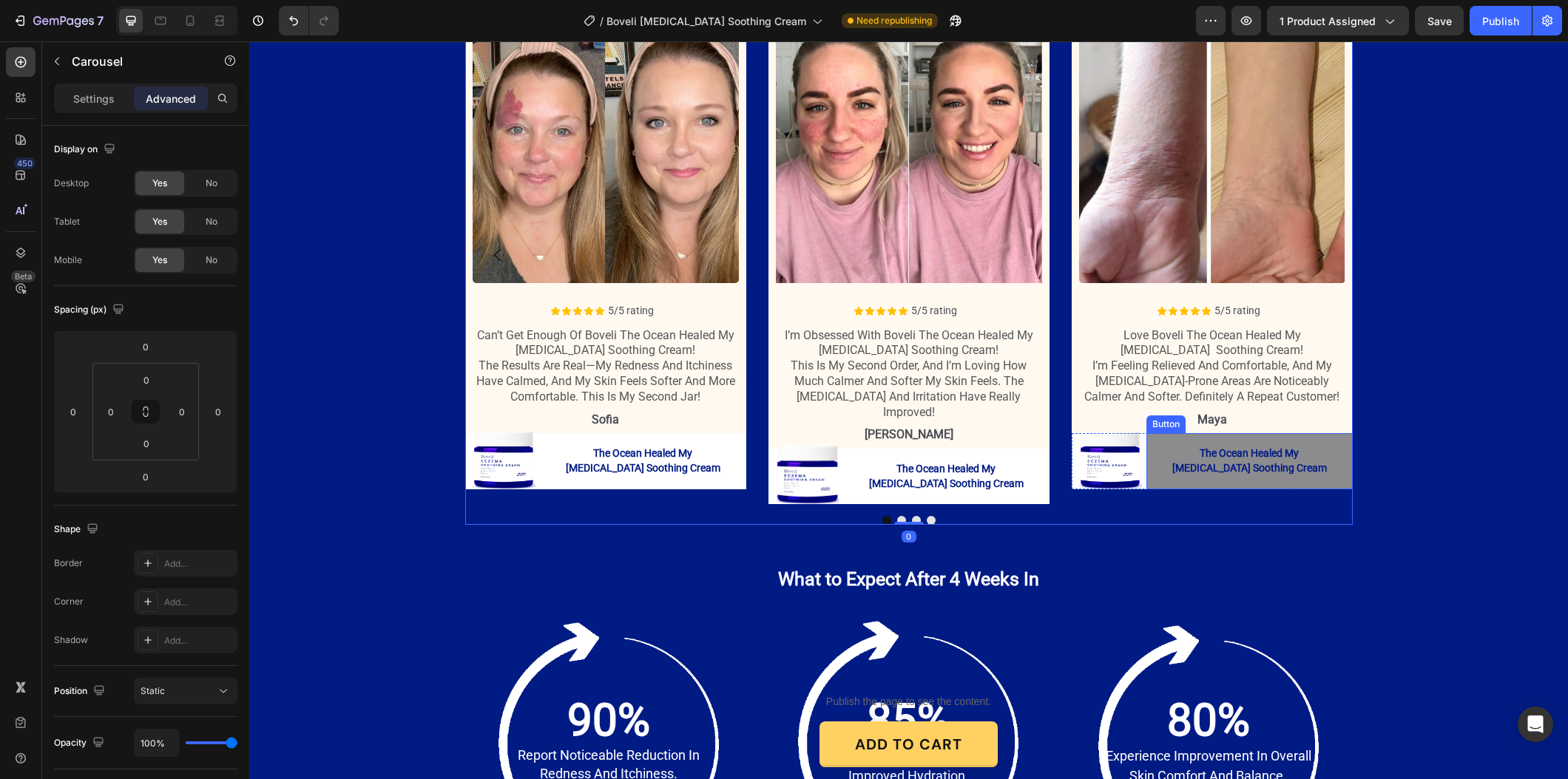
click at [1168, 433] on button "The Ocean Healed My [MEDICAL_DATA] Soothing Cream" at bounding box center [1249, 461] width 206 height 55
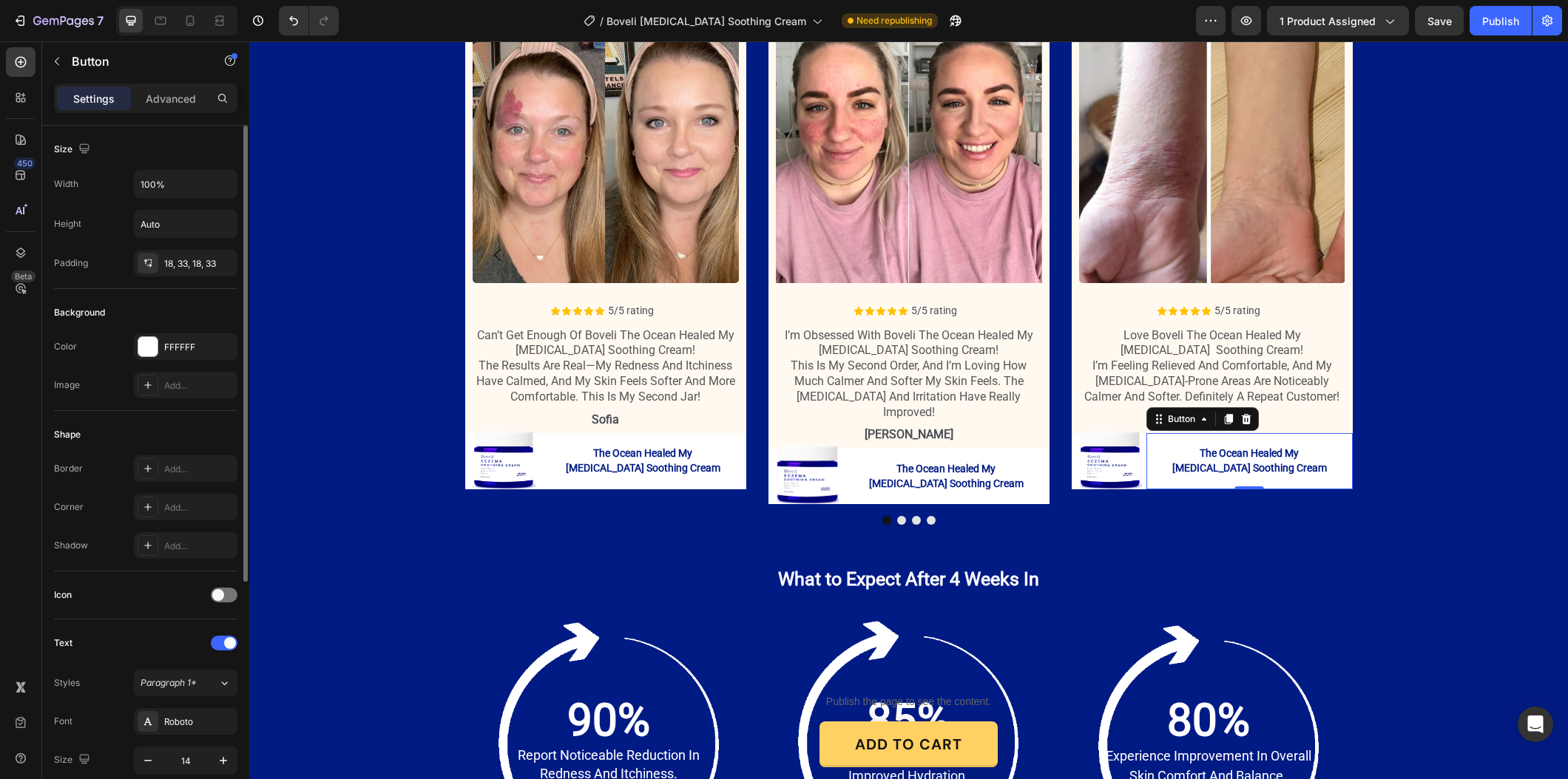
scroll to position [365, 0]
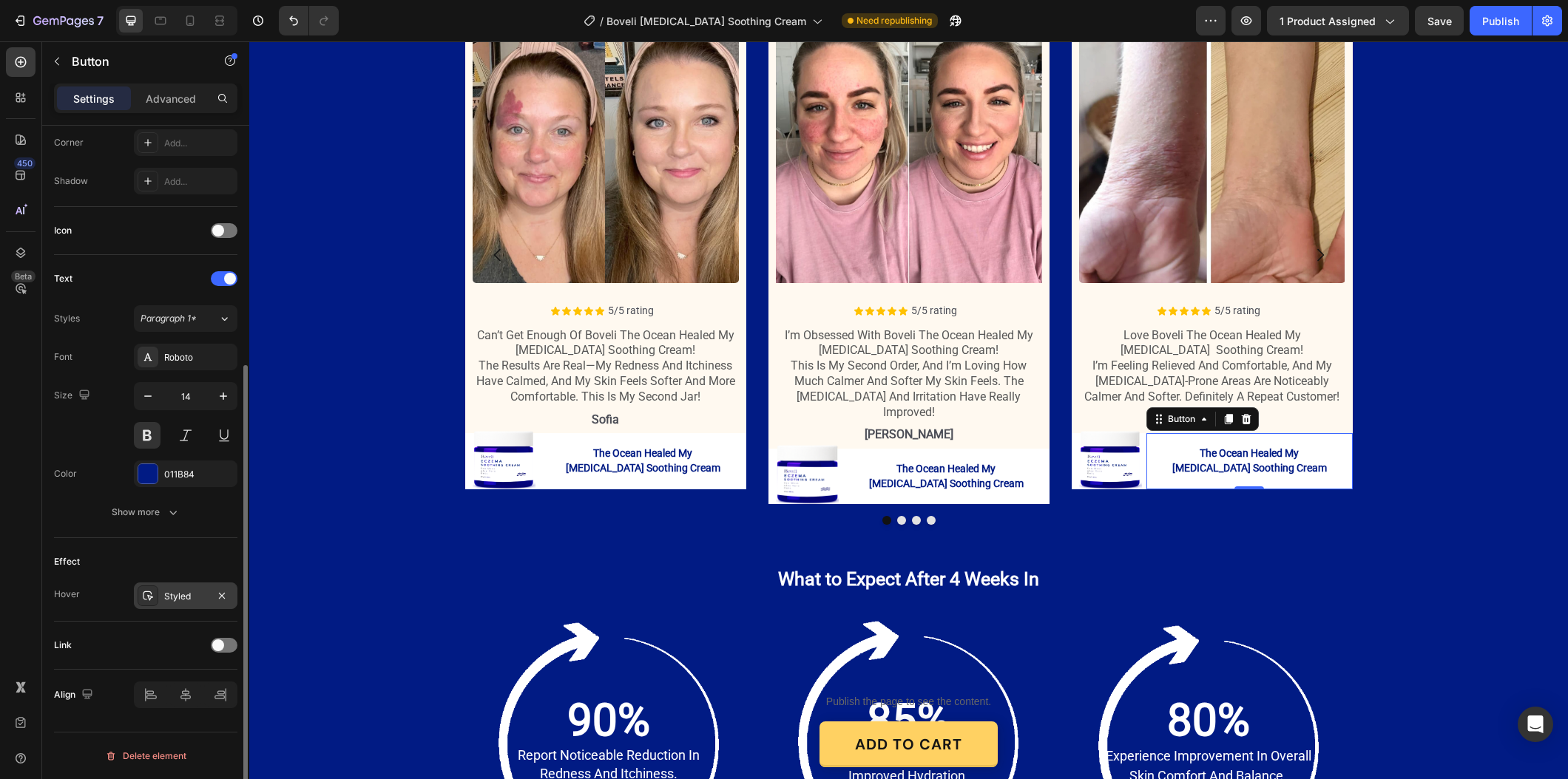
click at [169, 584] on div "Styled" at bounding box center [186, 595] width 103 height 26
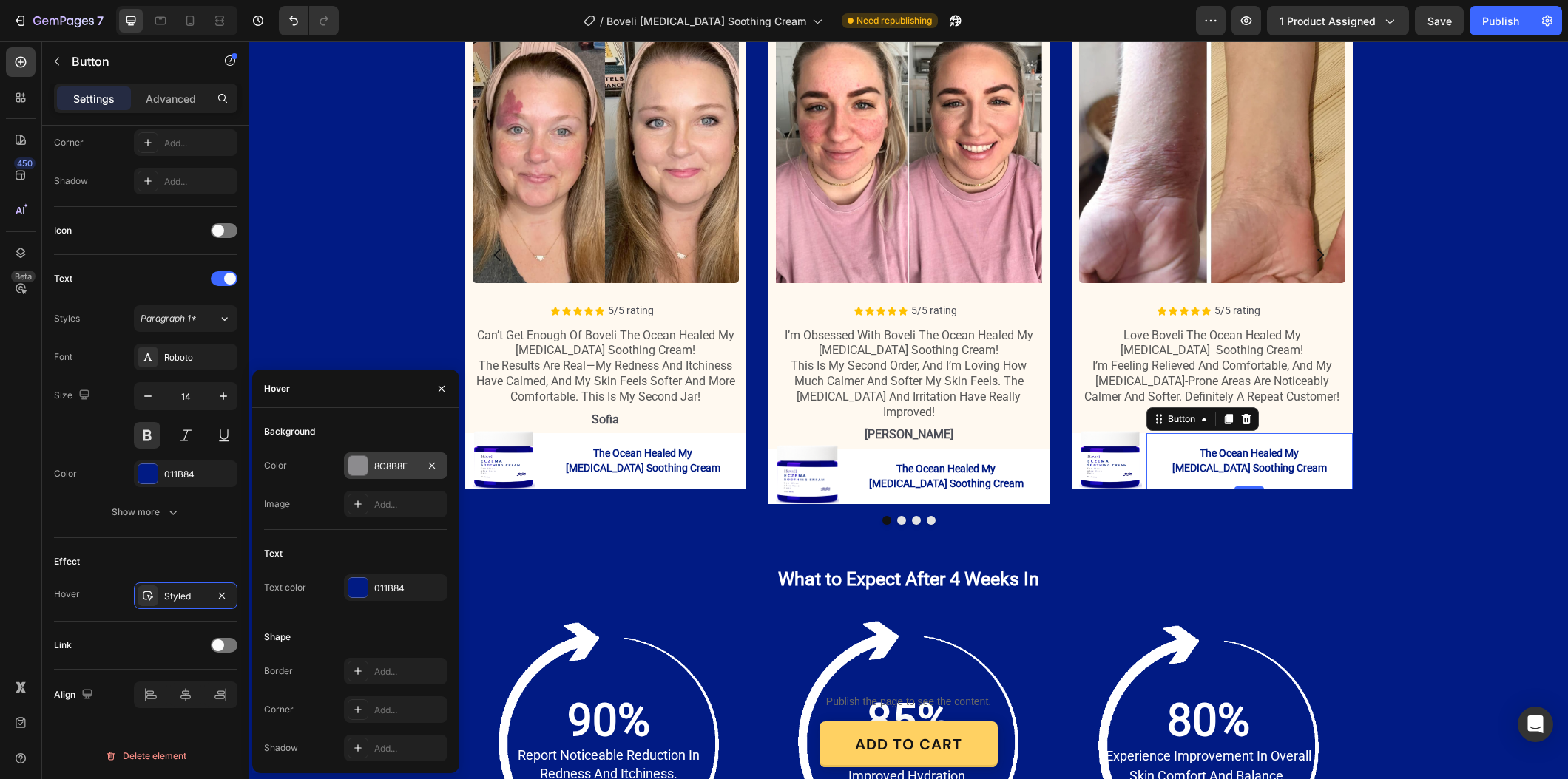
click at [387, 473] on div "8C8B8E" at bounding box center [396, 465] width 103 height 26
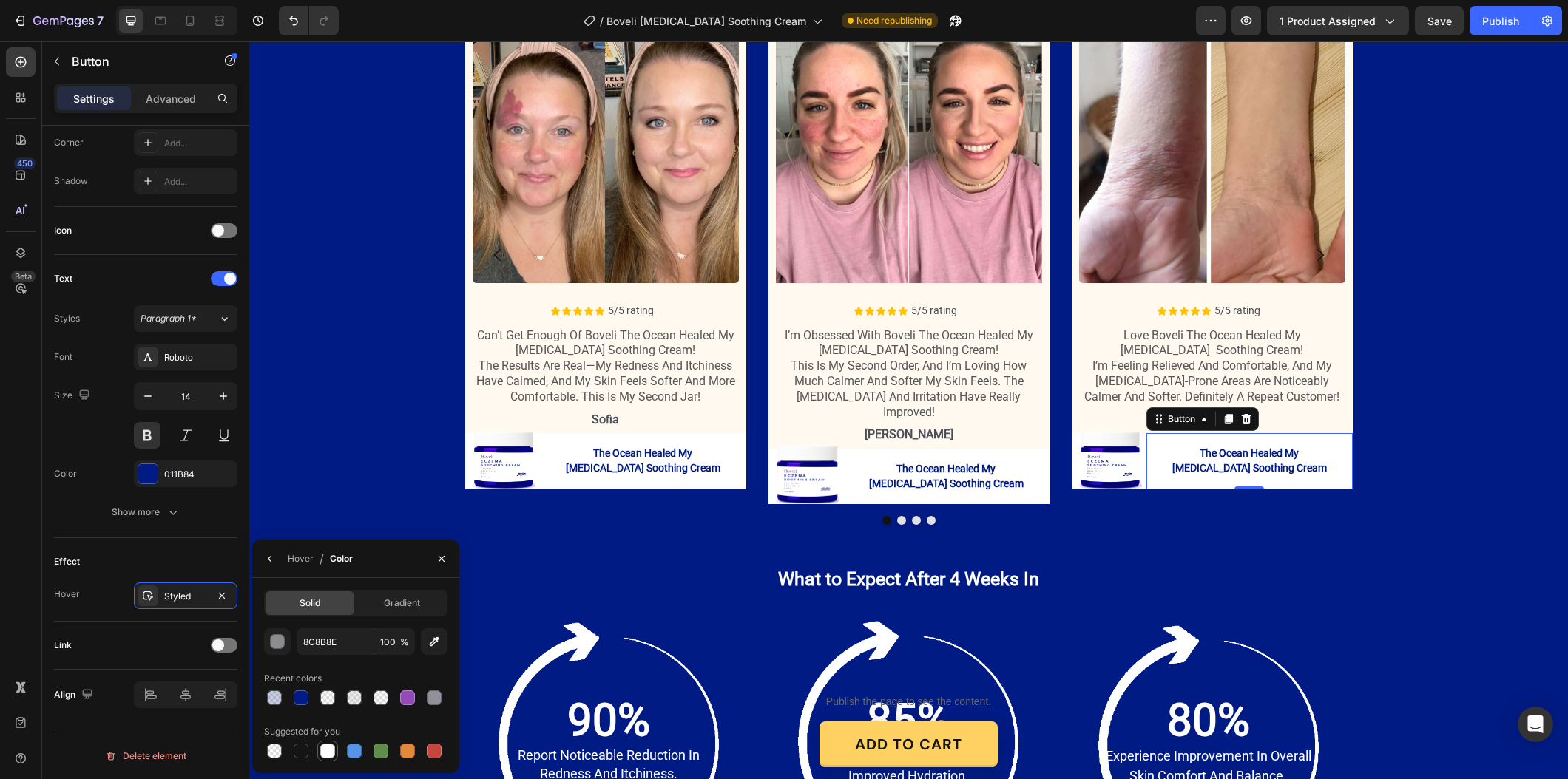
drag, startPoint x: 330, startPoint y: 755, endPoint x: 226, endPoint y: 610, distance: 178.4
click at [330, 755] on div at bounding box center [328, 751] width 14 height 14
type input "FFFFFF"
click at [904, 516] on button "Dot" at bounding box center [902, 520] width 9 height 9
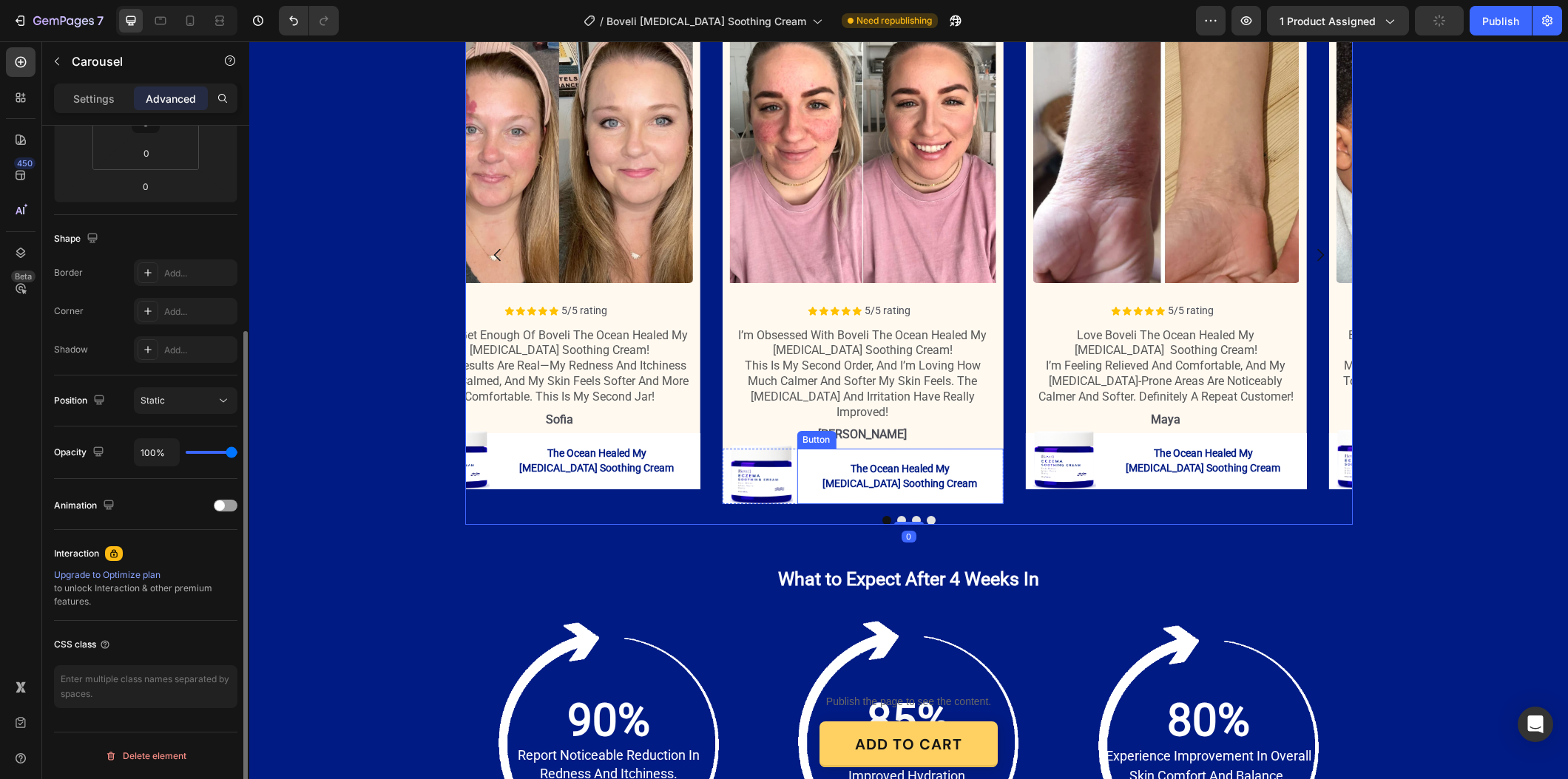
scroll to position [0, 0]
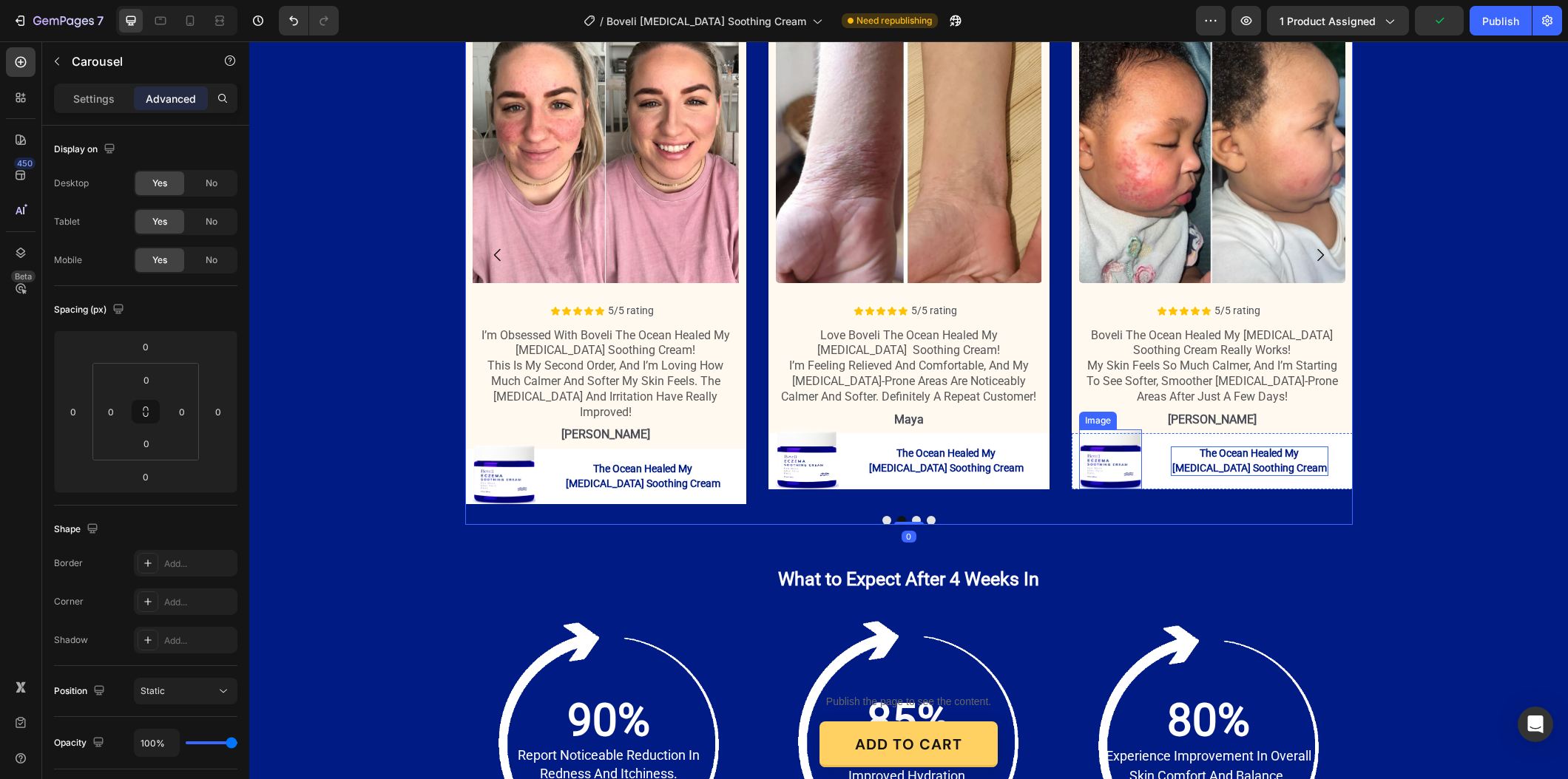
click at [1187, 446] on p "The Ocean Healed My [MEDICAL_DATA] Soothing Cream" at bounding box center [1249, 461] width 158 height 29
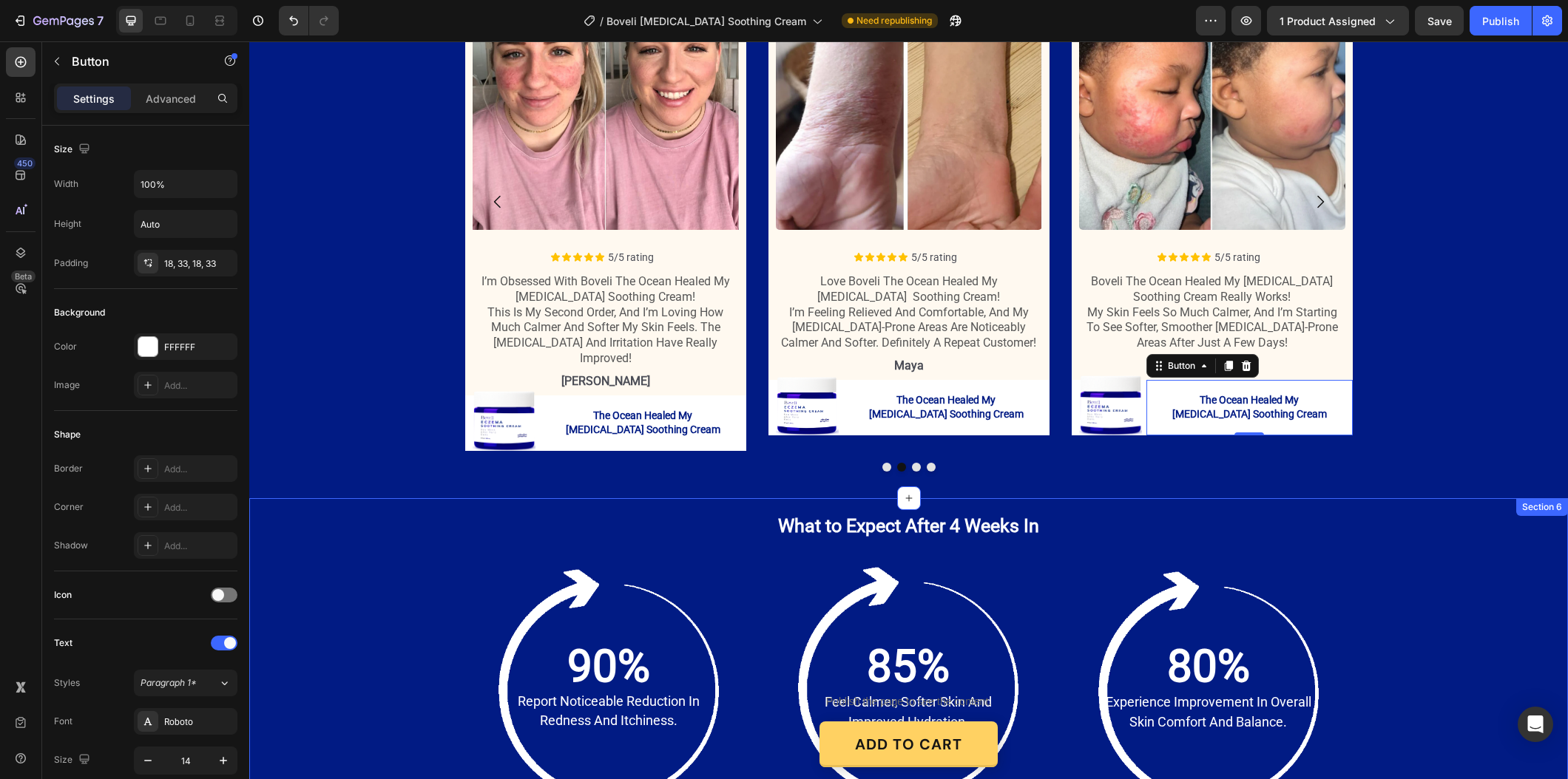
scroll to position [2646, 0]
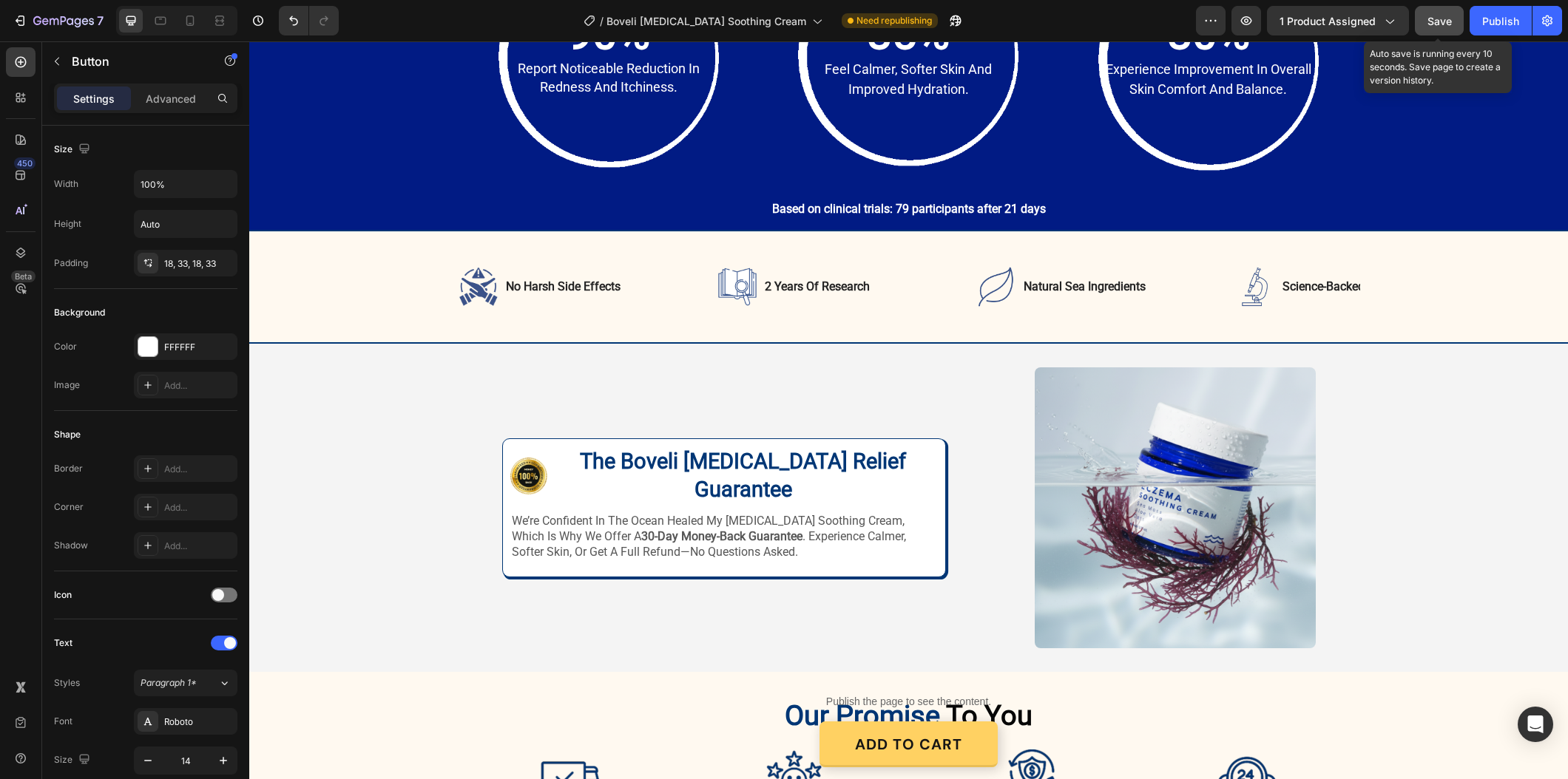
click at [1433, 21] on span "Save" at bounding box center [1439, 21] width 24 height 13
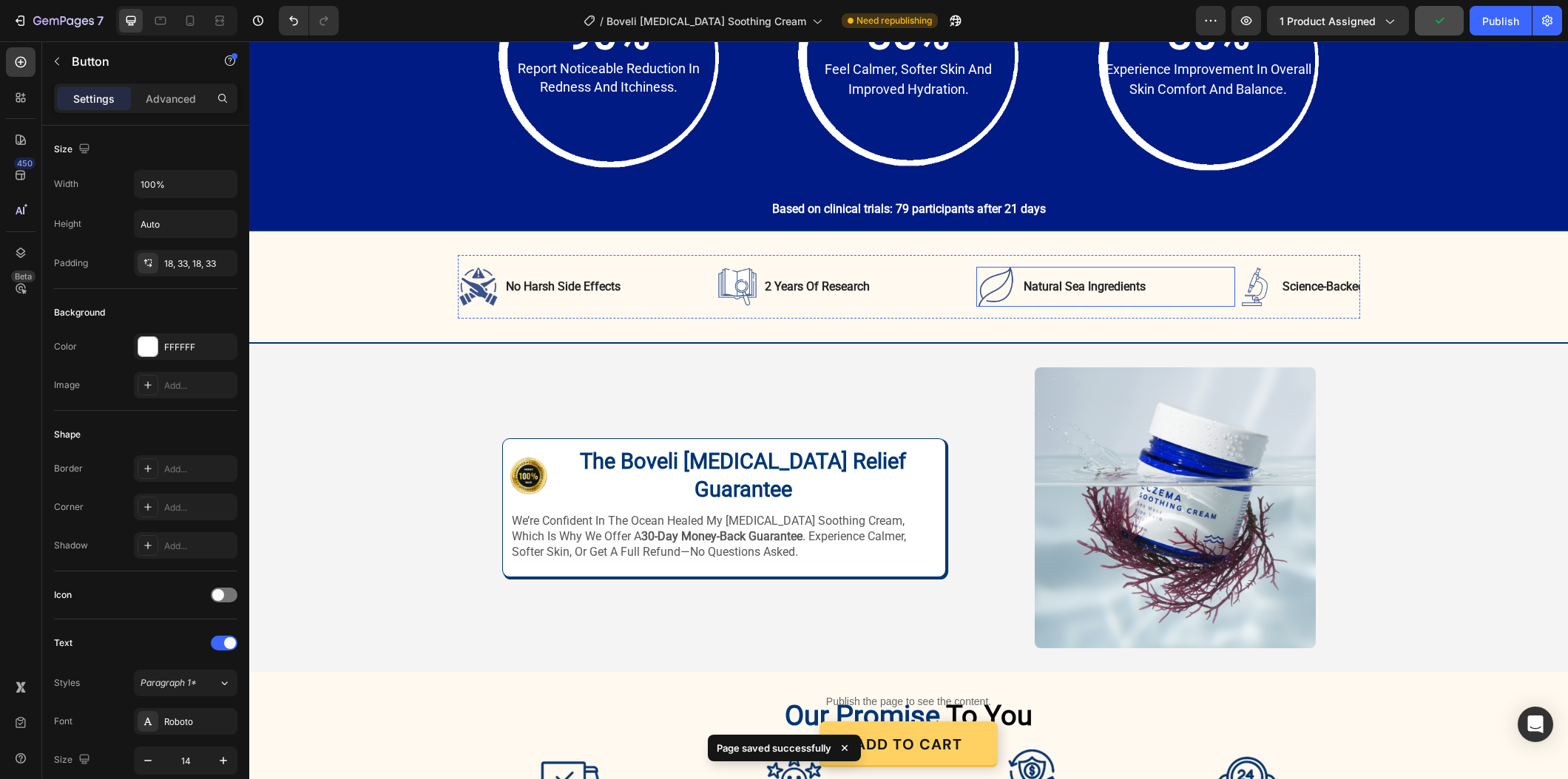
scroll to position [0, 0]
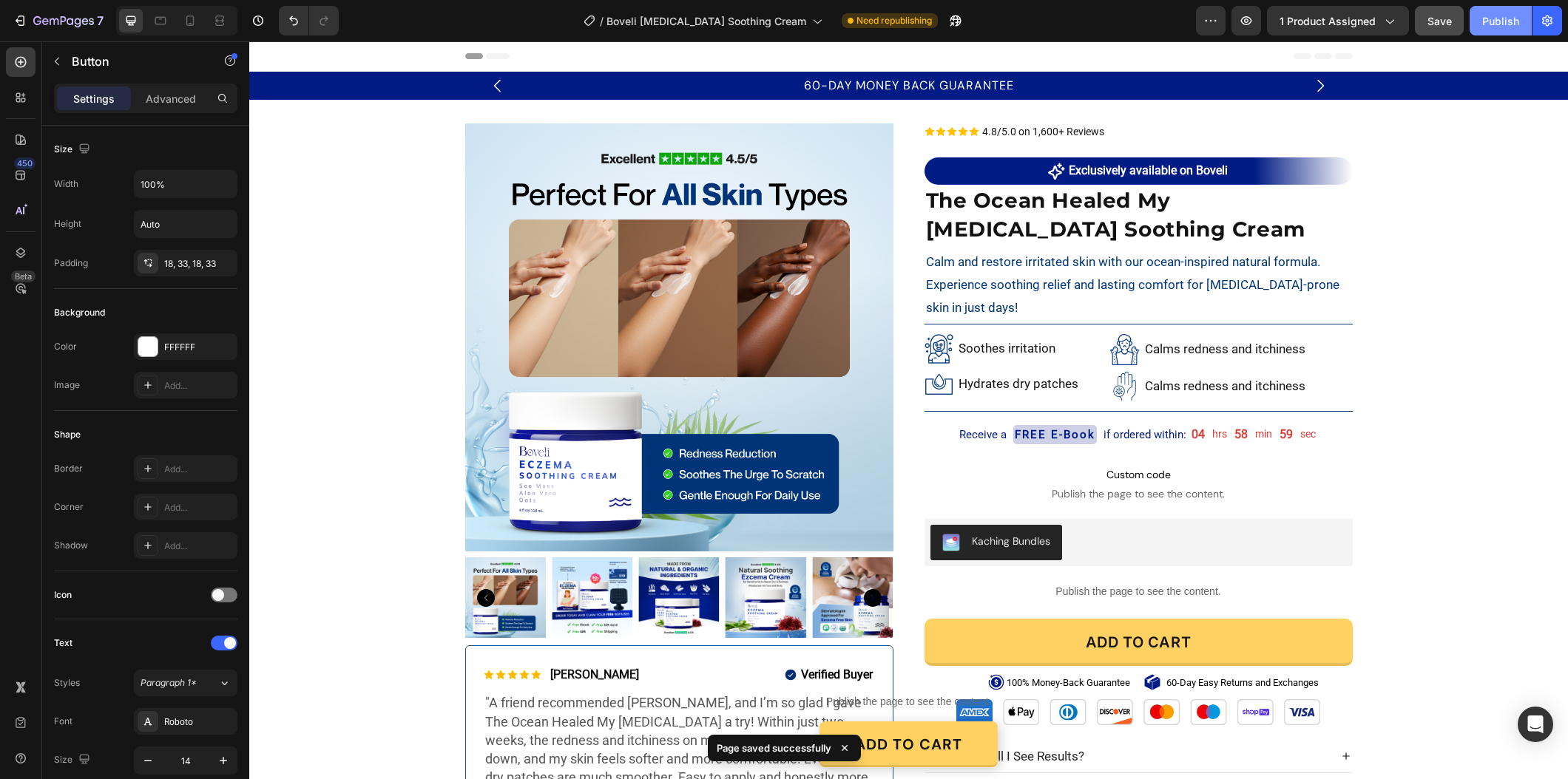
click at [1477, 26] on button "Publish" at bounding box center [1500, 21] width 62 height 30
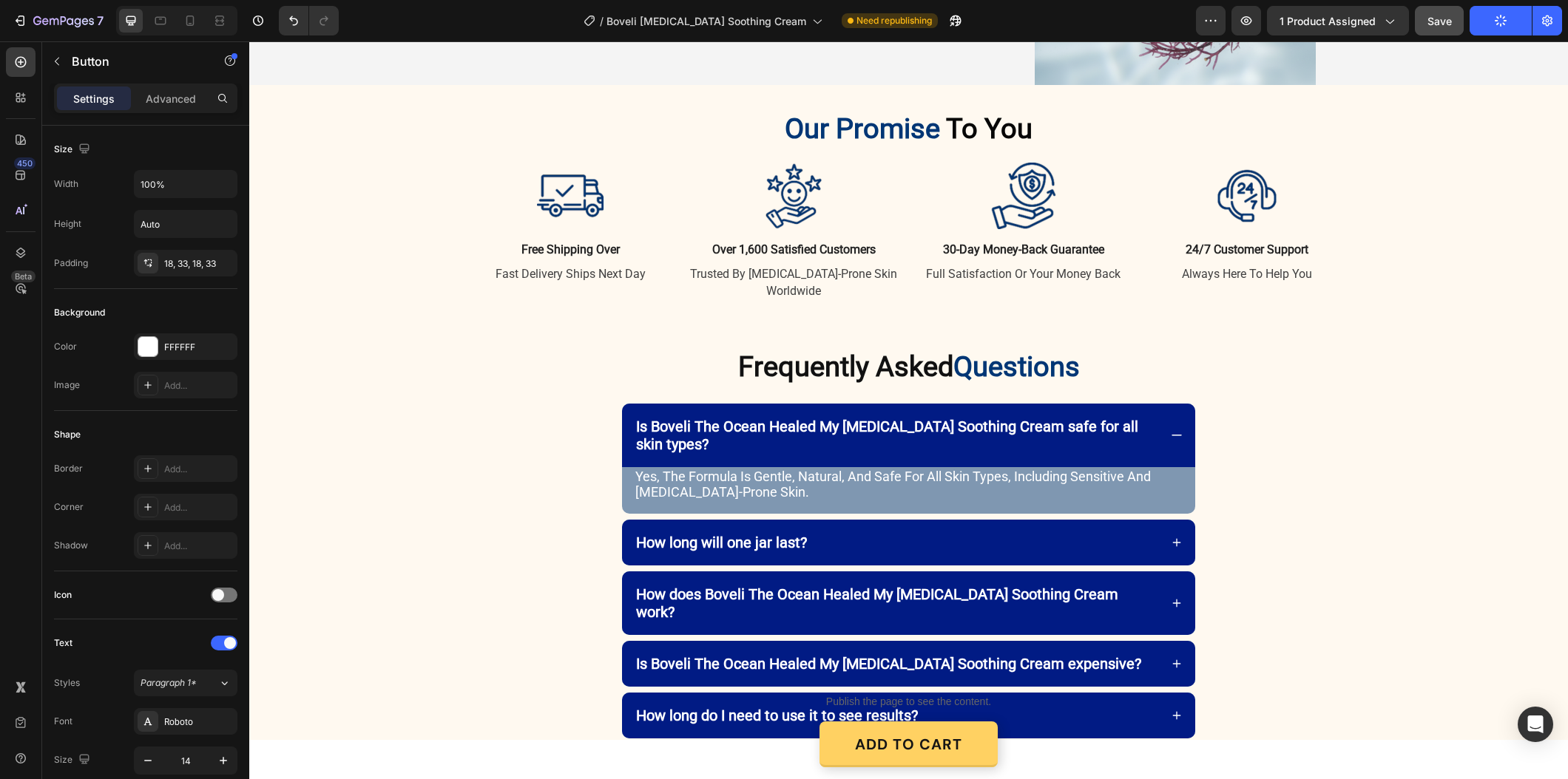
scroll to position [2943, 0]
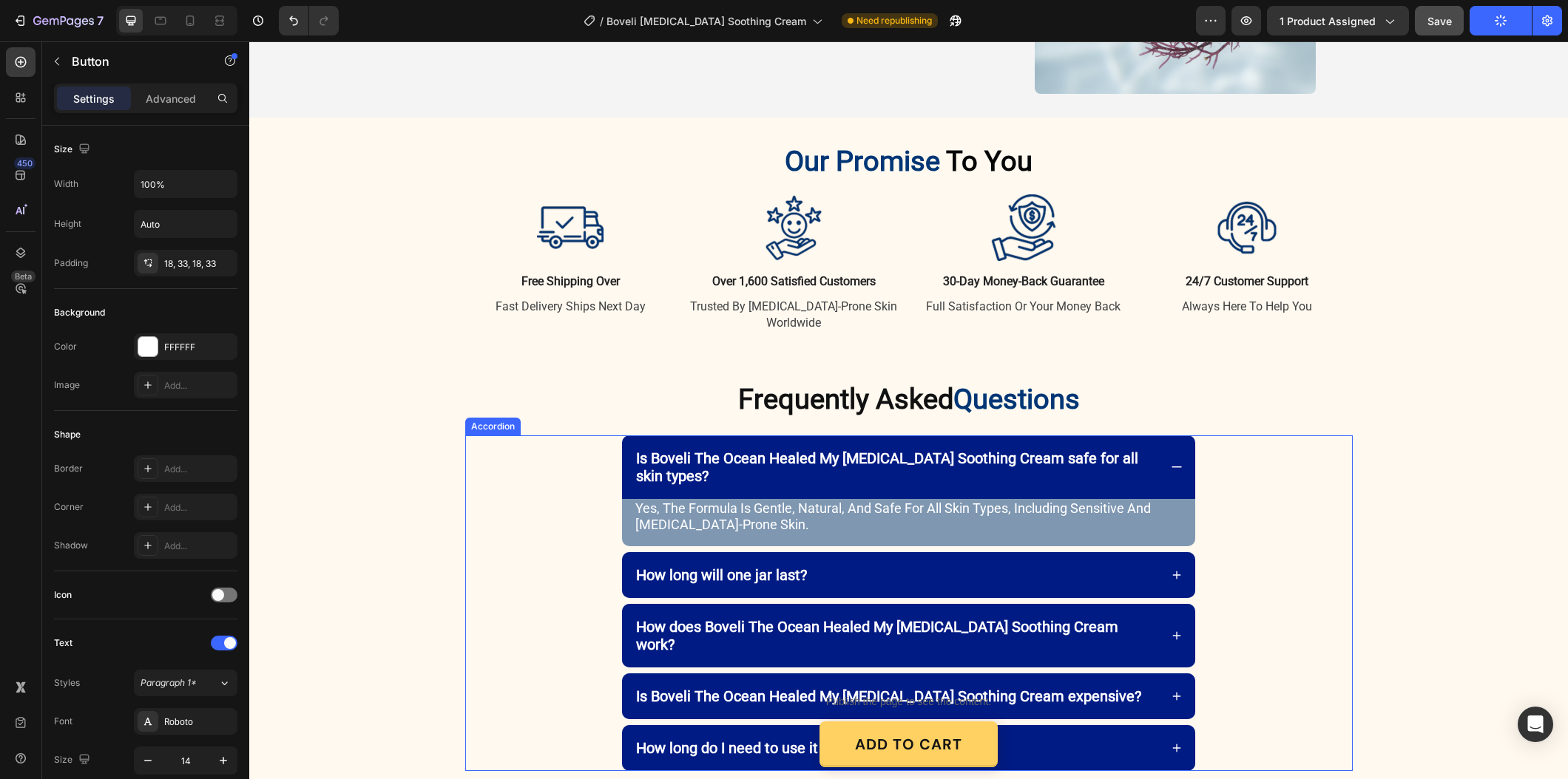
click at [1177, 461] on icon at bounding box center [1176, 467] width 14 height 14
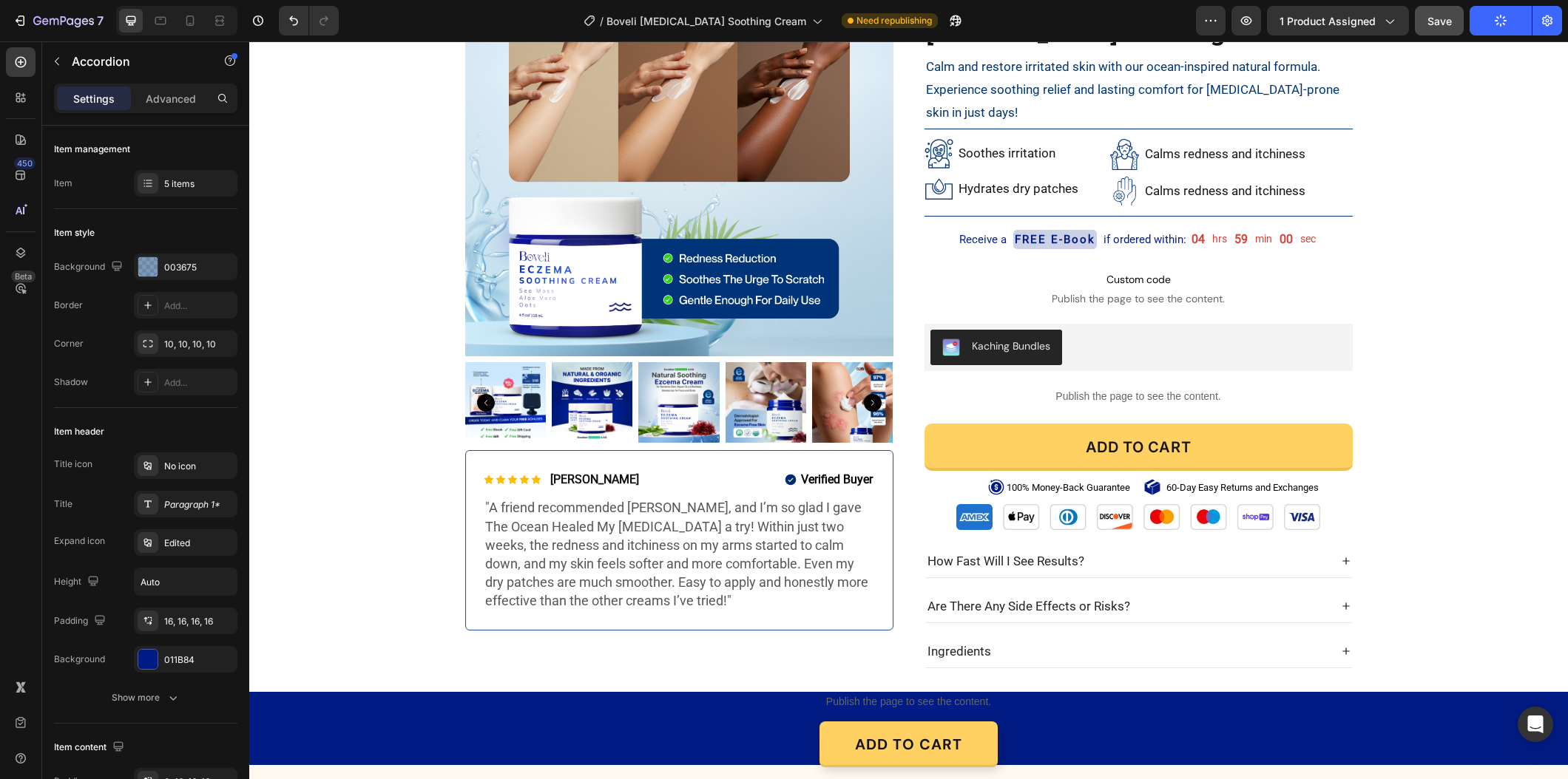
scroll to position [0, 0]
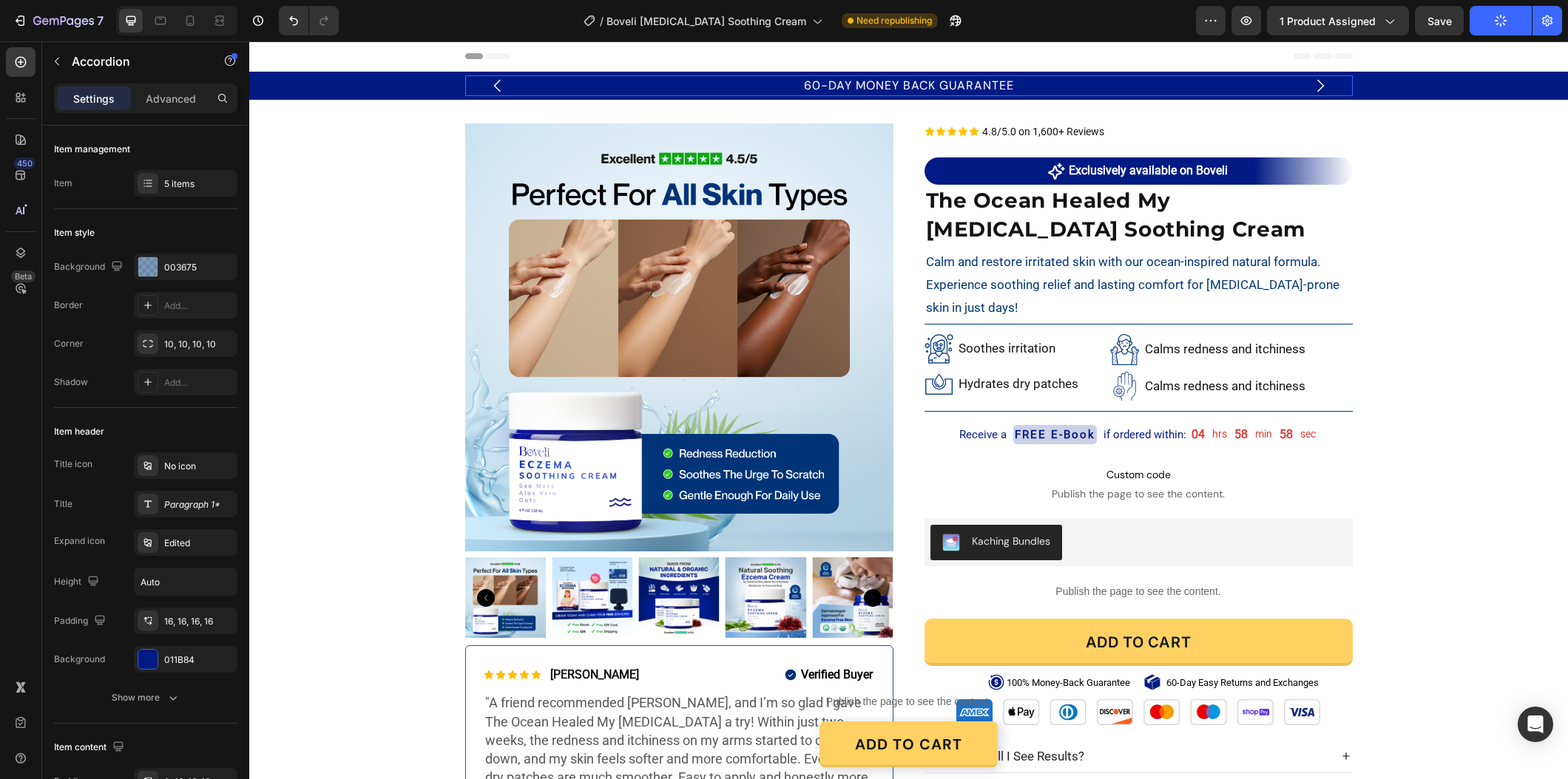
click at [817, 84] on p "60-DAY MONEY BACK GUARANTEE" at bounding box center [908, 86] width 884 height 18
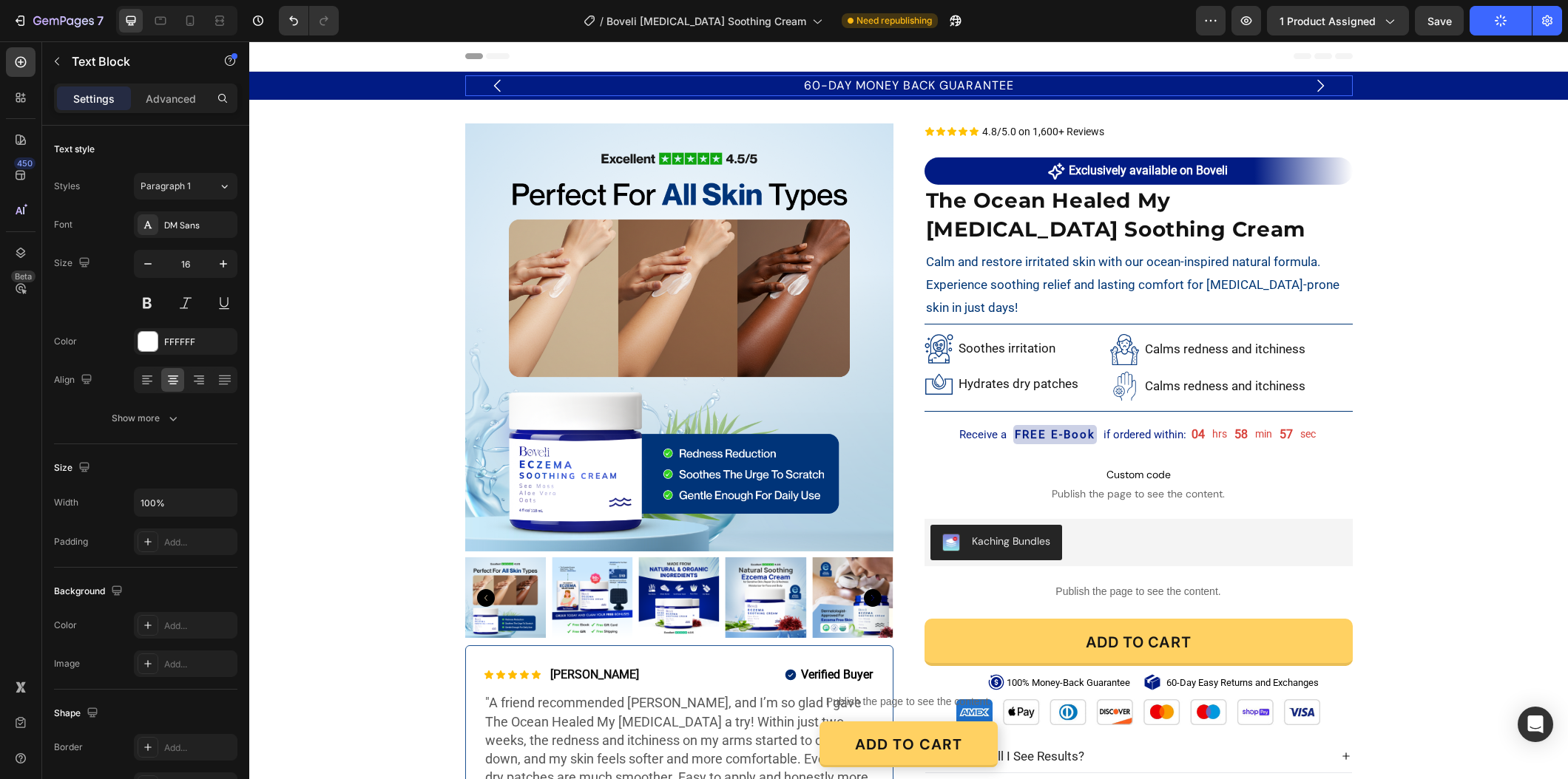
click at [813, 84] on p "60-DAY MONEY BACK GUARANTEE" at bounding box center [908, 86] width 884 height 18
click at [805, 88] on p "60-DAY MONEY BACK GUARANTEE" at bounding box center [908, 86] width 884 height 18
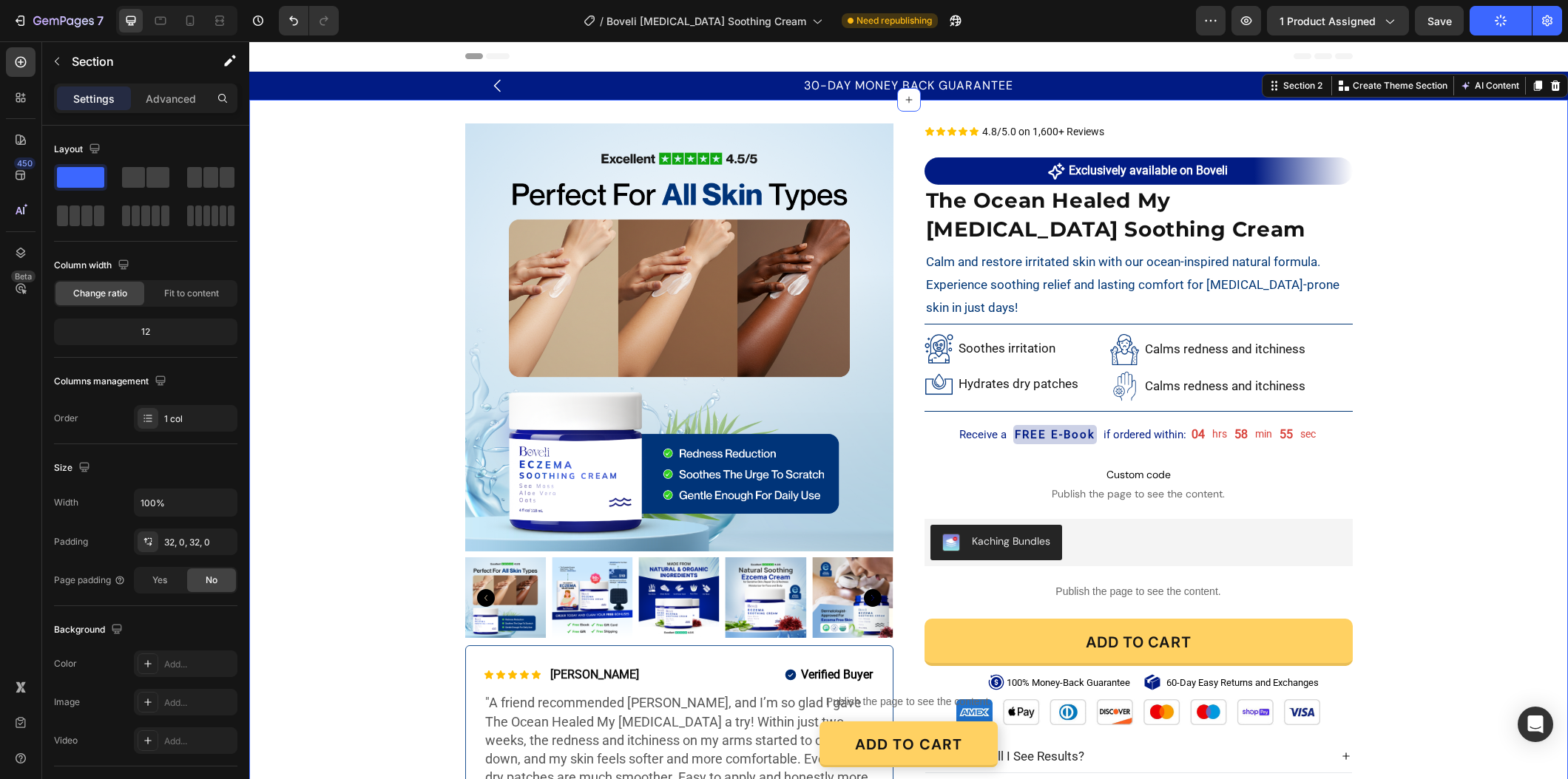
click at [1420, 192] on div "Product Images Icon Icon Icon Icon Icon Icon List [PERSON_NAME] Text Block Row …" at bounding box center [908, 493] width 1318 height 740
click at [1492, 26] on button "Publish" at bounding box center [1500, 21] width 62 height 30
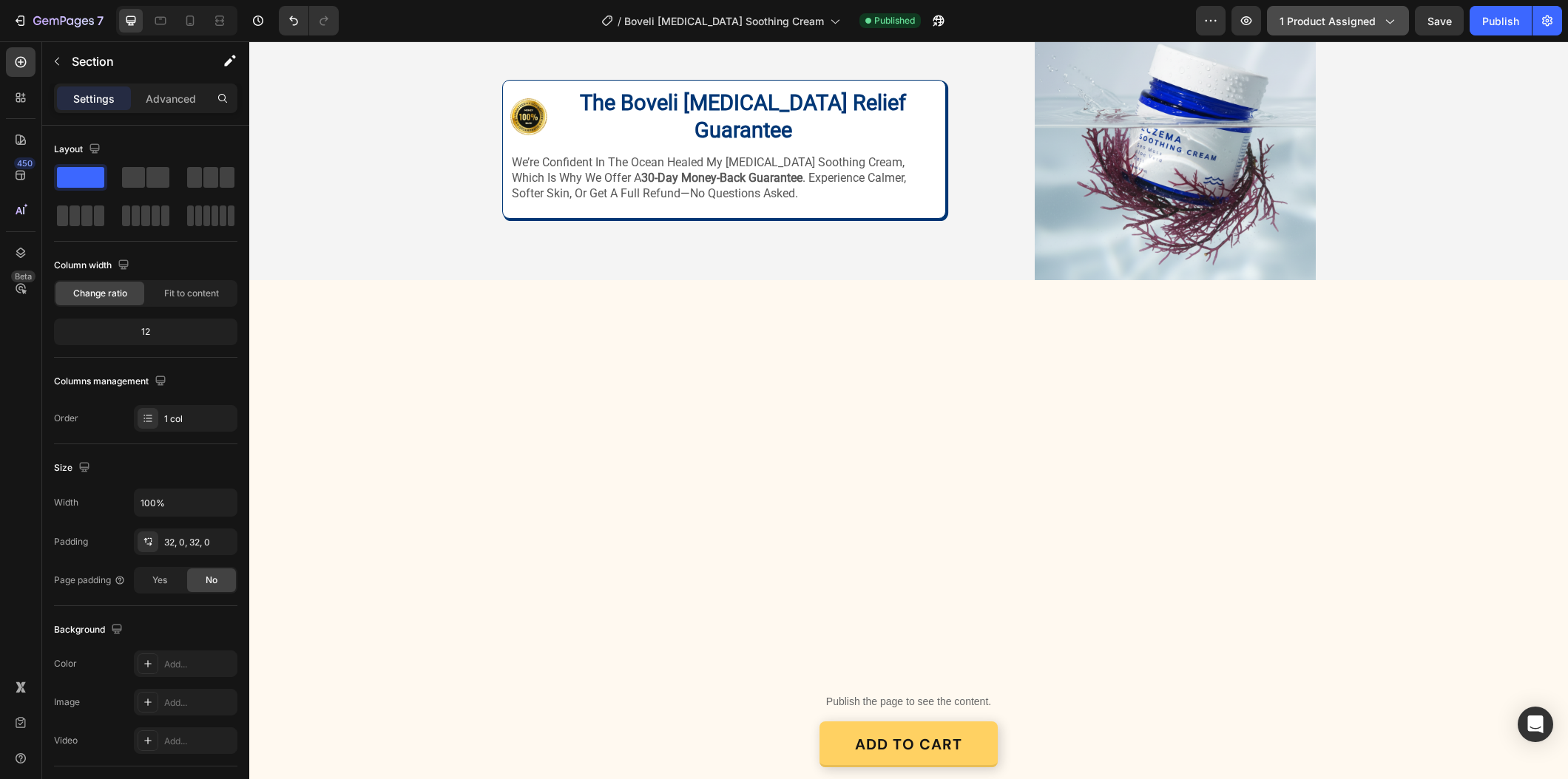
scroll to position [1301, 0]
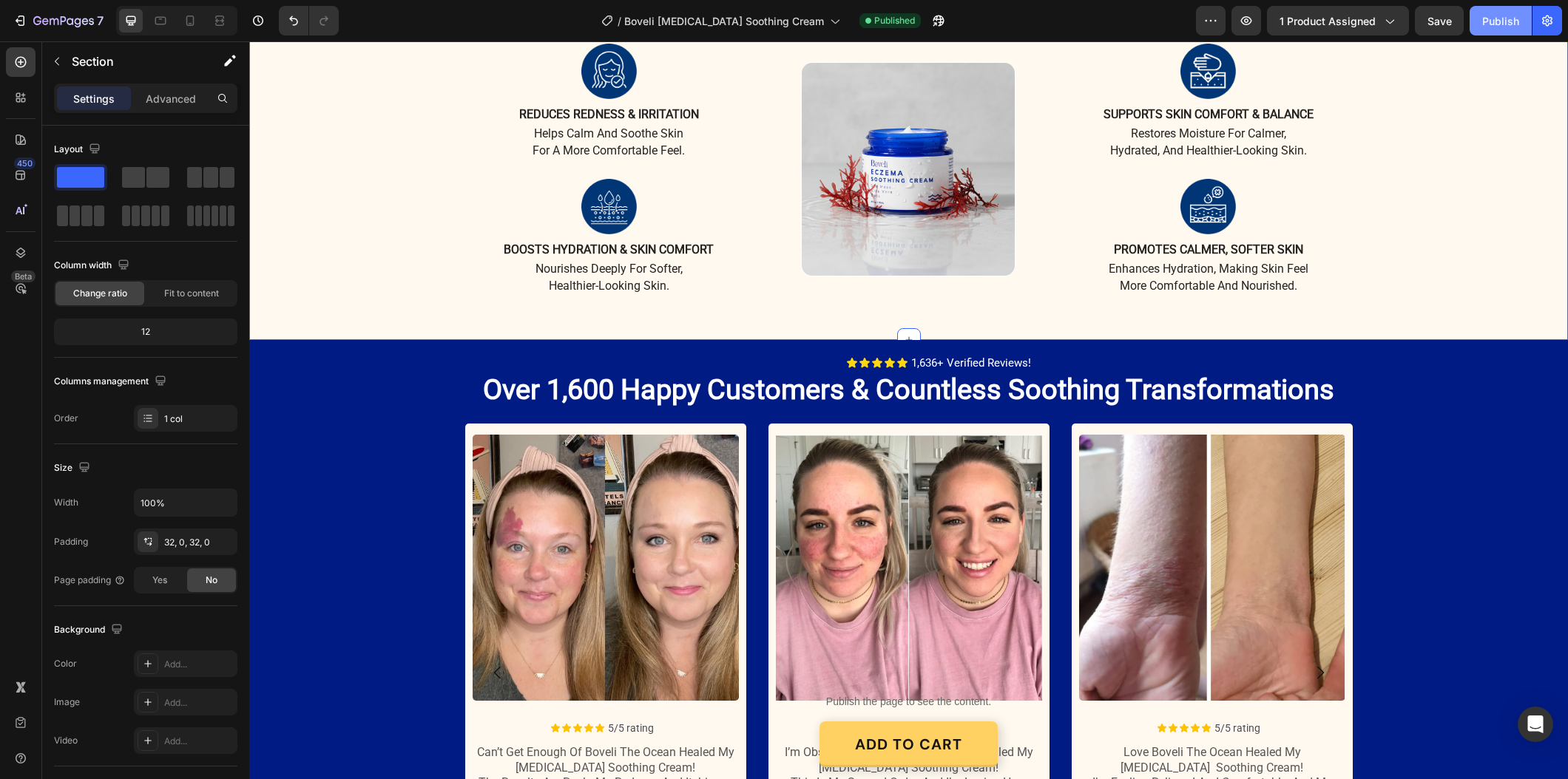
click at [1486, 29] on button "Publish" at bounding box center [1500, 21] width 62 height 30
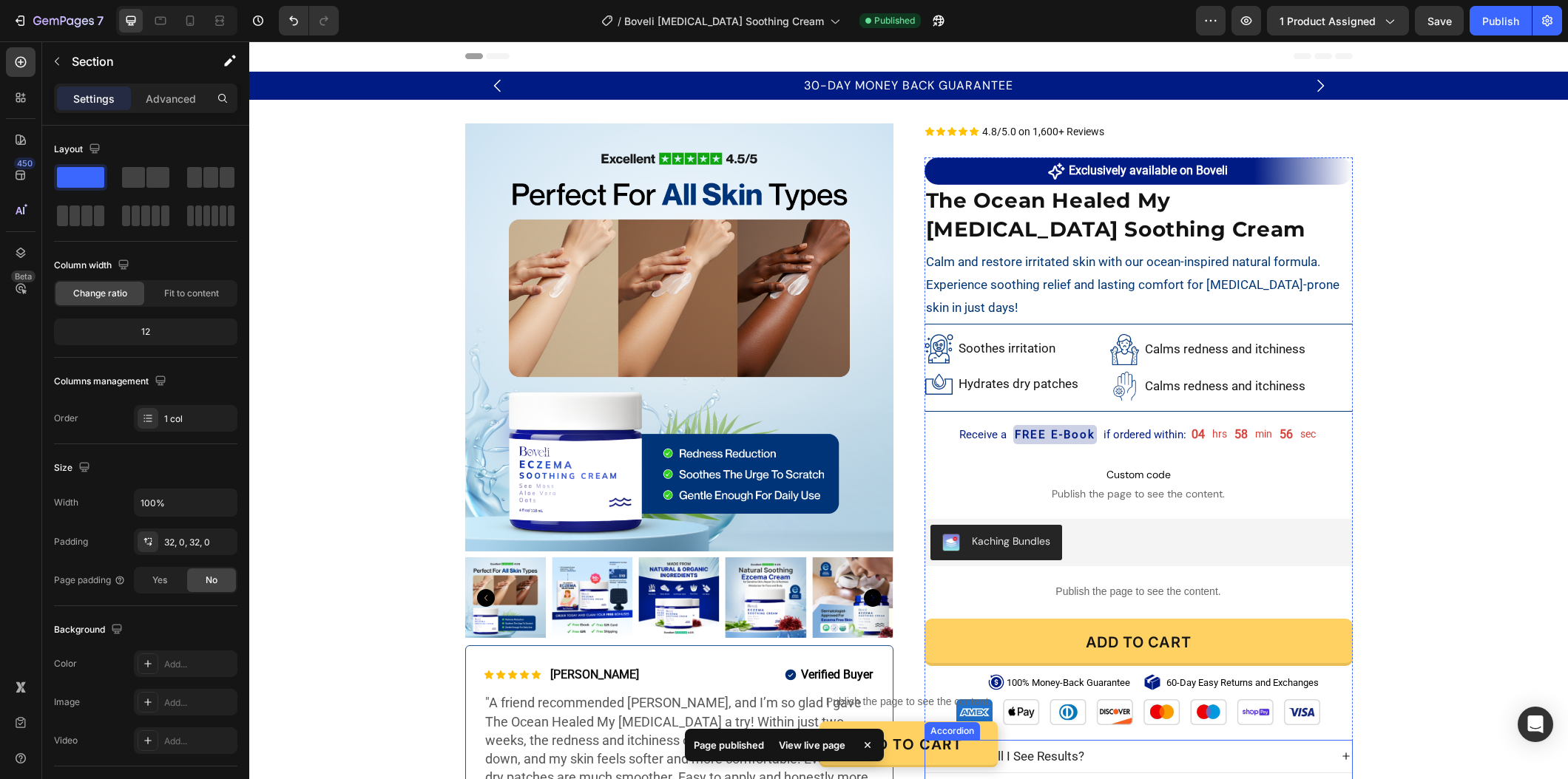
scroll to position [375, 0]
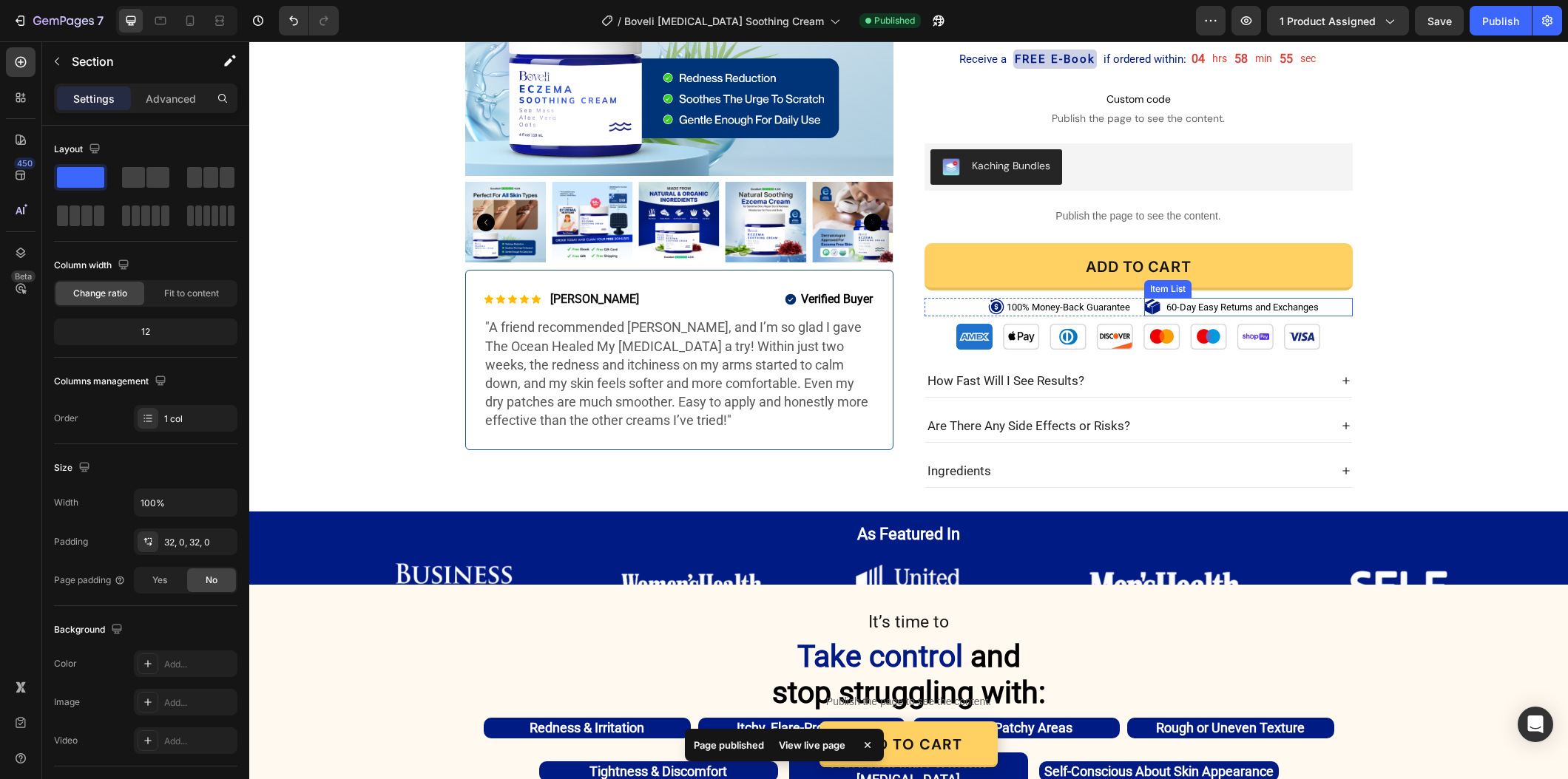
click at [1171, 311] on p "60-Day Easy Returns and Exchanges" at bounding box center [1242, 308] width 152 height 14
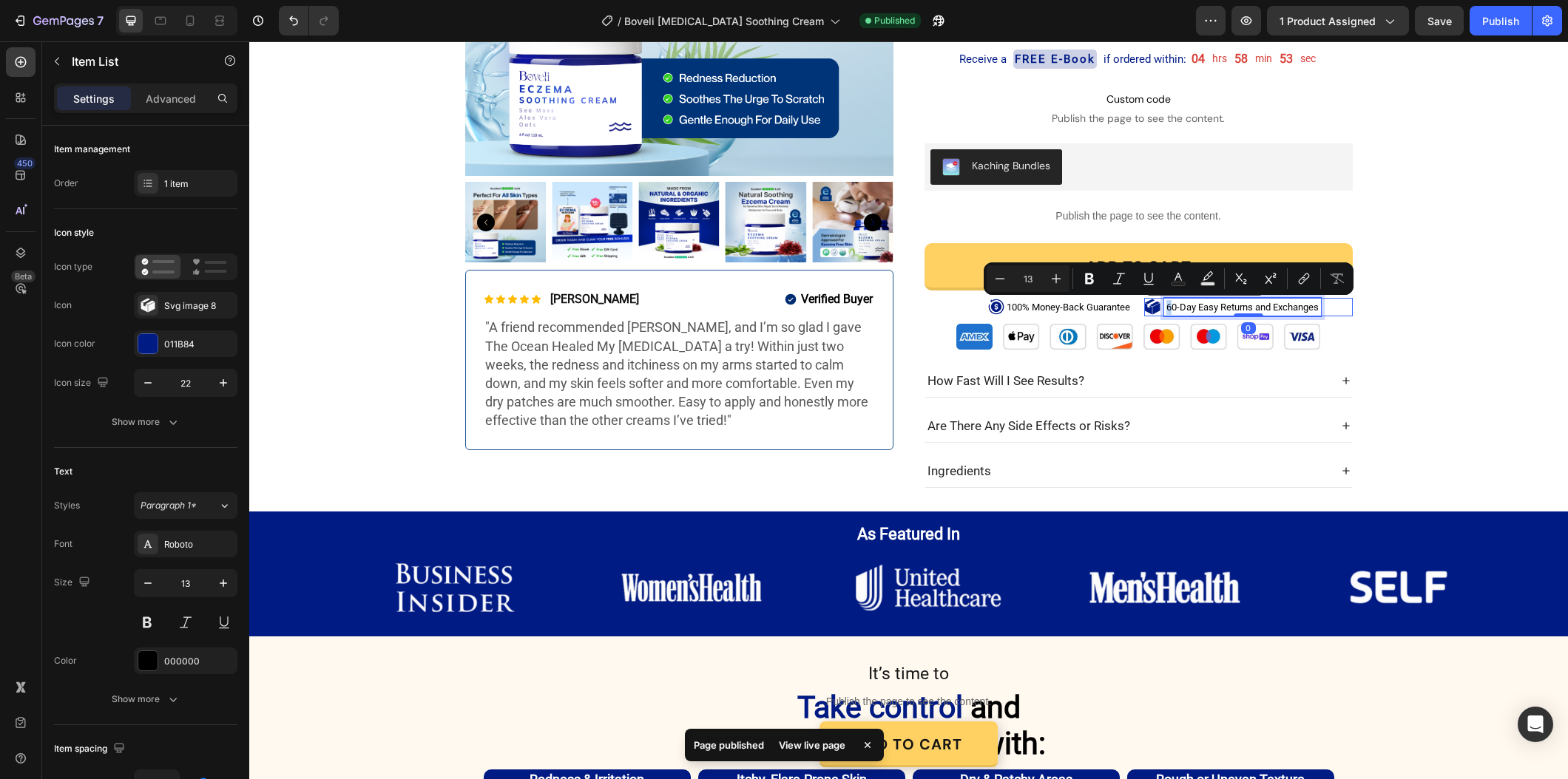
click at [1169, 309] on p "60-Day Easy Returns and Exchanges" at bounding box center [1242, 308] width 152 height 14
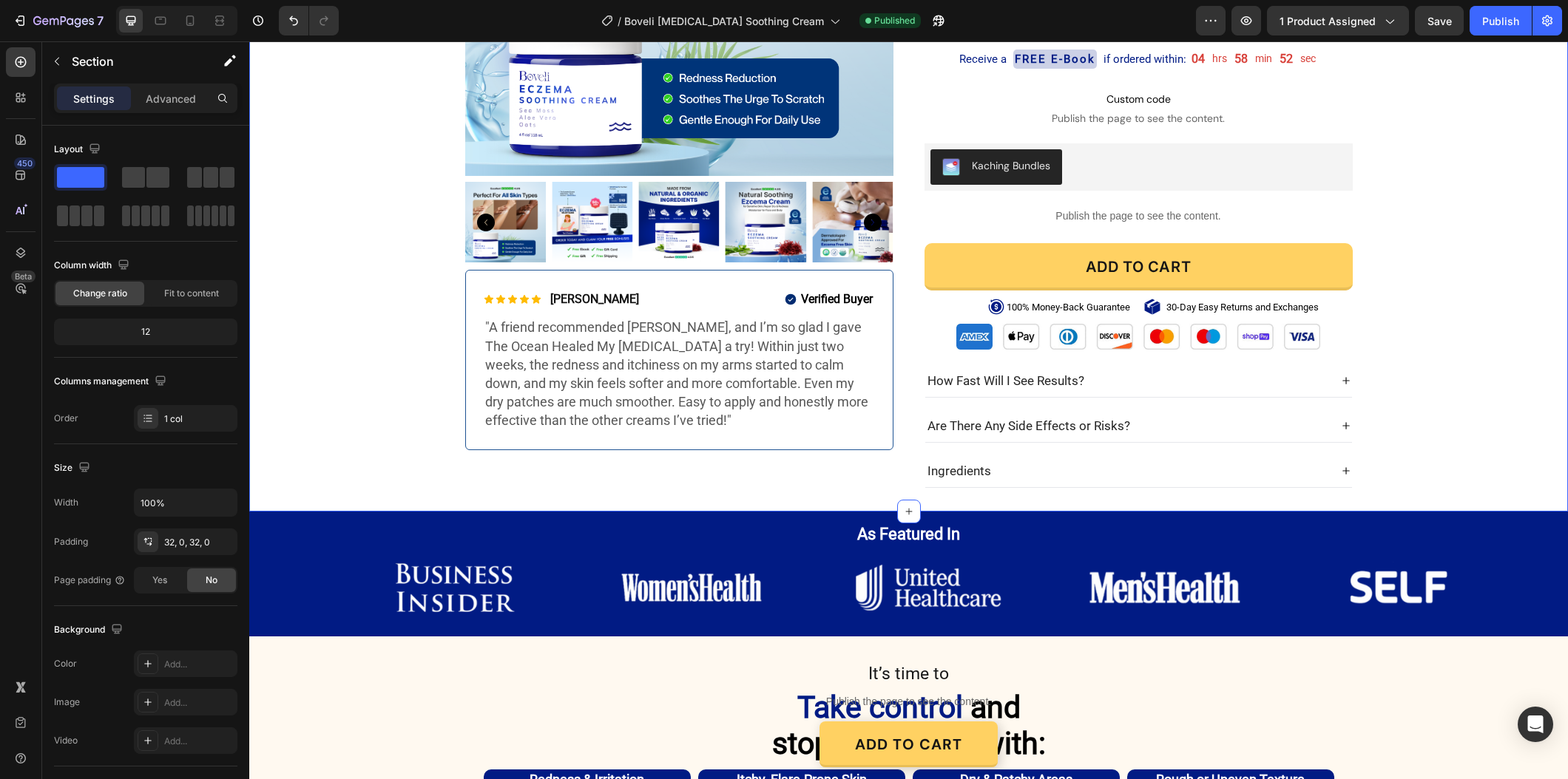
click at [1387, 342] on div "Product Images Icon Icon Icon Icon Icon Icon List [PERSON_NAME] Text Block Row …" at bounding box center [908, 118] width 1318 height 740
click at [1474, 29] on button "Publish" at bounding box center [1500, 21] width 62 height 30
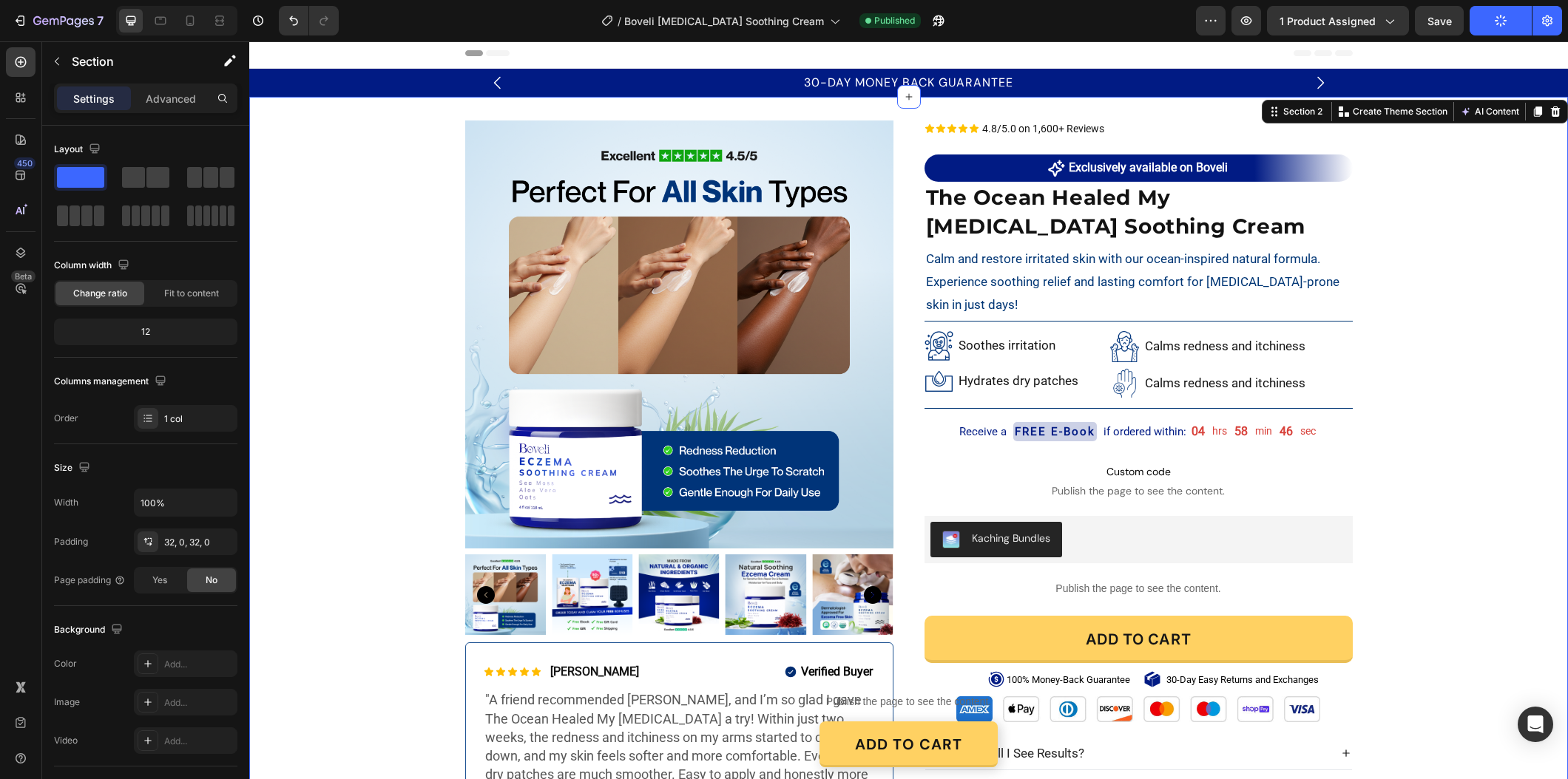
scroll to position [0, 0]
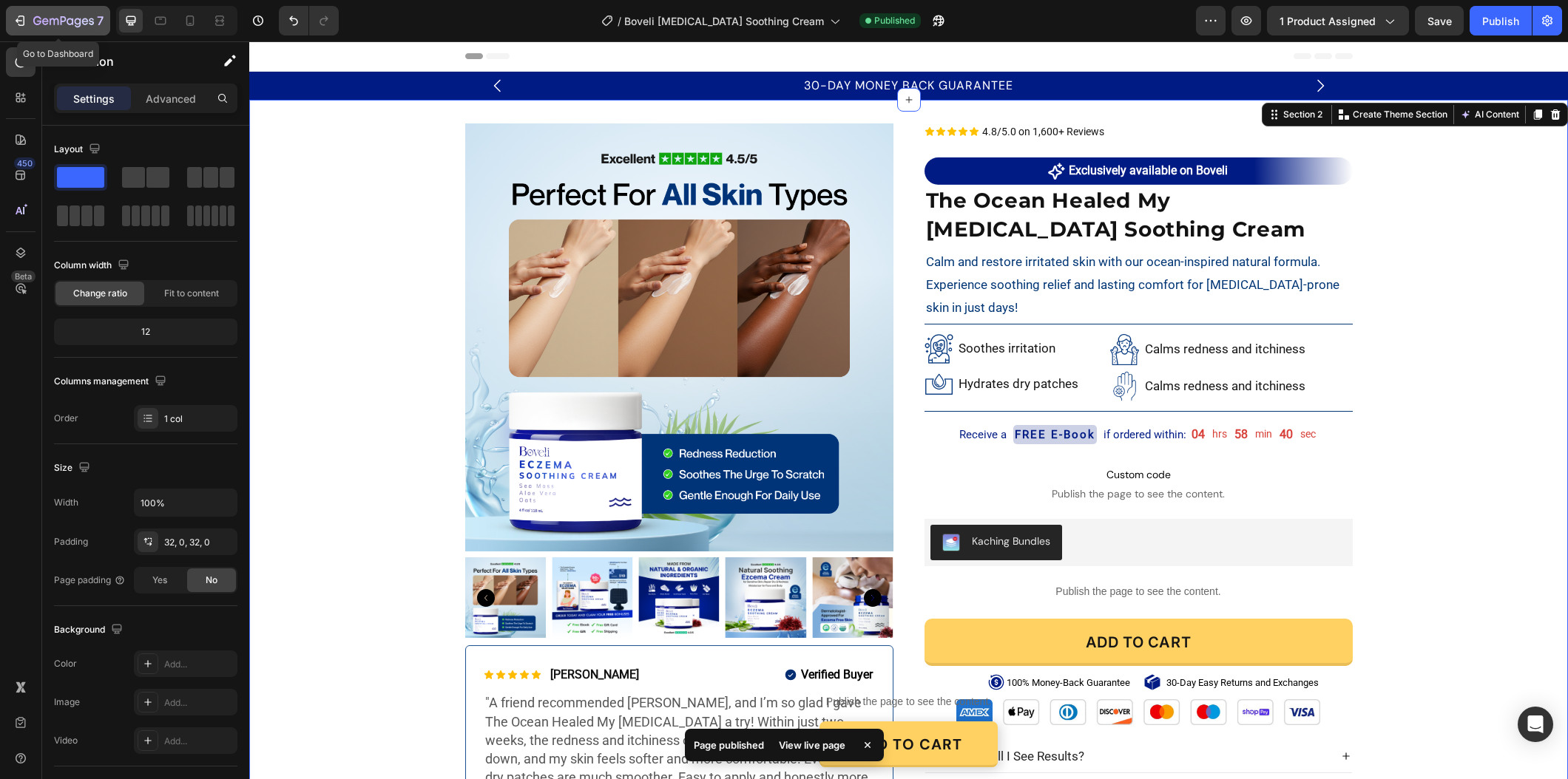
click at [53, 27] on icon "button" at bounding box center [63, 22] width 61 height 13
